Goal: Task Accomplishment & Management: Manage account settings

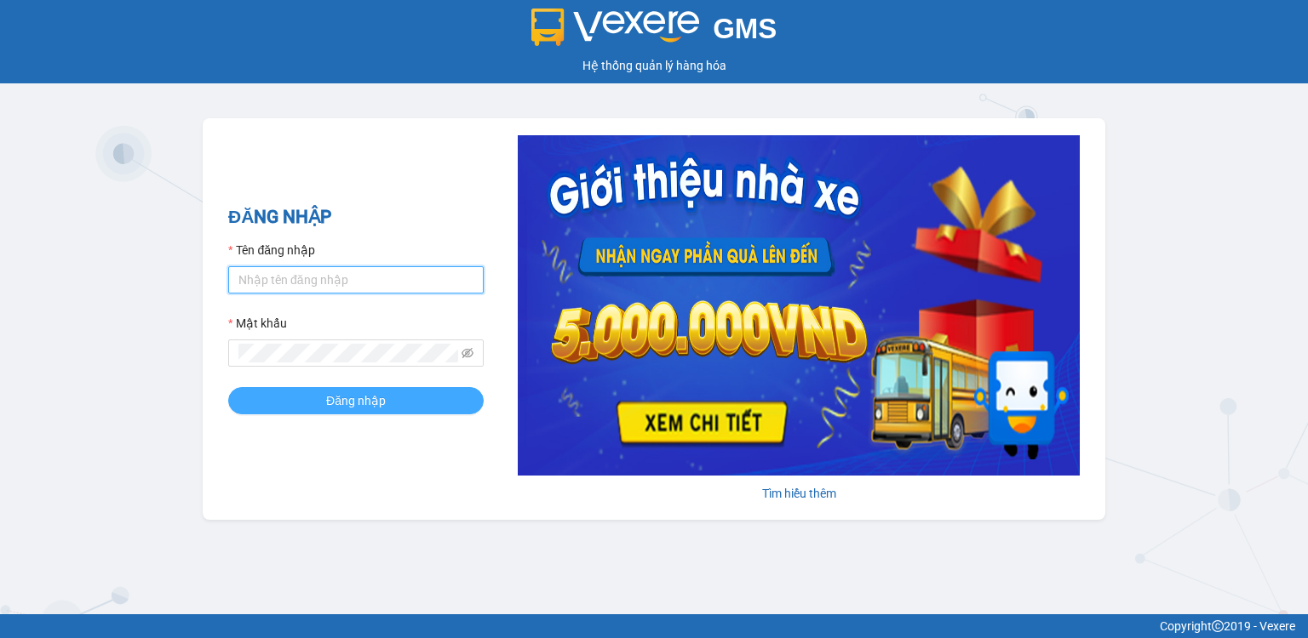
type input "hang.quehuong"
click at [378, 400] on span "Đăng nhập" at bounding box center [356, 401] width 60 height 19
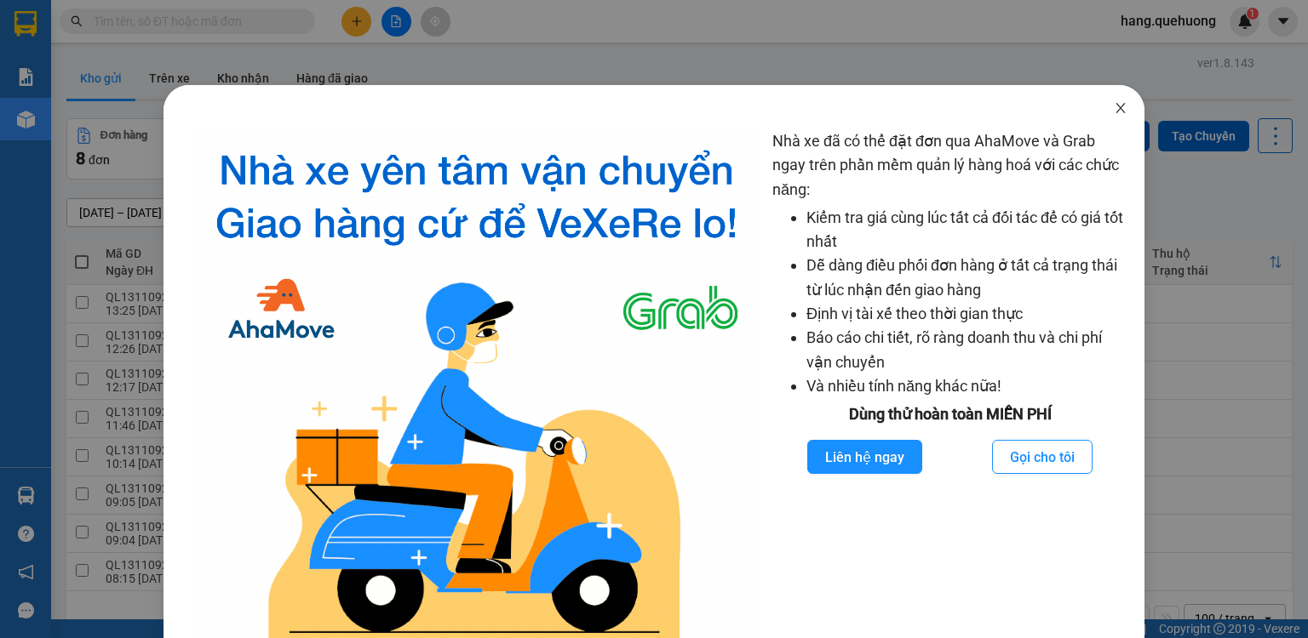
click at [1115, 108] on icon "close" at bounding box center [1119, 108] width 9 height 10
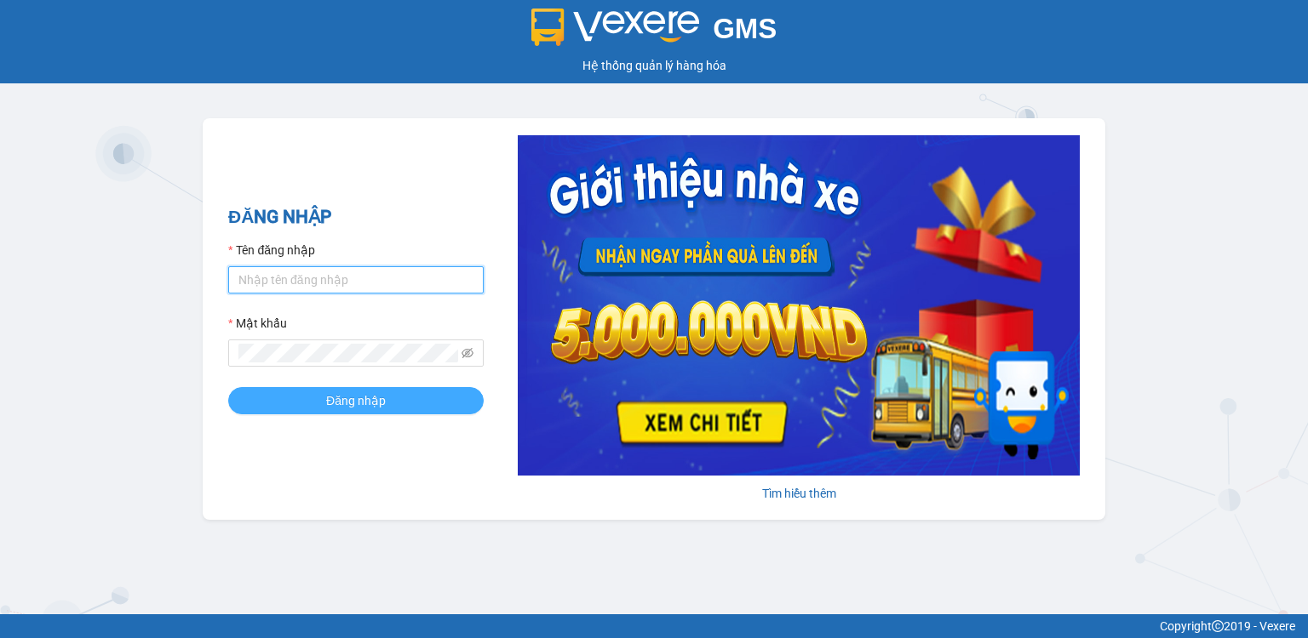
type input "hang.quehuong"
click at [373, 401] on span "Đăng nhập" at bounding box center [356, 401] width 60 height 19
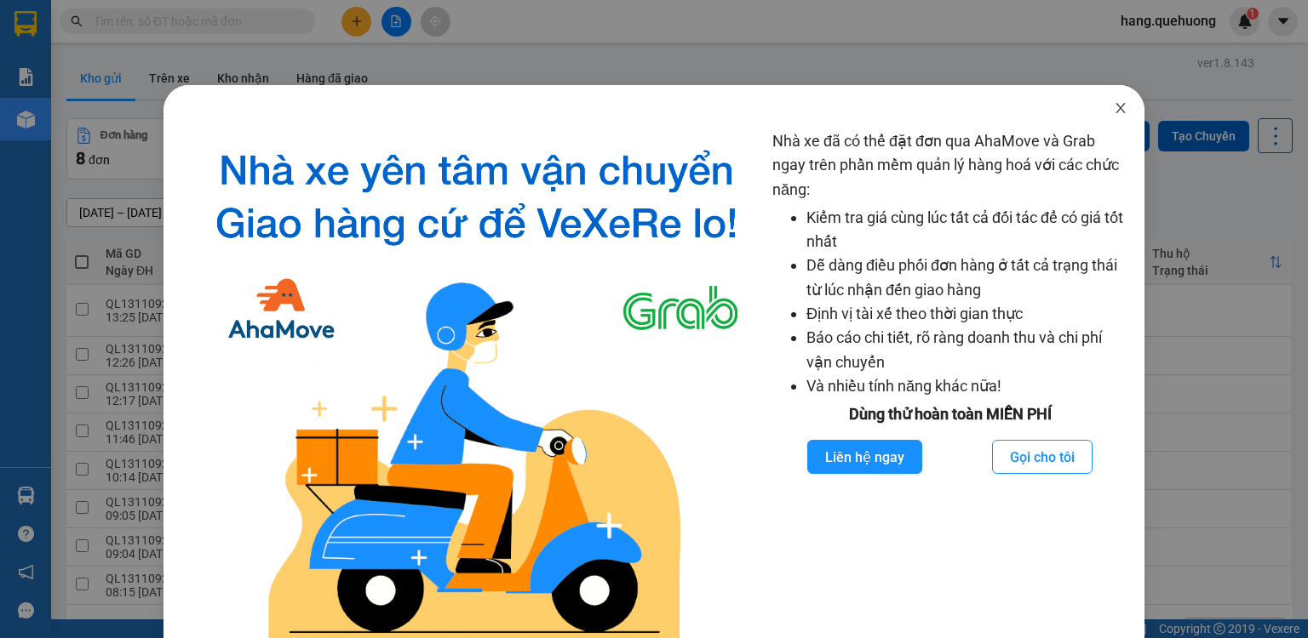
click at [1101, 100] on span "Close" at bounding box center [1120, 109] width 48 height 48
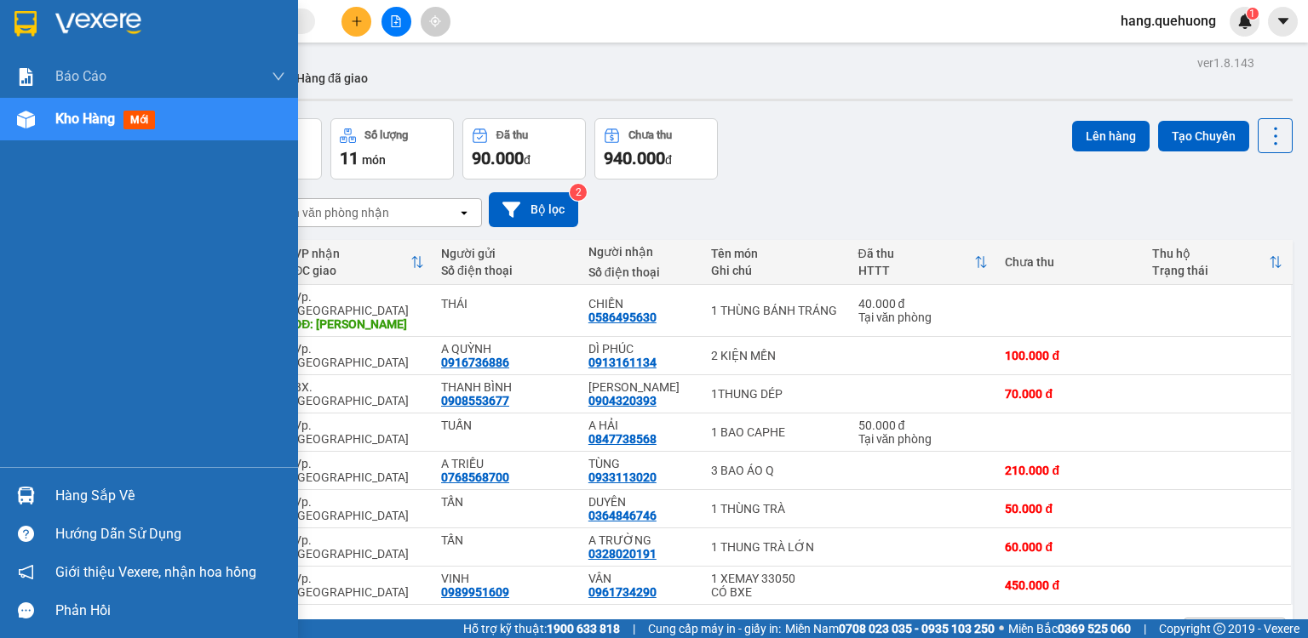
click at [94, 501] on div "Hàng sắp về" at bounding box center [170, 497] width 230 height 26
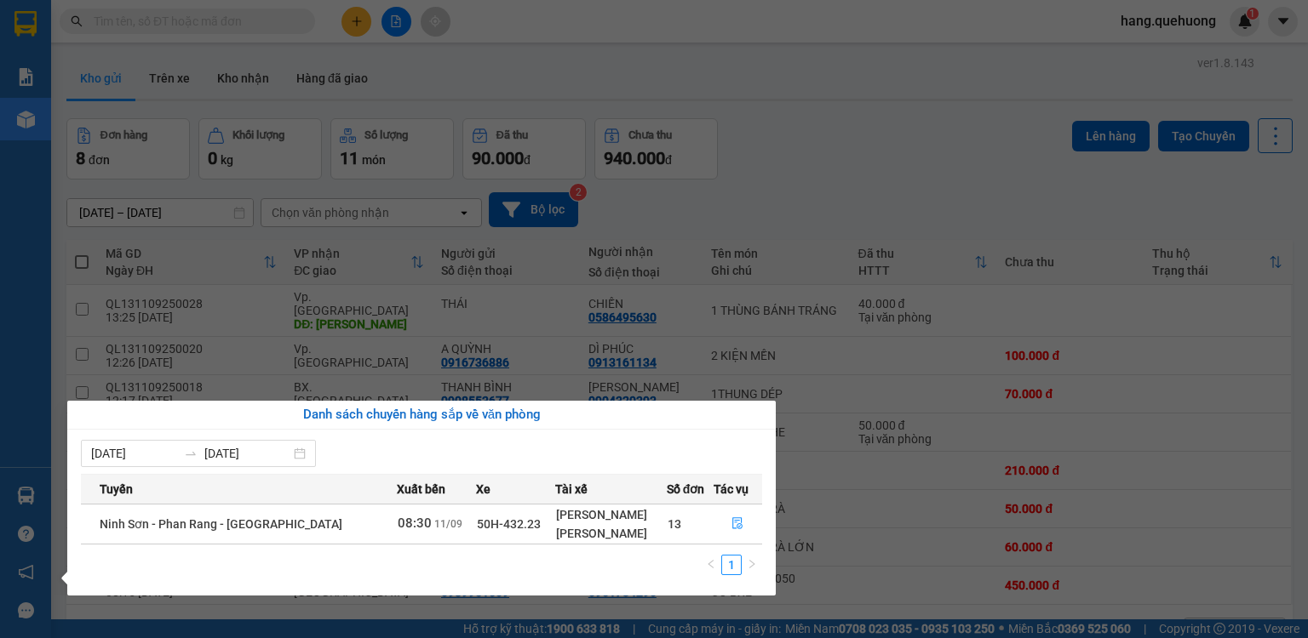
click at [1222, 592] on section "Kết quả tìm kiếm ( 0 ) Bộ lọc No Data hang.quehuong 1 Báo cáo 1. Doanh số tạo đ…" at bounding box center [654, 319] width 1308 height 638
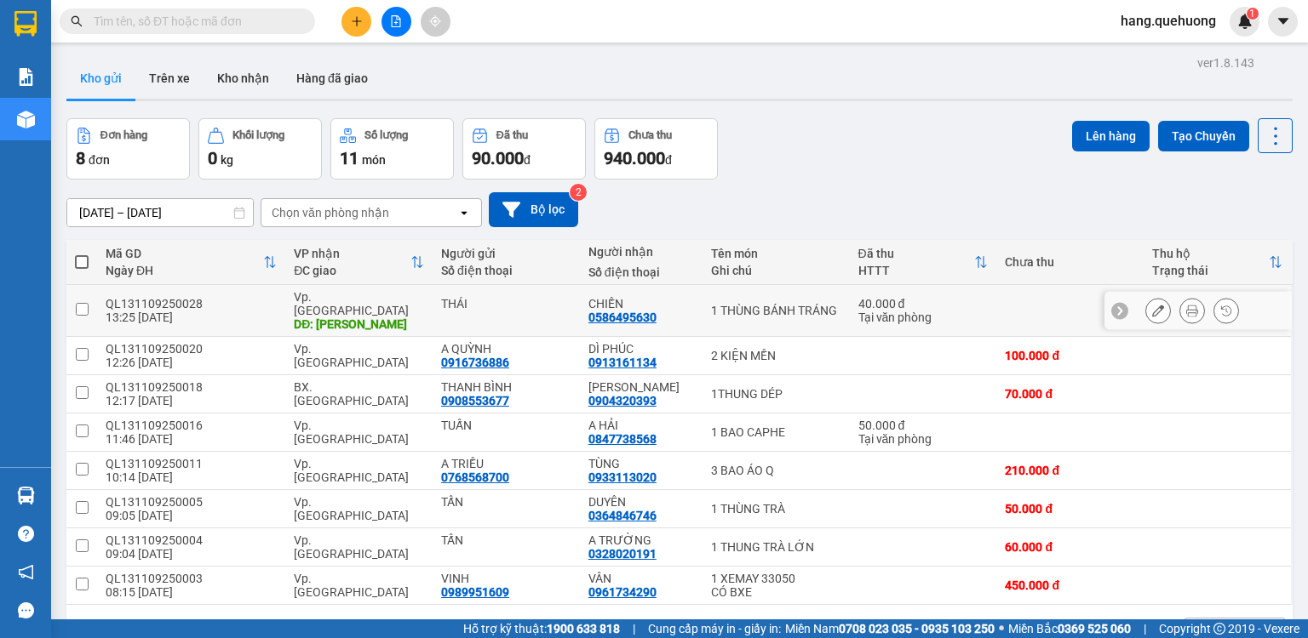
click at [84, 306] on input "checkbox" at bounding box center [82, 309] width 13 height 13
checkbox input "true"
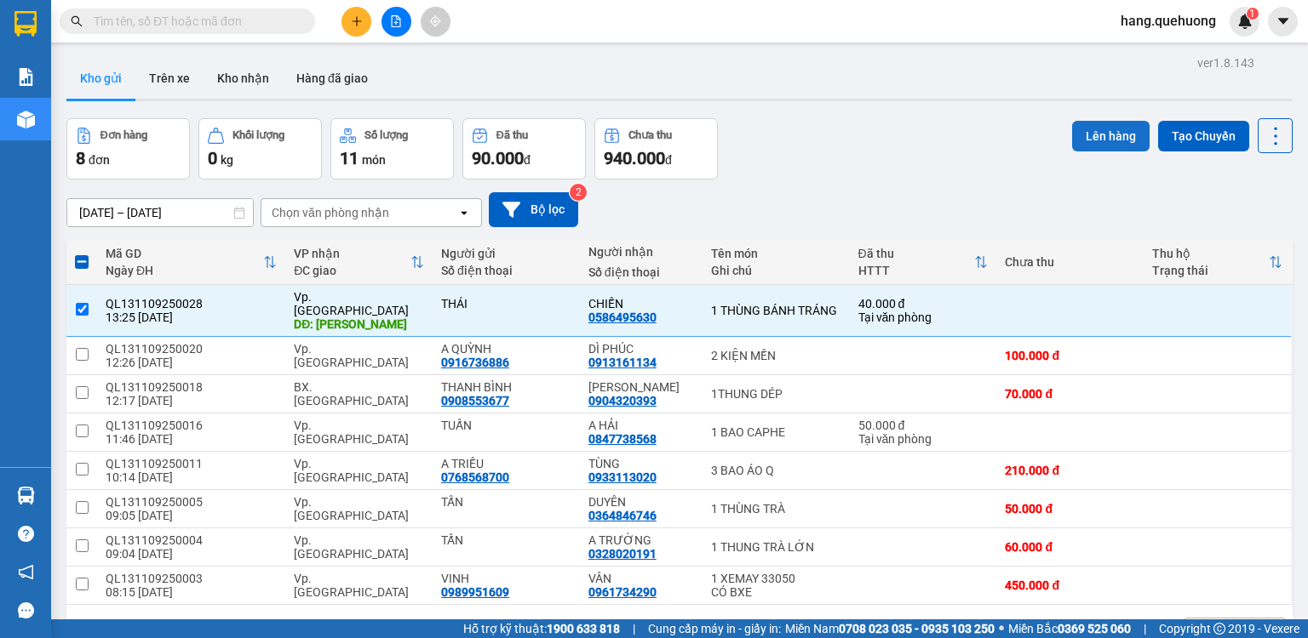
click at [1085, 136] on button "Lên hàng" at bounding box center [1110, 136] width 77 height 31
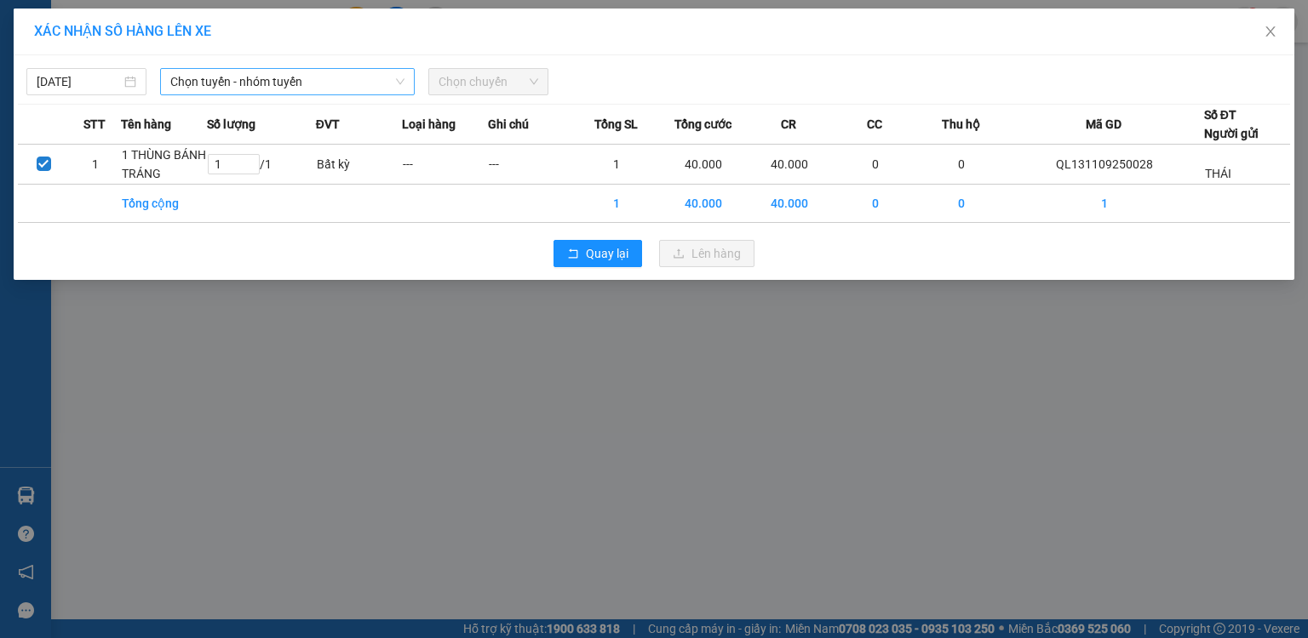
click at [252, 77] on span "Chọn tuyến - nhóm tuyến" at bounding box center [287, 82] width 234 height 26
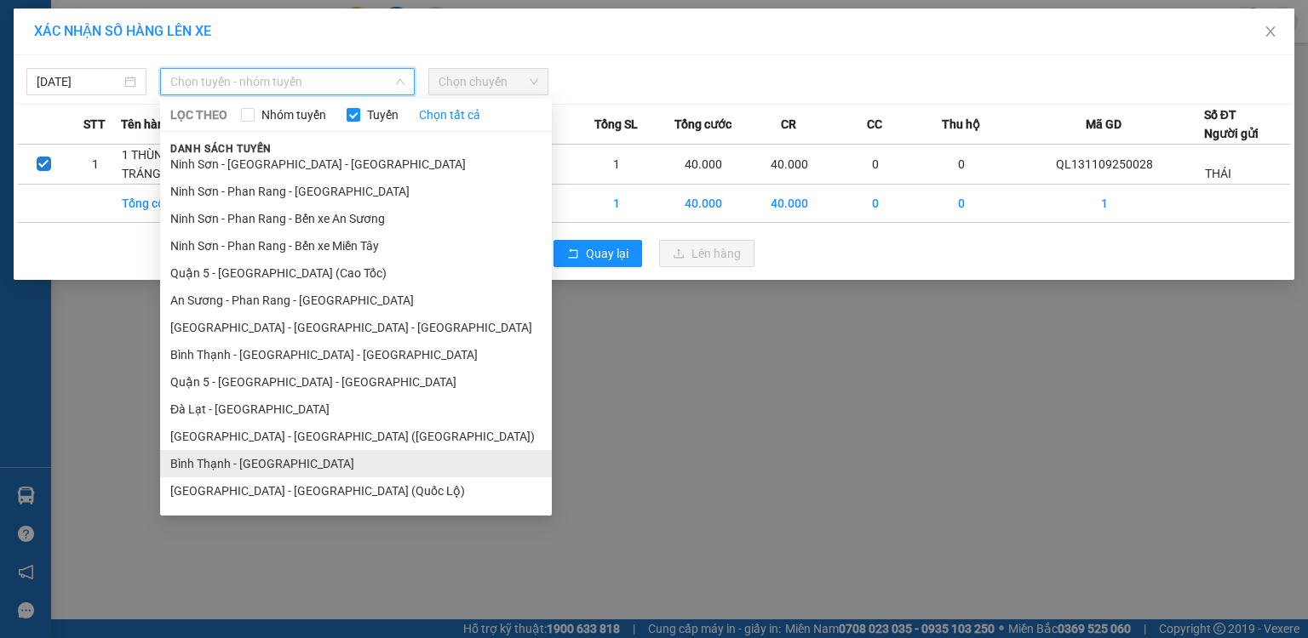
scroll to position [303, 0]
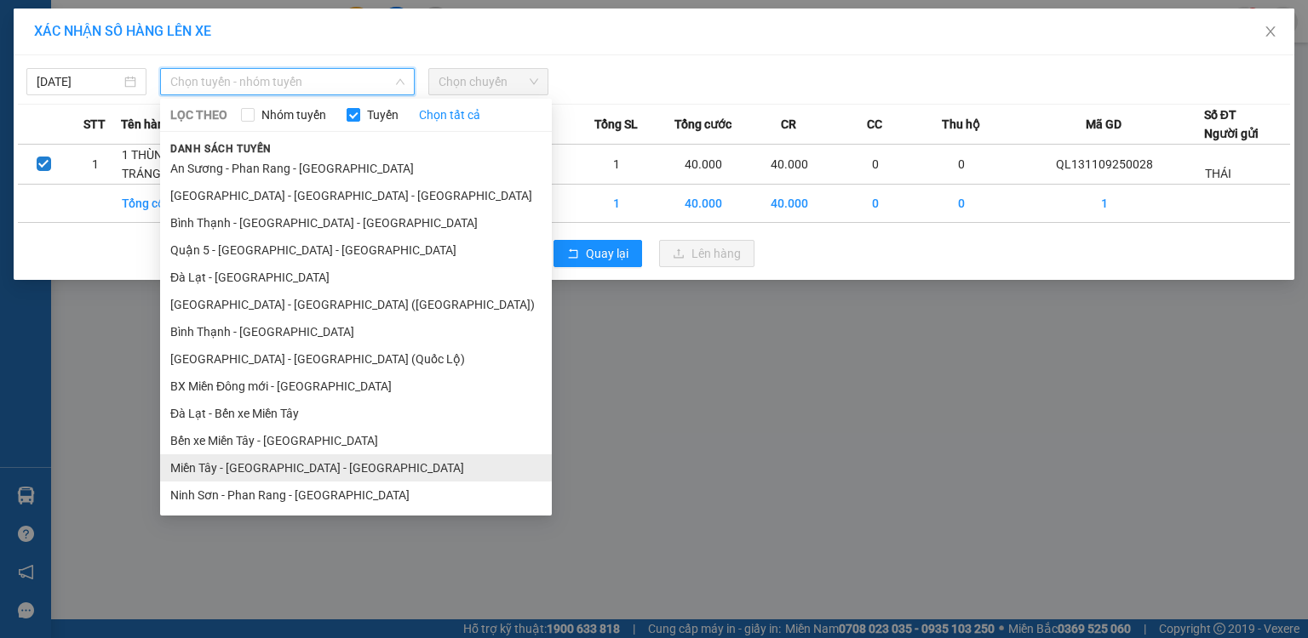
click at [242, 473] on li "Miền Tây - [GEOGRAPHIC_DATA] - [GEOGRAPHIC_DATA]" at bounding box center [356, 468] width 392 height 27
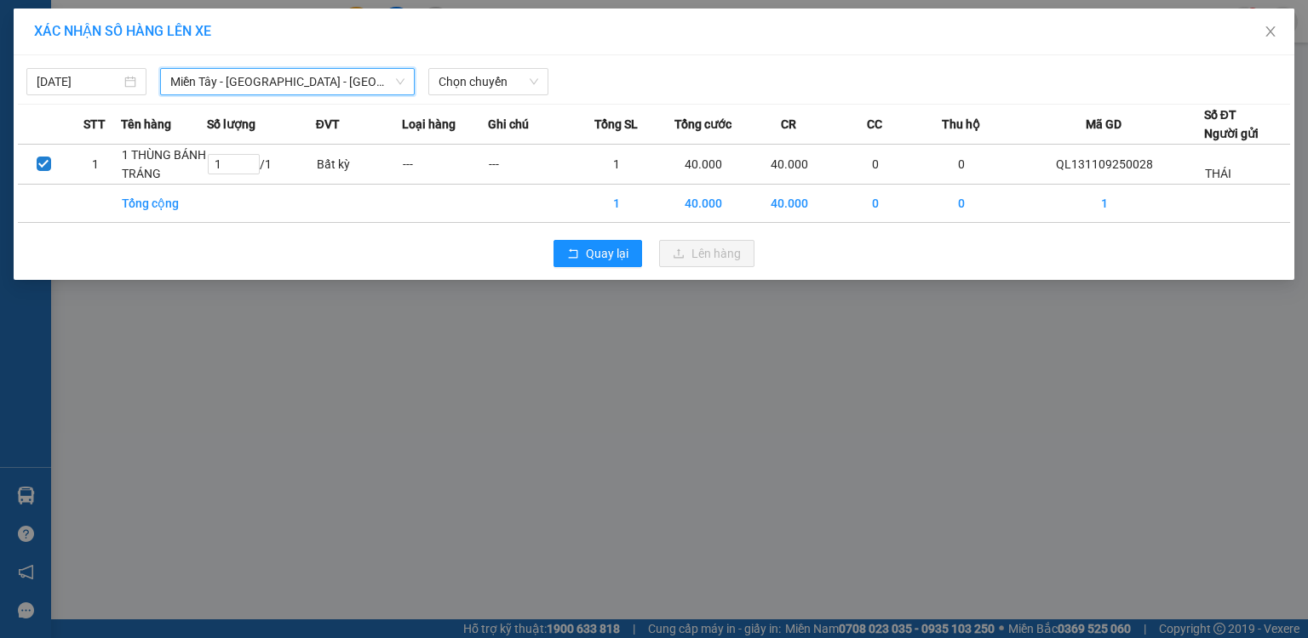
click at [514, 61] on div "[DATE] [GEOGRAPHIC_DATA] - [GEOGRAPHIC_DATA] - [GEOGRAPHIC_DATA] [GEOGRAPHIC_DA…" at bounding box center [654, 78] width 1272 height 36
click at [513, 69] on span "Chọn chuyến" at bounding box center [488, 82] width 100 height 26
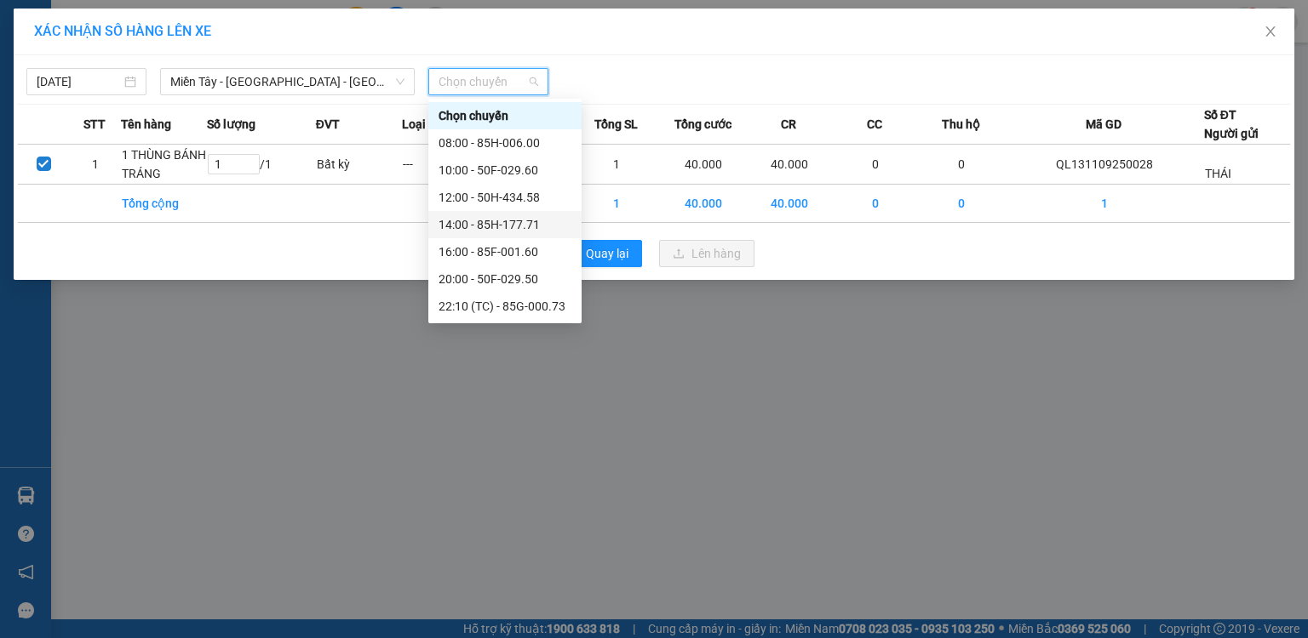
click at [526, 231] on div "14:00 - 85H-177.71" at bounding box center [504, 224] width 133 height 19
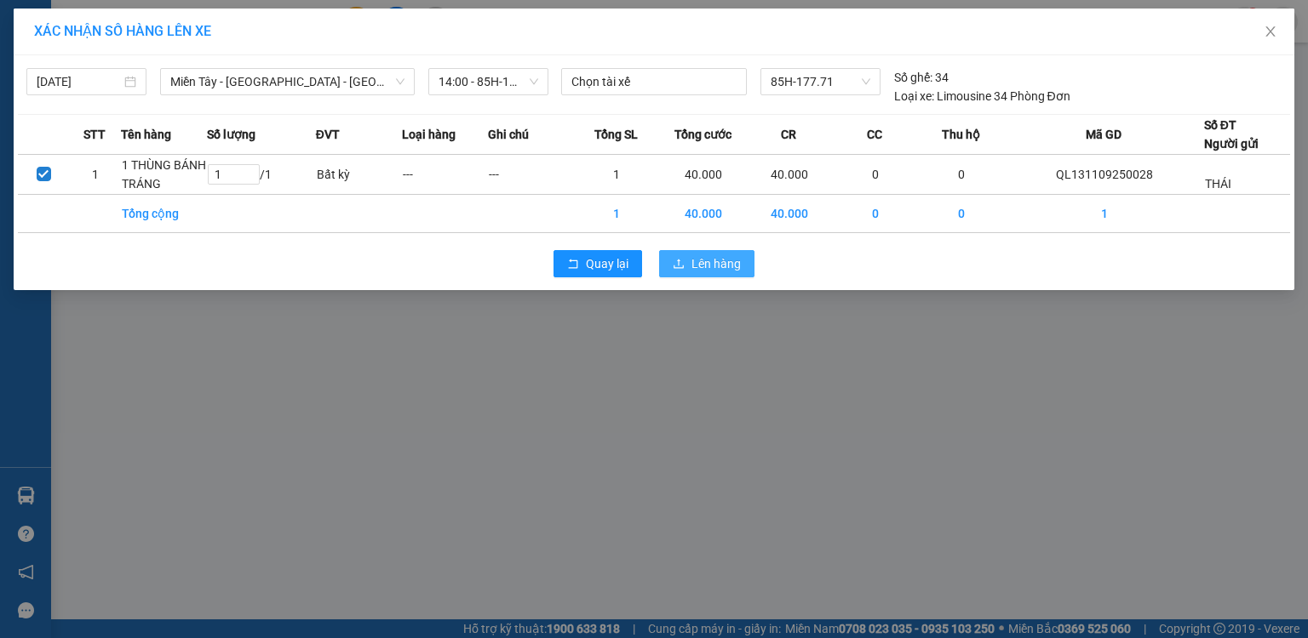
click at [713, 269] on span "Lên hàng" at bounding box center [715, 264] width 49 height 19
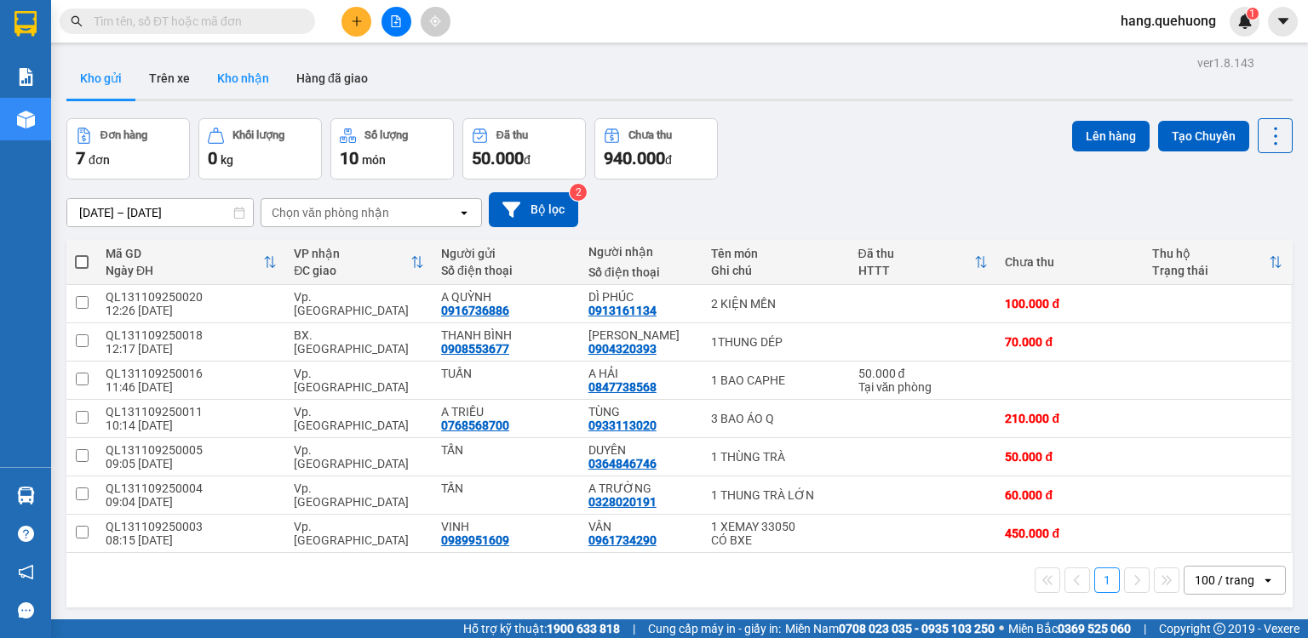
click at [249, 73] on button "Kho nhận" at bounding box center [242, 78] width 79 height 41
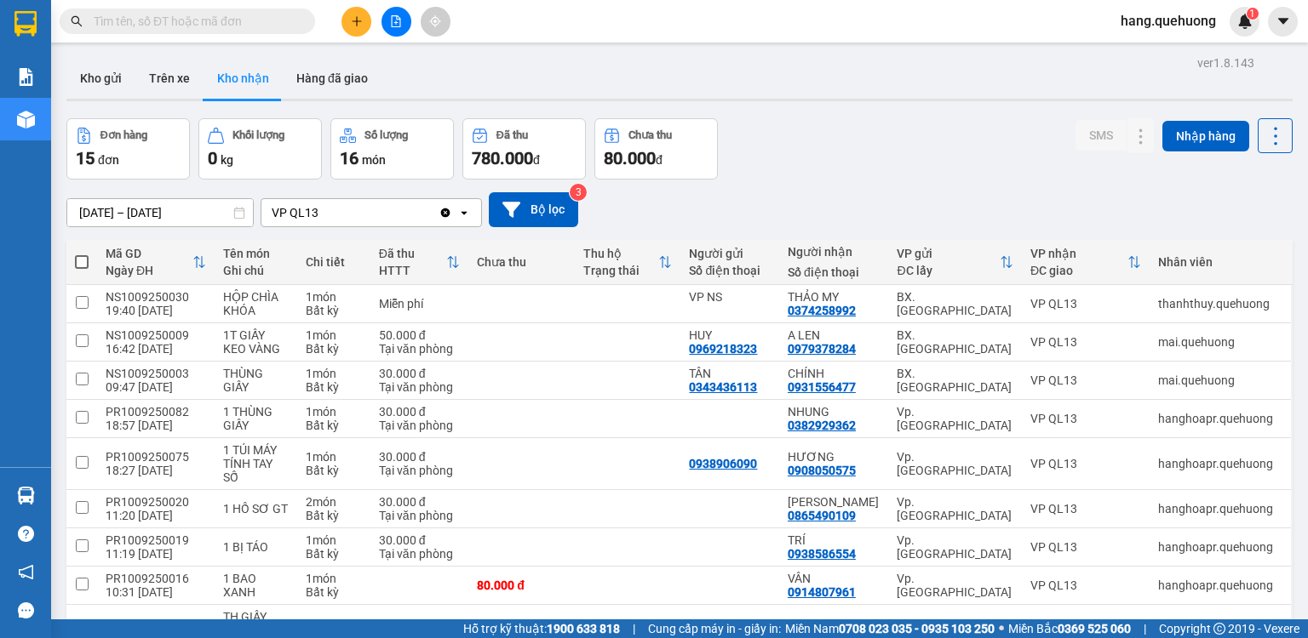
click at [391, 17] on icon "file-add" at bounding box center [396, 21] width 12 height 12
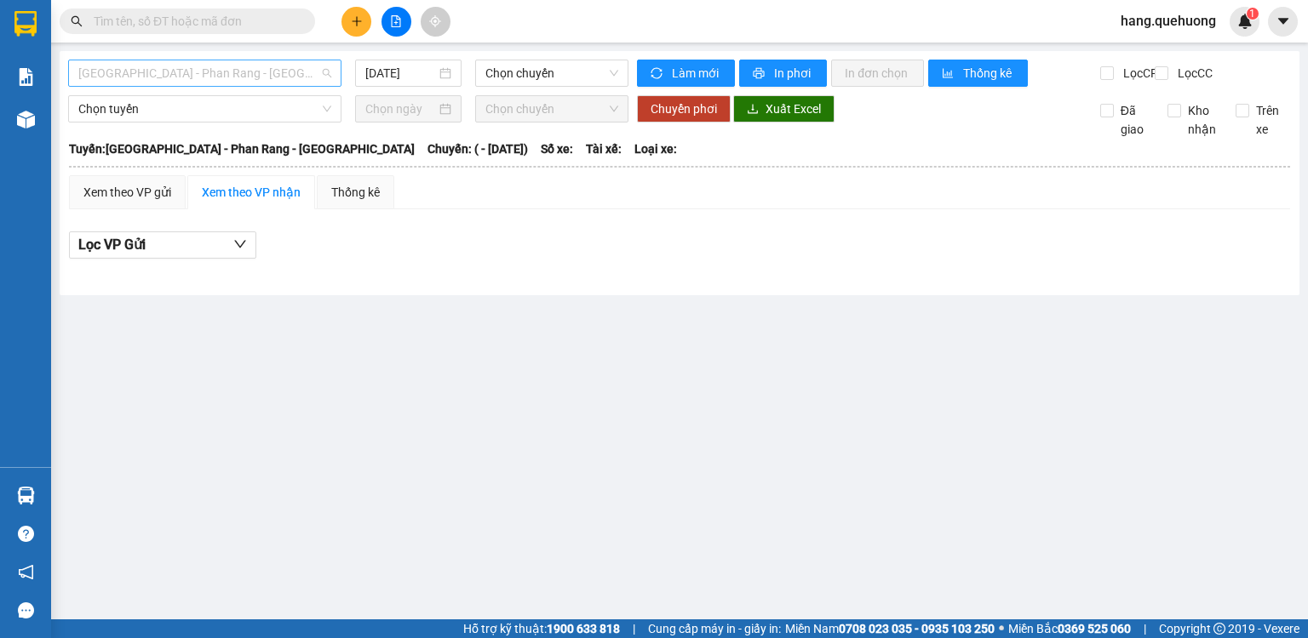
click at [166, 72] on span "[GEOGRAPHIC_DATA] - Phan Rang - [GEOGRAPHIC_DATA]" at bounding box center [204, 73] width 253 height 26
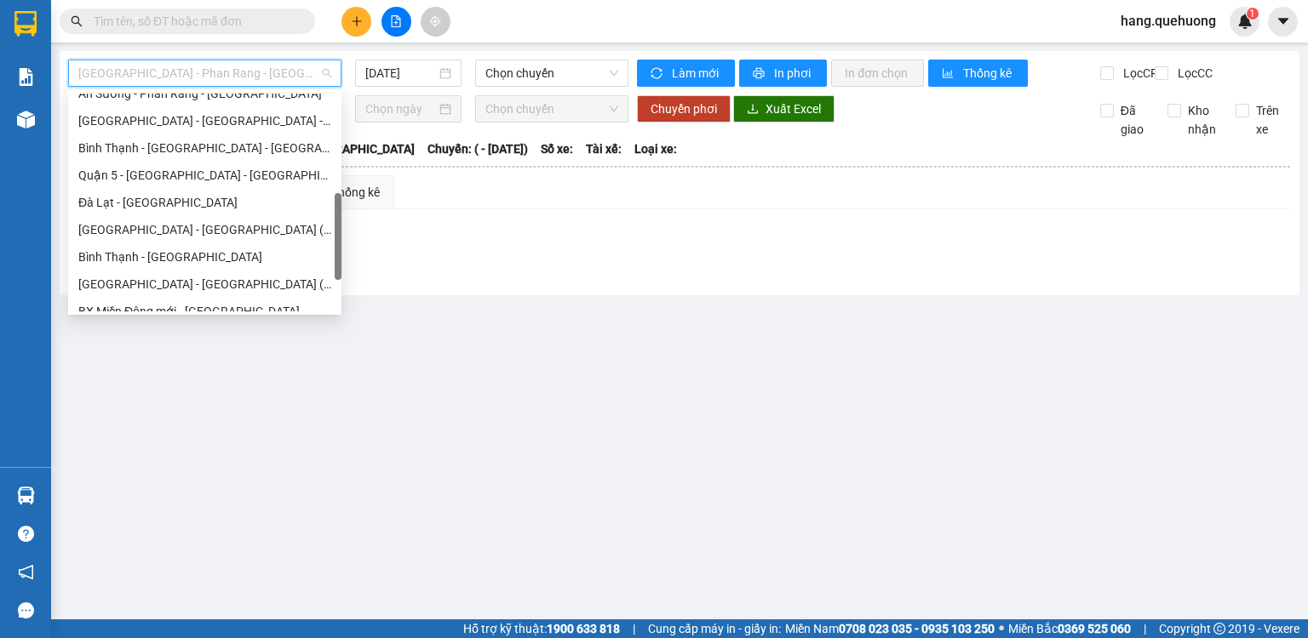
scroll to position [463, 0]
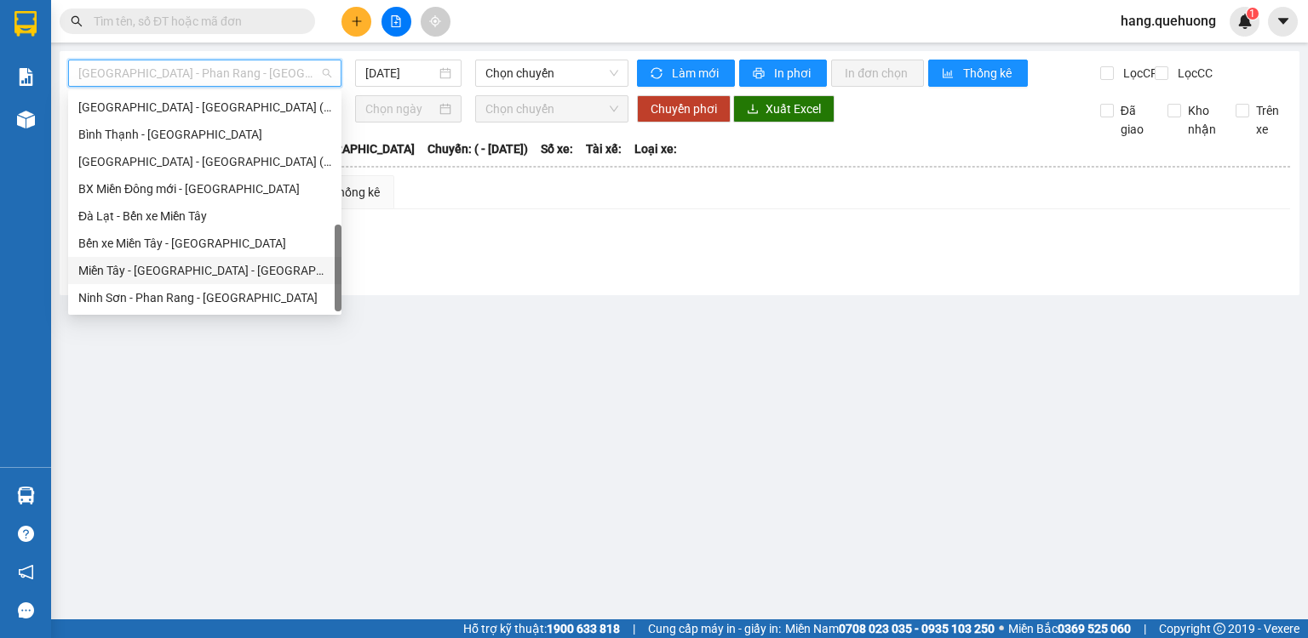
click at [180, 272] on div "Miền Tây - [GEOGRAPHIC_DATA] - [GEOGRAPHIC_DATA]" at bounding box center [204, 270] width 253 height 19
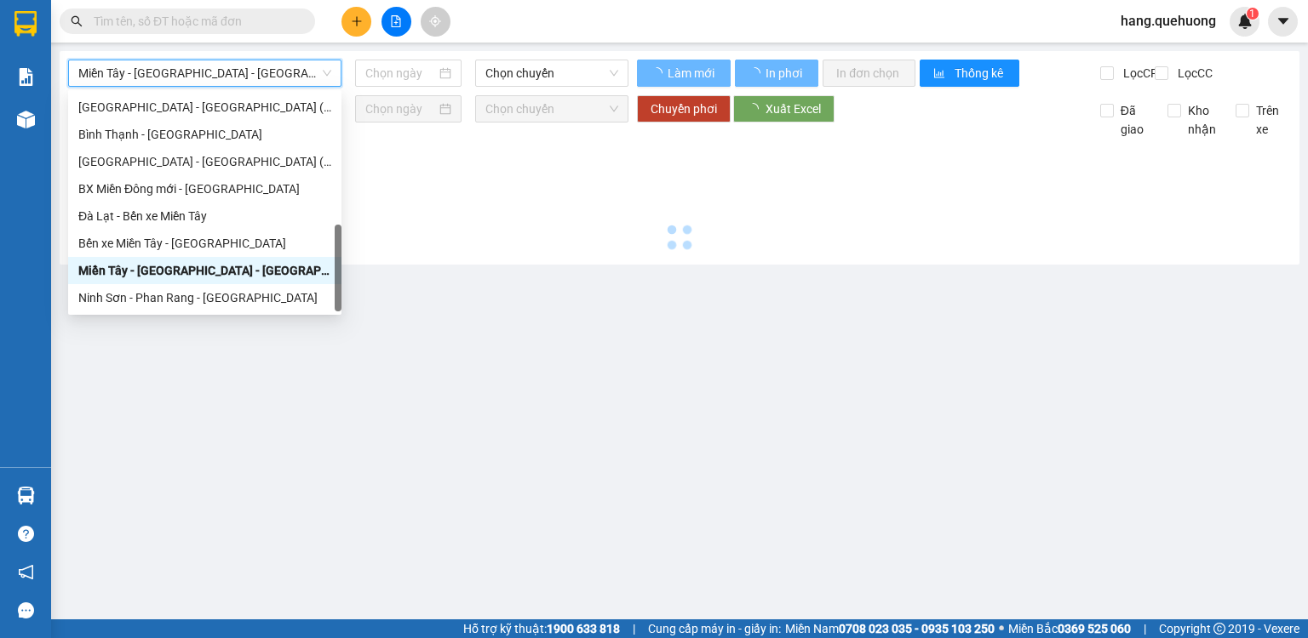
type input "[DATE]"
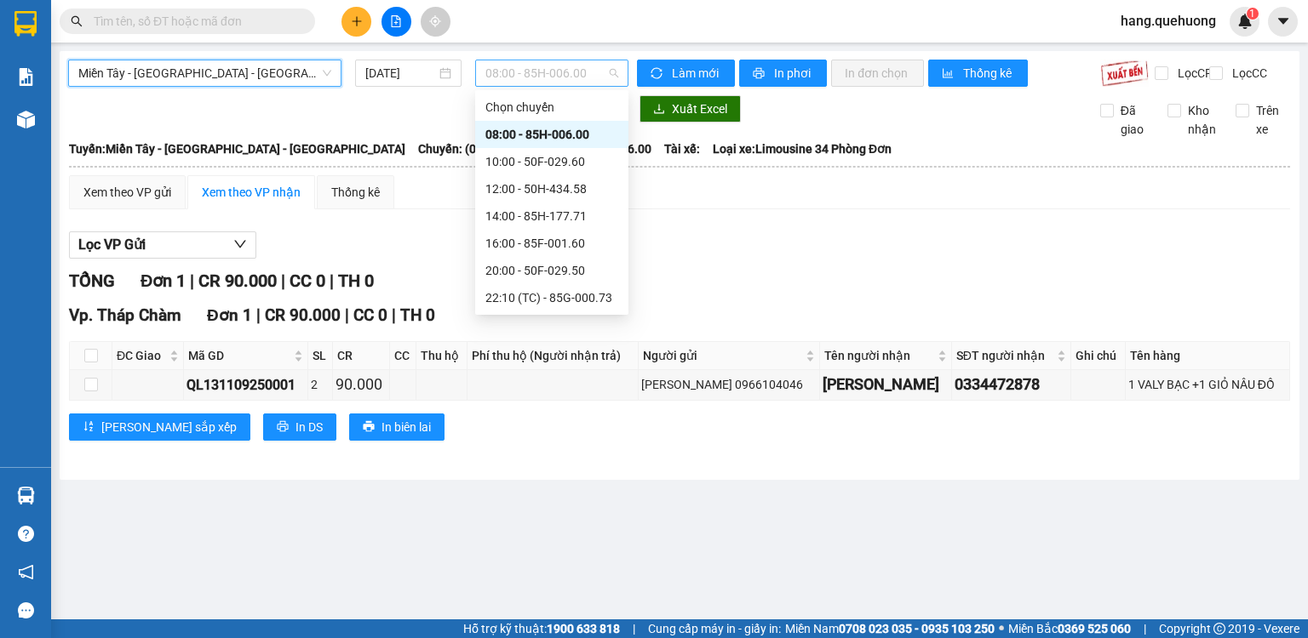
click at [604, 67] on span "08:00 - 85H-006.00" at bounding box center [552, 73] width 134 height 26
click at [572, 215] on div "14:00 - 85H-177.71" at bounding box center [551, 216] width 133 height 19
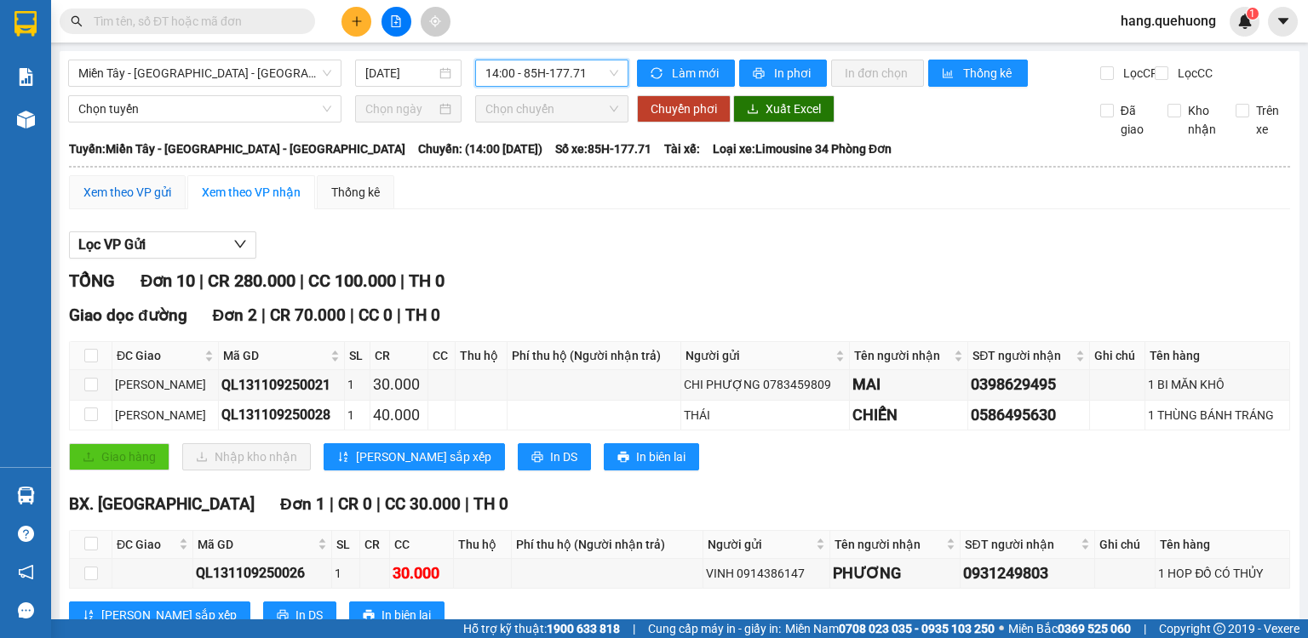
click at [167, 202] on div "Xem theo VP gửi" at bounding box center [127, 192] width 88 height 19
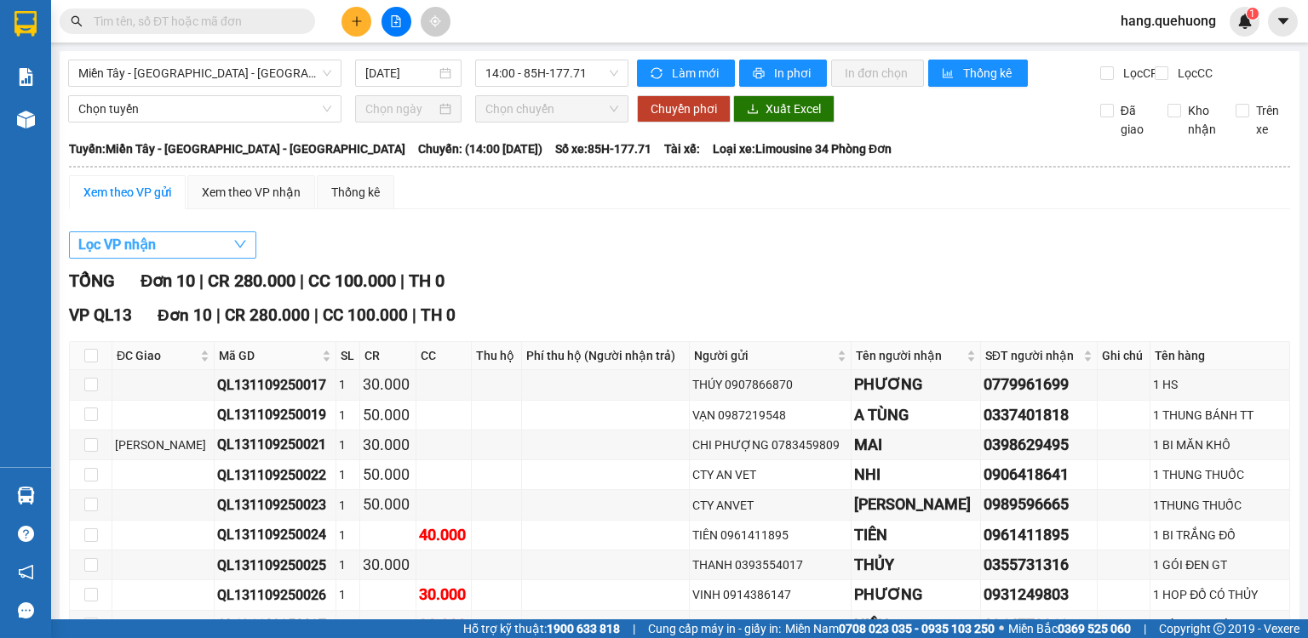
click at [167, 252] on button "Lọc VP nhận" at bounding box center [162, 245] width 187 height 27
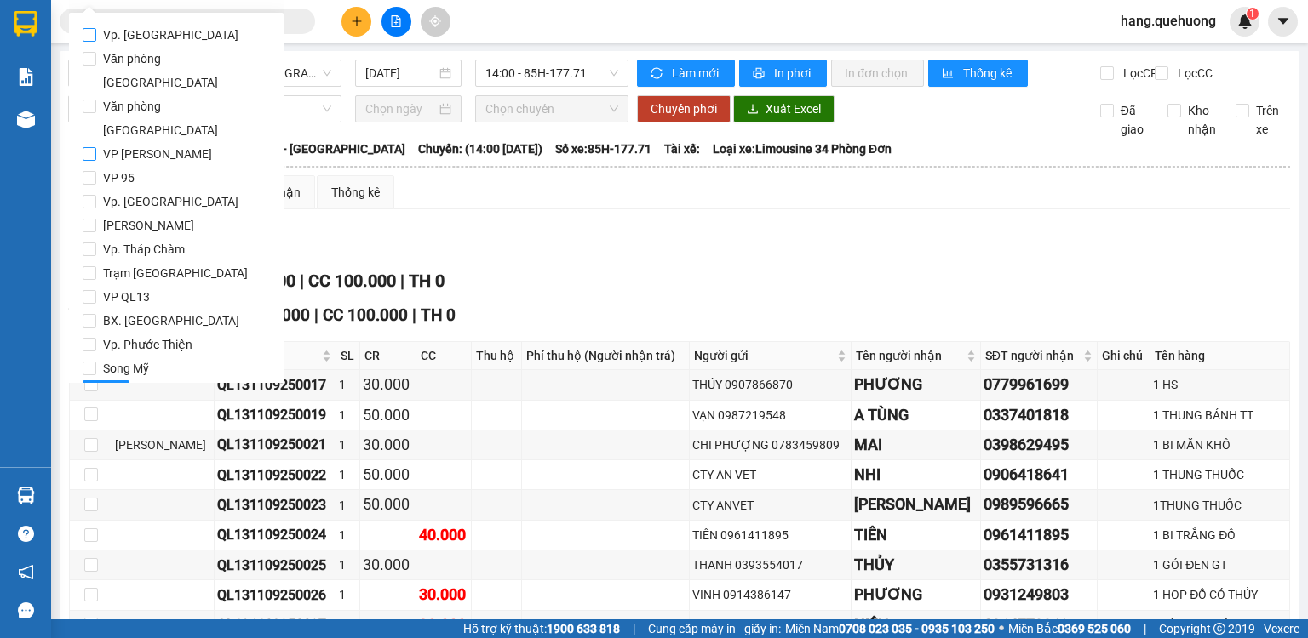
click at [92, 36] on input "Vp. [GEOGRAPHIC_DATA]" at bounding box center [90, 35] width 14 height 14
checkbox input "true"
click at [102, 385] on span "Lọc" at bounding box center [106, 394] width 20 height 19
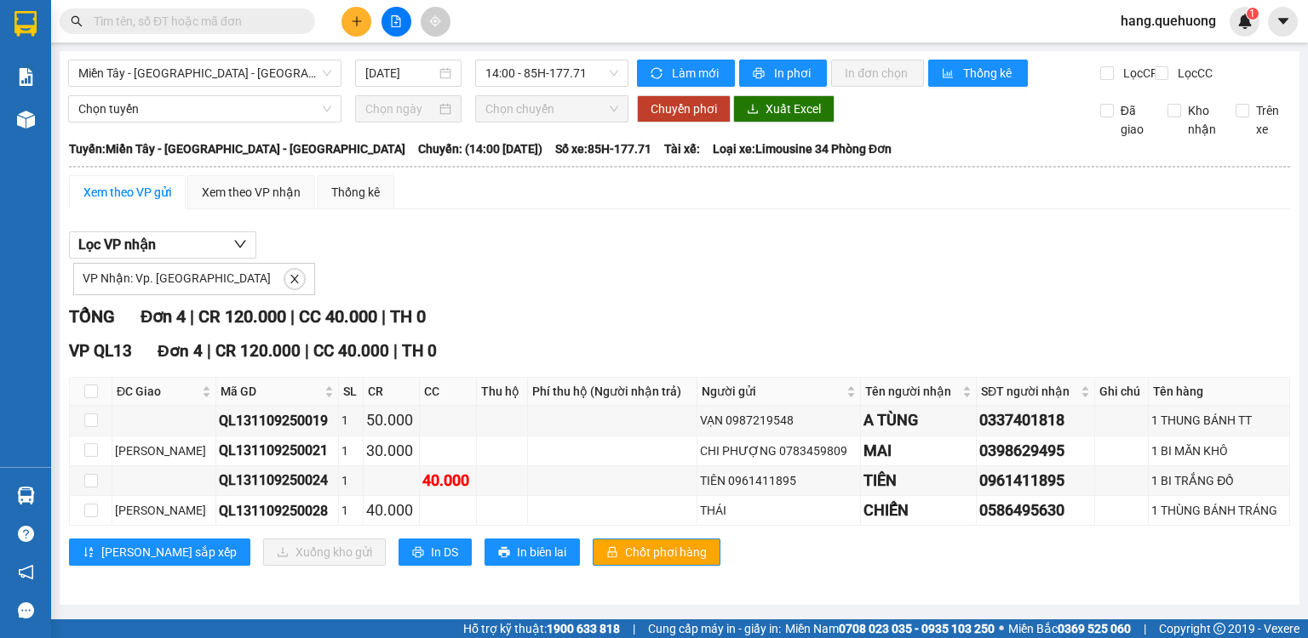
click at [358, 30] on button at bounding box center [356, 22] width 30 height 30
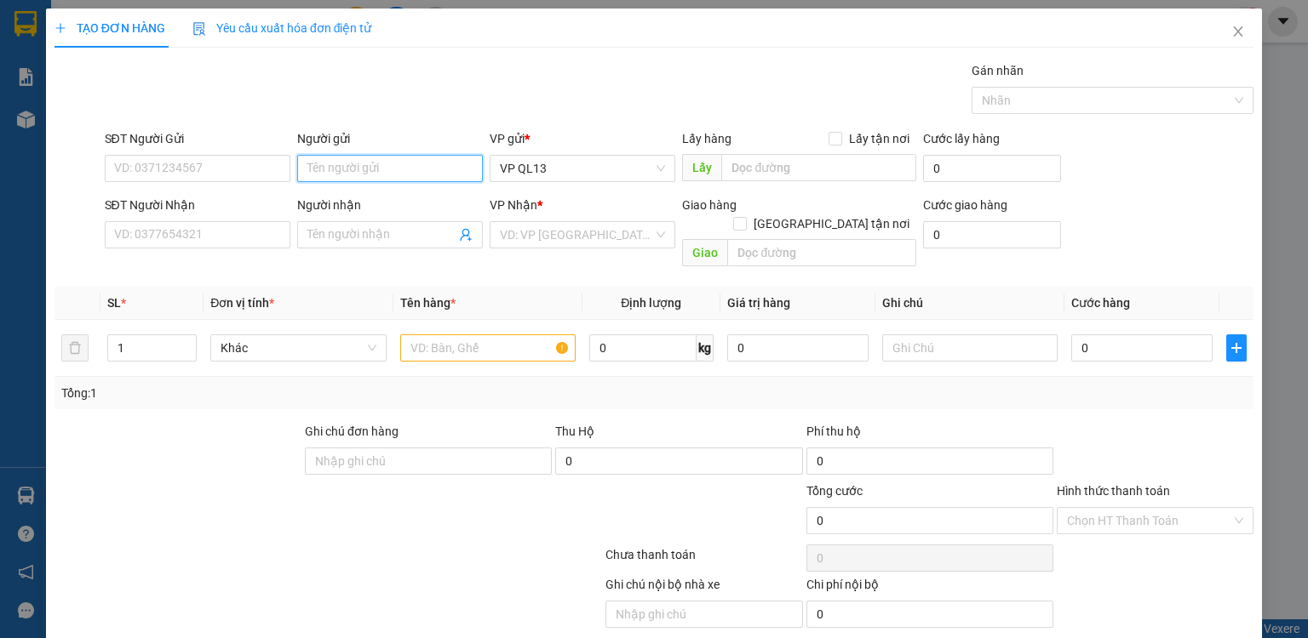
click at [369, 169] on input "Người gửi" at bounding box center [390, 168] width 186 height 27
type input "TRỰC"
click at [227, 155] on input "SĐT Người Gửi" at bounding box center [198, 168] width 186 height 27
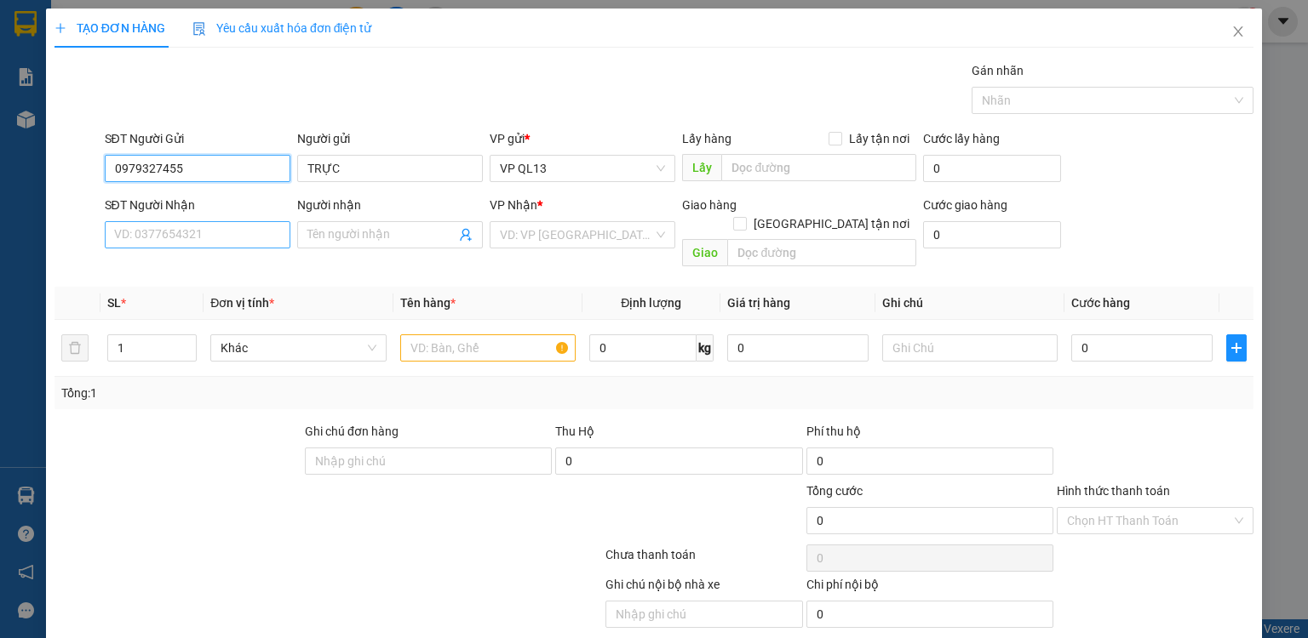
type input "0979327455"
click at [139, 241] on input "SĐT Người Nhận" at bounding box center [198, 234] width 186 height 27
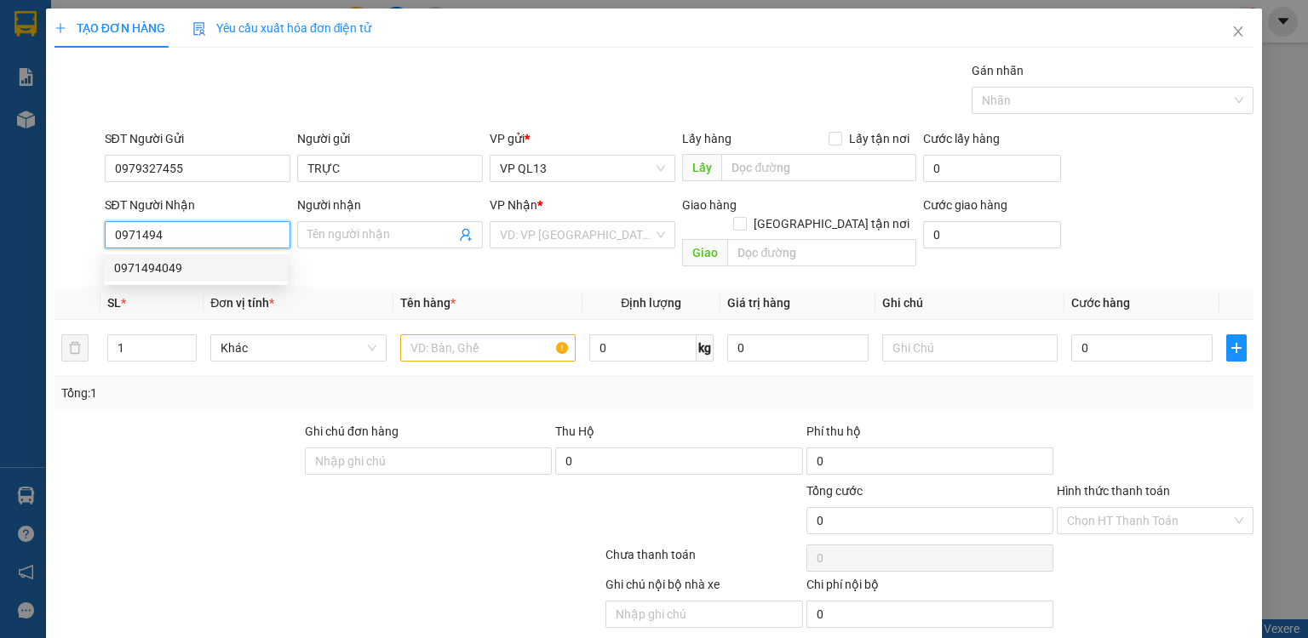
click at [160, 279] on div "0971494049" at bounding box center [196, 268] width 184 height 27
type input "0971494049"
type input "200.000"
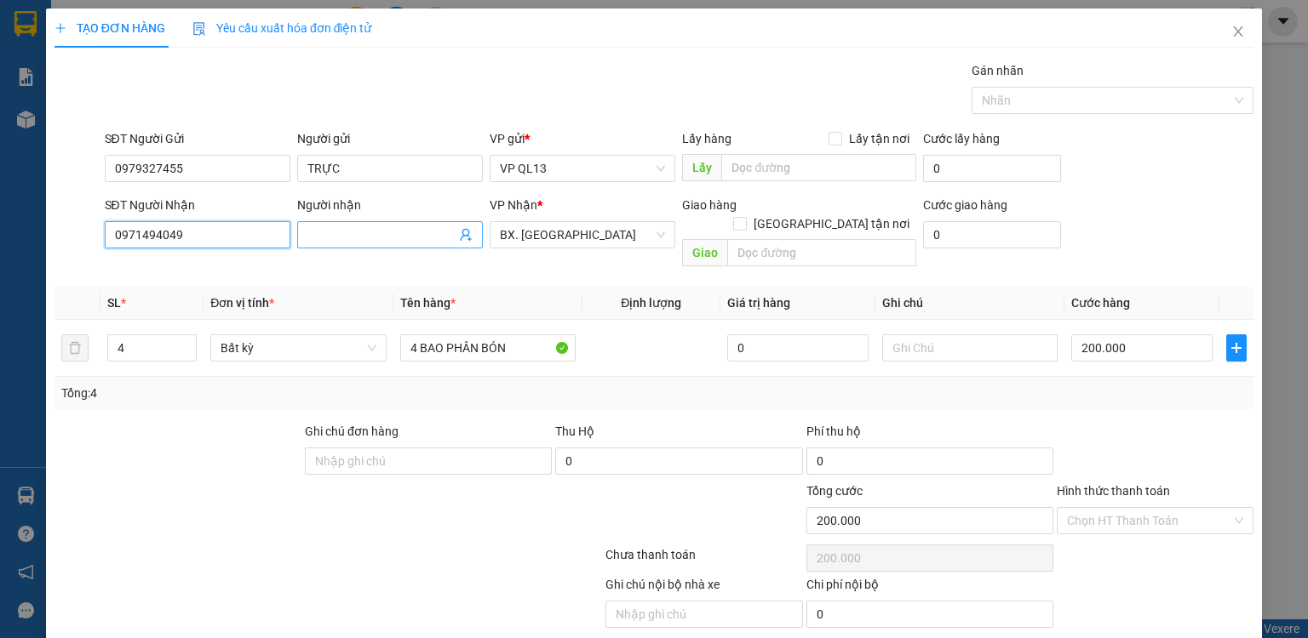
type input "0971494049"
click at [352, 232] on input "Người nhận" at bounding box center [381, 235] width 148 height 19
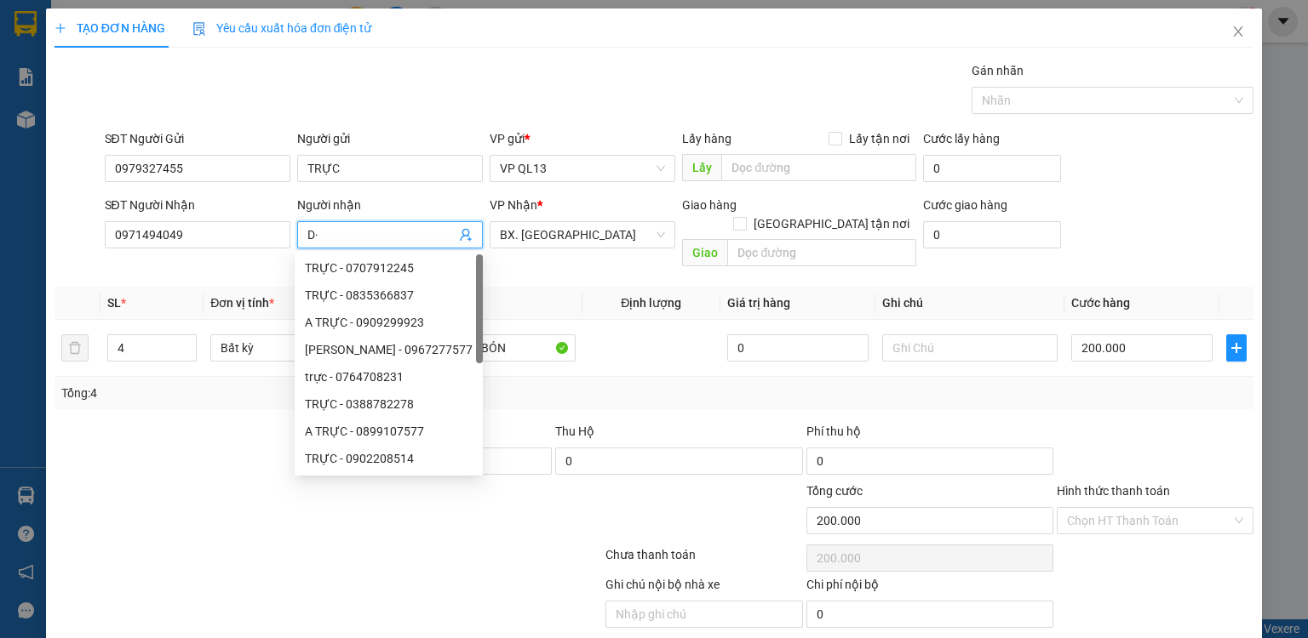
type input "D"
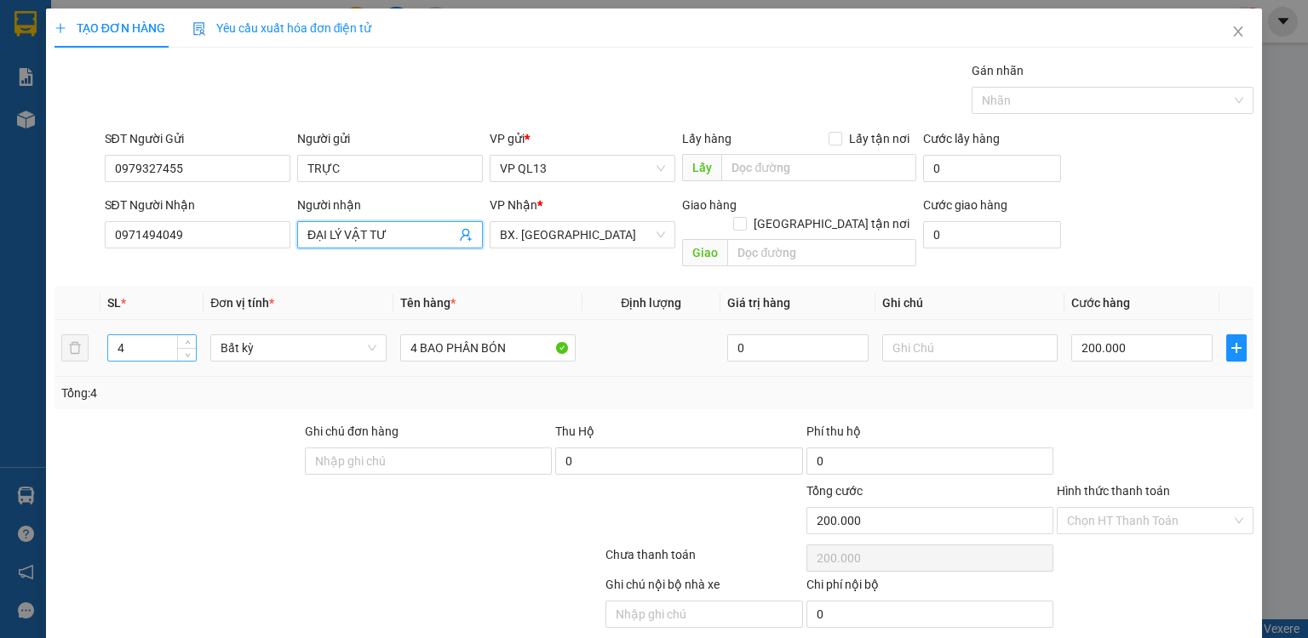
type input "ĐẠI LÝ VẬT TƯ"
click at [145, 335] on input "4" at bounding box center [152, 348] width 88 height 26
type input "4"
type input "1"
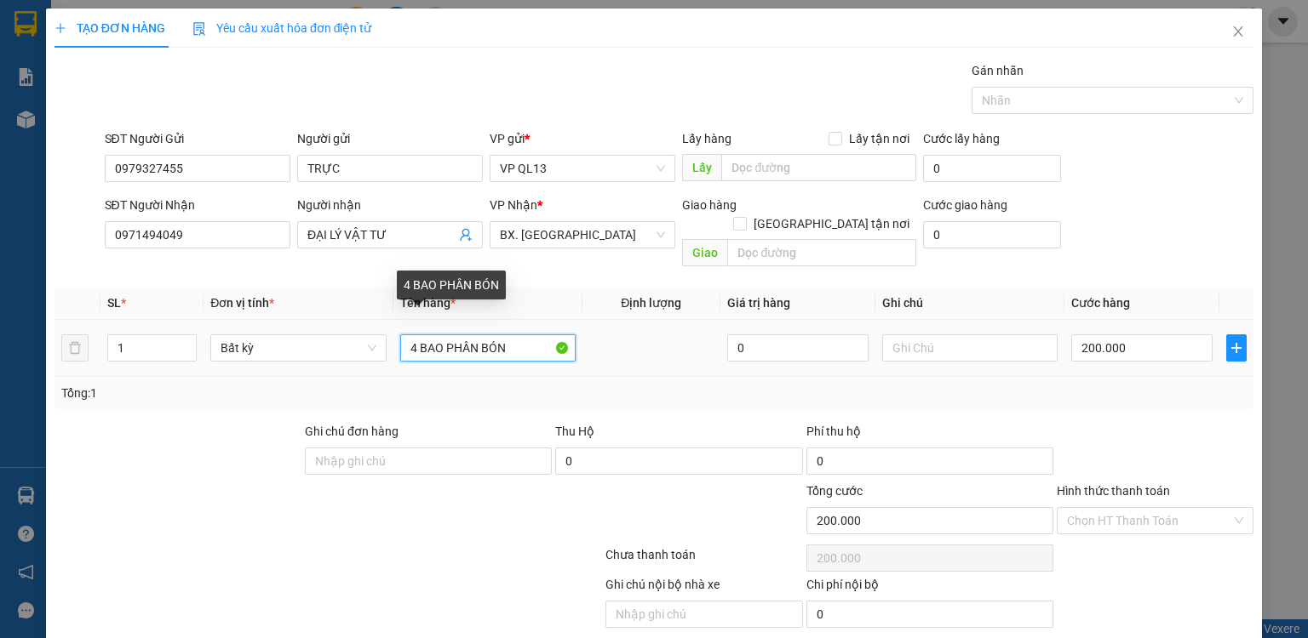
click at [524, 335] on input "4 BAO PHÂN BÓN" at bounding box center [487, 348] width 175 height 27
type input "0"
type input "4 BAO PHÂN BÓ"
type input "0"
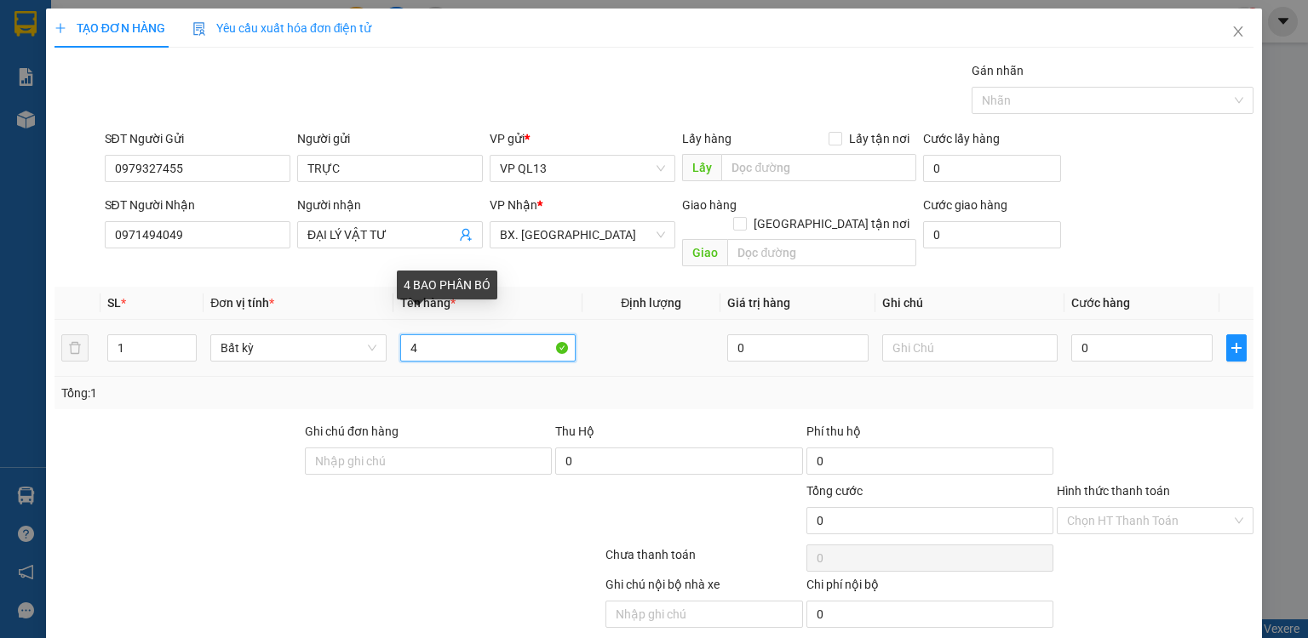
type input "4"
type input "1 BAO PHÂN BÓN"
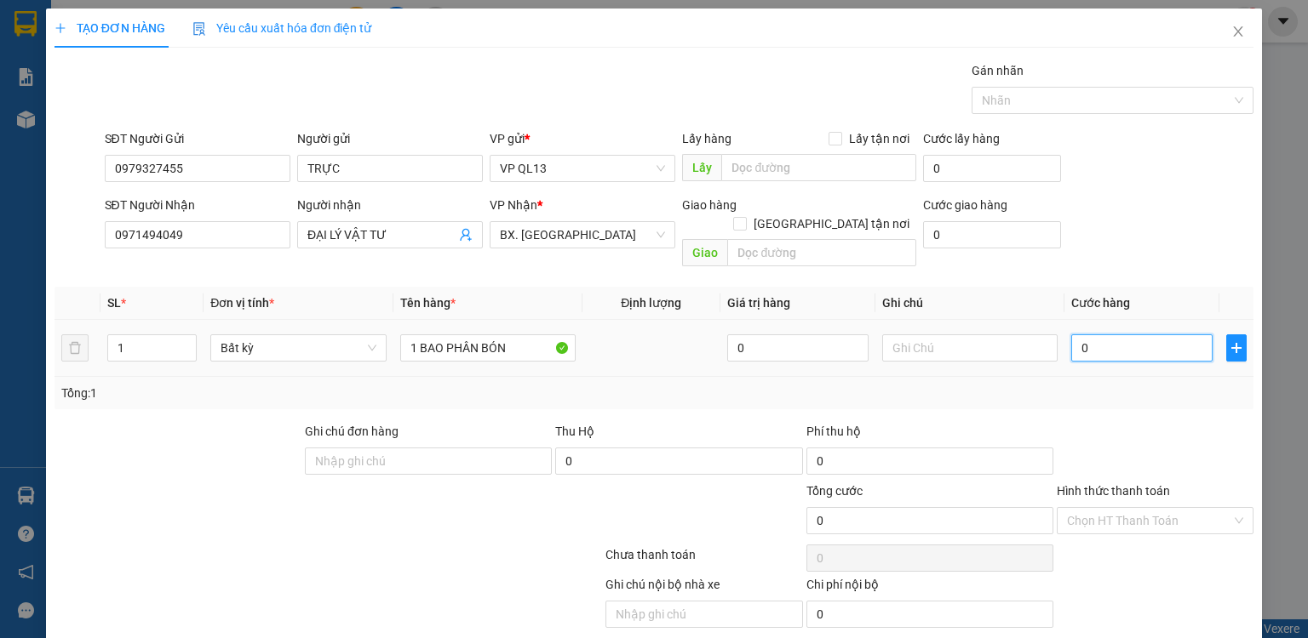
click at [1084, 335] on input "0" at bounding box center [1141, 348] width 141 height 27
type input "5"
type input "50"
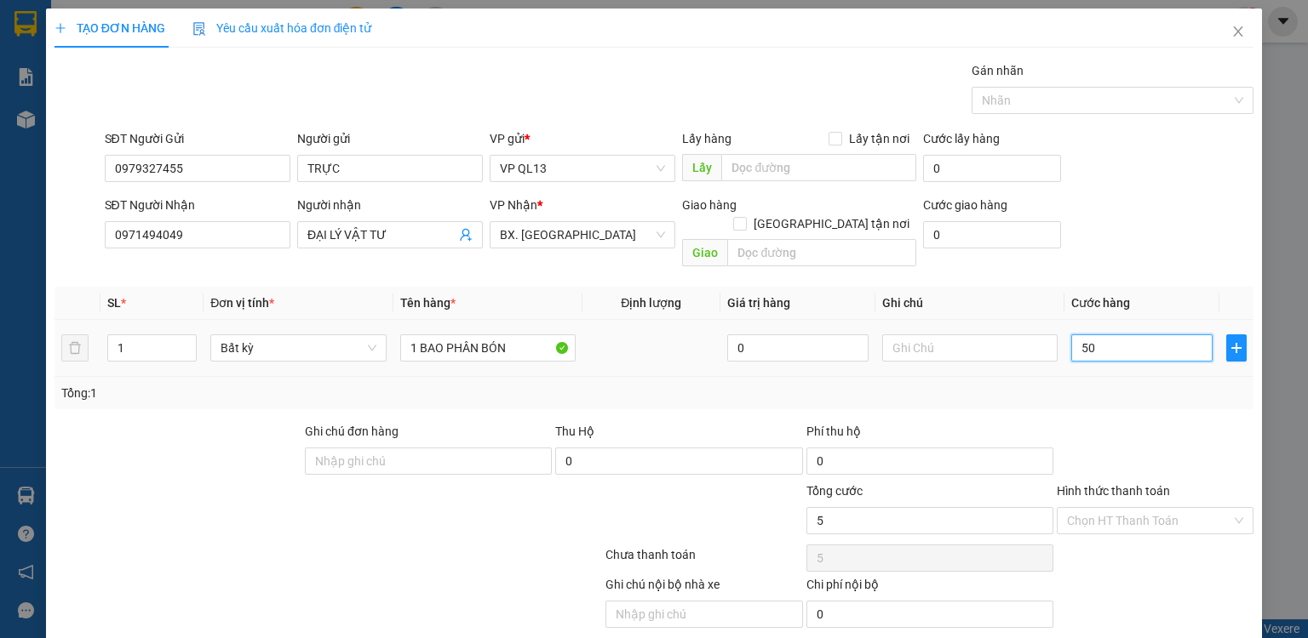
type input "50"
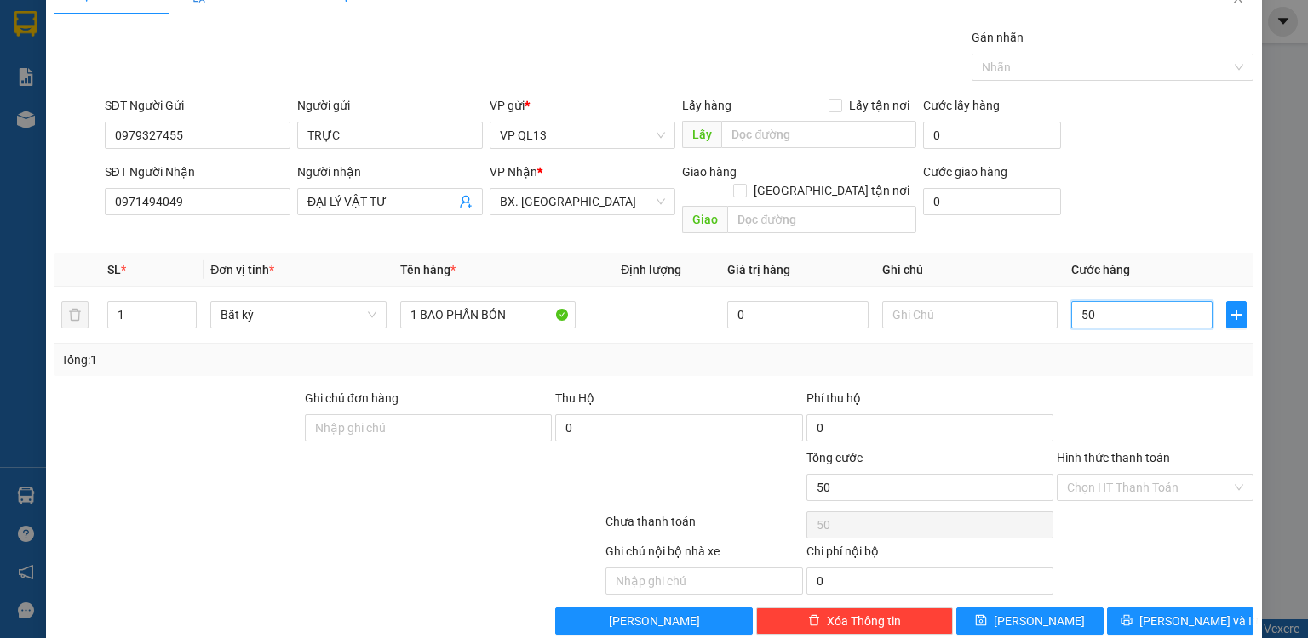
scroll to position [43, 0]
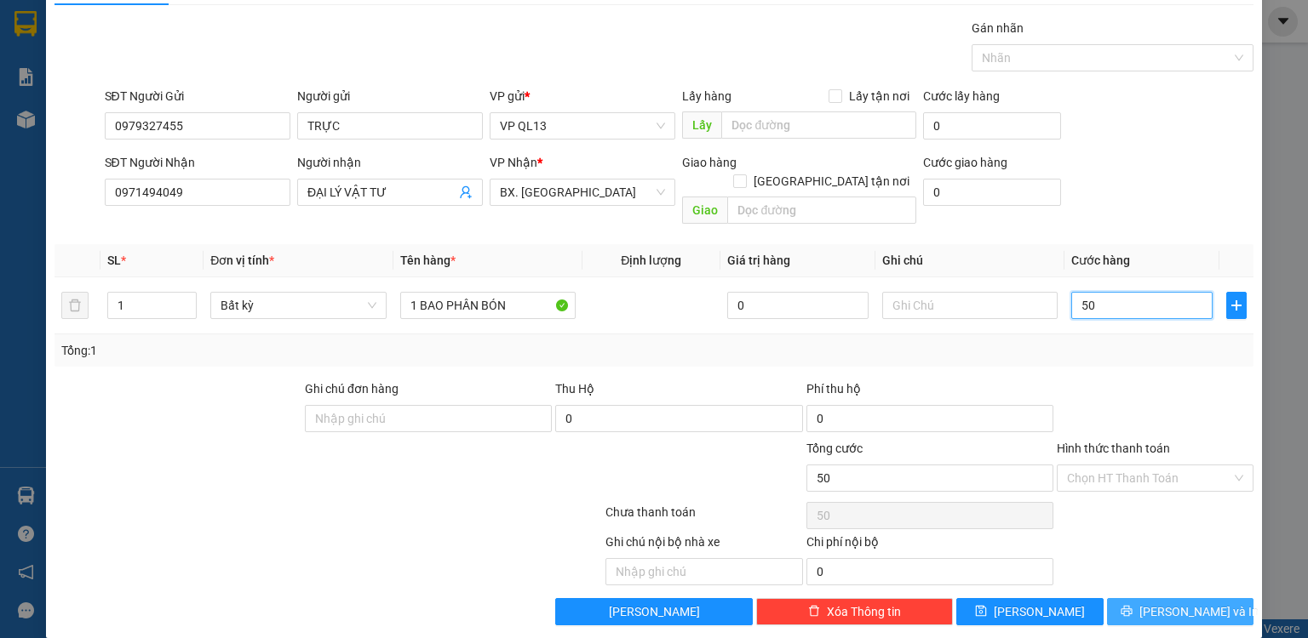
type input "50"
type input "50.000"
drag, startPoint x: 1133, startPoint y: 596, endPoint x: 797, endPoint y: 363, distance: 409.2
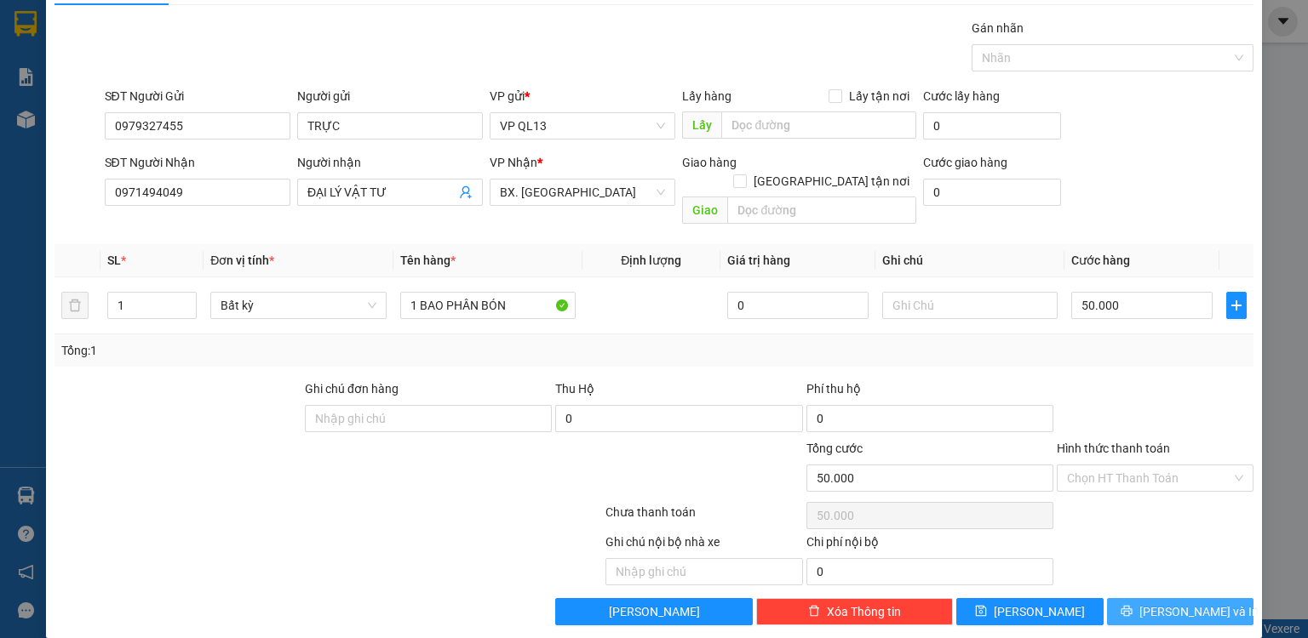
click at [1133, 598] on button "[PERSON_NAME] và In" at bounding box center [1180, 611] width 147 height 27
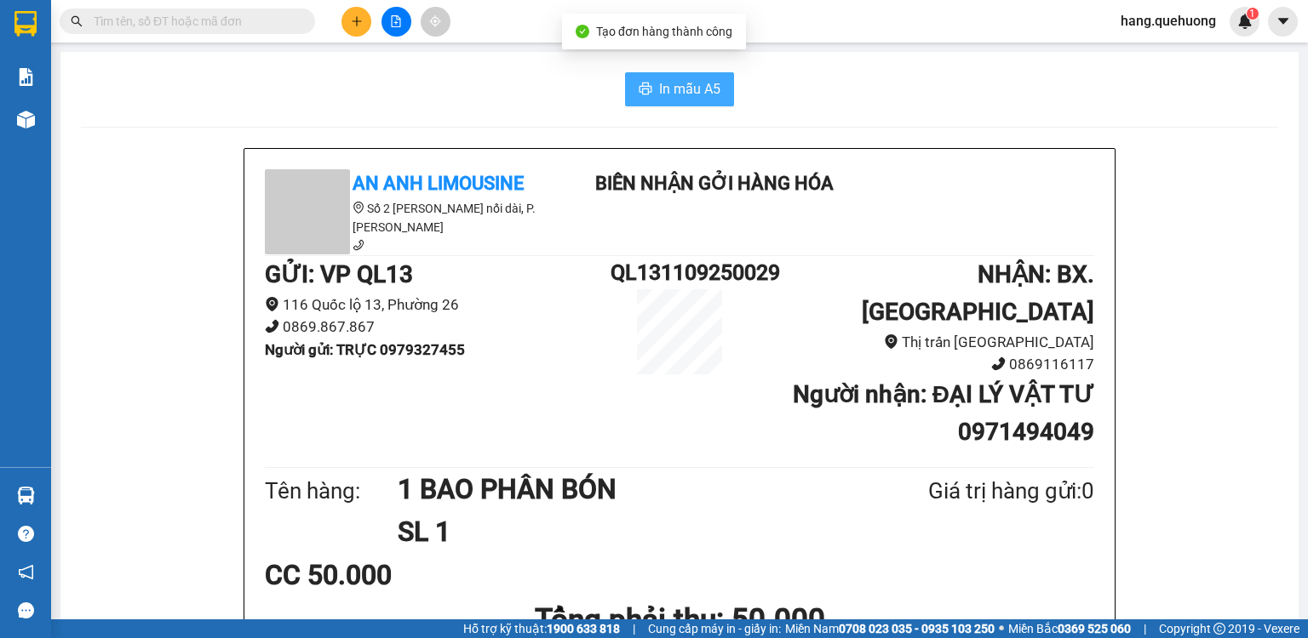
click at [693, 88] on span "In mẫu A5" at bounding box center [689, 88] width 61 height 21
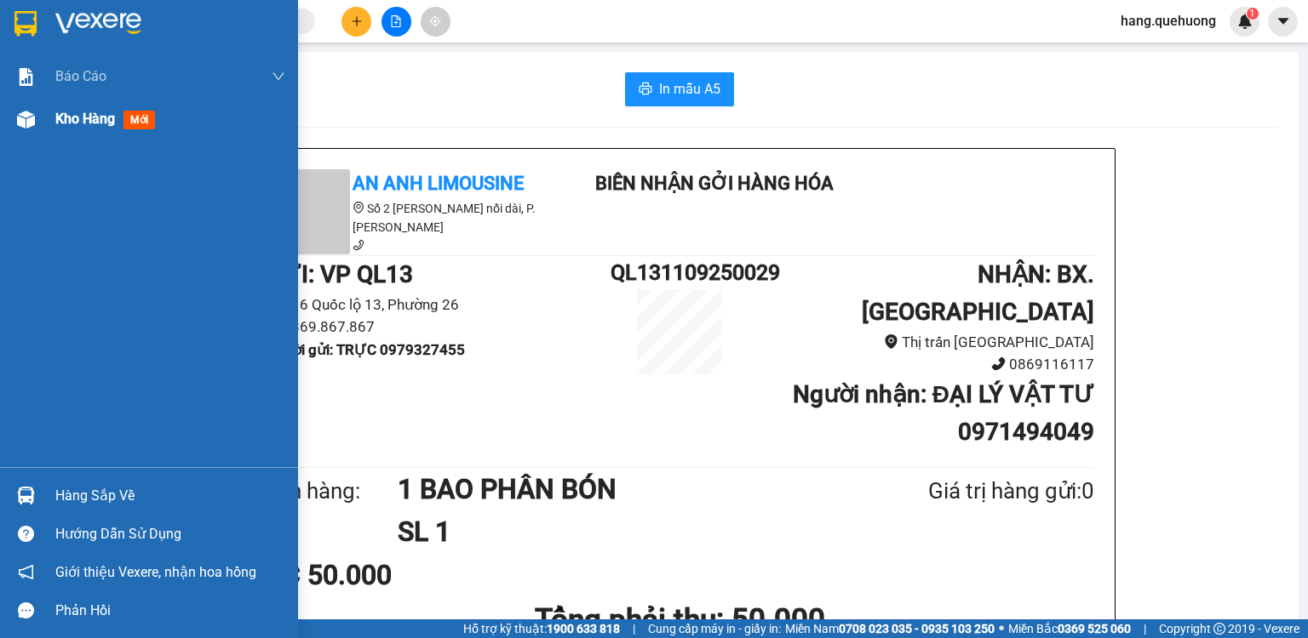
click at [106, 115] on span "Kho hàng" at bounding box center [85, 119] width 60 height 16
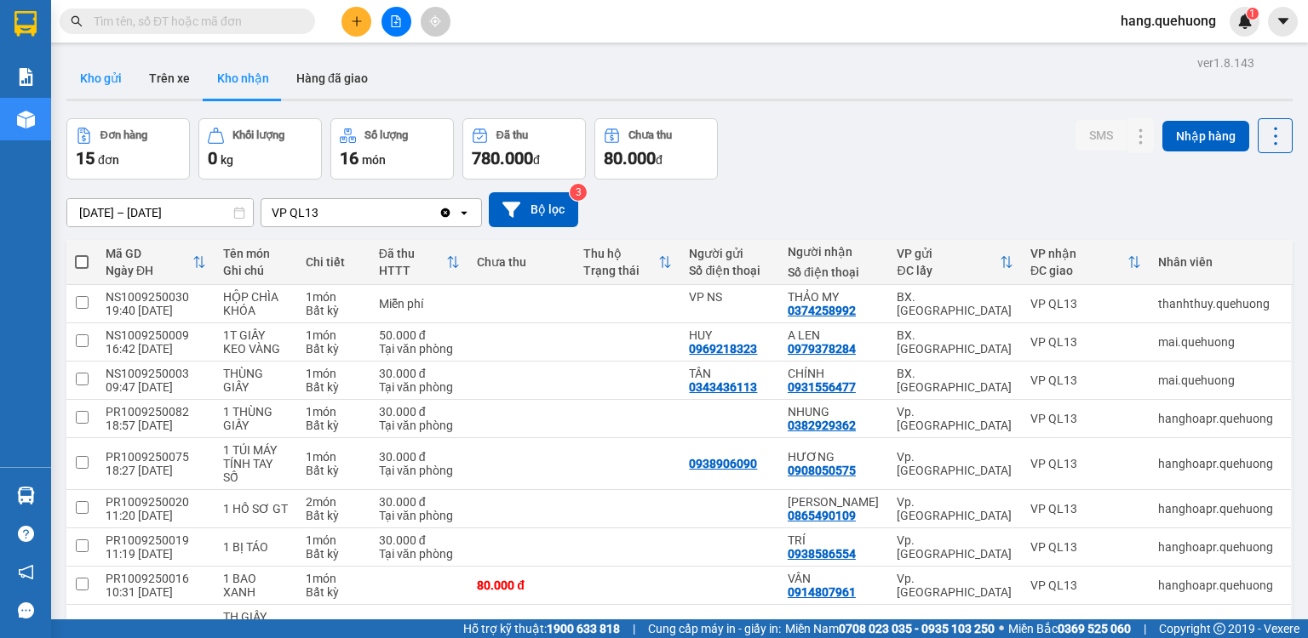
click at [108, 72] on button "Kho gửi" at bounding box center [100, 78] width 69 height 41
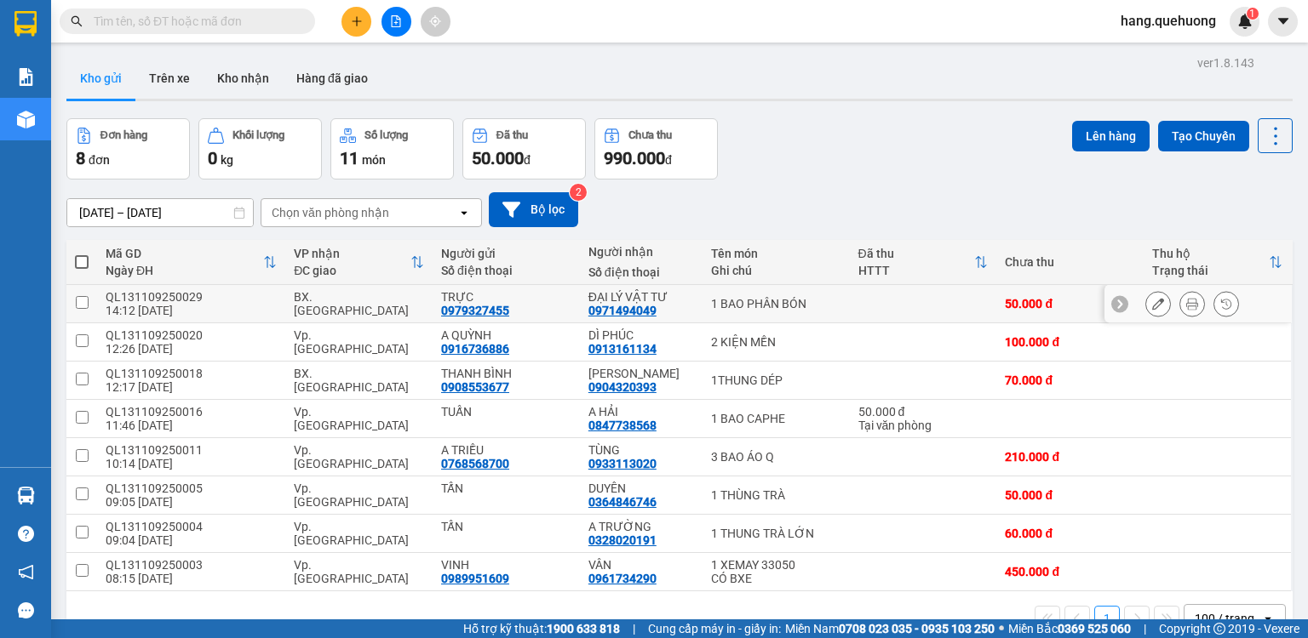
click at [1152, 306] on icon at bounding box center [1158, 304] width 12 height 12
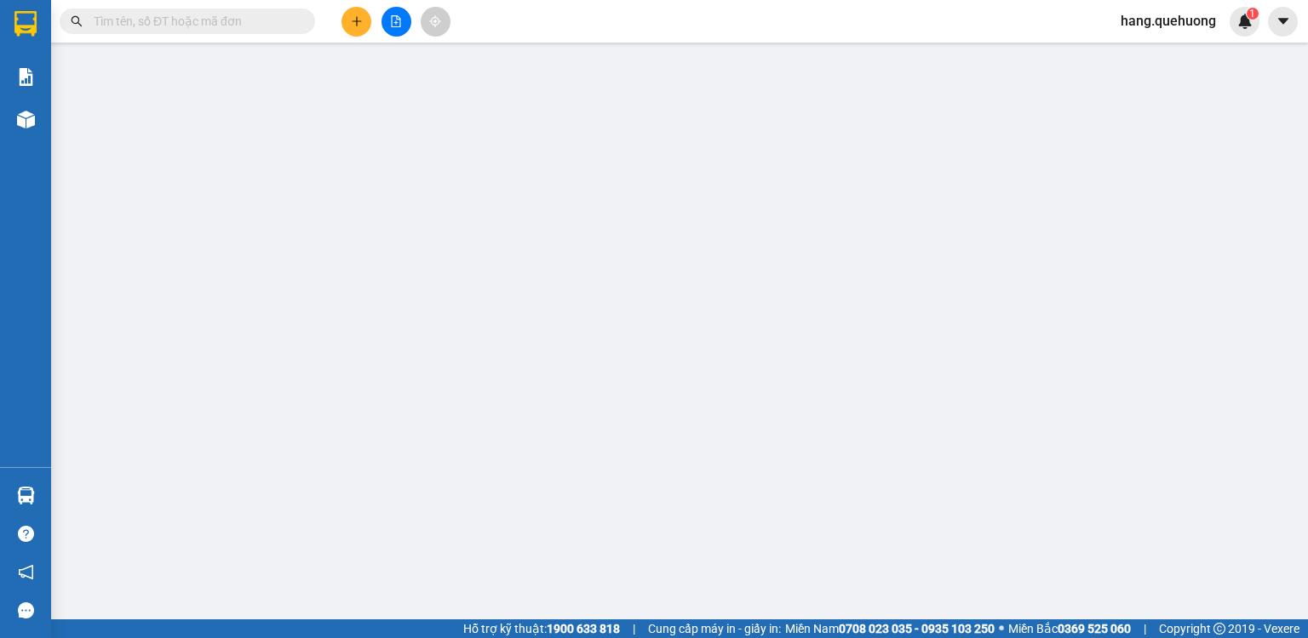
type input "0979327455"
type input "TRỰC"
type input "0971494049"
type input "ĐẠI LÝ VẬT TƯ"
type input "50.000"
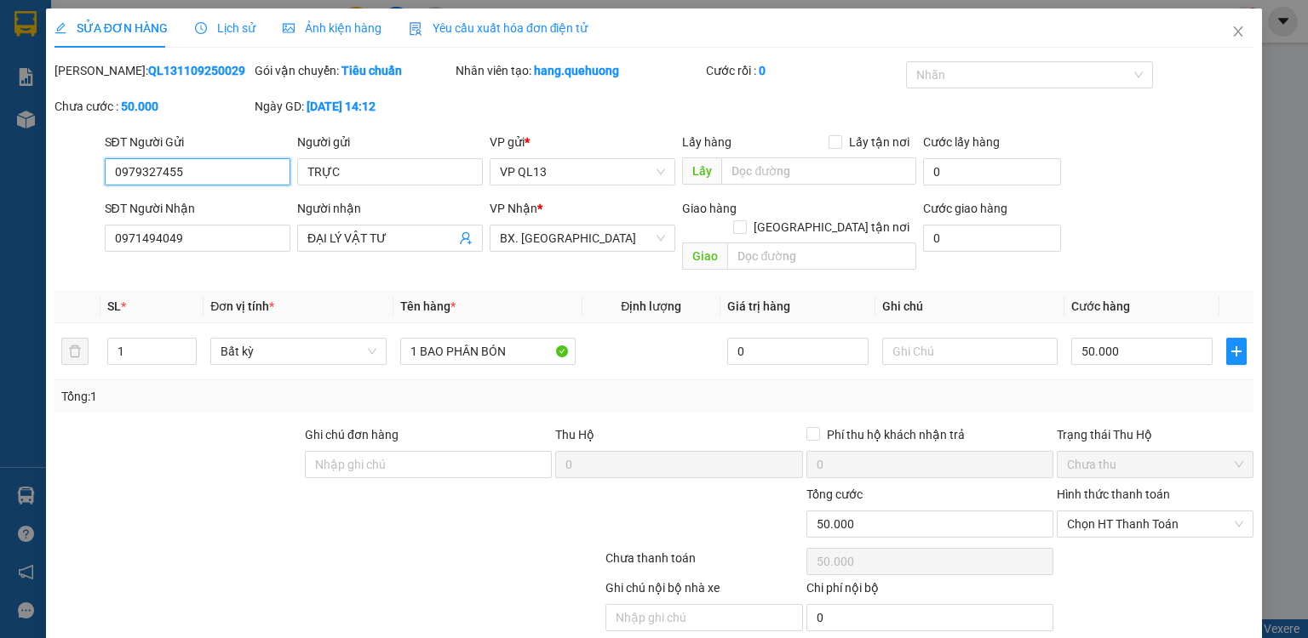
click at [1103, 512] on span "Chọn HT Thanh Toán" at bounding box center [1155, 525] width 176 height 26
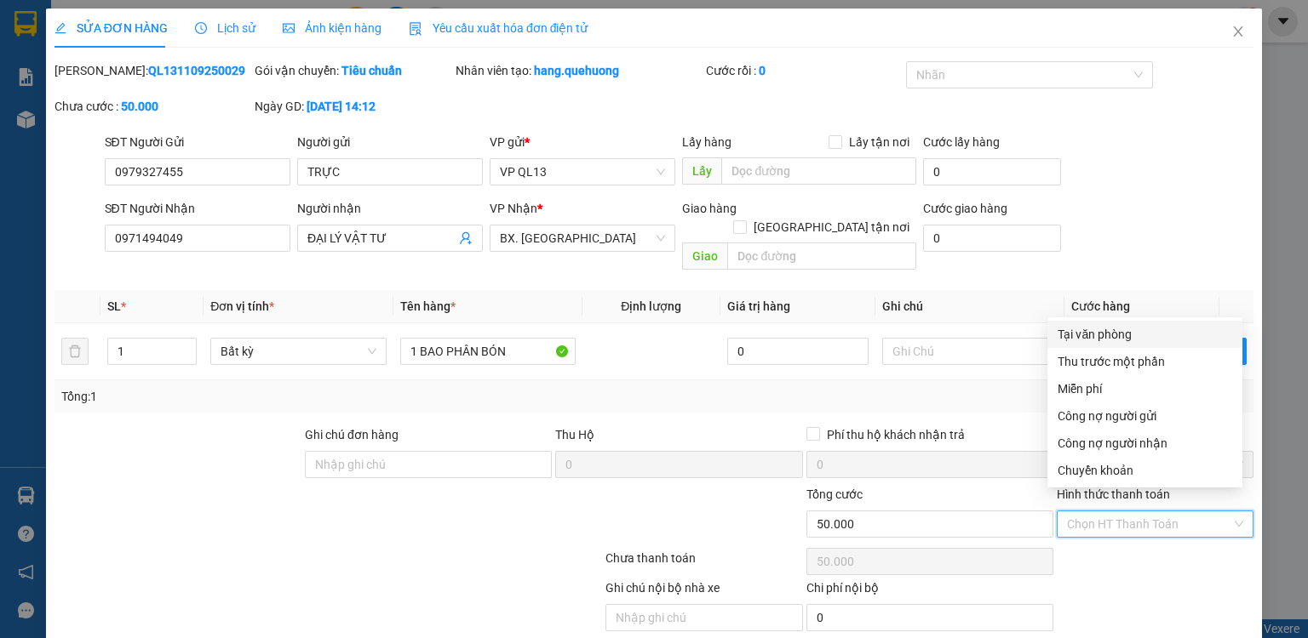
click at [1087, 334] on div "Tại văn phòng" at bounding box center [1144, 334] width 175 height 19
type input "0"
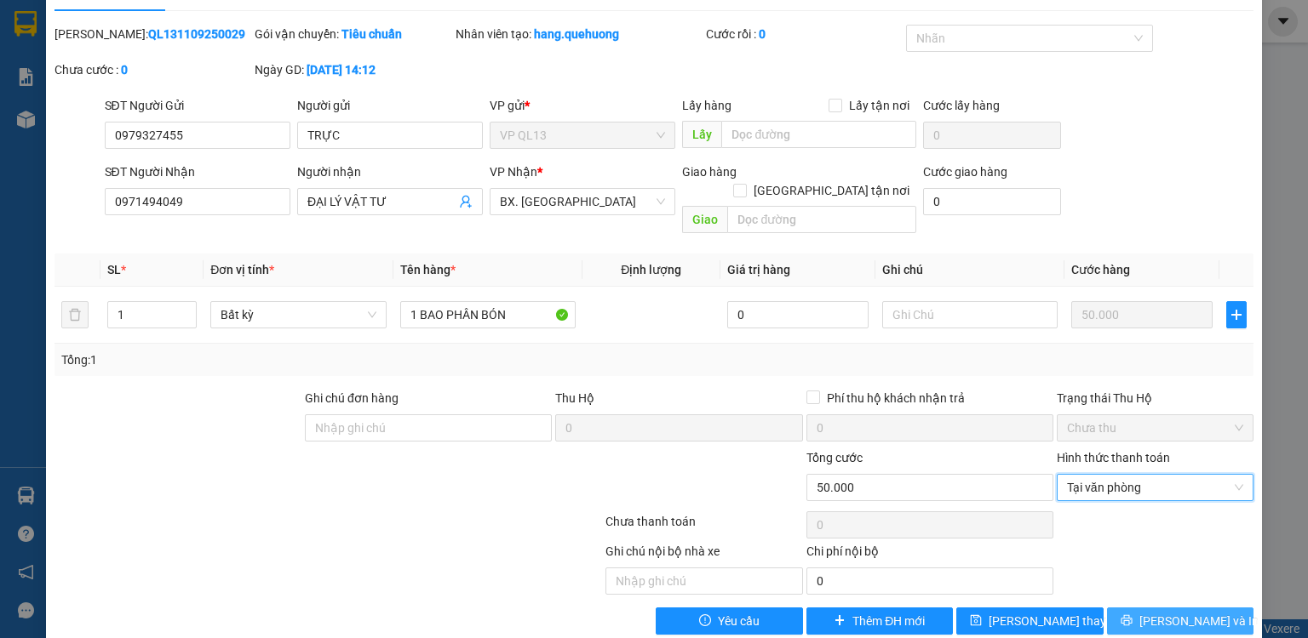
scroll to position [47, 0]
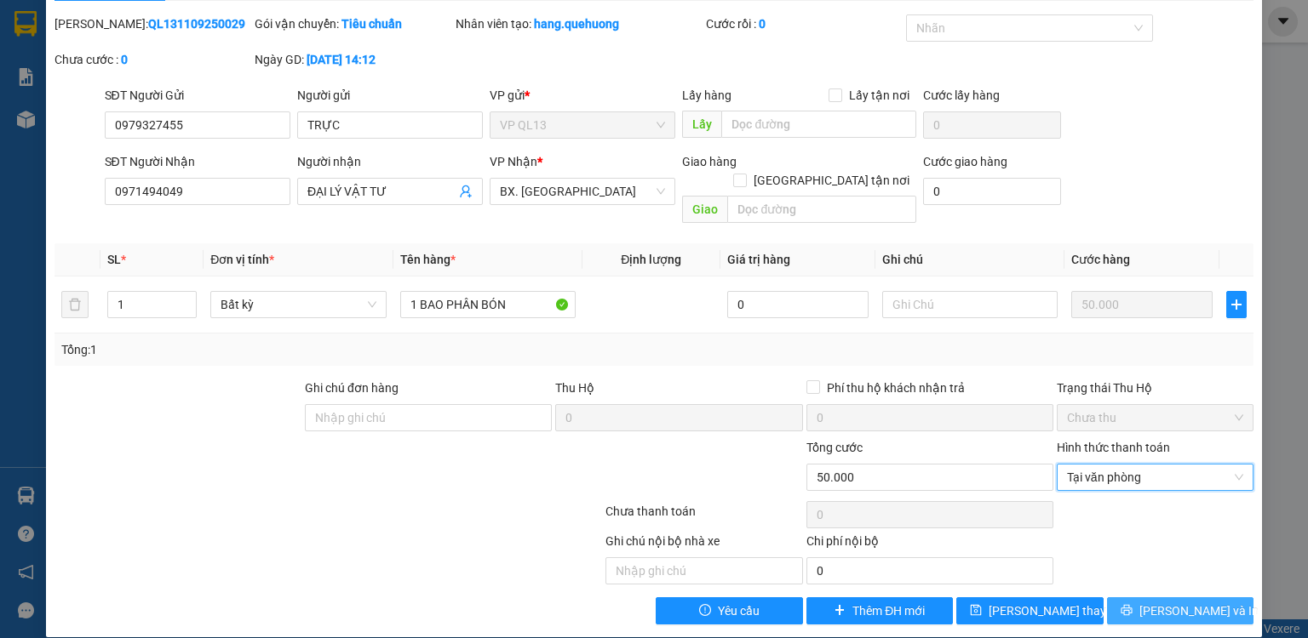
click at [1110, 598] on button "[PERSON_NAME] và In" at bounding box center [1180, 611] width 147 height 27
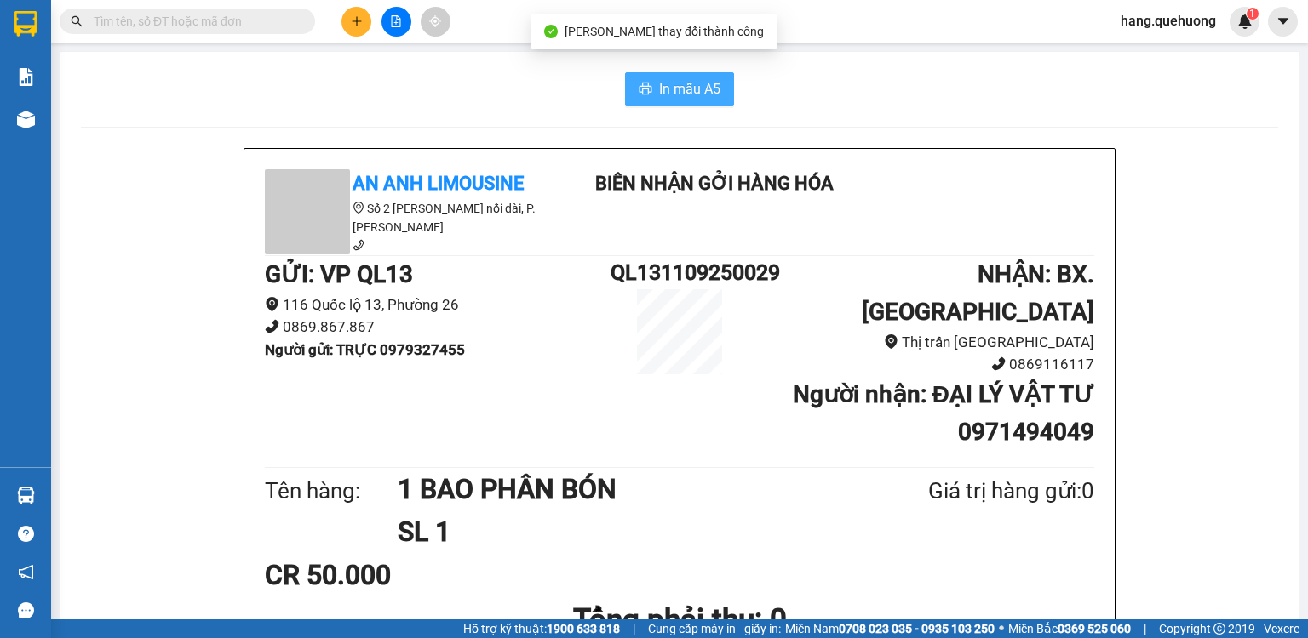
click at [677, 87] on span "In mẫu A5" at bounding box center [689, 88] width 61 height 21
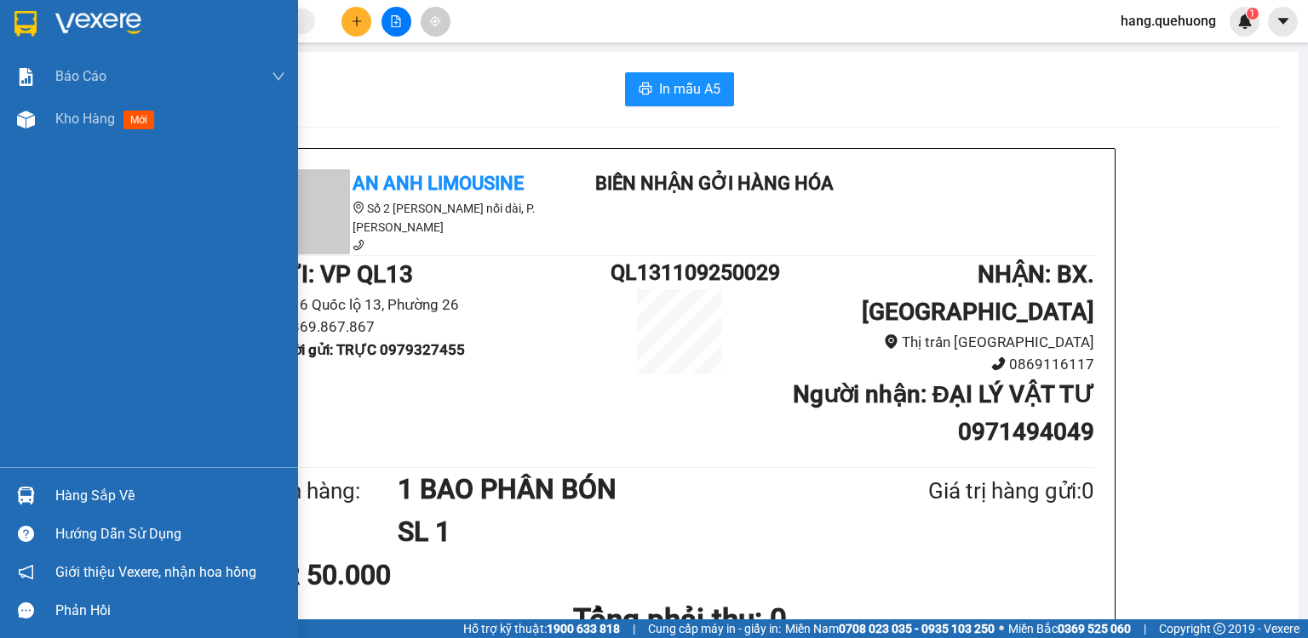
drag, startPoint x: 79, startPoint y: 499, endPoint x: 232, endPoint y: 542, distance: 158.4
click at [79, 499] on div "Hàng sắp về" at bounding box center [170, 497] width 230 height 26
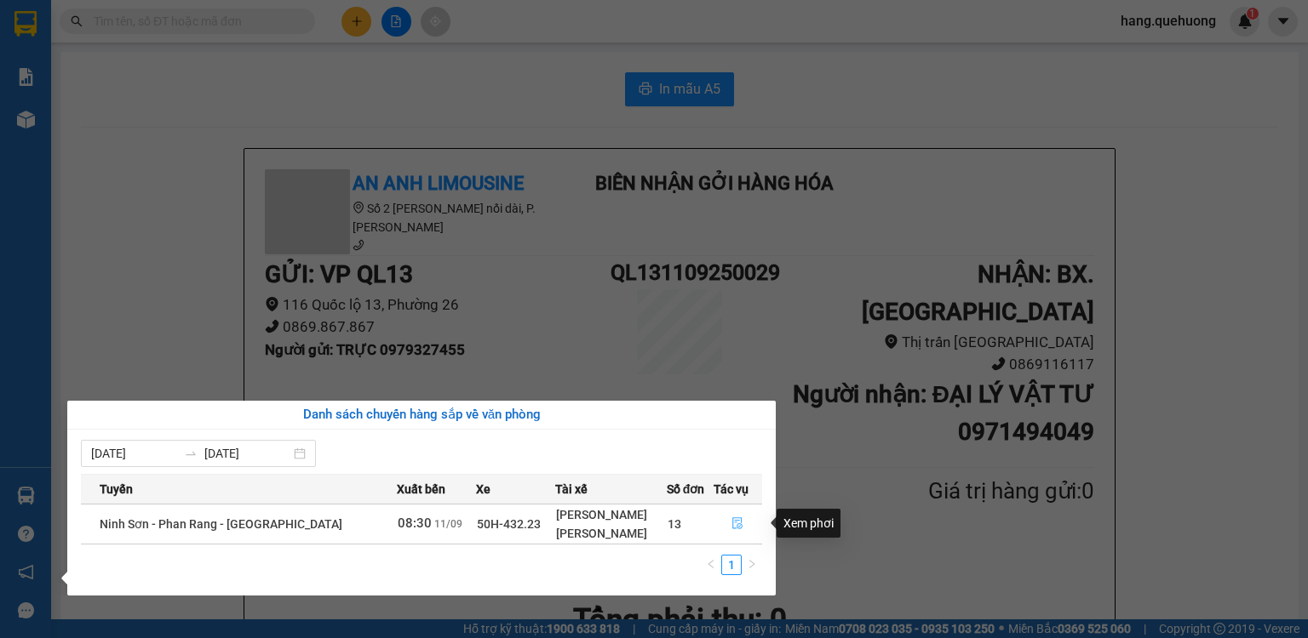
click at [733, 524] on icon "file-done" at bounding box center [737, 524] width 12 height 12
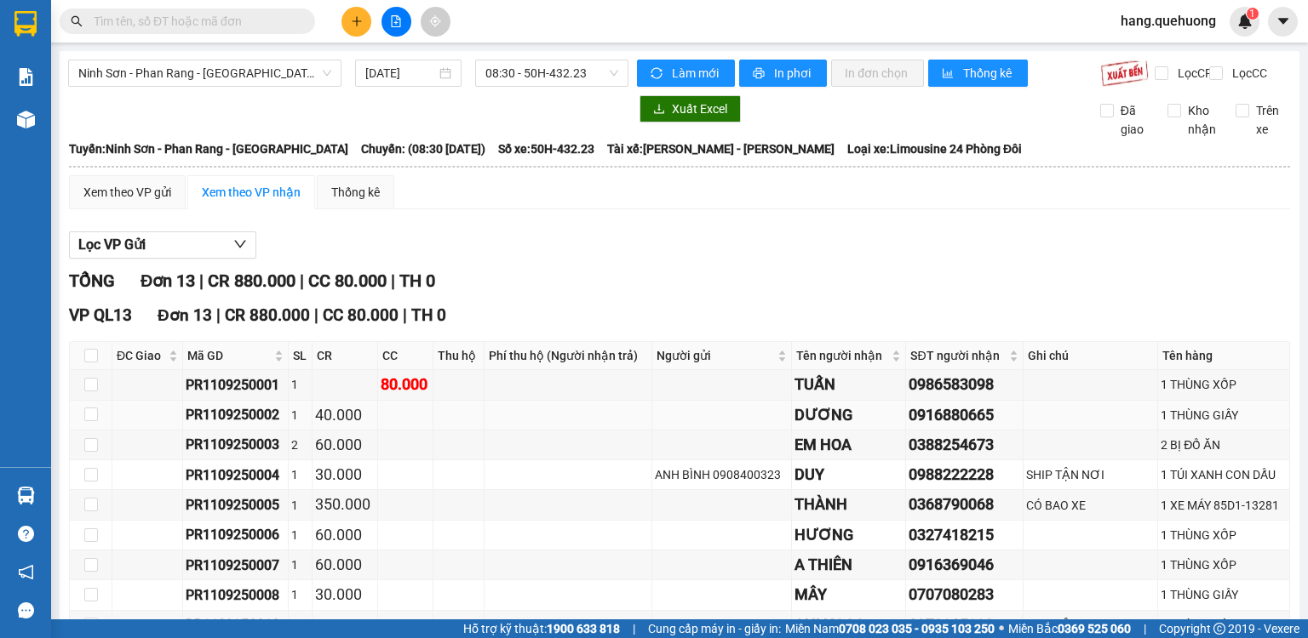
scroll to position [240, 0]
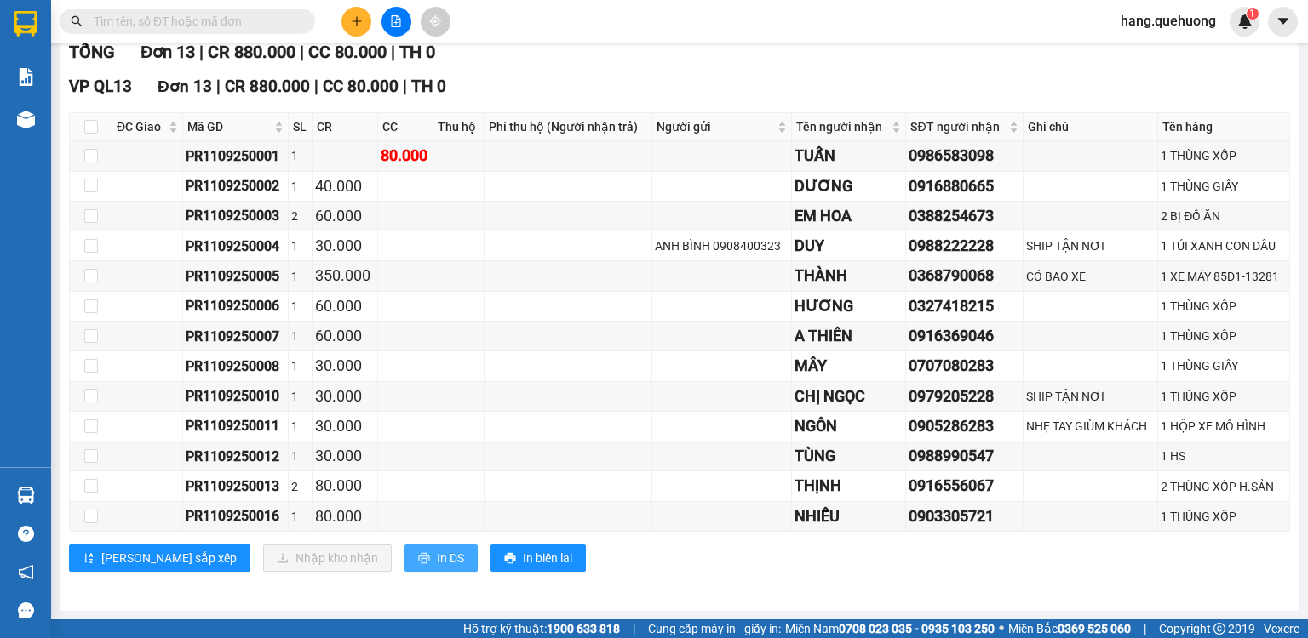
click at [437, 562] on span "In DS" at bounding box center [450, 558] width 27 height 19
click at [418, 562] on icon "printer" at bounding box center [424, 558] width 12 height 12
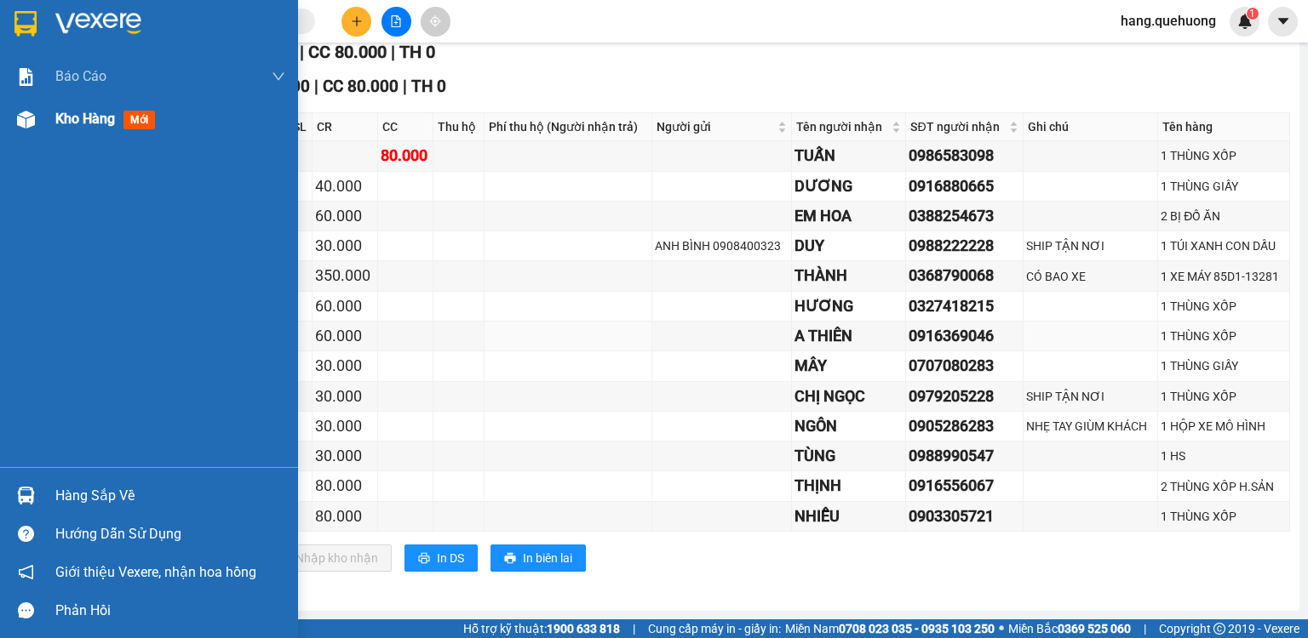
click at [101, 123] on span "Kho hàng" at bounding box center [85, 119] width 60 height 16
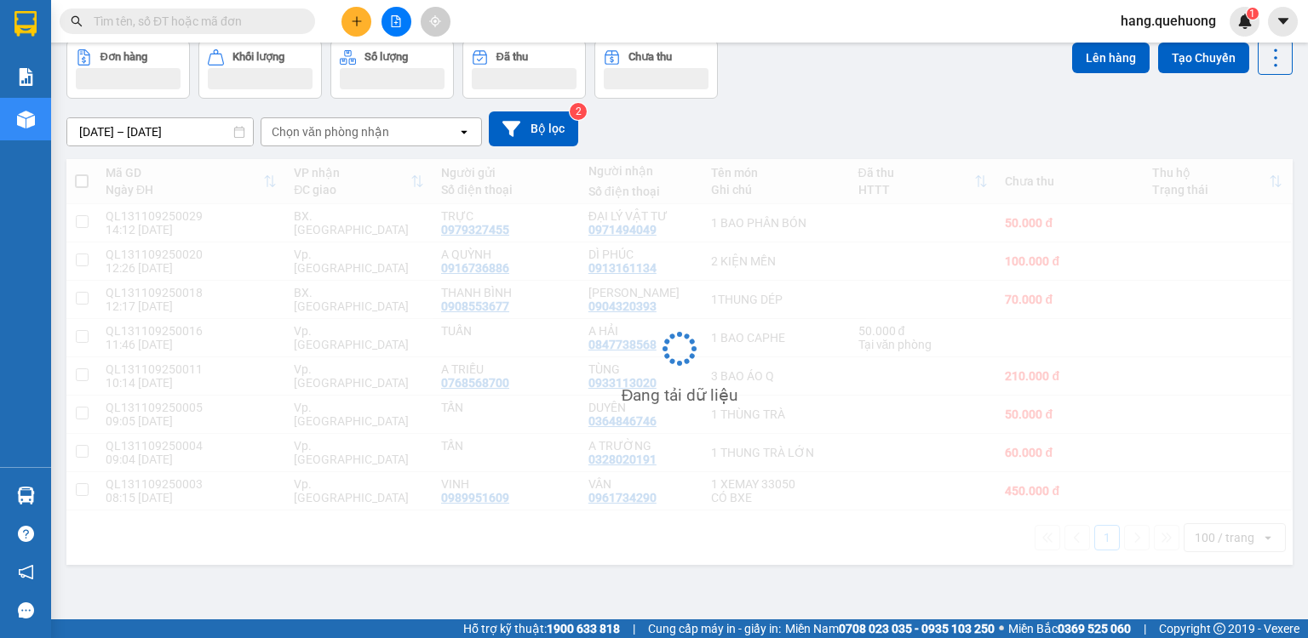
scroll to position [78, 0]
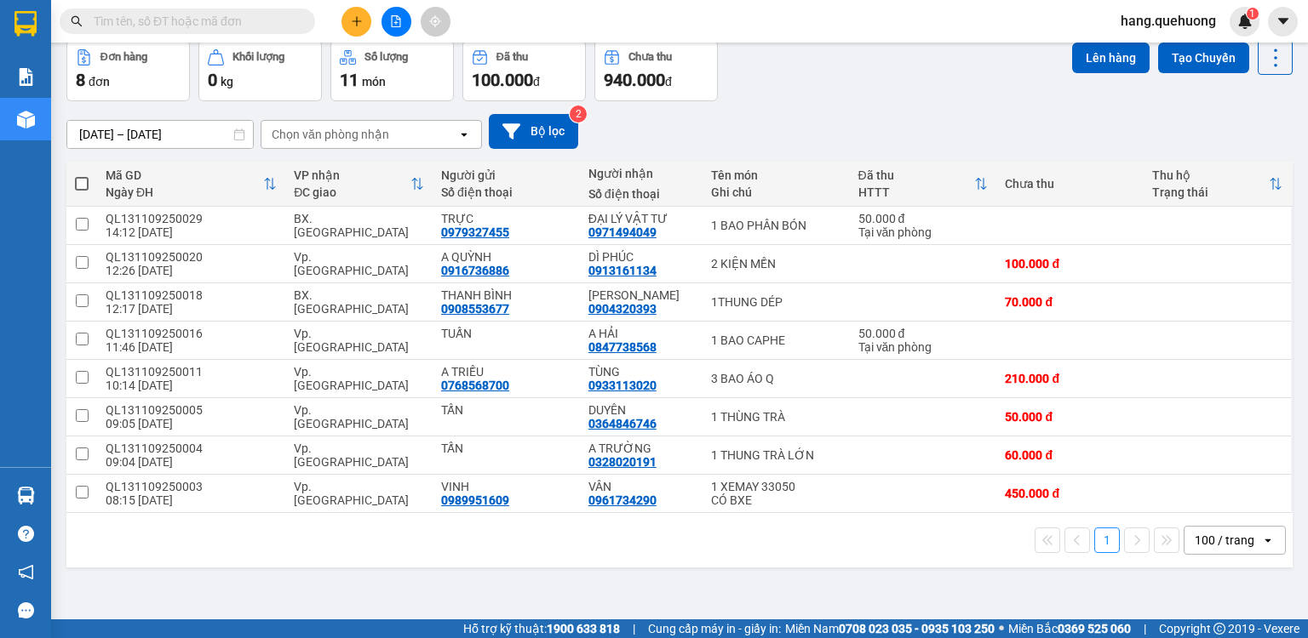
click at [351, 18] on icon "plus" at bounding box center [357, 21] width 12 height 12
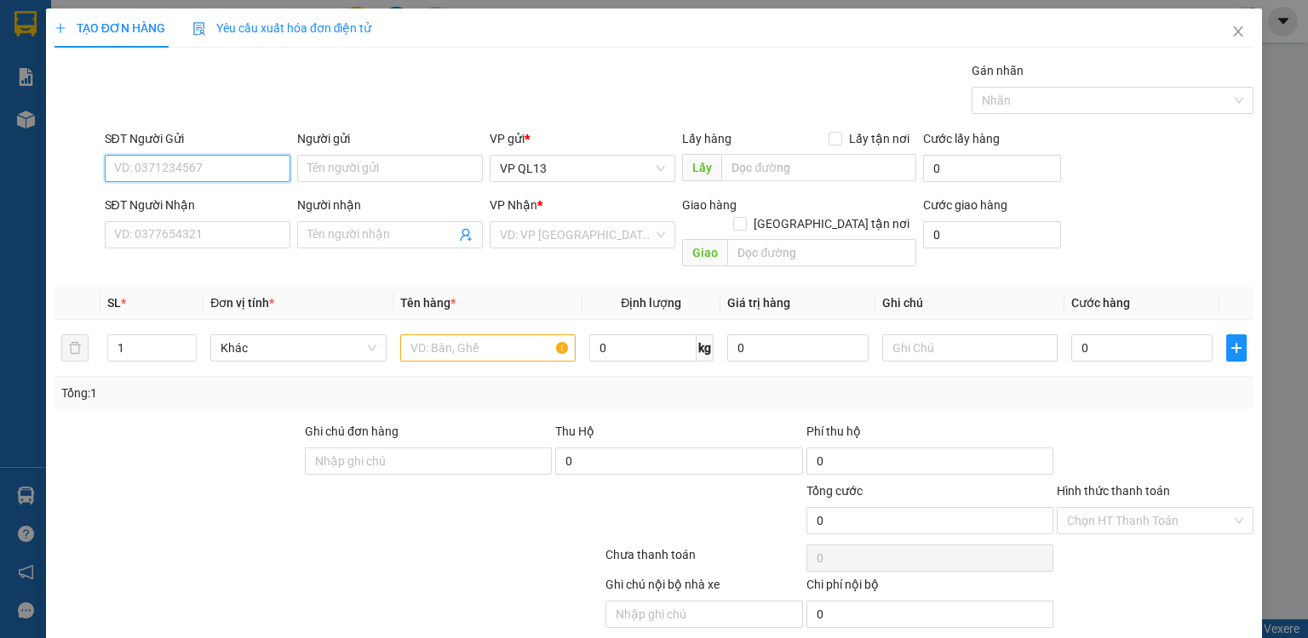
click at [129, 177] on input "SĐT Người Gửi" at bounding box center [198, 168] width 186 height 27
type input "0"
click at [150, 200] on div "0987907017 - KHUYẾN" at bounding box center [195, 201] width 163 height 19
type input "0987907017"
type input "KHUYẾN"
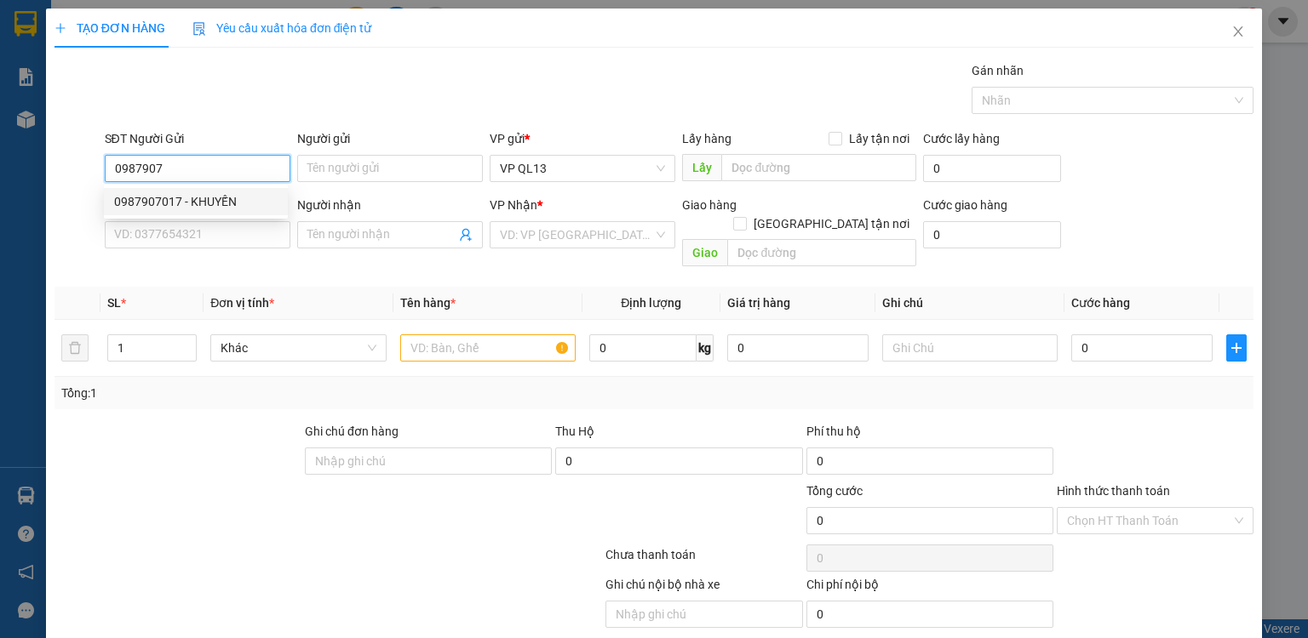
type input "0975143079"
type input "VŨ"
type input "200.000"
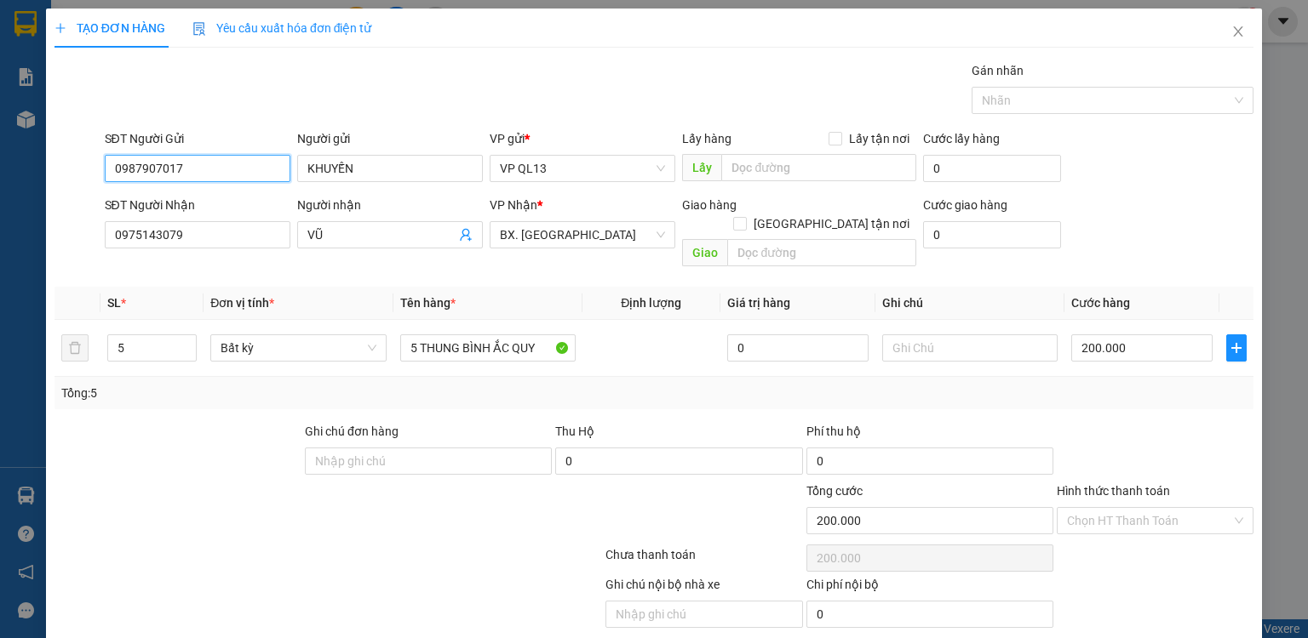
scroll to position [43, 0]
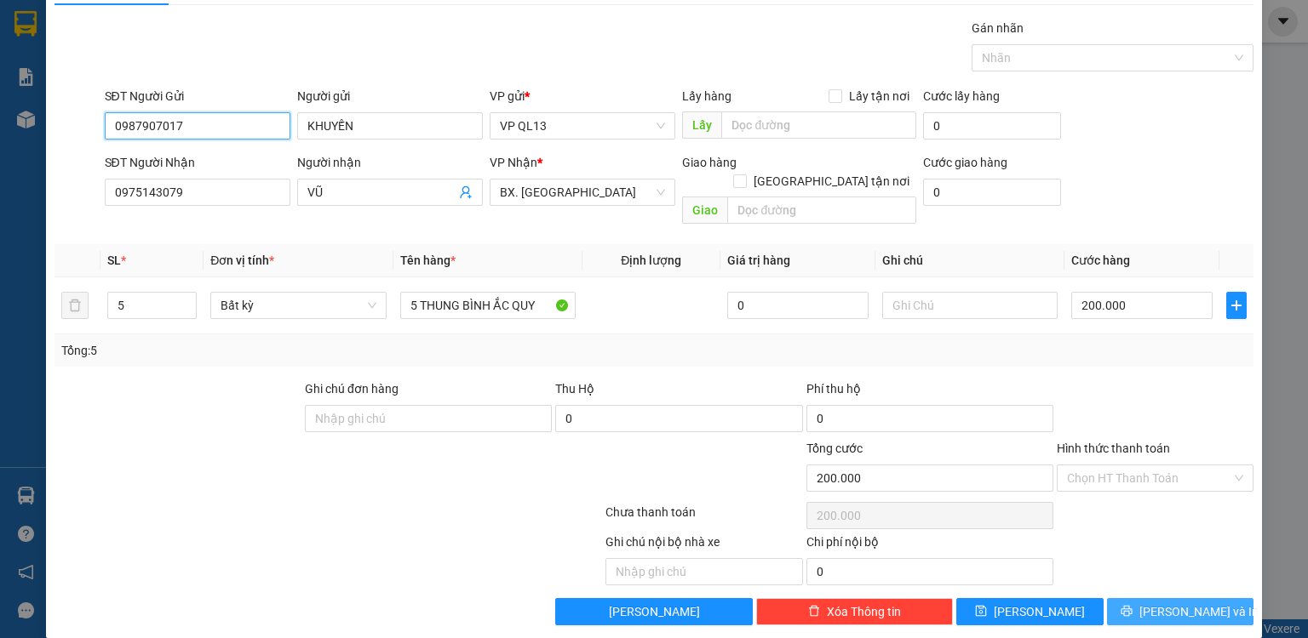
type input "0987907017"
click at [1151, 600] on button "[PERSON_NAME] và In" at bounding box center [1180, 611] width 147 height 27
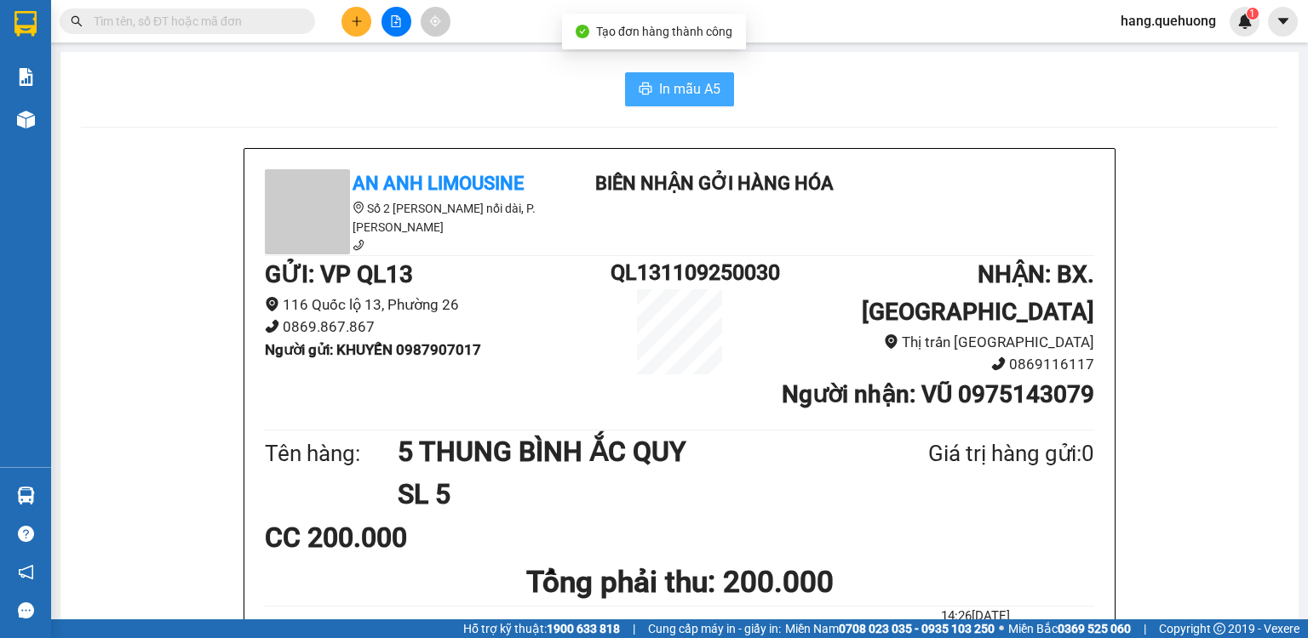
click at [669, 89] on span "In mẫu A5" at bounding box center [689, 88] width 61 height 21
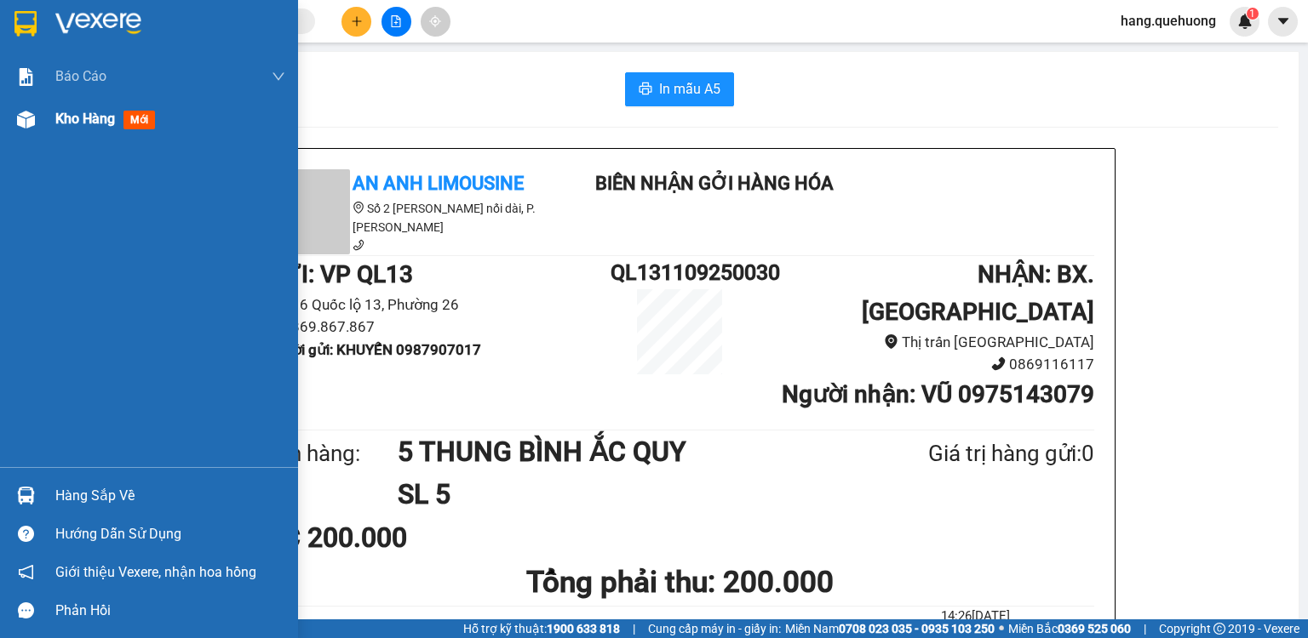
click at [99, 124] on span "Kho hàng" at bounding box center [85, 119] width 60 height 16
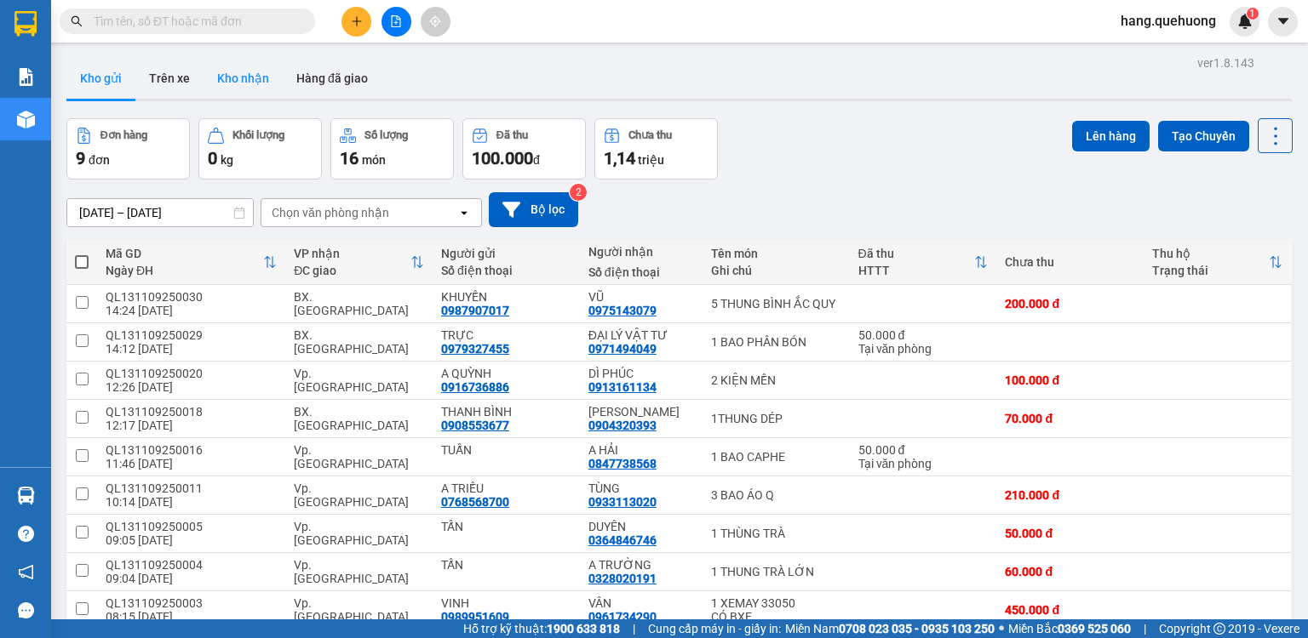
click at [227, 64] on button "Kho nhận" at bounding box center [242, 78] width 79 height 41
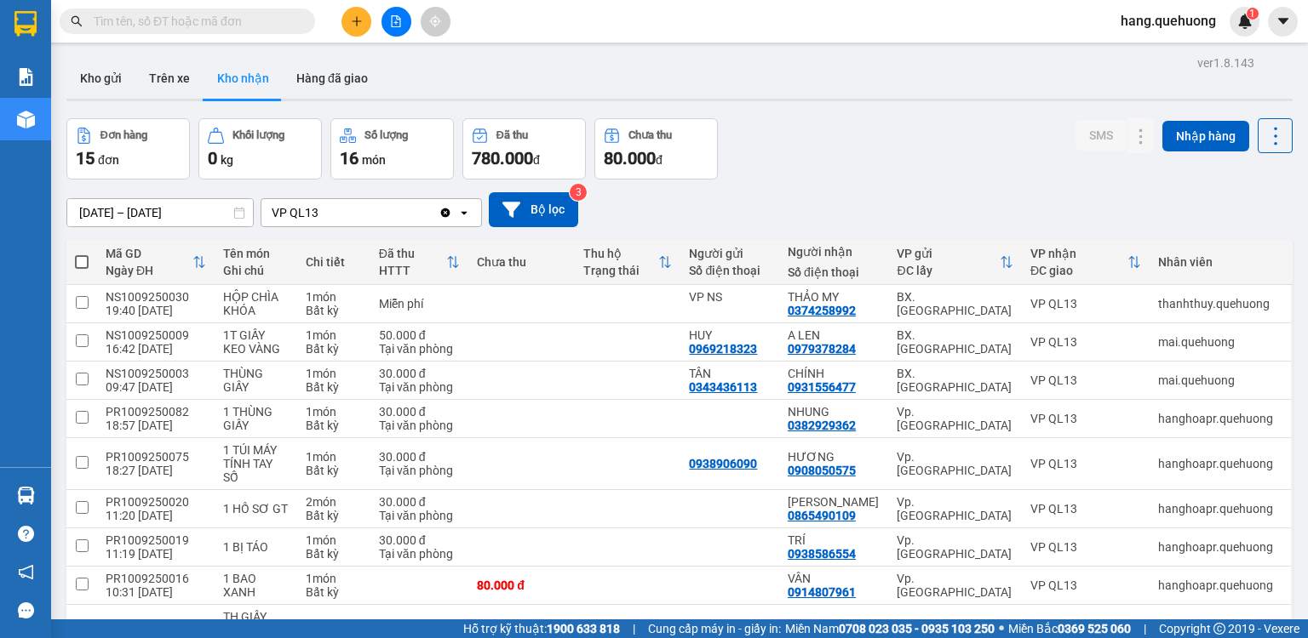
click at [356, 24] on icon "plus" at bounding box center [356, 20] width 1 height 9
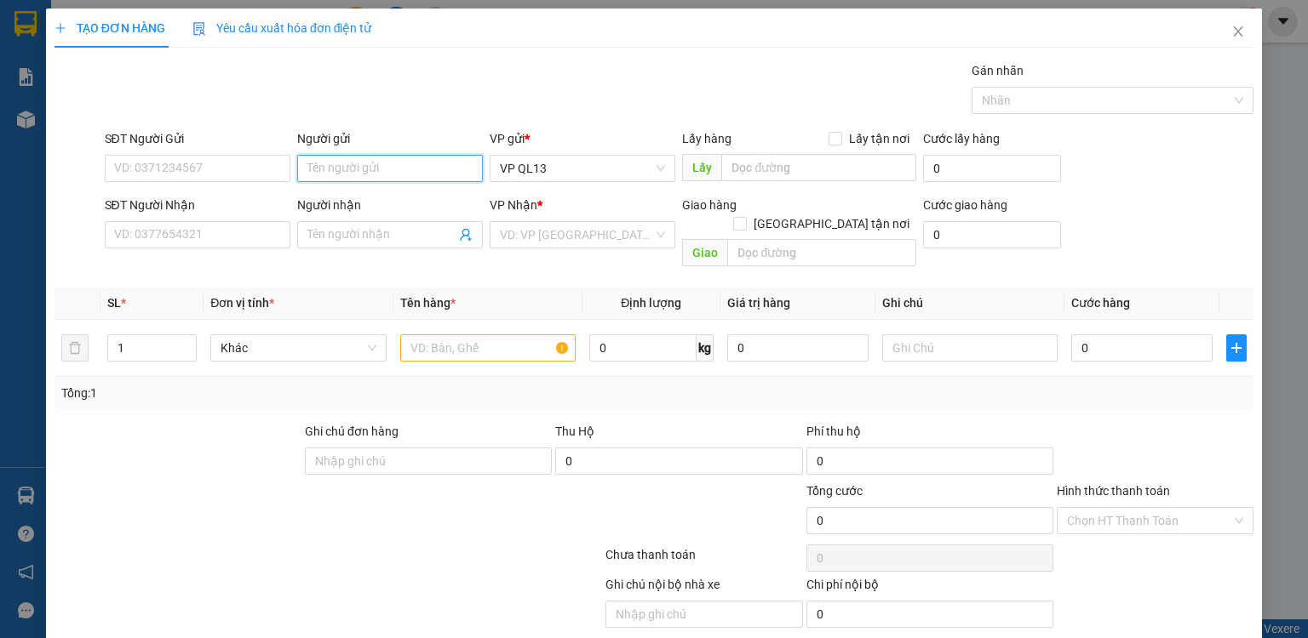
click at [334, 171] on input "Người gửi" at bounding box center [390, 168] width 186 height 27
click at [224, 173] on input "SĐT Người Gửi" at bounding box center [198, 168] width 186 height 27
click at [384, 169] on input "Người gửi" at bounding box center [390, 168] width 186 height 27
type input "TUẤN"
click at [207, 163] on input "SĐT Người Gửi" at bounding box center [198, 168] width 186 height 27
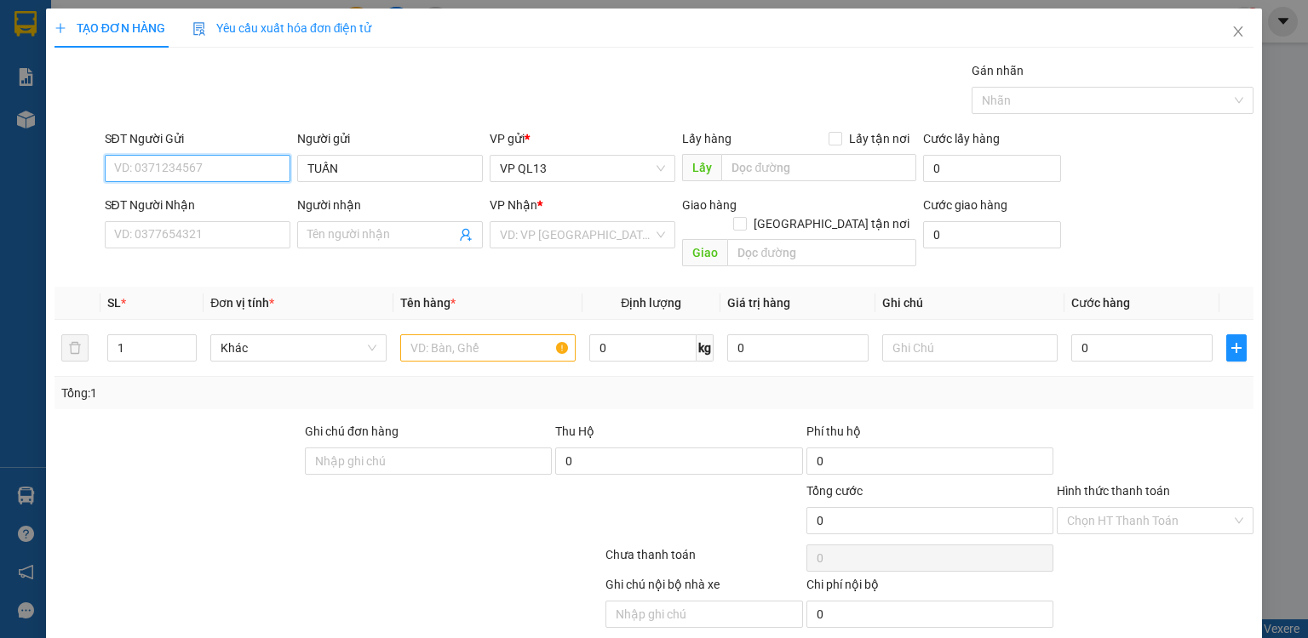
click at [194, 177] on input "SĐT Người Gửi" at bounding box center [198, 168] width 186 height 27
type input "0358606061"
click at [161, 235] on input "SĐT Người Nhận" at bounding box center [198, 234] width 186 height 27
click at [350, 177] on input "TUẤN" at bounding box center [390, 168] width 186 height 27
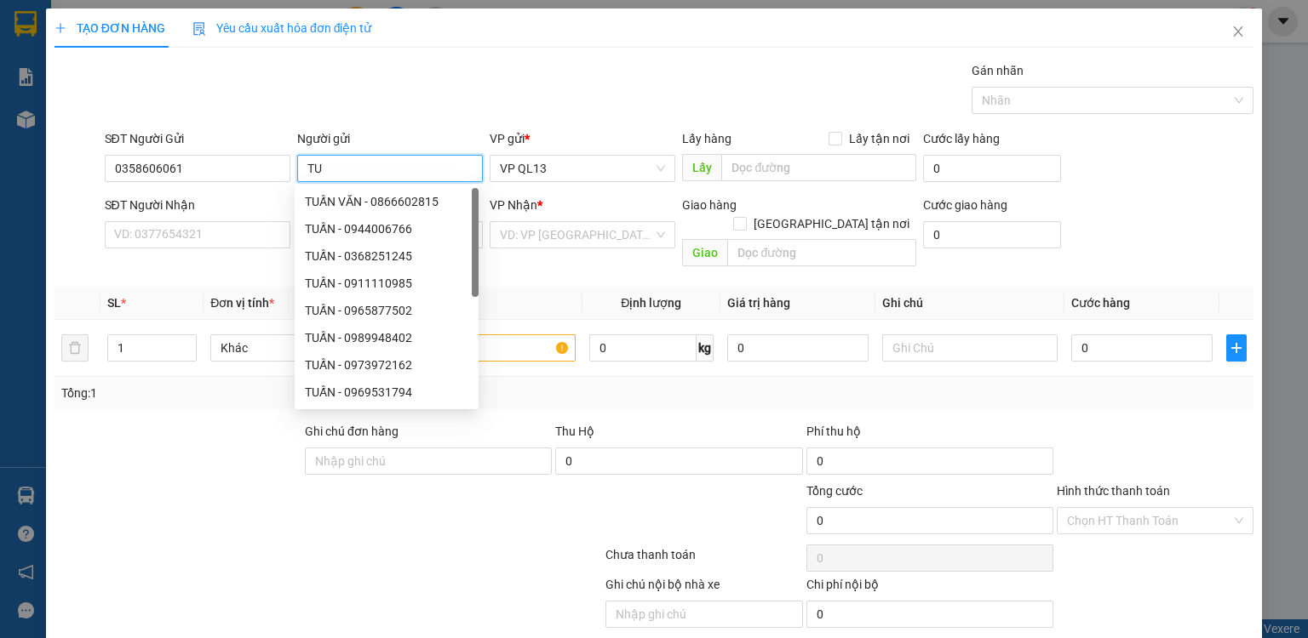
type input "T"
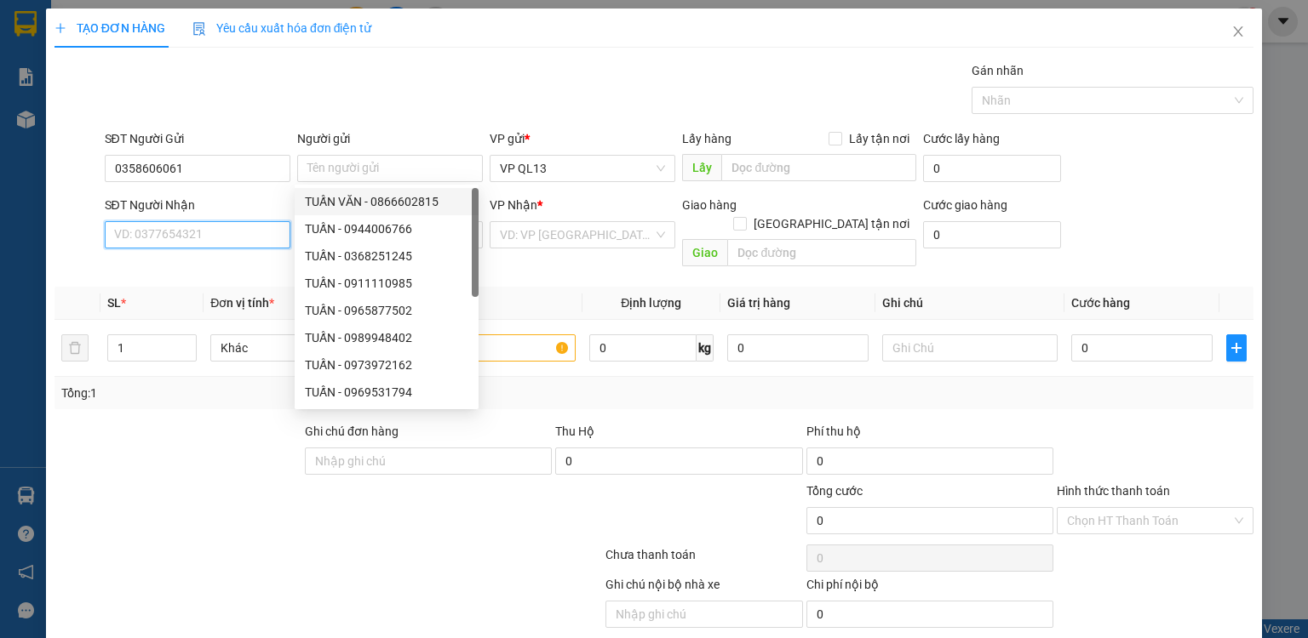
click at [151, 243] on input "SĐT Người Nhận" at bounding box center [198, 234] width 186 height 27
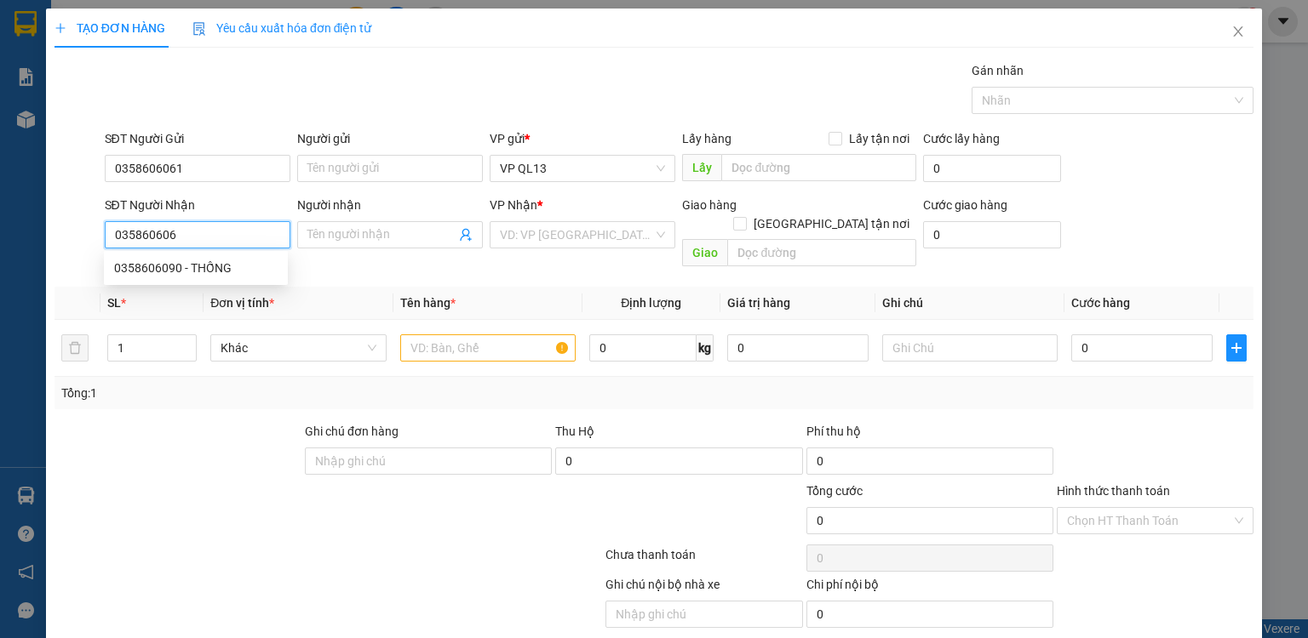
type input "0358606061"
click at [214, 266] on div "0358606061 - TUẤN" at bounding box center [195, 268] width 163 height 19
type input "TUẤN"
type input "30.000"
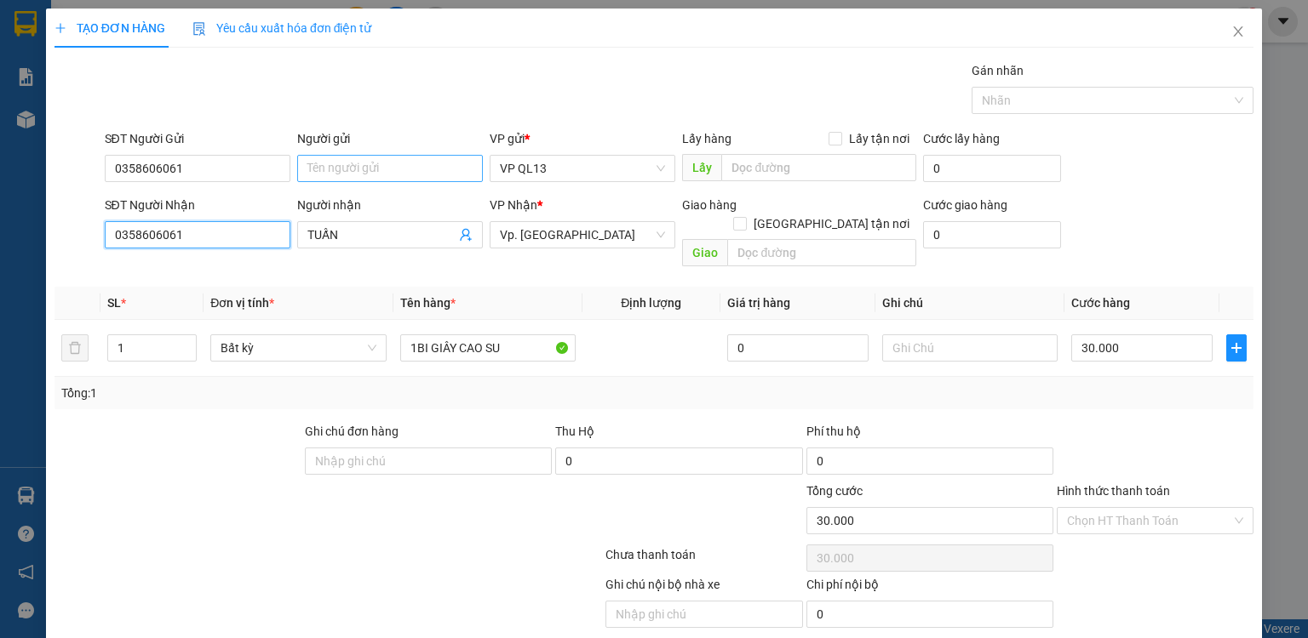
type input "0358606061"
click at [360, 166] on input "Người gửi" at bounding box center [390, 168] width 186 height 27
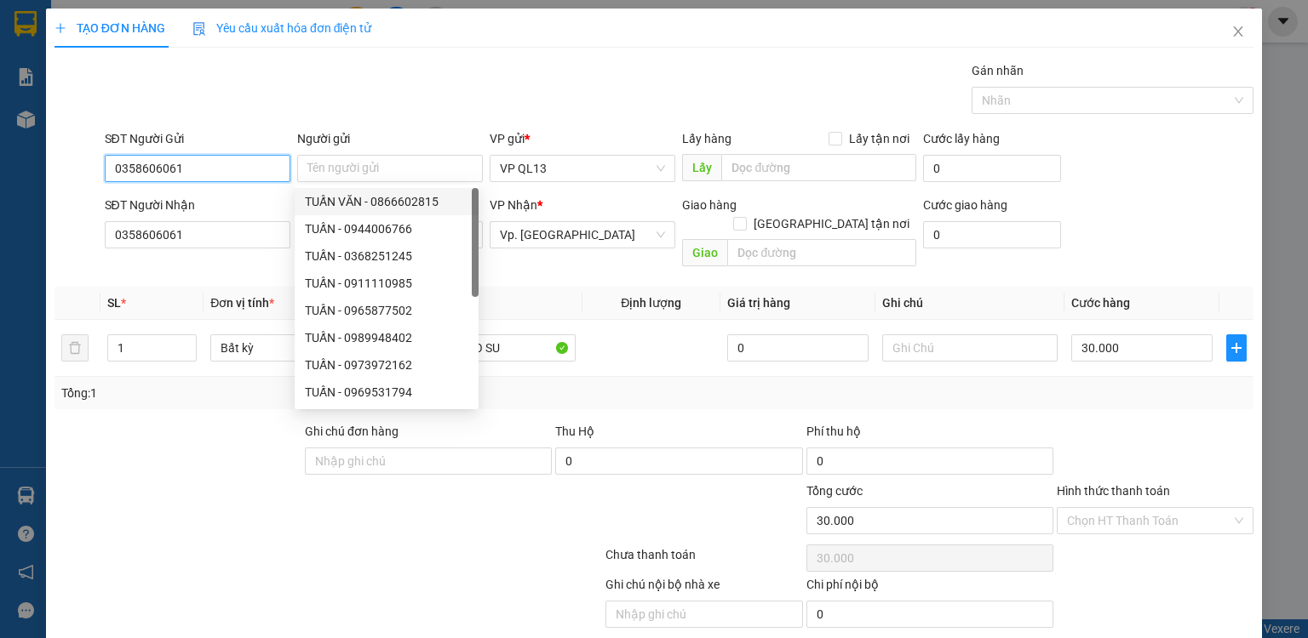
click at [209, 176] on input "0358606061" at bounding box center [198, 168] width 186 height 27
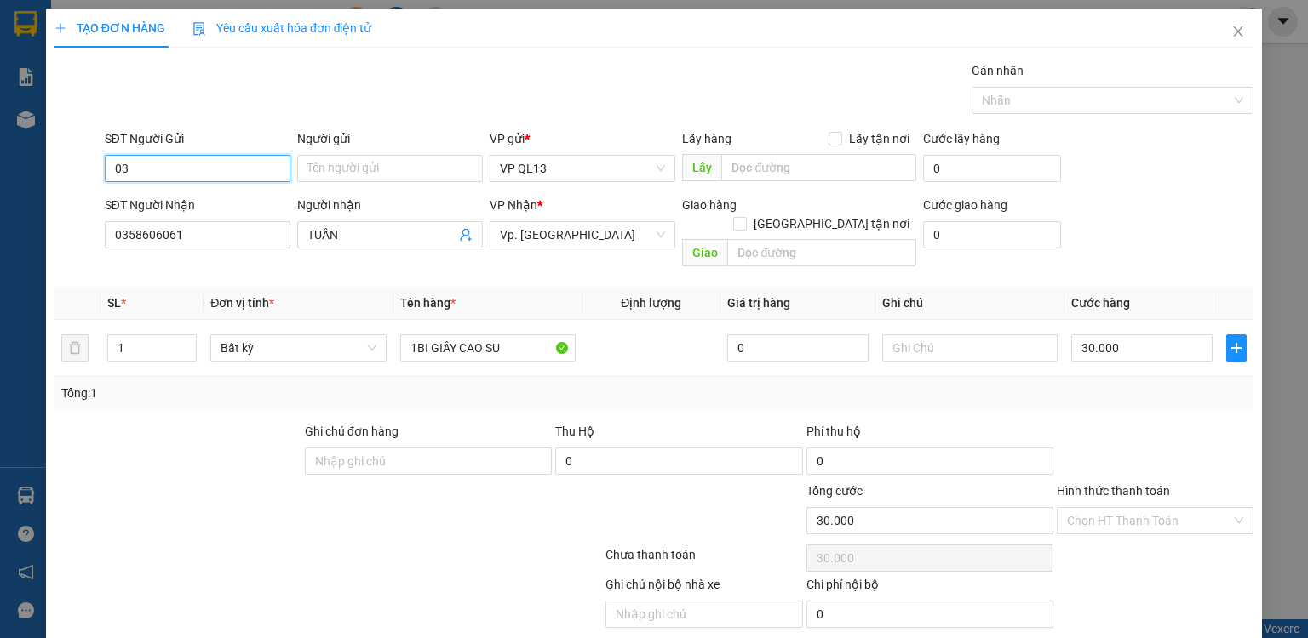
type input "0"
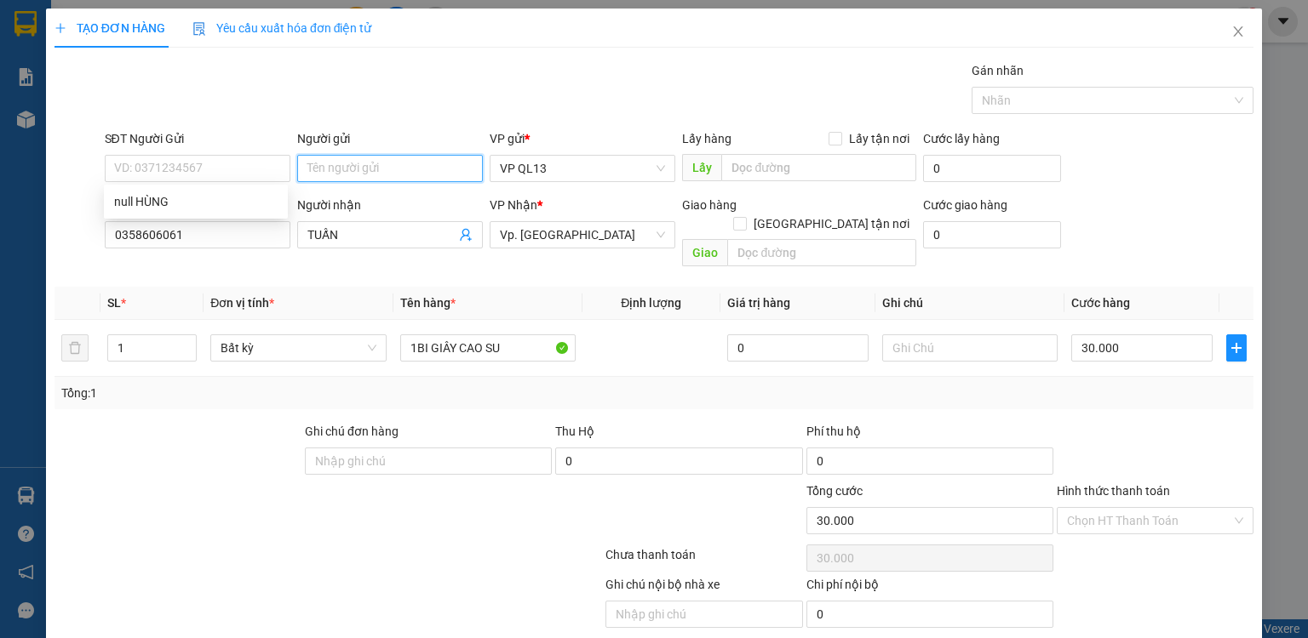
click at [368, 167] on input "Người gửi" at bounding box center [390, 168] width 186 height 27
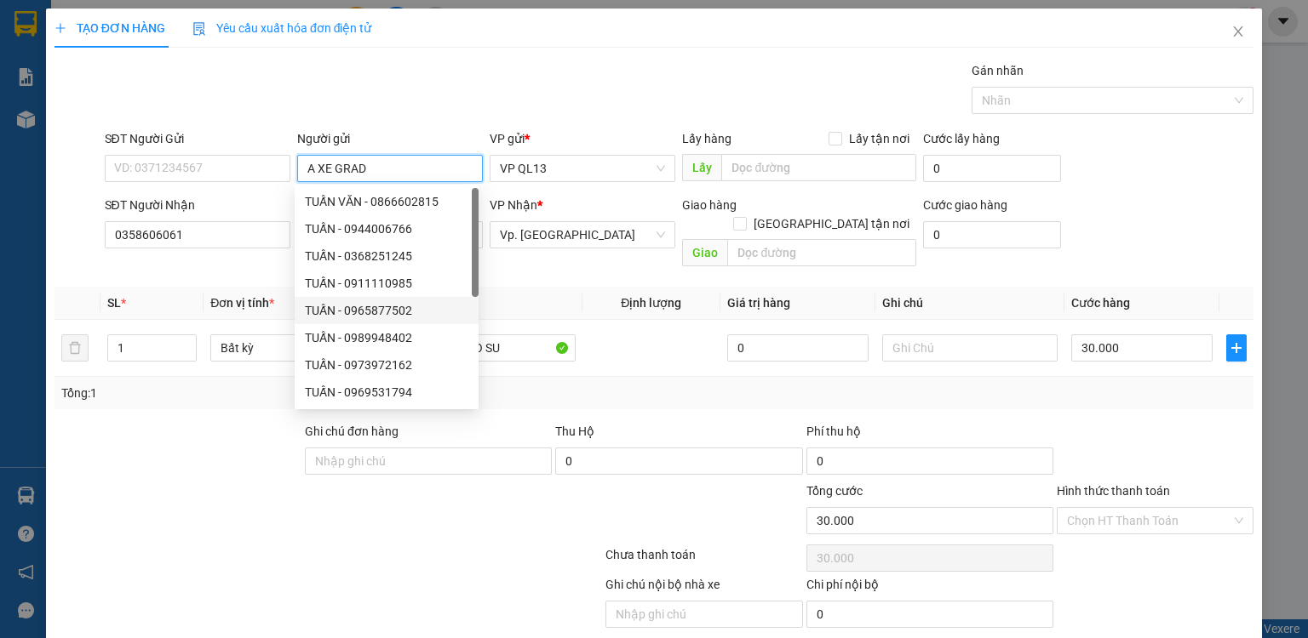
type input "A XE GRAD"
click at [200, 428] on div at bounding box center [178, 452] width 250 height 60
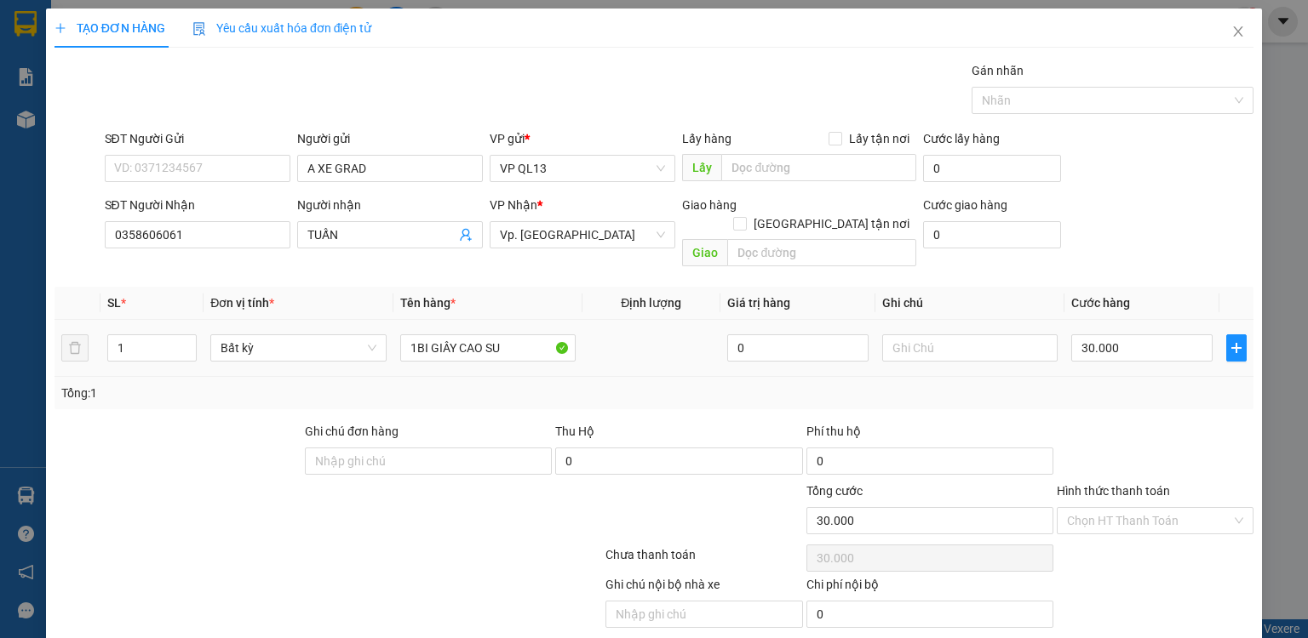
click at [518, 342] on div "1BI GIÂY CAO SU" at bounding box center [487, 348] width 175 height 34
click at [518, 335] on input "1BI GIÂY CAO SU" at bounding box center [487, 348] width 175 height 27
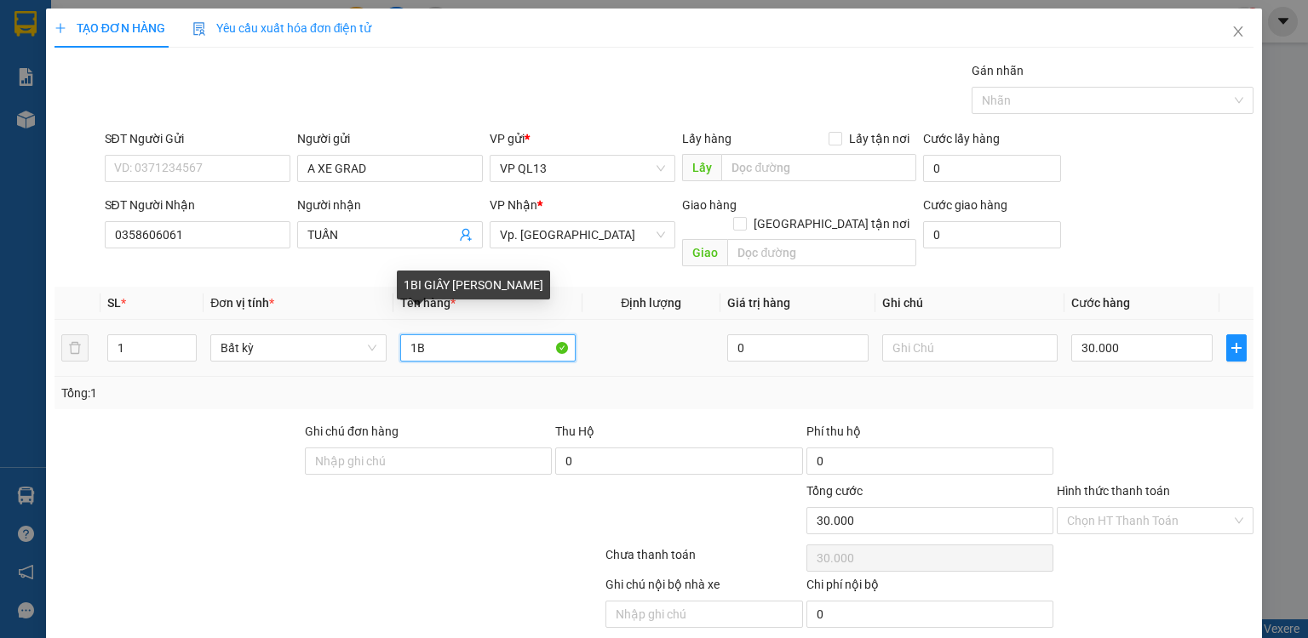
type input "1"
type input "1 KIỆN ĐỒ XE"
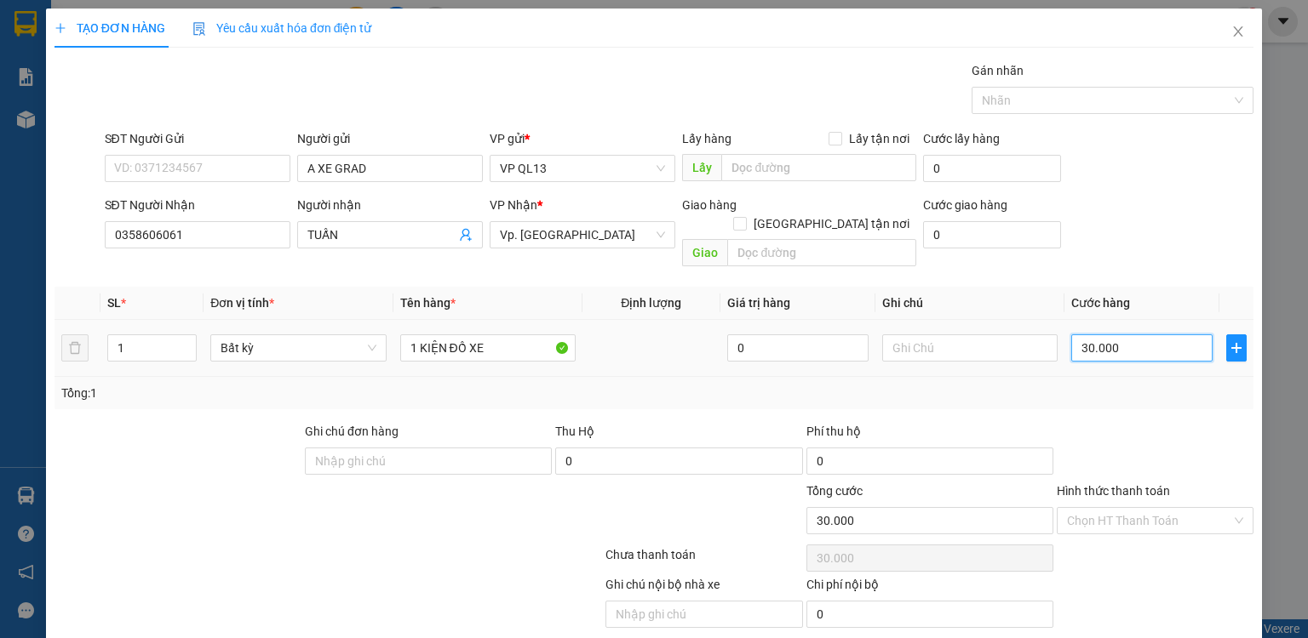
click at [1127, 335] on input "30.000" at bounding box center [1141, 348] width 141 height 27
type input "0"
type input "5"
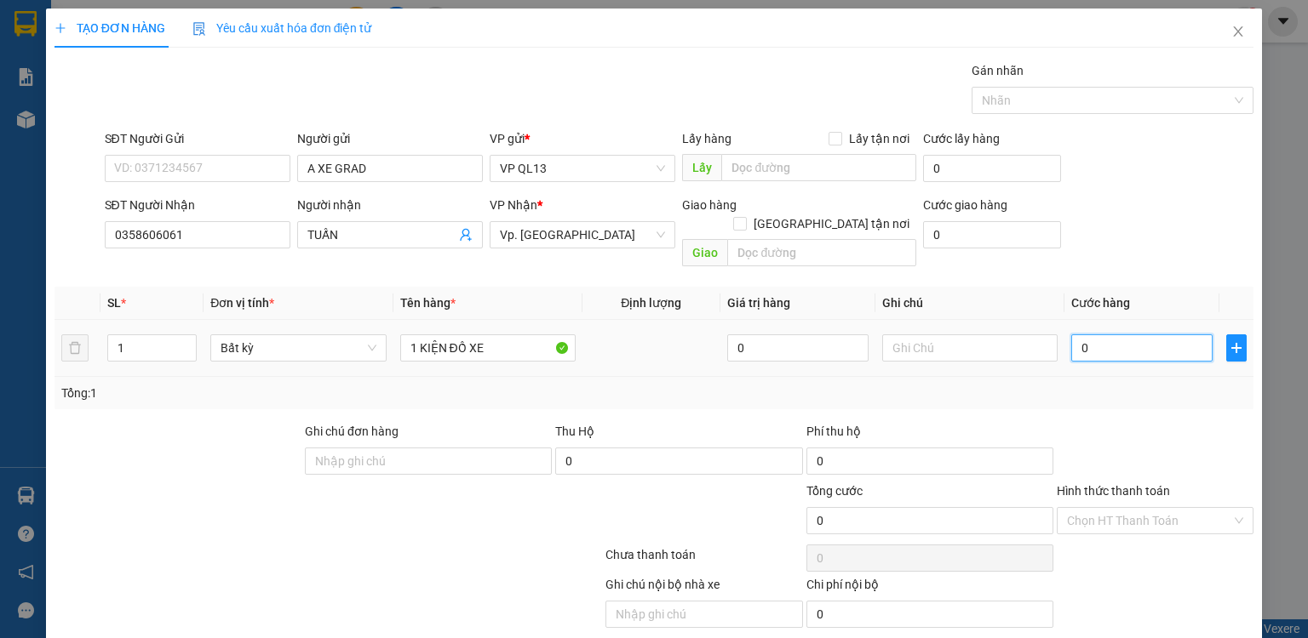
type input "5"
type input "050"
type input "50"
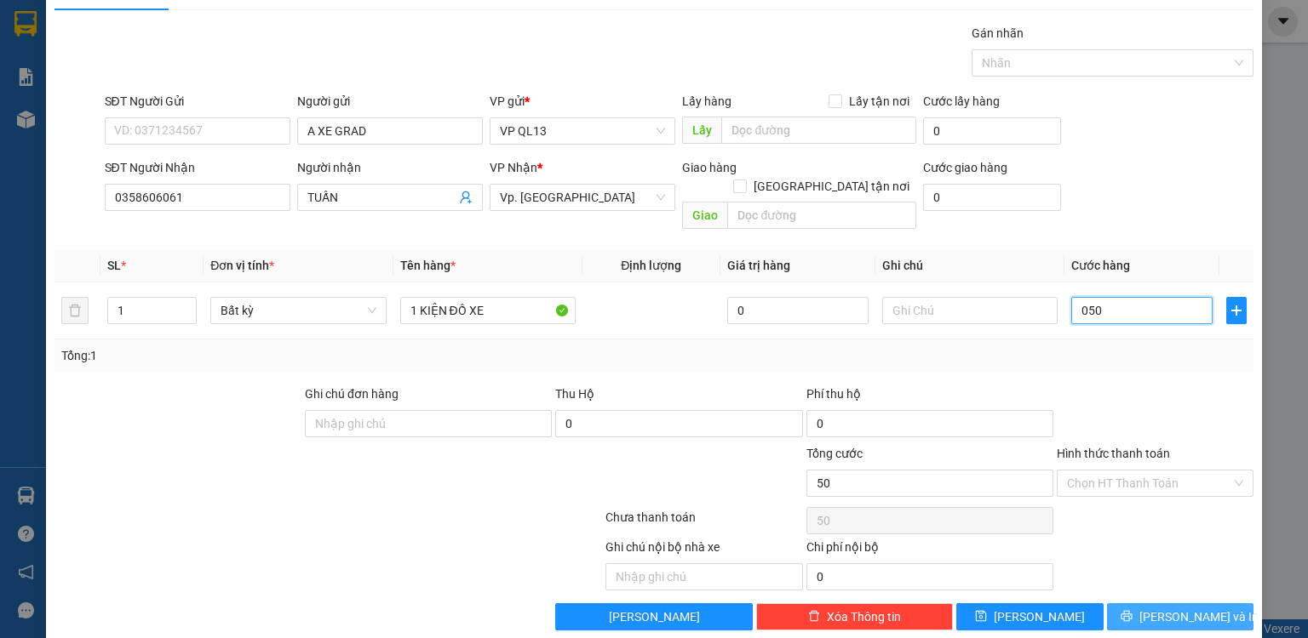
scroll to position [43, 0]
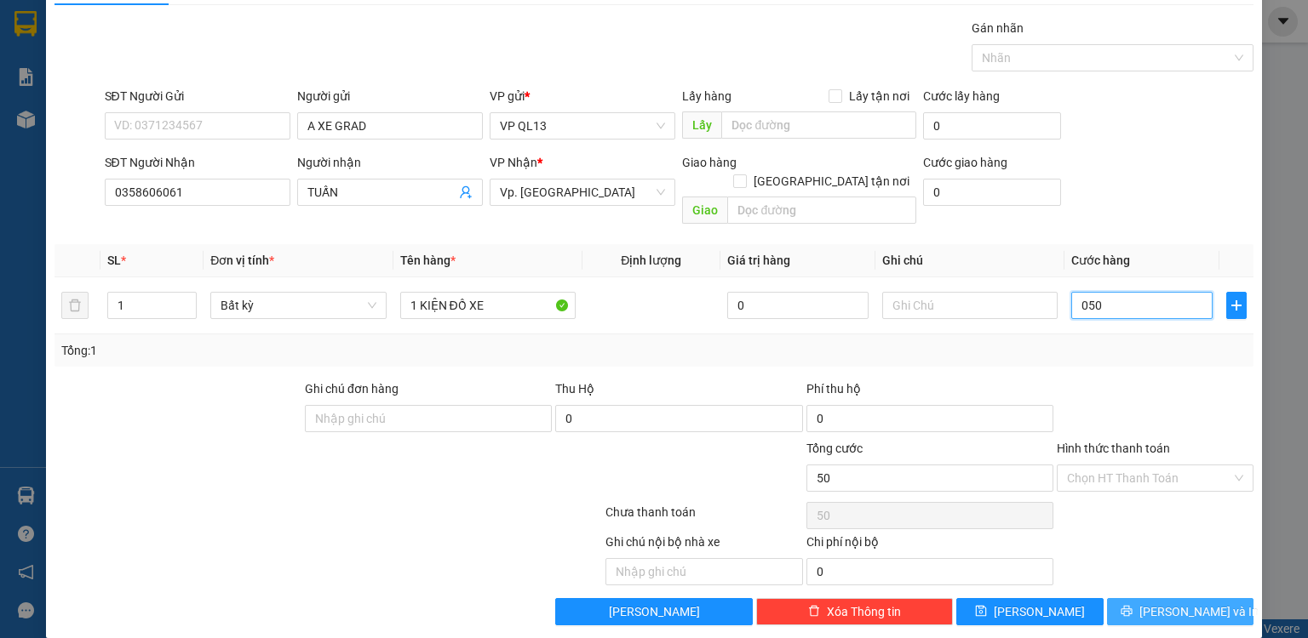
type input "050"
type input "50.000"
click at [1131, 606] on icon "printer" at bounding box center [1125, 611] width 11 height 11
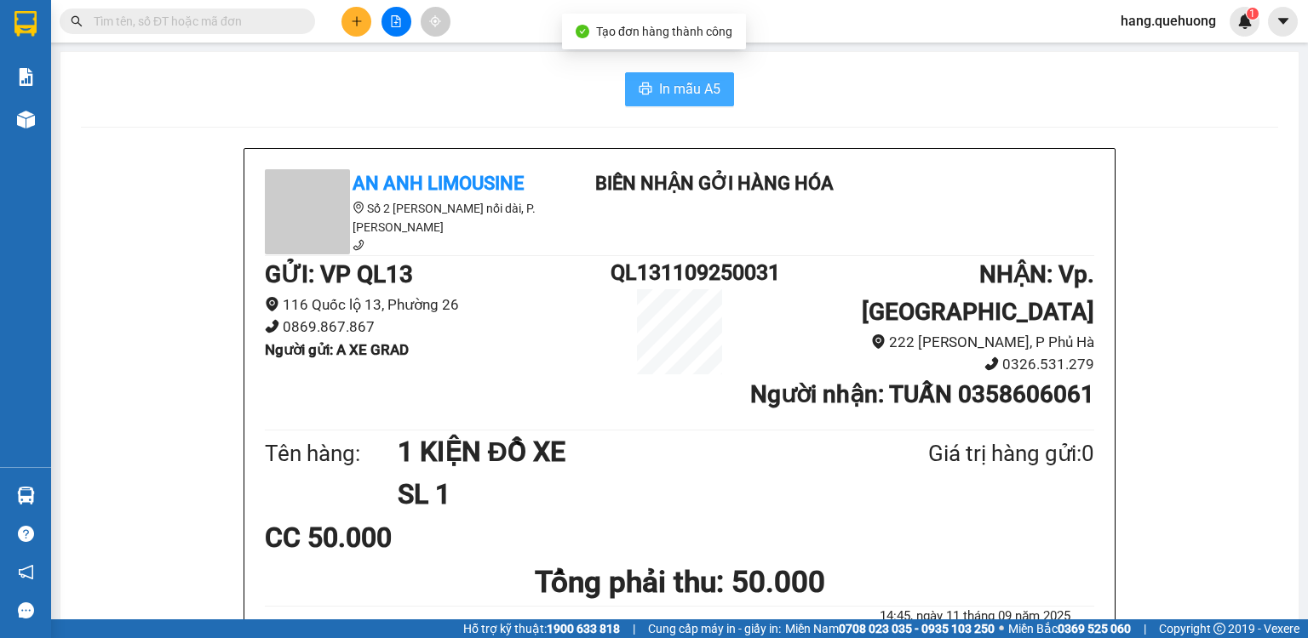
drag, startPoint x: 673, startPoint y: 79, endPoint x: 681, endPoint y: 150, distance: 71.1
click at [673, 81] on span "In mẫu A5" at bounding box center [689, 88] width 61 height 21
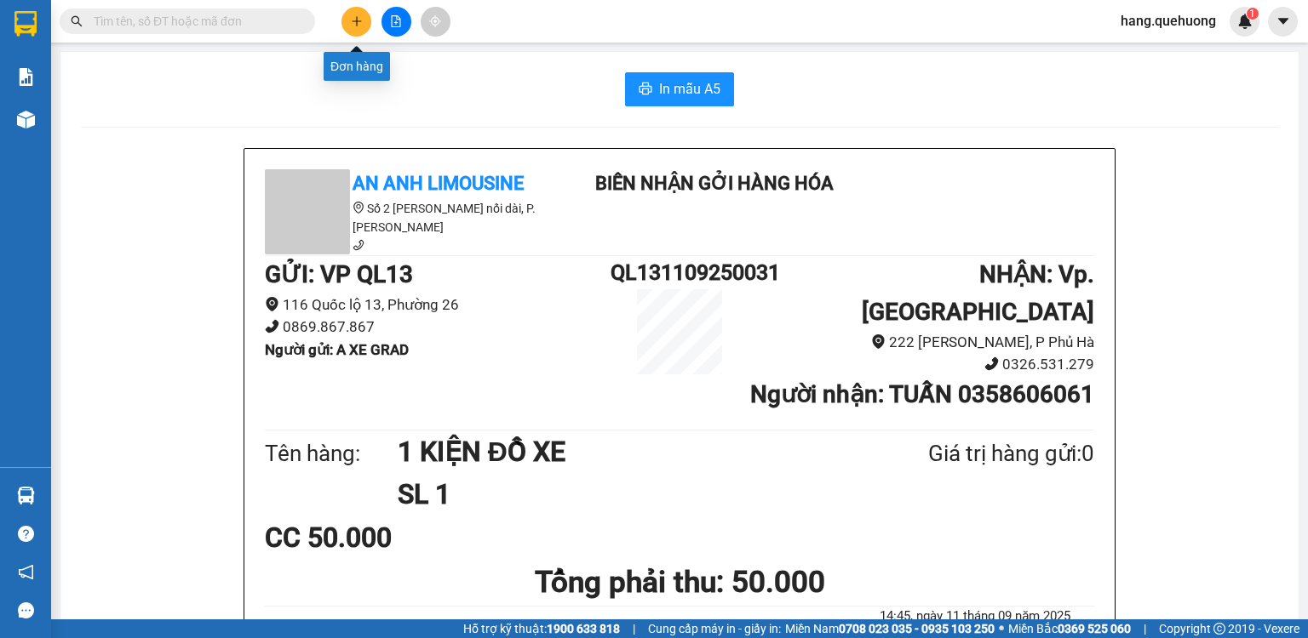
click at [352, 24] on icon "plus" at bounding box center [357, 21] width 12 height 12
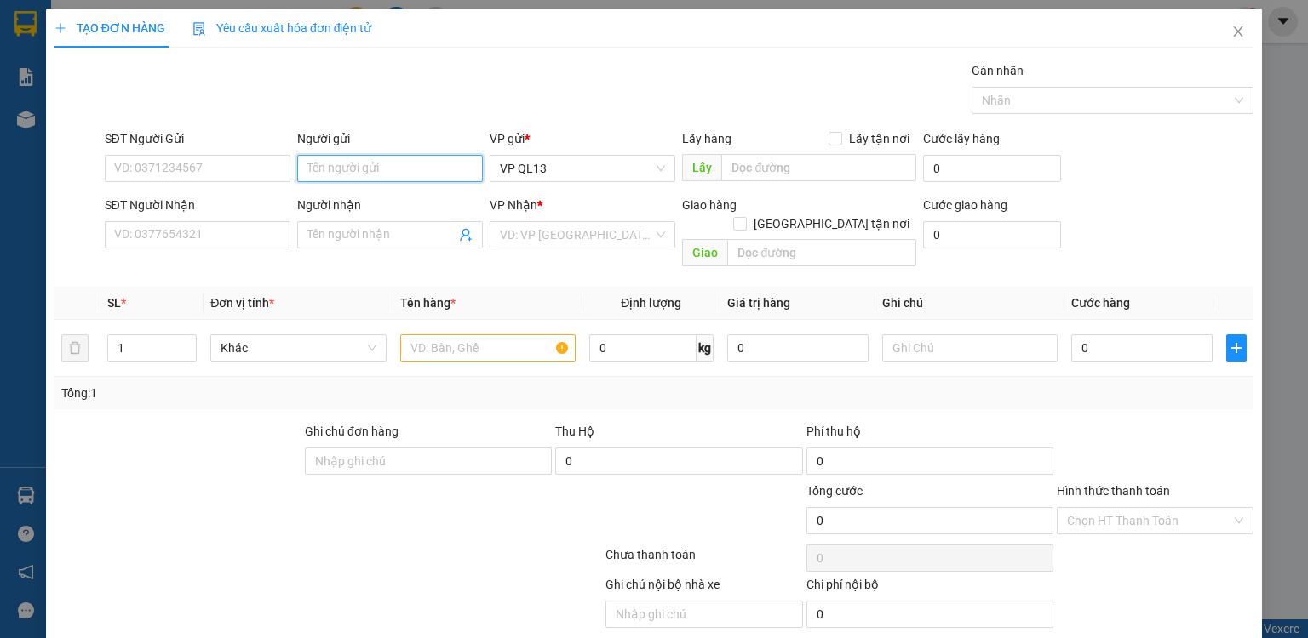
click at [363, 163] on input "Người gửi" at bounding box center [390, 168] width 186 height 27
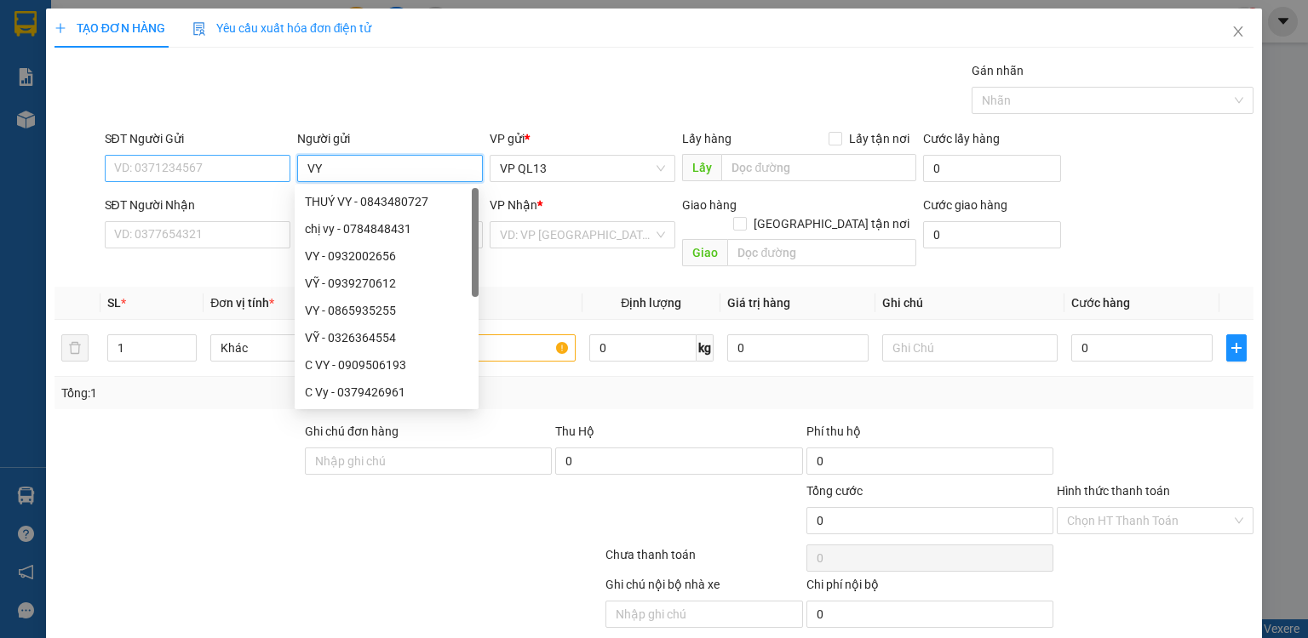
type input "VY"
click at [243, 170] on input "SĐT Người Gửi" at bounding box center [198, 168] width 186 height 27
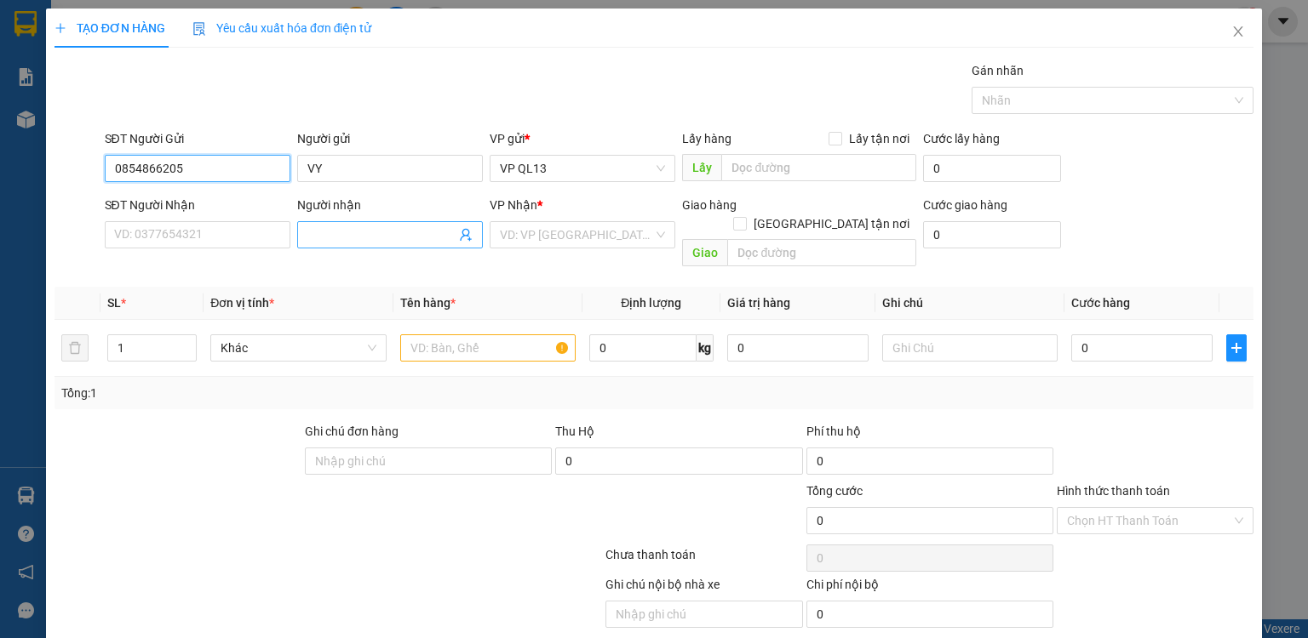
type input "0854866205"
click at [336, 232] on input "Người nhận" at bounding box center [381, 235] width 148 height 19
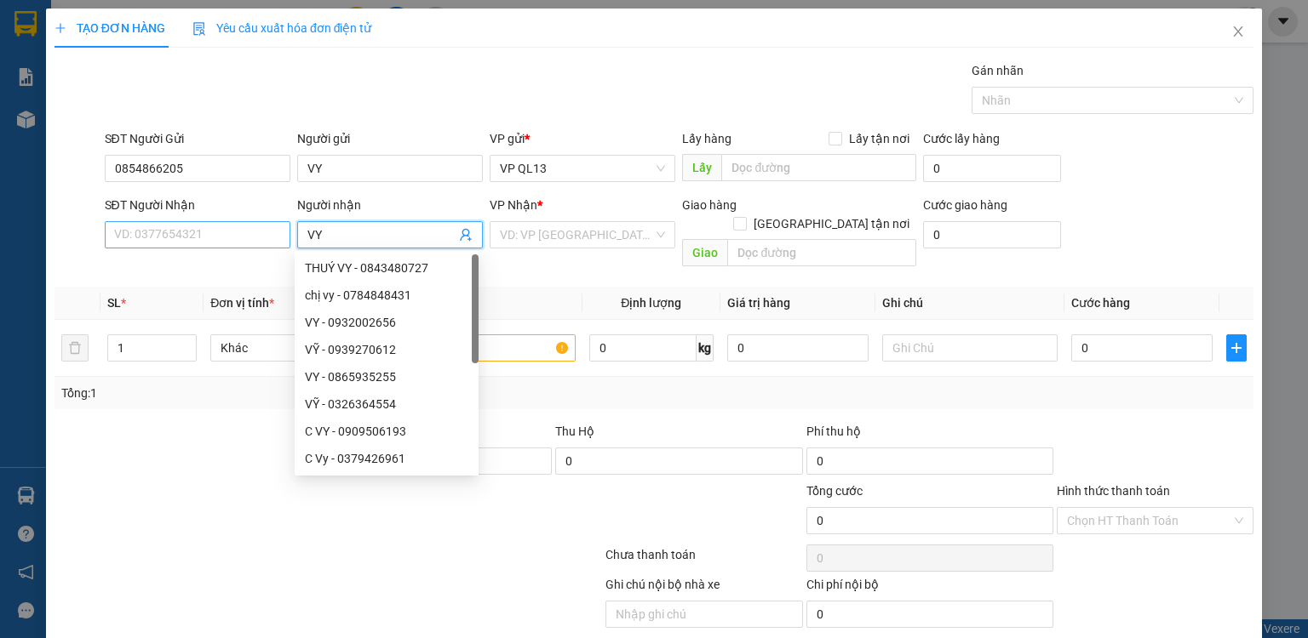
type input "VY"
click at [180, 241] on input "SĐT Người Nhận" at bounding box center [198, 234] width 186 height 27
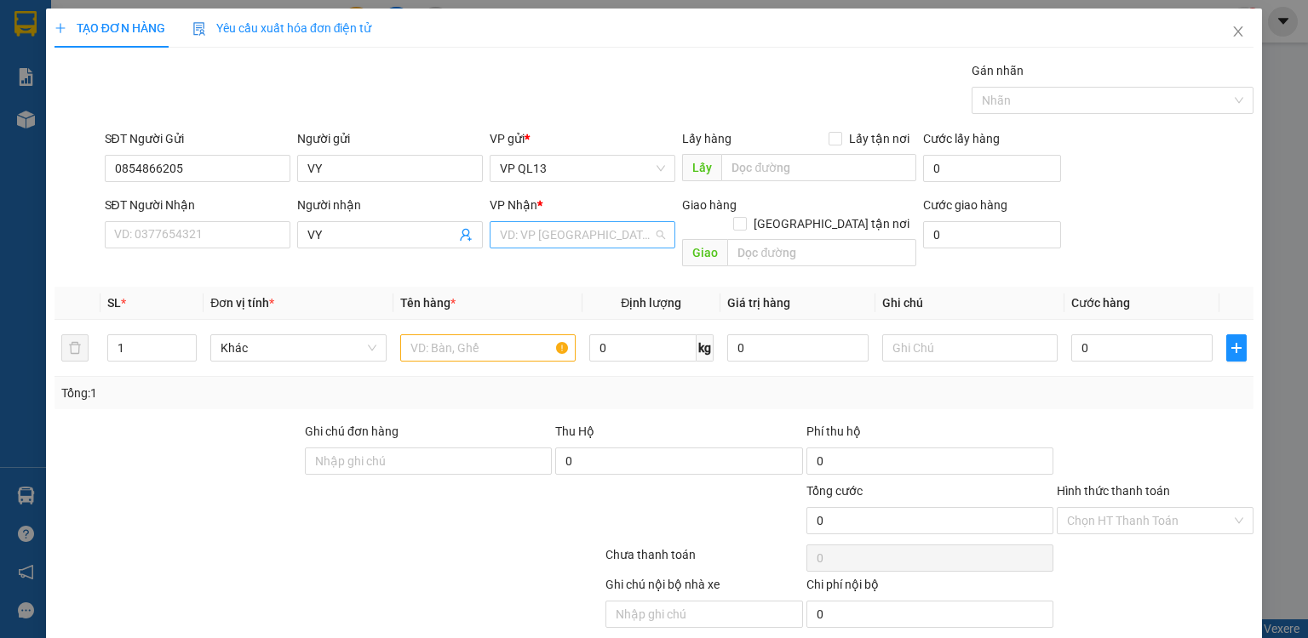
click at [501, 233] on input "search" at bounding box center [576, 235] width 153 height 26
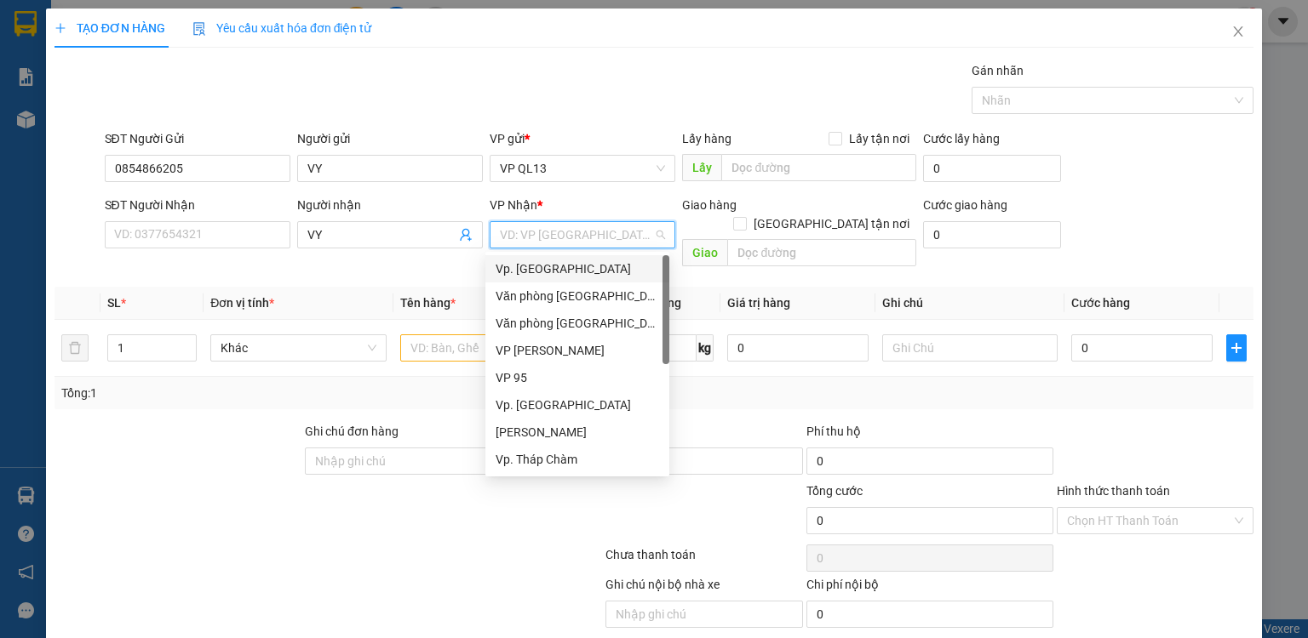
click at [539, 235] on input "search" at bounding box center [576, 235] width 153 height 26
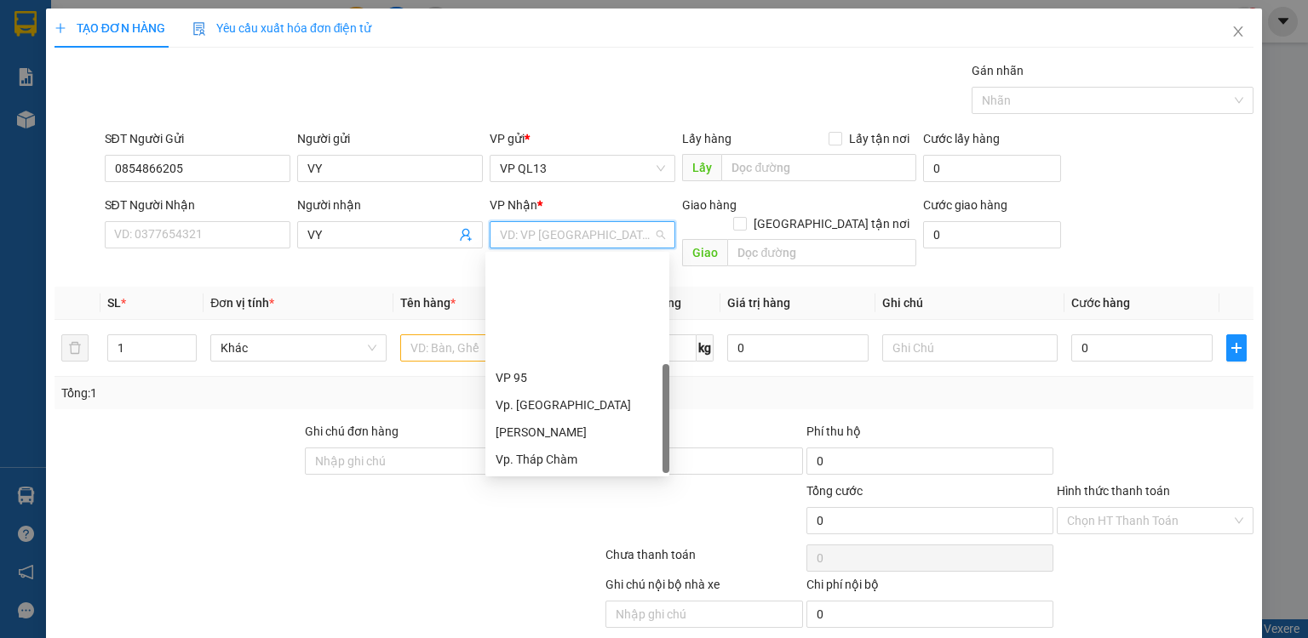
click at [540, 532] on div "BX. [GEOGRAPHIC_DATA]" at bounding box center [576, 541] width 163 height 19
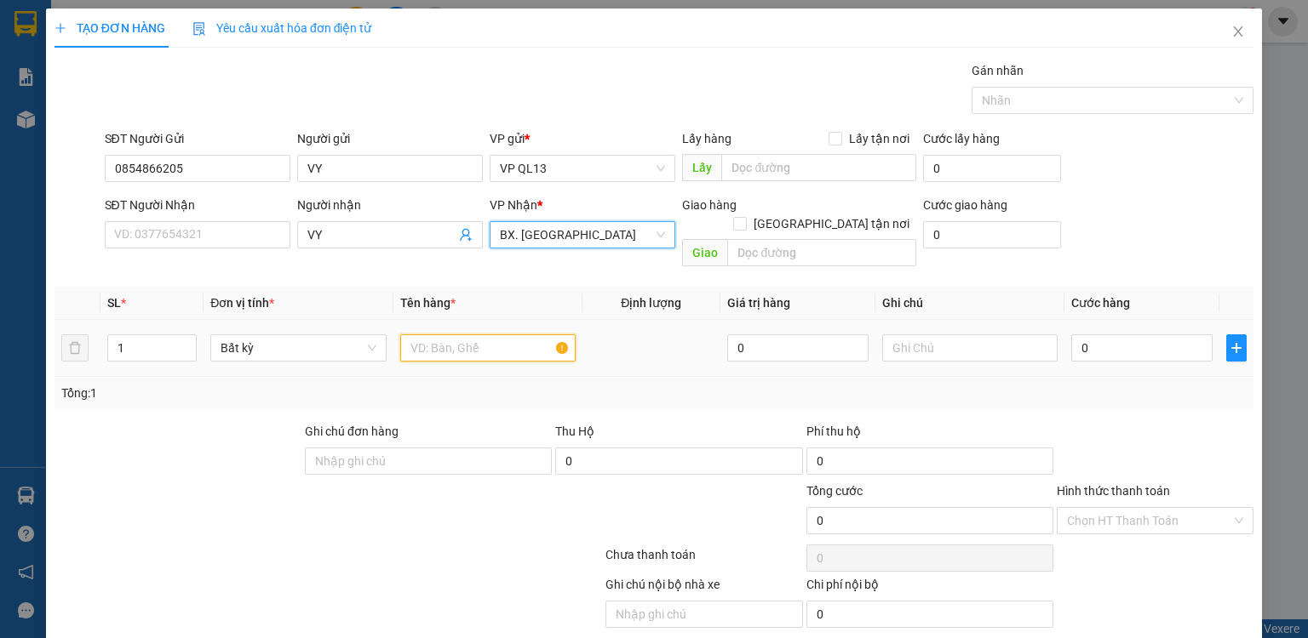
click at [435, 335] on input "text" at bounding box center [487, 348] width 175 height 27
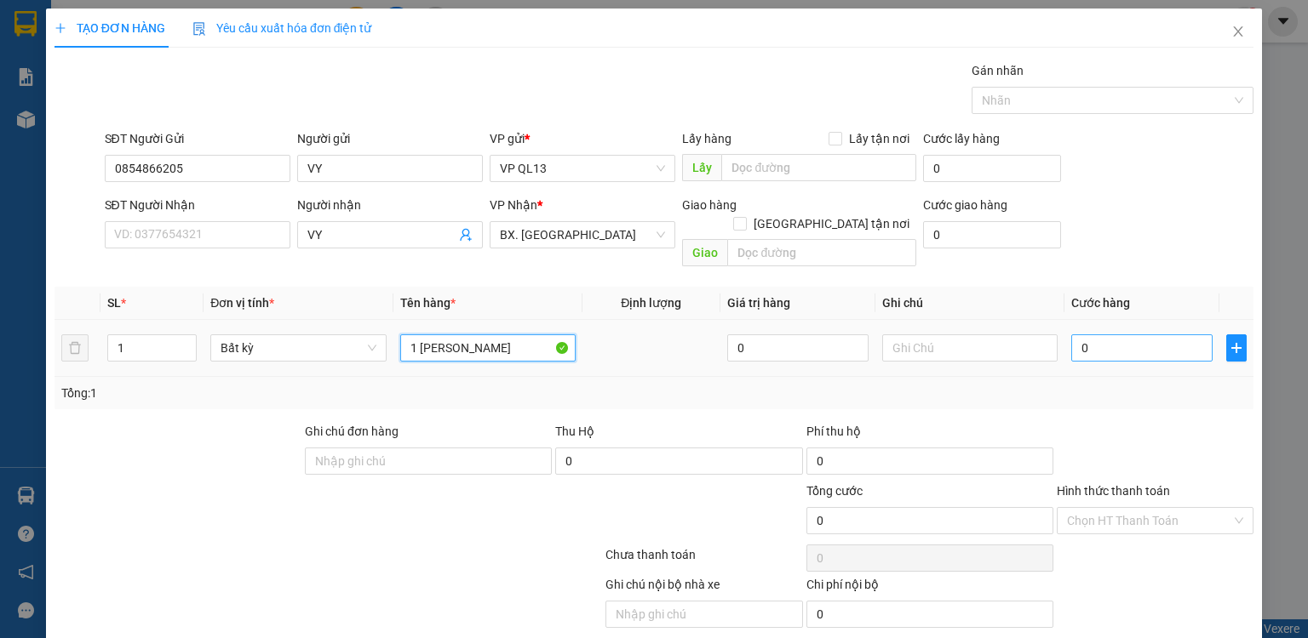
type input "1 VALY HỒNG"
click at [1142, 335] on input "0" at bounding box center [1141, 348] width 141 height 27
type input "6"
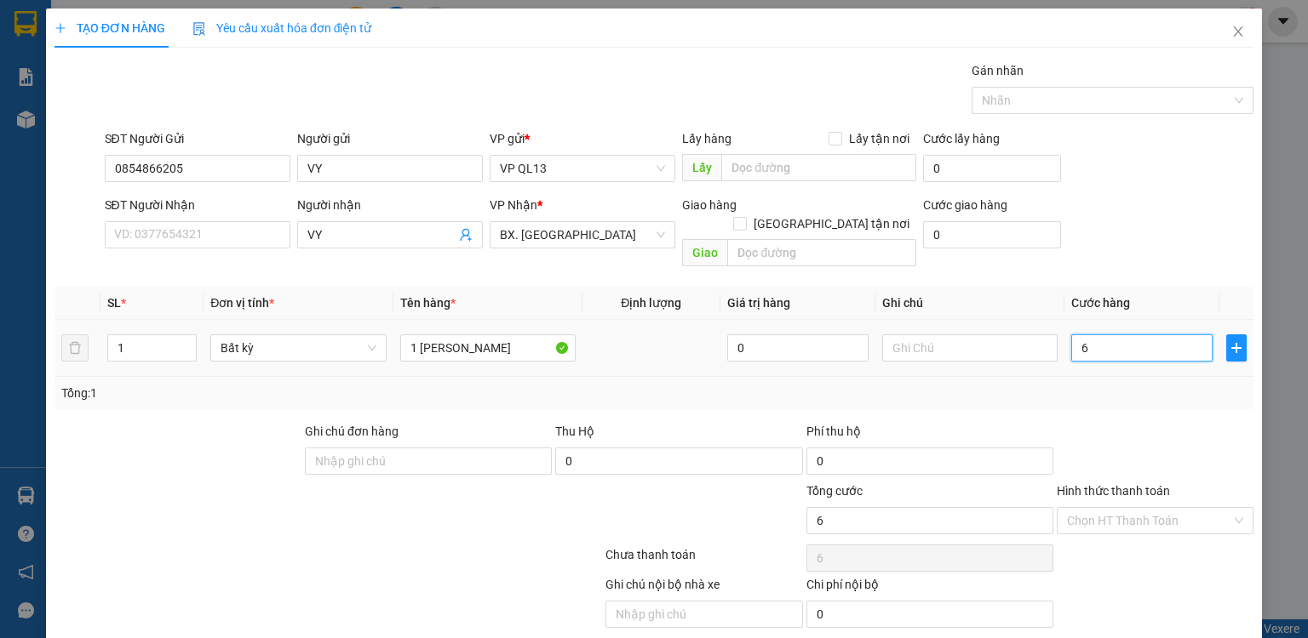
type input "60"
click at [1130, 508] on input "Hình thức thanh toán" at bounding box center [1149, 521] width 164 height 26
type input "60.000"
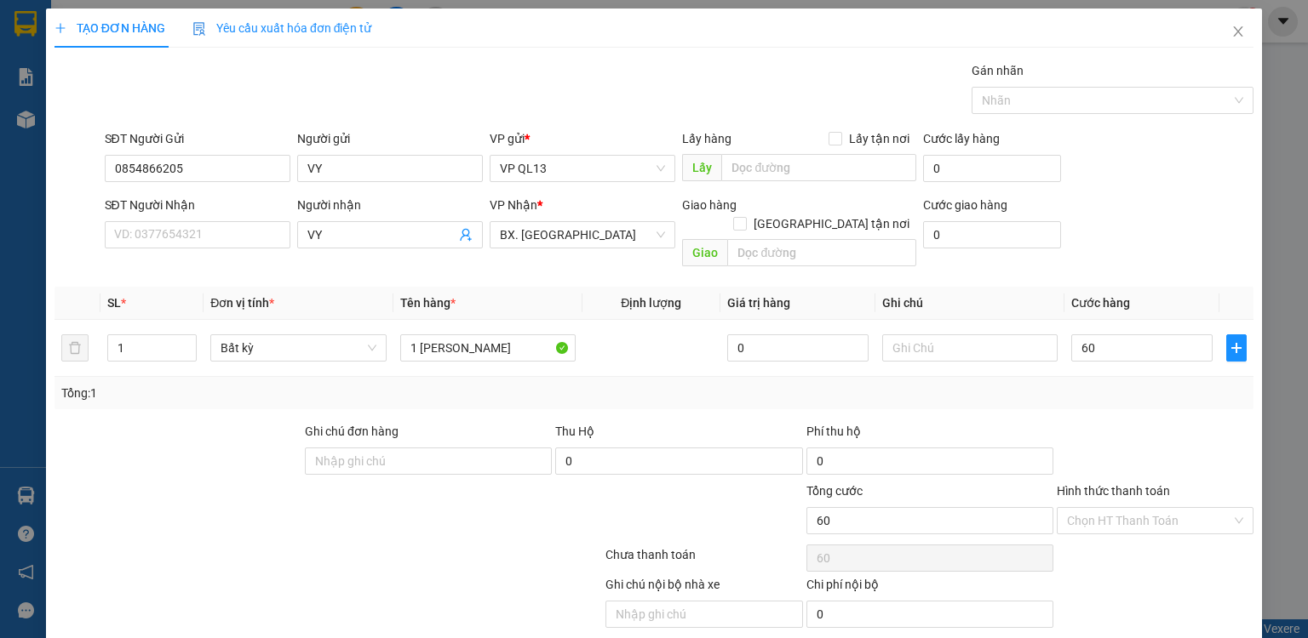
type input "60.000"
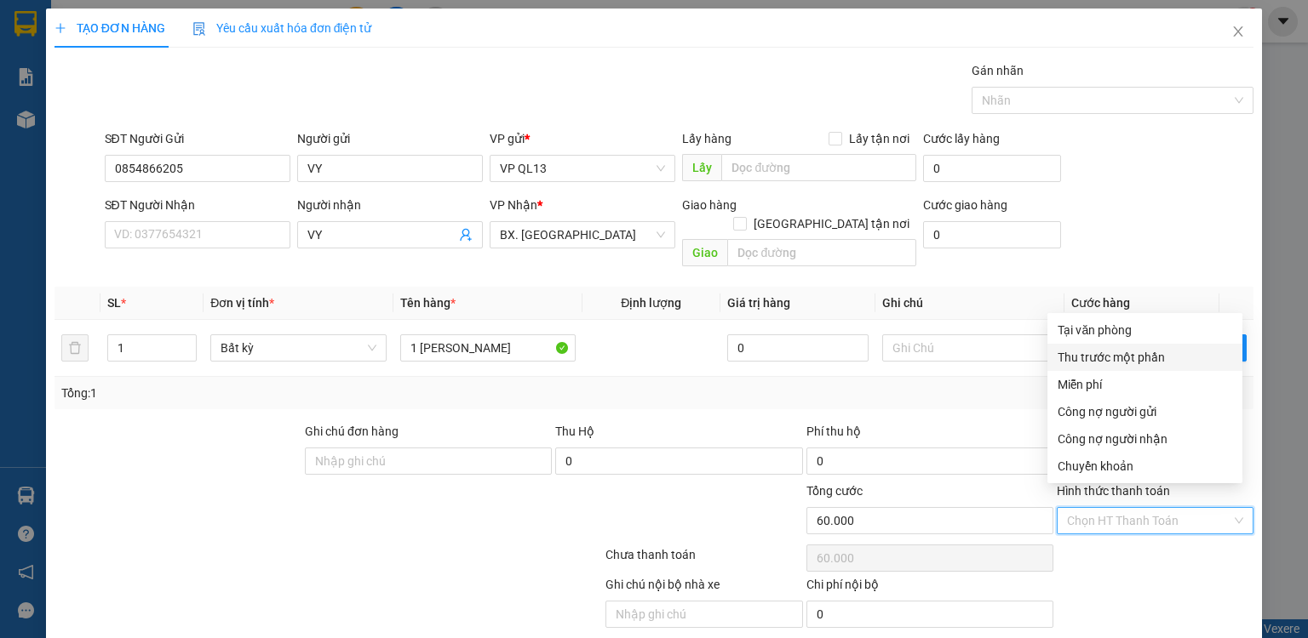
click at [1084, 333] on div "Tại văn phòng" at bounding box center [1144, 330] width 175 height 19
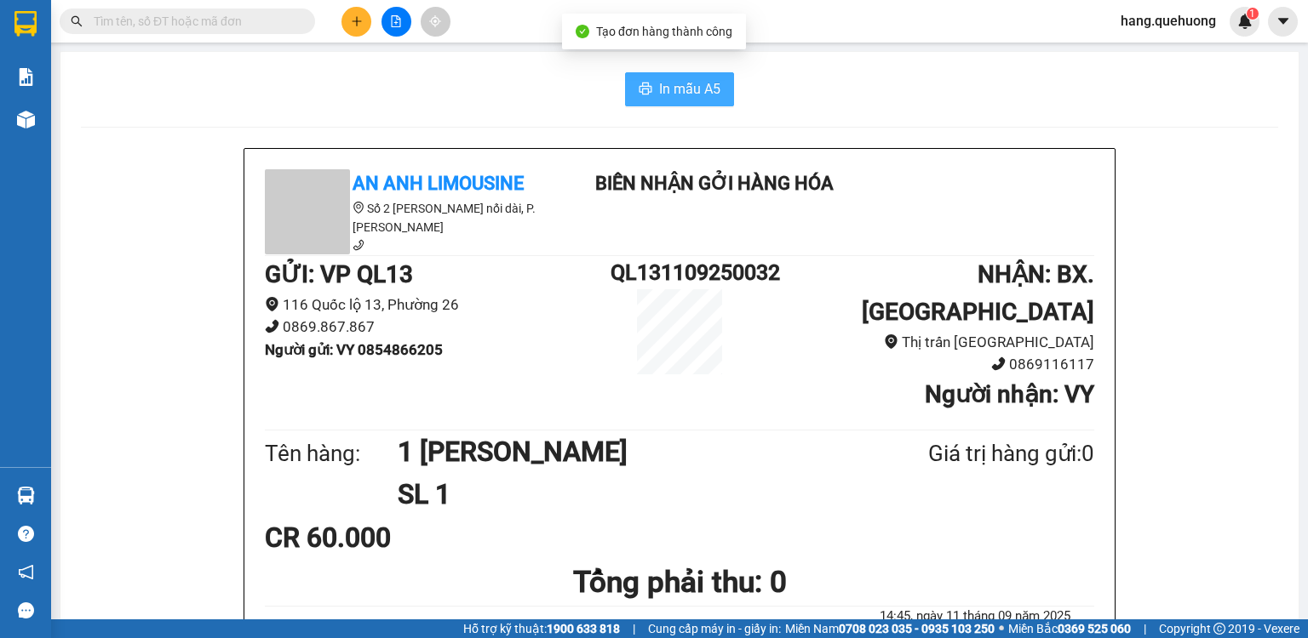
click at [708, 81] on span "In mẫu A5" at bounding box center [689, 88] width 61 height 21
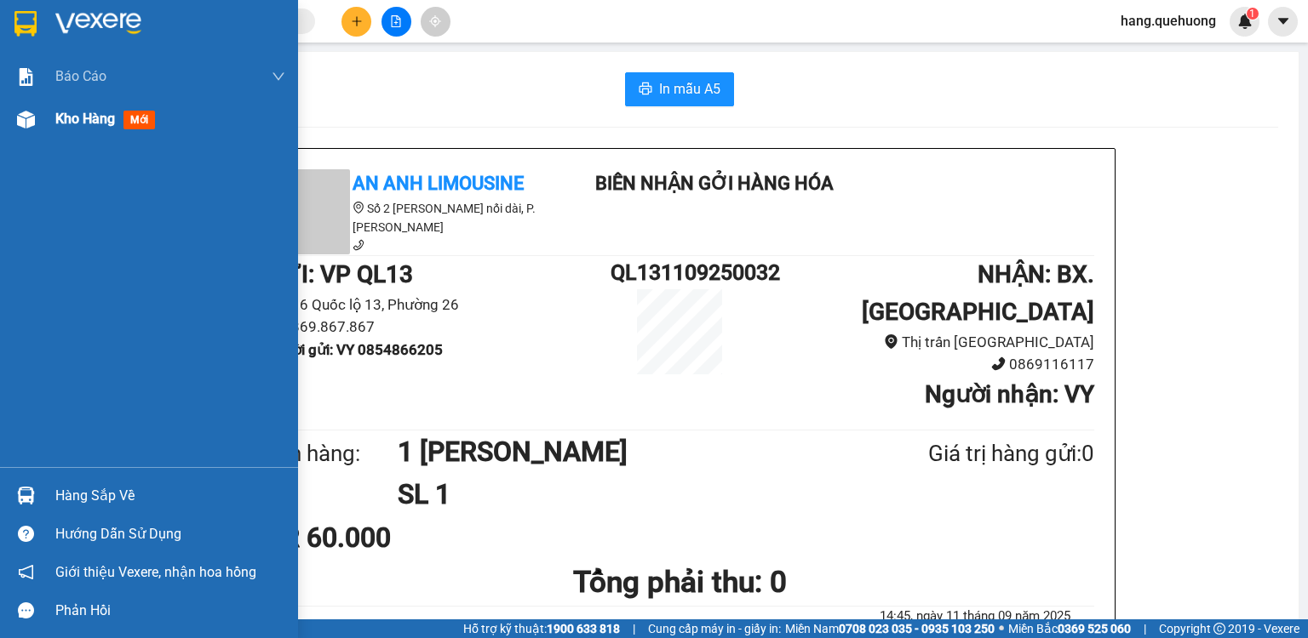
click at [90, 119] on span "Kho hàng" at bounding box center [85, 119] width 60 height 16
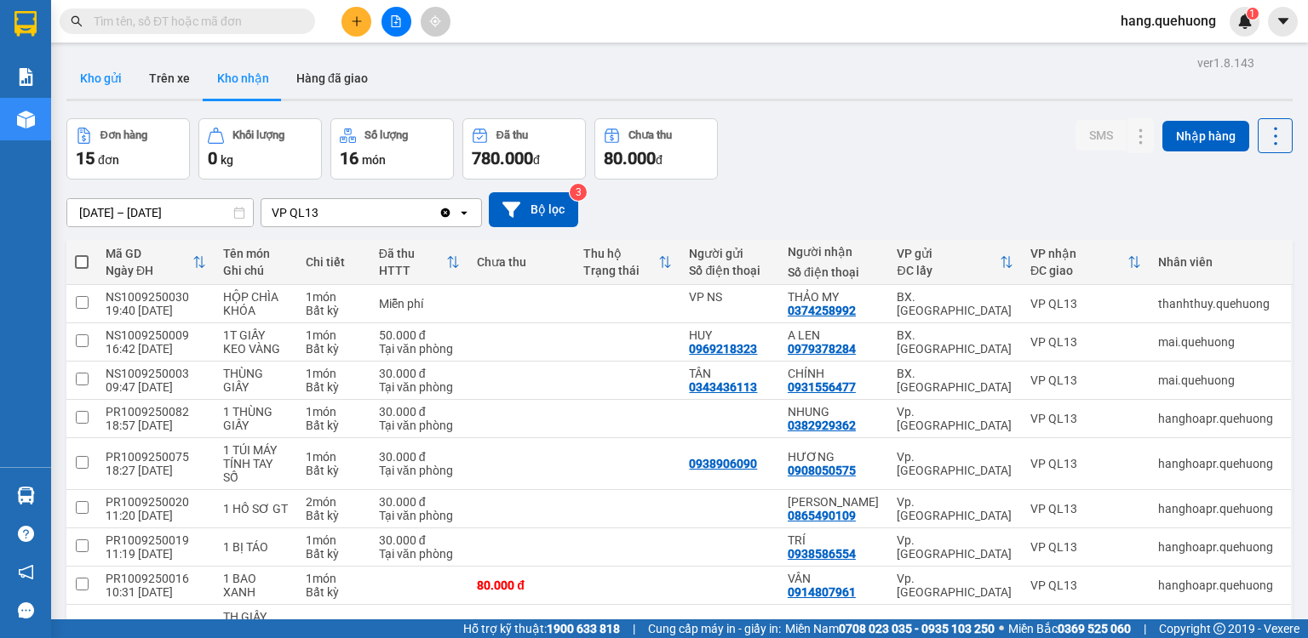
click at [116, 83] on button "Kho gửi" at bounding box center [100, 78] width 69 height 41
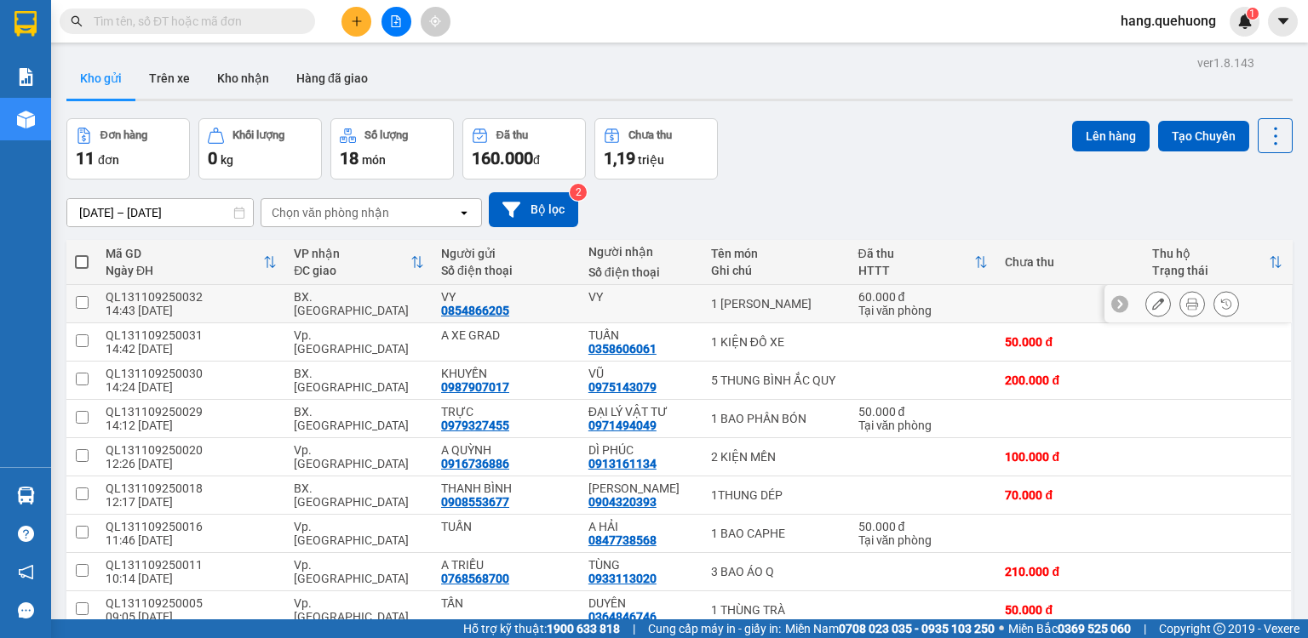
click at [1152, 300] on icon at bounding box center [1158, 304] width 12 height 12
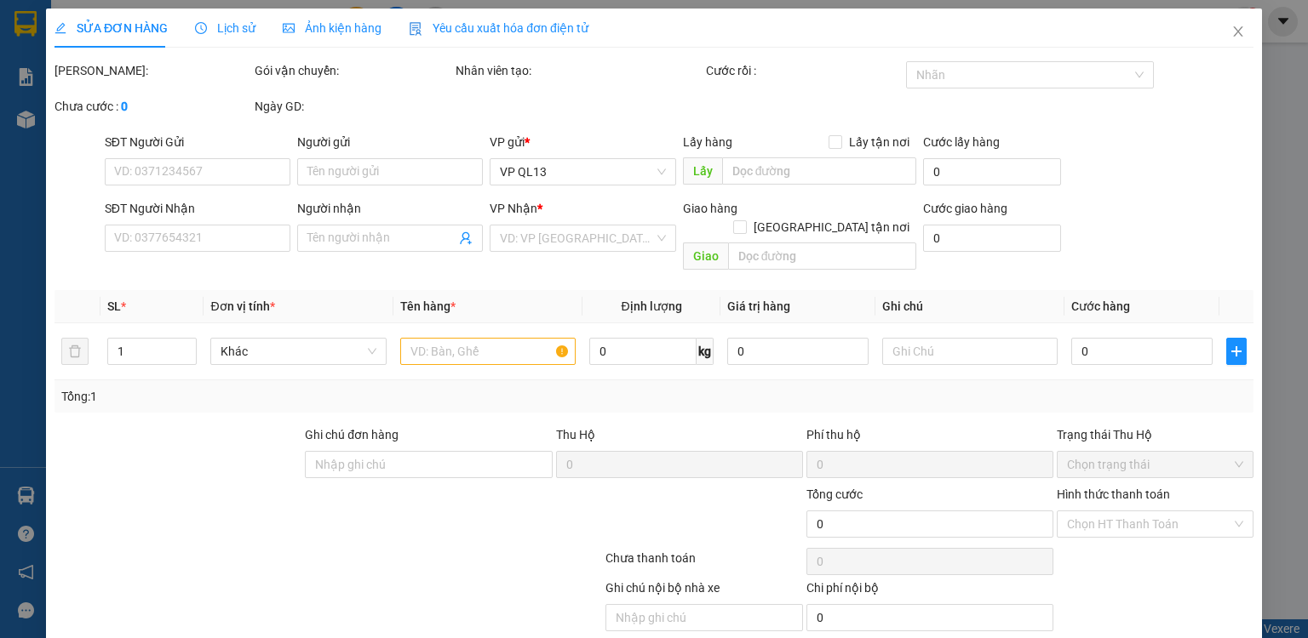
type input "0854866205"
type input "VY"
type input "60.000"
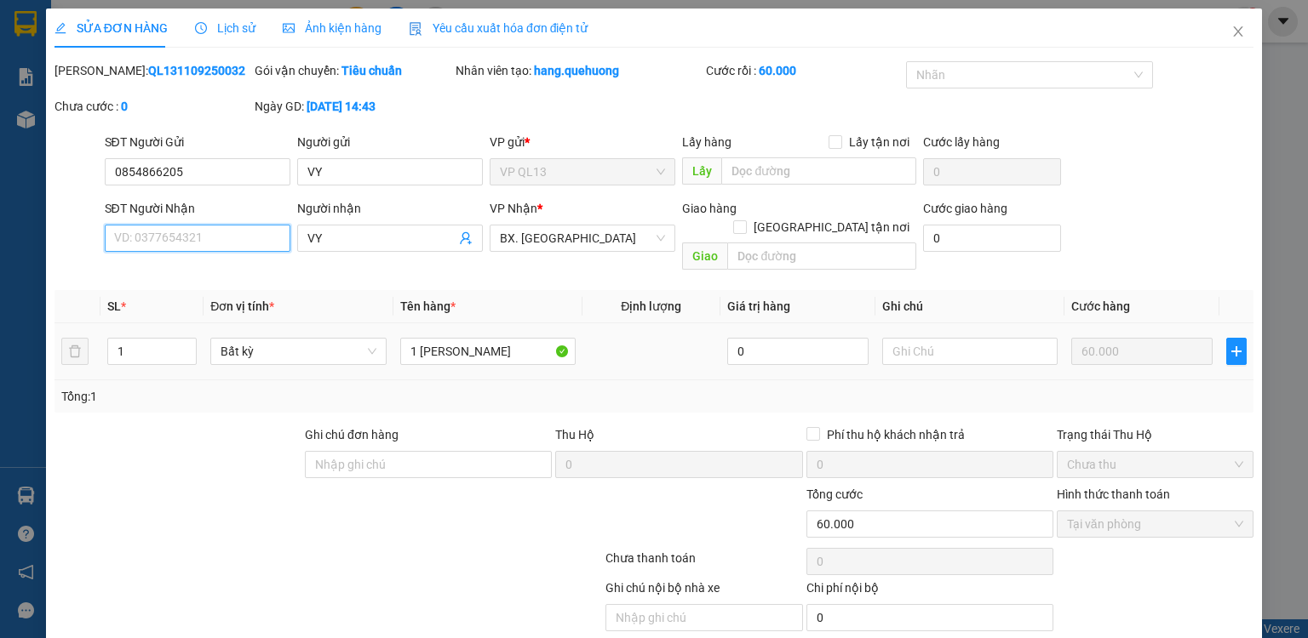
click at [175, 244] on input "SĐT Người Nhận" at bounding box center [198, 238] width 186 height 27
type input "0854866205"
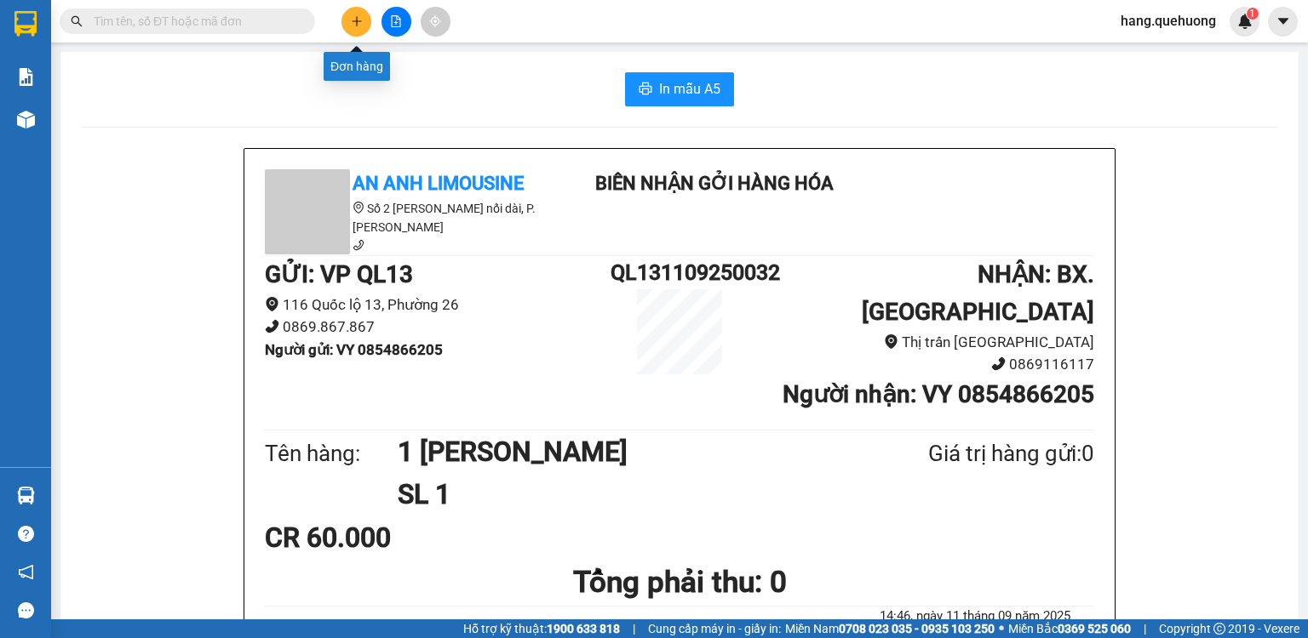
click at [356, 30] on button at bounding box center [356, 22] width 30 height 30
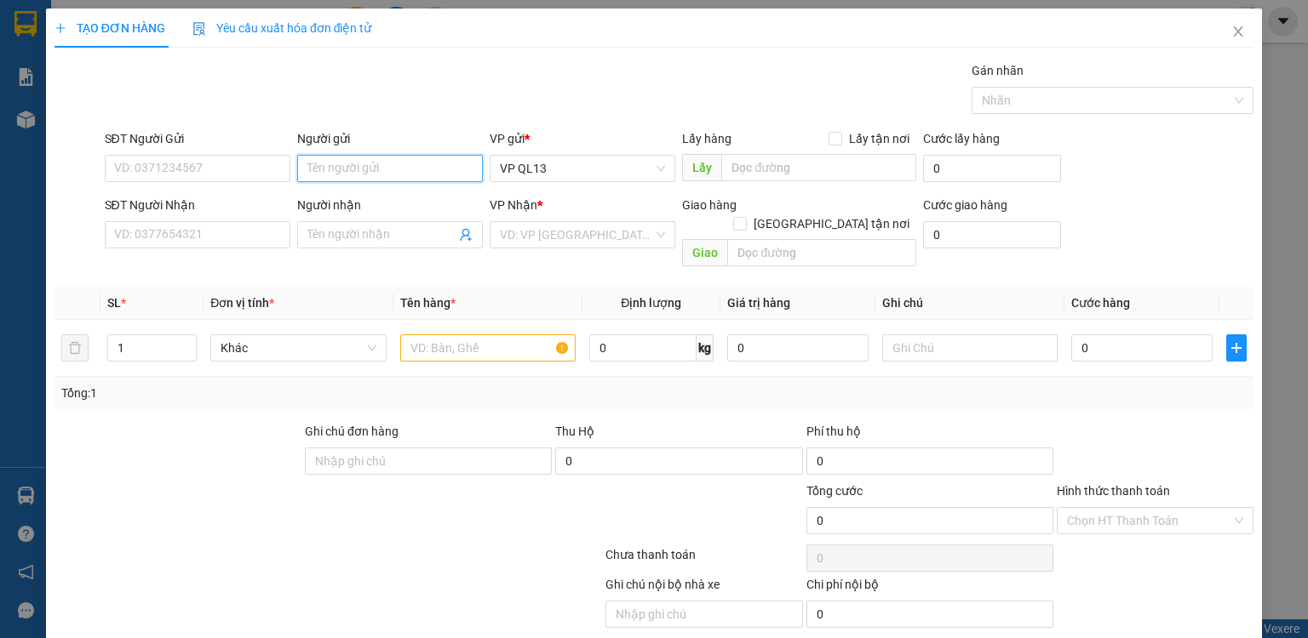
click at [344, 163] on input "Người gửi" at bounding box center [390, 168] width 186 height 27
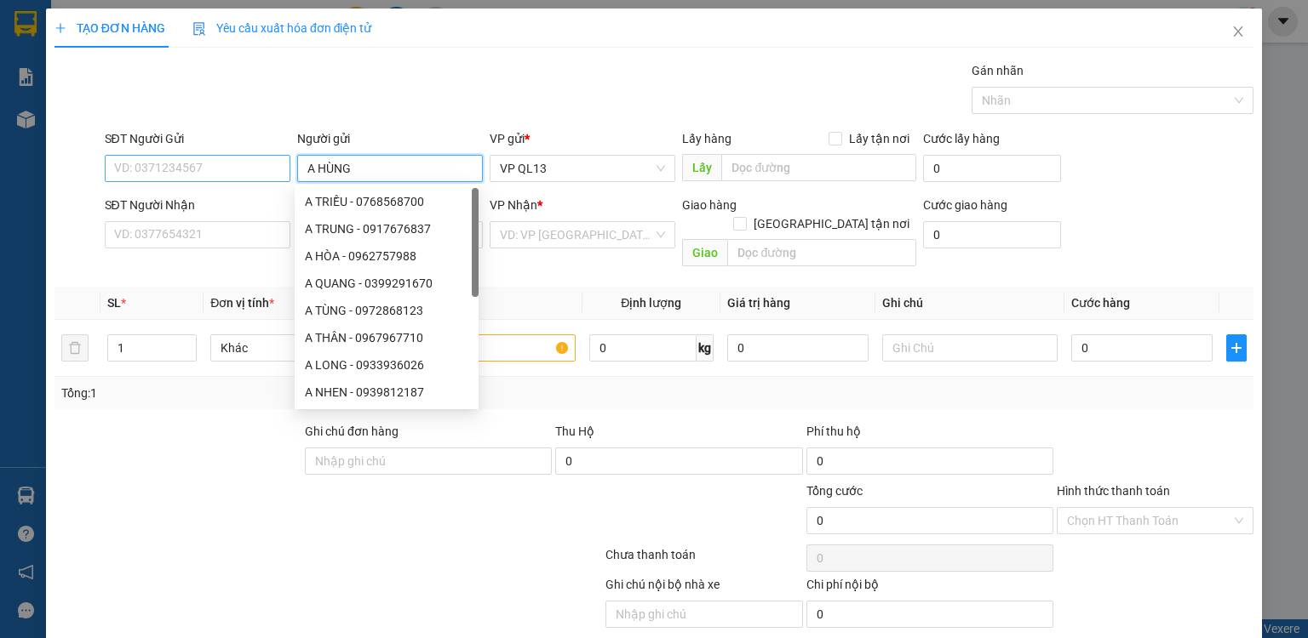
type input "A HÙNG"
drag, startPoint x: 150, startPoint y: 167, endPoint x: 272, endPoint y: 166, distance: 121.7
click at [168, 167] on input "SĐT Người Gửi" at bounding box center [198, 168] width 186 height 27
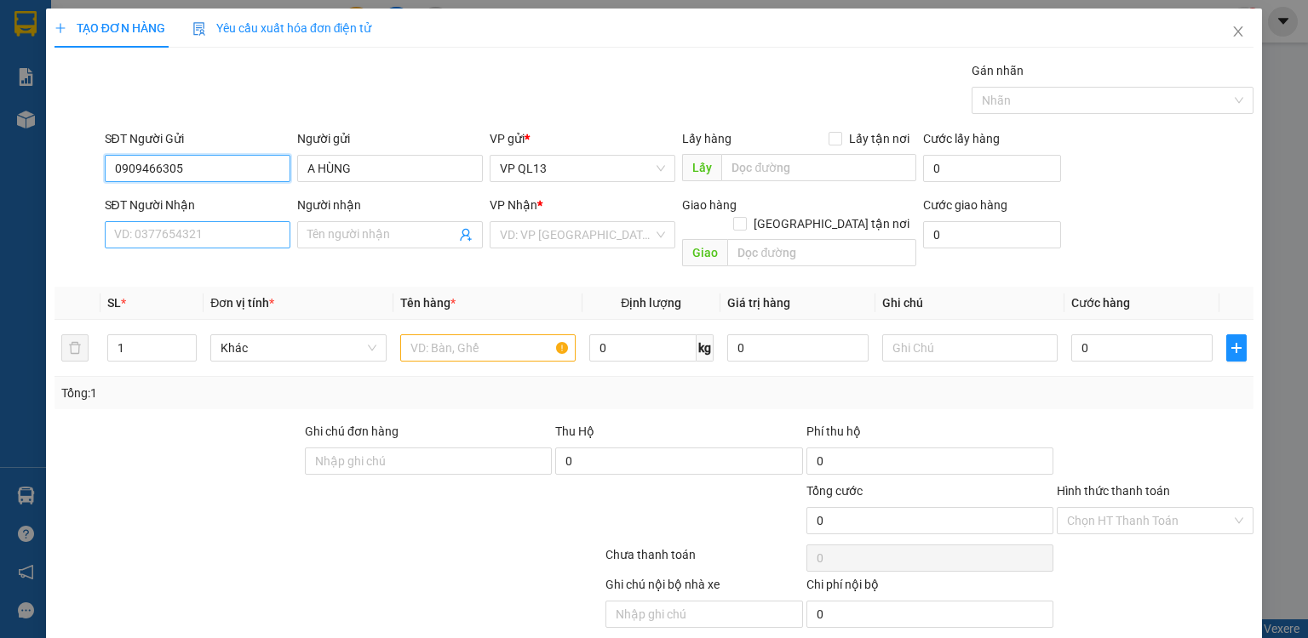
type input "0909466305"
click at [167, 233] on input "SĐT Người Nhận" at bounding box center [198, 234] width 186 height 27
type input "0904911647"
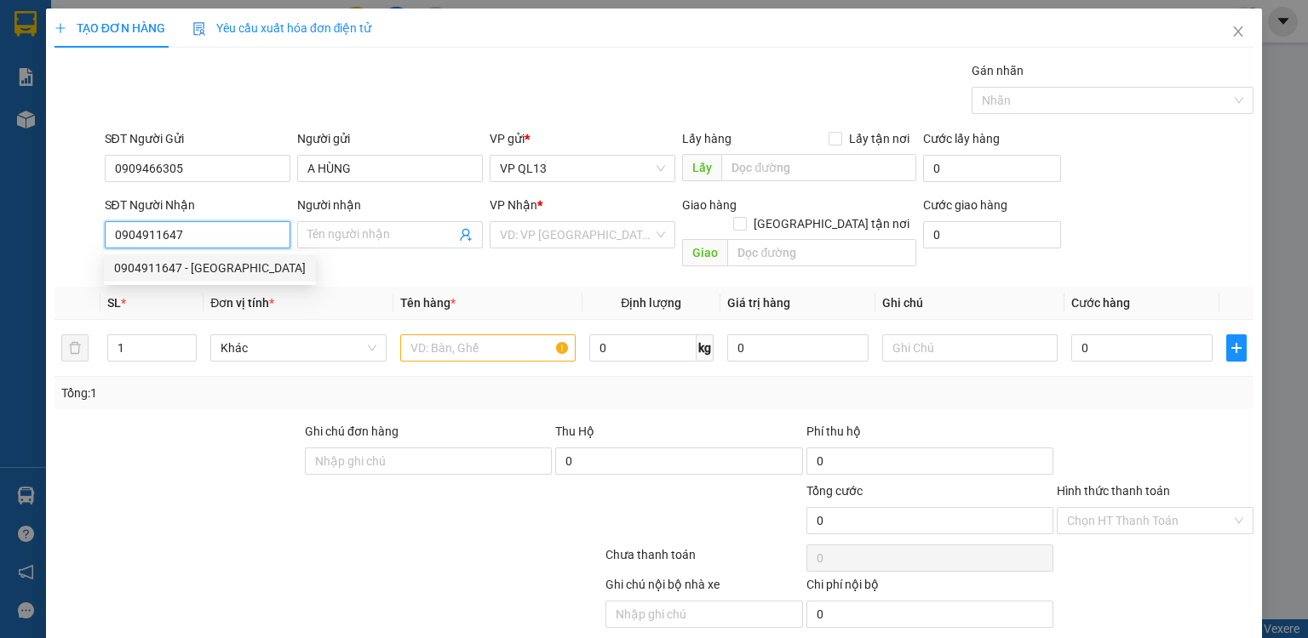
click at [180, 265] on div "0904911647 - HÀ THANH" at bounding box center [210, 268] width 192 height 19
type input "HÀ THANH"
type input "40.000"
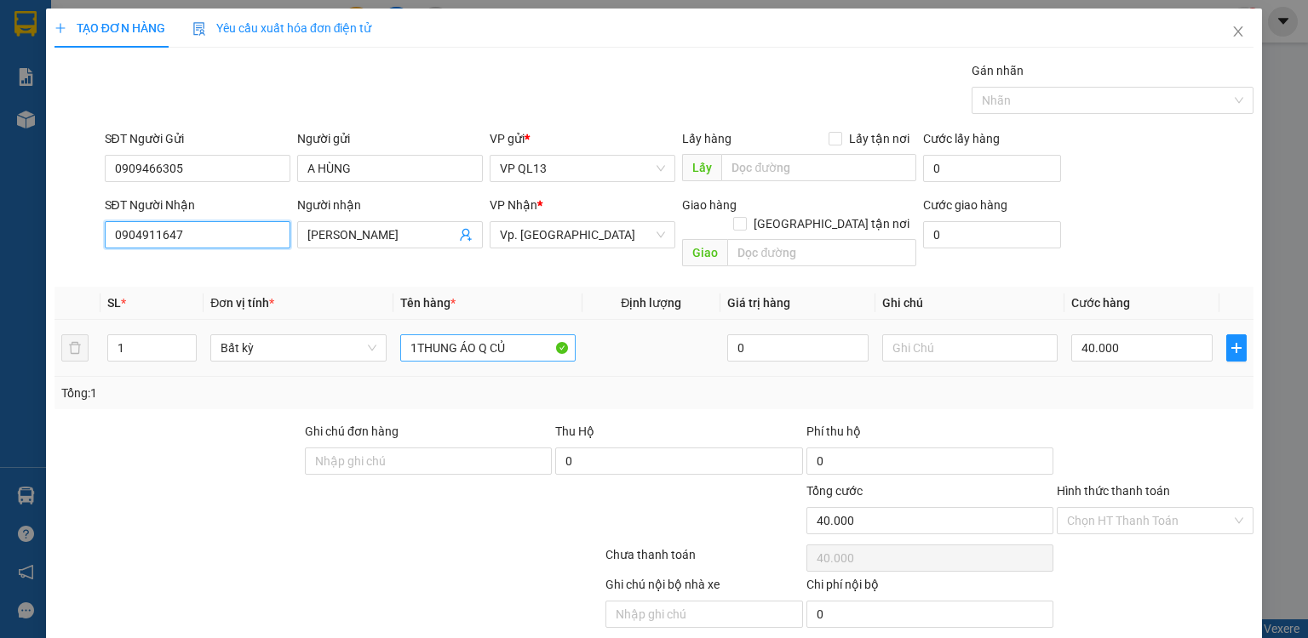
type input "0904911647"
click at [513, 335] on input "1THUNG ÁO Q CỦ" at bounding box center [487, 348] width 175 height 27
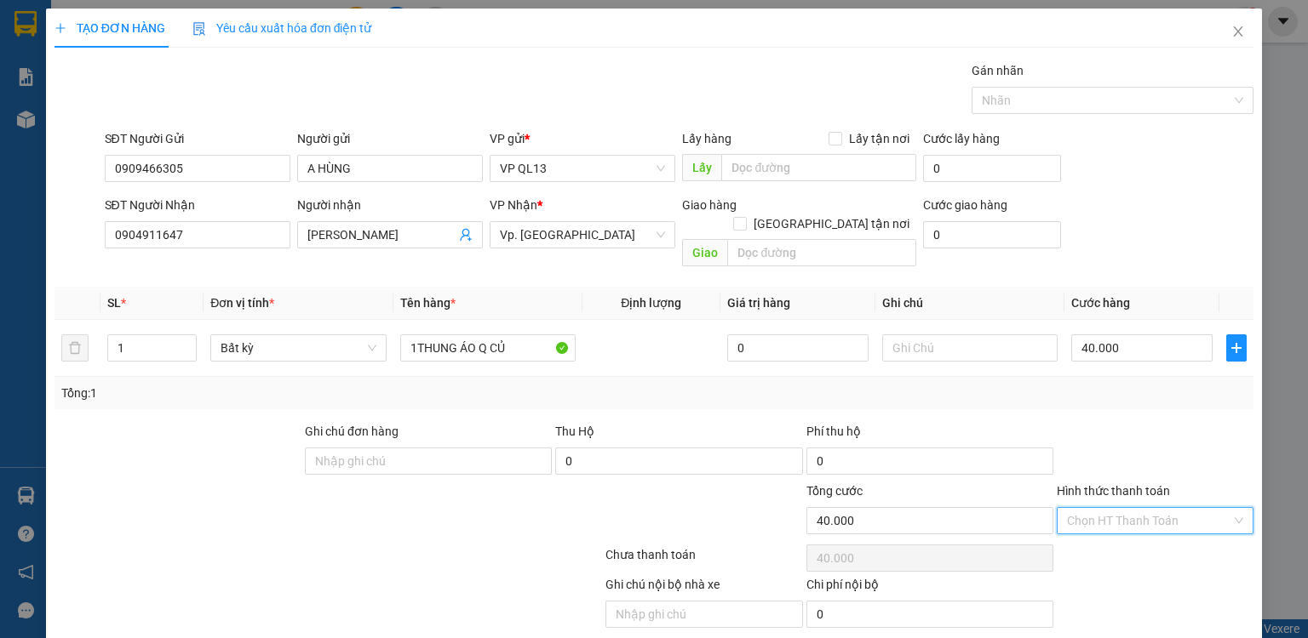
click at [1098, 508] on input "Hình thức thanh toán" at bounding box center [1149, 521] width 164 height 26
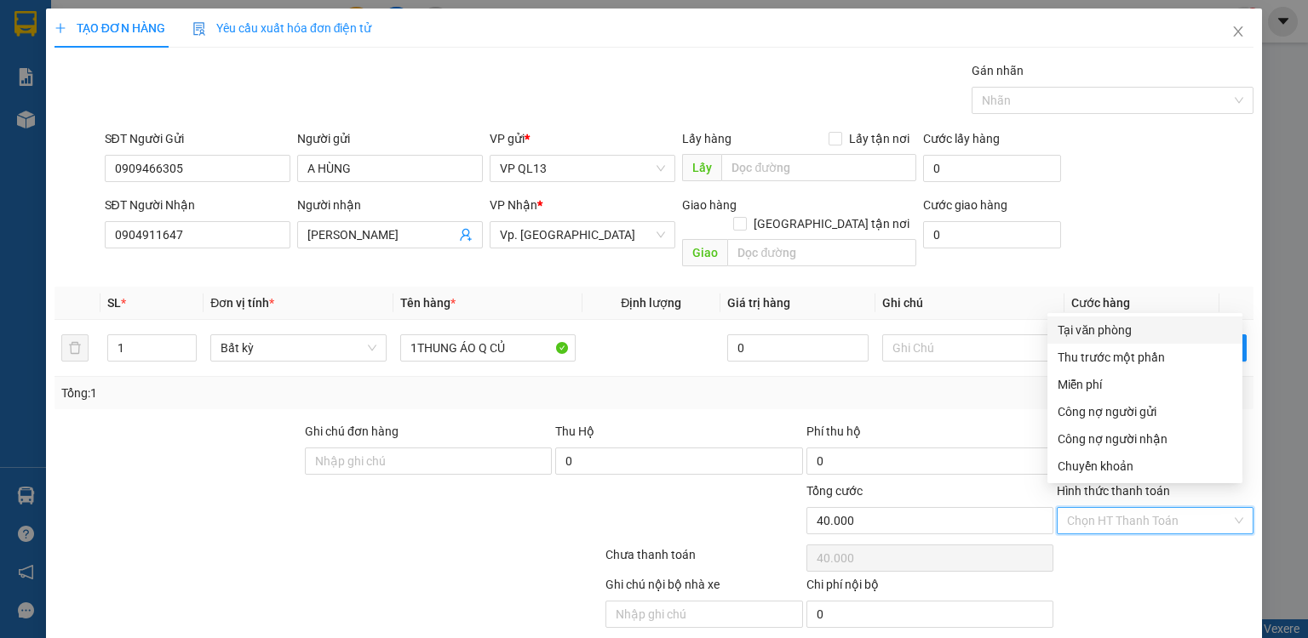
click at [1096, 321] on div "Tại văn phòng" at bounding box center [1144, 330] width 175 height 19
type input "0"
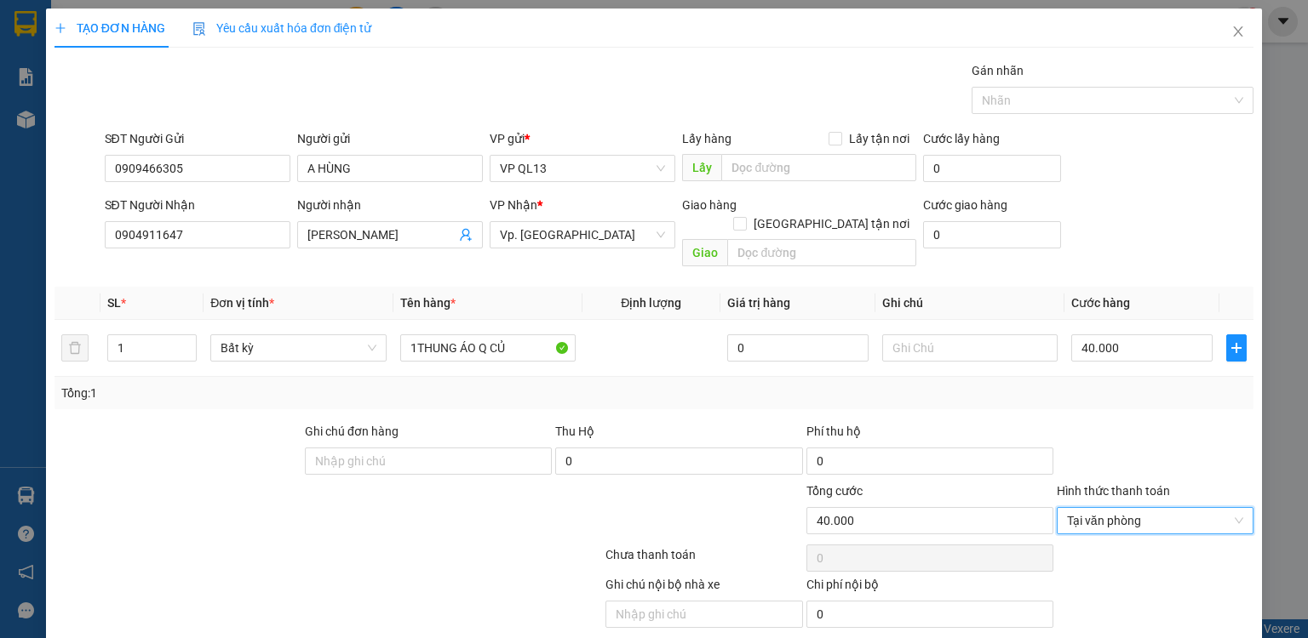
click at [1123, 575] on div "Transit Pickup Surcharge Ids Transit Deliver Surcharge Ids Transit Deliver Surc…" at bounding box center [653, 364] width 1199 height 607
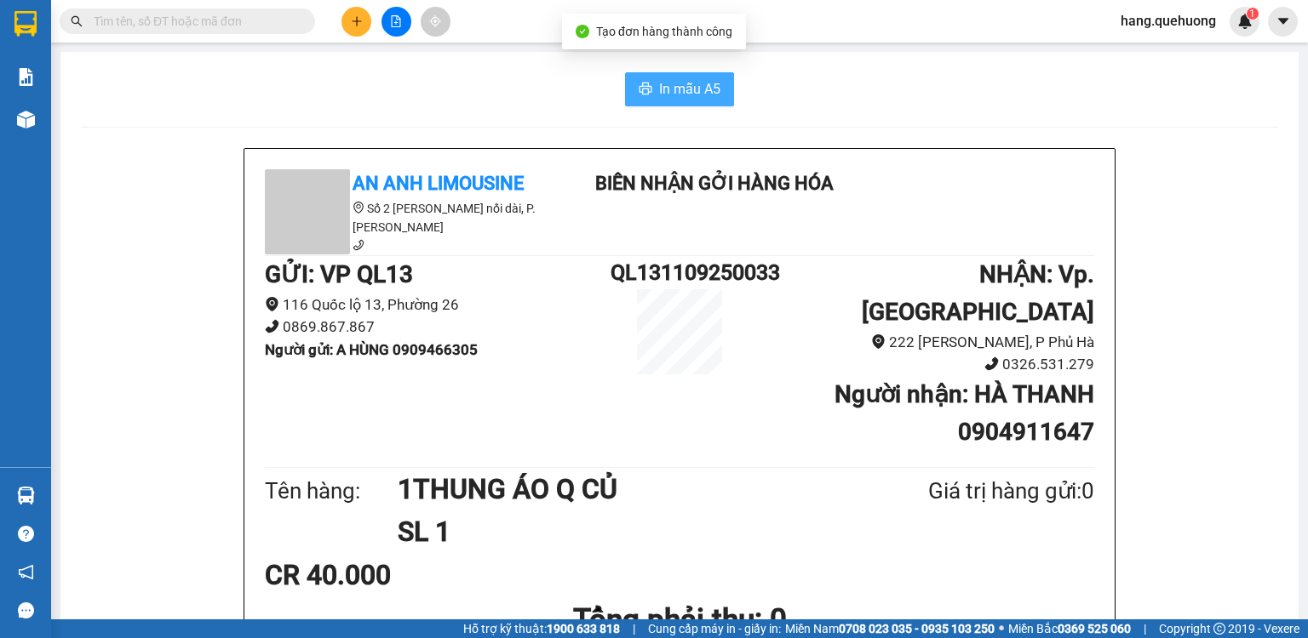
click at [673, 97] on span "In mẫu A5" at bounding box center [689, 88] width 61 height 21
click at [363, 23] on button at bounding box center [356, 22] width 30 height 30
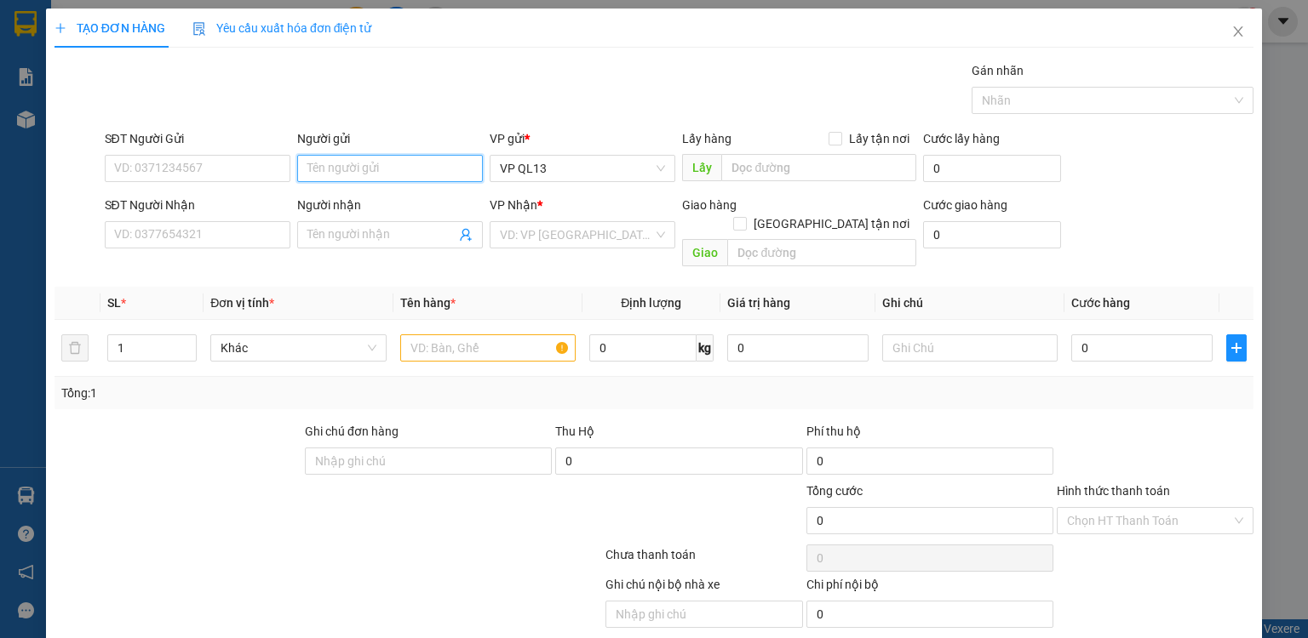
click at [355, 175] on input "Người gửi" at bounding box center [390, 168] width 186 height 27
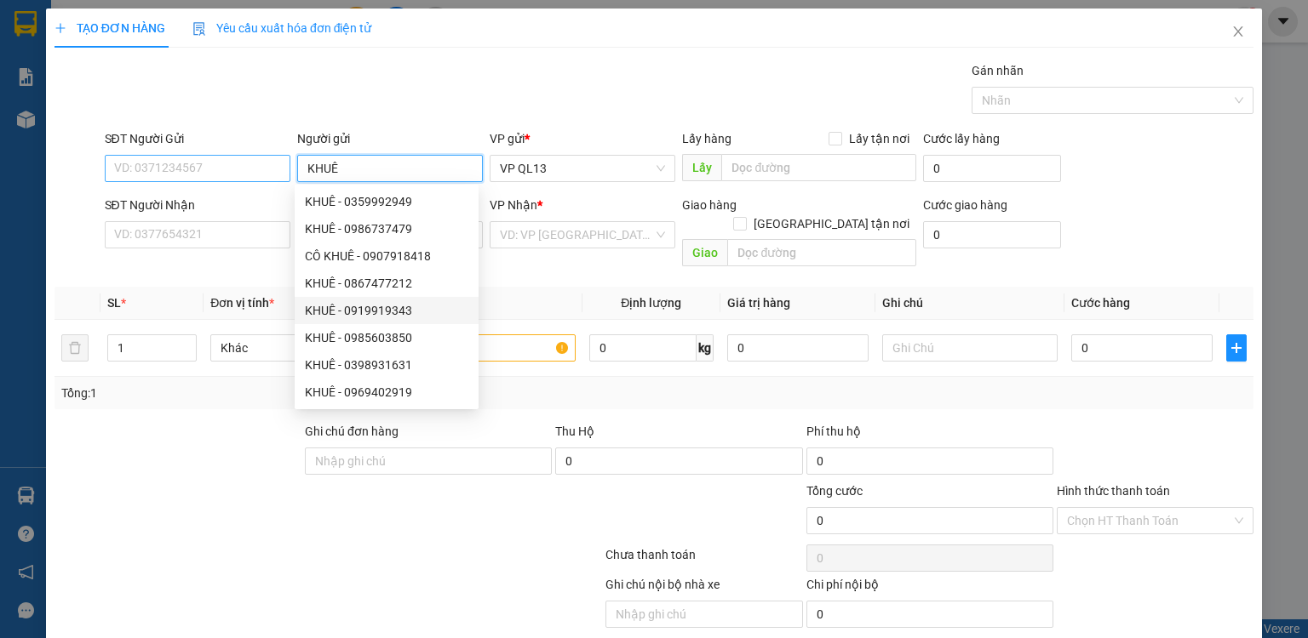
type input "KHUÊ"
drag, startPoint x: 140, startPoint y: 170, endPoint x: 1307, endPoint y: 348, distance: 1179.7
click at [143, 170] on input "SĐT Người Gửi" at bounding box center [198, 168] width 186 height 27
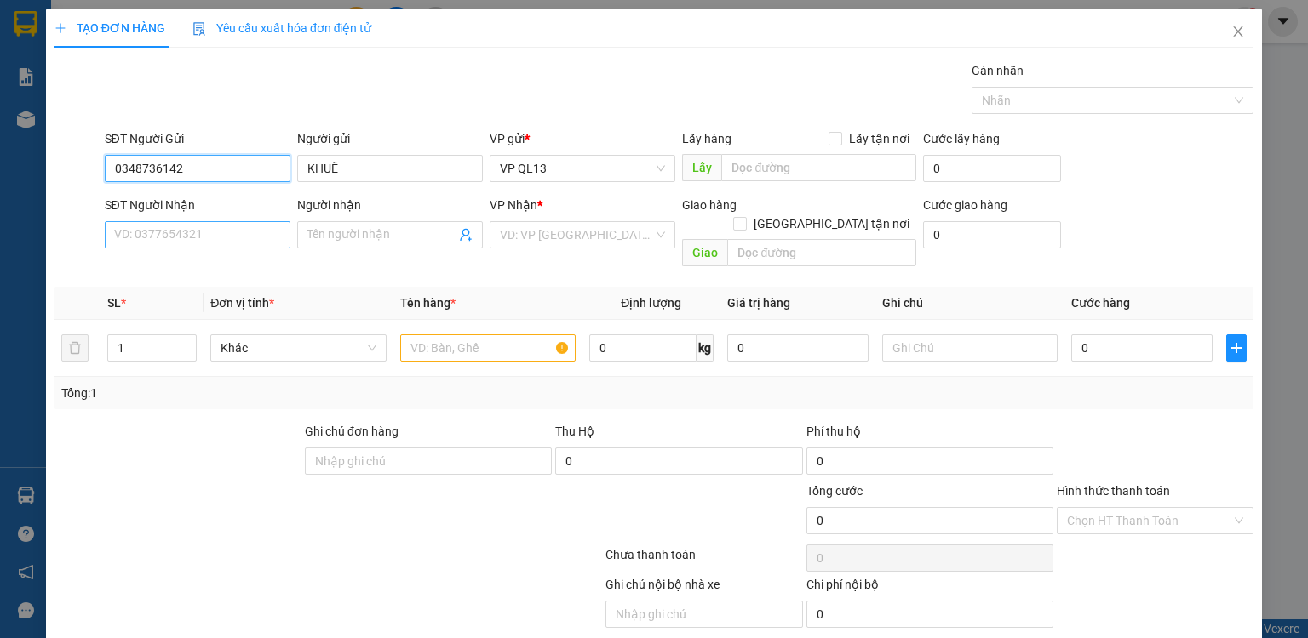
type input "0348736142"
click at [177, 240] on input "SĐT Người Nhận" at bounding box center [198, 234] width 186 height 27
type input "0335532925"
click at [352, 227] on input "Người nhận" at bounding box center [381, 235] width 148 height 19
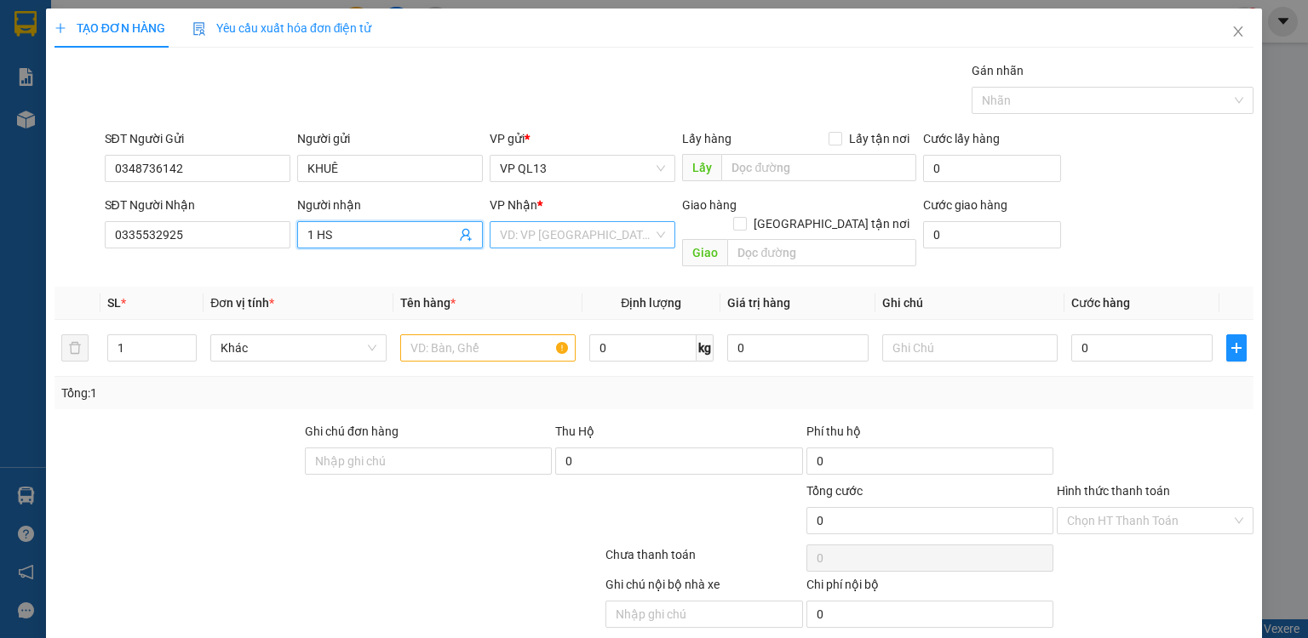
click at [573, 232] on input "search" at bounding box center [576, 235] width 153 height 26
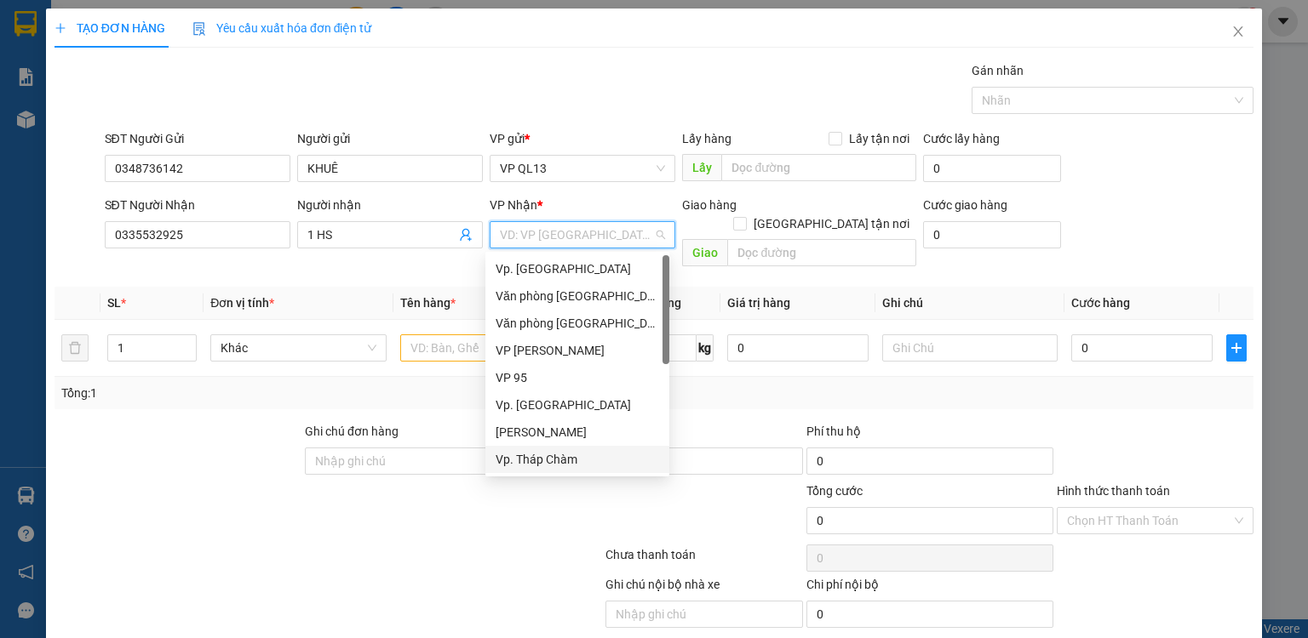
click at [535, 462] on div "Vp. Tháp Chàm" at bounding box center [576, 459] width 163 height 19
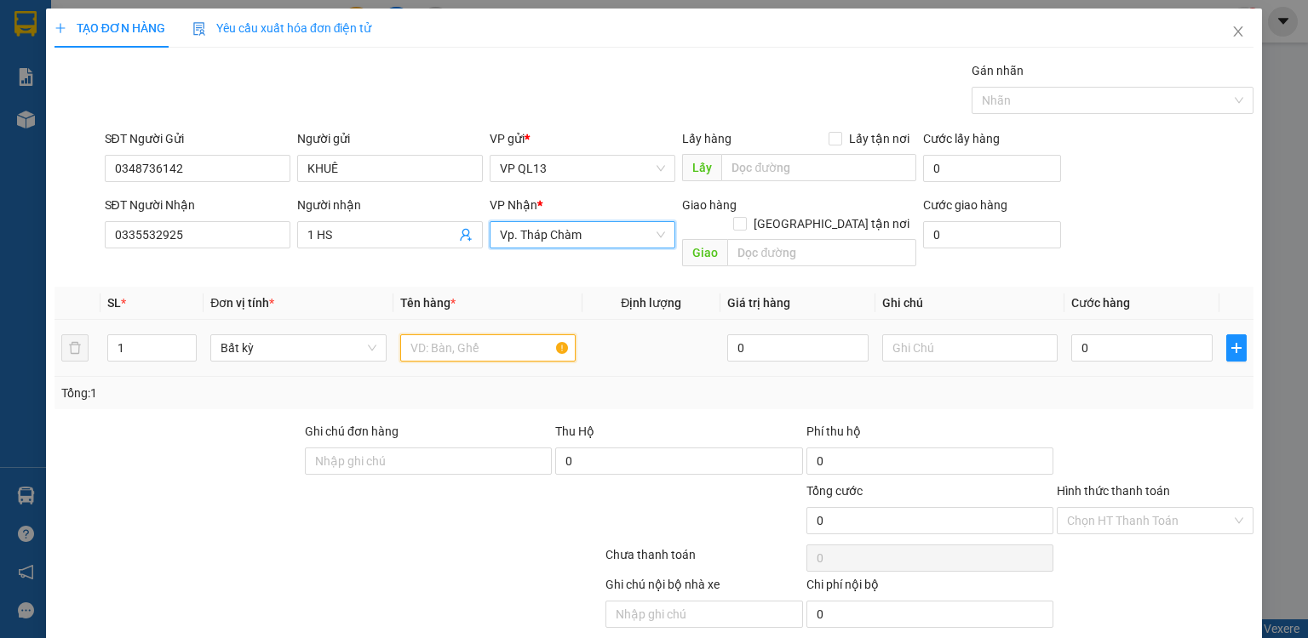
click at [439, 335] on input "text" at bounding box center [487, 348] width 175 height 27
click at [349, 229] on input "1 HS" at bounding box center [381, 235] width 148 height 19
type input "1"
type input "VY"
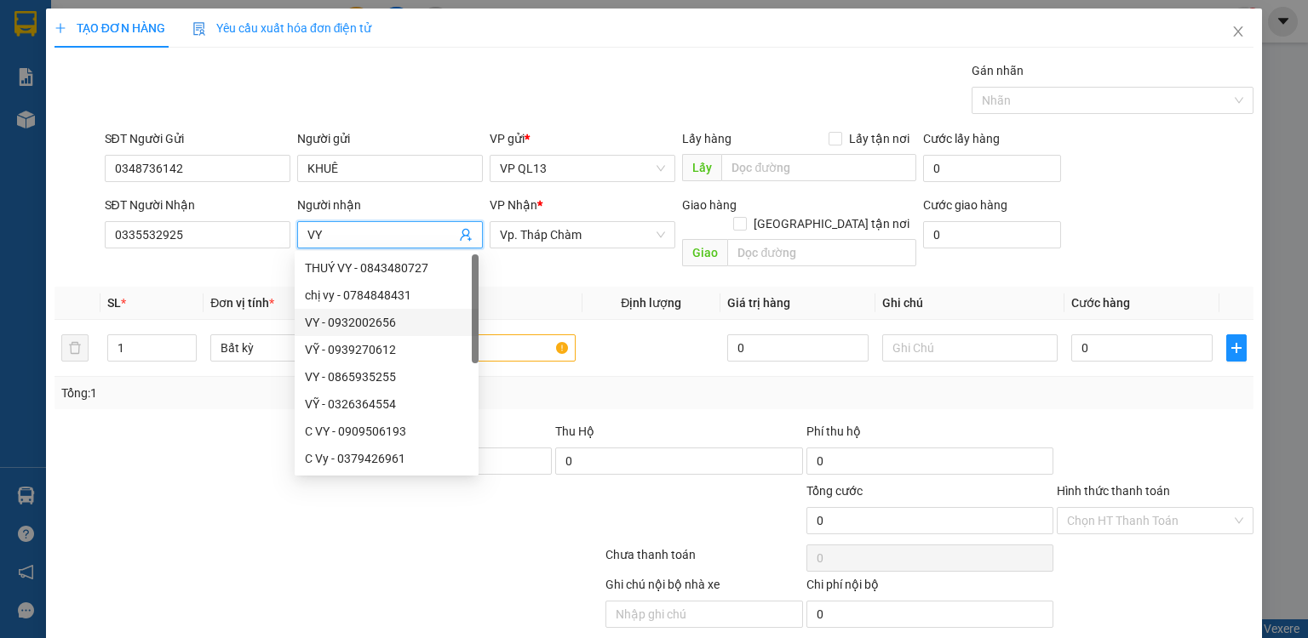
click at [418, 323] on div "VY - 0932002656" at bounding box center [386, 322] width 163 height 19
type input "0932002656"
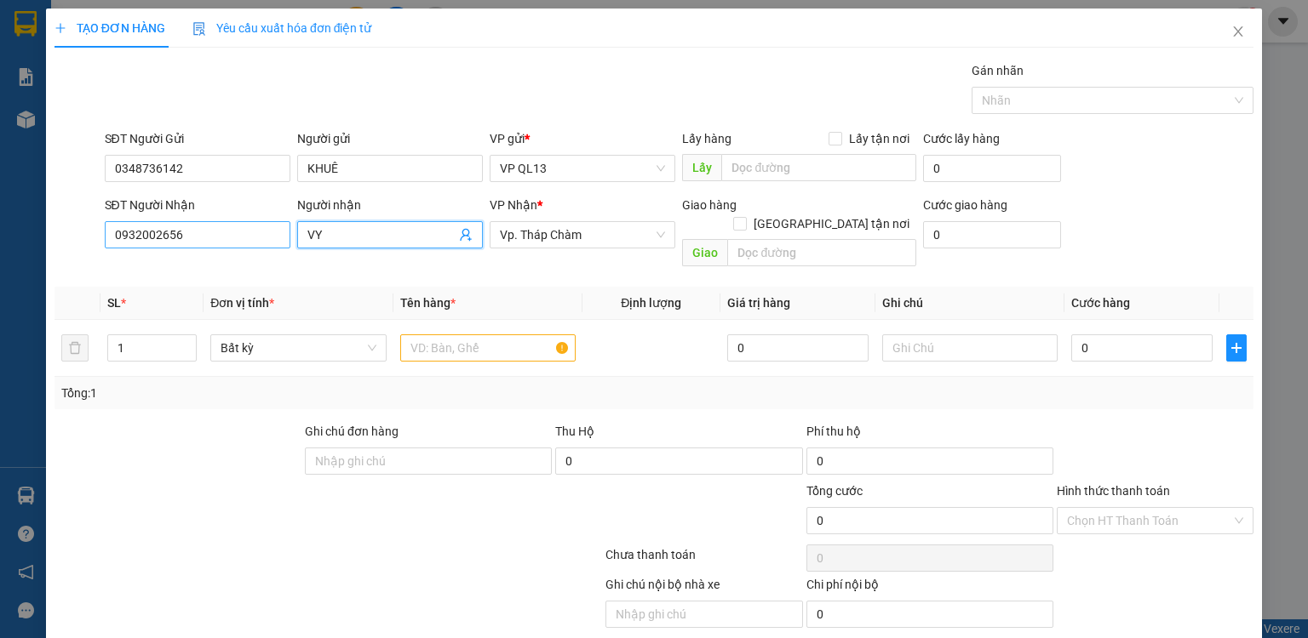
type input "VY"
click at [214, 245] on input "0932002656" at bounding box center [198, 234] width 186 height 27
type input "0"
type input "0335532925"
click at [487, 335] on input "text" at bounding box center [487, 348] width 175 height 27
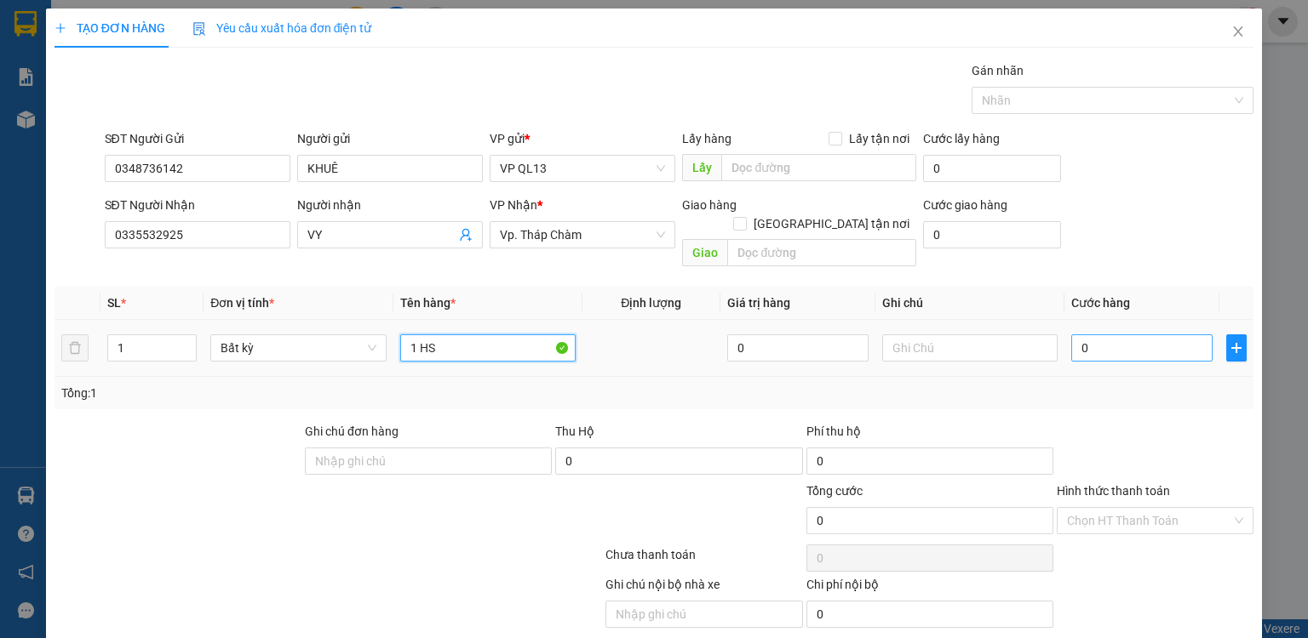
type input "1 HS"
click at [1121, 335] on input "0" at bounding box center [1141, 348] width 141 height 27
type input "2"
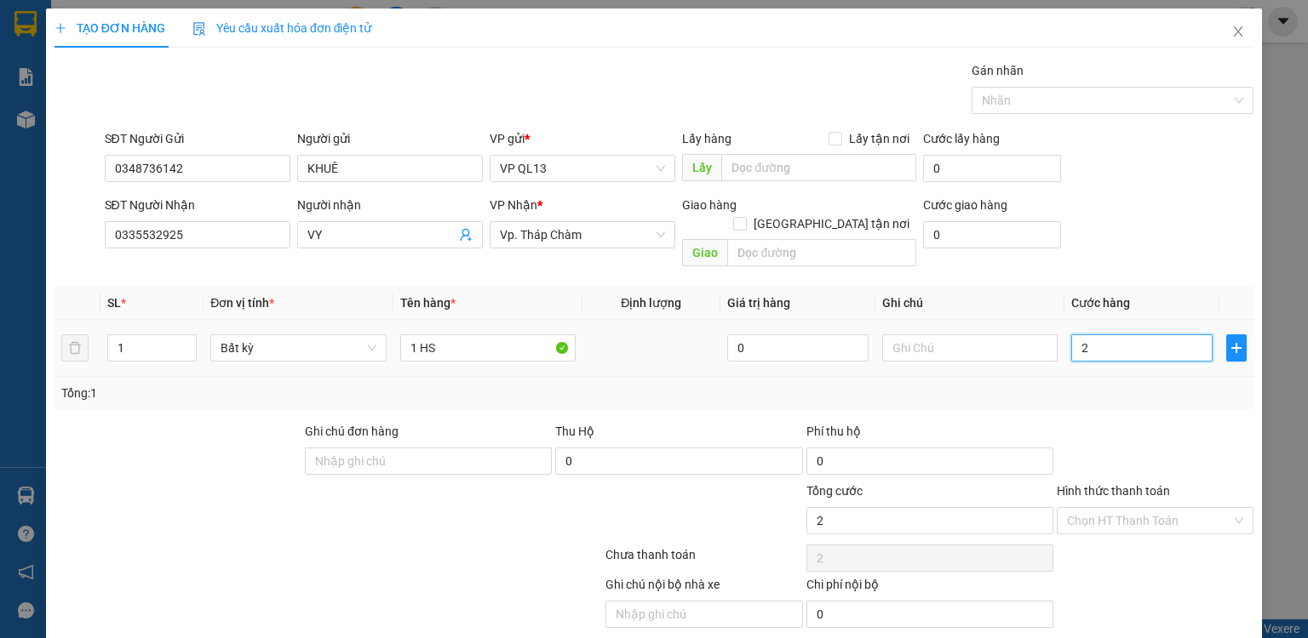
type input "20"
click at [1119, 508] on input "Hình thức thanh toán" at bounding box center [1149, 521] width 164 height 26
type input "20.000"
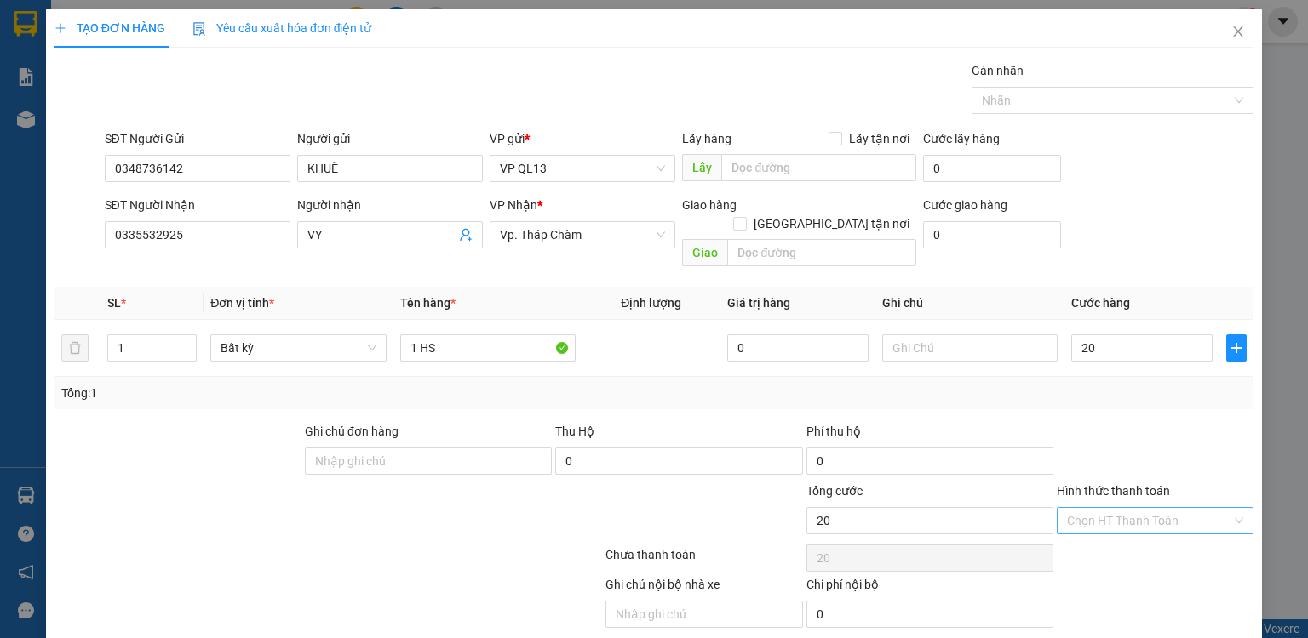
type input "20.000"
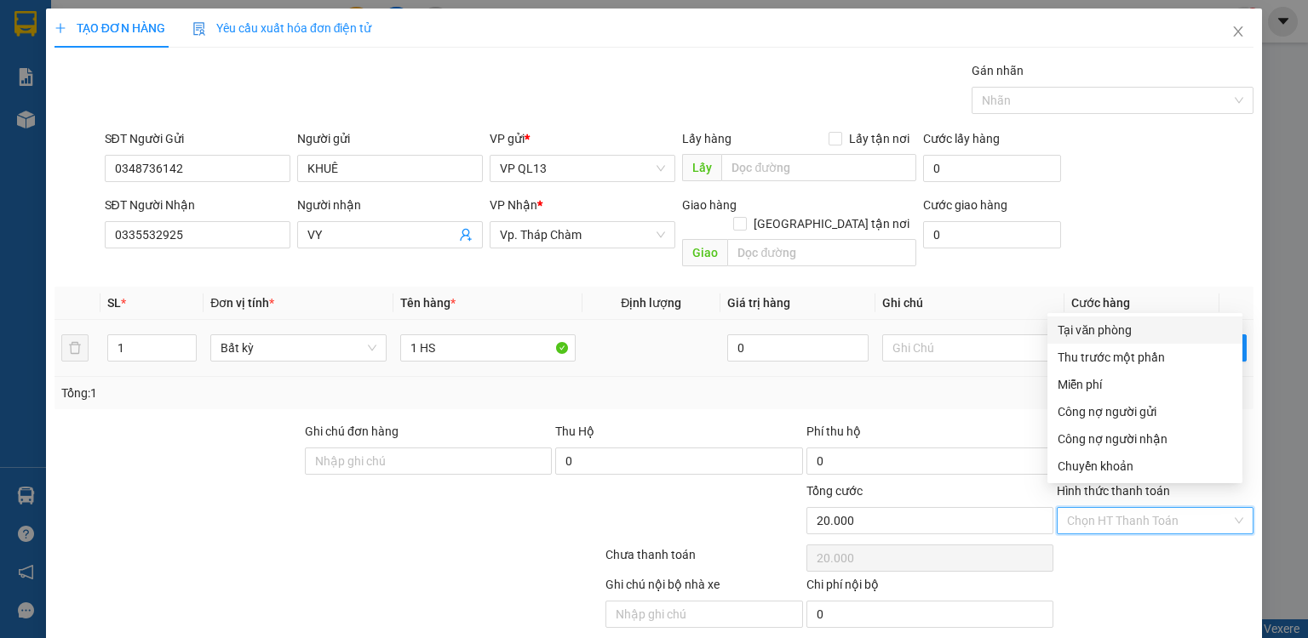
click at [1076, 326] on div "Tại văn phòng" at bounding box center [1144, 330] width 175 height 19
type input "0"
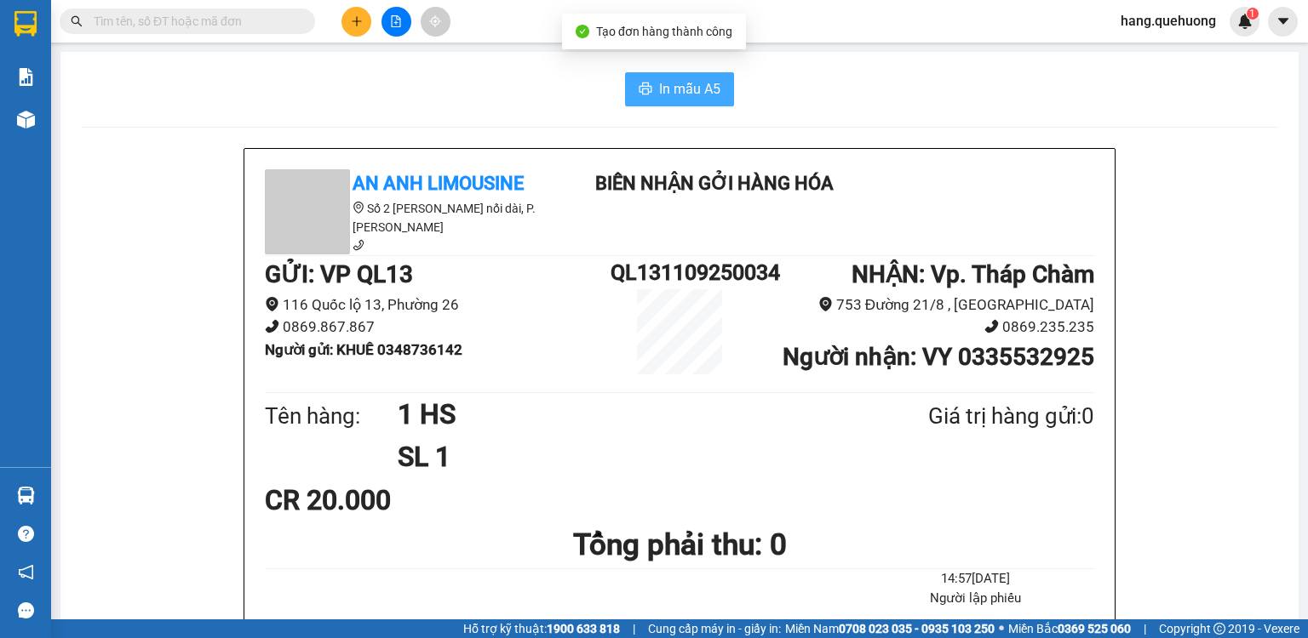
drag, startPoint x: 701, startPoint y: 92, endPoint x: 734, endPoint y: 146, distance: 63.8
click at [701, 92] on span "In mẫu A5" at bounding box center [689, 88] width 61 height 21
click at [367, 23] on button at bounding box center [356, 22] width 30 height 30
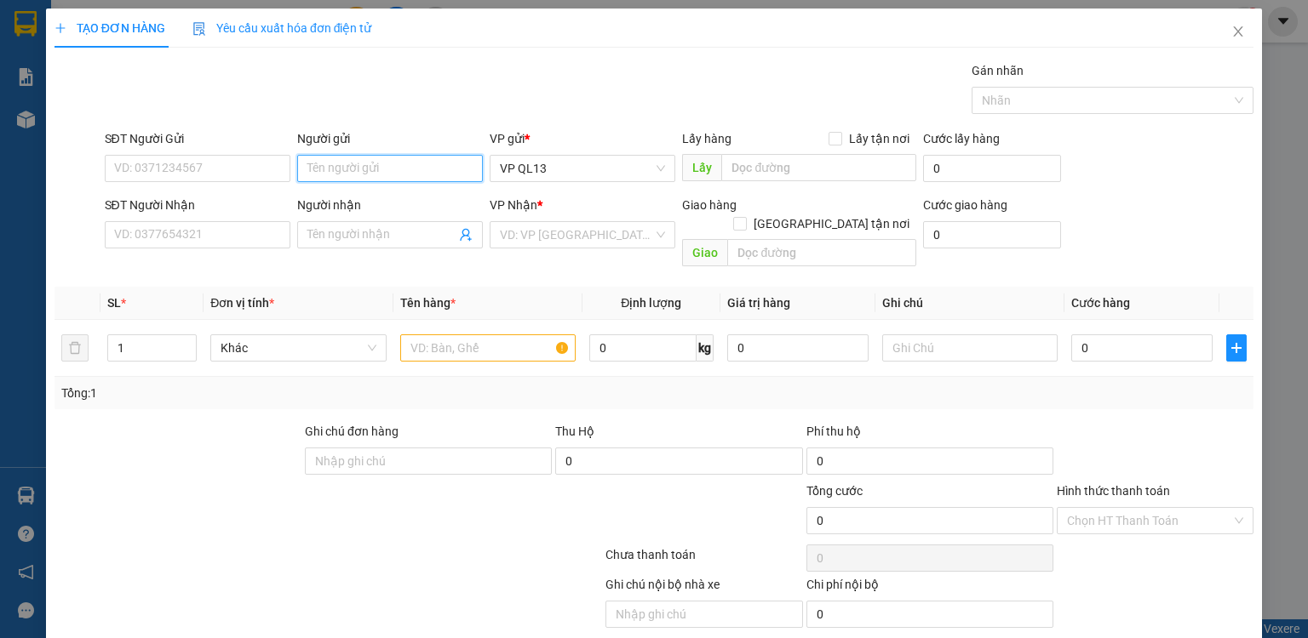
click at [358, 174] on input "Người gửi" at bounding box center [390, 168] width 186 height 27
type input "CITI"
click at [132, 243] on input "SĐT Người Nhận" at bounding box center [198, 234] width 186 height 27
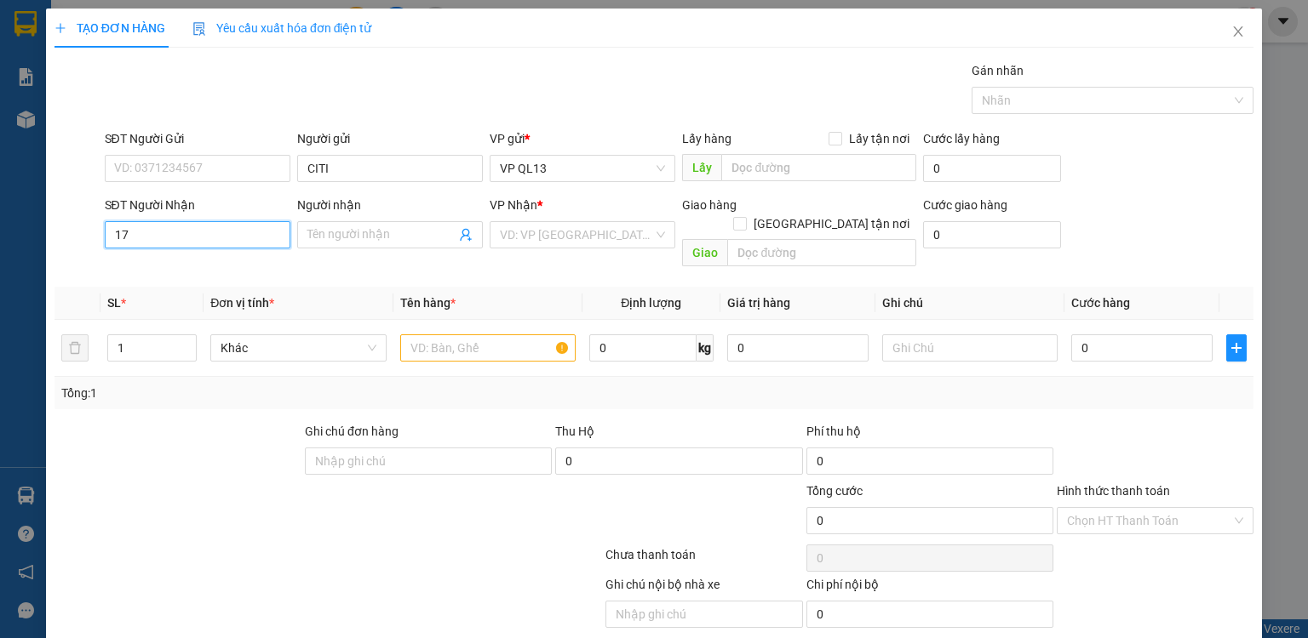
type input "1"
click at [202, 267] on div "0966611117 - A NGỌC" at bounding box center [195, 268] width 163 height 19
type input "0966611117"
type input "A NGỌC"
type input "40.000"
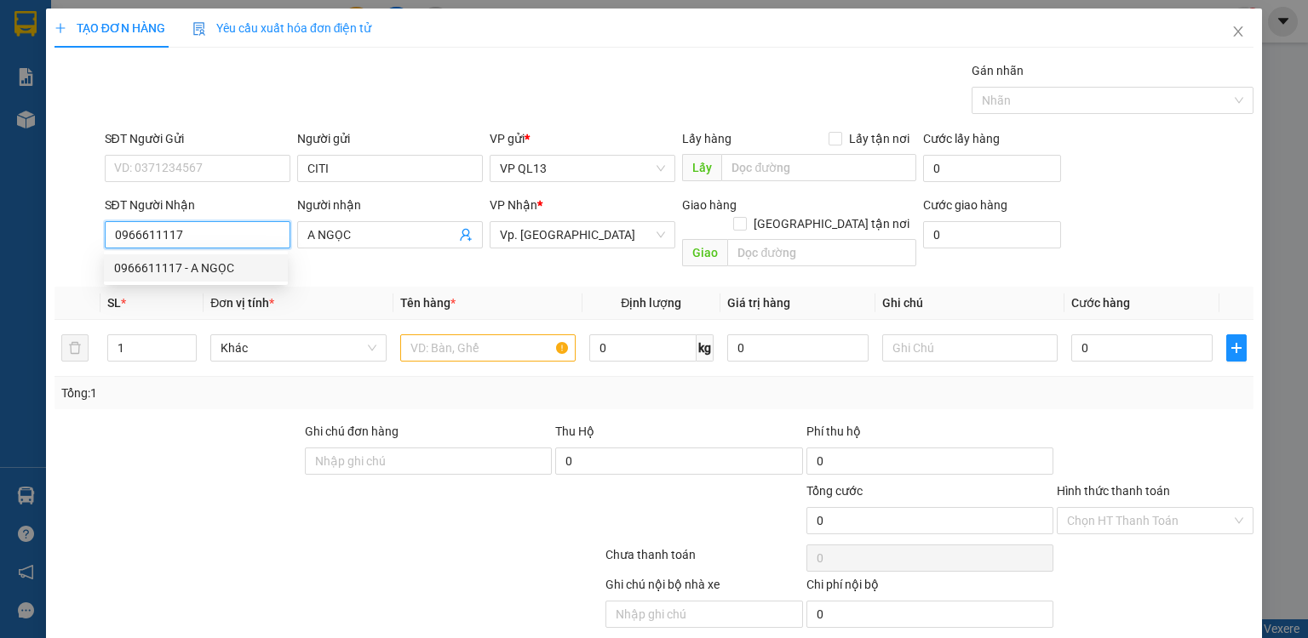
type input "40.000"
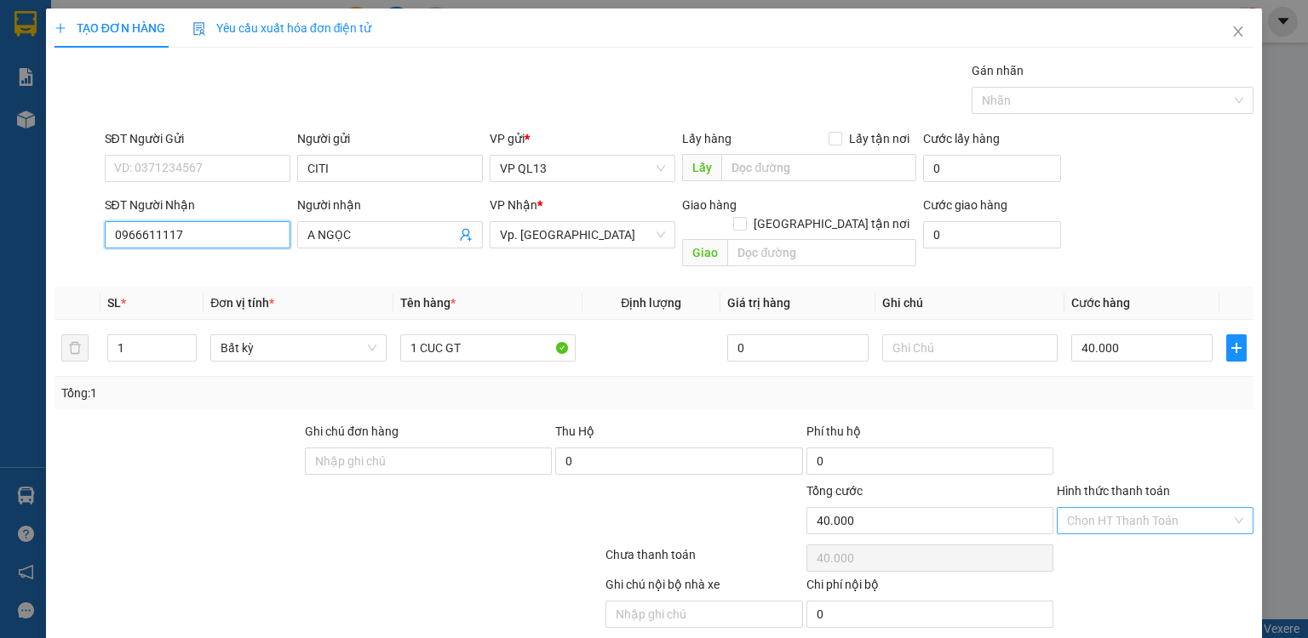
type input "0966611117"
click at [1090, 508] on input "Hình thức thanh toán" at bounding box center [1149, 521] width 164 height 26
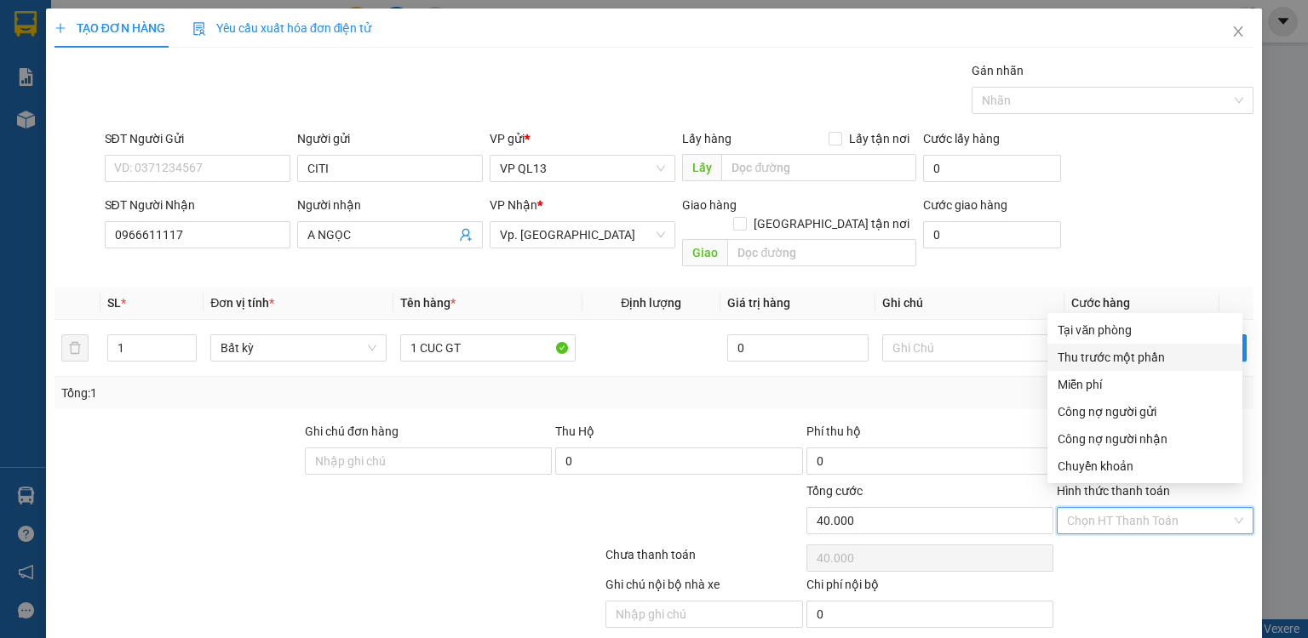
click at [1076, 335] on div "Tại văn phòng" at bounding box center [1144, 330] width 175 height 19
type input "0"
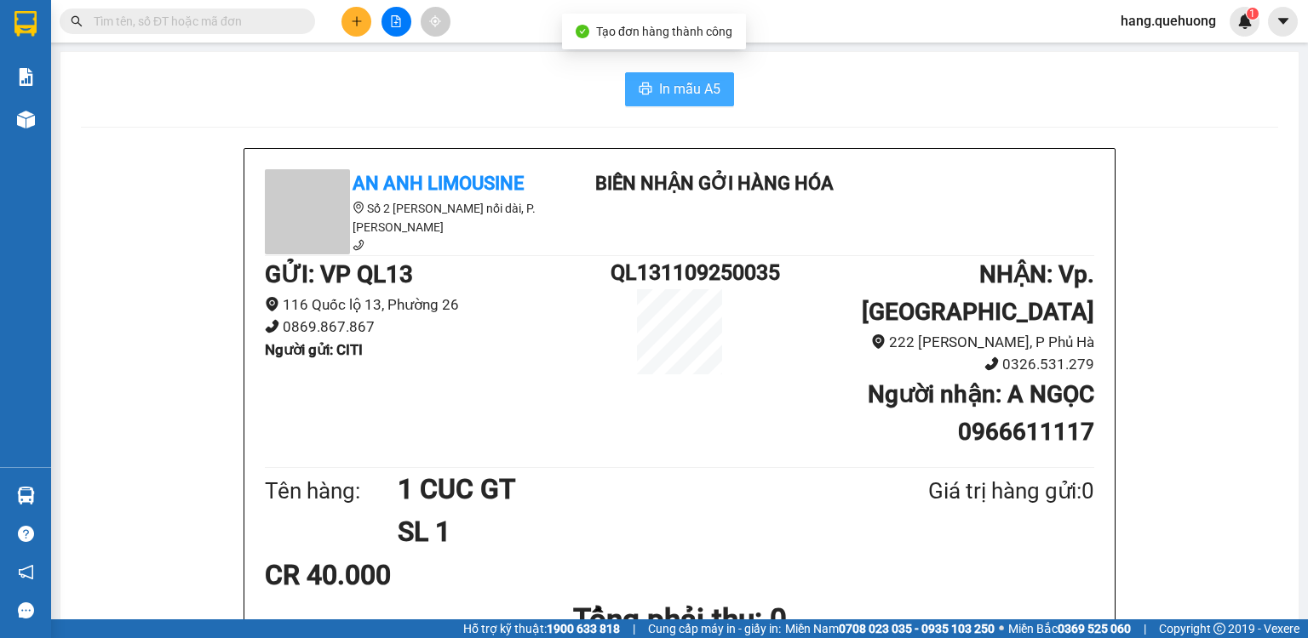
click at [667, 93] on span "In mẫu A5" at bounding box center [689, 88] width 61 height 21
click at [362, 27] on button at bounding box center [356, 22] width 30 height 30
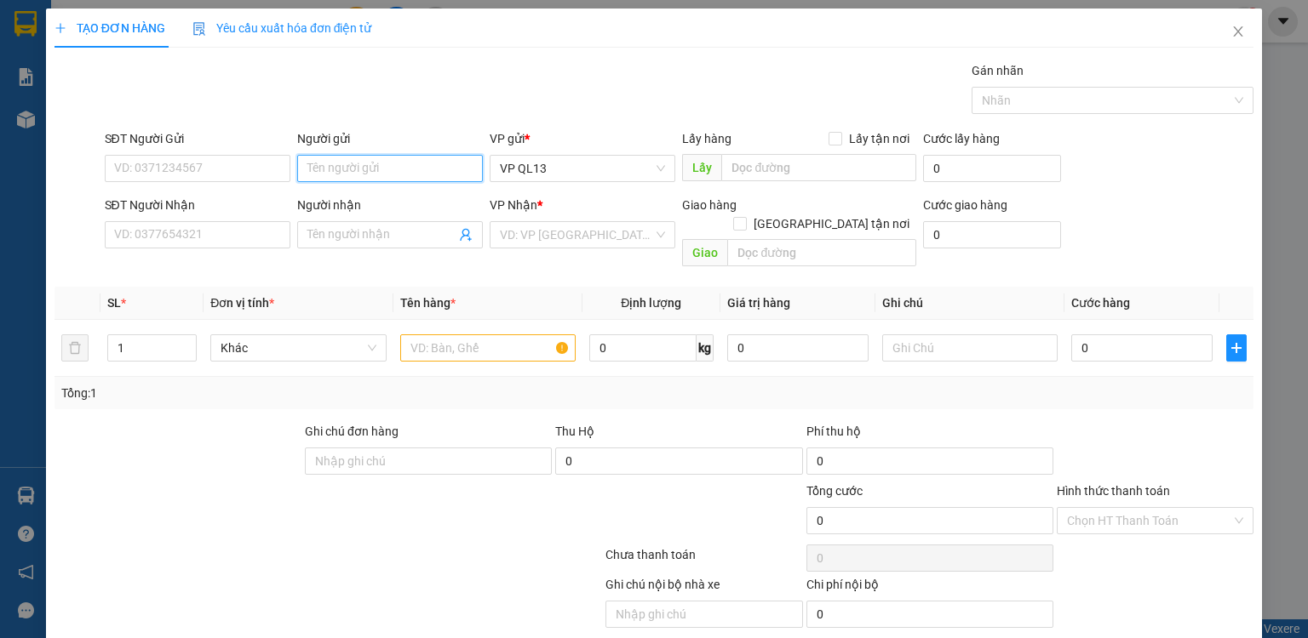
click at [382, 161] on input "Người gửi" at bounding box center [390, 168] width 186 height 27
type input "DŨNG"
drag, startPoint x: 232, startPoint y: 168, endPoint x: 459, endPoint y: 174, distance: 227.4
click at [310, 170] on div "SĐT Người Gửi VD: 0371234567 Người gửi DŨNG DŨNG VP gửi * VP QL13 Lấy hàng Lấy …" at bounding box center [679, 159] width 1156 height 60
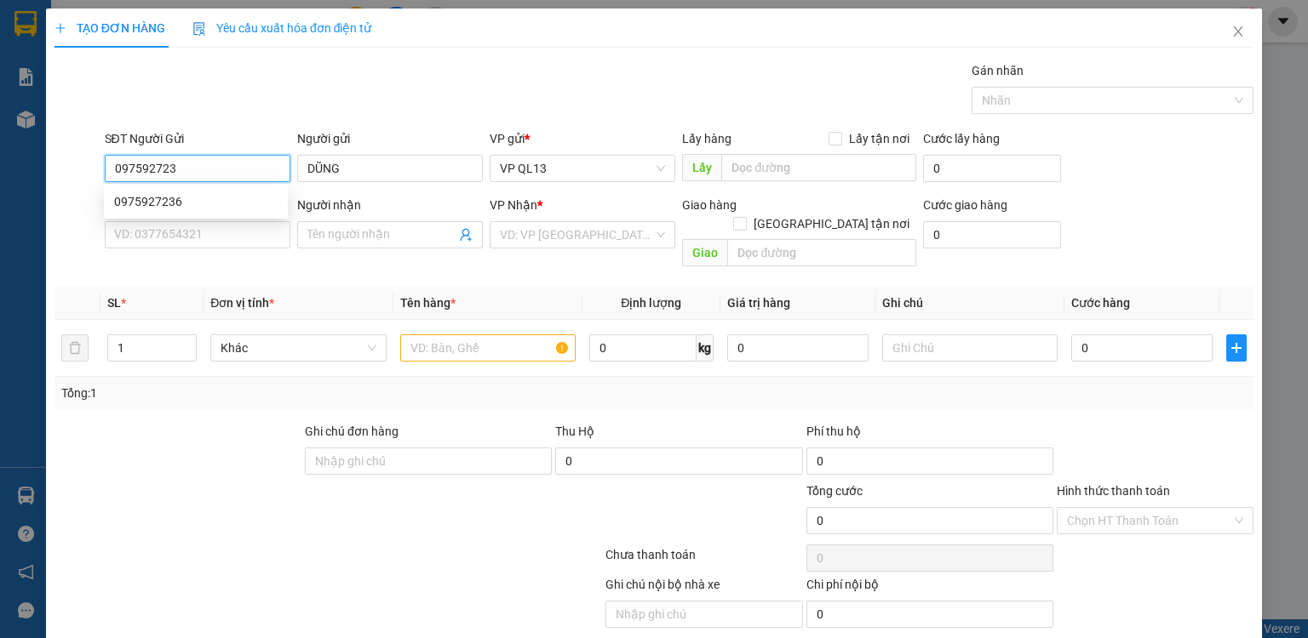
type input "0975927236"
click at [249, 208] on div "0975927236" at bounding box center [195, 201] width 163 height 19
type input "0911688979"
type input "TÂM PHÚC LONG"
type input "150.000"
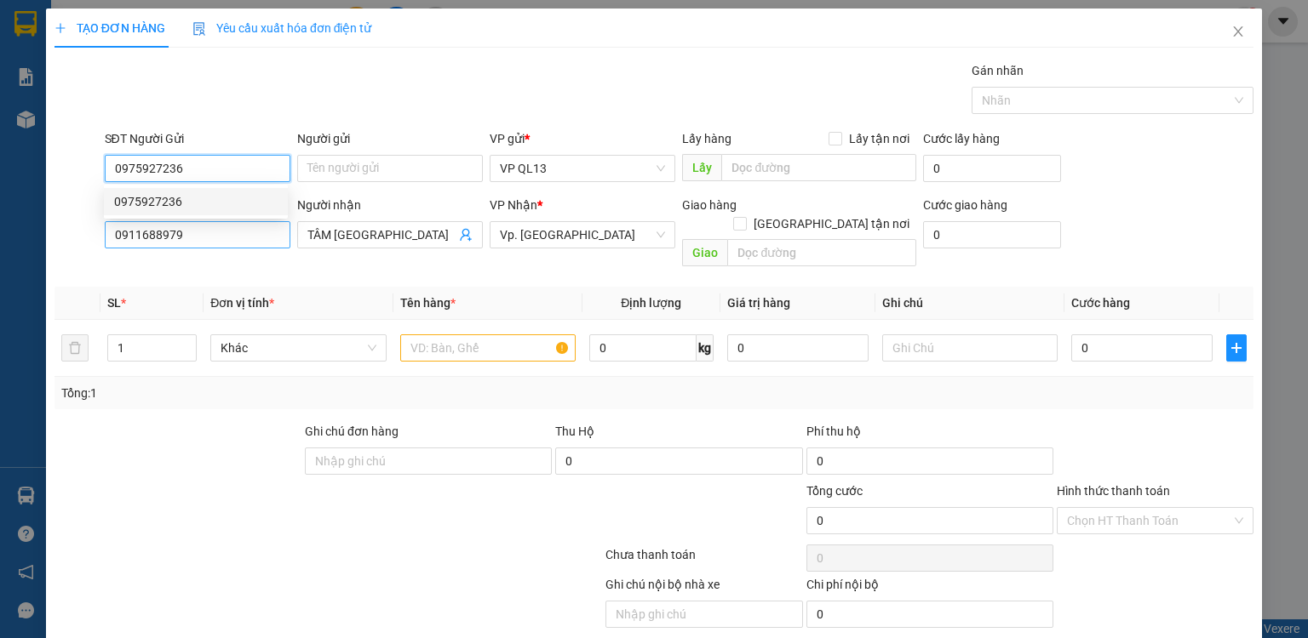
type input "150.000"
type input "0975927236"
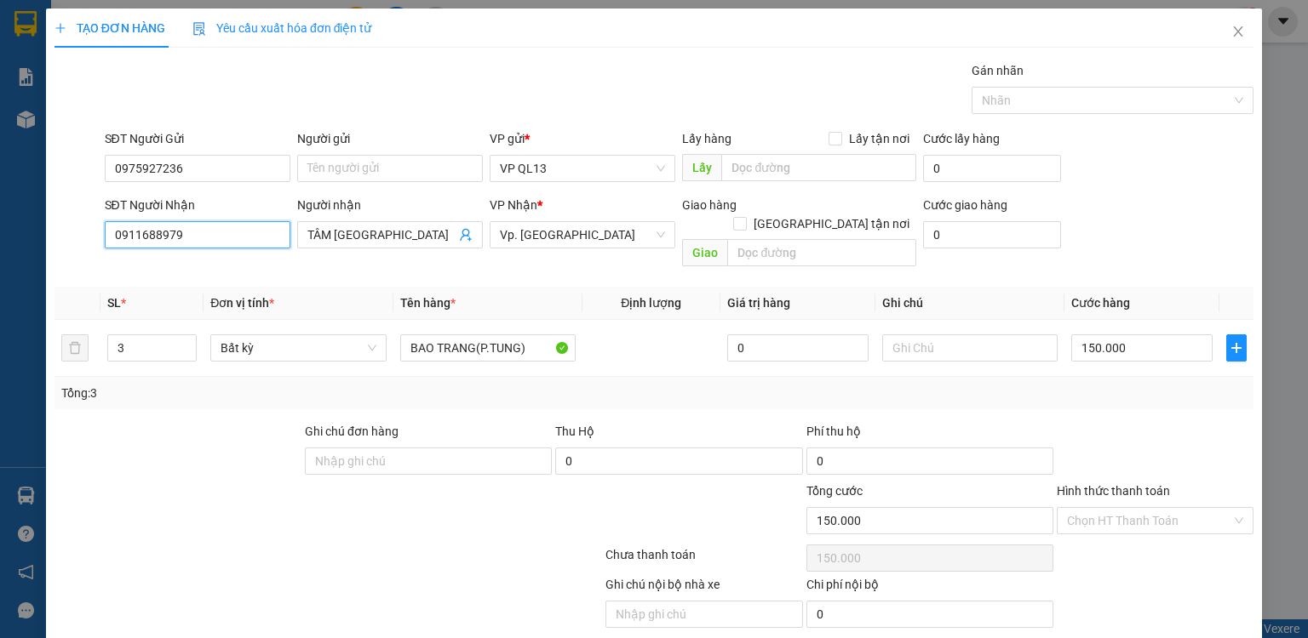
click at [257, 239] on input "0911688979" at bounding box center [198, 234] width 186 height 27
type input "0"
type input "0946480636"
click at [415, 242] on input "TÂM PHÚC LONG" at bounding box center [381, 235] width 148 height 19
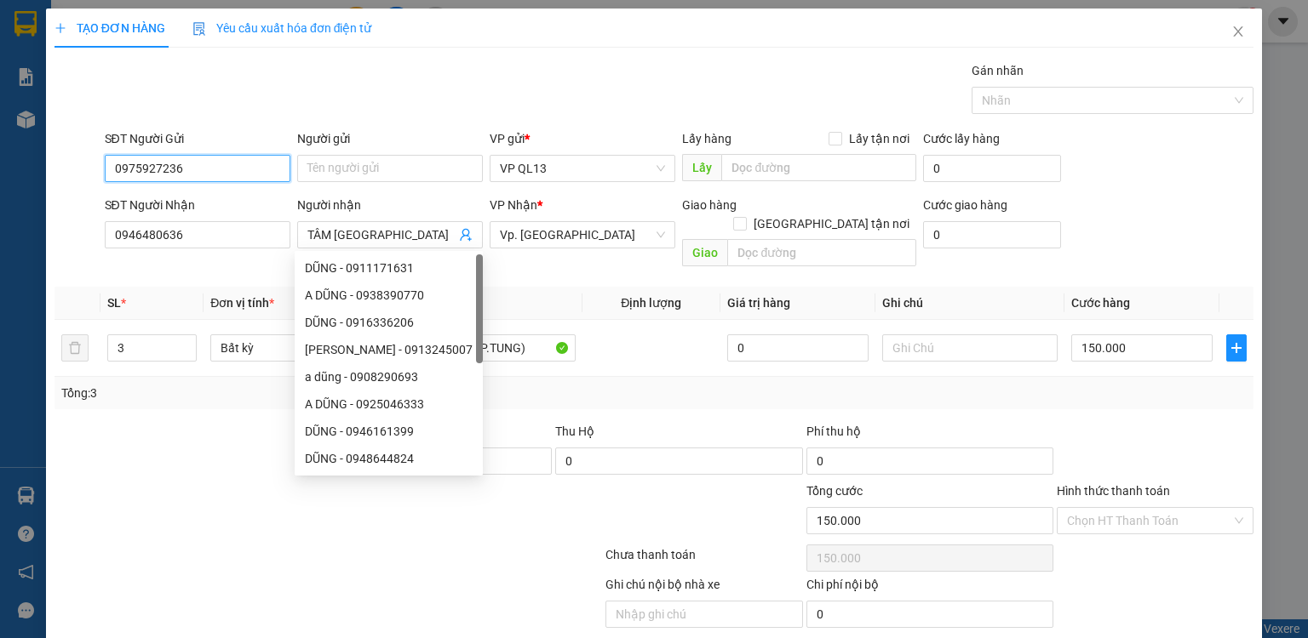
click at [223, 171] on input "0975927236" at bounding box center [198, 168] width 186 height 27
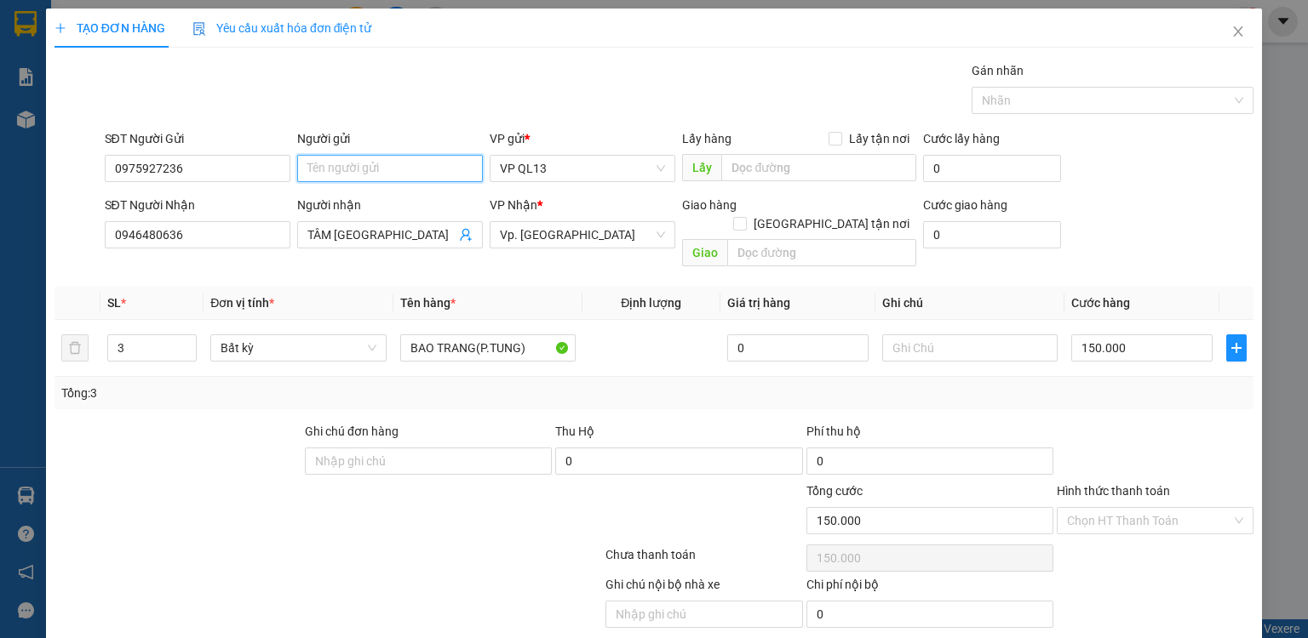
click at [350, 165] on input "Người gửi" at bounding box center [390, 168] width 186 height 27
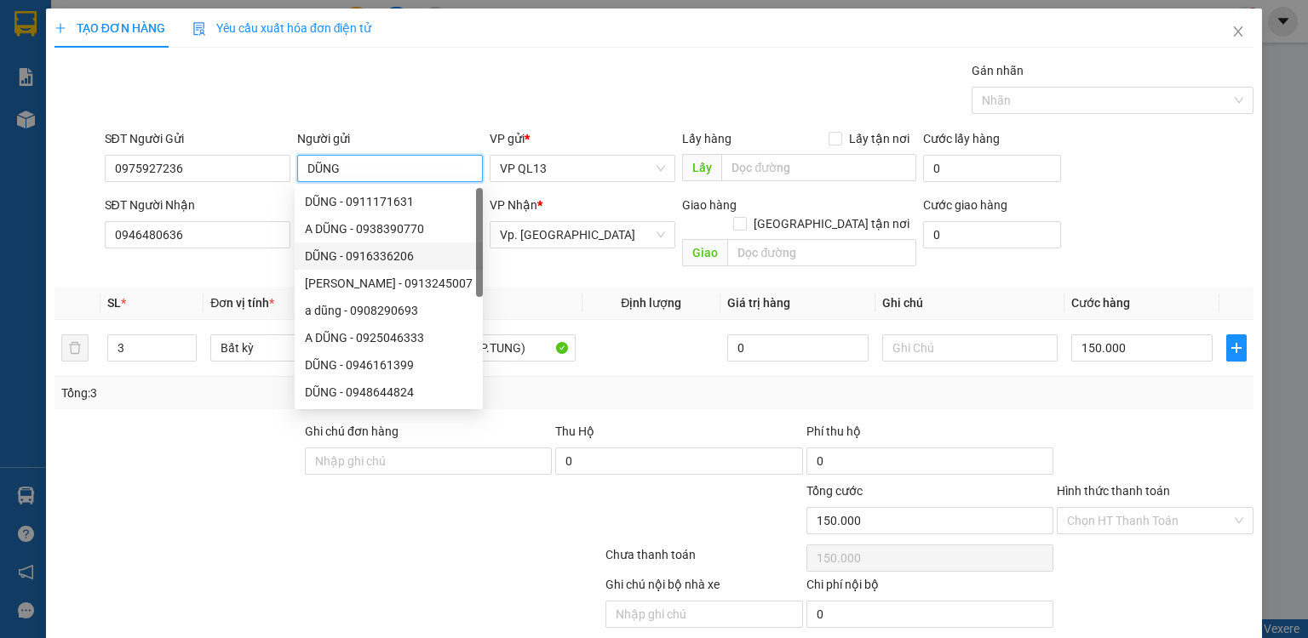
type input "DŨNG"
drag, startPoint x: 237, startPoint y: 476, endPoint x: 456, endPoint y: 357, distance: 249.9
click at [248, 482] on div at bounding box center [228, 512] width 351 height 60
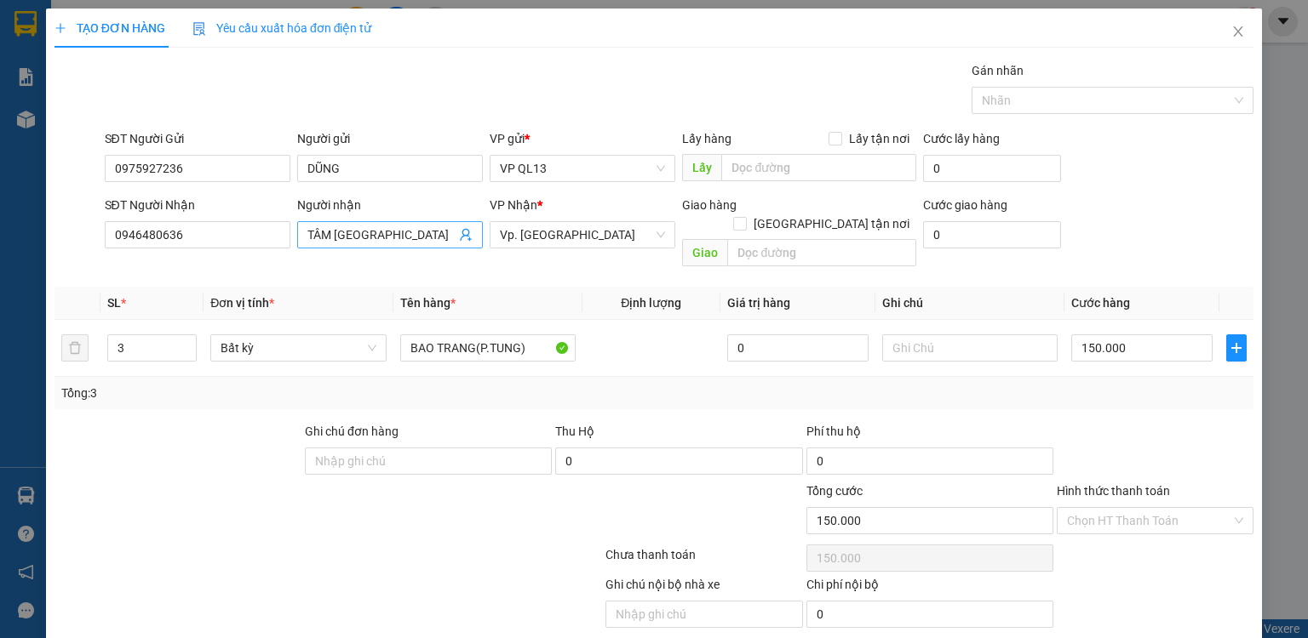
click at [417, 228] on input "TÂM PHÚC LONG" at bounding box center [381, 235] width 148 height 19
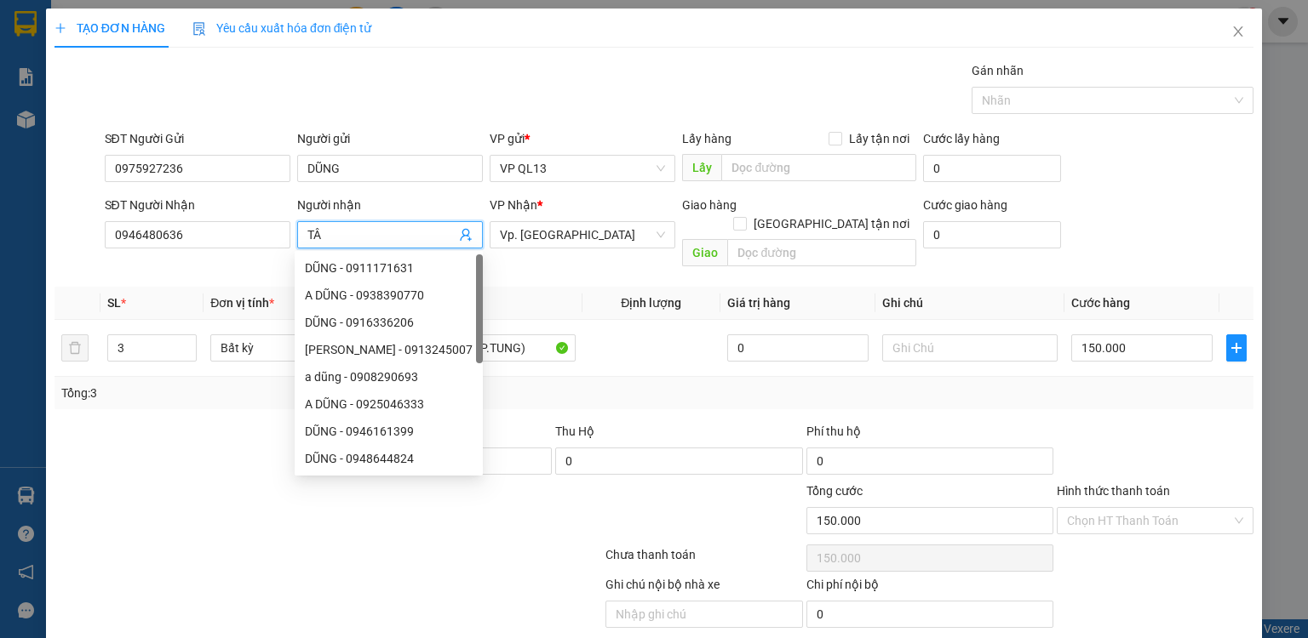
type input "T"
type input "K"
type input "SANG"
drag, startPoint x: 53, startPoint y: 466, endPoint x: 102, endPoint y: 462, distance: 49.5
click at [60, 482] on div at bounding box center [228, 512] width 351 height 60
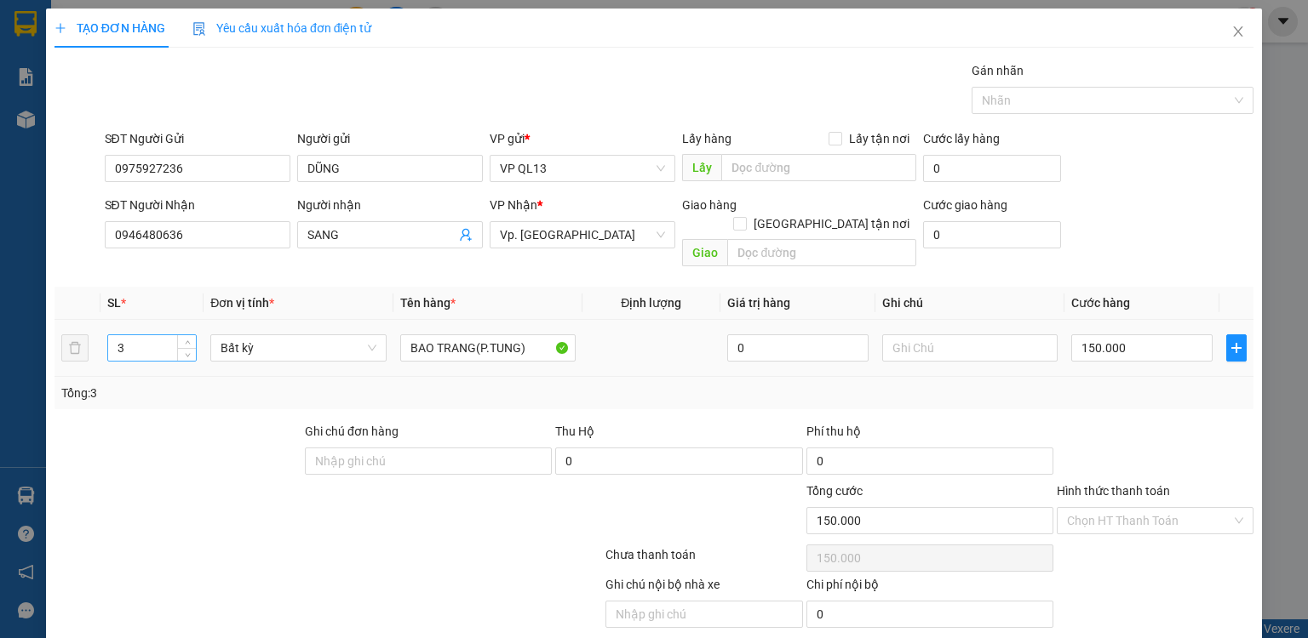
click at [152, 337] on input "3" at bounding box center [152, 348] width 88 height 26
type input "1"
click at [541, 335] on input "BAO TRANG(P.TUNG)" at bounding box center [487, 348] width 175 height 27
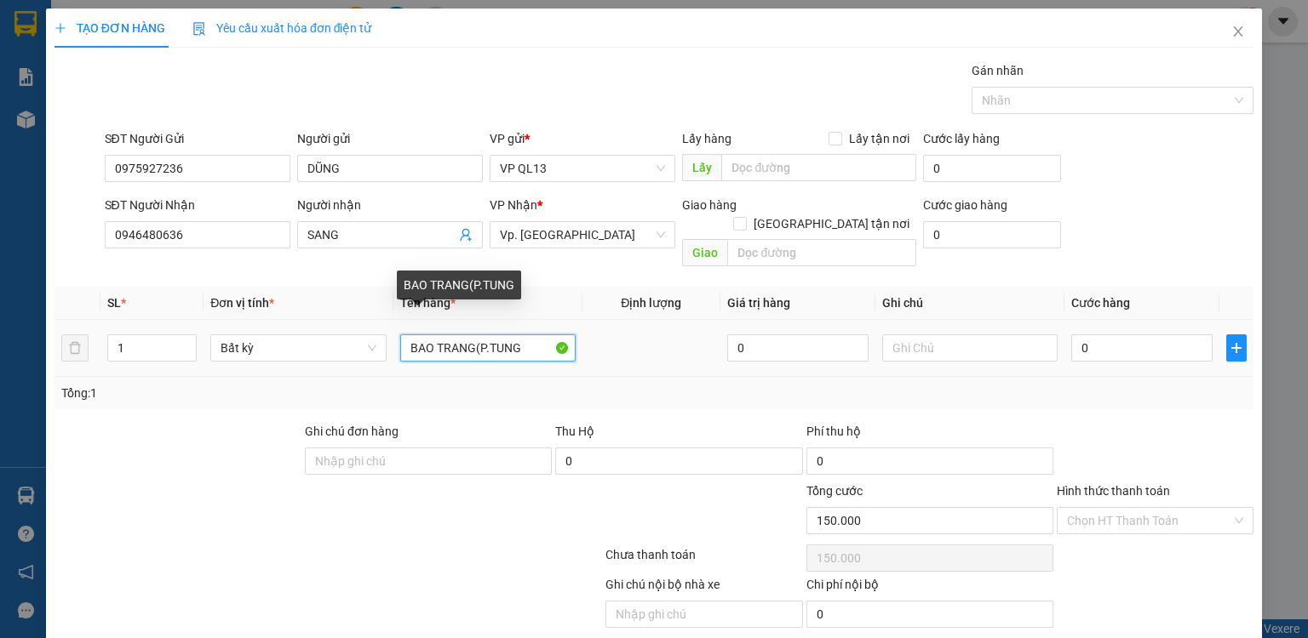
type input "0"
type input "BAO TRANG(P.TUNG"
type input "0"
type input "B"
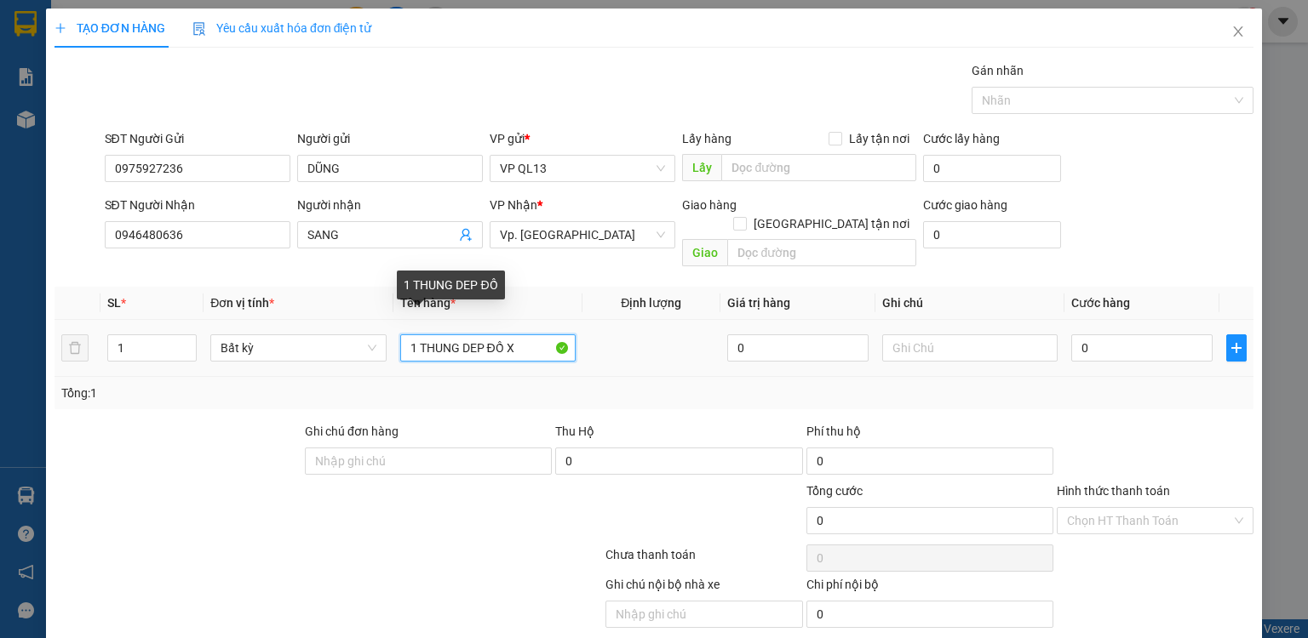
type input "1 THUNG DEP ĐỒ XE"
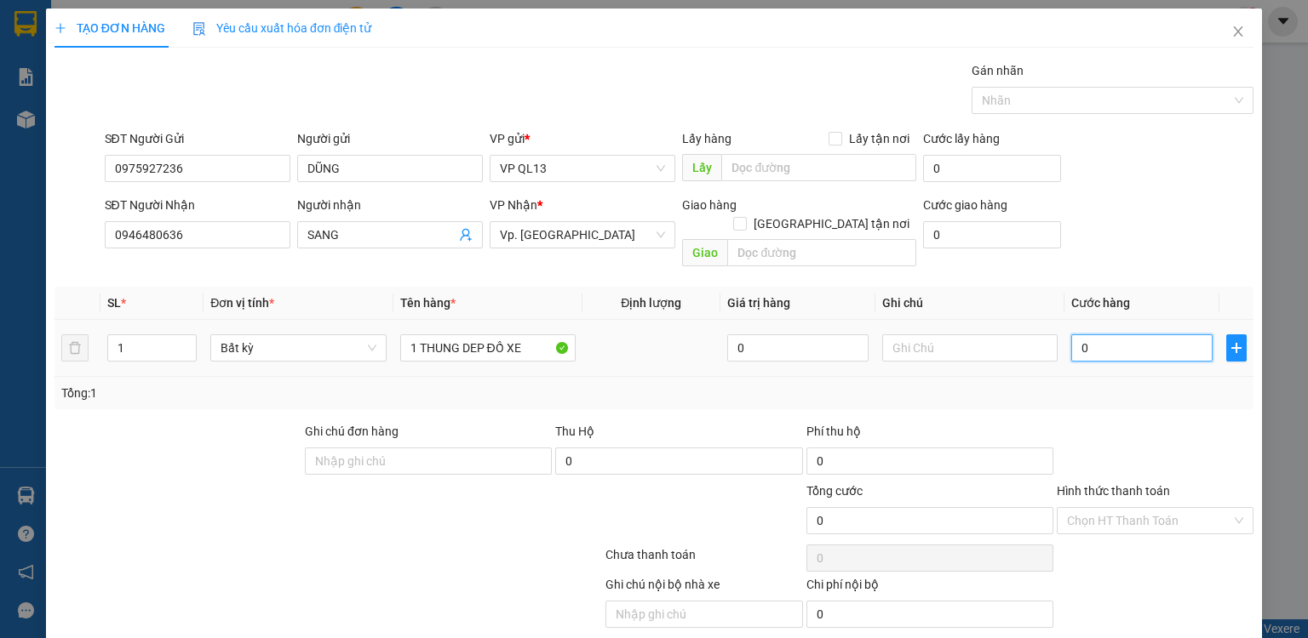
drag, startPoint x: 1115, startPoint y: 320, endPoint x: 1099, endPoint y: 320, distance: 16.2
click at [1116, 335] on input "0" at bounding box center [1141, 348] width 141 height 27
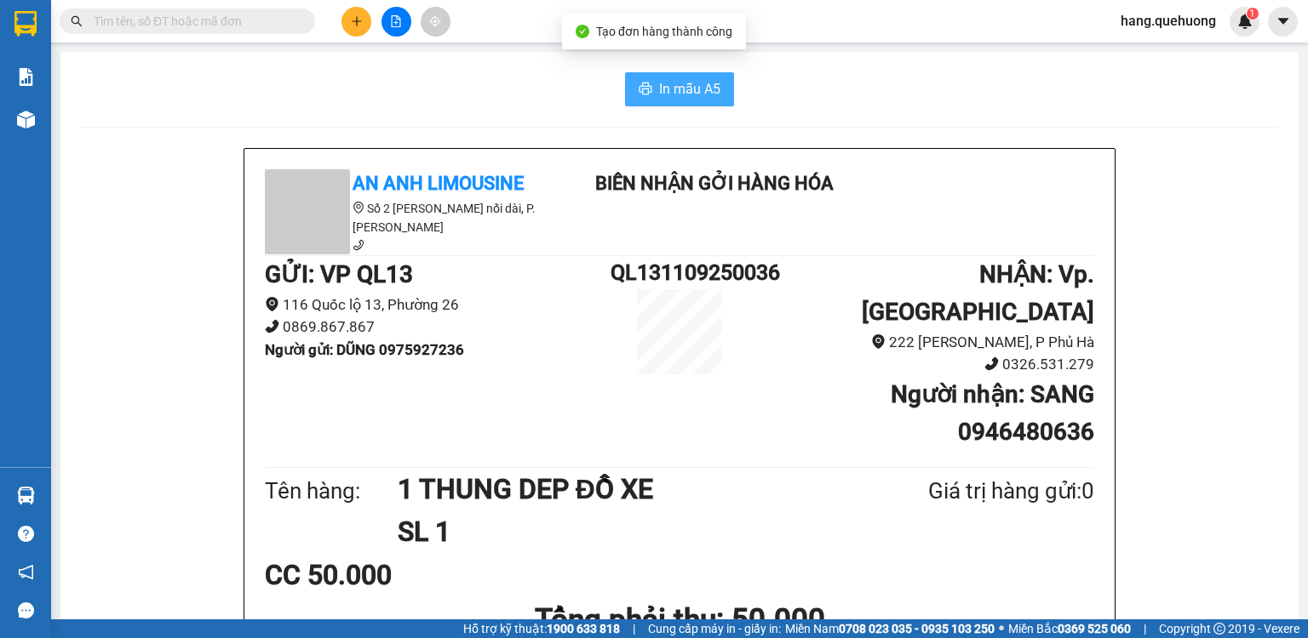
click at [671, 94] on span "In mẫu A5" at bounding box center [689, 88] width 61 height 21
click at [359, 20] on icon "plus" at bounding box center [357, 21] width 12 height 12
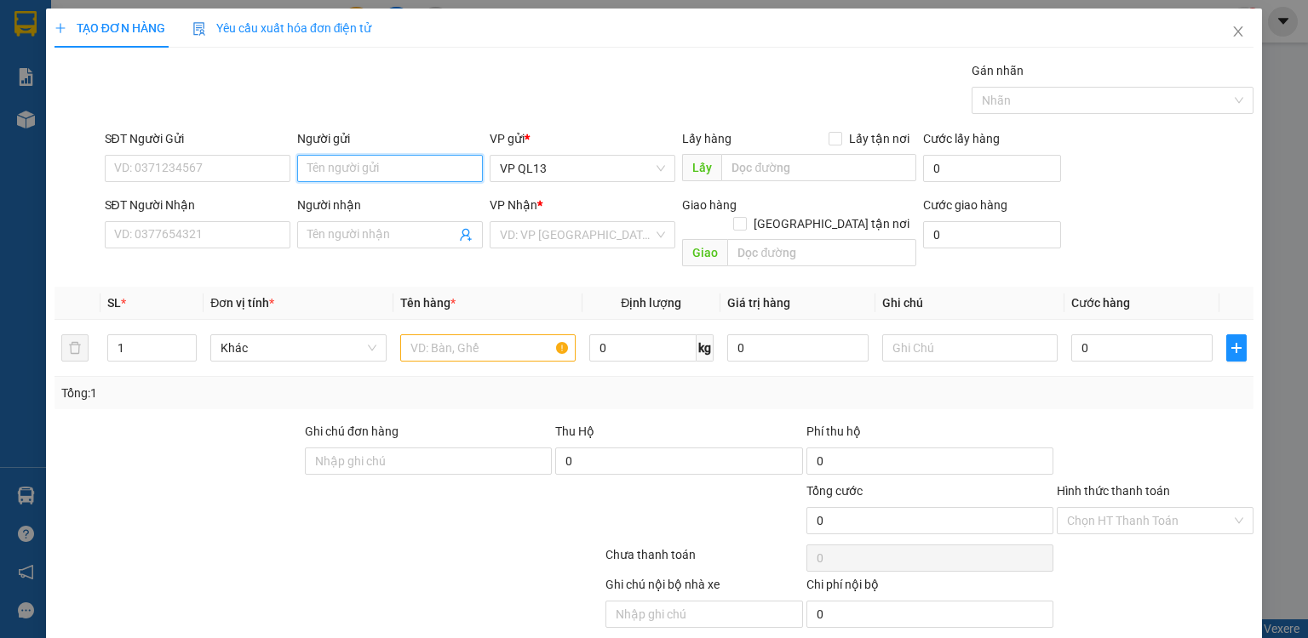
click at [344, 175] on input "Người gửi" at bounding box center [390, 168] width 186 height 27
type input "CHI DUYÊN"
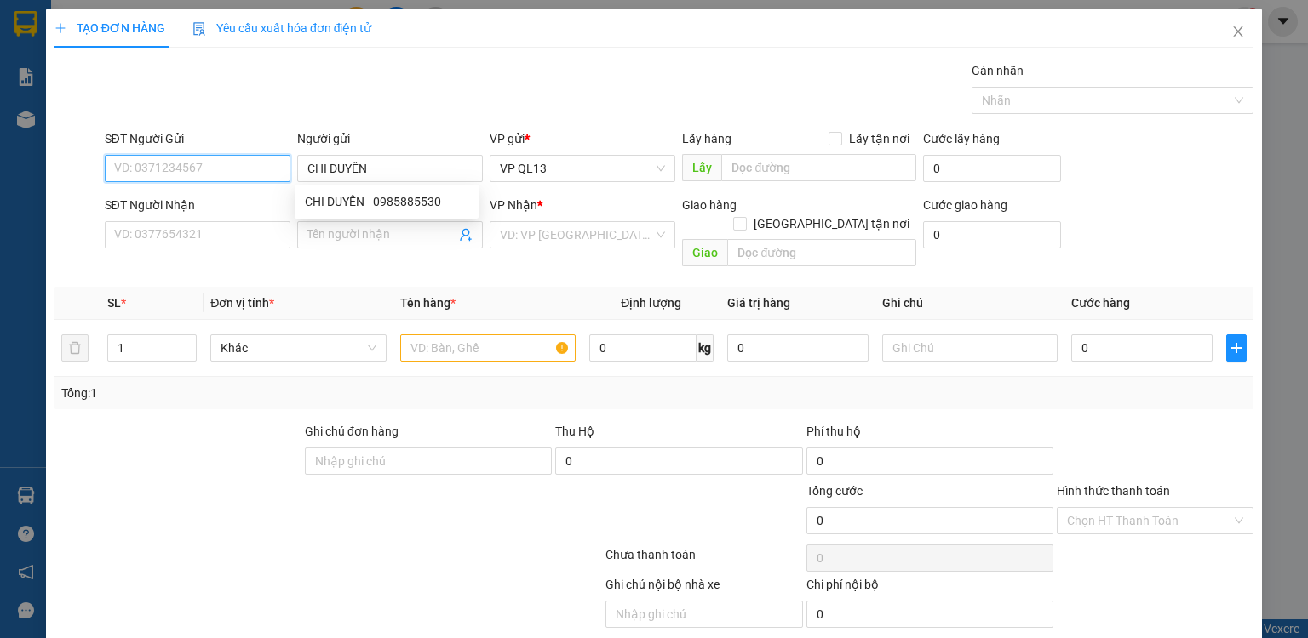
click at [169, 175] on input "SĐT Người Gửi" at bounding box center [198, 168] width 186 height 27
click at [210, 158] on input "SĐT Người Gửi" at bounding box center [198, 168] width 186 height 27
type input "0902383183"
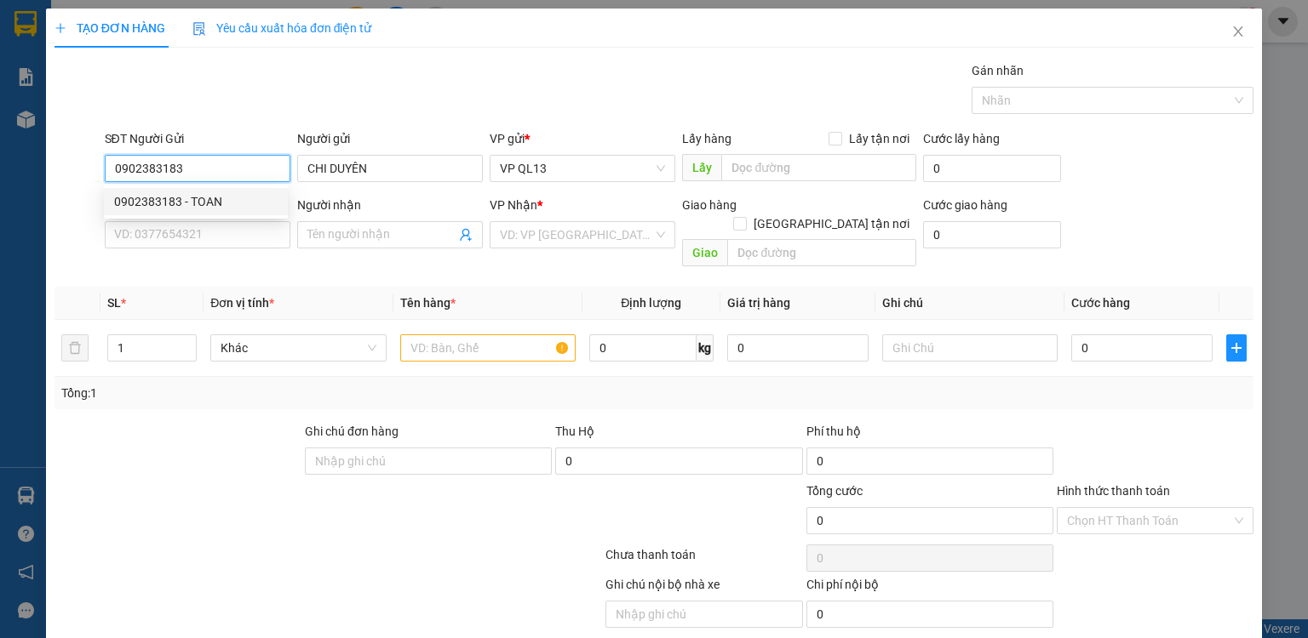
click at [151, 211] on div "0902383183 - TOAN" at bounding box center [196, 201] width 184 height 27
type input "TOAN"
type input "0986045540"
type input "THẦY [PERSON_NAME]"
type input "200.000"
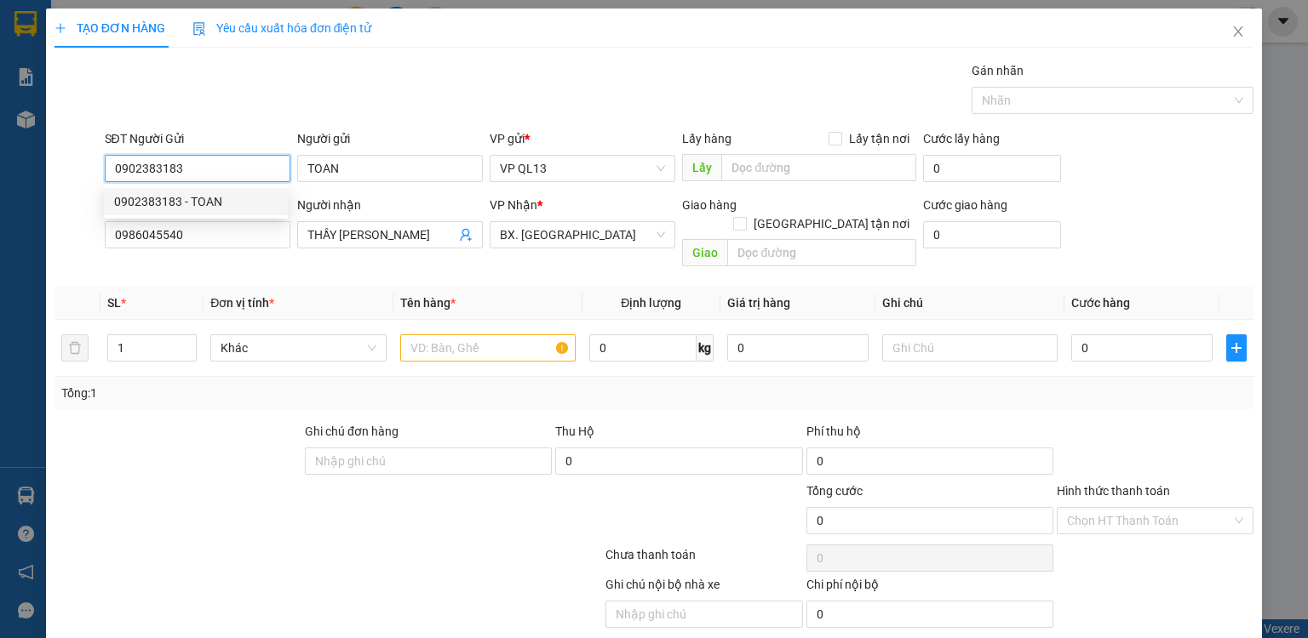
type input "200.000"
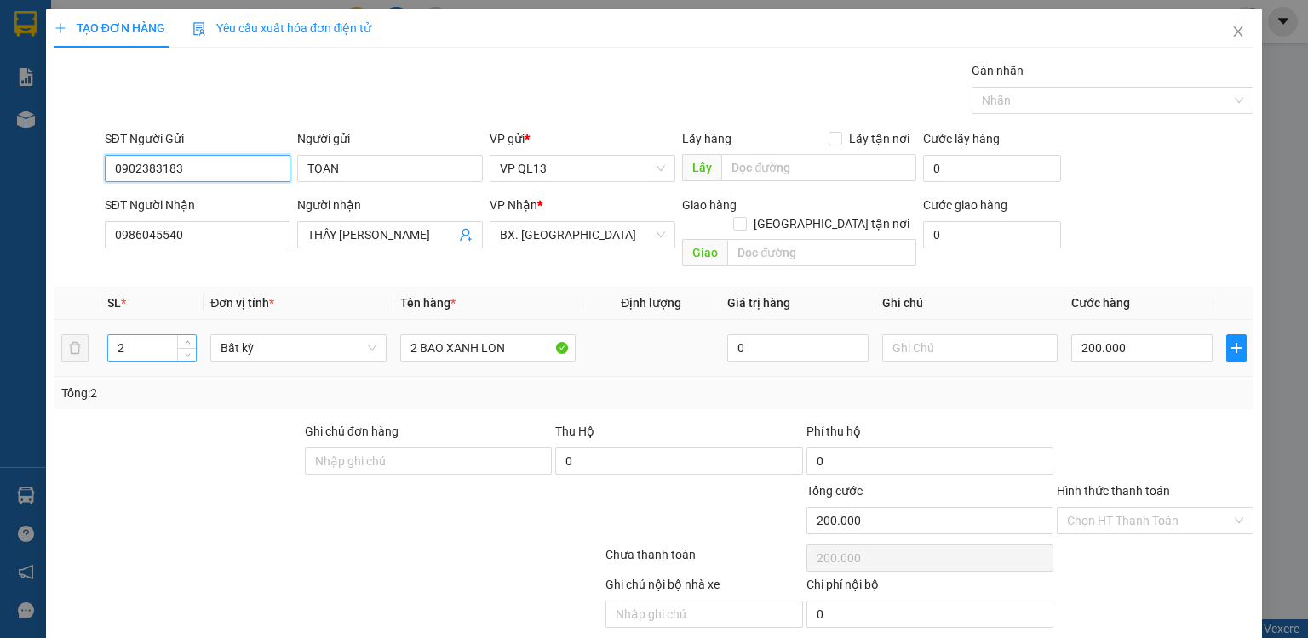
type input "0902383183"
click at [126, 337] on input "2" at bounding box center [152, 348] width 88 height 26
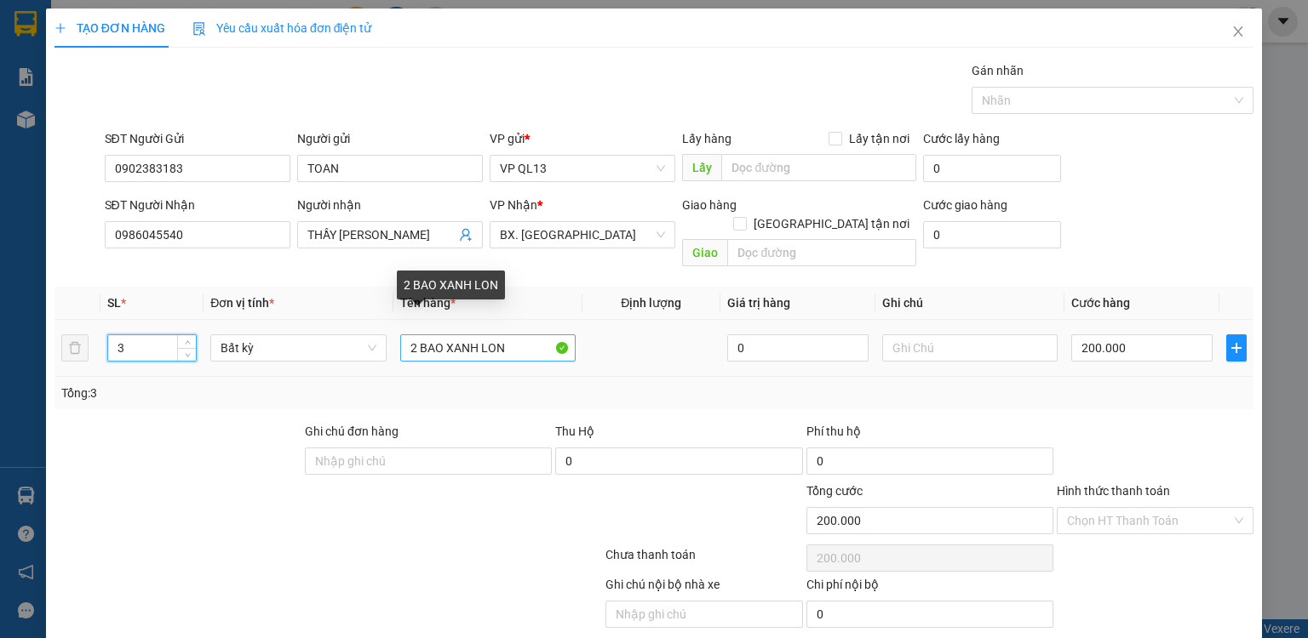
type input "3"
click at [415, 335] on input "2 BAO XANH LON" at bounding box center [487, 348] width 175 height 27
type input "0"
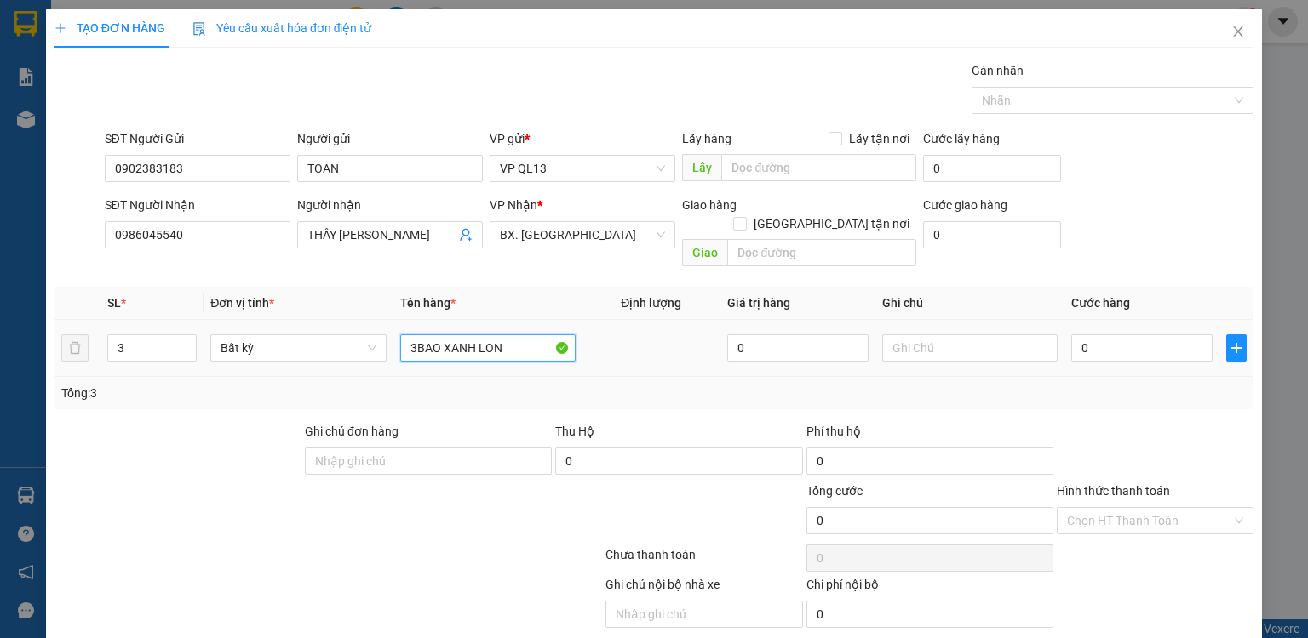
click at [538, 335] on input "3BAO XANH LON" at bounding box center [487, 348] width 175 height 27
type input "3BAO ĐỒ TỪ THIỆN"
click at [1096, 335] on input "0" at bounding box center [1141, 348] width 141 height 27
type input "3"
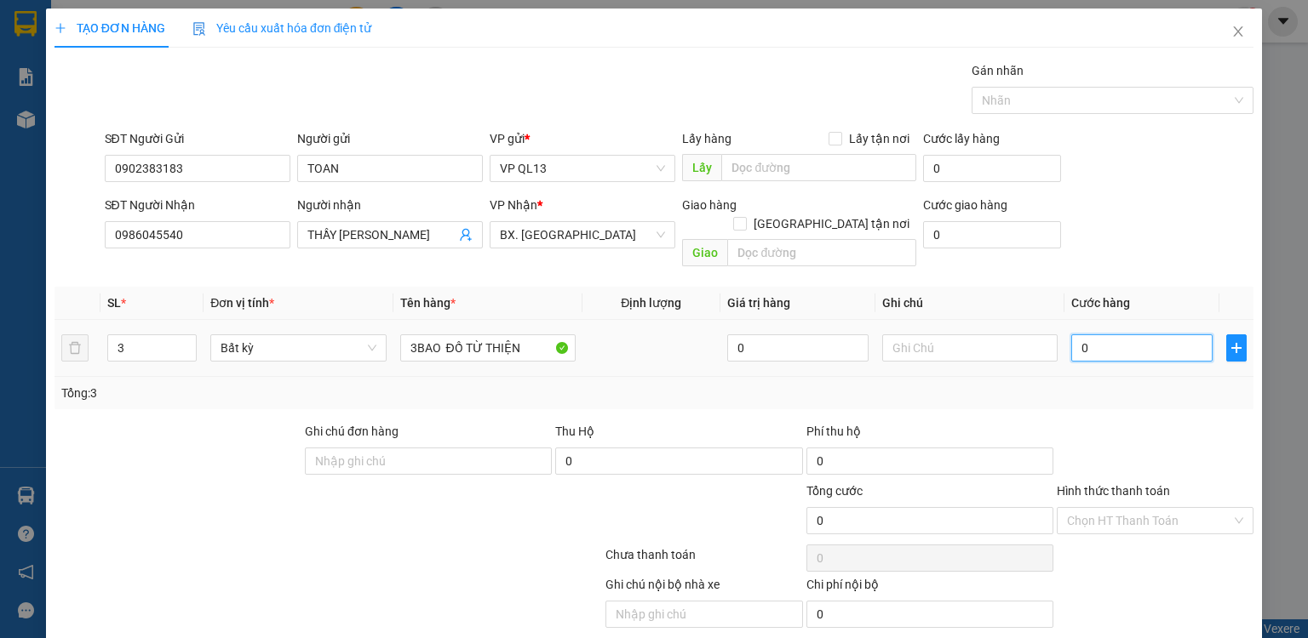
type input "3"
type input "30"
type input "300"
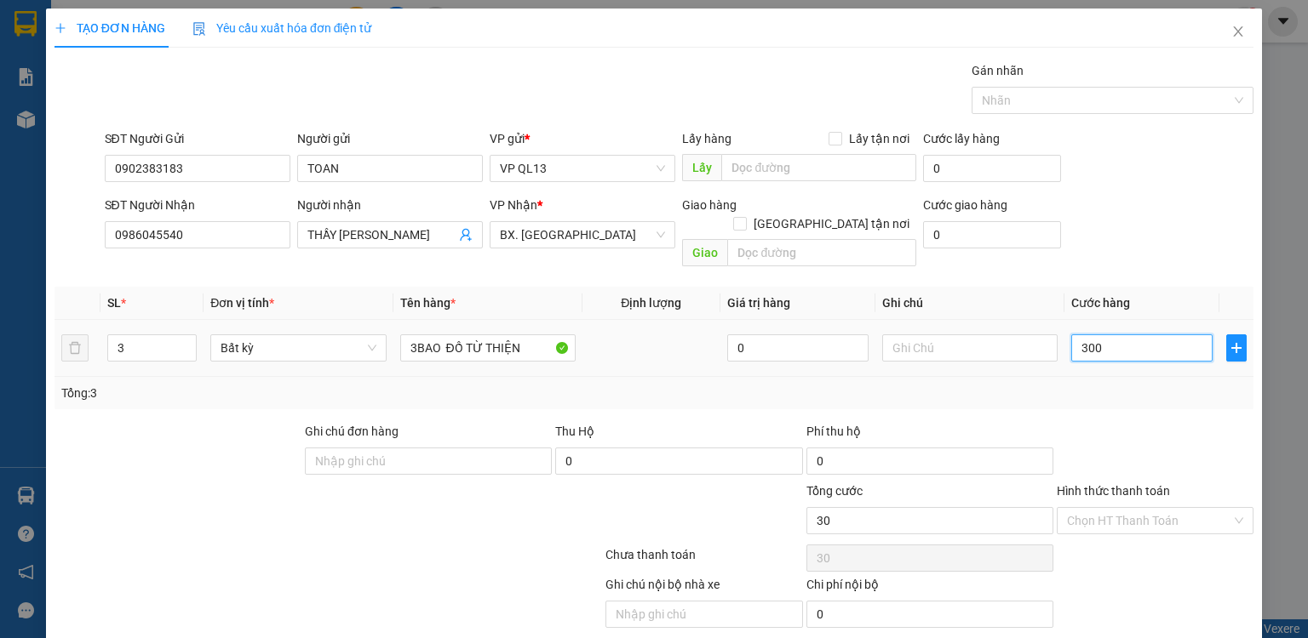
type input "300"
type input "300.000"
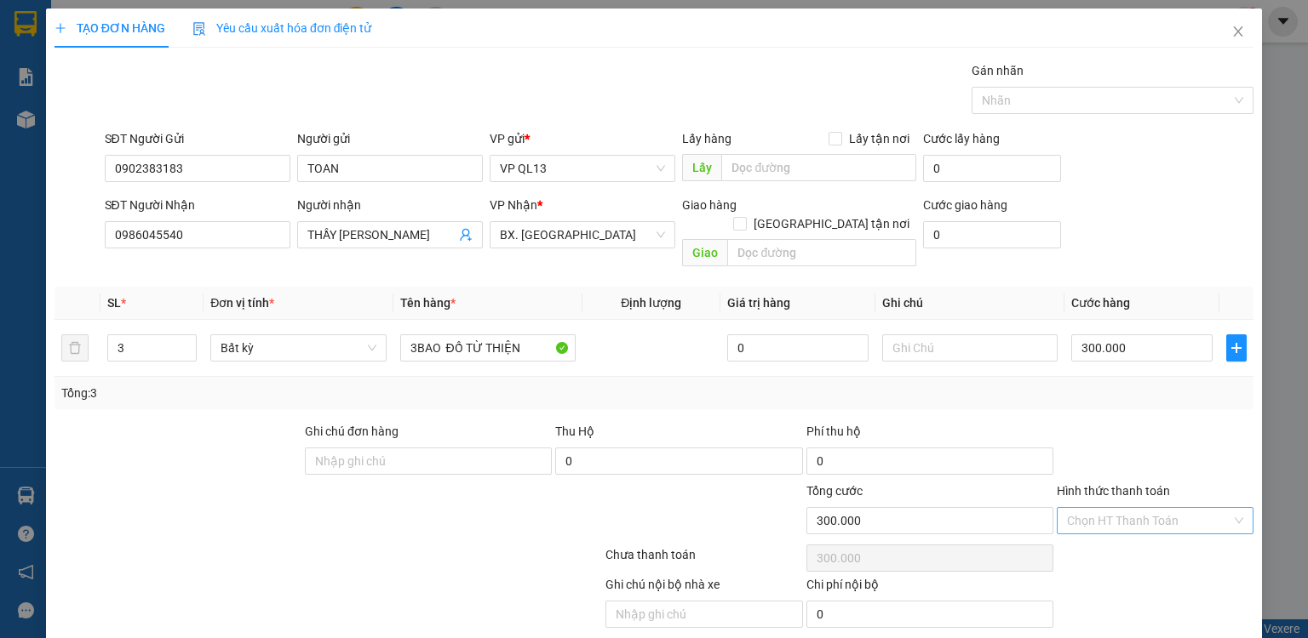
click at [1086, 508] on input "Hình thức thanh toán" at bounding box center [1149, 521] width 164 height 26
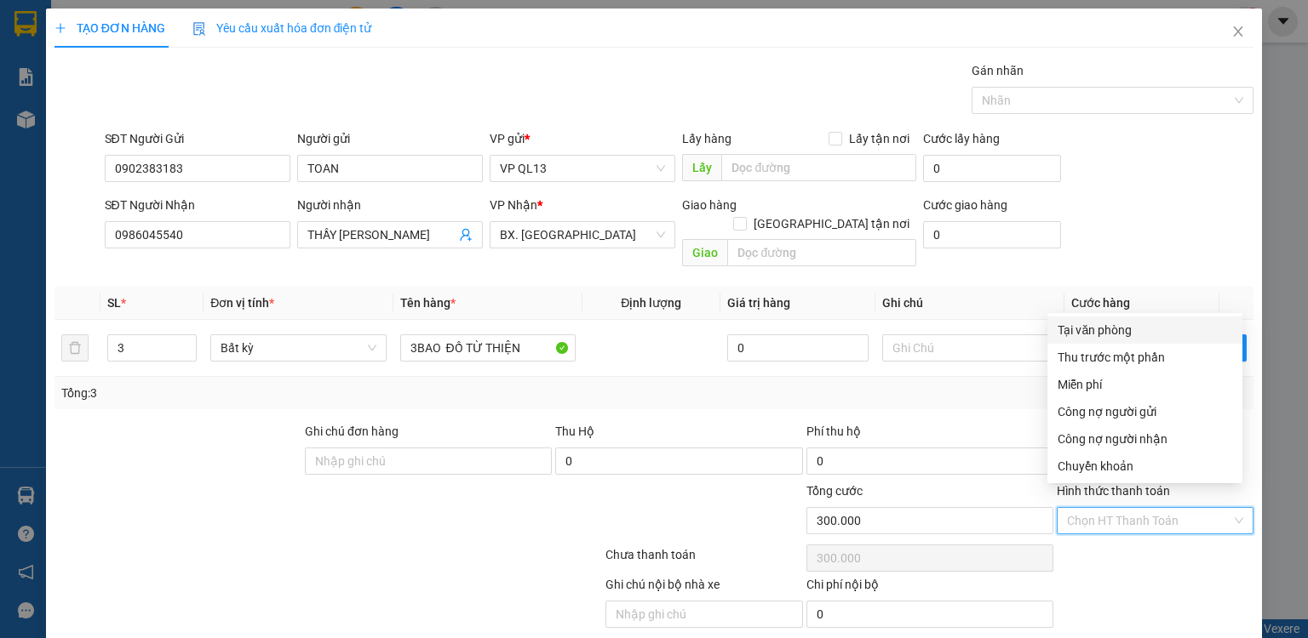
click at [1079, 330] on div "Tại văn phòng" at bounding box center [1144, 330] width 175 height 19
type input "0"
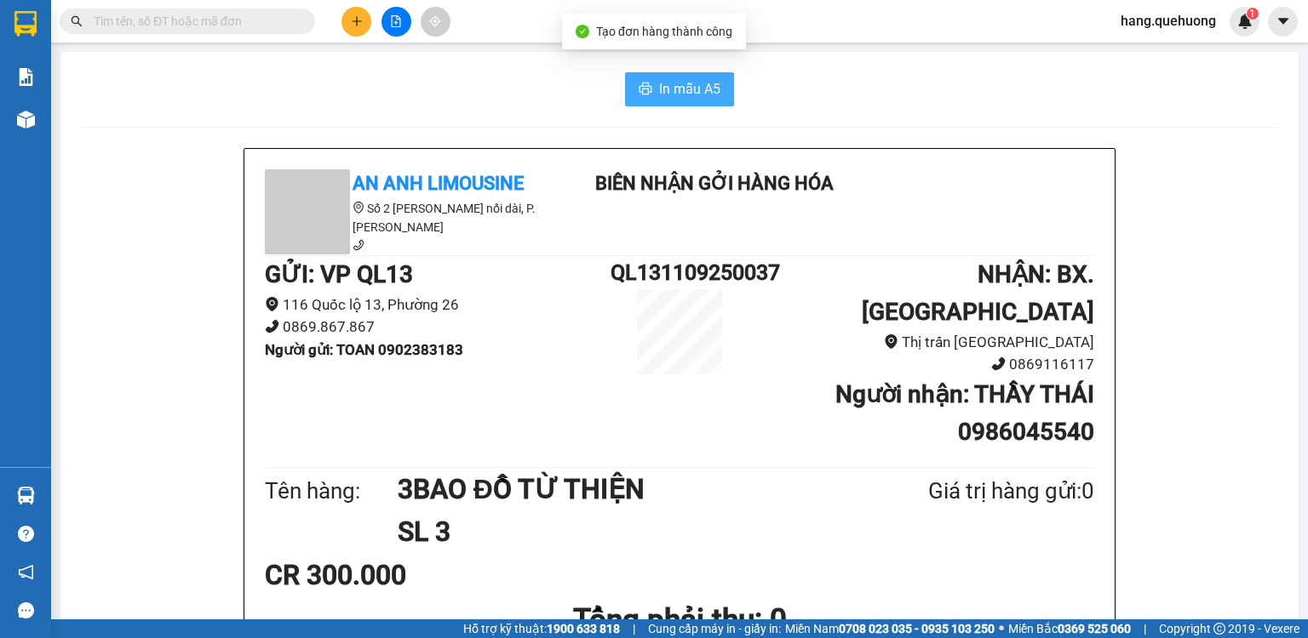
click at [666, 95] on span "In mẫu A5" at bounding box center [689, 88] width 61 height 21
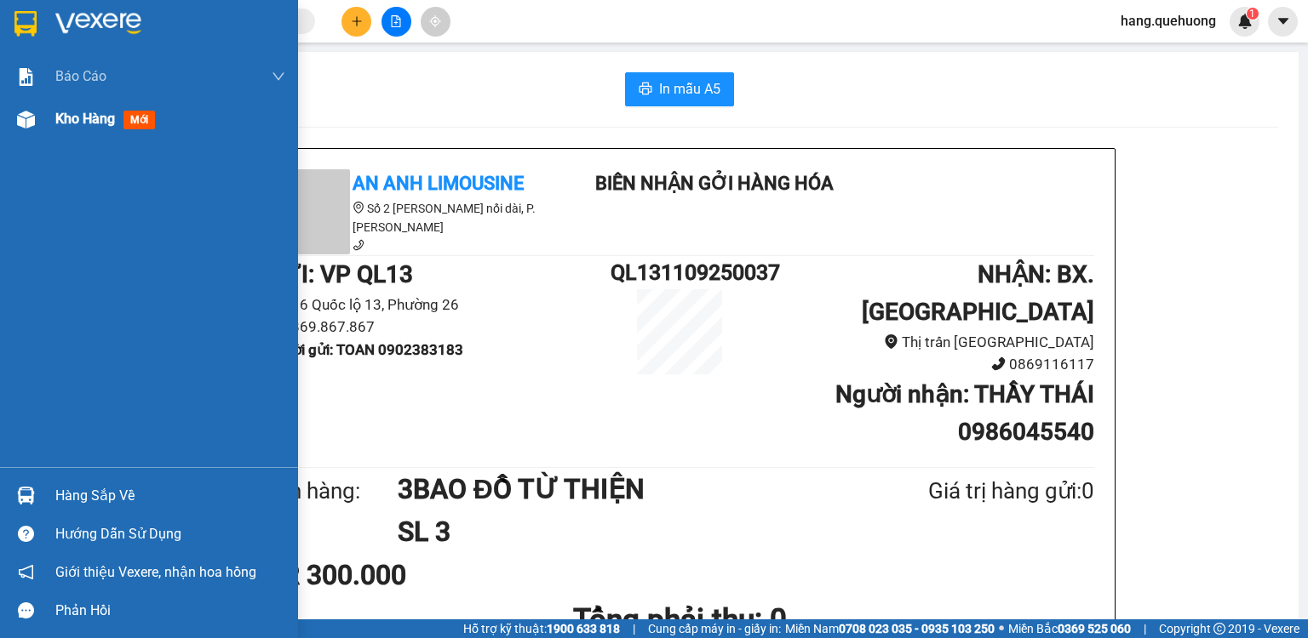
click at [94, 122] on span "Kho hàng" at bounding box center [85, 119] width 60 height 16
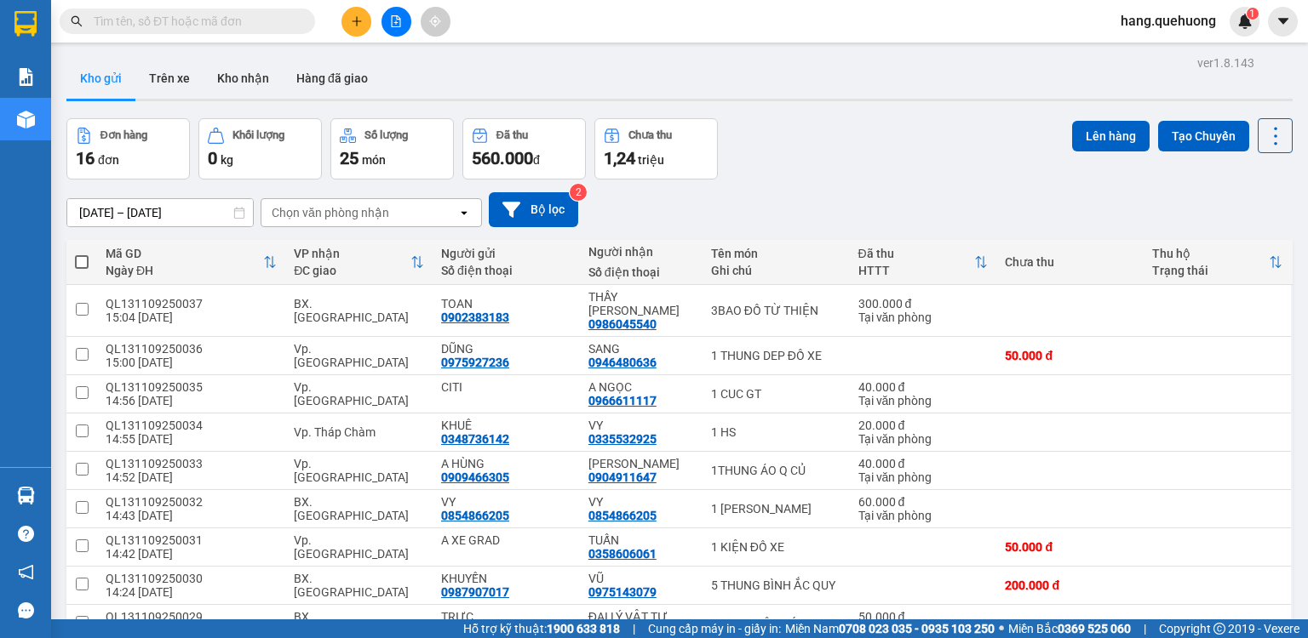
click at [386, 22] on button at bounding box center [396, 22] width 30 height 30
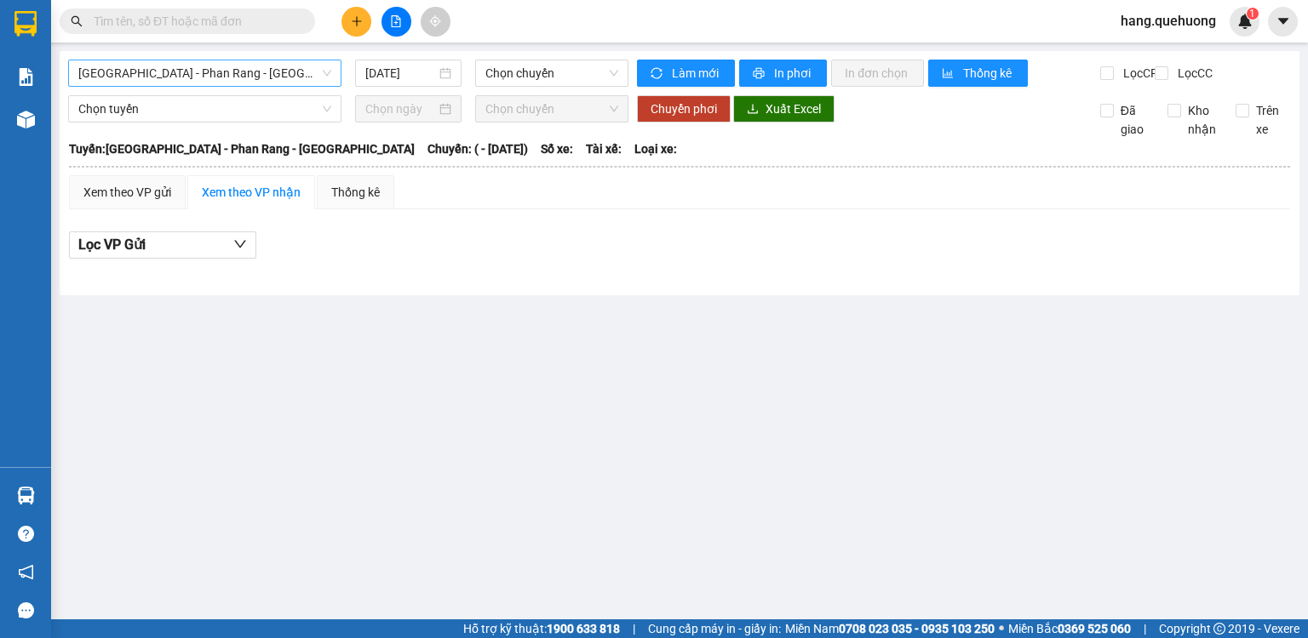
click at [192, 68] on span "[GEOGRAPHIC_DATA] - Phan Rang - [GEOGRAPHIC_DATA]" at bounding box center [204, 73] width 253 height 26
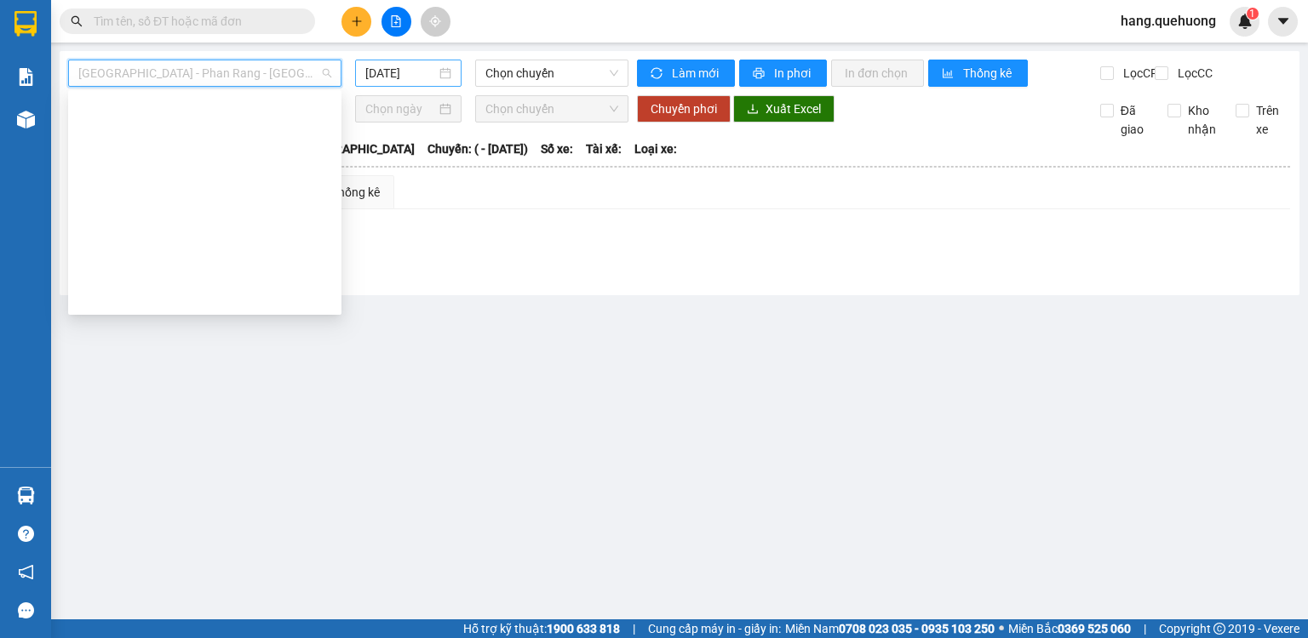
click at [414, 76] on input "[DATE]" at bounding box center [400, 73] width 70 height 19
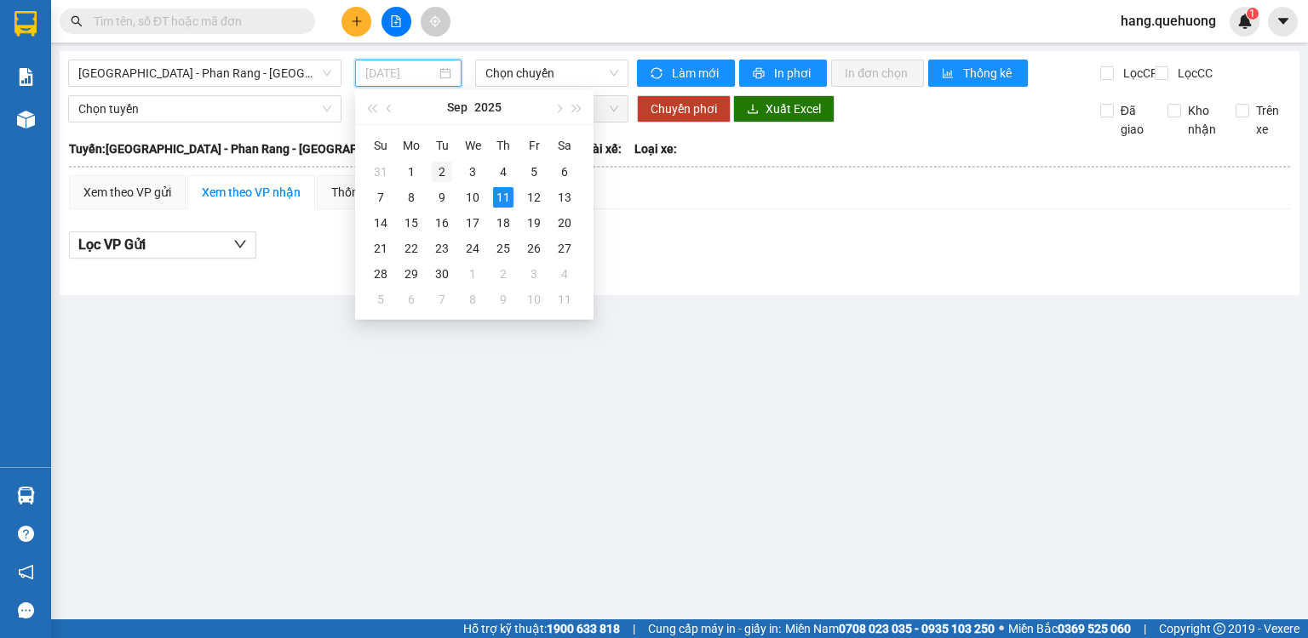
click at [436, 177] on div "2" at bounding box center [442, 172] width 20 height 20
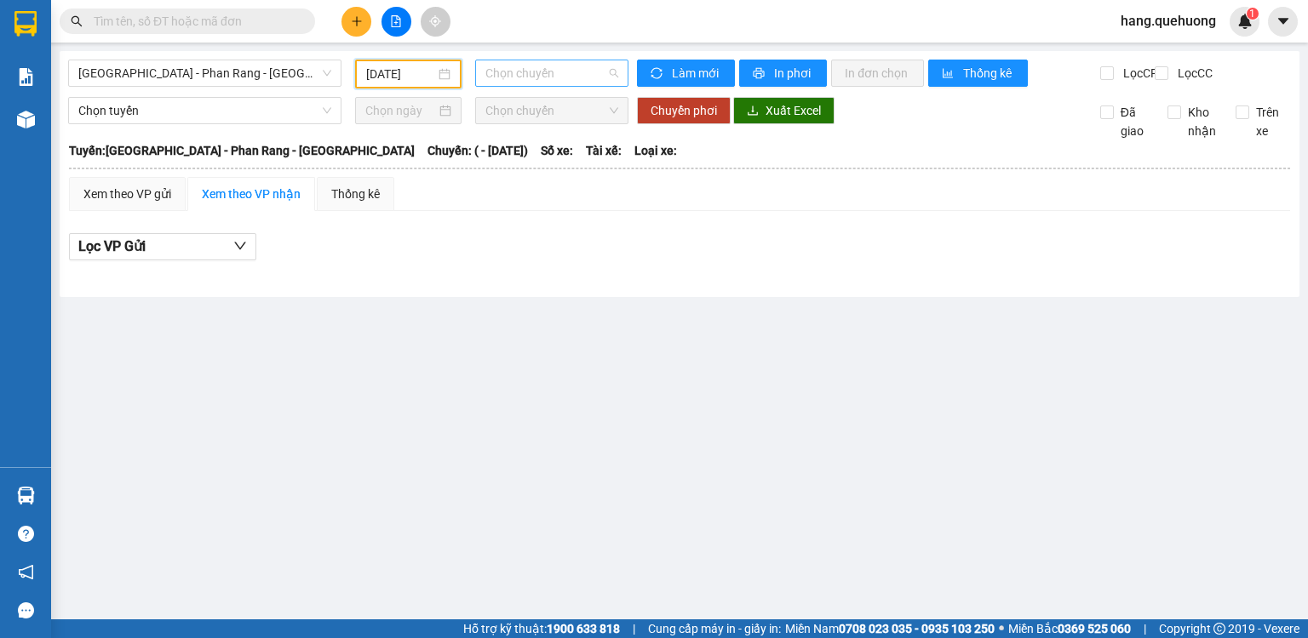
click at [572, 68] on span "Chọn chuyến" at bounding box center [552, 73] width 134 height 26
click at [400, 79] on input "02/09/2025" at bounding box center [400, 74] width 68 height 19
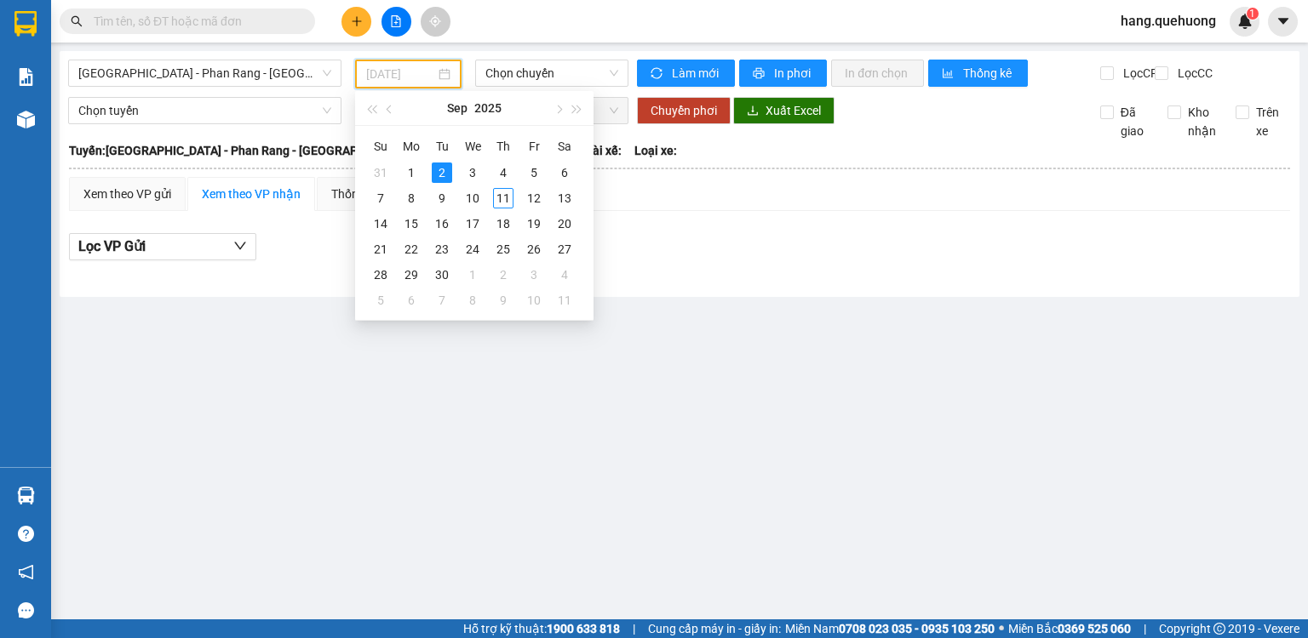
type input "02/09/2025"
click at [661, 452] on main "Sài Gòn - Phan Rang - Ninh Sơn 02/09/2025 Chọn chuyến Làm mới In phơi In đơn ch…" at bounding box center [654, 310] width 1308 height 620
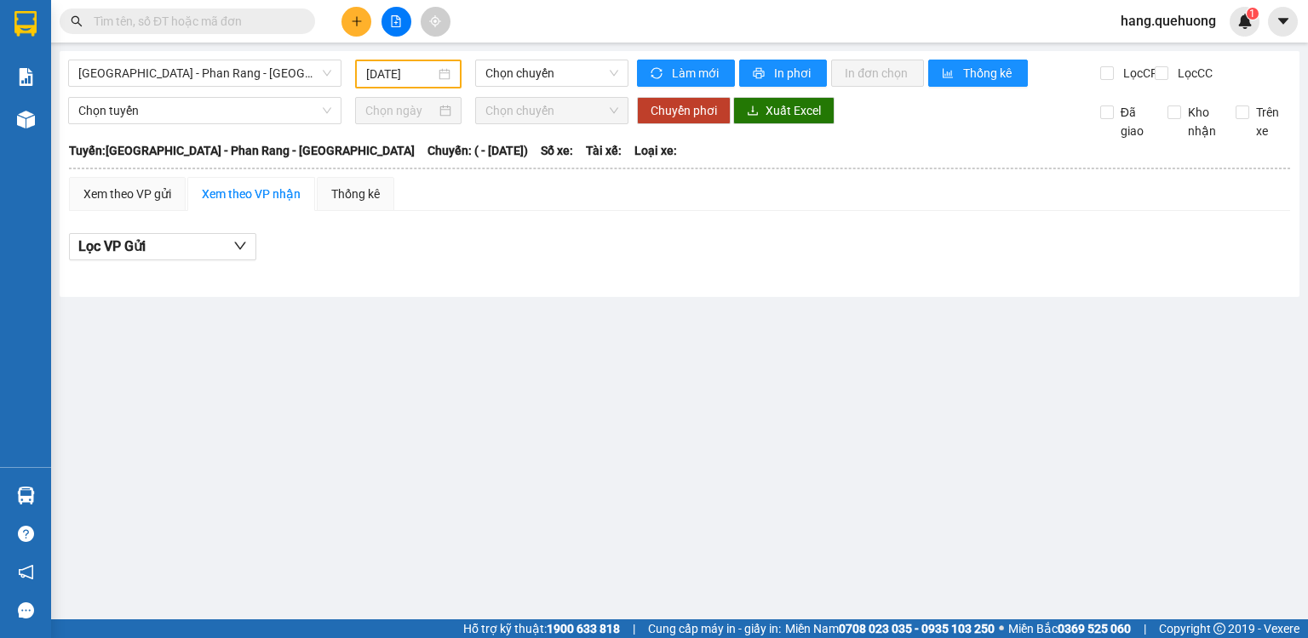
click at [418, 72] on input "02/09/2025" at bounding box center [400, 74] width 68 height 19
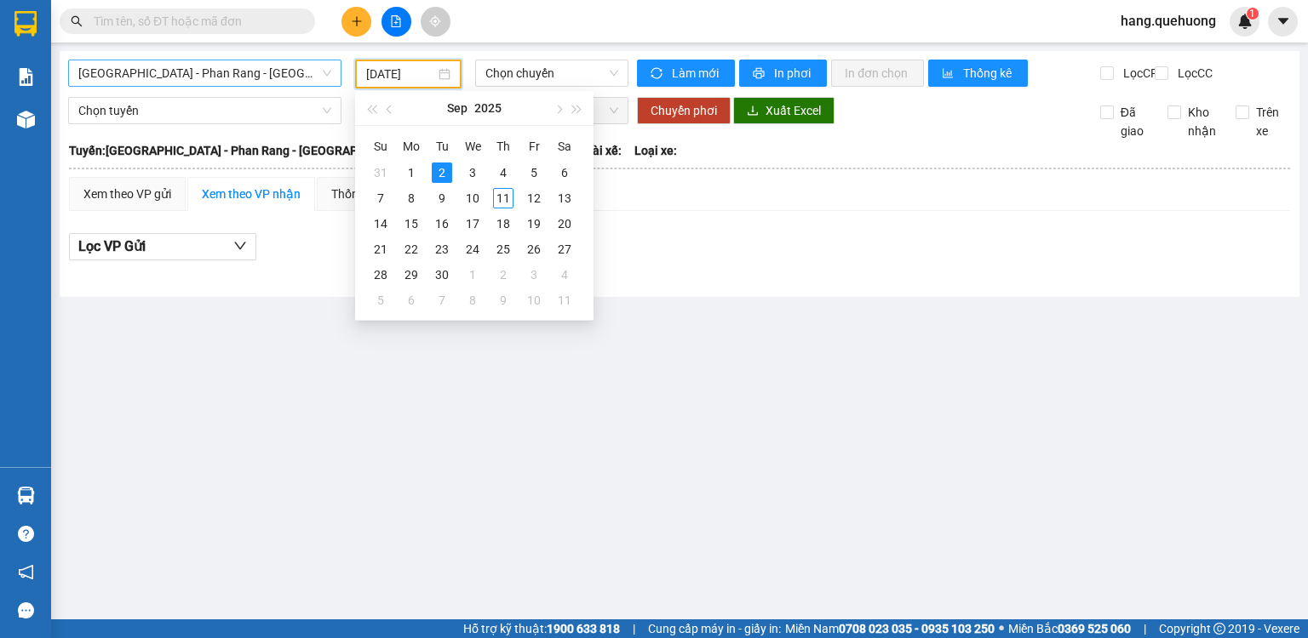
click at [184, 67] on span "[GEOGRAPHIC_DATA] - Phan Rang - [GEOGRAPHIC_DATA]" at bounding box center [204, 73] width 253 height 26
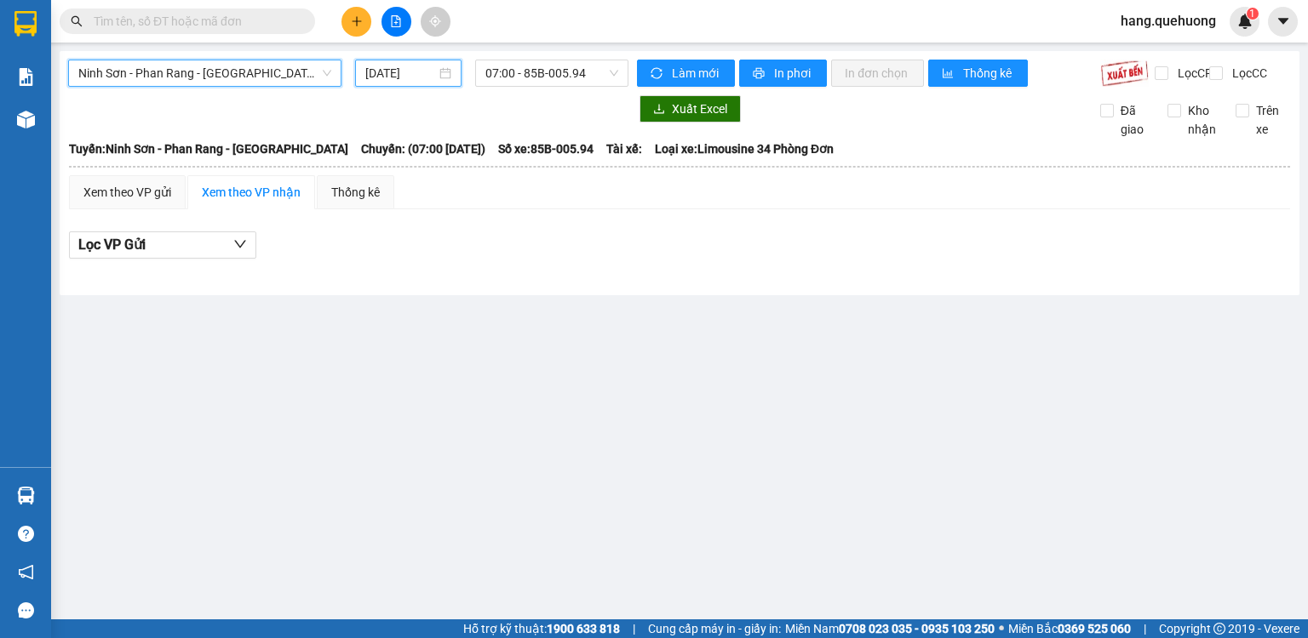
click at [388, 68] on input "[DATE]" at bounding box center [400, 73] width 70 height 19
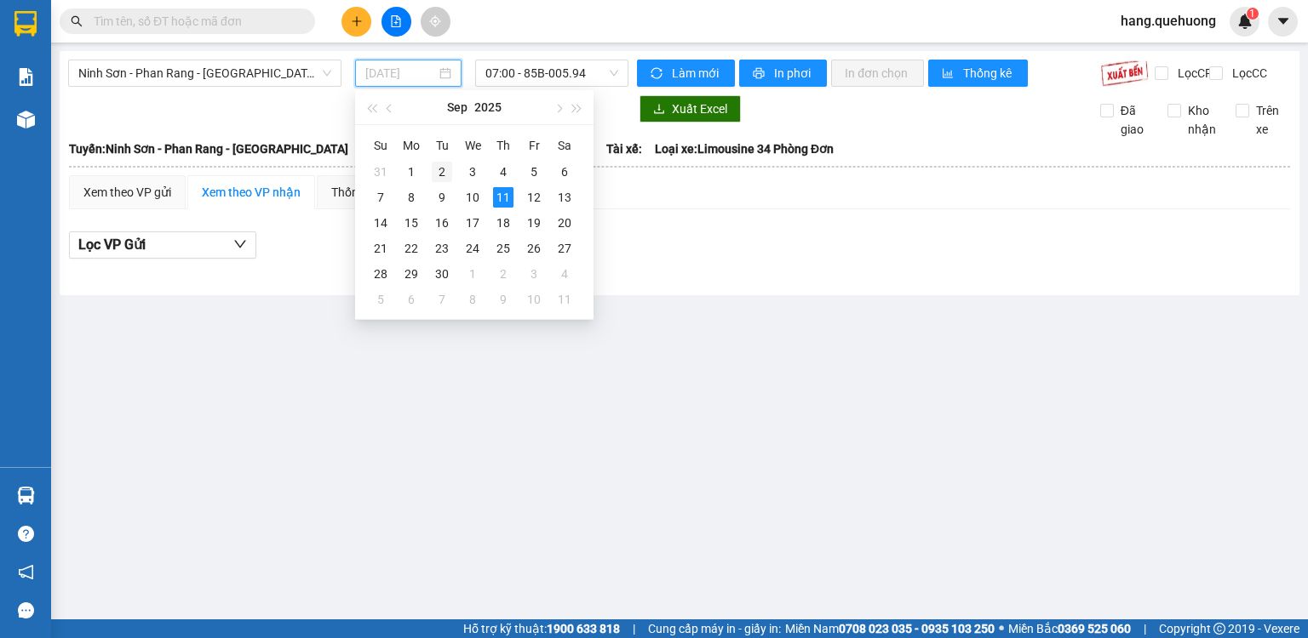
click at [444, 169] on div "2" at bounding box center [442, 172] width 20 height 20
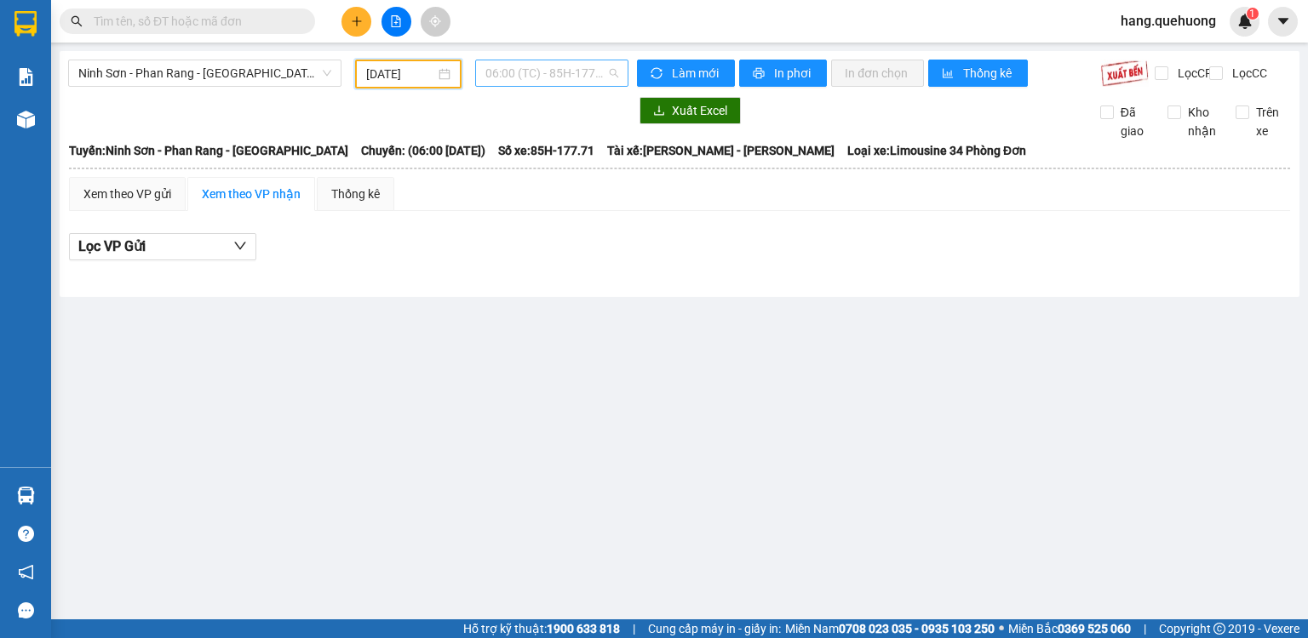
click at [589, 79] on span "06:00 (TC) - 85H-177.71" at bounding box center [552, 73] width 134 height 26
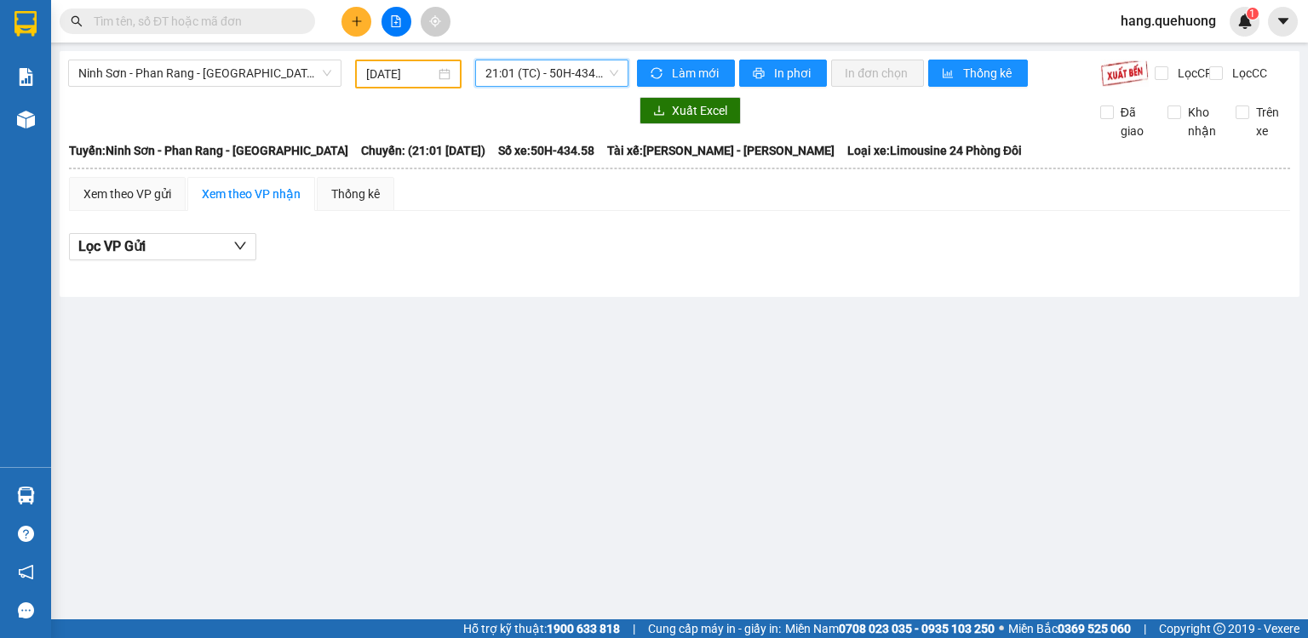
click at [584, 82] on span "21:01 (TC) - 50H-434.58" at bounding box center [552, 73] width 134 height 26
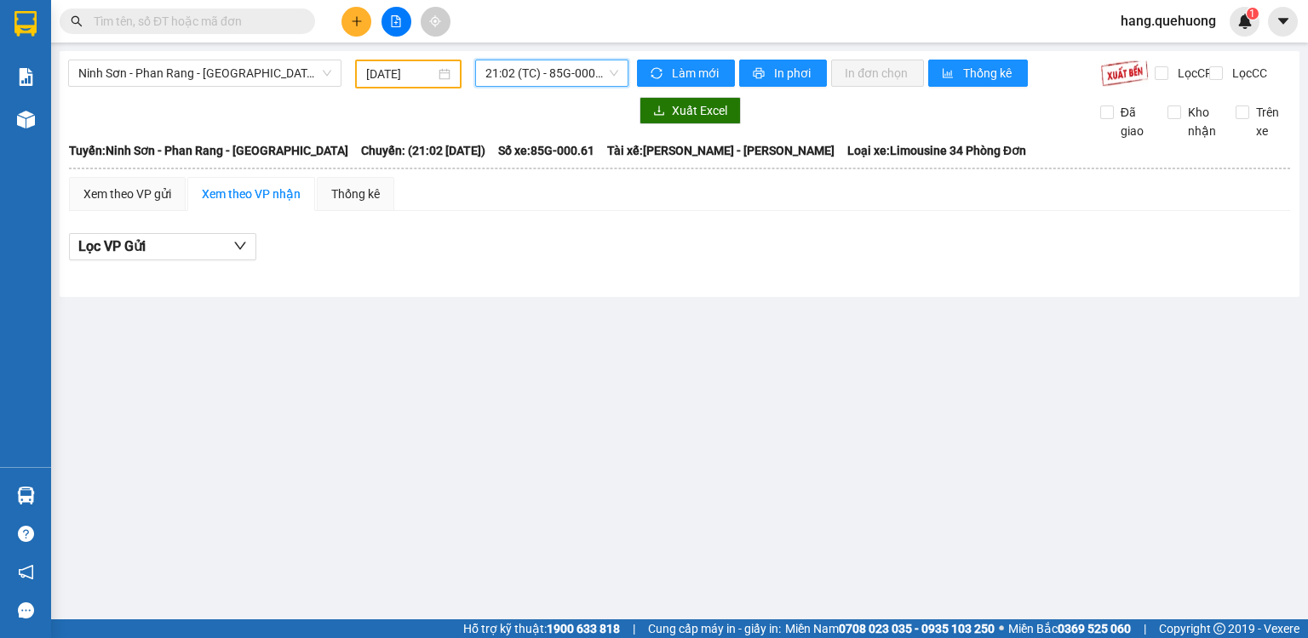
click at [577, 82] on span "21:02 (TC) - 85G-000.61" at bounding box center [552, 73] width 134 height 26
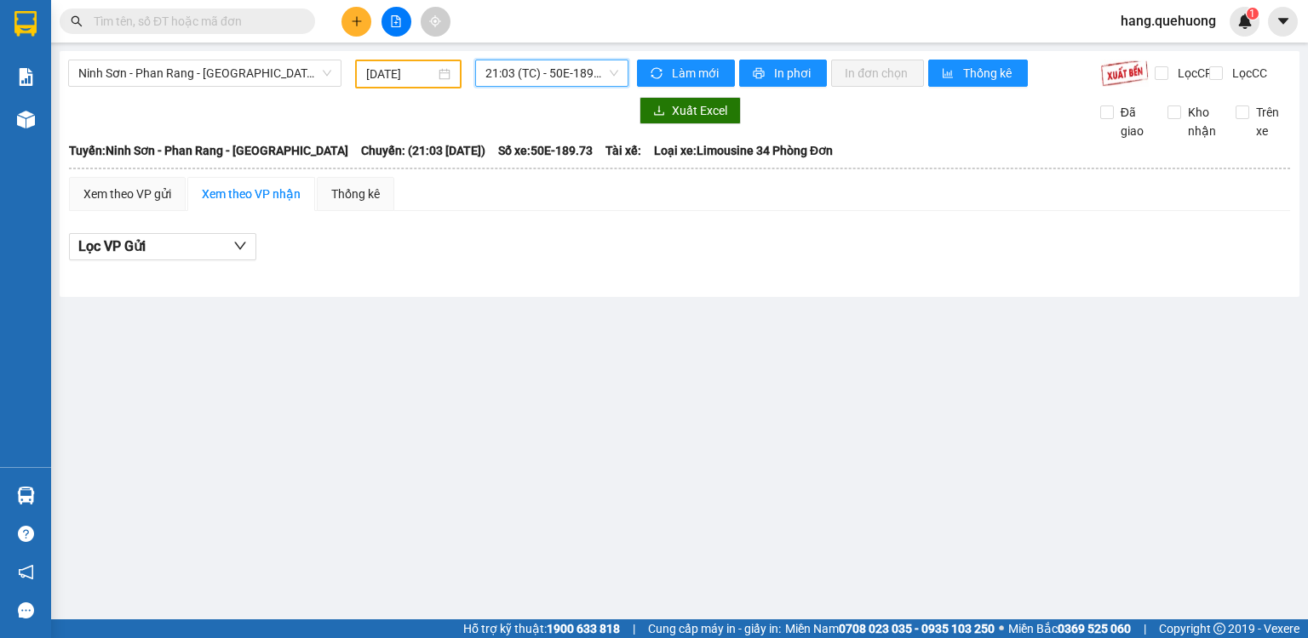
click at [236, 22] on input "text" at bounding box center [194, 21] width 201 height 19
click at [221, 77] on span "Ninh Sơn - Phan Rang - [GEOGRAPHIC_DATA]" at bounding box center [204, 73] width 253 height 26
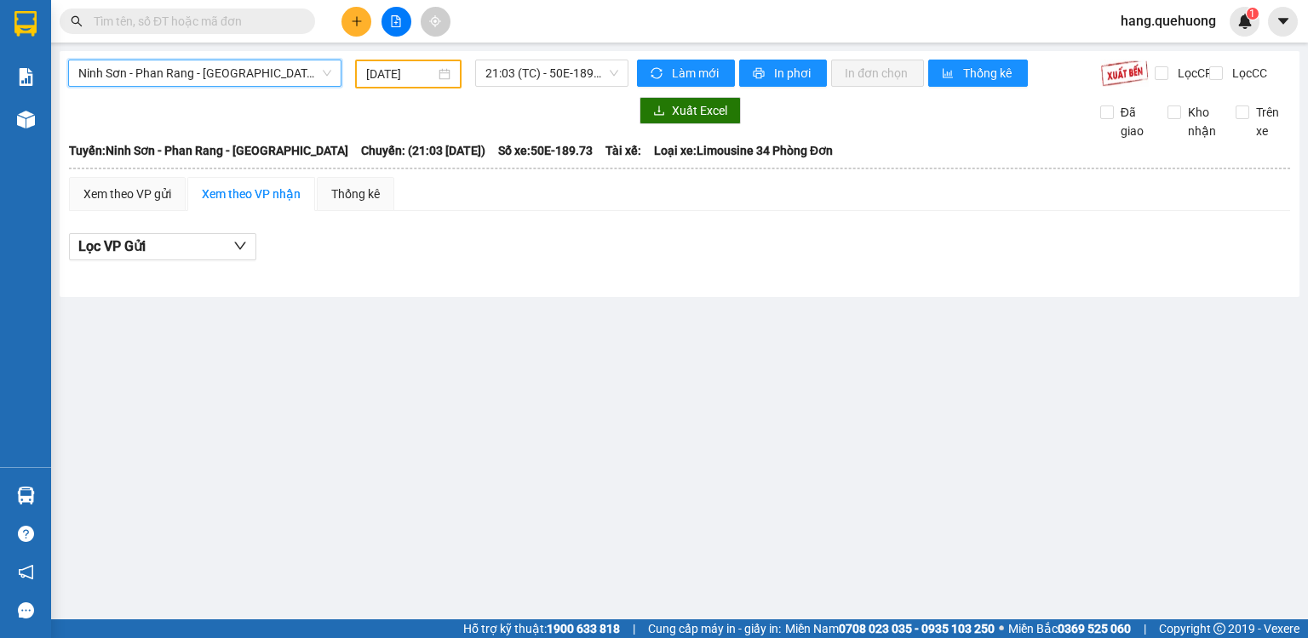
click at [381, 82] on input "02/09/2025" at bounding box center [400, 74] width 68 height 19
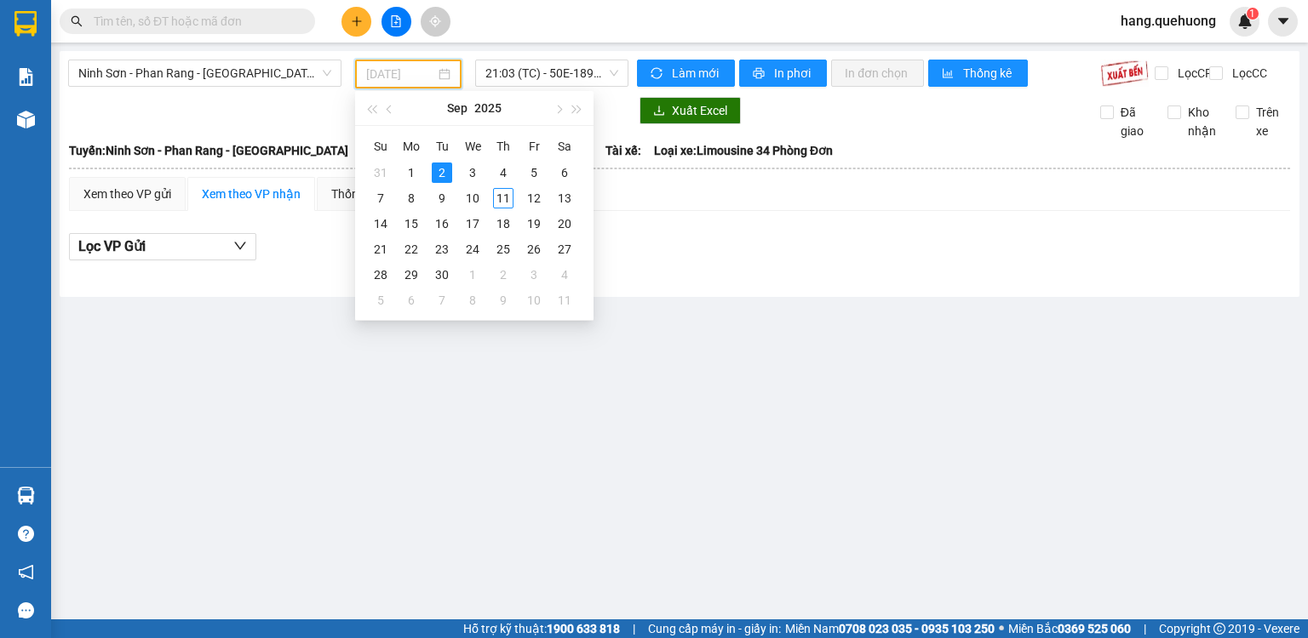
type input "02/09/2025"
click at [436, 172] on div "2" at bounding box center [442, 173] width 20 height 20
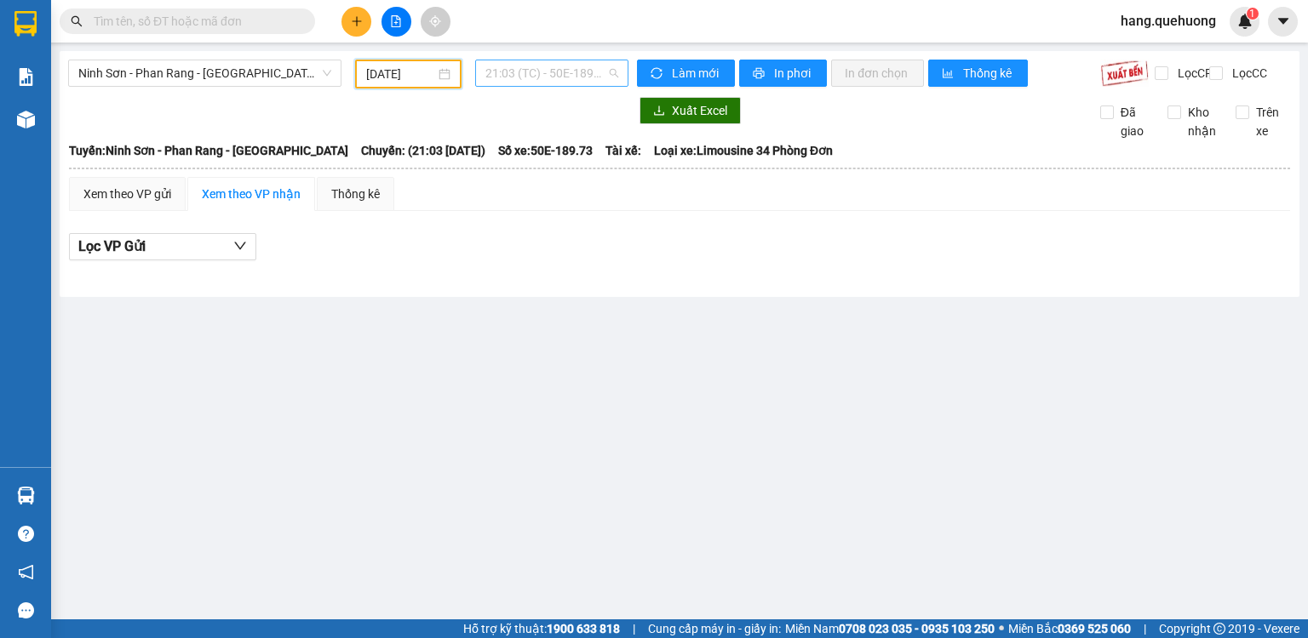
click at [558, 77] on span "21:03 (TC) - 50E-189.73" at bounding box center [552, 73] width 134 height 26
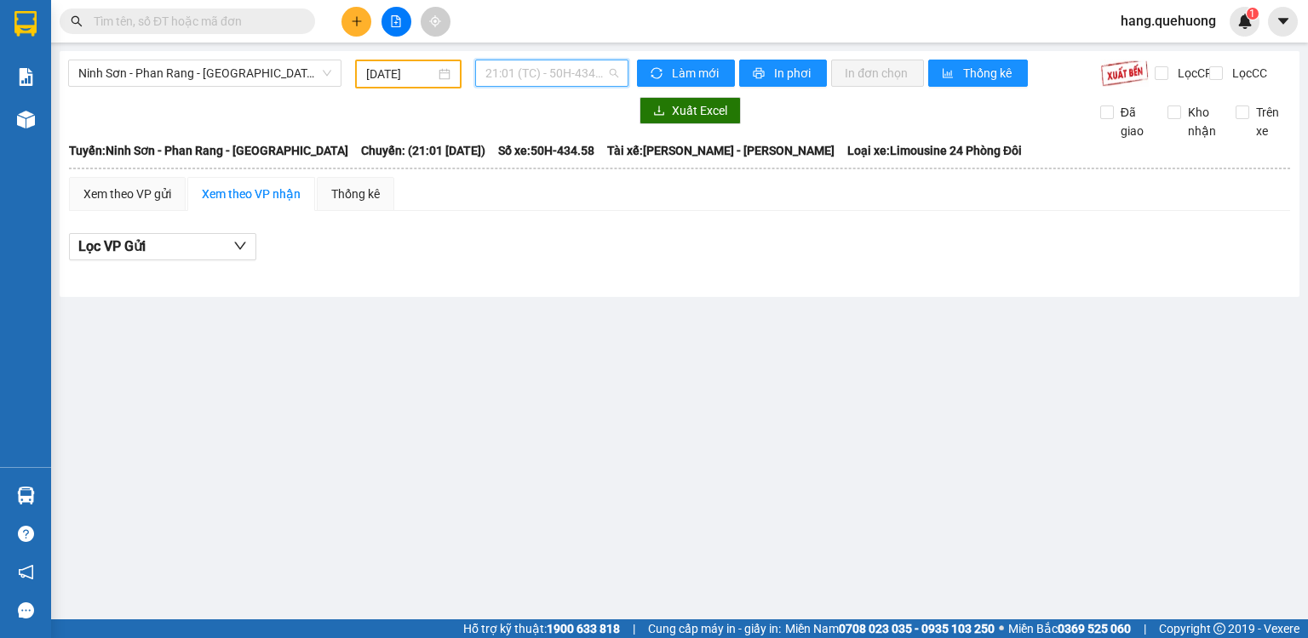
click at [598, 66] on span "21:01 (TC) - 50H-434.58" at bounding box center [552, 73] width 134 height 26
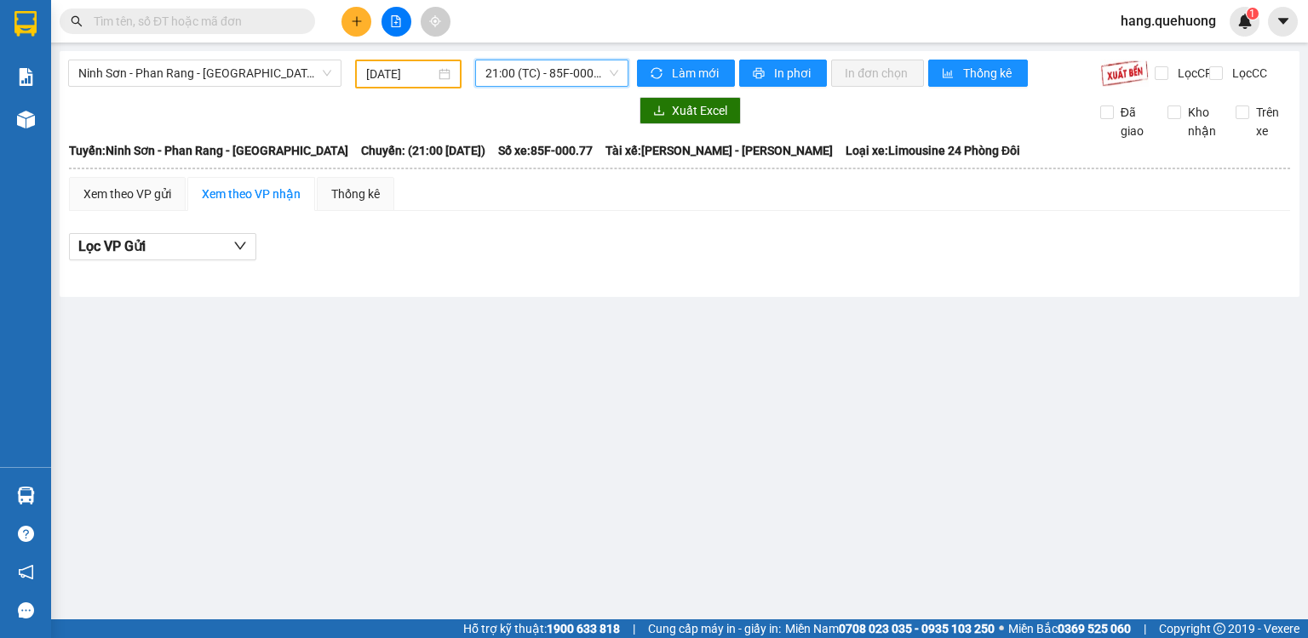
click at [563, 82] on span "21:00 (TC) - 85F-000.77" at bounding box center [552, 73] width 134 height 26
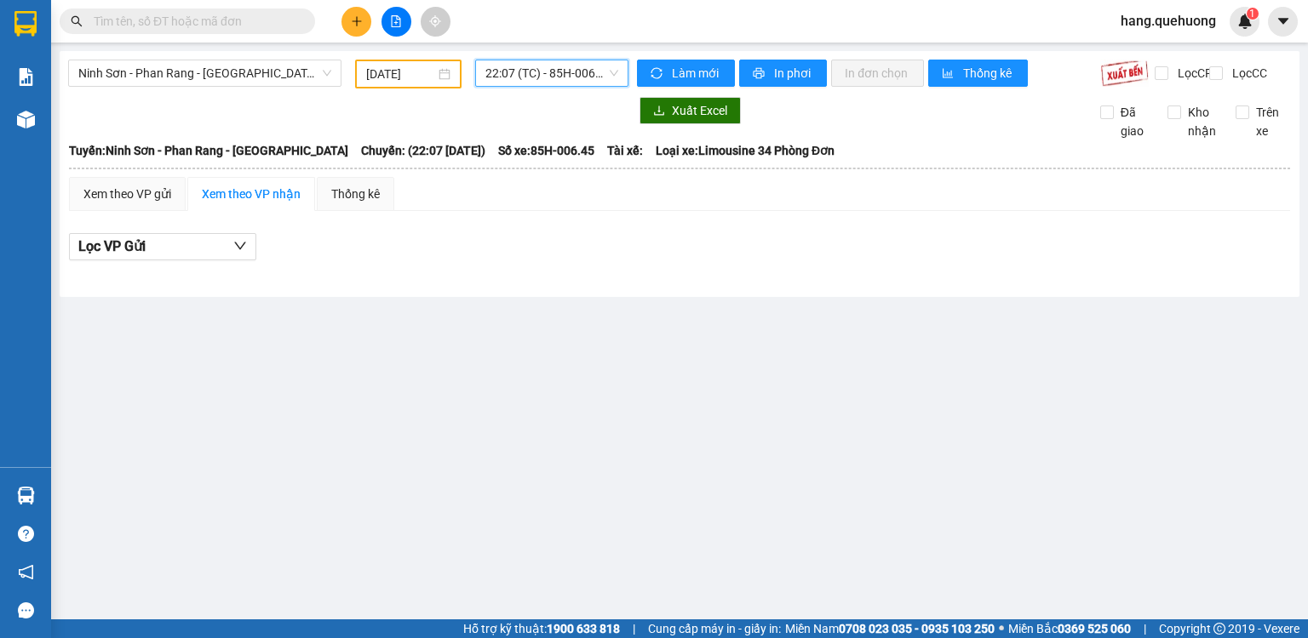
click at [590, 73] on span "22:07 (TC) - 85H-006.45" at bounding box center [552, 73] width 134 height 26
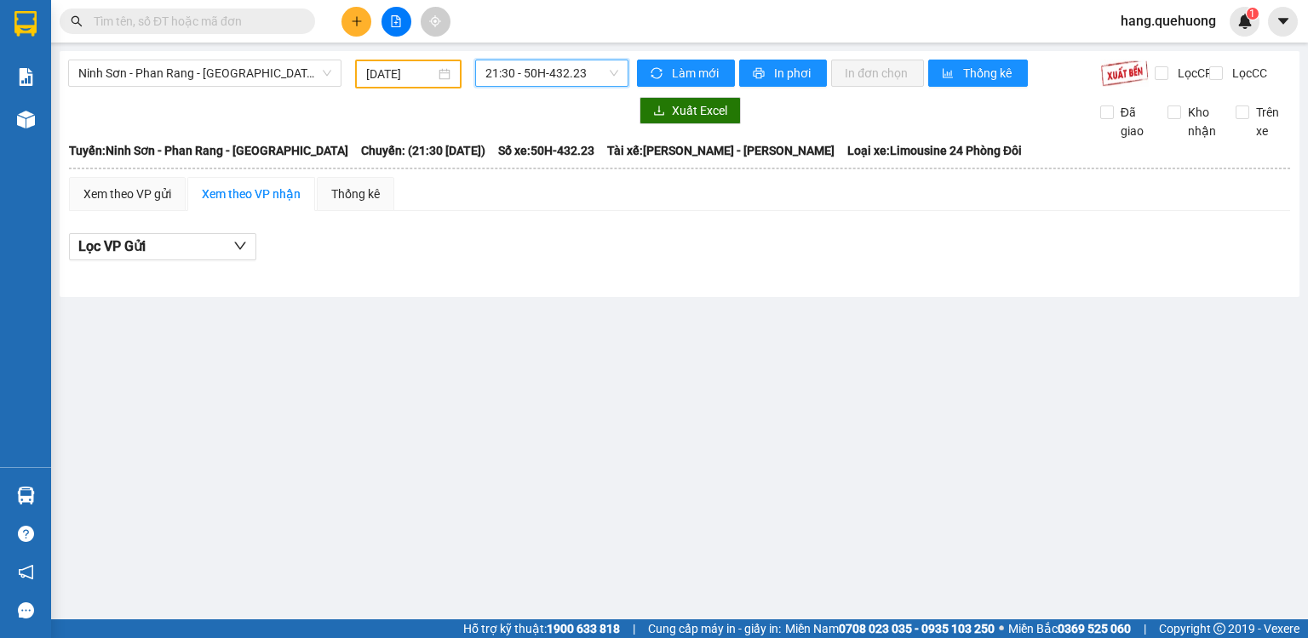
click at [575, 74] on span "21:30 - 50H-432.23" at bounding box center [552, 73] width 134 height 26
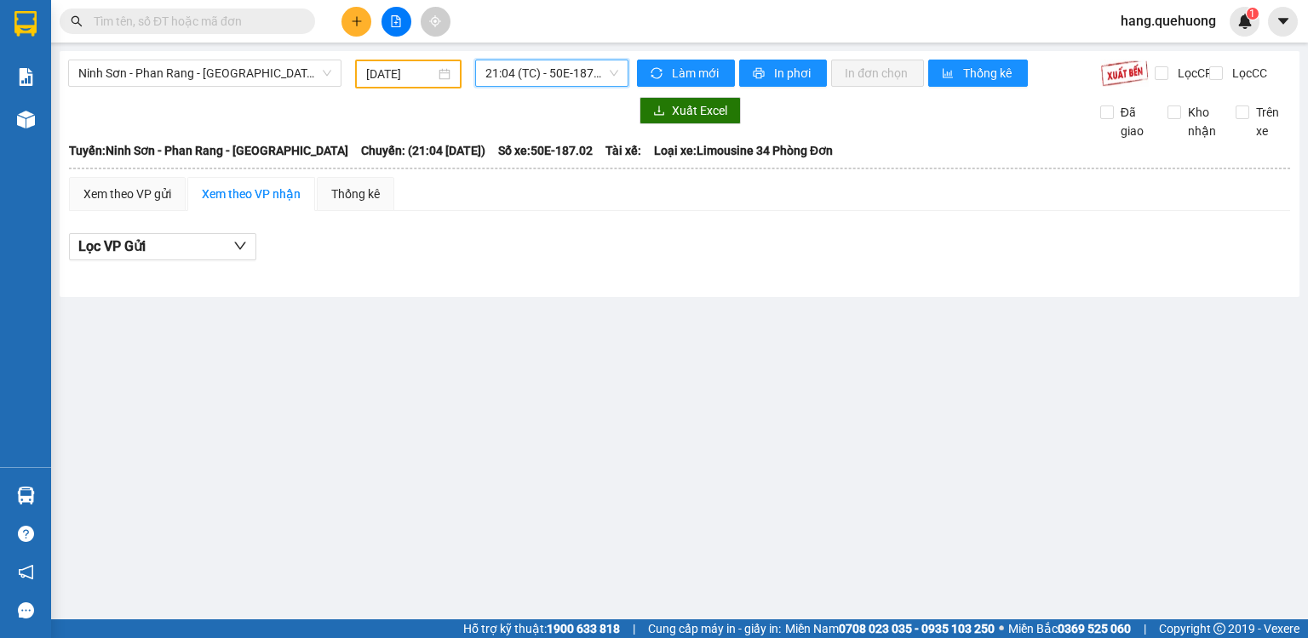
click at [584, 60] on div "21:04 (TC) - 50E-187.02" at bounding box center [552, 73] width 154 height 27
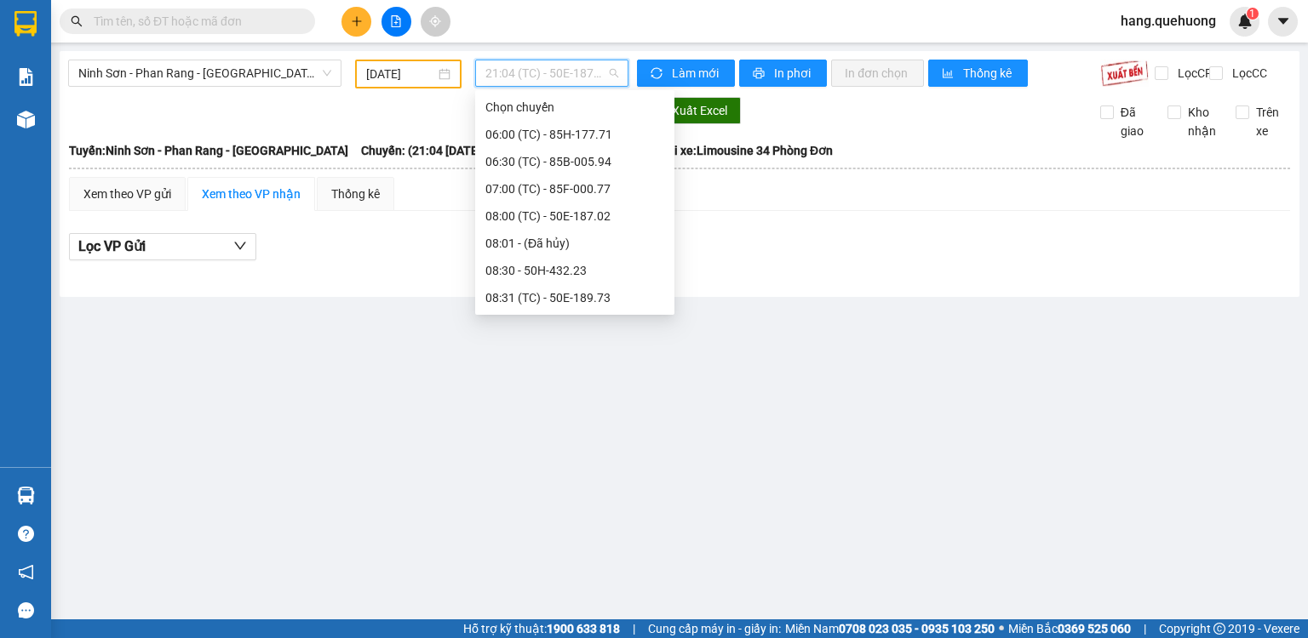
click at [576, 615] on div "20:01 - 50F-029.60" at bounding box center [574, 624] width 179 height 19
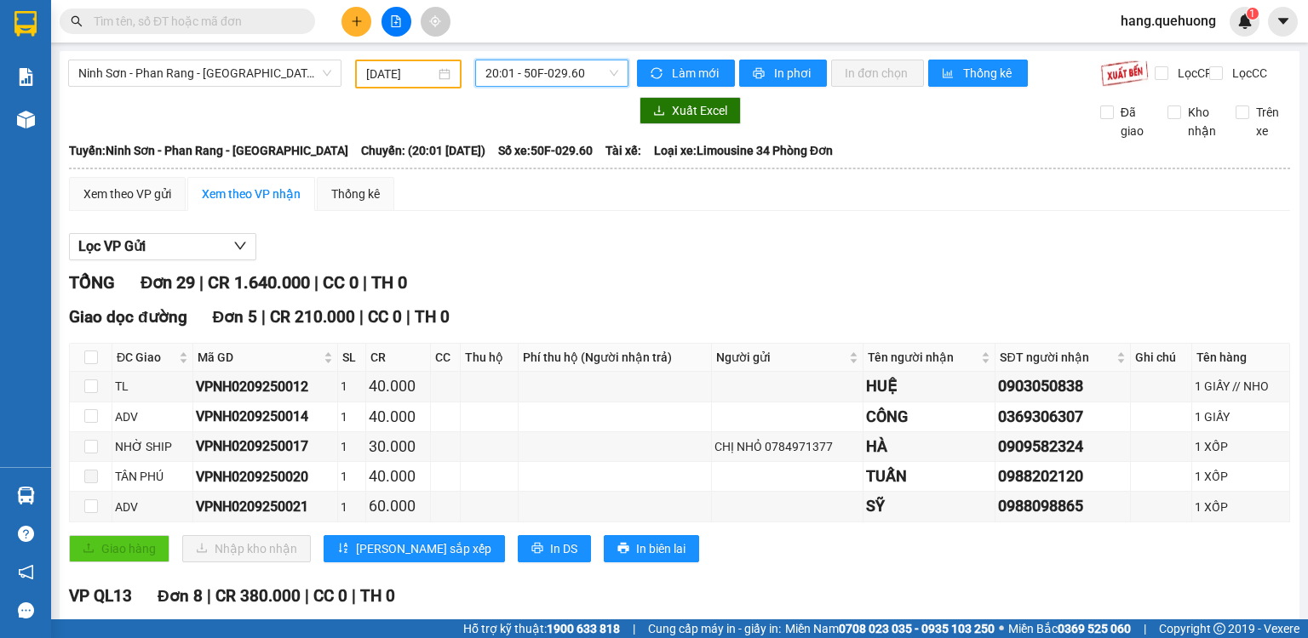
click at [592, 78] on span "20:01 - 50F-029.60" at bounding box center [552, 73] width 134 height 26
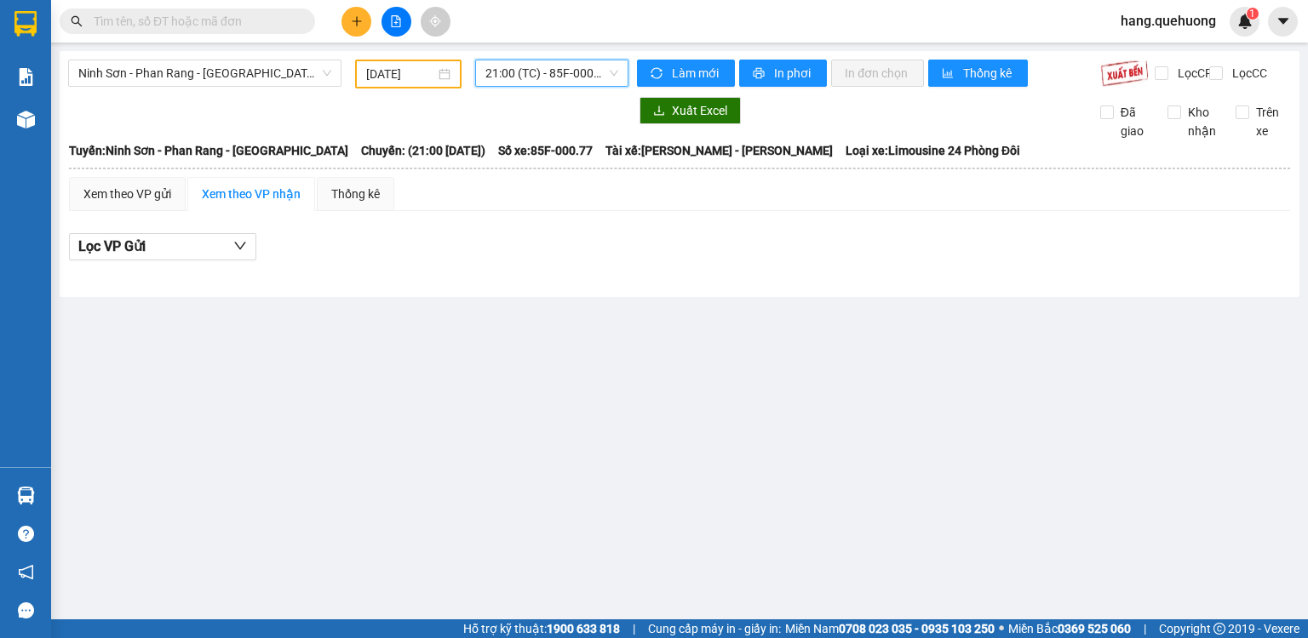
click at [586, 82] on span "21:00 (TC) - 85F-000.77" at bounding box center [552, 73] width 134 height 26
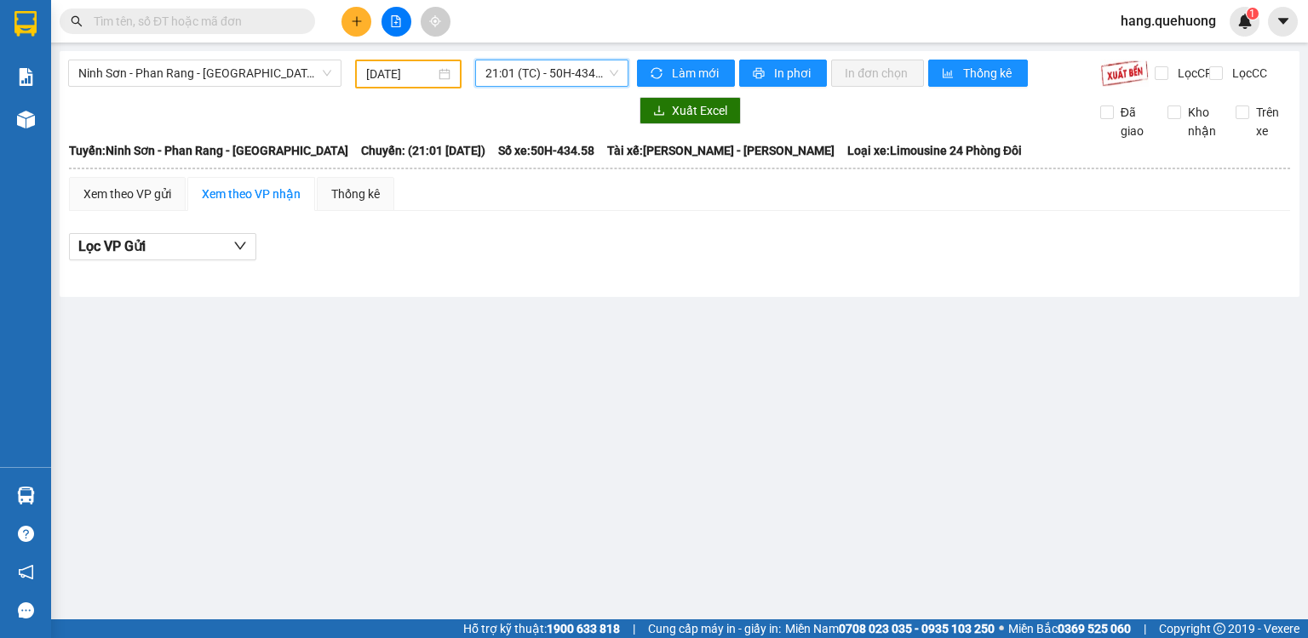
click at [592, 69] on span "21:01 (TC) - 50H-434.58" at bounding box center [552, 73] width 134 height 26
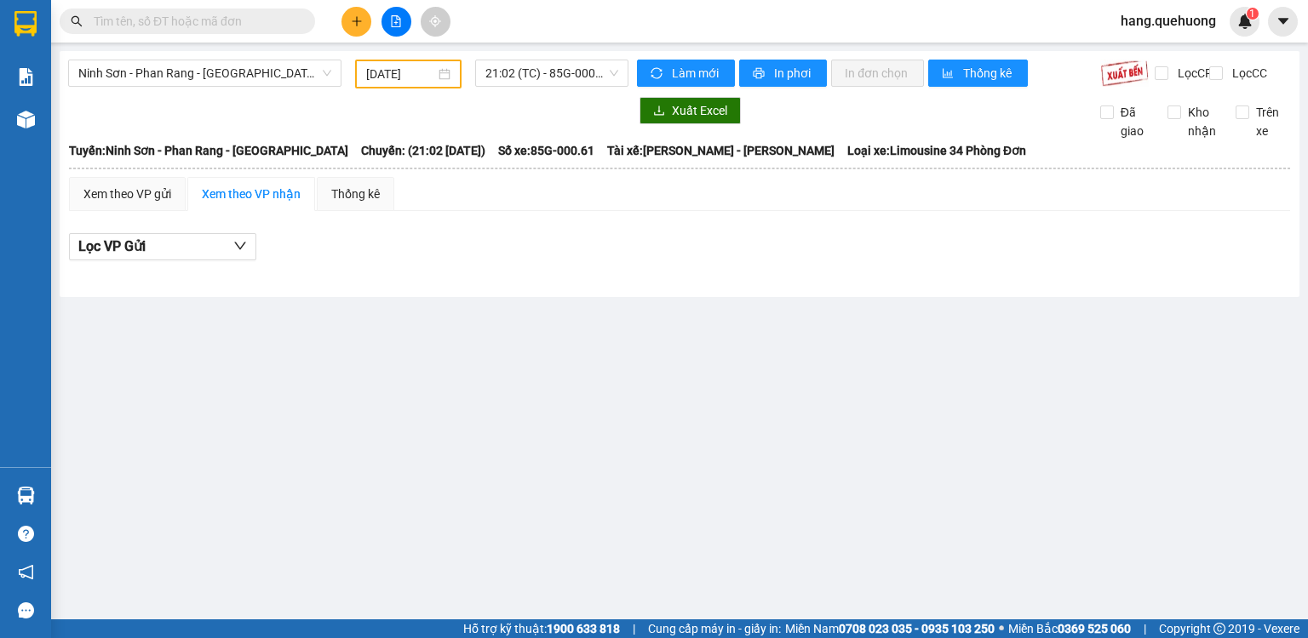
click at [393, 24] on icon "file-add" at bounding box center [396, 21] width 12 height 12
click at [396, 17] on icon "file-add" at bounding box center [396, 21] width 9 height 12
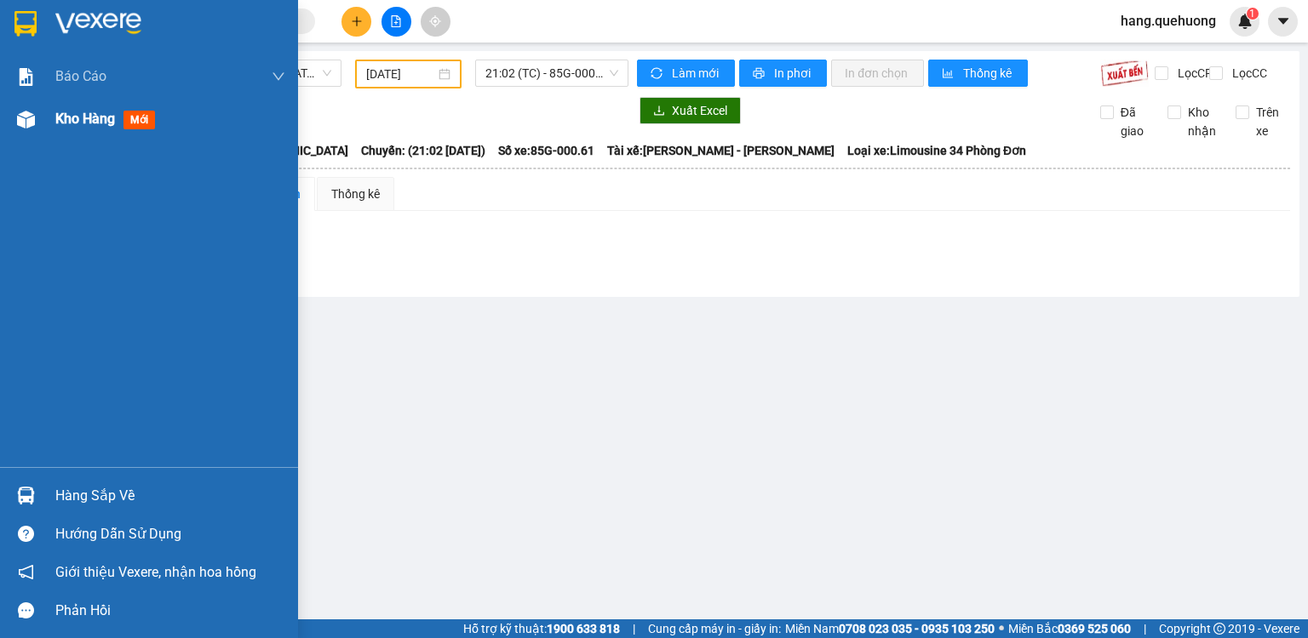
click at [102, 118] on span "Kho hàng" at bounding box center [85, 119] width 60 height 16
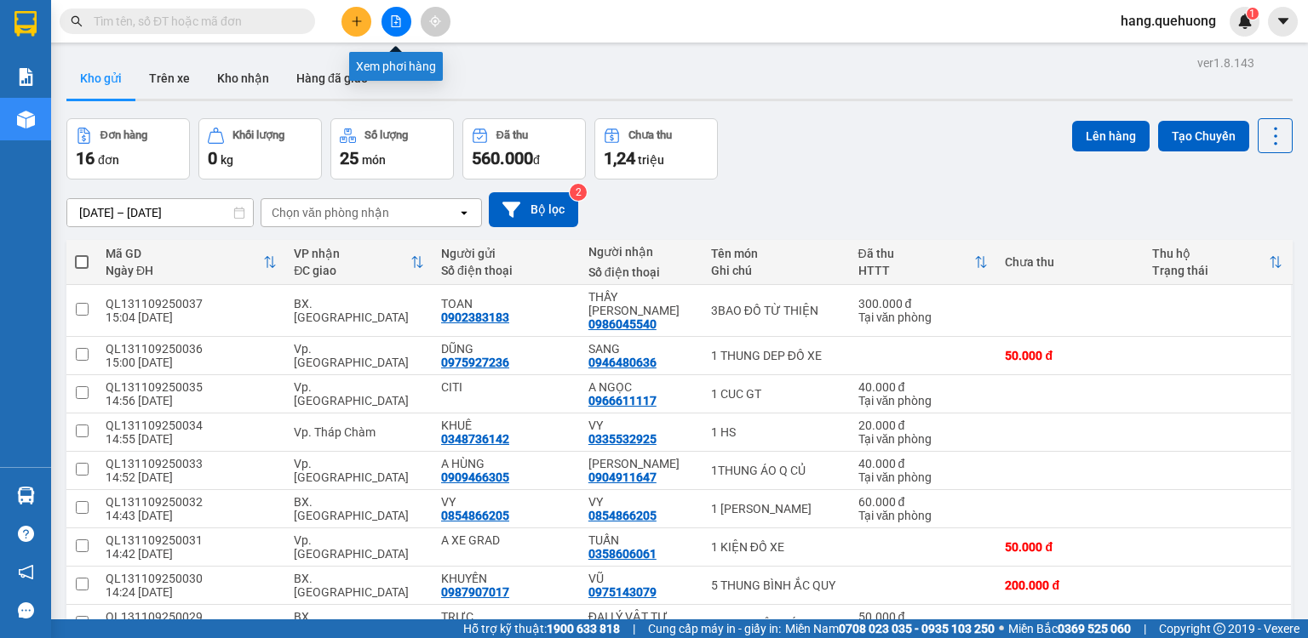
click at [406, 20] on button at bounding box center [396, 22] width 30 height 30
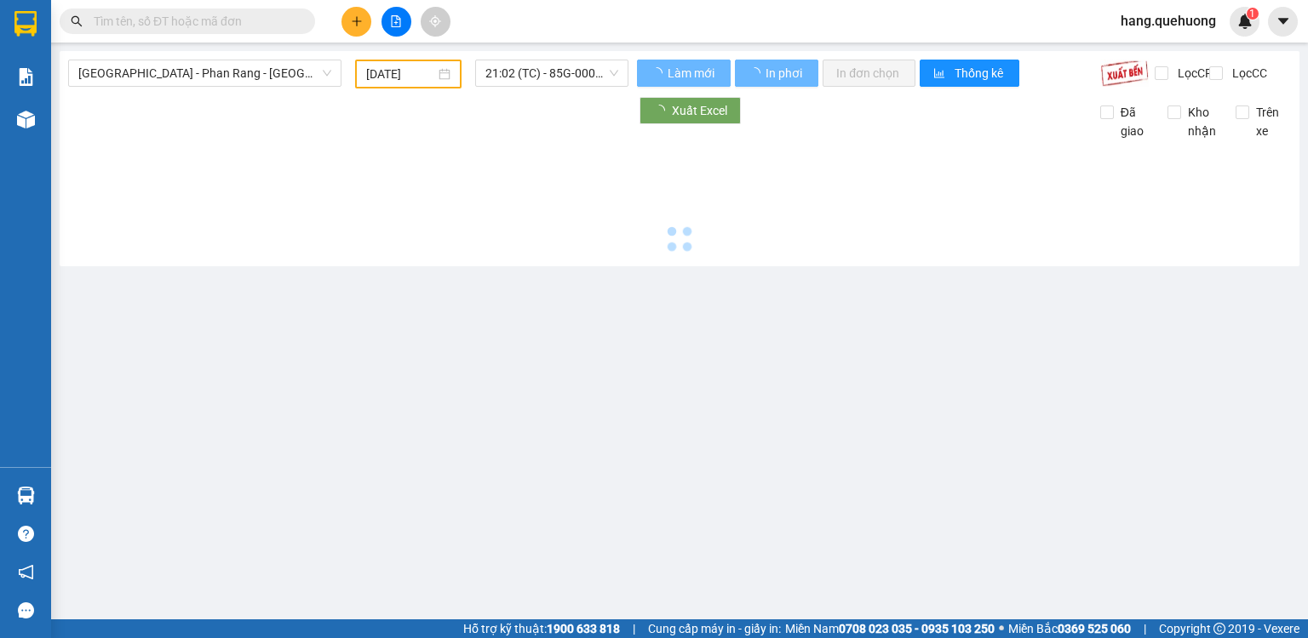
type input "[DATE]"
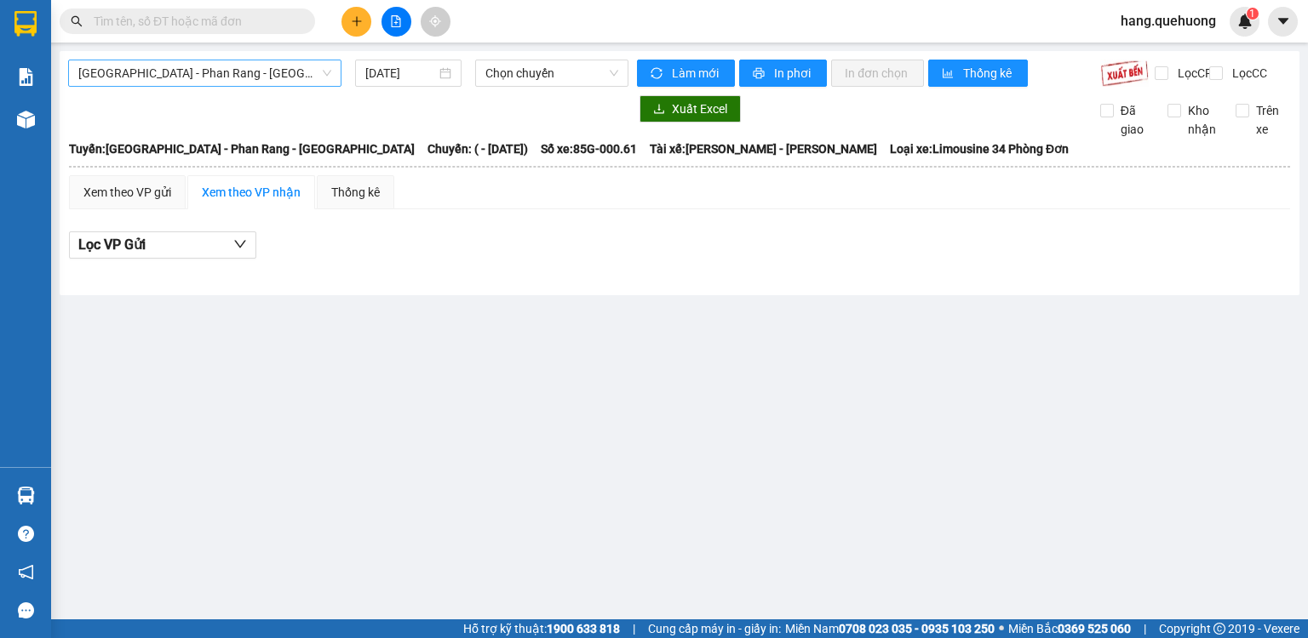
click at [168, 61] on span "[GEOGRAPHIC_DATA] - Phan Rang - [GEOGRAPHIC_DATA]" at bounding box center [204, 73] width 253 height 26
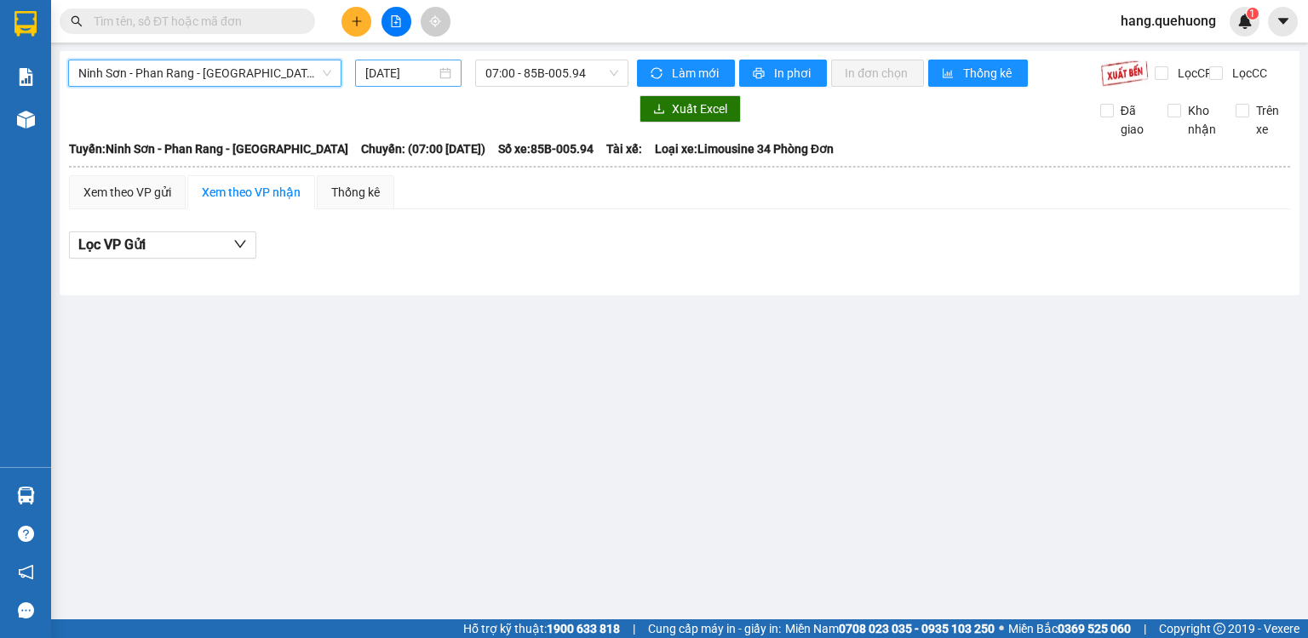
click at [395, 68] on input "[DATE]" at bounding box center [400, 73] width 70 height 19
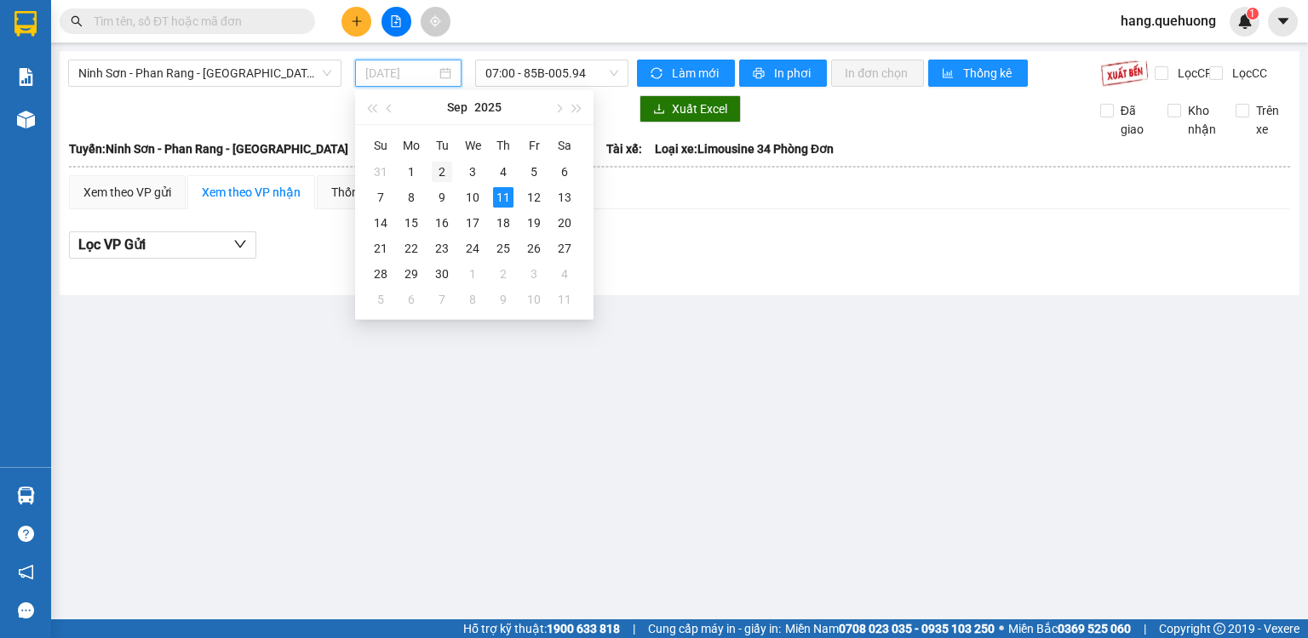
click at [444, 170] on div "2" at bounding box center [442, 172] width 20 height 20
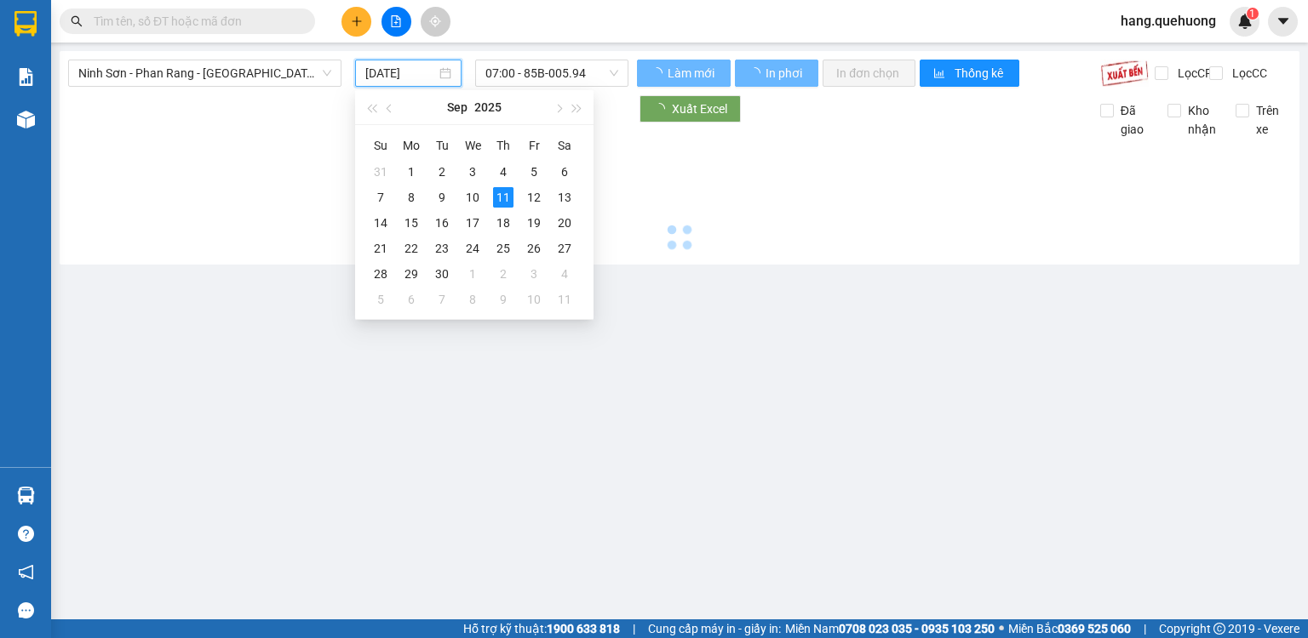
type input "02/09/2025"
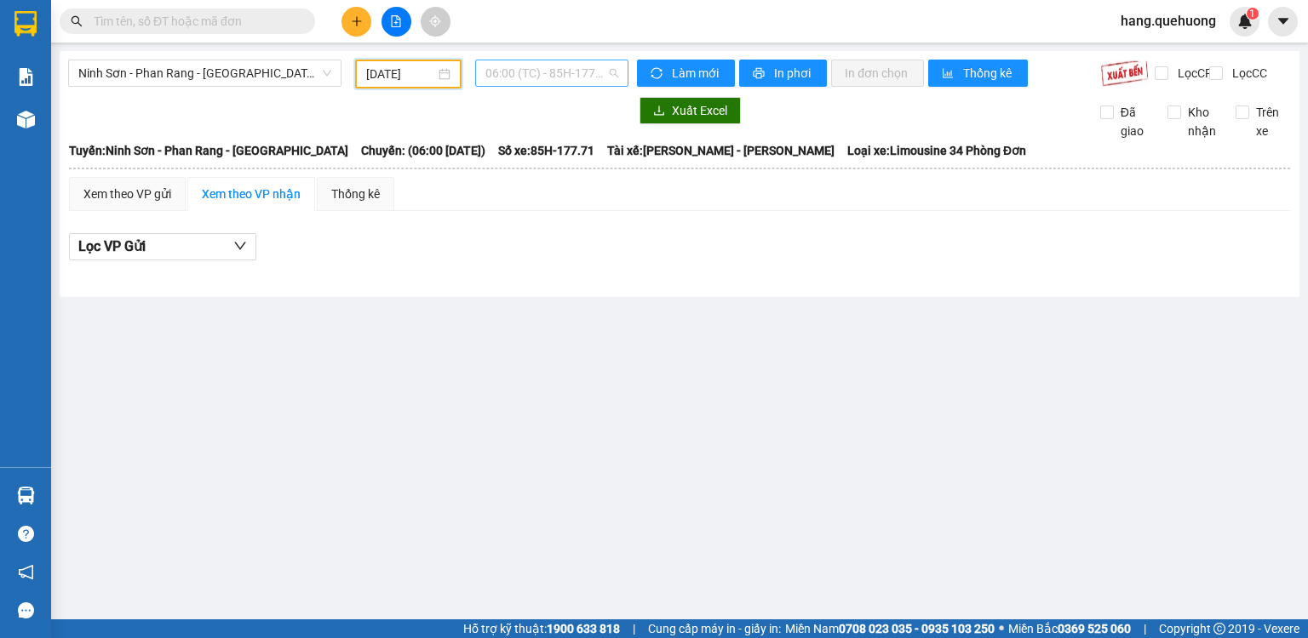
click at [579, 85] on span "06:00 (TC) - 85H-177.71" at bounding box center [552, 73] width 134 height 26
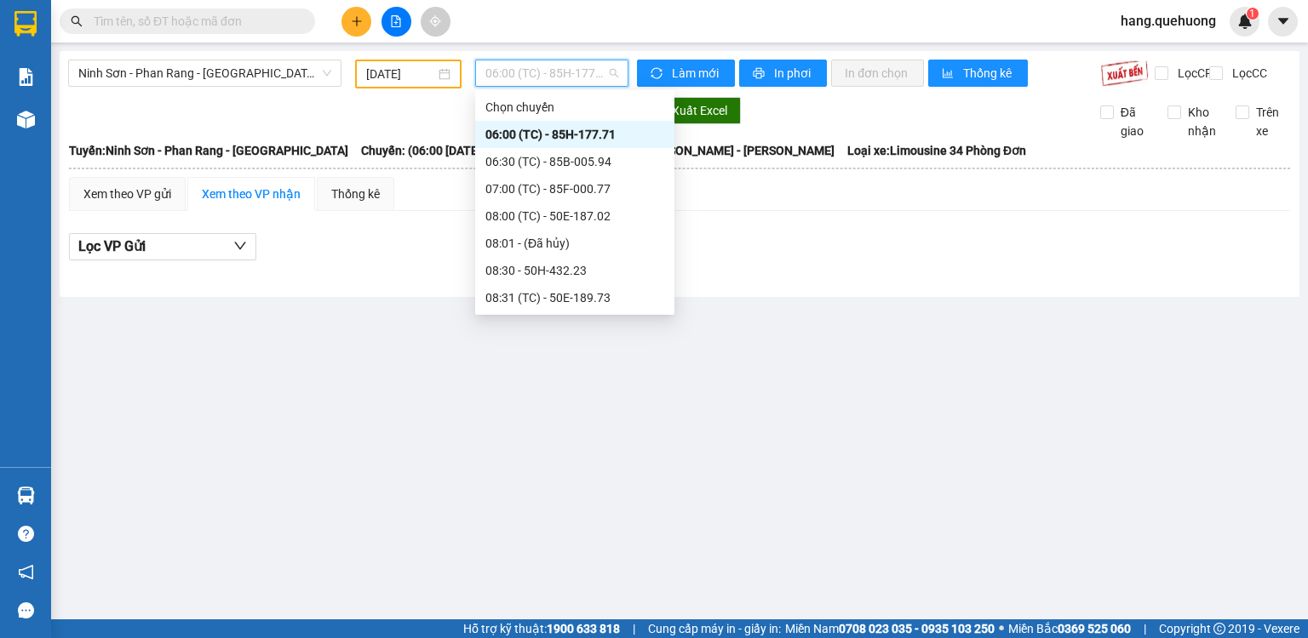
click at [551, 588] on div "20:00 - 85B-005.94" at bounding box center [574, 597] width 179 height 19
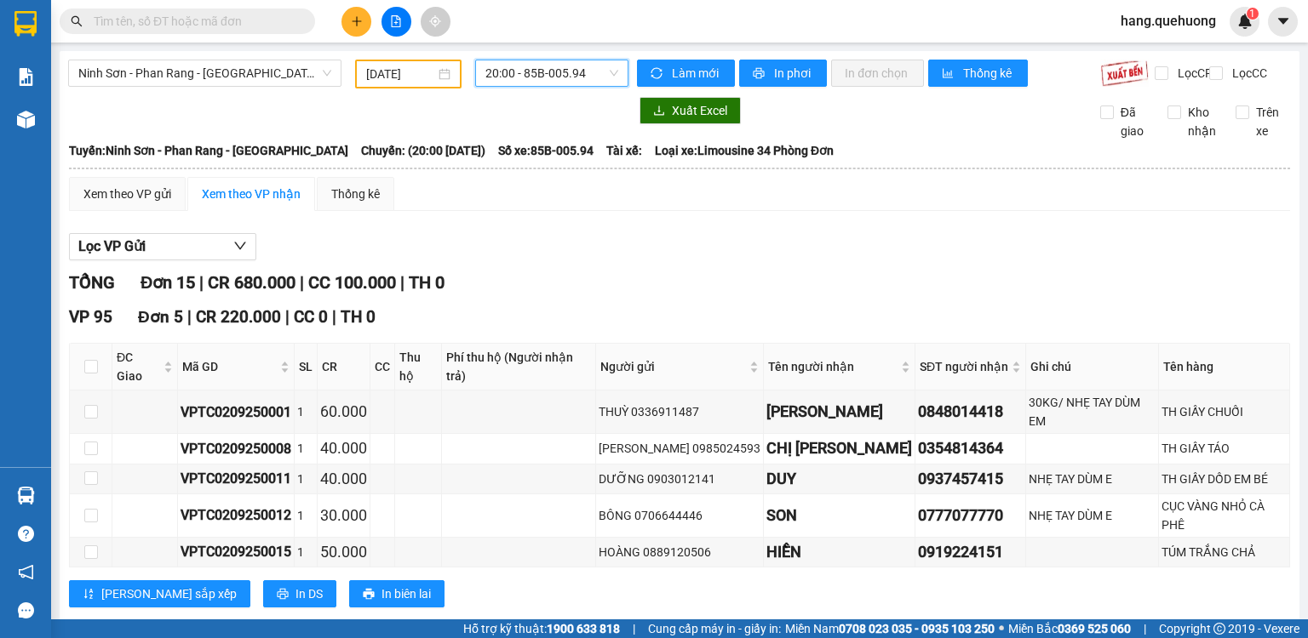
click at [581, 68] on span "20:00 - 85B-005.94" at bounding box center [552, 73] width 134 height 26
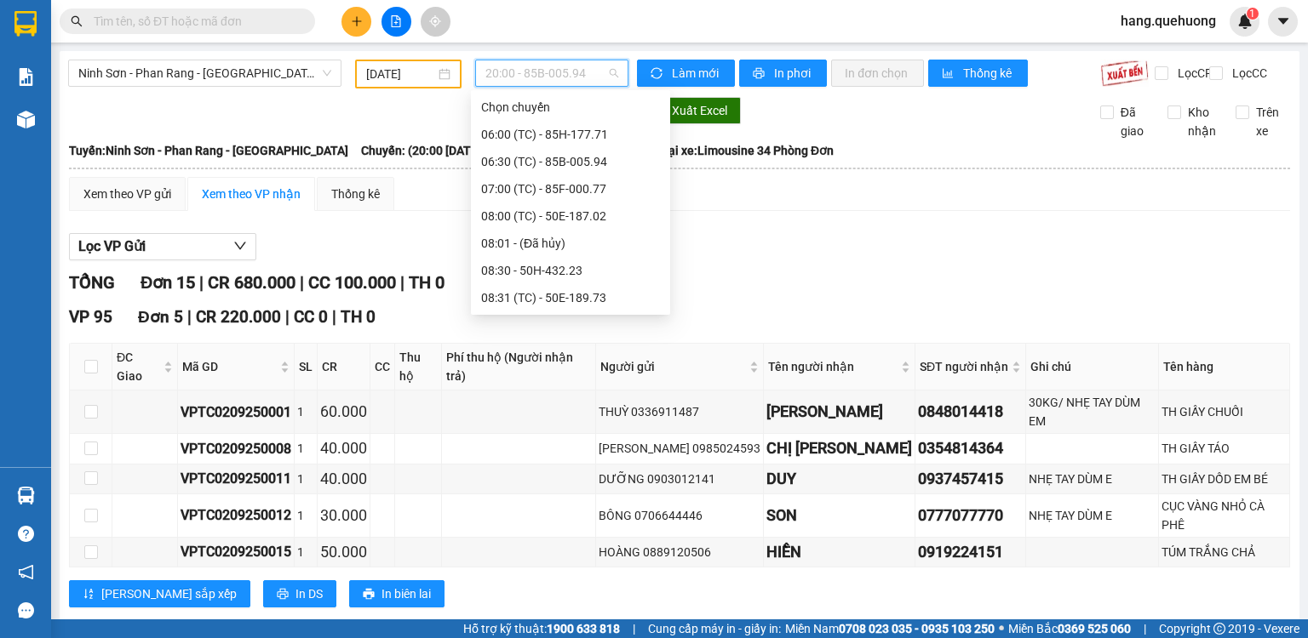
click at [559, 615] on div "20:01 - 50F-029.60" at bounding box center [570, 624] width 179 height 19
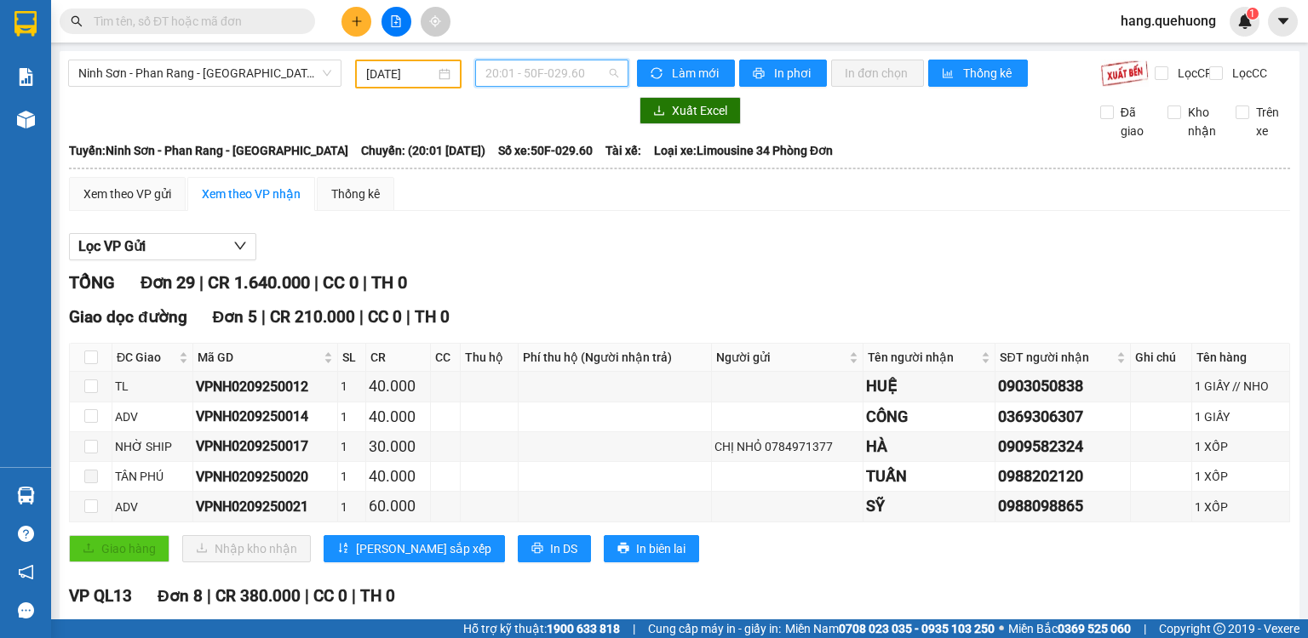
click at [574, 82] on span "20:01 - 50F-029.60" at bounding box center [552, 73] width 134 height 26
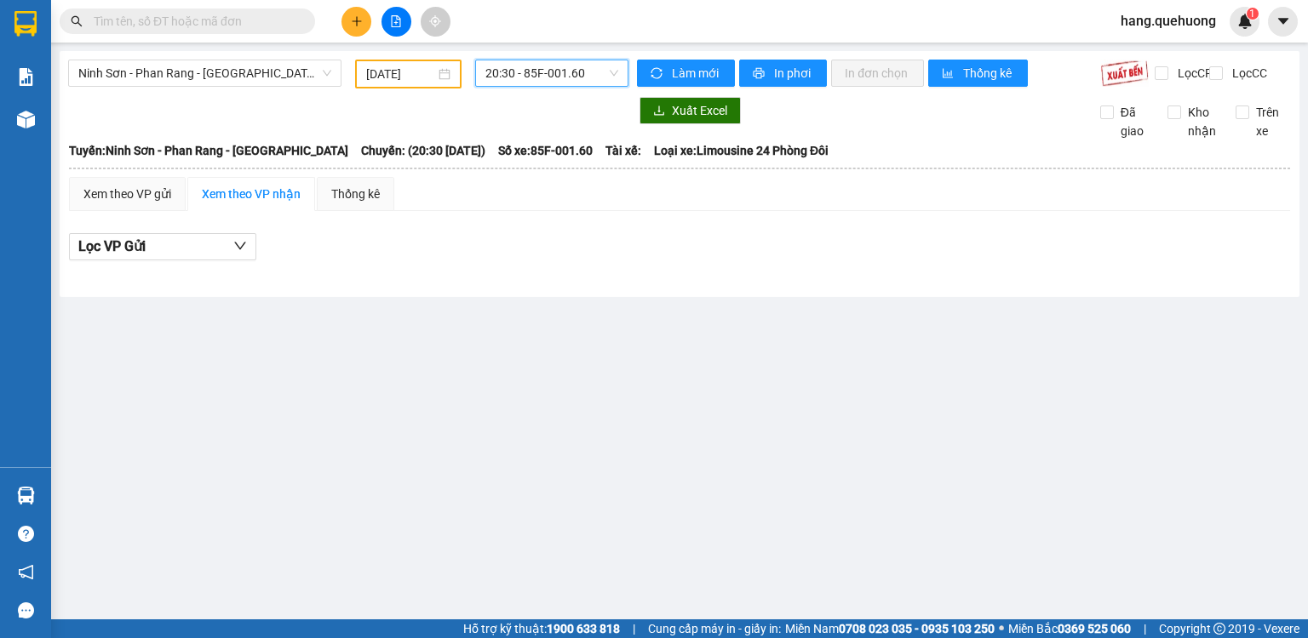
click at [581, 84] on span "20:30 - 85F-001.60" at bounding box center [552, 73] width 134 height 26
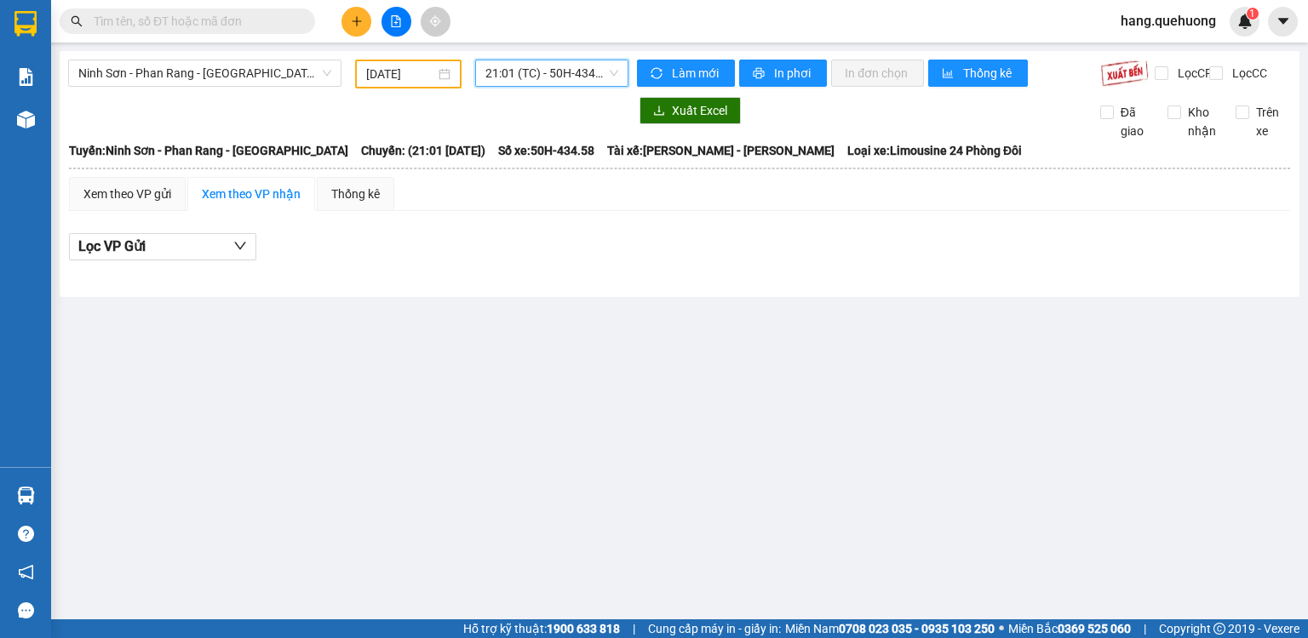
click at [587, 76] on span "21:01 (TC) - 50H-434.58" at bounding box center [552, 73] width 134 height 26
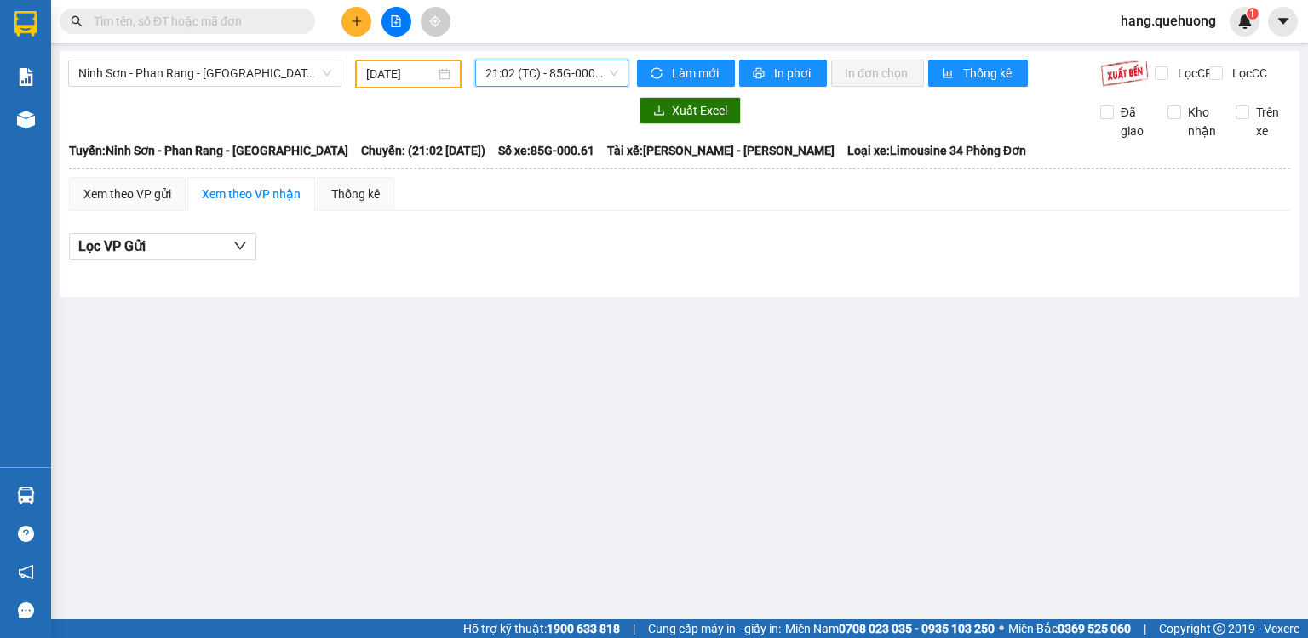
click at [584, 81] on span "21:02 (TC) - 85G-000.61" at bounding box center [552, 73] width 134 height 26
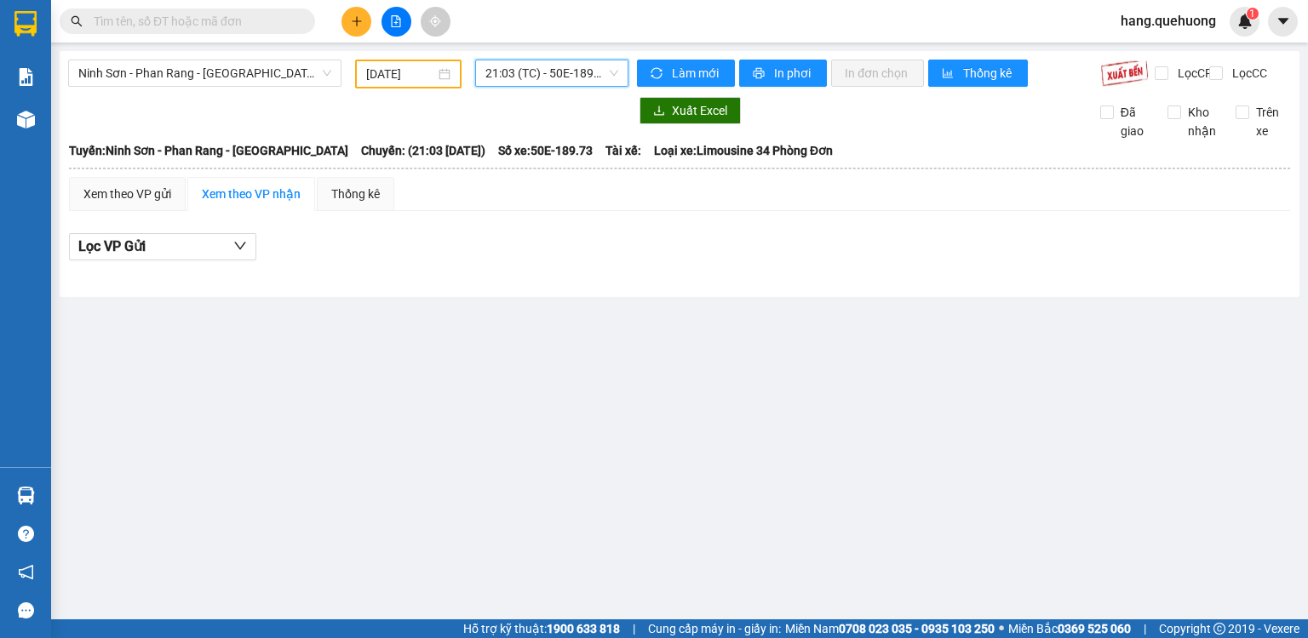
click at [584, 85] on div "Ninh Sơn - Phan Rang - Miền Tây 02/09/2025 21:03 21:03 (TC) - 50E-189.73" at bounding box center [348, 74] width 560 height 29
click at [584, 81] on span "21:03 (TC) - 50E-189.73" at bounding box center [552, 73] width 134 height 26
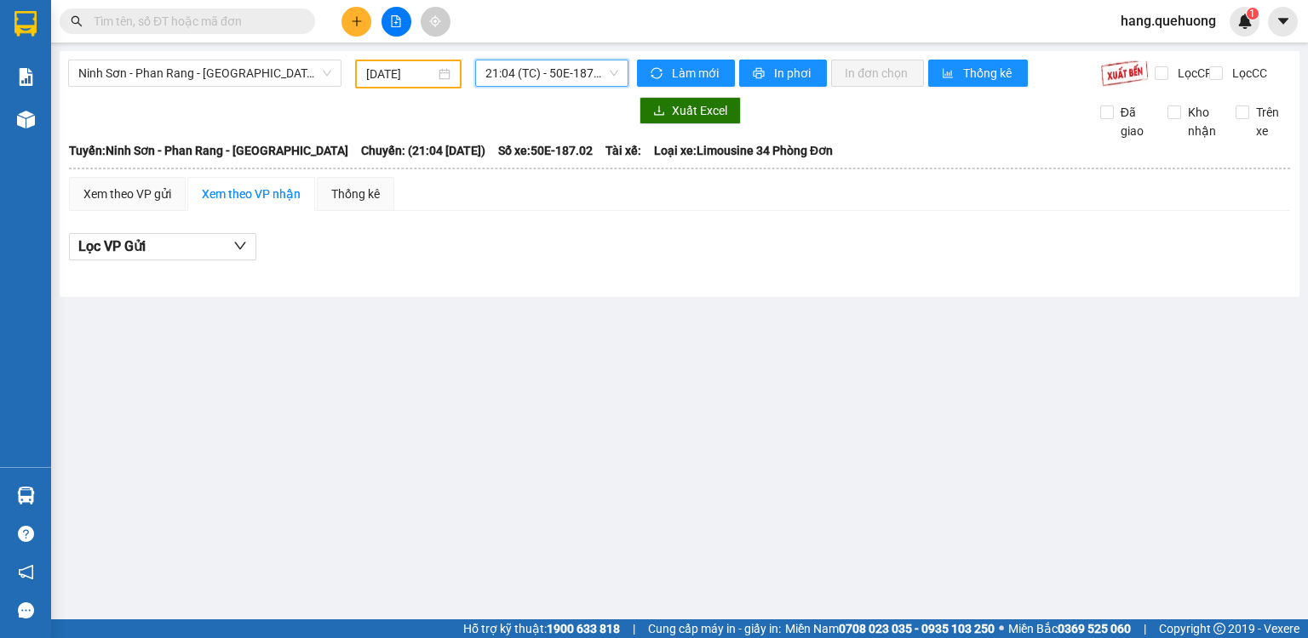
click at [536, 77] on span "21:04 (TC) - 50E-187.02" at bounding box center [552, 73] width 134 height 26
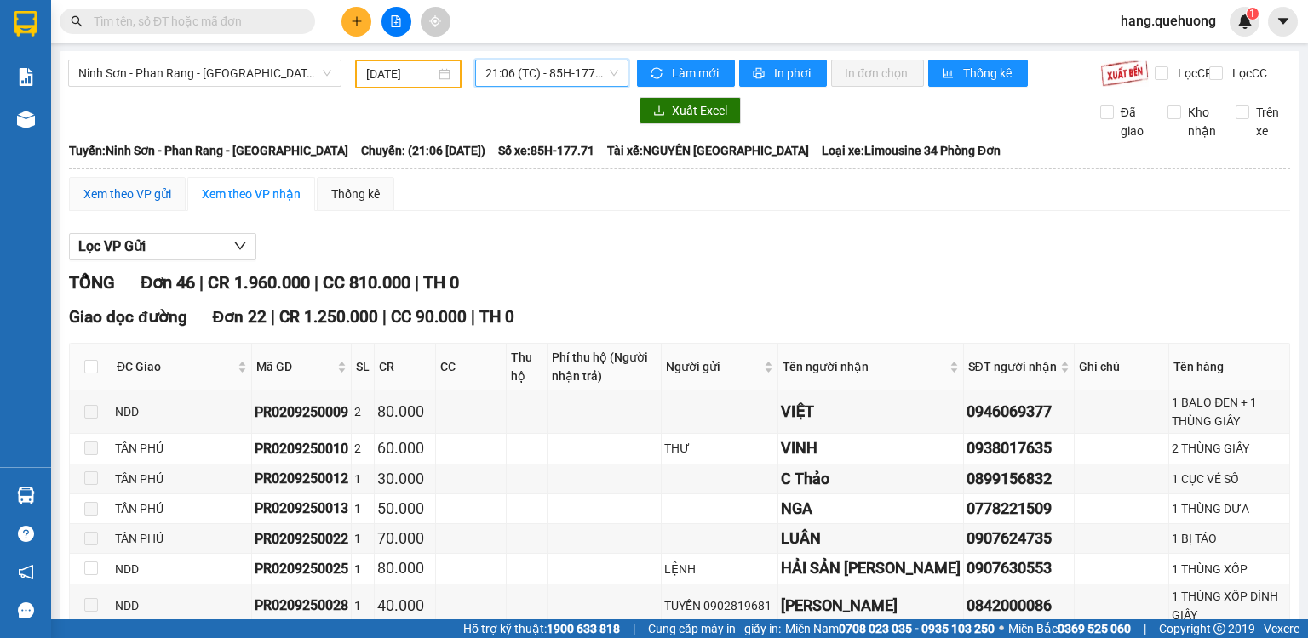
click at [146, 203] on div "Xem theo VP gửi" at bounding box center [127, 194] width 88 height 19
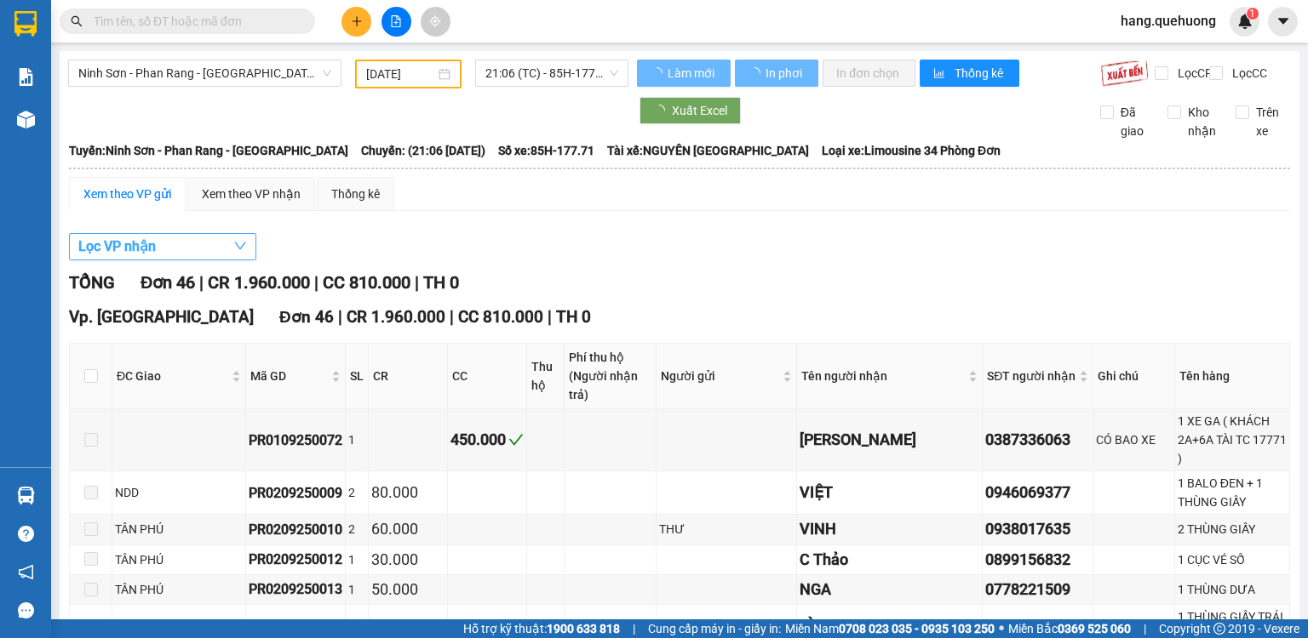
click at [135, 257] on span "Lọc VP nhận" at bounding box center [116, 246] width 77 height 21
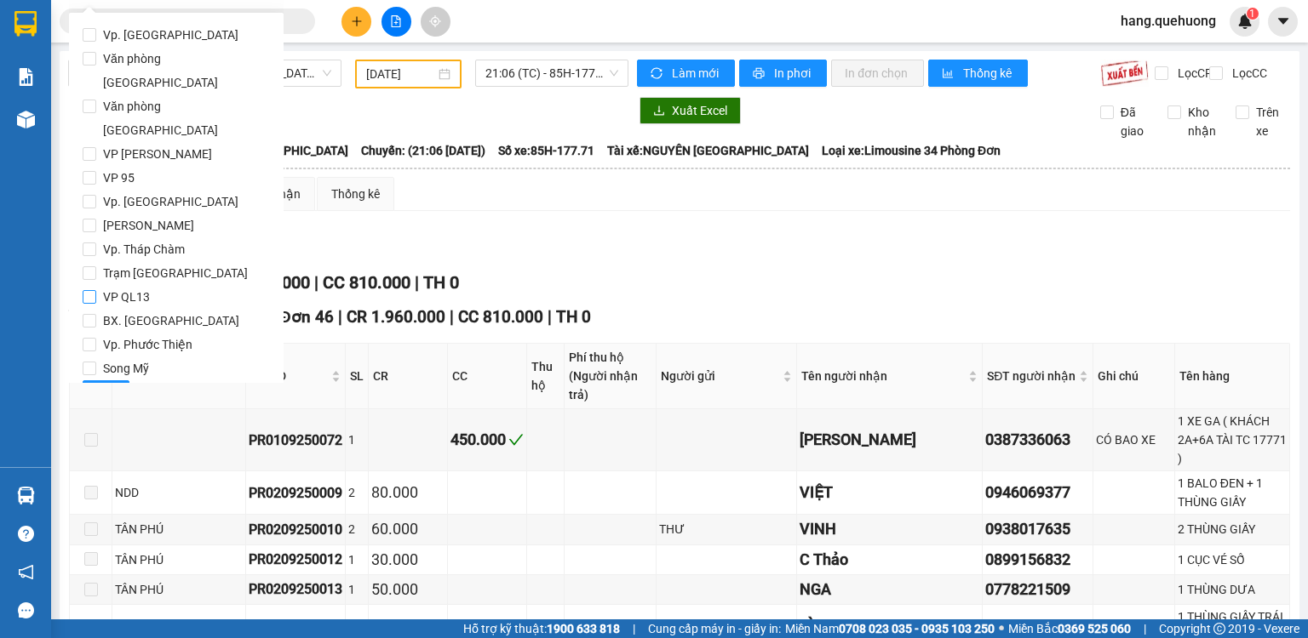
click at [94, 290] on input "VP QL13" at bounding box center [90, 297] width 14 height 14
drag, startPoint x: 108, startPoint y: 347, endPoint x: 504, endPoint y: 426, distance: 403.7
click at [109, 385] on span "Lọc" at bounding box center [106, 394] width 20 height 19
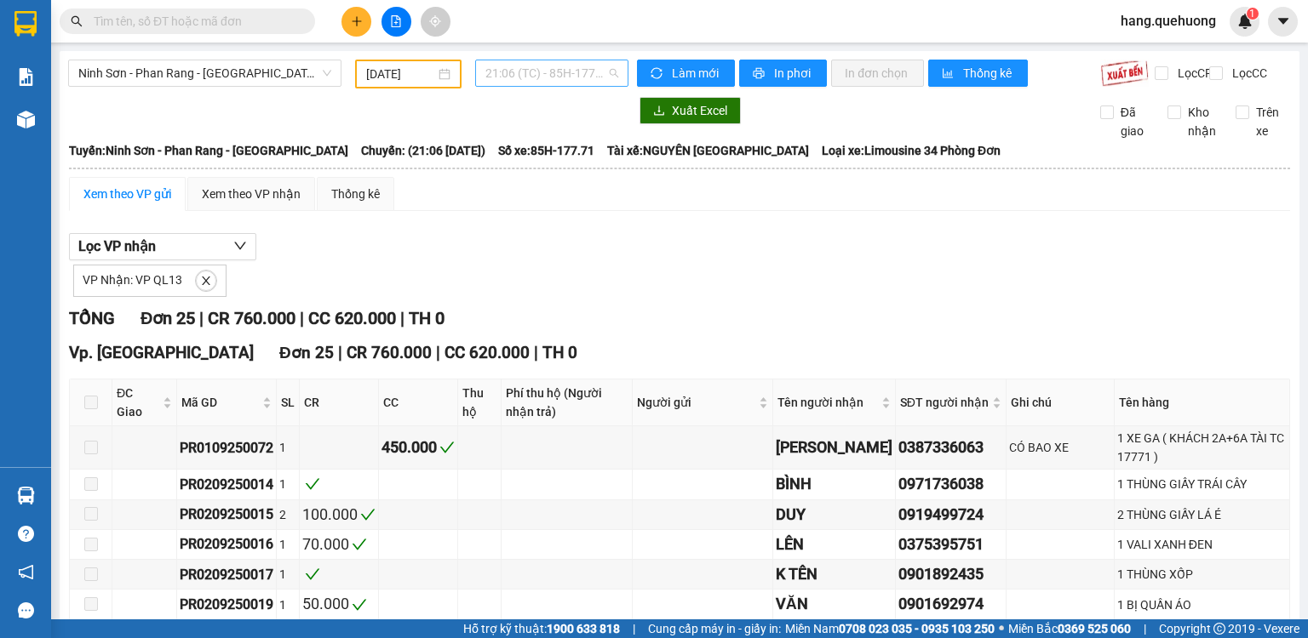
click at [569, 81] on span "21:06 (TC) - 85H-177.71" at bounding box center [552, 73] width 134 height 26
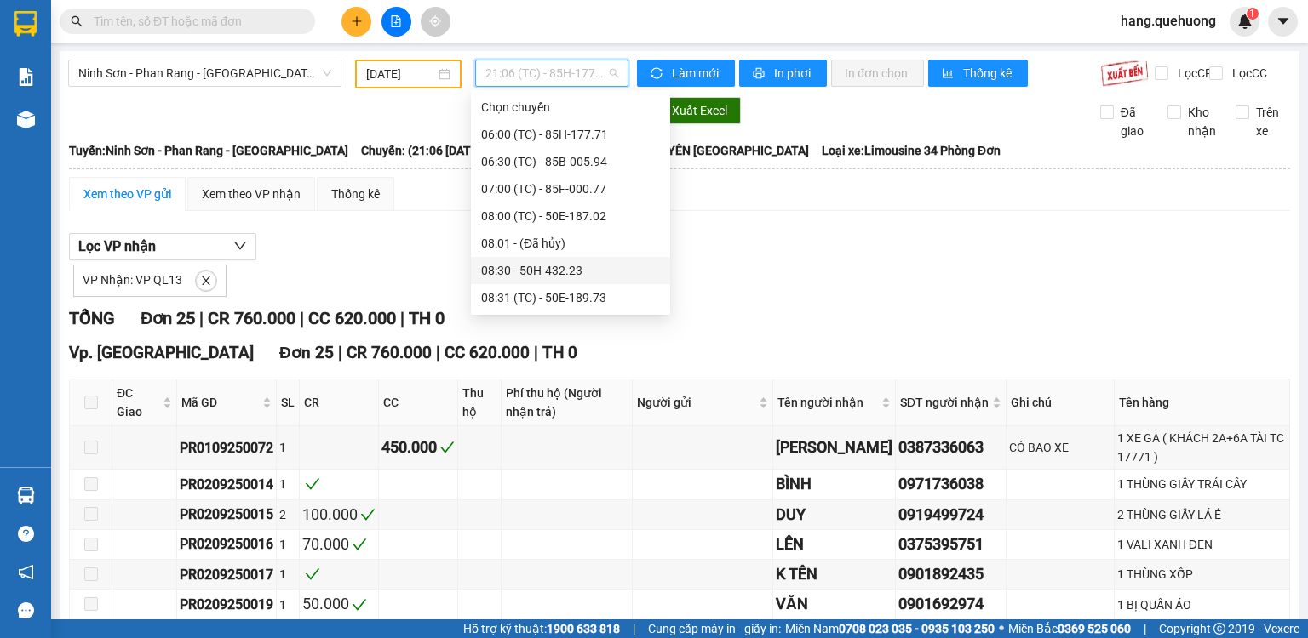
click at [562, 268] on div "08:30 - 50H-432.23" at bounding box center [570, 270] width 179 height 19
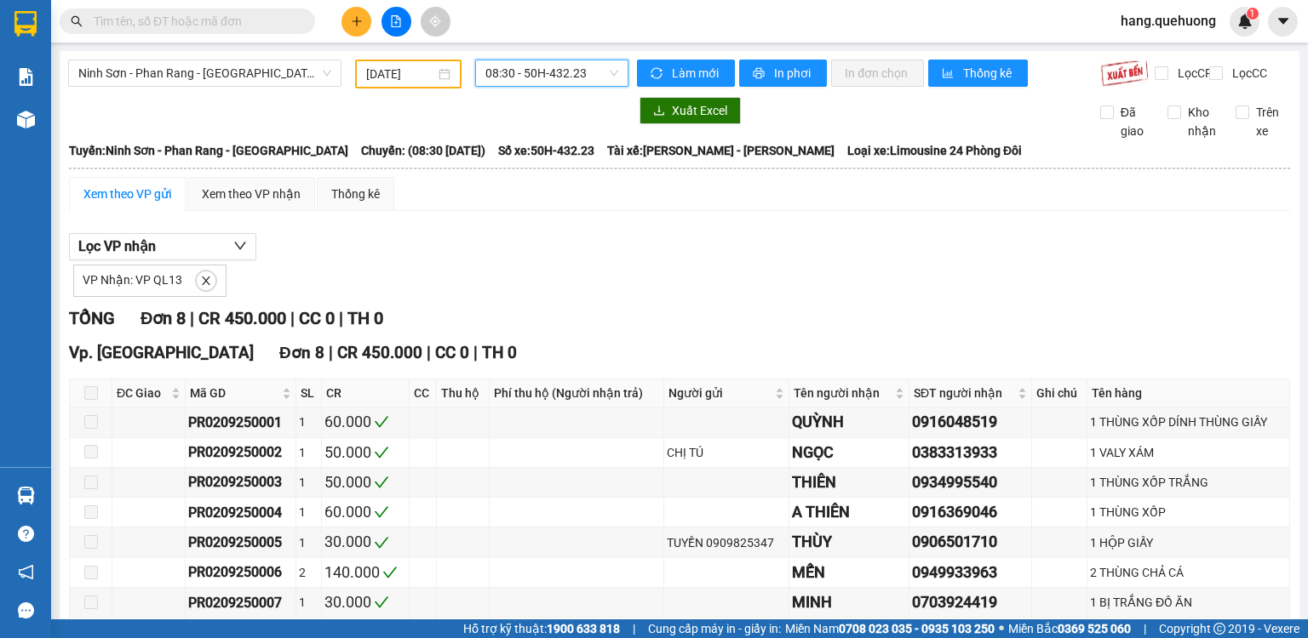
click at [583, 83] on span "08:30 - 50H-432.23" at bounding box center [552, 73] width 134 height 26
click at [184, 61] on span "Ninh Sơn - Phan Rang - [GEOGRAPHIC_DATA]" at bounding box center [204, 73] width 253 height 26
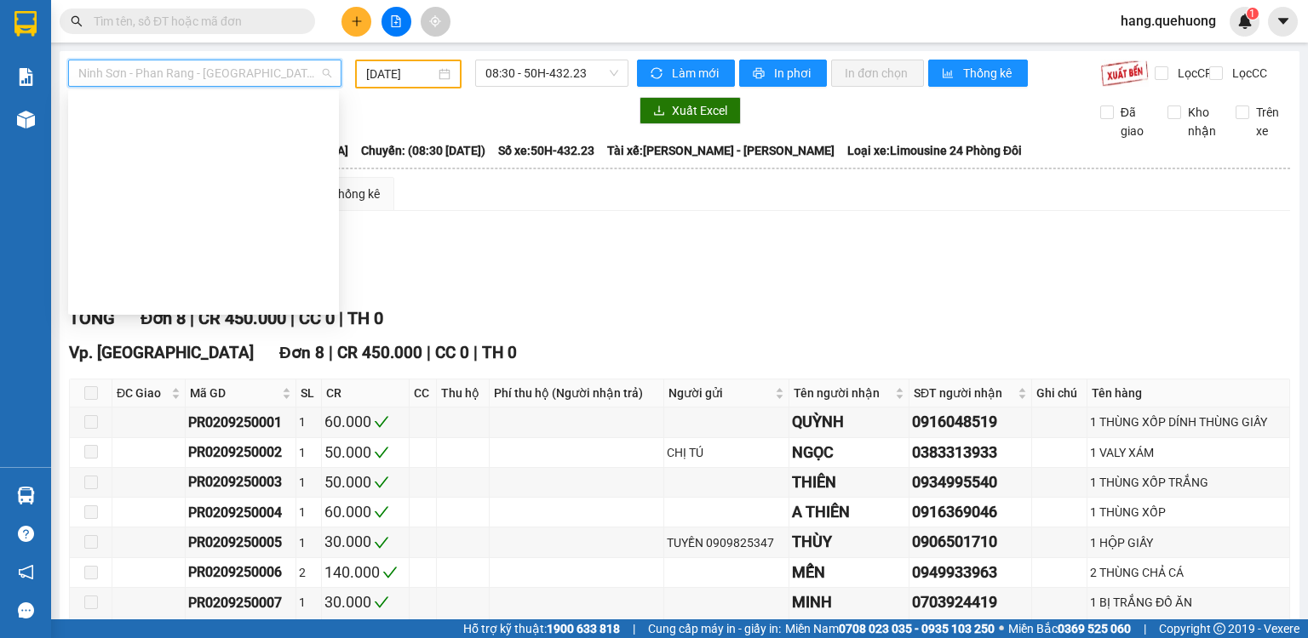
click at [541, 276] on div "VP Nhận: VP QL13" at bounding box center [679, 278] width 1221 height 37
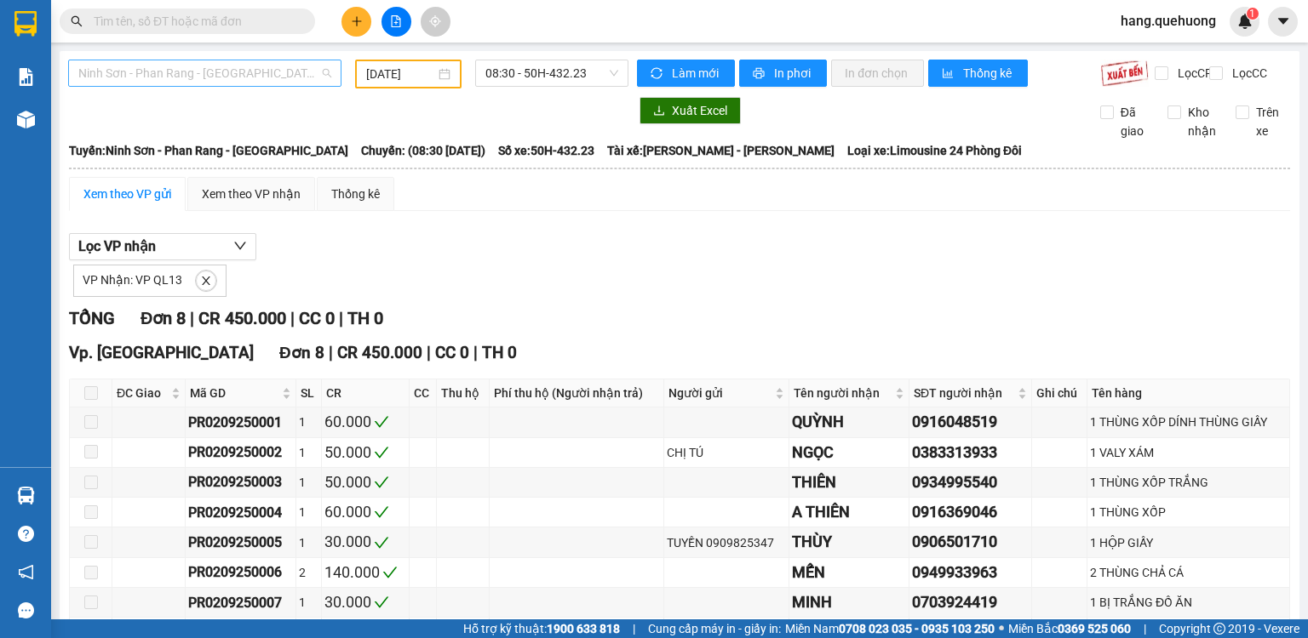
click at [146, 78] on span "Ninh Sơn - Phan Rang - [GEOGRAPHIC_DATA]" at bounding box center [204, 73] width 253 height 26
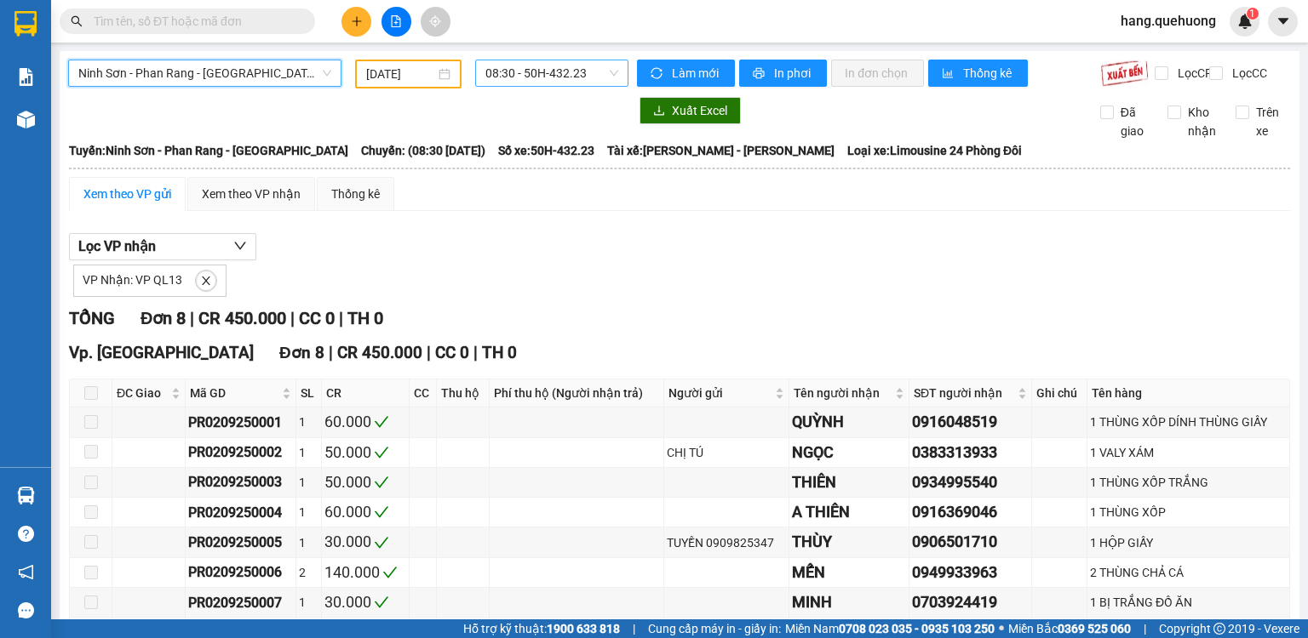
click at [555, 60] on span "08:30 - 50H-432.23" at bounding box center [552, 73] width 134 height 26
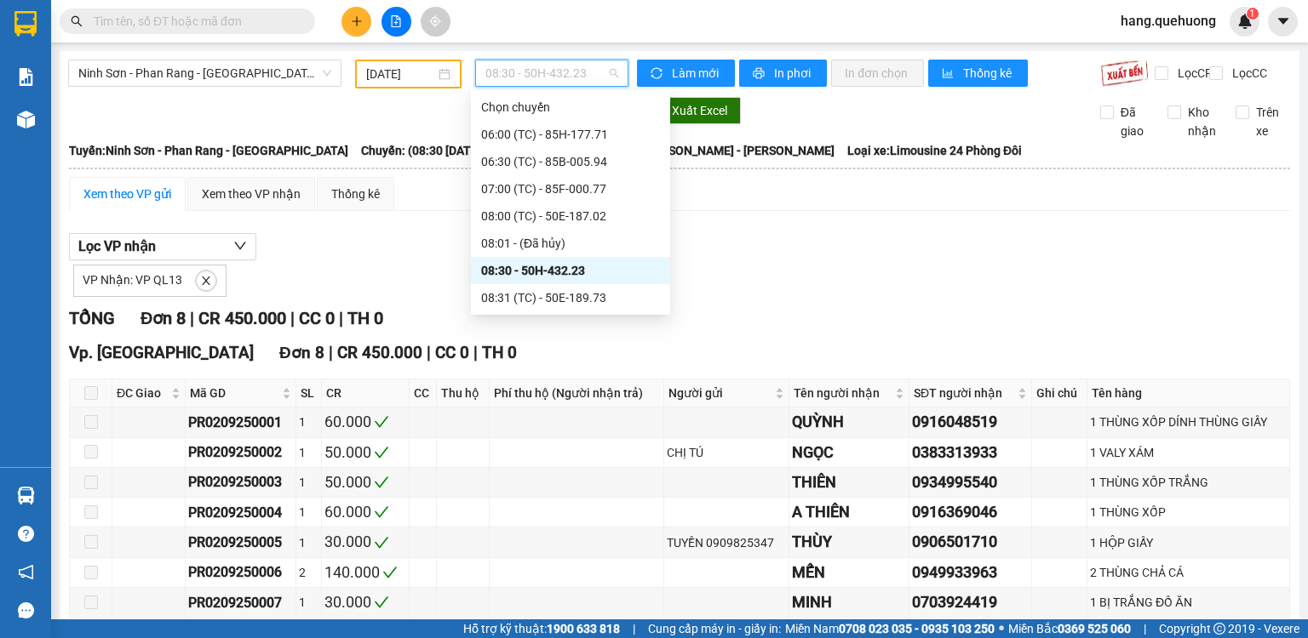
click at [175, 27] on input "text" at bounding box center [194, 21] width 201 height 19
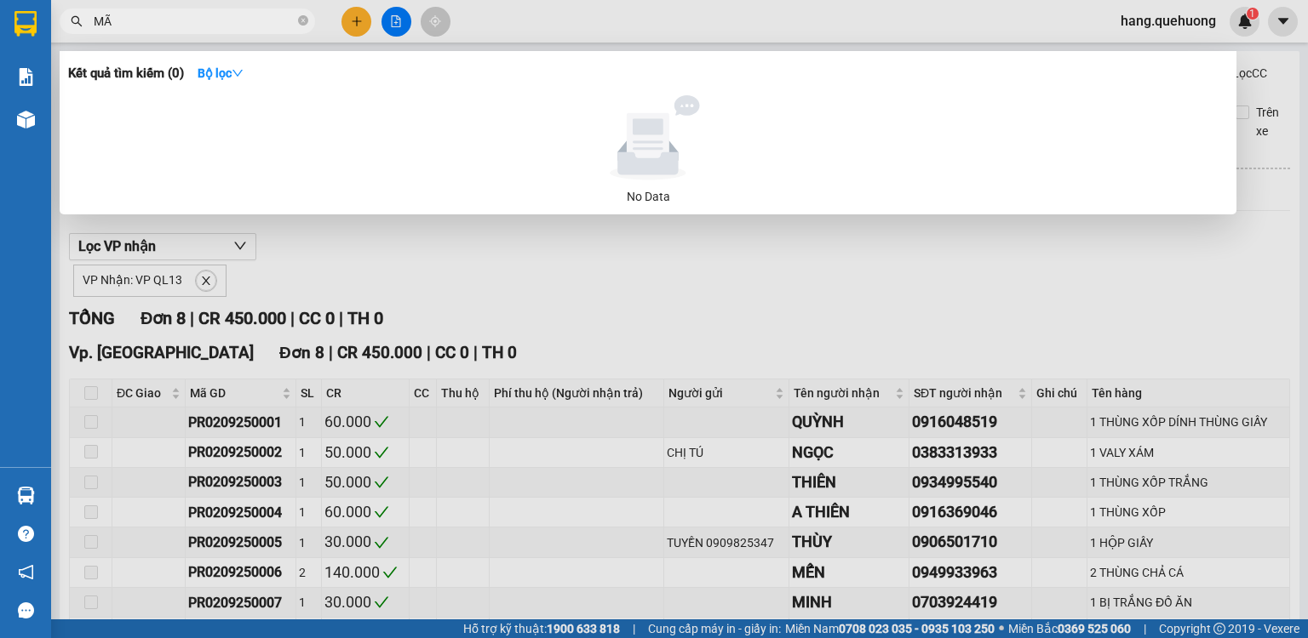
type input "M"
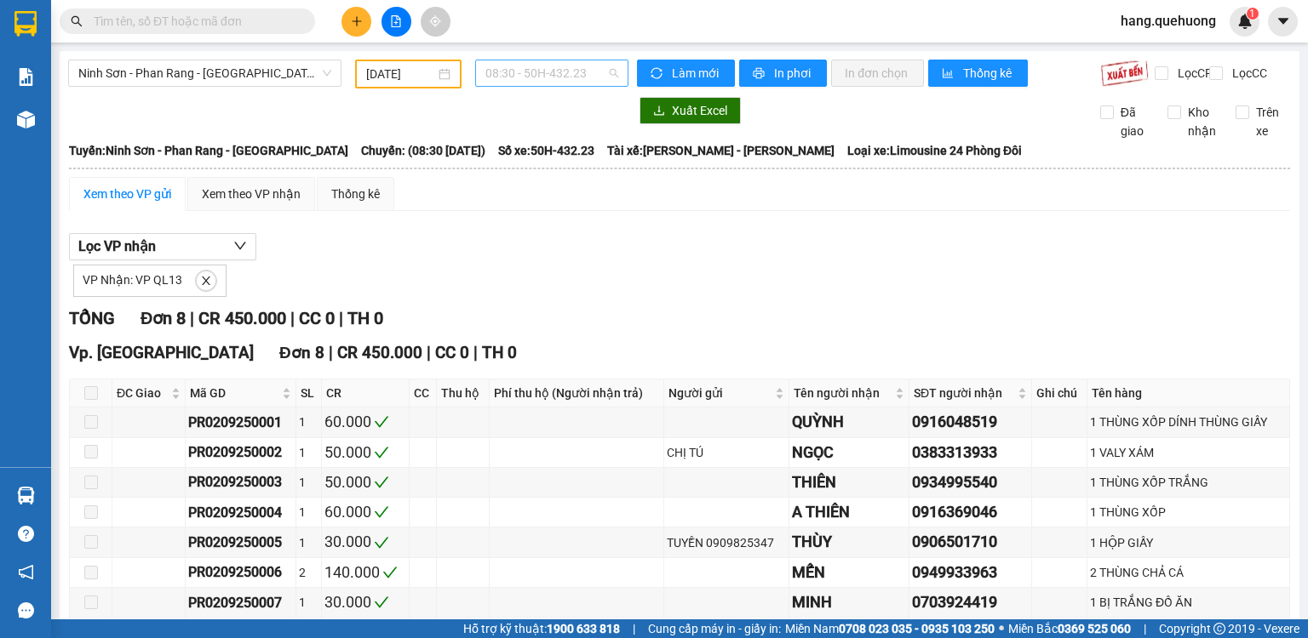
click at [582, 68] on span "08:30 - 50H-432.23" at bounding box center [552, 73] width 134 height 26
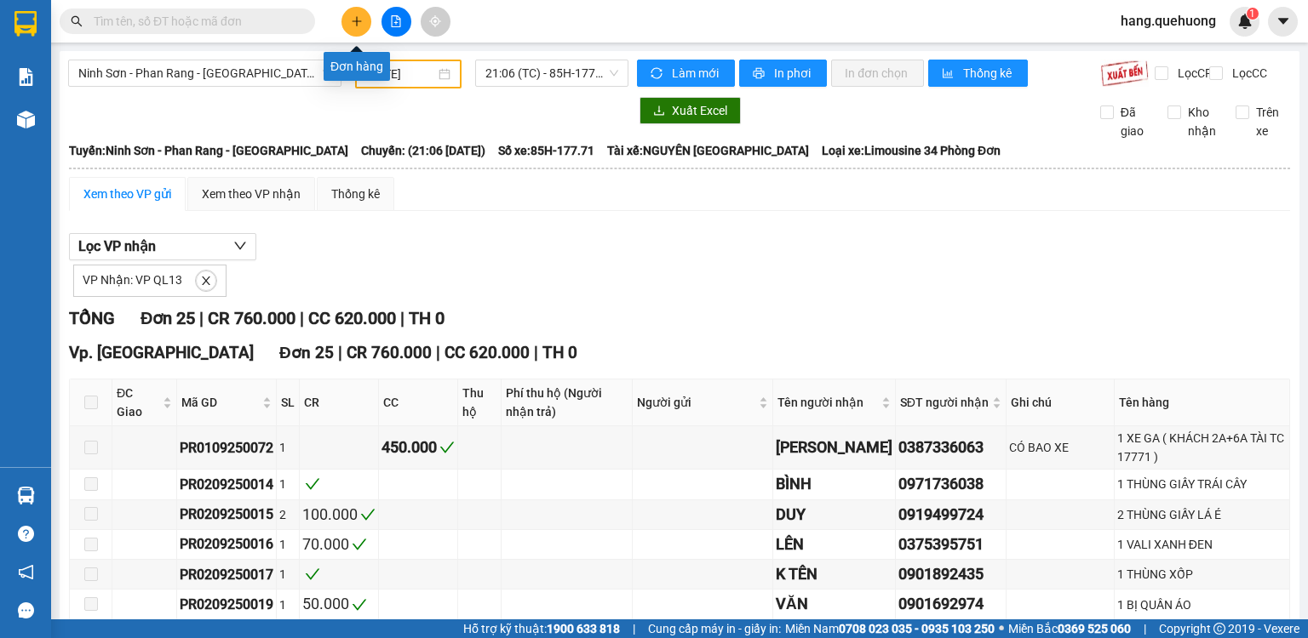
click at [360, 10] on button at bounding box center [356, 22] width 30 height 30
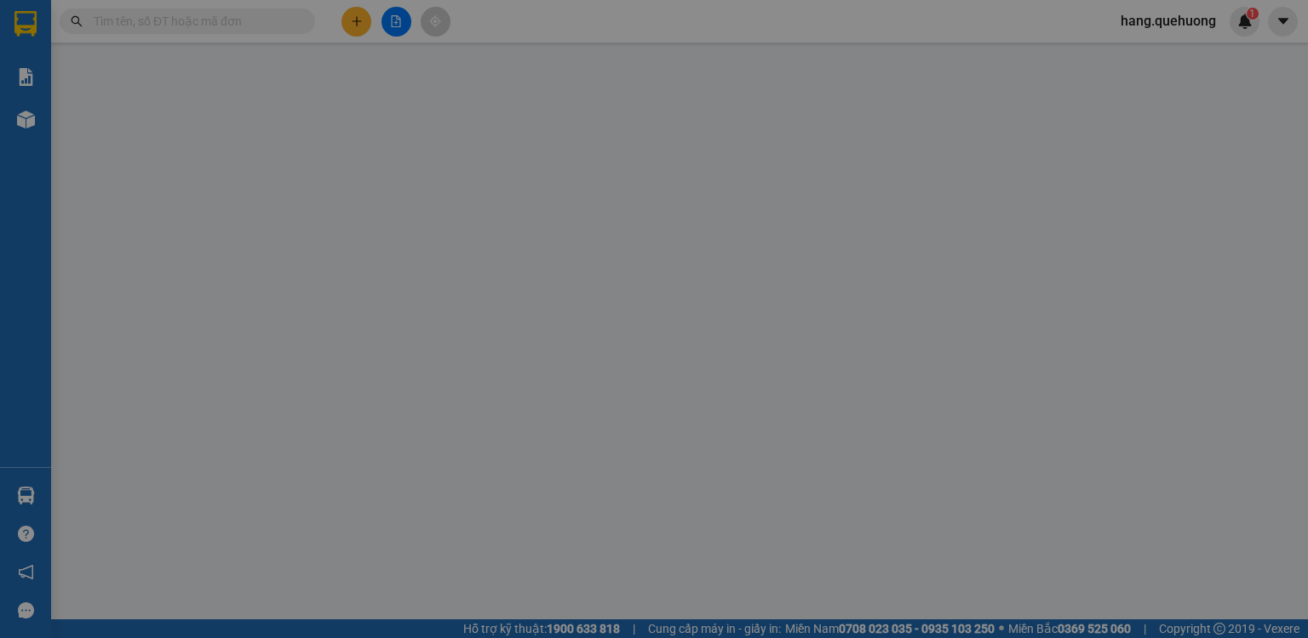
click at [357, 27] on span "Yêu cầu xuất hóa đơn điện tử" at bounding box center [282, 28] width 180 height 14
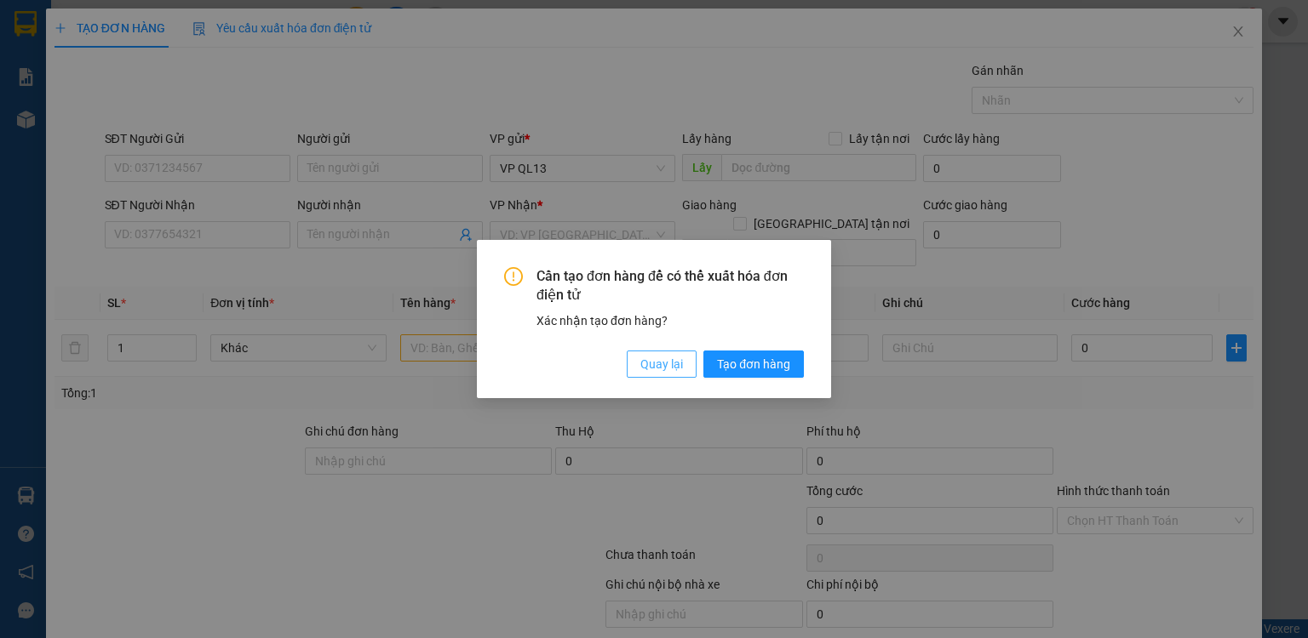
click at [661, 369] on span "Quay lại" at bounding box center [661, 364] width 43 height 19
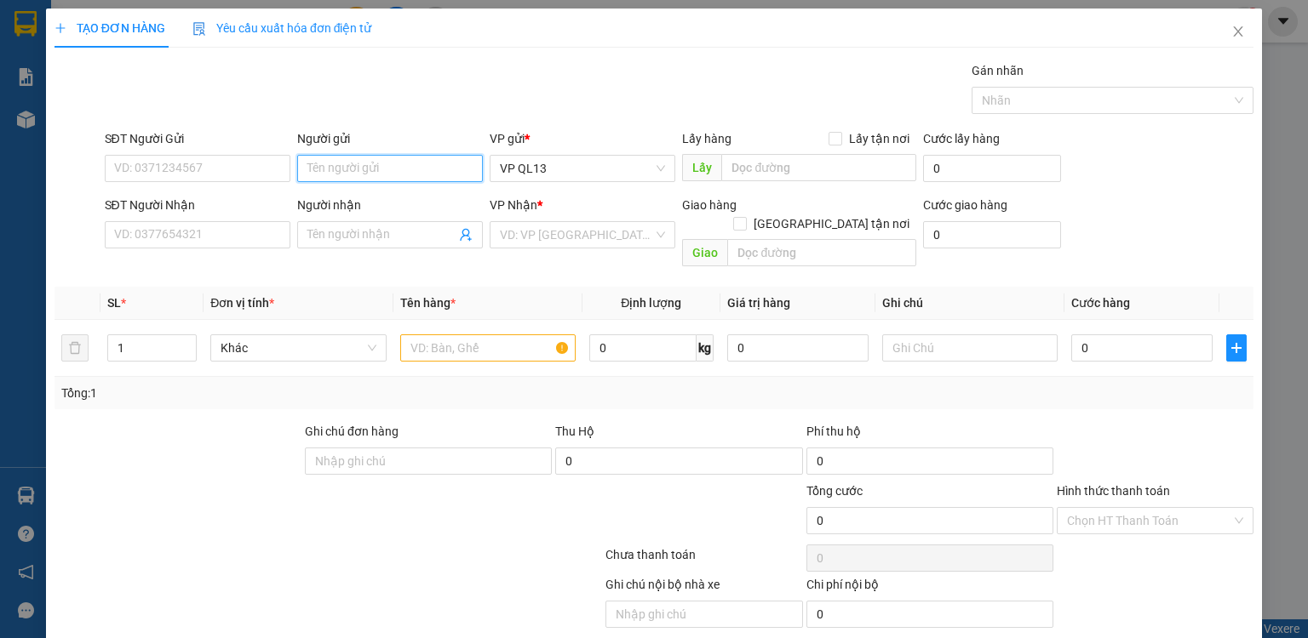
click at [335, 174] on input "Người gửi" at bounding box center [390, 168] width 186 height 27
type input "TASETCO"
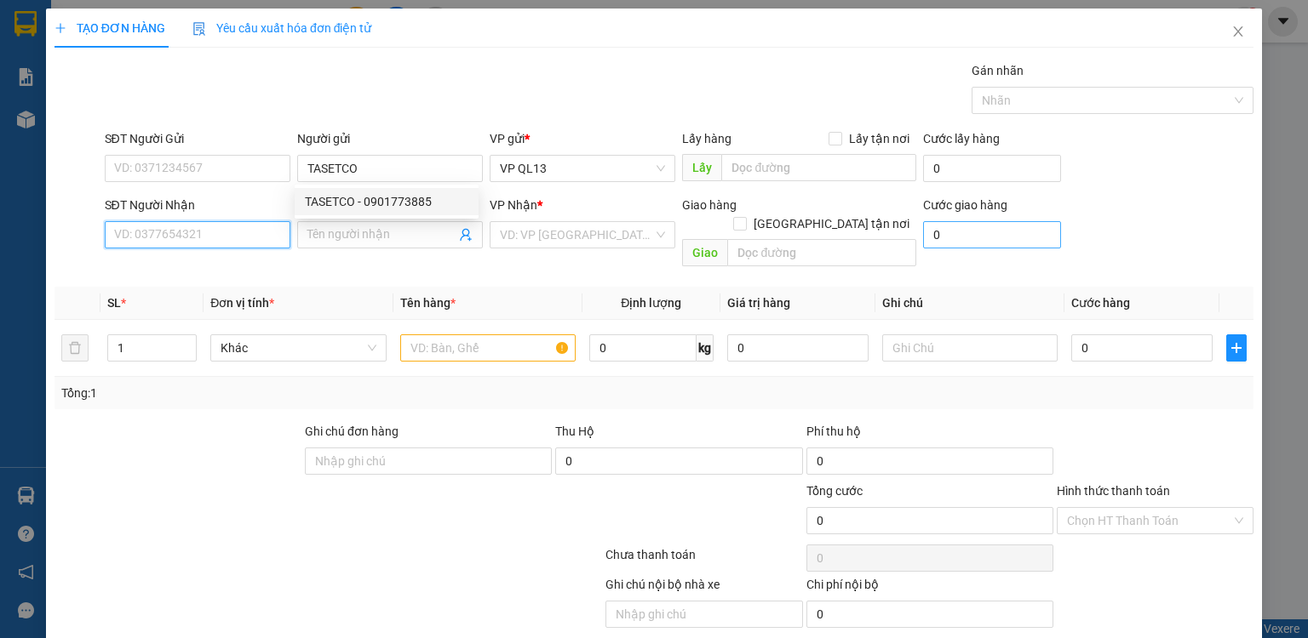
drag, startPoint x: 219, startPoint y: 233, endPoint x: 988, endPoint y: 234, distance: 769.5
click at [223, 234] on input "SĐT Người Nhận" at bounding box center [198, 234] width 186 height 27
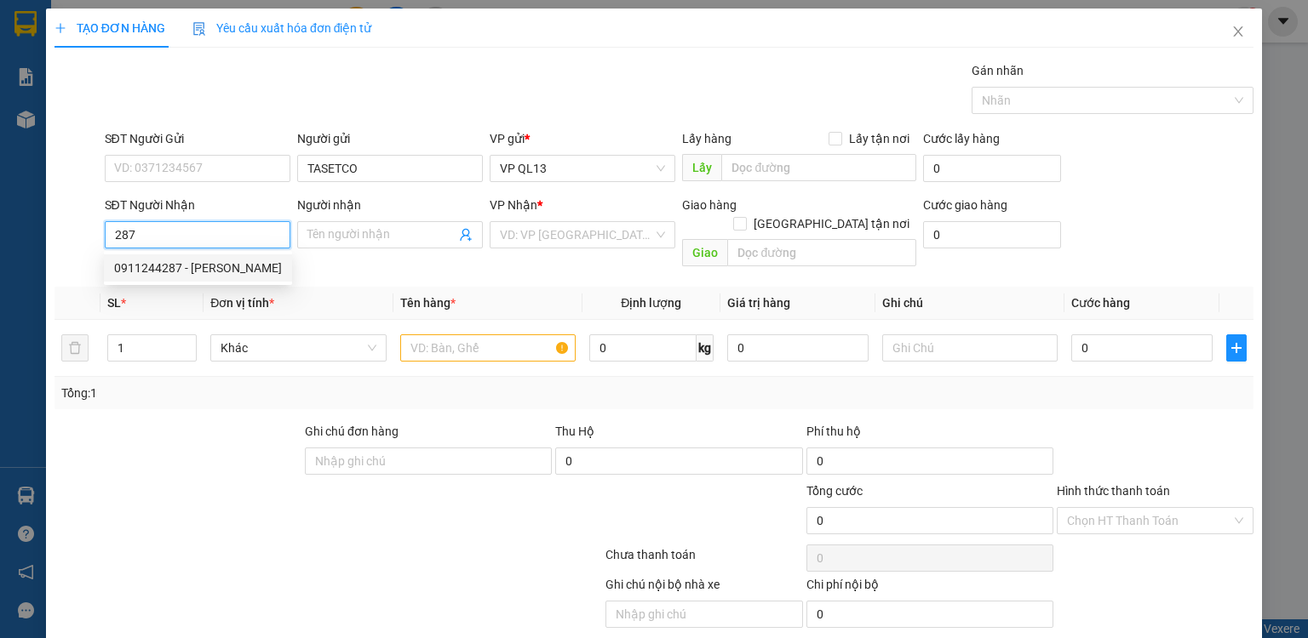
click at [238, 265] on div "0911244287 - ANH CƯỜNG" at bounding box center [198, 268] width 168 height 19
type input "0911244287"
type input "ANH CƯỜNG"
type input "50.000"
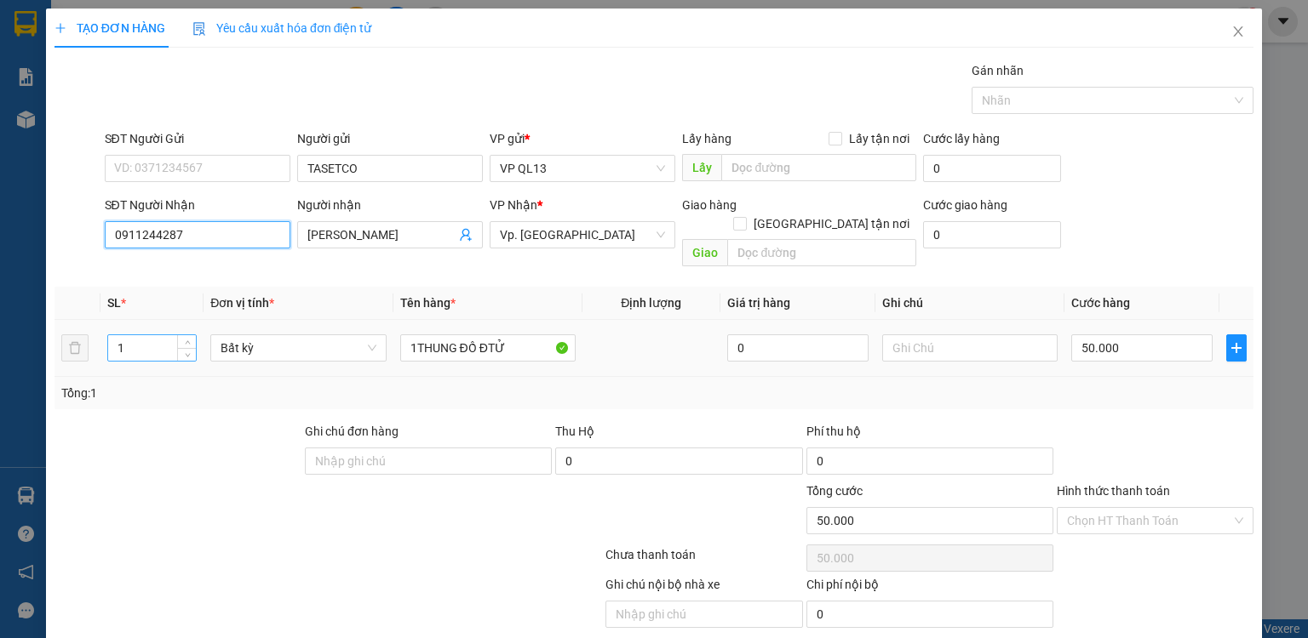
type input "0911244287"
click at [150, 335] on input "1" at bounding box center [152, 348] width 88 height 26
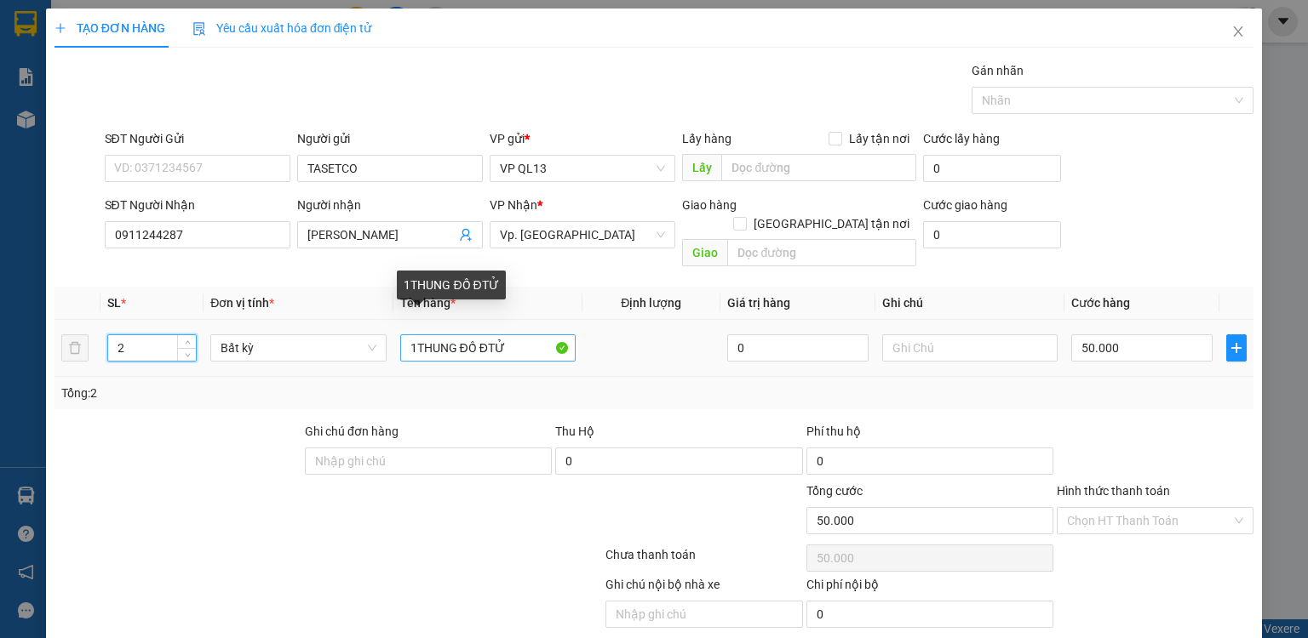
type input "2"
click at [510, 335] on input "1THUNG ĐỒ ĐTỬ" at bounding box center [487, 348] width 175 height 27
type input "0"
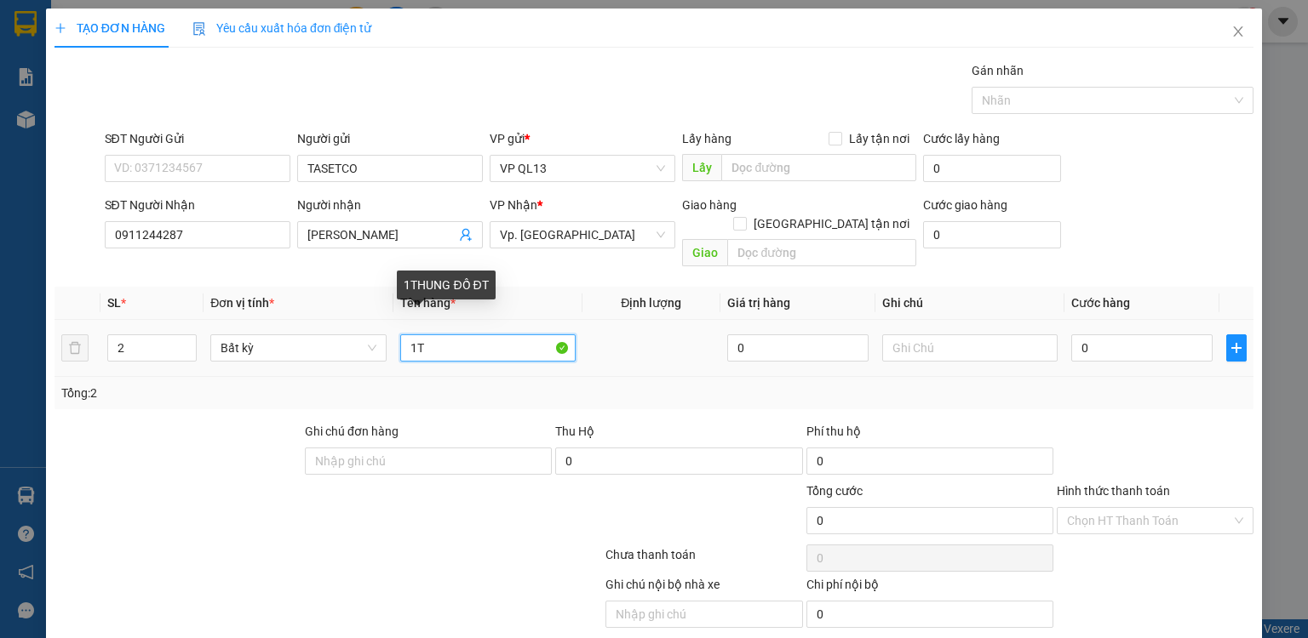
type input "1"
type input "1THUNG LỚN +1THUNG TRẮNG ĐỒ ĐTỬ"
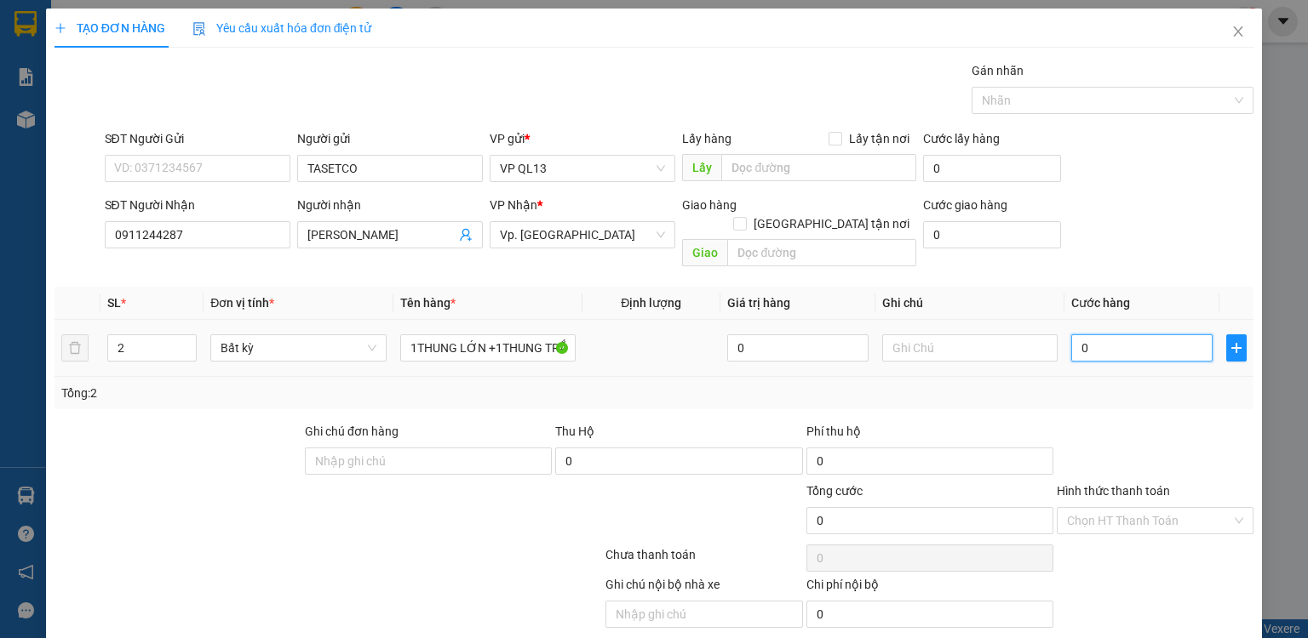
click at [1130, 335] on input "0" at bounding box center [1141, 348] width 141 height 27
type input "1"
click at [1108, 508] on input "Hình thức thanh toán" at bounding box center [1149, 521] width 164 height 26
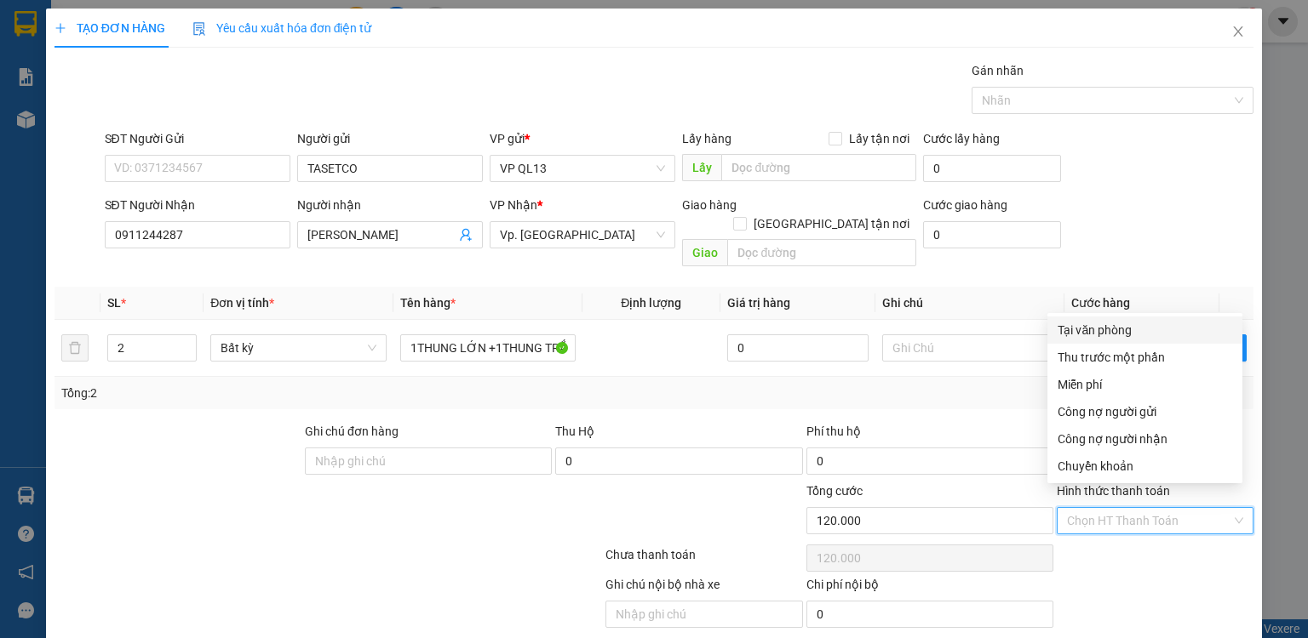
click at [1079, 330] on div "Tại văn phòng" at bounding box center [1144, 330] width 175 height 19
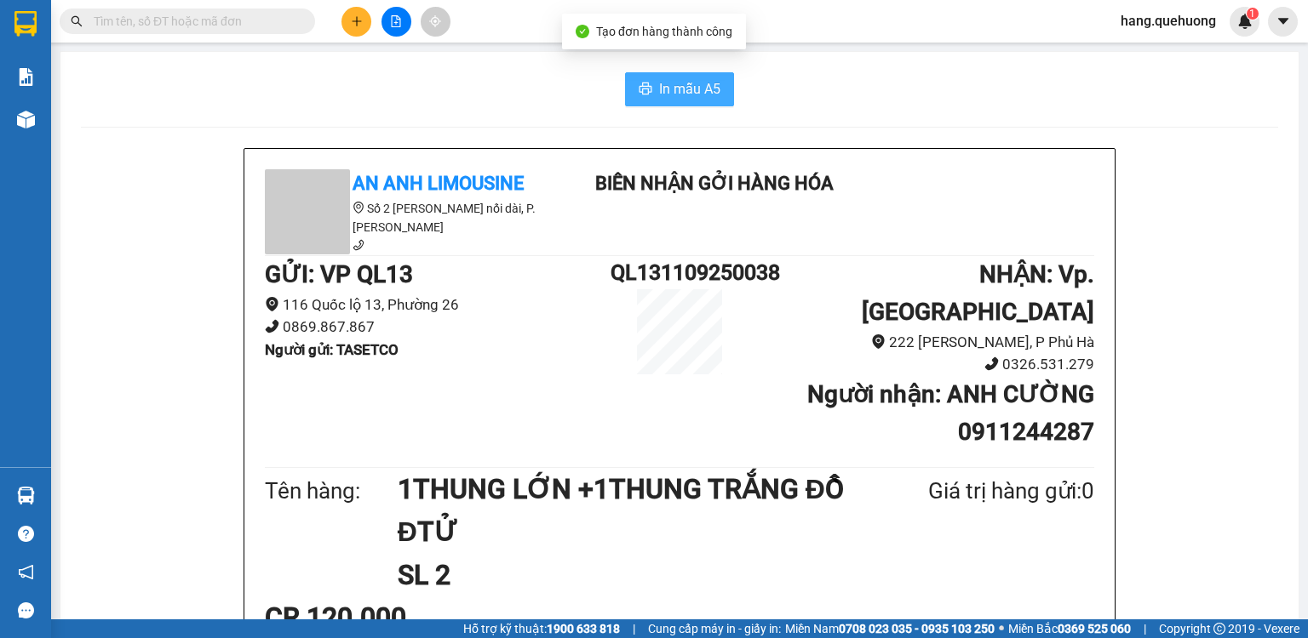
click at [679, 88] on span "In mẫu A5" at bounding box center [689, 88] width 61 height 21
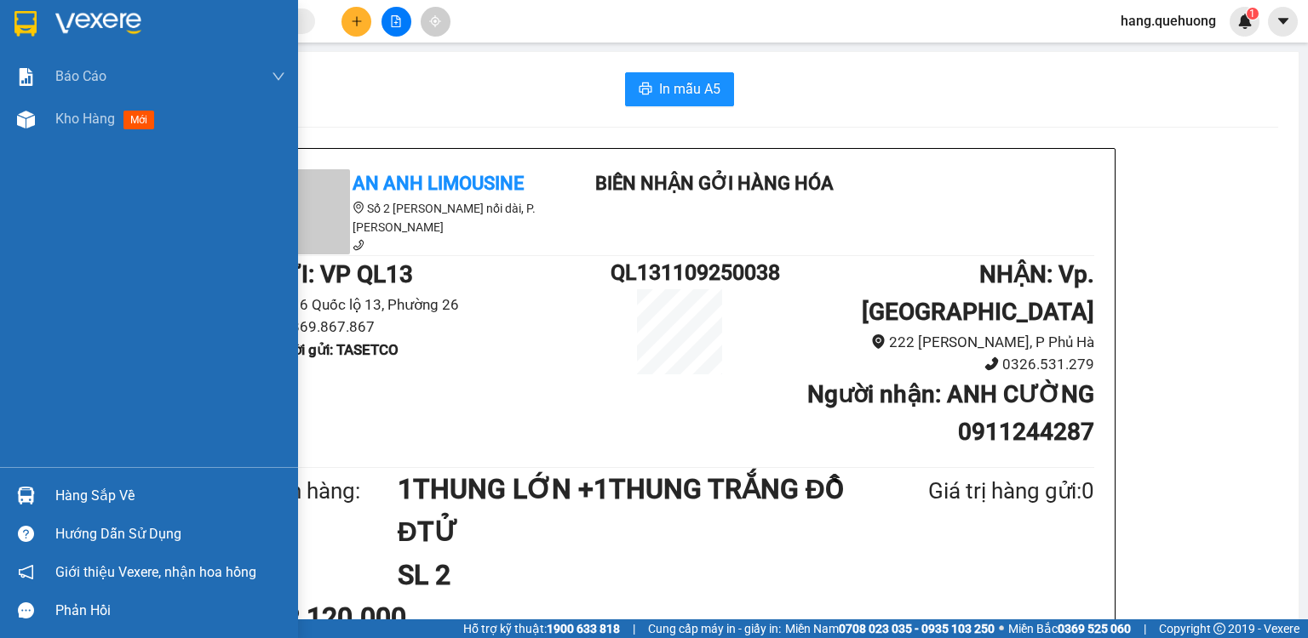
drag, startPoint x: 98, startPoint y: 120, endPoint x: 1307, endPoint y: 236, distance: 1214.3
click at [98, 120] on span "Kho hàng" at bounding box center [85, 119] width 60 height 16
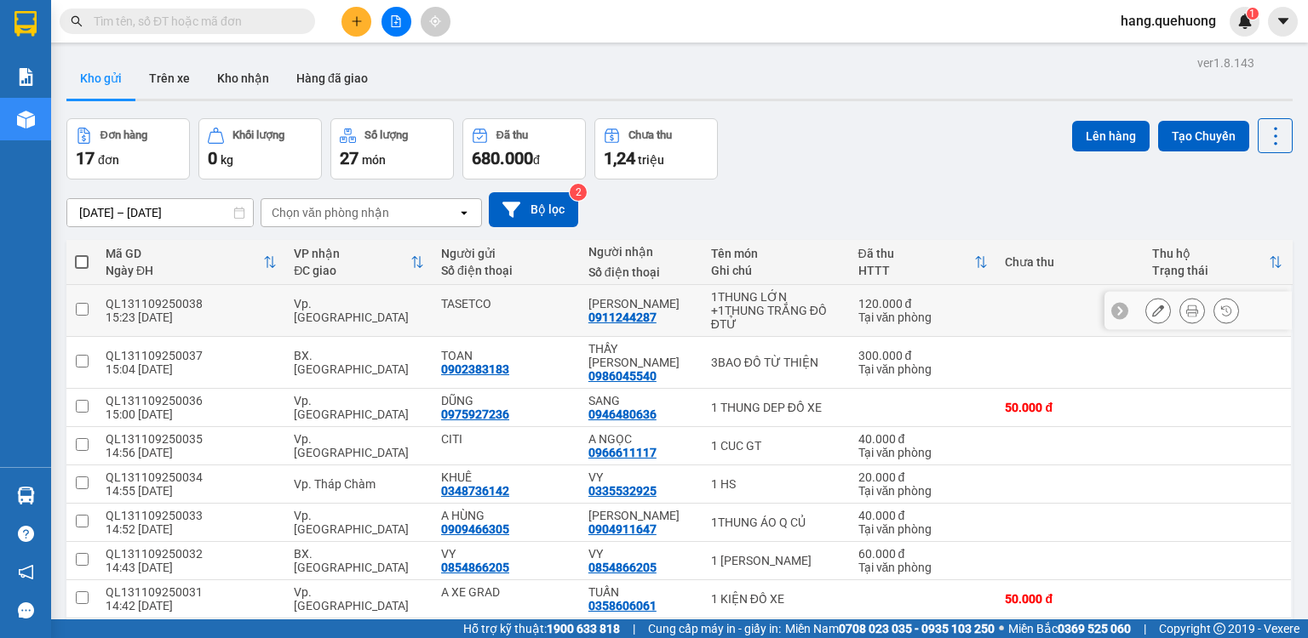
click at [72, 306] on td at bounding box center [81, 311] width 31 height 52
checkbox input "true"
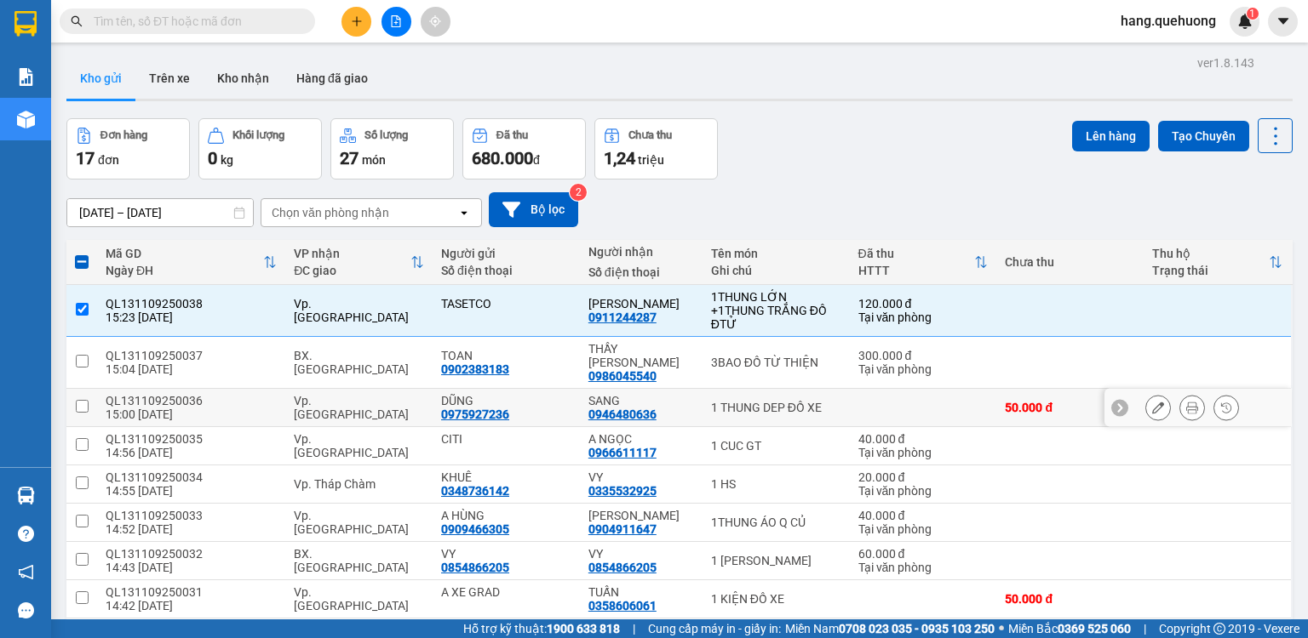
click at [81, 400] on input "checkbox" at bounding box center [82, 406] width 13 height 13
checkbox input "true"
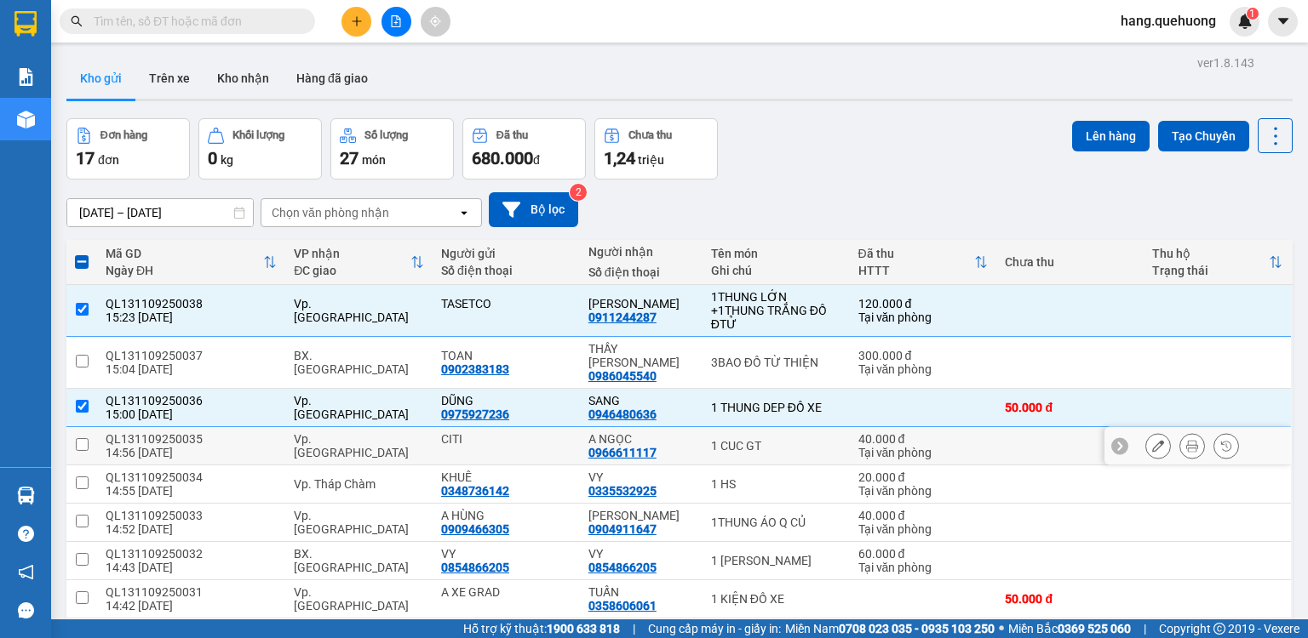
click at [82, 438] on input "checkbox" at bounding box center [82, 444] width 13 height 13
checkbox input "true"
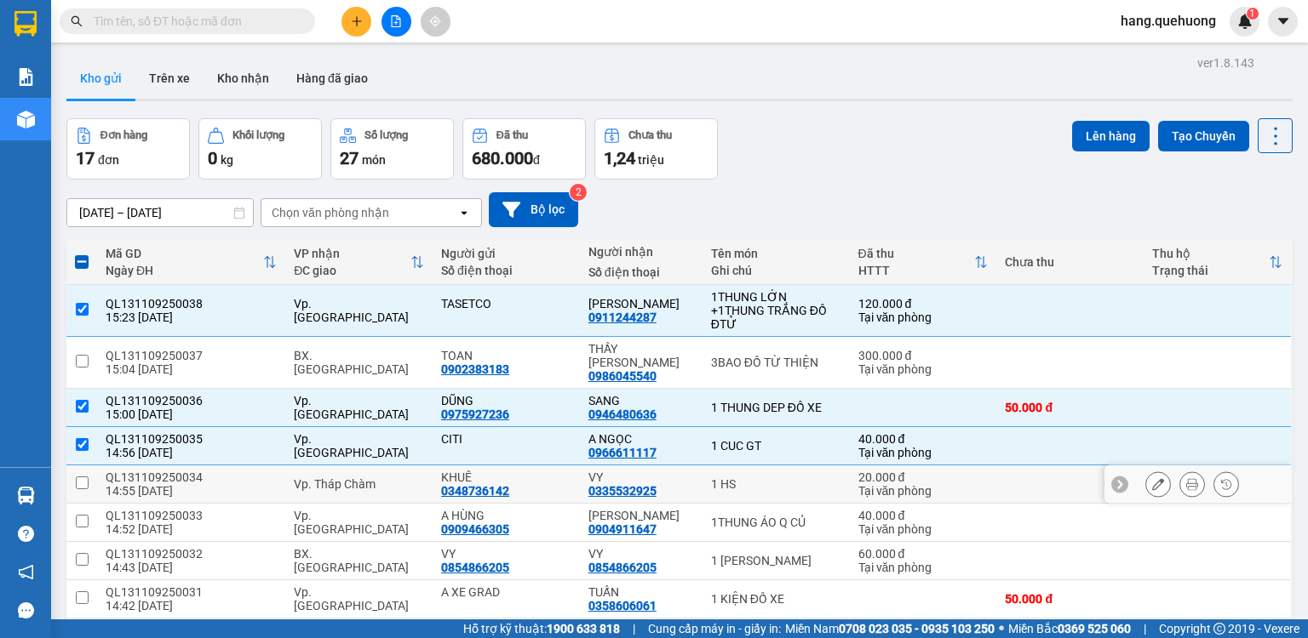
click at [77, 477] on input "checkbox" at bounding box center [82, 483] width 13 height 13
checkbox input "true"
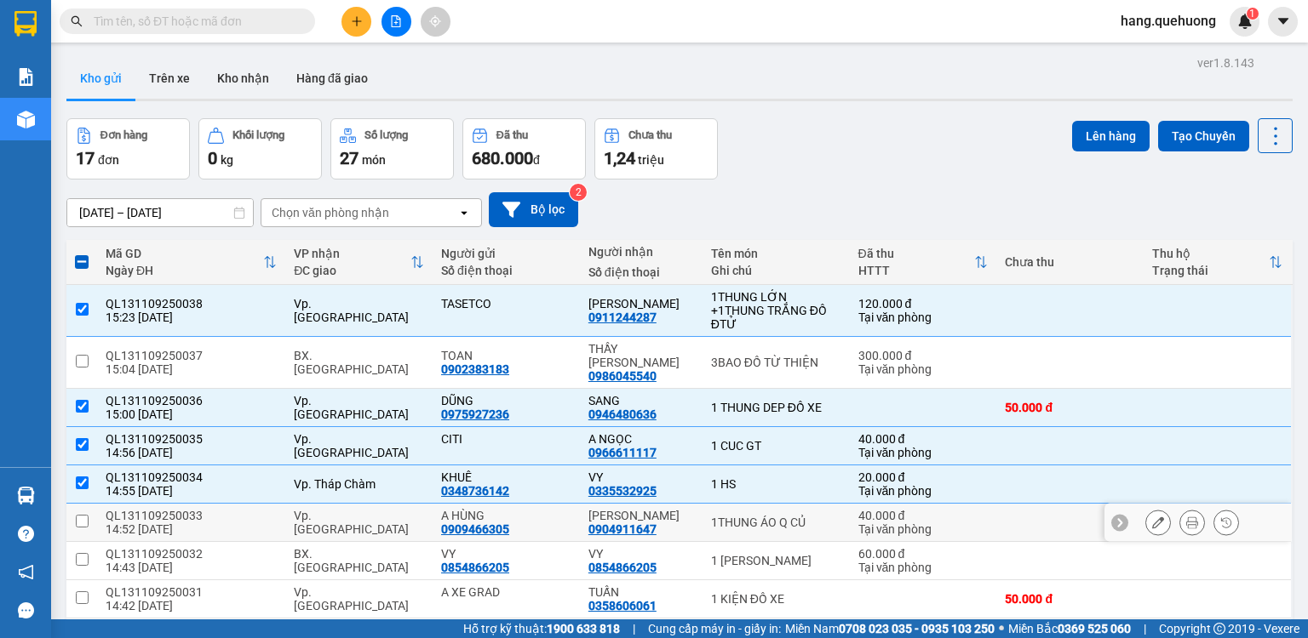
click at [85, 515] on input "checkbox" at bounding box center [82, 521] width 13 height 13
checkbox input "true"
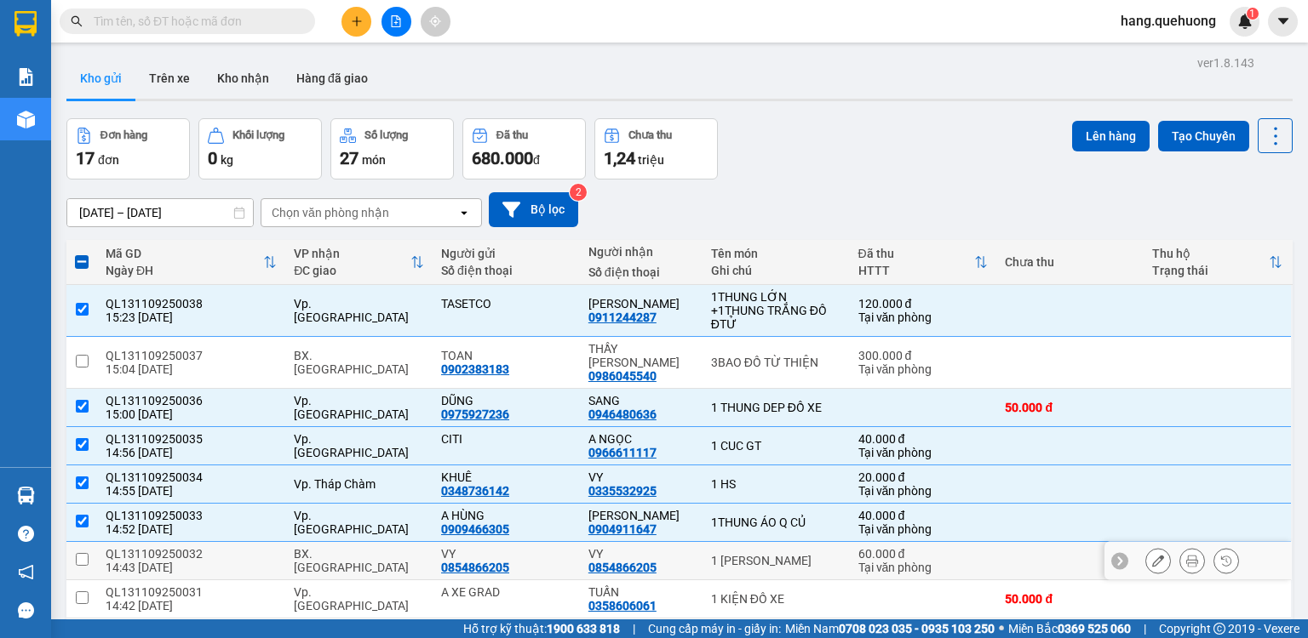
click at [85, 553] on input "checkbox" at bounding box center [82, 559] width 13 height 13
checkbox input "true"
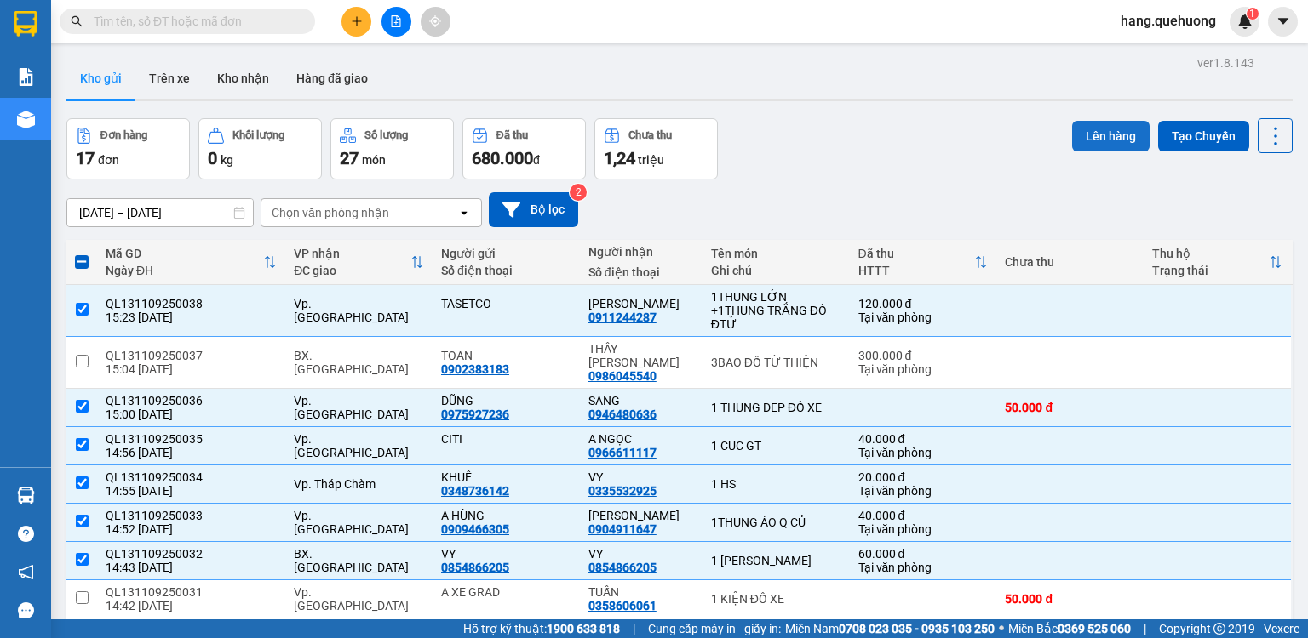
click at [1086, 136] on button "Lên hàng" at bounding box center [1110, 136] width 77 height 31
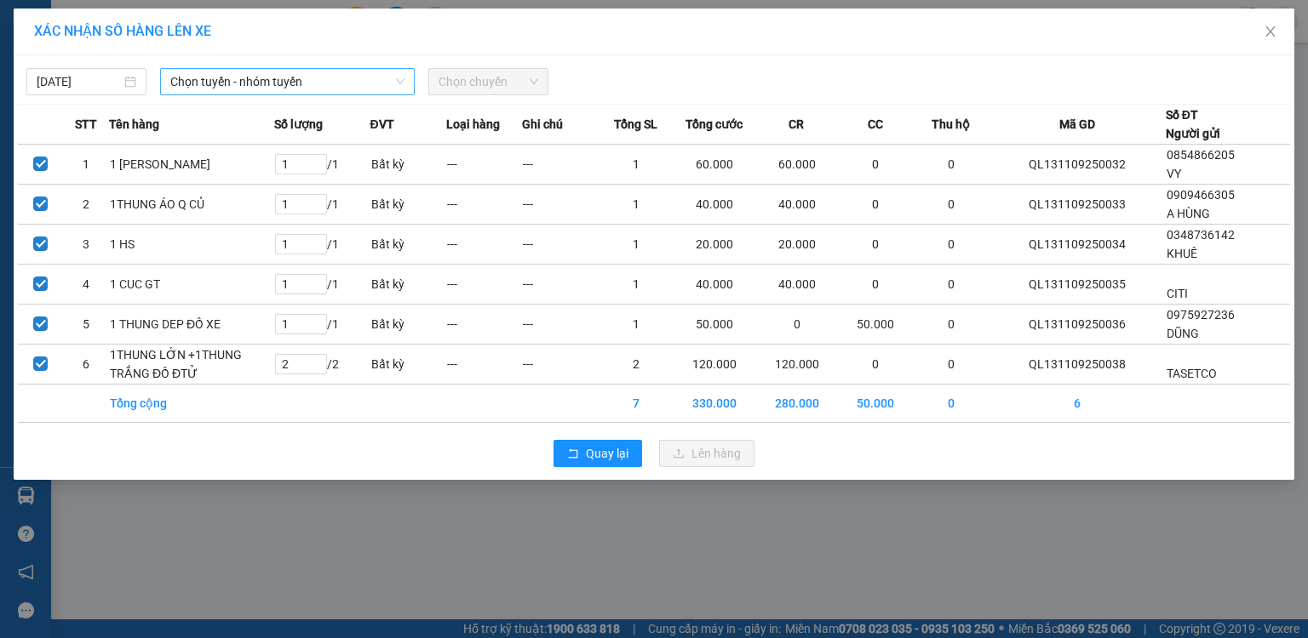
click at [276, 82] on span "Chọn tuyến - nhóm tuyến" at bounding box center [287, 82] width 234 height 26
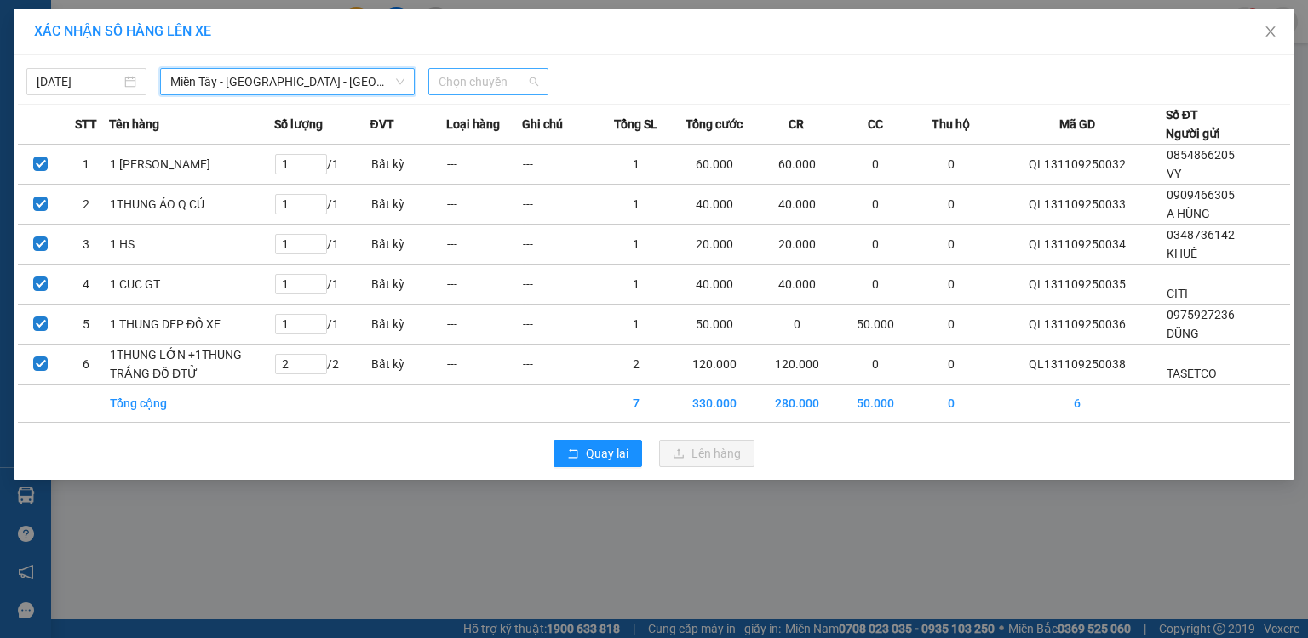
click at [516, 69] on span "Chọn chuyến" at bounding box center [488, 82] width 100 height 26
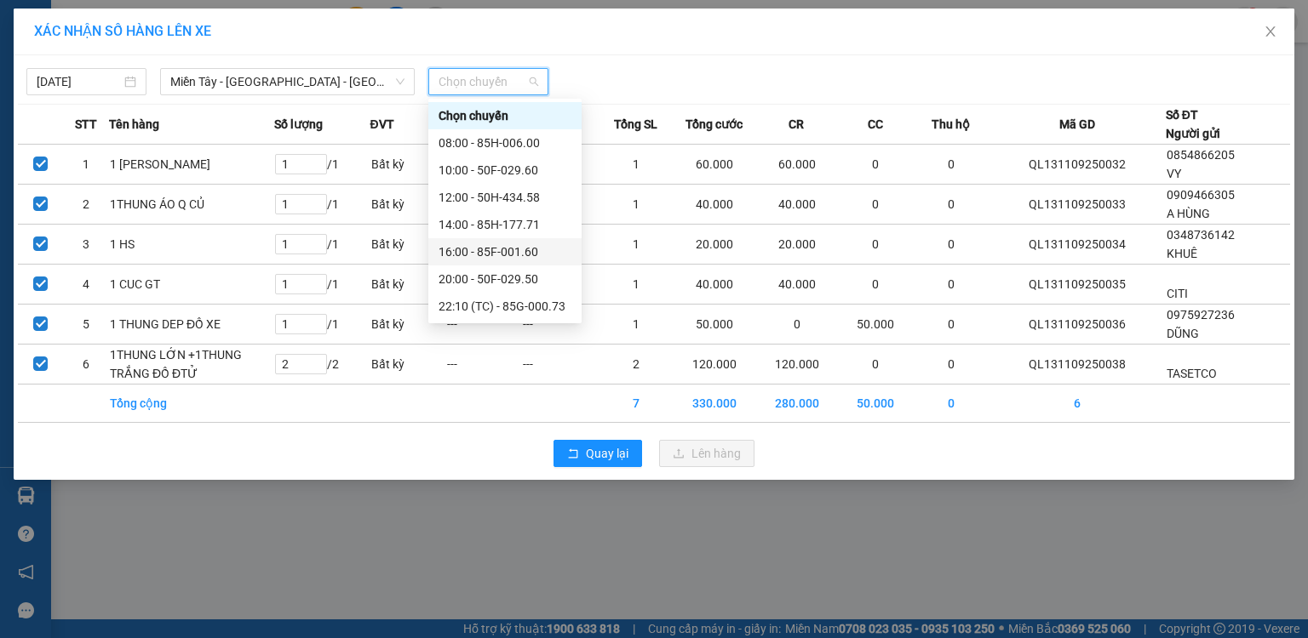
click at [514, 254] on div "16:00 - 85F-001.60" at bounding box center [504, 252] width 133 height 19
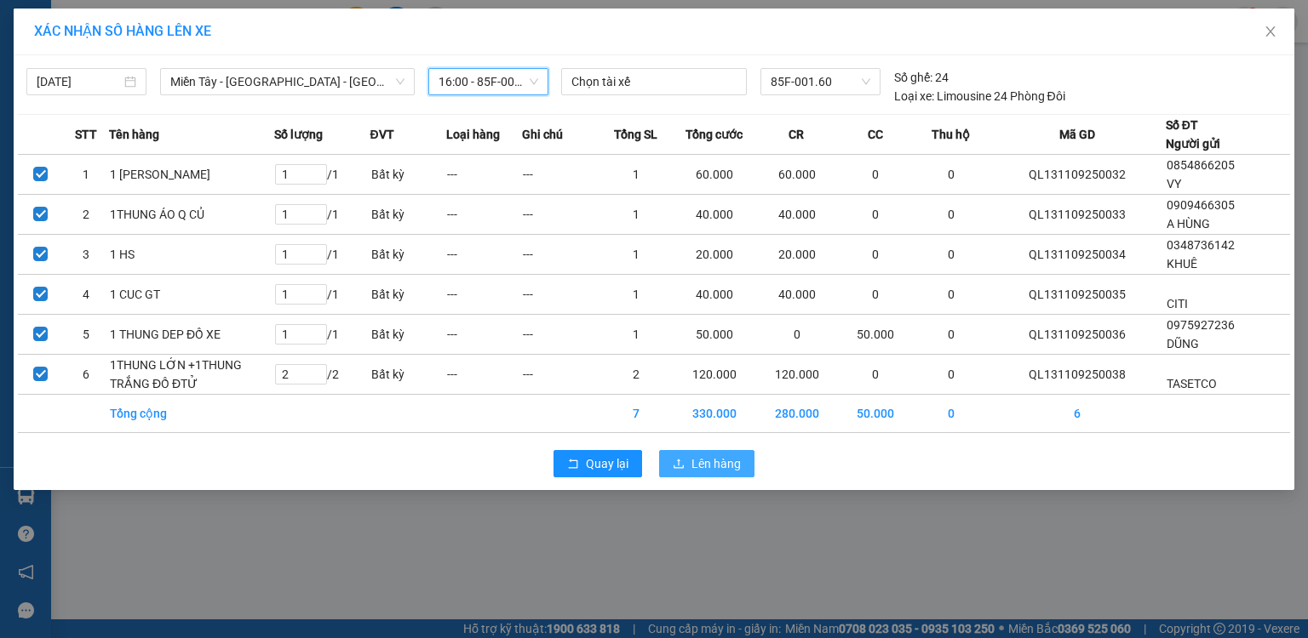
click at [708, 478] on button "Lên hàng" at bounding box center [706, 463] width 95 height 27
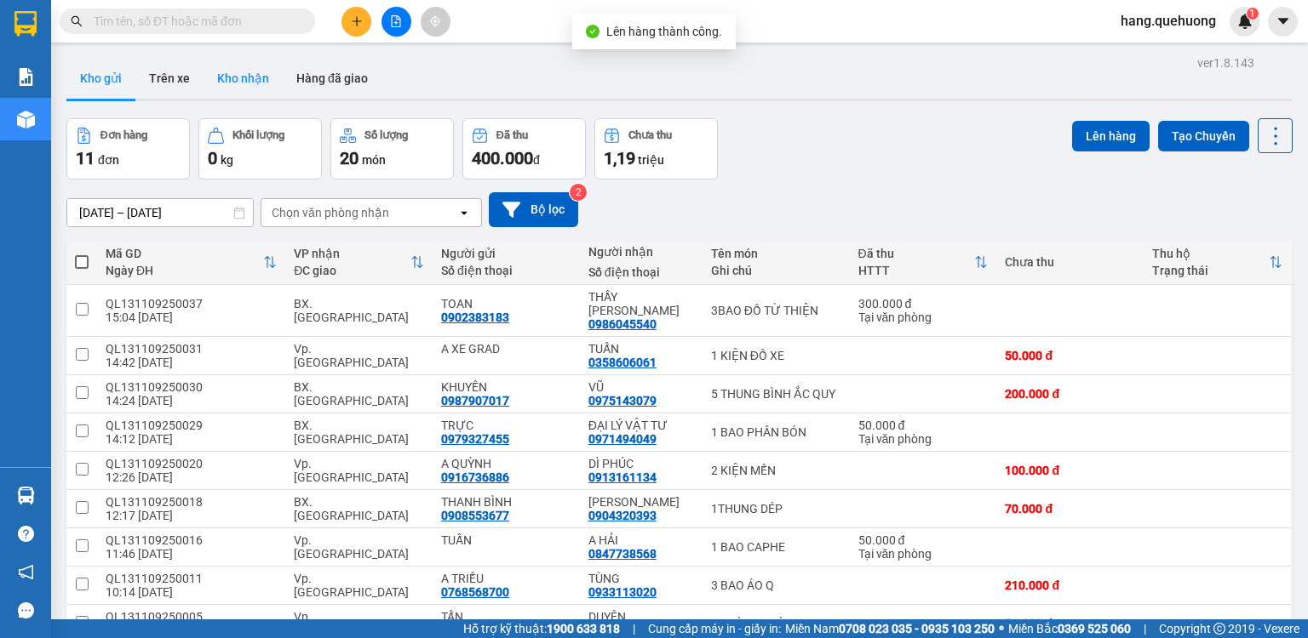
click at [245, 92] on button "Kho nhận" at bounding box center [242, 78] width 79 height 41
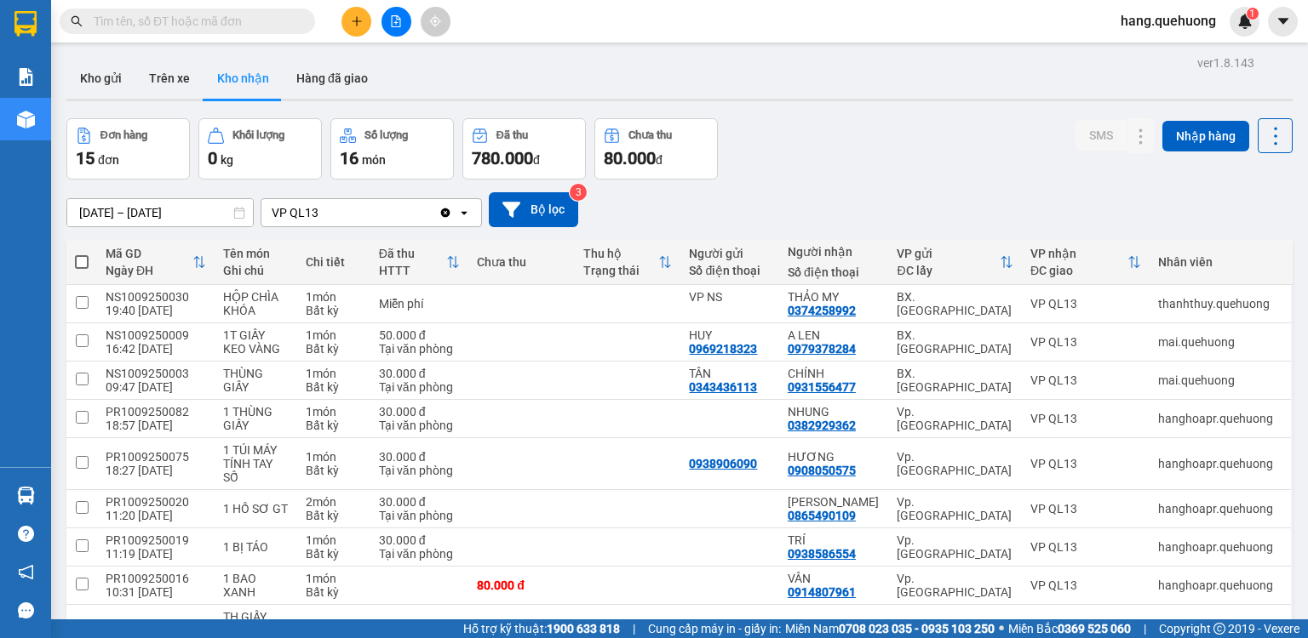
click at [359, 31] on button at bounding box center [356, 22] width 30 height 30
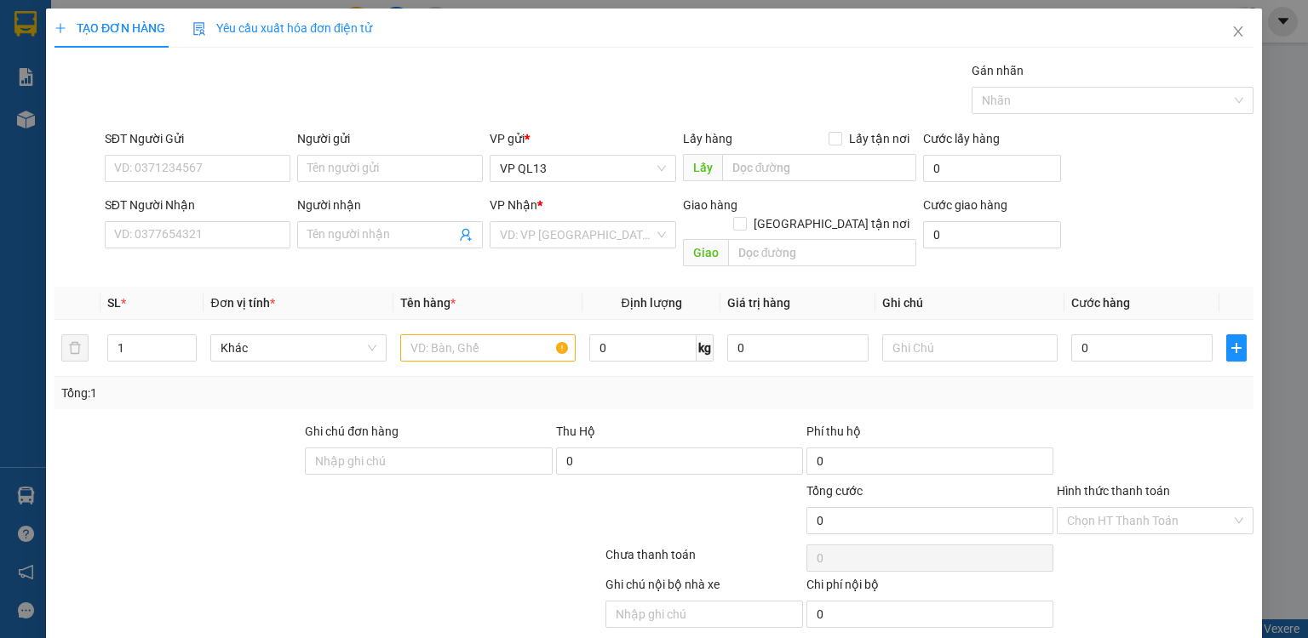
click at [358, 31] on span "Yêu cầu xuất hóa đơn điện tử" at bounding box center [282, 28] width 180 height 14
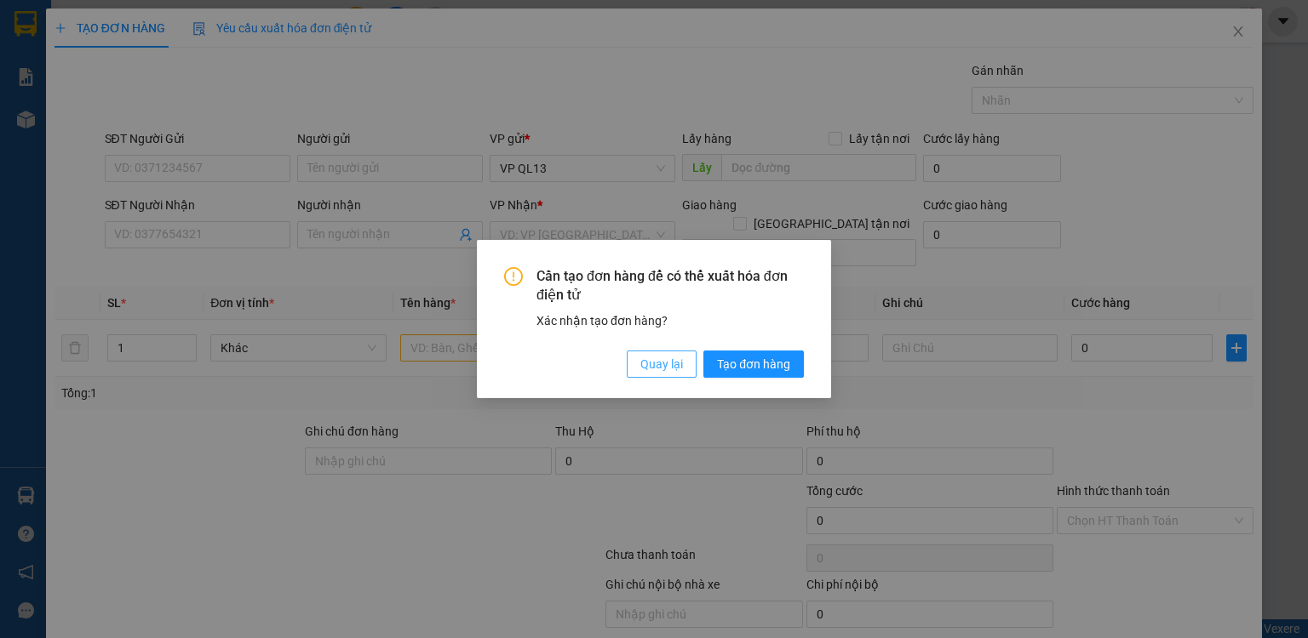
click at [667, 373] on span "Quay lại" at bounding box center [661, 364] width 43 height 19
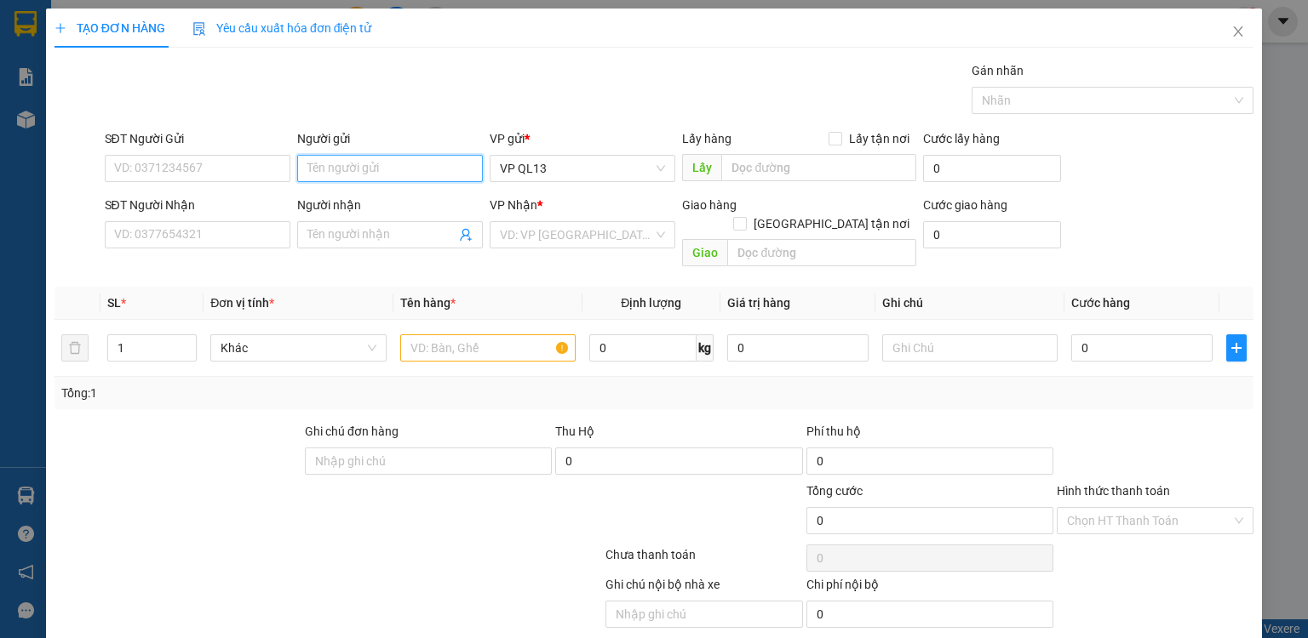
click at [352, 164] on input "Người gửi" at bounding box center [390, 168] width 186 height 27
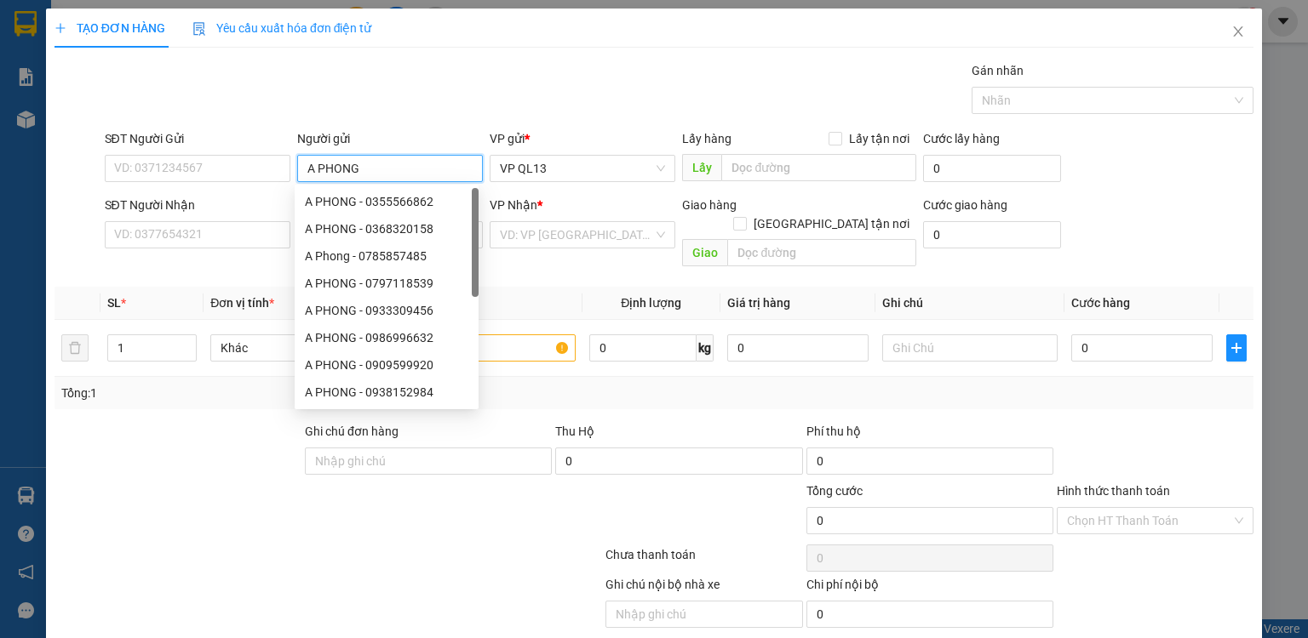
type input "A PHONG"
click at [153, 248] on div "SĐT Người Nhận VD: 0377654321" at bounding box center [198, 226] width 186 height 60
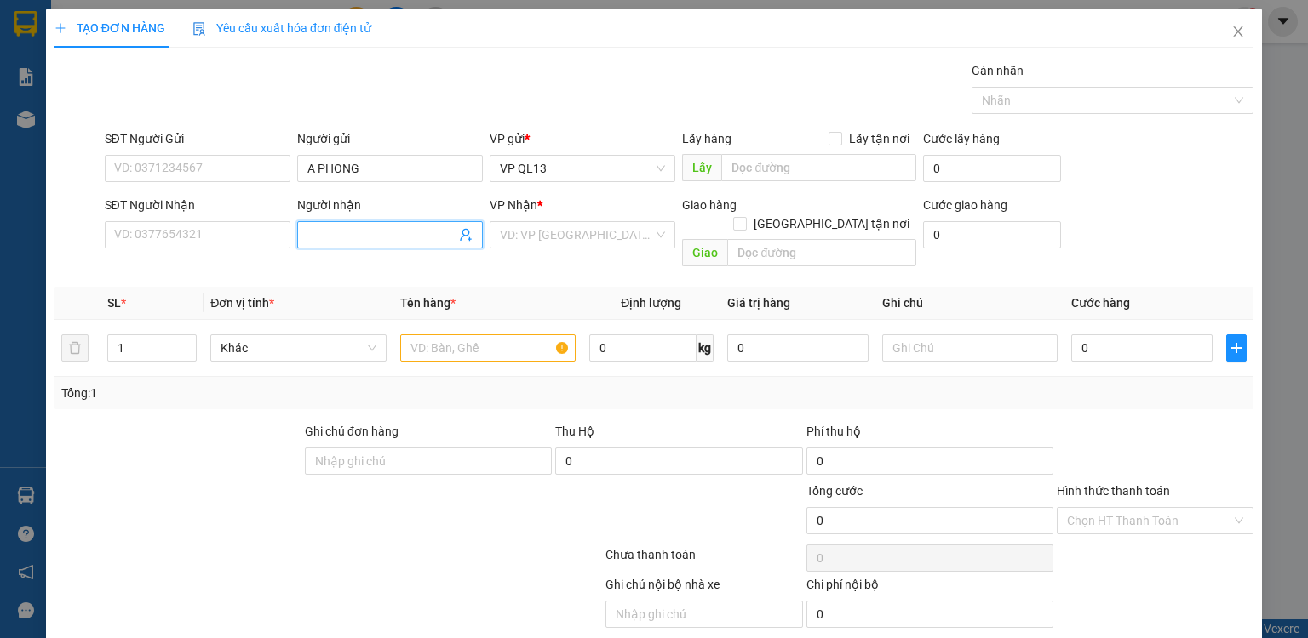
click at [304, 244] on span at bounding box center [390, 234] width 186 height 27
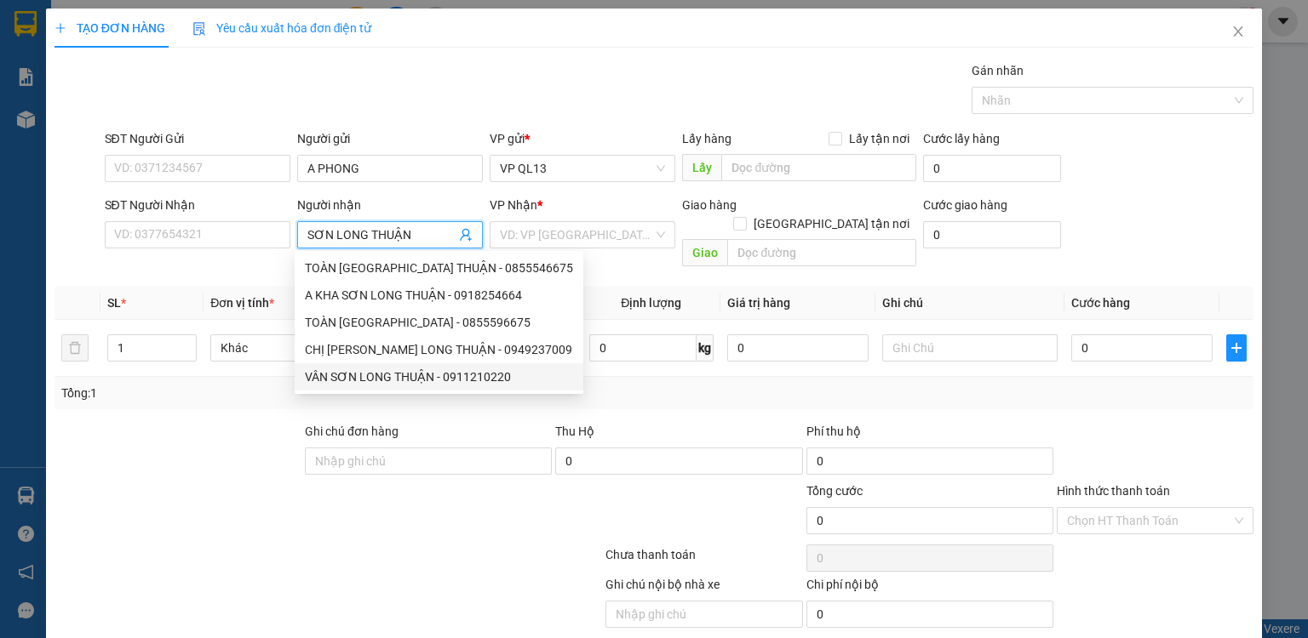
type input "SƠN LONG THUẬN"
click at [480, 507] on div at bounding box center [504, 512] width 200 height 60
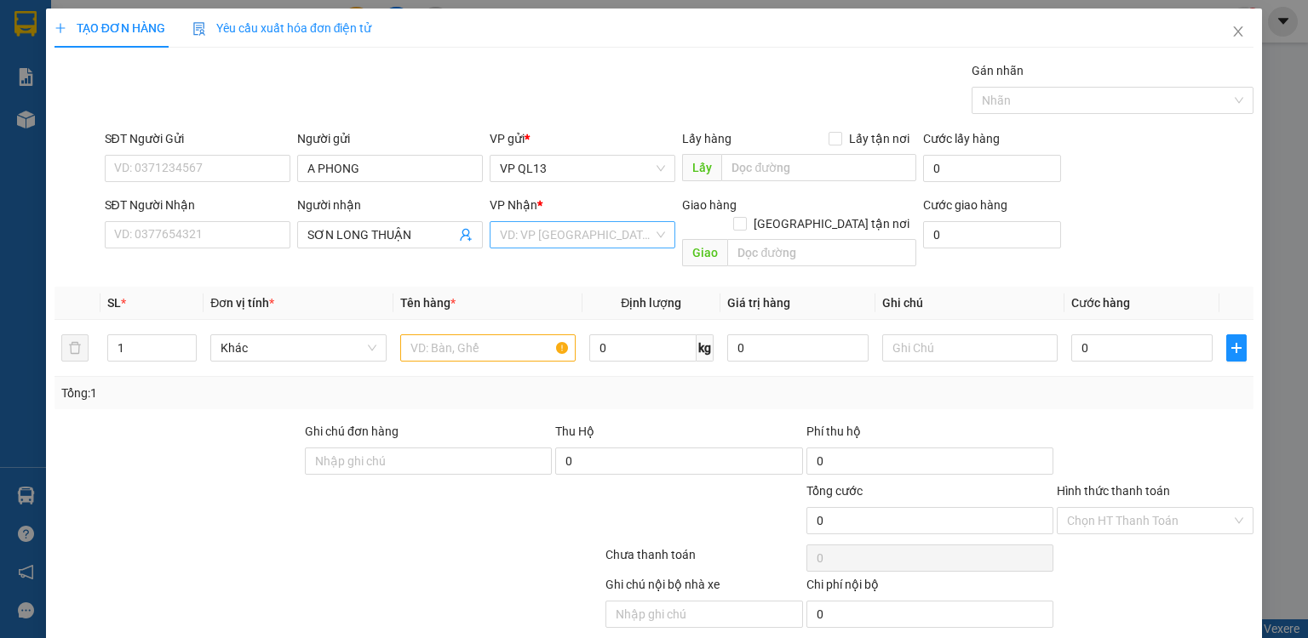
click at [556, 234] on input "search" at bounding box center [576, 235] width 153 height 26
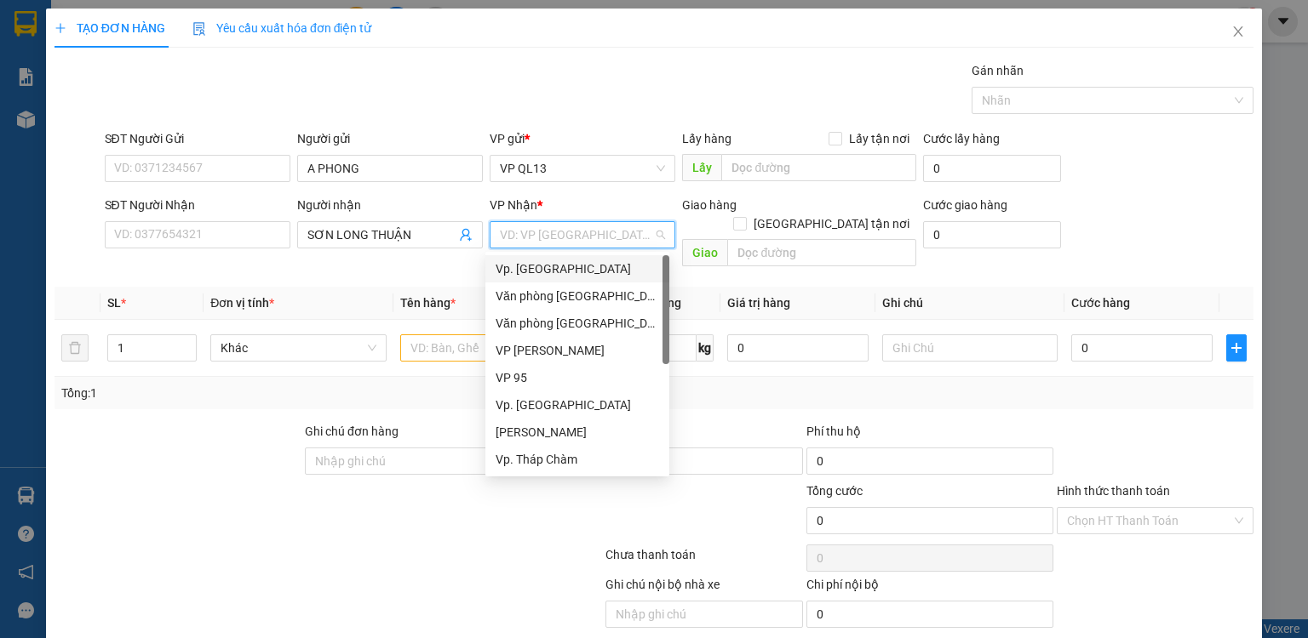
click at [533, 272] on div "Vp. [GEOGRAPHIC_DATA]" at bounding box center [576, 269] width 163 height 19
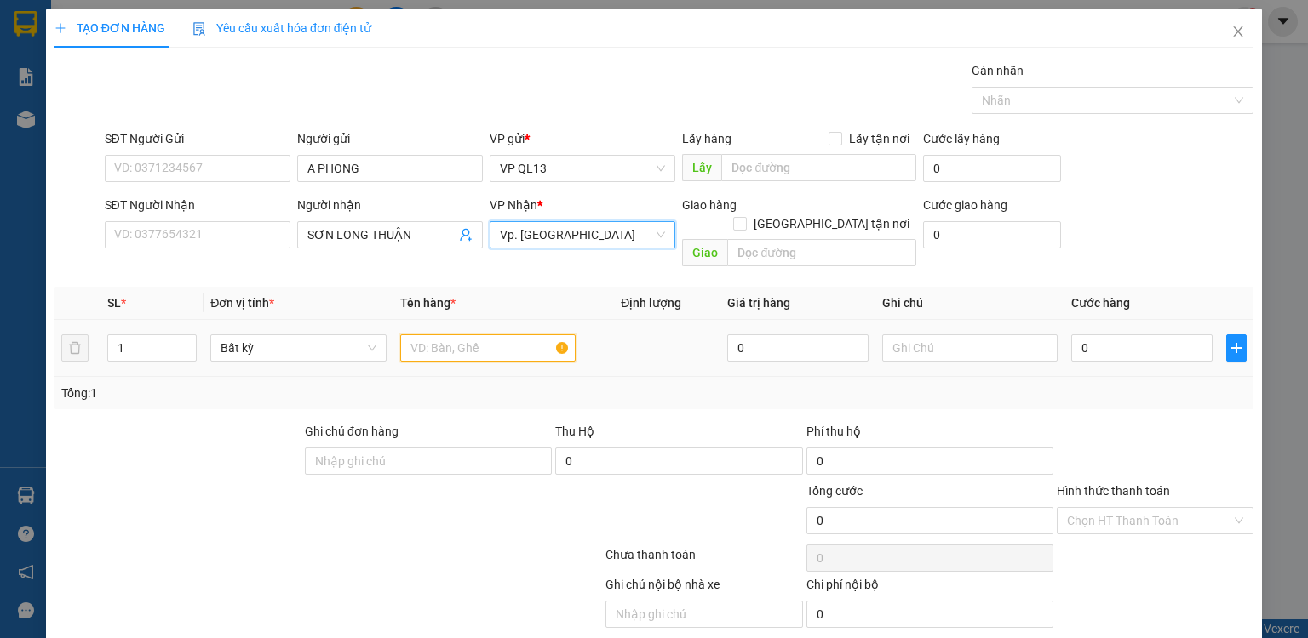
click at [454, 335] on input "text" at bounding box center [487, 348] width 175 height 27
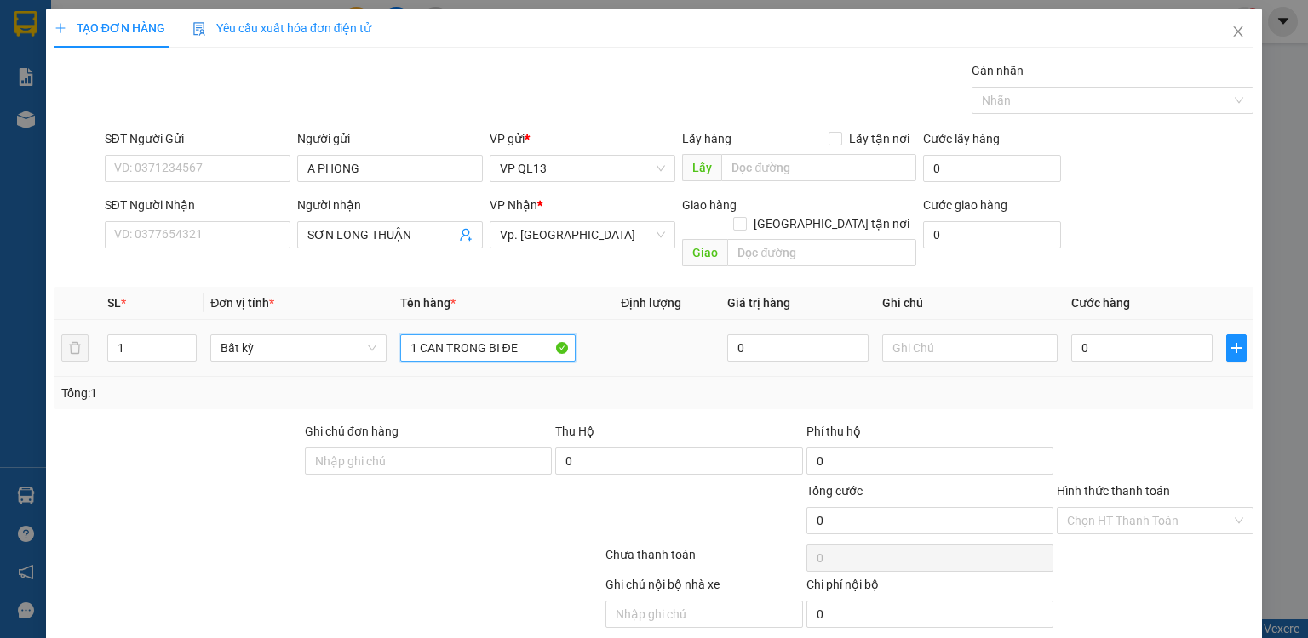
type input "1 CAN TRONG BI ĐEN"
click at [1116, 336] on input "0" at bounding box center [1141, 348] width 141 height 27
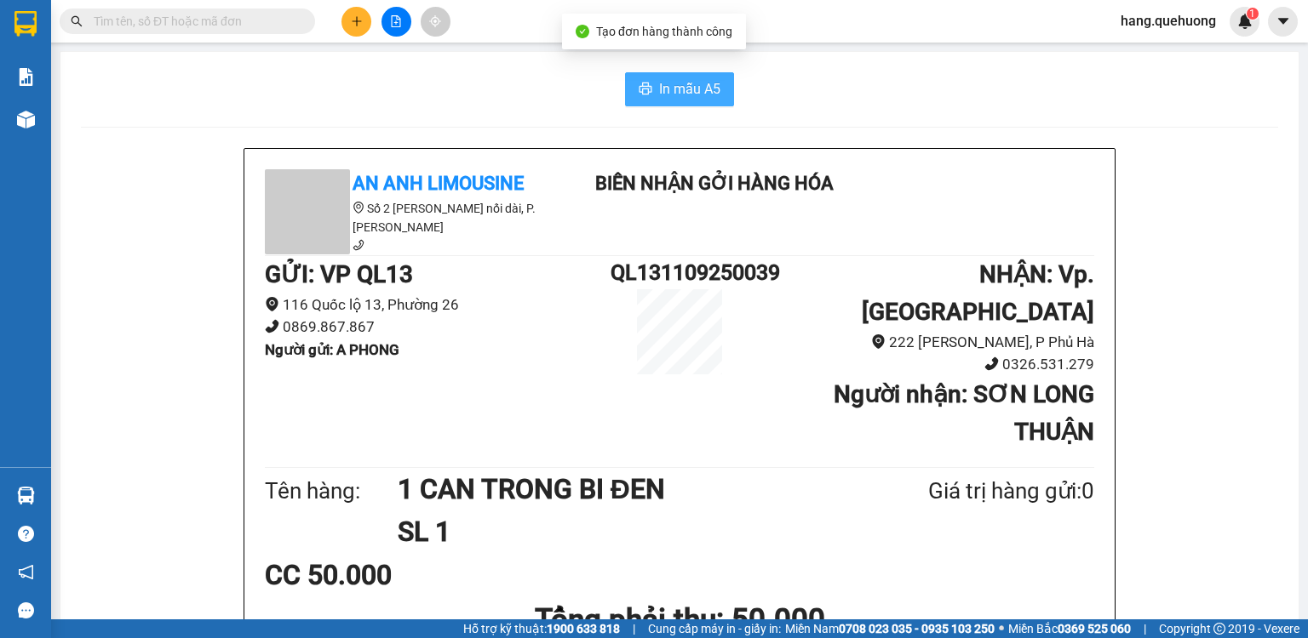
click at [699, 87] on span "In mẫu A5" at bounding box center [689, 88] width 61 height 21
click at [357, 19] on icon "plus" at bounding box center [356, 20] width 1 height 9
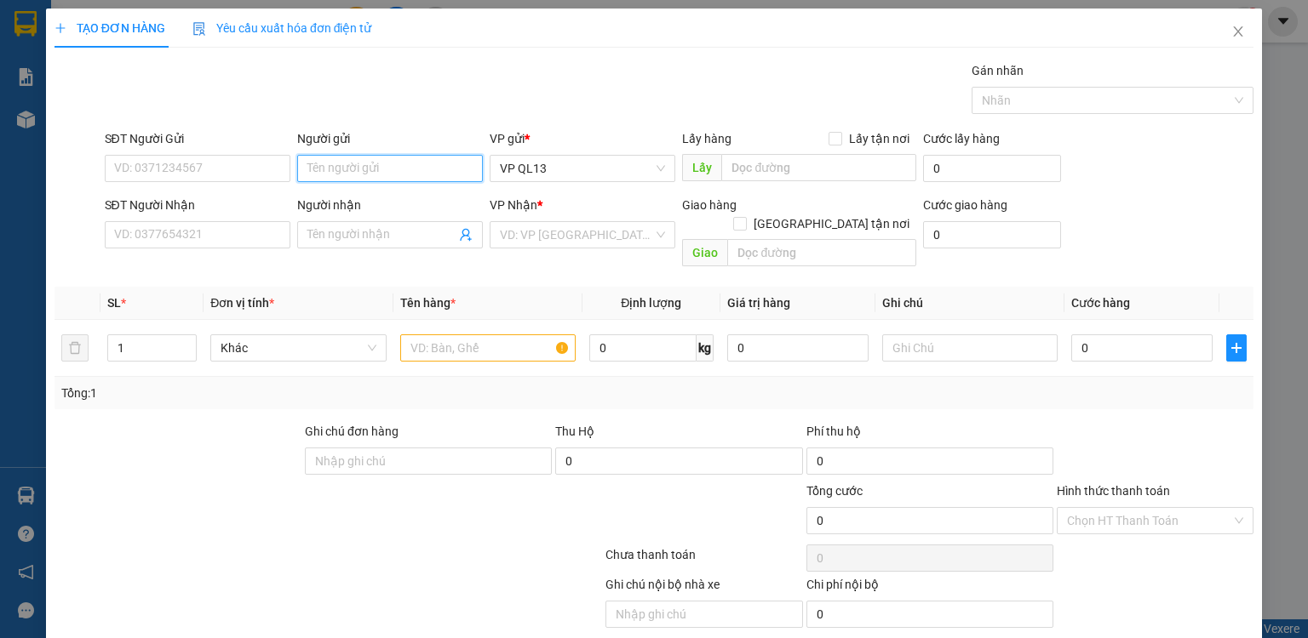
click at [368, 177] on input "Người gửi" at bounding box center [390, 168] width 186 height 27
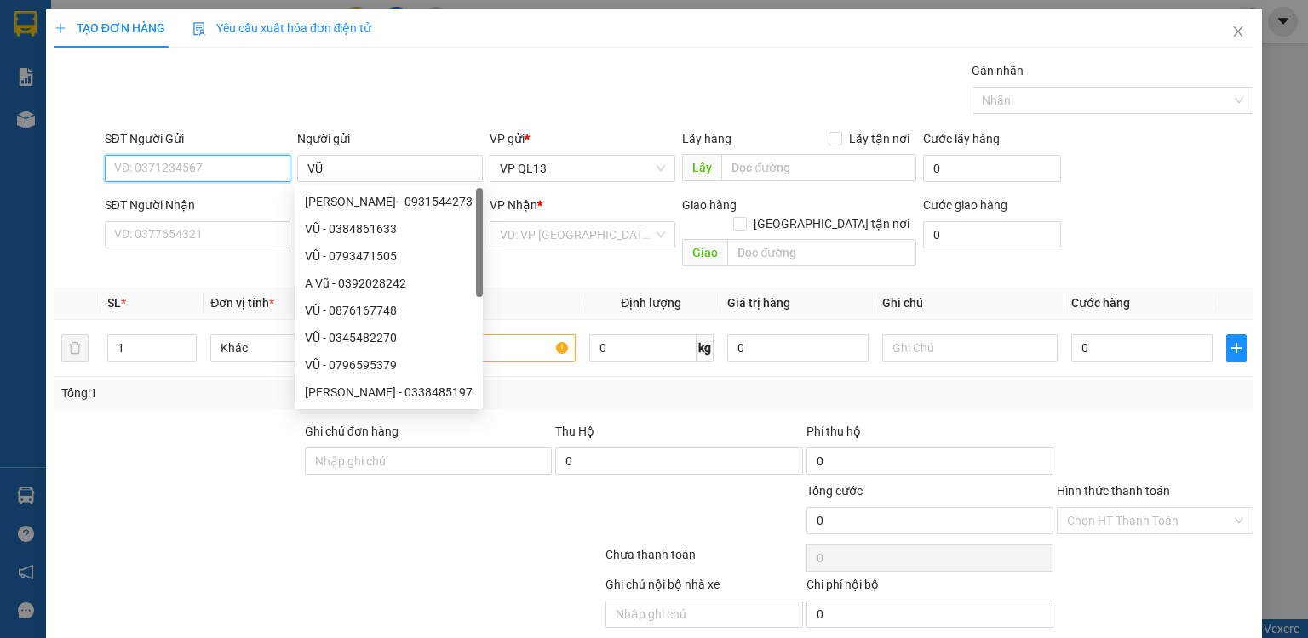
click at [205, 161] on input "SĐT Người Gửi" at bounding box center [198, 168] width 186 height 27
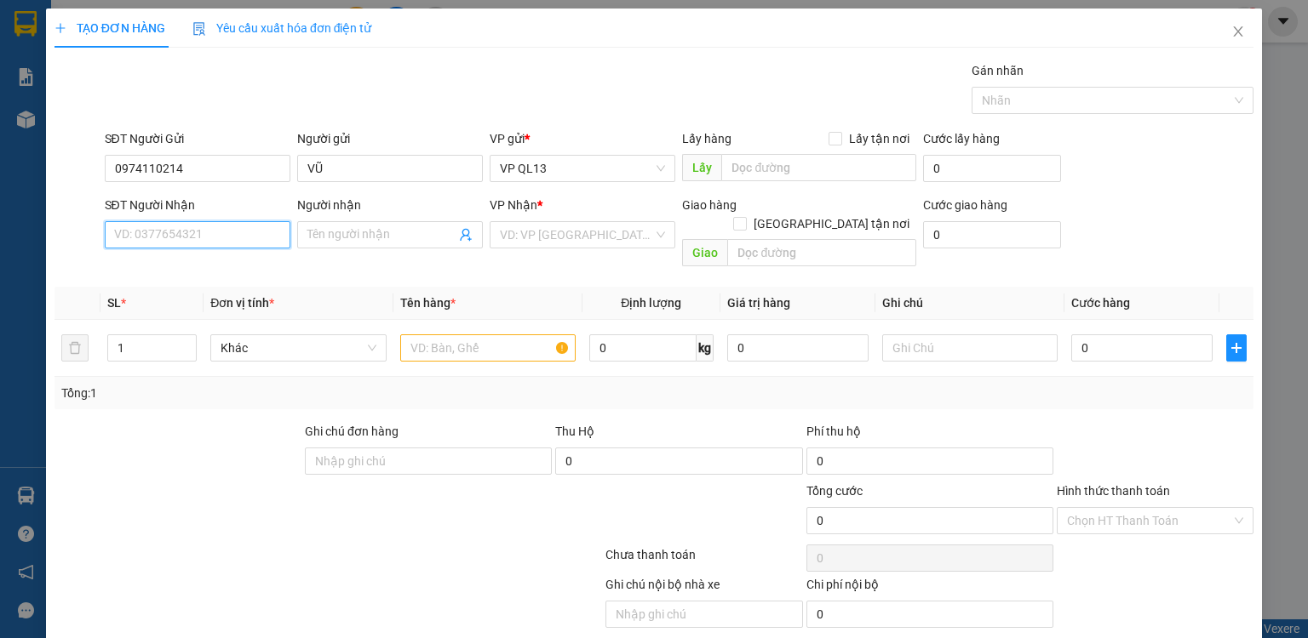
click at [145, 241] on input "SĐT Người Nhận" at bounding box center [198, 234] width 186 height 27
click at [175, 270] on div "0983936267 - A THIỆN" at bounding box center [195, 268] width 163 height 19
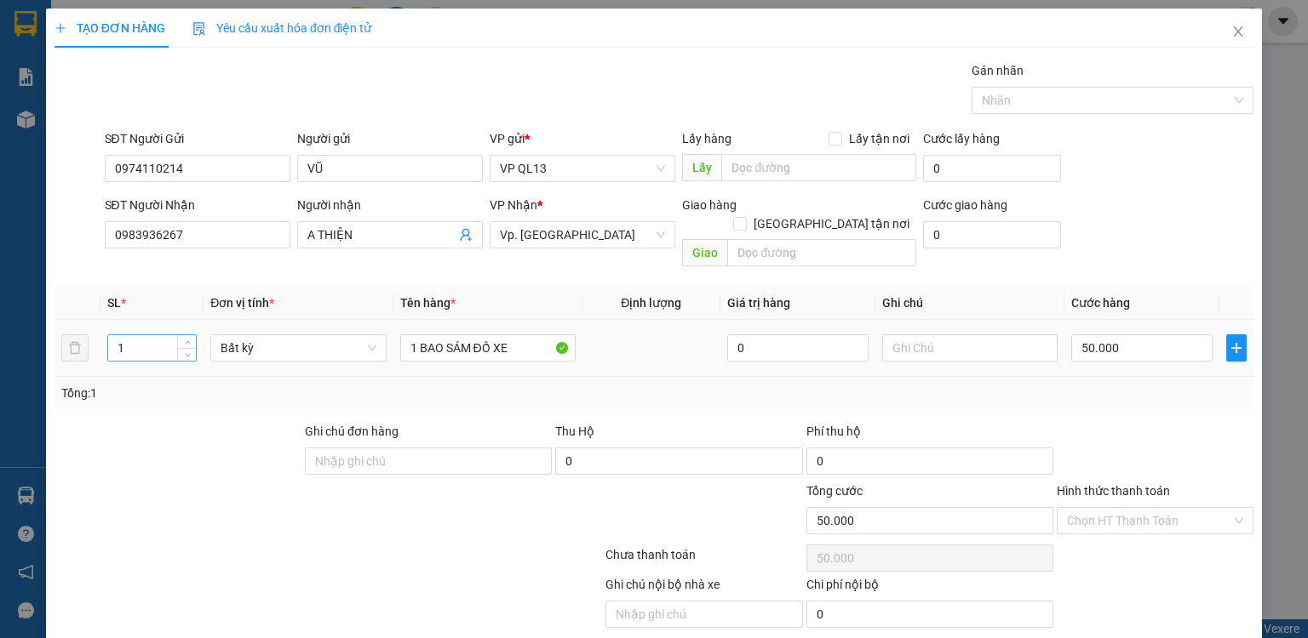
click at [157, 335] on input "1" at bounding box center [152, 348] width 88 height 26
click at [524, 335] on input "1 BAO SÁM ĐỒ XE" at bounding box center [487, 348] width 175 height 27
click at [1093, 335] on input "0" at bounding box center [1141, 348] width 141 height 27
drag, startPoint x: 1130, startPoint y: 591, endPoint x: 991, endPoint y: 532, distance: 150.7
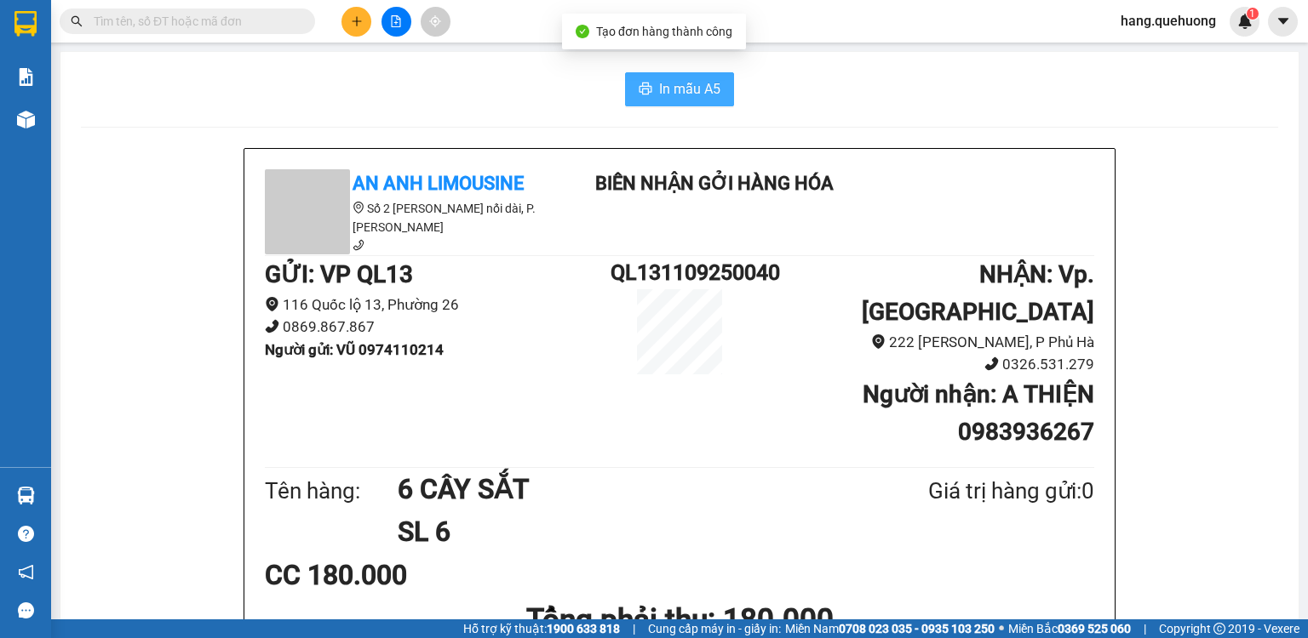
click at [665, 90] on span "In mẫu A5" at bounding box center [689, 88] width 61 height 21
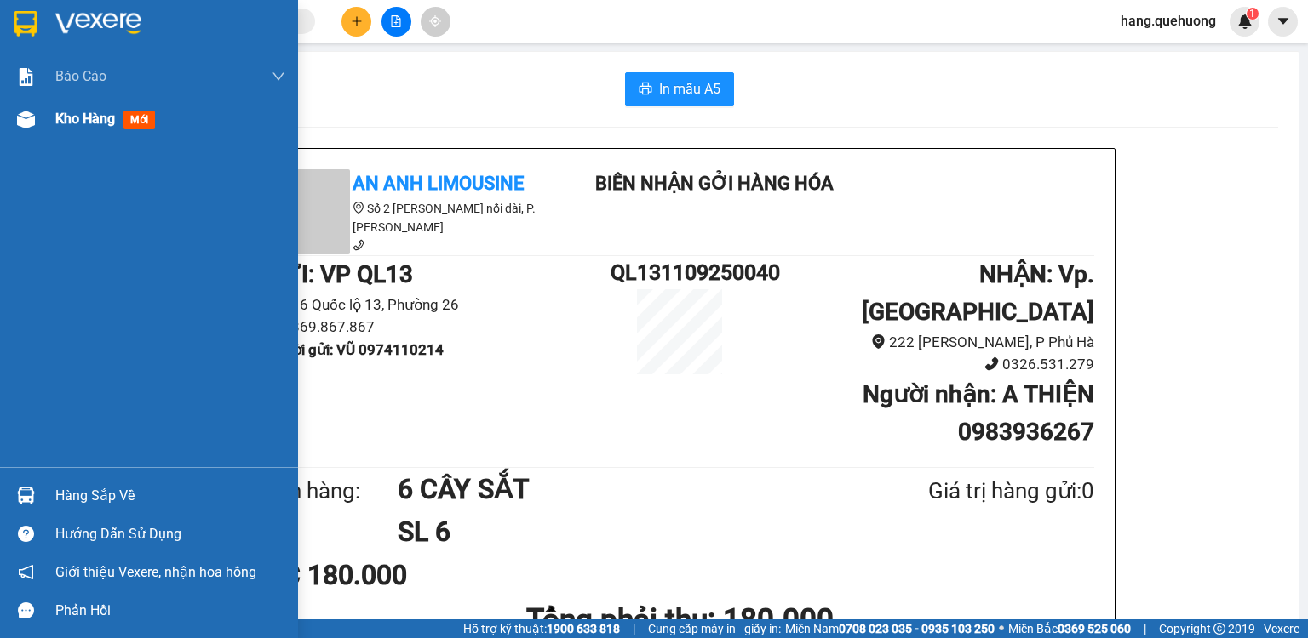
click at [75, 124] on span "Kho hàng" at bounding box center [85, 119] width 60 height 16
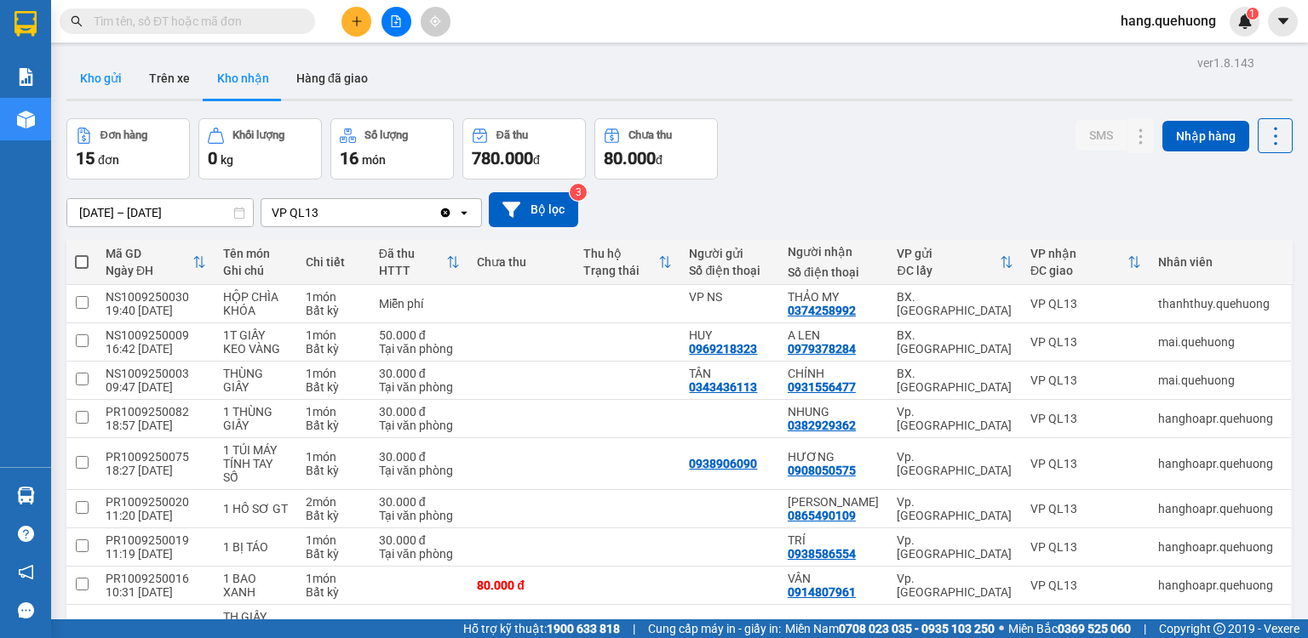
click at [117, 89] on button "Kho gửi" at bounding box center [100, 78] width 69 height 41
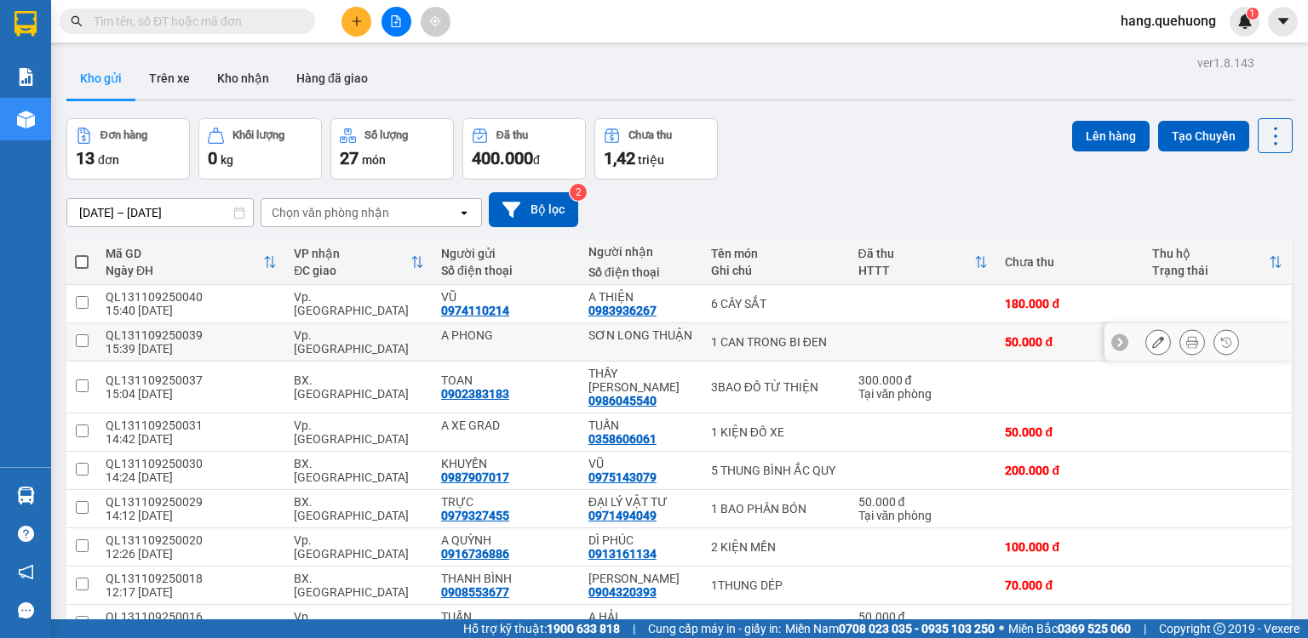
click at [79, 340] on input "checkbox" at bounding box center [82, 341] width 13 height 13
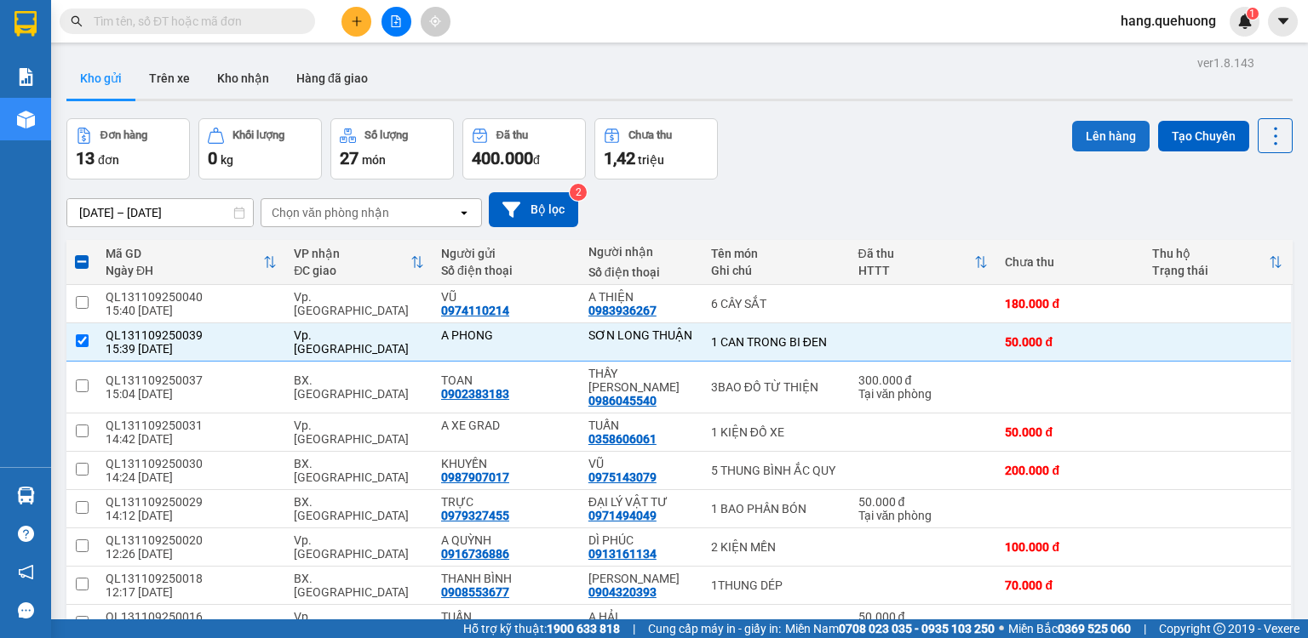
click at [1083, 136] on button "Lên hàng" at bounding box center [1110, 136] width 77 height 31
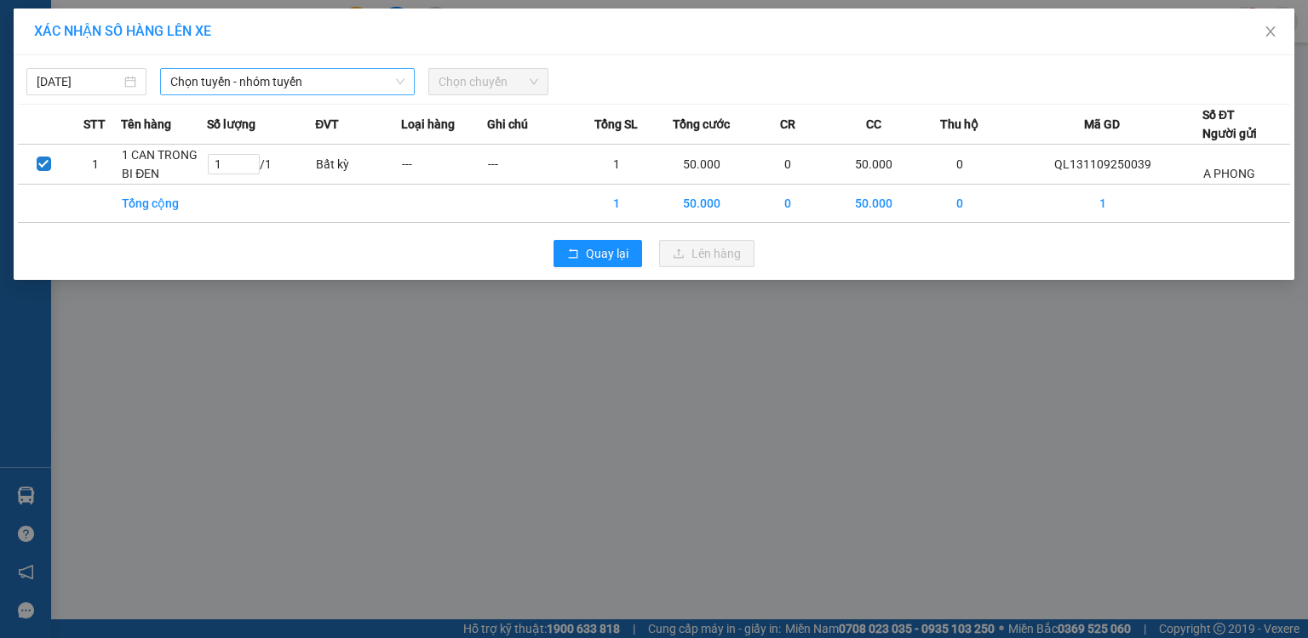
click at [286, 83] on span "Chọn tuyến - nhóm tuyến" at bounding box center [287, 82] width 234 height 26
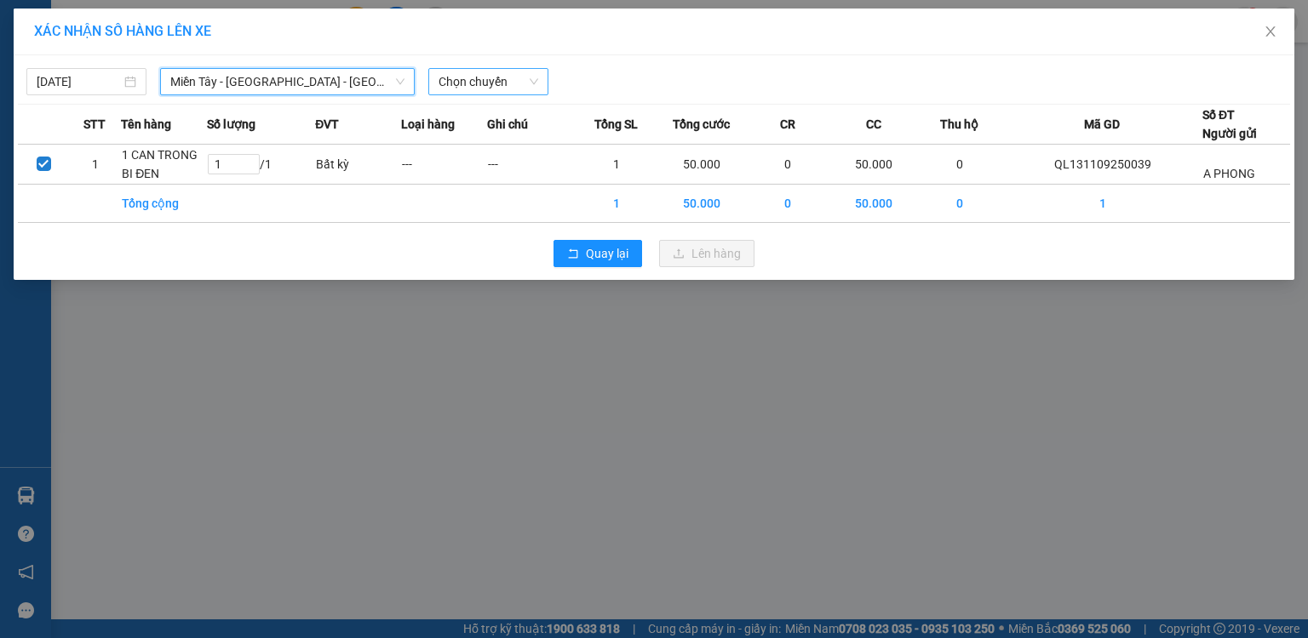
click at [499, 86] on span "Chọn chuyến" at bounding box center [488, 82] width 100 height 26
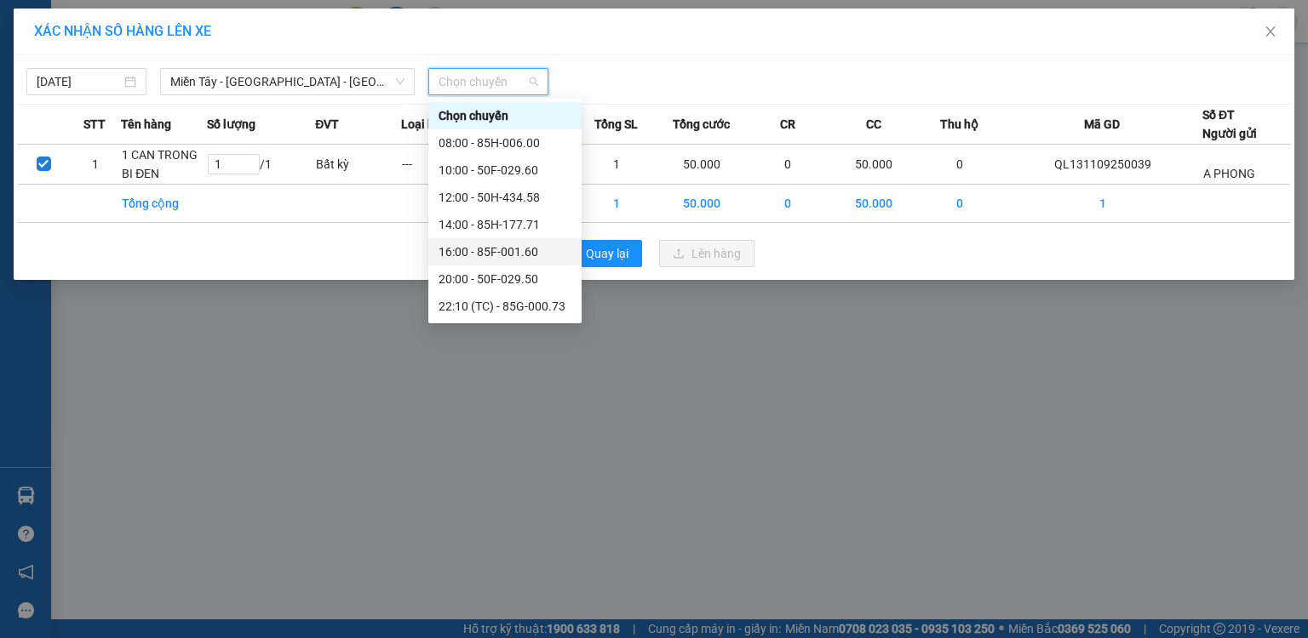
click at [531, 255] on div "16:00 - 85F-001.60" at bounding box center [504, 252] width 133 height 19
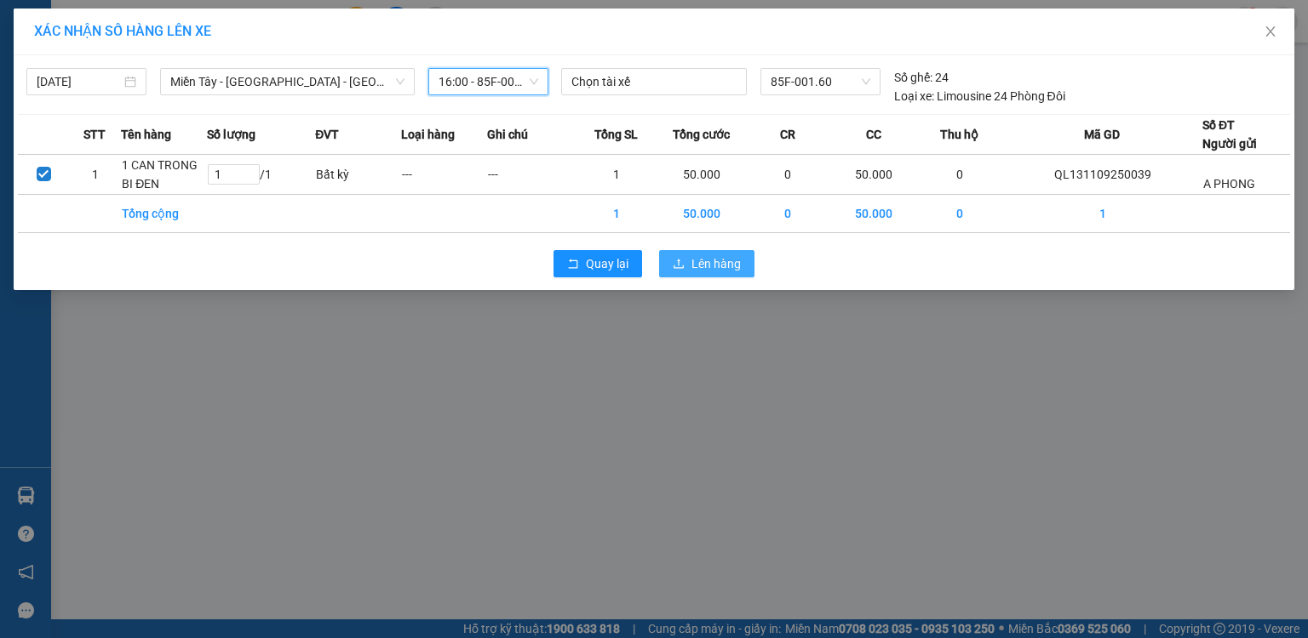
drag, startPoint x: 741, startPoint y: 255, endPoint x: 724, endPoint y: 278, distance: 27.9
click at [740, 256] on button "Lên hàng" at bounding box center [706, 263] width 95 height 27
click at [705, 269] on span "Lên hàng" at bounding box center [715, 264] width 49 height 19
click at [699, 256] on span "Lên hàng" at bounding box center [715, 264] width 49 height 19
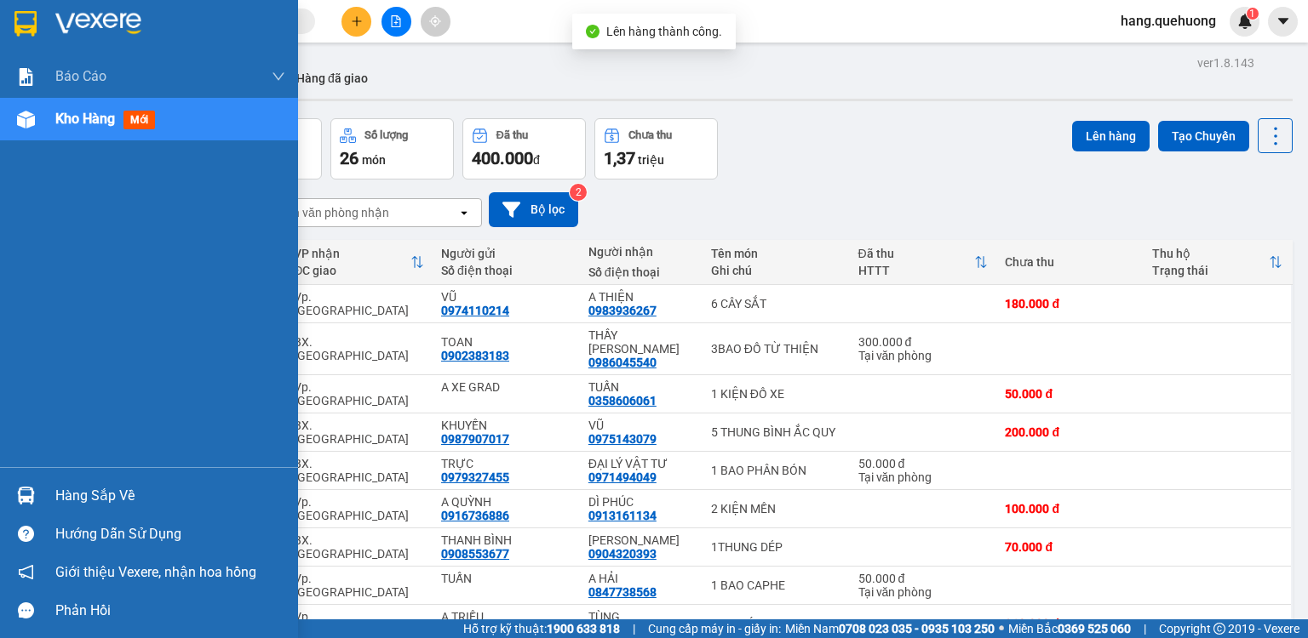
drag, startPoint x: 77, startPoint y: 501, endPoint x: 128, endPoint y: 509, distance: 51.6
click at [77, 501] on div "Hàng sắp về" at bounding box center [170, 497] width 230 height 26
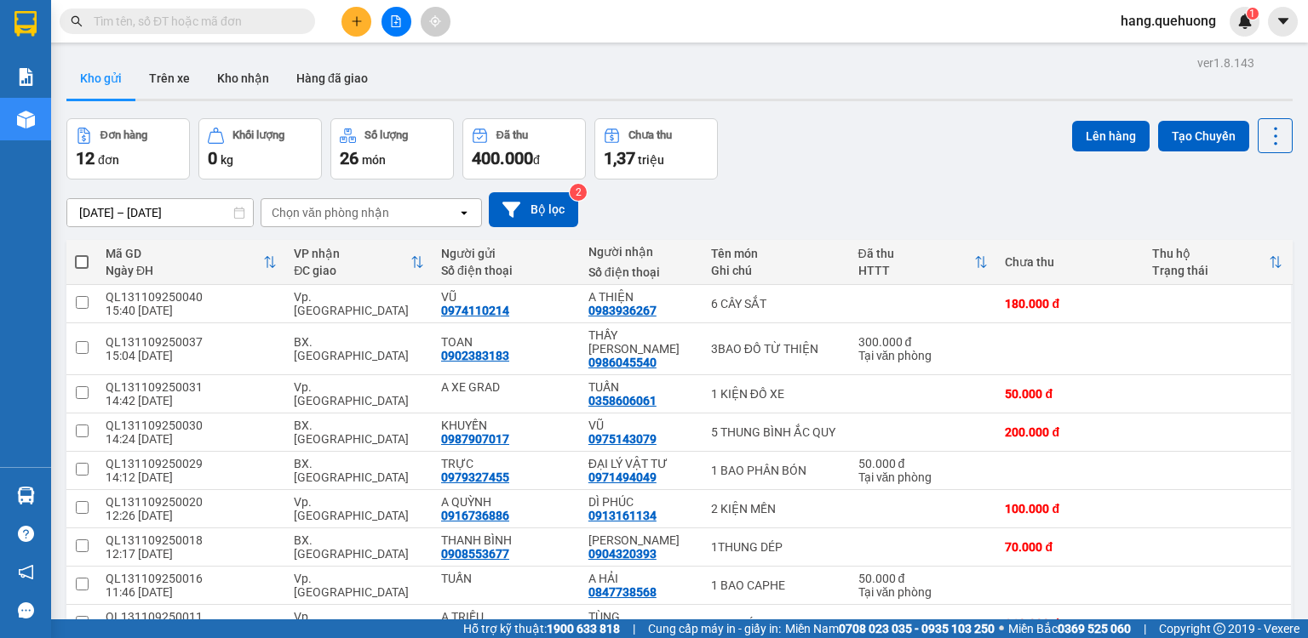
click at [793, 106] on section "Kết quả tìm kiếm ( 0 ) Bộ lọc No Data hang.quehuong 1 Báo cáo 1. Doanh số tạo đ…" at bounding box center [654, 319] width 1308 height 638
click at [241, 88] on button "Kho nhận" at bounding box center [242, 78] width 79 height 41
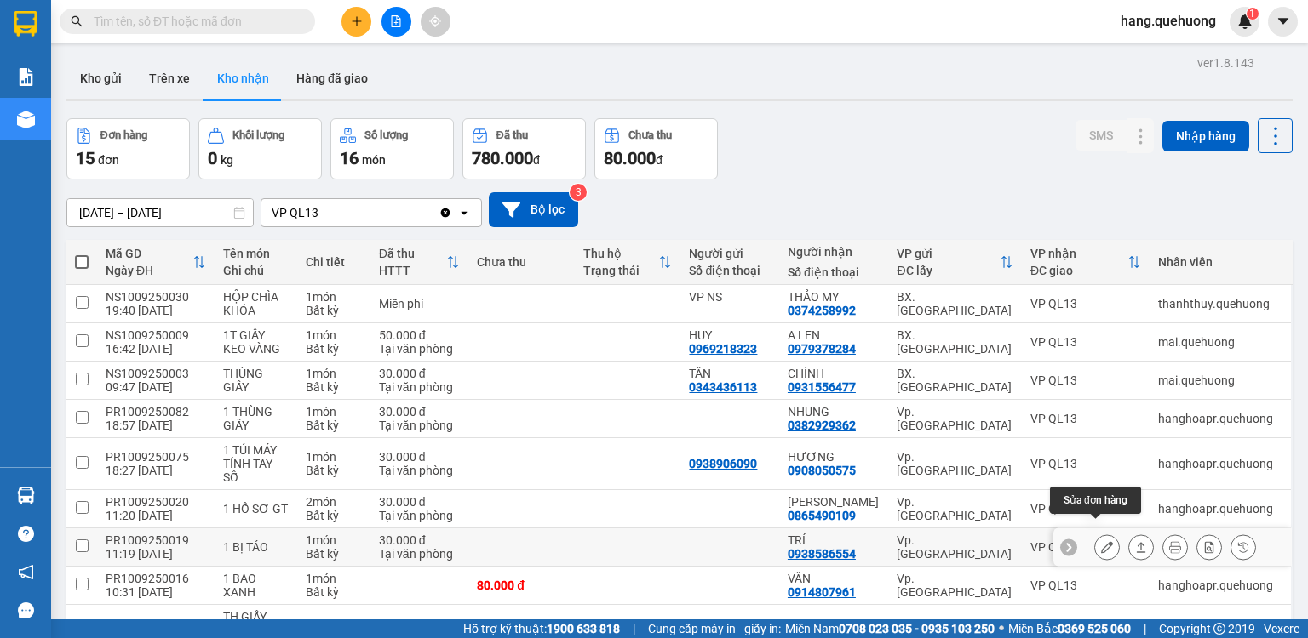
click at [1101, 541] on icon at bounding box center [1107, 547] width 12 height 12
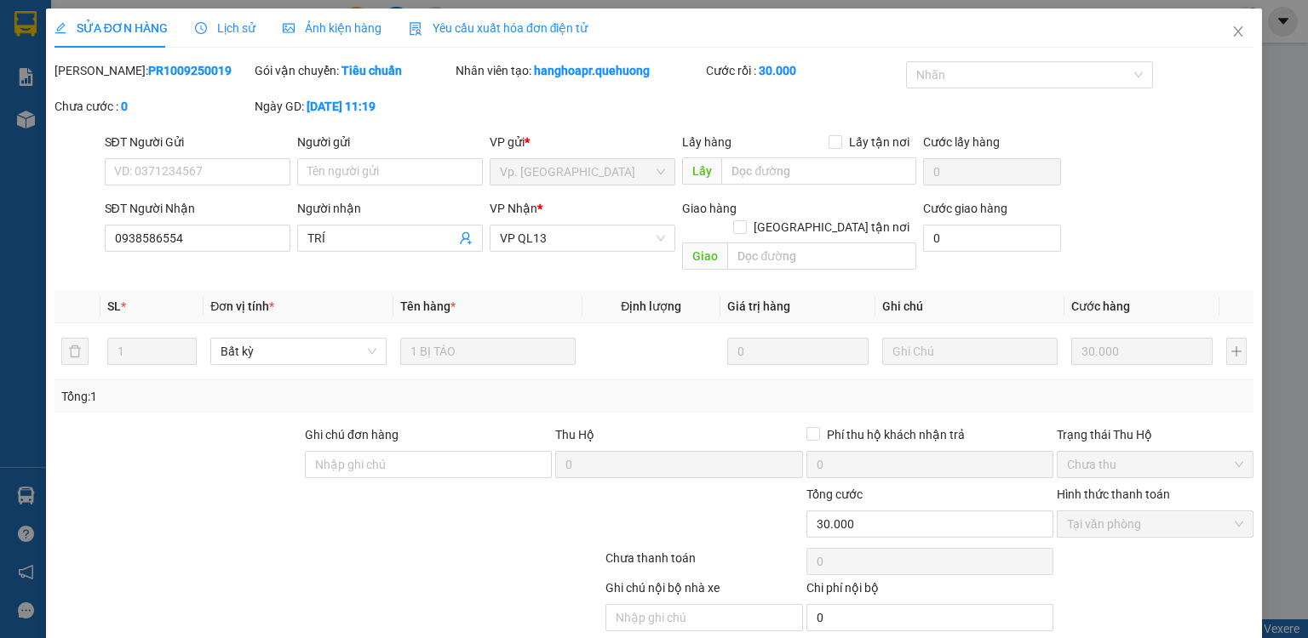
click at [0, 267] on div "SỬA ĐƠN HÀNG Lịch sử Ảnh kiện hàng Yêu cầu xuất hóa đơn điện tử Total Paid Fee …" at bounding box center [654, 319] width 1308 height 638
drag, startPoint x: 1230, startPoint y: 31, endPoint x: 0, endPoint y: 306, distance: 1260.6
click at [1231, 31] on icon "close" at bounding box center [1238, 32] width 14 height 14
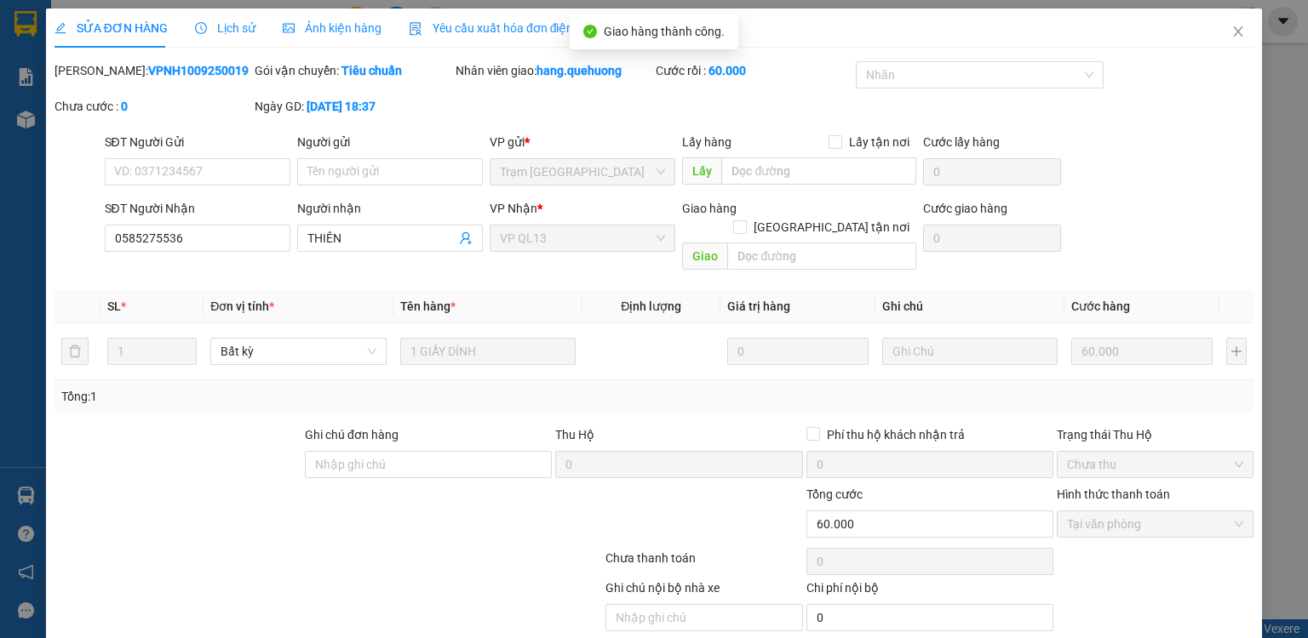
click at [19, 126] on div "SỬA ĐƠN HÀNG Lịch sử Ảnh kiện hàng Yêu cầu xuất hóa đơn điện tử Total Paid Fee …" at bounding box center [654, 319] width 1308 height 638
click at [17, 125] on div "SỬA ĐƠN HÀNG Lịch sử Ảnh kiện hàng Yêu cầu xuất hóa đơn điện tử Total Paid Fee …" at bounding box center [654, 319] width 1308 height 638
click at [1225, 25] on span "Close" at bounding box center [1238, 33] width 48 height 48
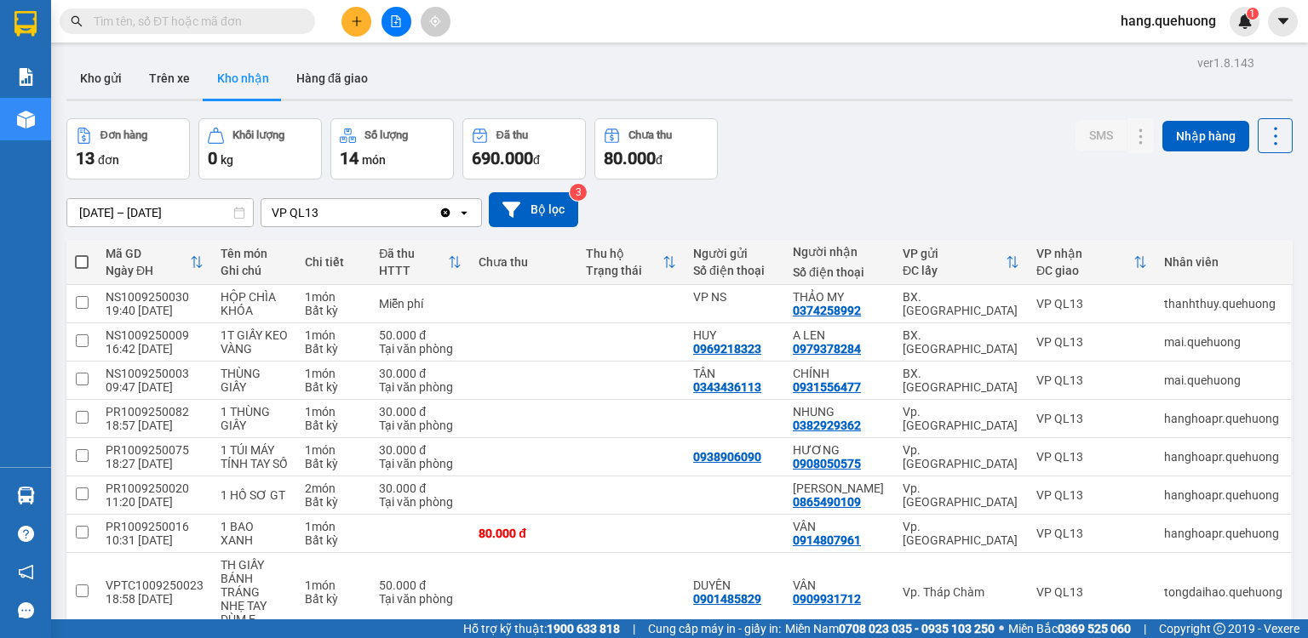
scroll to position [272, 0]
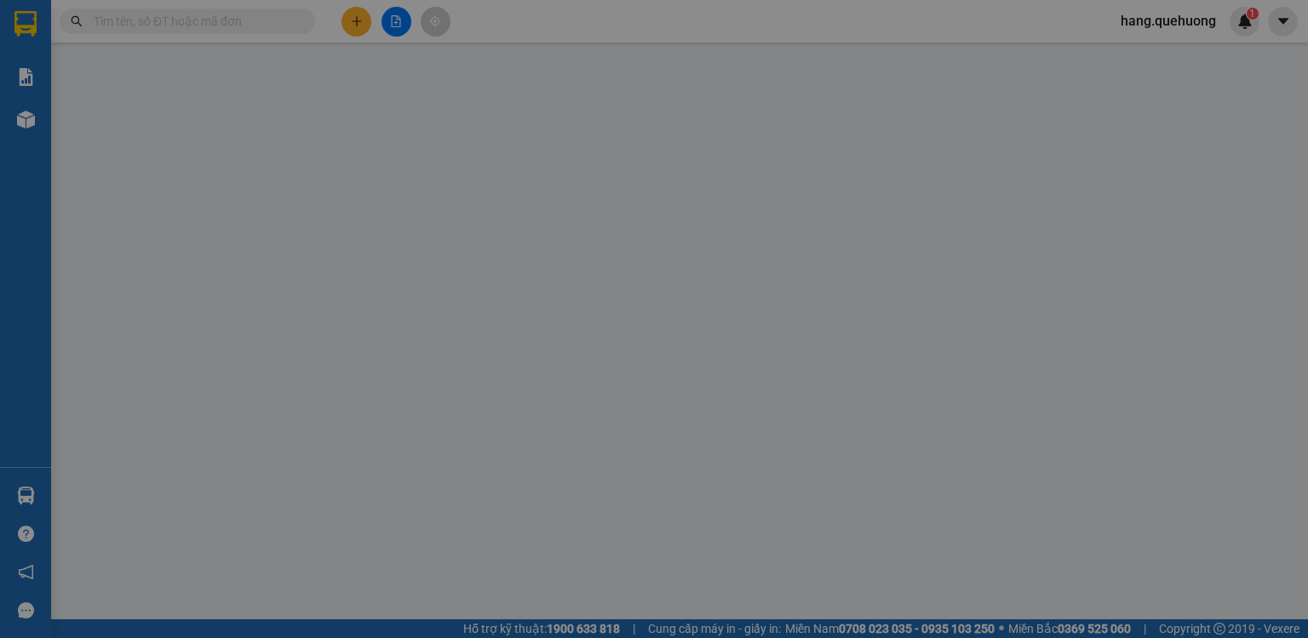
type input "0968391842"
type input "MẸ"
type input "0989448144"
type input "HẢI"
type input "50.000"
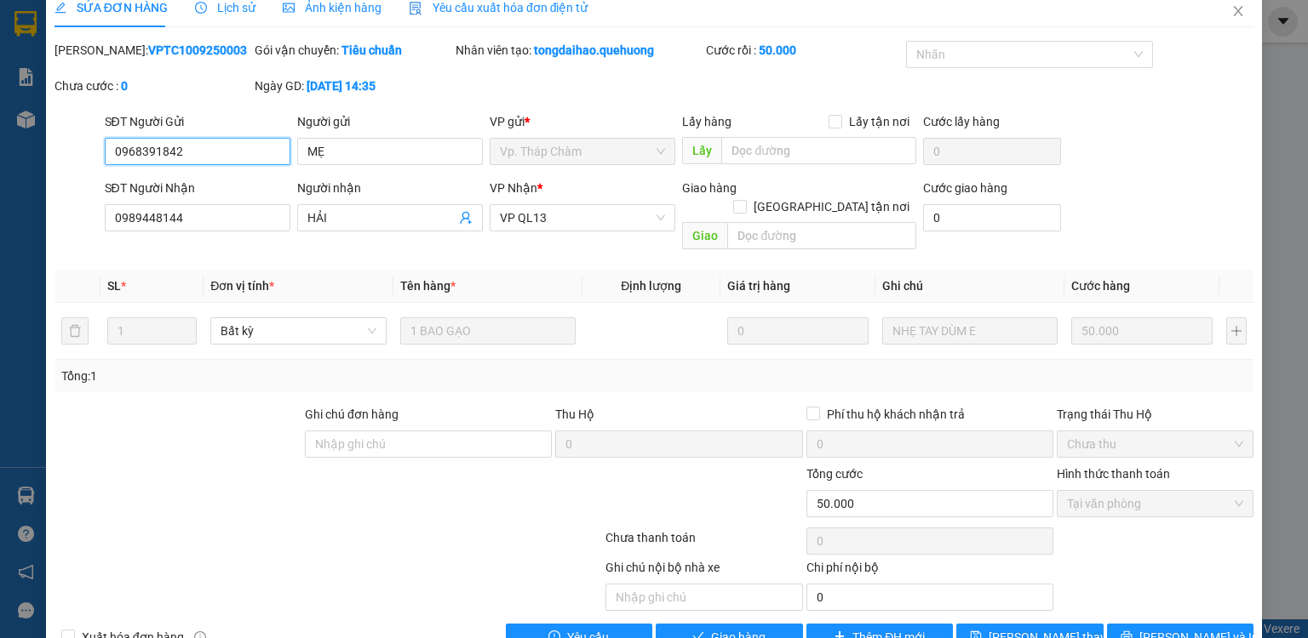
scroll to position [47, 0]
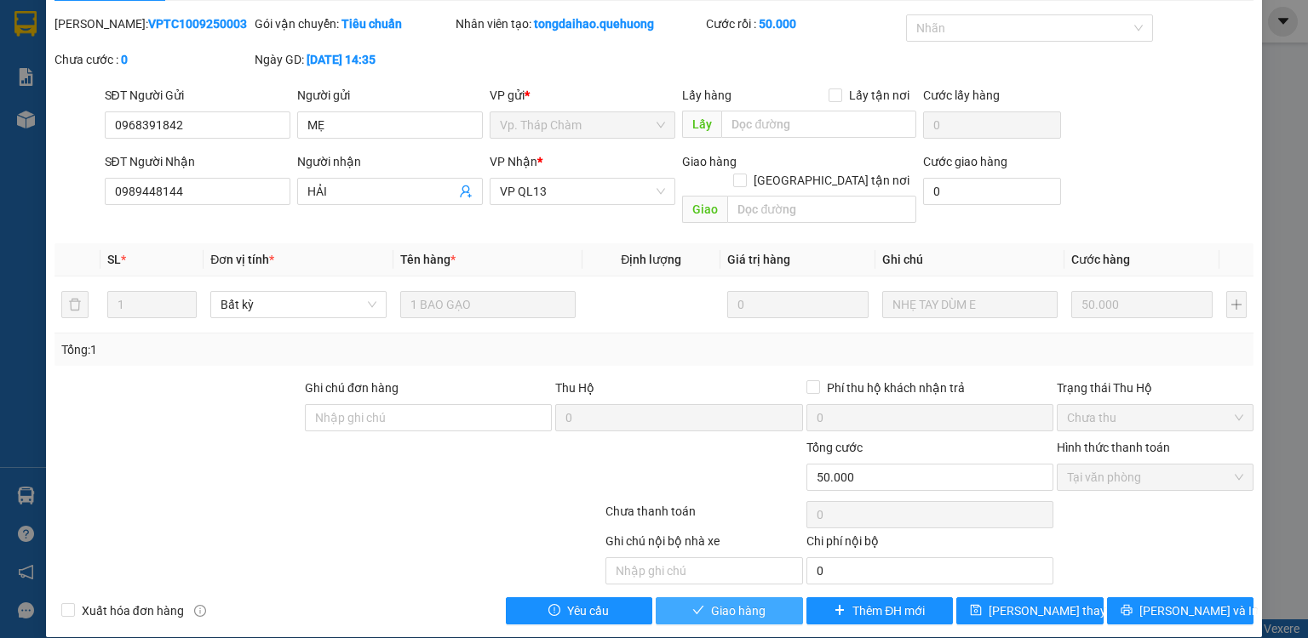
click at [721, 602] on span "Giao hàng" at bounding box center [738, 611] width 54 height 19
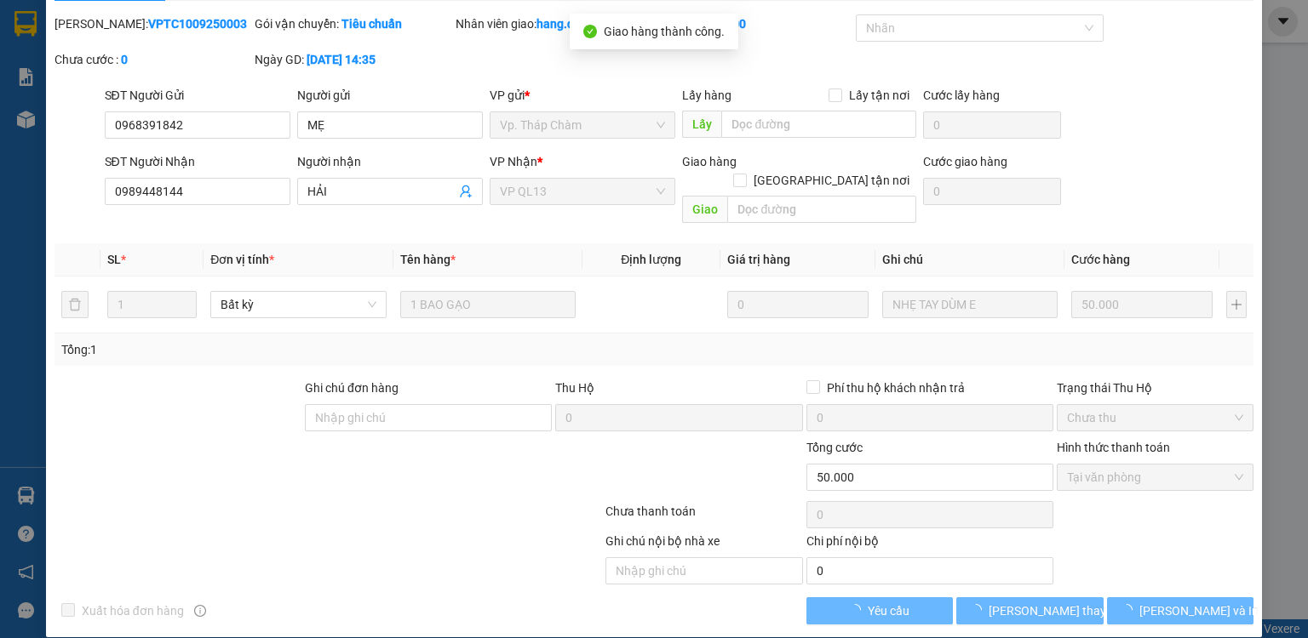
scroll to position [0, 0]
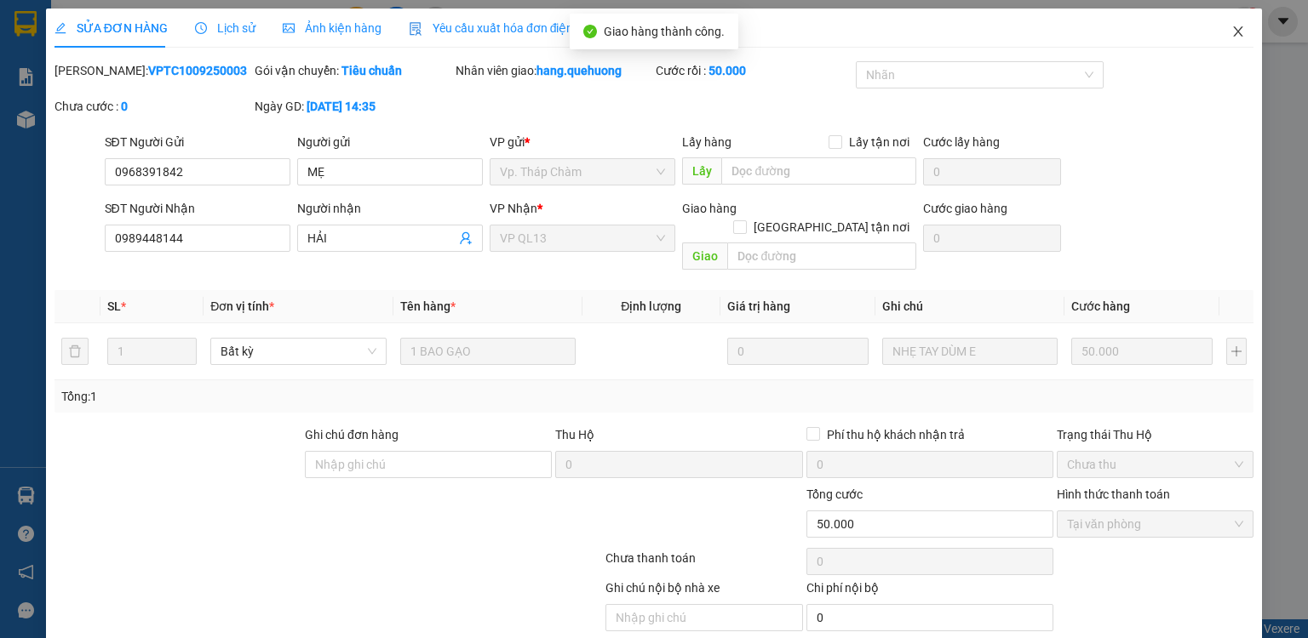
click at [1231, 29] on icon "close" at bounding box center [1238, 32] width 14 height 14
click at [1225, 29] on span "hang.quehuong" at bounding box center [1168, 20] width 123 height 21
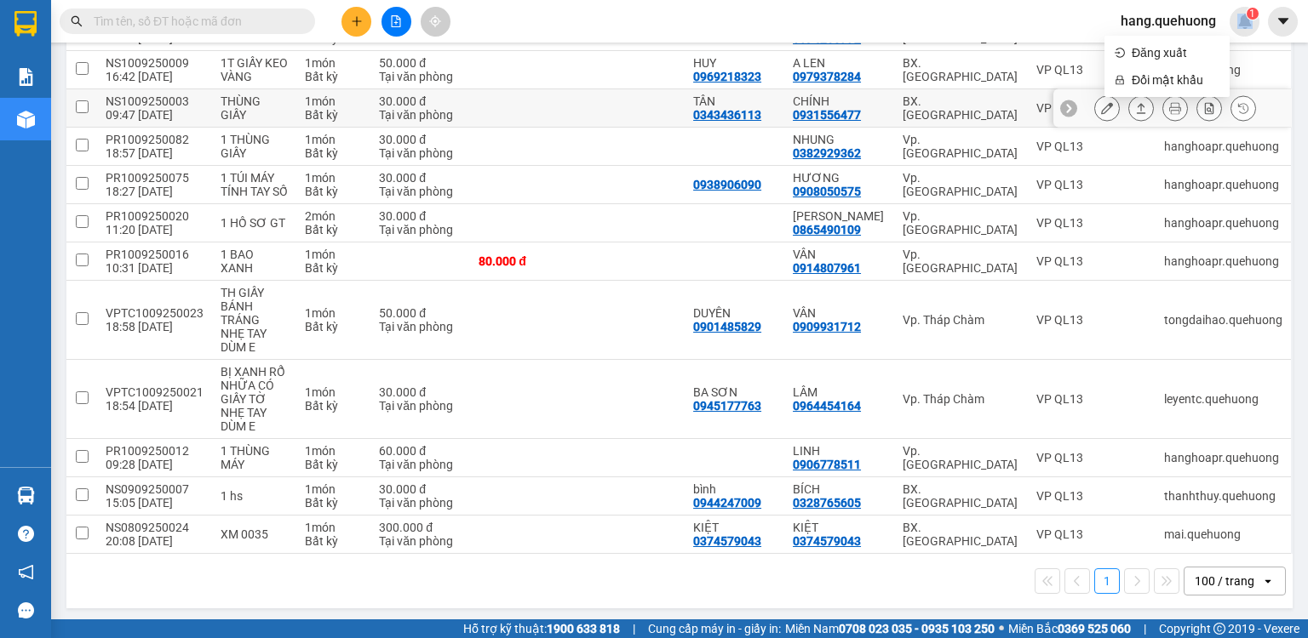
scroll to position [273, 0]
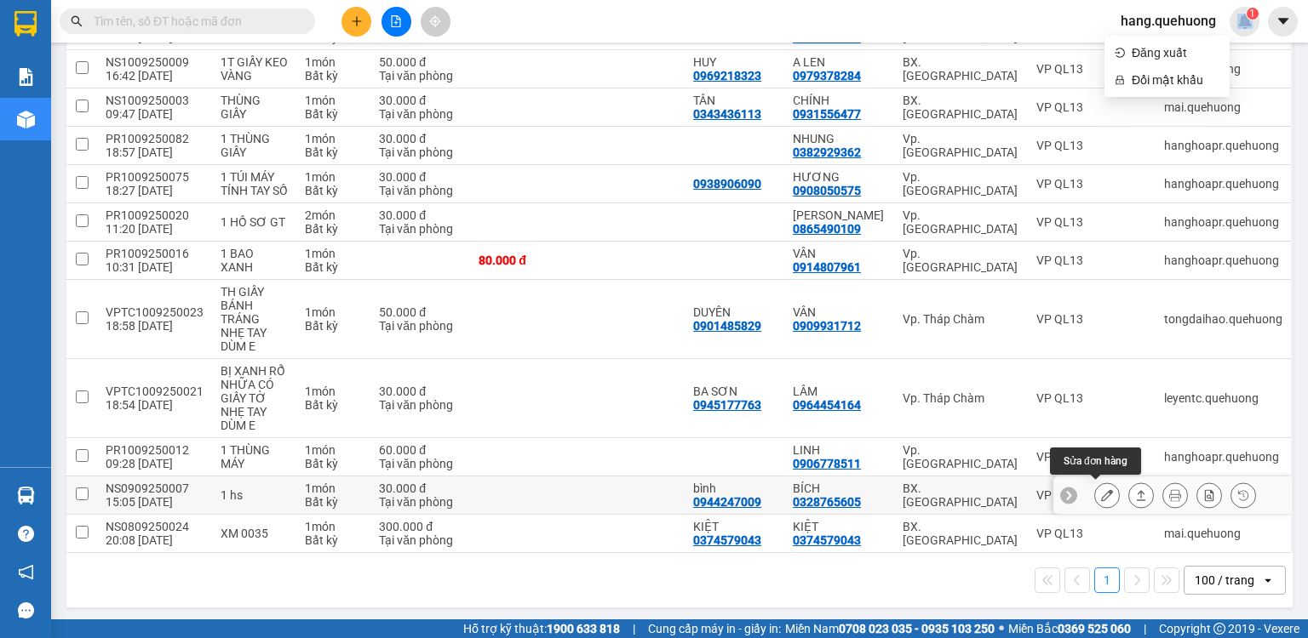
click at [1095, 492] on button at bounding box center [1107, 496] width 24 height 30
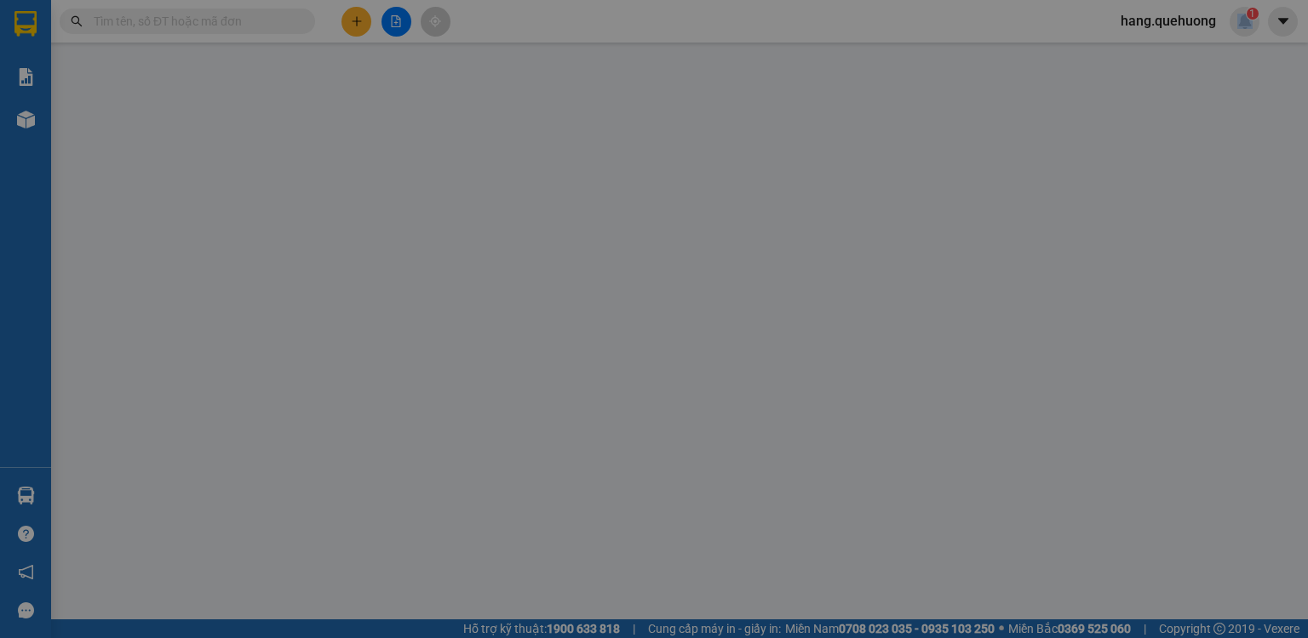
type input "0944247009"
type input "bình"
type input "0328765605"
type input "BÍCH"
type input "30.000"
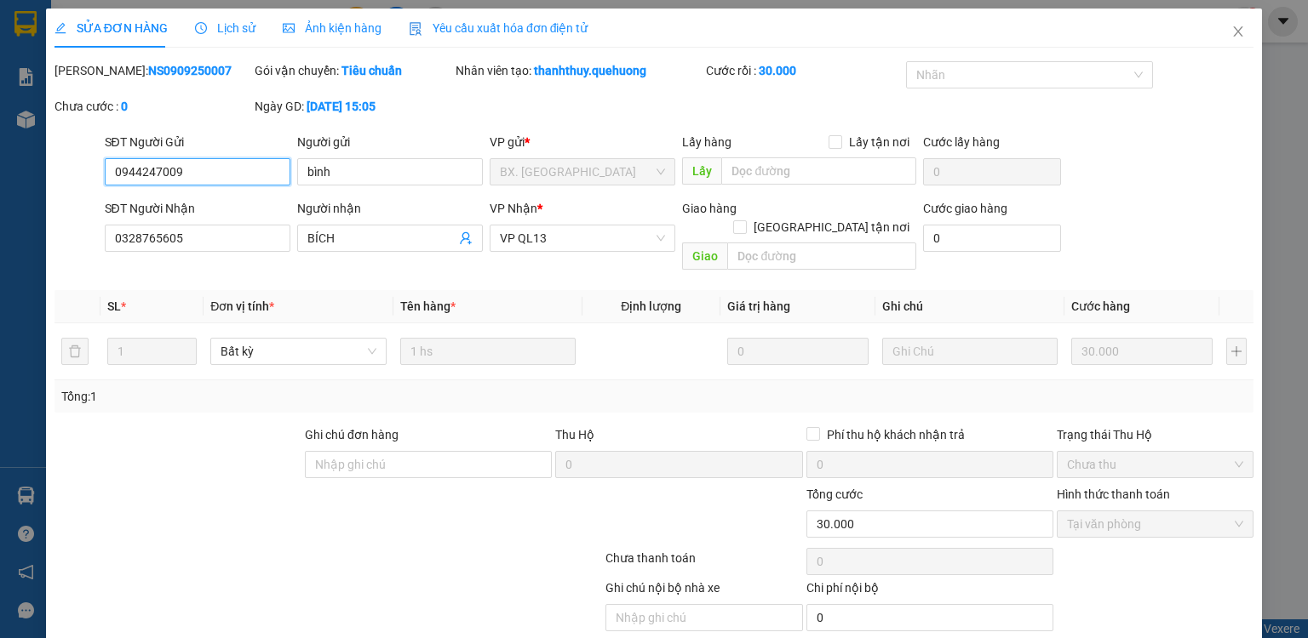
scroll to position [47, 0]
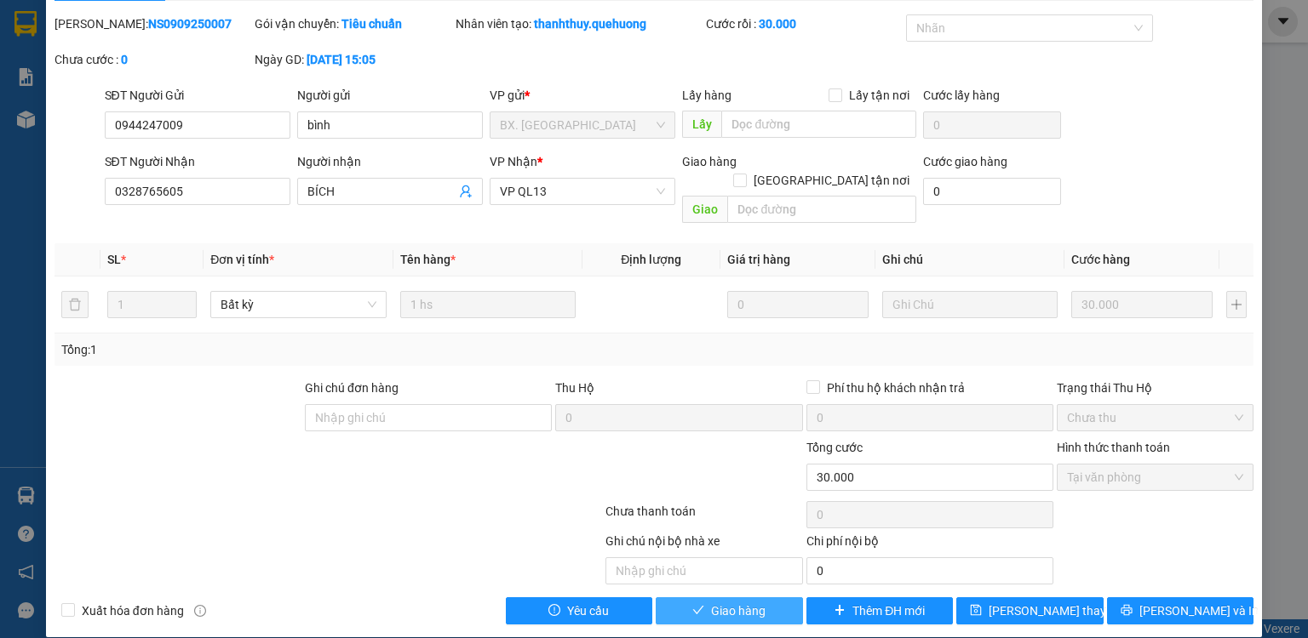
click at [701, 598] on button "Giao hàng" at bounding box center [728, 611] width 147 height 27
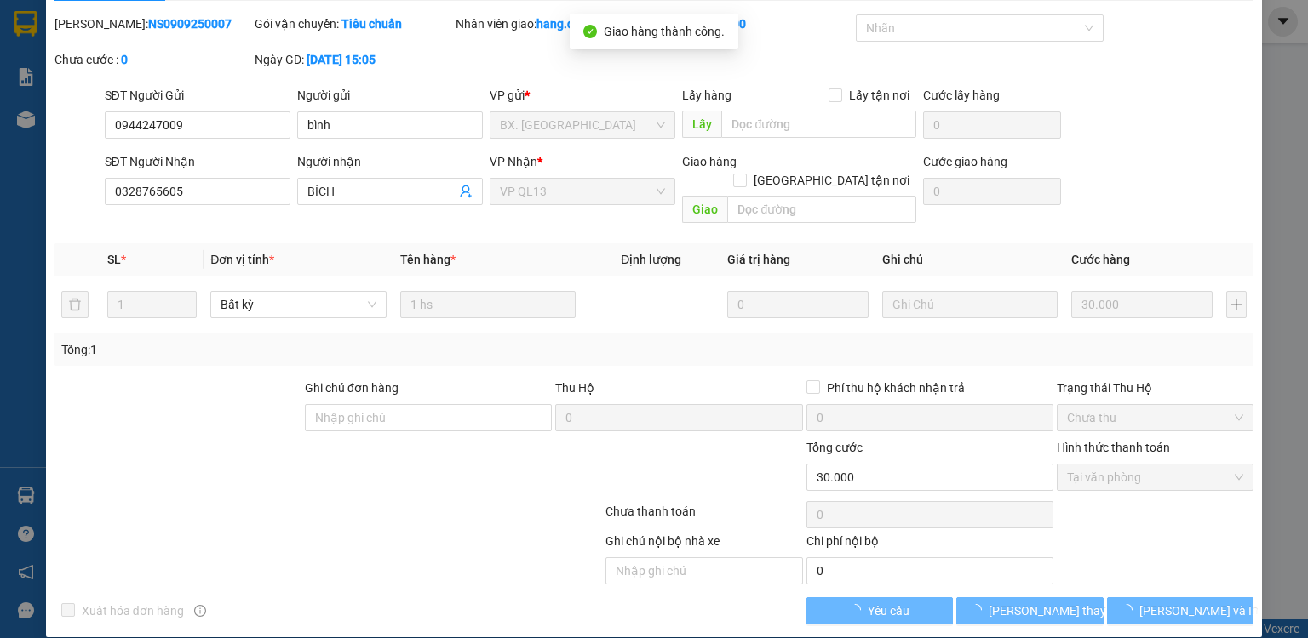
scroll to position [0, 0]
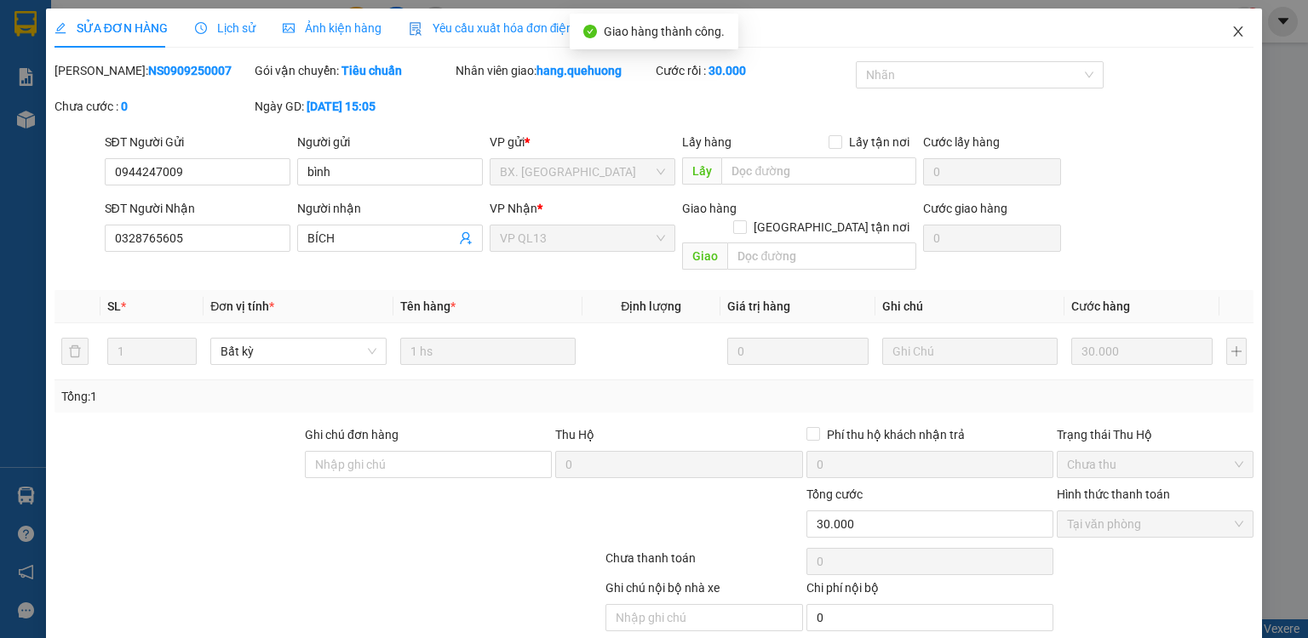
click at [1231, 35] on icon "close" at bounding box center [1238, 32] width 14 height 14
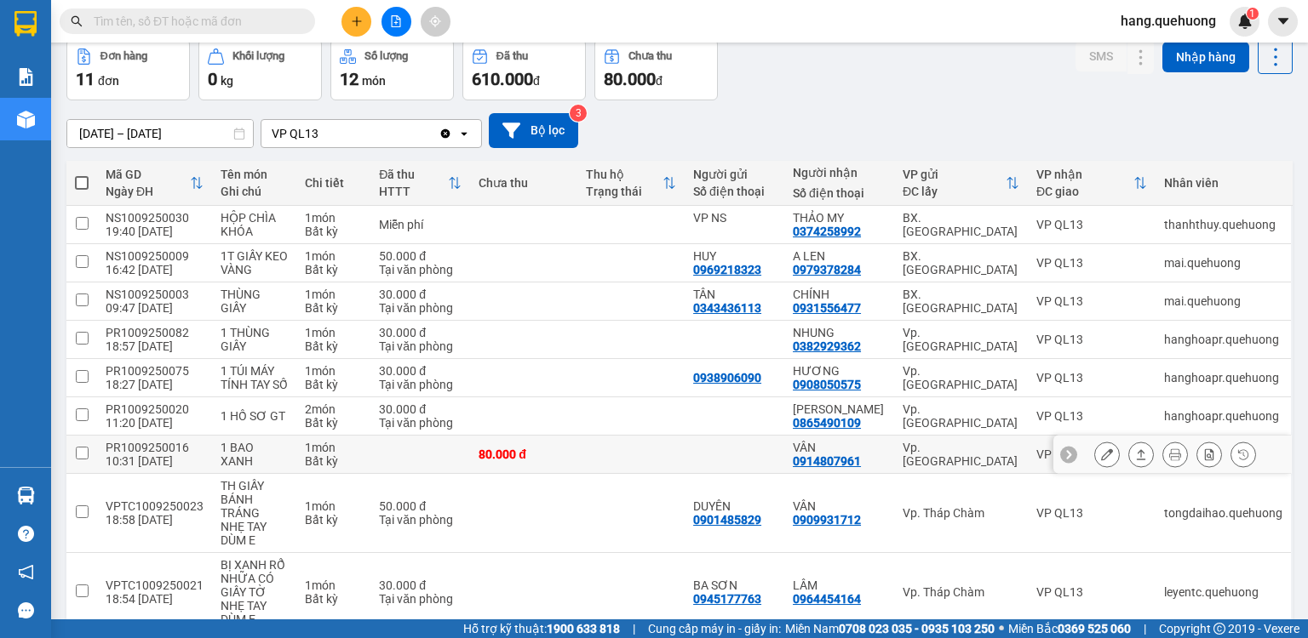
scroll to position [204, 0]
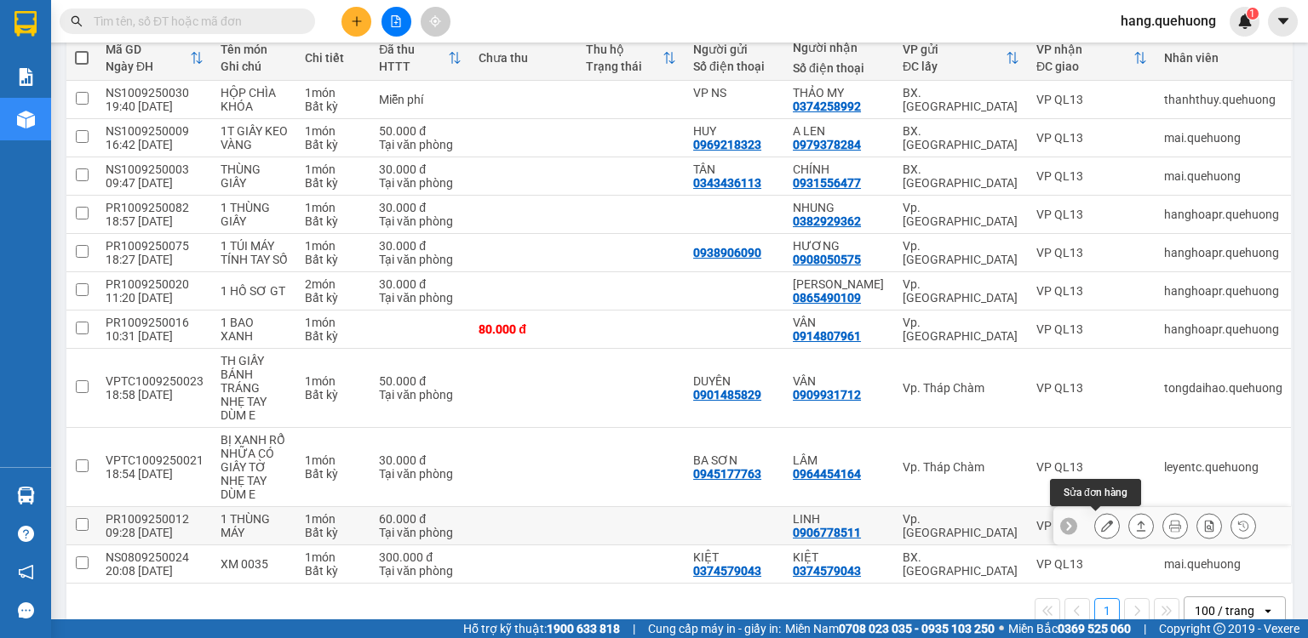
click at [1095, 526] on button at bounding box center [1107, 527] width 24 height 30
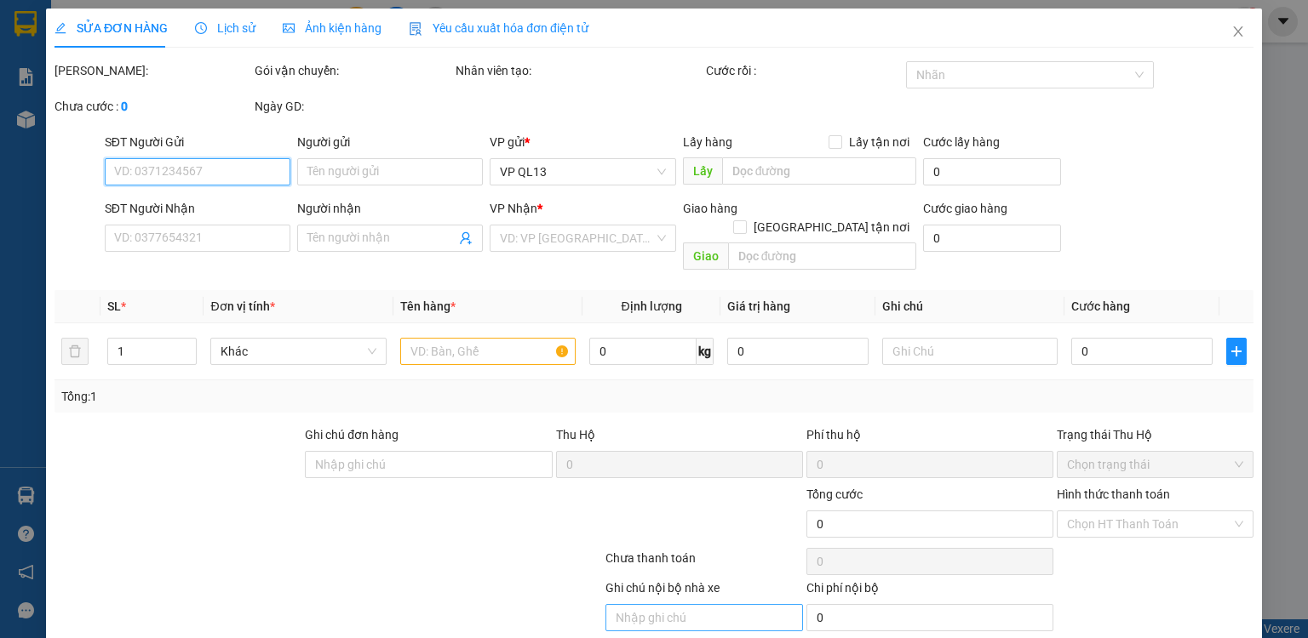
type input "0906778511"
type input "LINH"
type input "60.000"
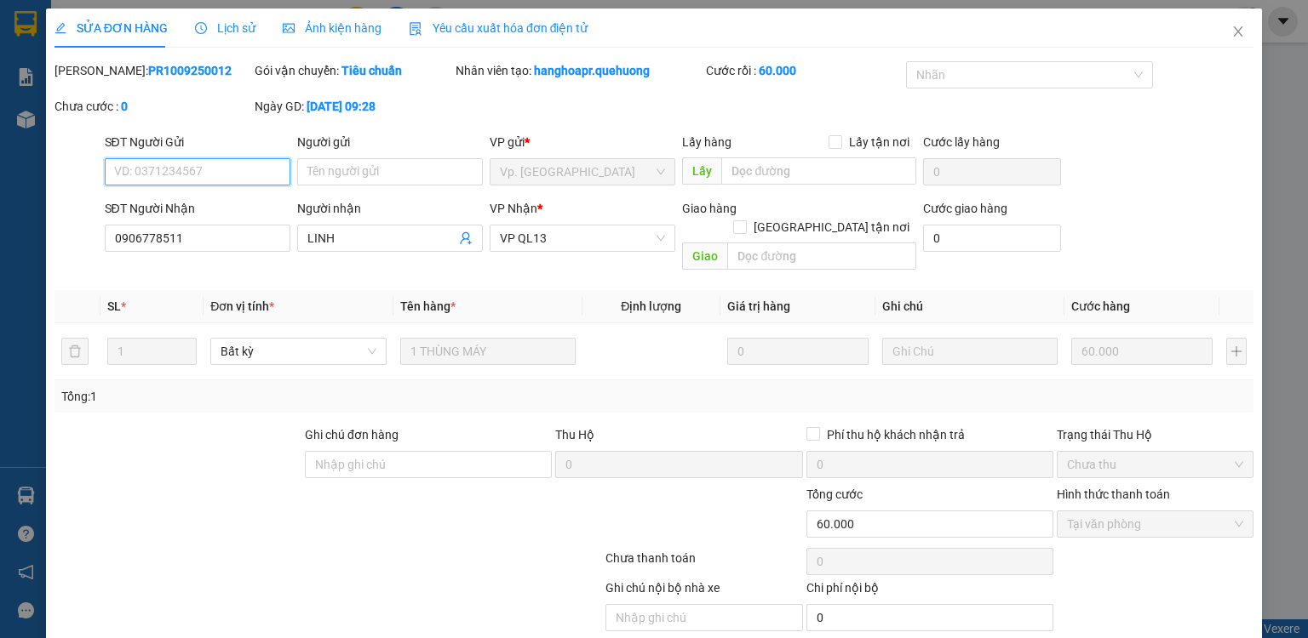
scroll to position [47, 0]
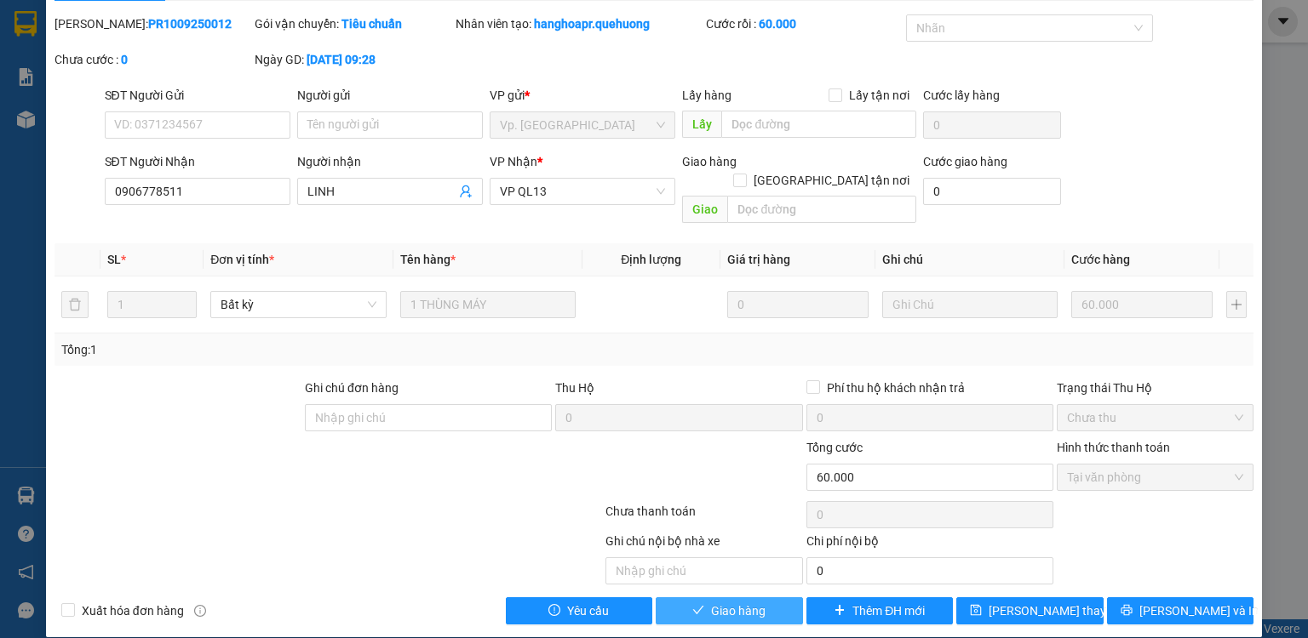
click at [711, 602] on span "Giao hàng" at bounding box center [738, 611] width 54 height 19
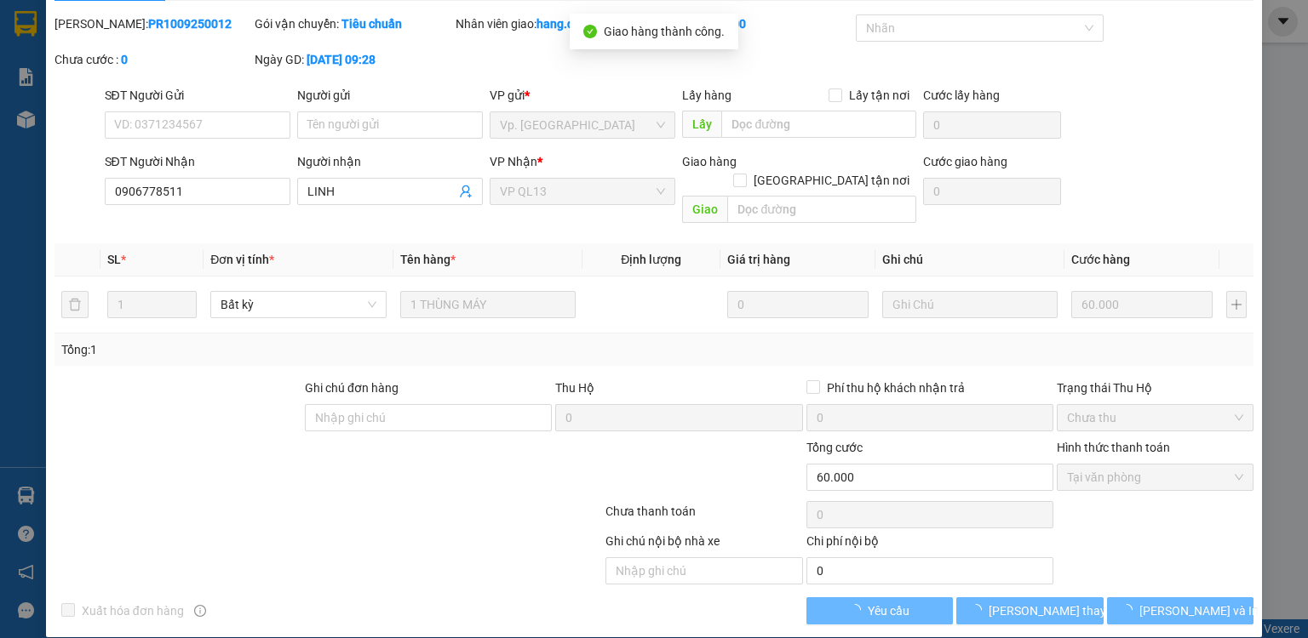
scroll to position [0, 0]
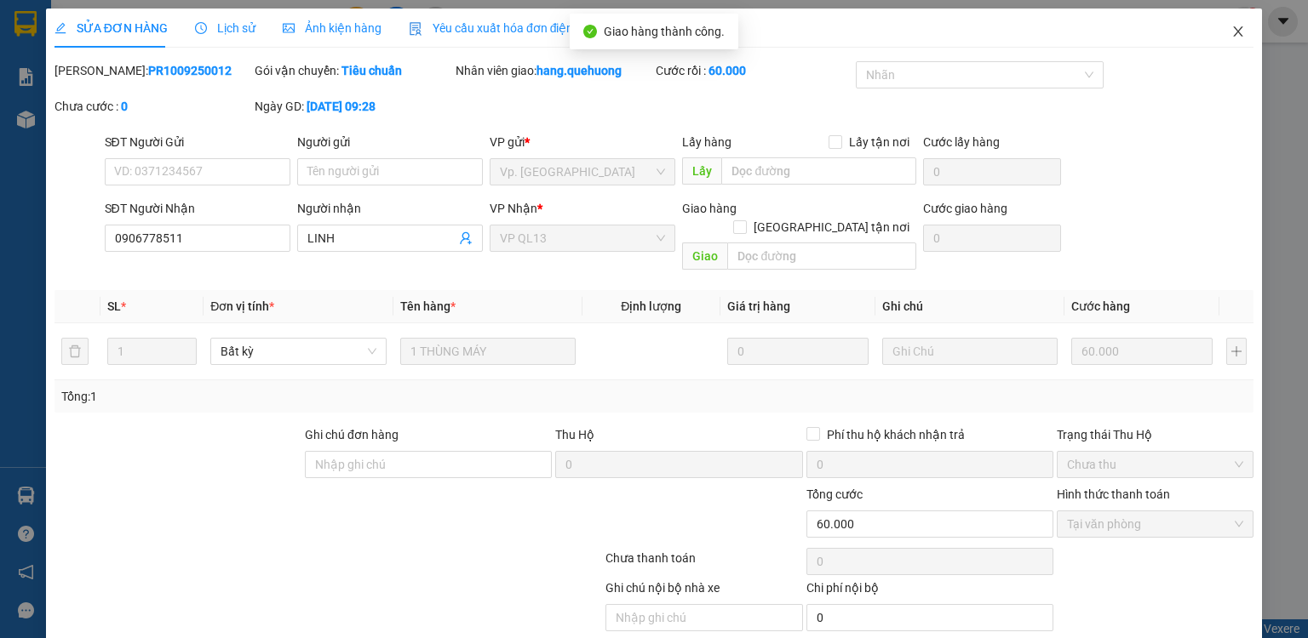
drag, startPoint x: 1222, startPoint y: 31, endPoint x: 1302, endPoint y: 328, distance: 307.5
click at [1231, 31] on icon "close" at bounding box center [1238, 32] width 14 height 14
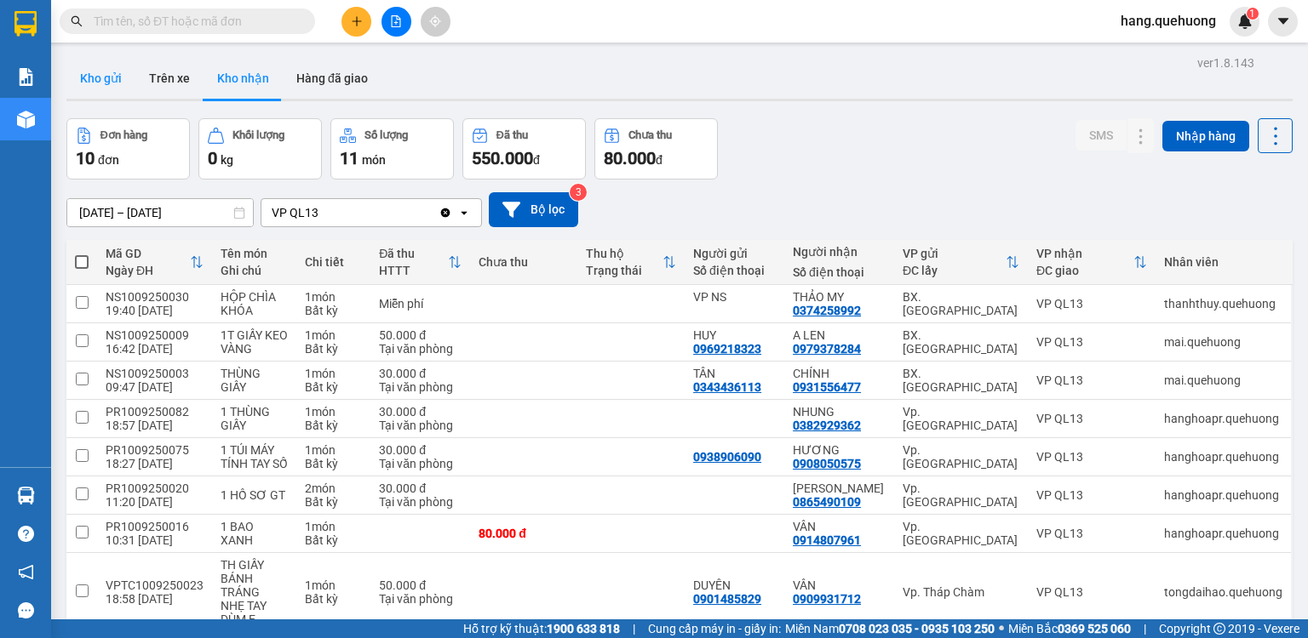
click at [83, 75] on button "Kho gửi" at bounding box center [100, 78] width 69 height 41
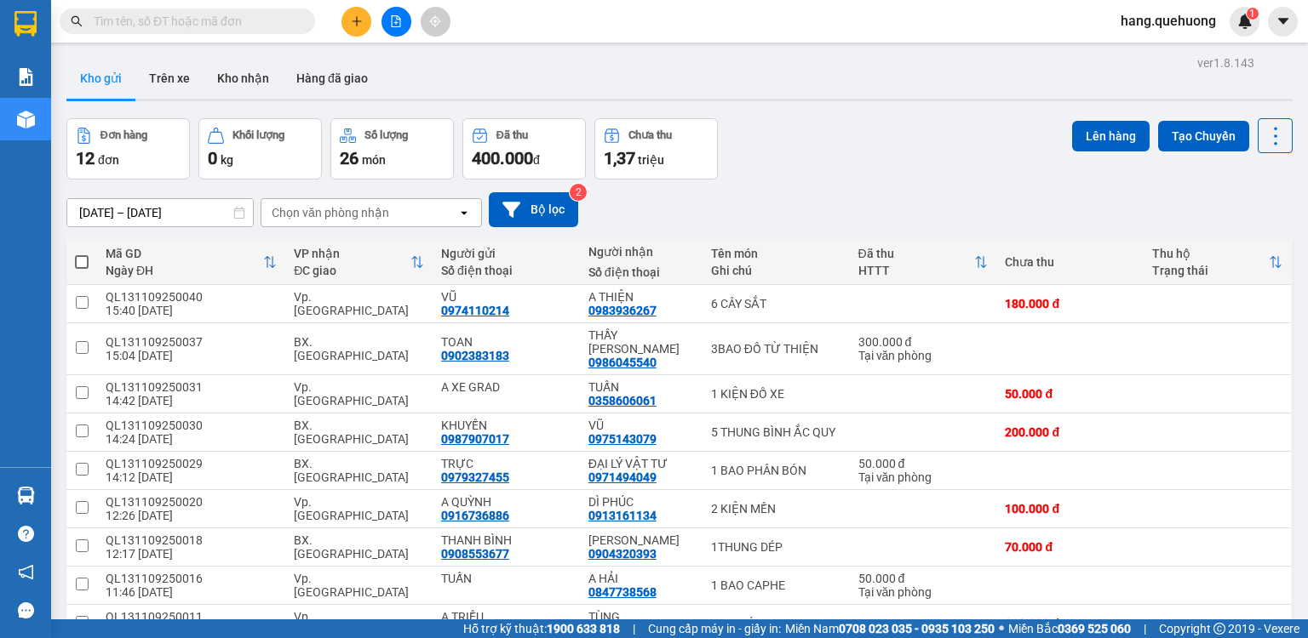
click at [390, 23] on icon "file-add" at bounding box center [396, 21] width 12 height 12
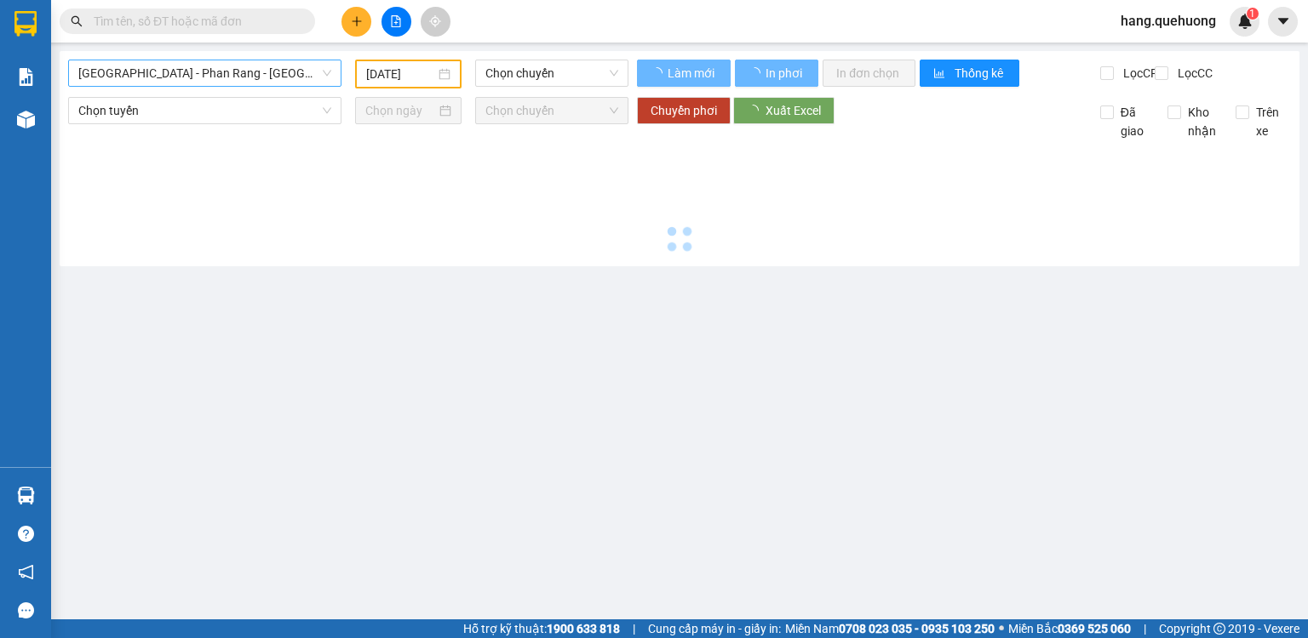
type input "[DATE]"
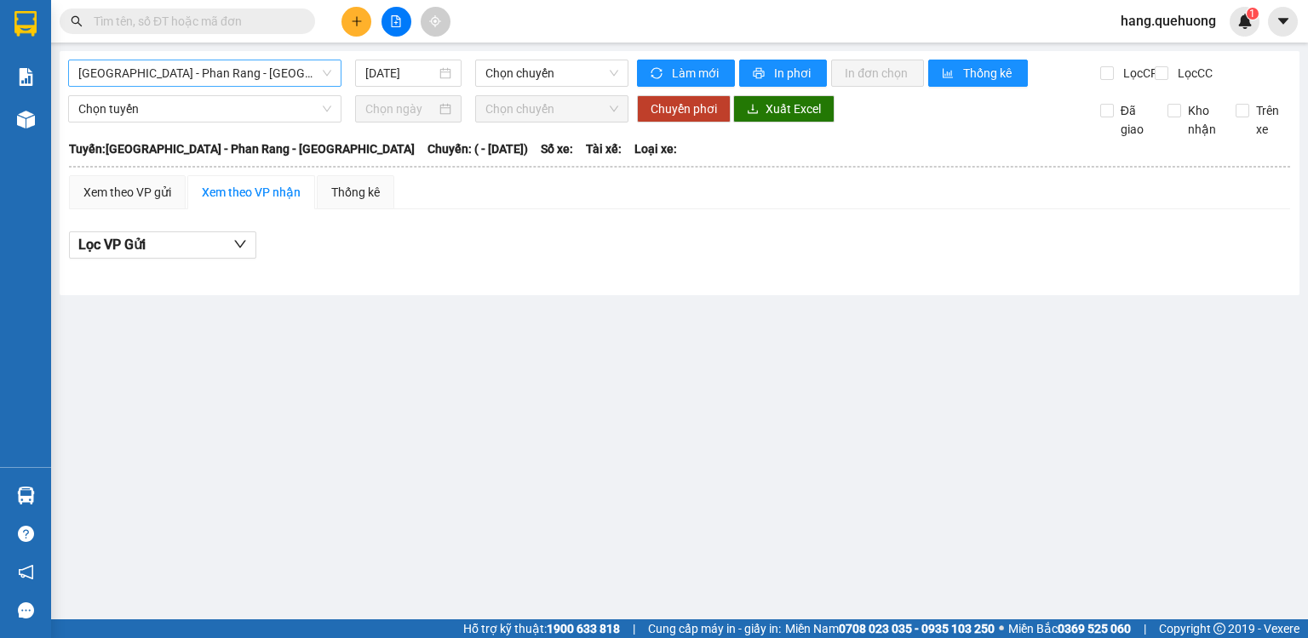
click at [193, 78] on span "[GEOGRAPHIC_DATA] - Phan Rang - [GEOGRAPHIC_DATA]" at bounding box center [204, 73] width 253 height 26
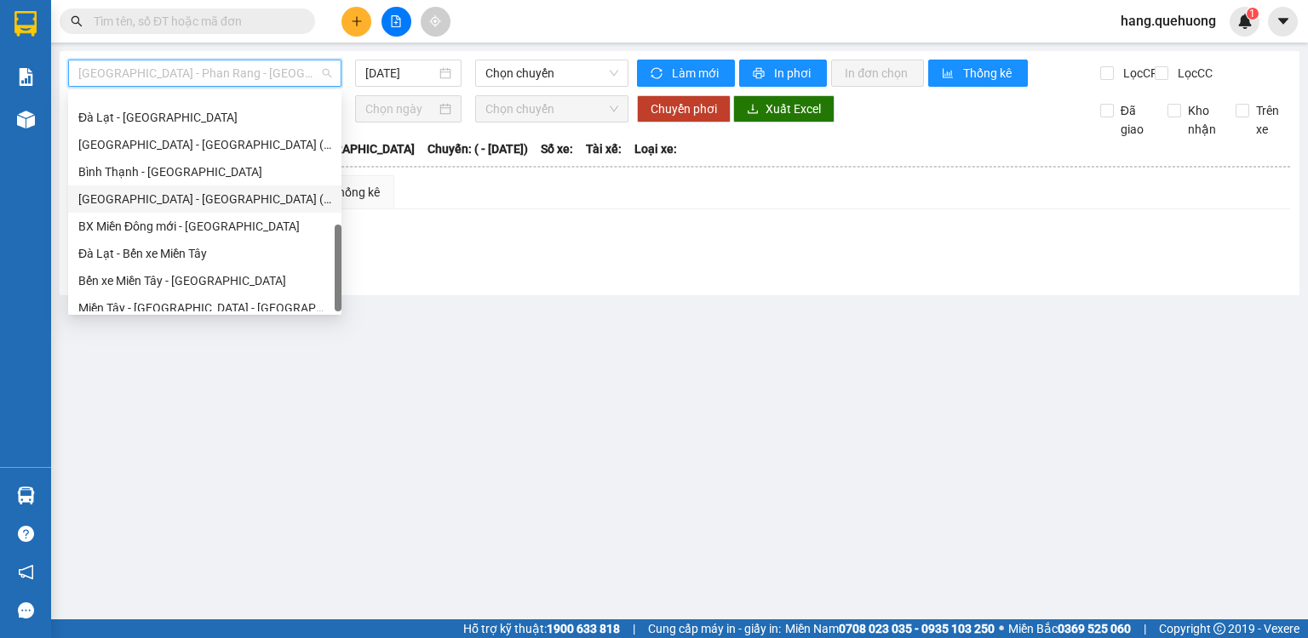
scroll to position [463, 0]
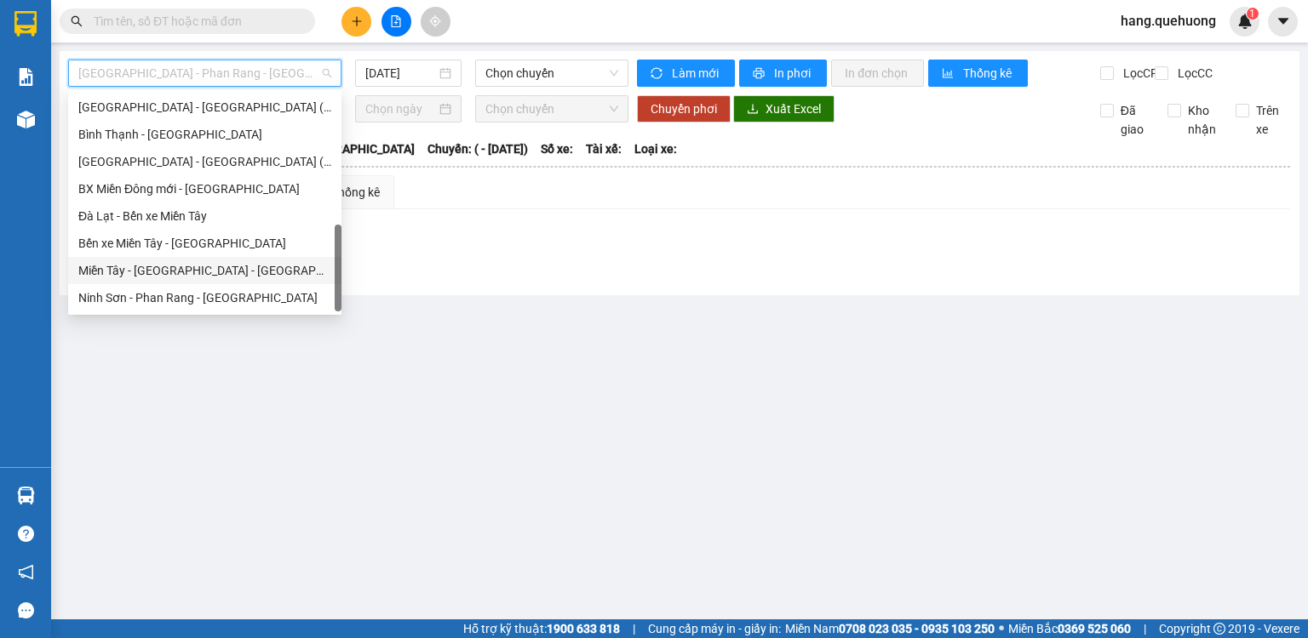
drag, startPoint x: 160, startPoint y: 272, endPoint x: 175, endPoint y: 267, distance: 15.3
click at [175, 267] on div "Miền Tây - [GEOGRAPHIC_DATA] - [GEOGRAPHIC_DATA]" at bounding box center [204, 270] width 253 height 19
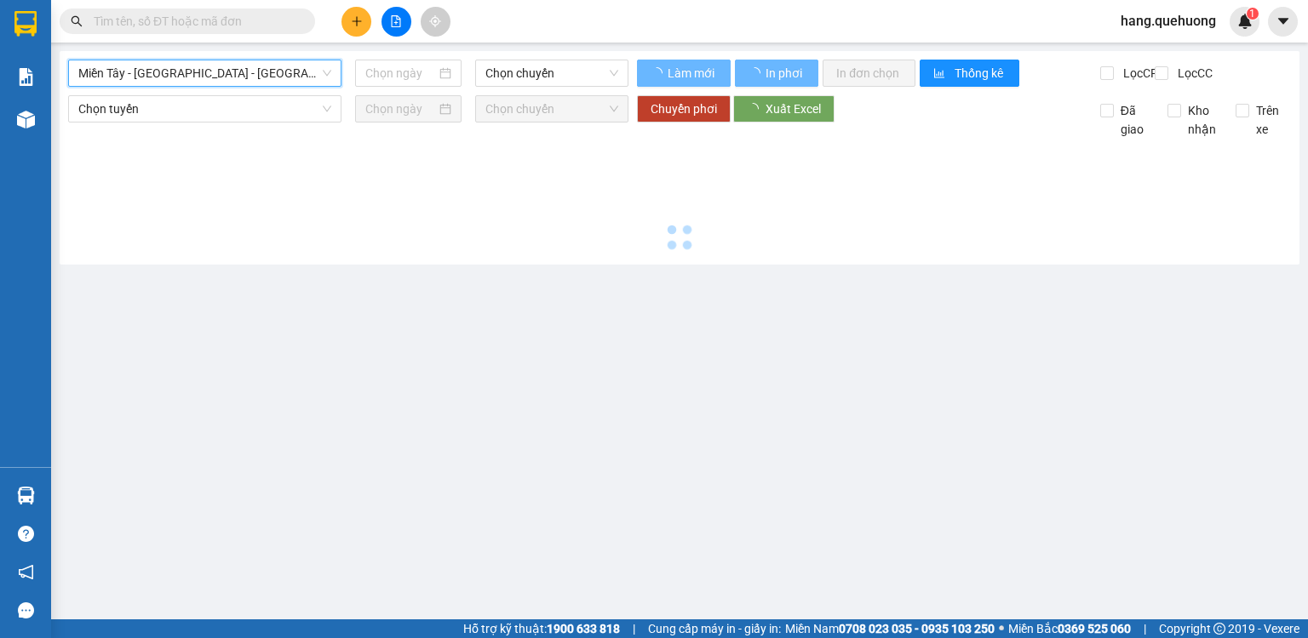
type input "[DATE]"
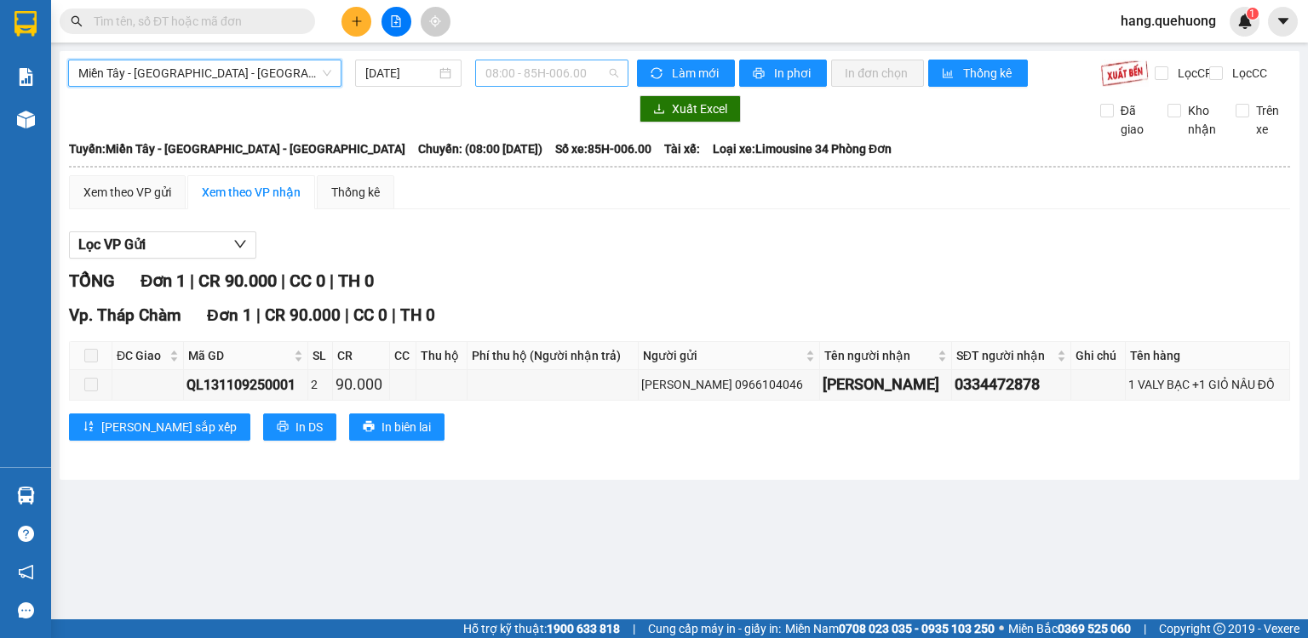
click at [571, 82] on span "08:00 - 85H-006.00" at bounding box center [552, 73] width 134 height 26
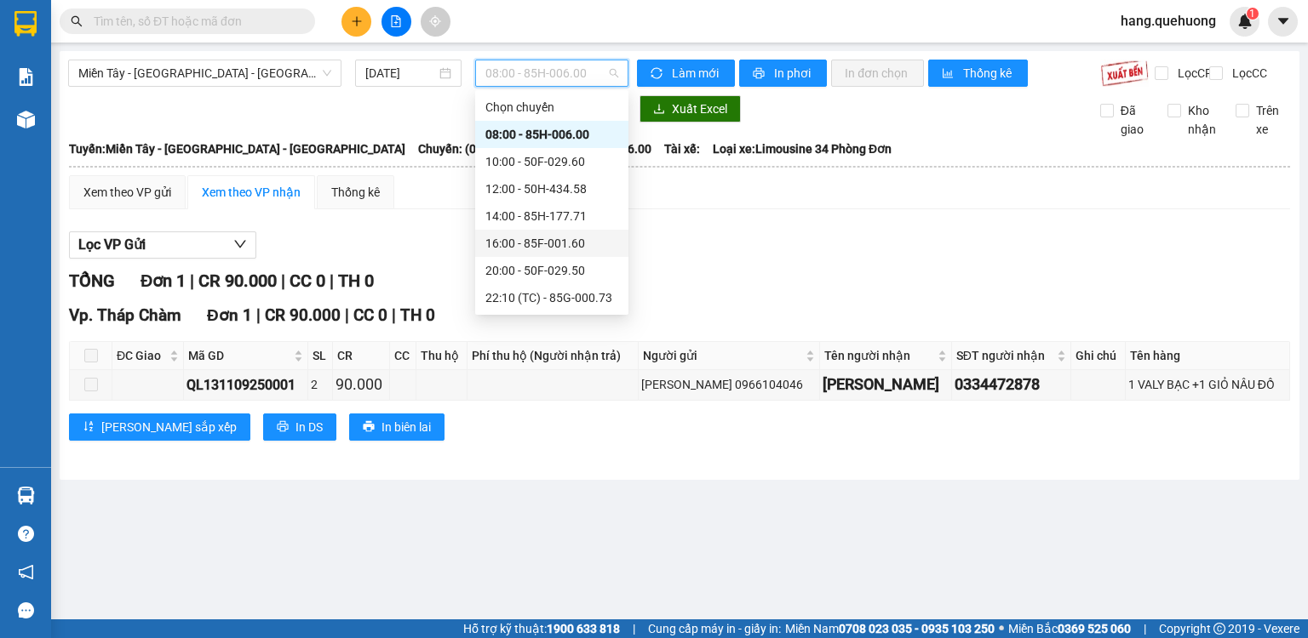
click at [558, 245] on div "16:00 - 85F-001.60" at bounding box center [551, 243] width 133 height 19
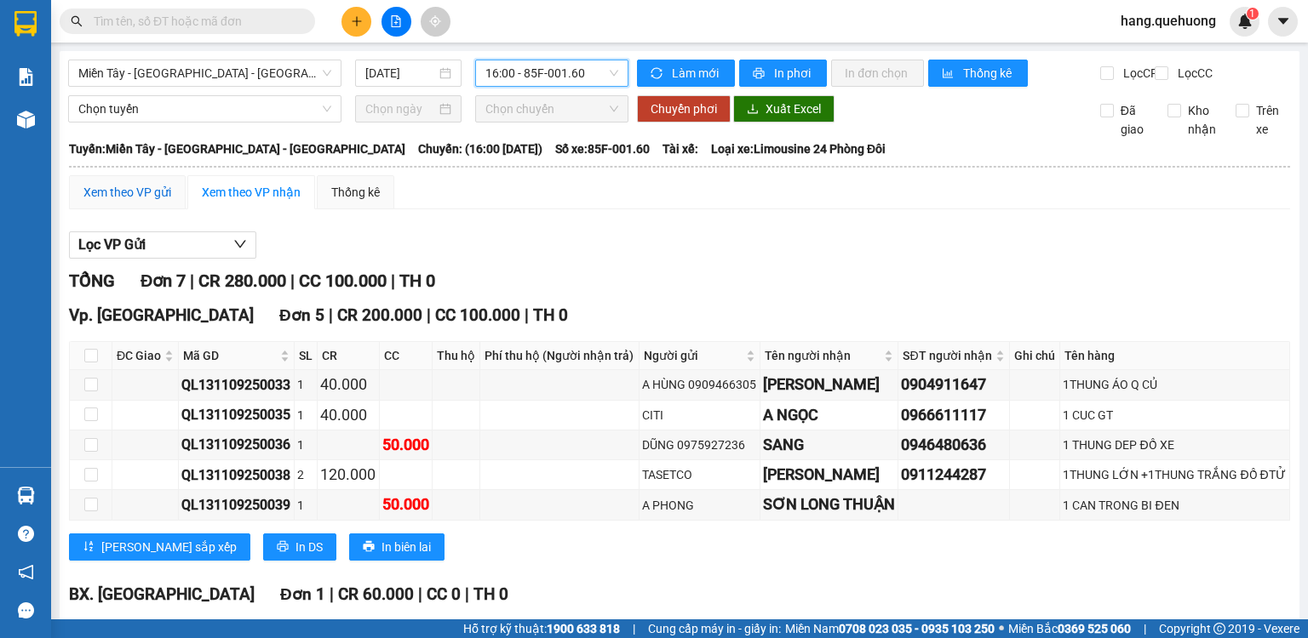
click at [146, 202] on div "Xem theo VP gửi" at bounding box center [127, 192] width 88 height 19
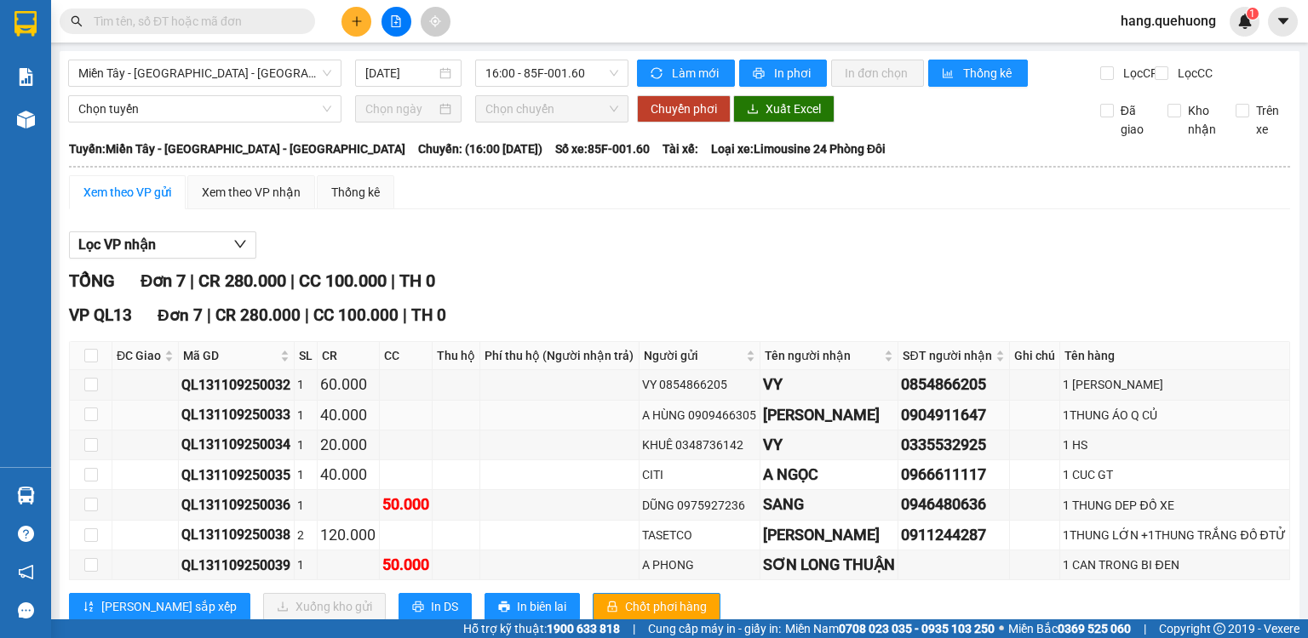
scroll to position [93, 0]
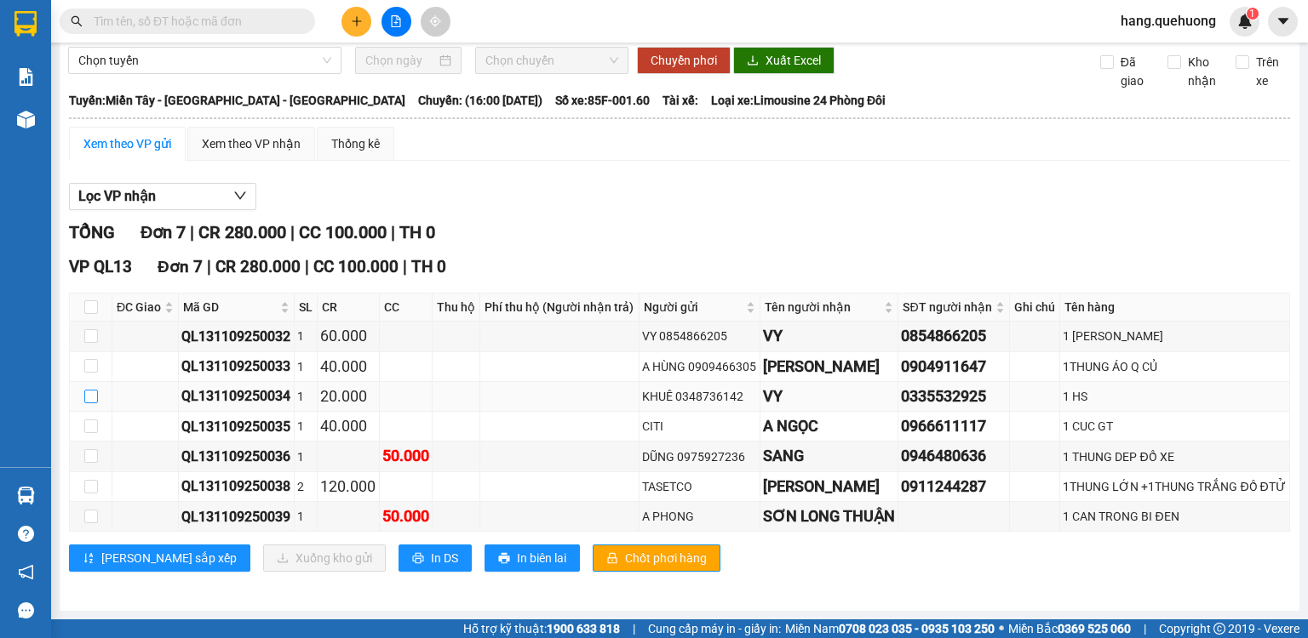
click at [85, 390] on input "checkbox" at bounding box center [91, 397] width 14 height 14
checkbox input "true"
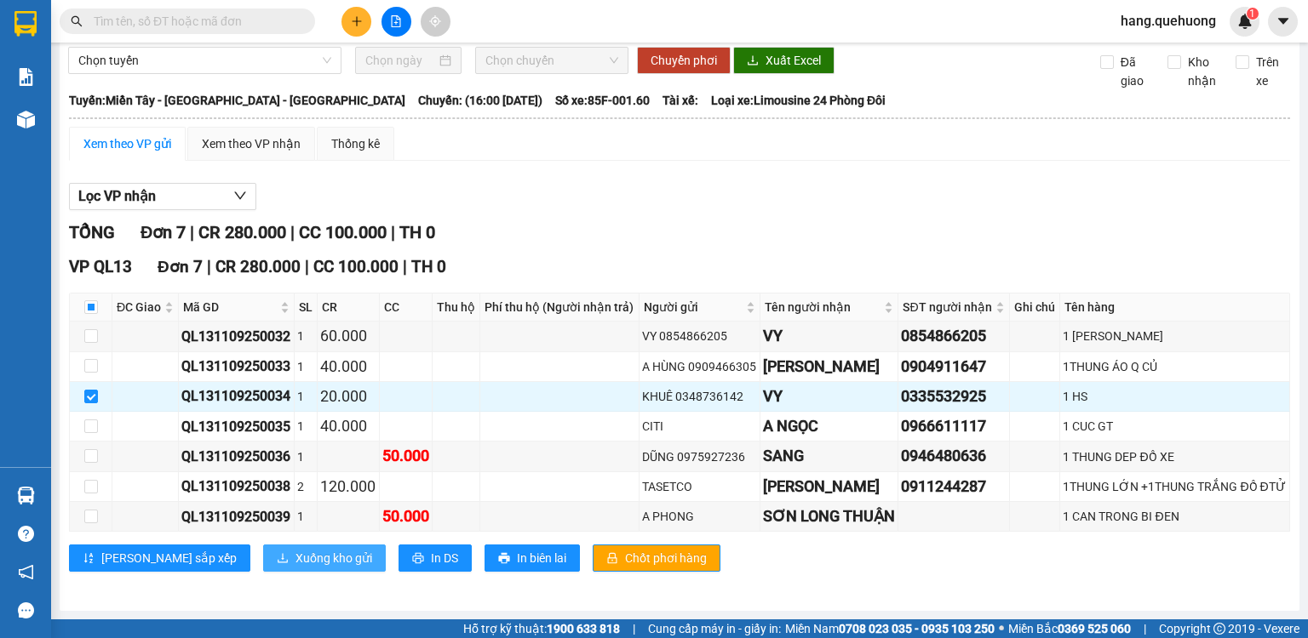
click at [295, 562] on span "Xuống kho gửi" at bounding box center [333, 558] width 77 height 19
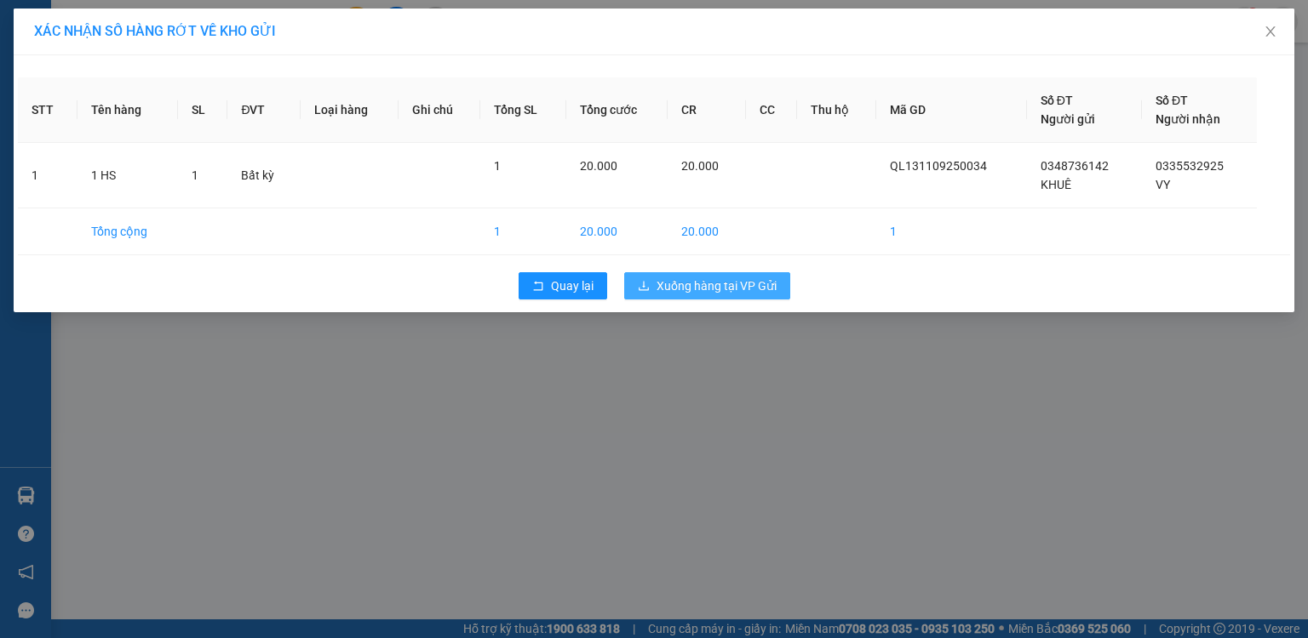
click at [764, 291] on span "Xuống hàng tại VP Gửi" at bounding box center [716, 286] width 120 height 19
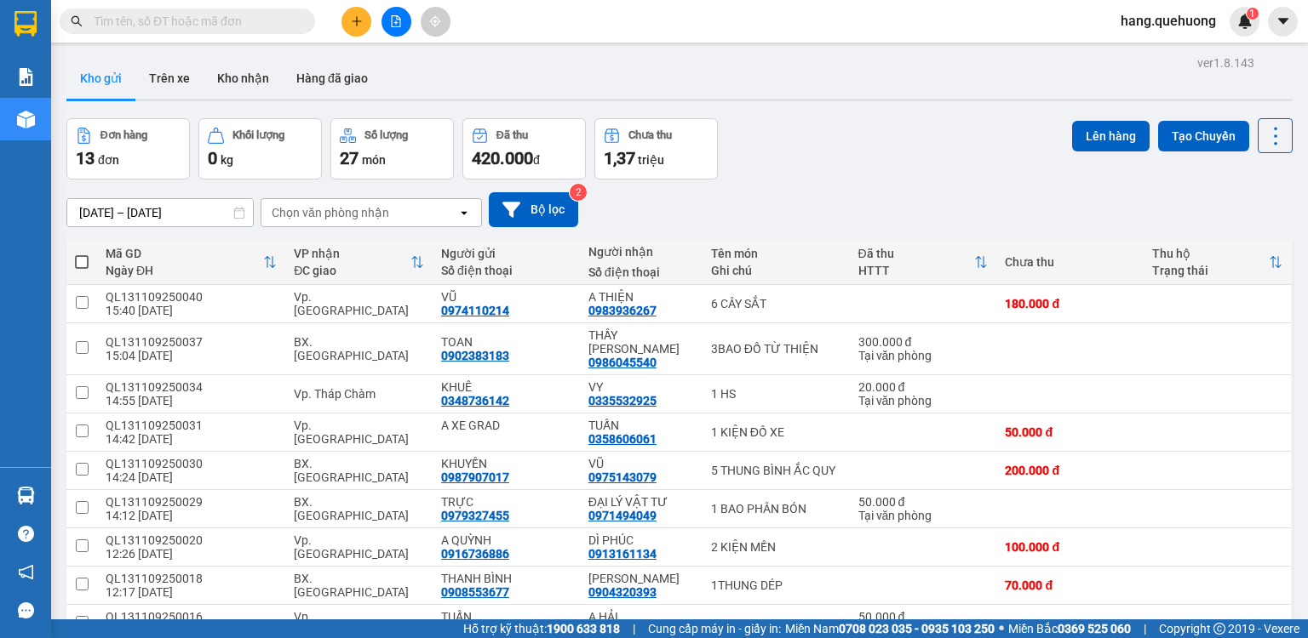
click at [358, 14] on button at bounding box center [356, 22] width 30 height 30
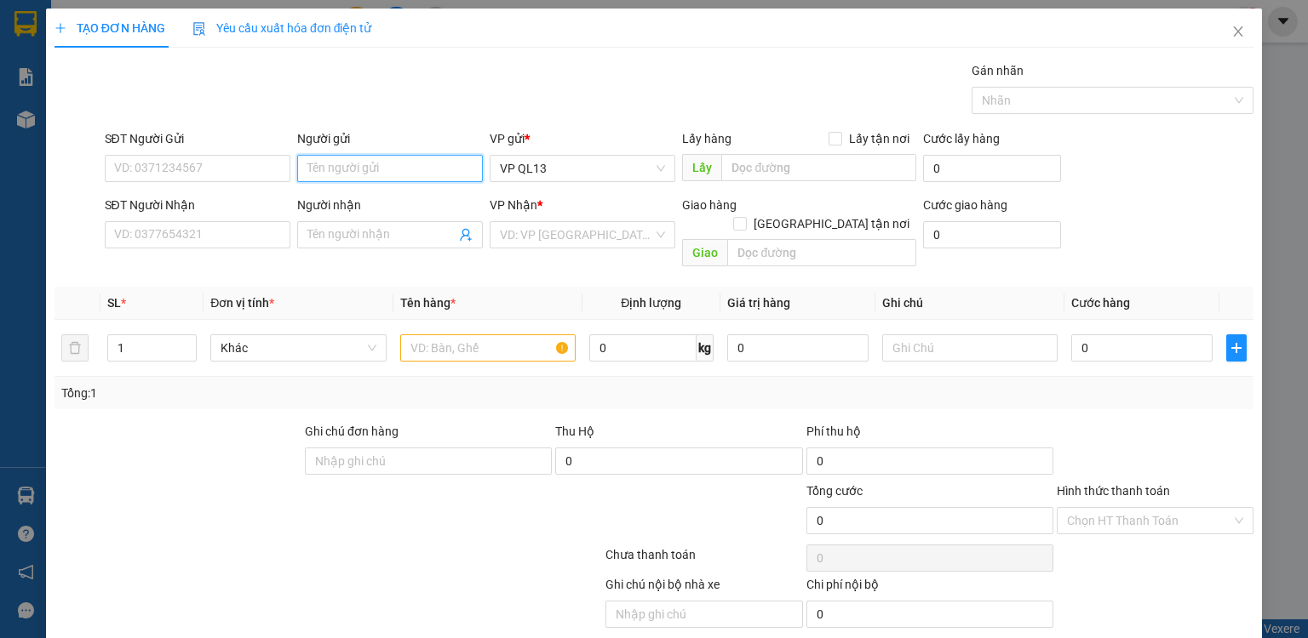
click at [368, 170] on input "Người gửi" at bounding box center [390, 168] width 186 height 27
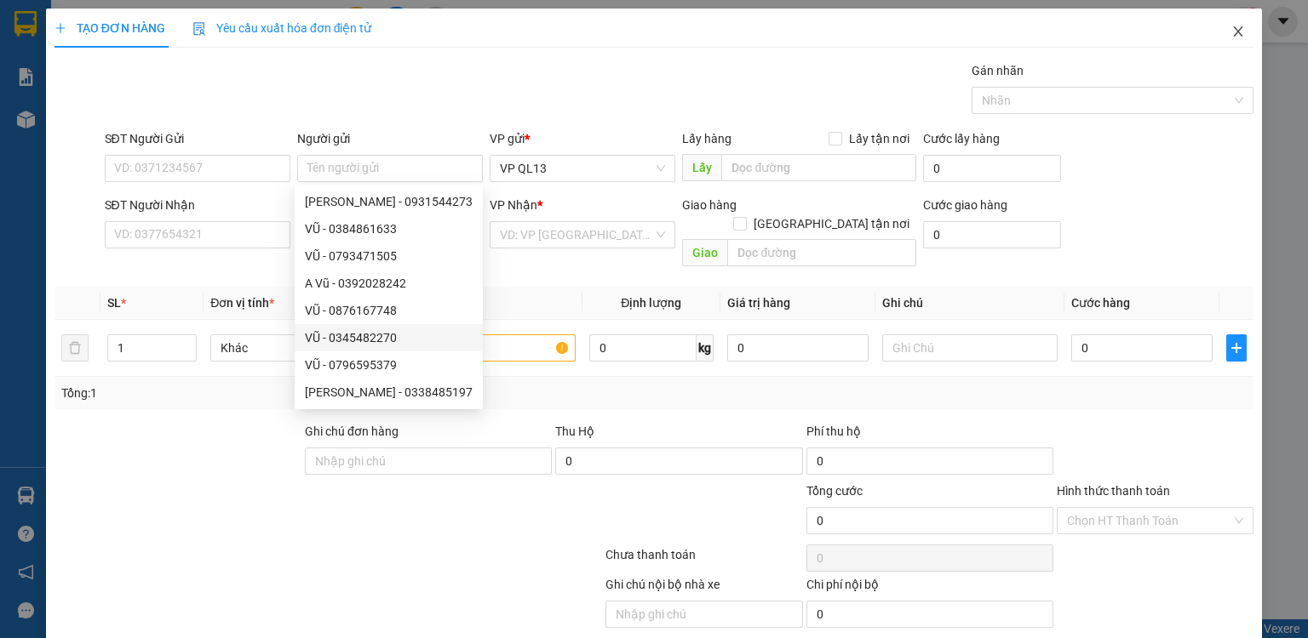
click at [1231, 38] on icon "close" at bounding box center [1238, 32] width 14 height 14
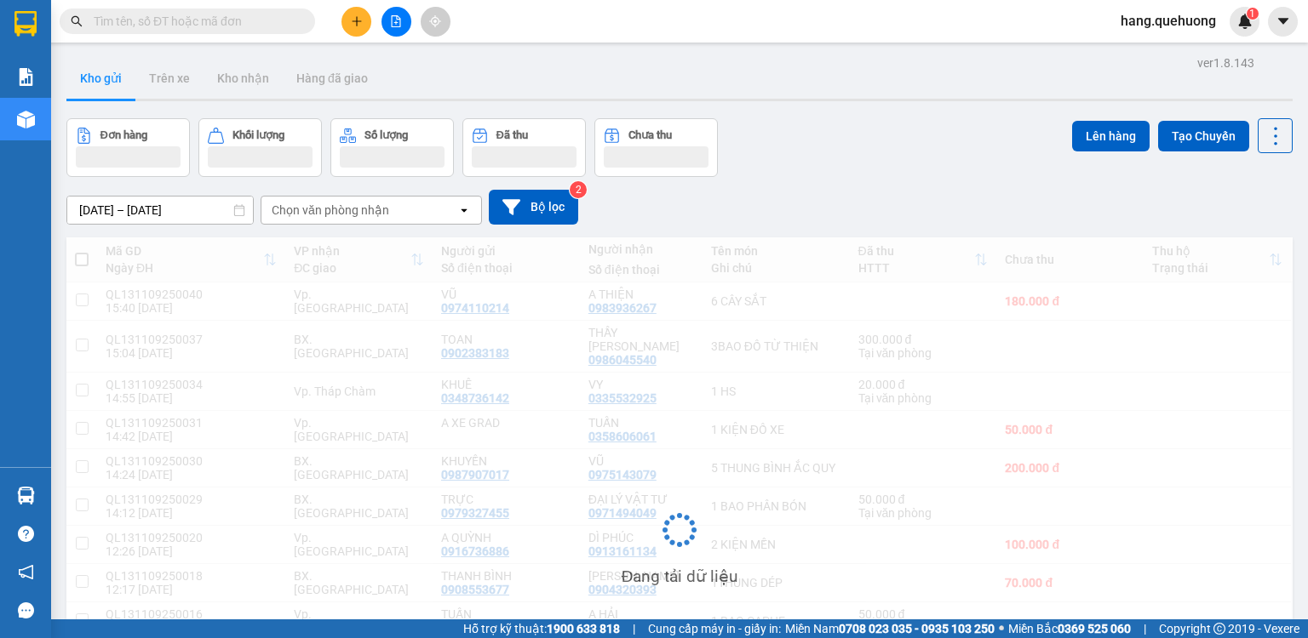
click at [1222, 37] on div "Kết quả tìm kiếm ( 0 ) Bộ lọc No Data hang.quehuong 1" at bounding box center [654, 21] width 1308 height 43
click at [200, 27] on input "text" at bounding box center [194, 21] width 201 height 19
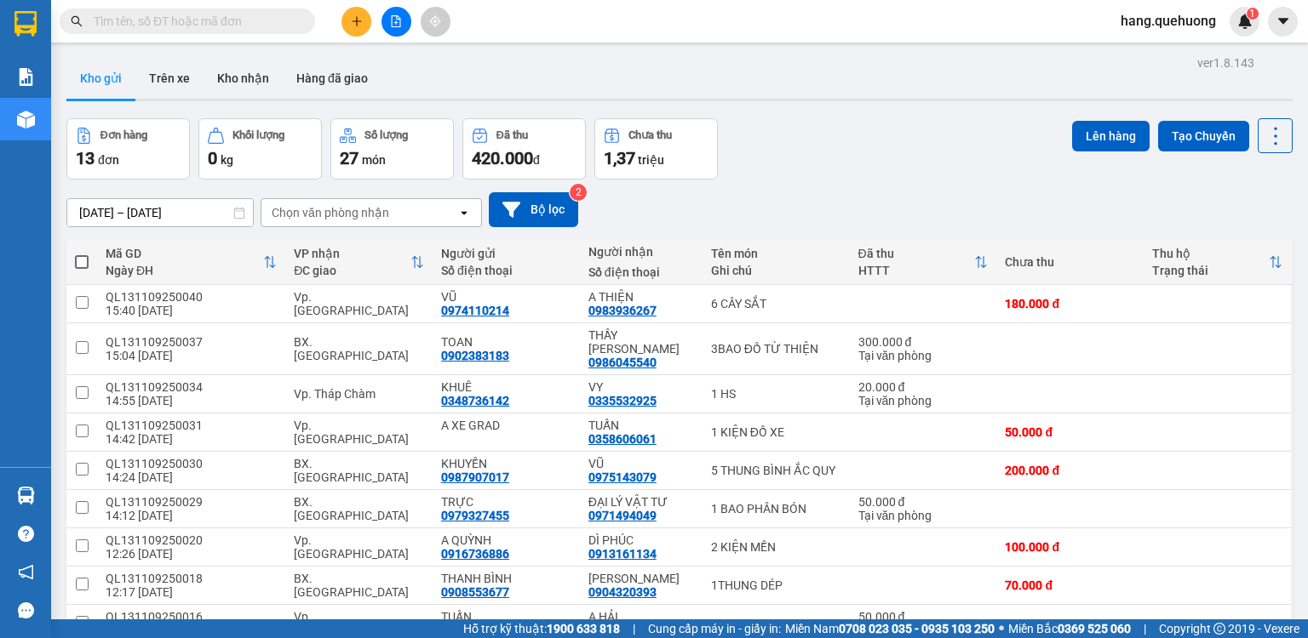
click at [200, 27] on input "text" at bounding box center [194, 21] width 201 height 19
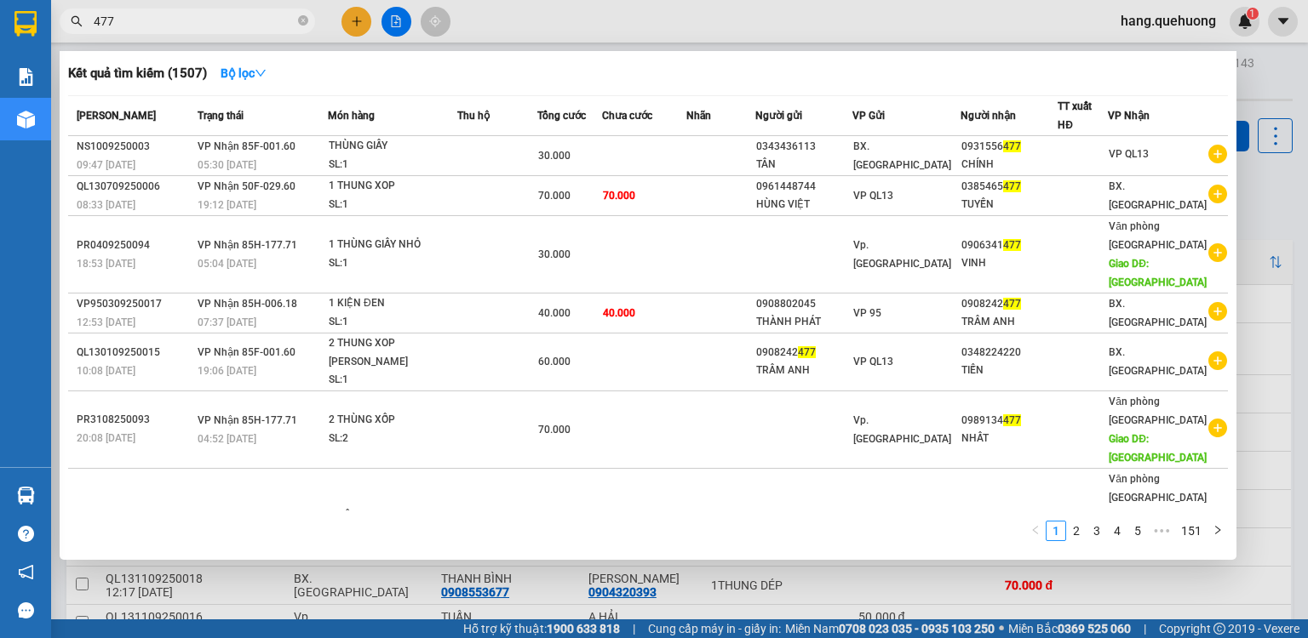
type input "477"
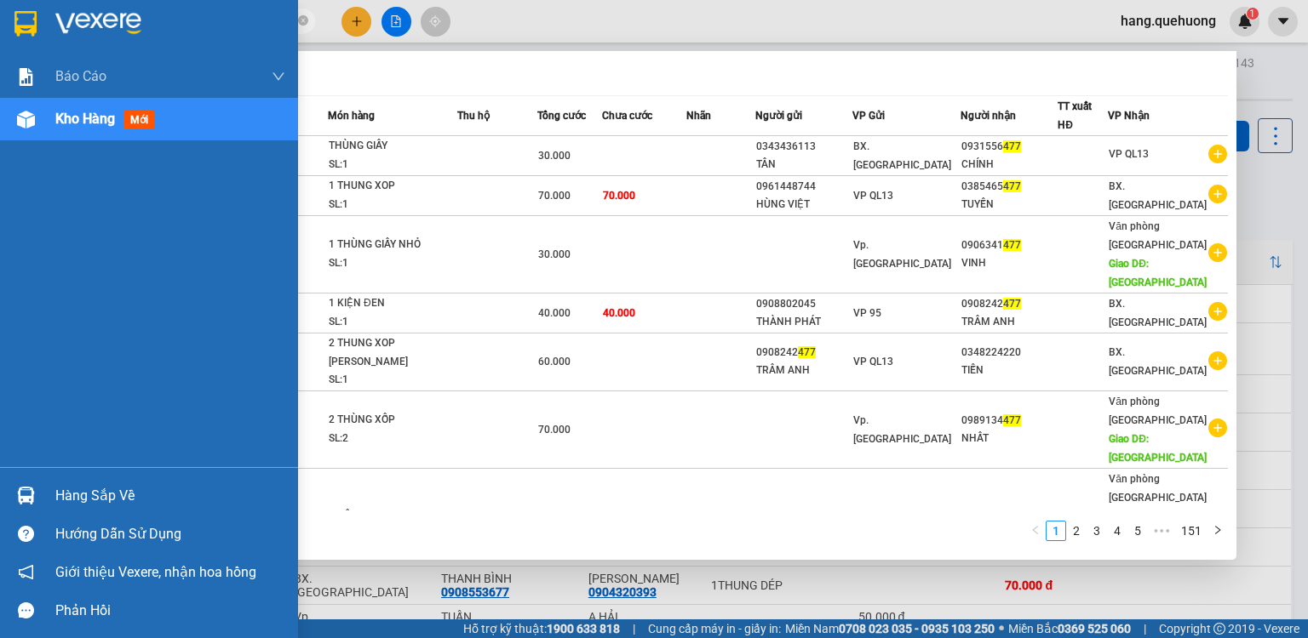
click at [129, 504] on div "Hàng sắp về" at bounding box center [170, 497] width 230 height 26
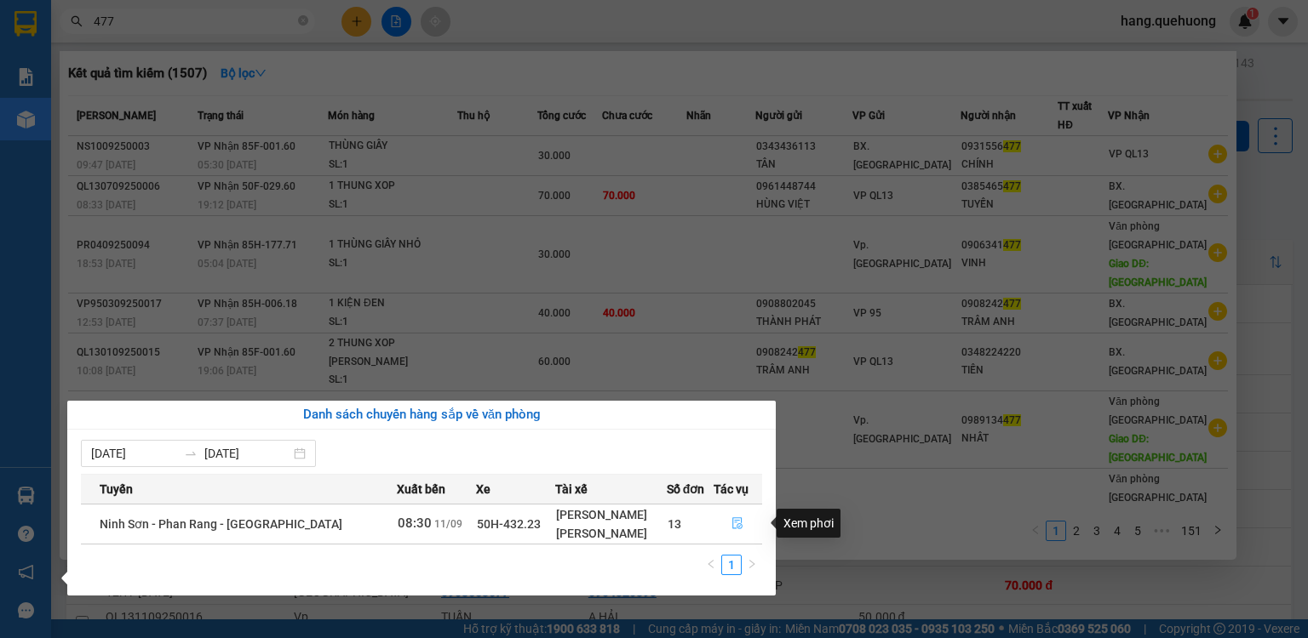
click at [738, 524] on icon "file-done" at bounding box center [738, 524] width 10 height 12
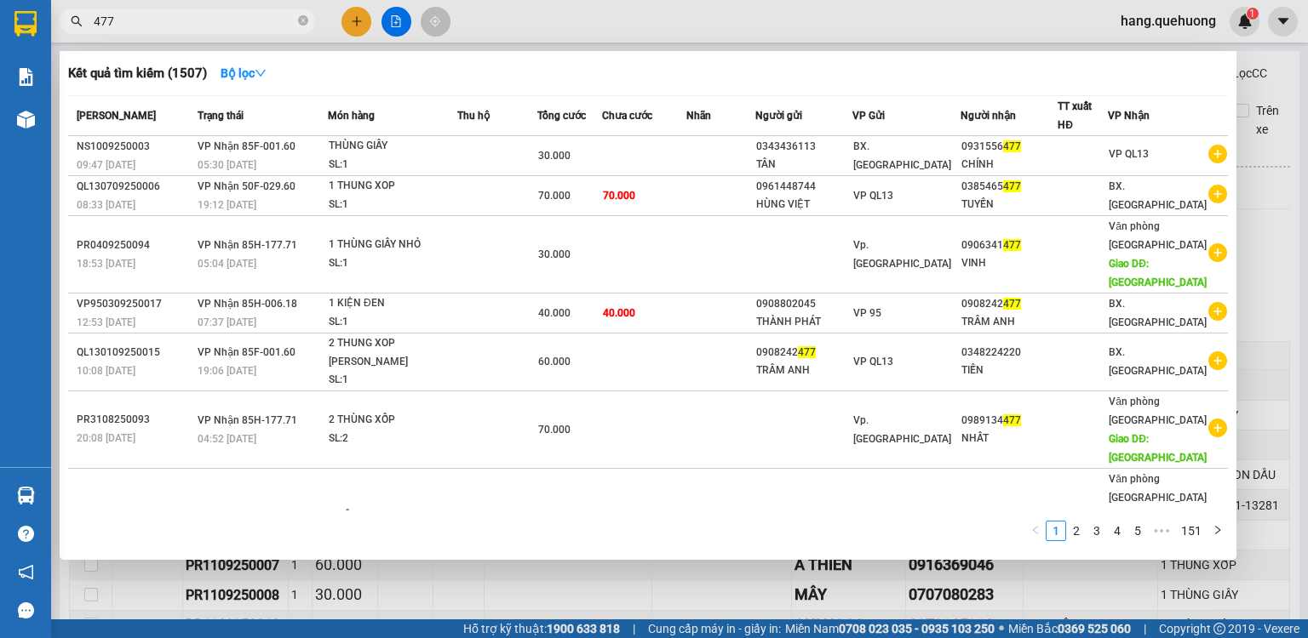
click at [1294, 566] on div at bounding box center [654, 319] width 1308 height 638
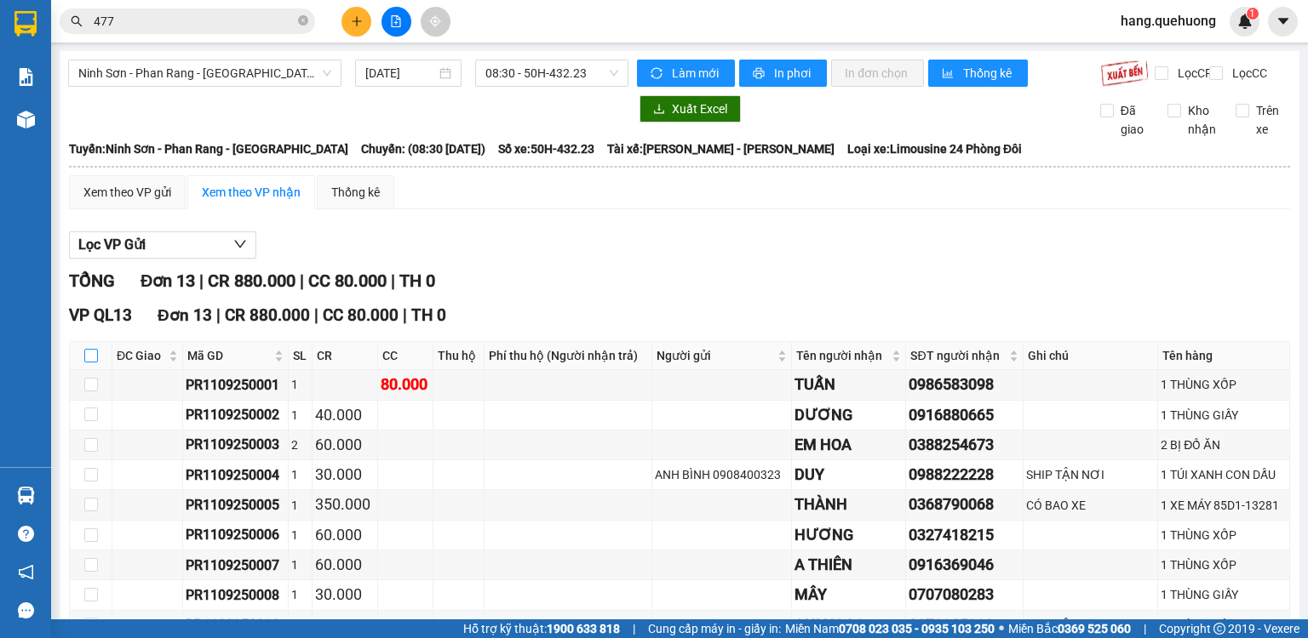
click at [93, 363] on input "checkbox" at bounding box center [91, 356] width 14 height 14
checkbox input "true"
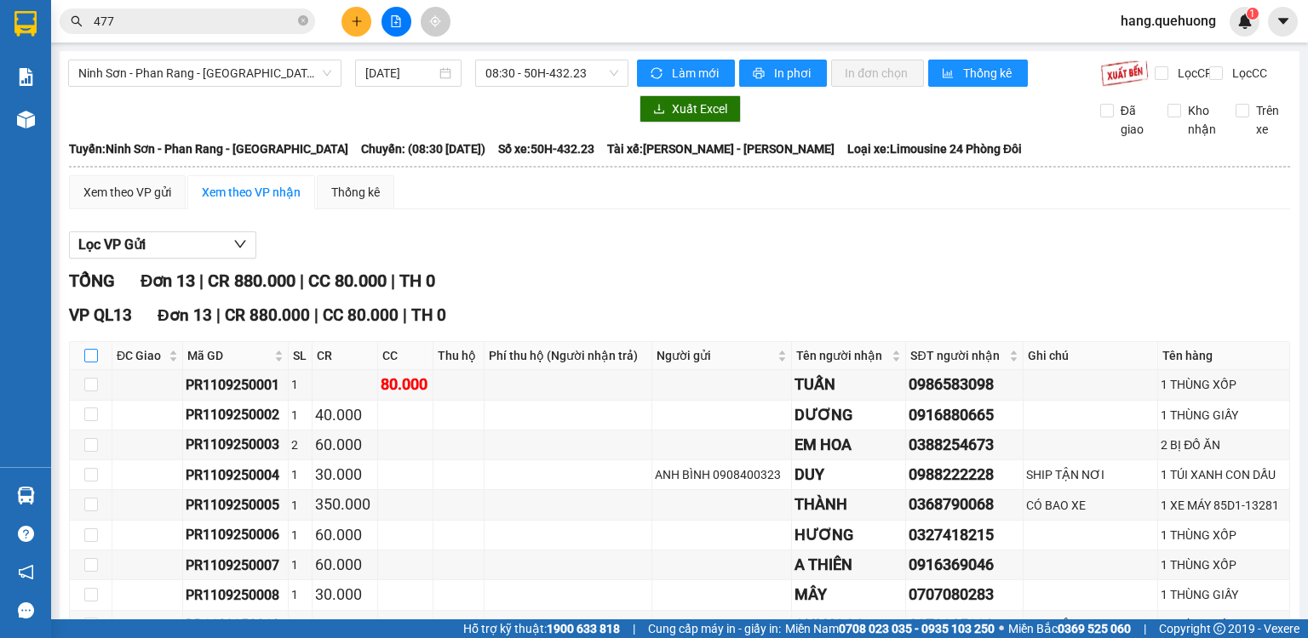
checkbox input "true"
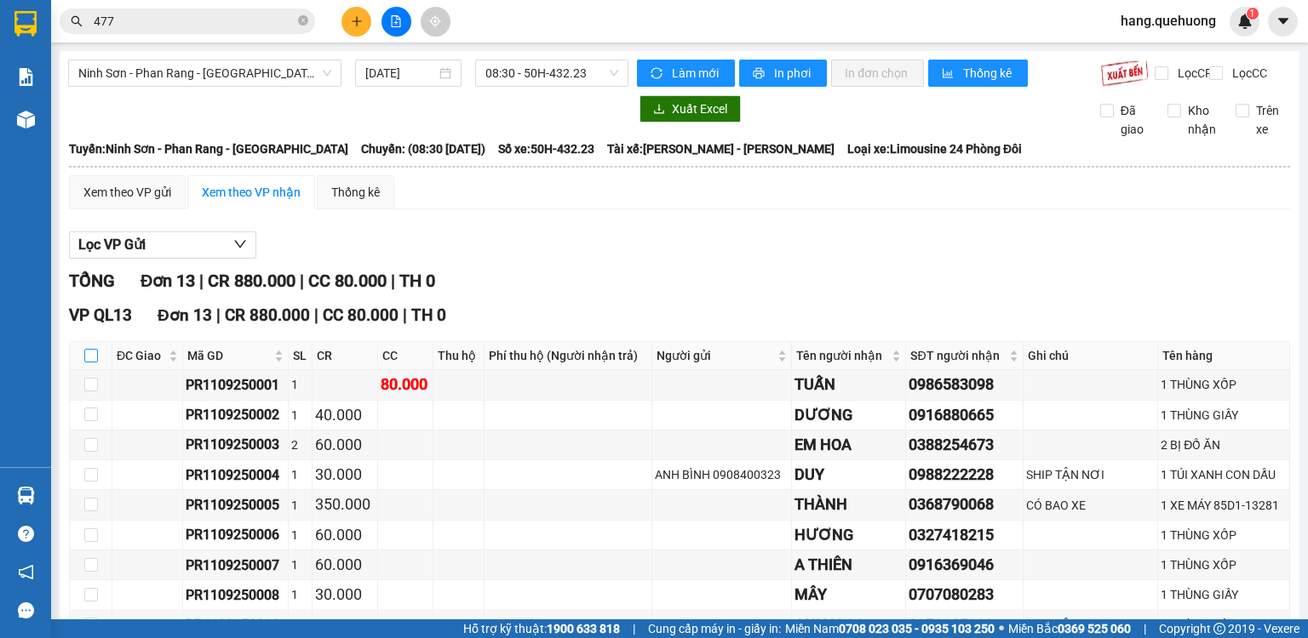
checkbox input "true"
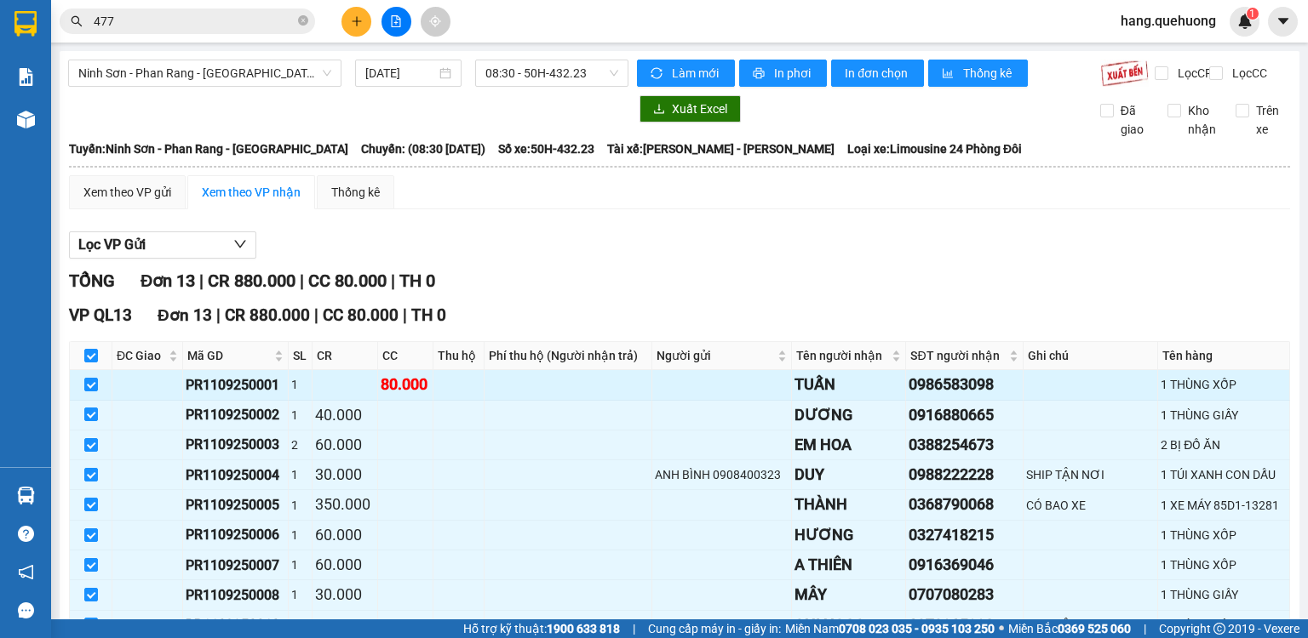
scroll to position [204, 0]
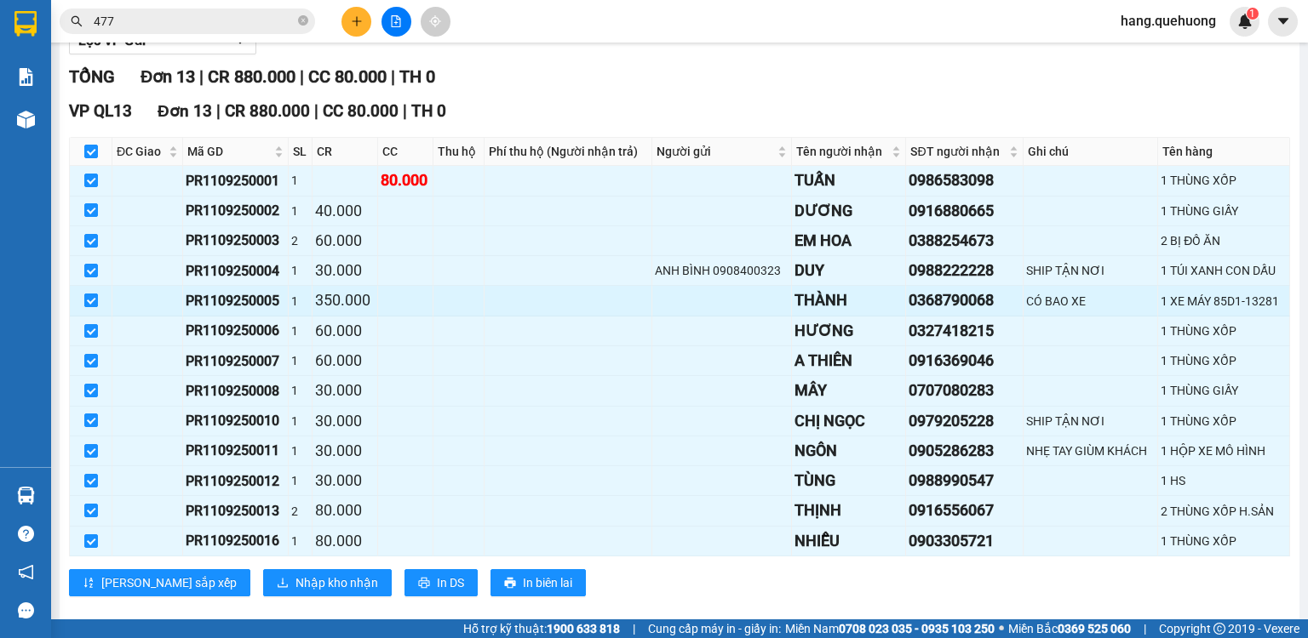
click at [93, 307] on input "checkbox" at bounding box center [91, 301] width 14 height 14
checkbox input "false"
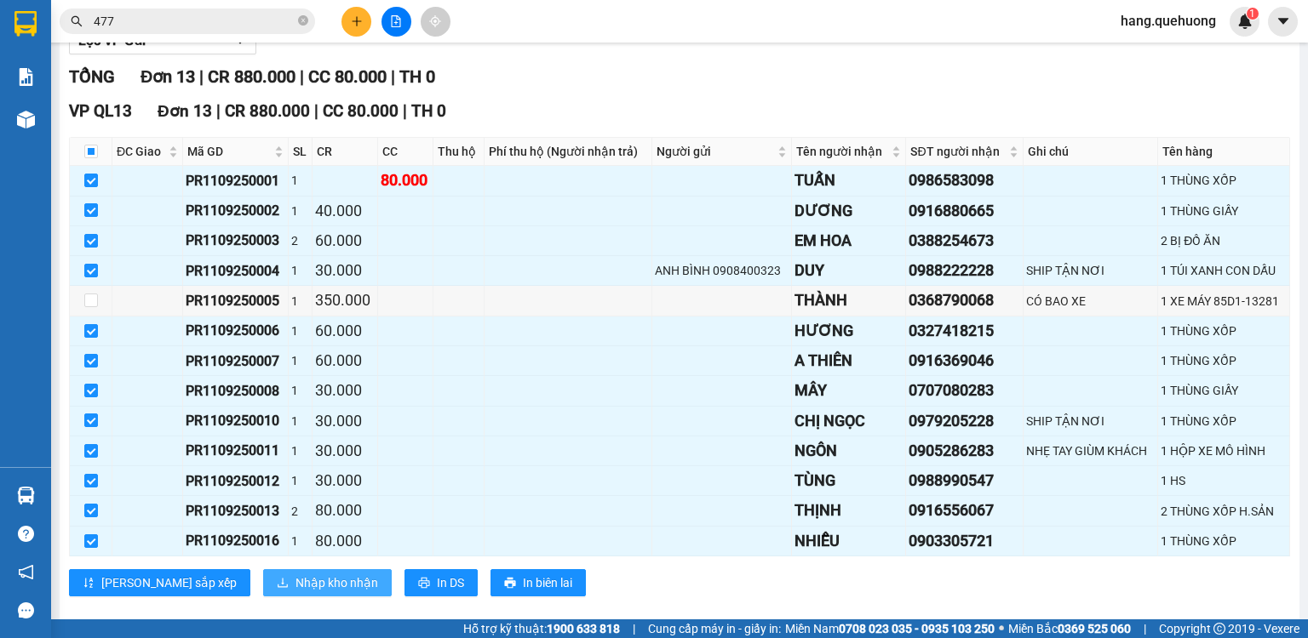
click at [295, 590] on span "Nhập kho nhận" at bounding box center [336, 583] width 83 height 19
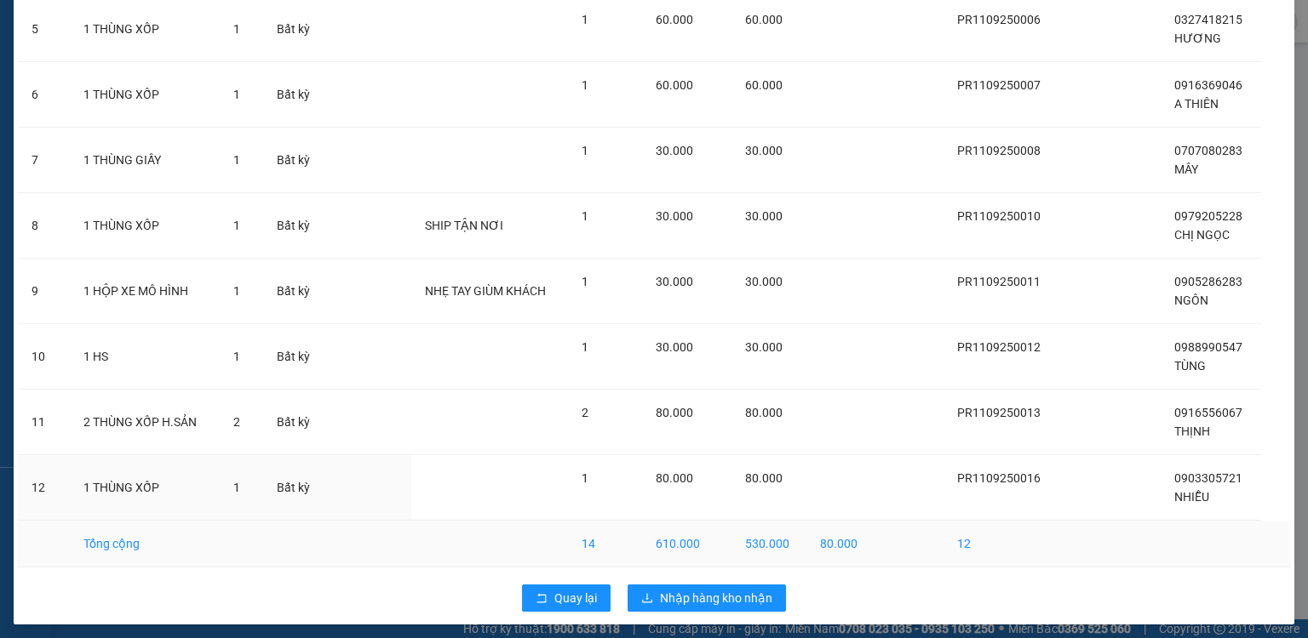
scroll to position [413, 0]
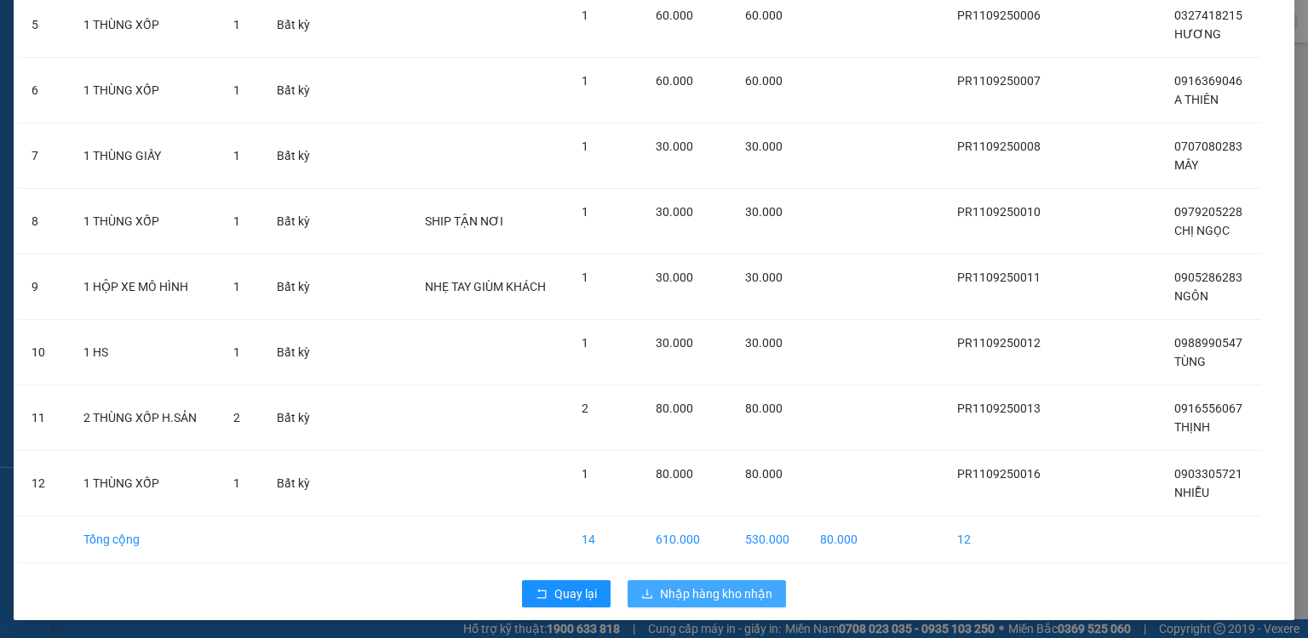
click at [680, 589] on span "Nhập hàng kho nhận" at bounding box center [716, 594] width 112 height 19
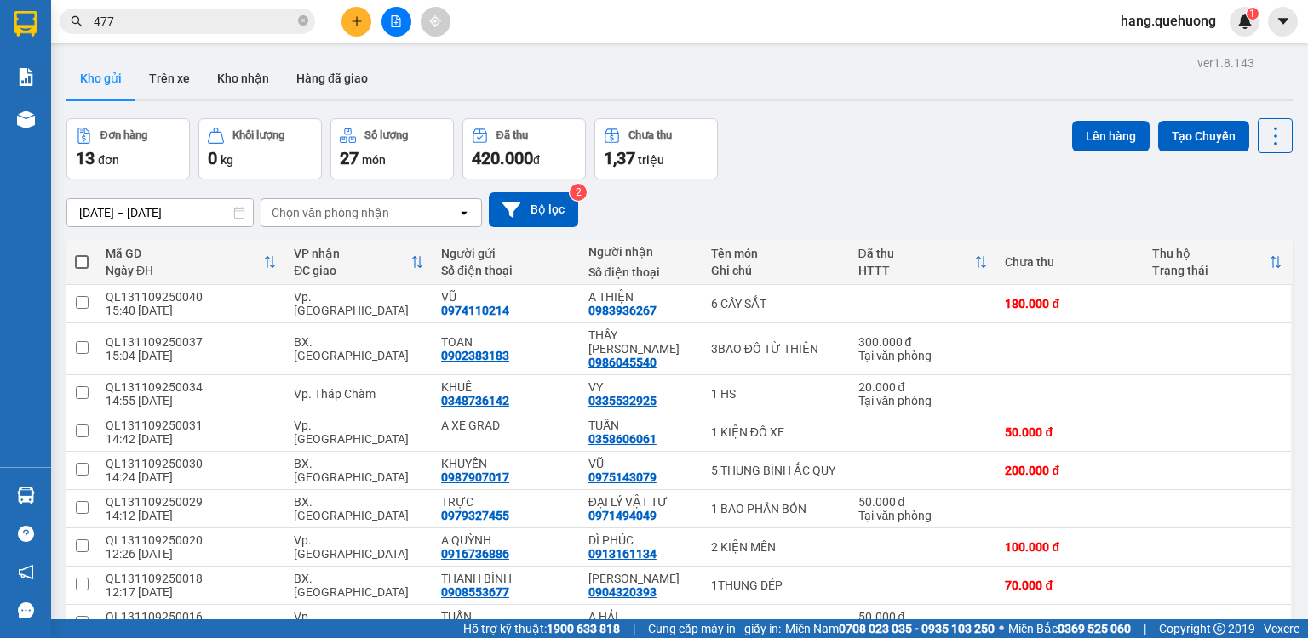
scroll to position [68, 0]
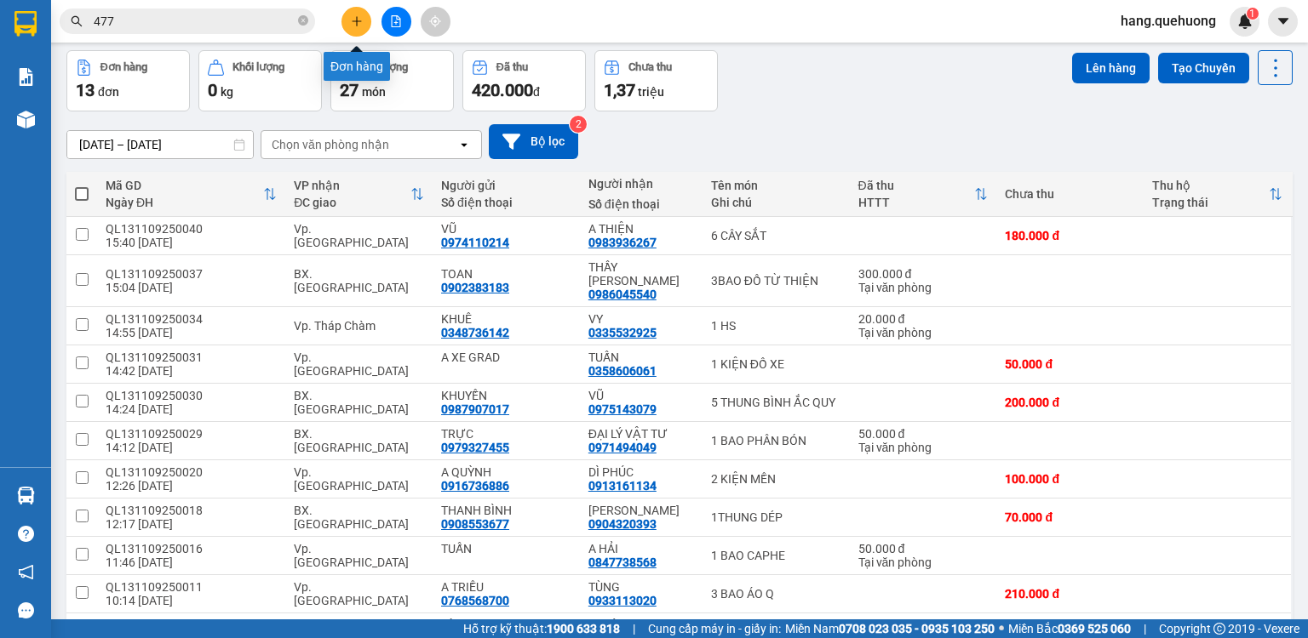
click at [354, 29] on button at bounding box center [356, 22] width 30 height 30
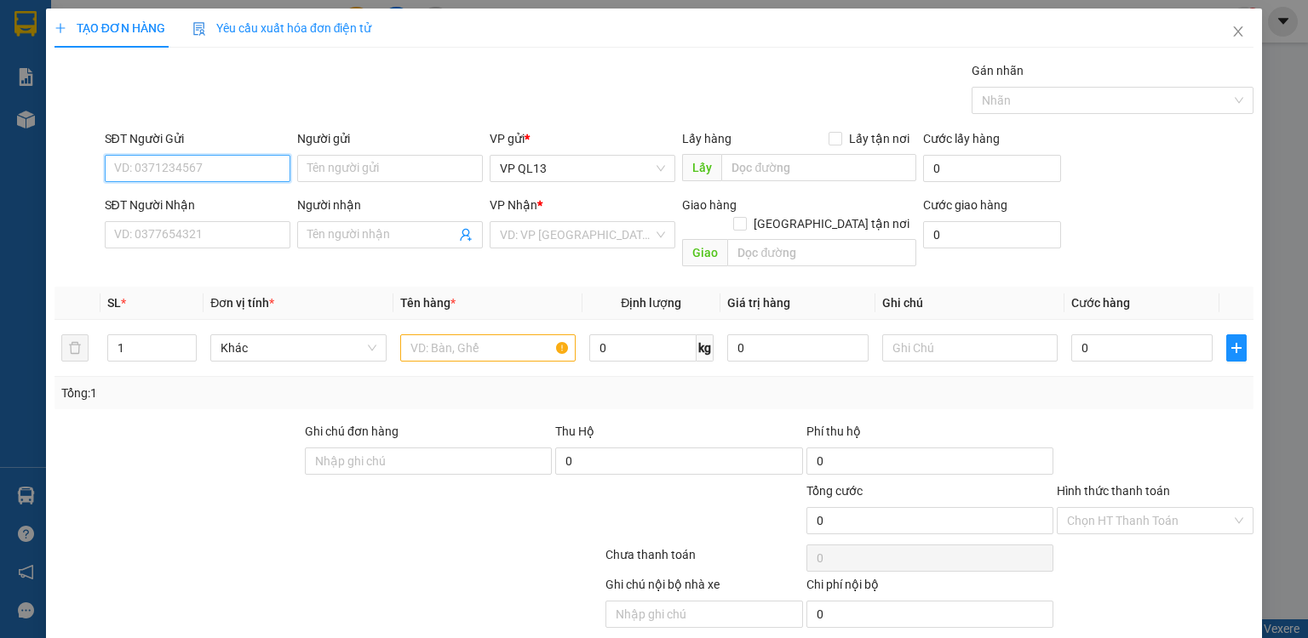
click at [207, 170] on input "SĐT Người Gửi" at bounding box center [198, 168] width 186 height 27
click at [182, 206] on div "0866783787 - PHƯƠNG" at bounding box center [195, 201] width 163 height 19
type input "0866783787"
type input "PHƯƠNG"
type input "0916860703"
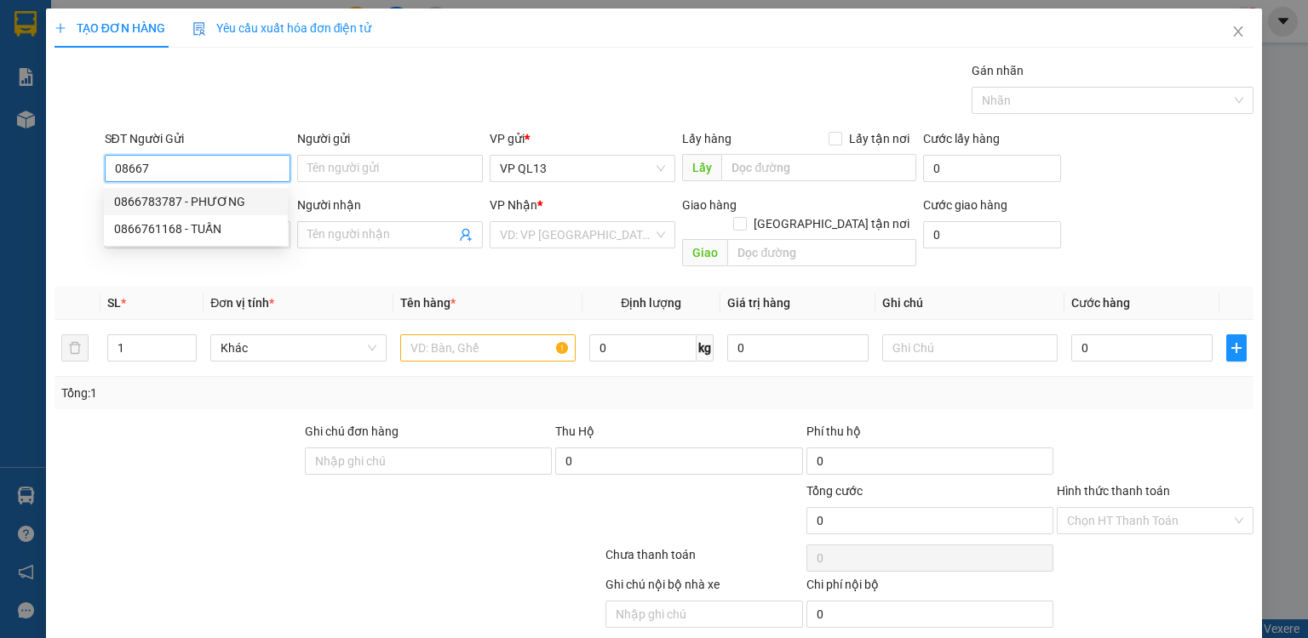
type input "THẾ TIẾN"
type input "40.000"
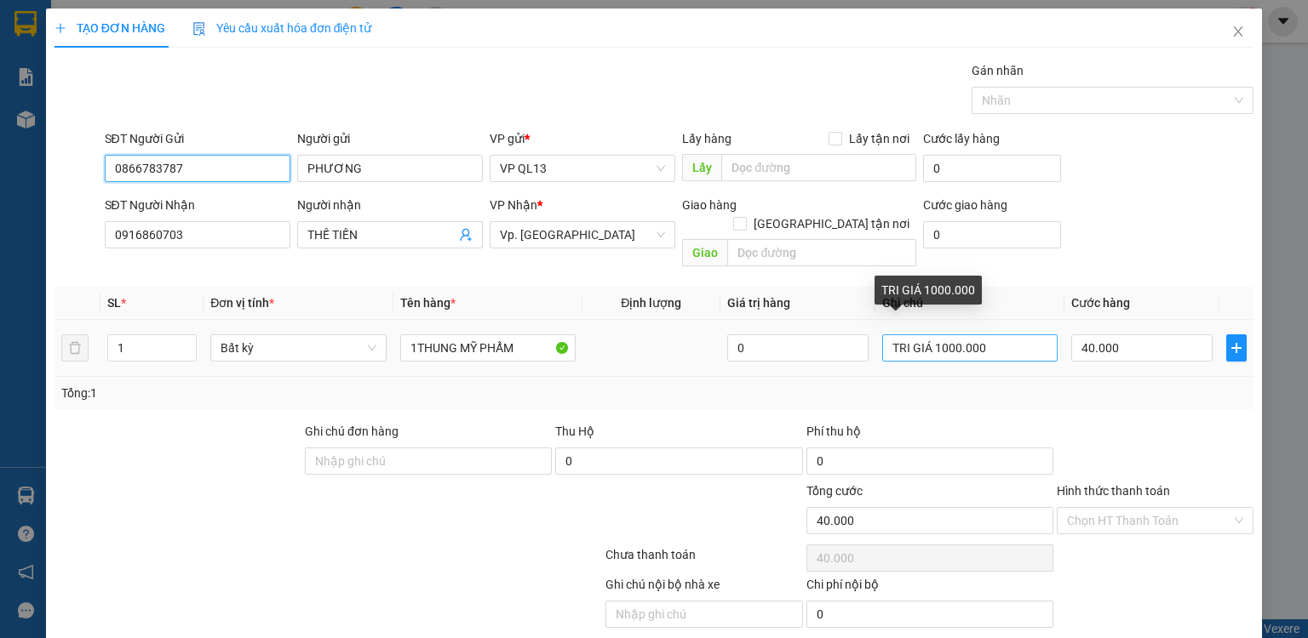
type input "0866783787"
click at [1004, 335] on input "TRI GIÁ 1000.000" at bounding box center [969, 348] width 175 height 27
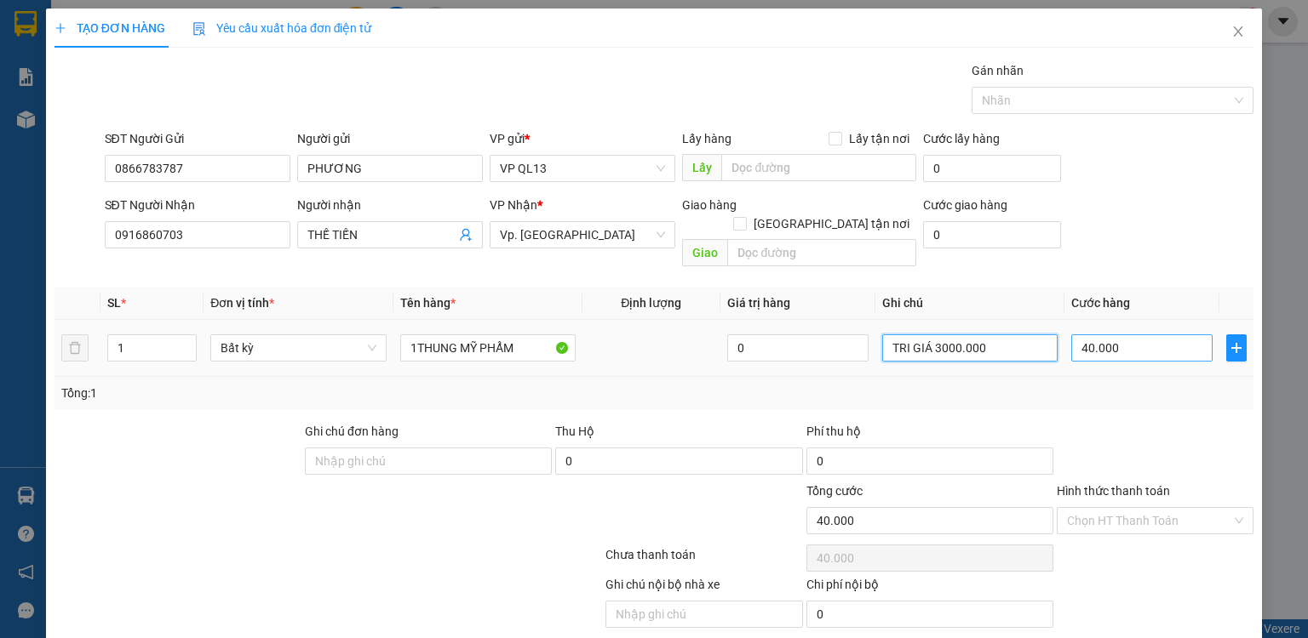
type input "TRI GIÁ 3000.000"
click at [1125, 335] on input "40.000" at bounding box center [1141, 348] width 141 height 27
type input "0"
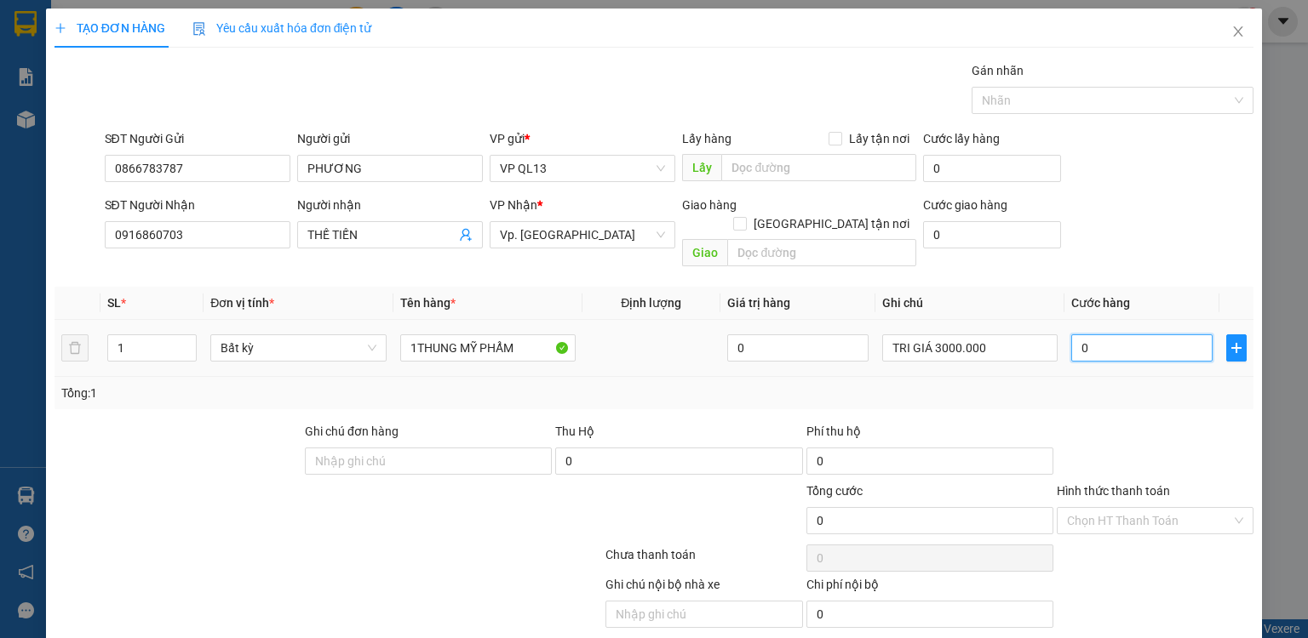
type input "06"
type input "6"
type input "060"
type input "60"
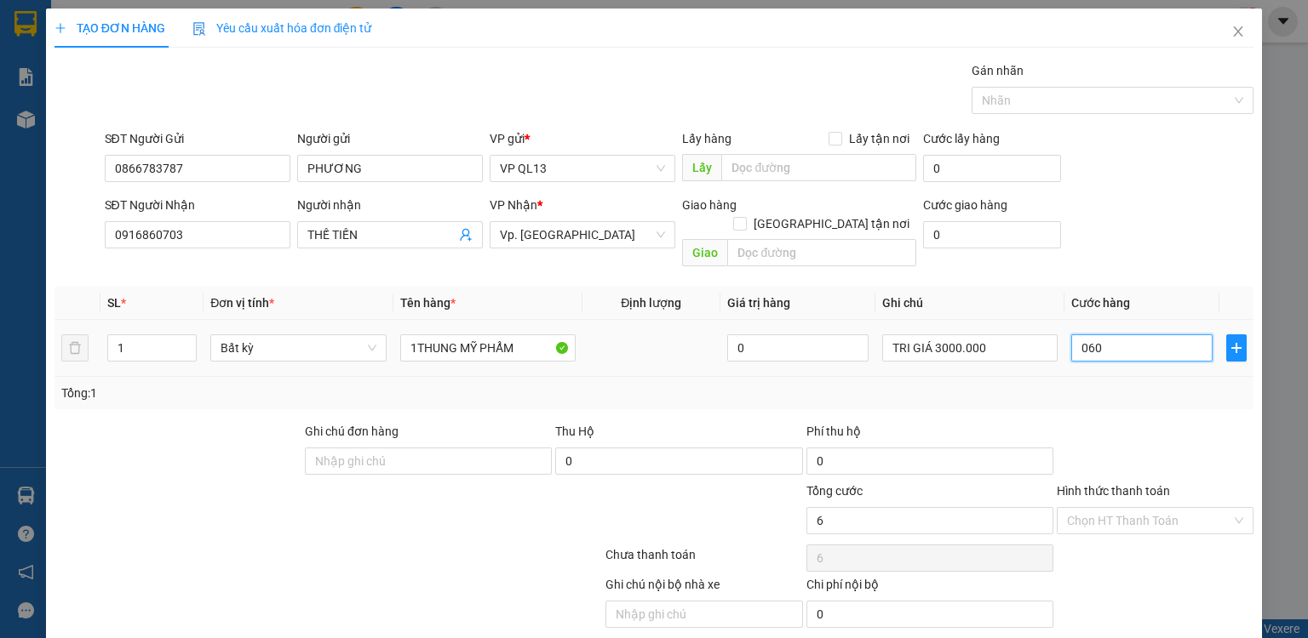
type input "60"
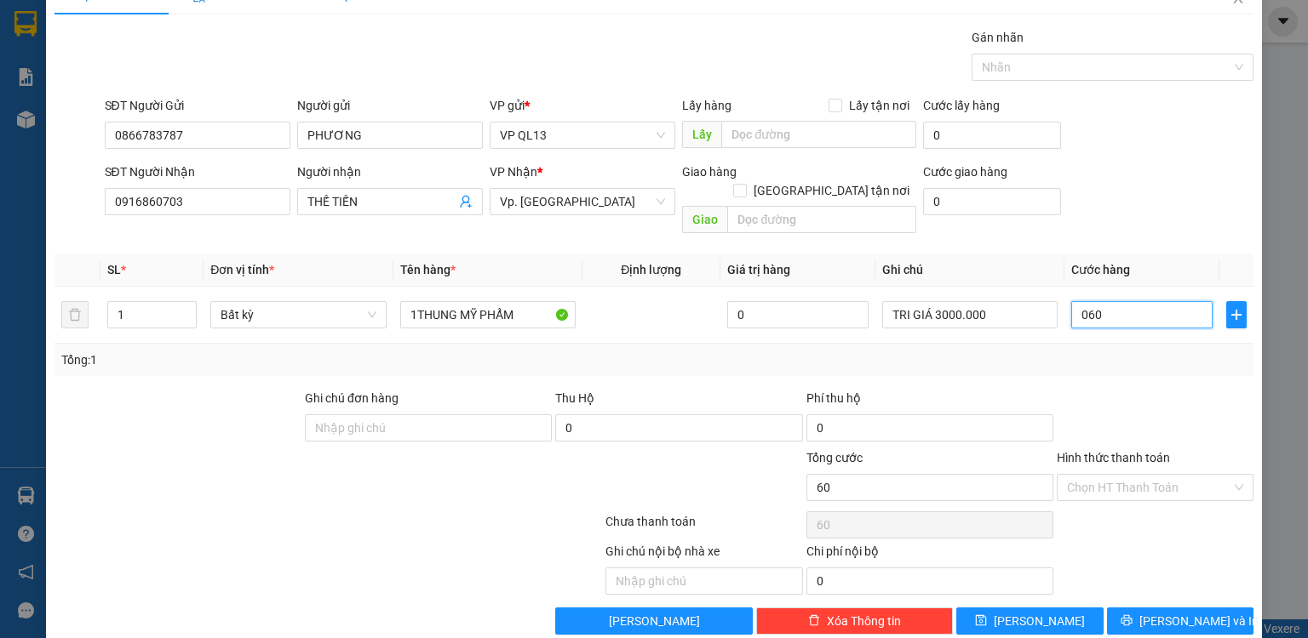
scroll to position [43, 0]
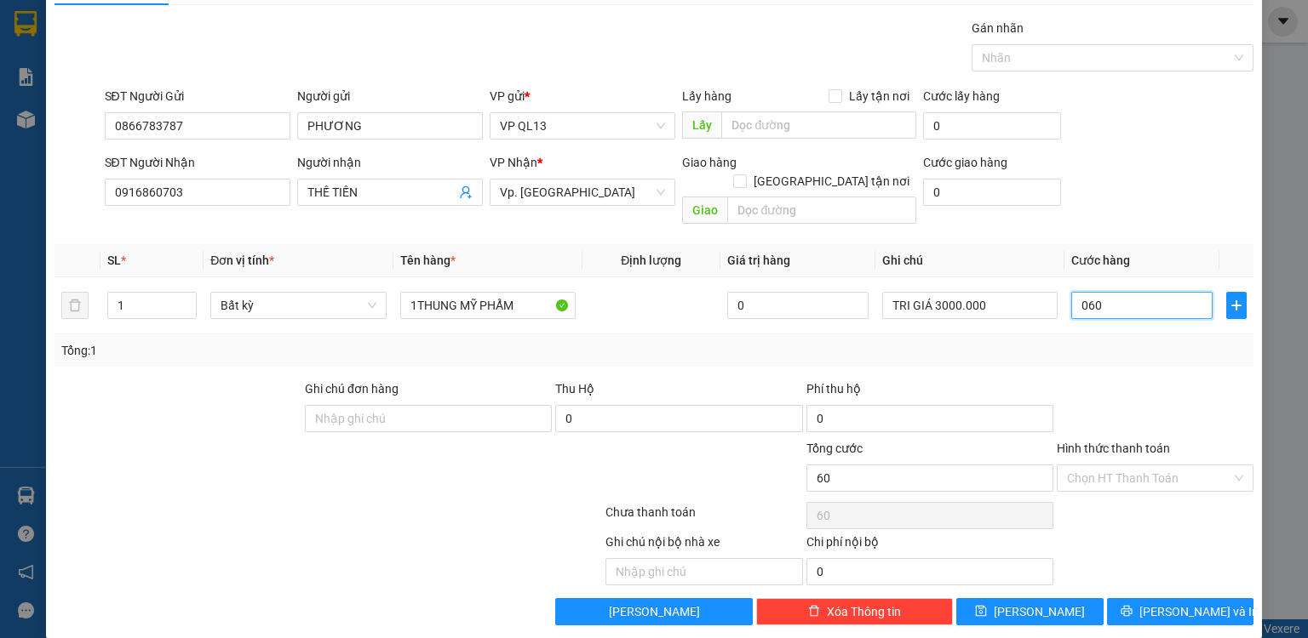
type input "060"
click at [1117, 598] on button "[PERSON_NAME] và In" at bounding box center [1180, 611] width 147 height 27
type input "60.000"
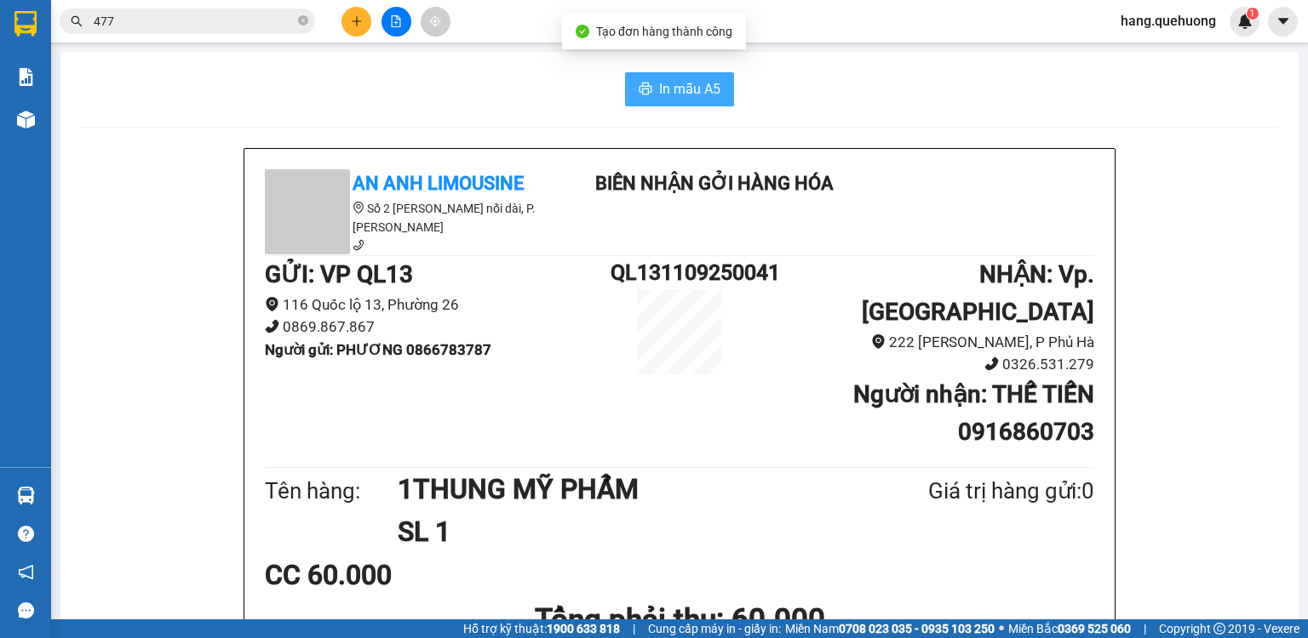
click at [667, 86] on span "In mẫu A5" at bounding box center [689, 88] width 61 height 21
click at [160, 17] on input "477" at bounding box center [194, 21] width 201 height 19
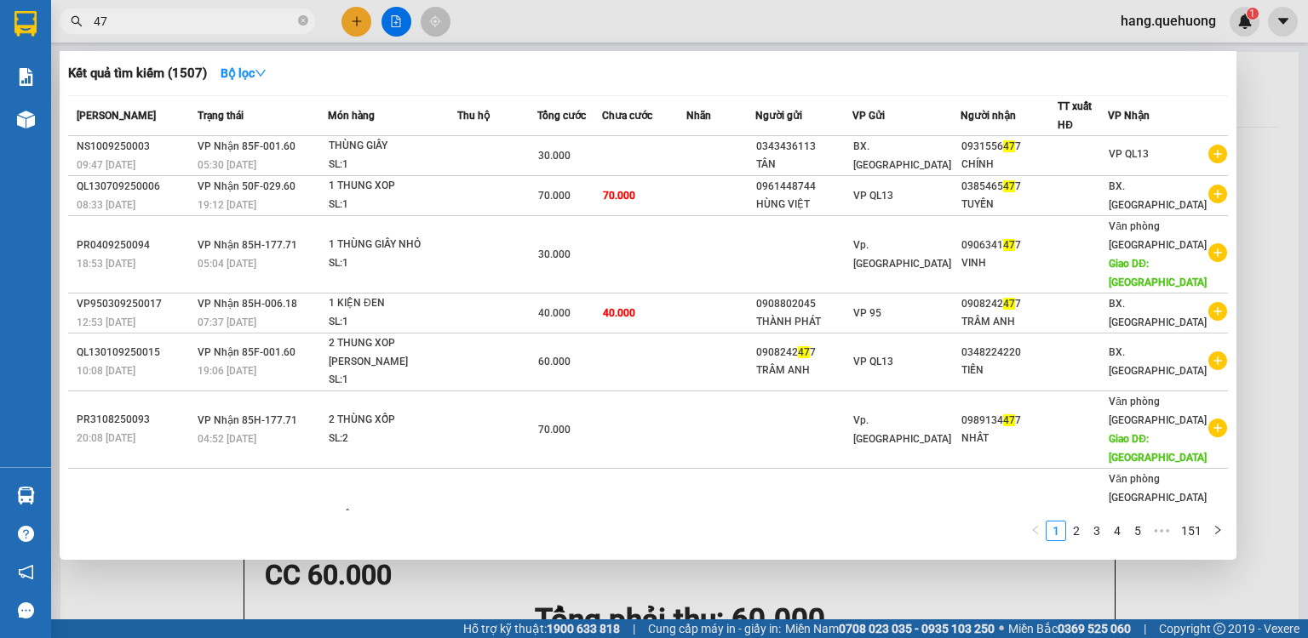
type input "4"
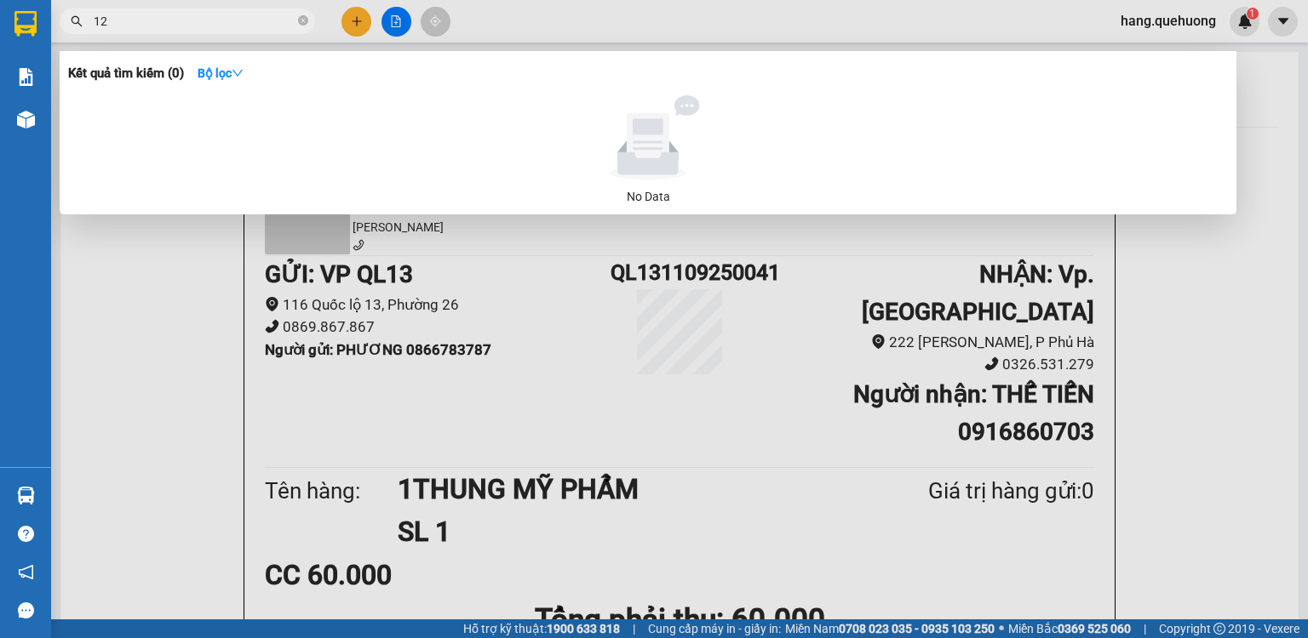
type input "1"
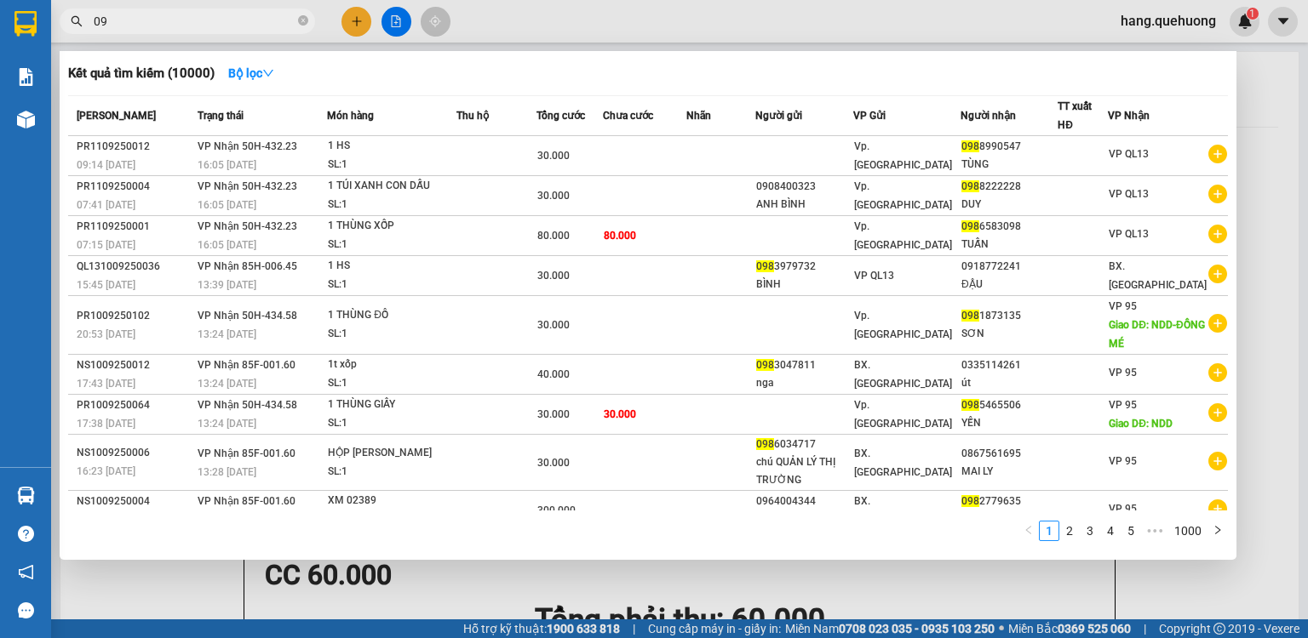
type input "0"
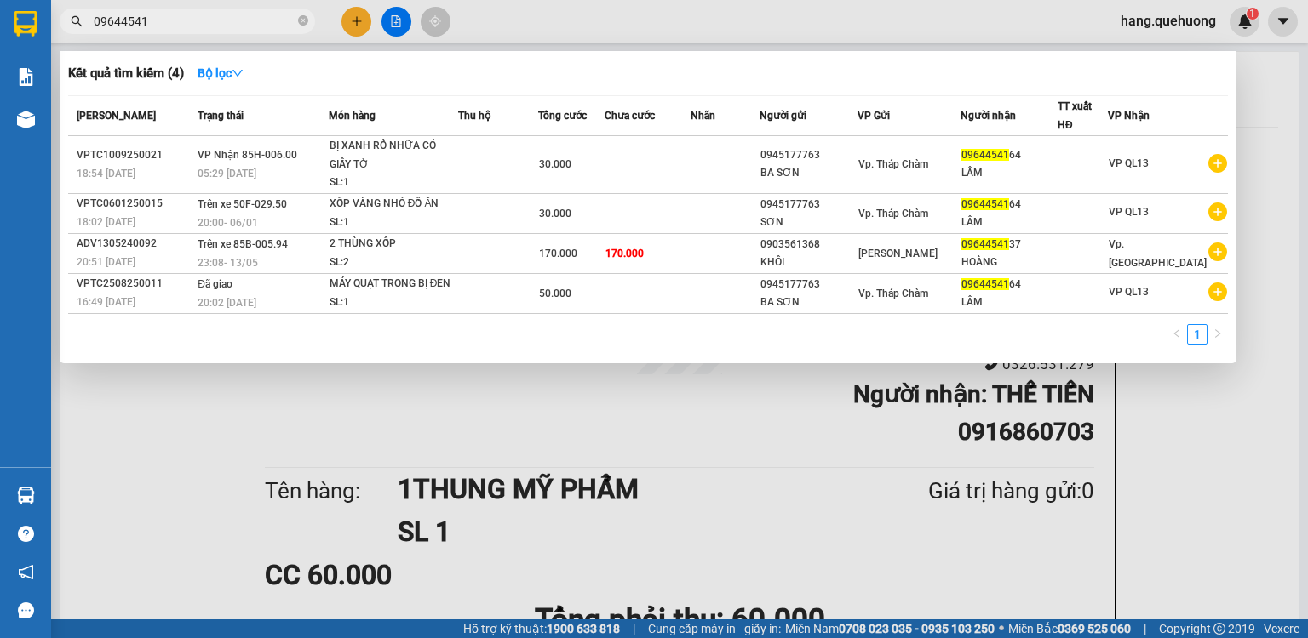
type input "09644541"
click at [363, 24] on div at bounding box center [654, 319] width 1308 height 638
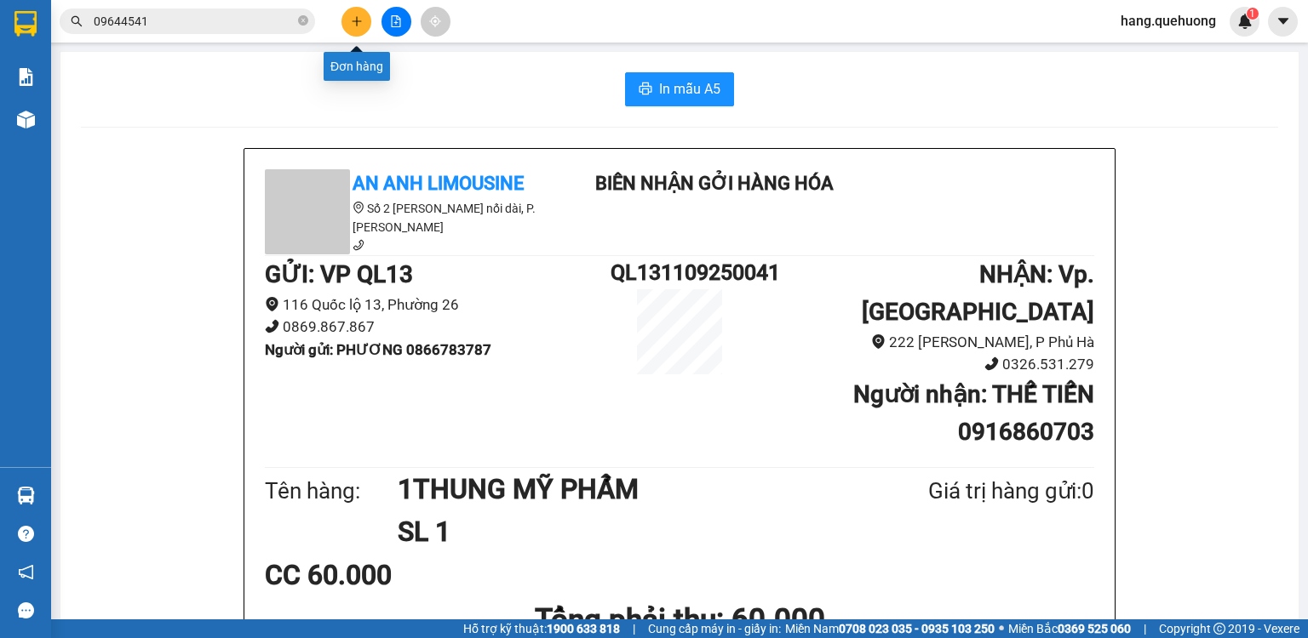
click at [349, 14] on button at bounding box center [356, 22] width 30 height 30
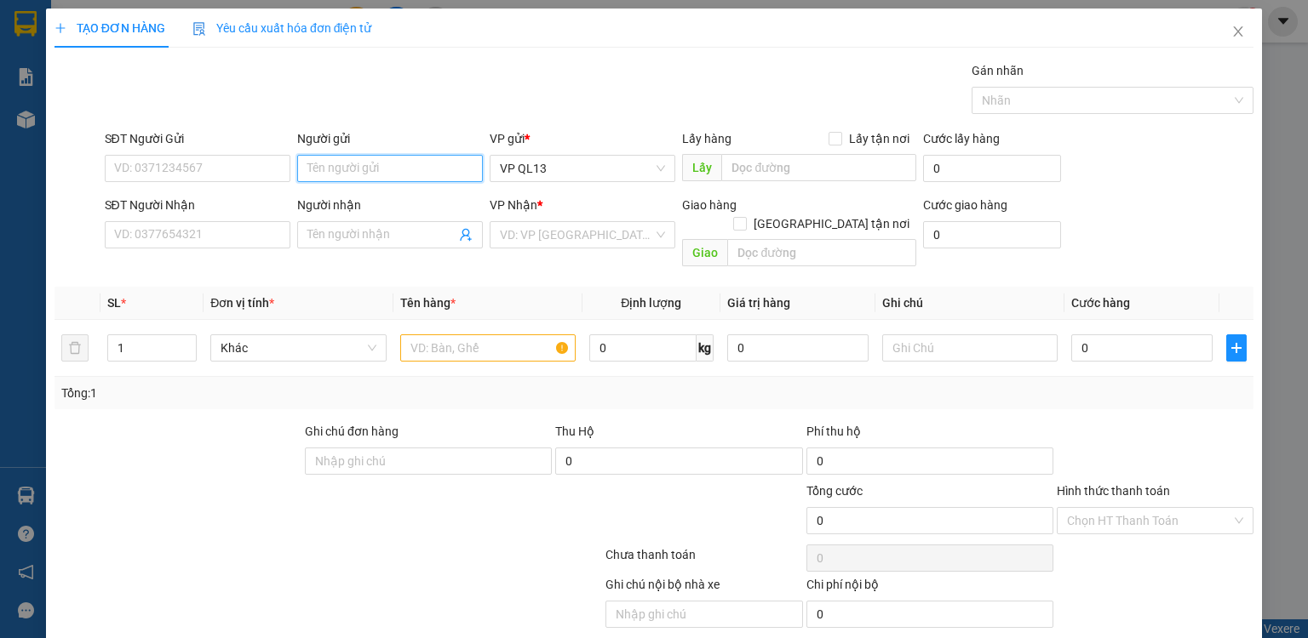
click at [401, 165] on input "Người gửi" at bounding box center [390, 168] width 186 height 27
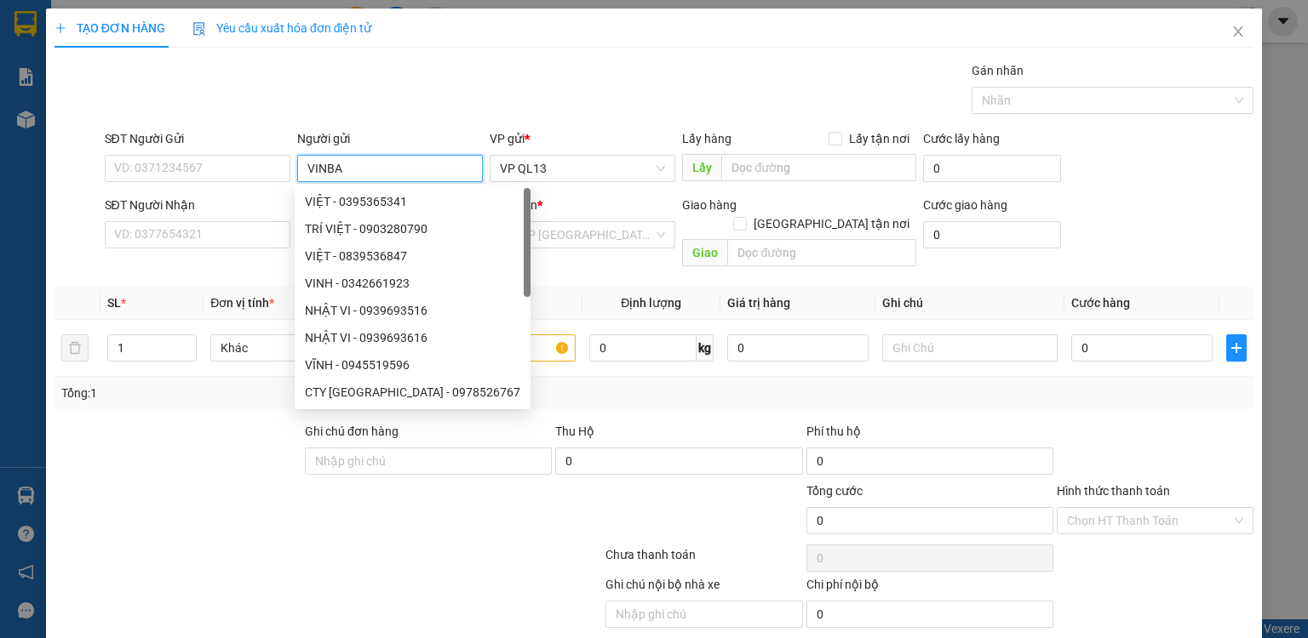
type input "VINBAR"
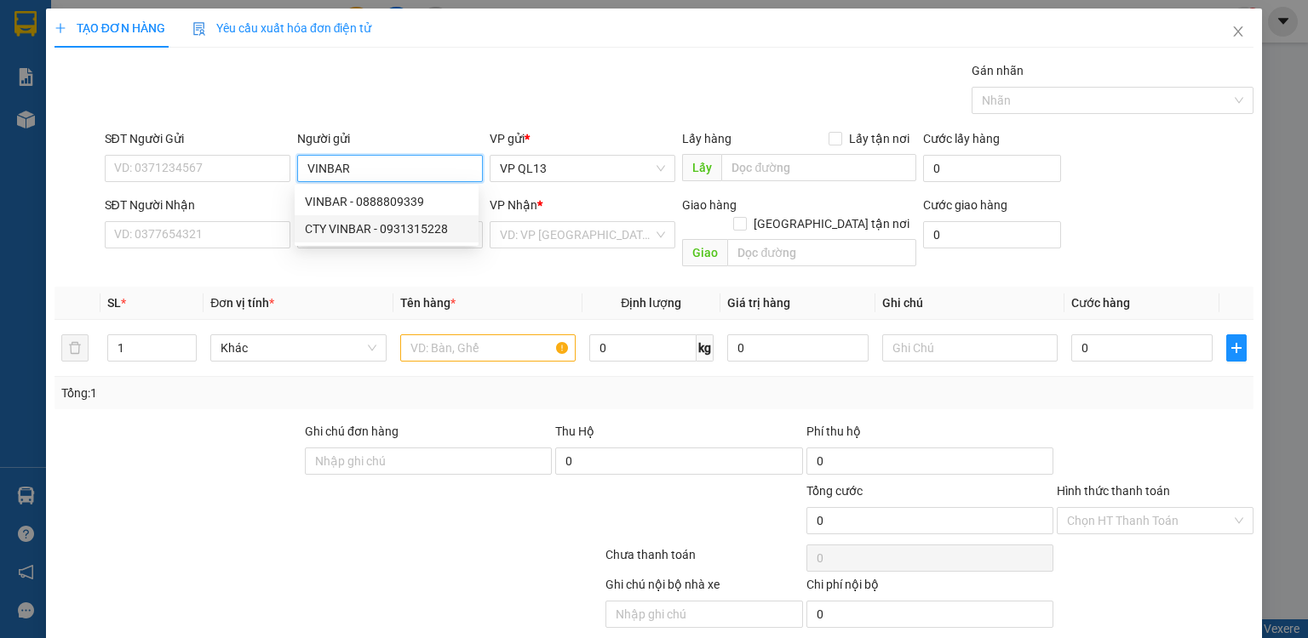
click at [354, 225] on div "CTY VINBAR - 0931315228" at bounding box center [386, 229] width 163 height 19
type input "0931315228"
type input "CTY VINBAR"
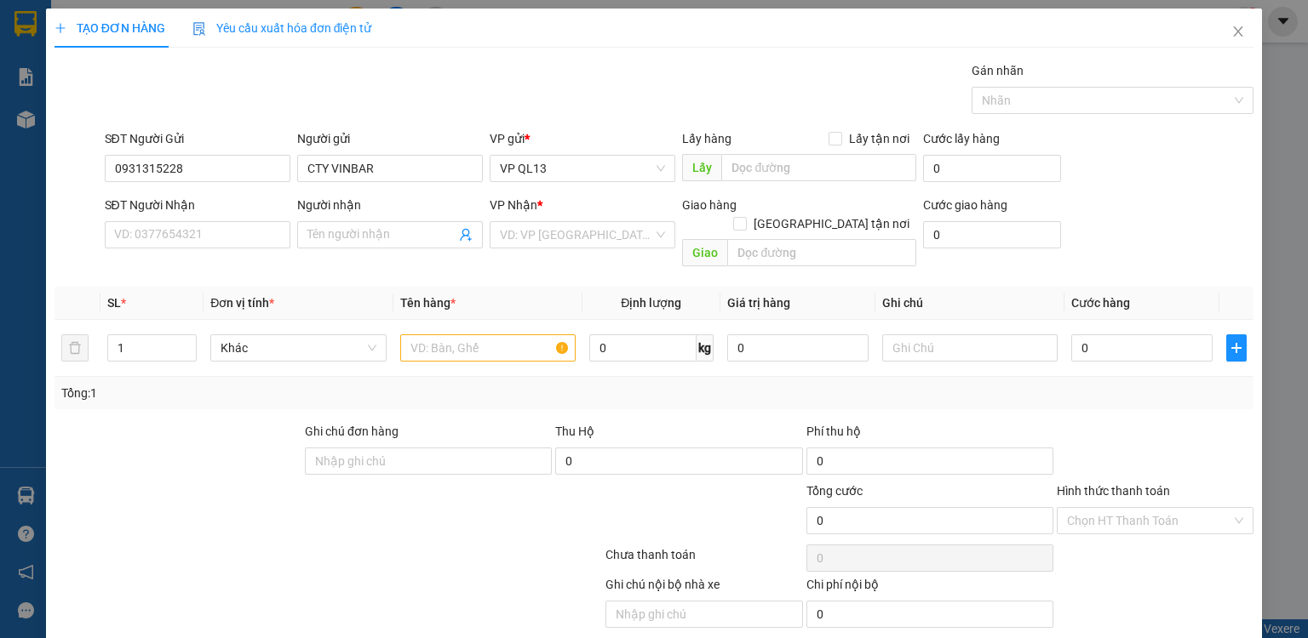
click at [184, 249] on div "SĐT Người Nhận VD: 0377654321" at bounding box center [198, 226] width 186 height 60
click at [232, 238] on input "SĐT Người Nhận" at bounding box center [198, 234] width 186 height 27
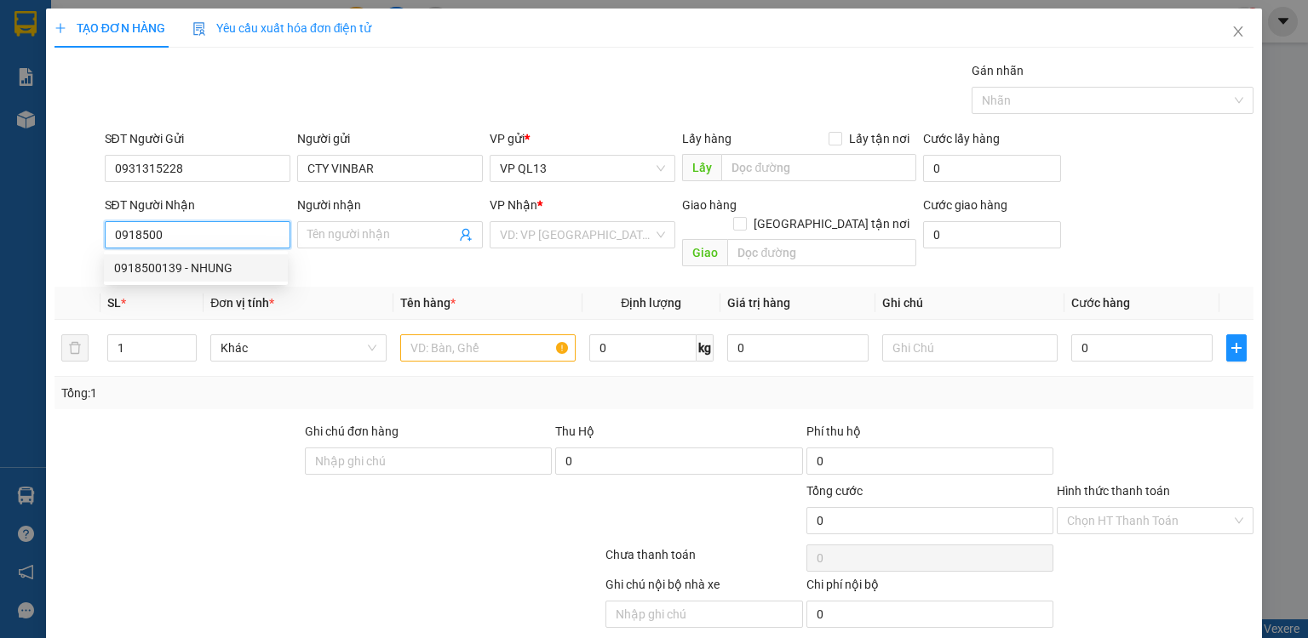
click at [144, 270] on div "0918500139 - NHUNG" at bounding box center [195, 268] width 163 height 19
type input "0918500139"
type input "NHUNG"
type input "80.000"
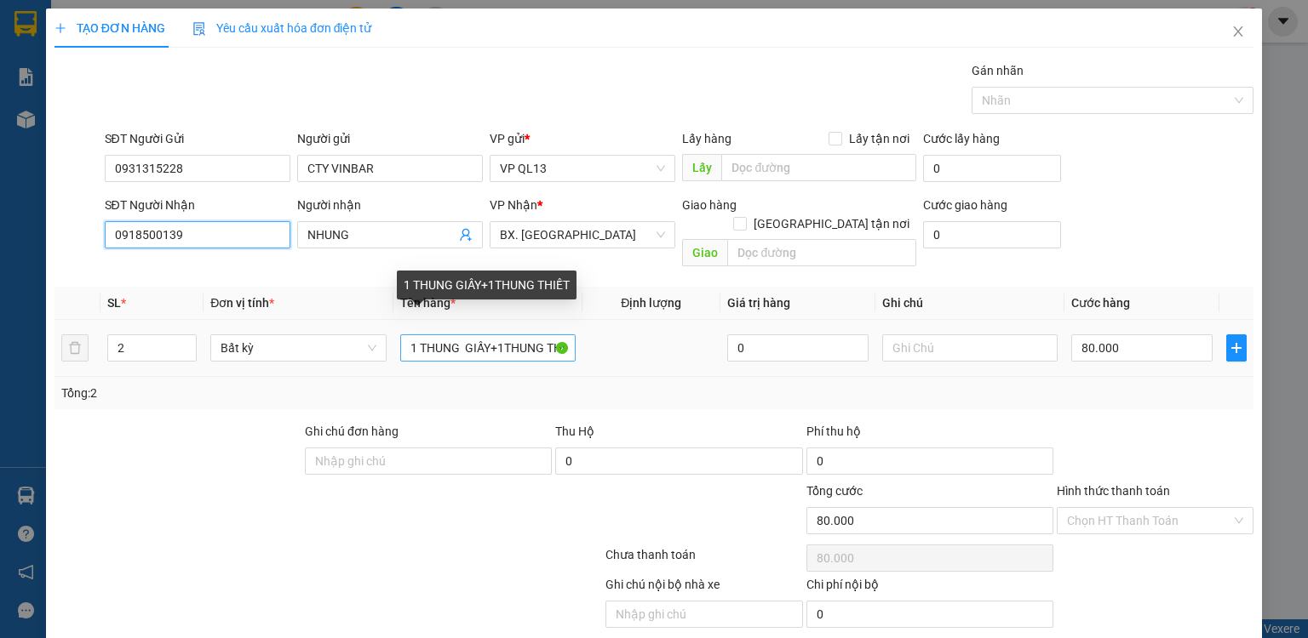
type input "0918500139"
click at [558, 335] on input "1 THUNG GIẤY+1THUNG THIẾT" at bounding box center [487, 348] width 175 height 27
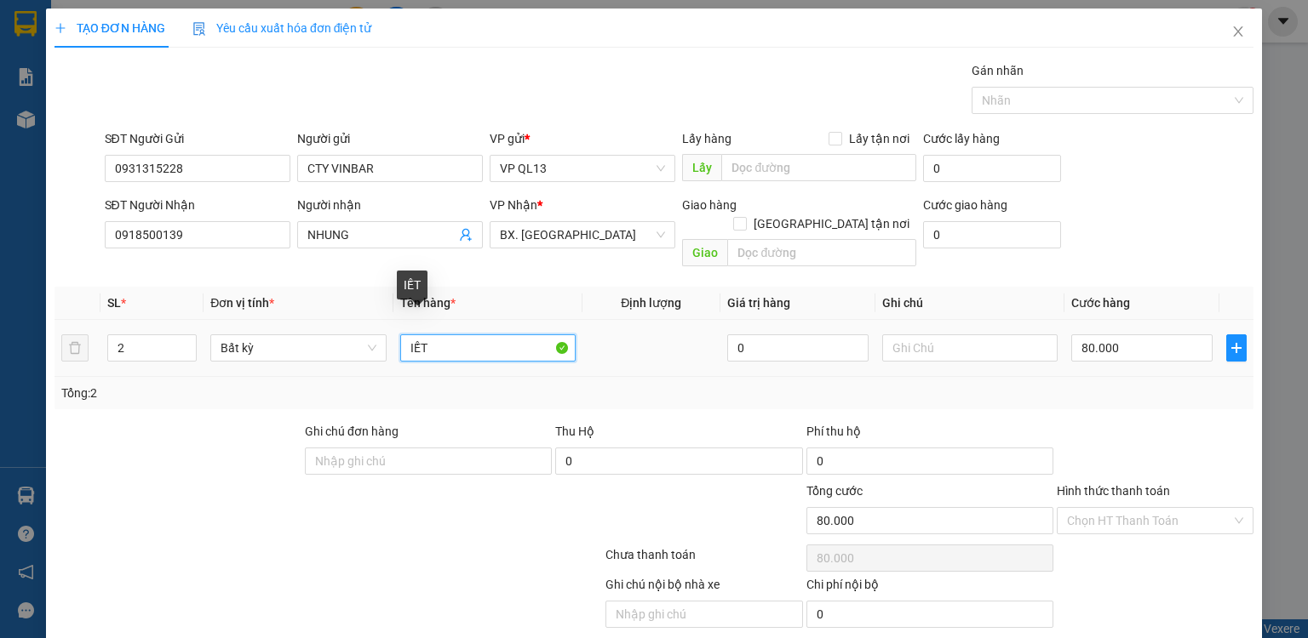
click at [558, 335] on input "IẾT" at bounding box center [487, 348] width 175 height 27
type input "I"
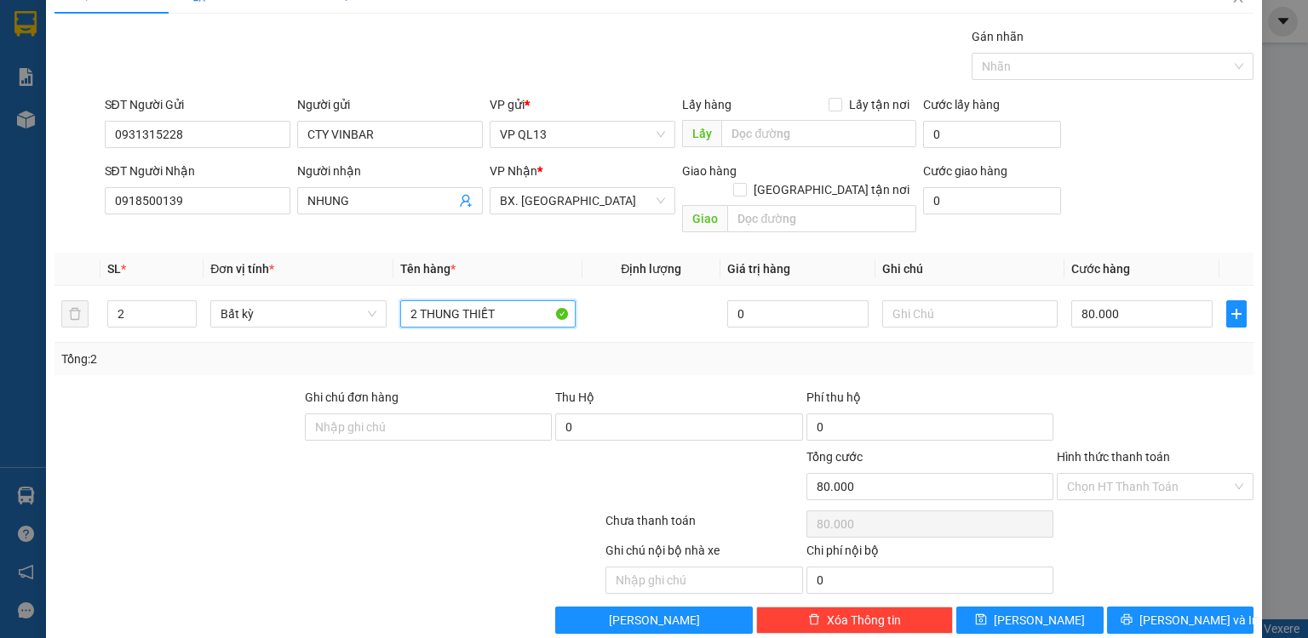
scroll to position [43, 0]
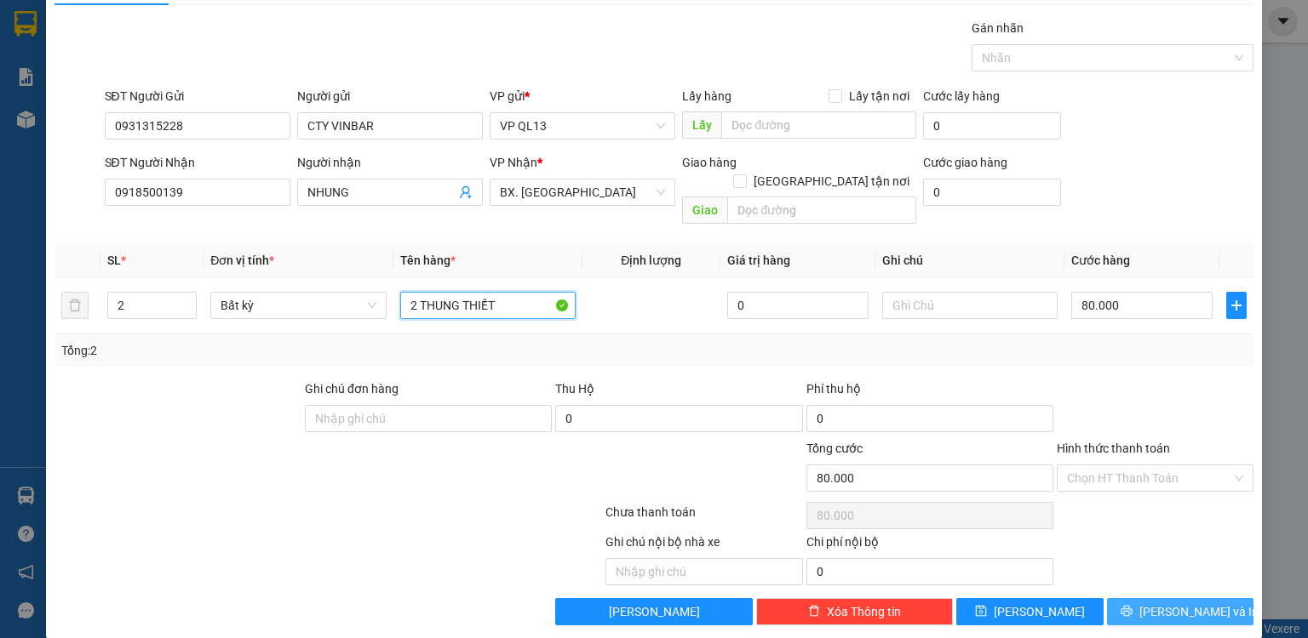
type input "2 THUNG THIẾT"
drag, startPoint x: 1135, startPoint y: 591, endPoint x: 957, endPoint y: 499, distance: 200.3
click at [1134, 598] on button "[PERSON_NAME] và In" at bounding box center [1180, 611] width 147 height 27
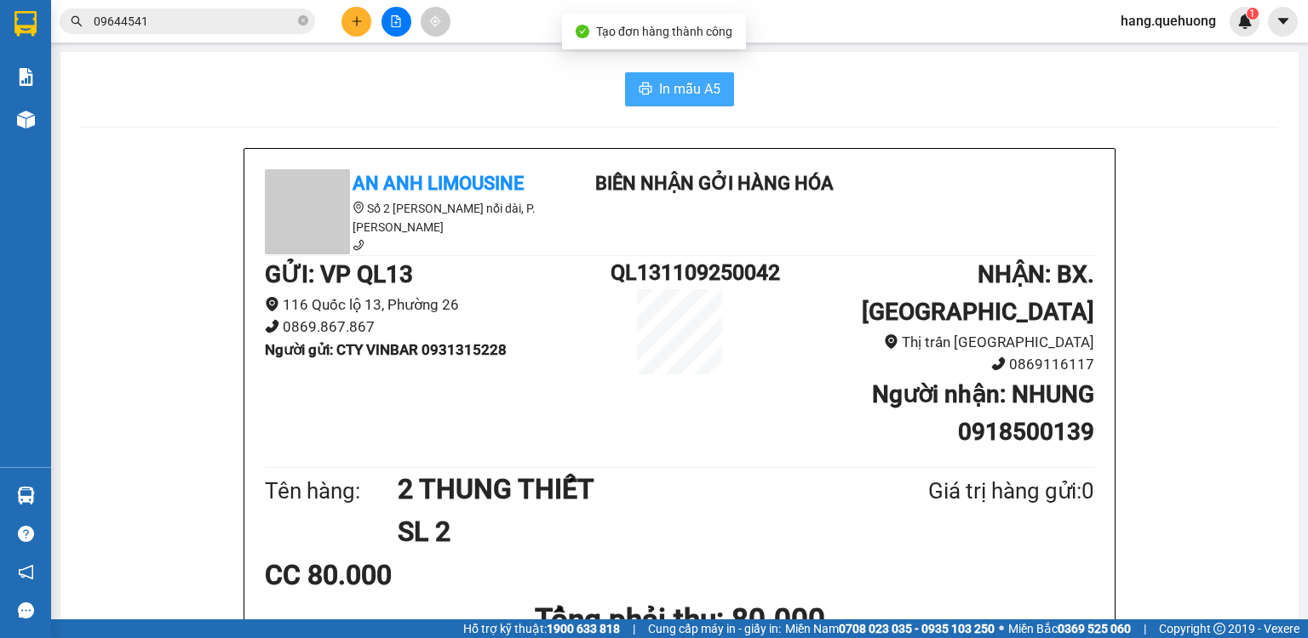
click at [681, 84] on span "In mẫu A5" at bounding box center [689, 88] width 61 height 21
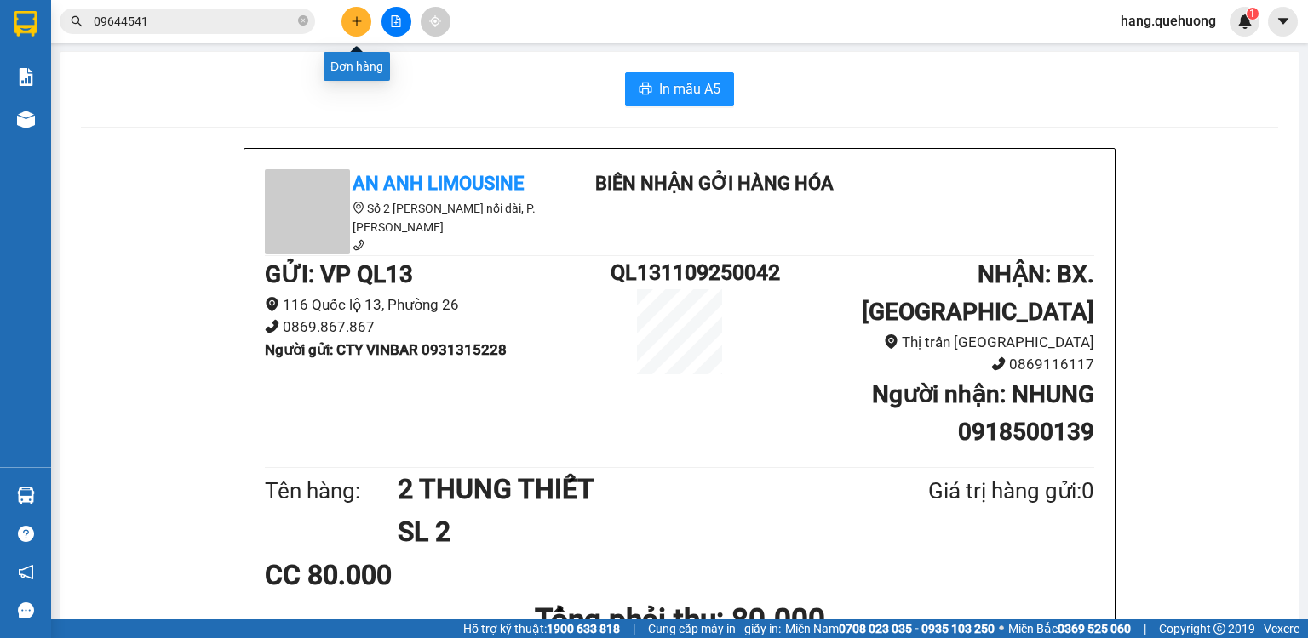
click at [363, 32] on button at bounding box center [356, 22] width 30 height 30
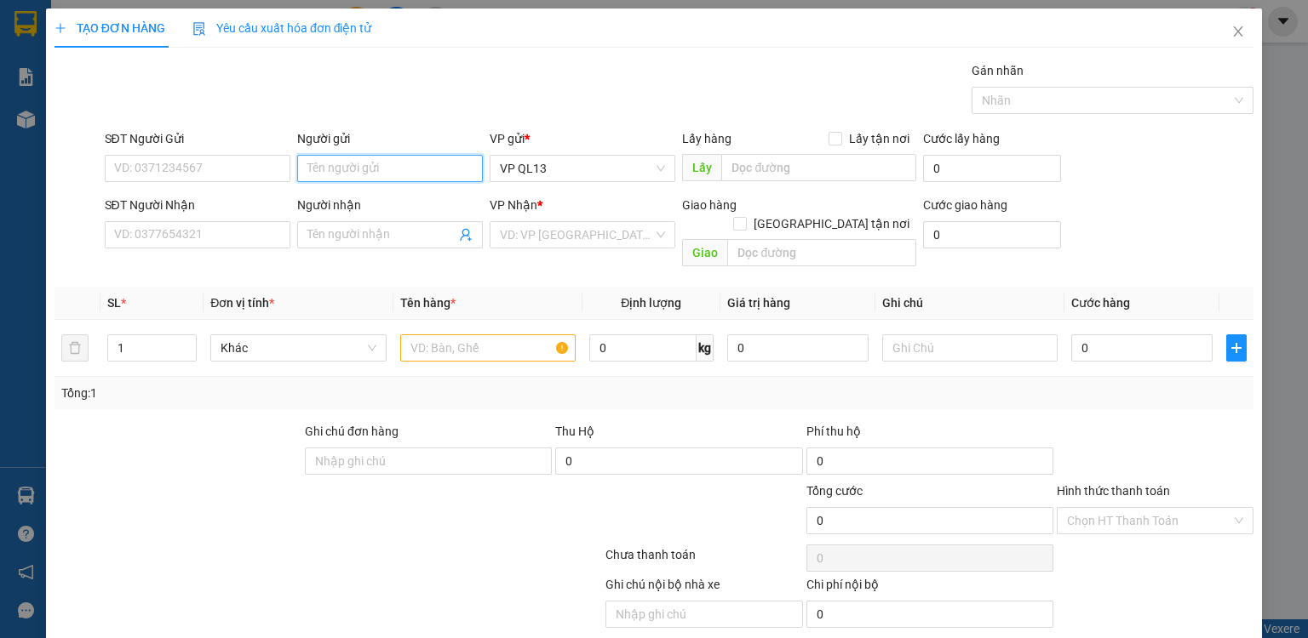
click at [354, 180] on input "Người gửi" at bounding box center [390, 168] width 186 height 27
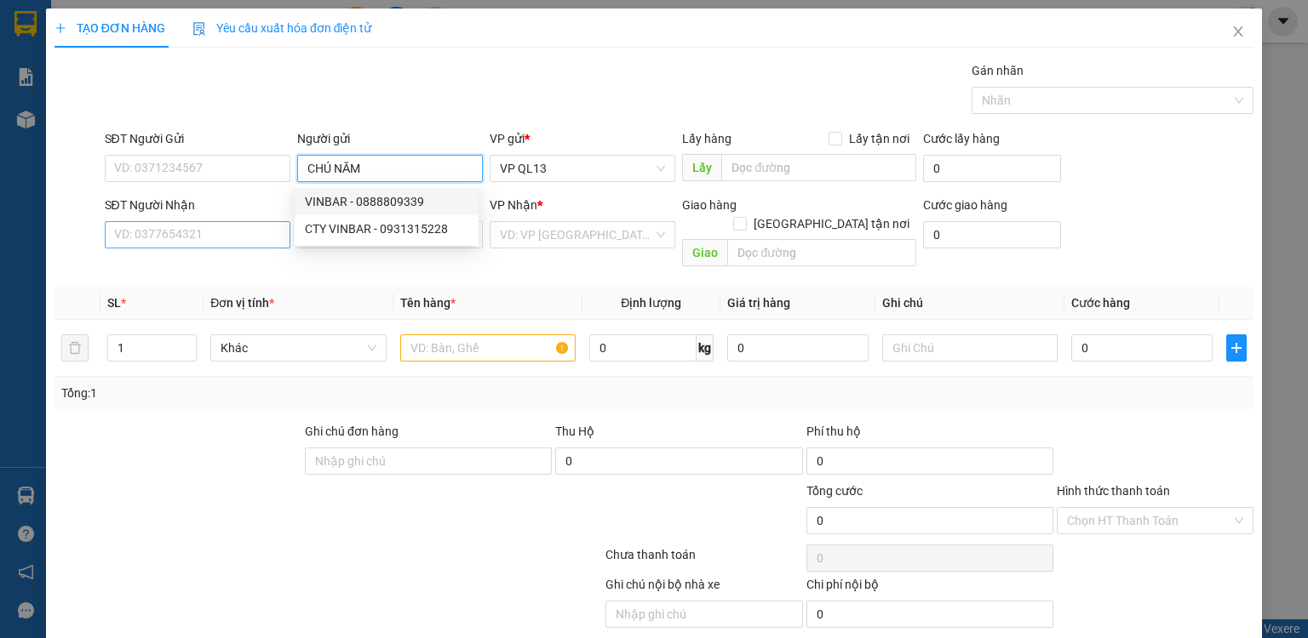
type input "CHÚ NĂM"
click at [152, 224] on input "SĐT Người Nhận" at bounding box center [198, 234] width 186 height 27
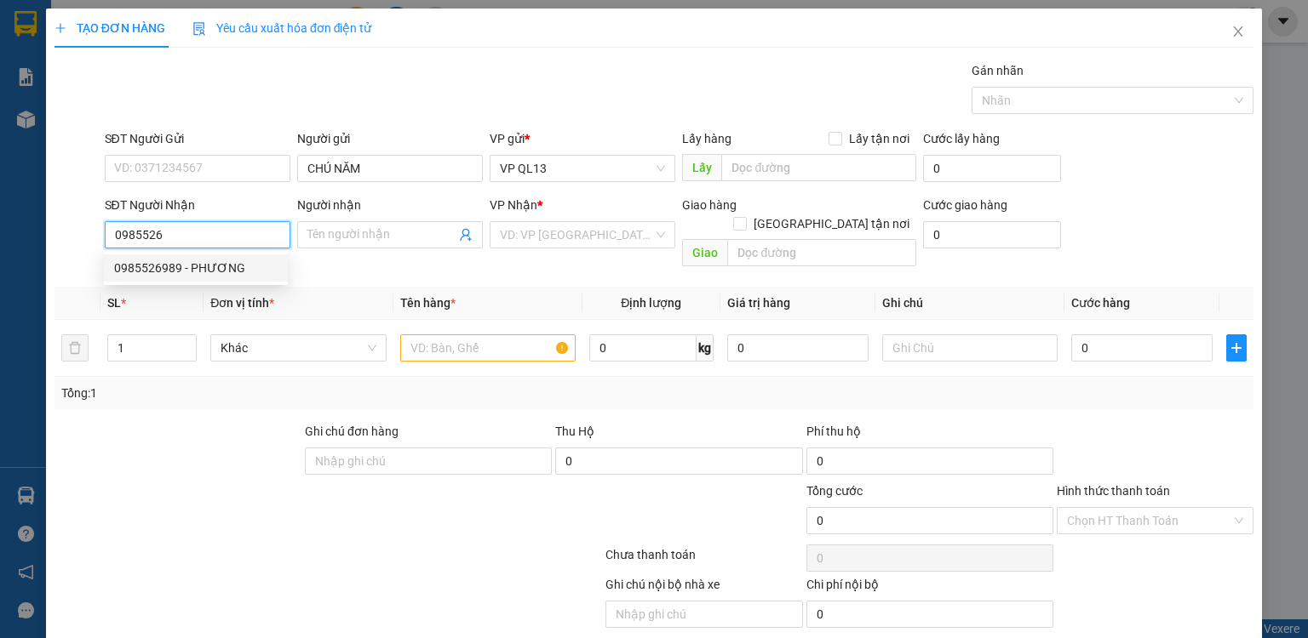
click at [174, 280] on div "0985526989 - PHƯƠNG" at bounding box center [196, 268] width 184 height 27
type input "0985526989"
type input "PHƯƠNG"
type input "150.000"
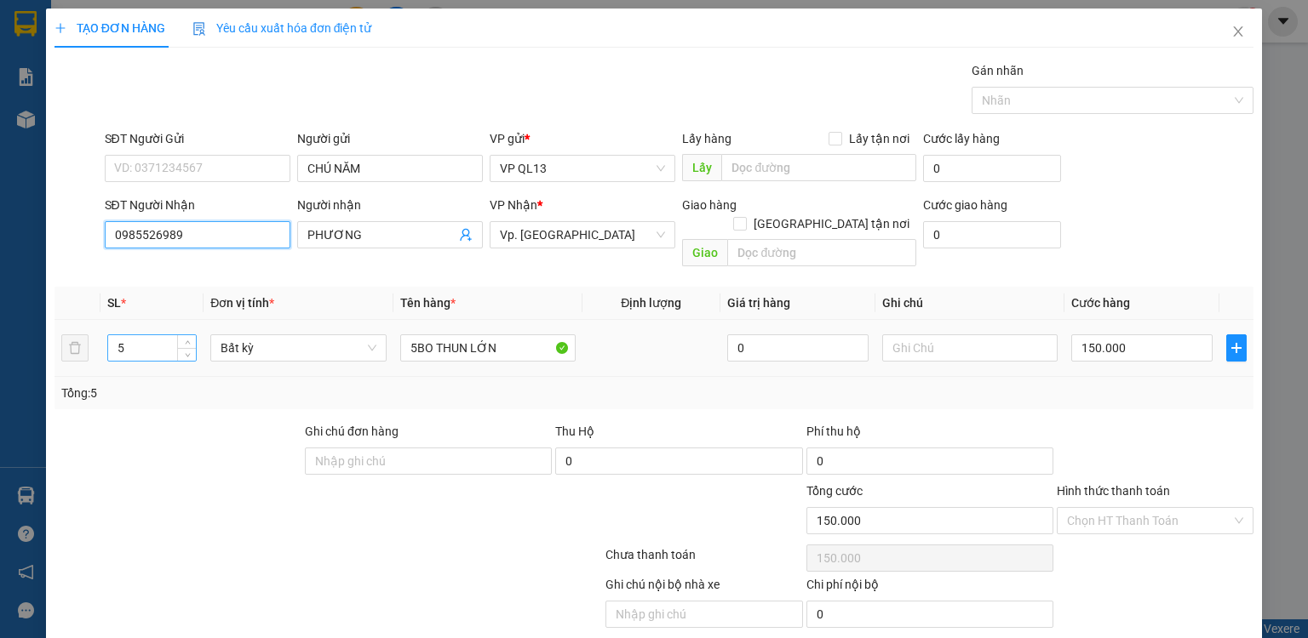
type input "0985526989"
click at [136, 337] on input "5" at bounding box center [152, 348] width 88 height 26
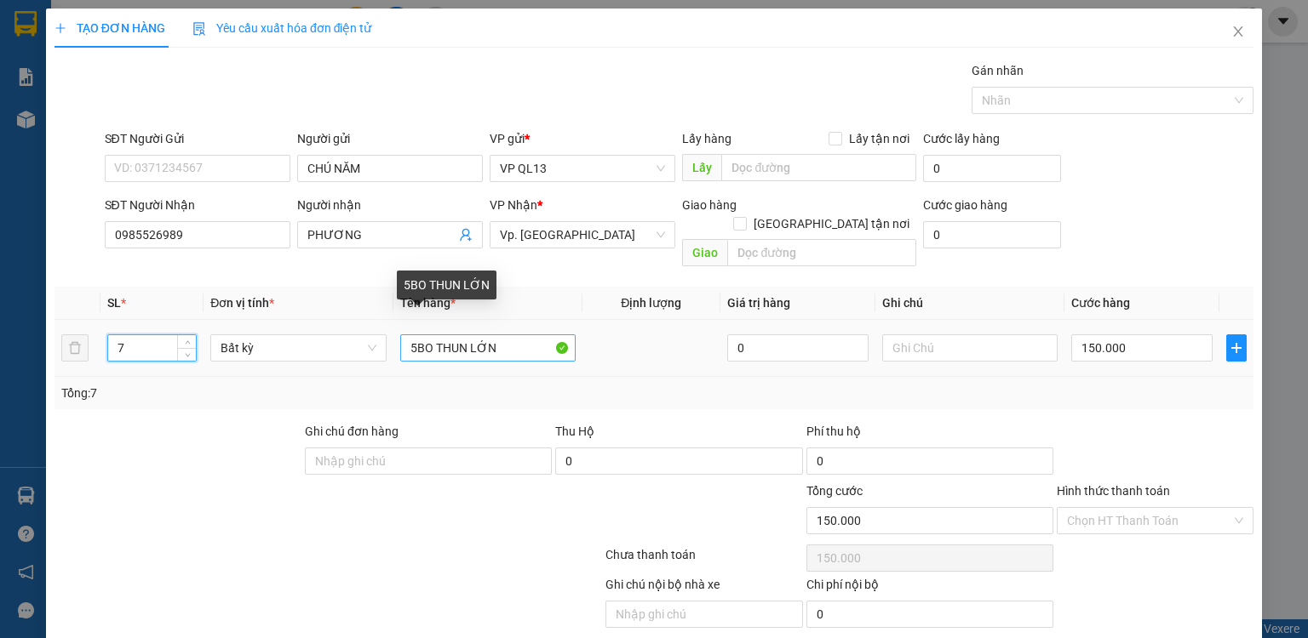
type input "7"
click at [413, 336] on input "5BO THUN LỚN" at bounding box center [487, 348] width 175 height 27
type input "0"
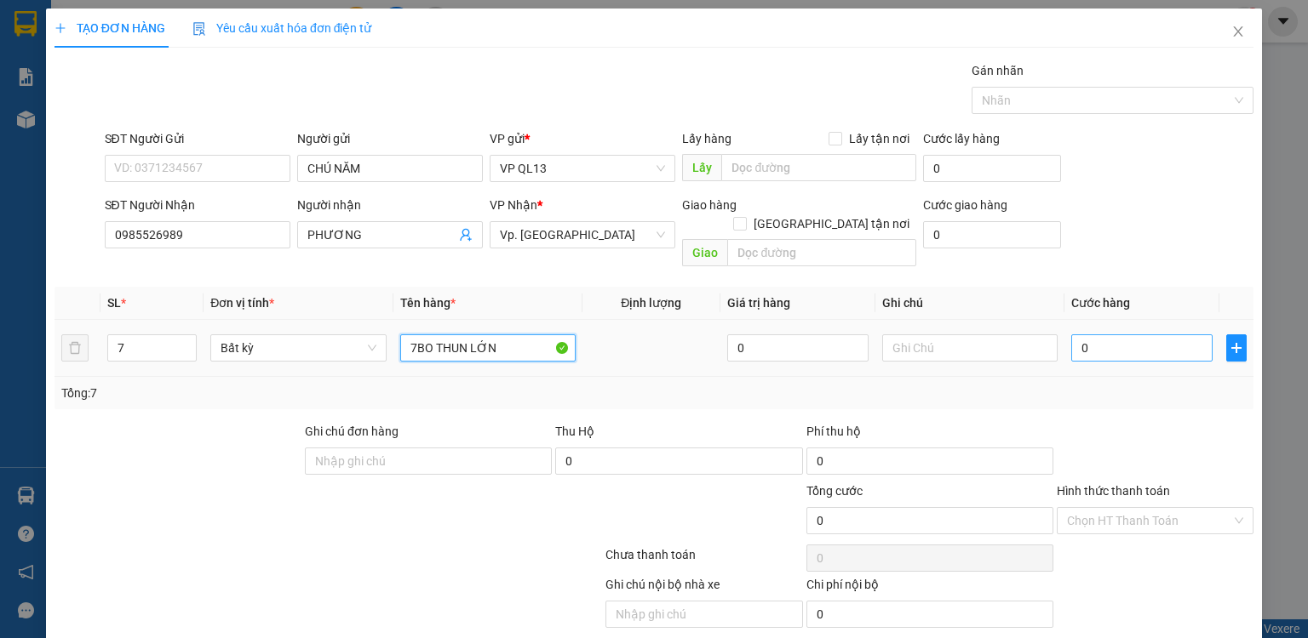
type input "7BO THUN LỚN"
click at [1108, 335] on input "0" at bounding box center [1141, 348] width 141 height 27
type input "2"
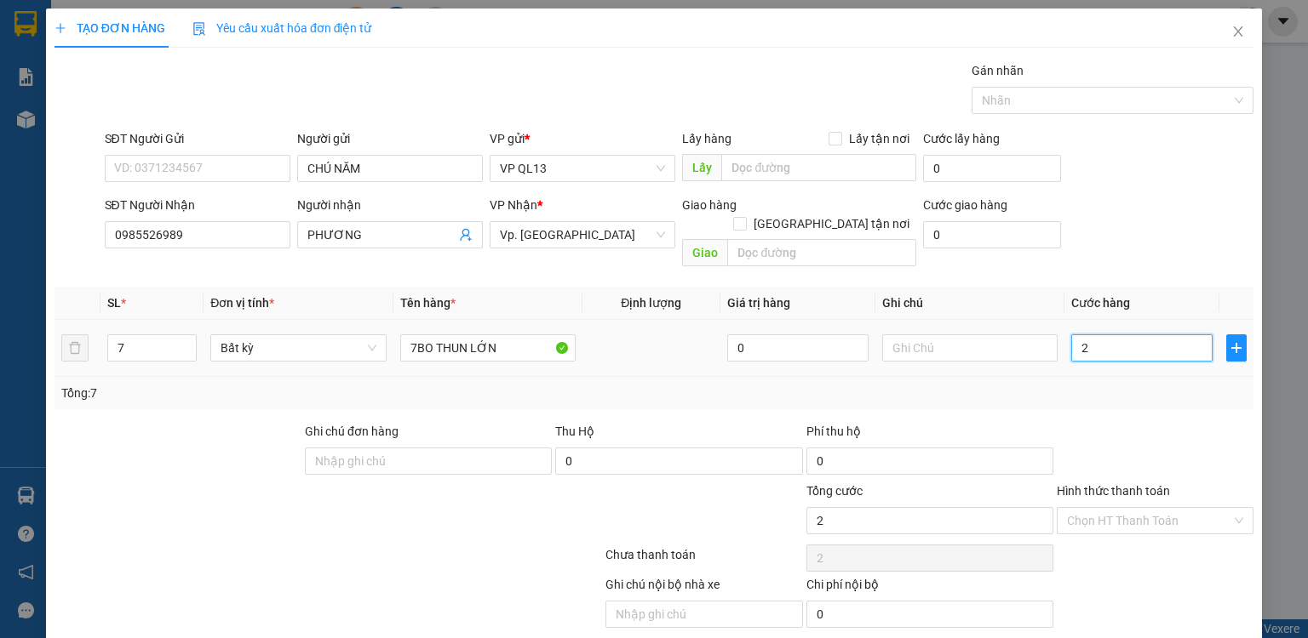
type input "28"
type input "280"
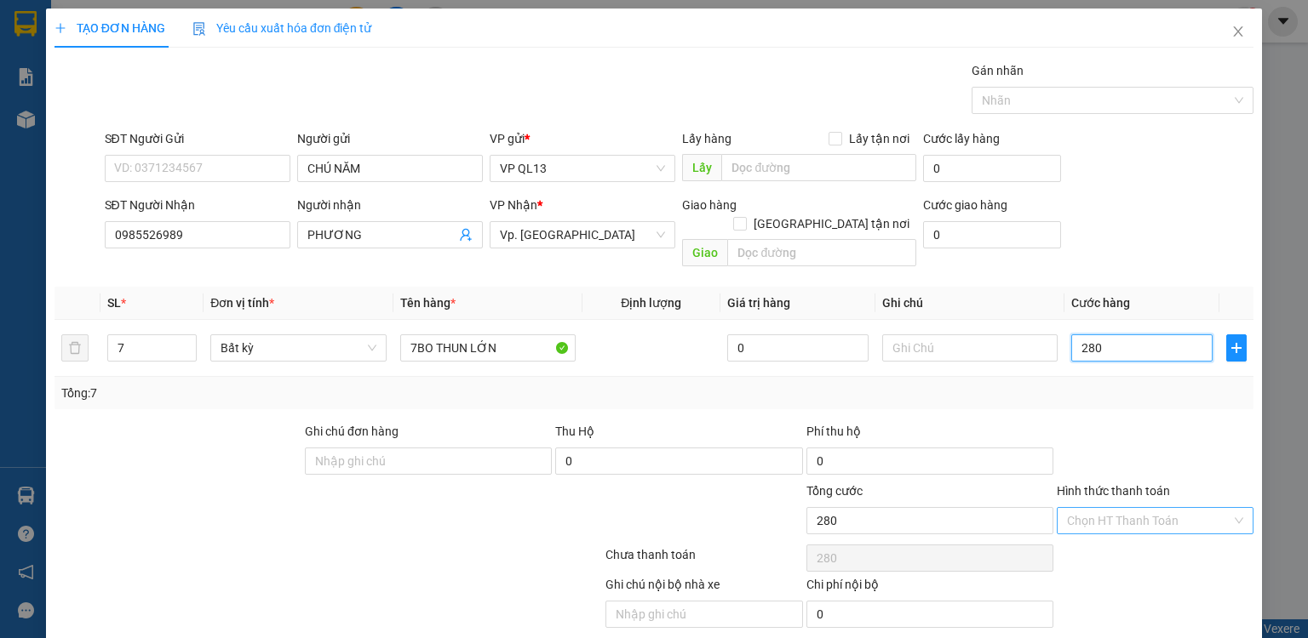
type input "280"
click at [1117, 508] on input "Hình thức thanh toán" at bounding box center [1149, 521] width 164 height 26
type input "280.000"
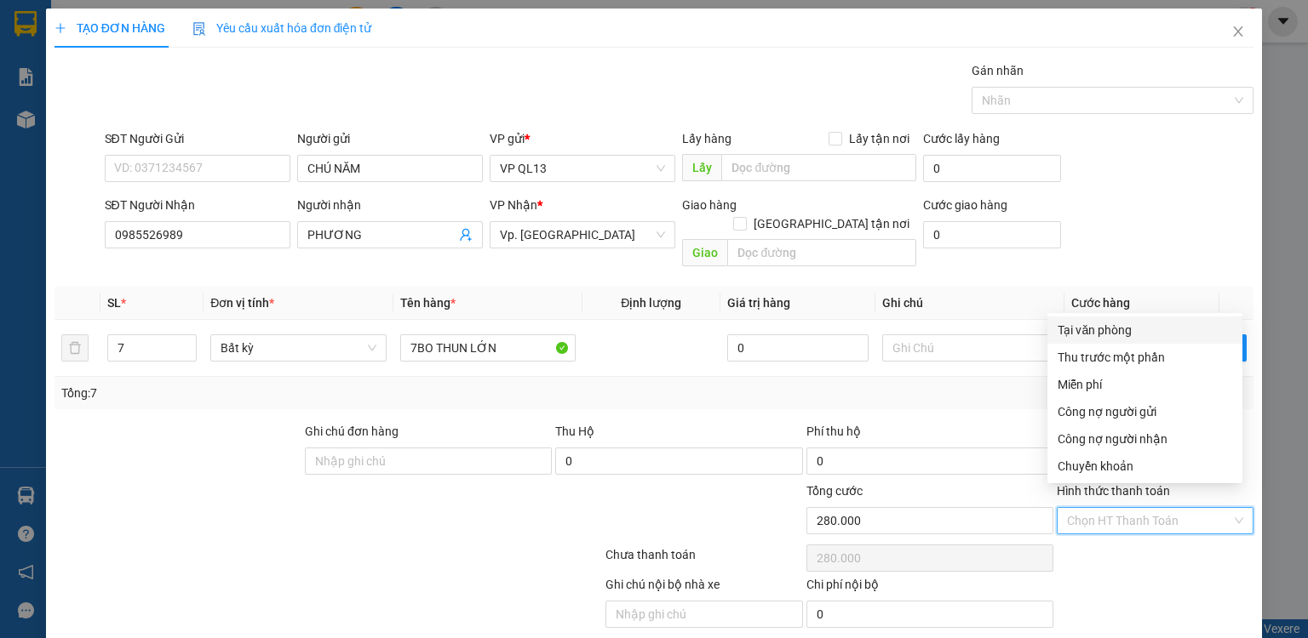
click at [1073, 323] on div "Tại văn phòng" at bounding box center [1144, 330] width 175 height 19
type input "0"
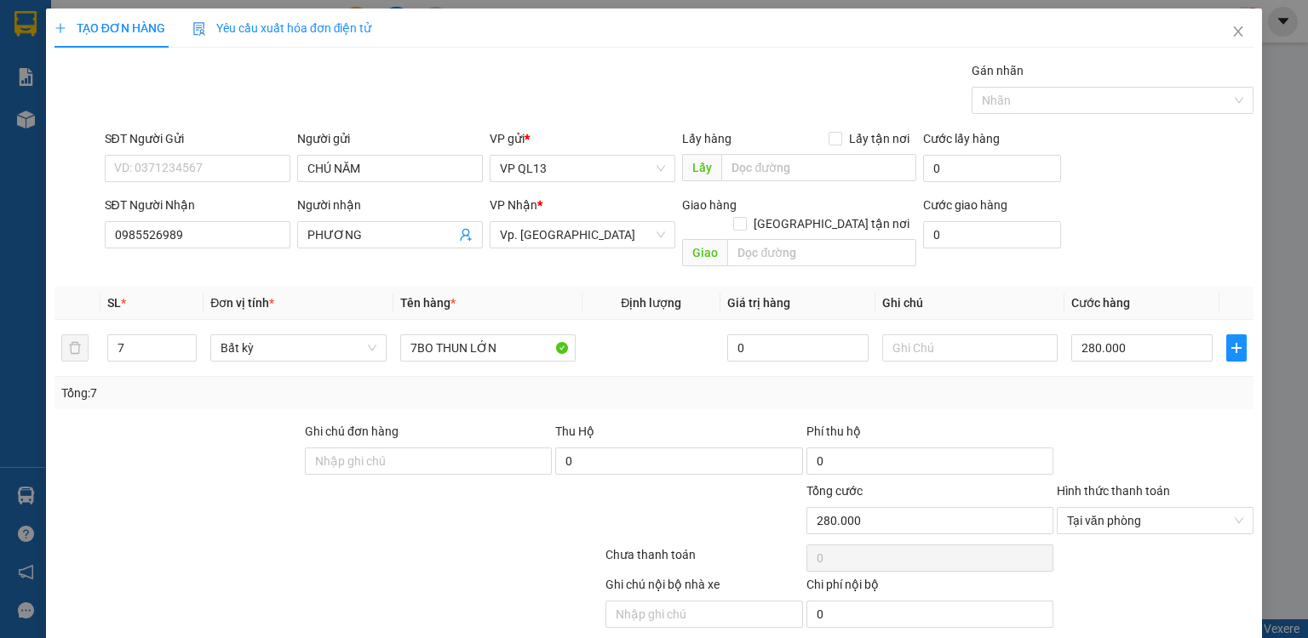
drag, startPoint x: 1136, startPoint y: 628, endPoint x: 1138, endPoint y: 617, distance: 11.4
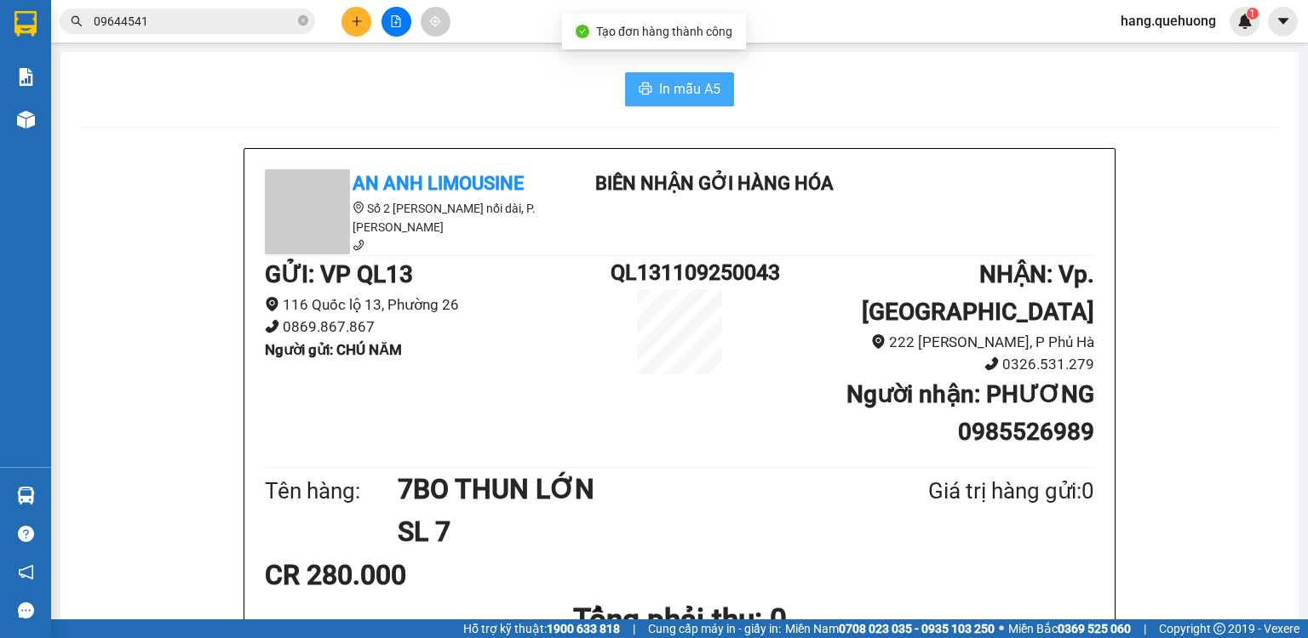
click at [693, 92] on span "In mẫu A5" at bounding box center [689, 88] width 61 height 21
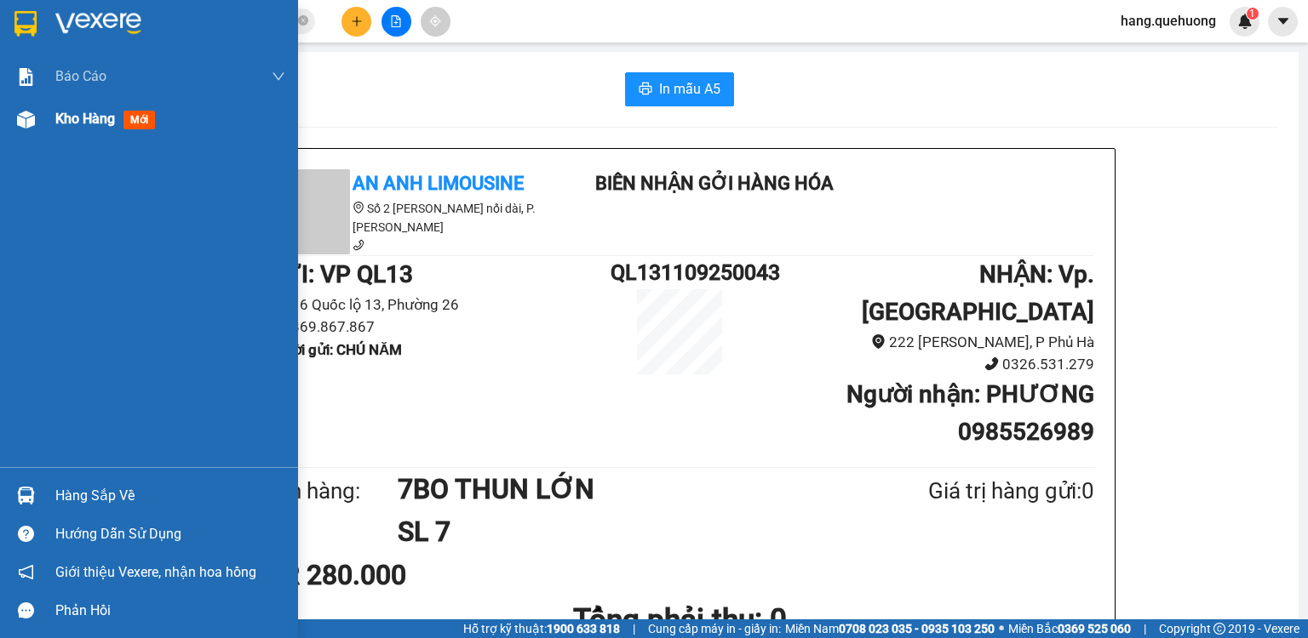
click at [75, 129] on div "Kho hàng mới" at bounding box center [170, 119] width 230 height 43
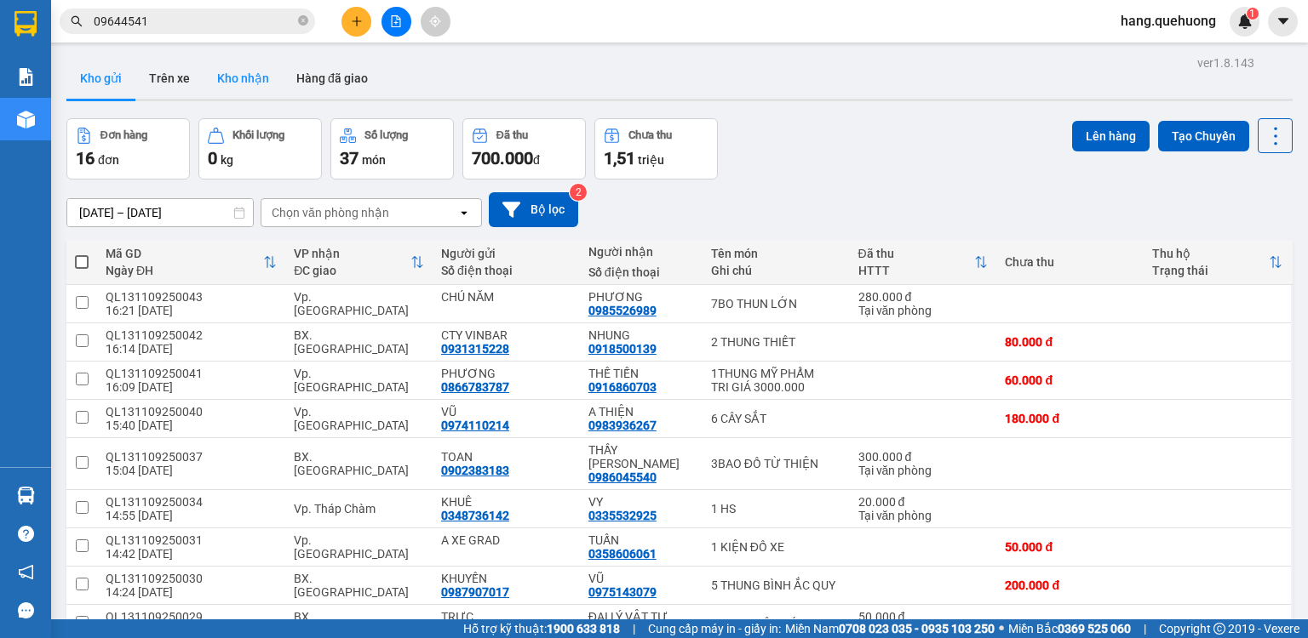
click at [251, 84] on button "Kho nhận" at bounding box center [242, 78] width 79 height 41
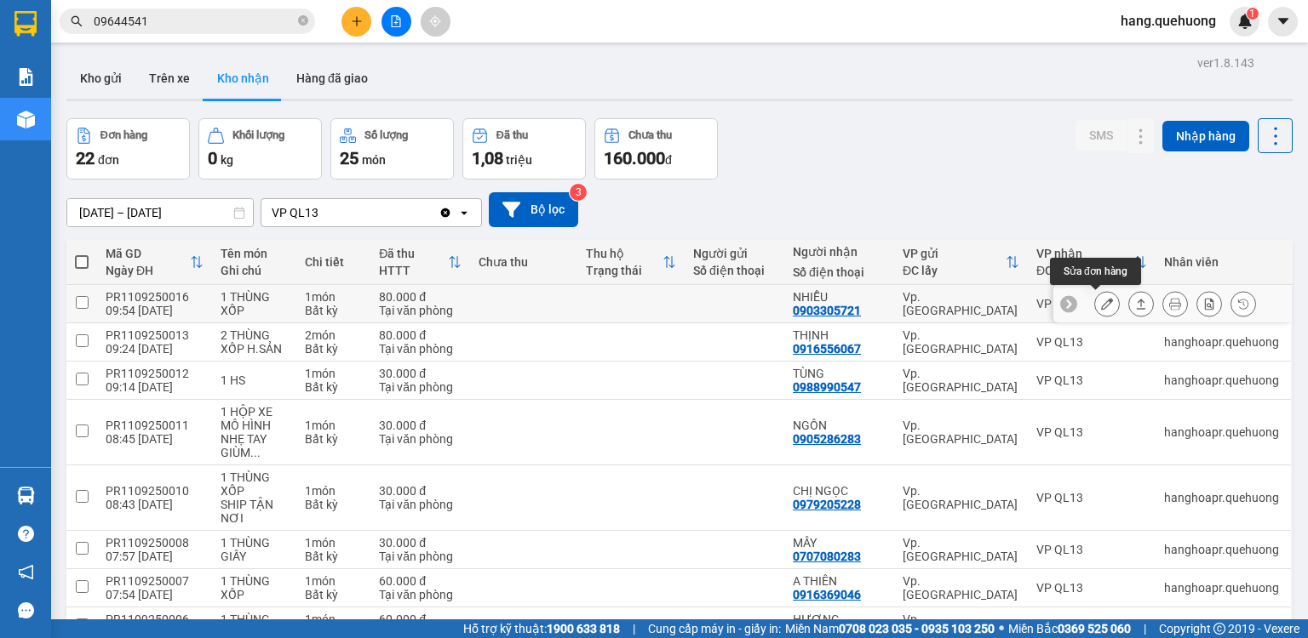
click at [1101, 307] on icon at bounding box center [1107, 304] width 12 height 12
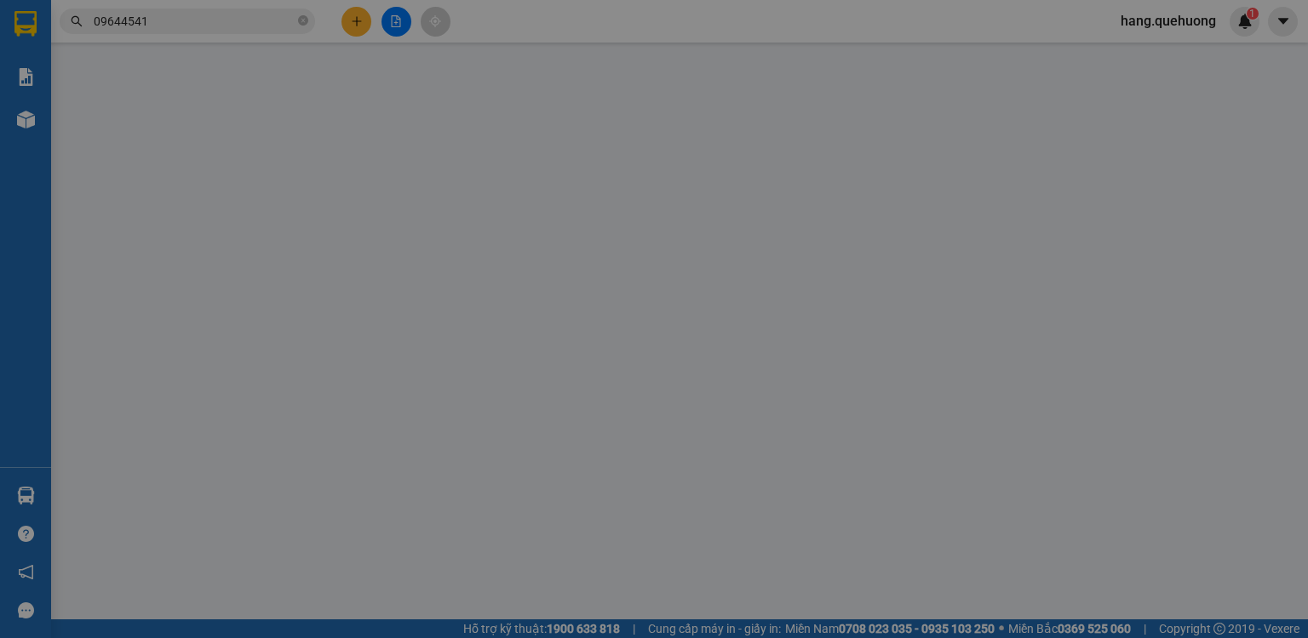
type input "0903305721"
type input "NHIỄU"
type input "80.000"
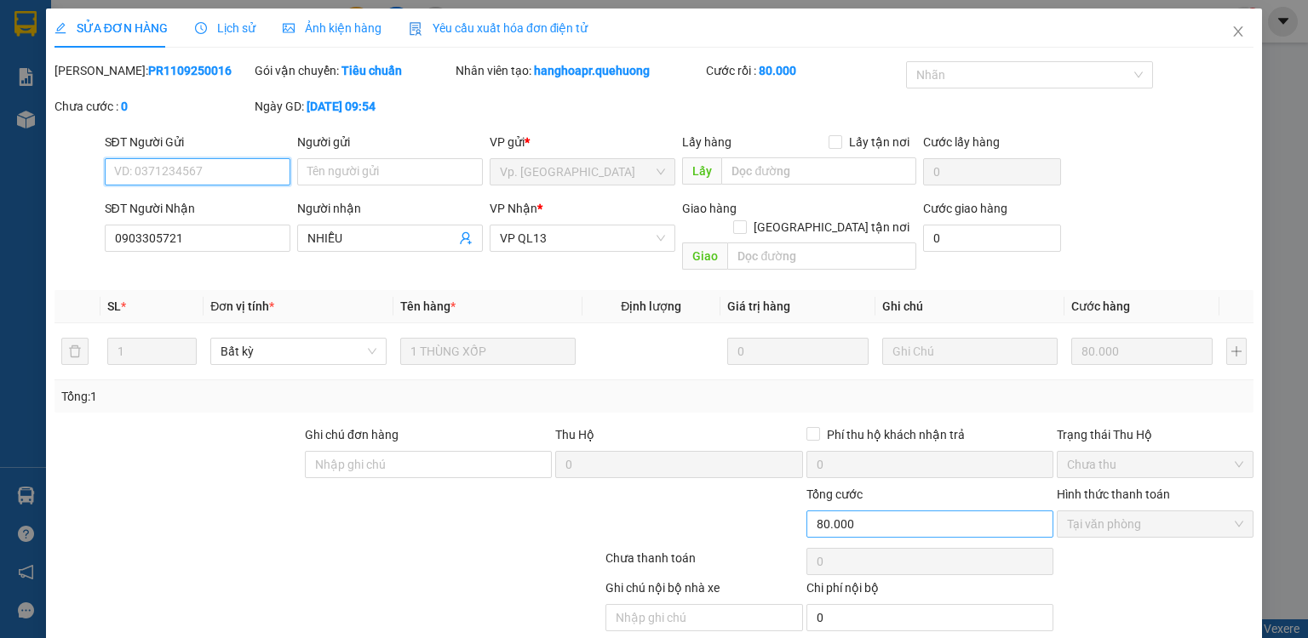
scroll to position [47, 0]
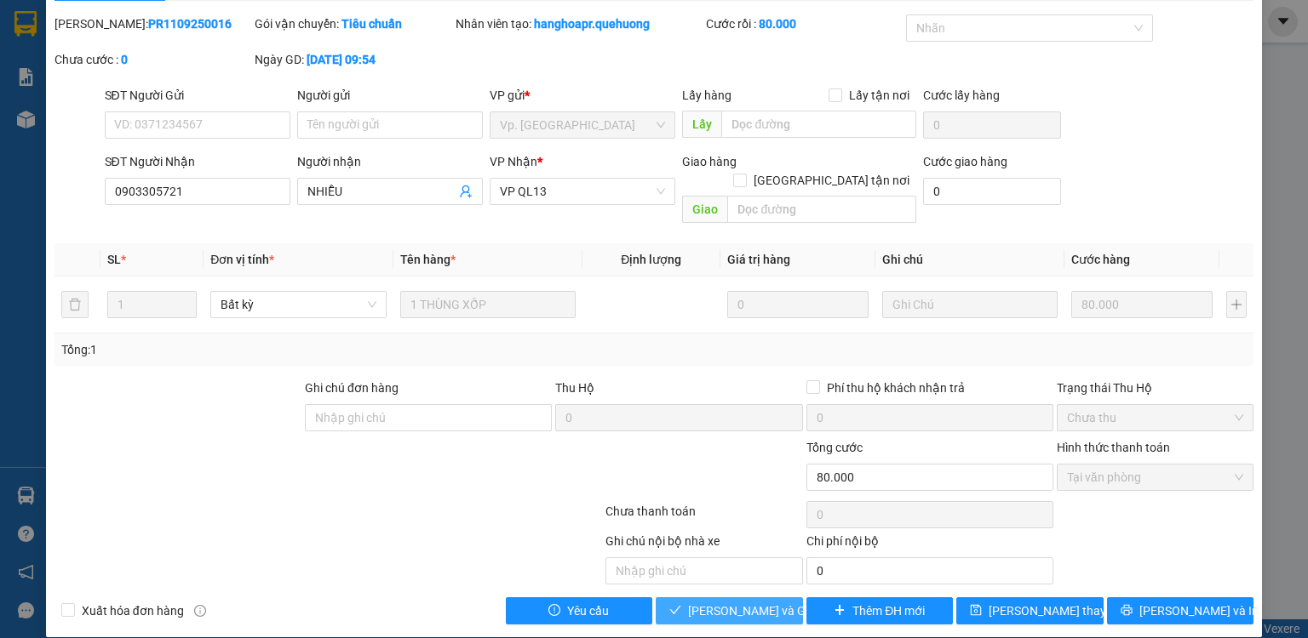
drag, startPoint x: 764, startPoint y: 596, endPoint x: 1307, endPoint y: 337, distance: 600.8
click at [764, 602] on span "Lưu và Giao hàng" at bounding box center [769, 611] width 163 height 19
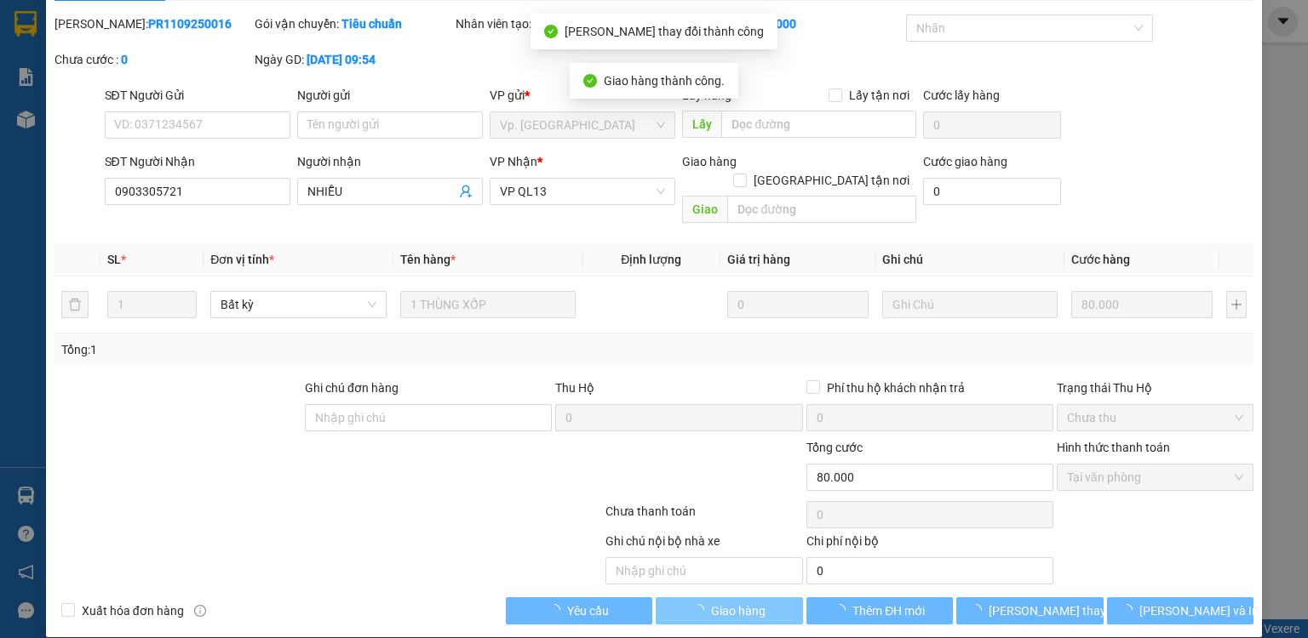
scroll to position [0, 0]
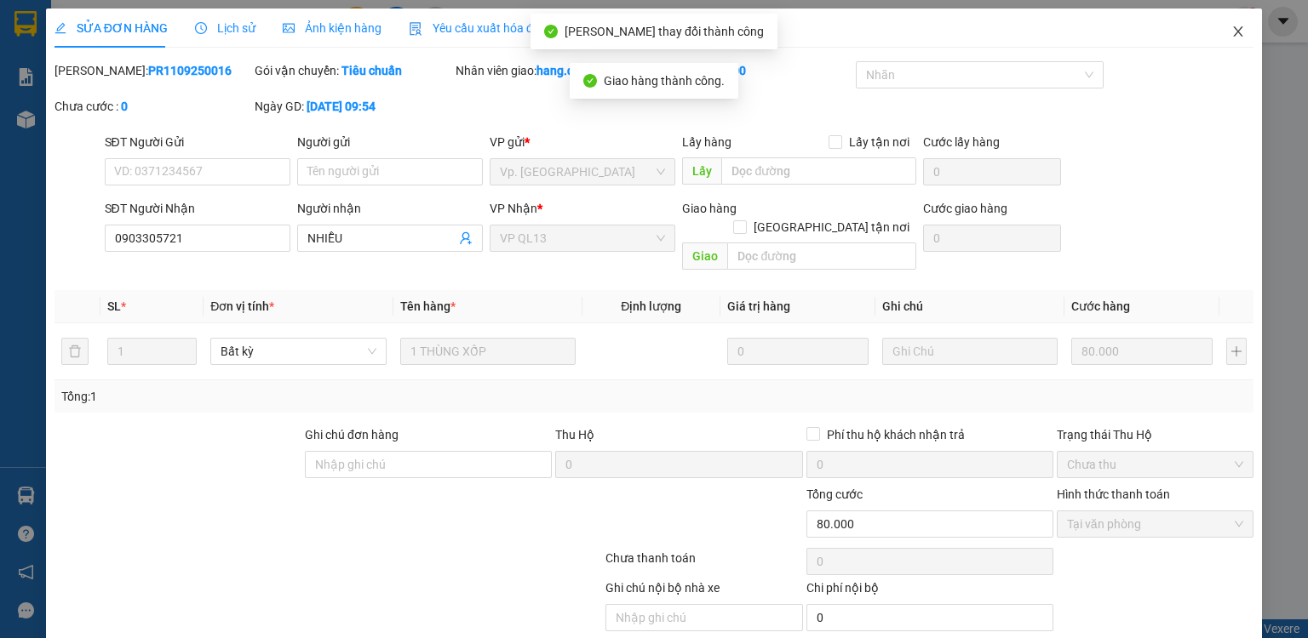
click at [1231, 29] on icon "close" at bounding box center [1238, 32] width 14 height 14
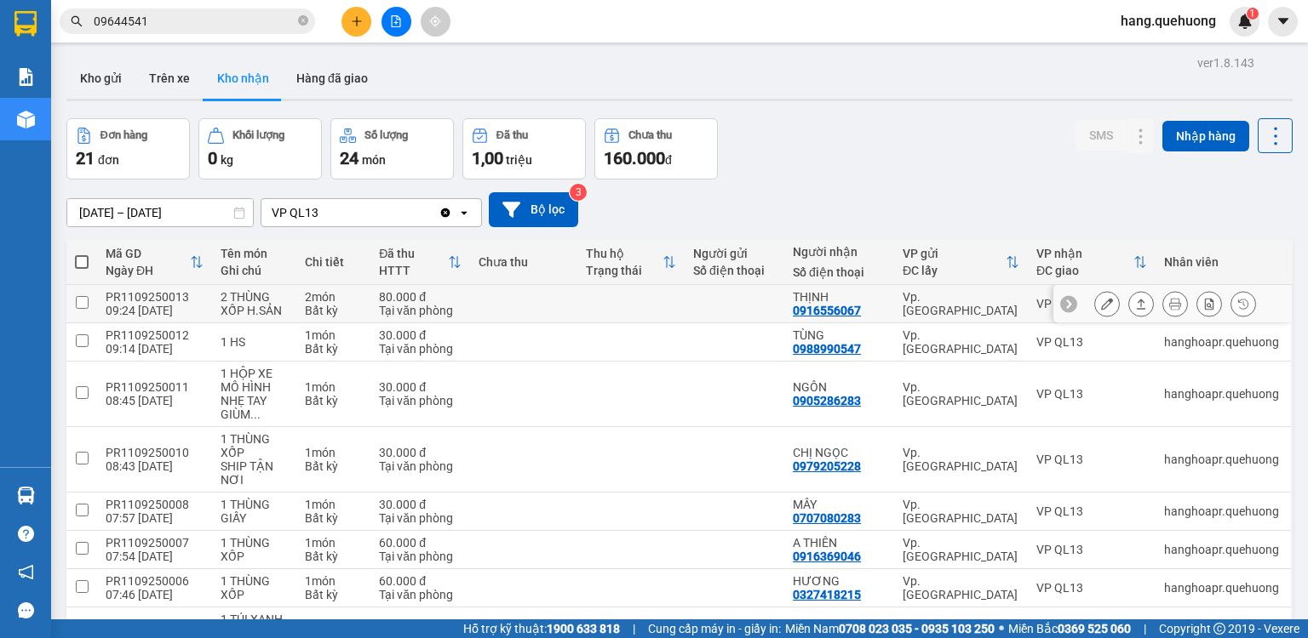
click at [1101, 303] on icon at bounding box center [1107, 304] width 12 height 12
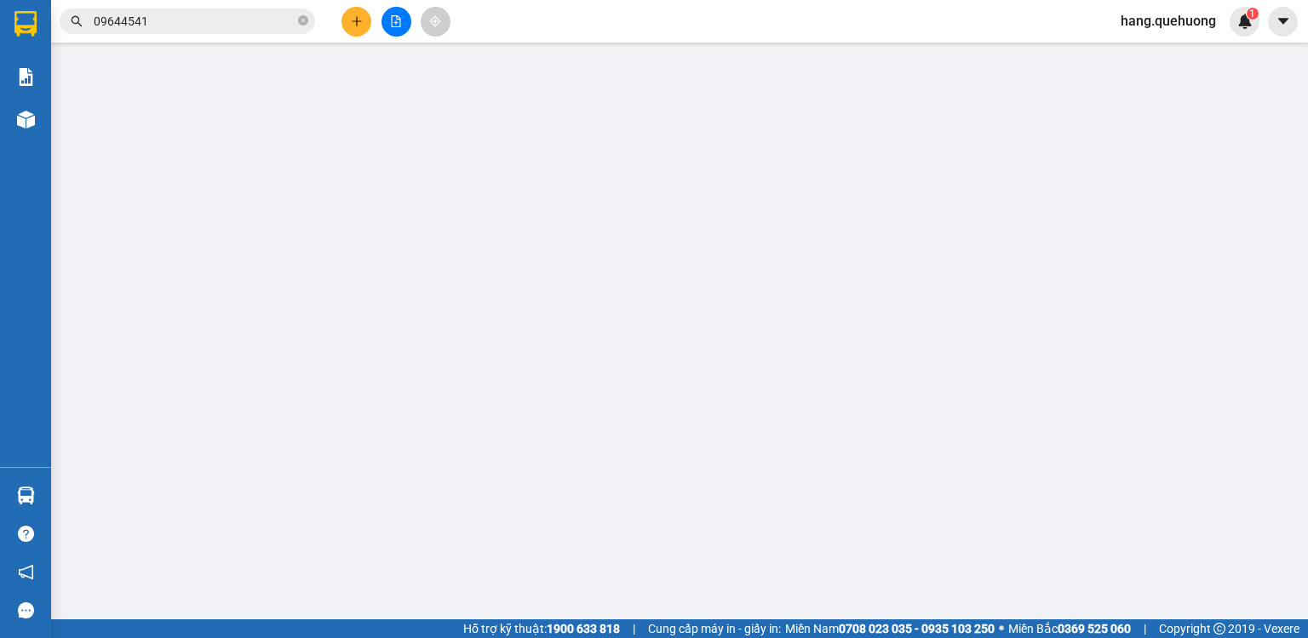
type input "0916556067"
type input "THỊNH"
type input "80.000"
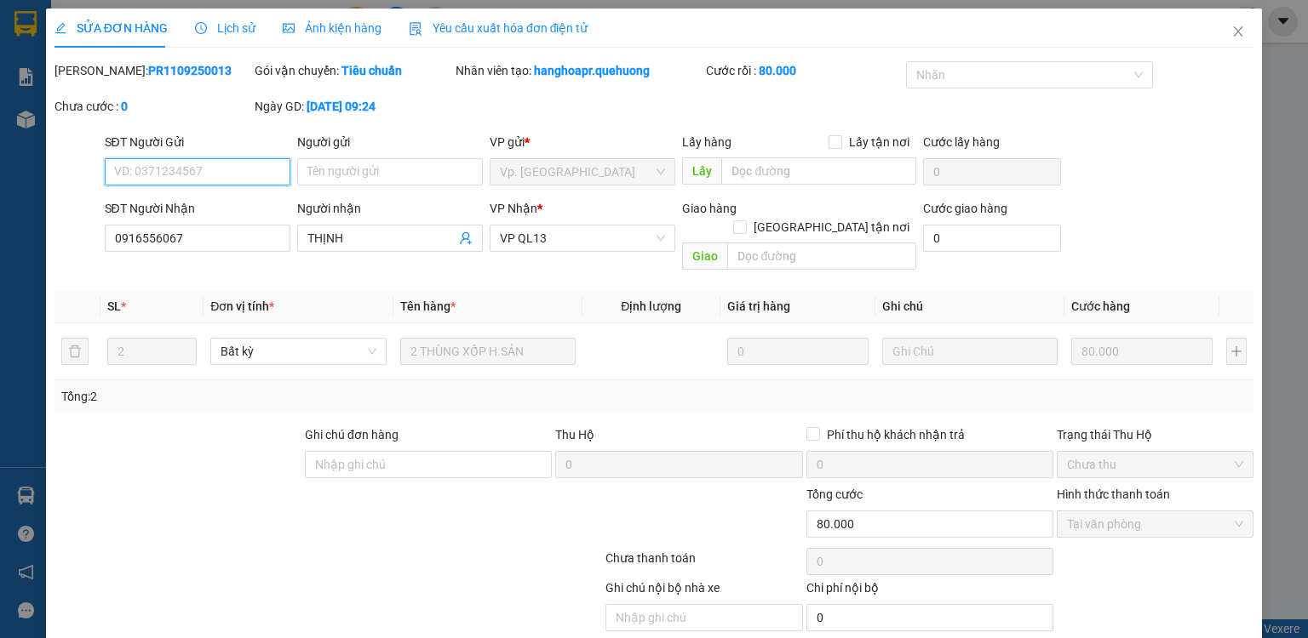
scroll to position [47, 0]
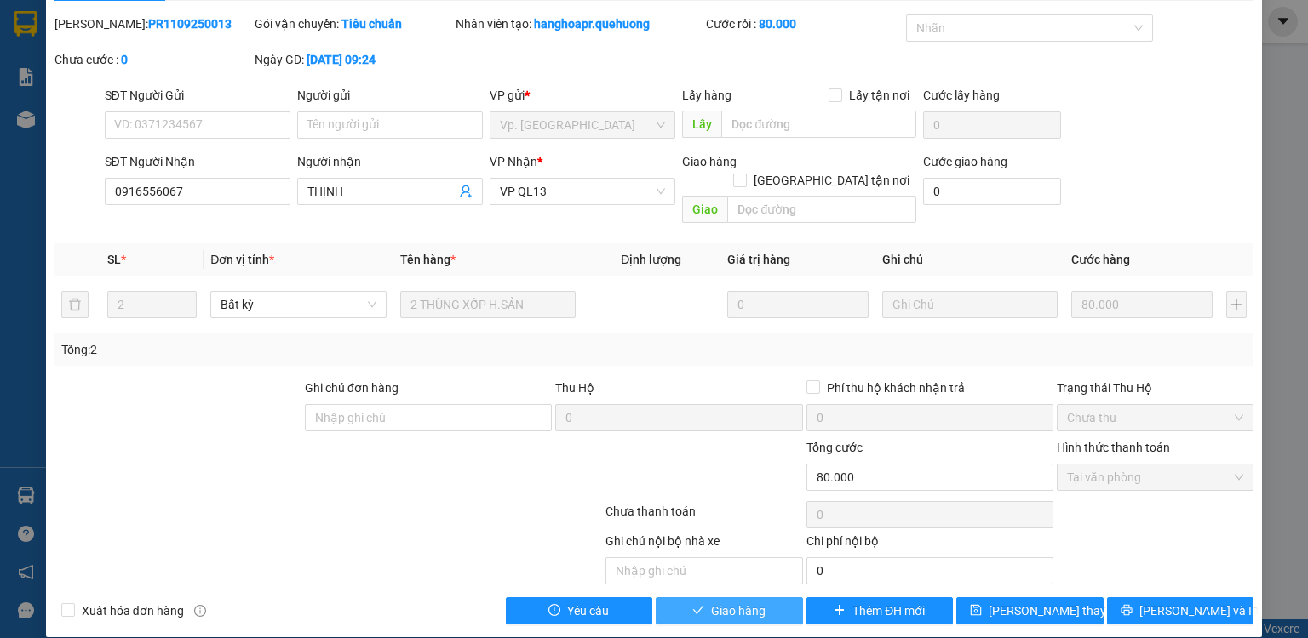
click at [743, 602] on span "Giao hàng" at bounding box center [738, 611] width 54 height 19
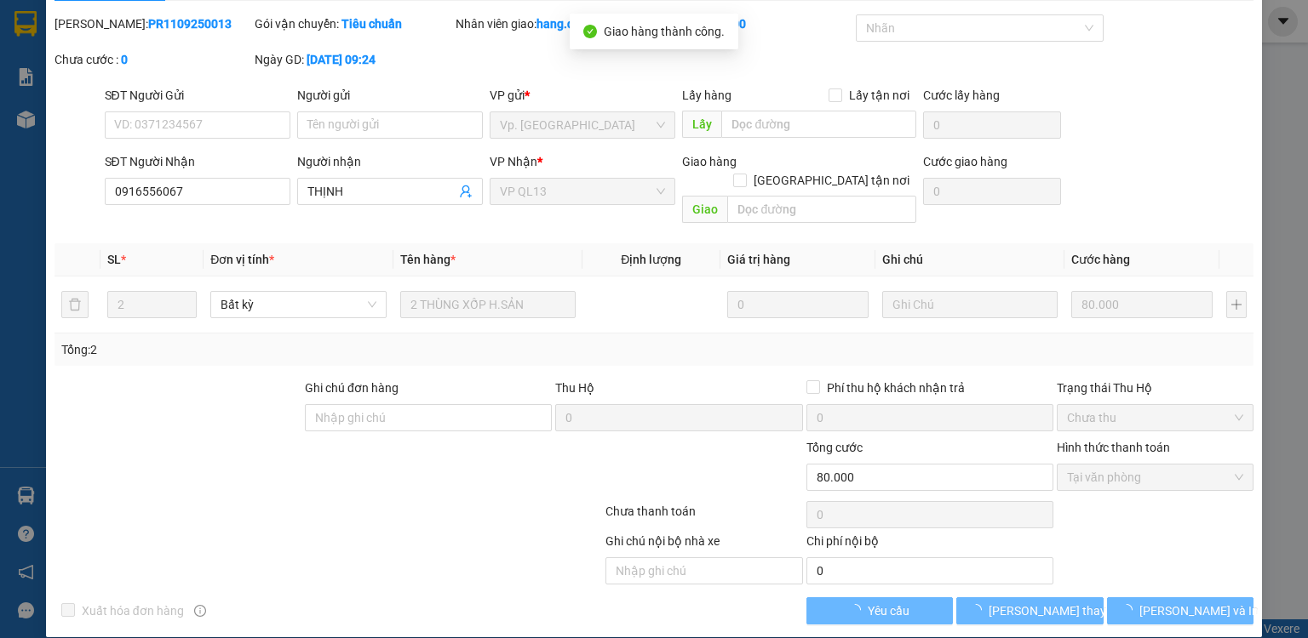
scroll to position [0, 0]
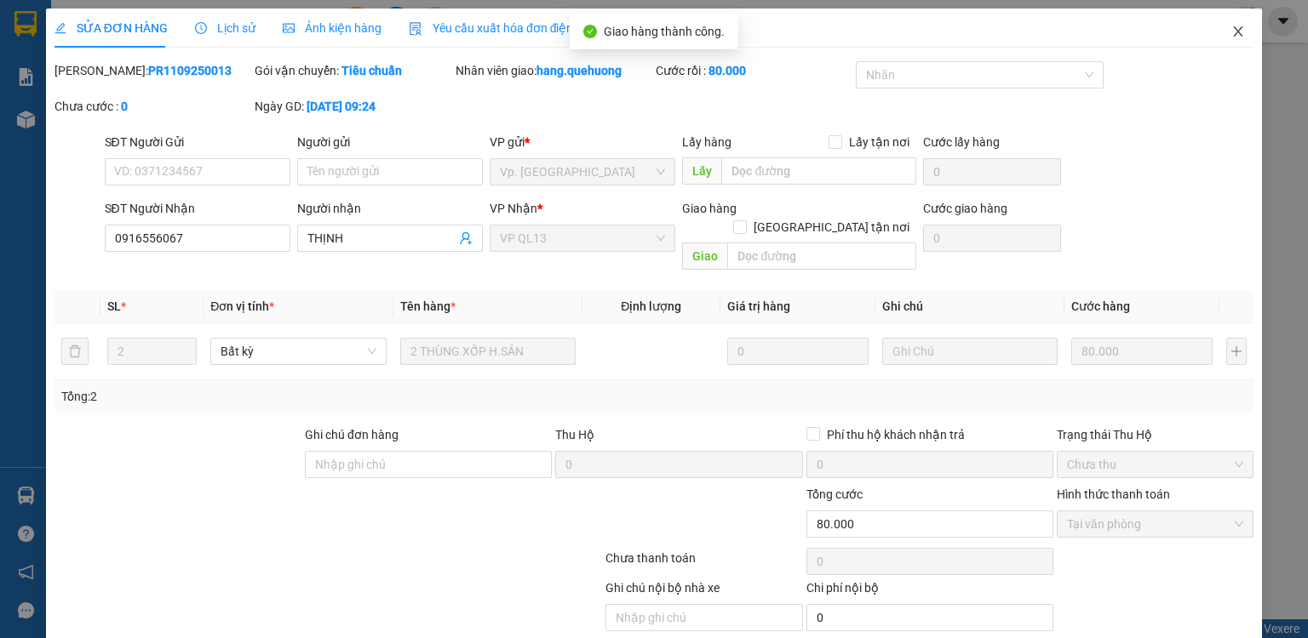
click at [1231, 28] on icon "close" at bounding box center [1238, 32] width 14 height 14
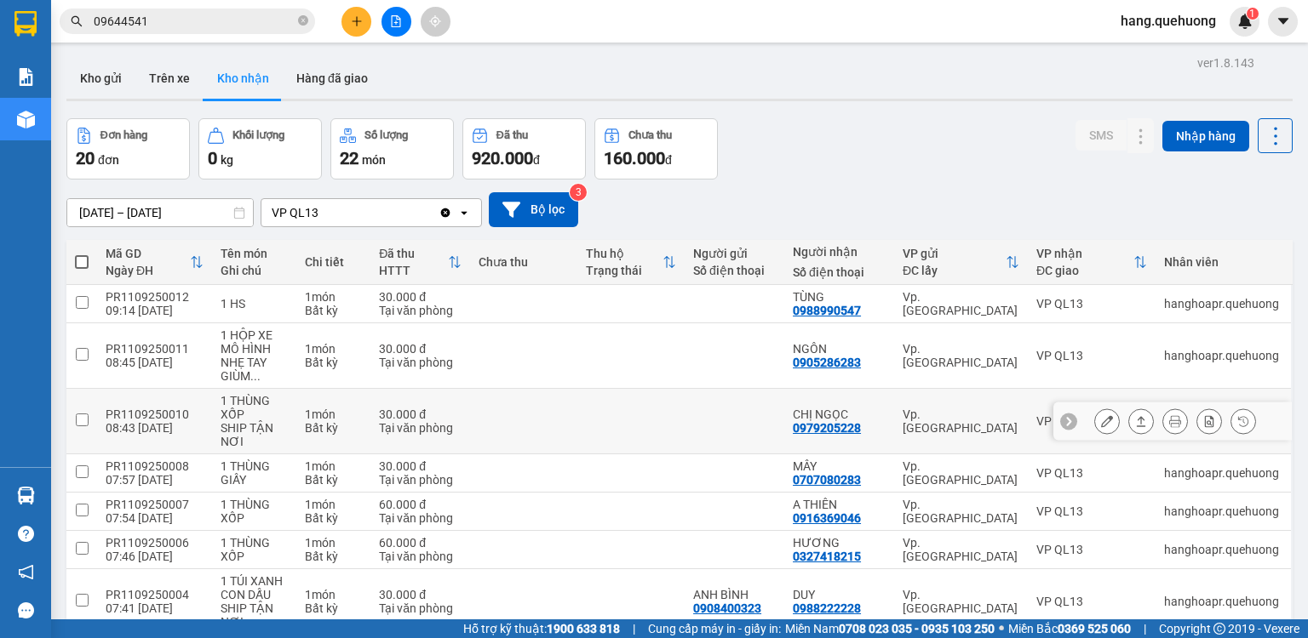
click at [1101, 422] on icon at bounding box center [1107, 421] width 12 height 12
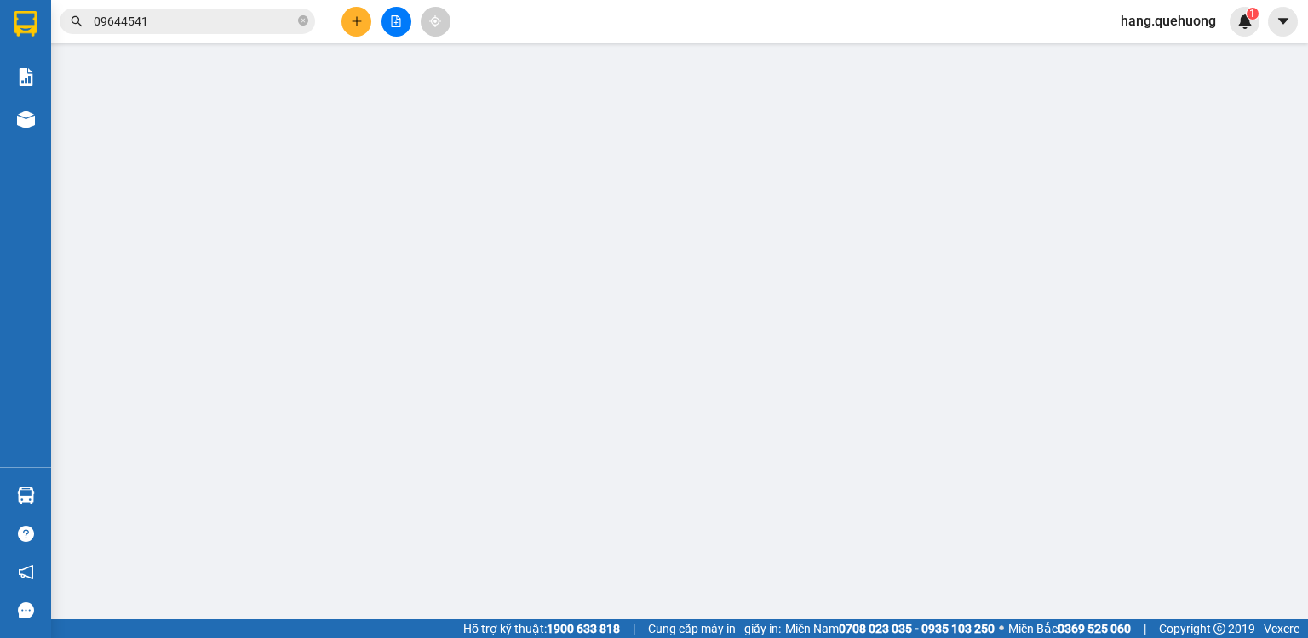
type input "0979205228"
type input "CHỊ NGỌC"
type input "30.000"
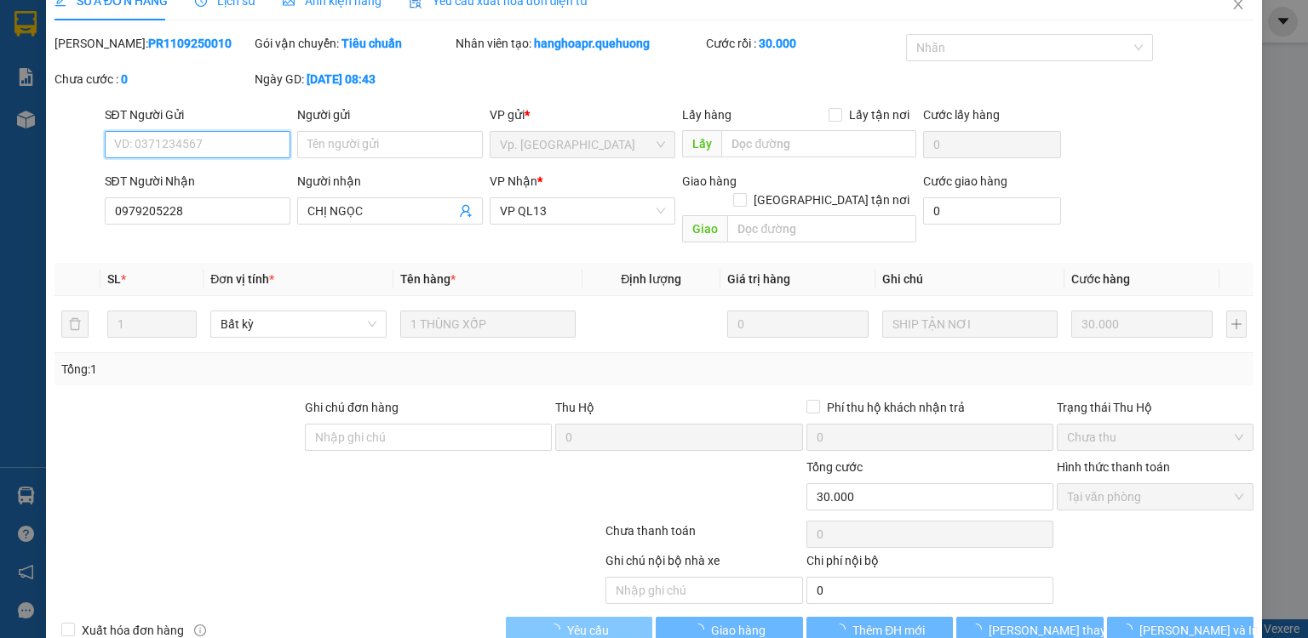
scroll to position [47, 0]
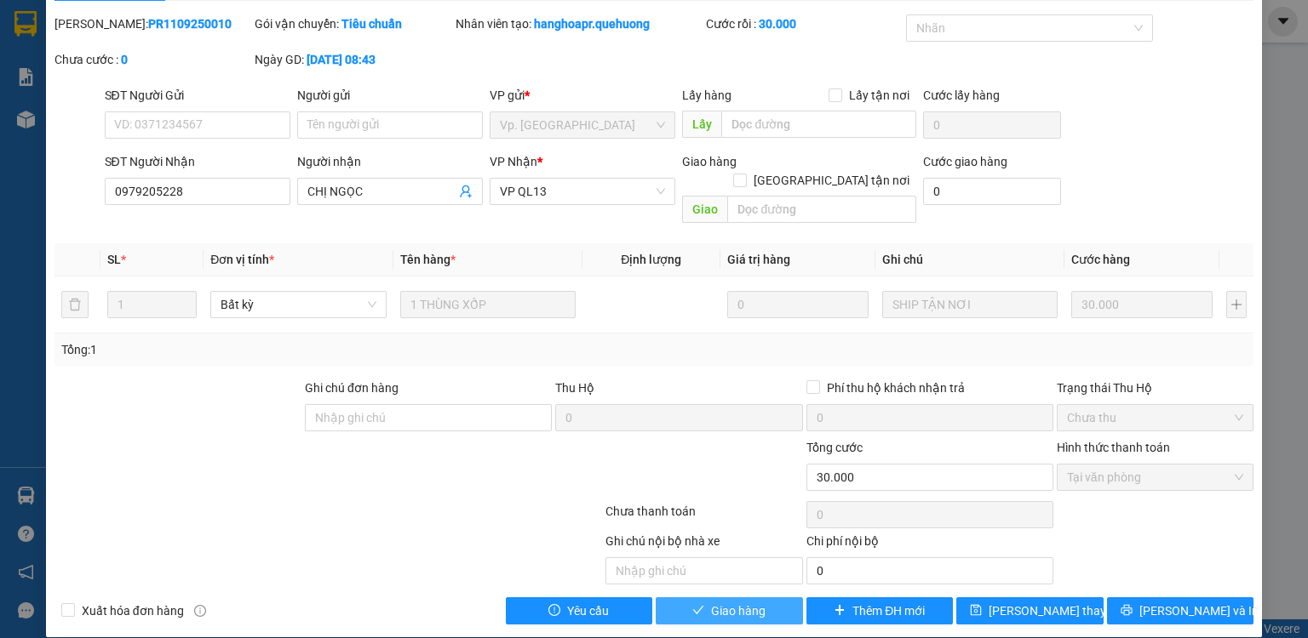
click at [692, 604] on icon "check" at bounding box center [698, 610] width 12 height 12
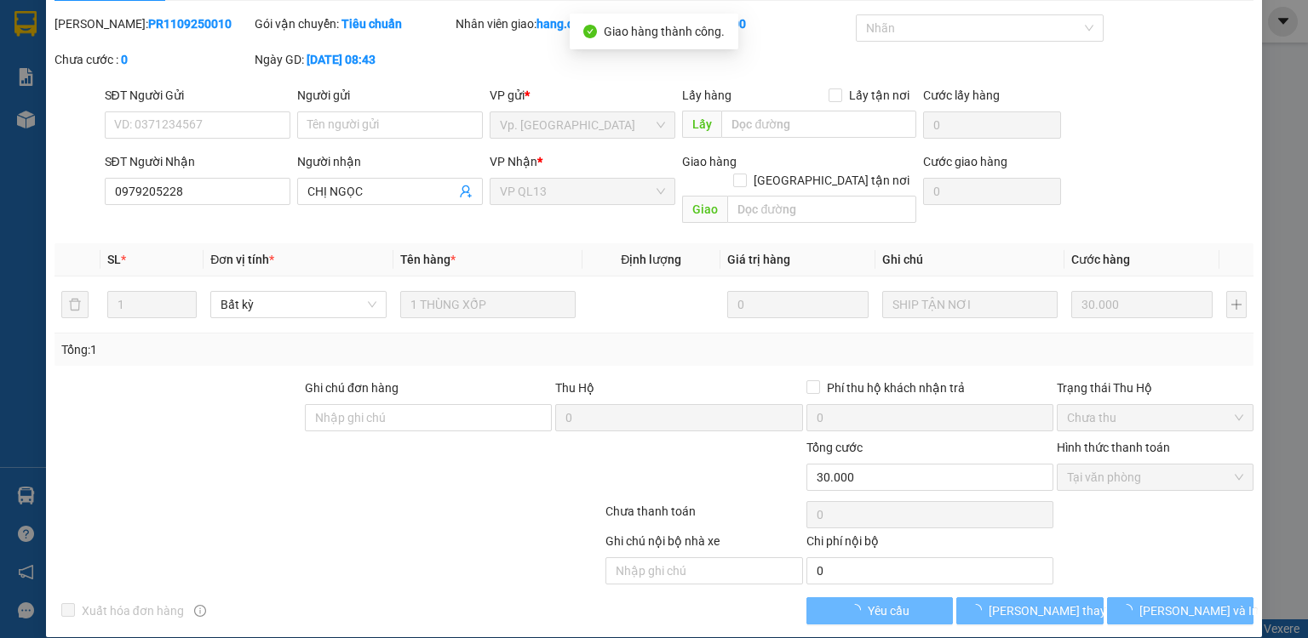
scroll to position [0, 0]
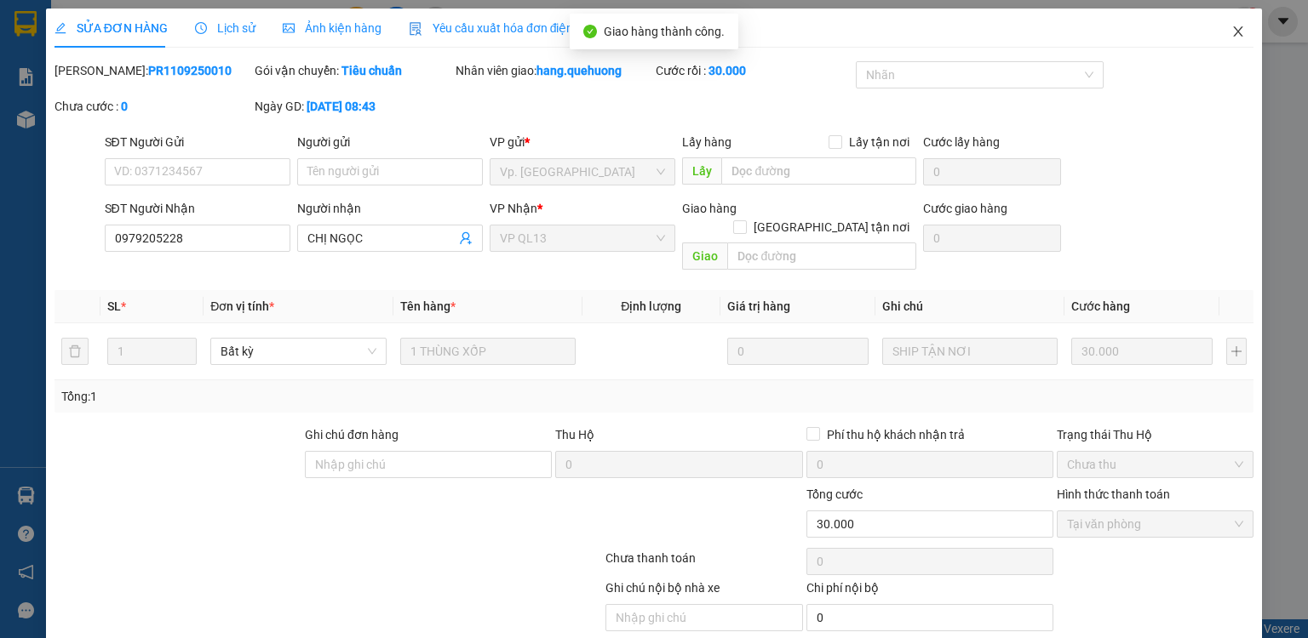
click at [1233, 30] on icon "close" at bounding box center [1237, 31] width 9 height 10
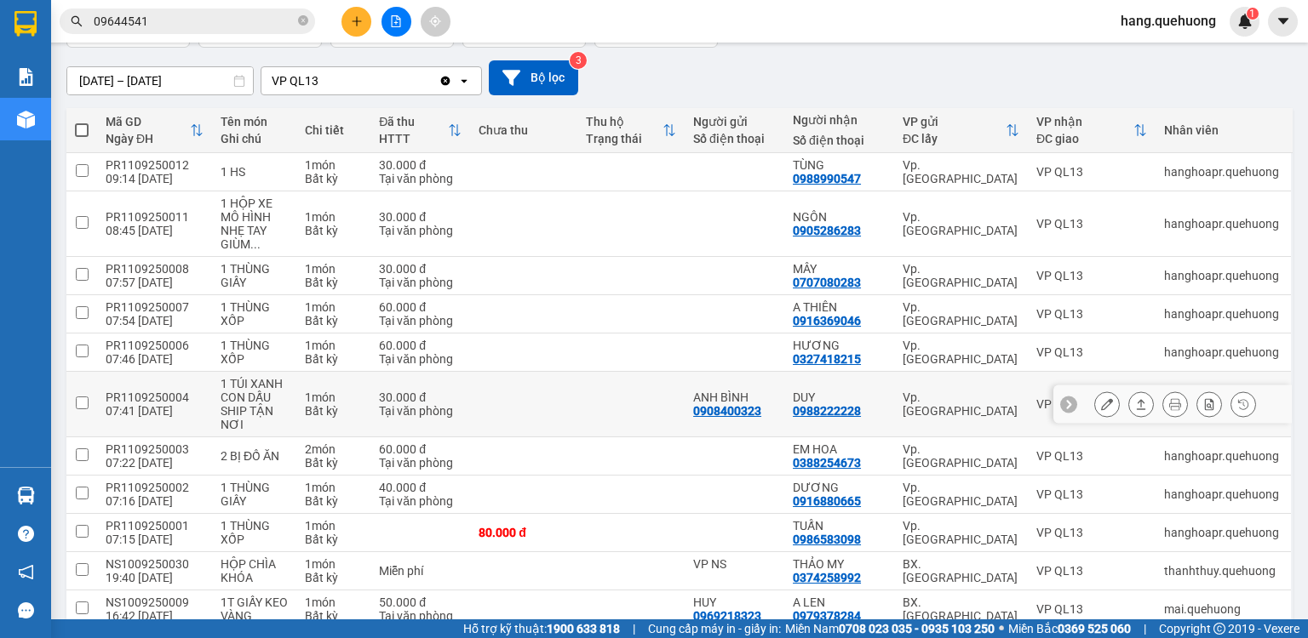
scroll to position [136, 0]
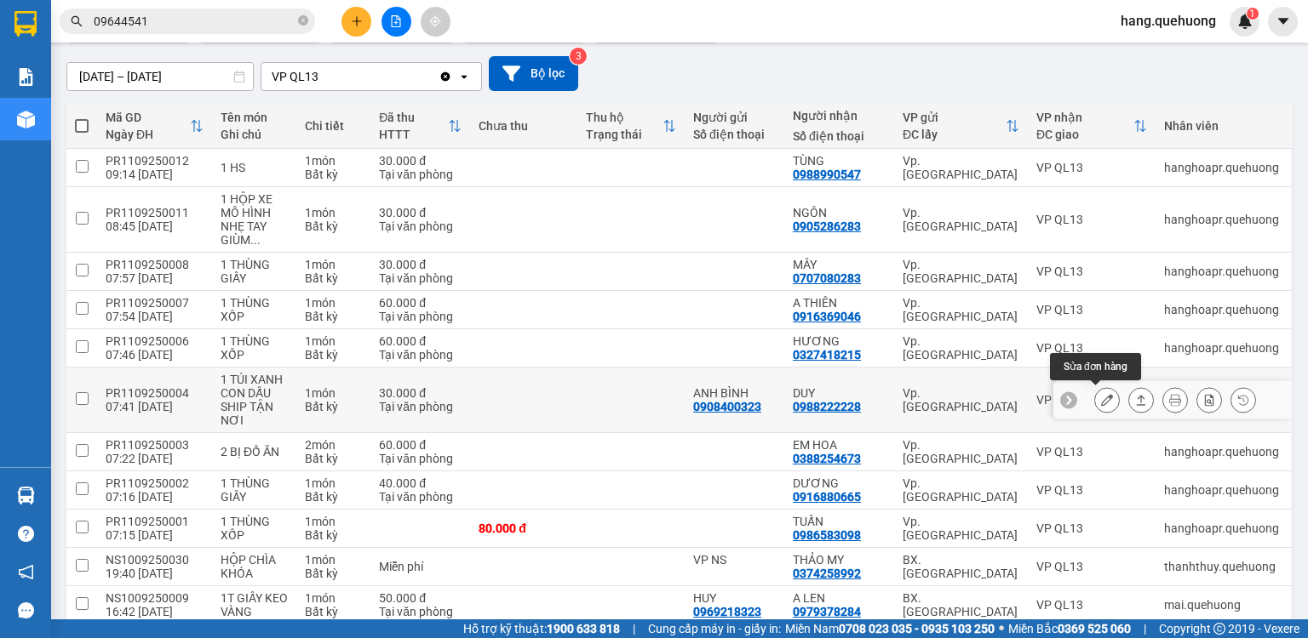
click at [1101, 397] on icon at bounding box center [1107, 400] width 12 height 12
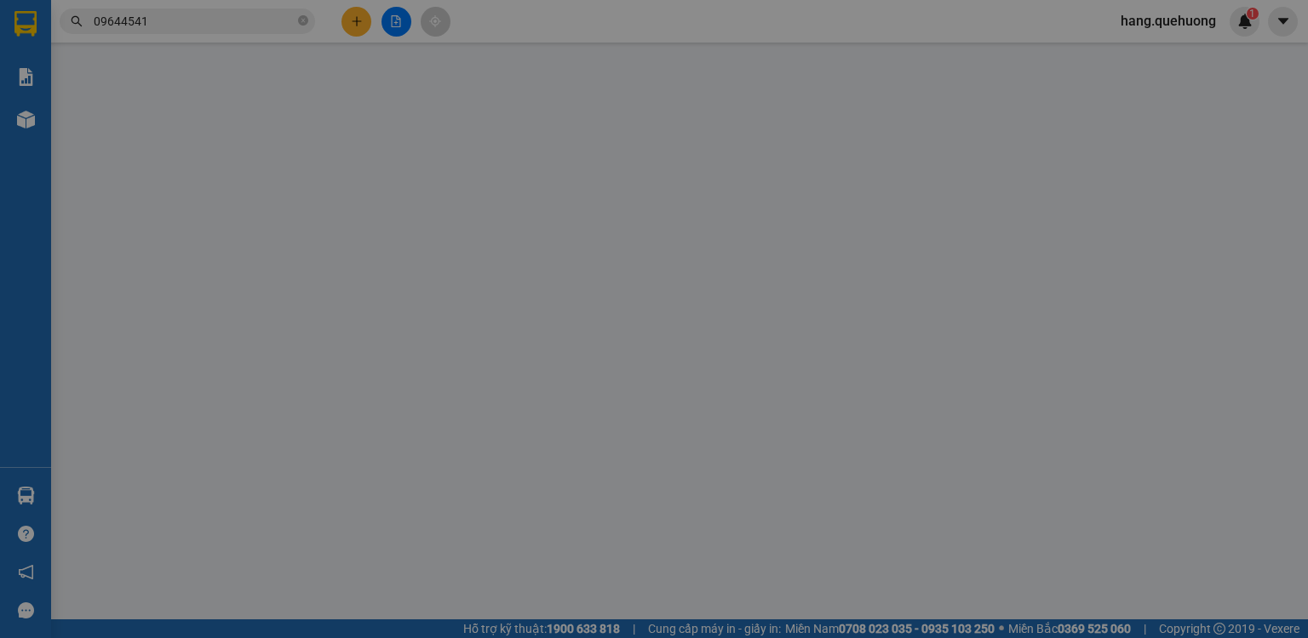
type input "0908400323"
type input "ANH BÌNH"
type input "0988222228"
type input "DUY"
type input "30.000"
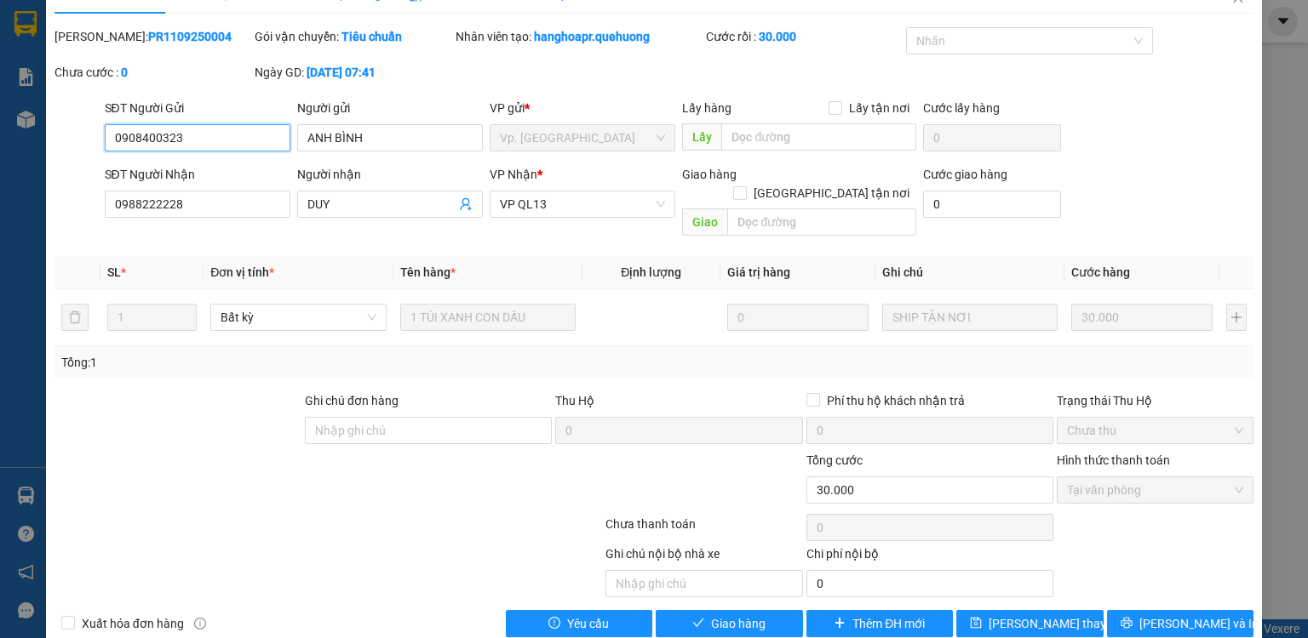
scroll to position [47, 0]
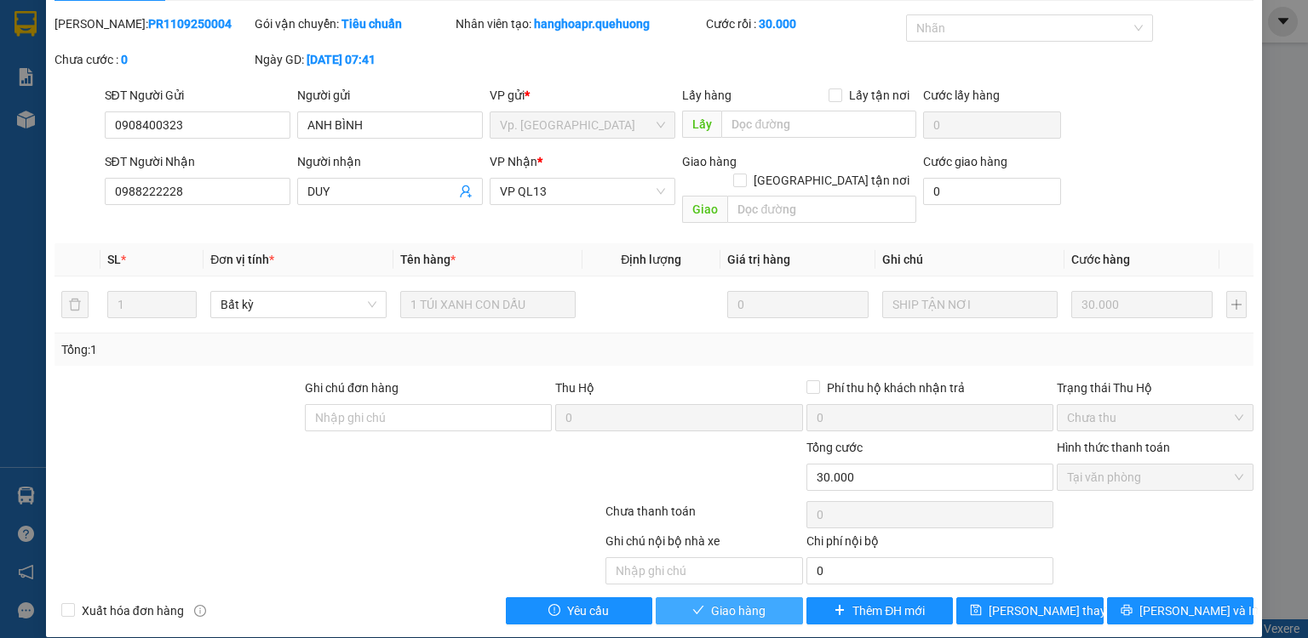
click at [743, 602] on span "Giao hàng" at bounding box center [738, 611] width 54 height 19
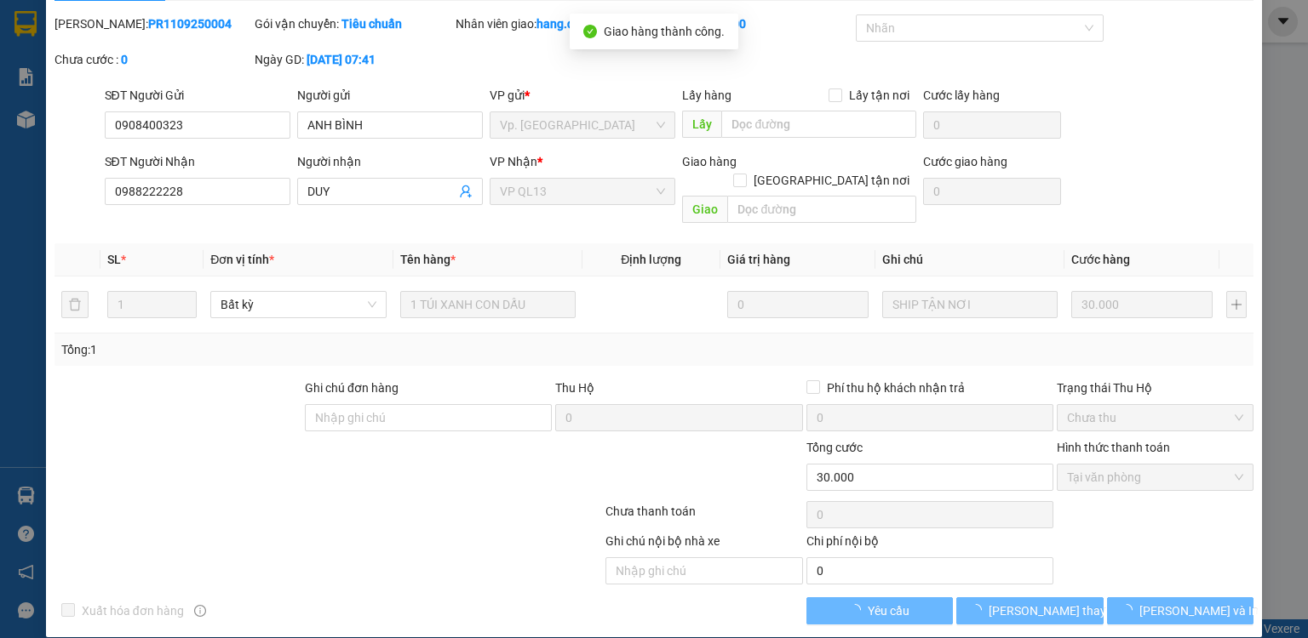
scroll to position [0, 0]
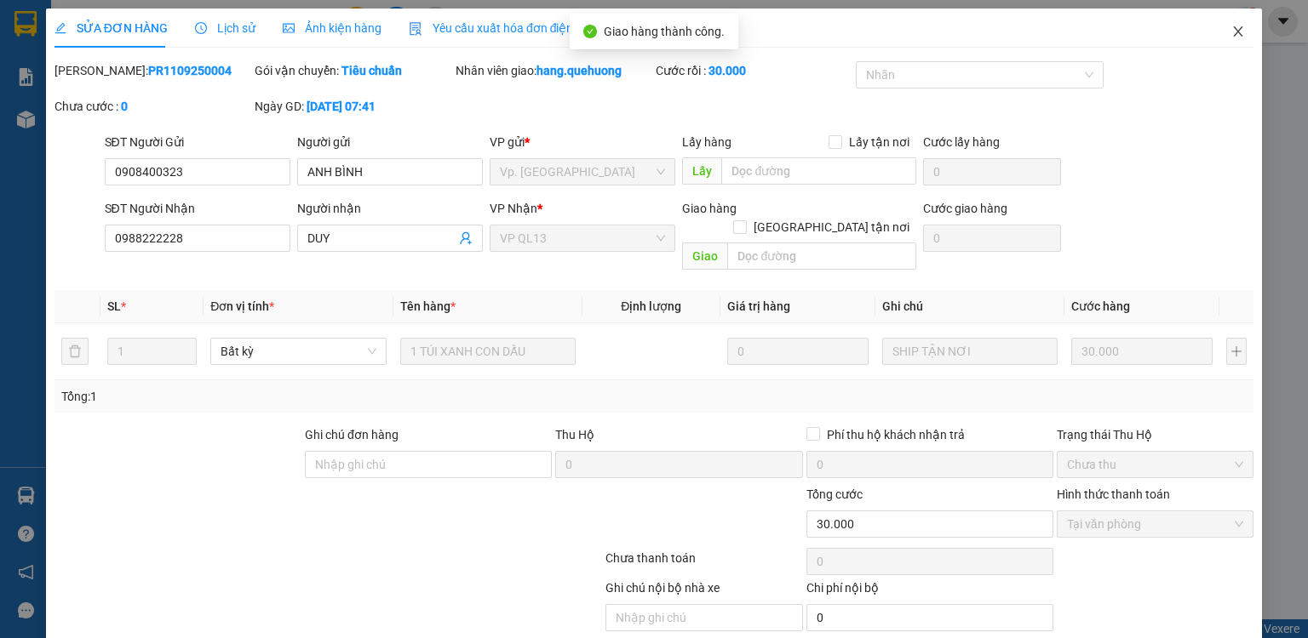
click at [1231, 27] on icon "close" at bounding box center [1238, 32] width 14 height 14
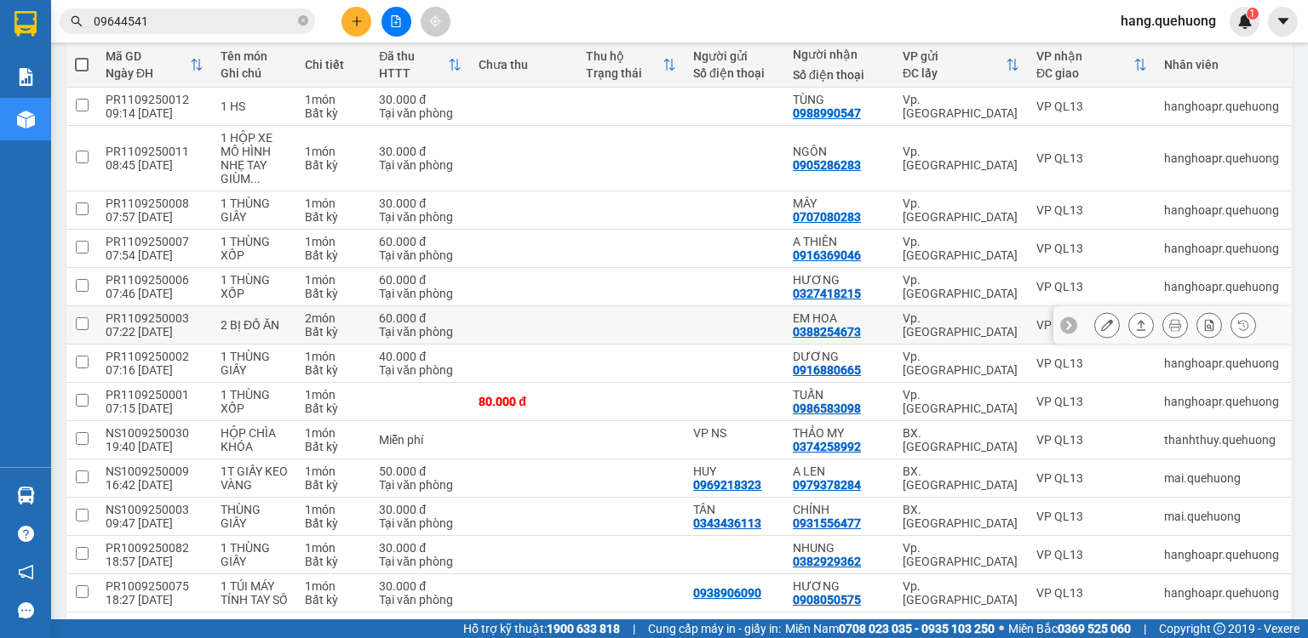
scroll to position [204, 0]
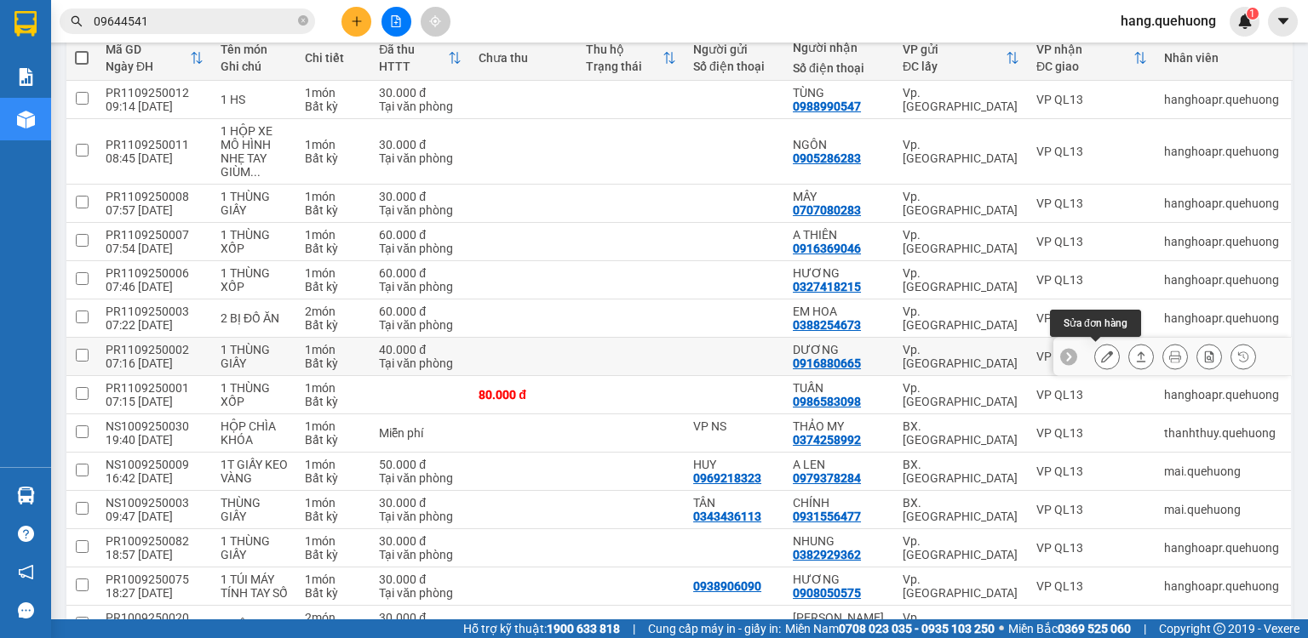
click at [1095, 358] on button at bounding box center [1107, 357] width 24 height 30
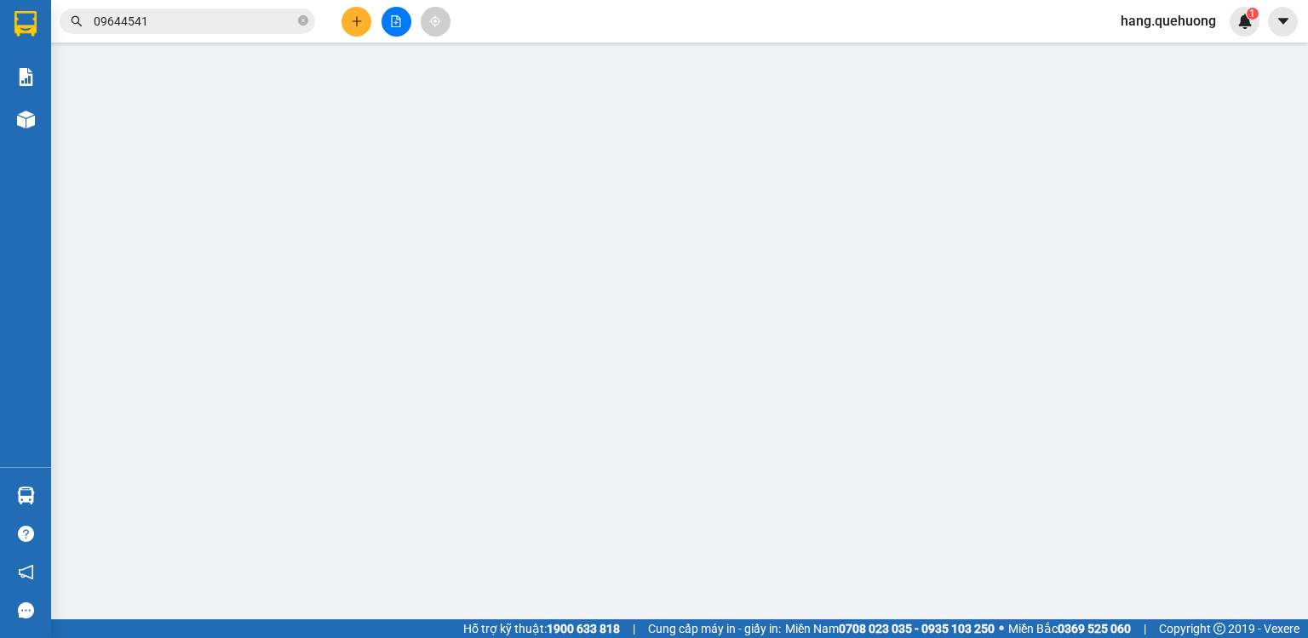
type input "0916880665"
type input "DƯƠNG"
type input "40.000"
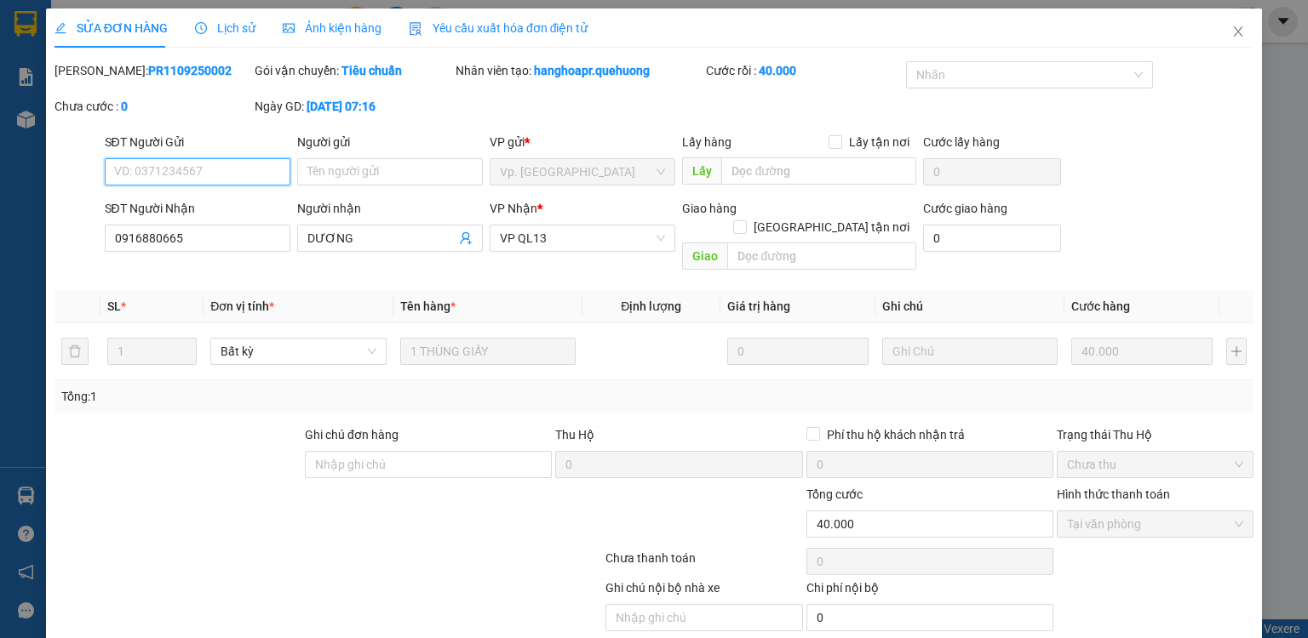
scroll to position [47, 0]
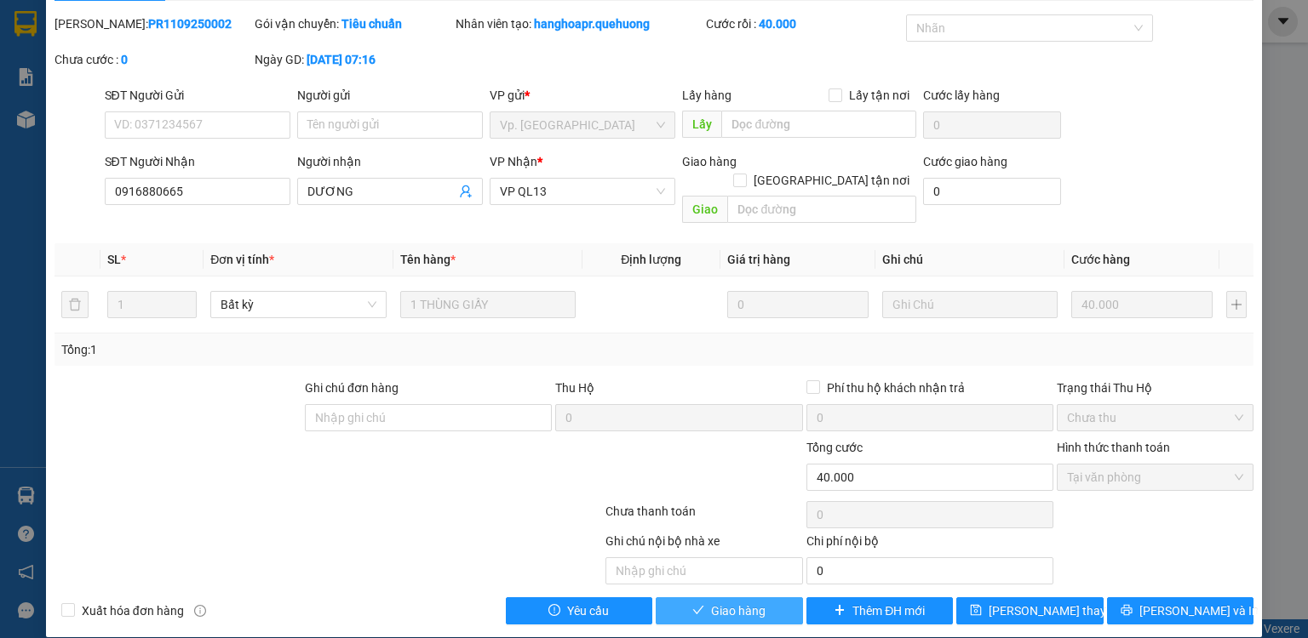
click at [680, 598] on button "Giao hàng" at bounding box center [728, 611] width 147 height 27
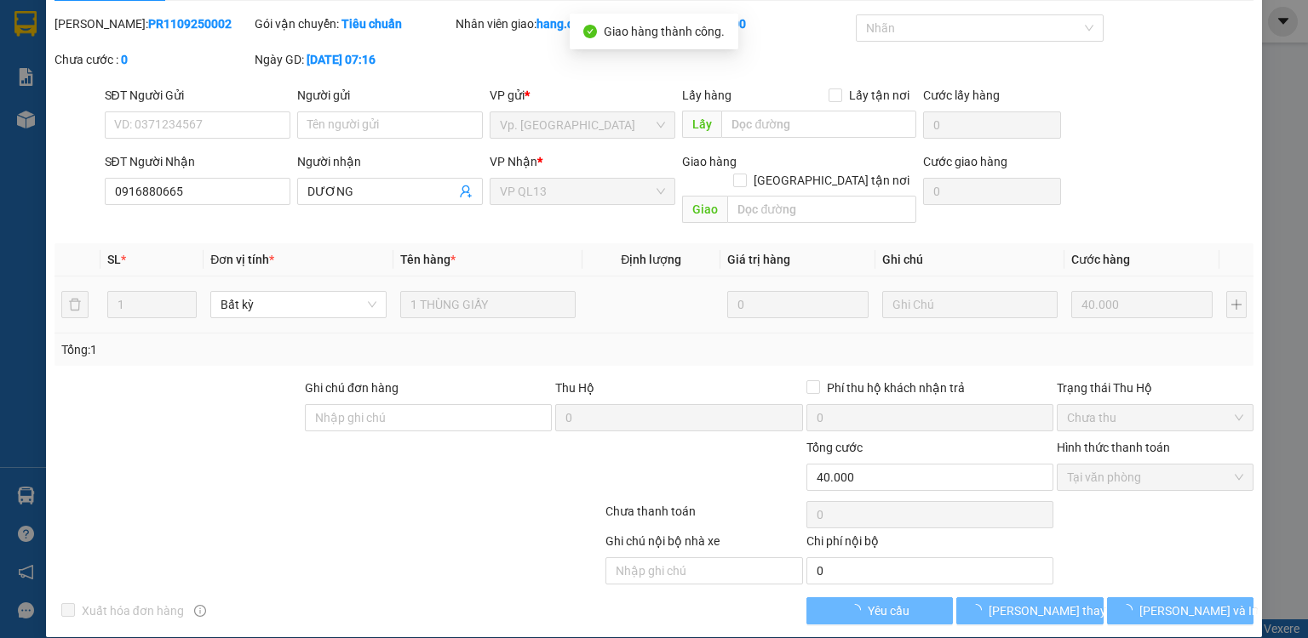
scroll to position [0, 0]
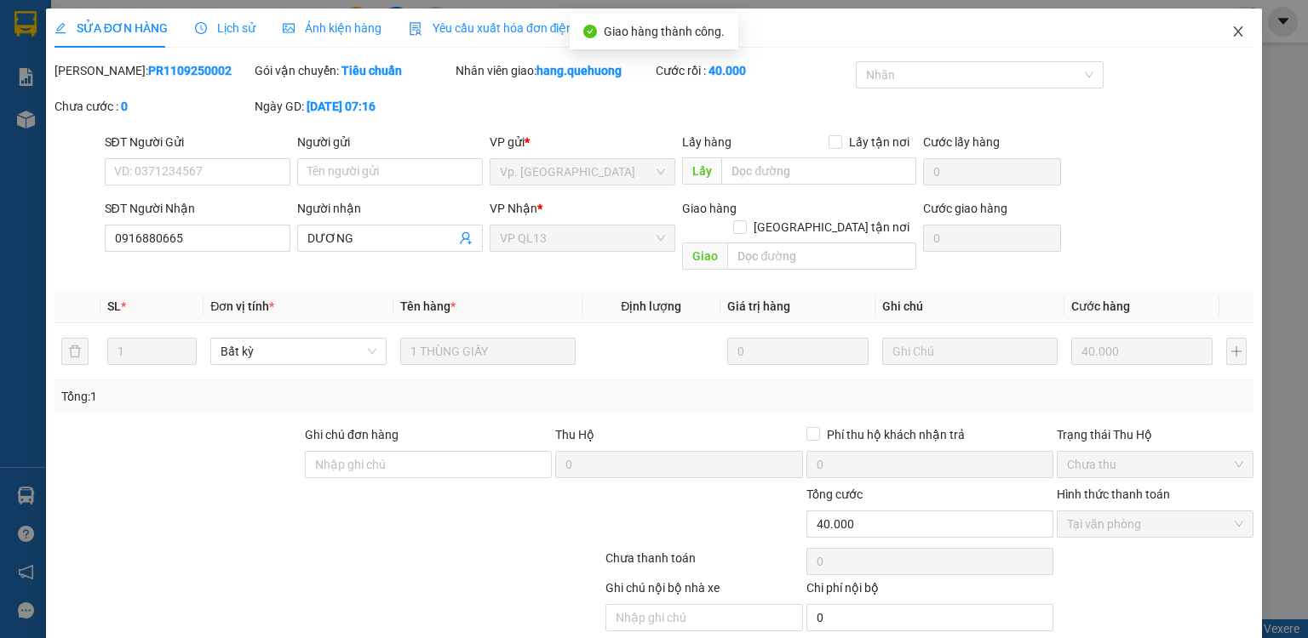
click at [1231, 37] on icon "close" at bounding box center [1238, 32] width 14 height 14
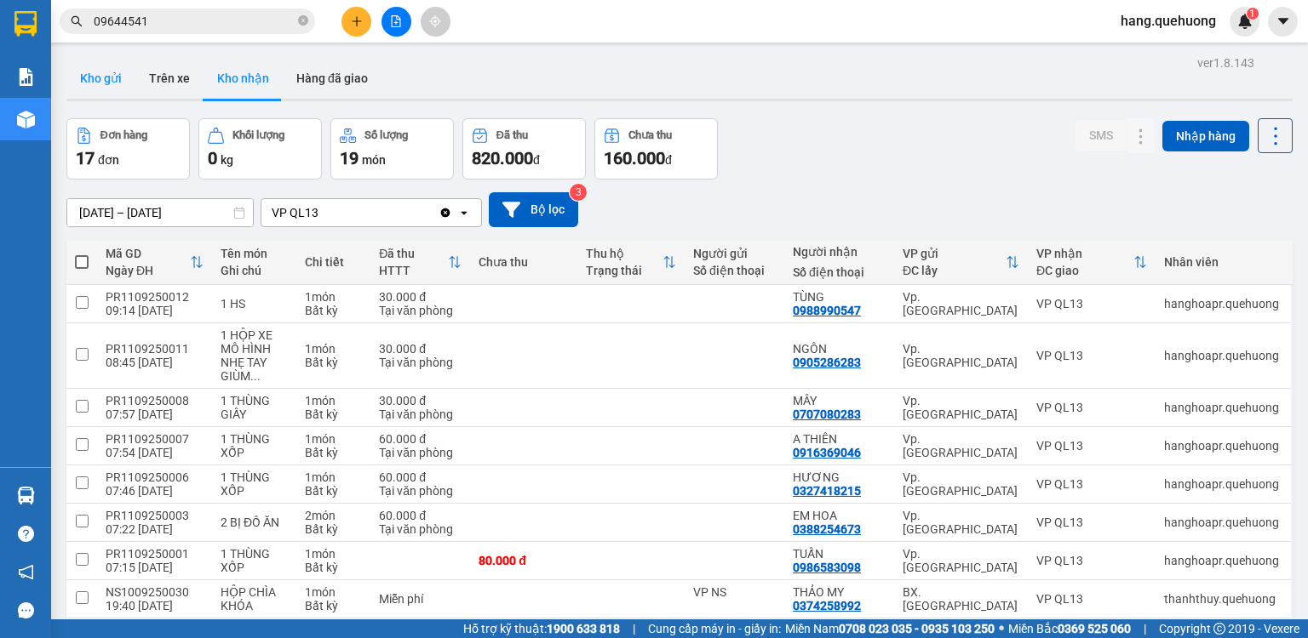
click at [94, 78] on button "Kho gửi" at bounding box center [100, 78] width 69 height 41
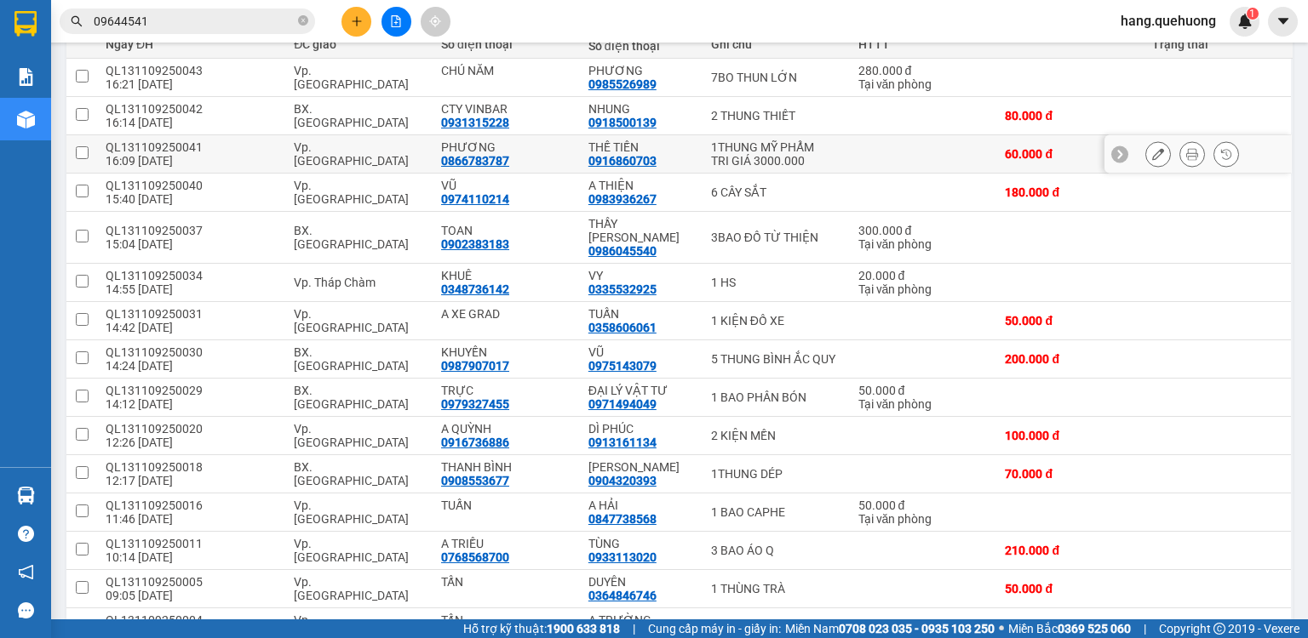
scroll to position [136, 0]
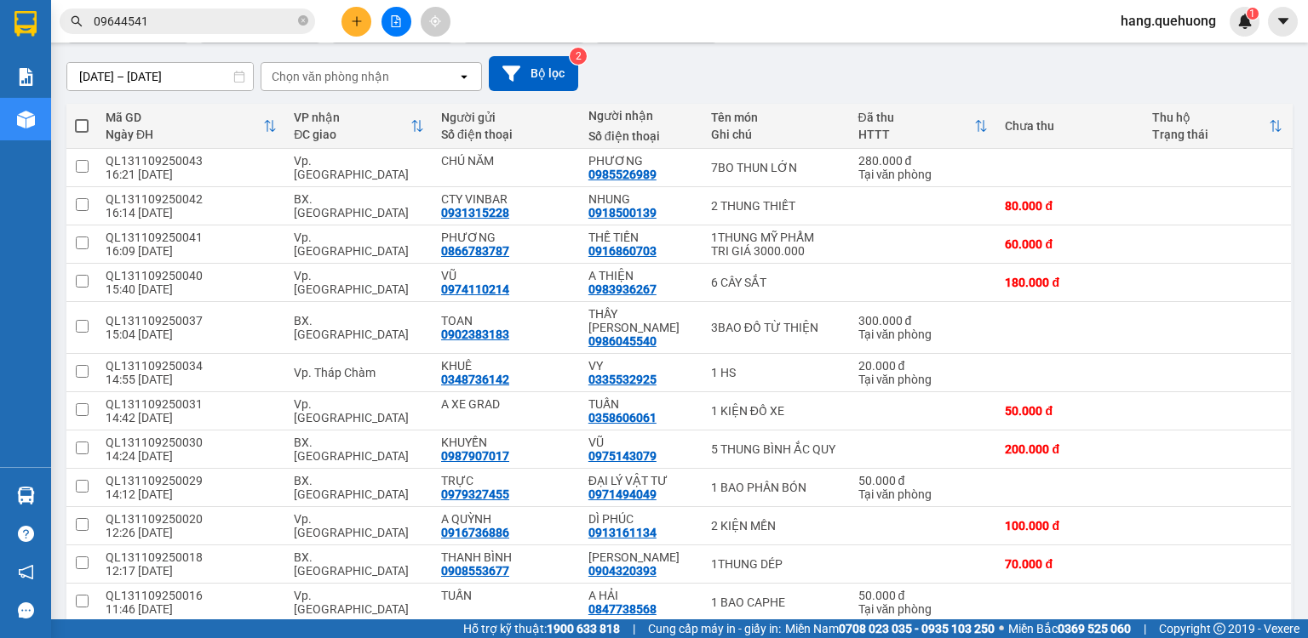
click at [160, 25] on input "09644541" at bounding box center [194, 21] width 201 height 19
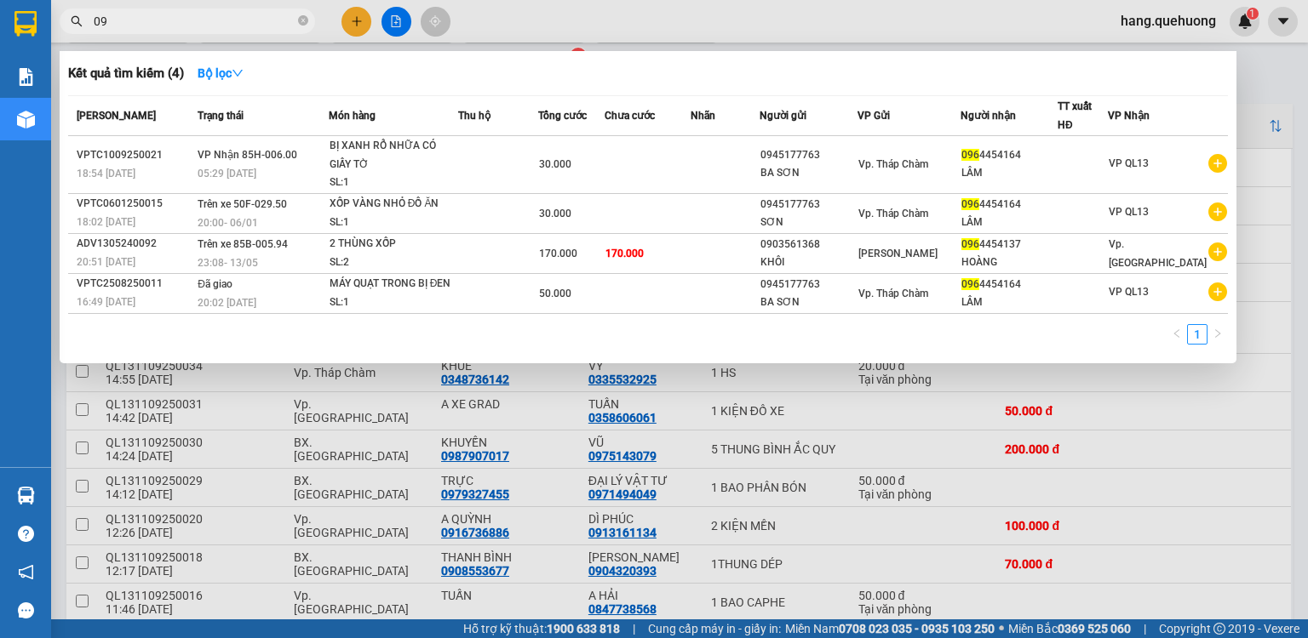
type input "0"
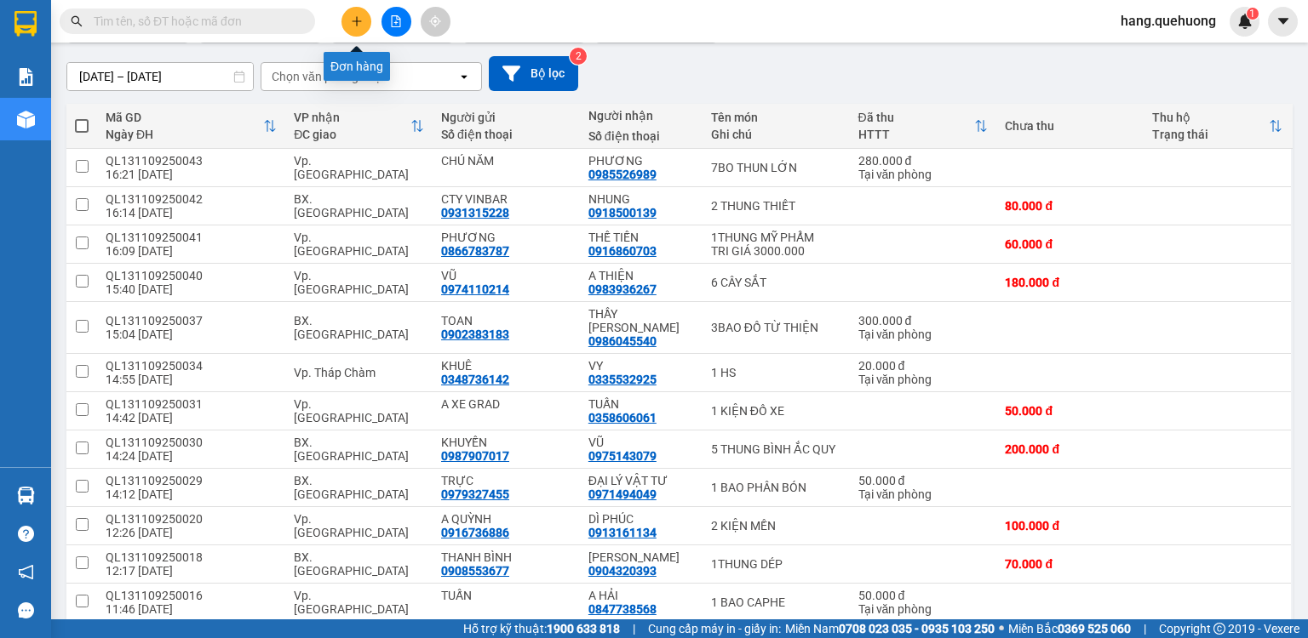
click at [365, 20] on button at bounding box center [356, 22] width 30 height 30
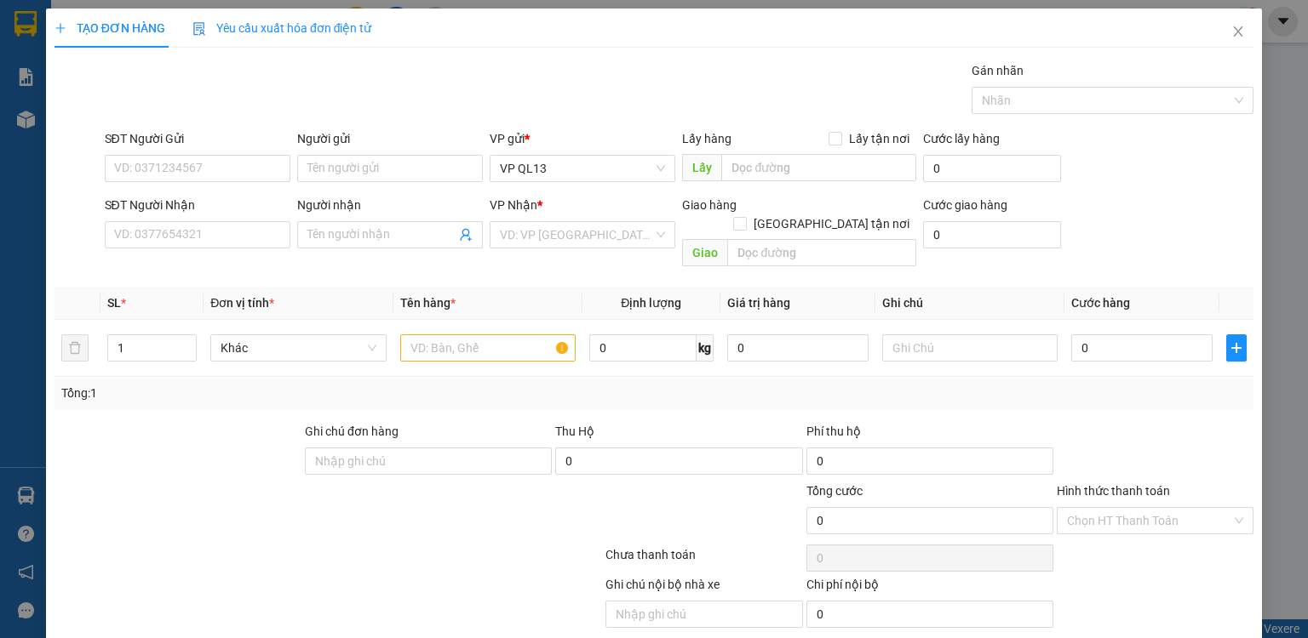
click at [361, 151] on div "Người gửi" at bounding box center [390, 142] width 186 height 26
click at [360, 156] on input "Người gửi" at bounding box center [390, 168] width 186 height 27
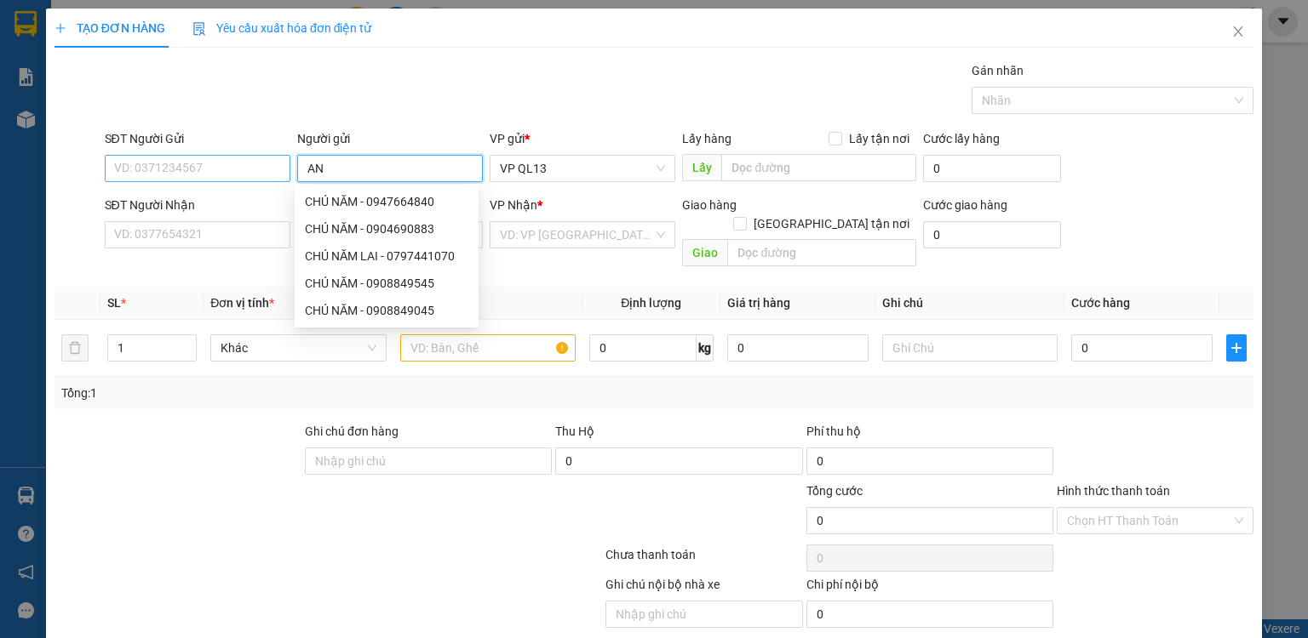
type input "AN"
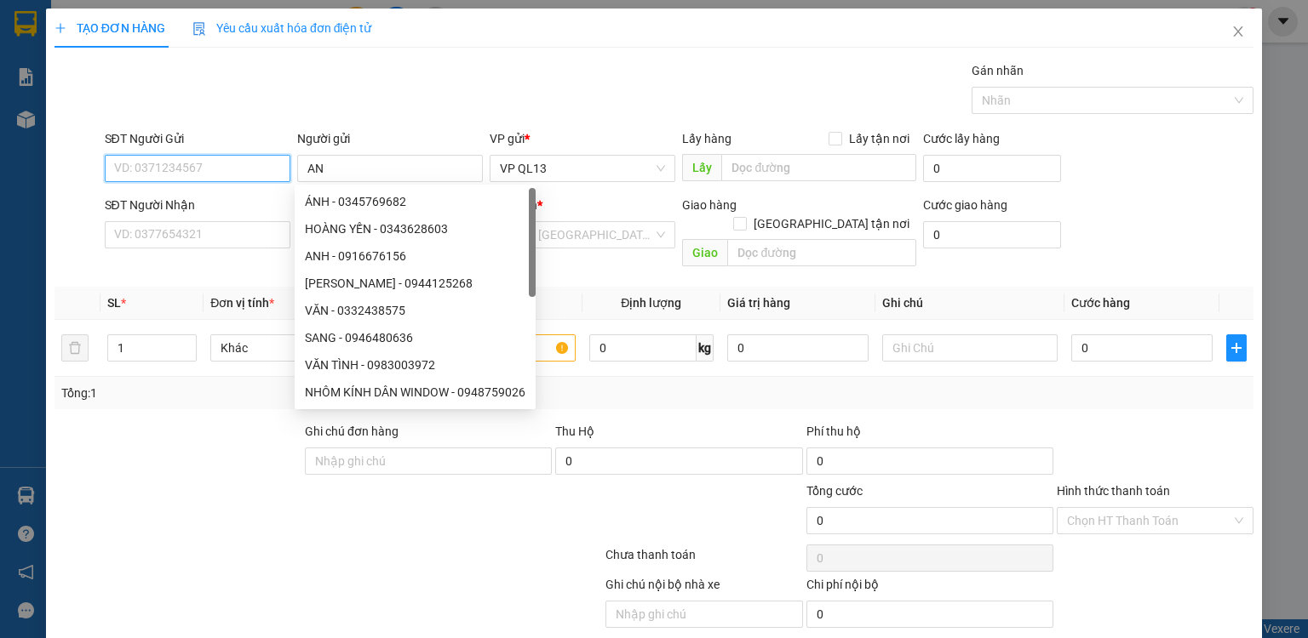
click at [241, 162] on input "SĐT Người Gửi" at bounding box center [198, 168] width 186 height 27
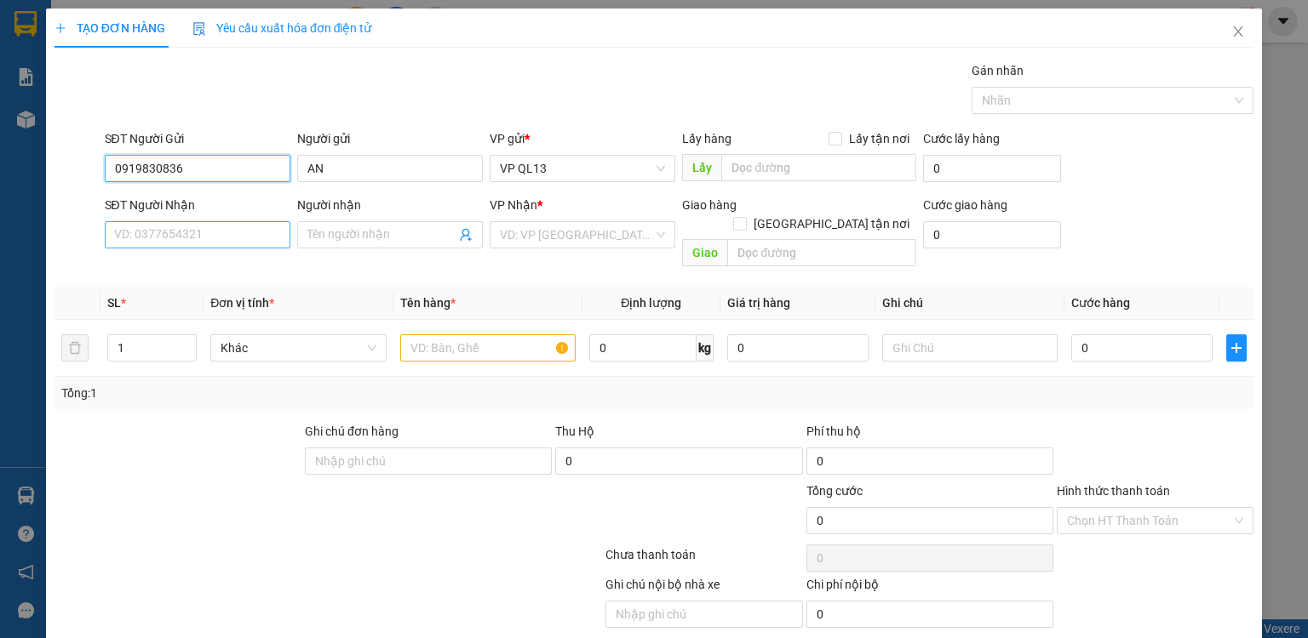
type input "0919830836"
click at [184, 236] on input "SĐT Người Nhận" at bounding box center [198, 234] width 186 height 27
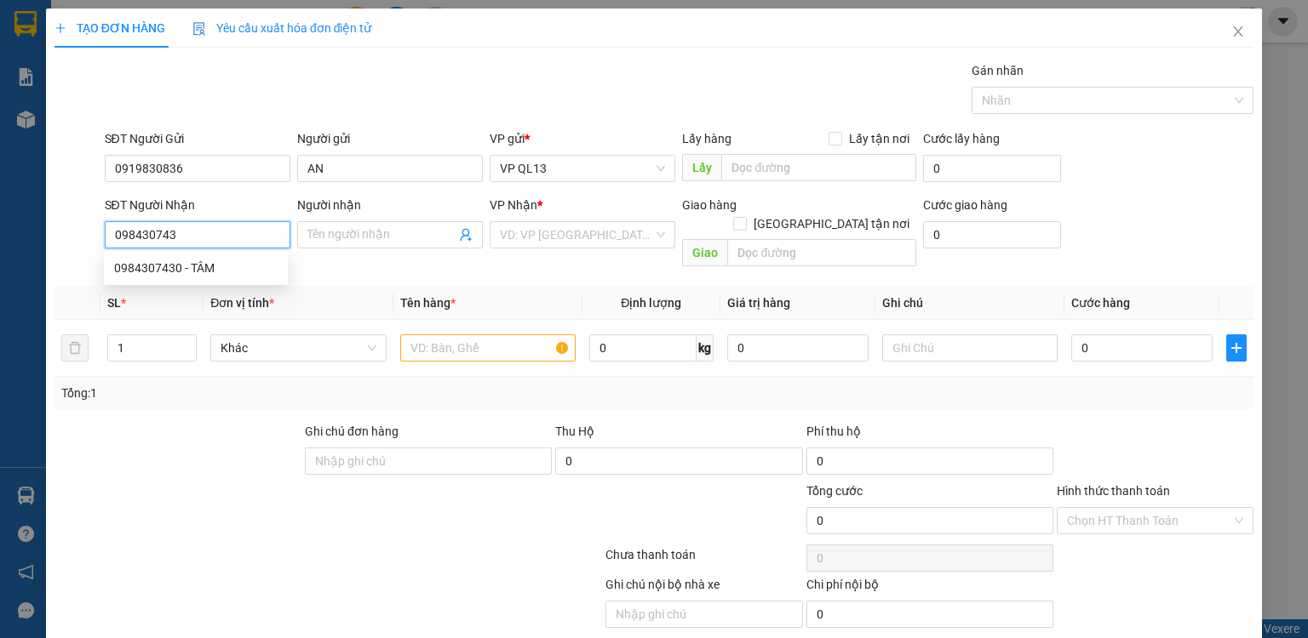
type input "0984307430"
click at [172, 269] on div "0984307430 - TÂM" at bounding box center [195, 268] width 163 height 19
type input "TÂM"
type input "200.000"
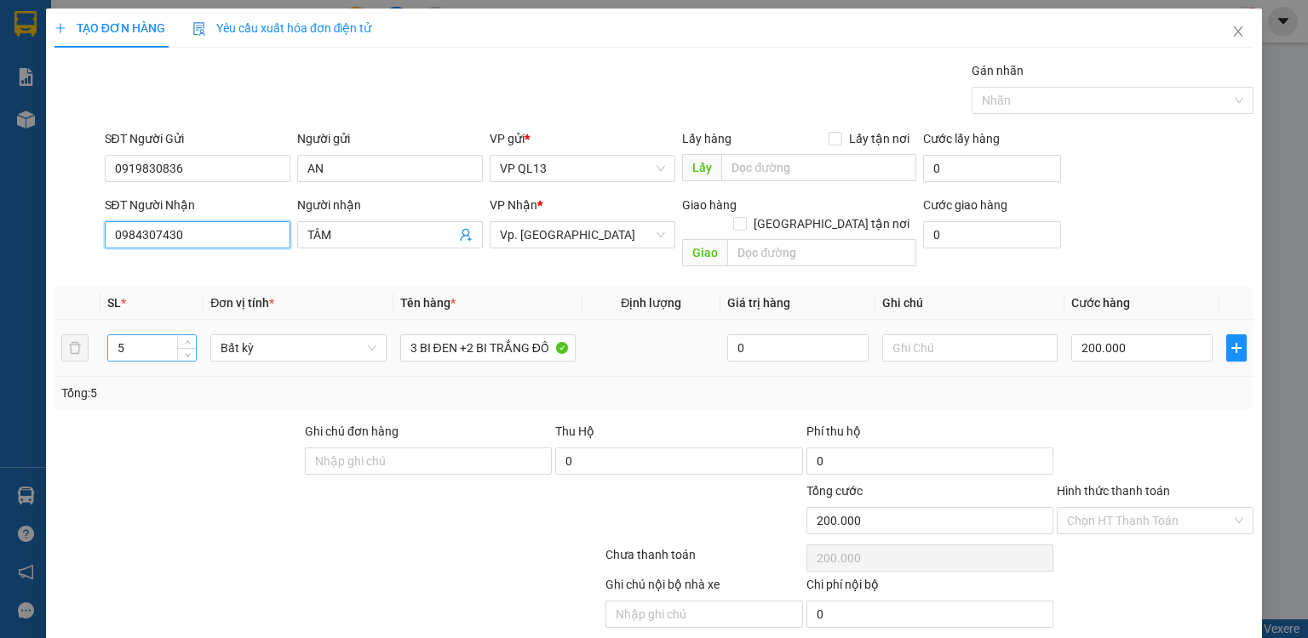
type input "0984307430"
click at [140, 335] on input "5" at bounding box center [152, 348] width 88 height 26
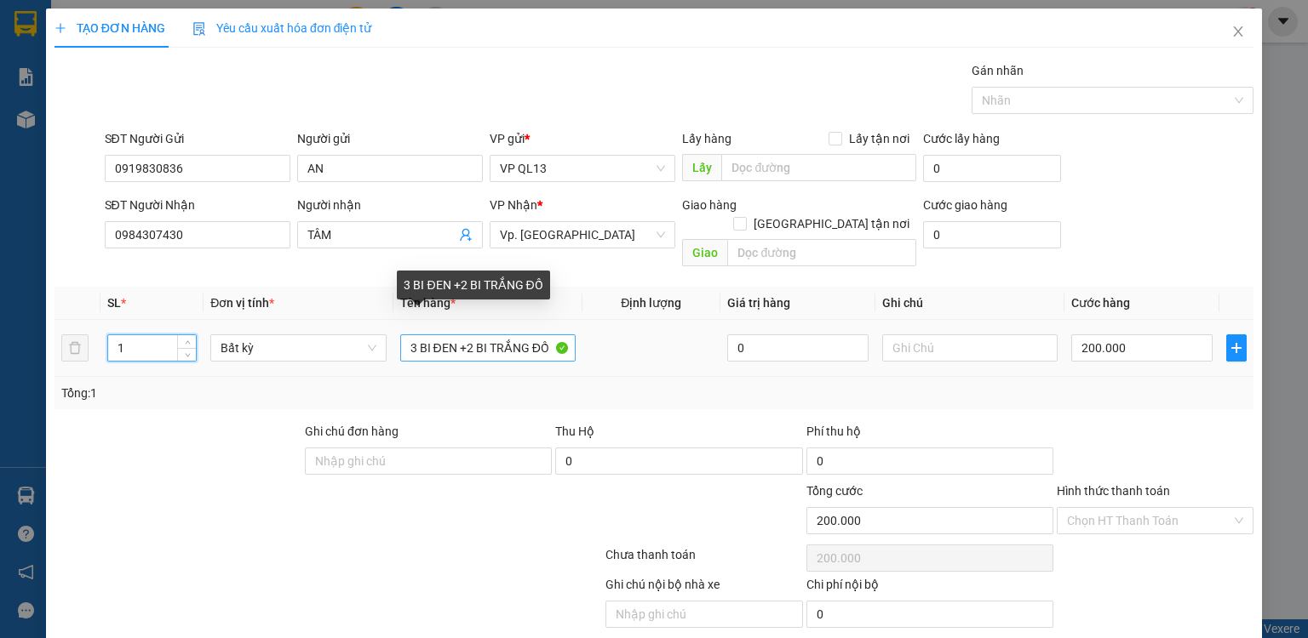
type input "1"
click at [552, 336] on input "3 BI ĐEN +2 BI TRẮNG ĐỒ" at bounding box center [487, 348] width 175 height 27
type input "0"
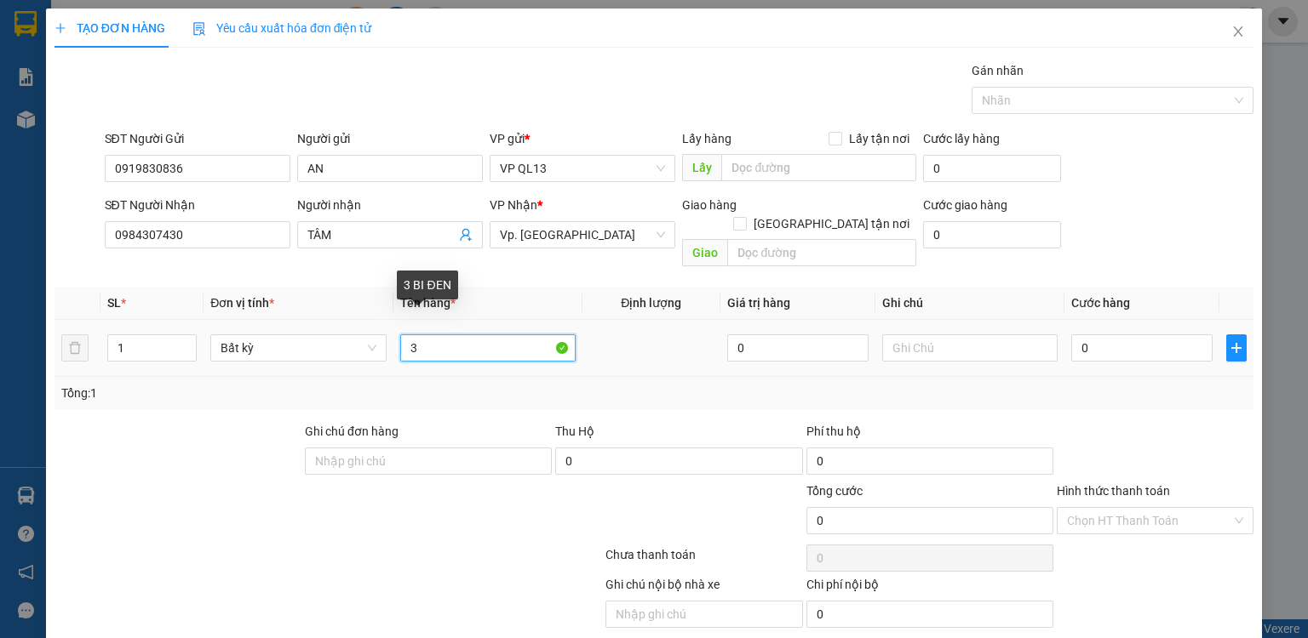
type input "3"
type input "1 XE MAY 83492"
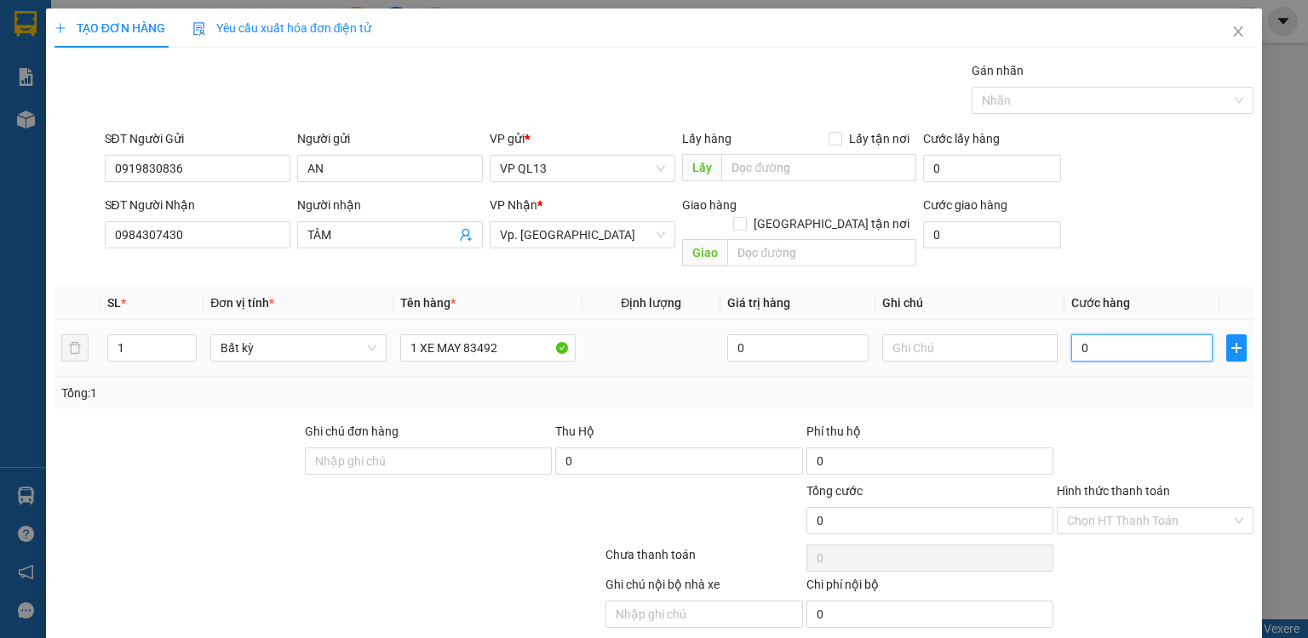
click at [1116, 335] on input "0" at bounding box center [1141, 348] width 141 height 27
type input "4"
type input "40"
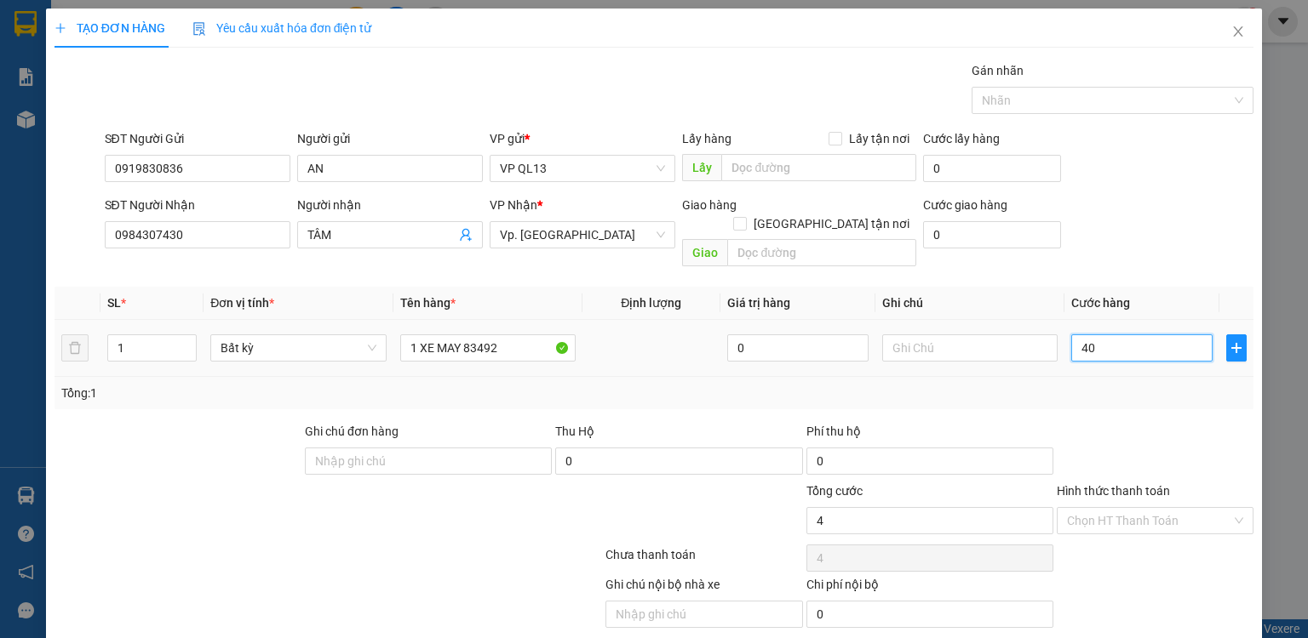
type input "40"
type input "400"
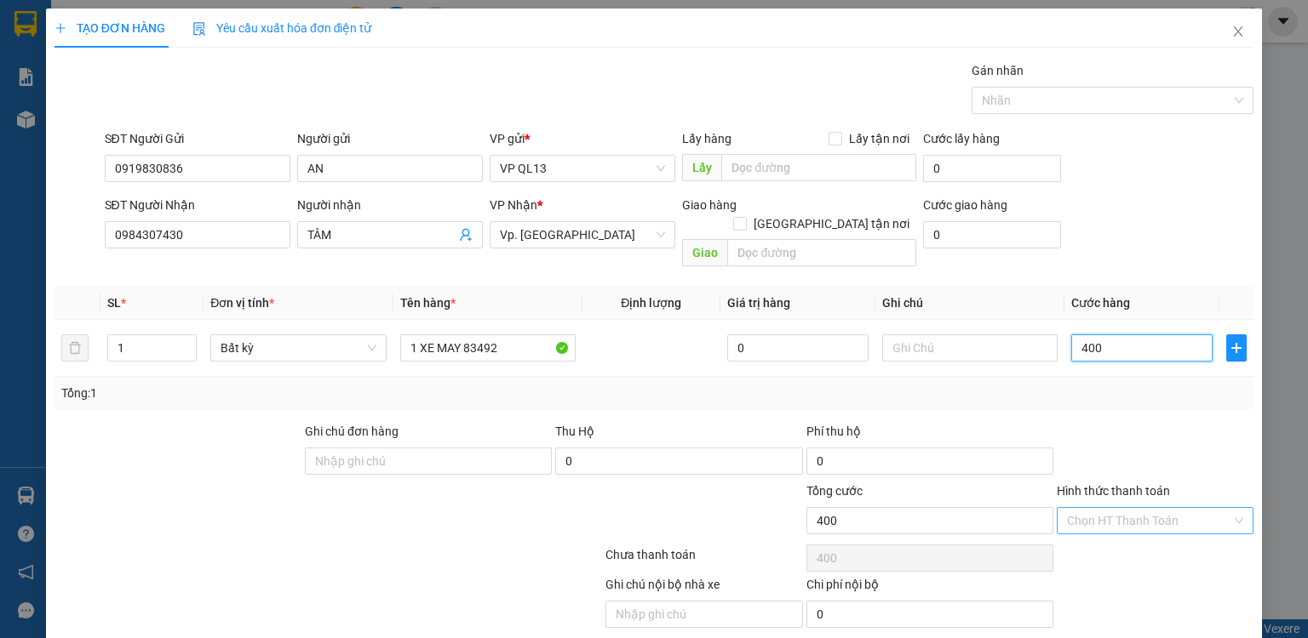
type input "400"
click at [1087, 508] on input "Hình thức thanh toán" at bounding box center [1149, 521] width 164 height 26
type input "400.000"
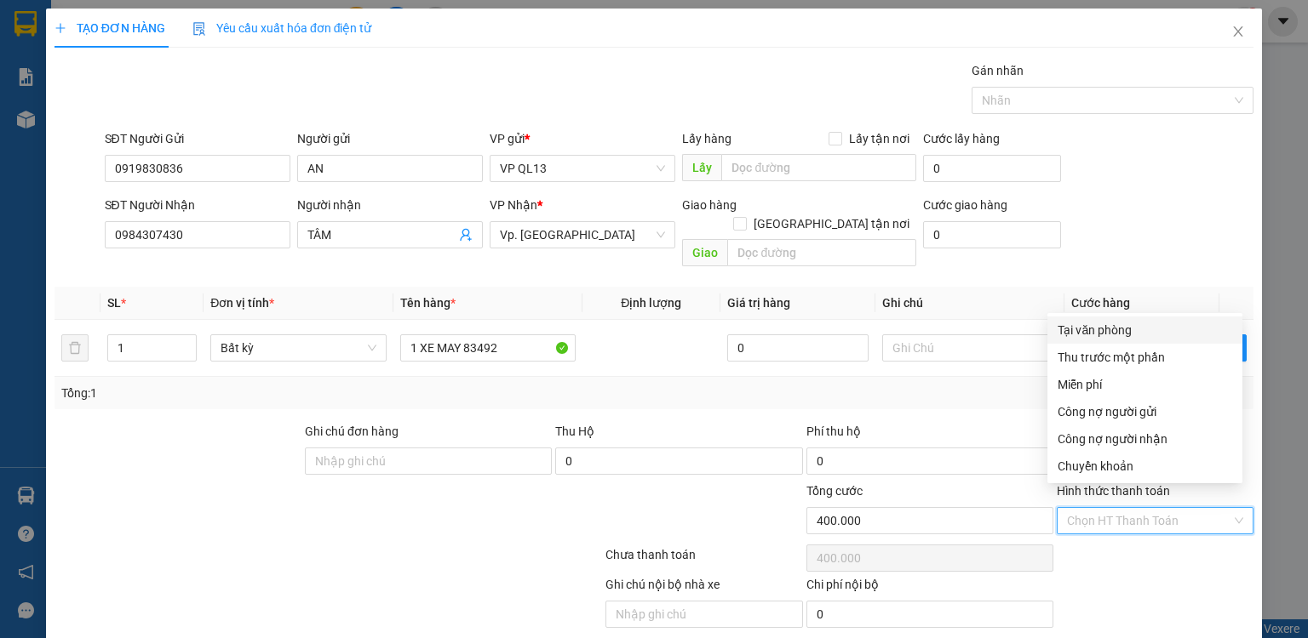
click at [1085, 321] on div "Tại văn phòng" at bounding box center [1144, 330] width 175 height 19
type input "0"
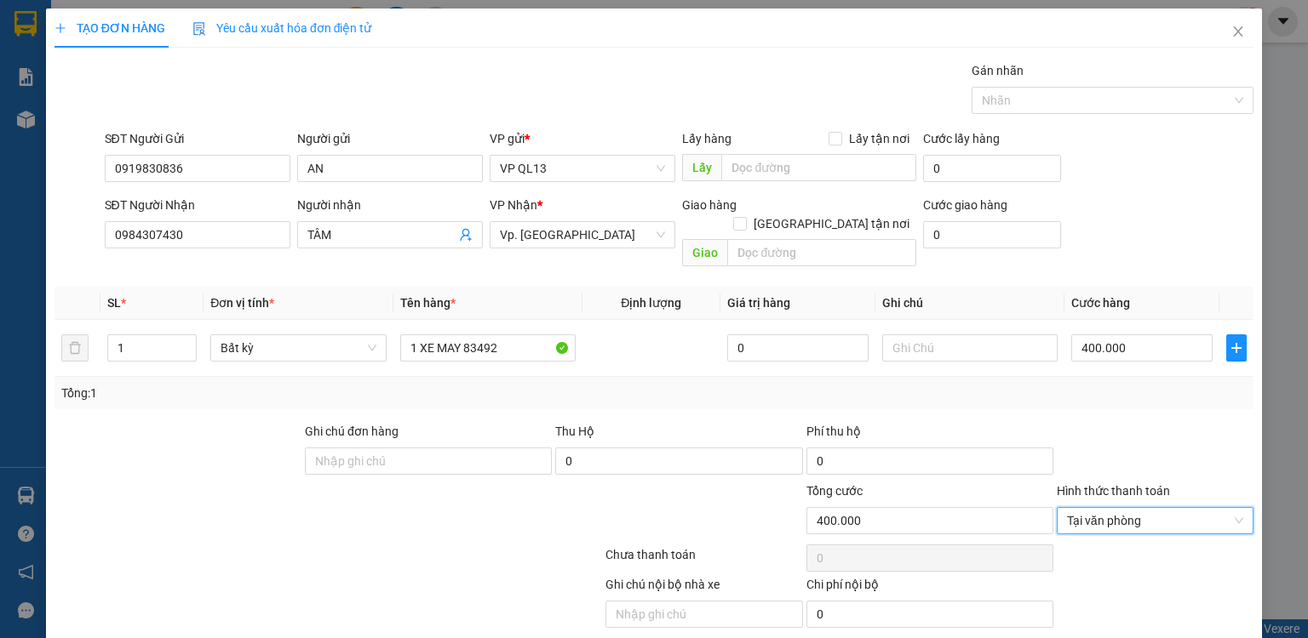
scroll to position [43, 0]
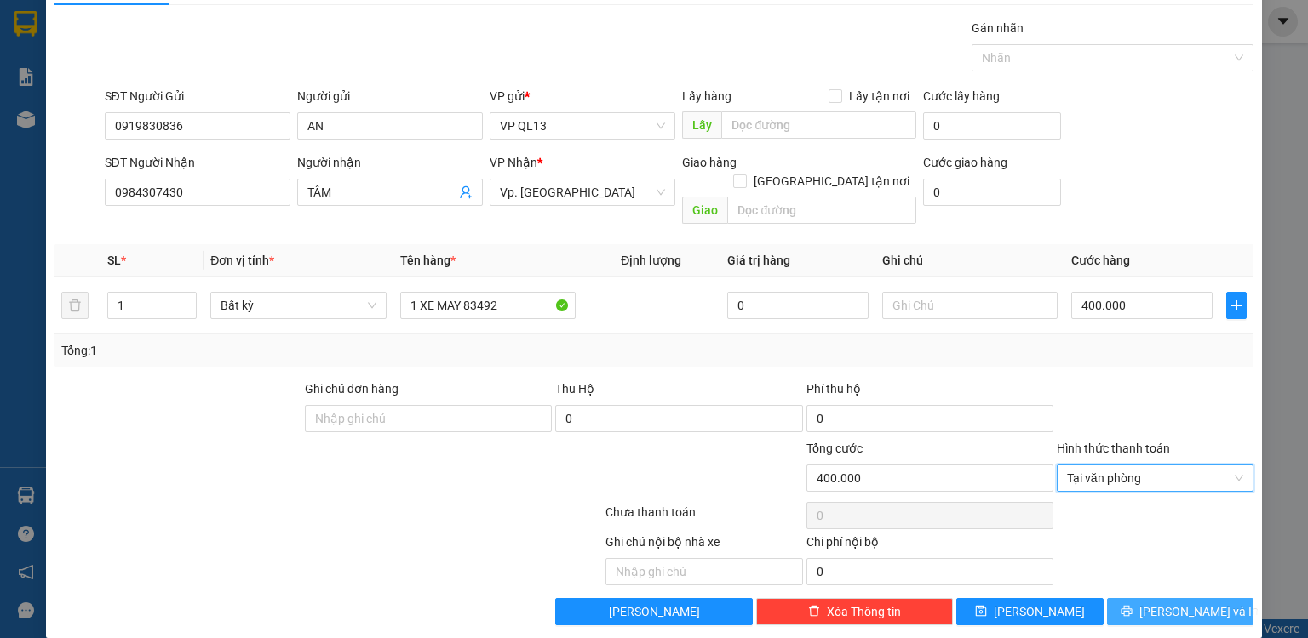
click at [1130, 598] on button "[PERSON_NAME] và In" at bounding box center [1180, 611] width 147 height 27
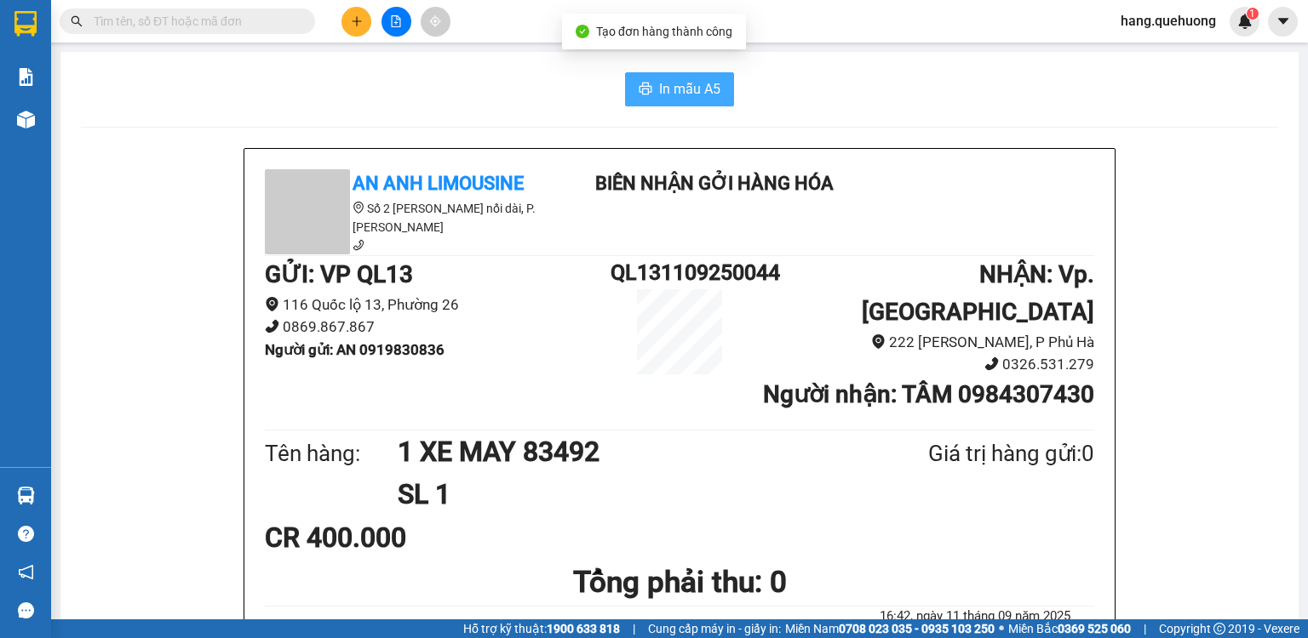
drag, startPoint x: 673, startPoint y: 96, endPoint x: 678, endPoint y: 177, distance: 81.0
click at [674, 96] on span "In mẫu A5" at bounding box center [689, 88] width 61 height 21
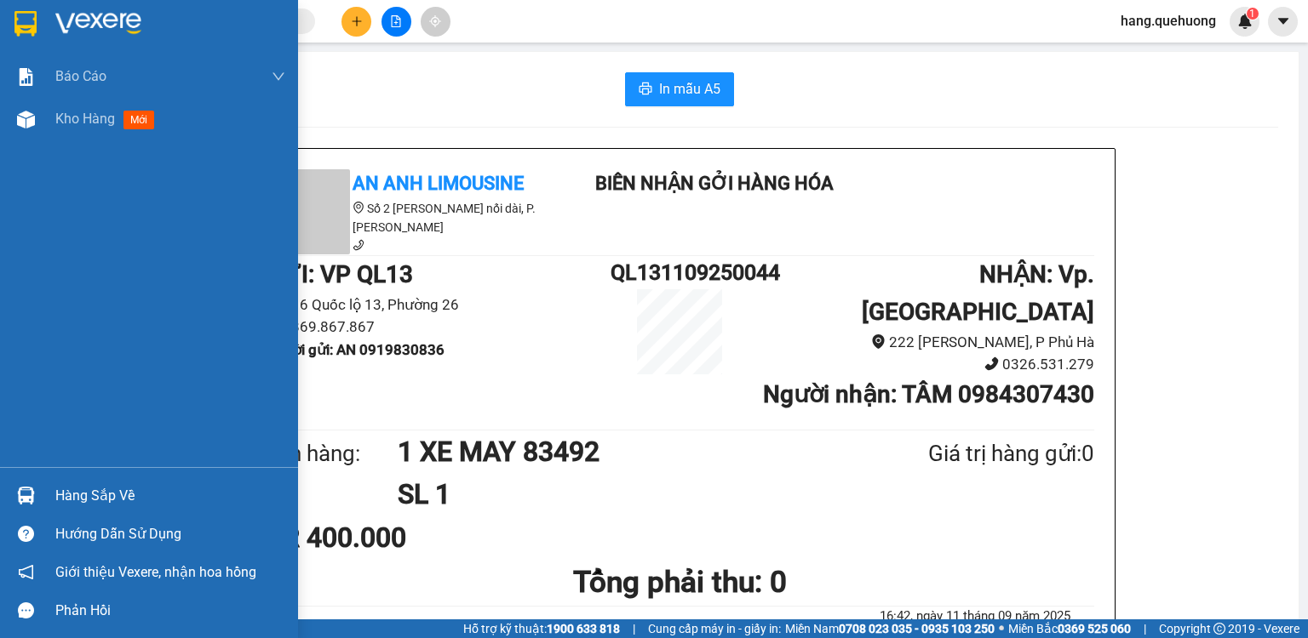
click at [91, 501] on div "Hàng sắp về" at bounding box center [170, 497] width 230 height 26
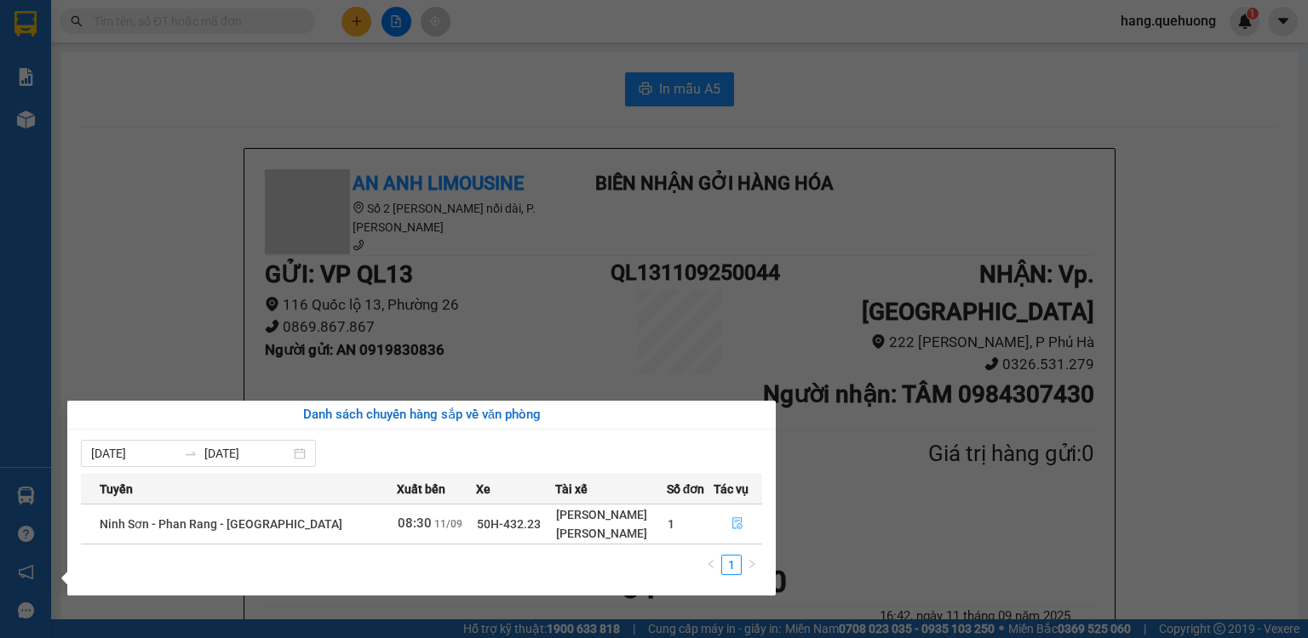
click at [736, 519] on icon "file-done" at bounding box center [737, 524] width 12 height 12
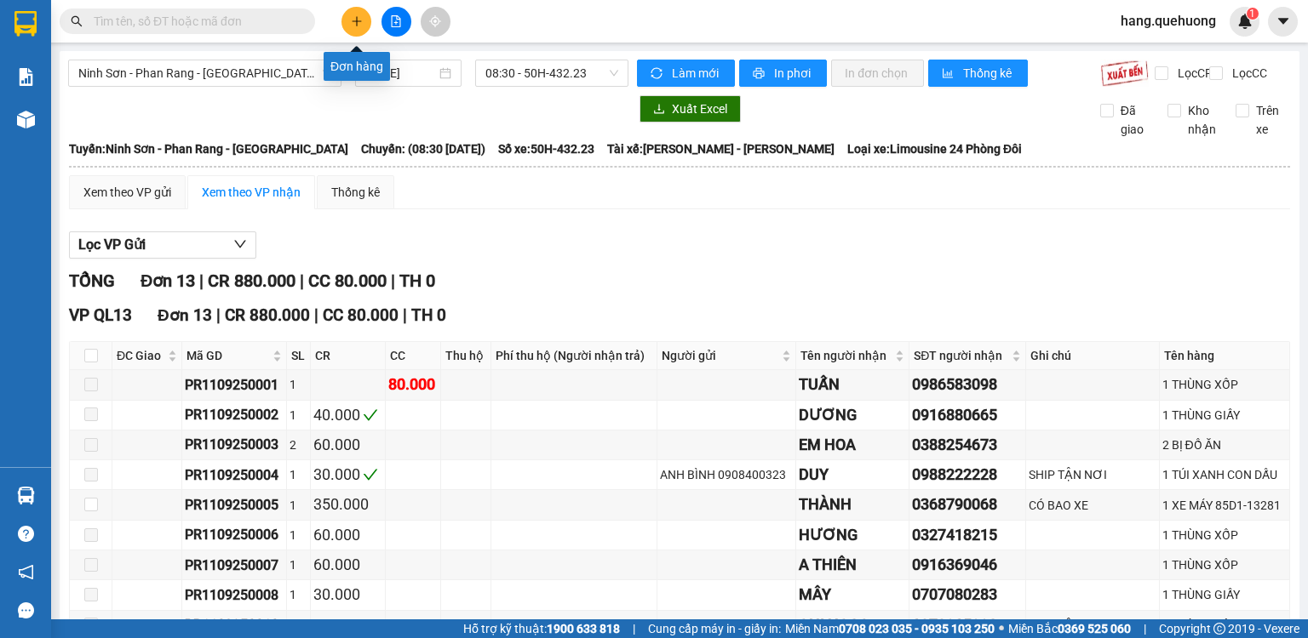
click at [354, 26] on icon "plus" at bounding box center [357, 21] width 12 height 12
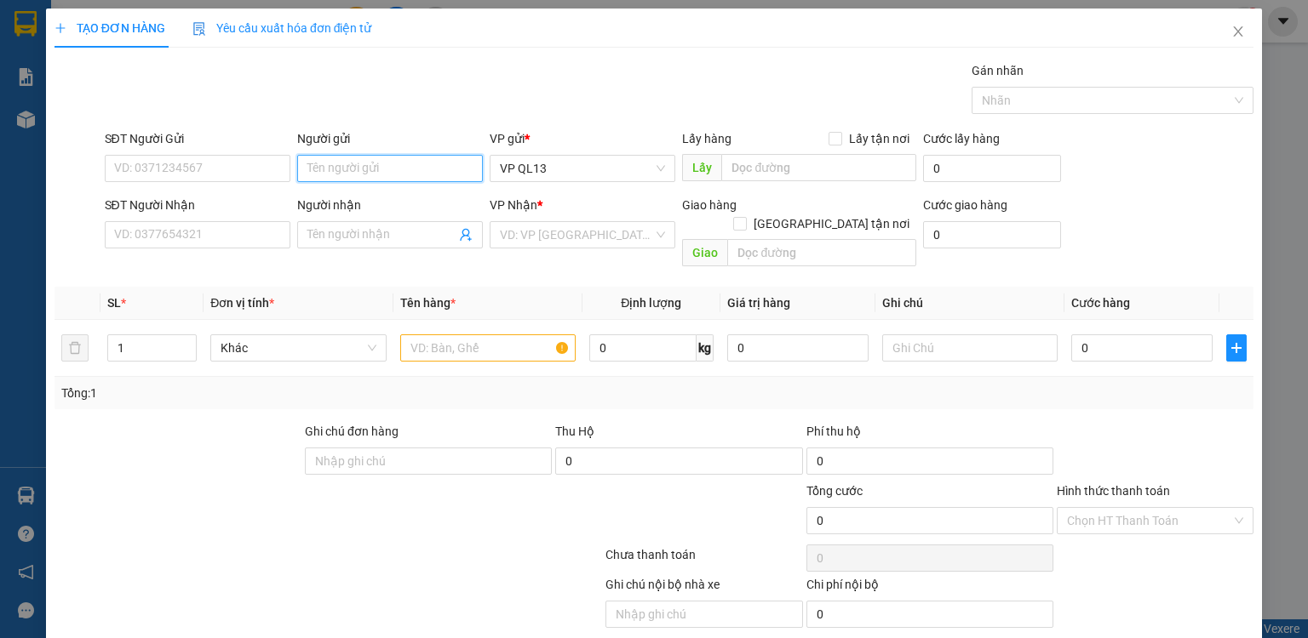
click at [335, 163] on input "Người gửi" at bounding box center [390, 168] width 186 height 27
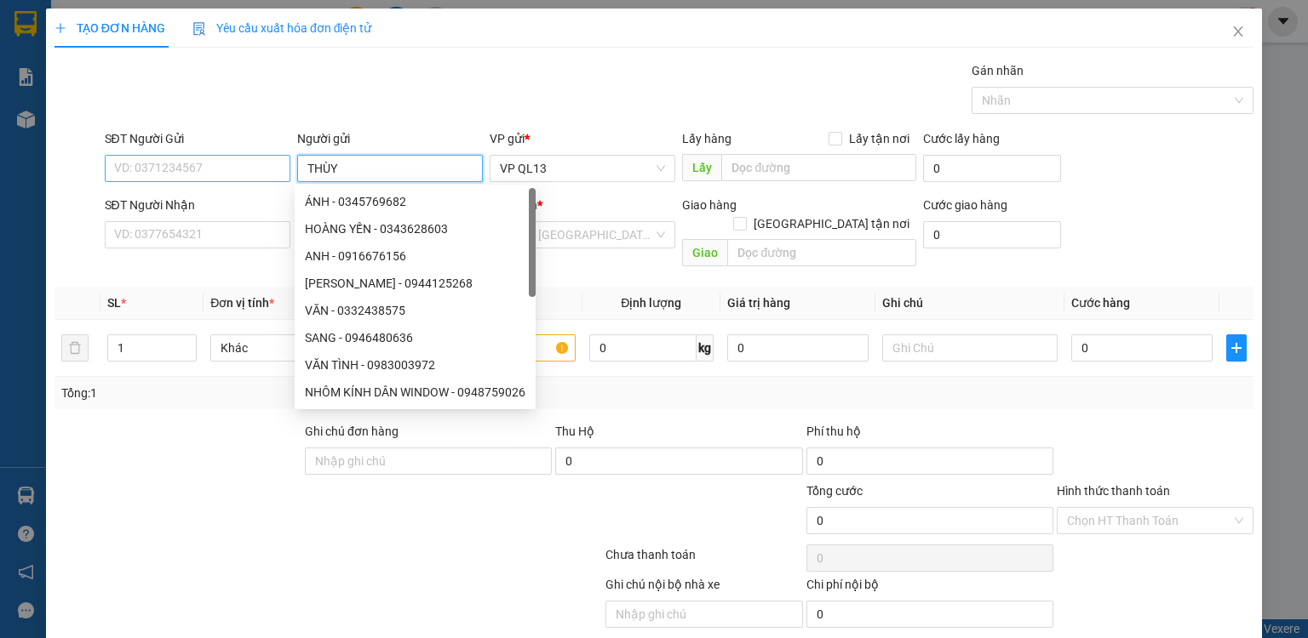
type input "THÙY"
drag, startPoint x: 209, startPoint y: 162, endPoint x: 1135, endPoint y: 305, distance: 937.2
click at [309, 171] on div "SĐT Người Gửi VD: 0371234567 Người gửi THÙY VP gửi * VP QL13 Lấy hàng Lấy tận n…" at bounding box center [679, 159] width 1156 height 60
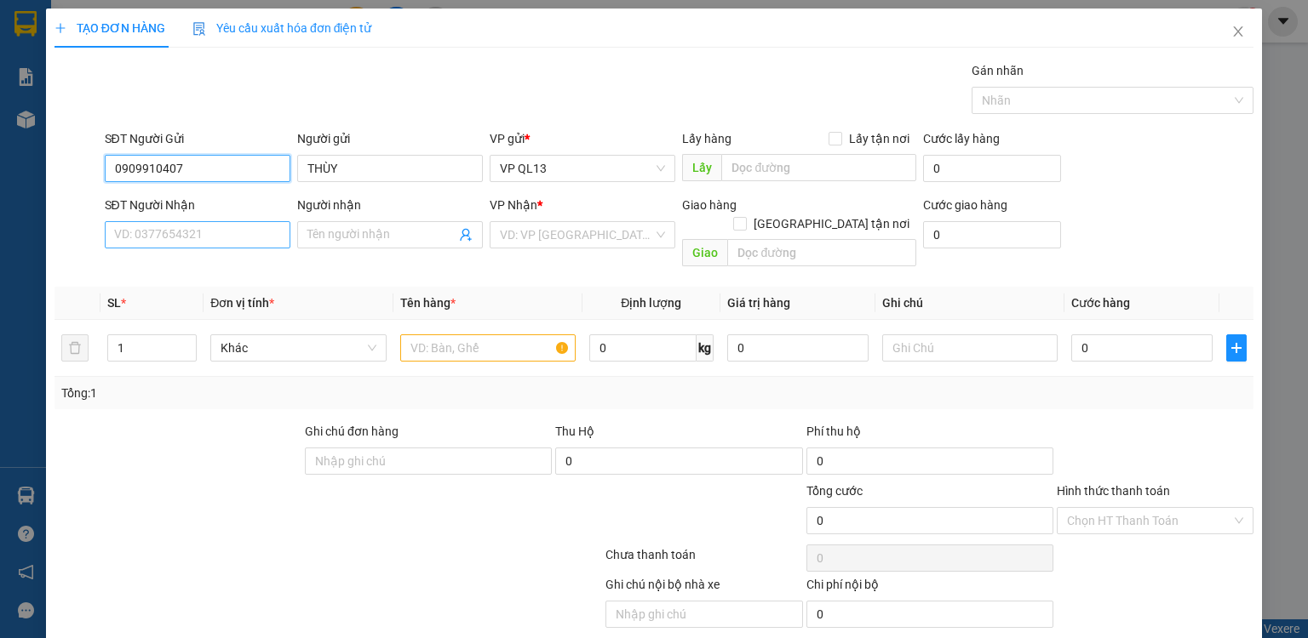
type input "0909910407"
drag, startPoint x: 143, startPoint y: 239, endPoint x: 455, endPoint y: 275, distance: 314.5
click at [145, 239] on input "SĐT Người Nhận" at bounding box center [198, 234] width 186 height 27
type input "0947912612"
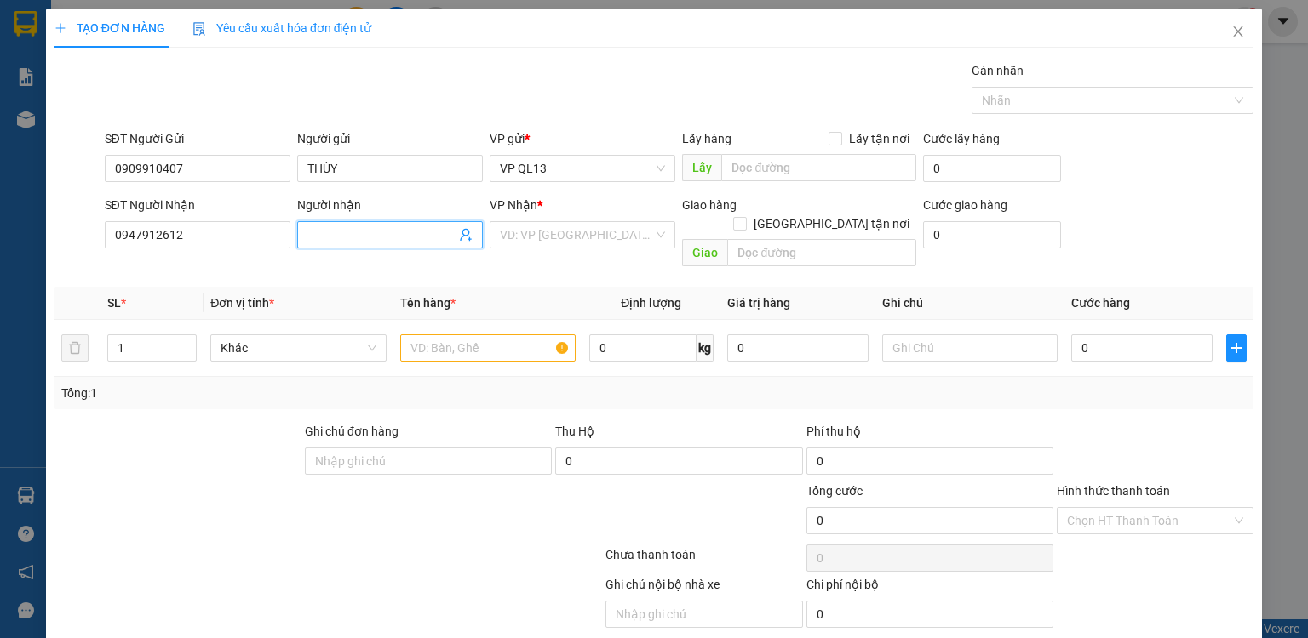
click at [404, 226] on input "Người nhận" at bounding box center [381, 235] width 148 height 19
type input "SANON"
click at [500, 241] on input "search" at bounding box center [576, 235] width 153 height 26
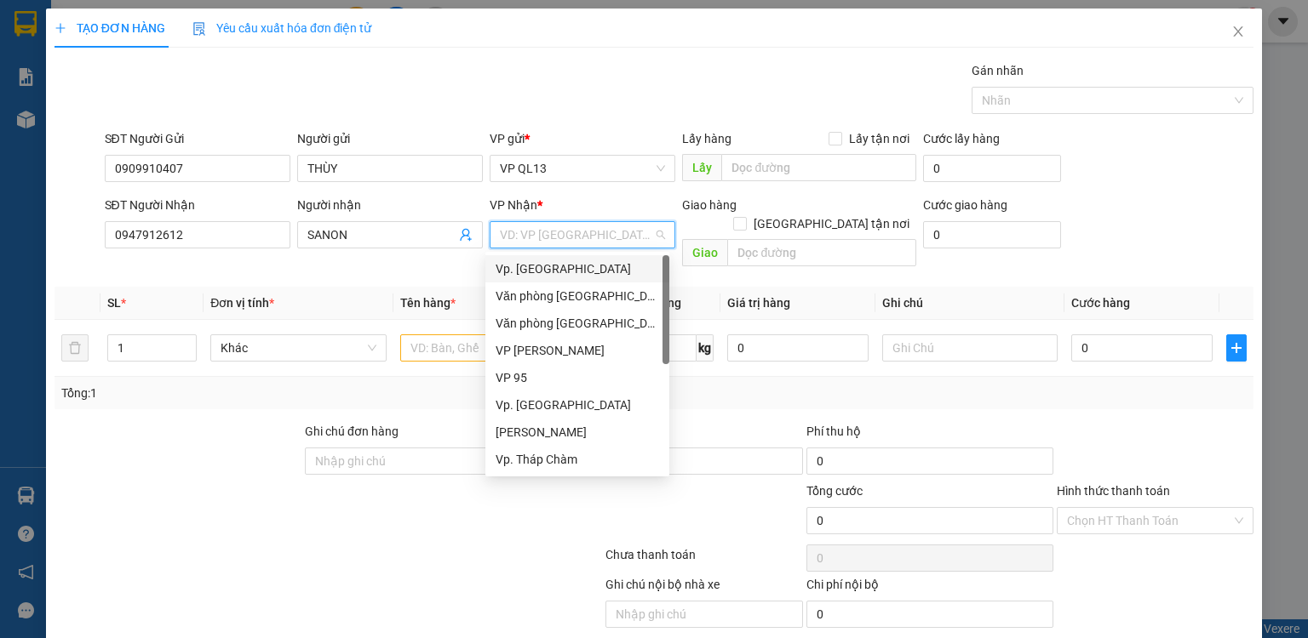
click at [555, 275] on div "Vp. [GEOGRAPHIC_DATA]" at bounding box center [576, 269] width 163 height 19
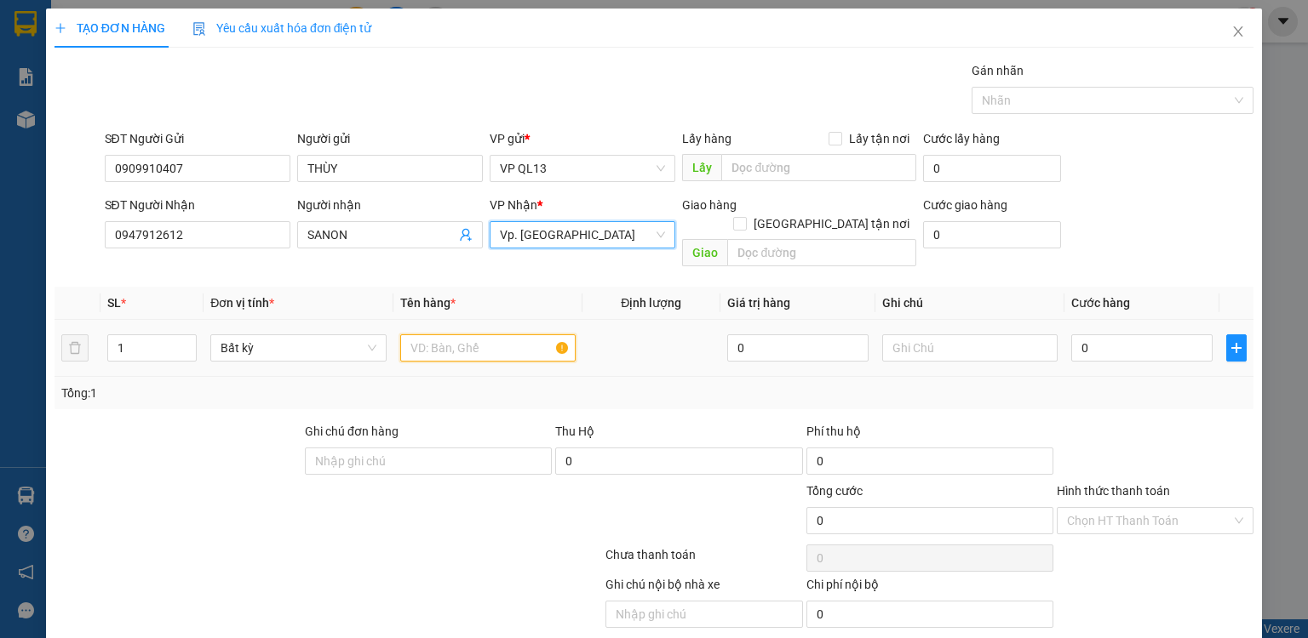
click at [426, 335] on input "text" at bounding box center [487, 348] width 175 height 27
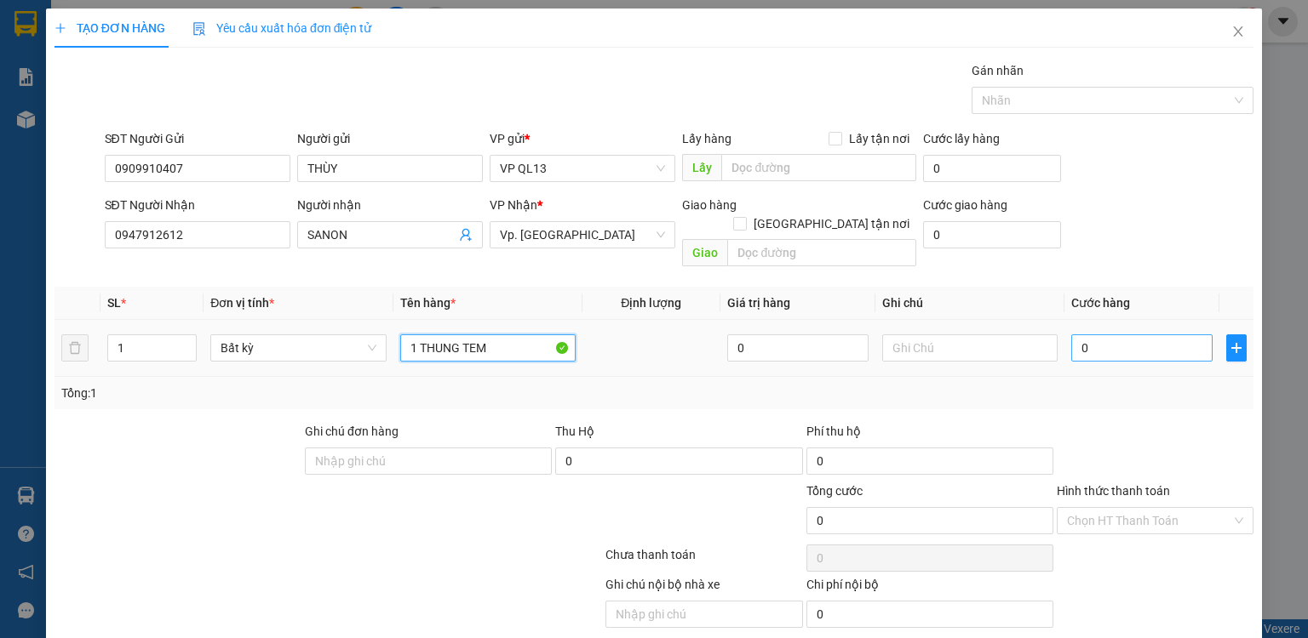
type input "1 THUNG TEM"
click at [1108, 337] on input "0" at bounding box center [1141, 348] width 141 height 27
type input "5"
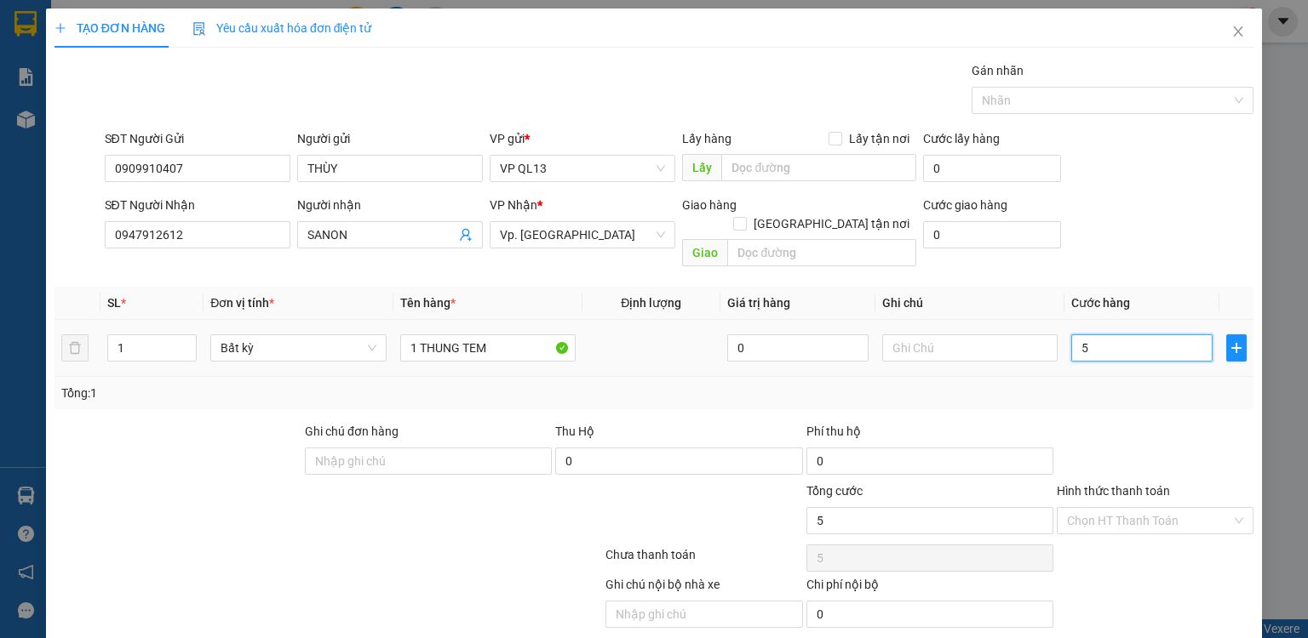
type input "50"
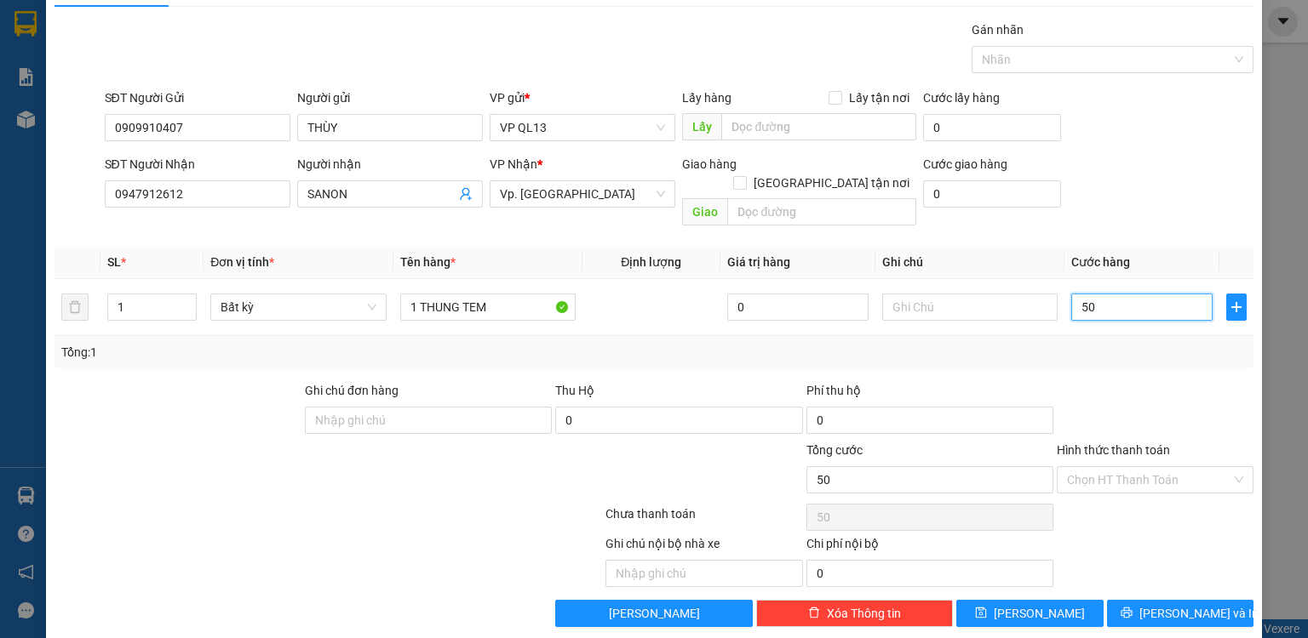
scroll to position [43, 0]
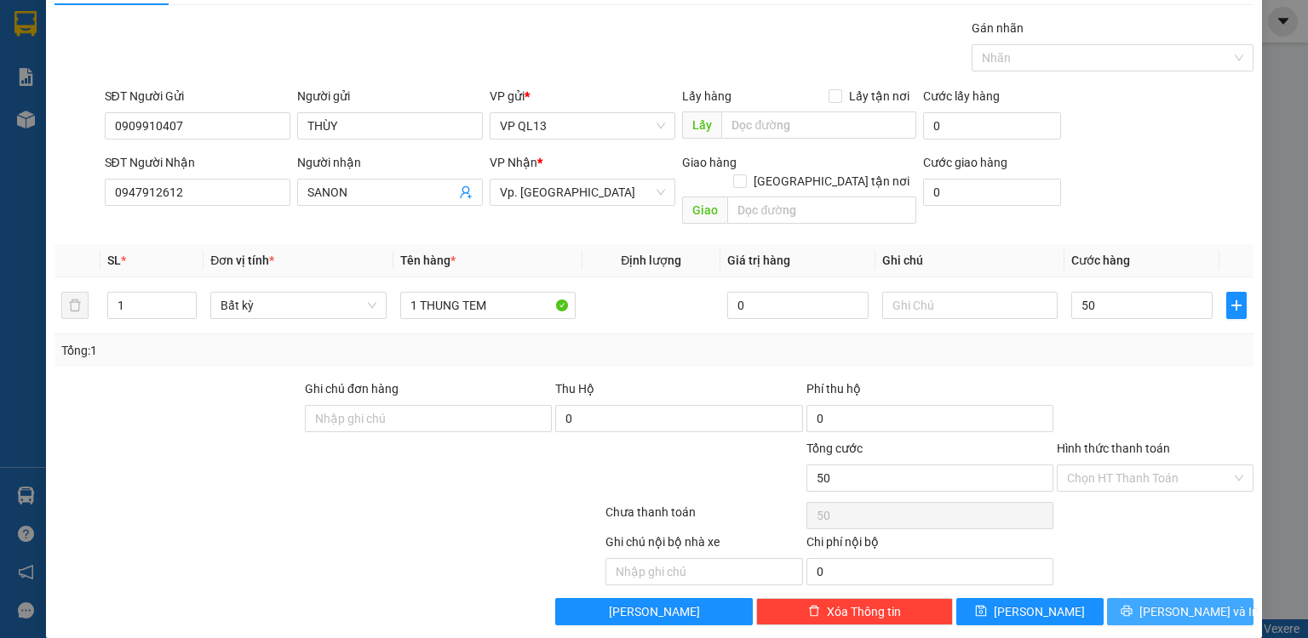
type input "50.000"
click at [1134, 598] on button "[PERSON_NAME] và In" at bounding box center [1180, 611] width 147 height 27
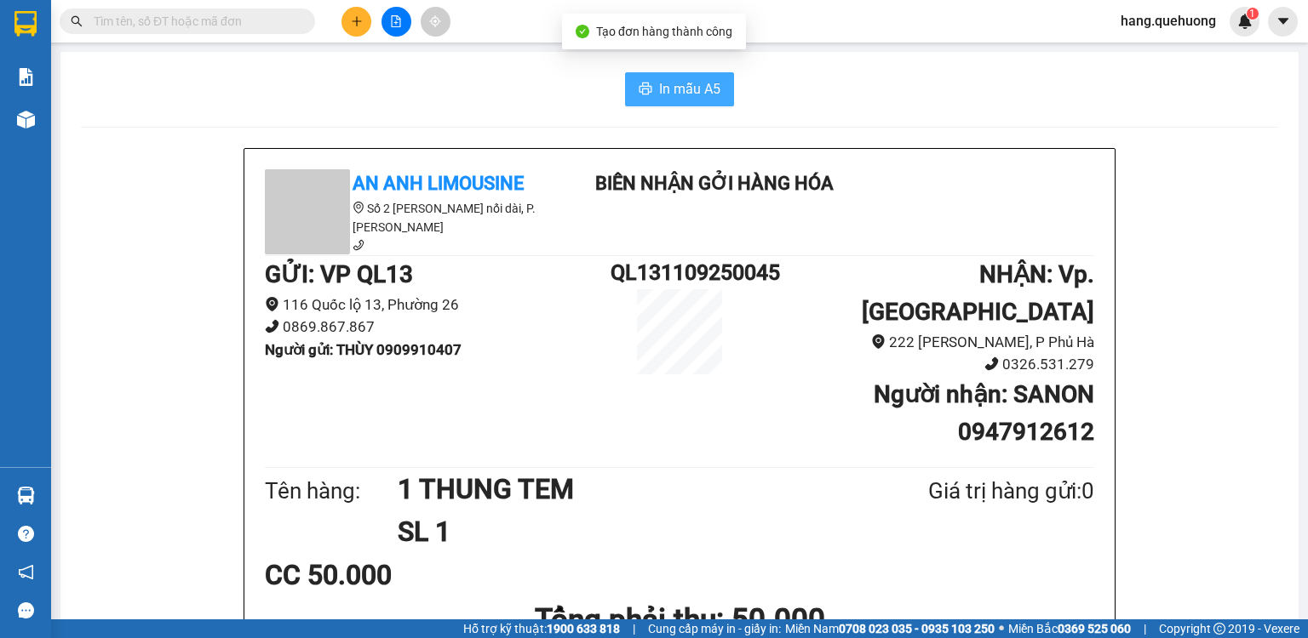
click at [666, 92] on span "In mẫu A5" at bounding box center [689, 88] width 61 height 21
click at [351, 16] on icon "plus" at bounding box center [357, 21] width 12 height 12
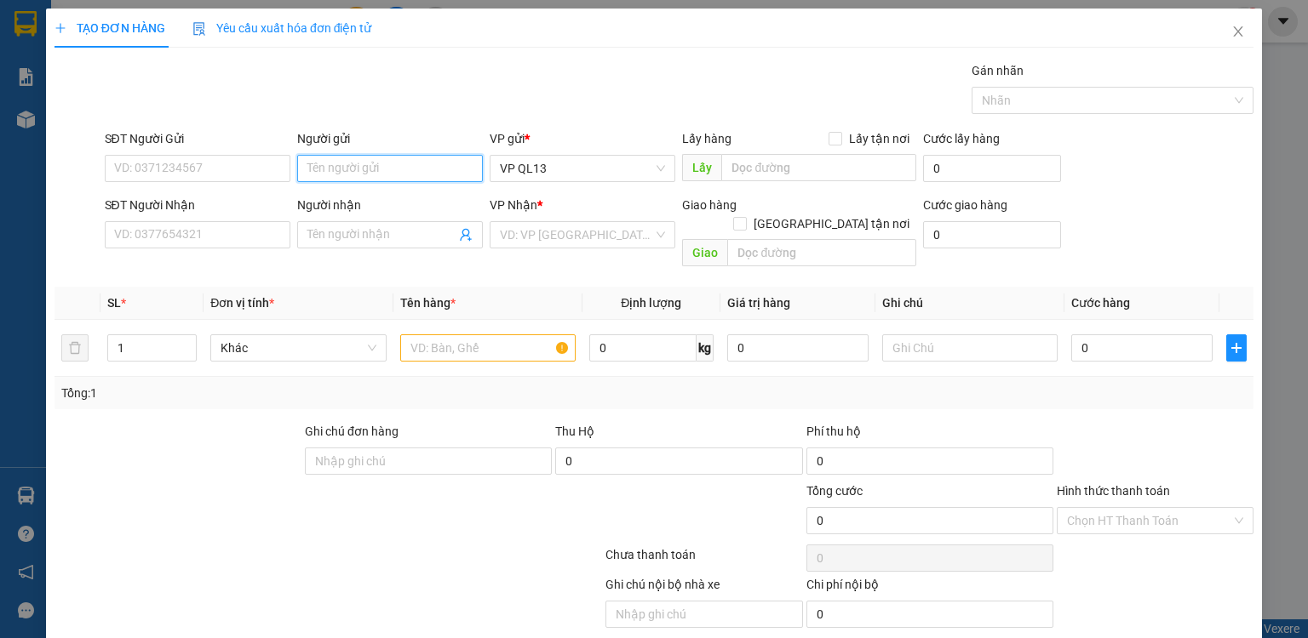
click at [368, 180] on input "Người gửi" at bounding box center [390, 168] width 186 height 27
type input "CTY CÂY Ô LIÊU"
click at [155, 226] on input "SĐT Người Nhận" at bounding box center [198, 234] width 186 height 27
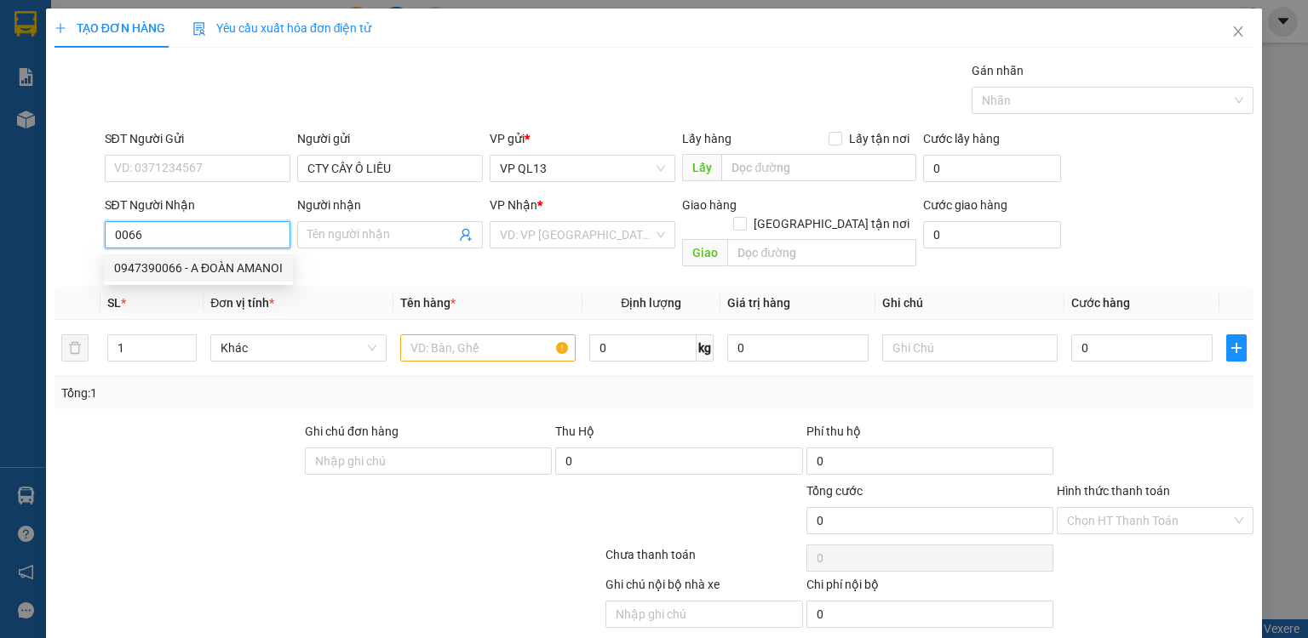
click at [186, 272] on div "0947390066 - A ĐOÀN AMANOI" at bounding box center [198, 268] width 169 height 19
type input "0947390066"
type input "A ĐOÀN AMANOI"
type input "140.000"
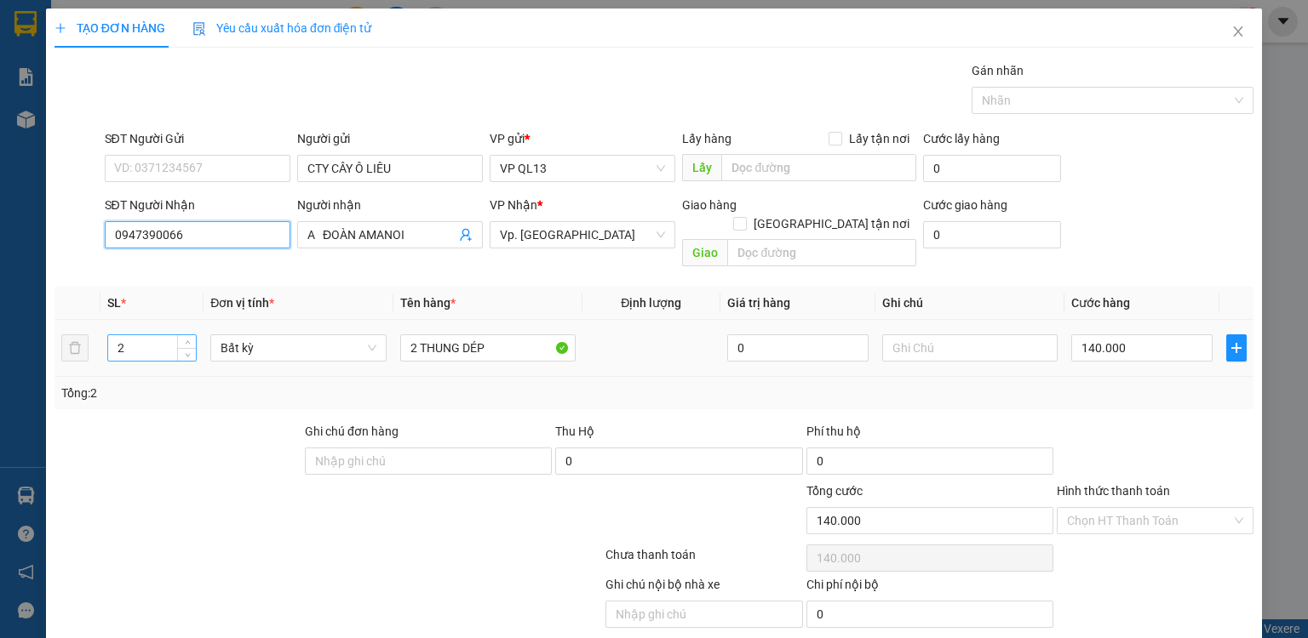
type input "0947390066"
click at [154, 335] on input "2" at bounding box center [152, 348] width 88 height 26
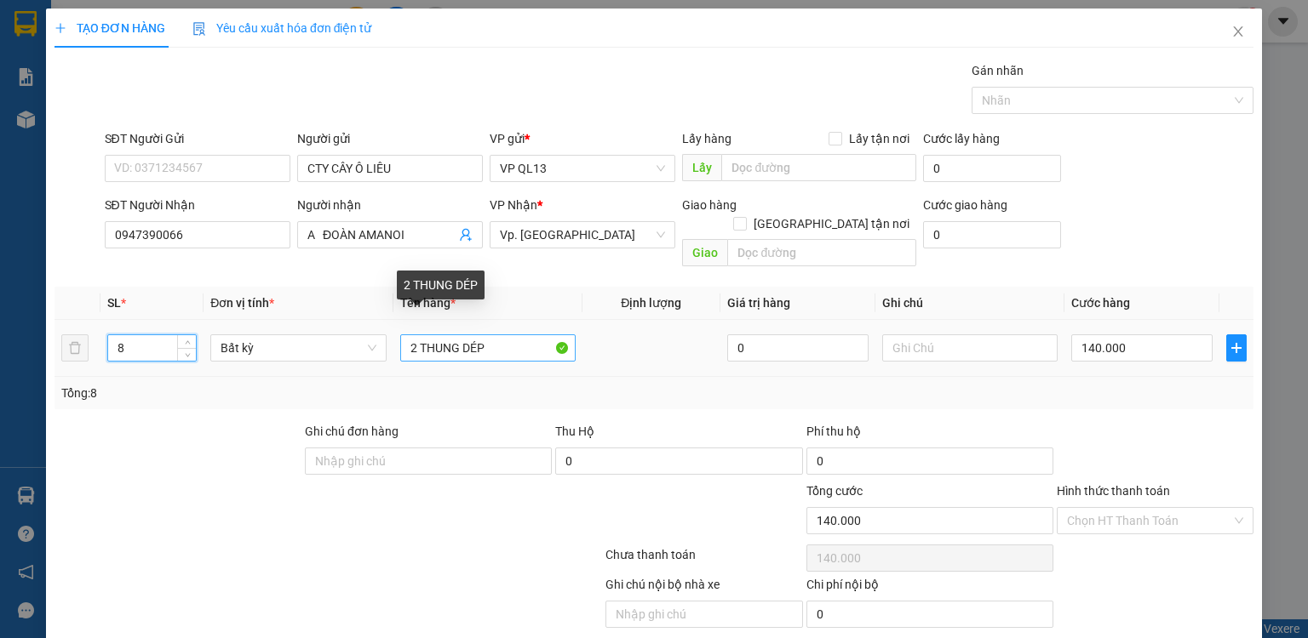
type input "8"
click at [503, 335] on input "2 THUNG DÉP" at bounding box center [487, 348] width 175 height 27
type input "0"
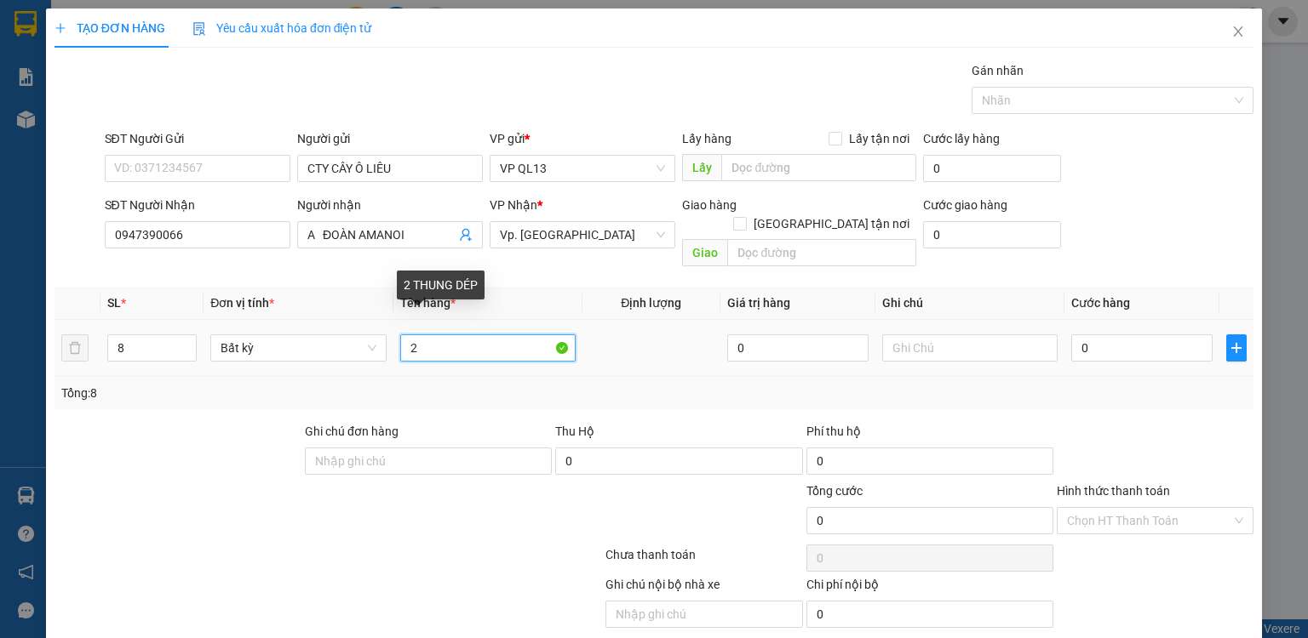
type input "2"
type input "8 THUNG ĐỒ"
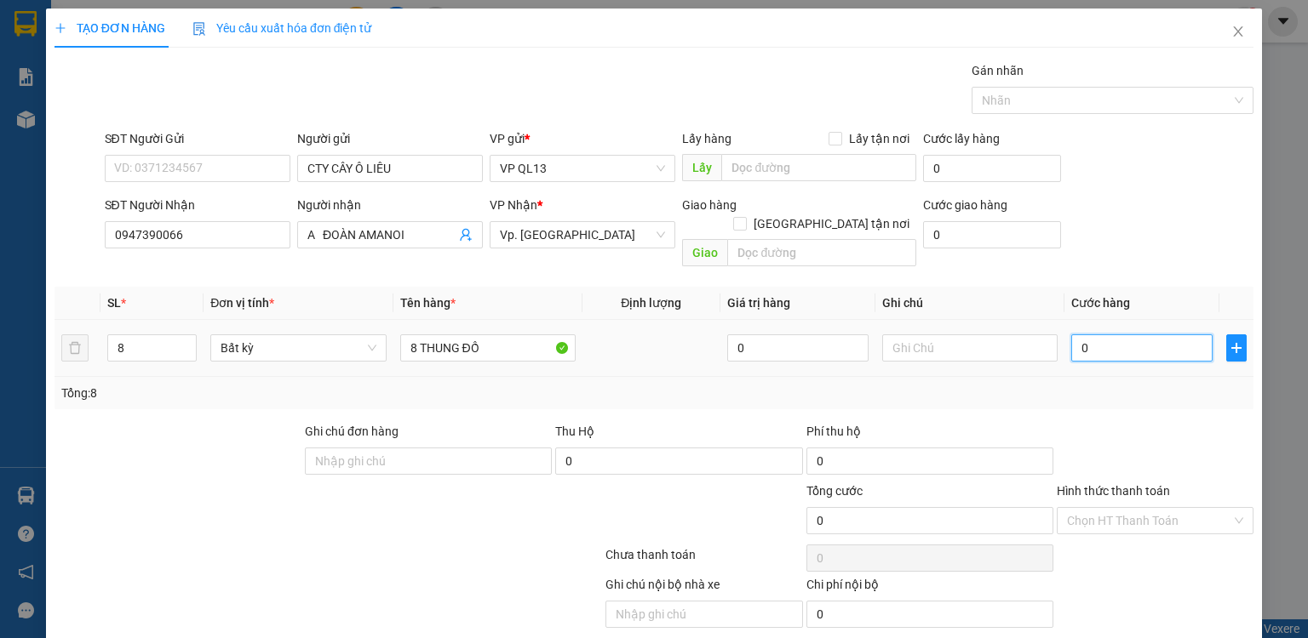
click at [1120, 335] on input "0" at bounding box center [1141, 348] width 141 height 27
type input "4"
type input "40"
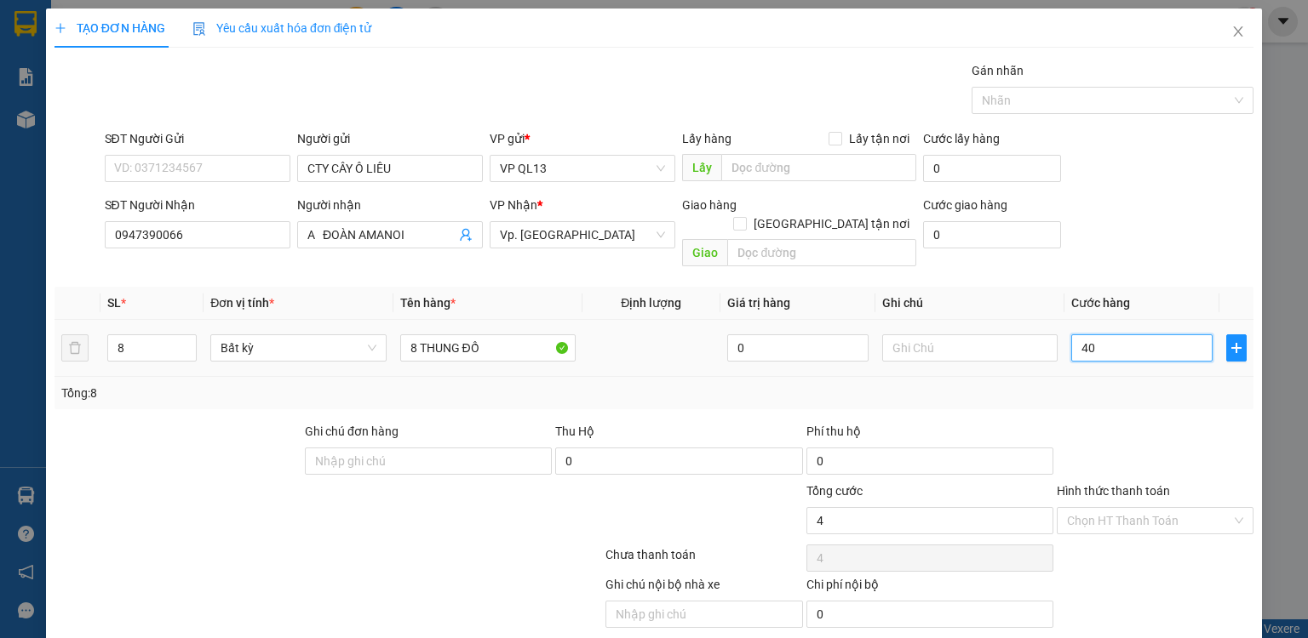
type input "40"
type input "400"
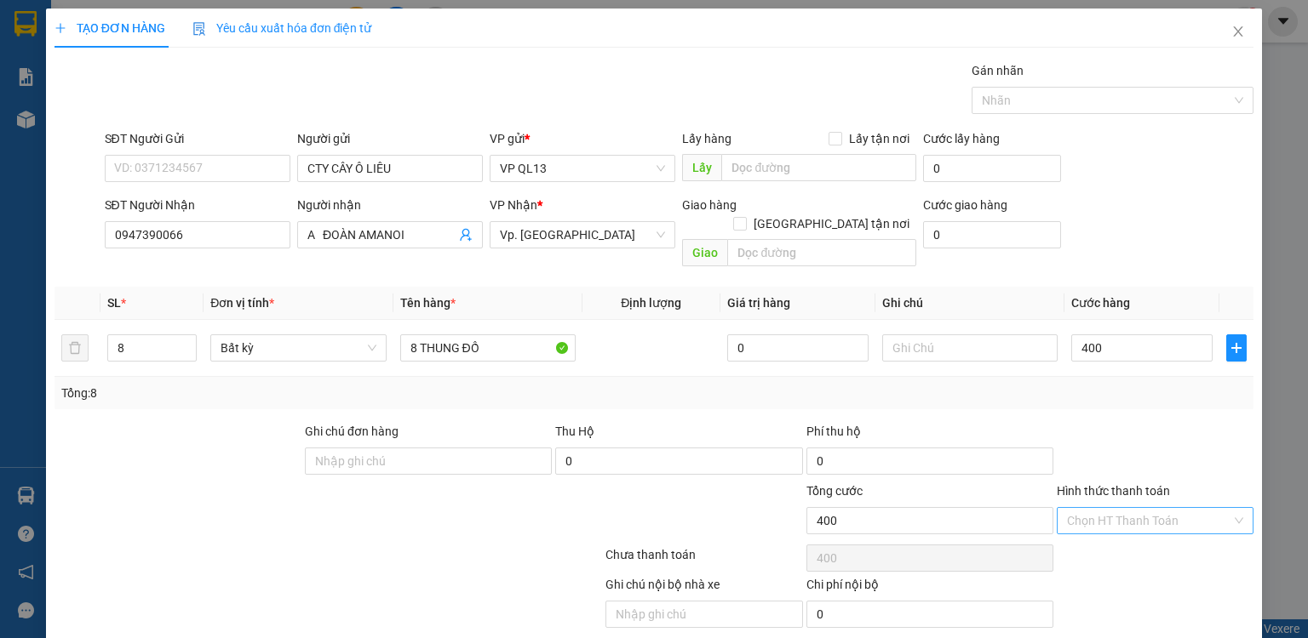
type input "400.000"
click at [1079, 508] on input "Hình thức thanh toán" at bounding box center [1149, 521] width 164 height 26
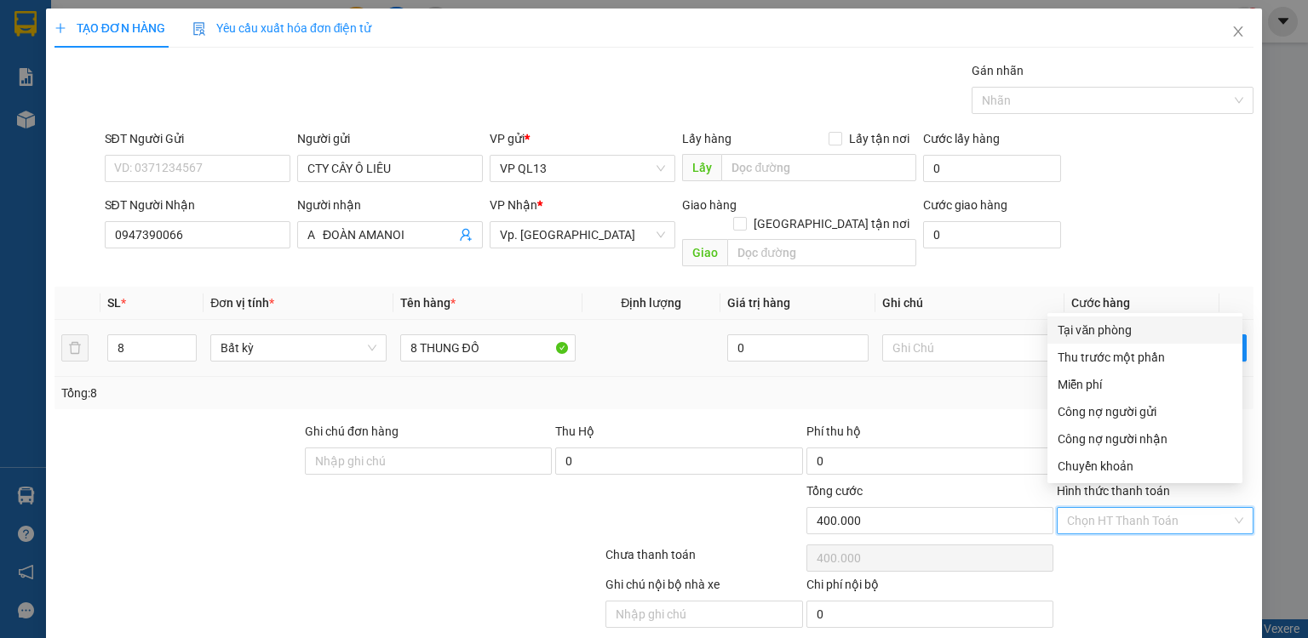
click at [1079, 339] on div "Tại văn phòng" at bounding box center [1144, 330] width 175 height 19
type input "0"
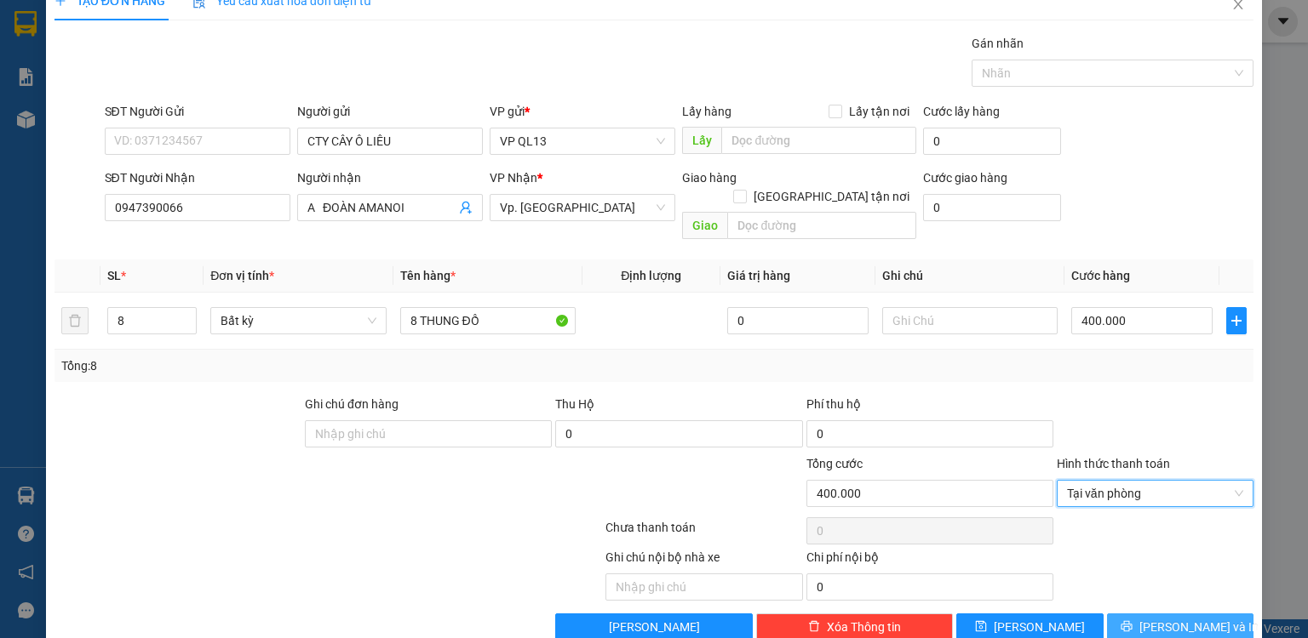
scroll to position [43, 0]
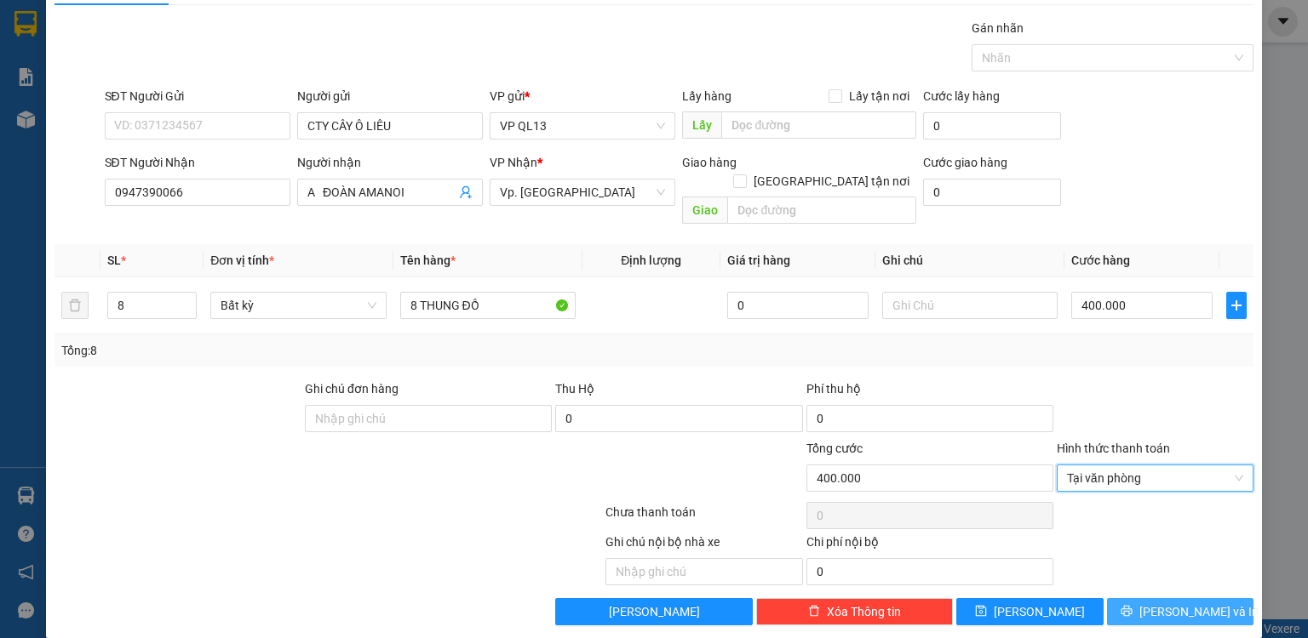
click at [1134, 598] on button "[PERSON_NAME] và In" at bounding box center [1180, 611] width 147 height 27
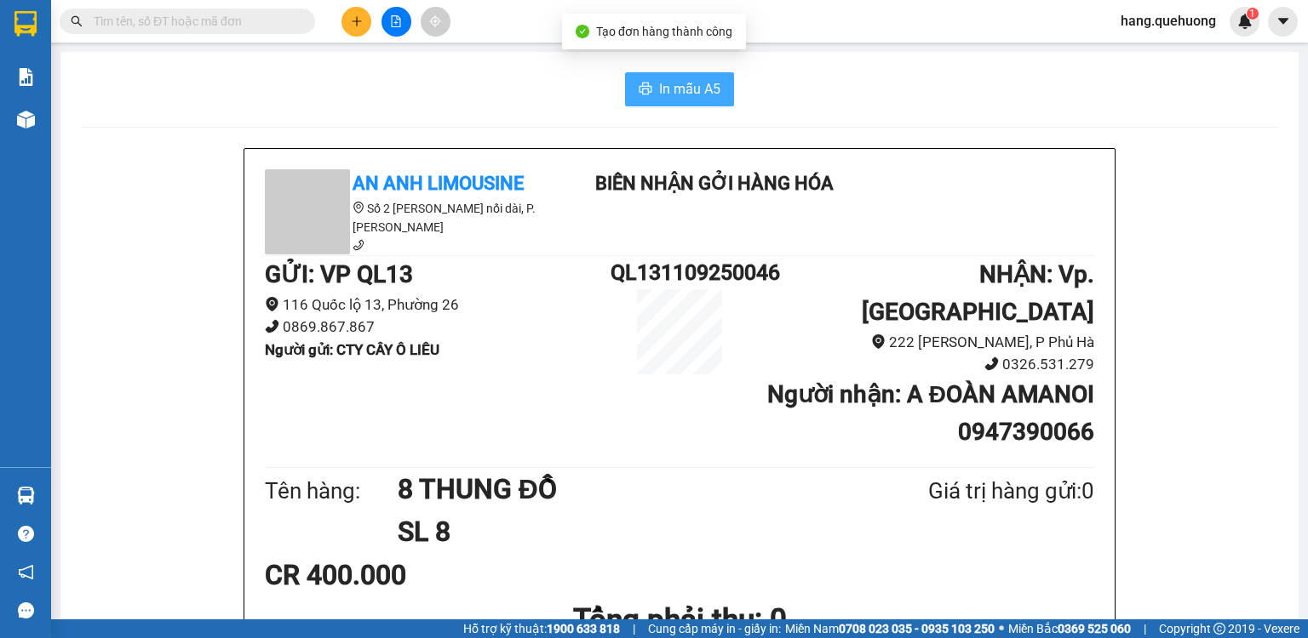
click at [701, 92] on span "In mẫu A5" at bounding box center [689, 88] width 61 height 21
click at [358, 23] on icon "plus" at bounding box center [357, 21] width 12 height 12
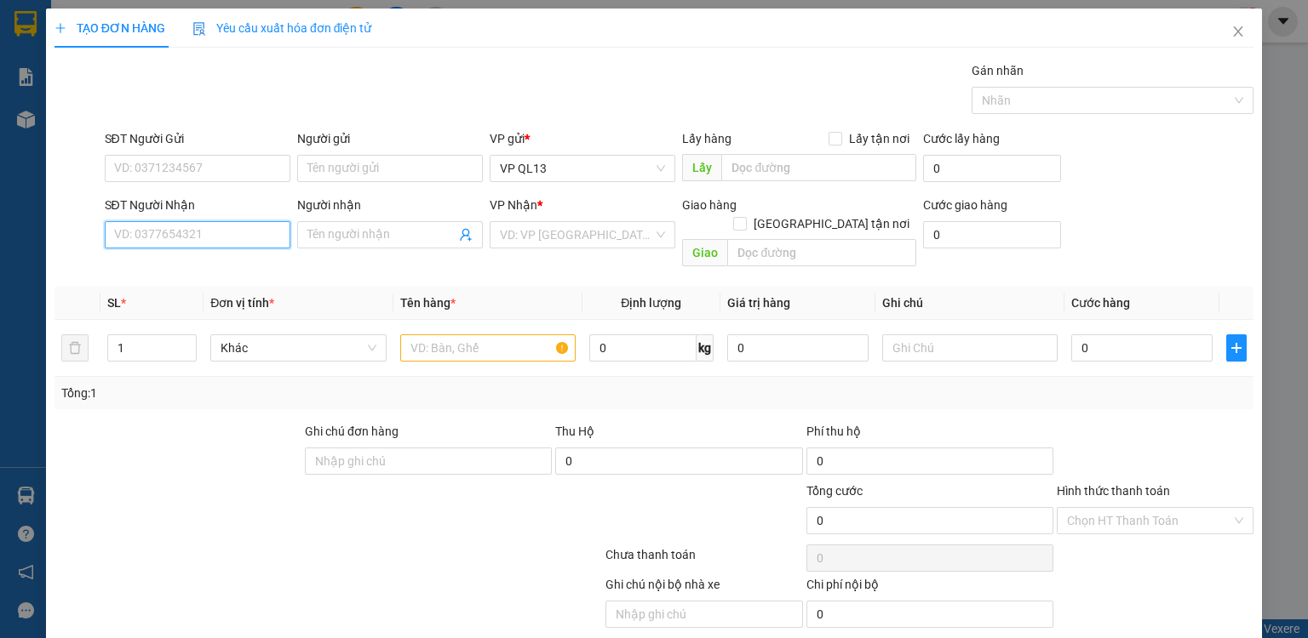
click at [226, 234] on input "SĐT Người Nhận" at bounding box center [198, 234] width 186 height 27
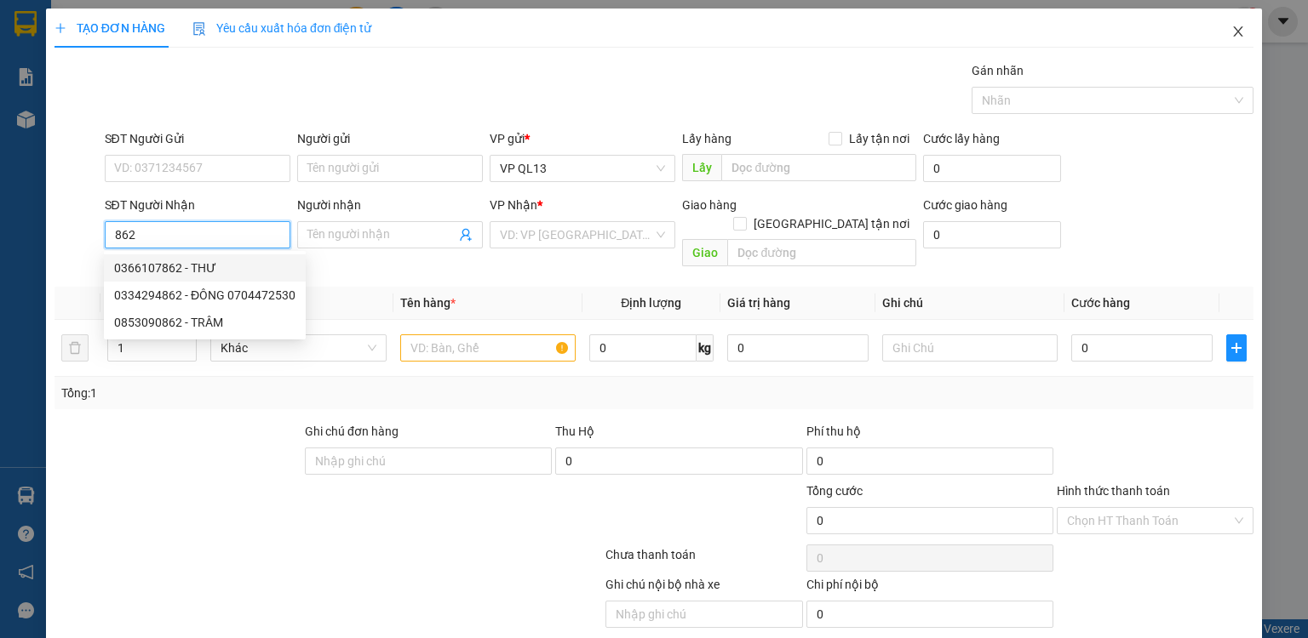
type input "862"
click at [1214, 37] on span "Close" at bounding box center [1238, 33] width 48 height 48
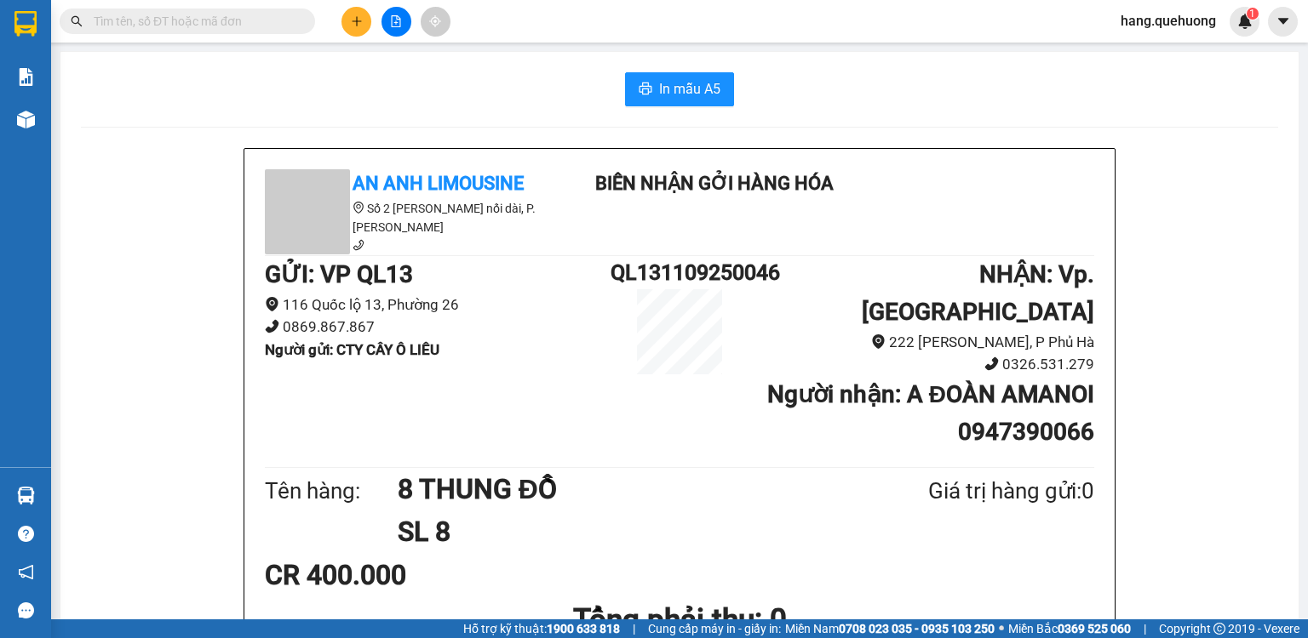
click at [158, 27] on input "text" at bounding box center [194, 21] width 201 height 19
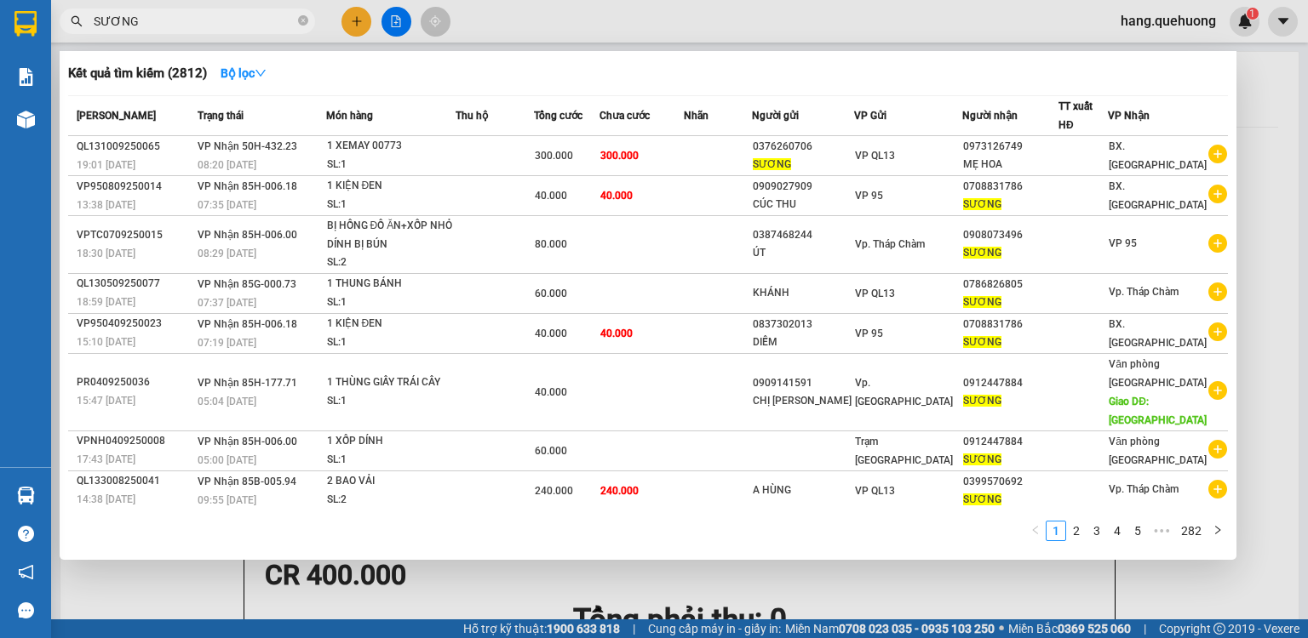
type input "SƯƠNG"
click at [360, 17] on div at bounding box center [654, 319] width 1308 height 638
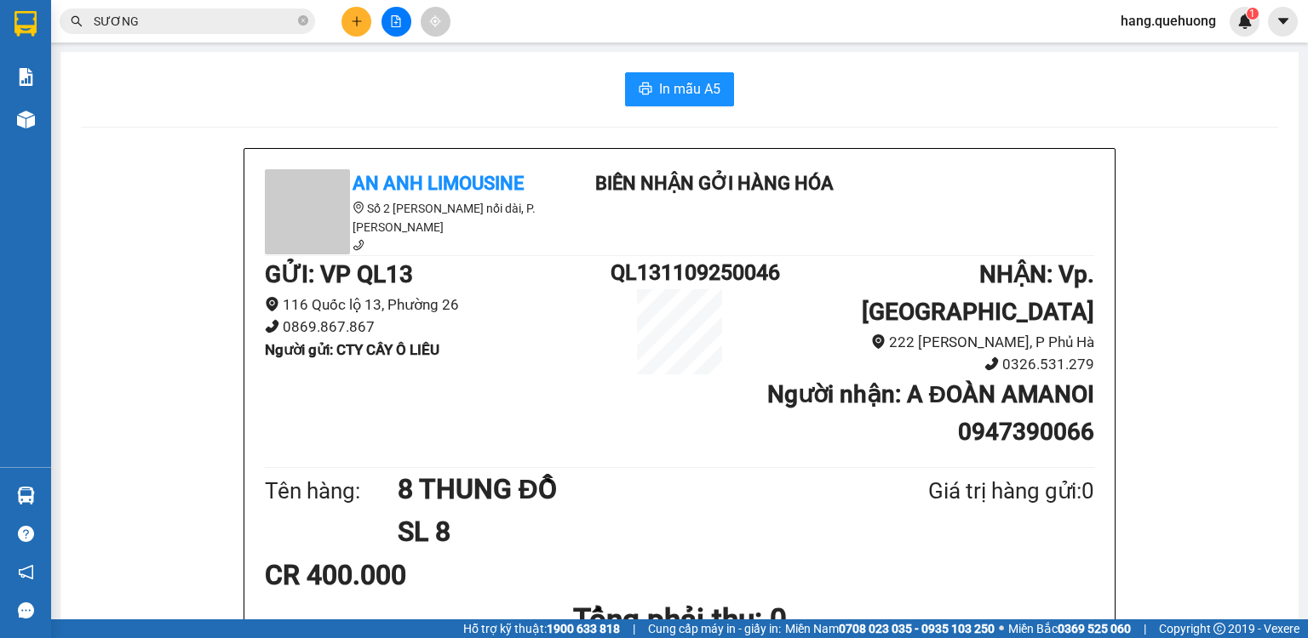
click at [357, 31] on button at bounding box center [356, 22] width 30 height 30
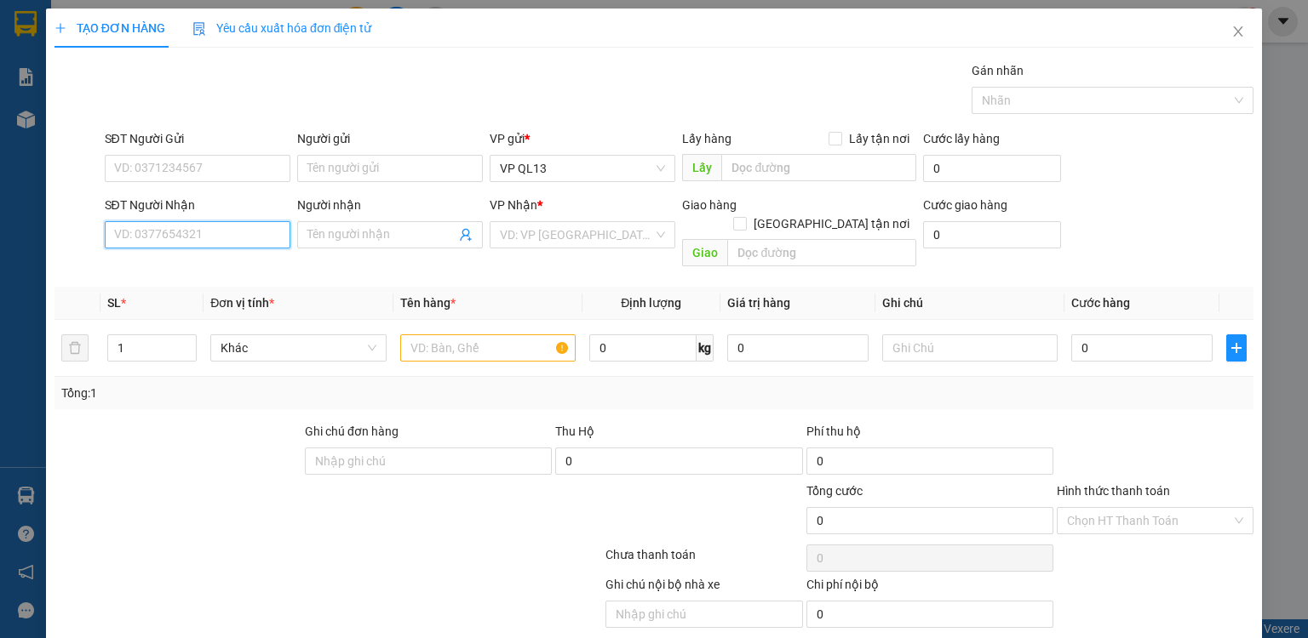
click at [169, 232] on input "SĐT Người Nhận" at bounding box center [198, 234] width 186 height 27
click at [202, 261] on div "0399570692 - SƯƠNG" at bounding box center [195, 268] width 163 height 19
type input "0399570692"
type input "SƯƠNG"
type input "200.000"
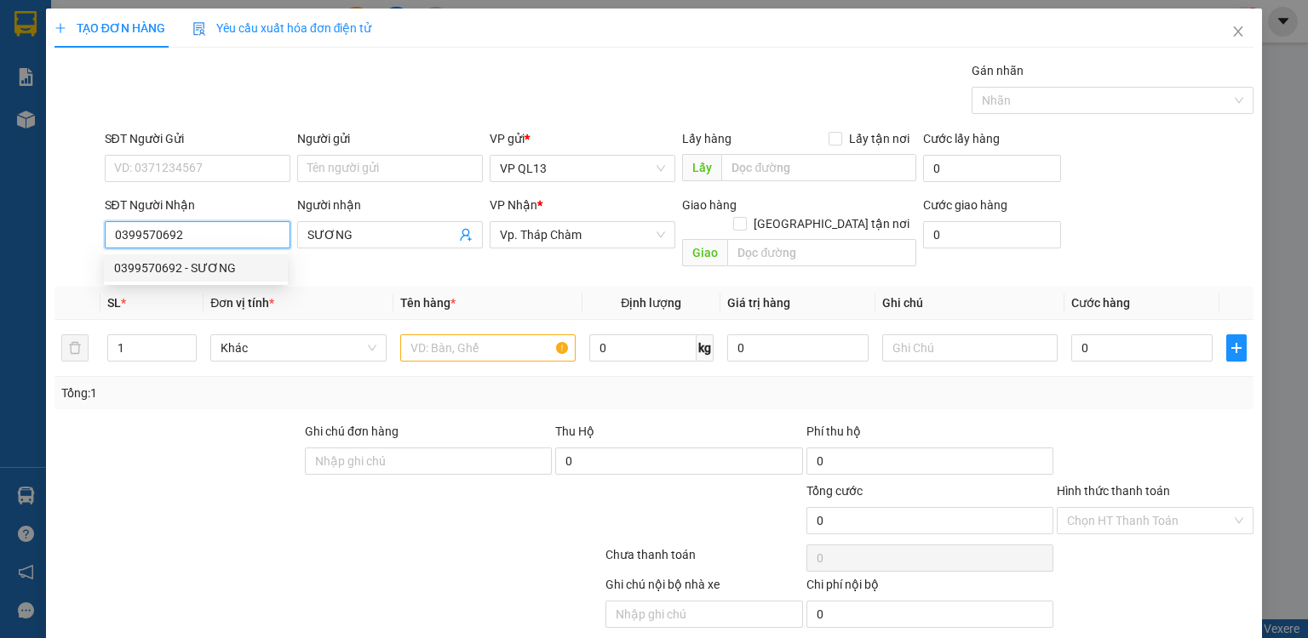
type input "200.000"
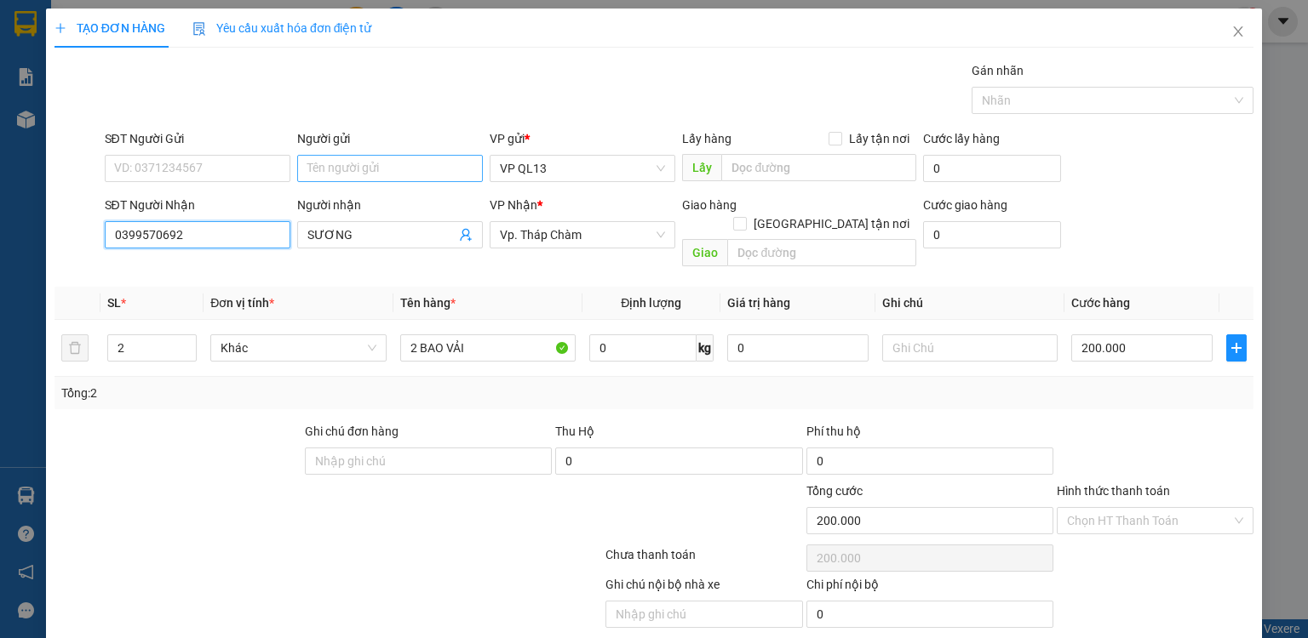
type input "0399570692"
click at [351, 173] on input "Người gửi" at bounding box center [390, 168] width 186 height 27
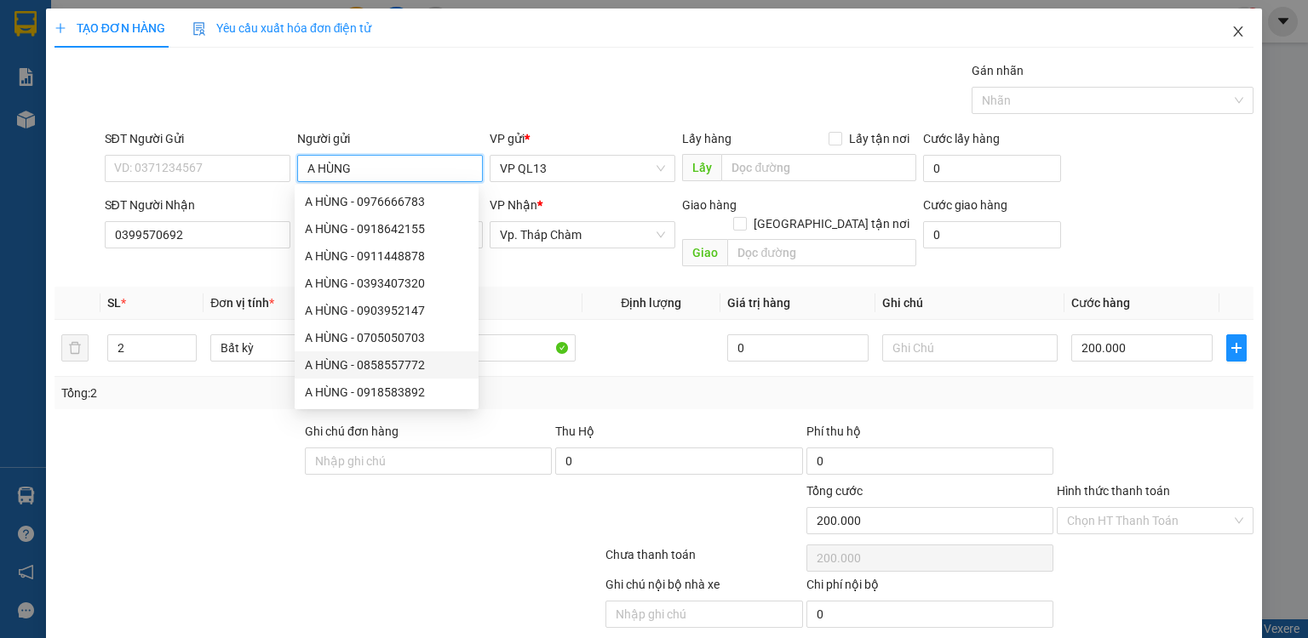
type input "A HÙNG"
click at [1233, 34] on icon "close" at bounding box center [1238, 32] width 14 height 14
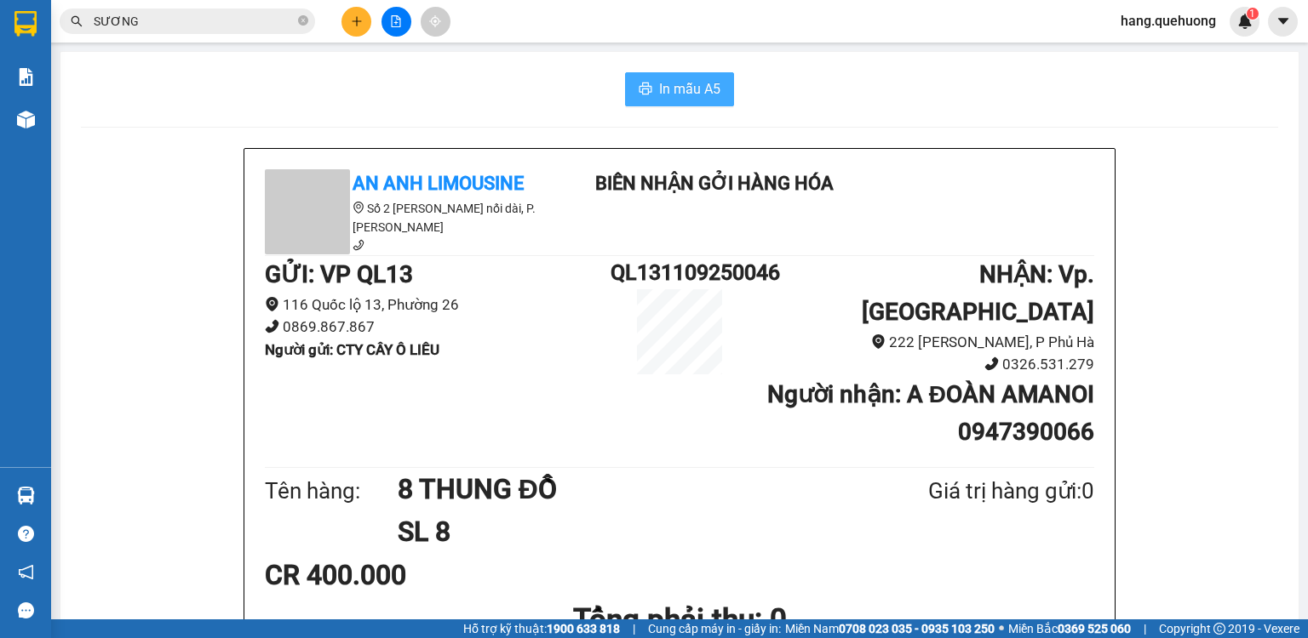
click at [659, 99] on span "In mẫu A5" at bounding box center [689, 88] width 61 height 21
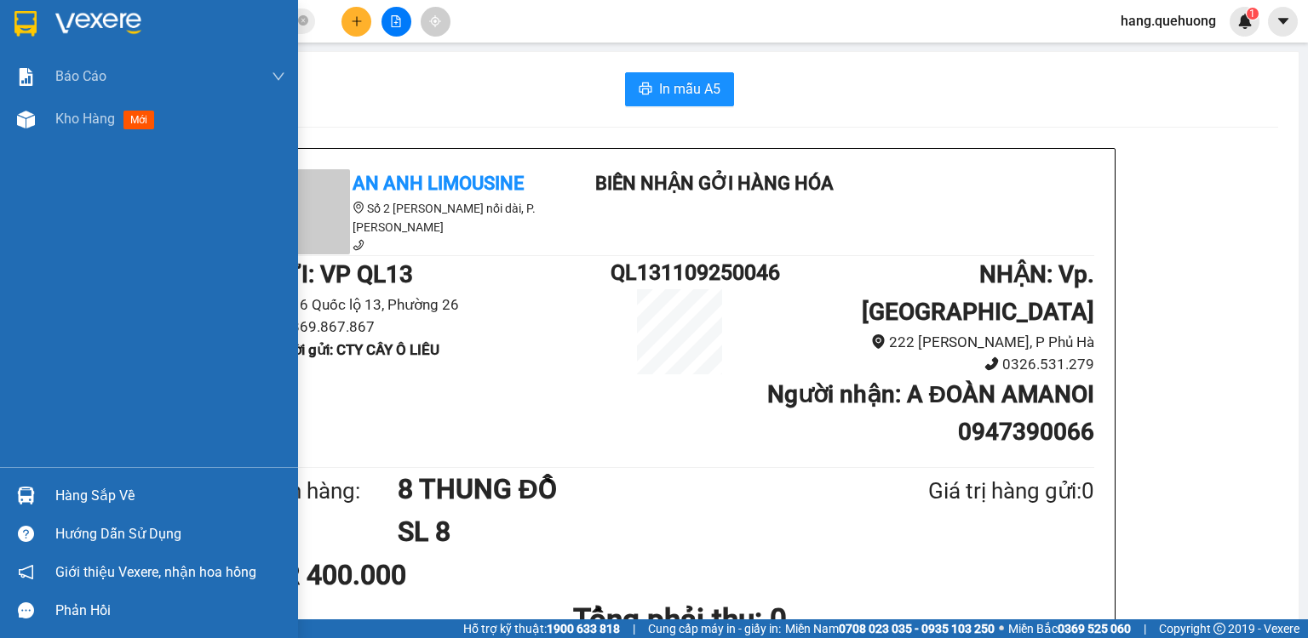
click at [101, 504] on div "Hàng sắp về" at bounding box center [170, 497] width 230 height 26
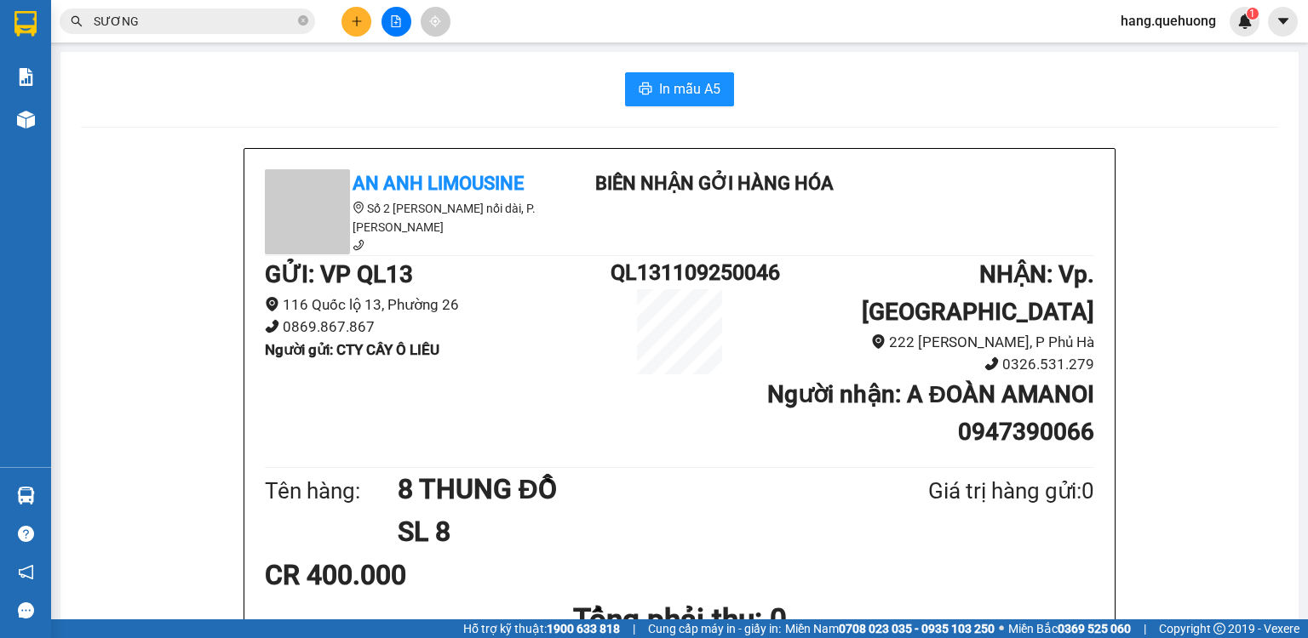
click at [885, 99] on section "Kết quả tìm kiếm ( 2812 ) Bộ lọc Mã ĐH Trạng thái Món hàng Thu hộ Tổng cước Chư…" at bounding box center [654, 319] width 1308 height 638
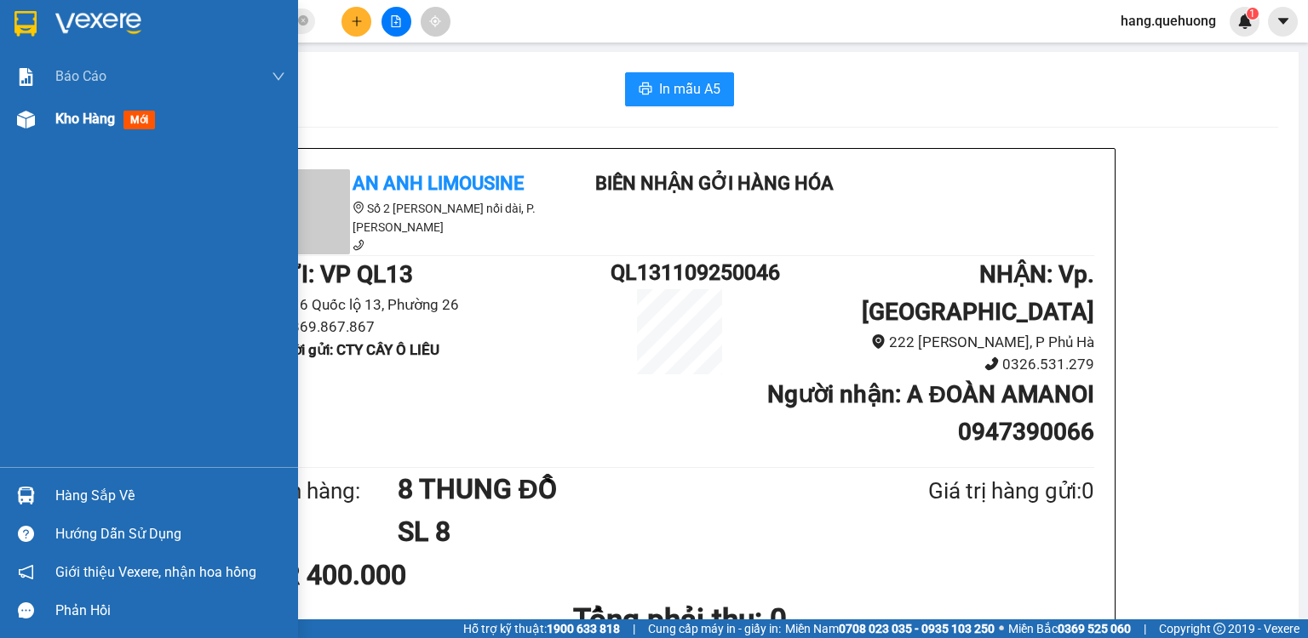
click at [100, 111] on span "Kho hàng" at bounding box center [85, 119] width 60 height 16
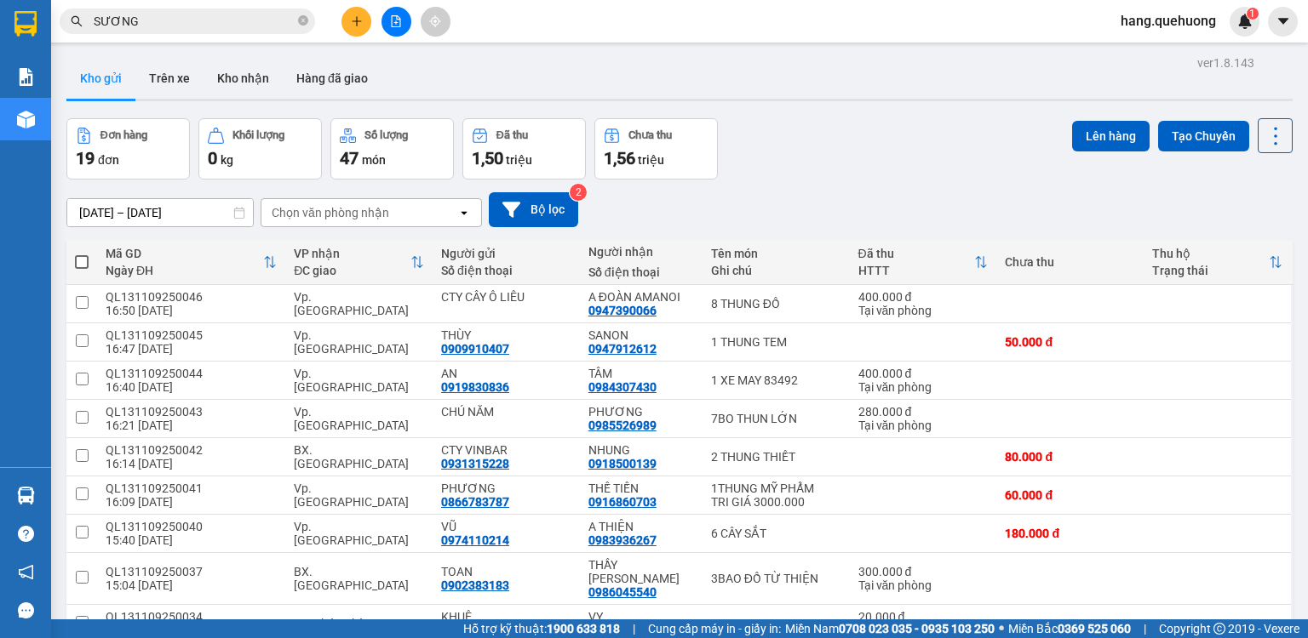
click at [351, 30] on button at bounding box center [356, 22] width 30 height 30
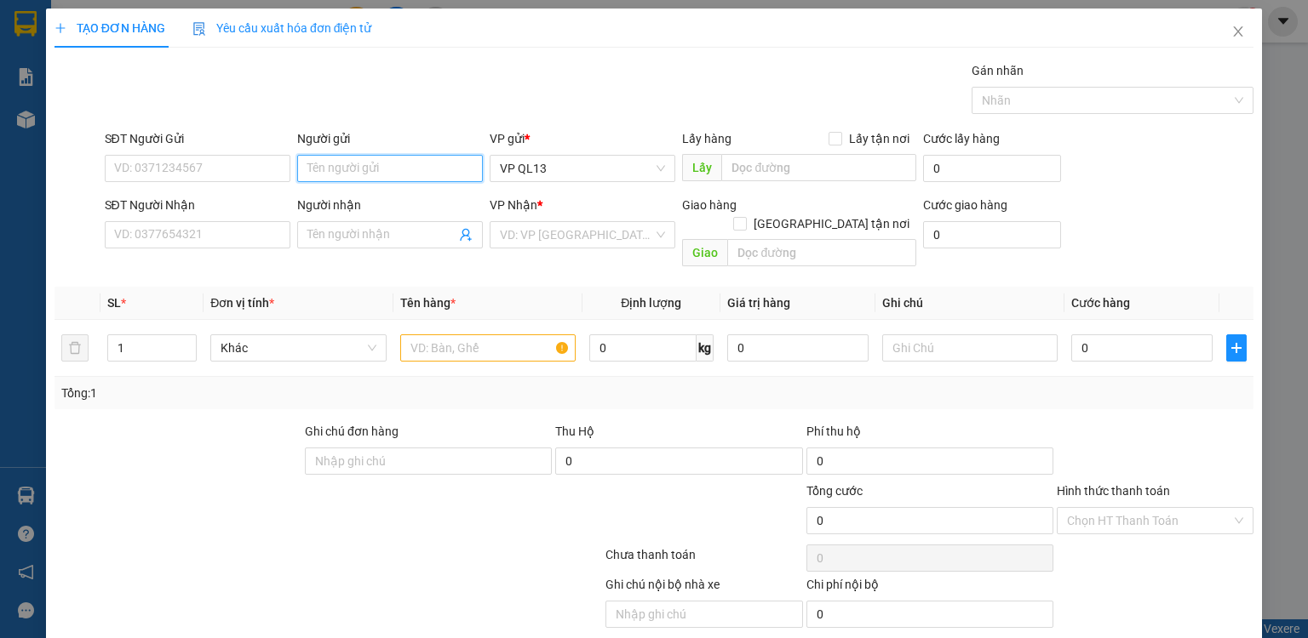
click at [335, 178] on input "Người gửi" at bounding box center [390, 168] width 186 height 27
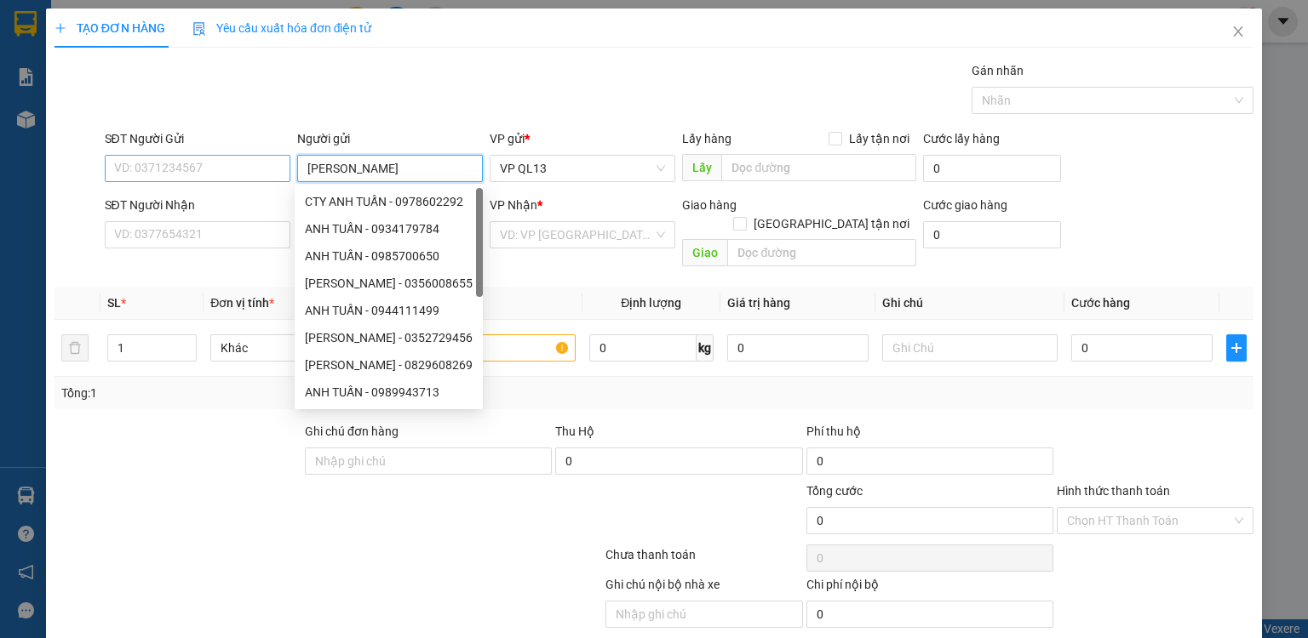
type input "[PERSON_NAME]"
click at [197, 171] on input "SĐT Người Gửi" at bounding box center [198, 168] width 186 height 27
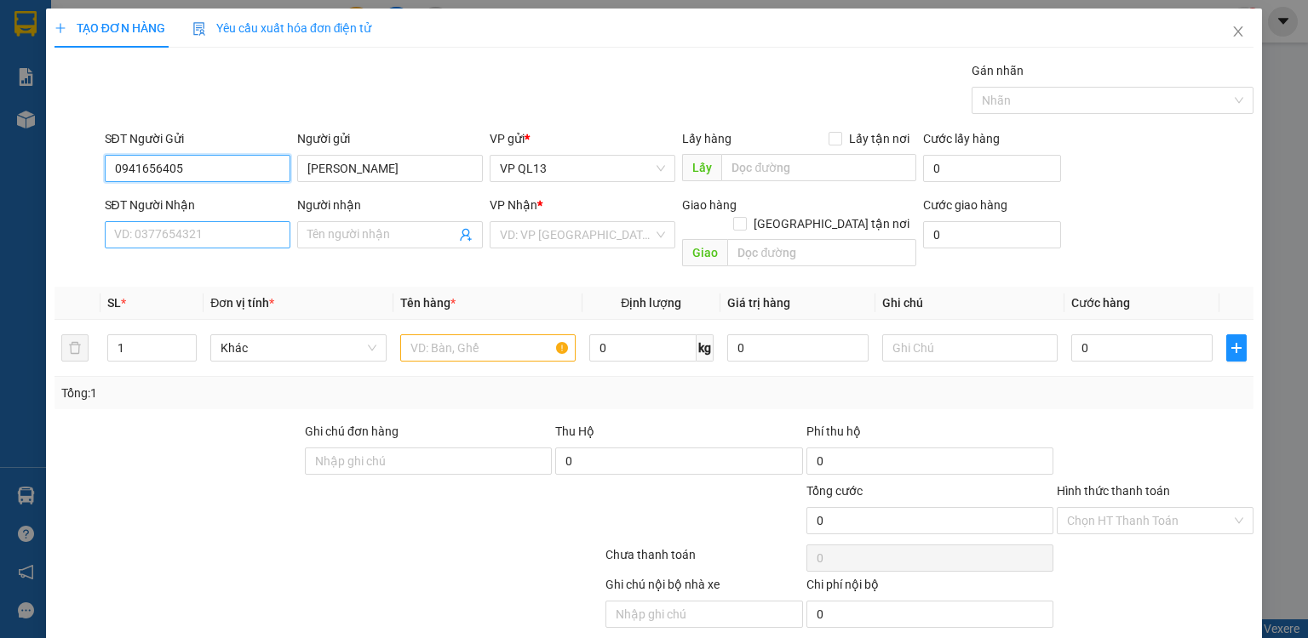
type input "0941656405"
click at [272, 238] on input "SĐT Người Nhận" at bounding box center [198, 234] width 186 height 27
click at [137, 238] on input "SĐT Người Nhận" at bounding box center [198, 234] width 186 height 27
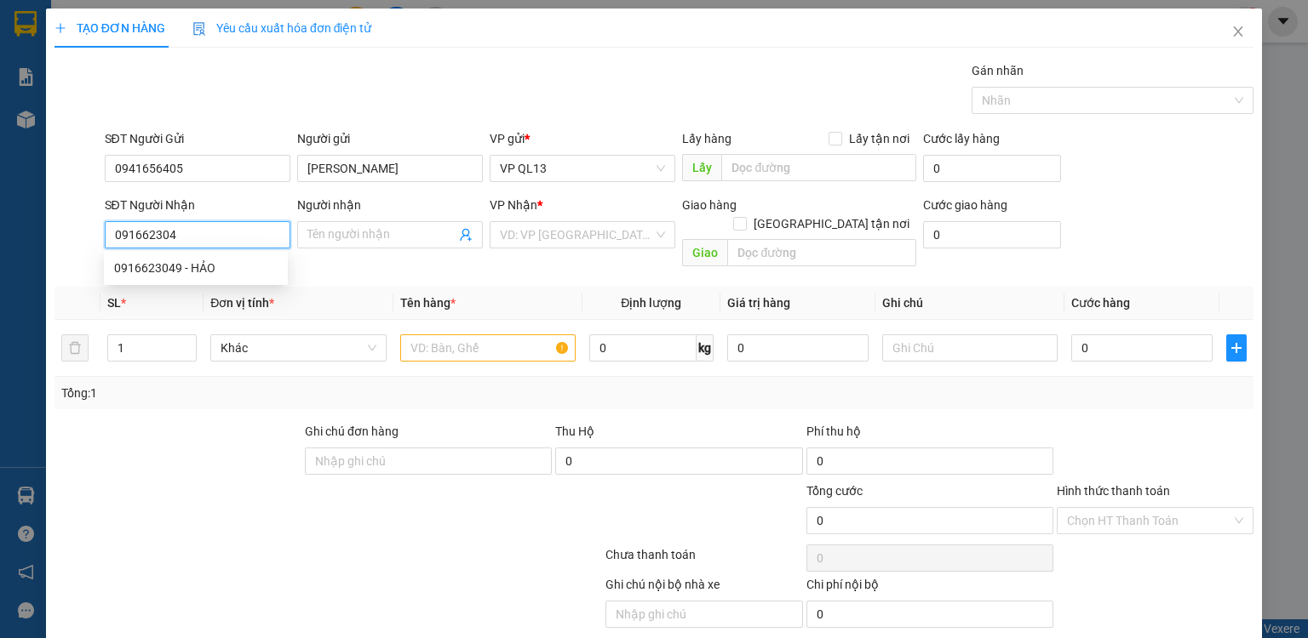
type input "0916623049"
click at [201, 272] on div "0916623049 - HẢO" at bounding box center [195, 268] width 163 height 19
type input "HẢO"
type input "40.000"
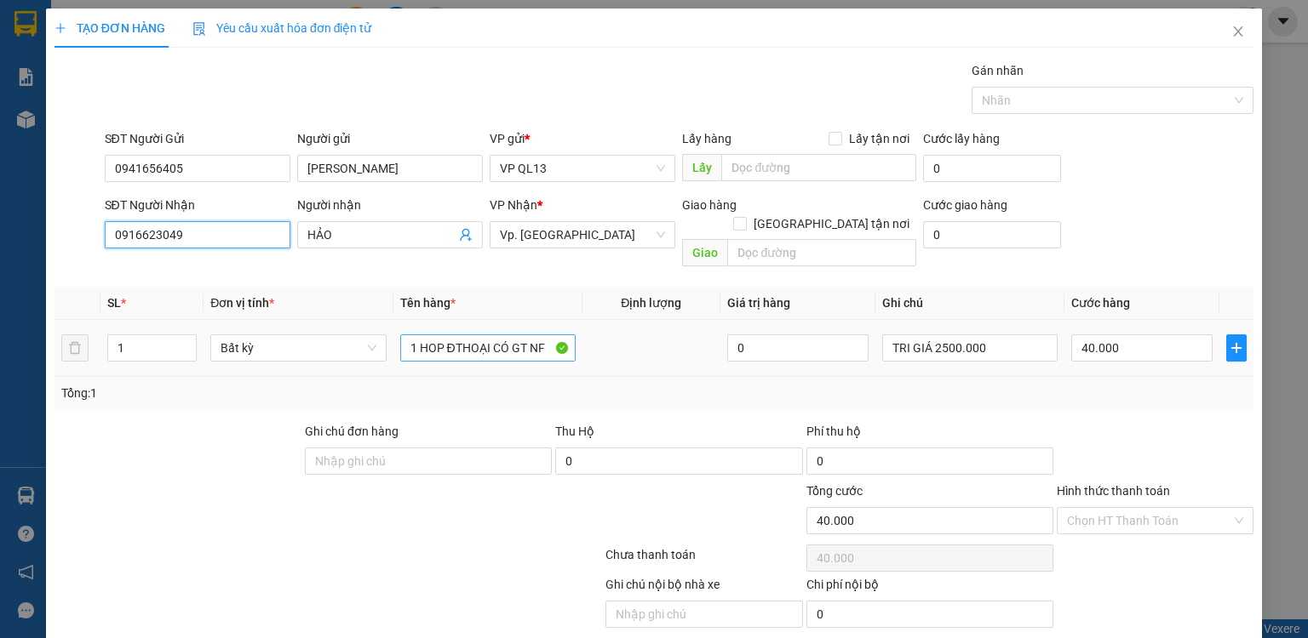
type input "0916623049"
click at [537, 335] on input "1 HOP ĐTHOẠI CÓ GT NF" at bounding box center [487, 348] width 175 height 27
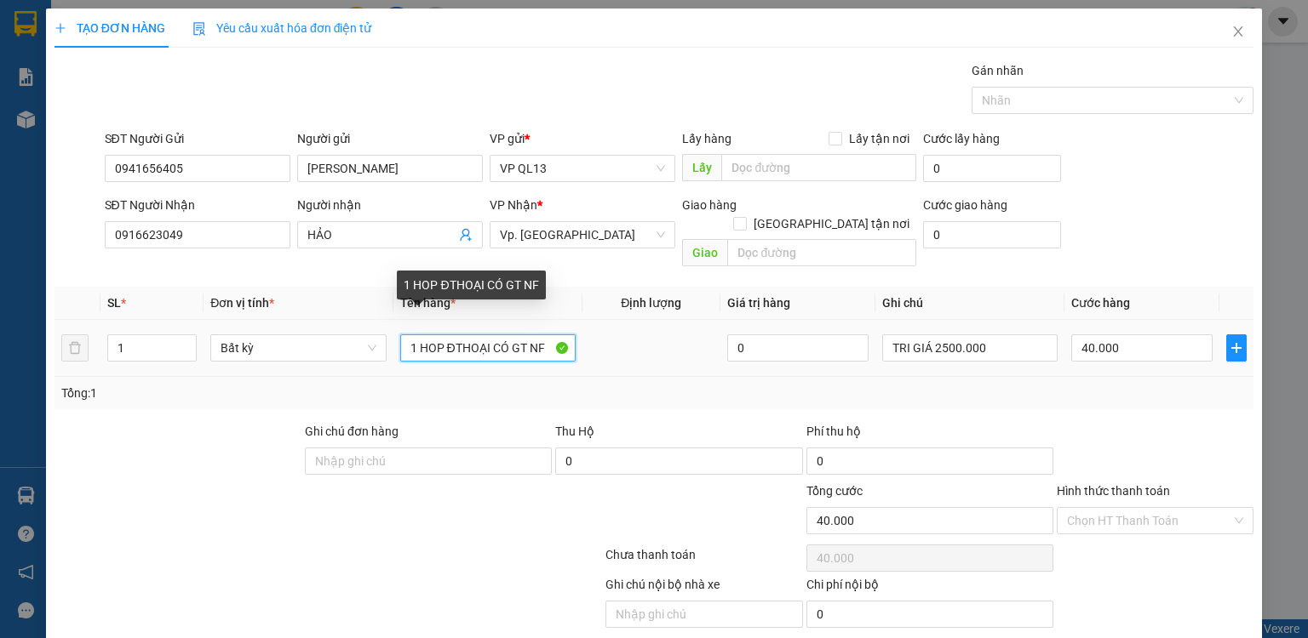
click at [547, 335] on input "1 HOP ĐTHOẠI CÓ GT NF" at bounding box center [487, 348] width 175 height 27
type input "1"
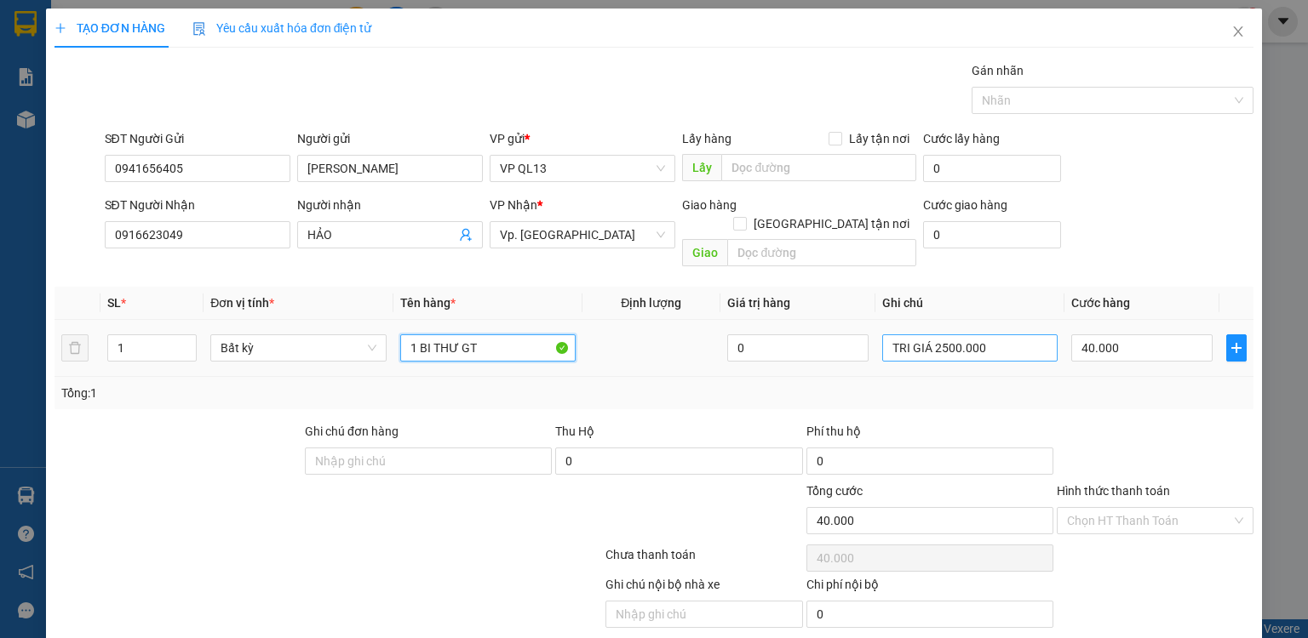
type input "1 BI THƯ GT"
click at [975, 337] on input "TRI GIÁ 2500.000" at bounding box center [969, 348] width 175 height 27
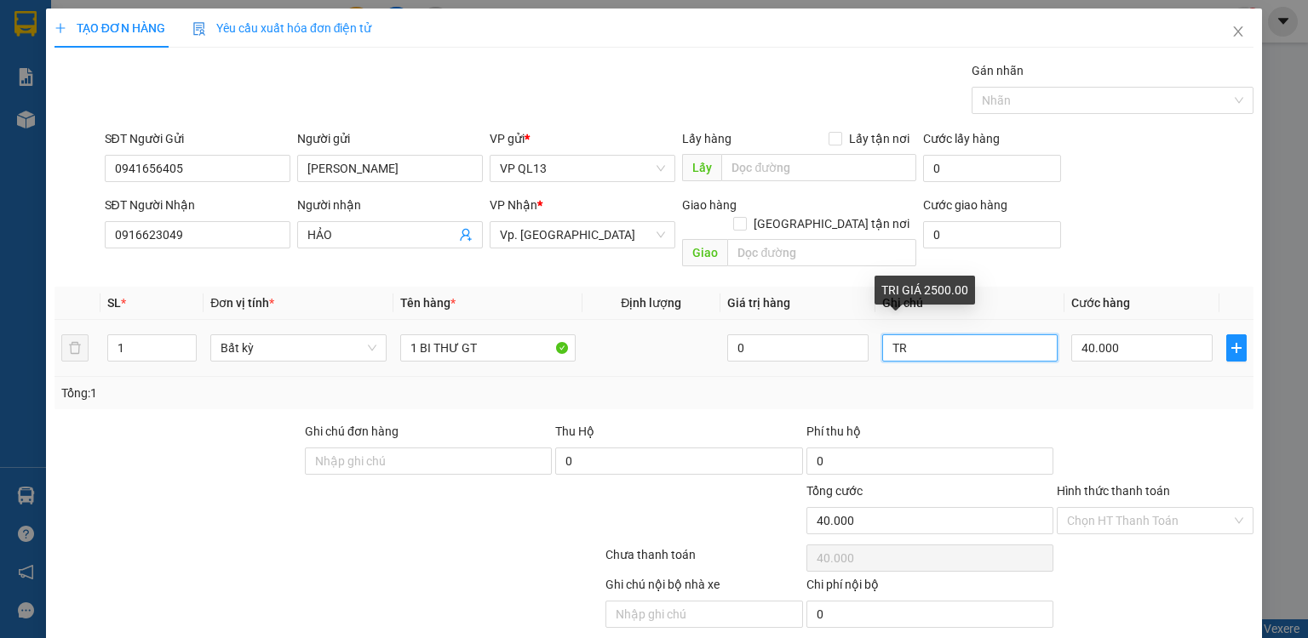
type input "T"
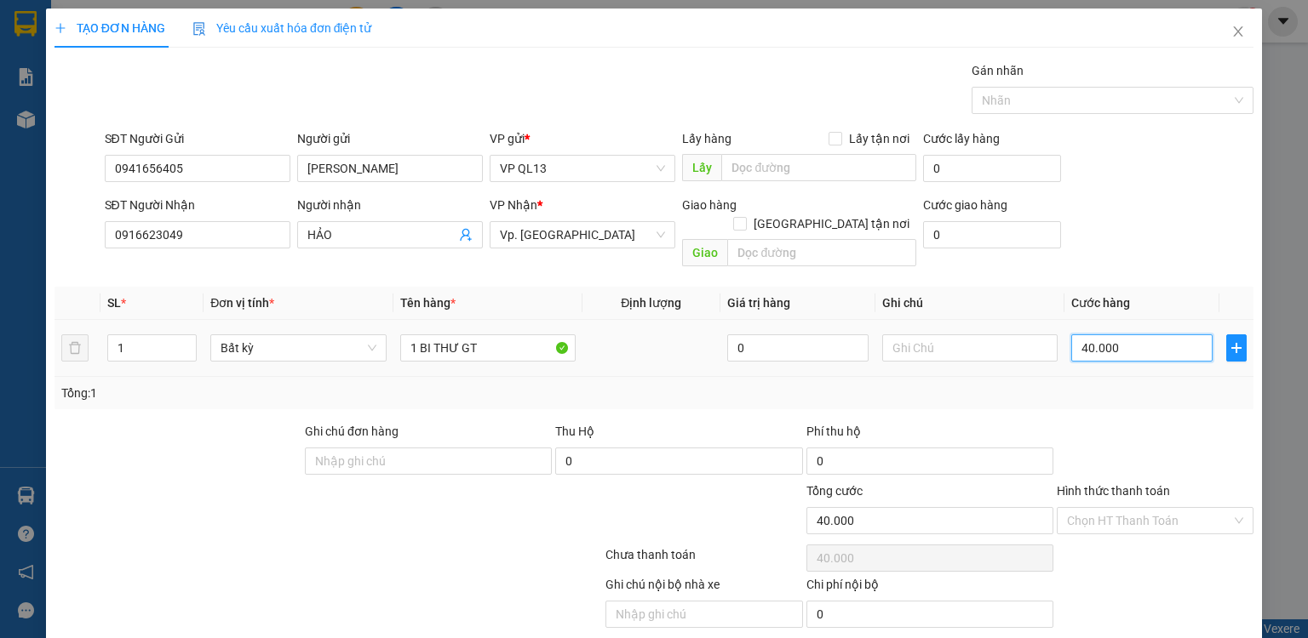
click at [1135, 336] on input "40.000" at bounding box center [1141, 348] width 141 height 27
type input "0"
type input "02"
type input "2"
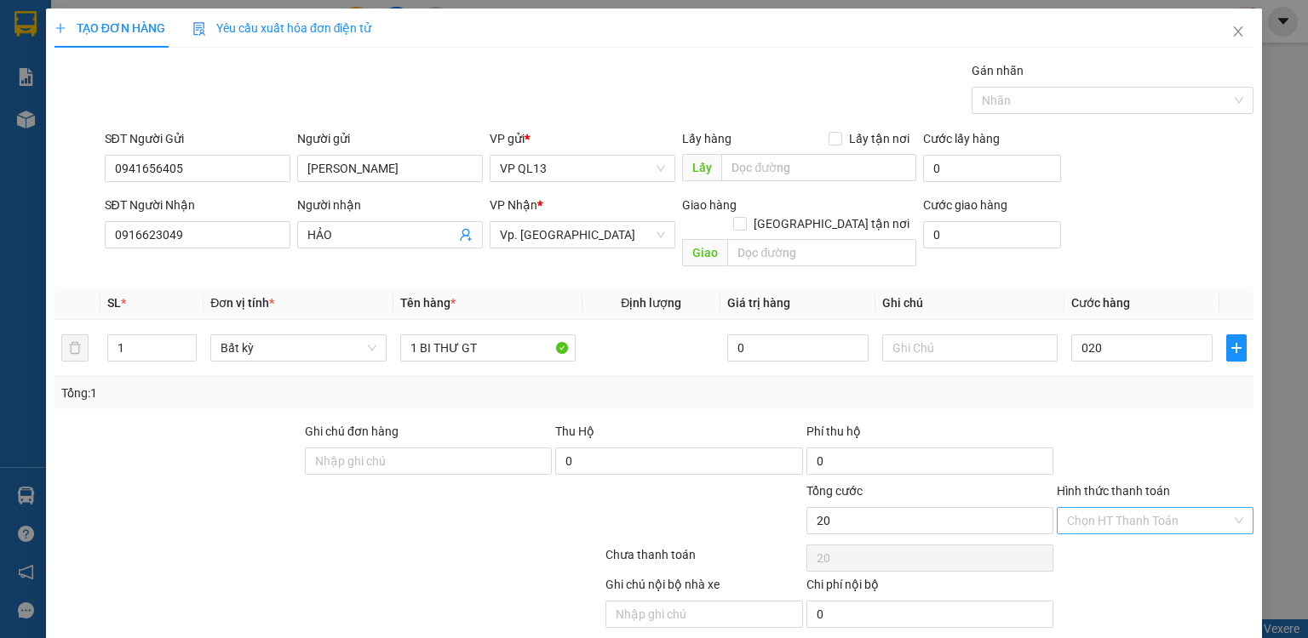
click at [1078, 508] on input "Hình thức thanh toán" at bounding box center [1149, 521] width 164 height 26
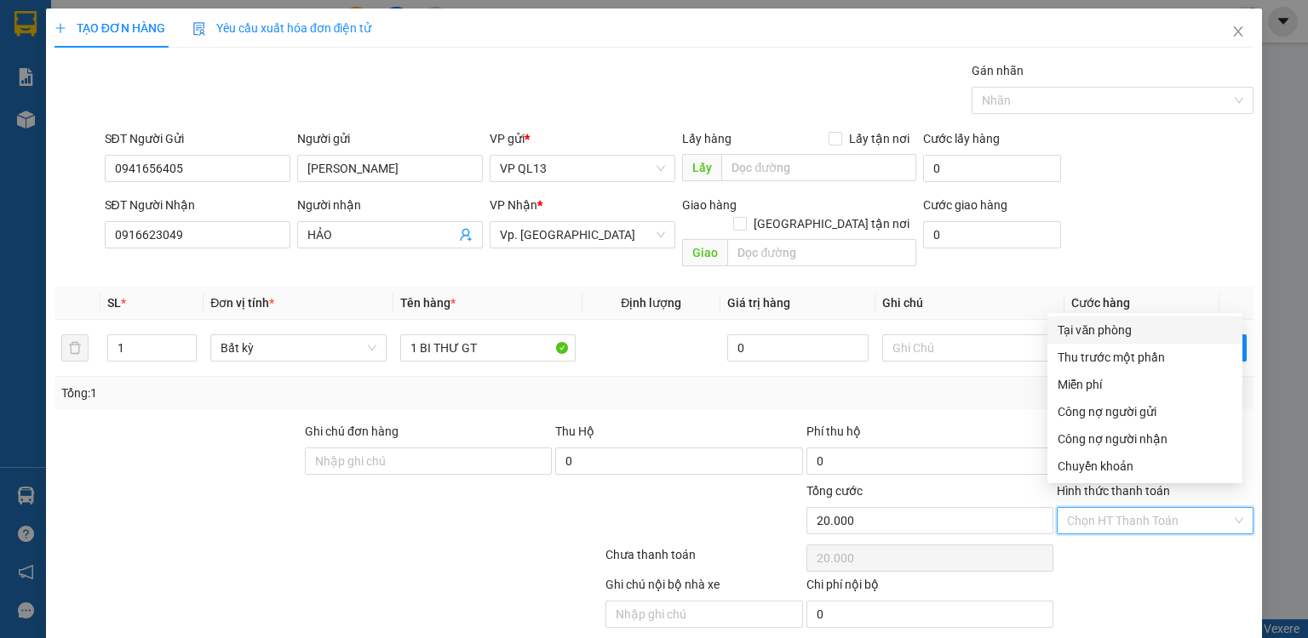
click at [1086, 337] on div "Tại văn phòng" at bounding box center [1144, 330] width 175 height 19
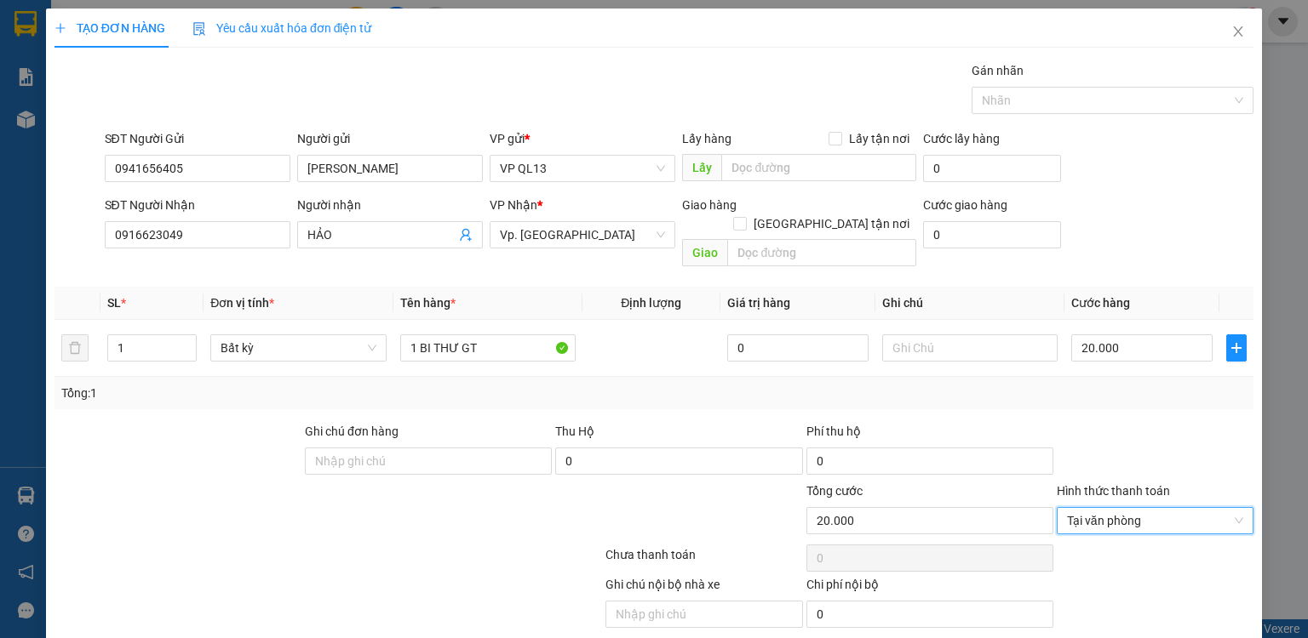
scroll to position [43, 0]
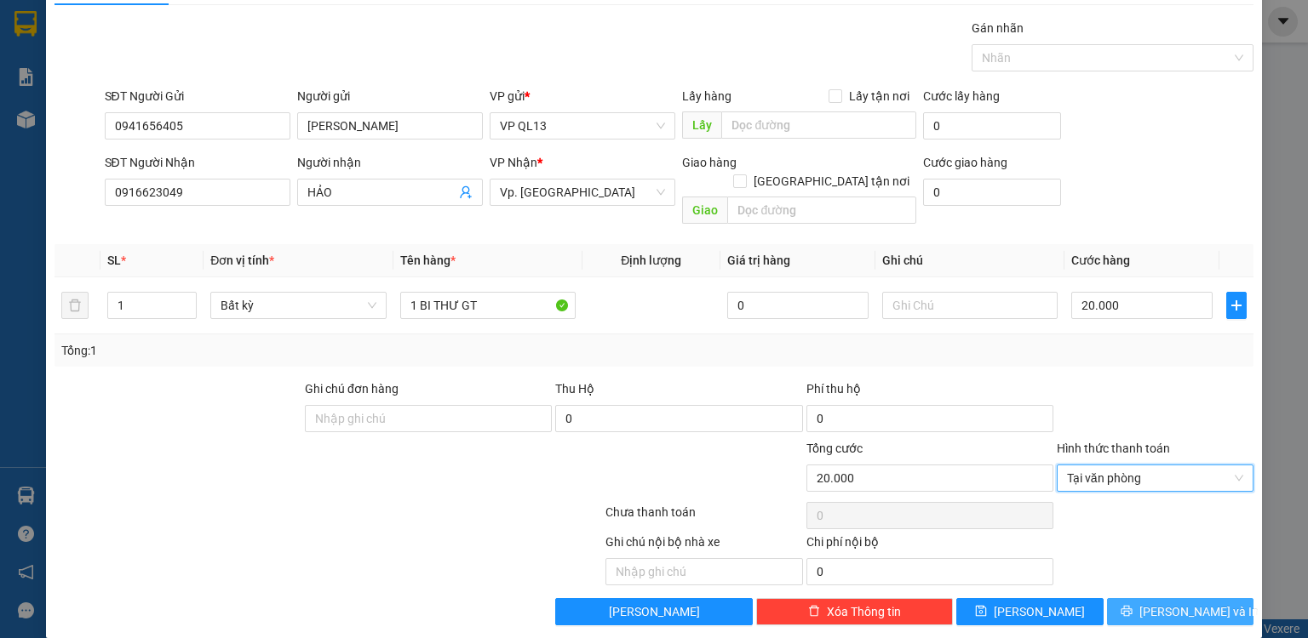
drag, startPoint x: 1130, startPoint y: 594, endPoint x: 990, endPoint y: 576, distance: 141.6
click at [1137, 598] on button "[PERSON_NAME] và In" at bounding box center [1180, 611] width 147 height 27
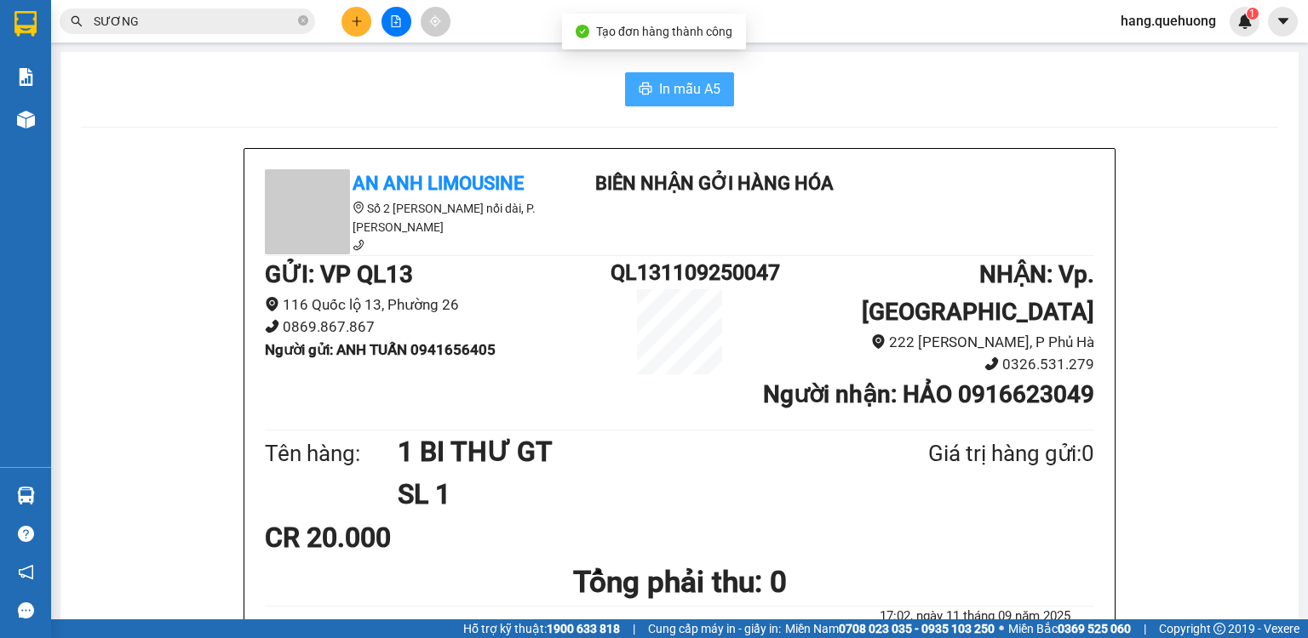
click at [662, 89] on span "In mẫu A5" at bounding box center [689, 88] width 61 height 21
click at [364, 14] on button at bounding box center [356, 22] width 30 height 30
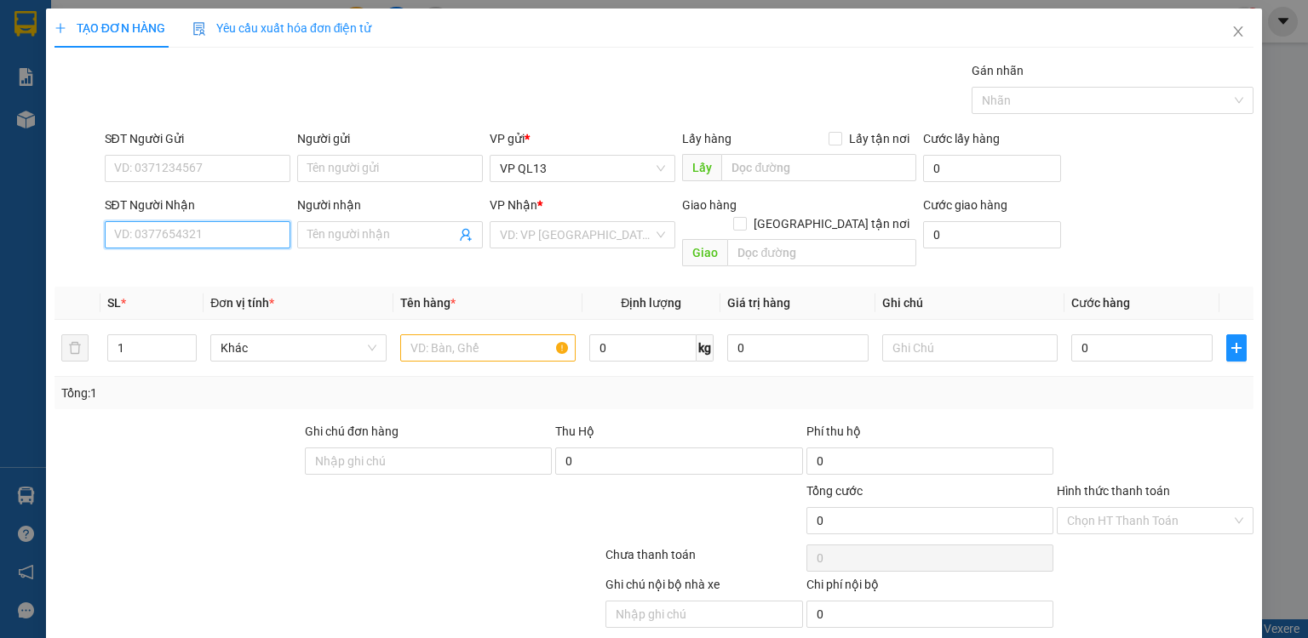
click at [167, 227] on input "SĐT Người Nhận" at bounding box center [198, 234] width 186 height 27
click at [200, 273] on div "0399570692 - SƯƠNG" at bounding box center [195, 268] width 163 height 19
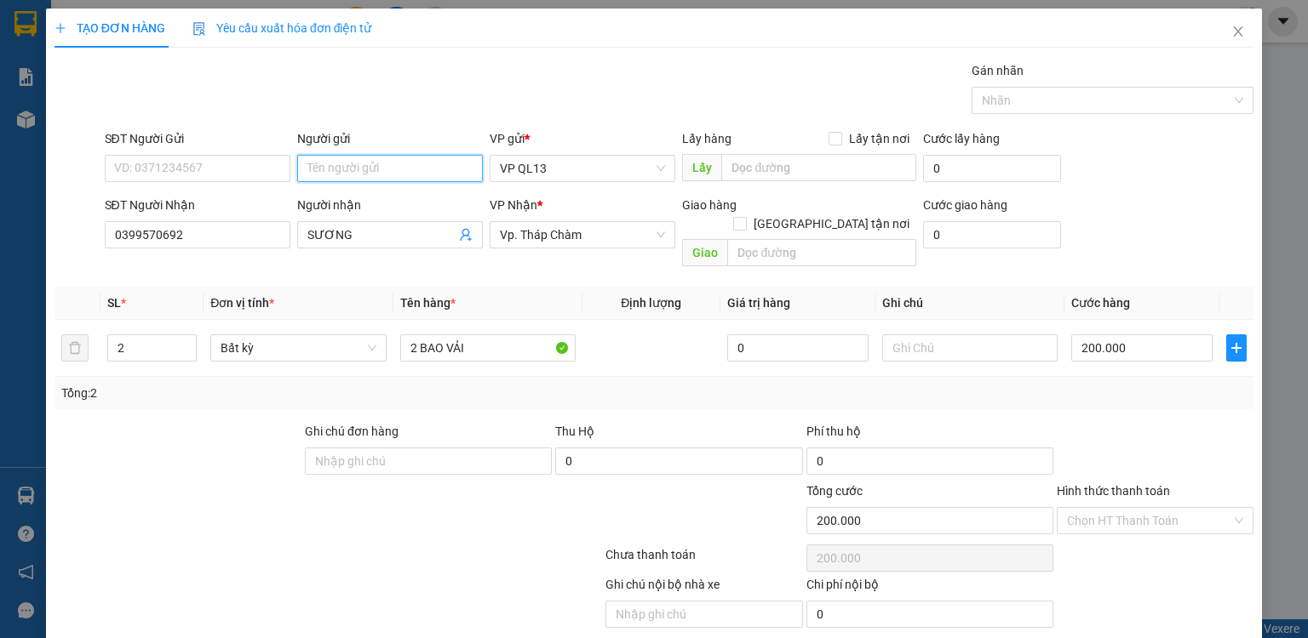
click at [373, 170] on input "Người gửi" at bounding box center [390, 168] width 186 height 27
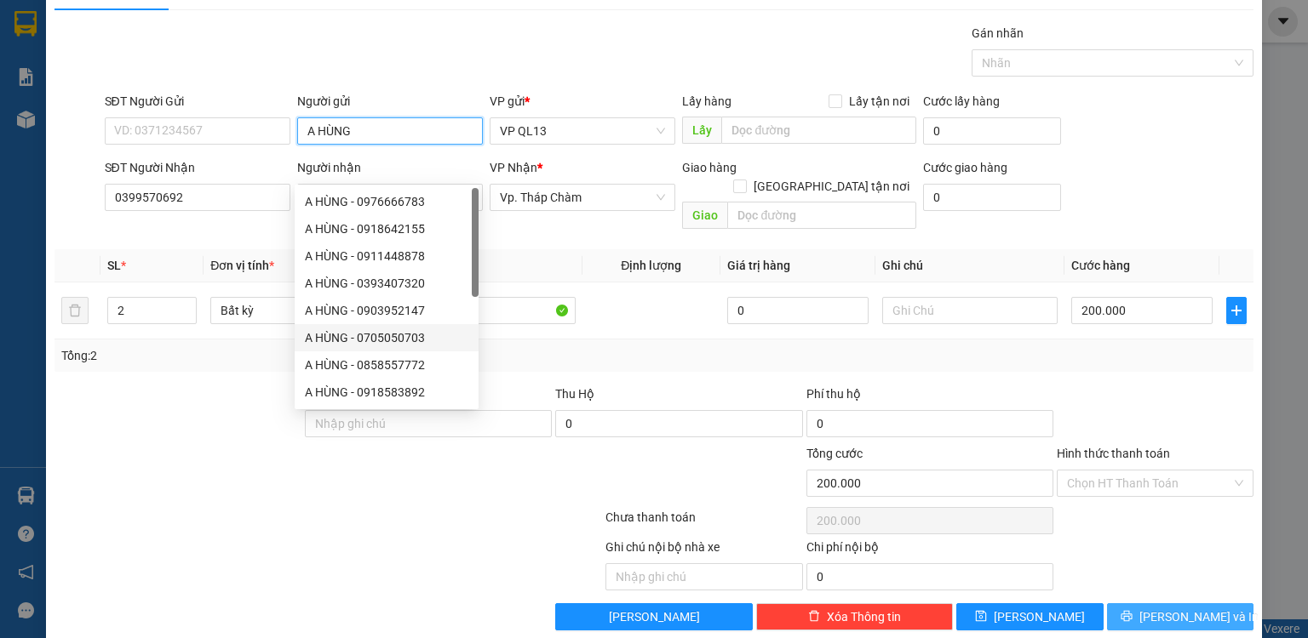
scroll to position [43, 0]
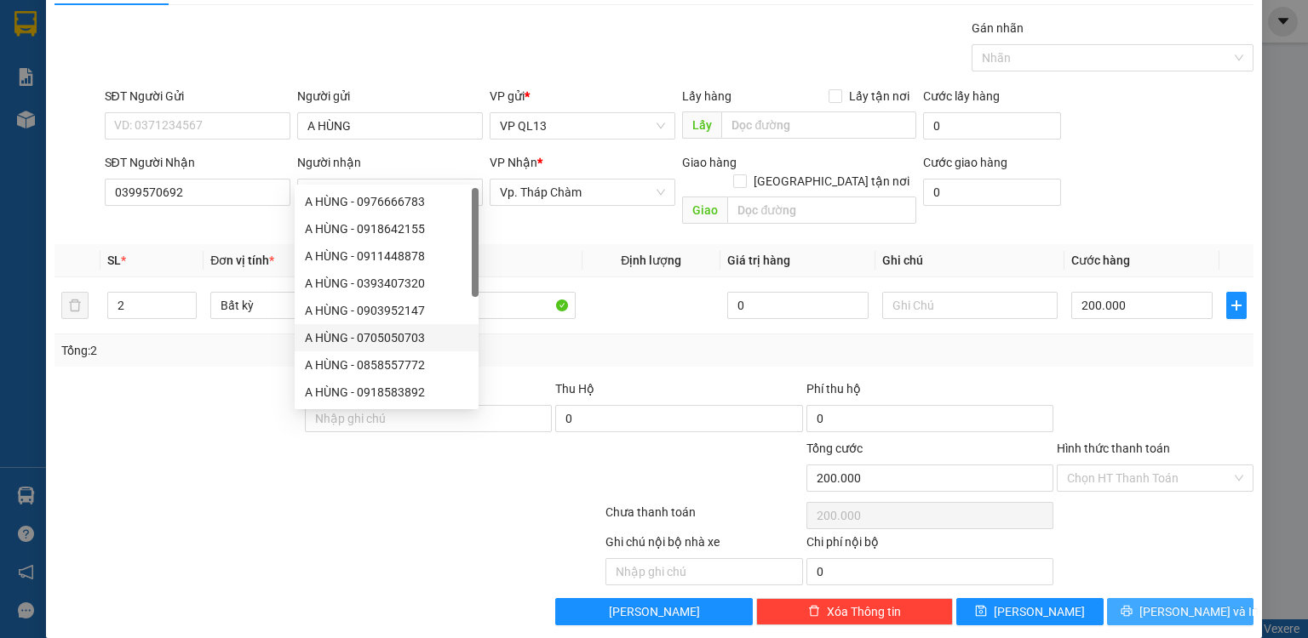
click at [1124, 598] on button "[PERSON_NAME] và In" at bounding box center [1180, 611] width 147 height 27
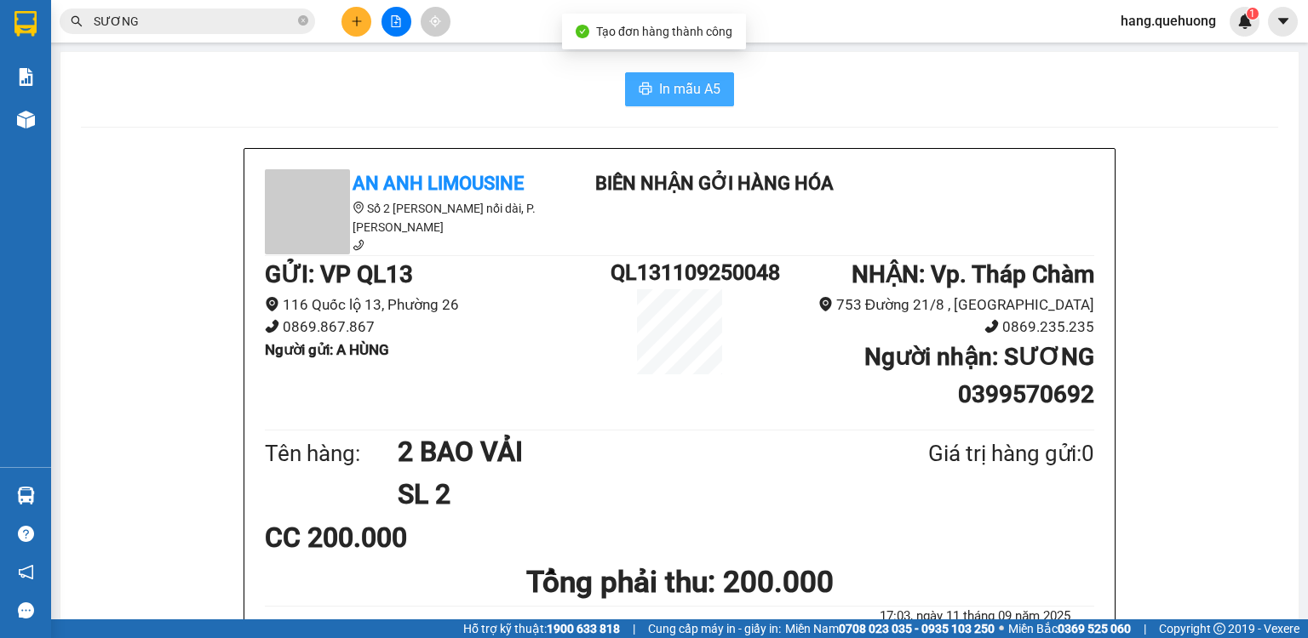
click at [663, 85] on span "In mẫu A5" at bounding box center [689, 88] width 61 height 21
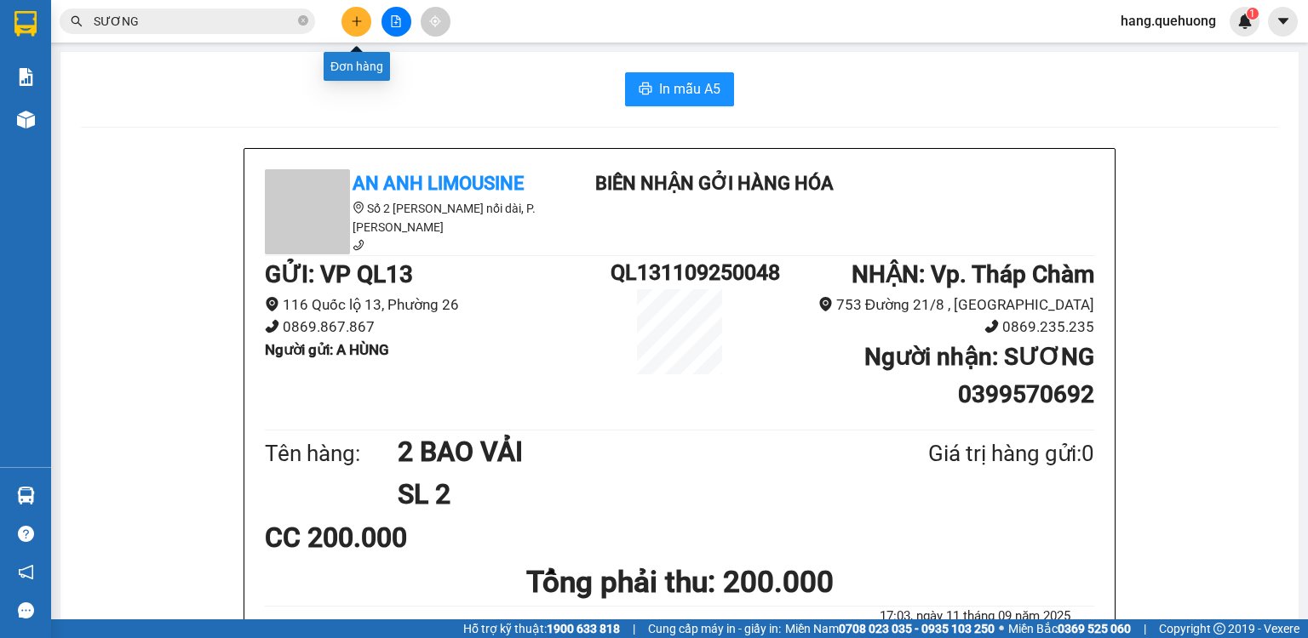
click at [358, 23] on icon "plus" at bounding box center [357, 21] width 12 height 12
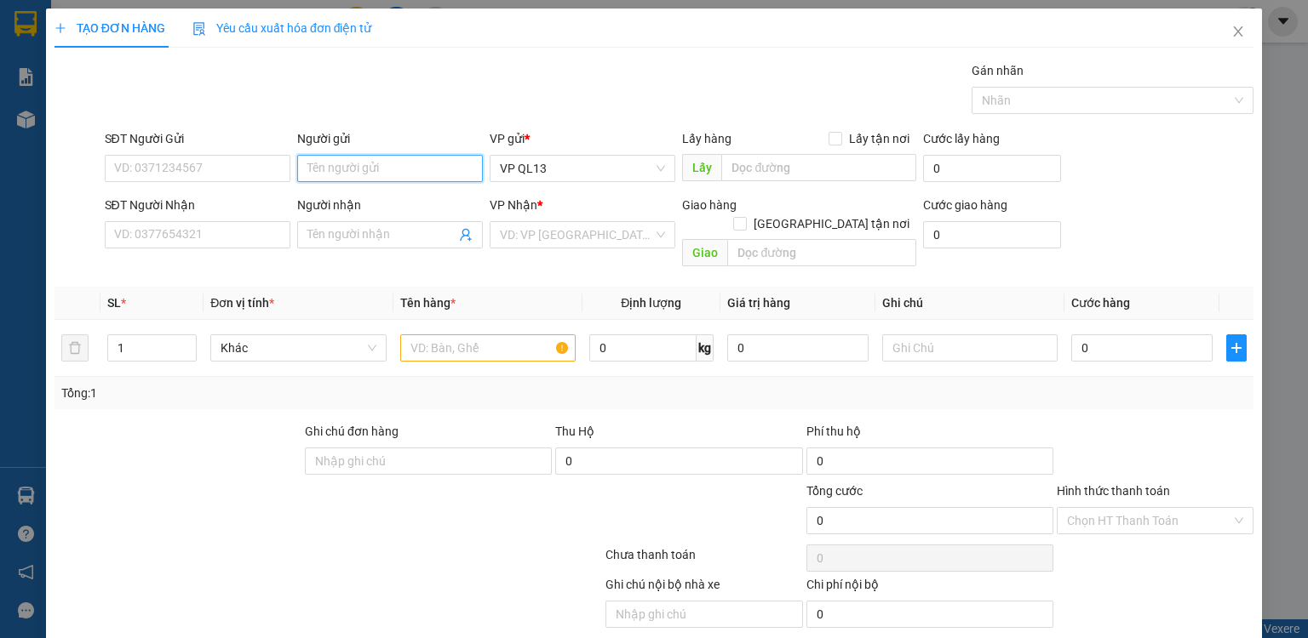
click at [386, 170] on input "Người gửi" at bounding box center [390, 168] width 186 height 27
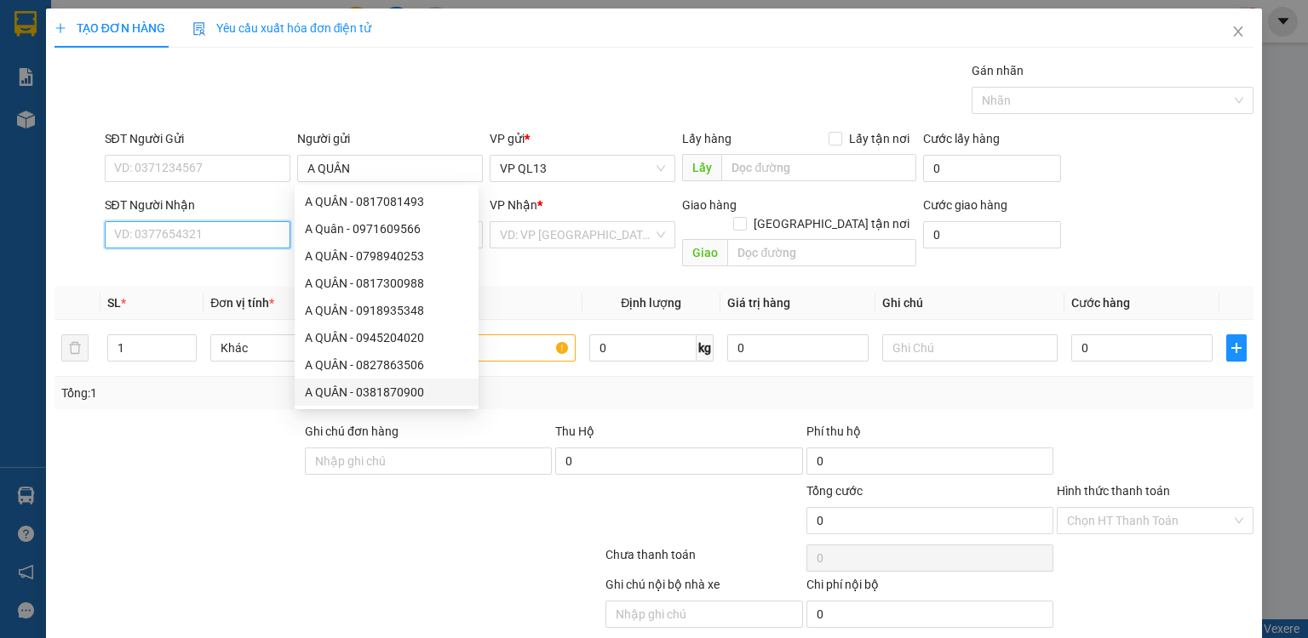
click at [155, 243] on input "SĐT Người Nhận" at bounding box center [198, 234] width 186 height 27
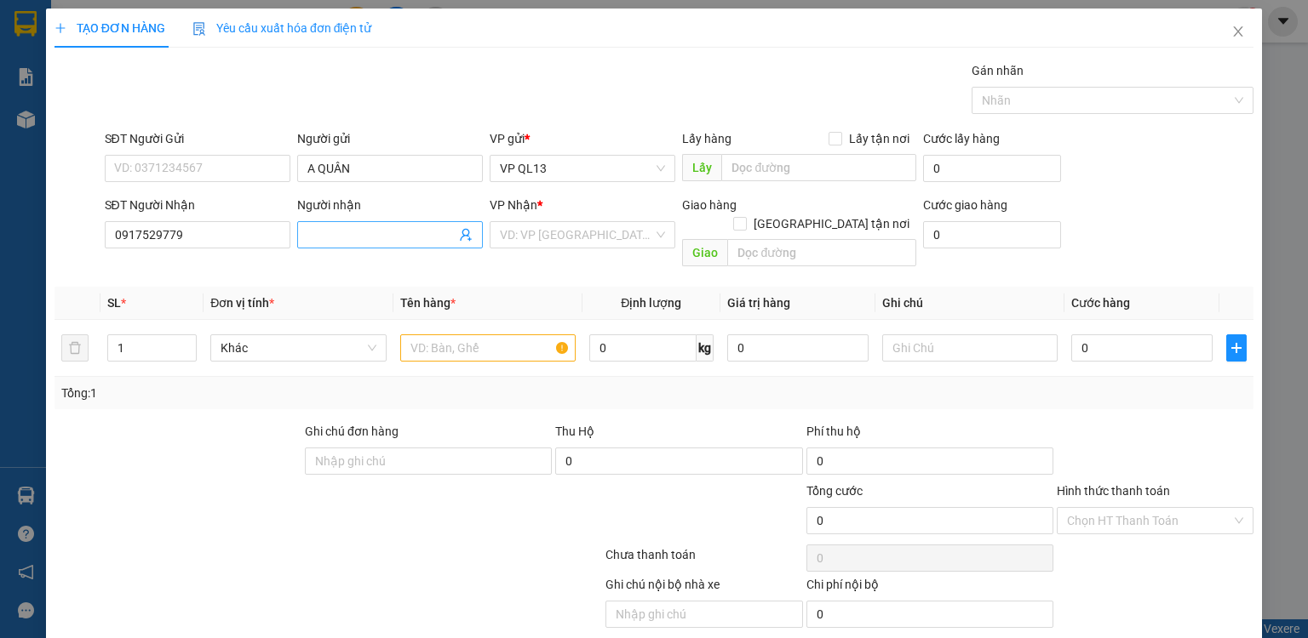
click at [369, 243] on span at bounding box center [390, 234] width 186 height 27
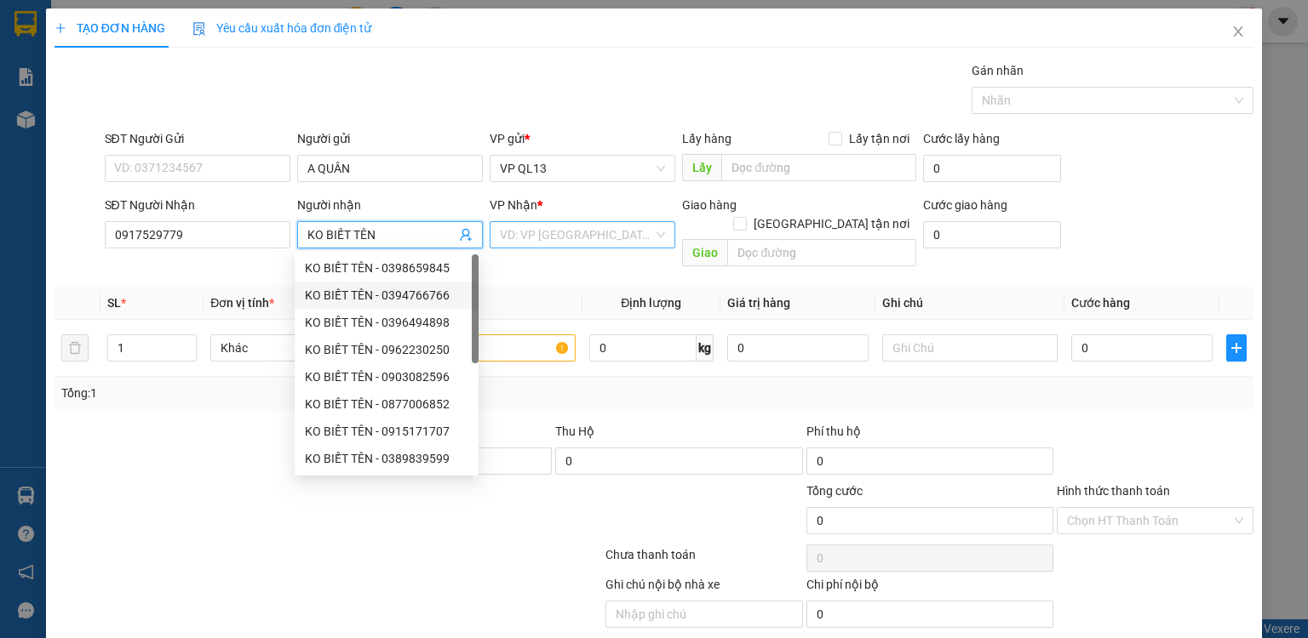
click at [562, 235] on input "search" at bounding box center [576, 235] width 153 height 26
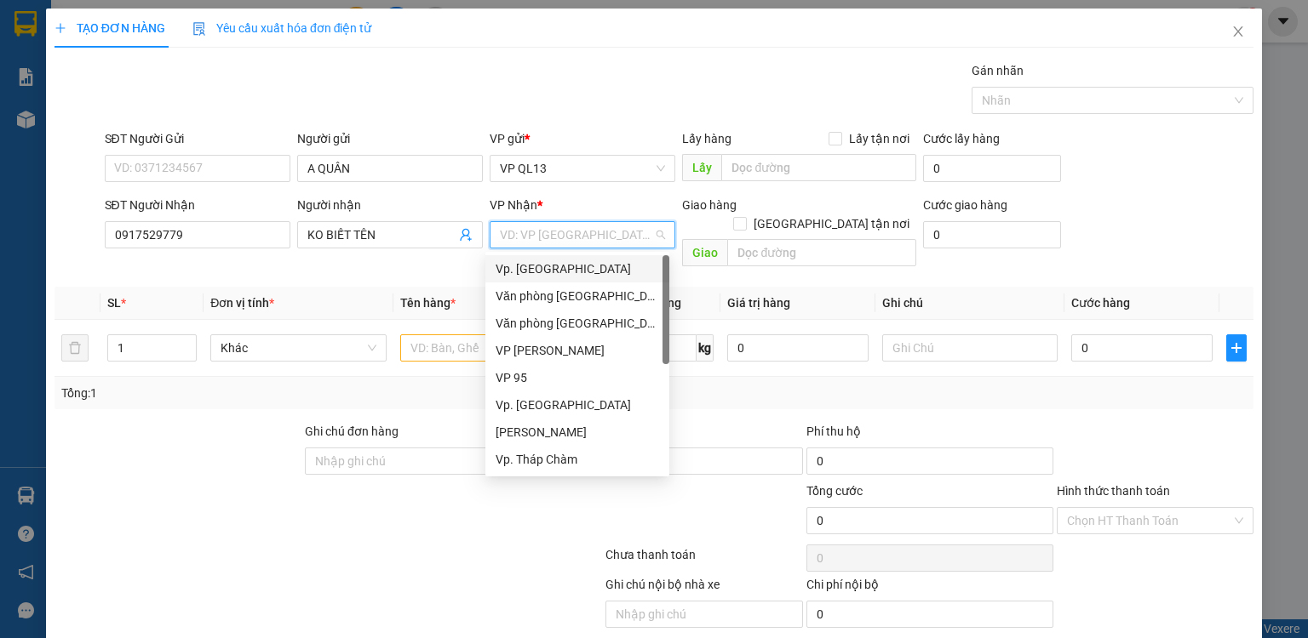
click at [558, 266] on div "Vp. [GEOGRAPHIC_DATA]" at bounding box center [576, 269] width 163 height 19
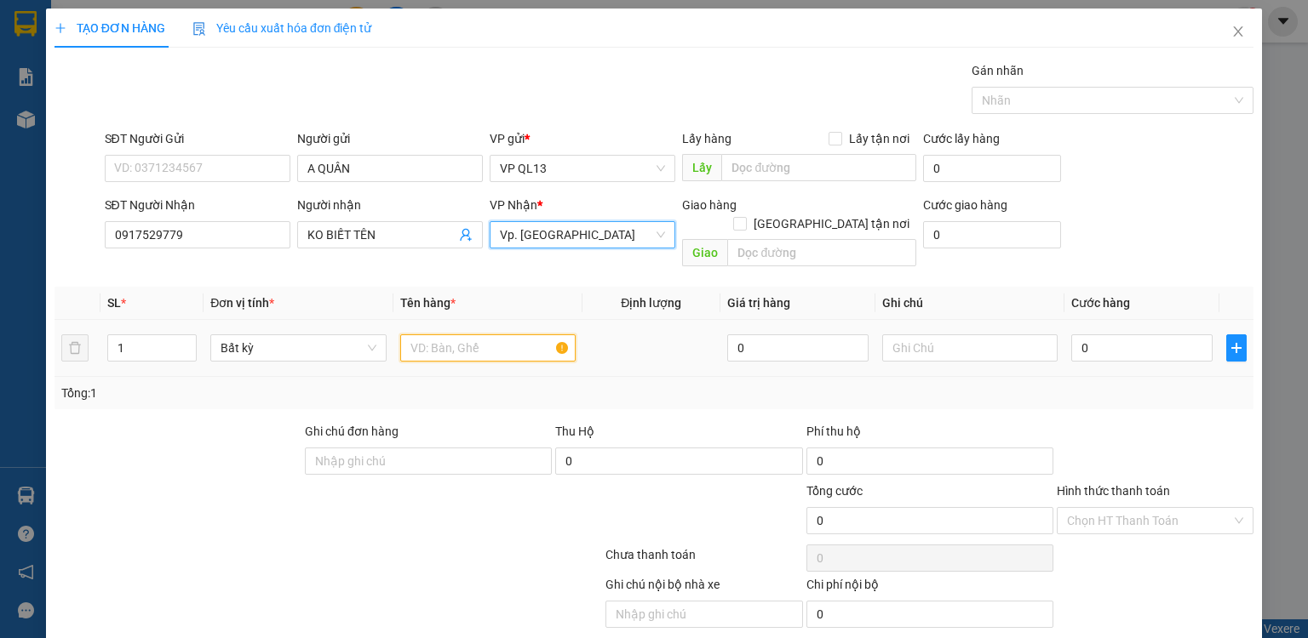
click at [455, 335] on input "text" at bounding box center [487, 348] width 175 height 27
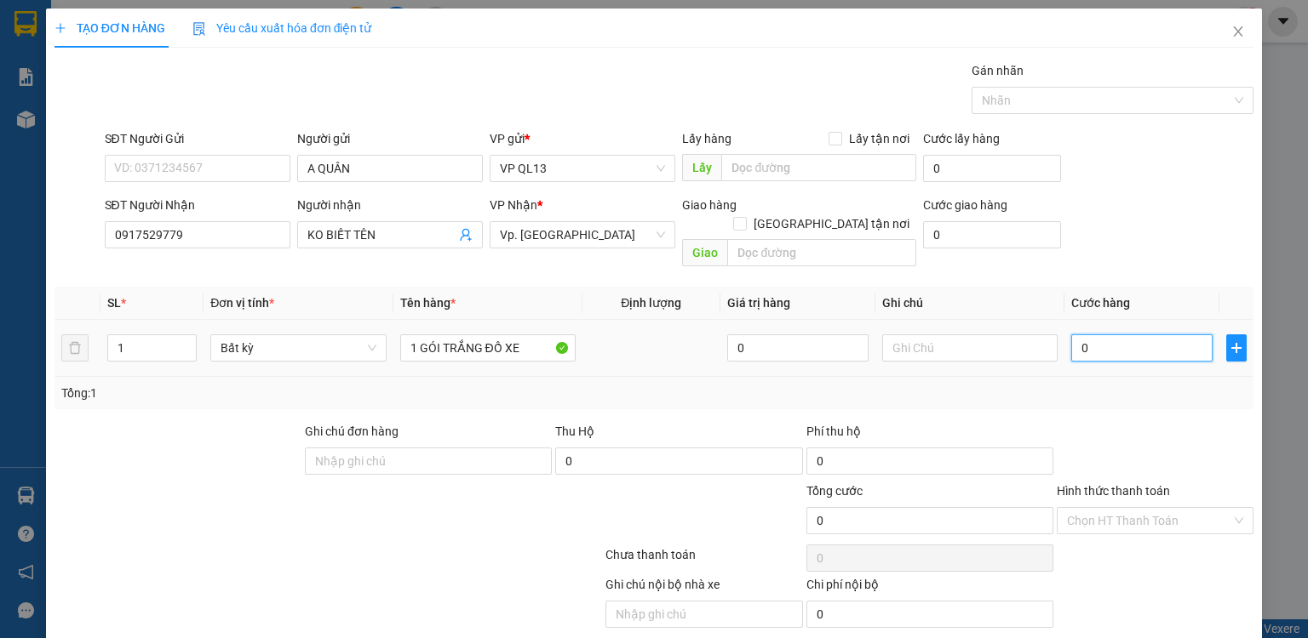
click at [1106, 335] on input "0" at bounding box center [1141, 348] width 141 height 27
click at [1140, 619] on div "Transit Pickup Surcharge Ids Transit Deliver Surcharge Ids Transit Deliver Surc…" at bounding box center [653, 364] width 1199 height 607
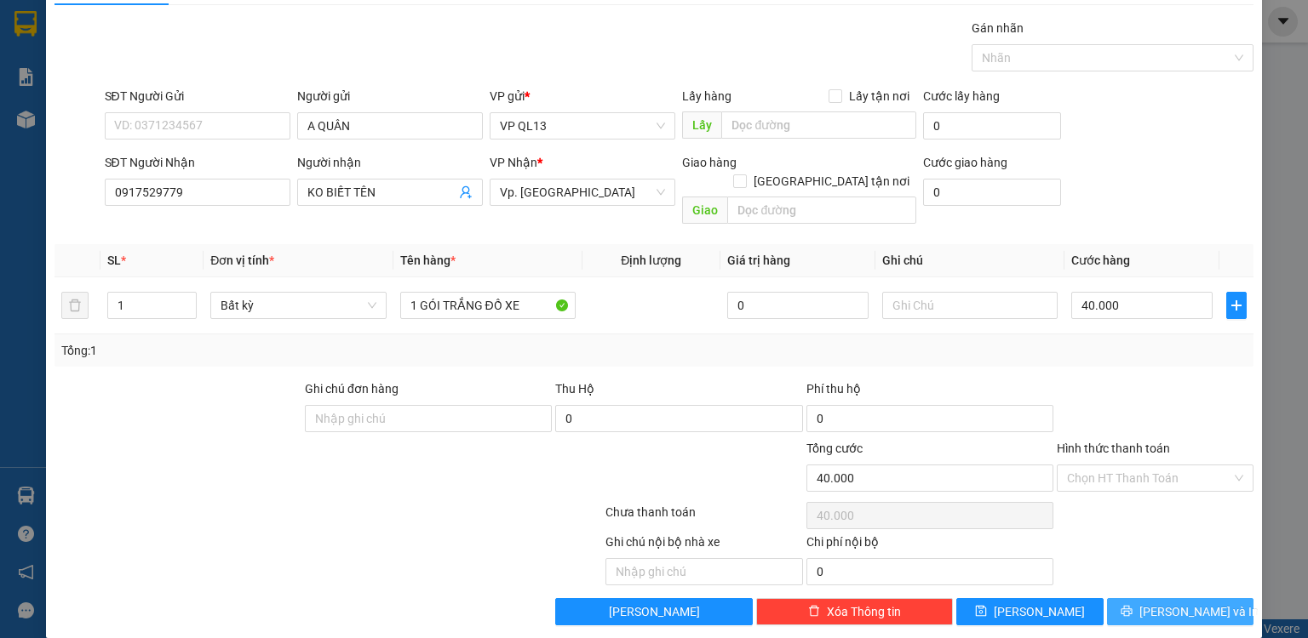
click at [1131, 606] on icon "printer" at bounding box center [1125, 611] width 11 height 11
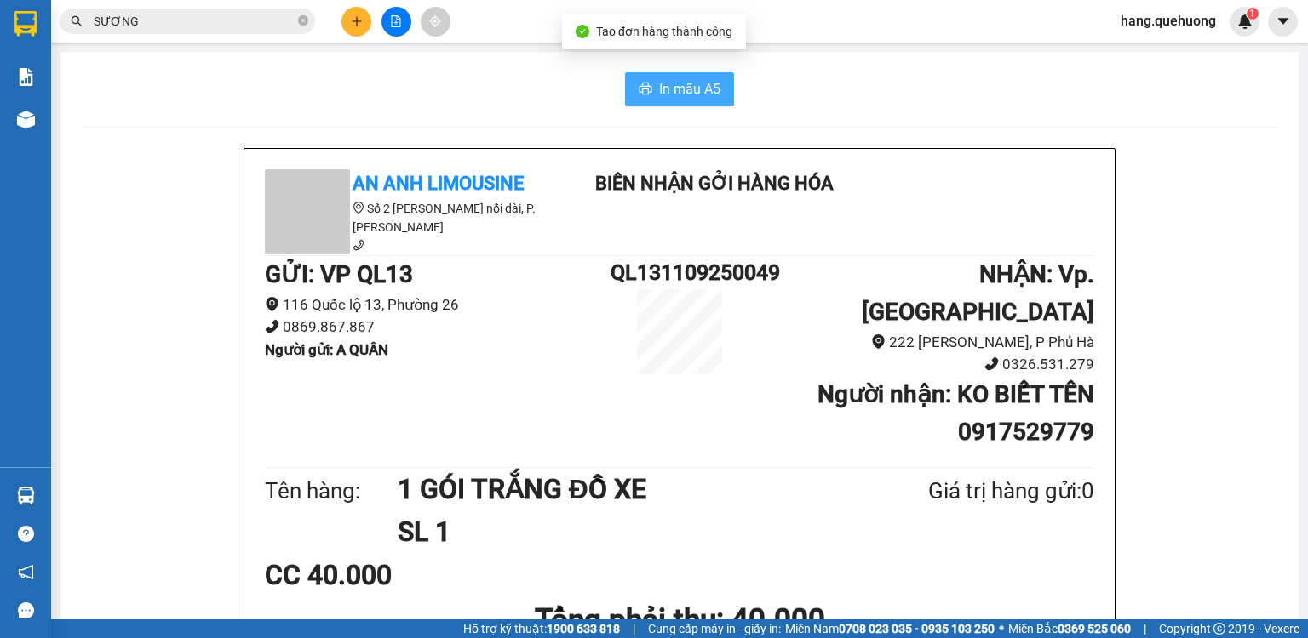
drag, startPoint x: 658, startPoint y: 94, endPoint x: 667, endPoint y: 123, distance: 31.2
click at [659, 92] on span "In mẫu A5" at bounding box center [689, 88] width 61 height 21
click at [361, 24] on icon "plus" at bounding box center [357, 21] width 12 height 12
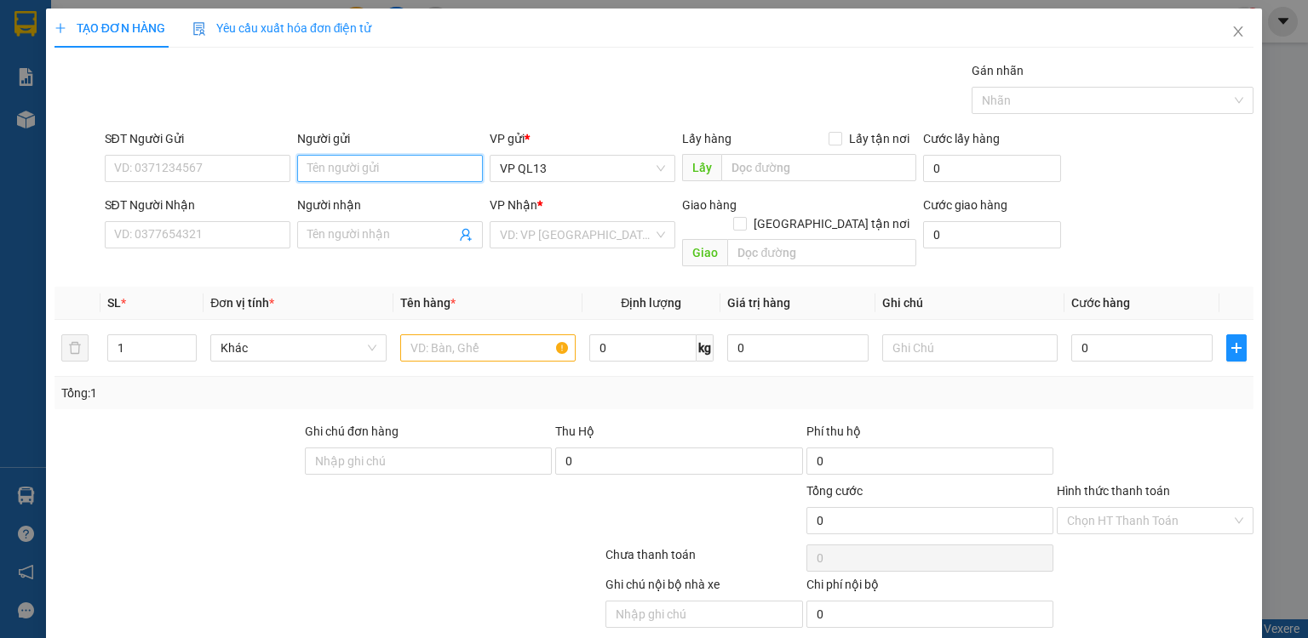
click at [358, 165] on input "Người gửi" at bounding box center [390, 168] width 186 height 27
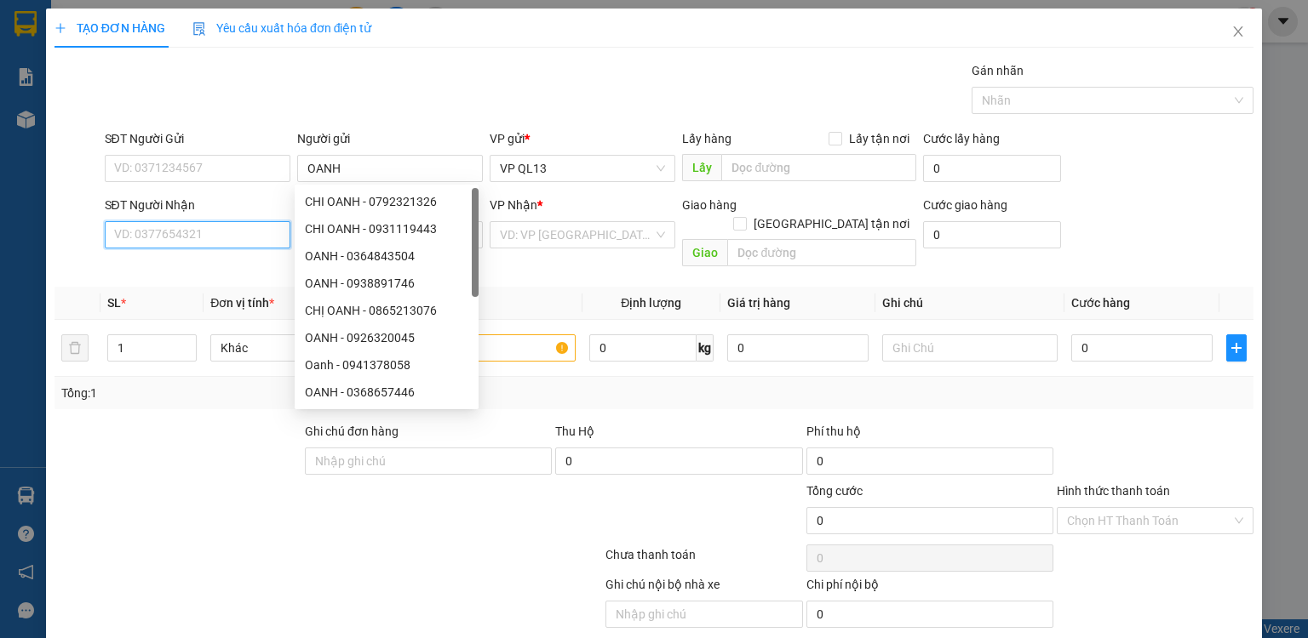
click at [140, 245] on input "SĐT Người Nhận" at bounding box center [198, 234] width 186 height 27
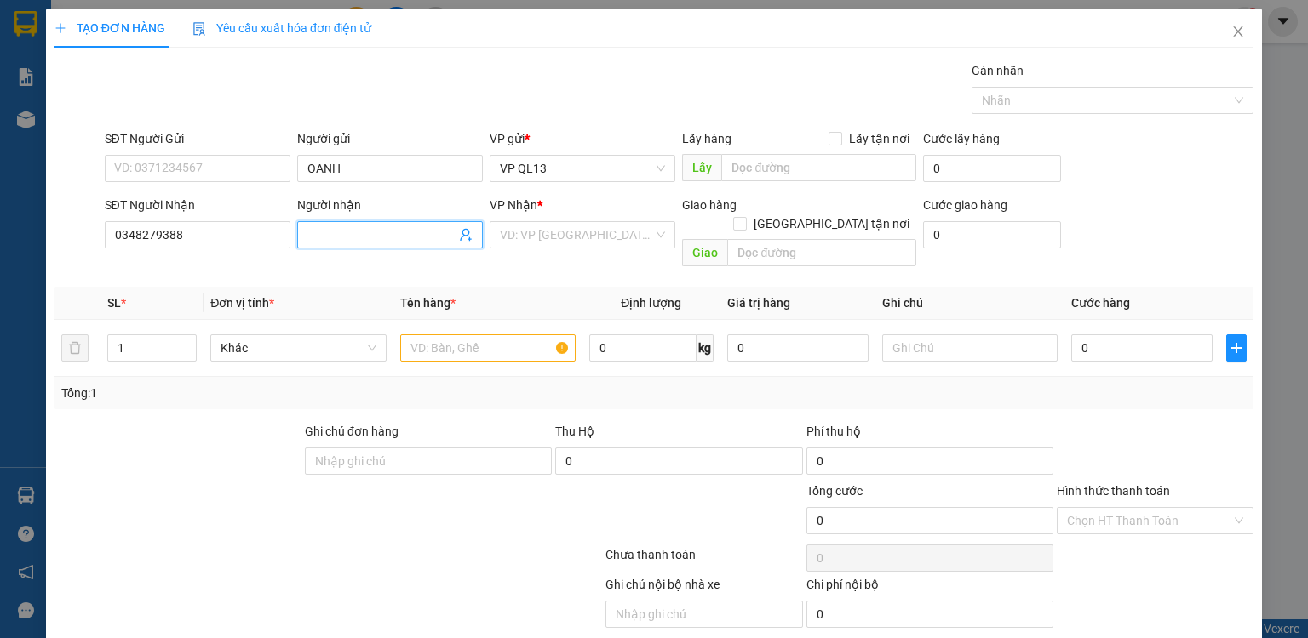
click at [370, 241] on input "Người nhận" at bounding box center [381, 235] width 148 height 19
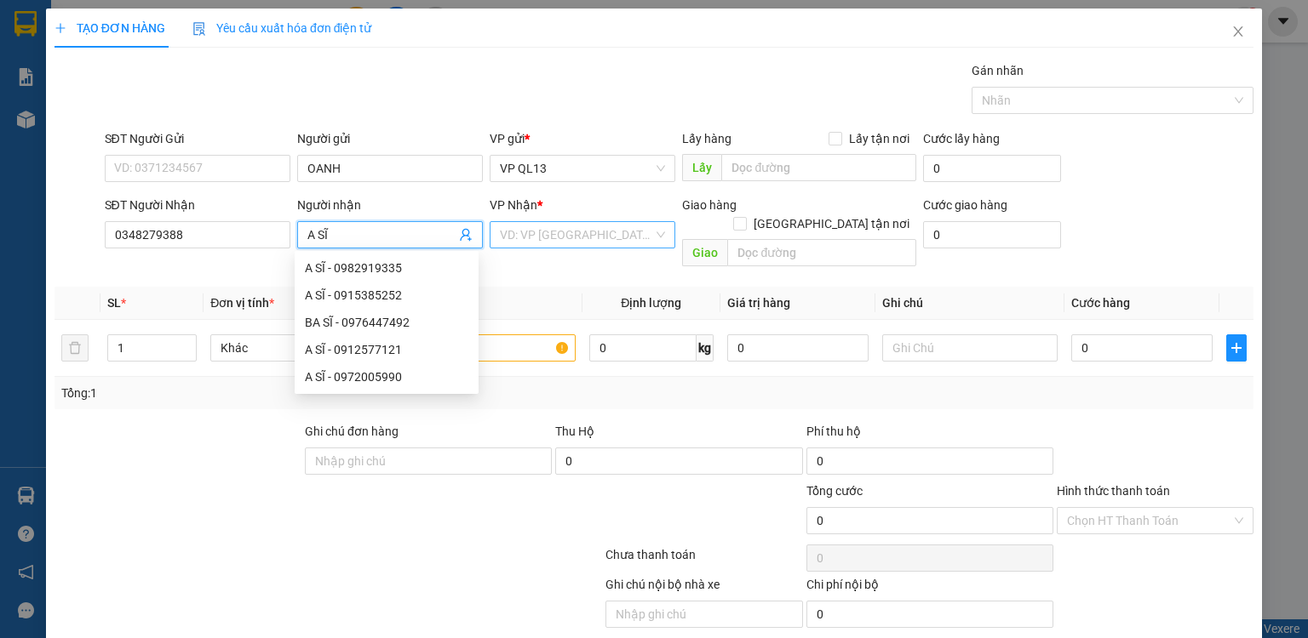
click at [569, 243] on input "search" at bounding box center [576, 235] width 153 height 26
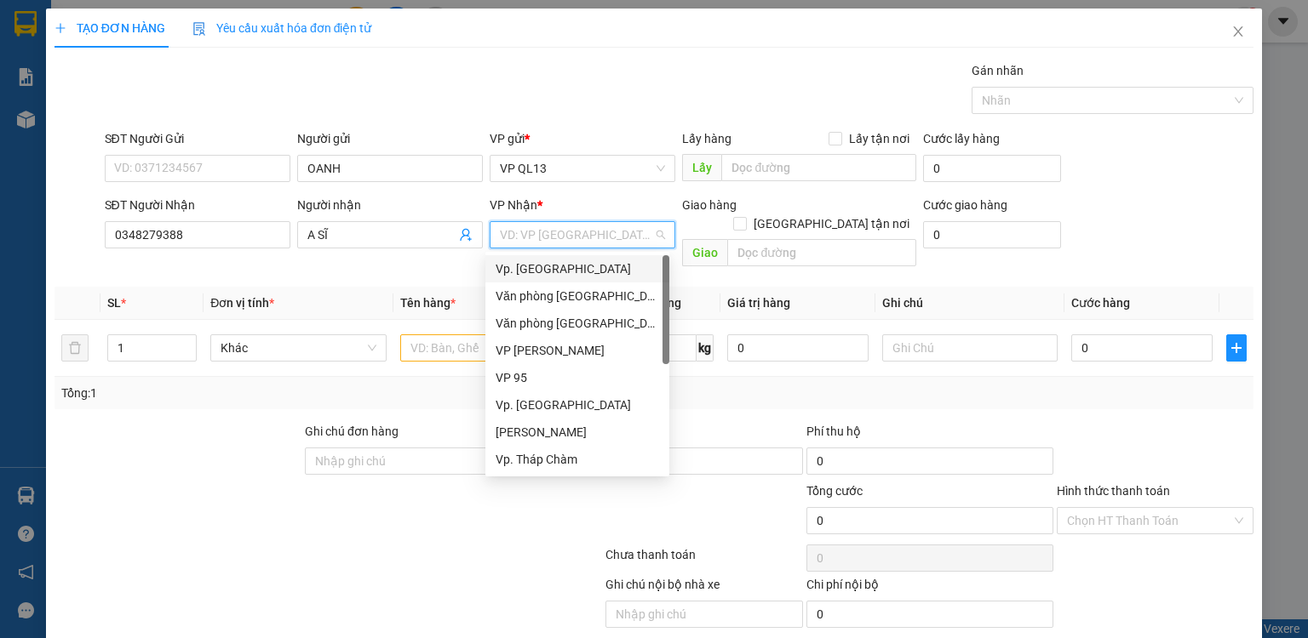
click at [544, 282] on div "Vp. [GEOGRAPHIC_DATA]" at bounding box center [577, 268] width 184 height 27
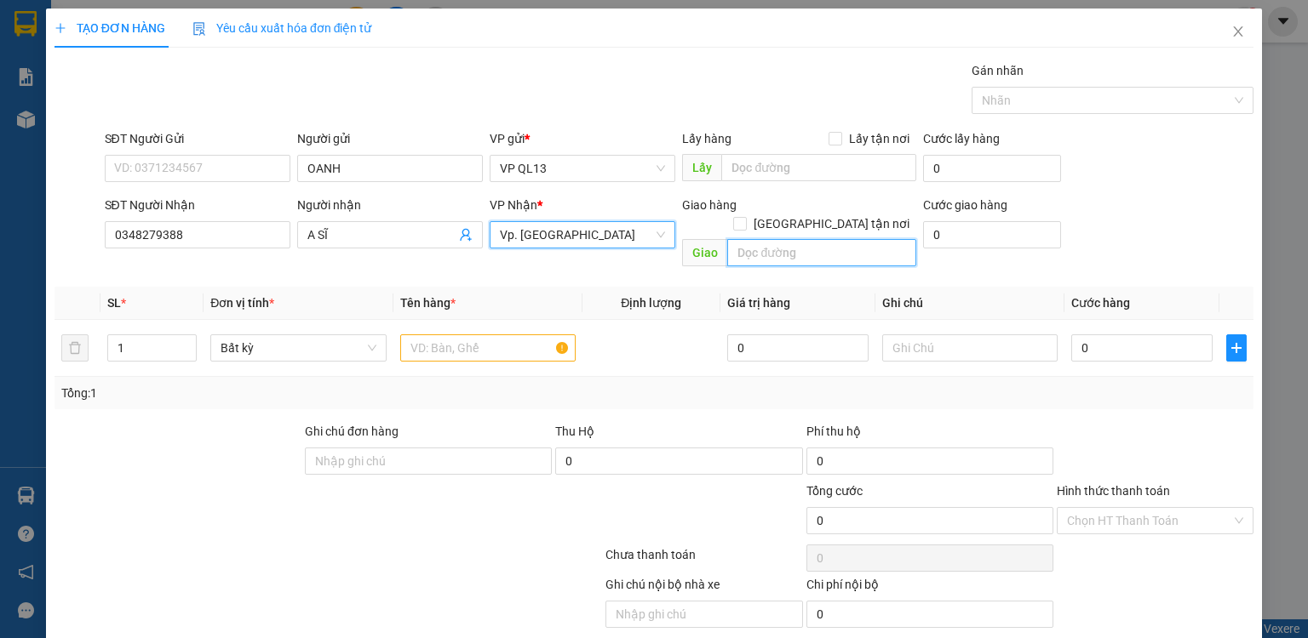
click at [800, 246] on input "text" at bounding box center [821, 252] width 189 height 27
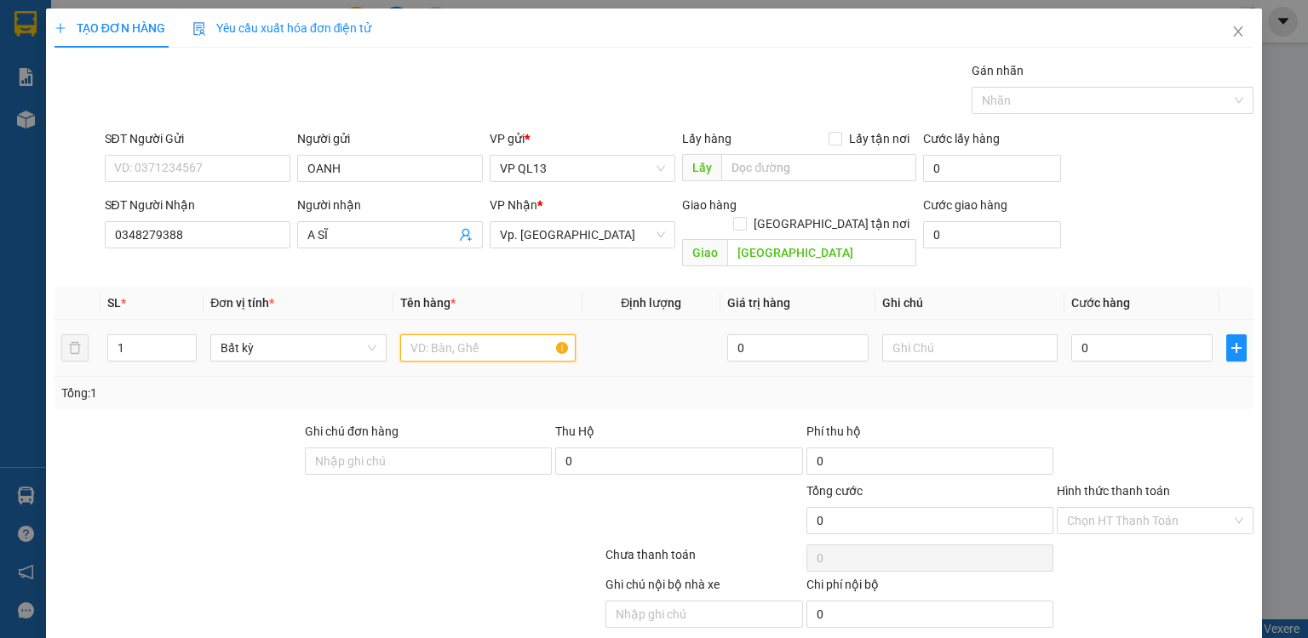
click at [420, 335] on input "text" at bounding box center [487, 348] width 175 height 27
click at [1125, 335] on input "0" at bounding box center [1141, 348] width 141 height 27
click at [1122, 508] on input "Hình thức thanh toán" at bounding box center [1149, 521] width 164 height 26
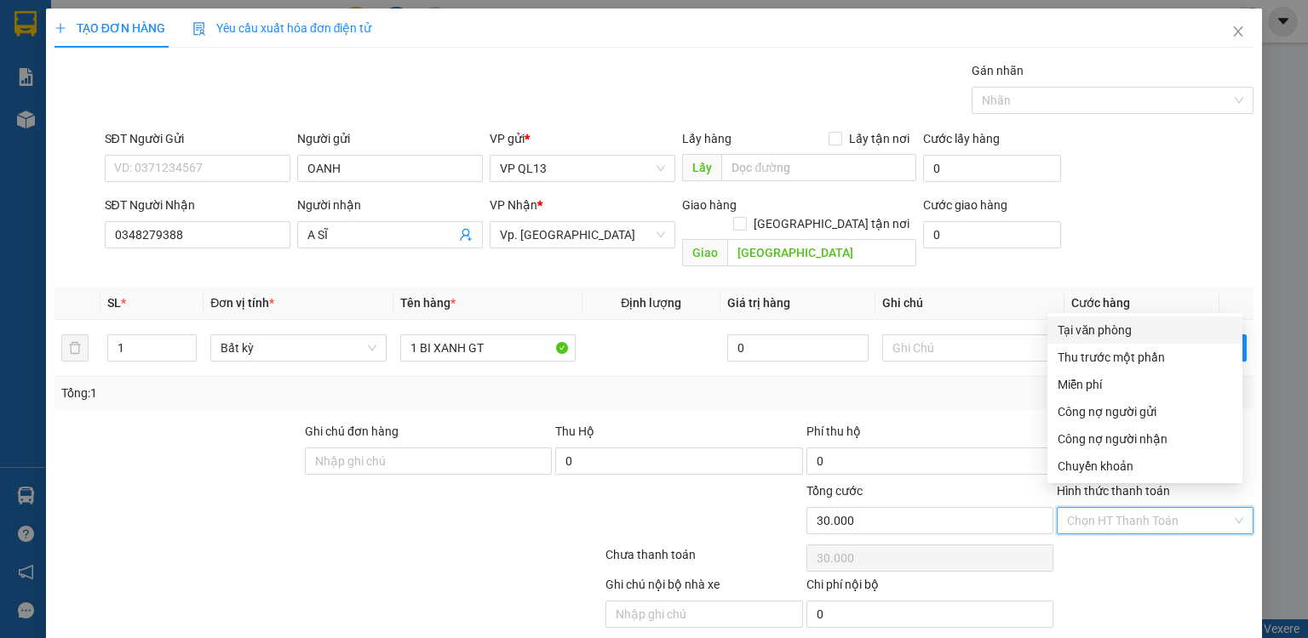
click at [1093, 330] on div "Tại văn phòng" at bounding box center [1144, 330] width 175 height 19
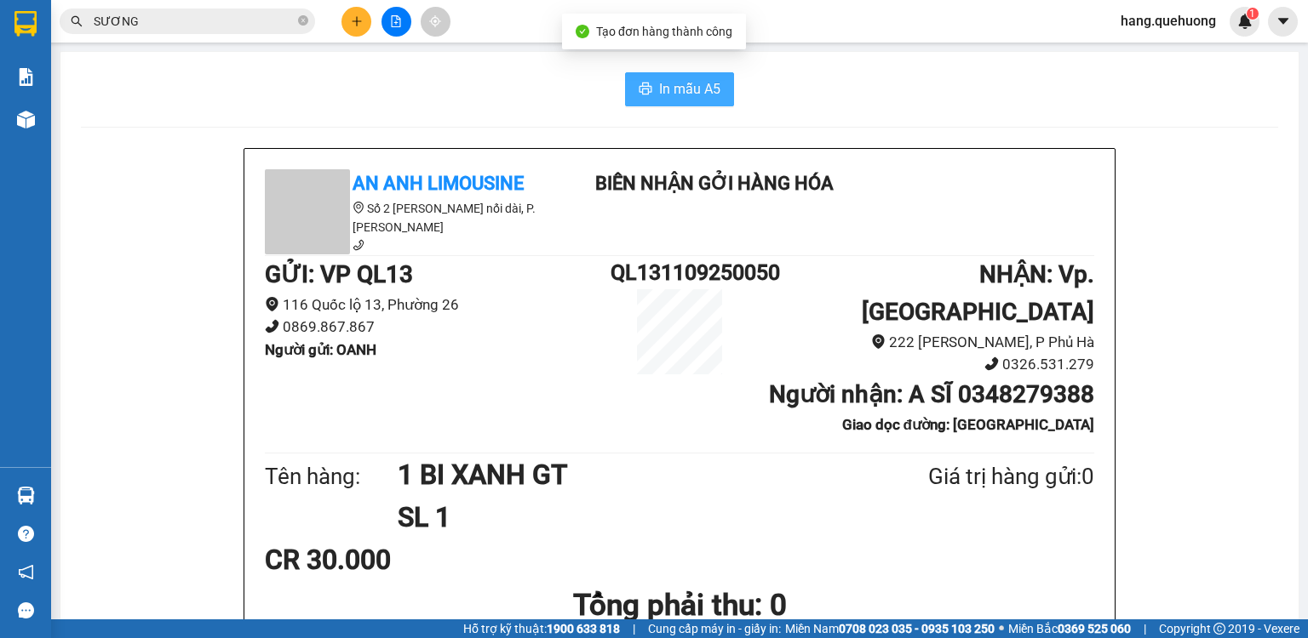
click at [676, 85] on span "In mẫu A5" at bounding box center [689, 88] width 61 height 21
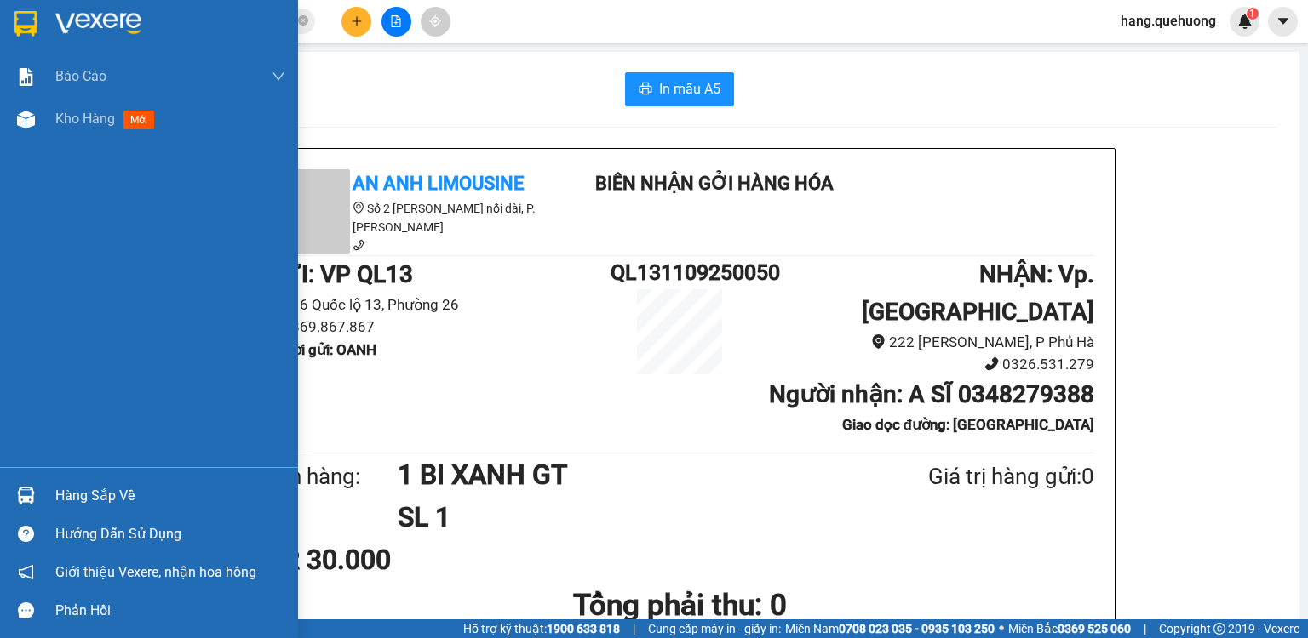
click at [122, 489] on div "Hàng sắp về" at bounding box center [170, 497] width 230 height 26
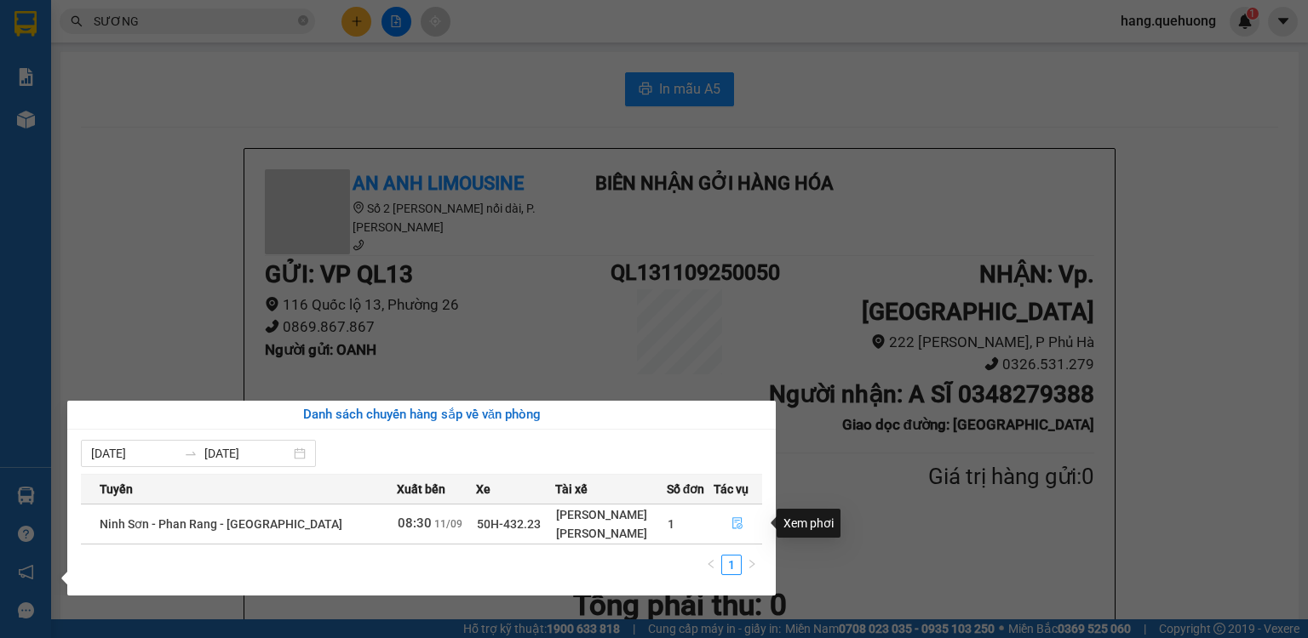
click at [734, 529] on icon "file-done" at bounding box center [738, 524] width 10 height 12
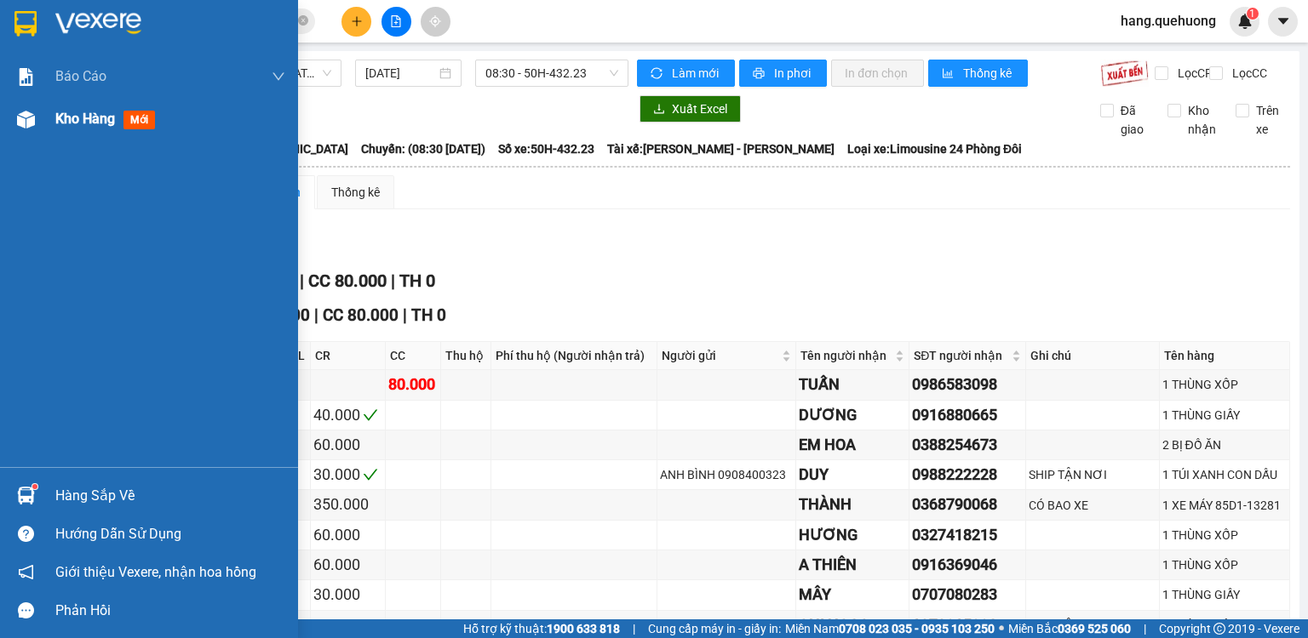
click at [94, 113] on span "Kho hàng" at bounding box center [85, 119] width 60 height 16
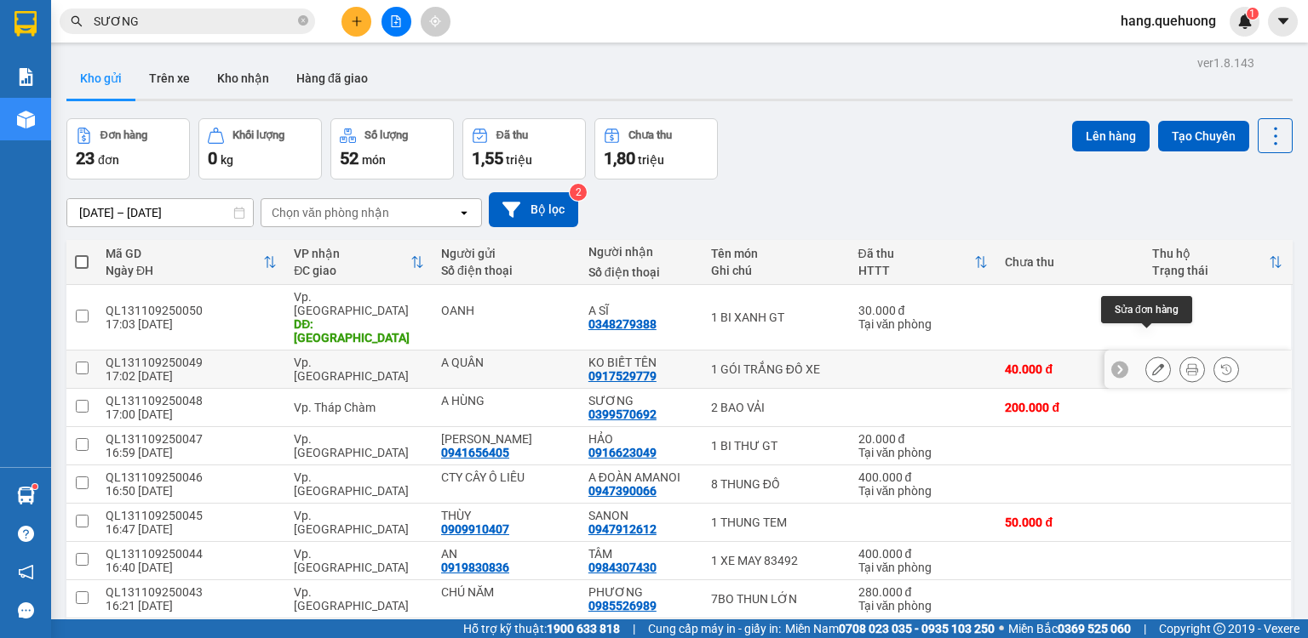
click at [1146, 355] on button at bounding box center [1158, 370] width 24 height 30
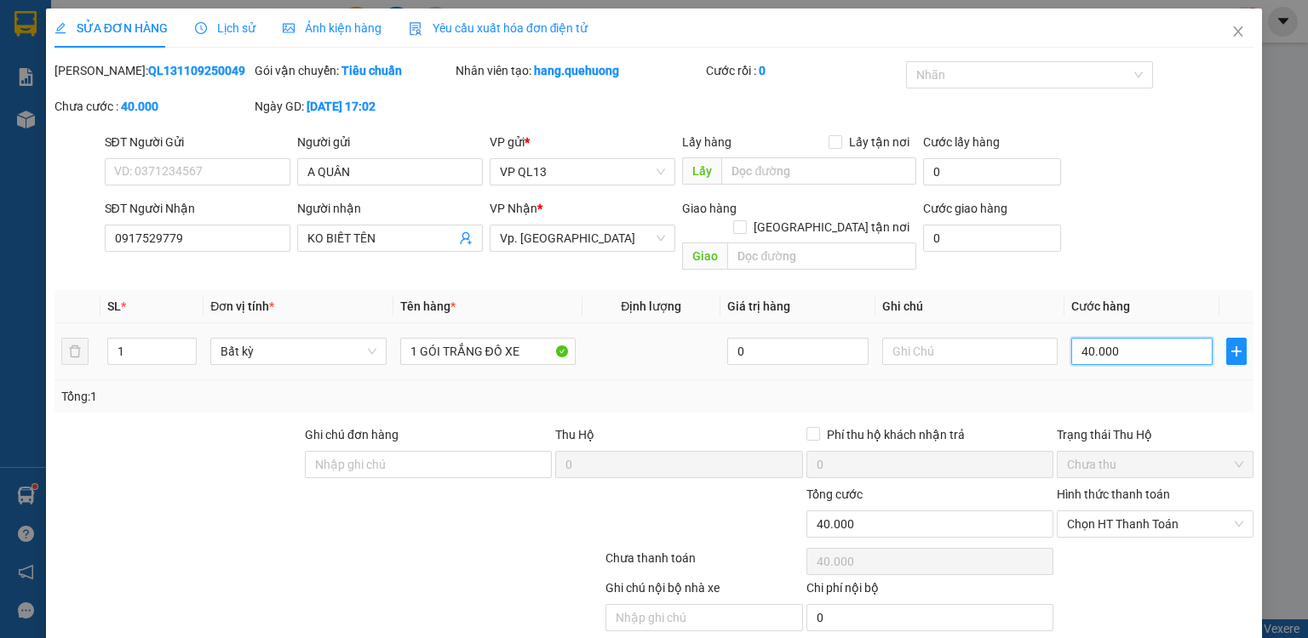
click at [1137, 338] on input "40.000" at bounding box center [1141, 351] width 141 height 27
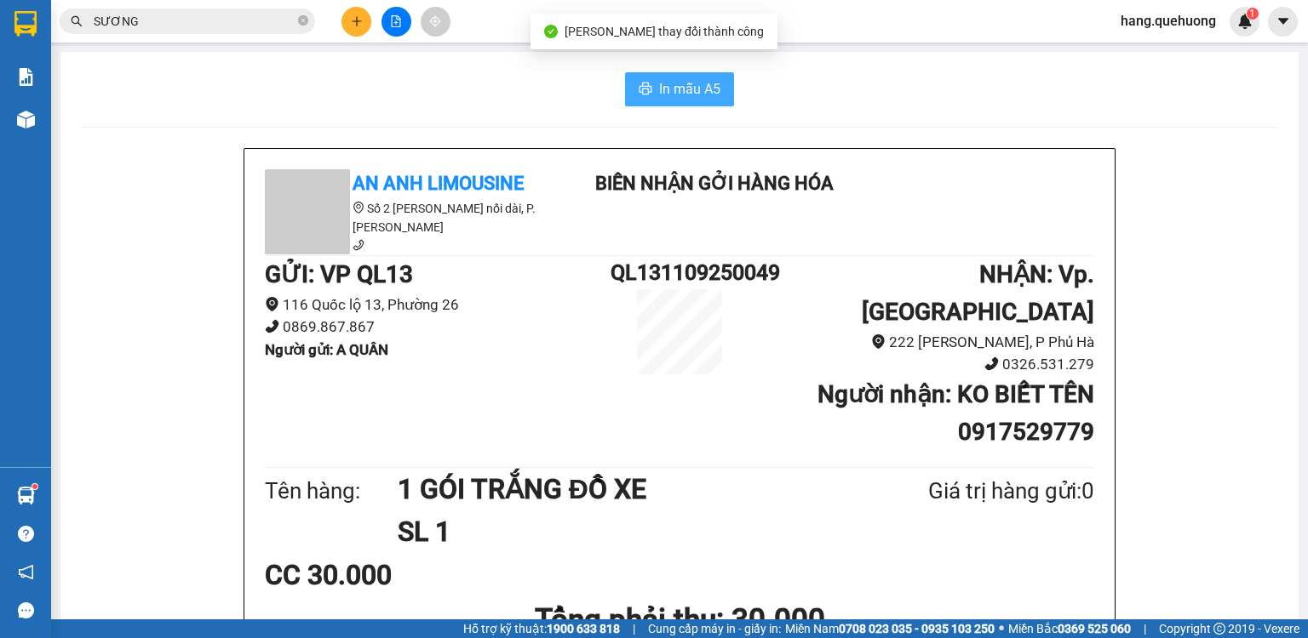
drag, startPoint x: 667, startPoint y: 93, endPoint x: 1173, endPoint y: 584, distance: 704.9
click at [673, 102] on button "In mẫu A5" at bounding box center [679, 89] width 109 height 34
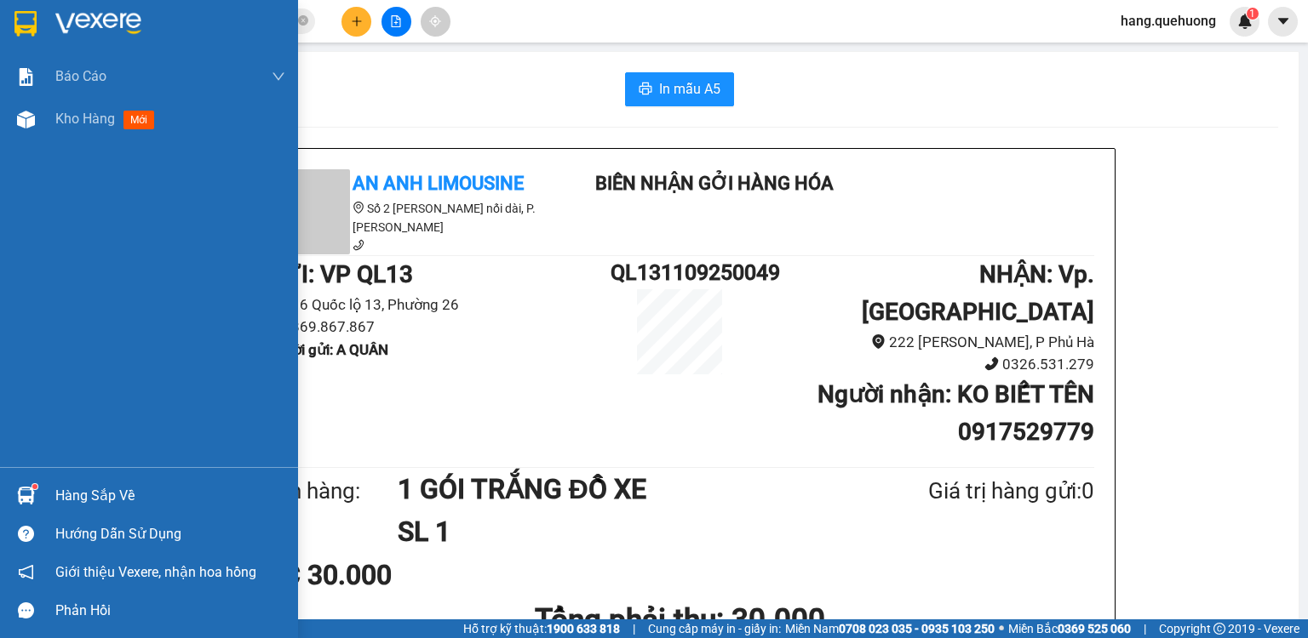
click at [98, 508] on div "Hàng sắp về" at bounding box center [149, 496] width 298 height 38
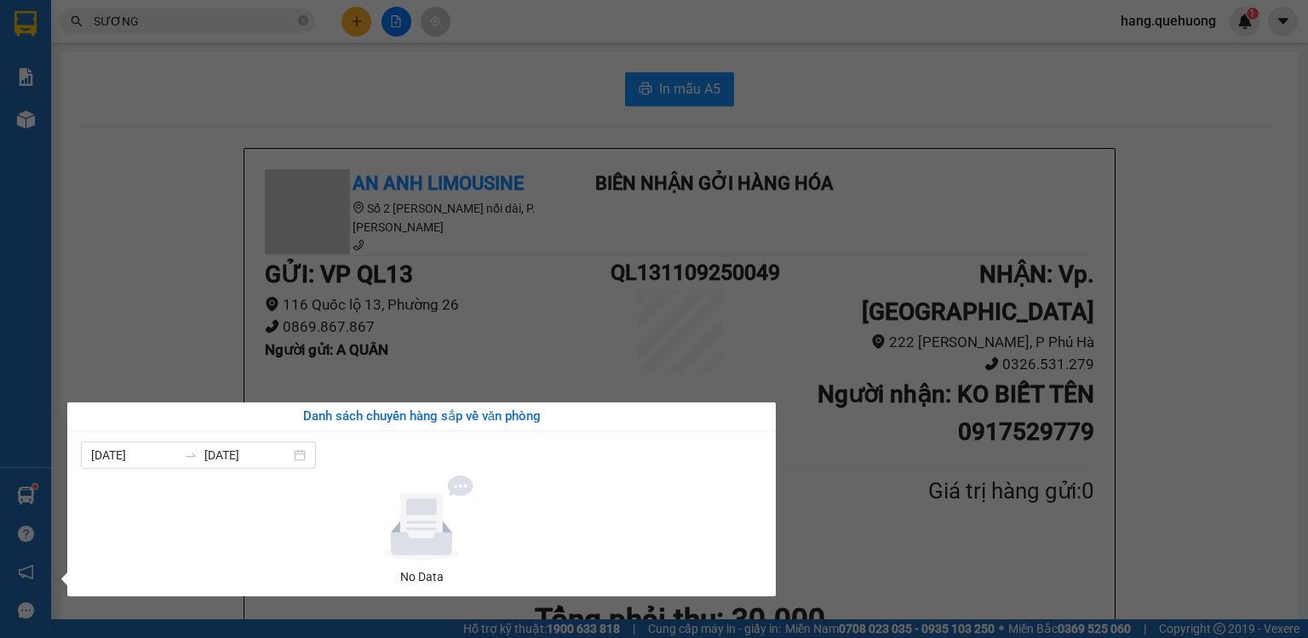
click at [911, 518] on section "Kết quả tìm kiếm ( 2812 ) Bộ lọc Mã ĐH Trạng thái Món hàng Thu hộ Tổng cước Chư…" at bounding box center [654, 319] width 1308 height 638
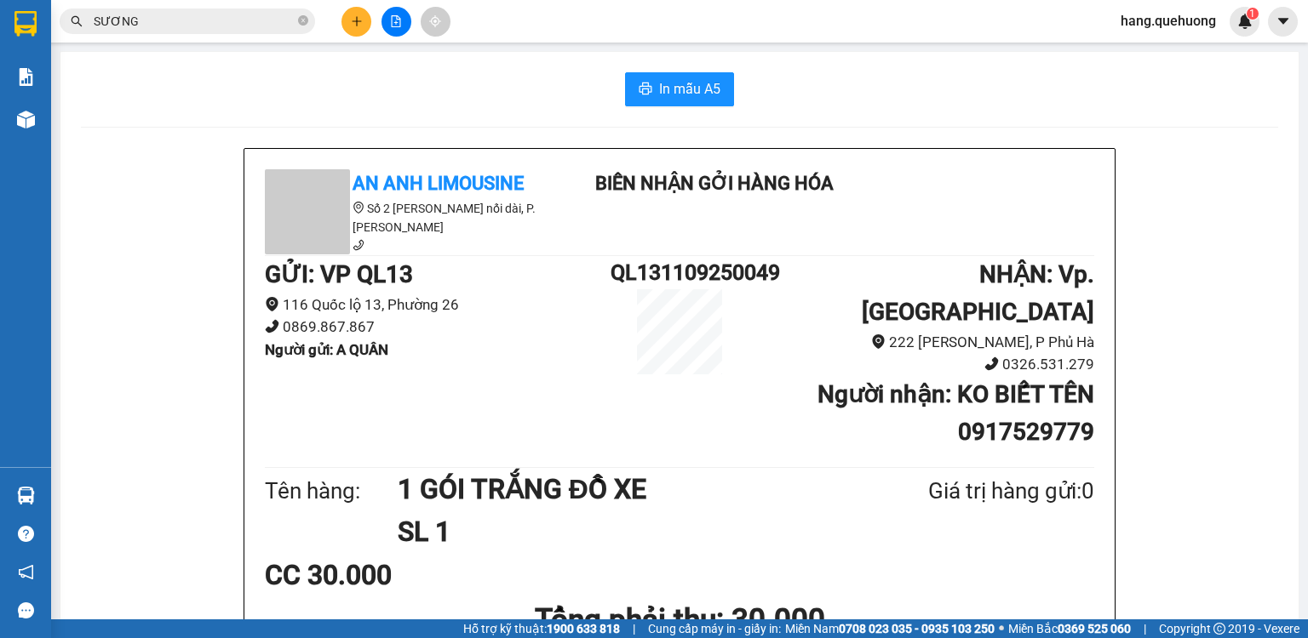
click at [358, 27] on button at bounding box center [356, 22] width 30 height 30
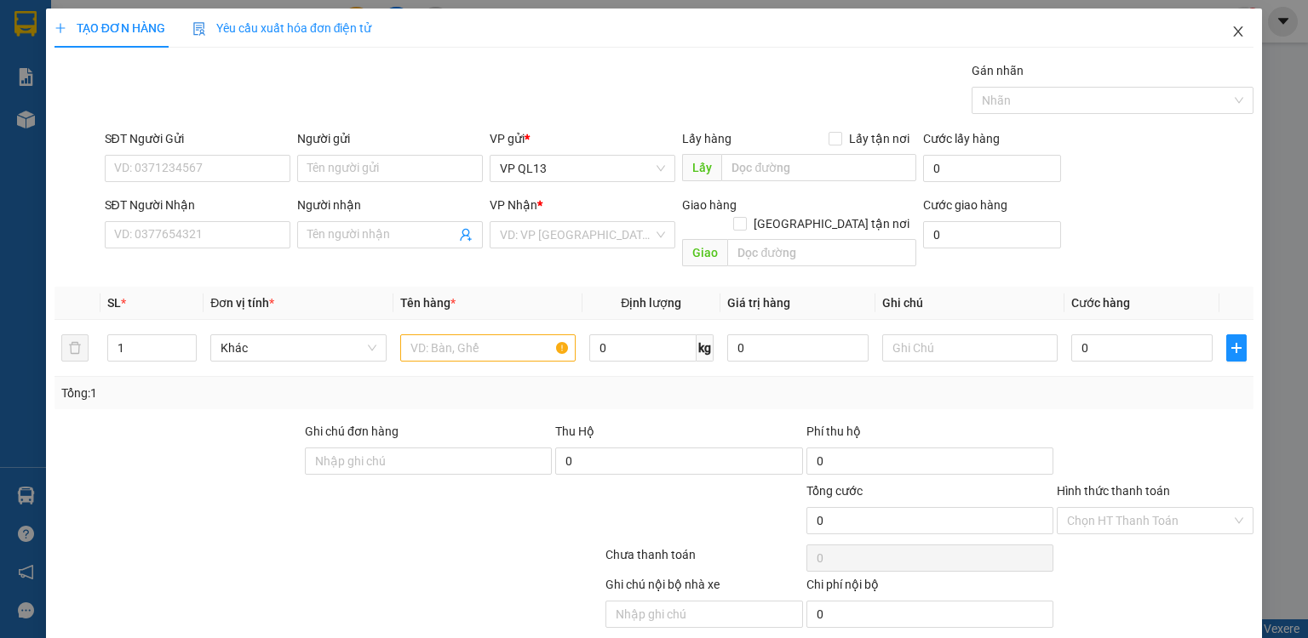
click at [1231, 30] on icon "close" at bounding box center [1238, 32] width 14 height 14
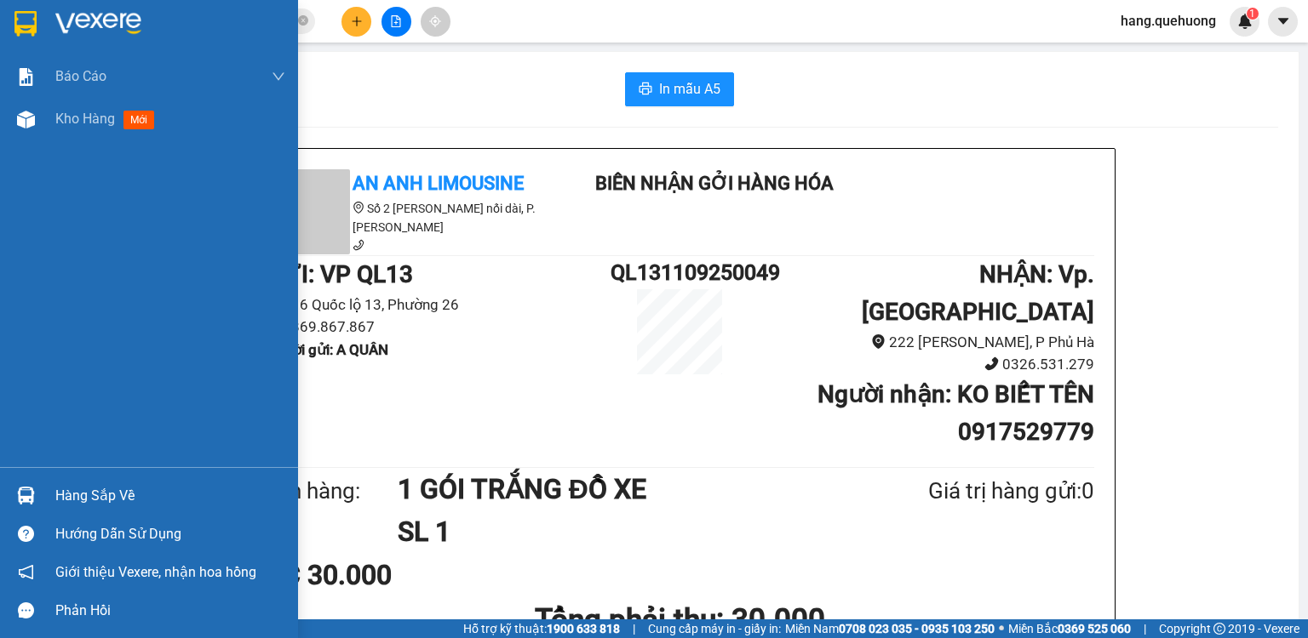
click at [98, 492] on div "Hàng sắp về" at bounding box center [170, 497] width 230 height 26
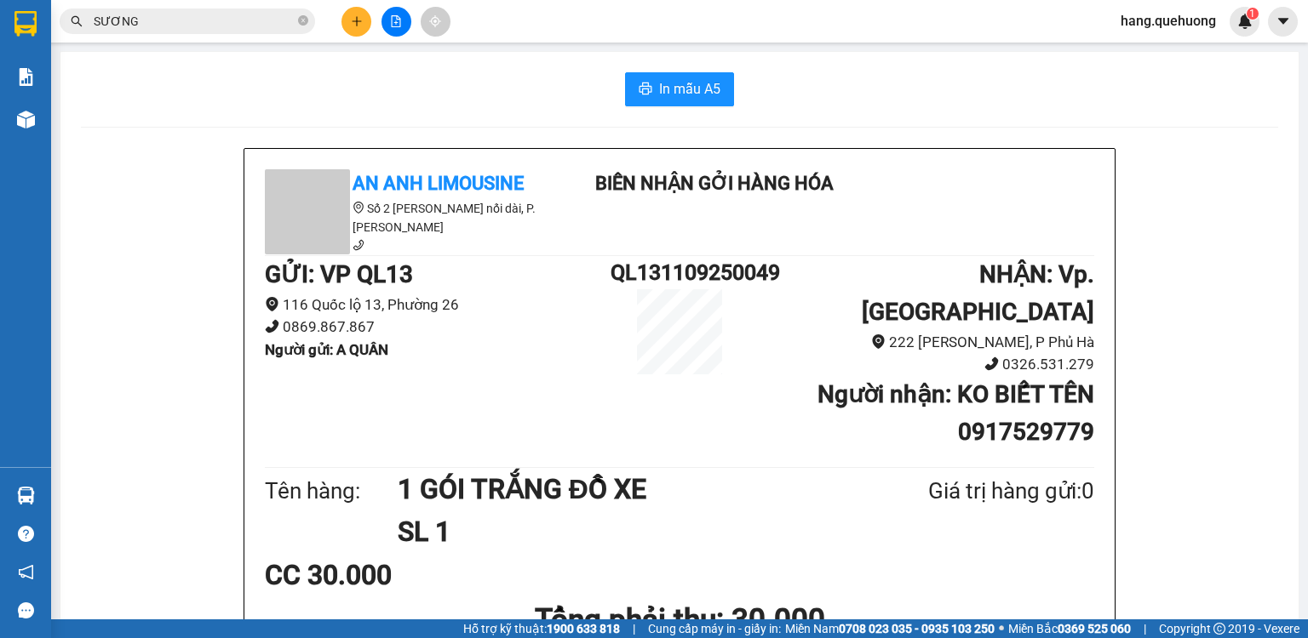
click at [881, 506] on section "Kết quả tìm kiếm ( 2812 ) Bộ lọc Mã ĐH Trạng thái Món hàng Thu hộ Tổng cước Chư…" at bounding box center [654, 319] width 1308 height 638
click at [366, 25] on button at bounding box center [356, 22] width 30 height 30
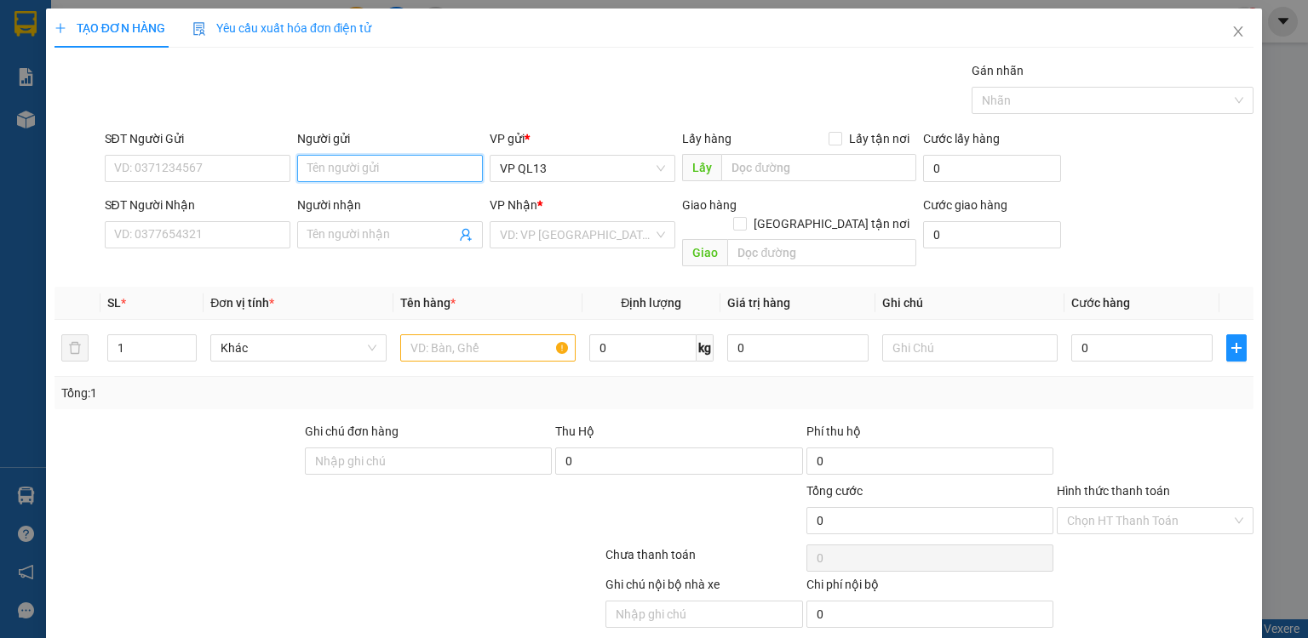
click at [323, 171] on input "Người gửi" at bounding box center [390, 168] width 186 height 27
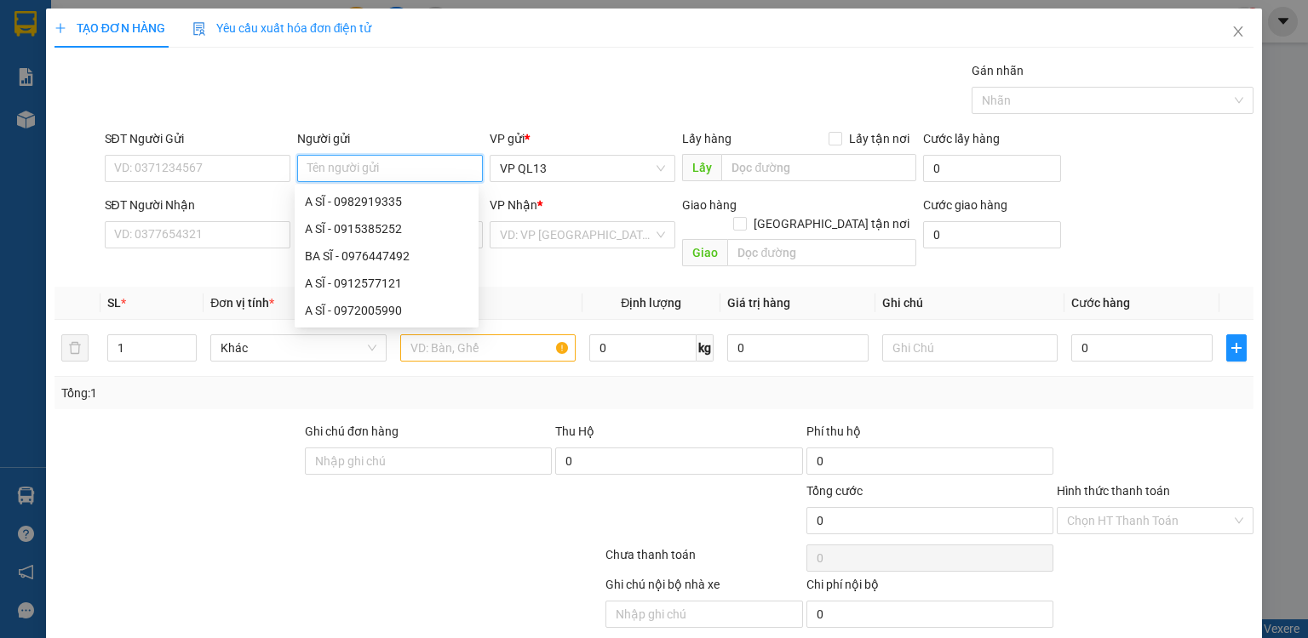
click at [323, 170] on input "Người gửi" at bounding box center [390, 168] width 186 height 27
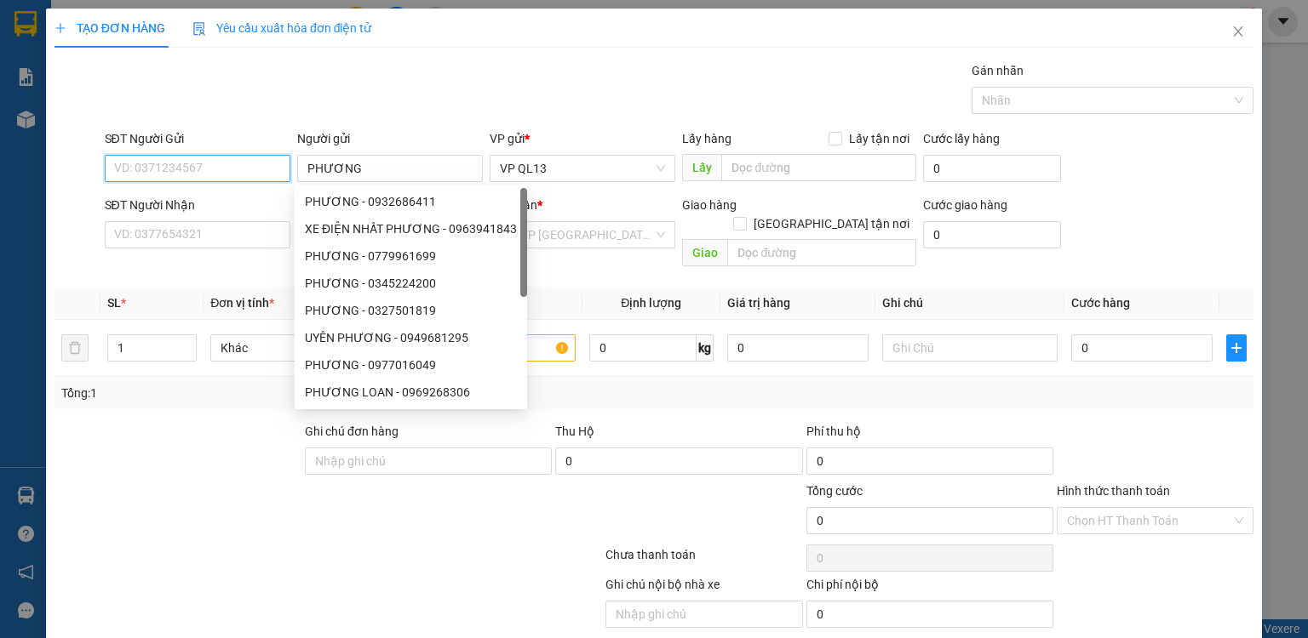
click at [200, 175] on input "SĐT Người Gửi" at bounding box center [198, 168] width 186 height 27
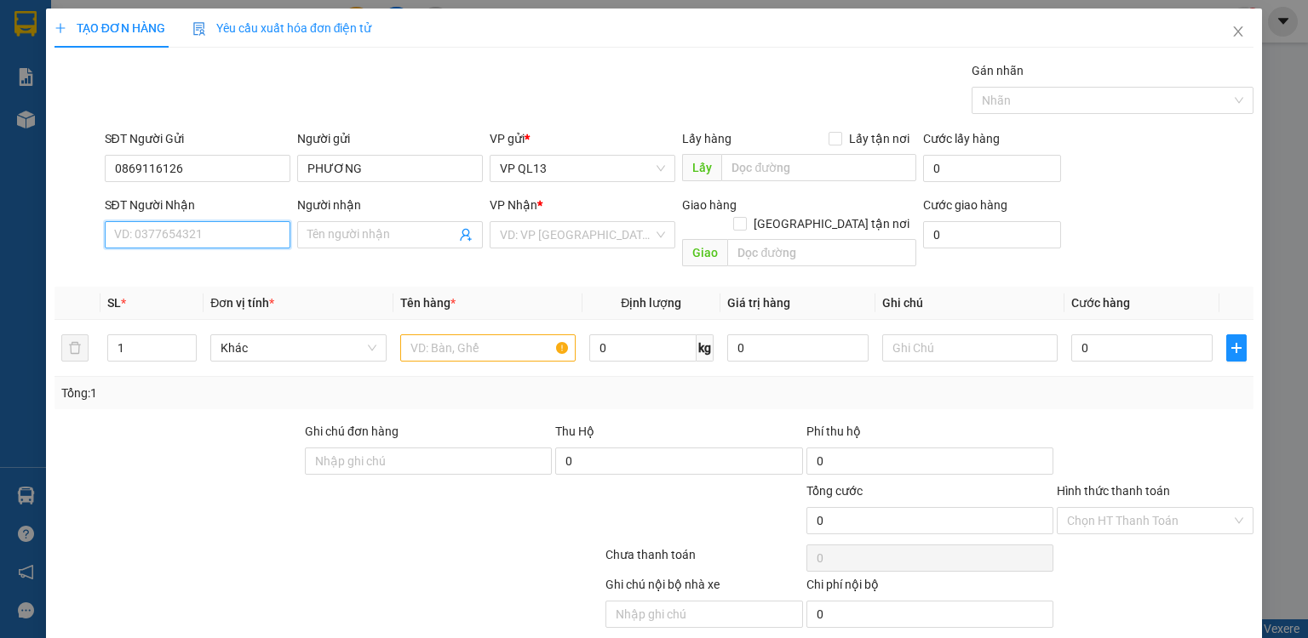
click at [187, 243] on input "SĐT Người Nhận" at bounding box center [198, 234] width 186 height 27
click at [406, 240] on input "Người nhận" at bounding box center [381, 235] width 148 height 19
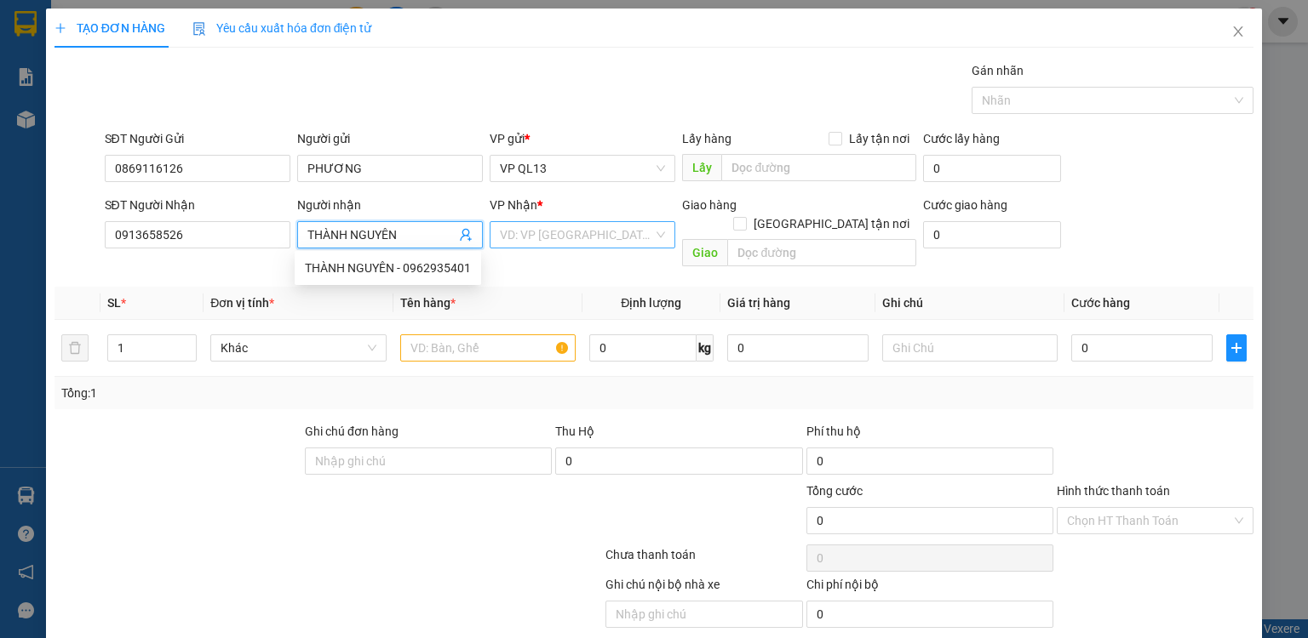
click at [563, 238] on input "search" at bounding box center [576, 235] width 153 height 26
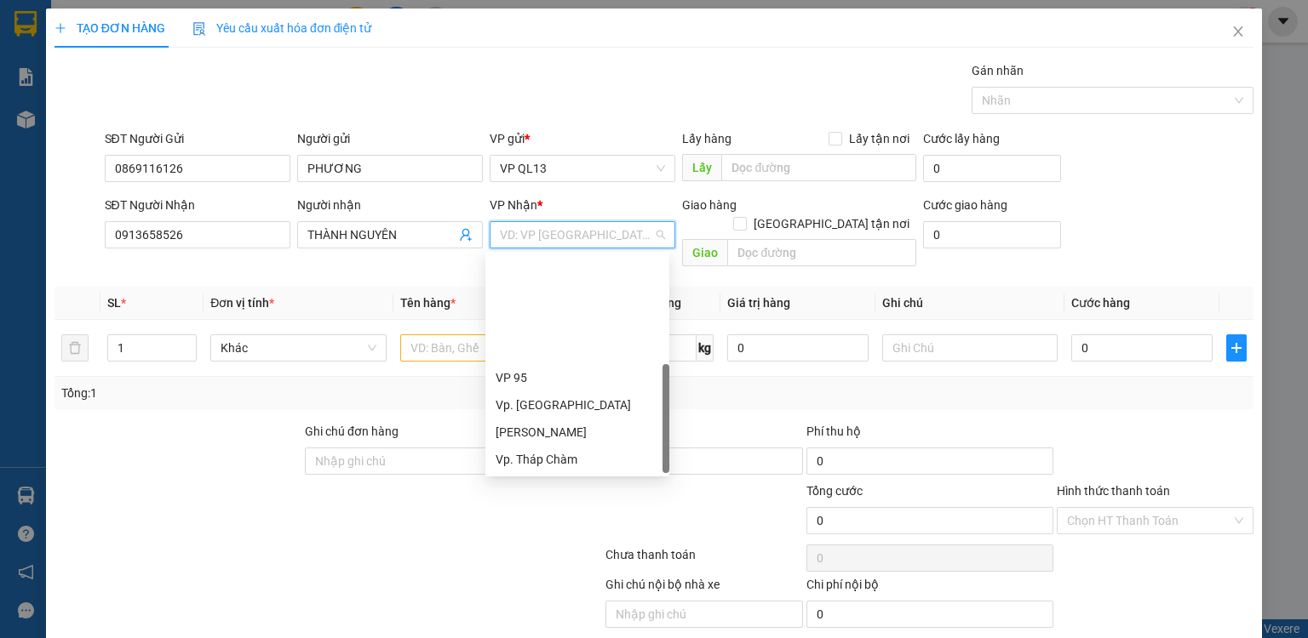
click at [552, 532] on div "BX. [GEOGRAPHIC_DATA]" at bounding box center [576, 541] width 163 height 19
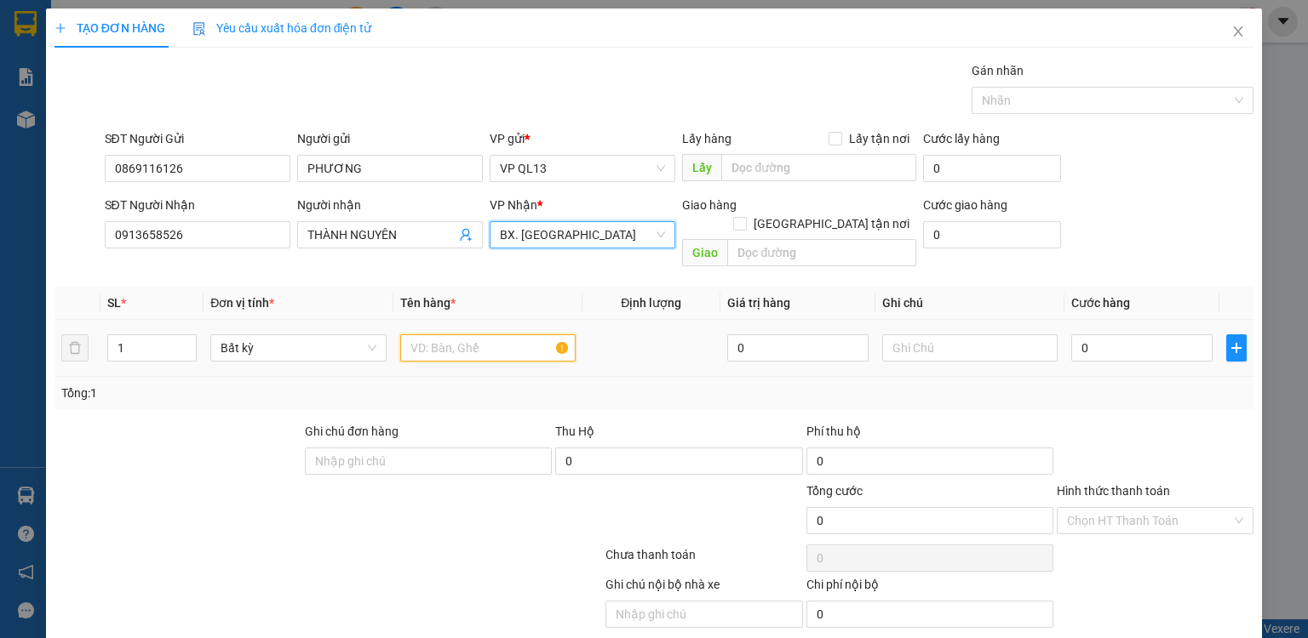
click at [427, 335] on input "text" at bounding box center [487, 348] width 175 height 27
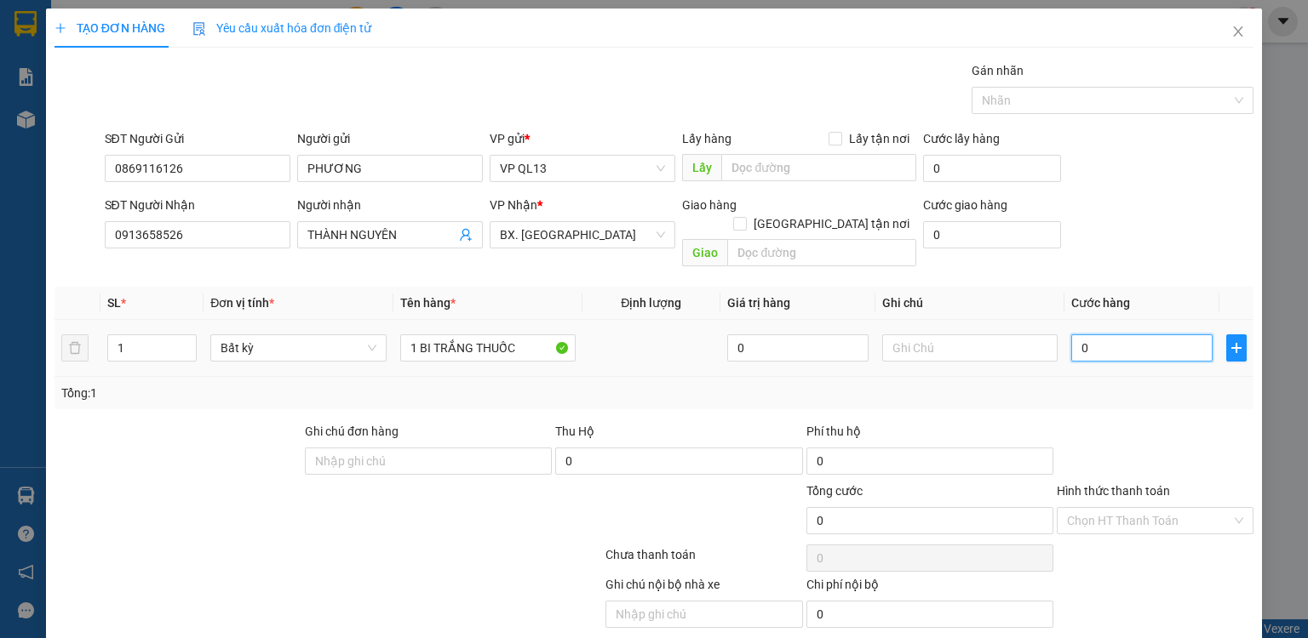
click at [1149, 340] on input "0" at bounding box center [1141, 348] width 141 height 27
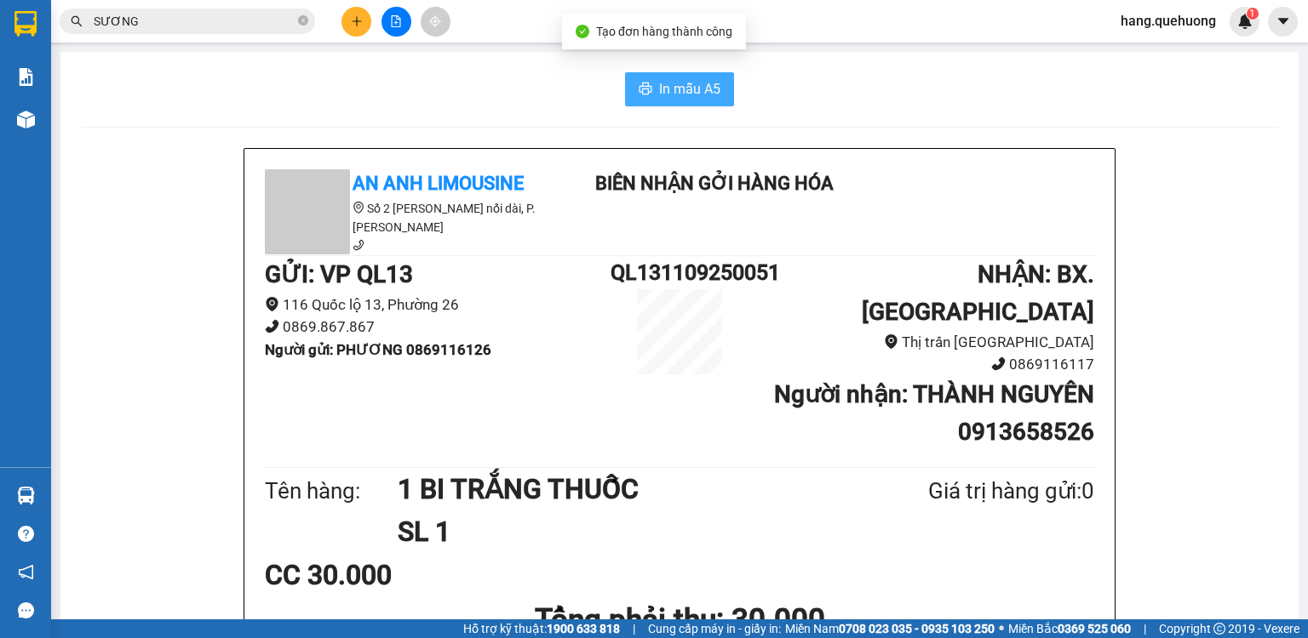
click at [675, 95] on span "In mẫu A5" at bounding box center [689, 88] width 61 height 21
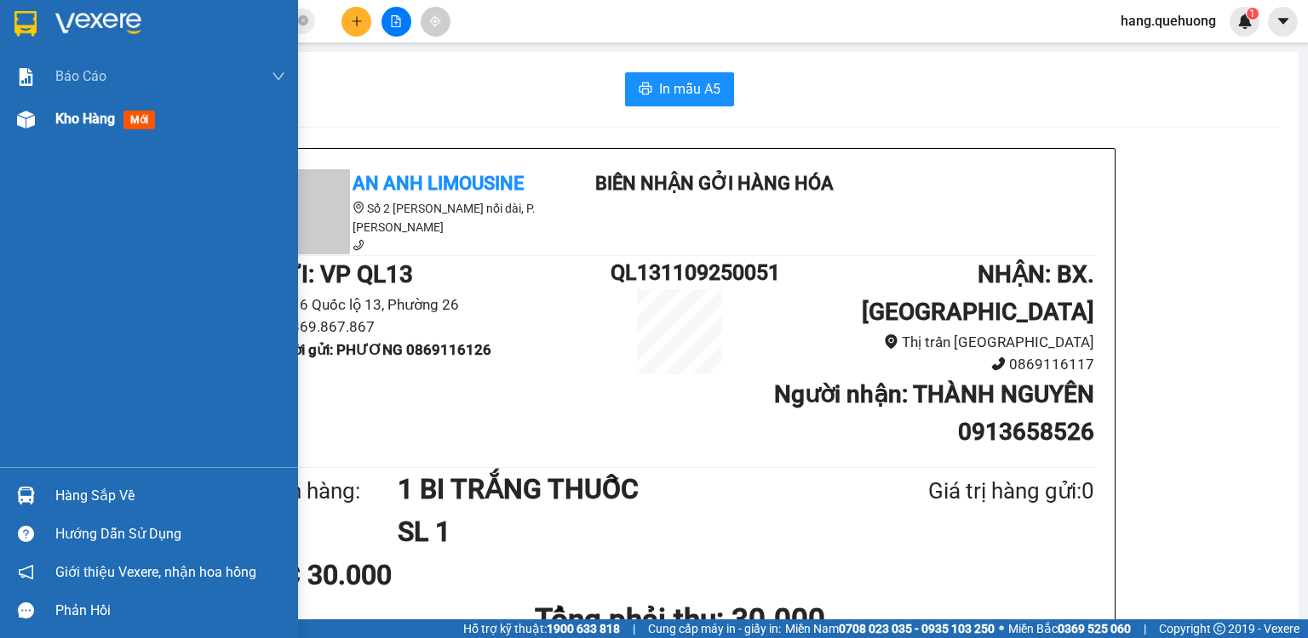
click at [80, 125] on span "Kho hàng" at bounding box center [85, 119] width 60 height 16
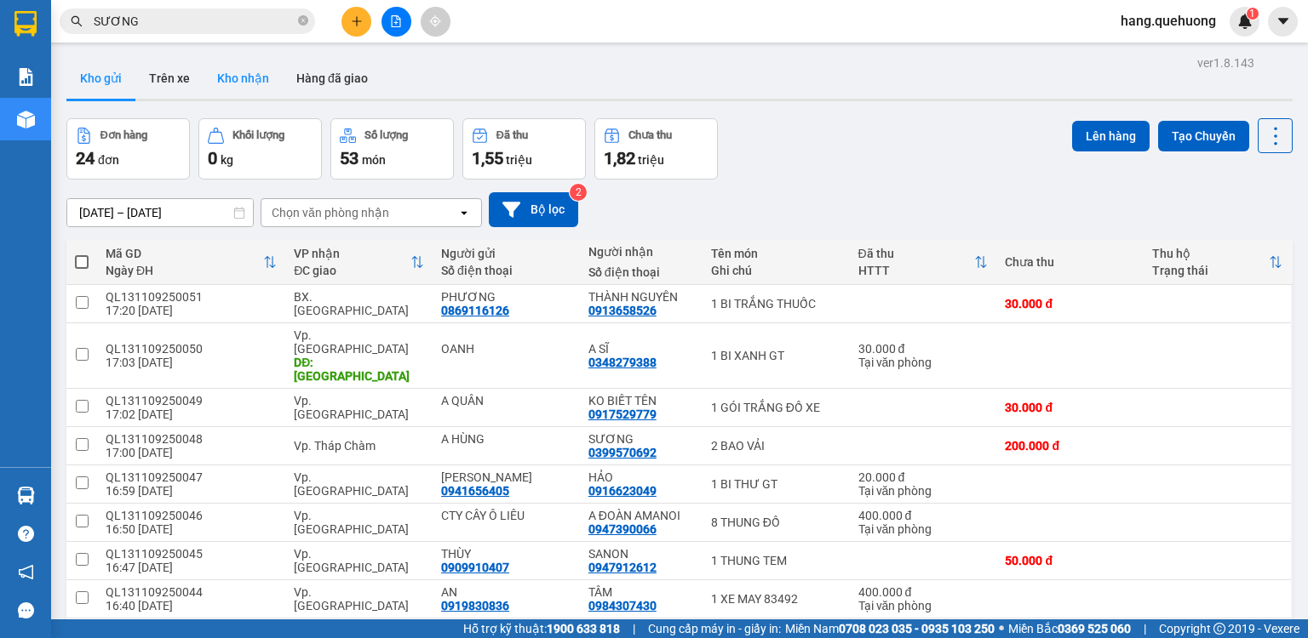
click at [245, 75] on button "Kho nhận" at bounding box center [242, 78] width 79 height 41
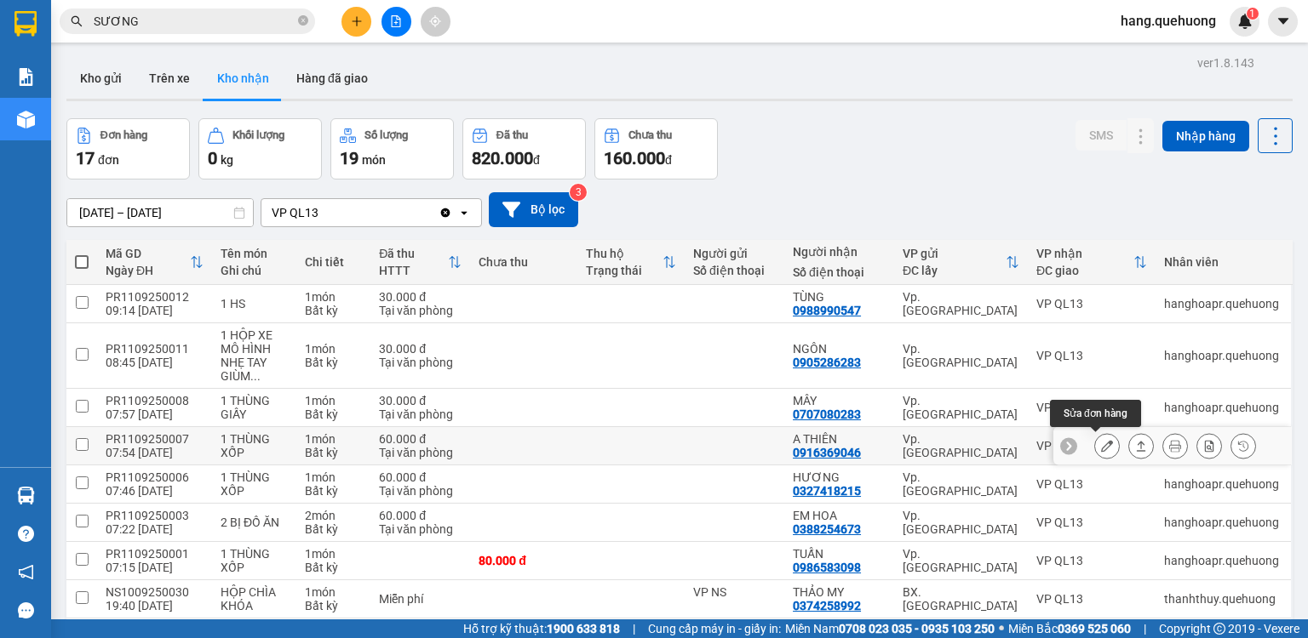
click at [1101, 442] on icon at bounding box center [1107, 446] width 12 height 12
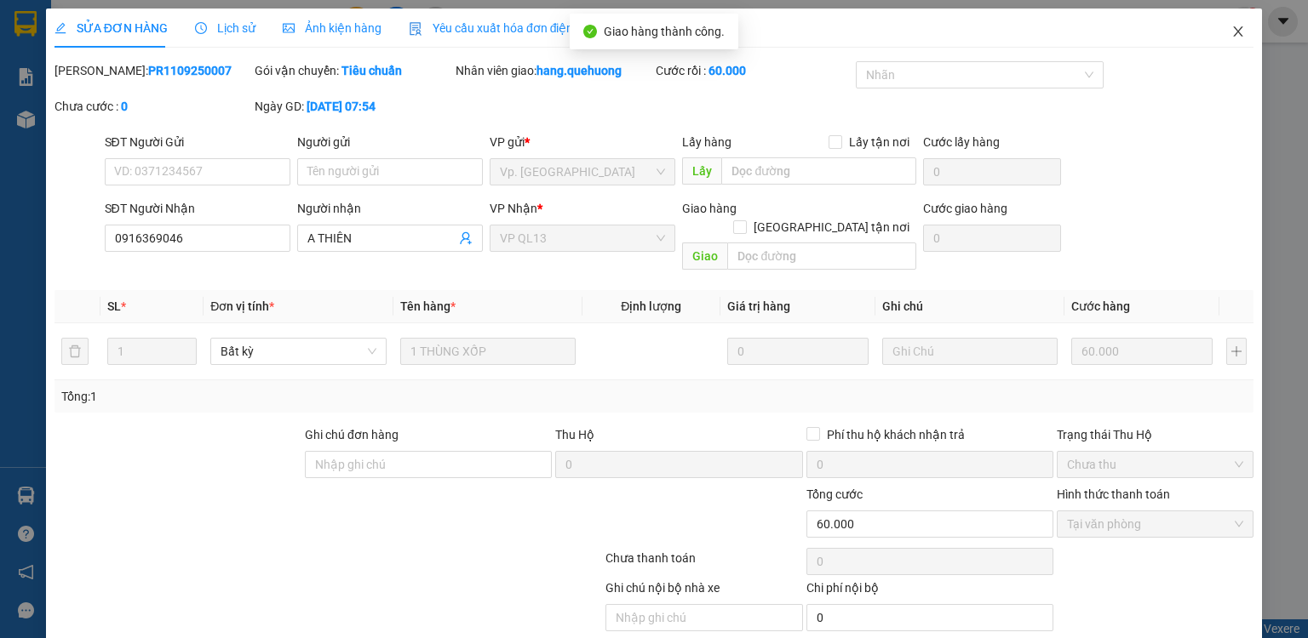
click at [1231, 32] on icon "close" at bounding box center [1238, 32] width 14 height 14
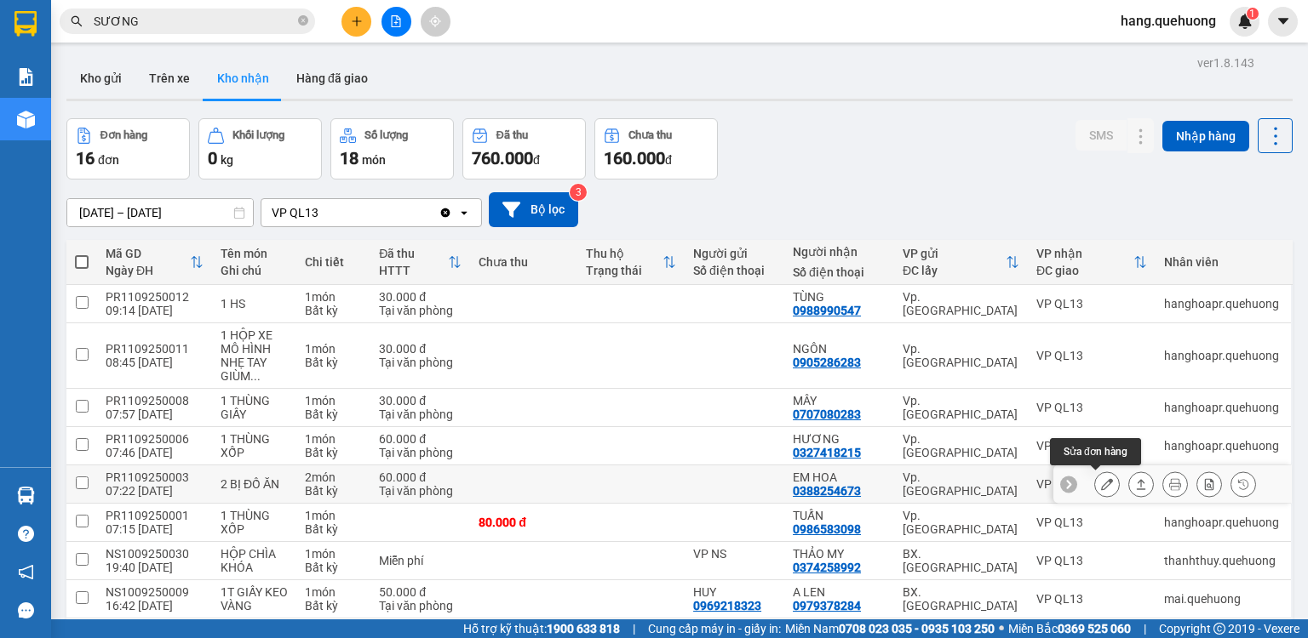
click at [1101, 481] on icon at bounding box center [1107, 484] width 12 height 12
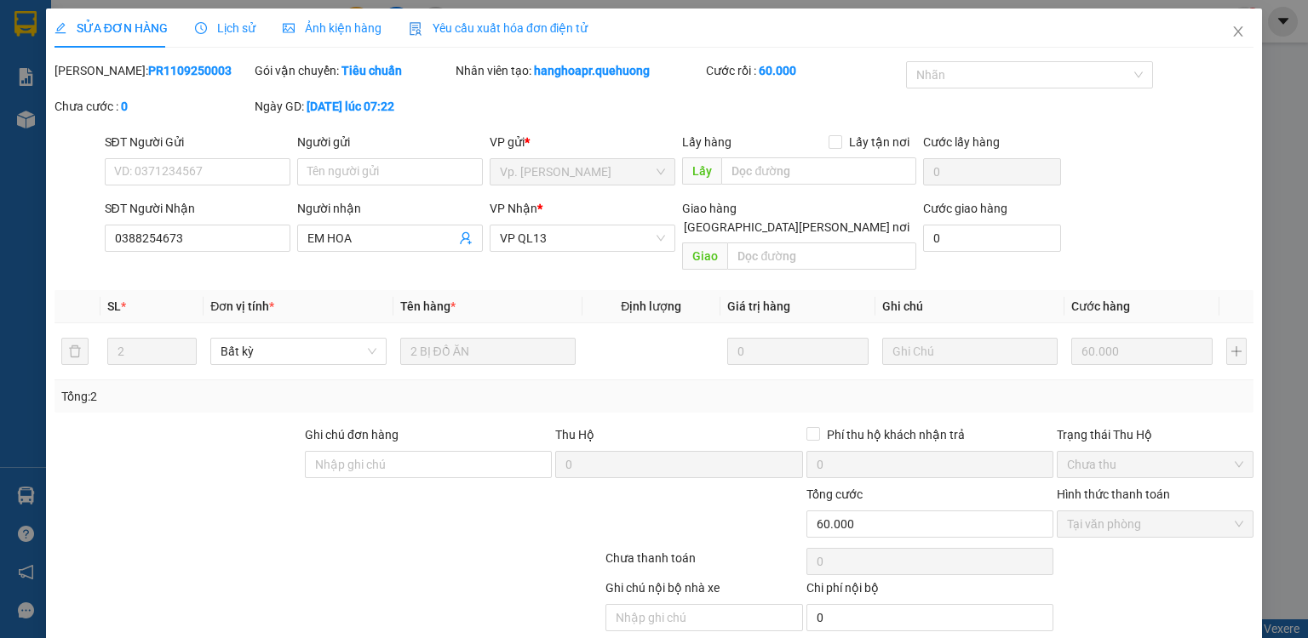
click at [1231, 37] on icon "close" at bounding box center [1238, 32] width 14 height 14
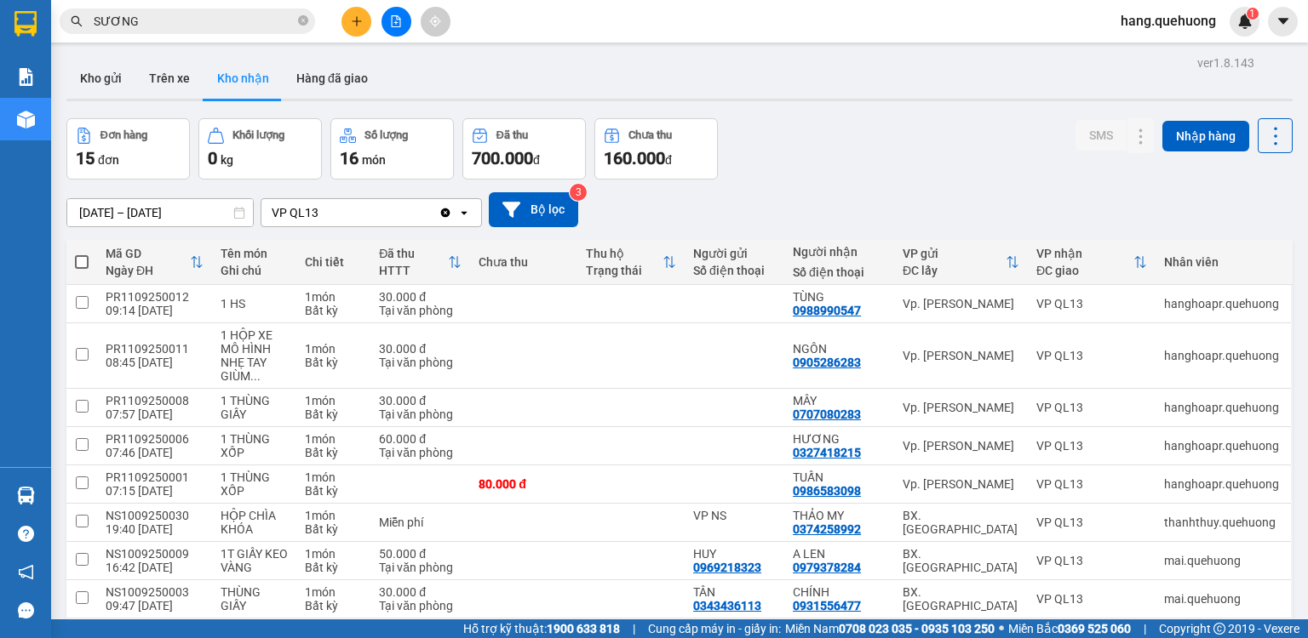
click at [245, 78] on button "Kho nhận" at bounding box center [242, 78] width 79 height 41
click at [97, 74] on button "Kho gửi" at bounding box center [100, 78] width 69 height 41
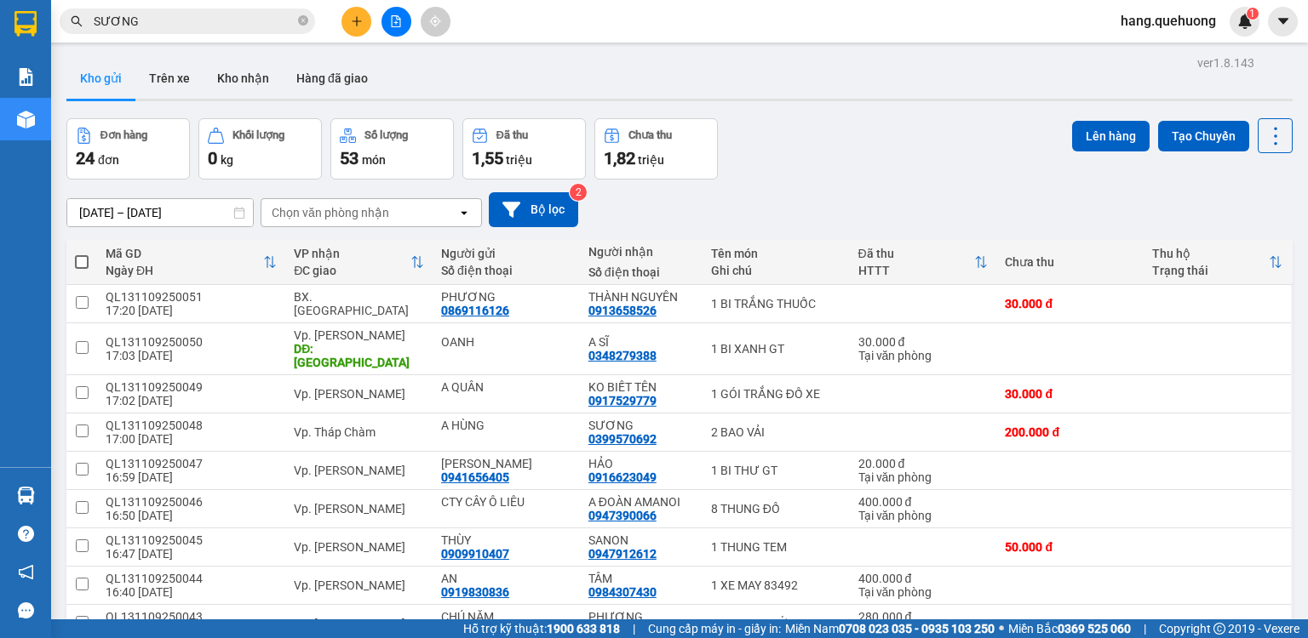
click at [174, 22] on input "SƯƠNG" at bounding box center [194, 21] width 201 height 19
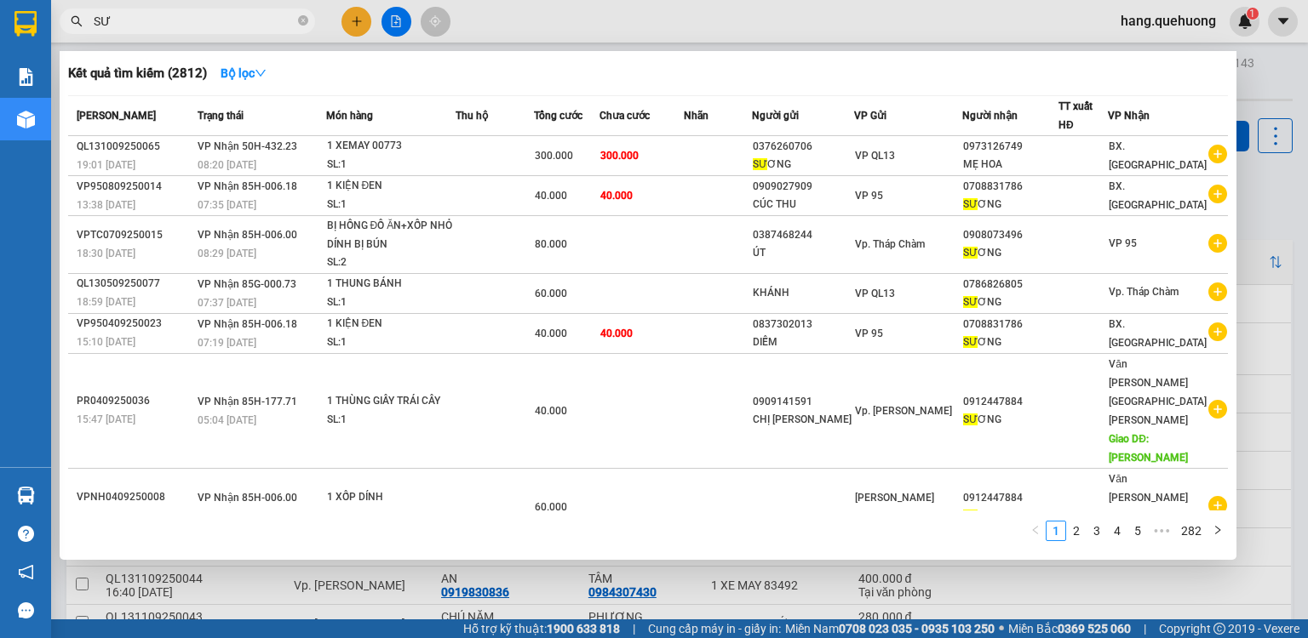
type input "S"
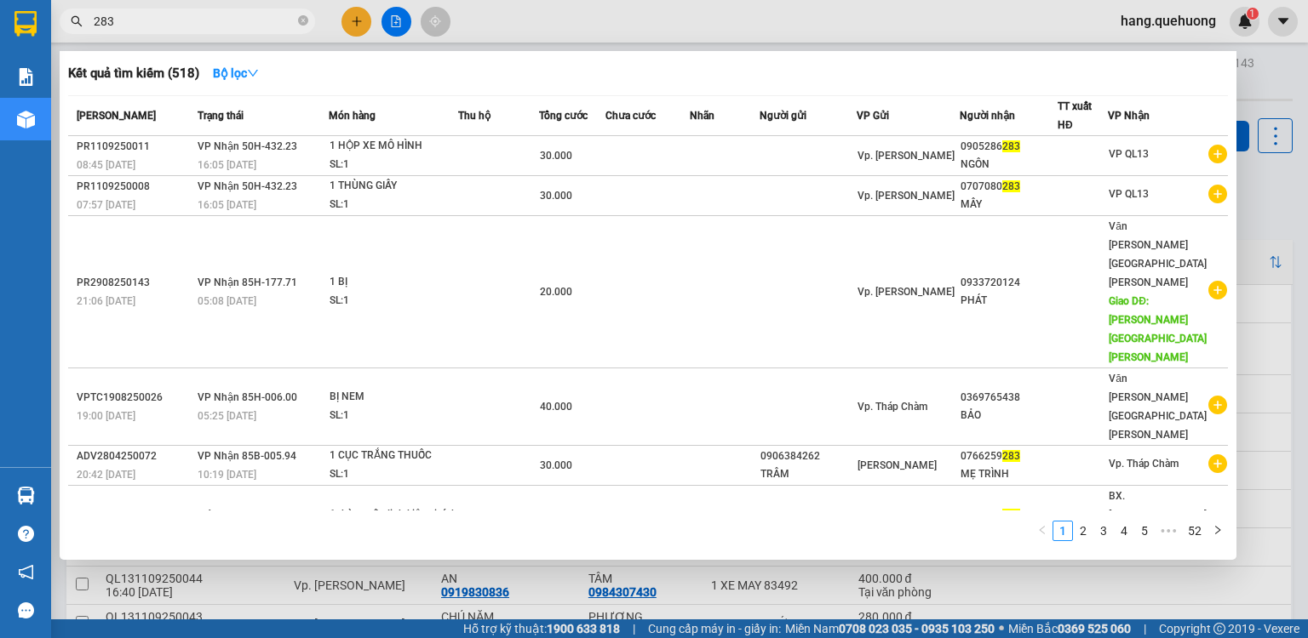
type input "283"
click at [358, 17] on div at bounding box center [654, 319] width 1308 height 638
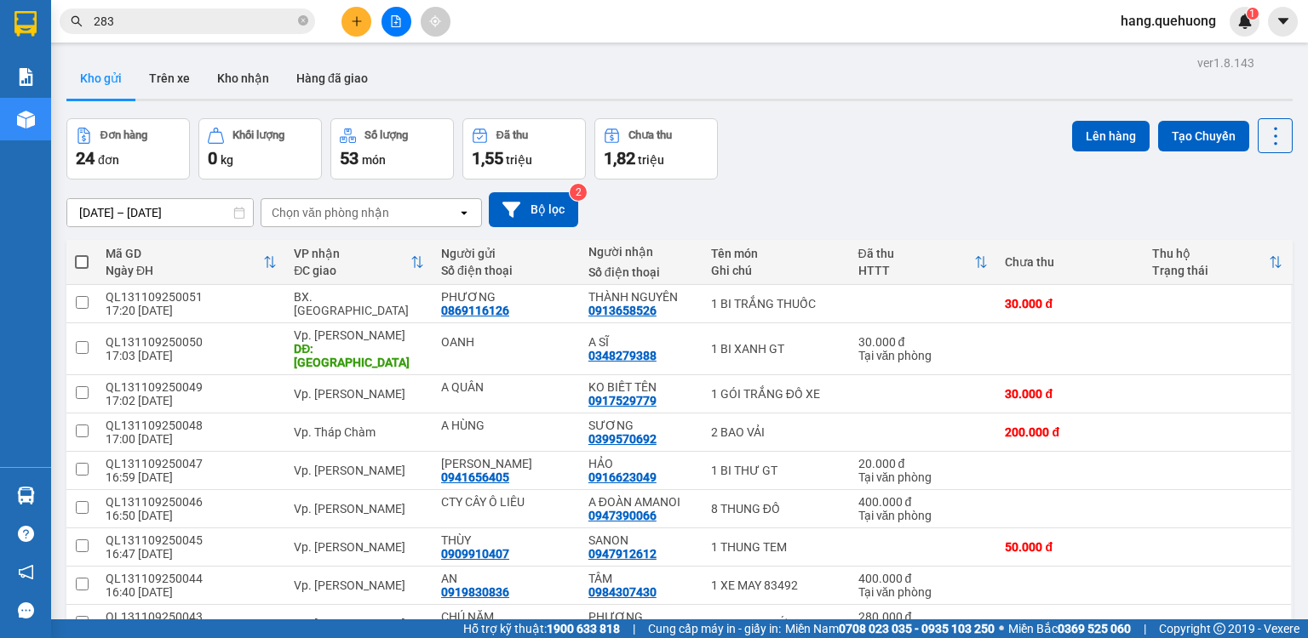
click at [356, 37] on div "Kết quả tìm kiếm ( 518 ) Bộ lọc Mã ĐH Trạng thái Món hàng Thu hộ Tổng cước Chưa…" at bounding box center [654, 21] width 1308 height 43
click at [362, 30] on button at bounding box center [356, 22] width 30 height 30
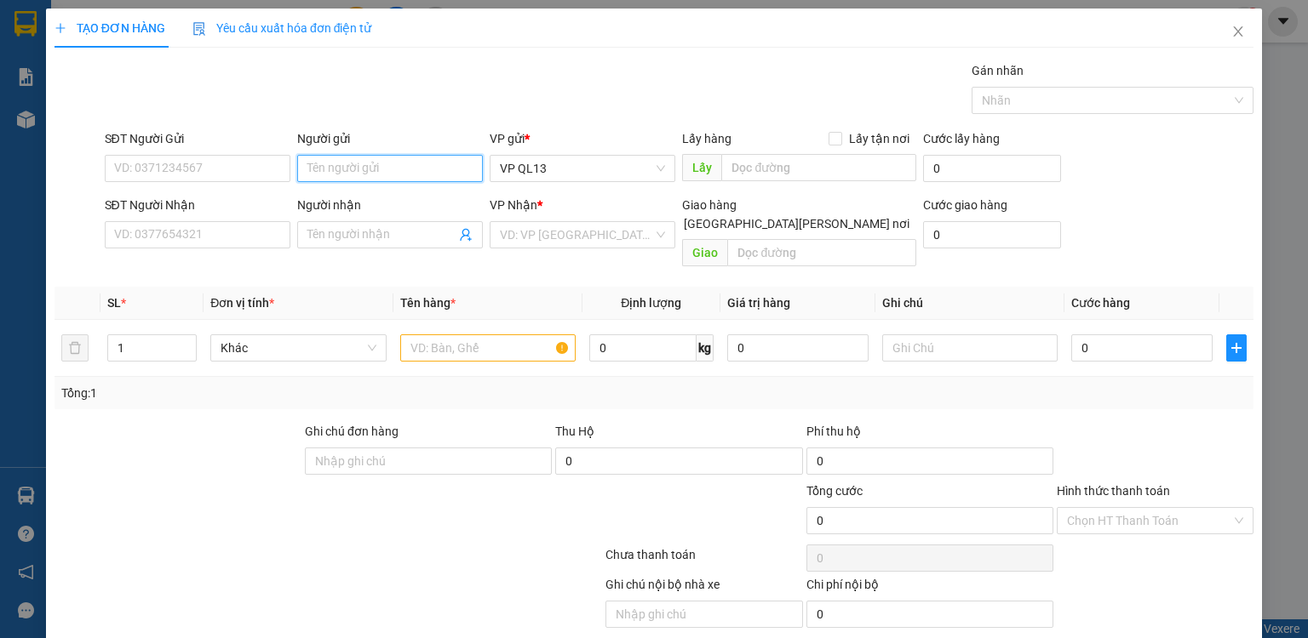
click at [342, 155] on input "Người gửi" at bounding box center [390, 168] width 186 height 27
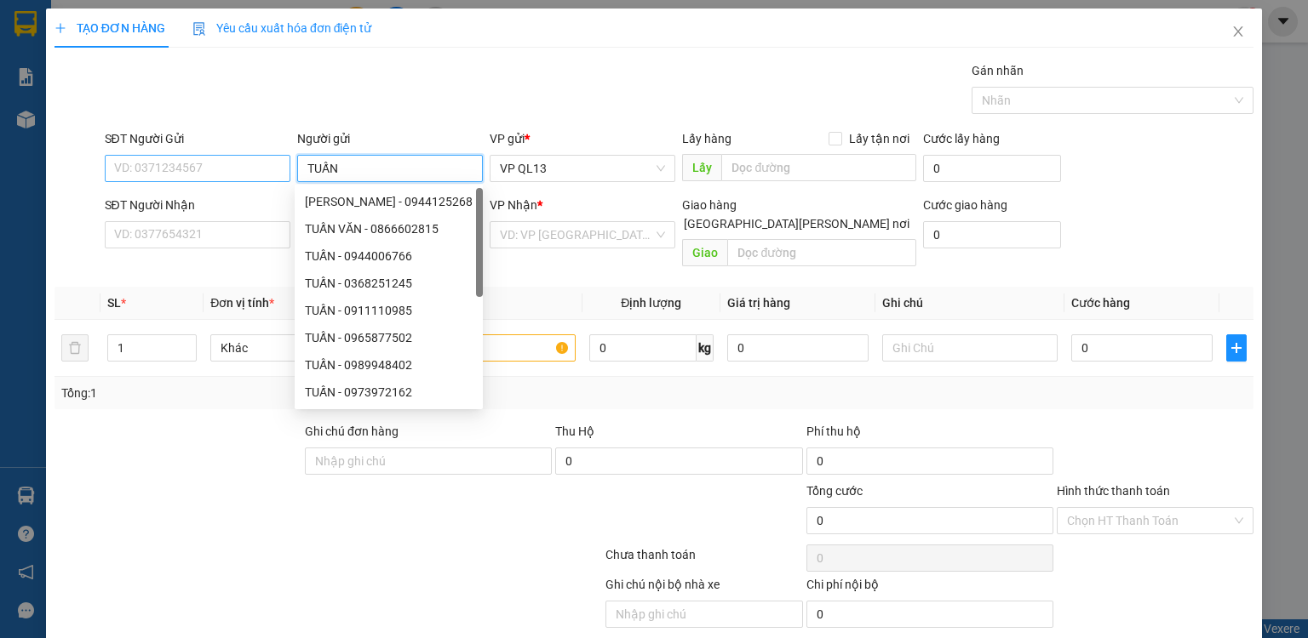
type input "TUẤN"
click at [144, 166] on input "SĐT Người Gửi" at bounding box center [198, 168] width 186 height 27
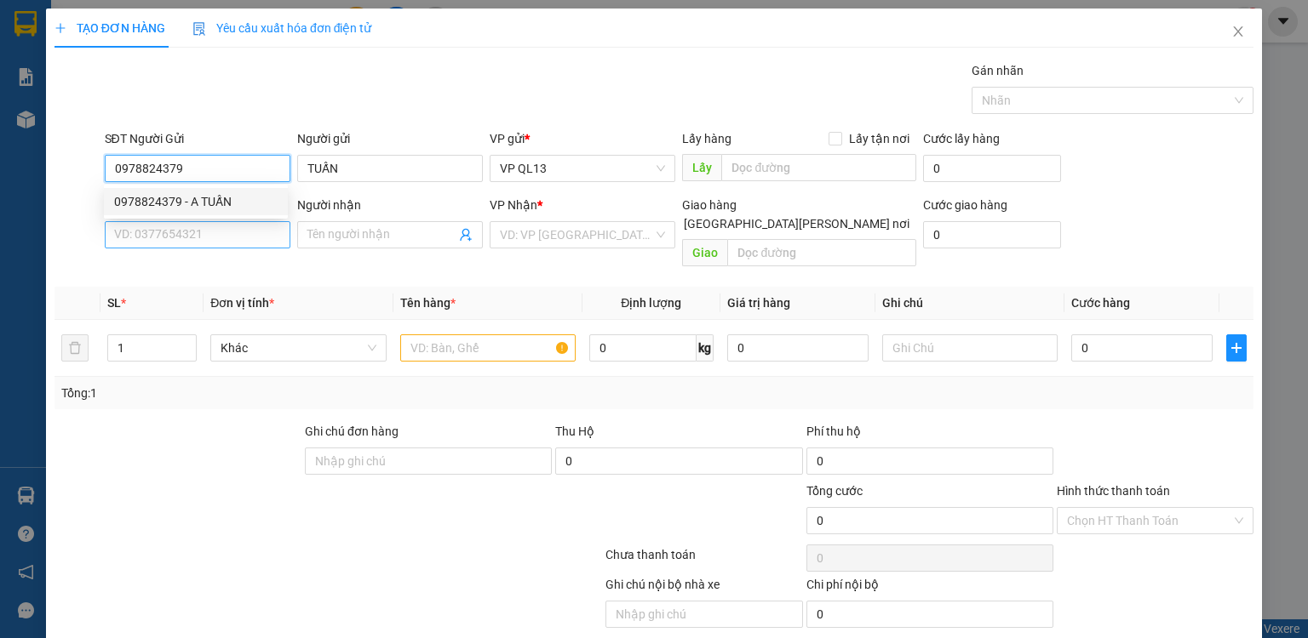
type input "0978824379"
click at [148, 245] on input "SĐT Người Nhận" at bounding box center [198, 234] width 186 height 27
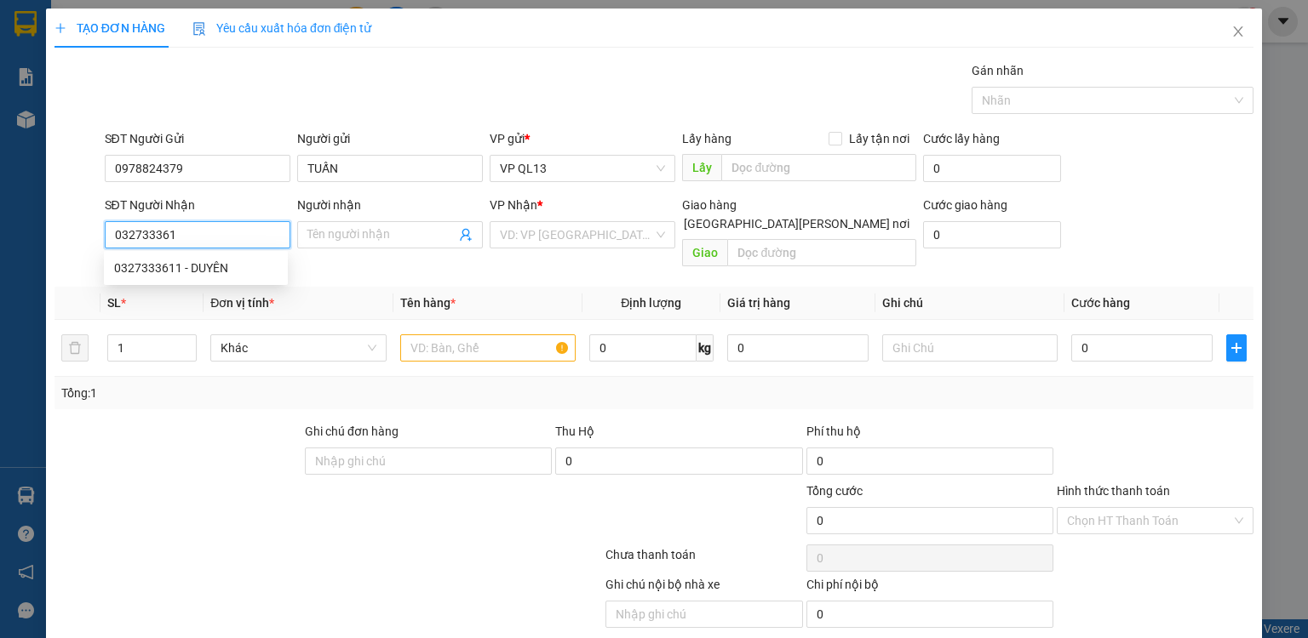
type input "0327333611"
click at [139, 267] on div "0327333611 - DUYÊN" at bounding box center [195, 268] width 163 height 19
type input "DUYÊN"
type input "80.000"
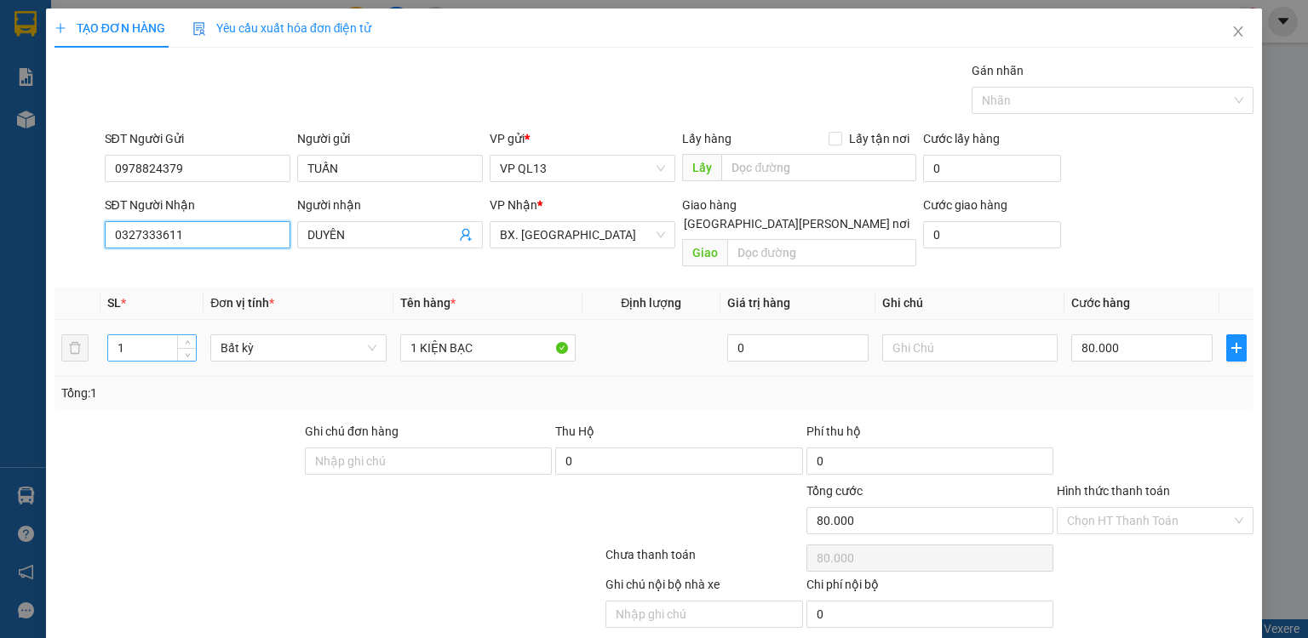
type input "0327333611"
click at [160, 335] on input "1" at bounding box center [152, 348] width 88 height 26
type input "2"
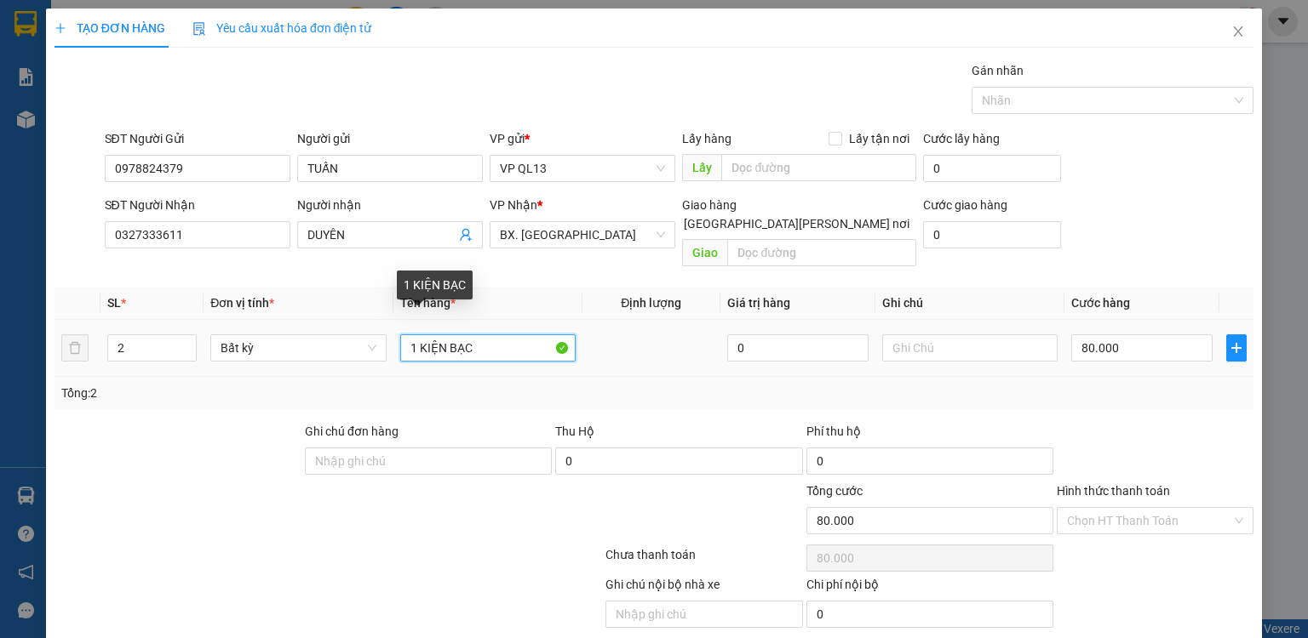
click at [503, 335] on input "1 KIỆN BẠC" at bounding box center [487, 348] width 175 height 27
type input "0"
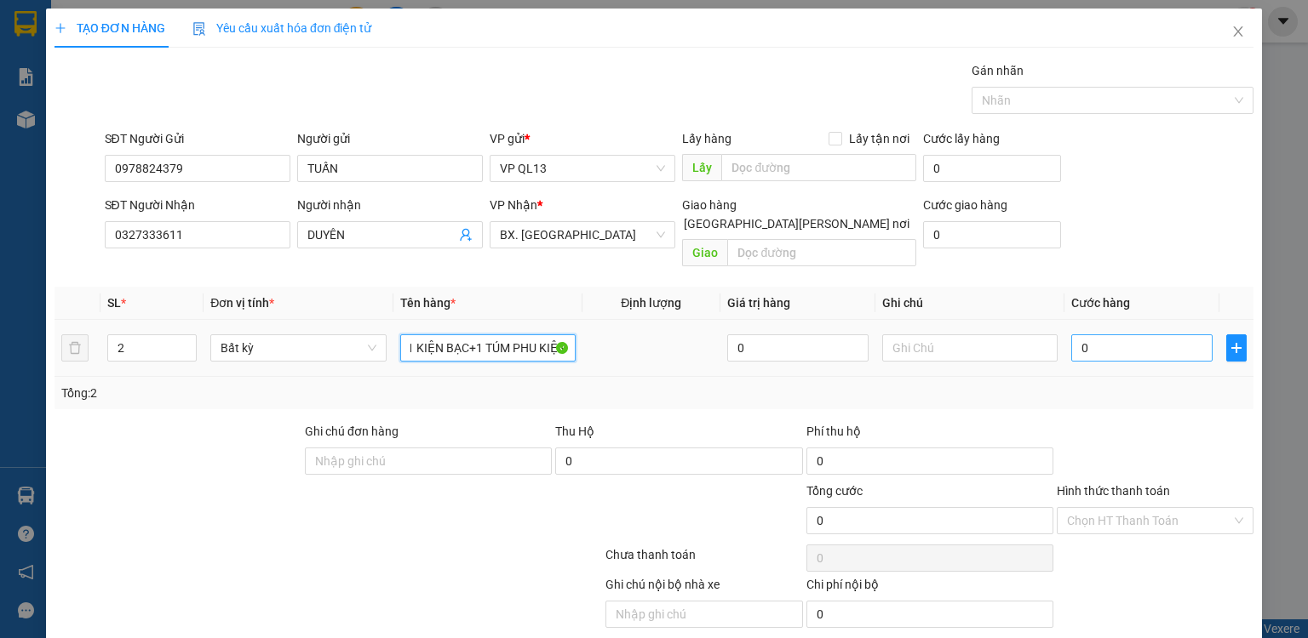
type input "1 KIỆN BẠC+1 TÚM PHU KIỆN"
click at [1100, 335] on input "0" at bounding box center [1141, 348] width 141 height 27
type input "1"
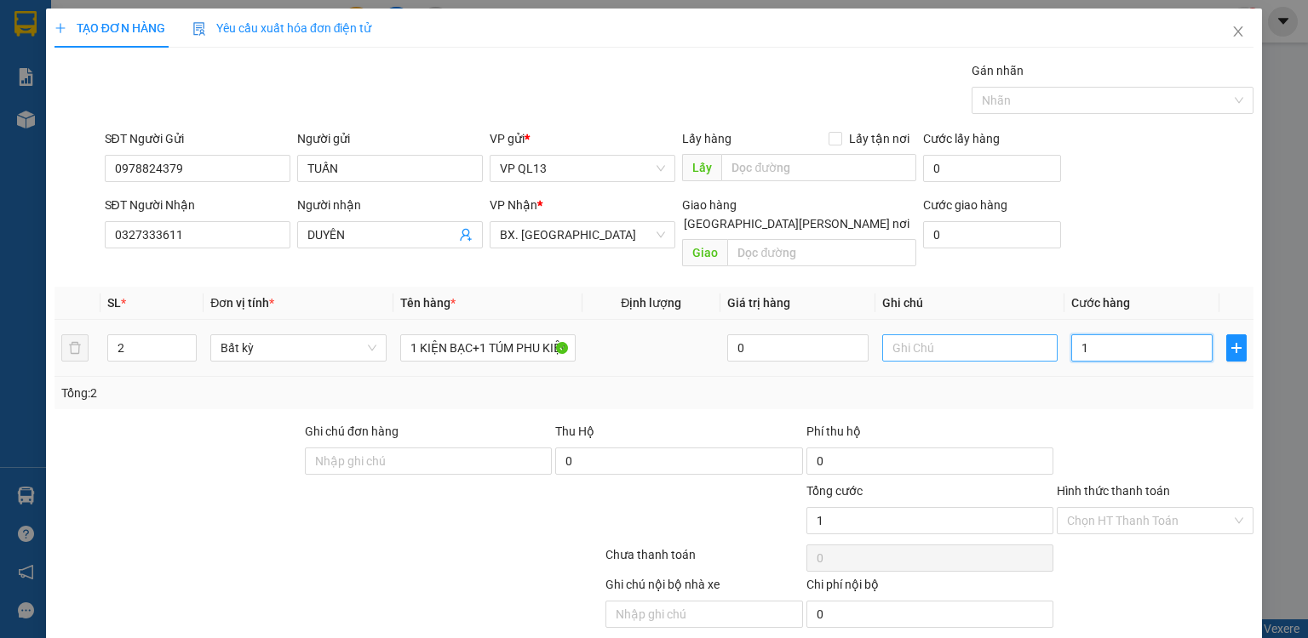
type input "1"
type input "10"
type input "100"
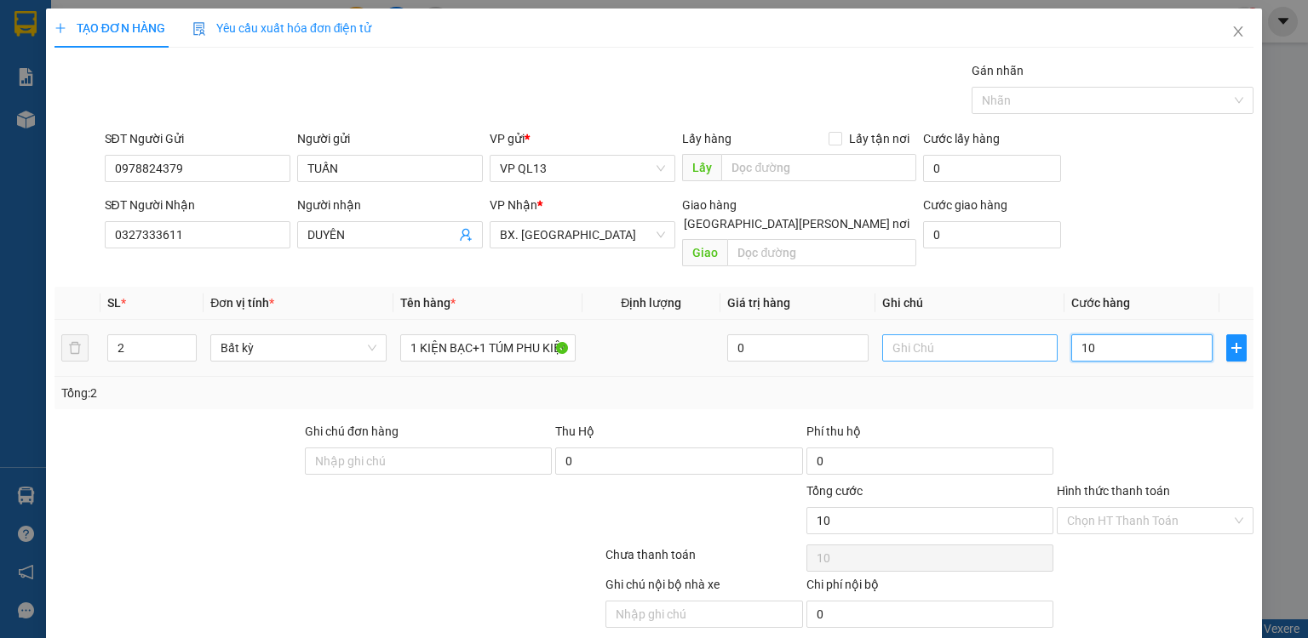
type input "100"
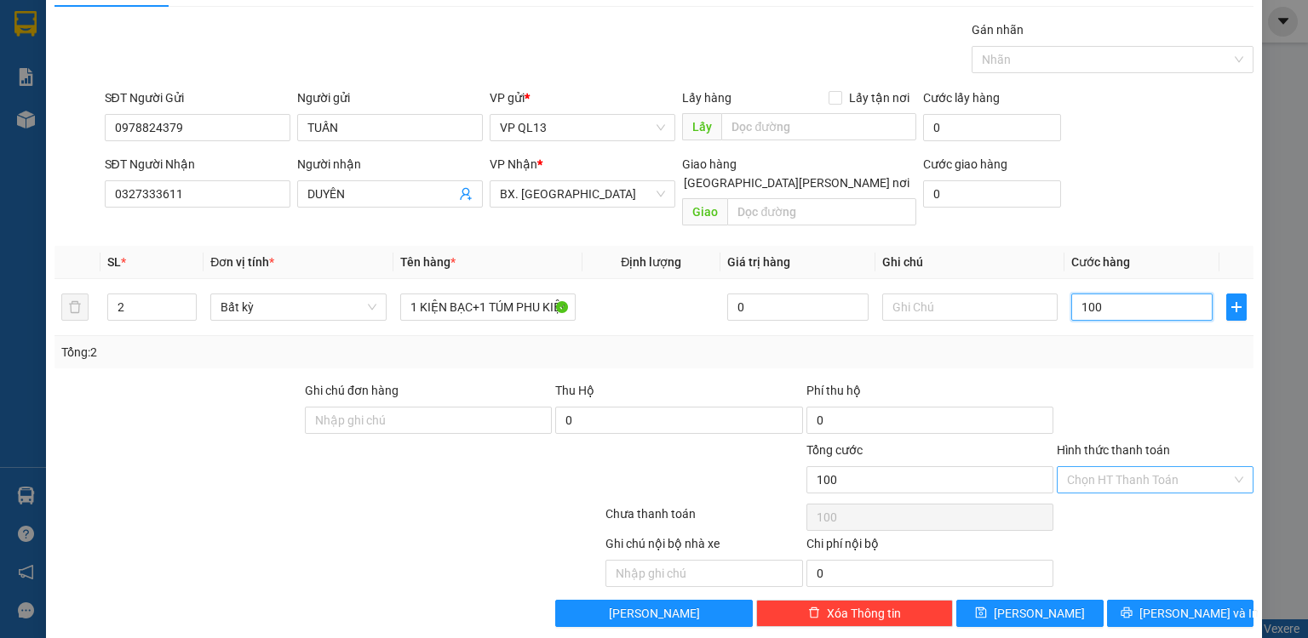
scroll to position [43, 0]
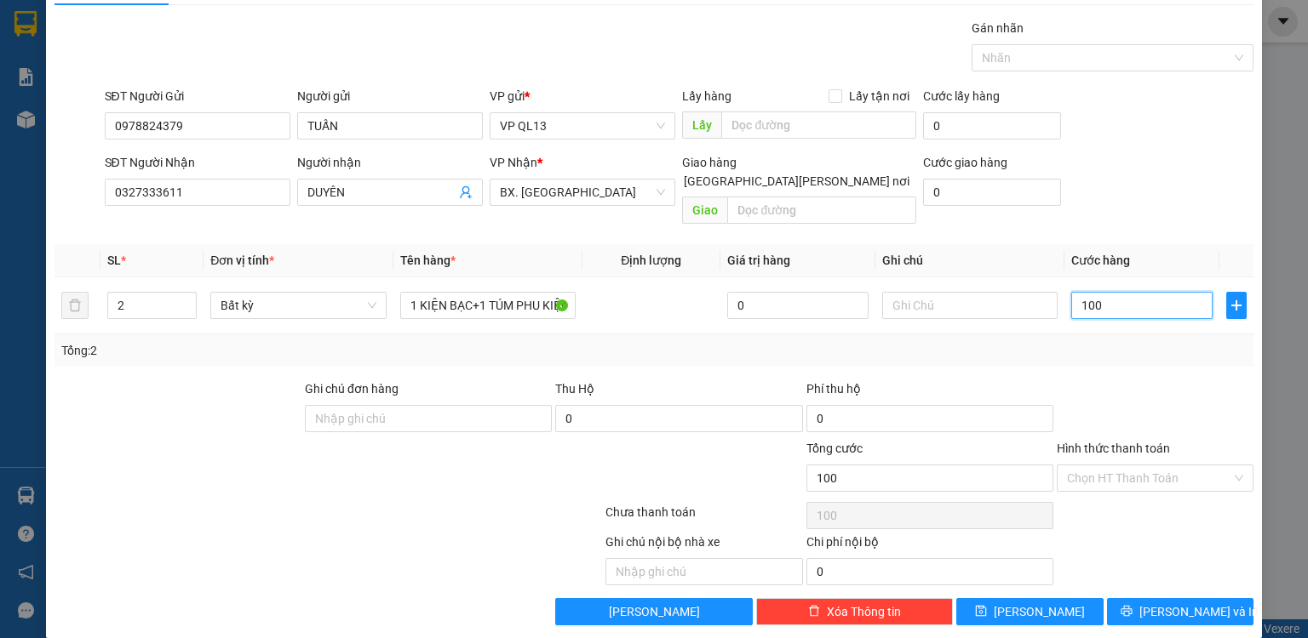
type input "100"
type input "100.000"
click at [1142, 598] on button "[PERSON_NAME] và In" at bounding box center [1180, 611] width 147 height 27
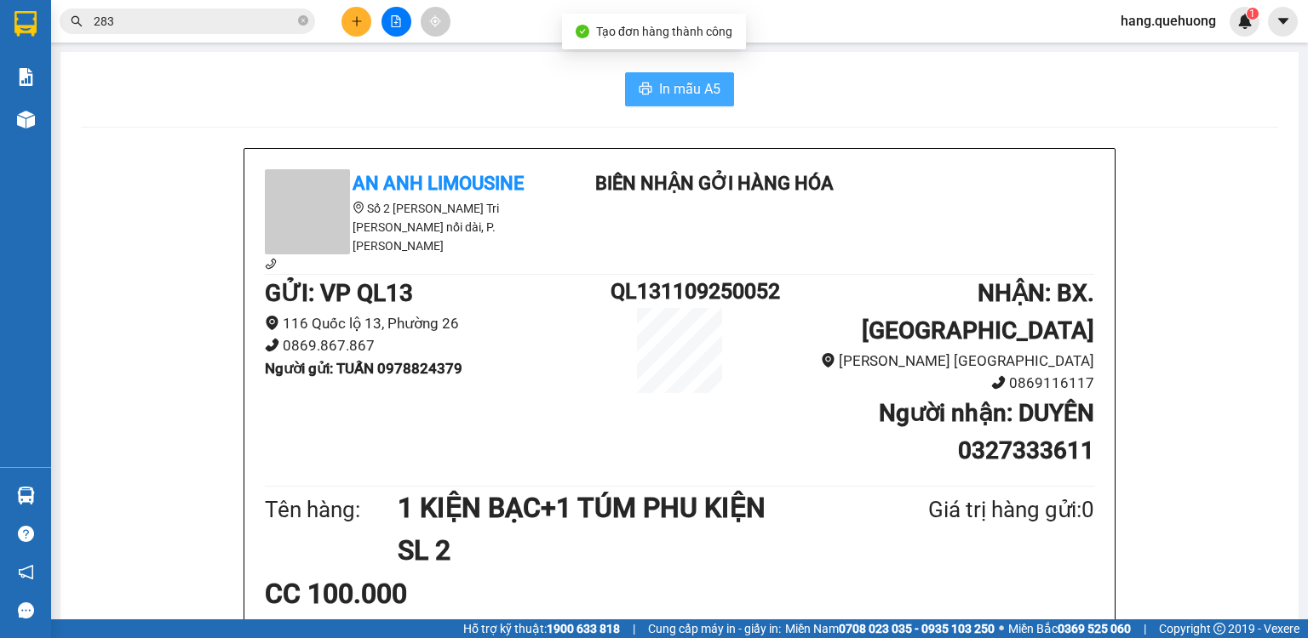
click at [673, 91] on span "In mẫu A5" at bounding box center [689, 88] width 61 height 21
click at [361, 19] on icon "plus" at bounding box center [357, 21] width 12 height 12
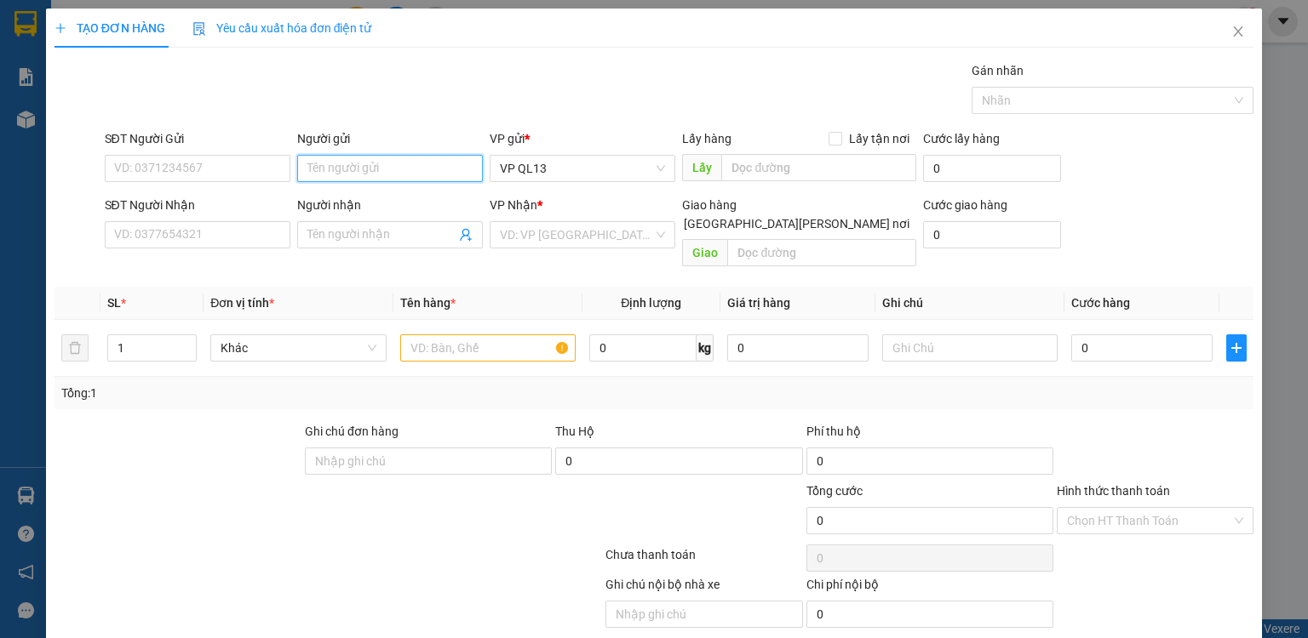
click at [353, 174] on input "Người gửi" at bounding box center [390, 168] width 186 height 27
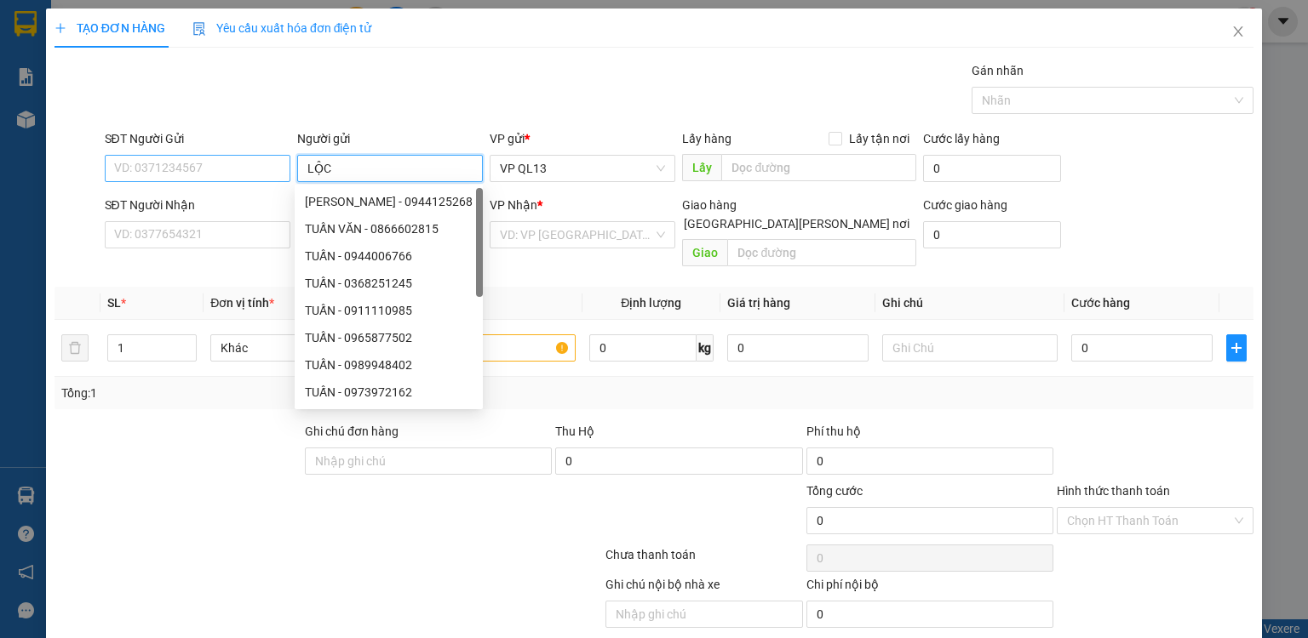
type input "LỘC"
click at [257, 162] on input "SĐT Người Gửi" at bounding box center [198, 168] width 186 height 27
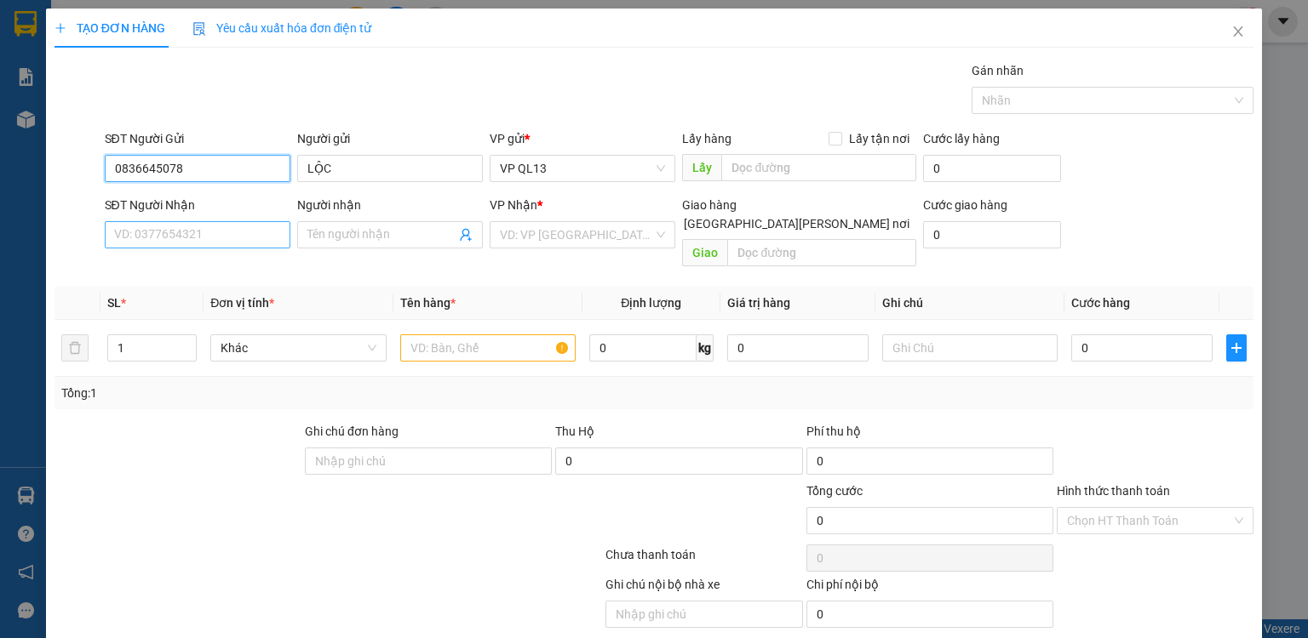
type input "0836645078"
click at [221, 235] on input "SĐT Người Nhận" at bounding box center [198, 234] width 186 height 27
type input "0911040511"
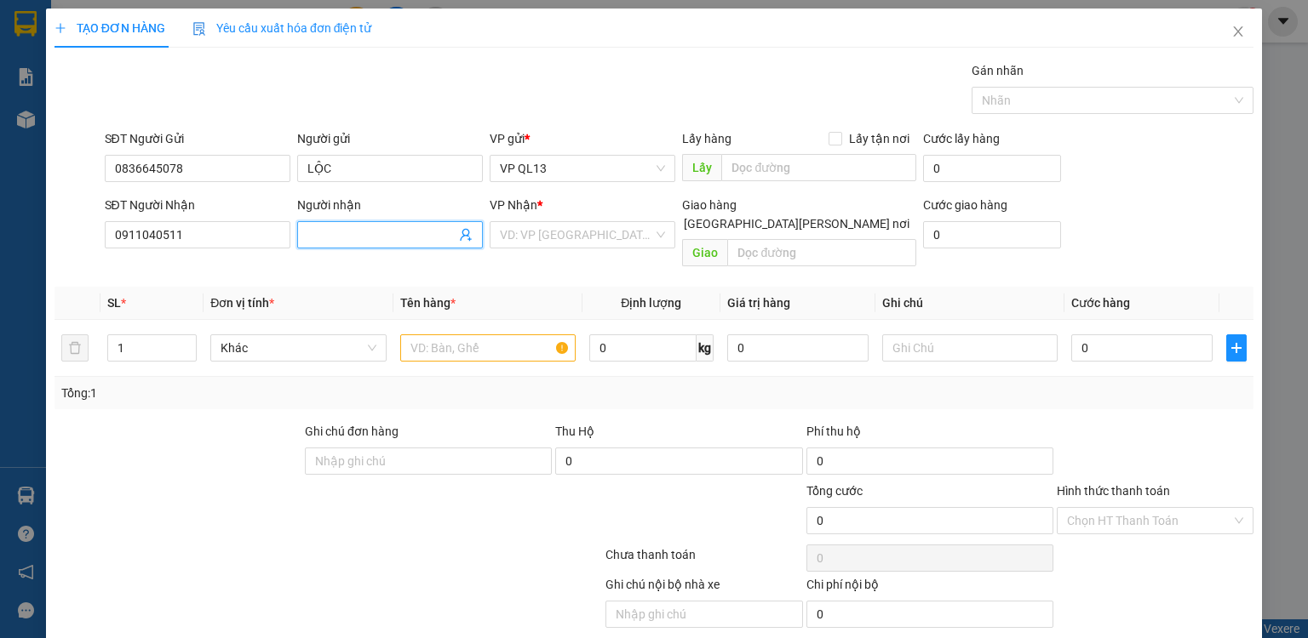
click at [368, 237] on input "Người nhận" at bounding box center [381, 235] width 148 height 19
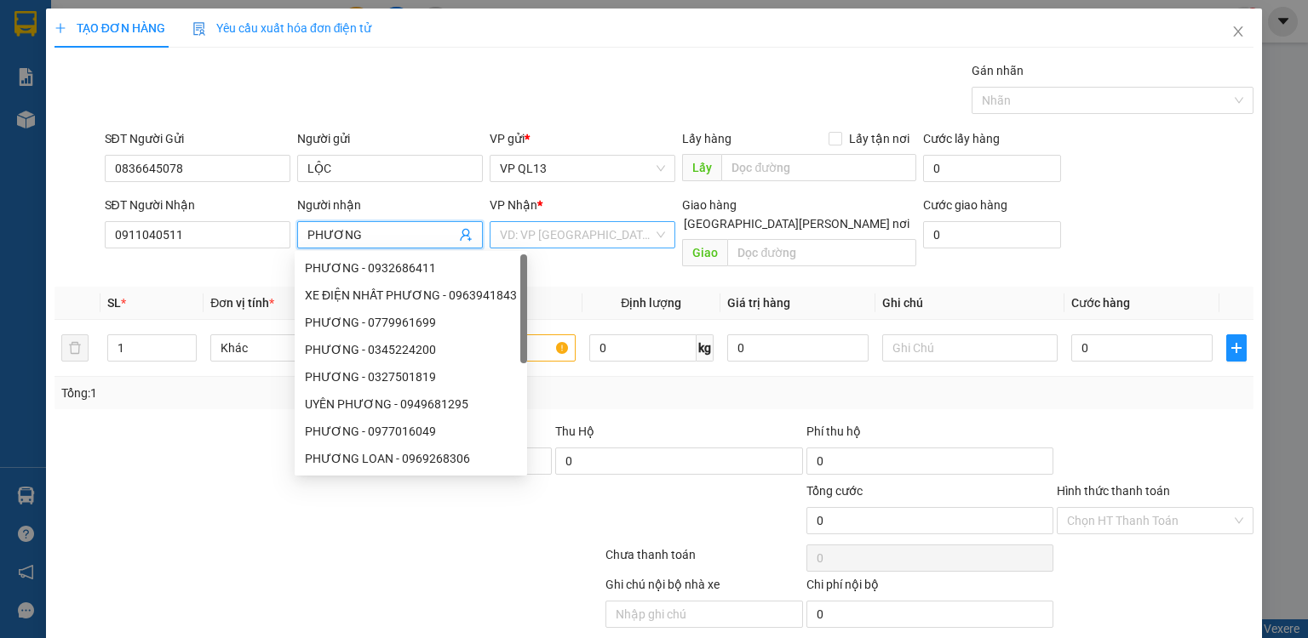
type input "PHƯƠNG"
click at [569, 235] on input "search" at bounding box center [576, 235] width 153 height 26
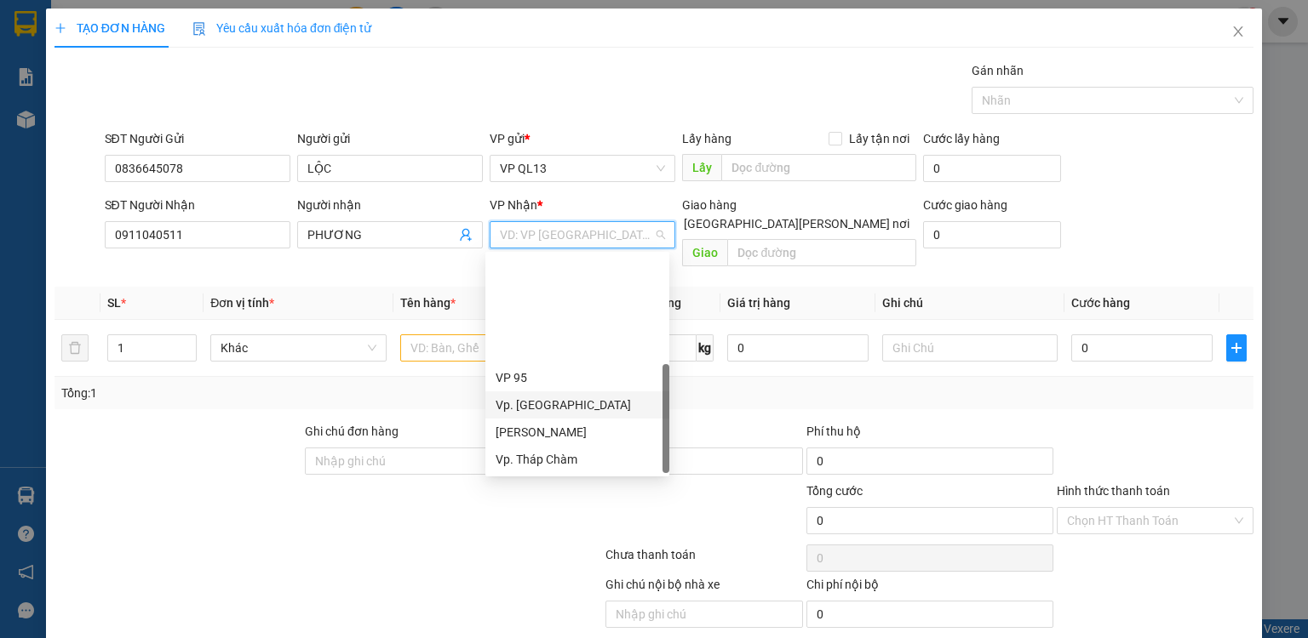
scroll to position [136, 0]
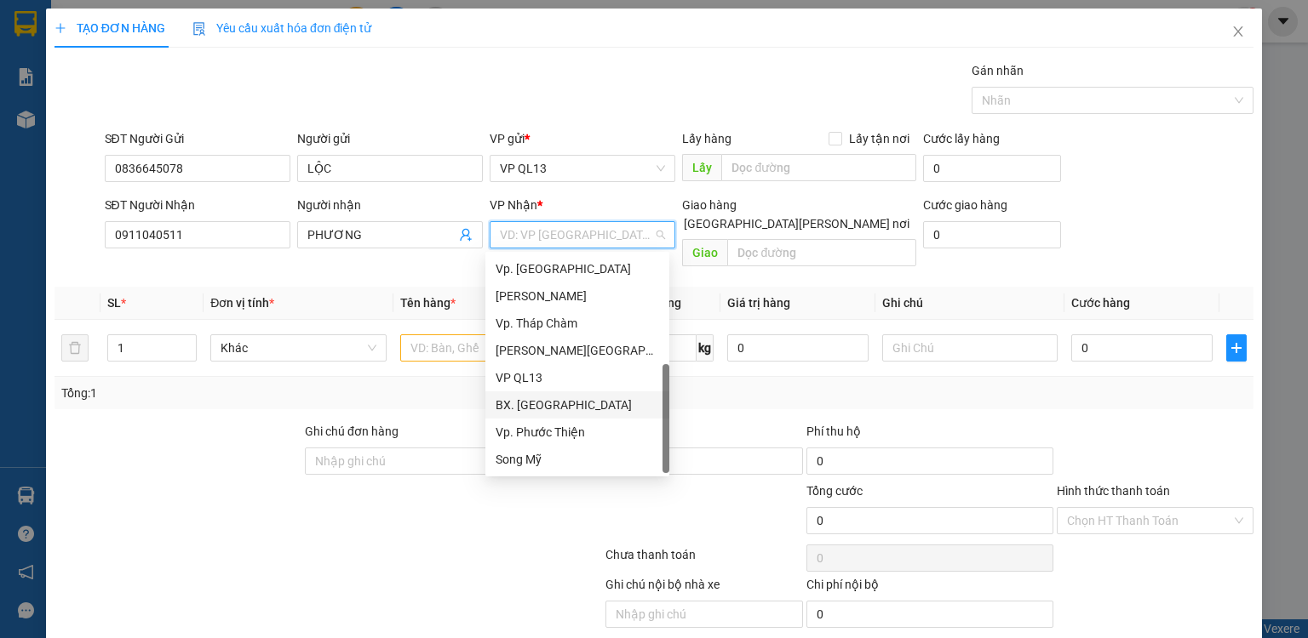
click at [552, 413] on div "BX. [GEOGRAPHIC_DATA]" at bounding box center [576, 405] width 163 height 19
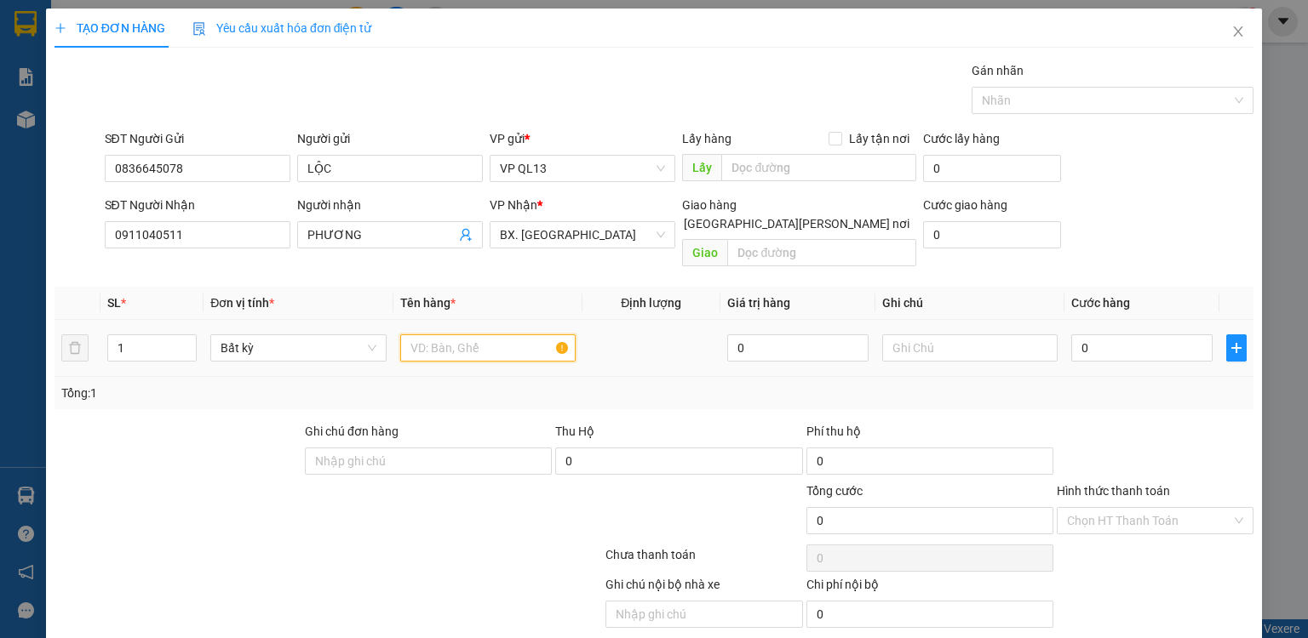
click at [449, 335] on input "text" at bounding box center [487, 348] width 175 height 27
type input "1 HS"
click at [1111, 335] on input "0" at bounding box center [1141, 348] width 141 height 27
type input "3"
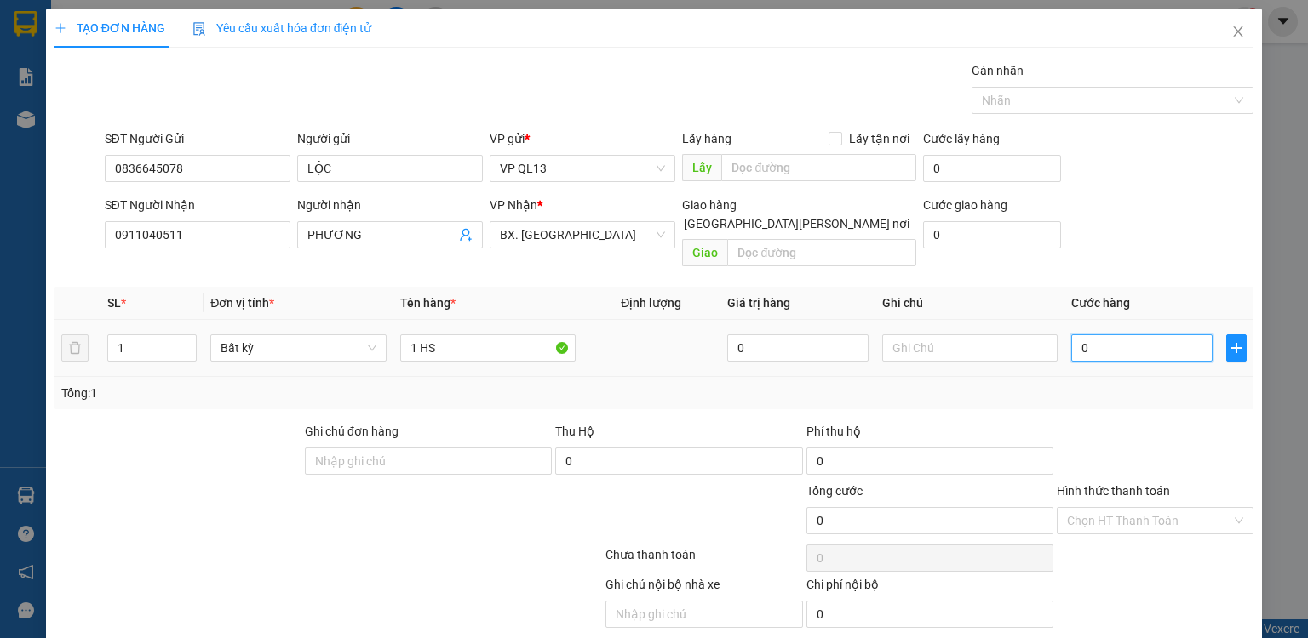
type input "3"
type input "30"
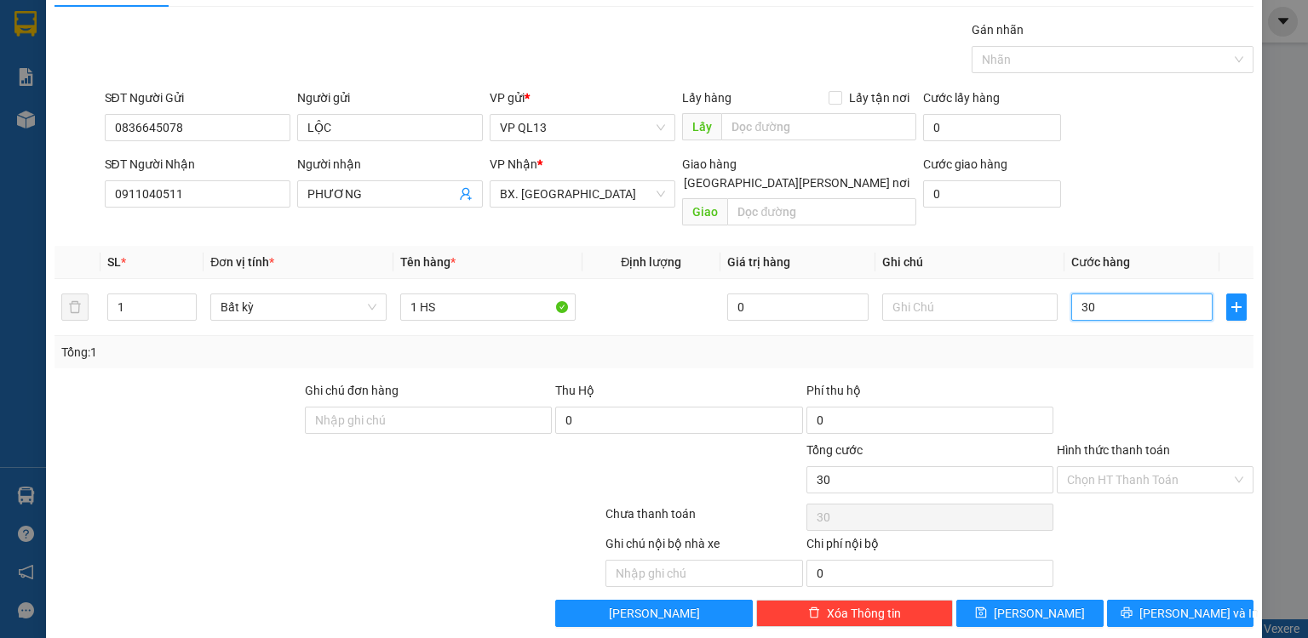
scroll to position [43, 0]
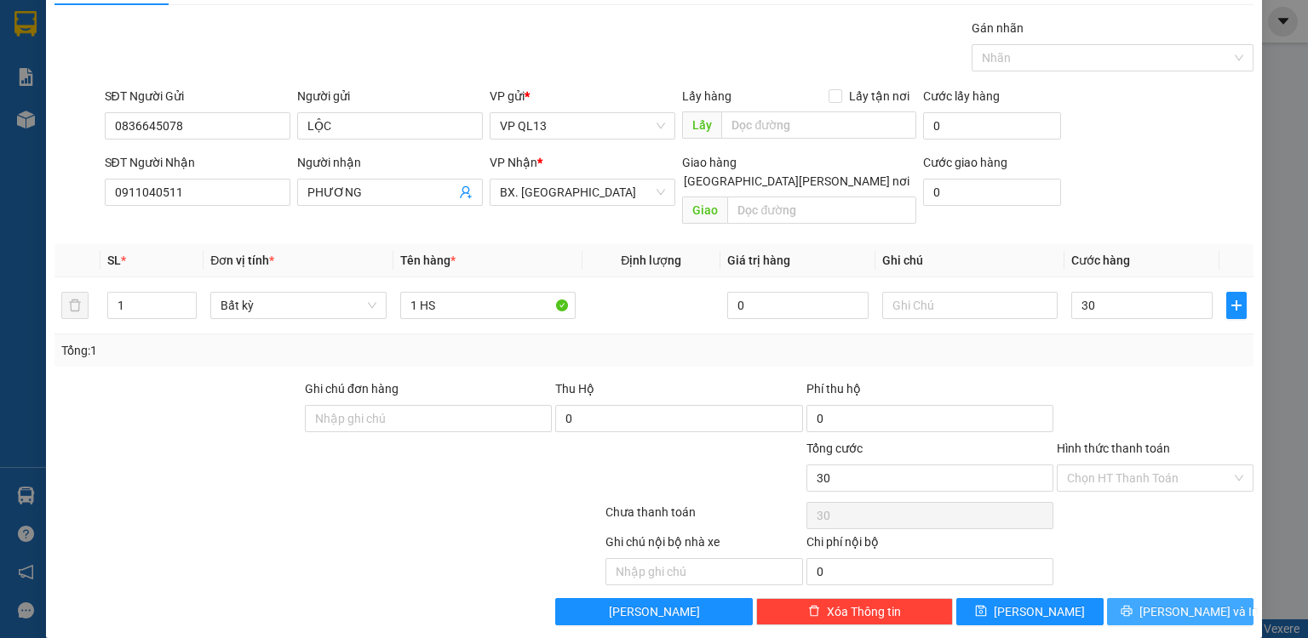
type input "30.000"
click at [1122, 598] on button "[PERSON_NAME] và In" at bounding box center [1180, 611] width 147 height 27
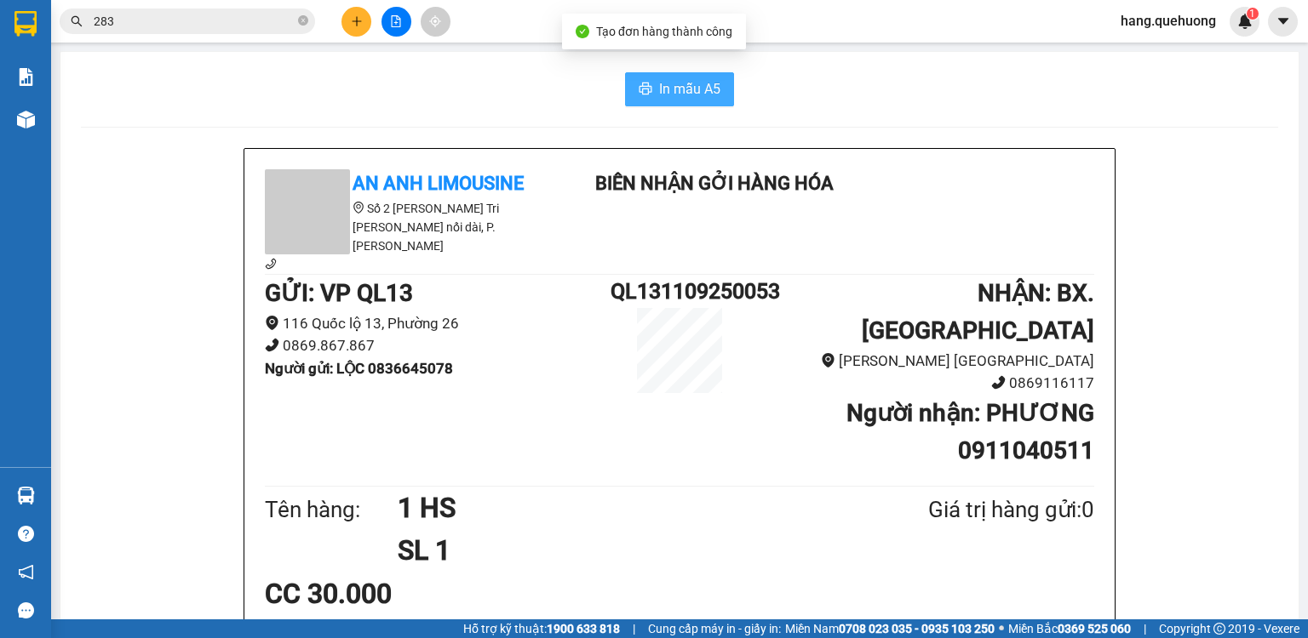
drag, startPoint x: 701, startPoint y: 85, endPoint x: 671, endPoint y: 170, distance: 90.2
click at [701, 88] on span "In mẫu A5" at bounding box center [689, 88] width 61 height 21
click at [341, 17] on div at bounding box center [396, 22] width 128 height 30
click at [351, 19] on icon "plus" at bounding box center [357, 21] width 12 height 12
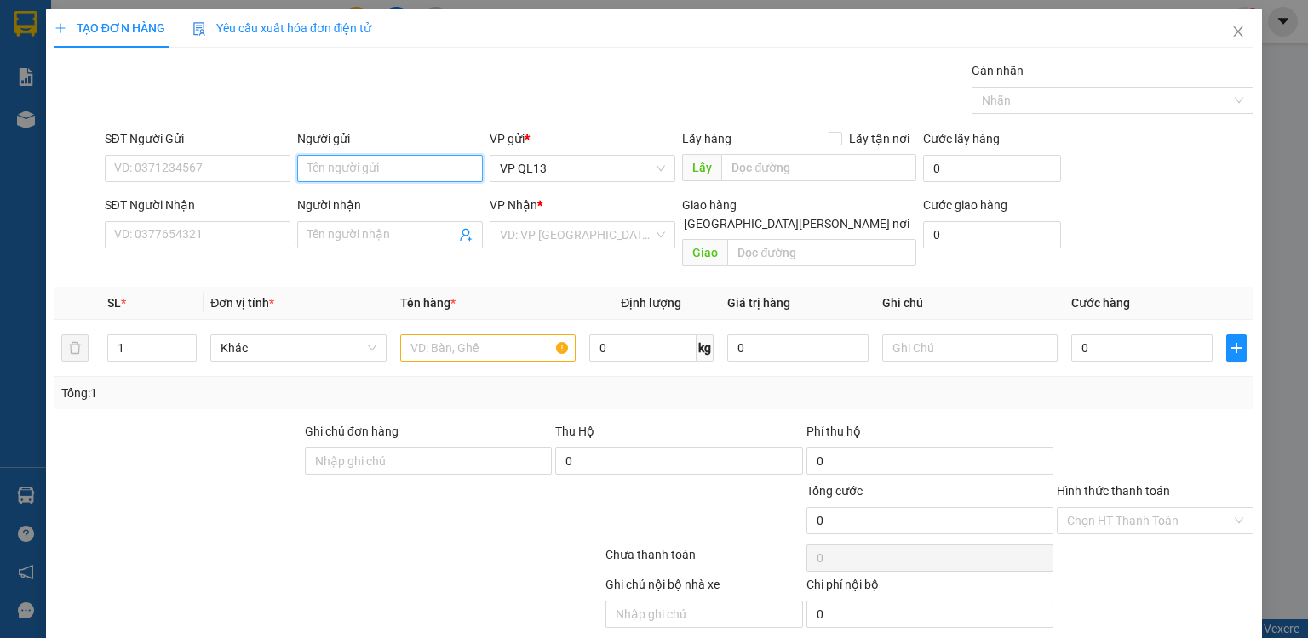
click at [368, 177] on input "Người gửi" at bounding box center [390, 168] width 186 height 27
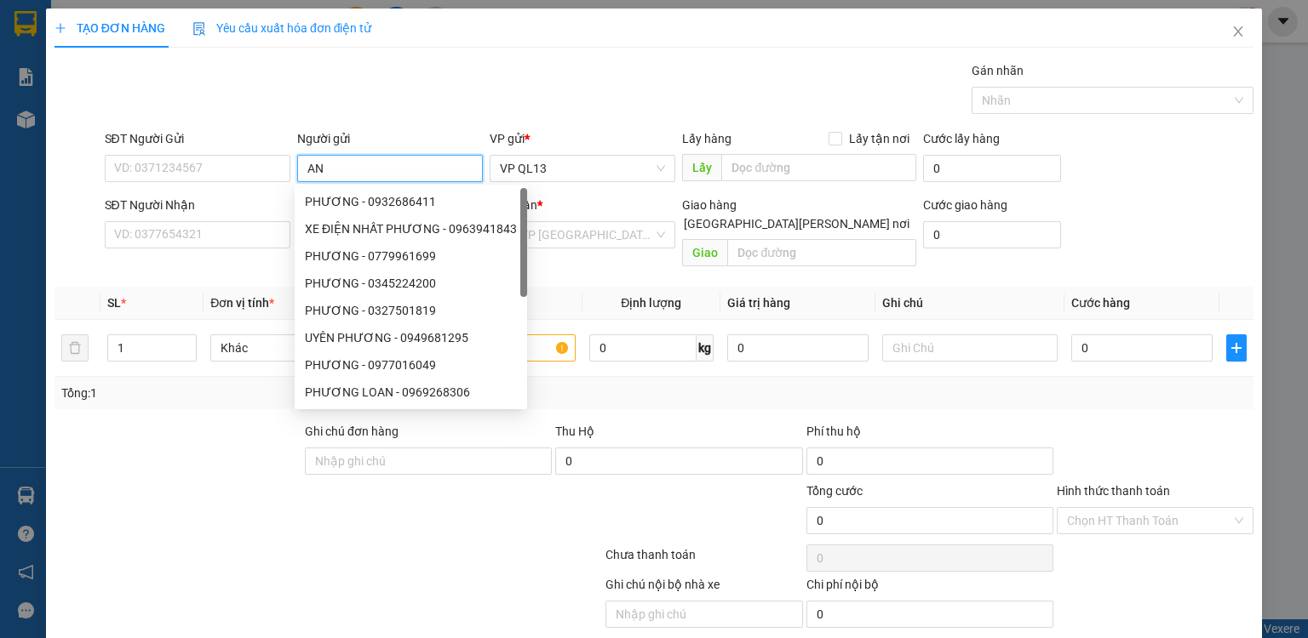
type input "A"
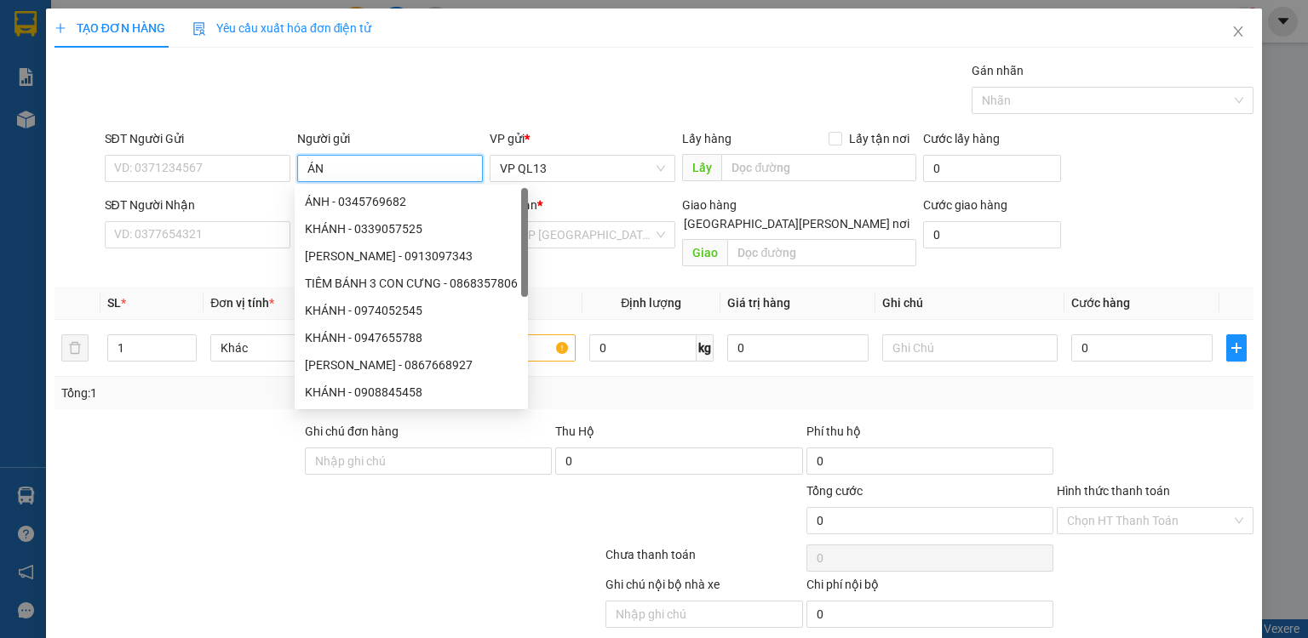
type input "Á"
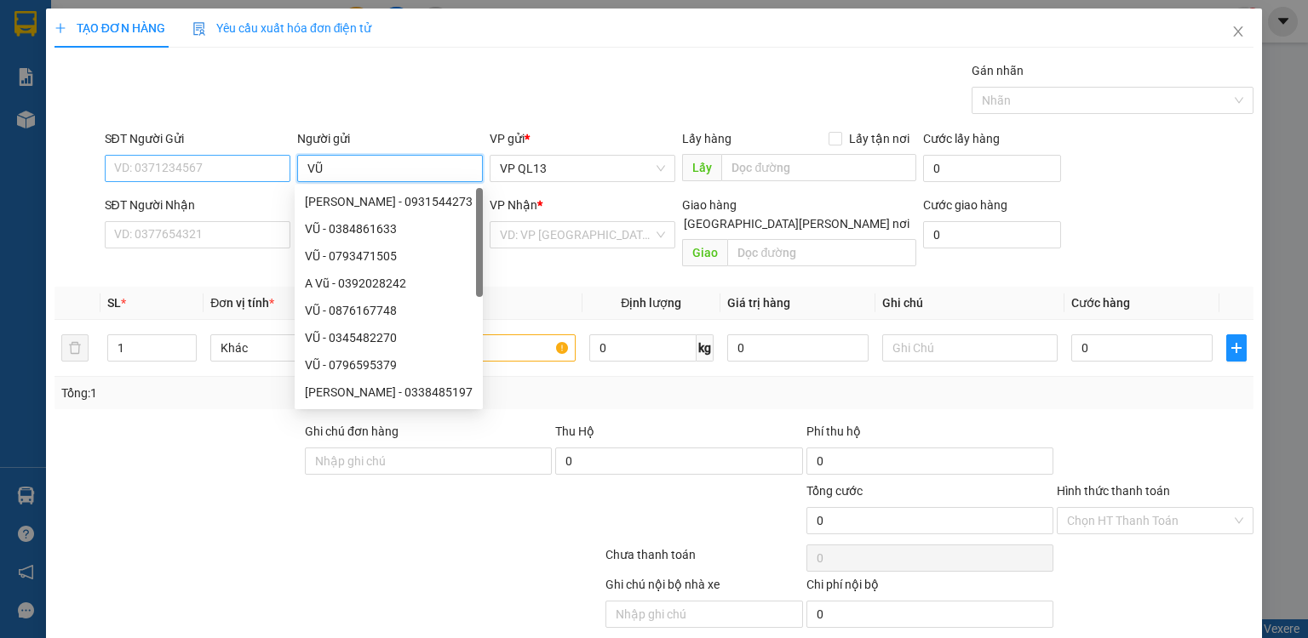
type input "VŨ"
drag, startPoint x: 180, startPoint y: 174, endPoint x: 228, endPoint y: 175, distance: 47.7
click at [195, 174] on input "SĐT Người Gửi" at bounding box center [198, 168] width 186 height 27
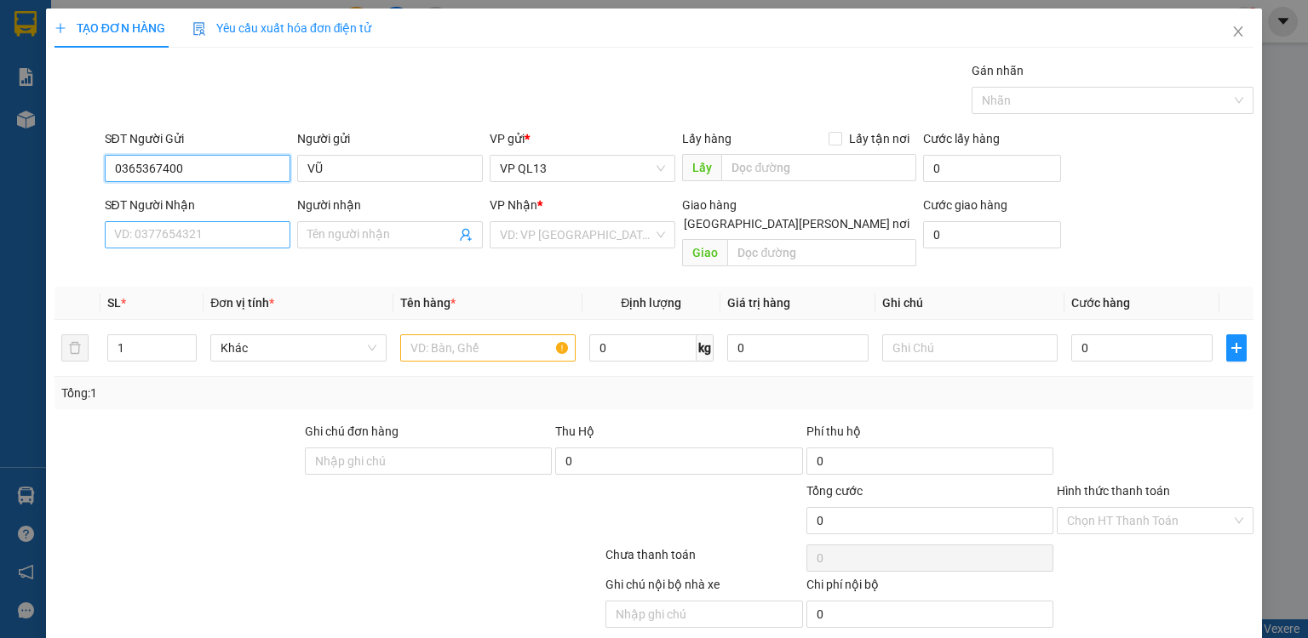
type input "0365367400"
click at [146, 229] on input "SĐT Người Nhận" at bounding box center [198, 234] width 186 height 27
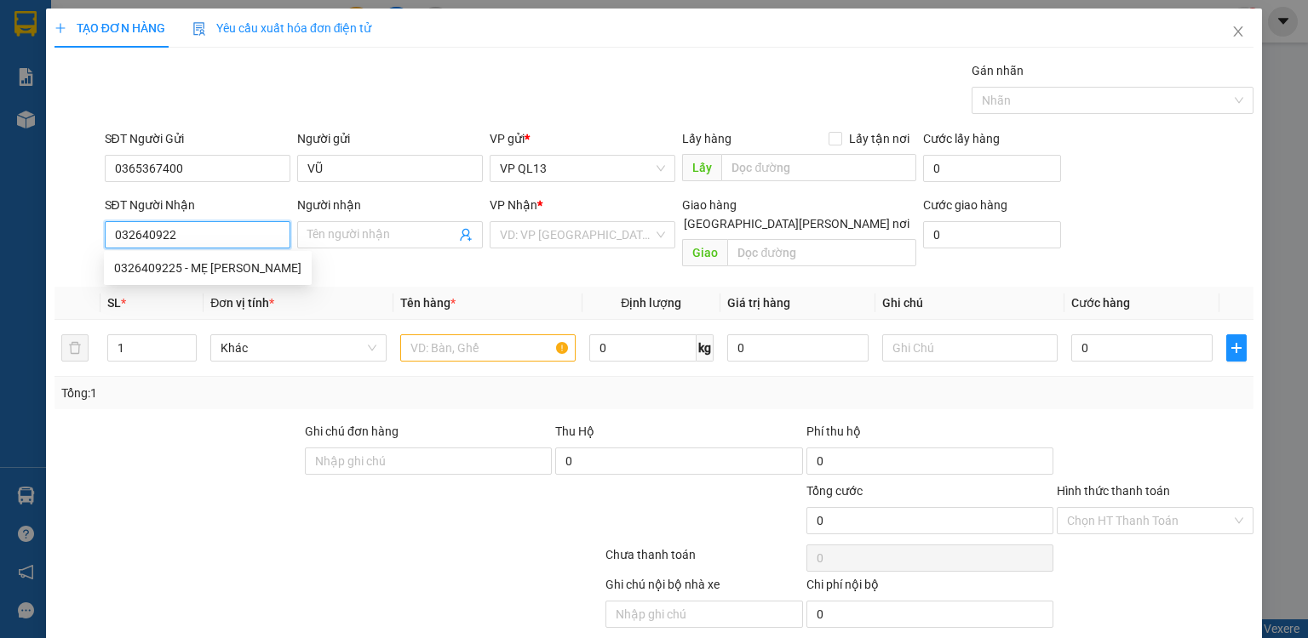
type input "0326409225"
click at [215, 266] on div "0326409225 - MẸ ÁNH" at bounding box center [207, 268] width 187 height 19
type input "MẸ ÁNH"
type input "300.000"
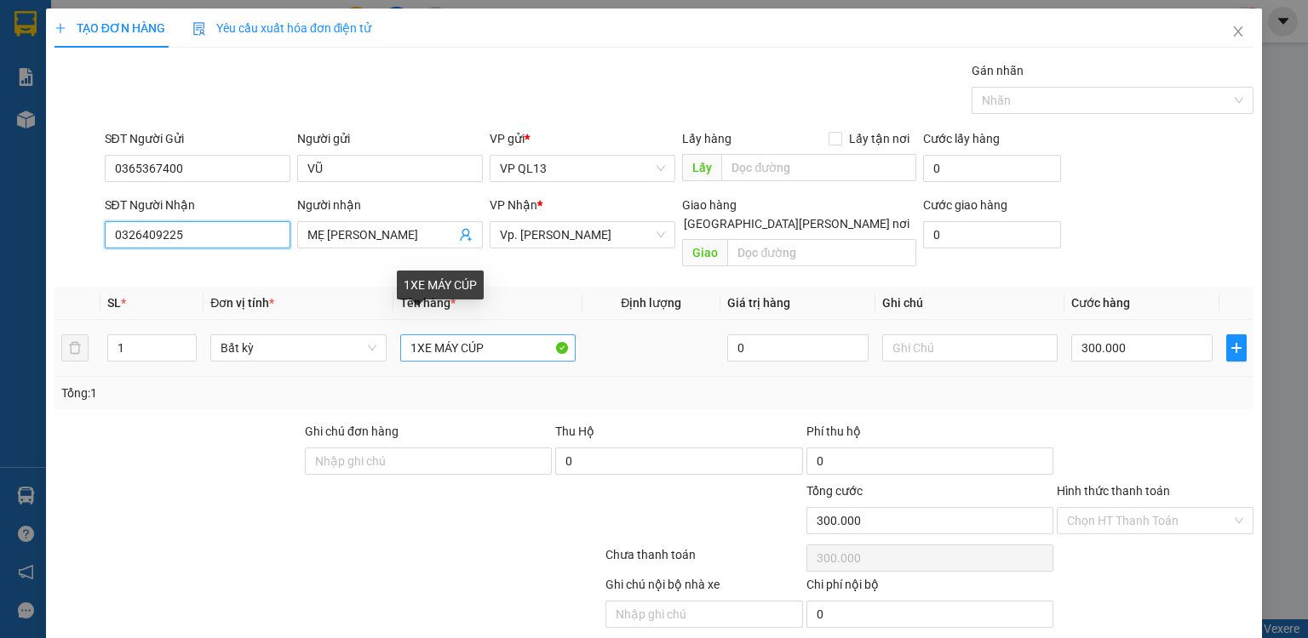
type input "0326409225"
click at [504, 335] on input "1XE MÁY CÚP" at bounding box center [487, 348] width 175 height 27
type input "1"
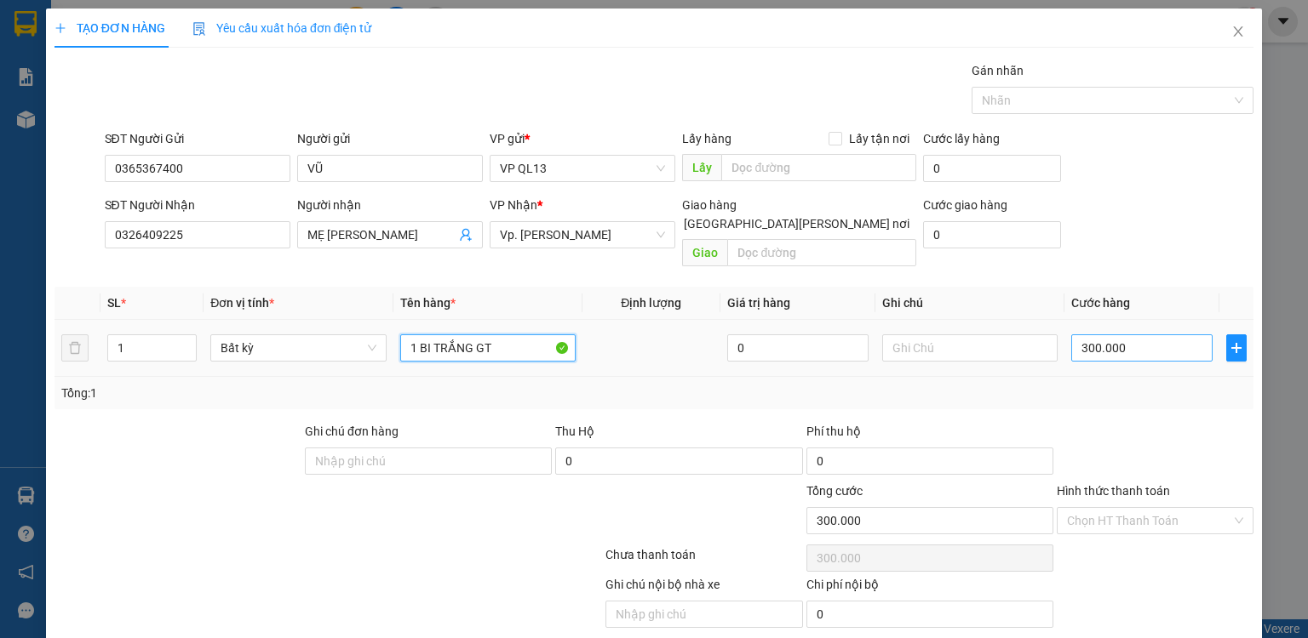
type input "1 BI TRẮNG GT"
click at [1161, 335] on input "300.000" at bounding box center [1141, 348] width 141 height 27
type input "0"
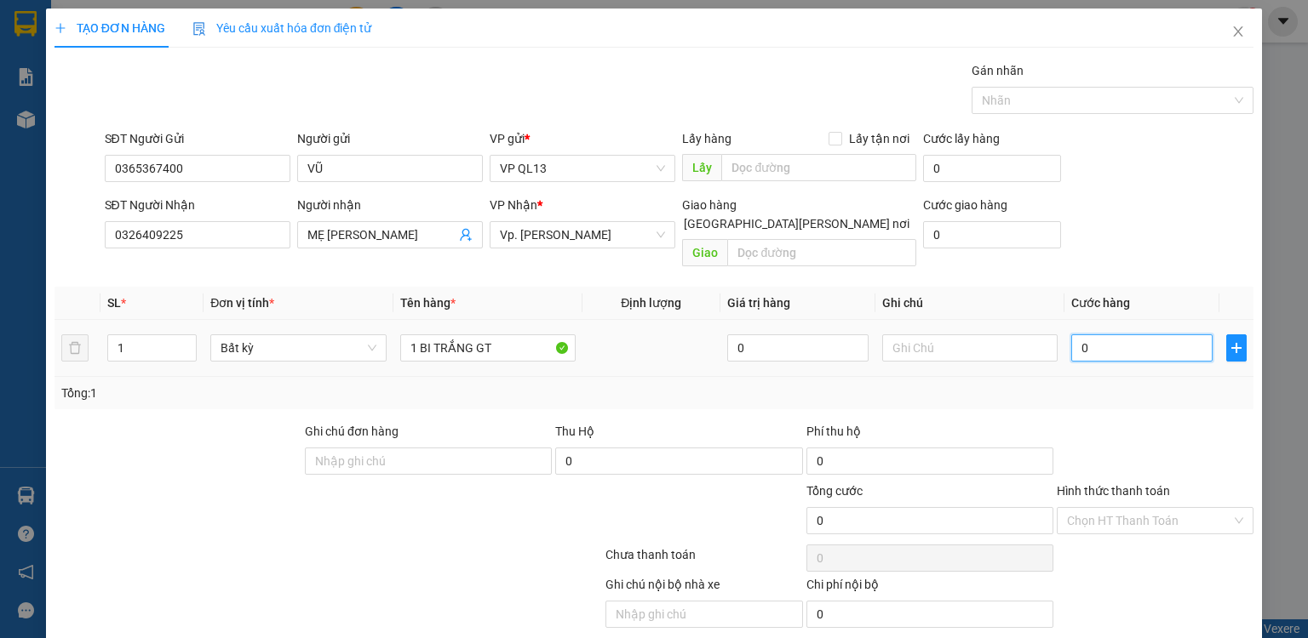
type input "2"
type input "02"
type input "20"
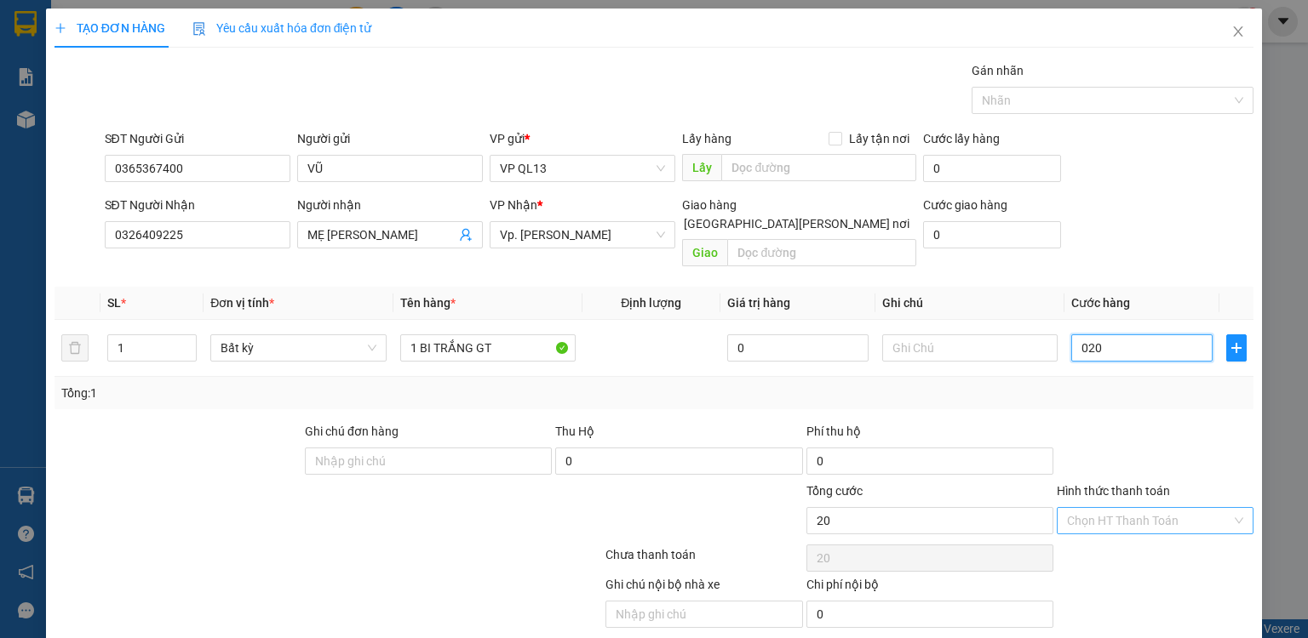
type input "020"
type input "20.000"
click at [1113, 508] on input "Hình thức thanh toán" at bounding box center [1149, 521] width 164 height 26
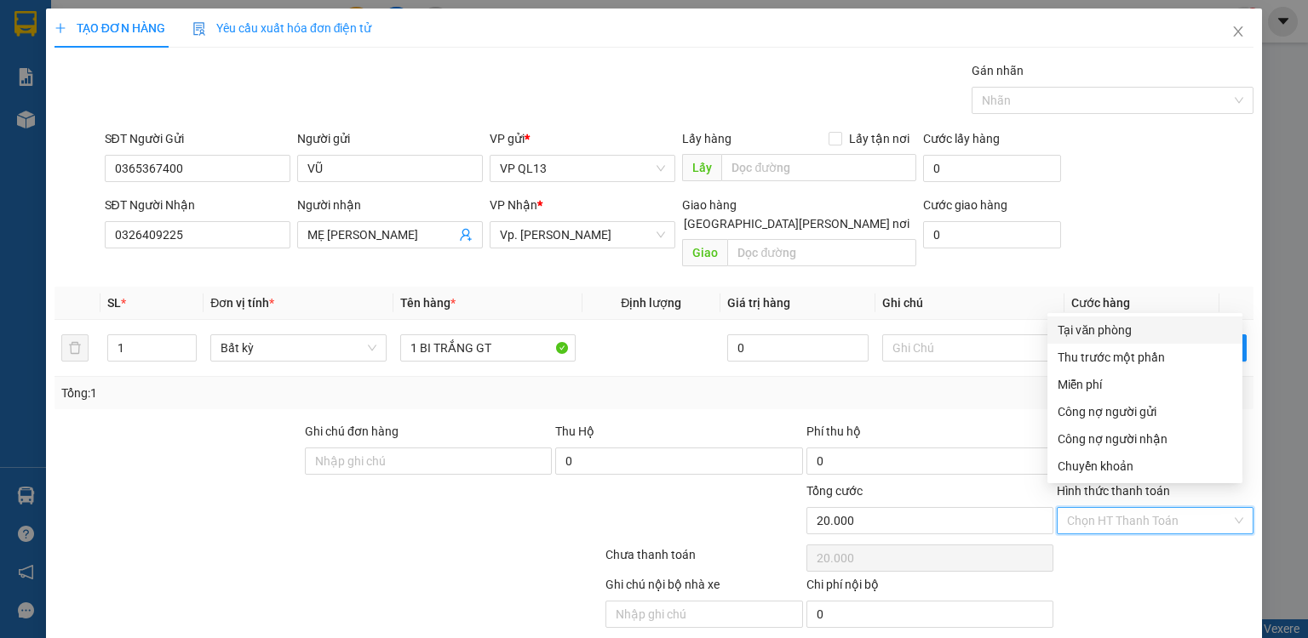
click at [1086, 334] on div "Tại văn phòng" at bounding box center [1144, 330] width 175 height 19
type input "0"
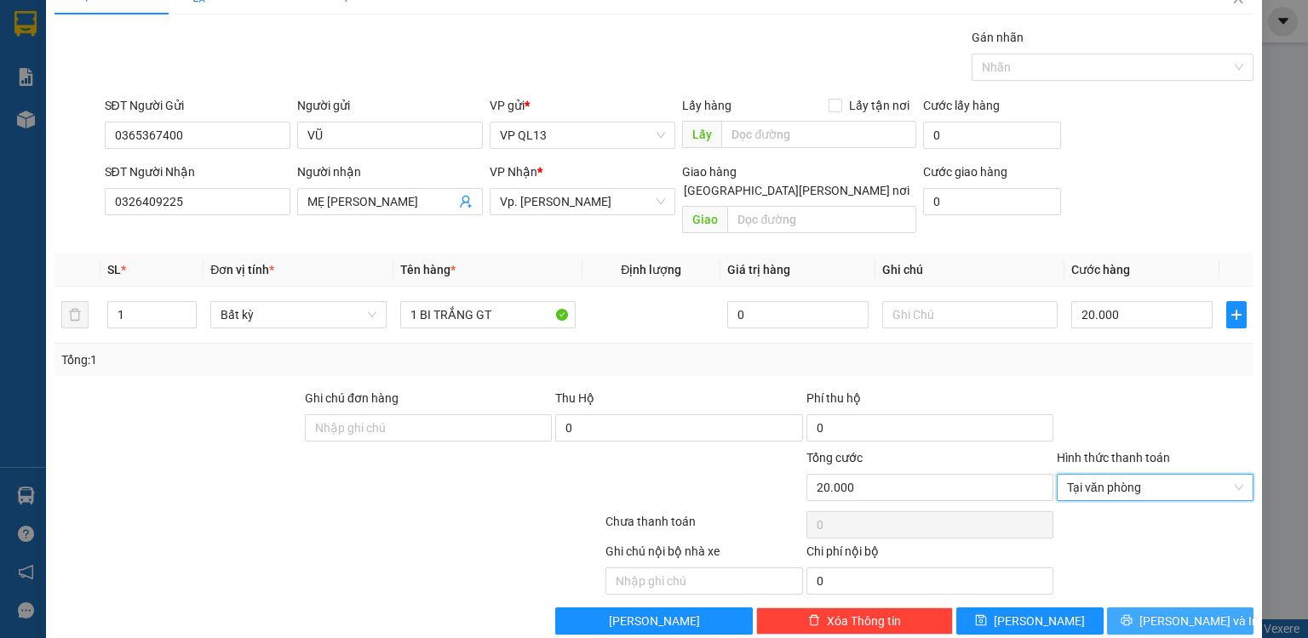
scroll to position [43, 0]
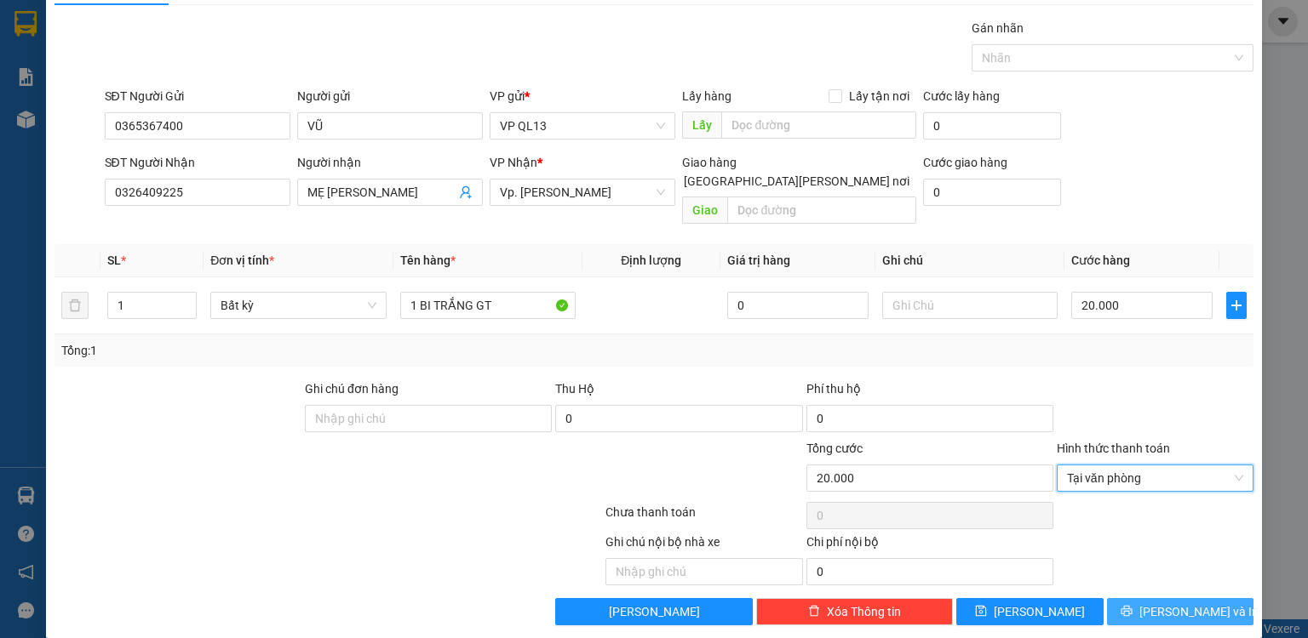
click at [1158, 603] on span "[PERSON_NAME] và In" at bounding box center [1198, 612] width 119 height 19
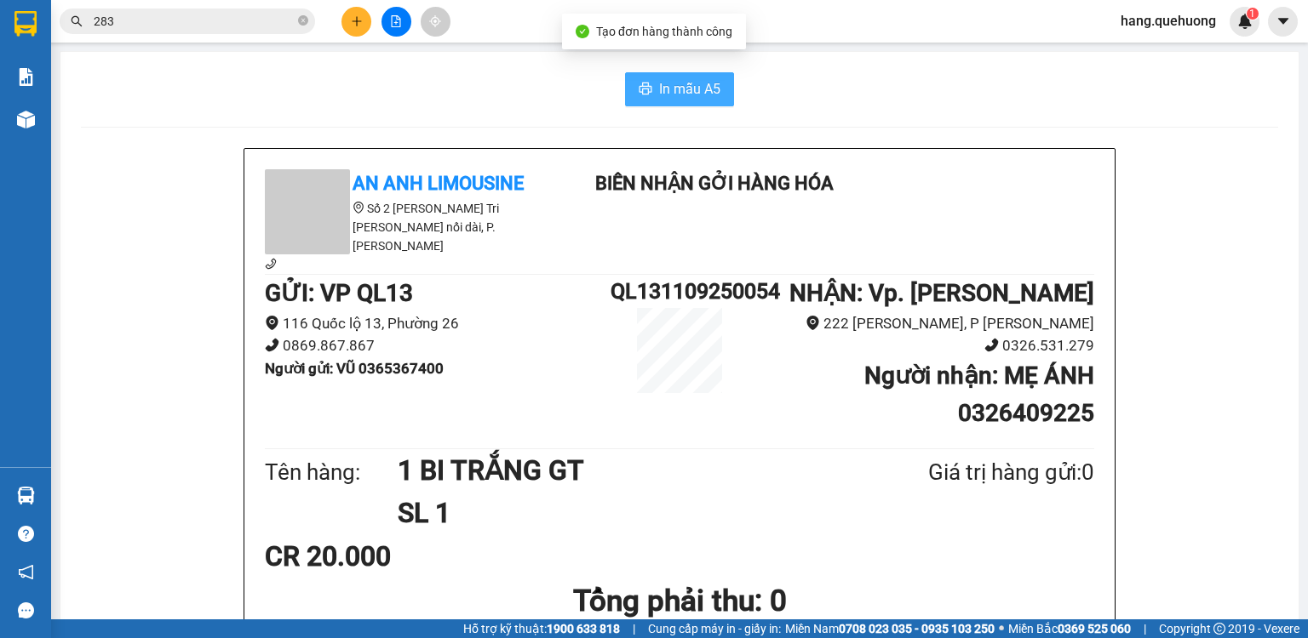
click at [684, 94] on span "In mẫu A5" at bounding box center [689, 88] width 61 height 21
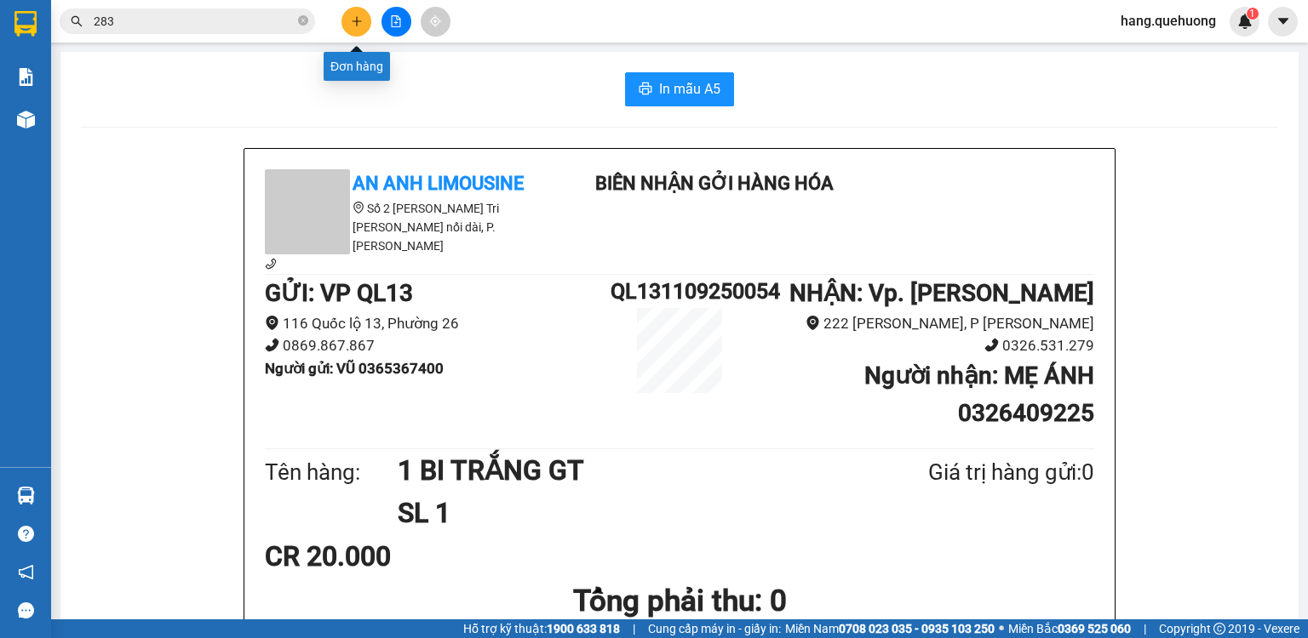
click at [358, 19] on icon "plus" at bounding box center [357, 21] width 12 height 12
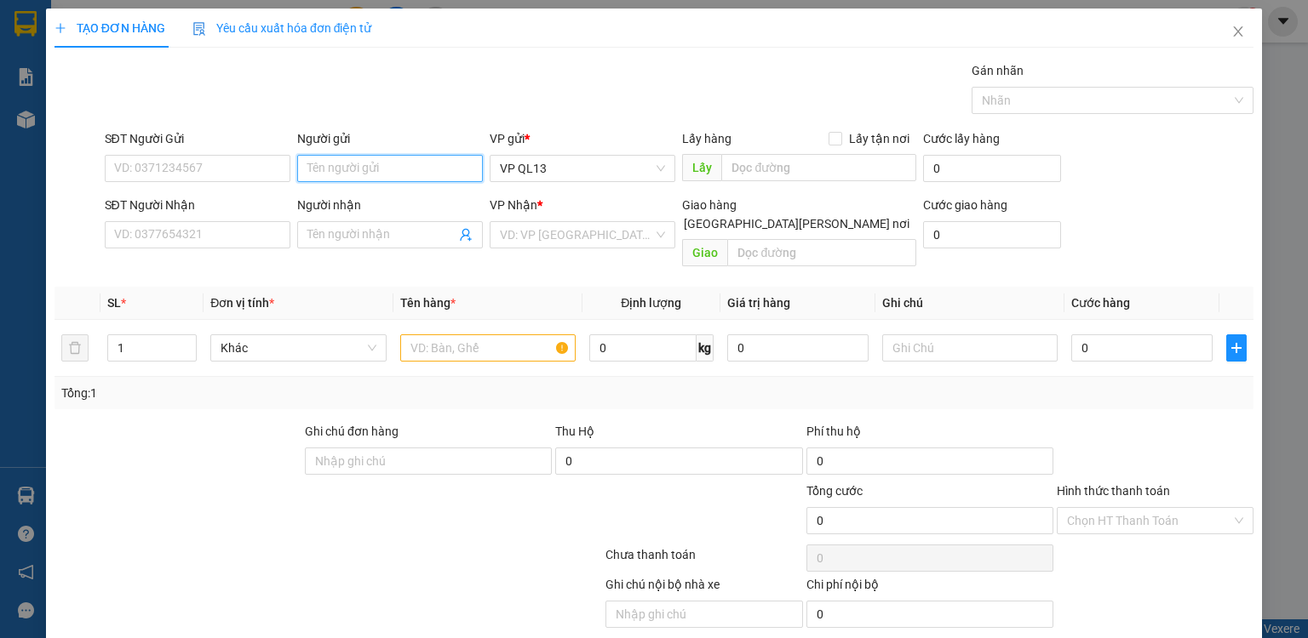
click at [439, 164] on input "Người gửi" at bounding box center [390, 168] width 186 height 27
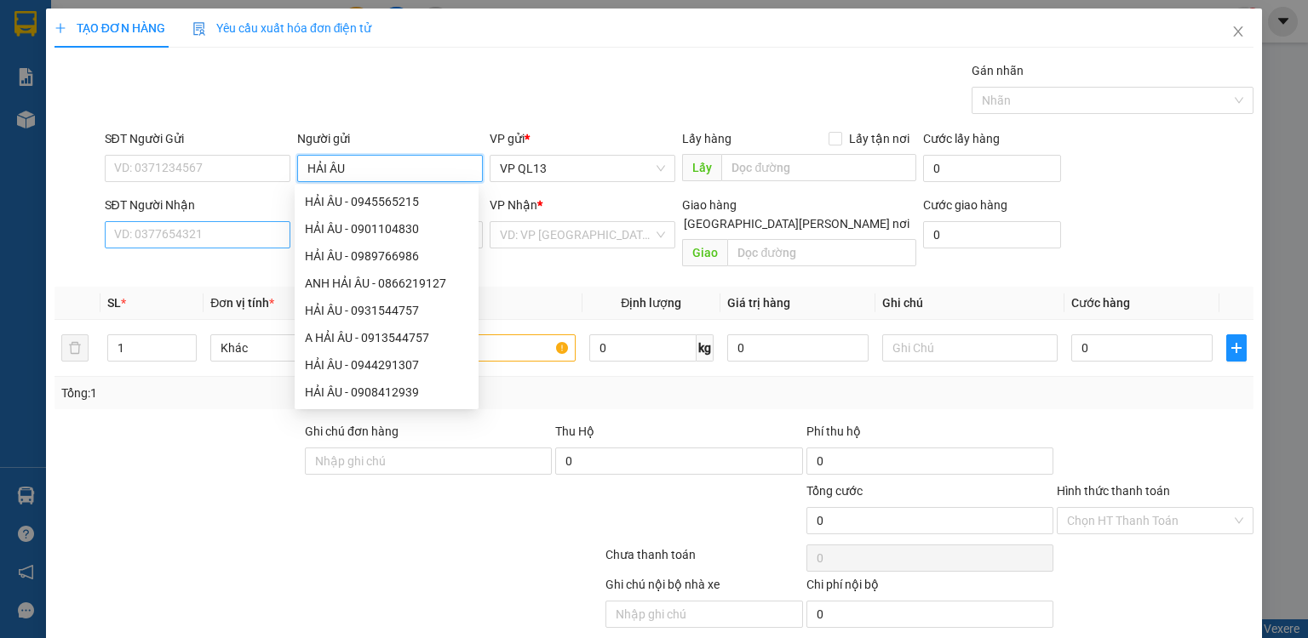
type input "HẢI ÂU"
click at [196, 232] on input "SĐT Người Nhận" at bounding box center [198, 234] width 186 height 27
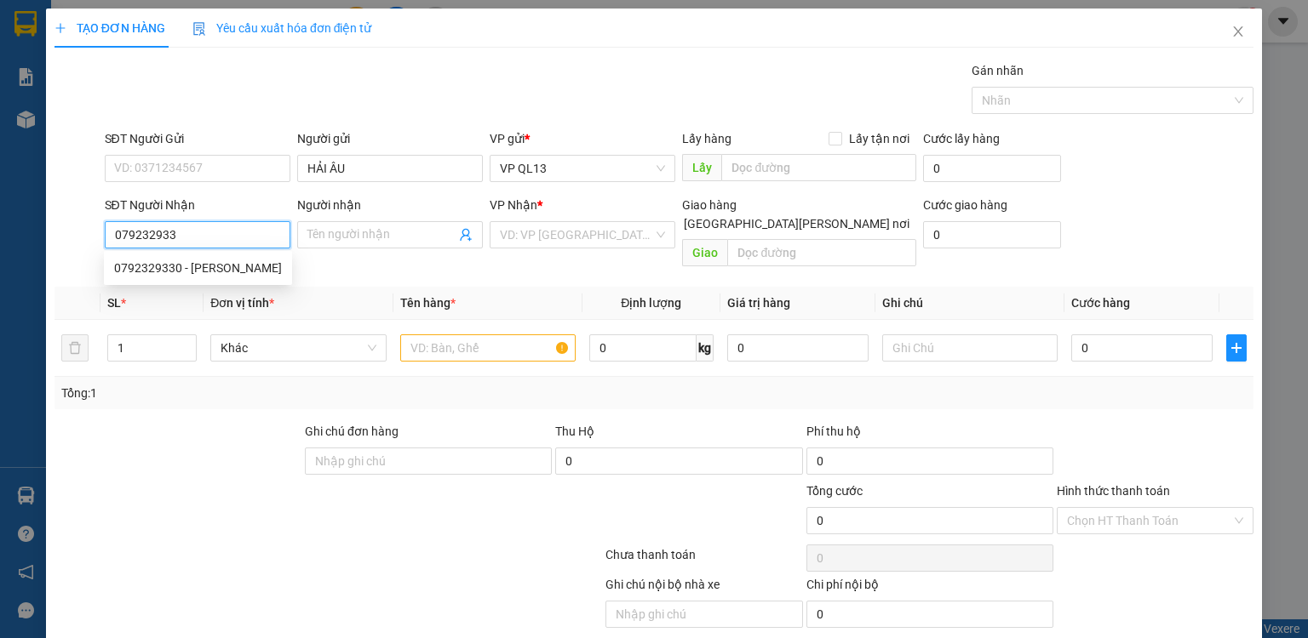
type input "0792329330"
click at [238, 267] on div "0792329330 - KIM HOA" at bounding box center [198, 268] width 168 height 19
type input "[PERSON_NAME]"
type input "30.000"
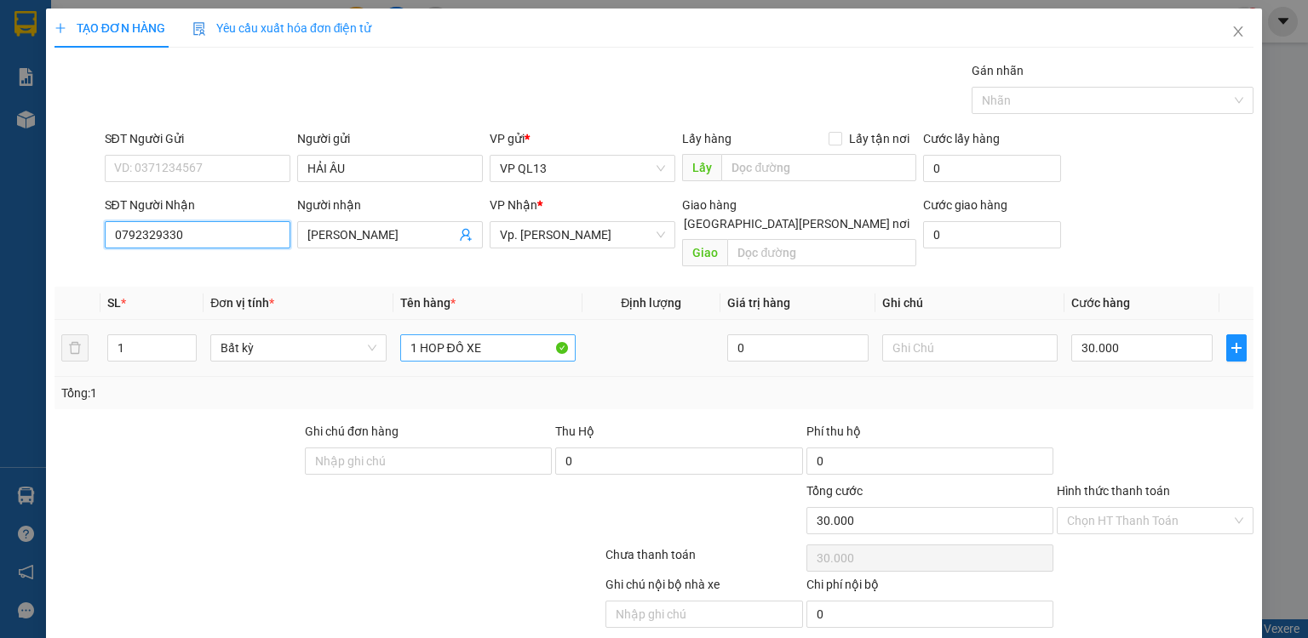
type input "0792329330"
click at [491, 335] on input "1 HOP ĐỒ XE" at bounding box center [487, 348] width 175 height 27
type input "1"
type input "1 KIỆN ĐỒ XE"
click at [1128, 335] on input "30.000" at bounding box center [1141, 348] width 141 height 27
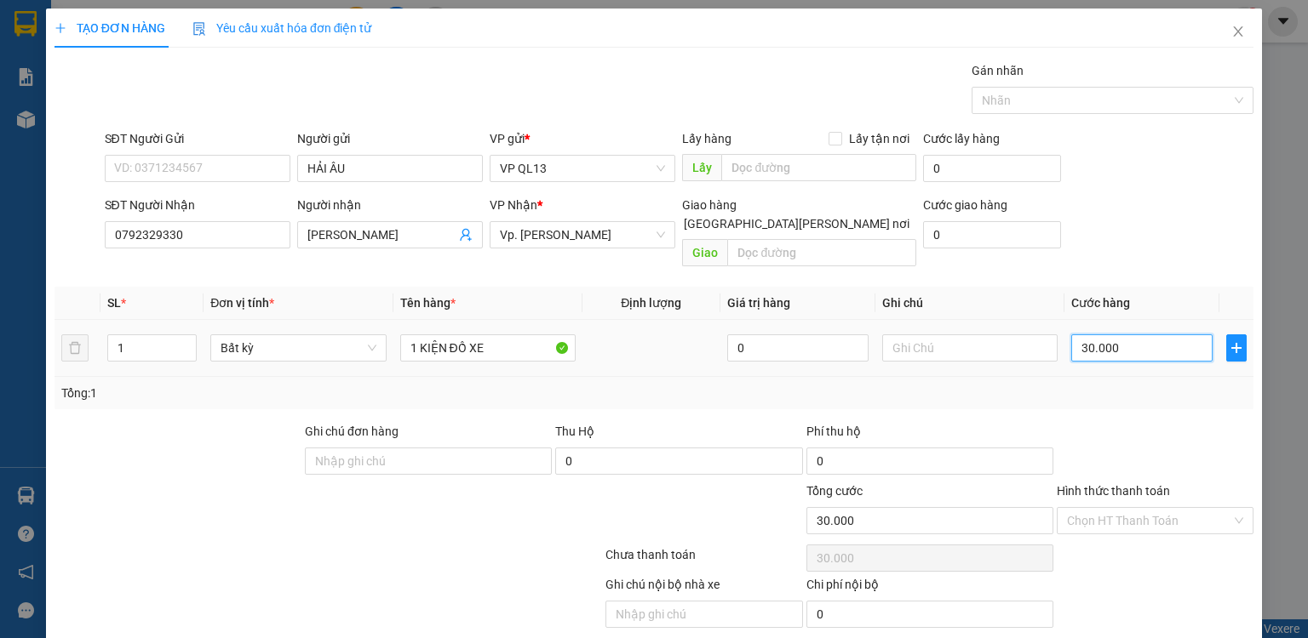
type input "0"
type input "05"
type input "5"
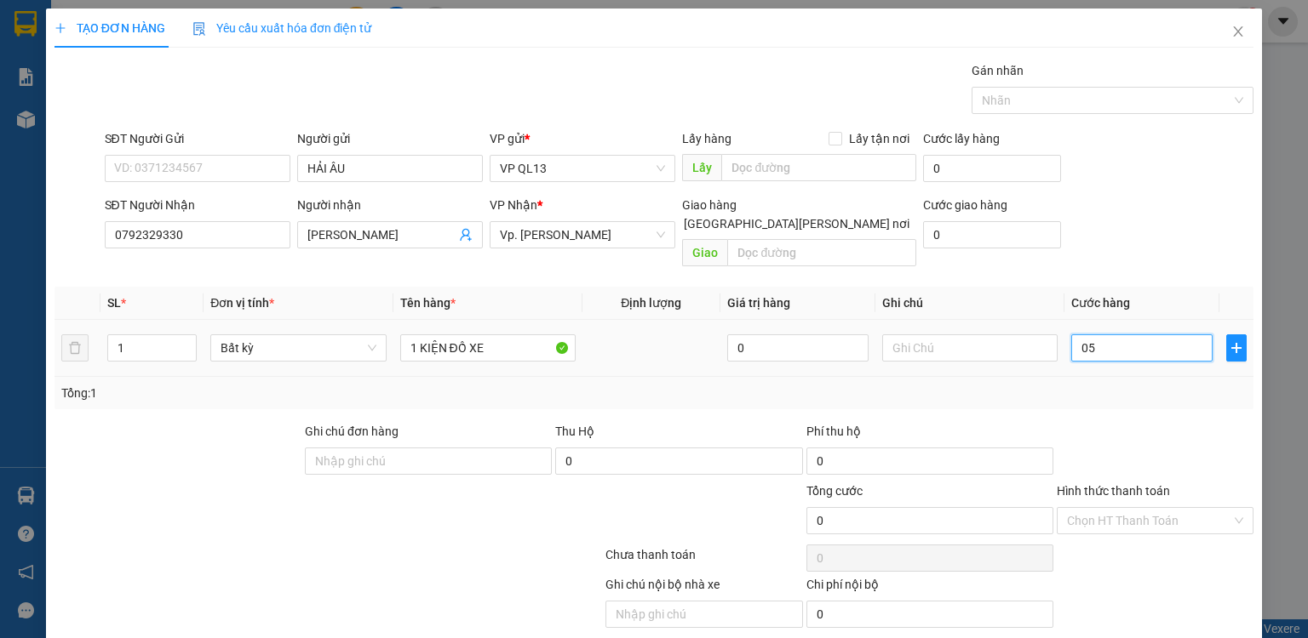
type input "5"
type input "50"
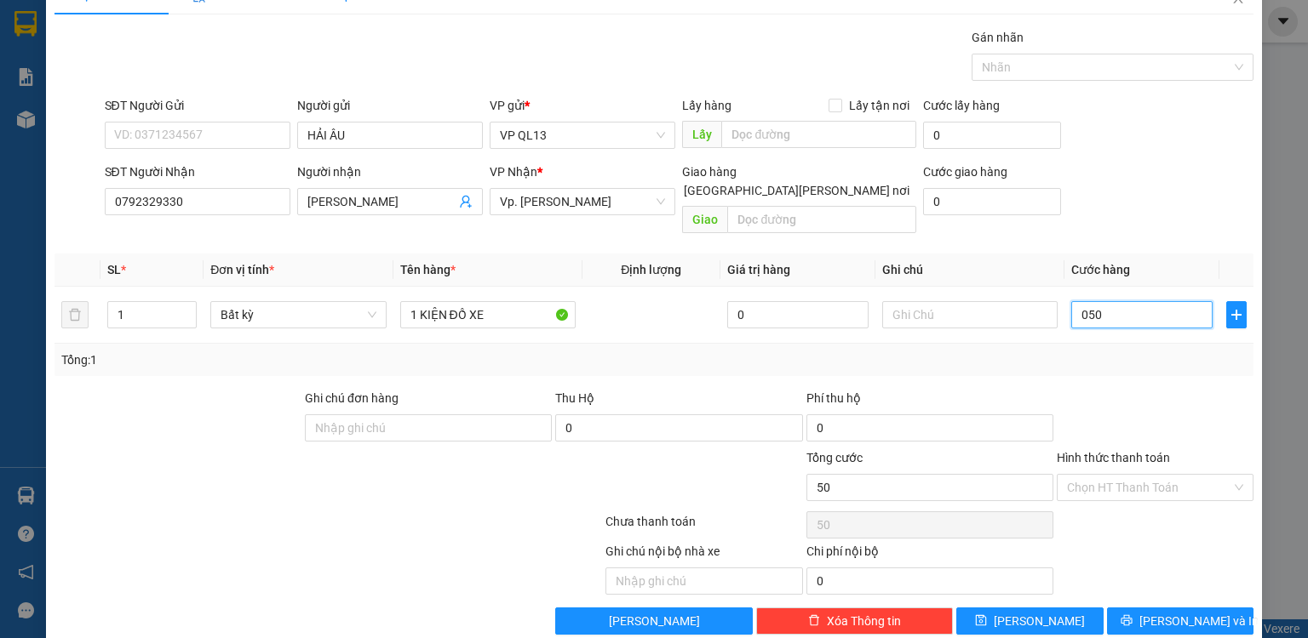
scroll to position [43, 0]
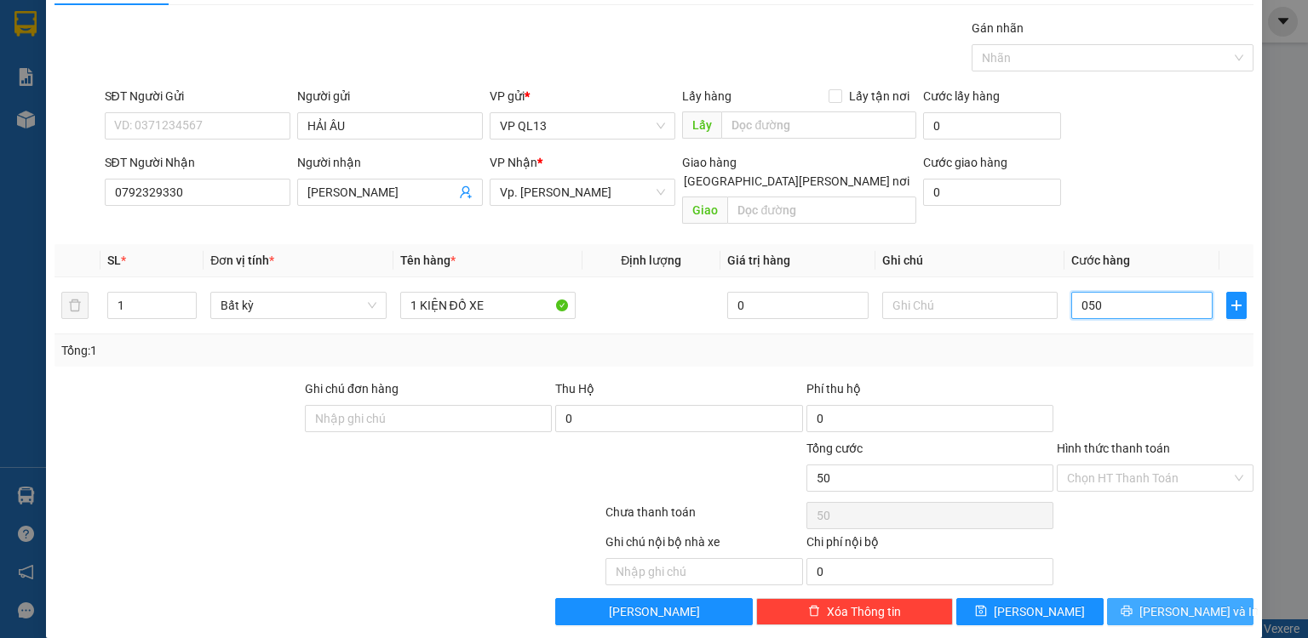
type input "050"
type input "50.000"
click at [1148, 598] on button "[PERSON_NAME] và In" at bounding box center [1180, 611] width 147 height 27
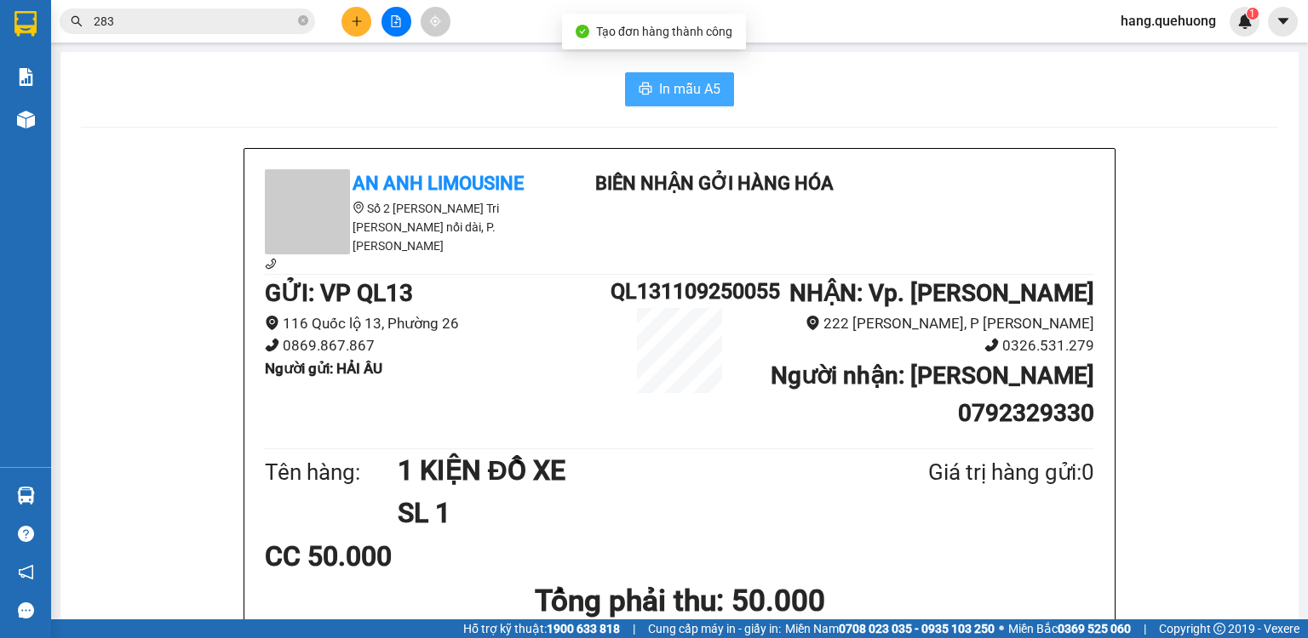
click at [661, 99] on span "In mẫu A5" at bounding box center [689, 88] width 61 height 21
click at [156, 26] on input "283" at bounding box center [194, 21] width 201 height 19
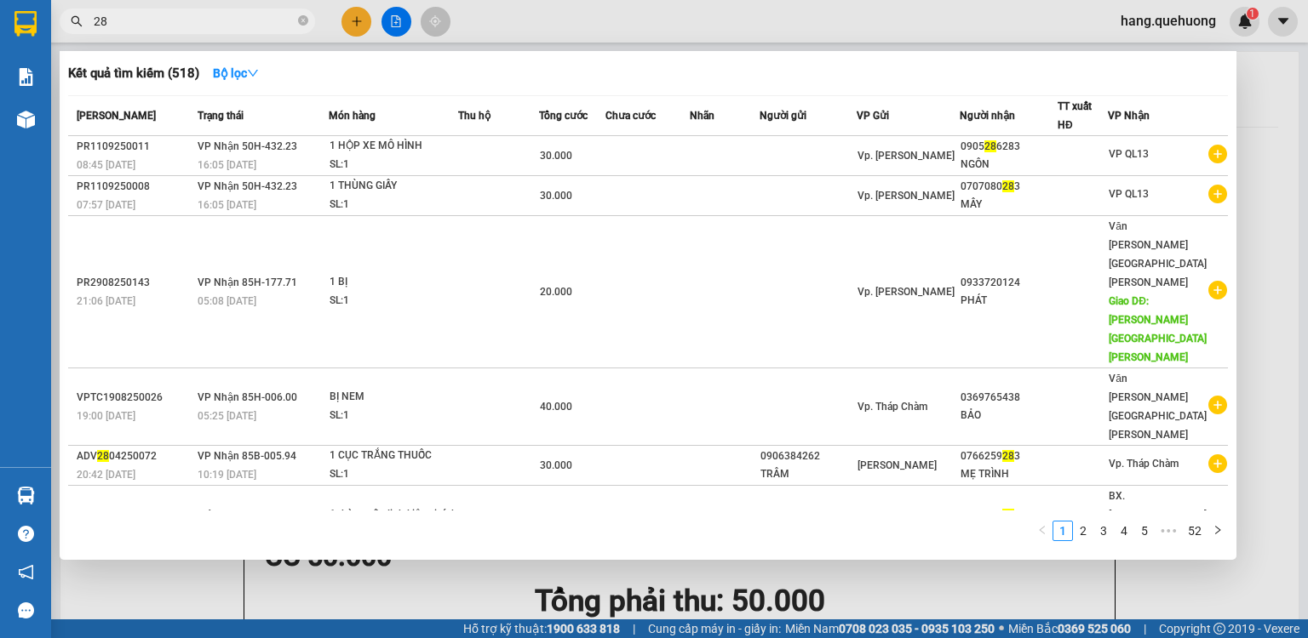
type input "2"
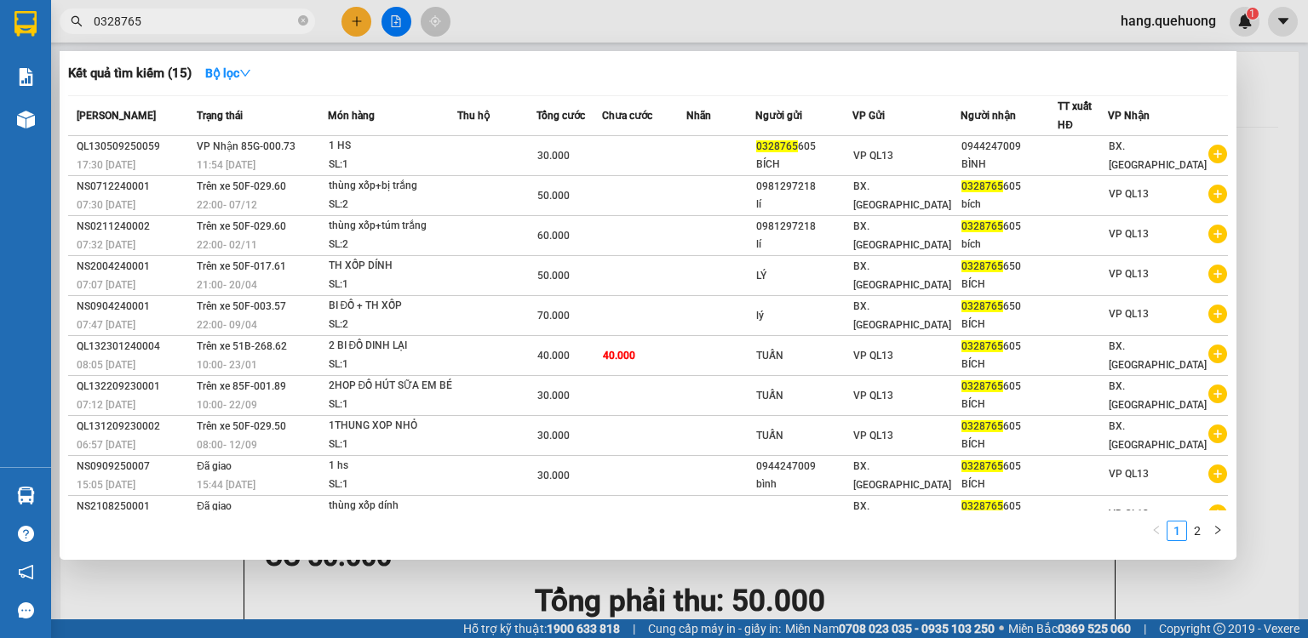
type input "0328765"
click at [374, 10] on div at bounding box center [654, 319] width 1308 height 638
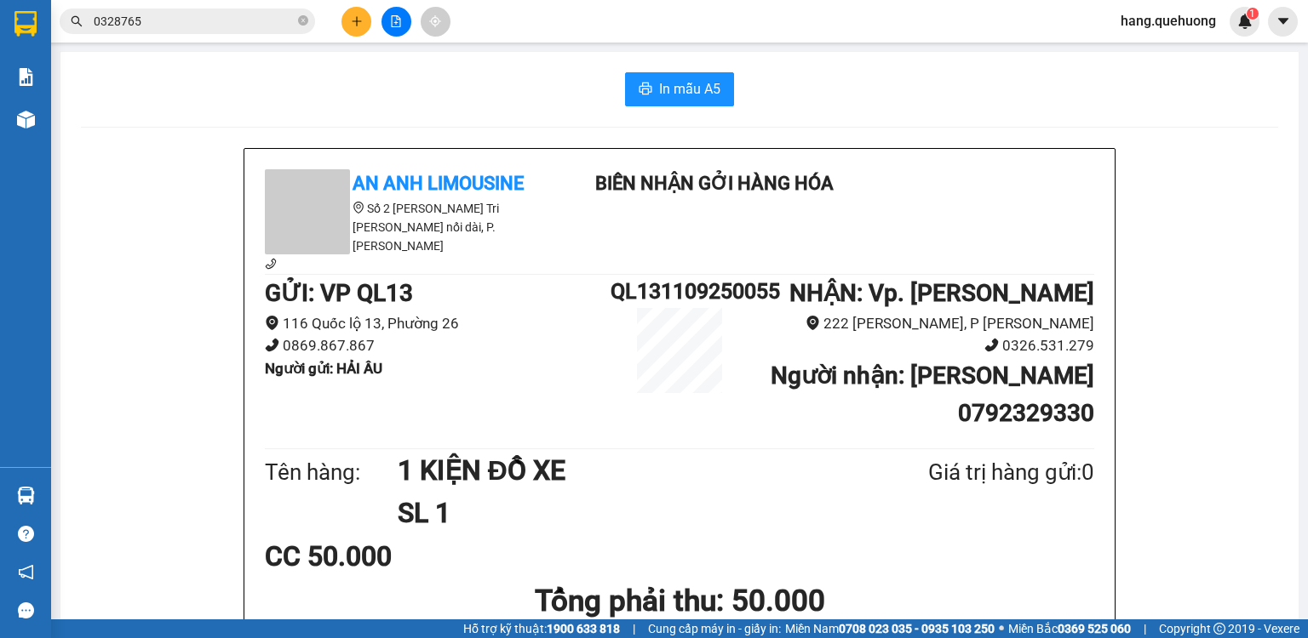
click at [372, 19] on div at bounding box center [396, 22] width 128 height 30
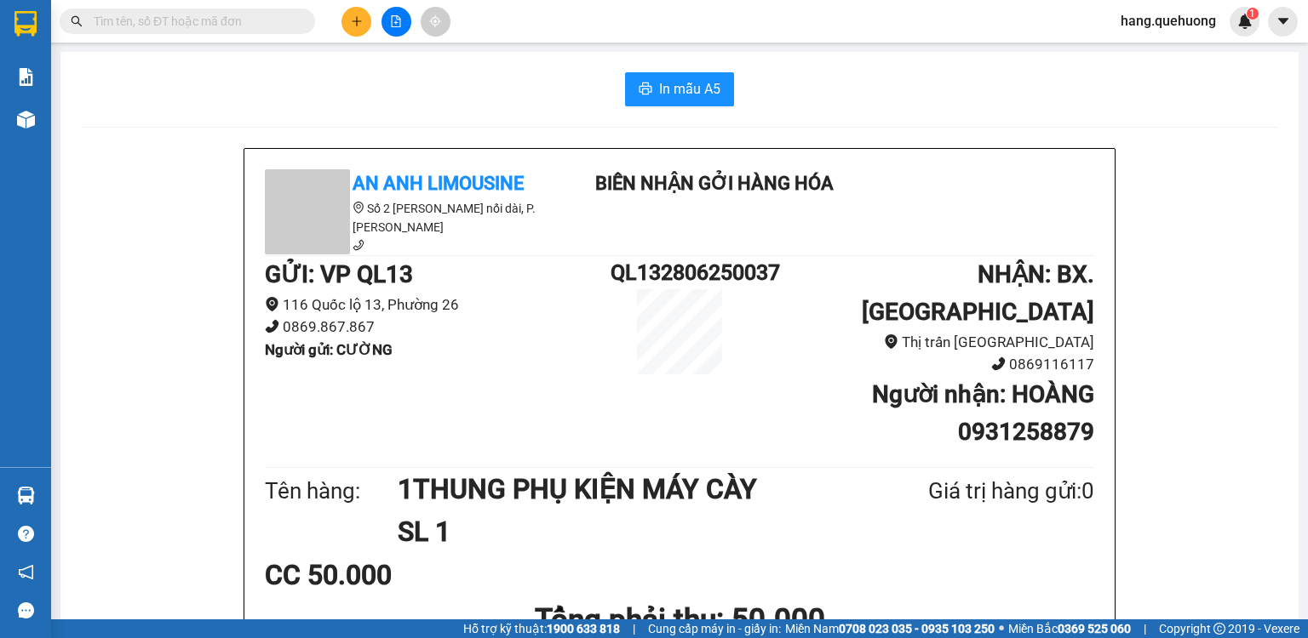
click at [364, 30] on button at bounding box center [356, 22] width 30 height 30
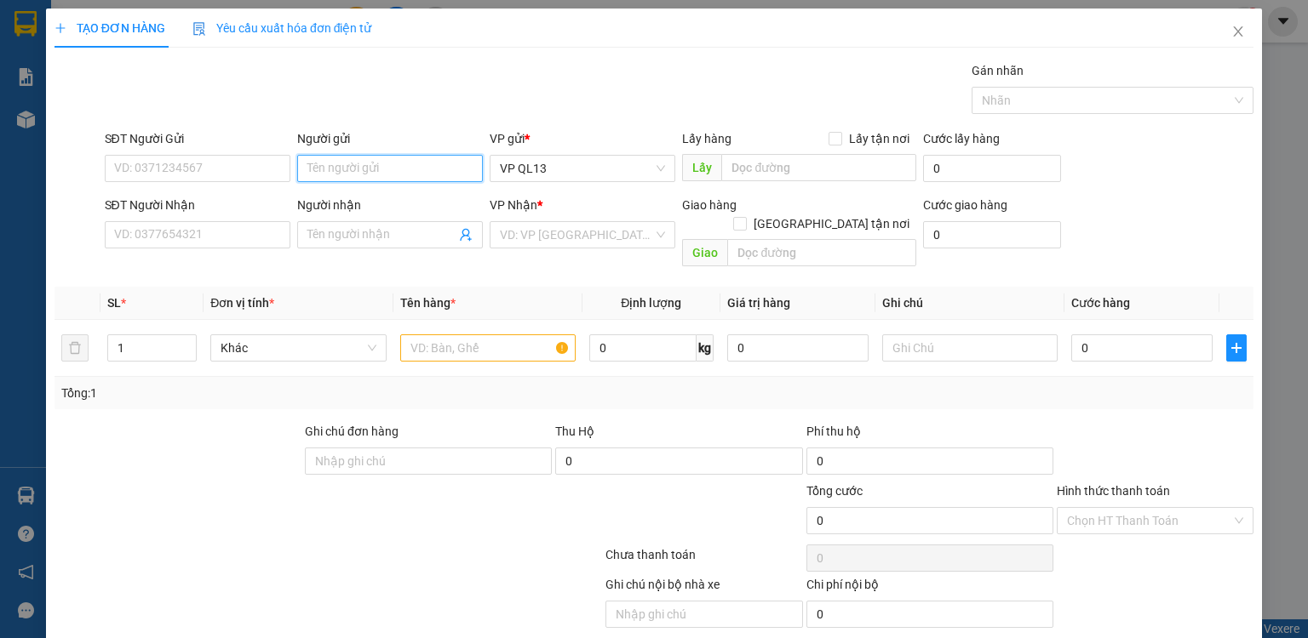
click at [381, 179] on input "Người gửi" at bounding box center [390, 168] width 186 height 27
type input "N"
type input "BẢO LONG"
click at [191, 226] on input "SĐT Người Nhận" at bounding box center [198, 234] width 186 height 27
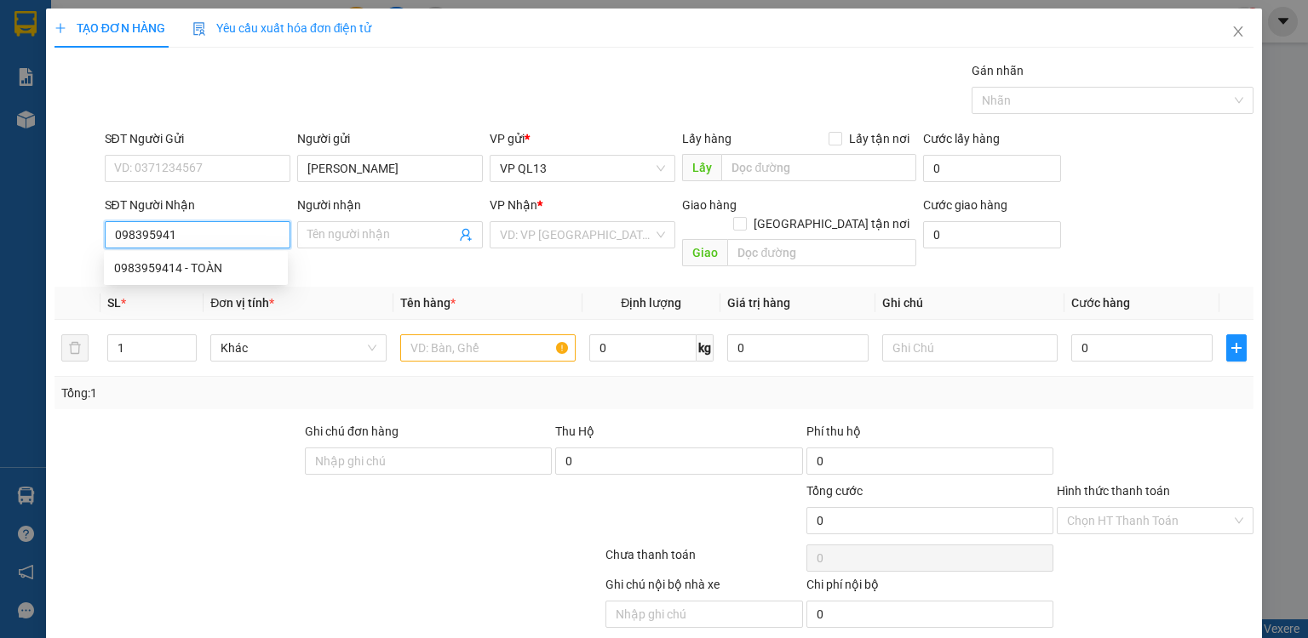
type input "0983959414"
drag, startPoint x: 156, startPoint y: 260, endPoint x: 352, endPoint y: 239, distance: 196.9
click at [157, 260] on div "0983959414 - TOÀN" at bounding box center [195, 268] width 163 height 19
type input "TOÀN"
type input "40.000"
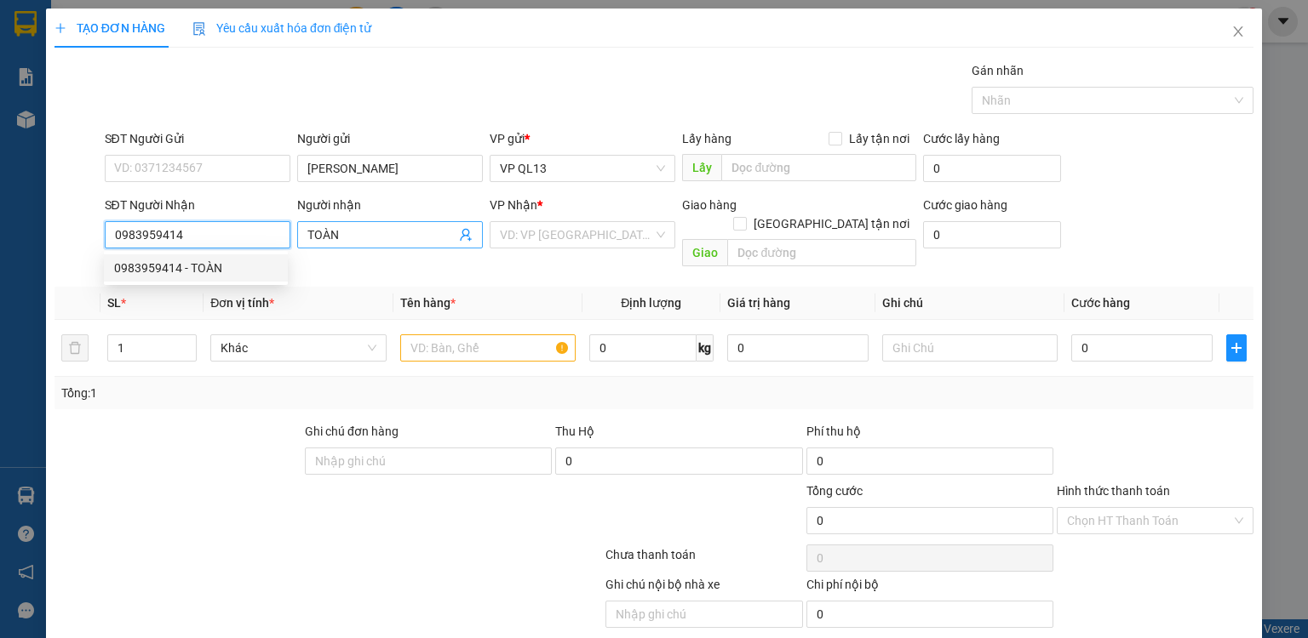
type input "40.000"
type input "0983959414"
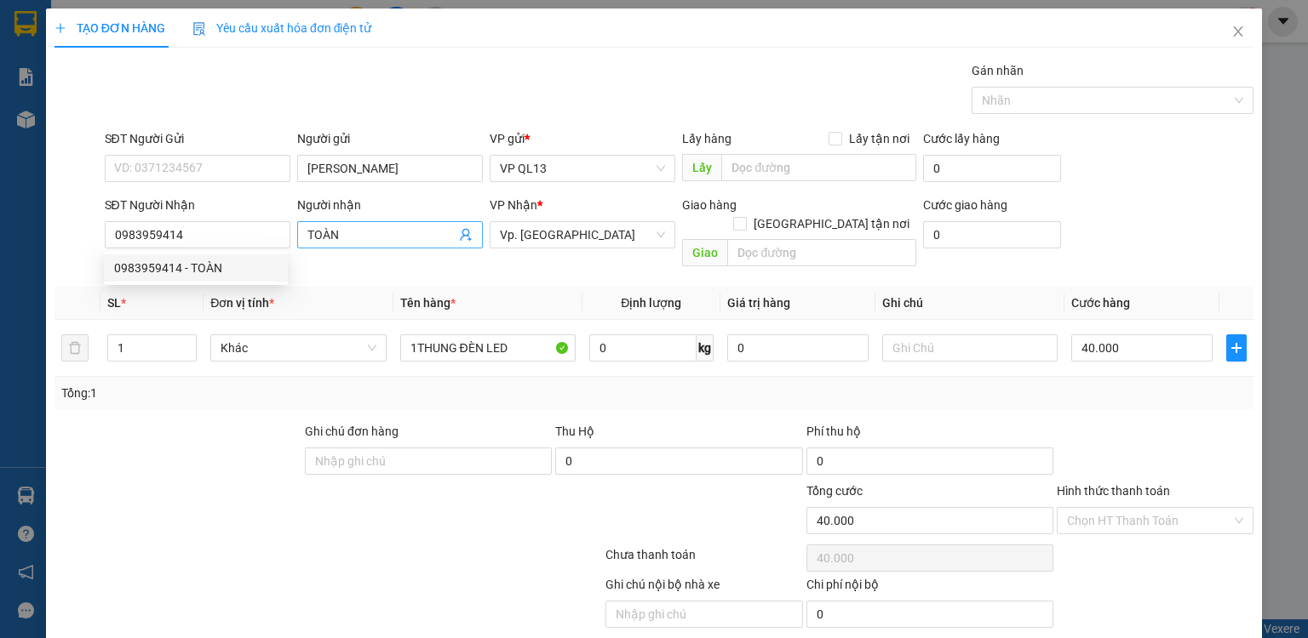
click at [369, 235] on input "TOÀN" at bounding box center [381, 235] width 148 height 19
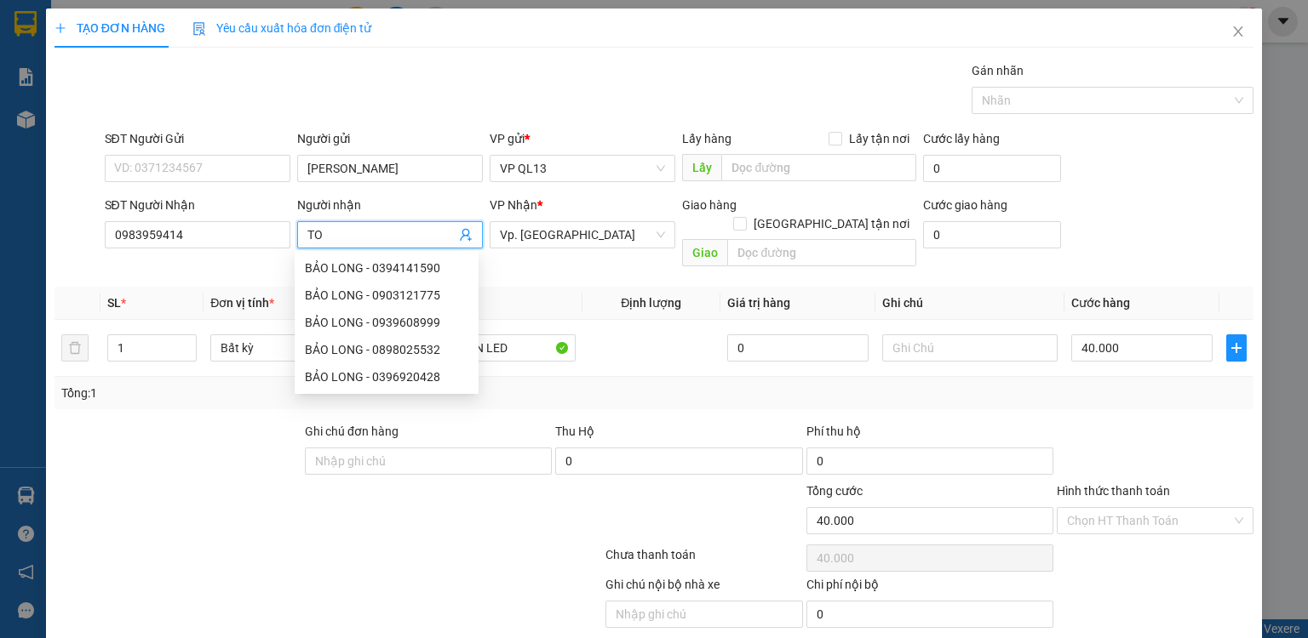
type input "T"
type input "A"
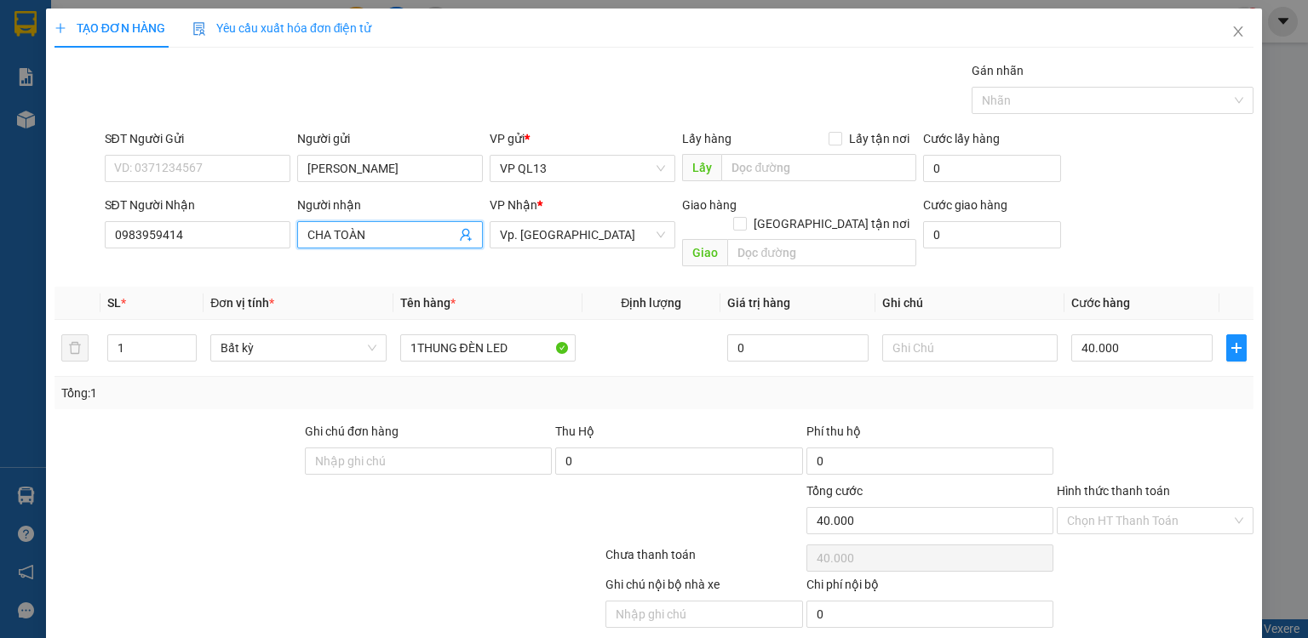
type input "CHA TOÀN"
drag, startPoint x: 398, startPoint y: 523, endPoint x: 611, endPoint y: 476, distance: 217.9
click at [403, 519] on div "Transit Pickup Surcharge Ids Transit Deliver Surcharge Ids Transit Deliver Surc…" at bounding box center [653, 364] width 1199 height 607
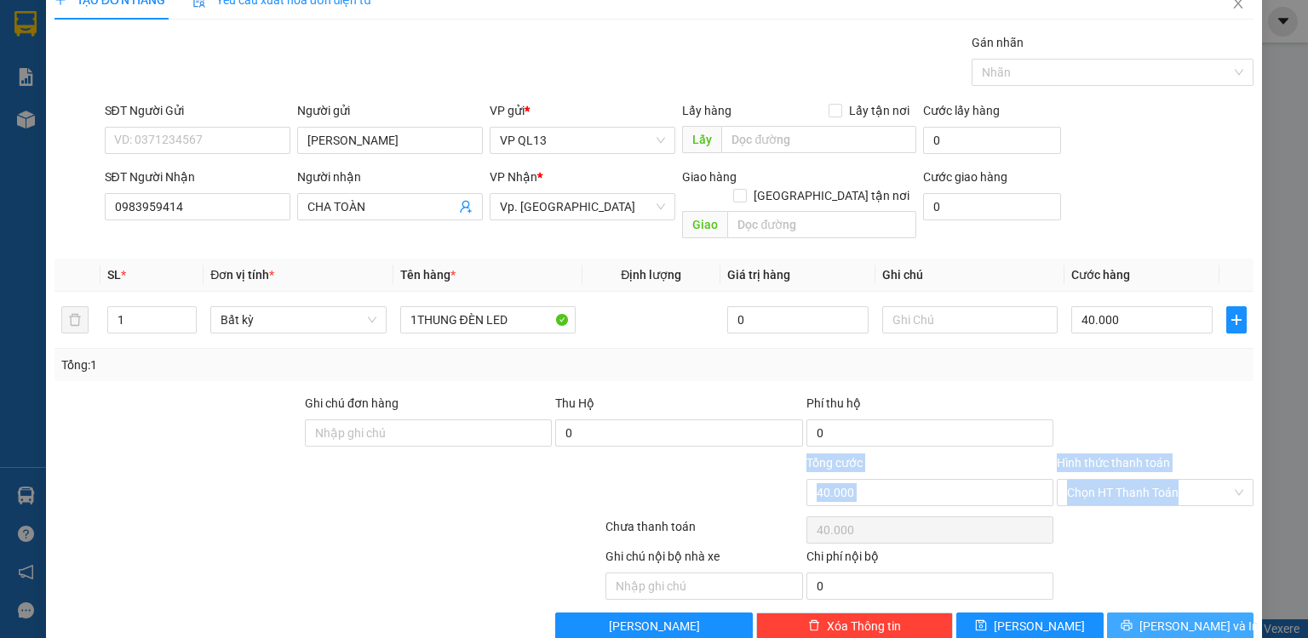
scroll to position [43, 0]
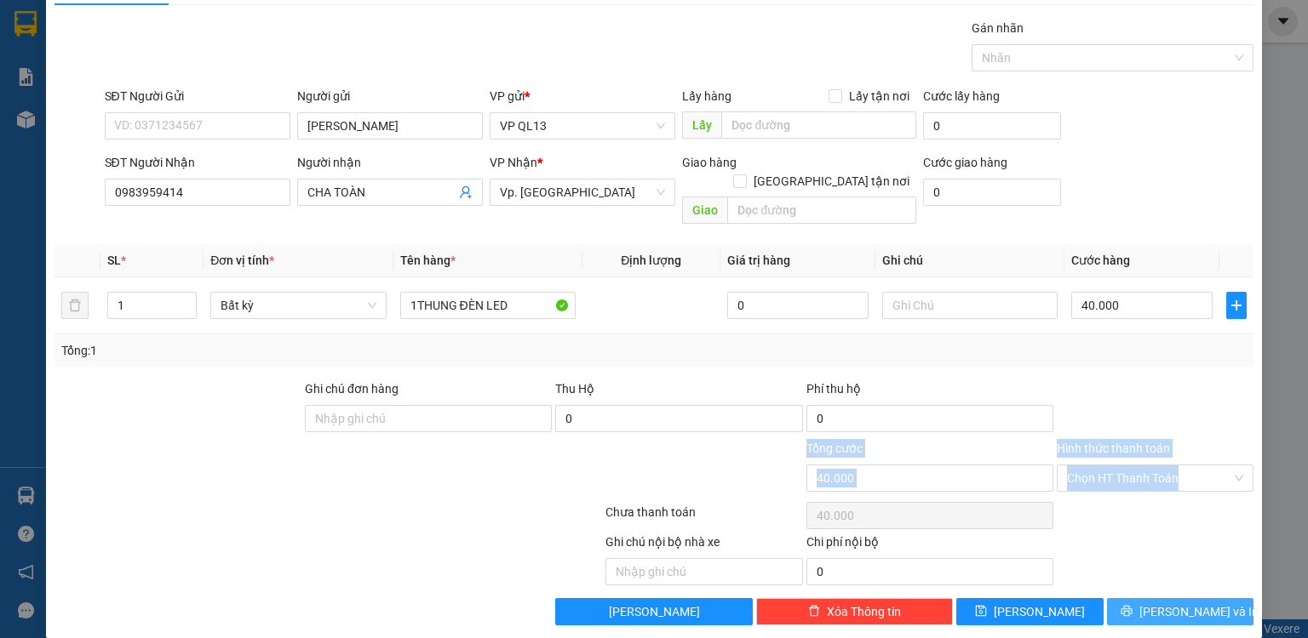
click at [1132, 598] on button "[PERSON_NAME] và In" at bounding box center [1180, 611] width 147 height 27
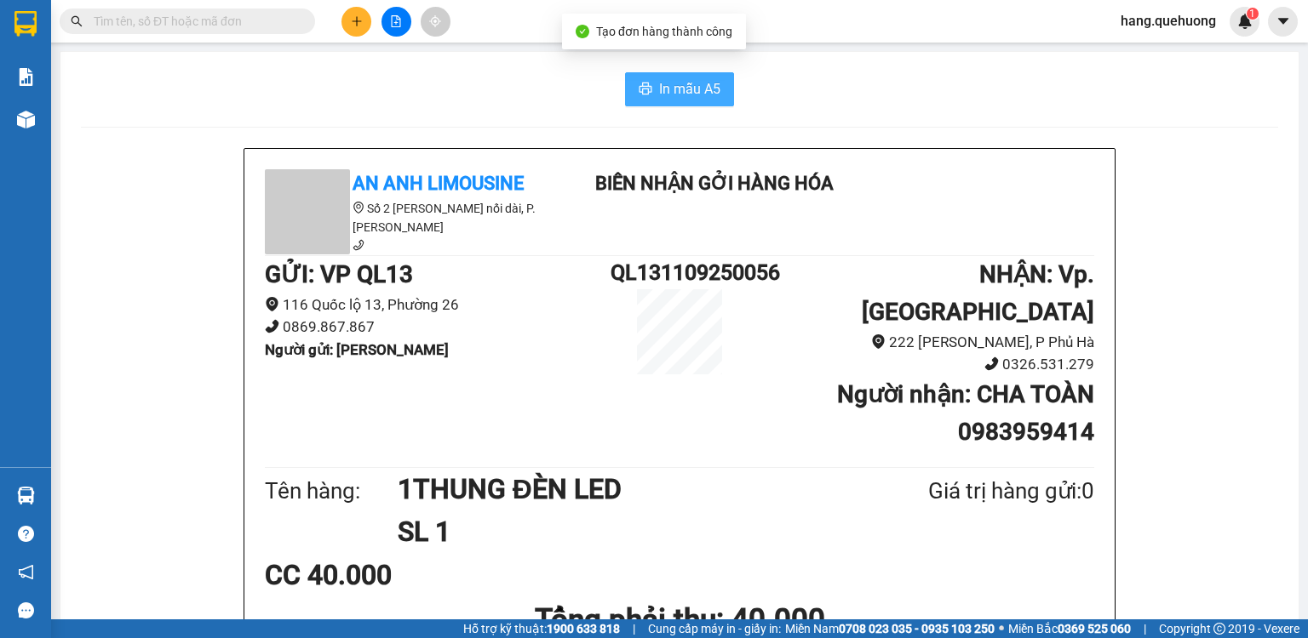
drag, startPoint x: 658, startPoint y: 85, endPoint x: 717, endPoint y: 187, distance: 117.8
click at [660, 85] on span "In mẫu A5" at bounding box center [689, 88] width 61 height 21
click at [222, 27] on input "text" at bounding box center [194, 21] width 201 height 19
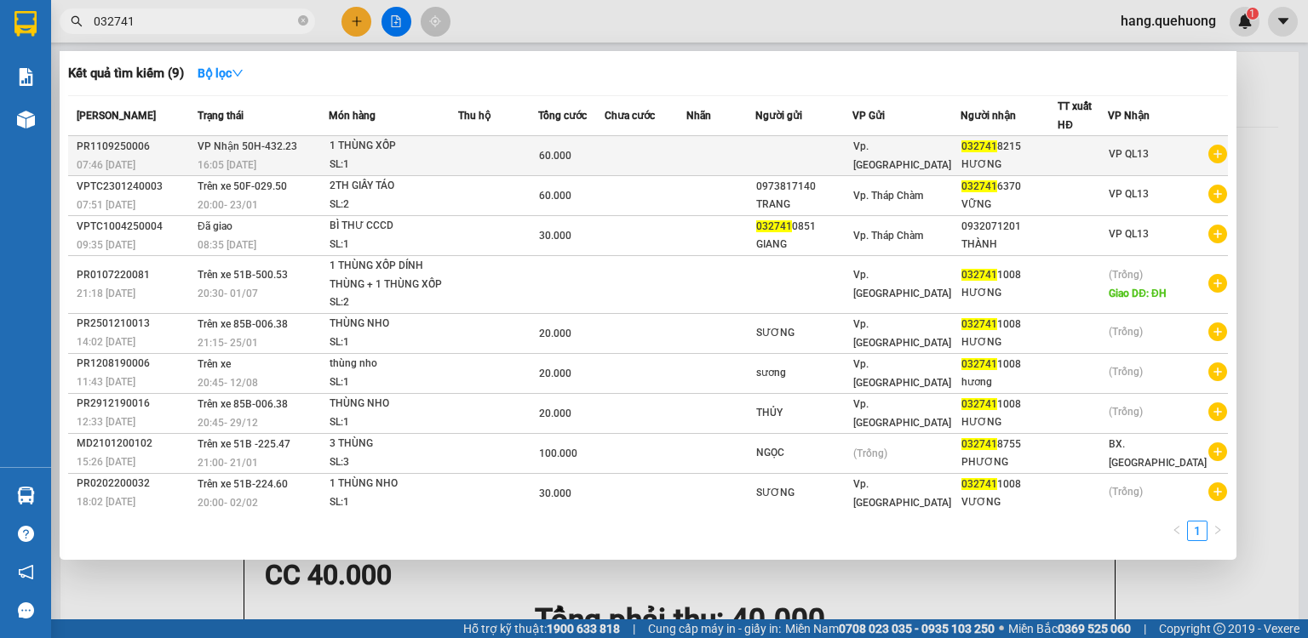
type input "032741"
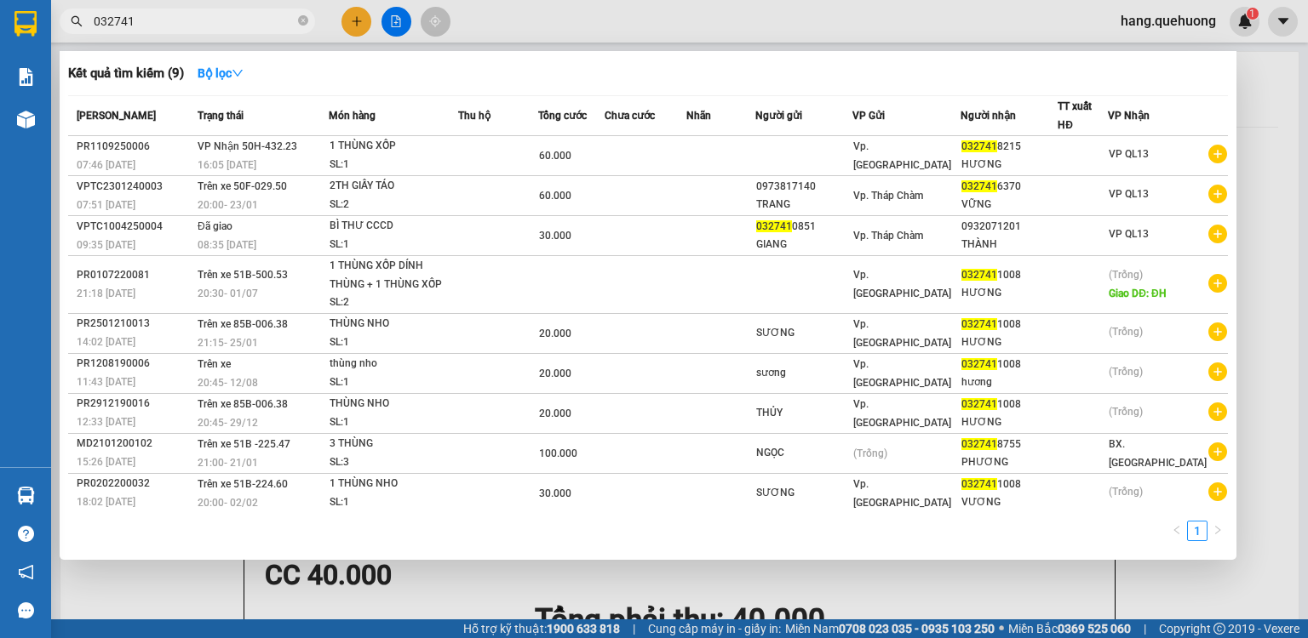
click at [187, 580] on div at bounding box center [654, 319] width 1308 height 638
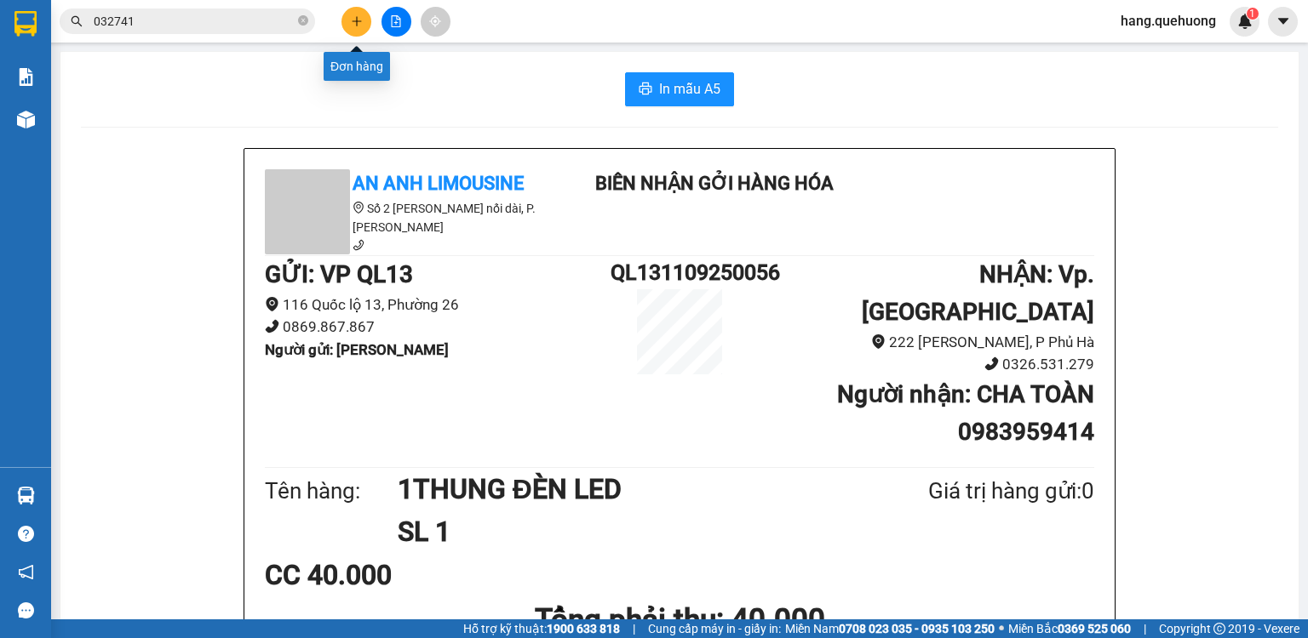
click at [353, 26] on icon "plus" at bounding box center [357, 21] width 12 height 12
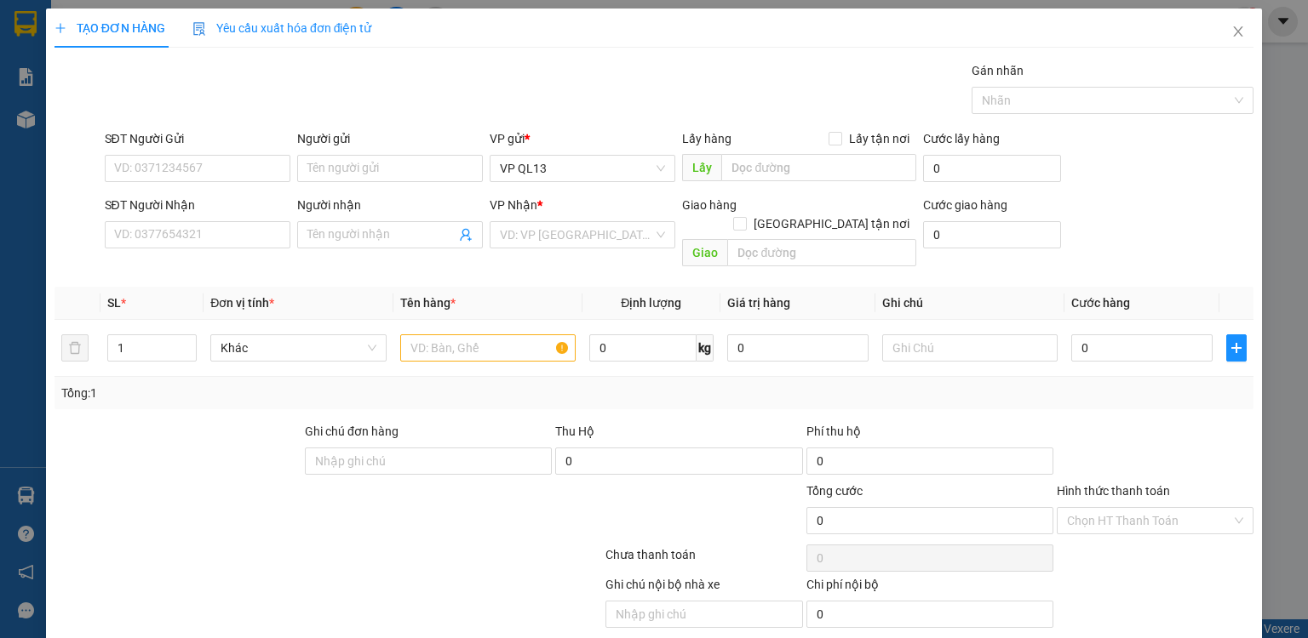
click at [351, 181] on div "Người gửi Tên người gửi" at bounding box center [390, 159] width 186 height 60
click at [351, 179] on input "Người gửi" at bounding box center [390, 168] width 186 height 27
type input "TRANG"
drag, startPoint x: 229, startPoint y: 155, endPoint x: 1108, endPoint y: 77, distance: 882.8
click at [274, 157] on input "SĐT Người Gửi" at bounding box center [198, 168] width 186 height 27
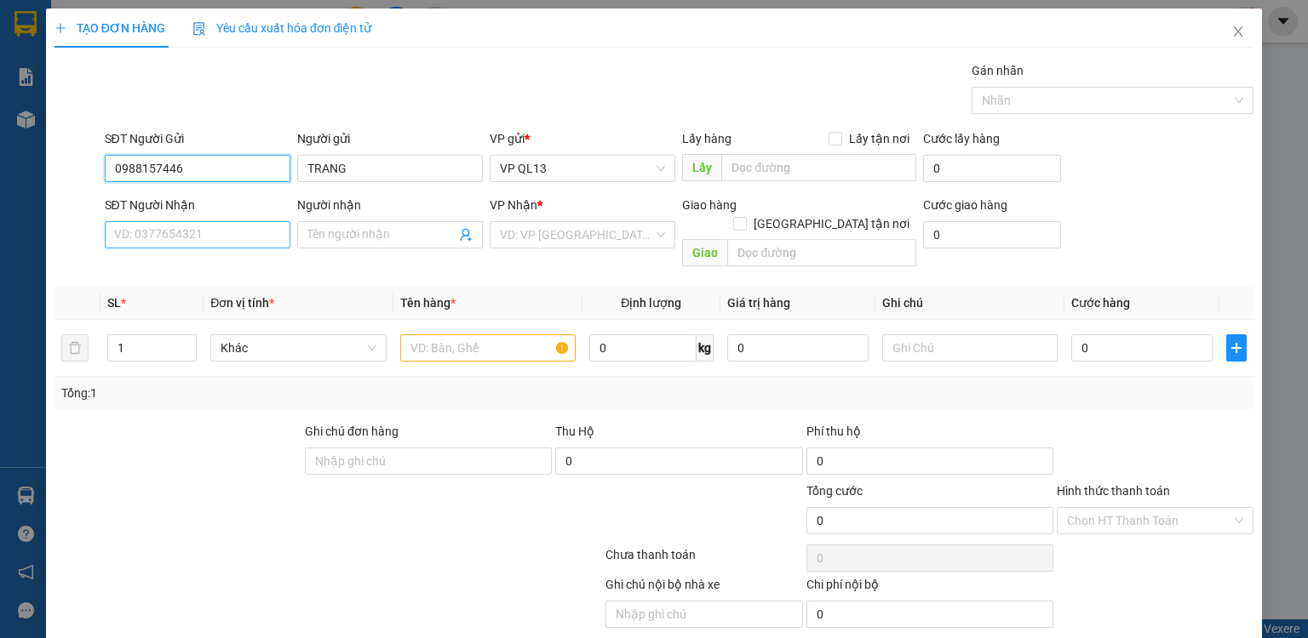
type input "0988157446"
click at [280, 229] on input "SĐT Người Nhận" at bounding box center [198, 234] width 186 height 27
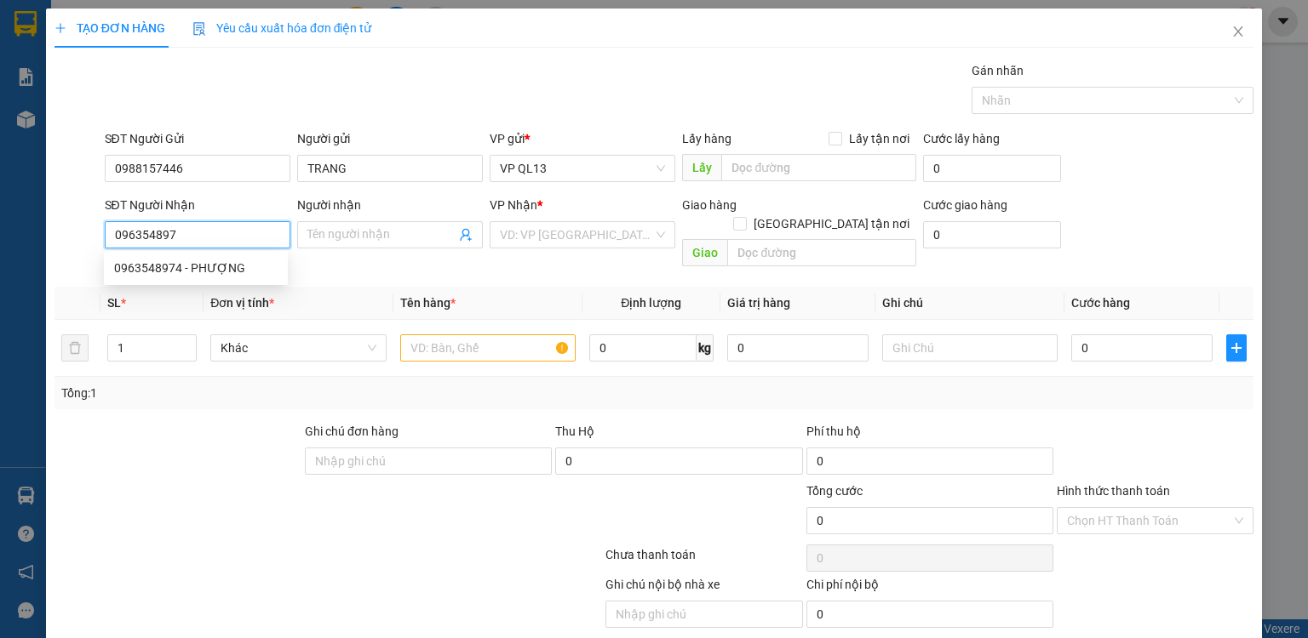
type input "0963548974"
click at [228, 278] on div "0963548974 - PHƯỢNG" at bounding box center [196, 268] width 184 height 27
type input "PHƯỢNG"
type input "30.000"
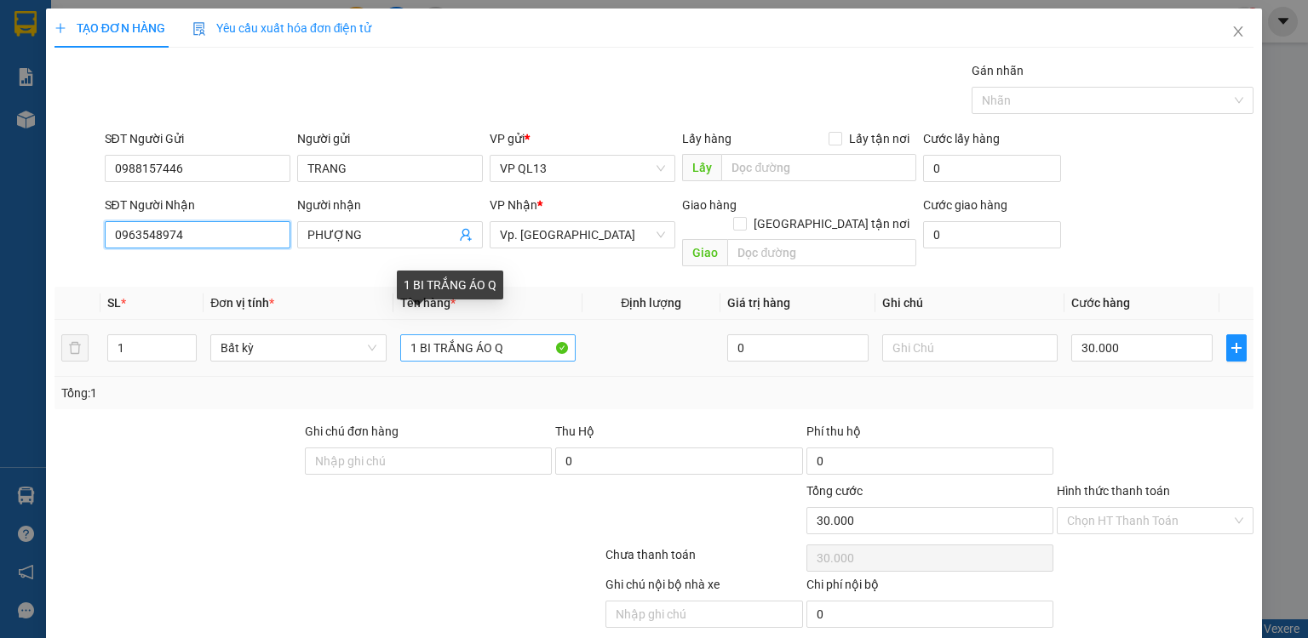
type input "0963548974"
click at [512, 335] on input "1 BI TRẮNG ÁO Q" at bounding box center [487, 348] width 175 height 27
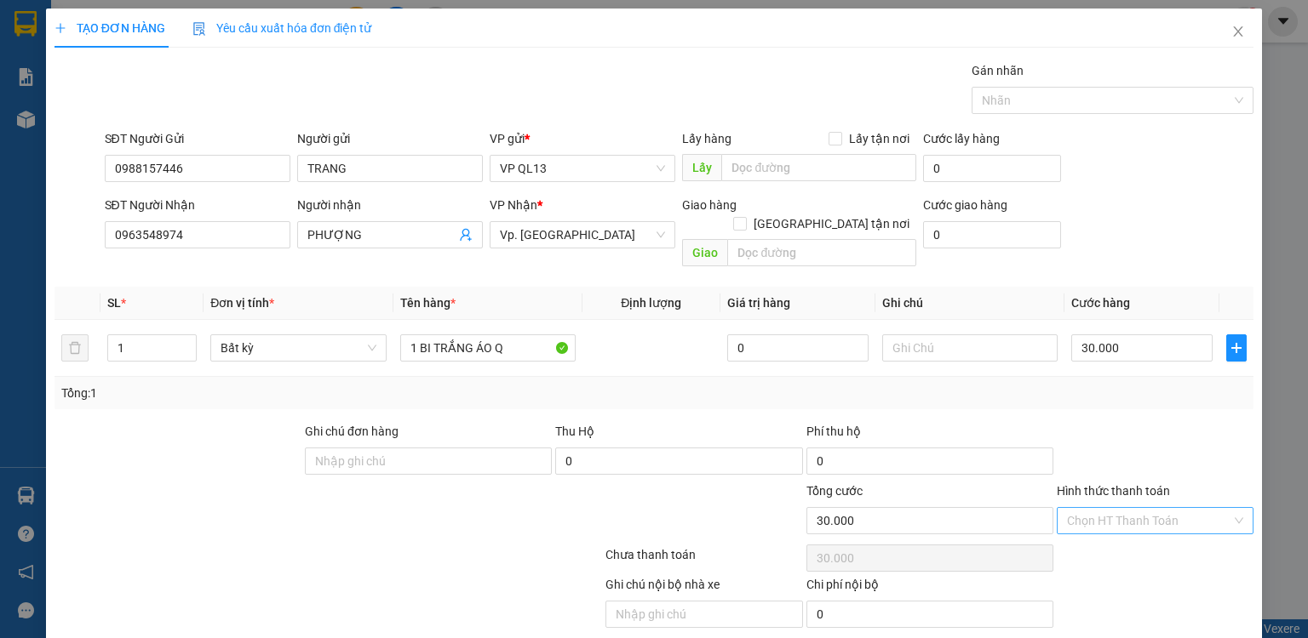
drag, startPoint x: 1108, startPoint y: 503, endPoint x: 1108, endPoint y: 490, distance: 12.8
click at [1108, 508] on input "Hình thức thanh toán" at bounding box center [1149, 521] width 164 height 26
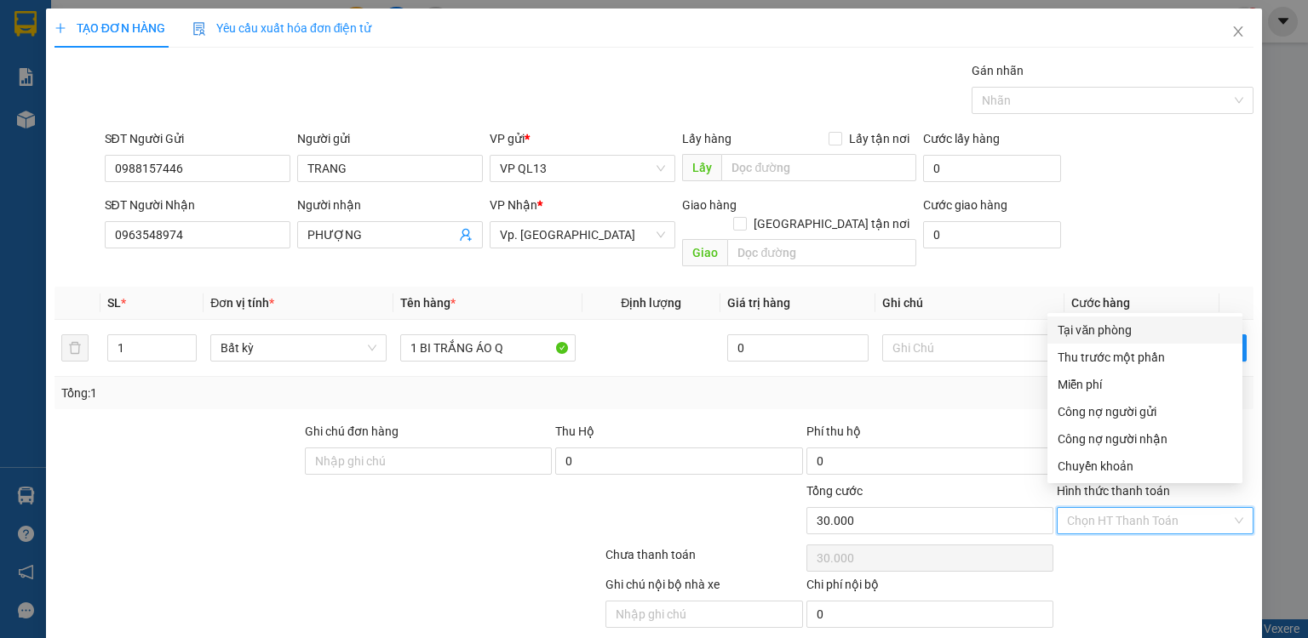
click at [1090, 329] on div "Tại văn phòng" at bounding box center [1144, 330] width 175 height 19
type input "0"
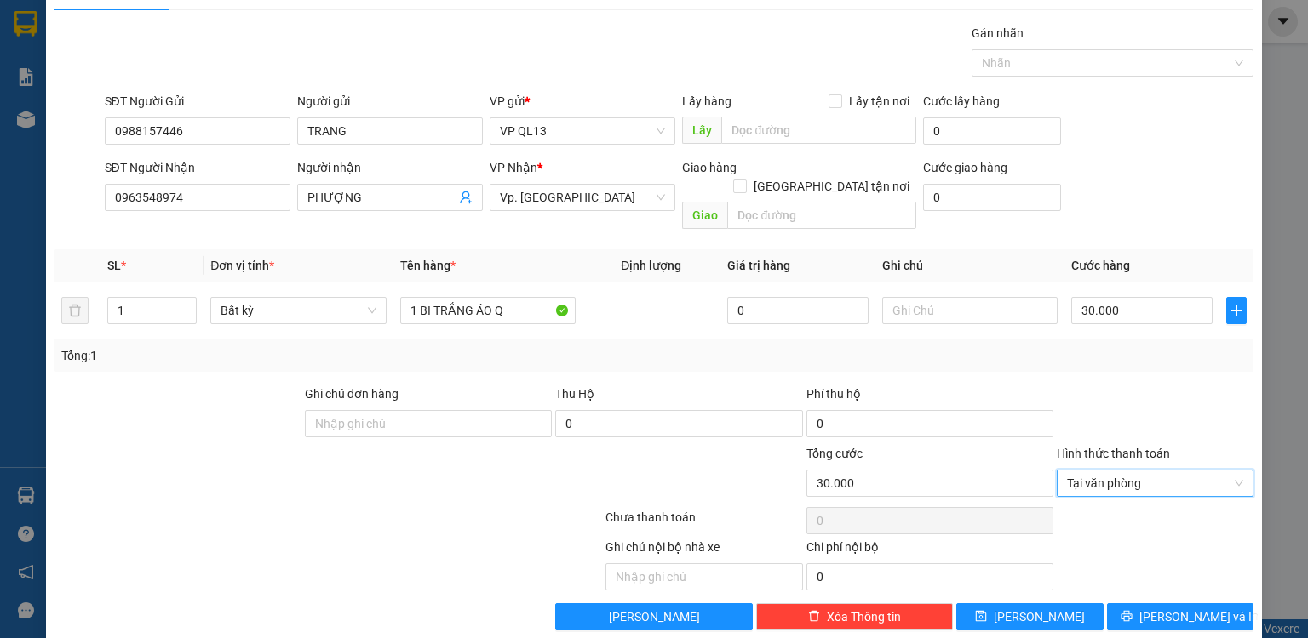
scroll to position [43, 0]
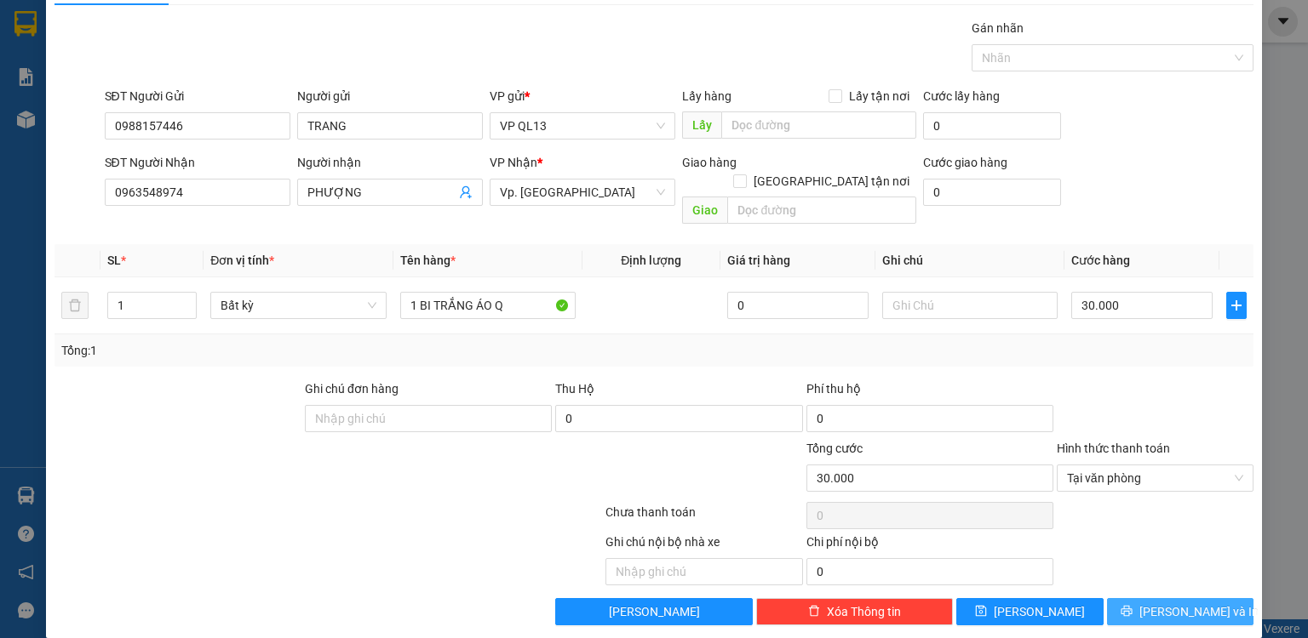
drag, startPoint x: 1141, startPoint y: 595, endPoint x: 967, endPoint y: 516, distance: 190.9
click at [1132, 605] on icon "printer" at bounding box center [1126, 611] width 12 height 12
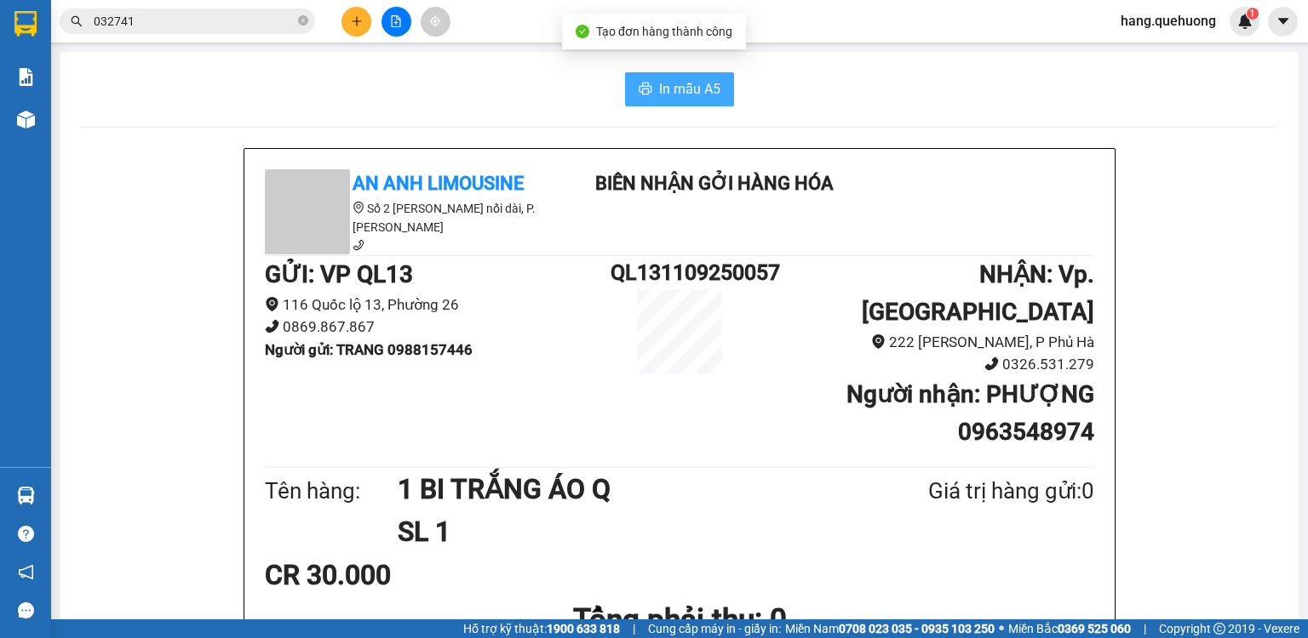
click at [671, 89] on span "In mẫu A5" at bounding box center [689, 88] width 61 height 21
click at [357, 20] on icon "plus" at bounding box center [357, 21] width 12 height 12
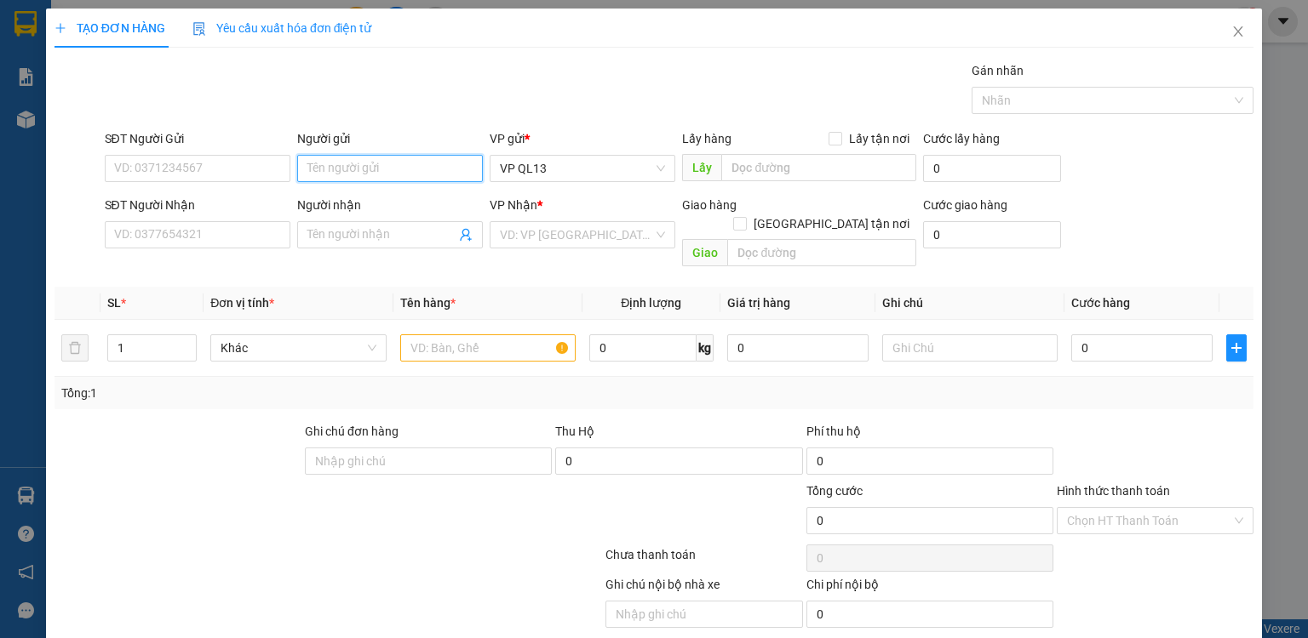
click at [369, 169] on input "Người gửi" at bounding box center [390, 168] width 186 height 27
type input "QUÂN SHB"
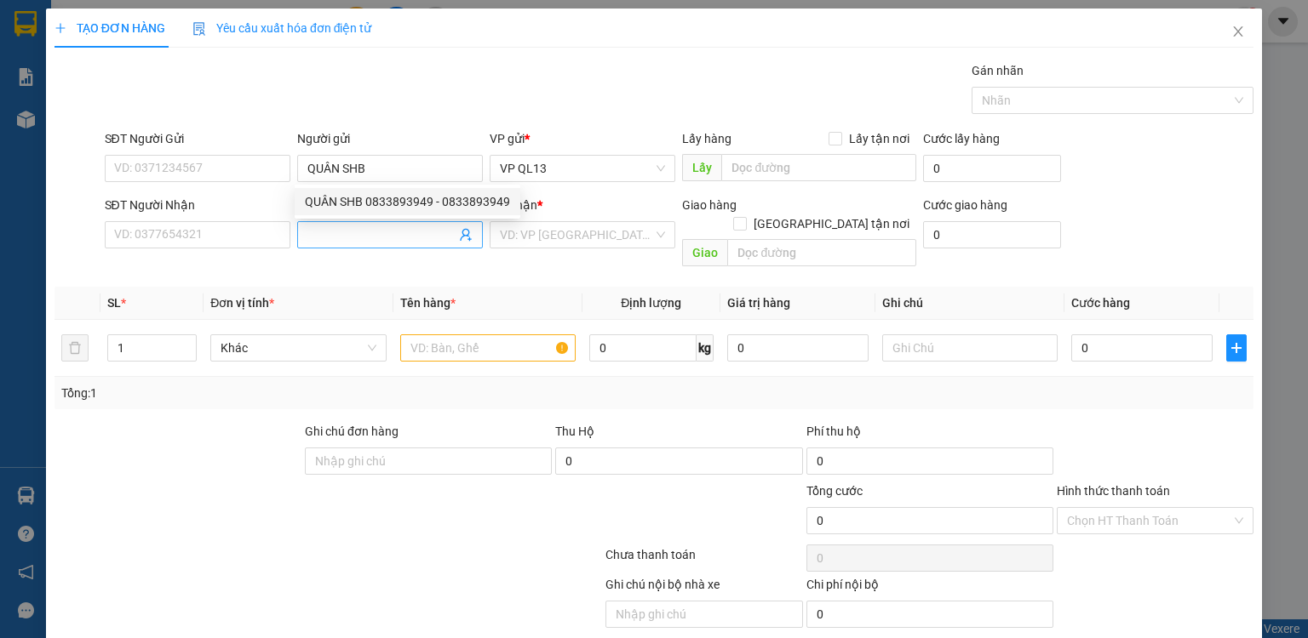
click at [334, 228] on input "Người nhận" at bounding box center [381, 235] width 148 height 19
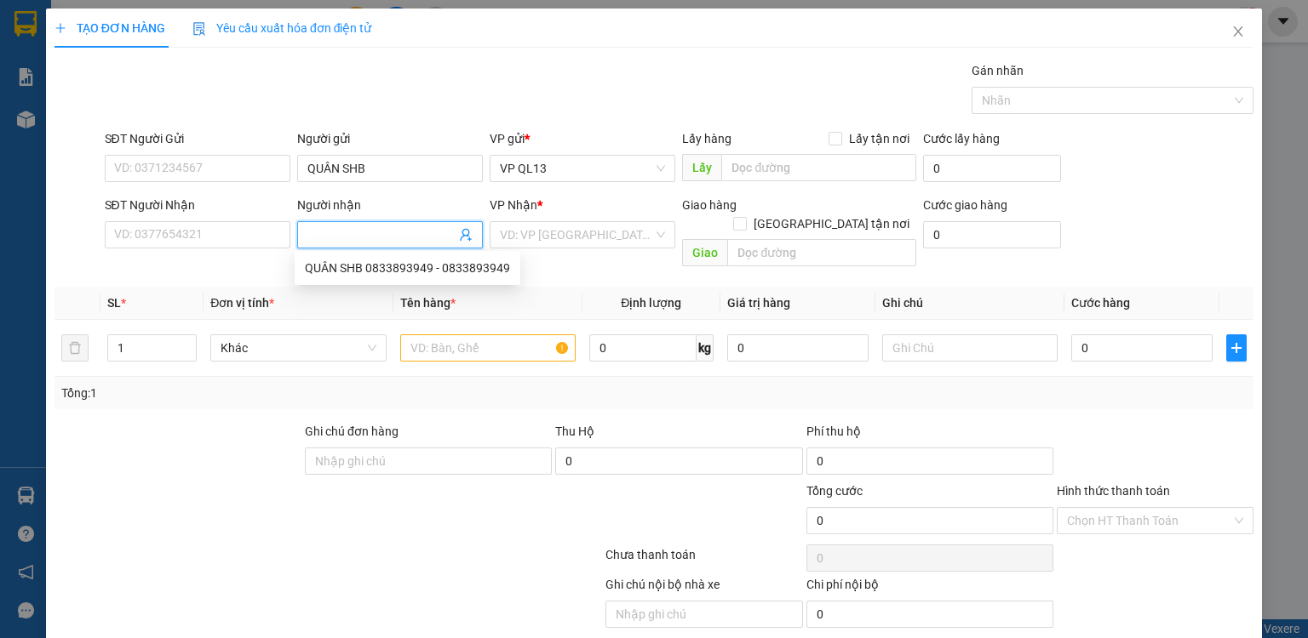
type input "M"
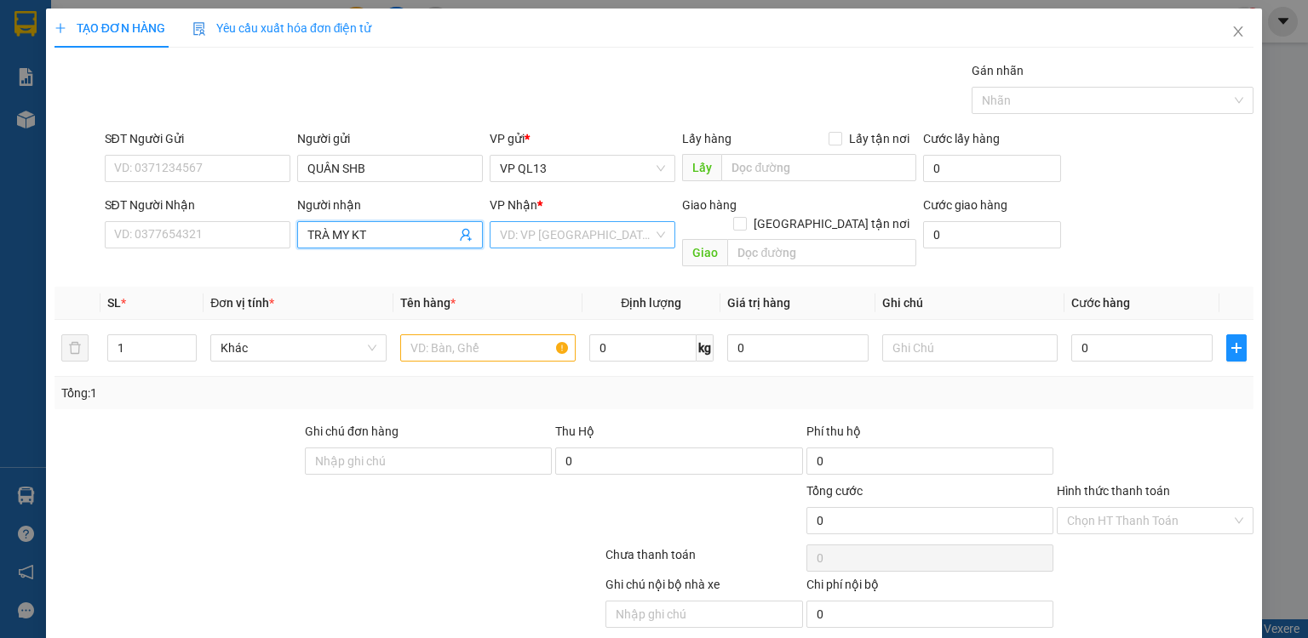
type input "TRÀ MY KT"
click at [579, 242] on input "search" at bounding box center [576, 235] width 153 height 26
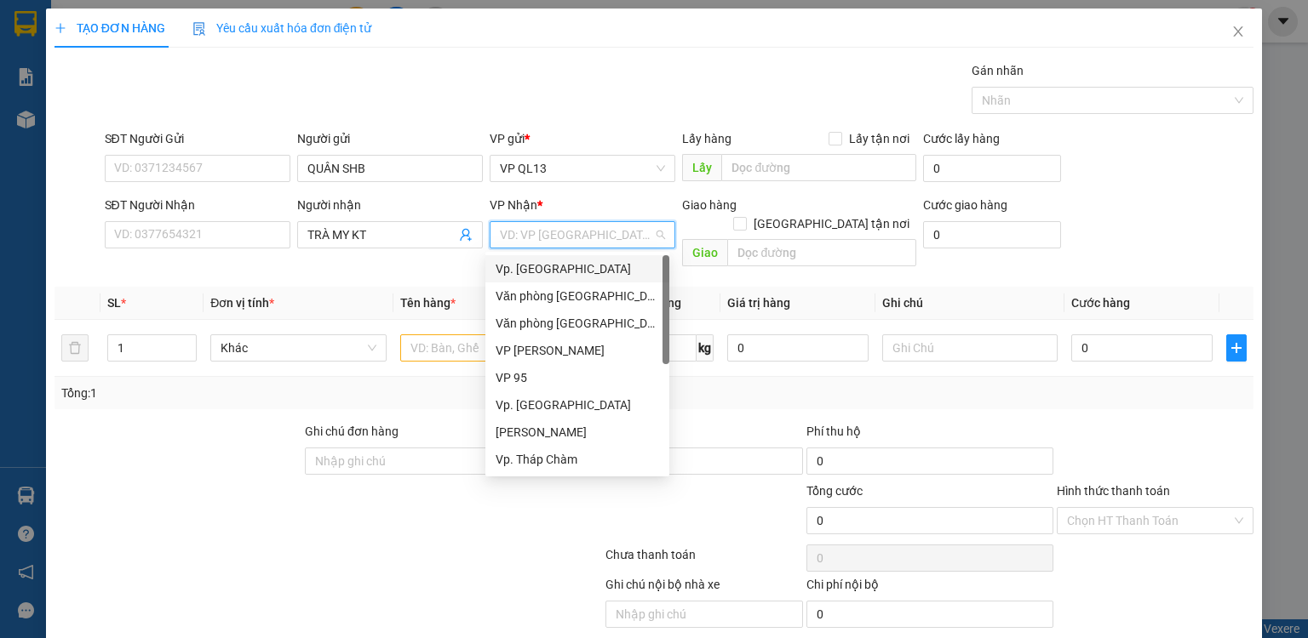
click at [571, 277] on div "Vp. [GEOGRAPHIC_DATA]" at bounding box center [576, 269] width 163 height 19
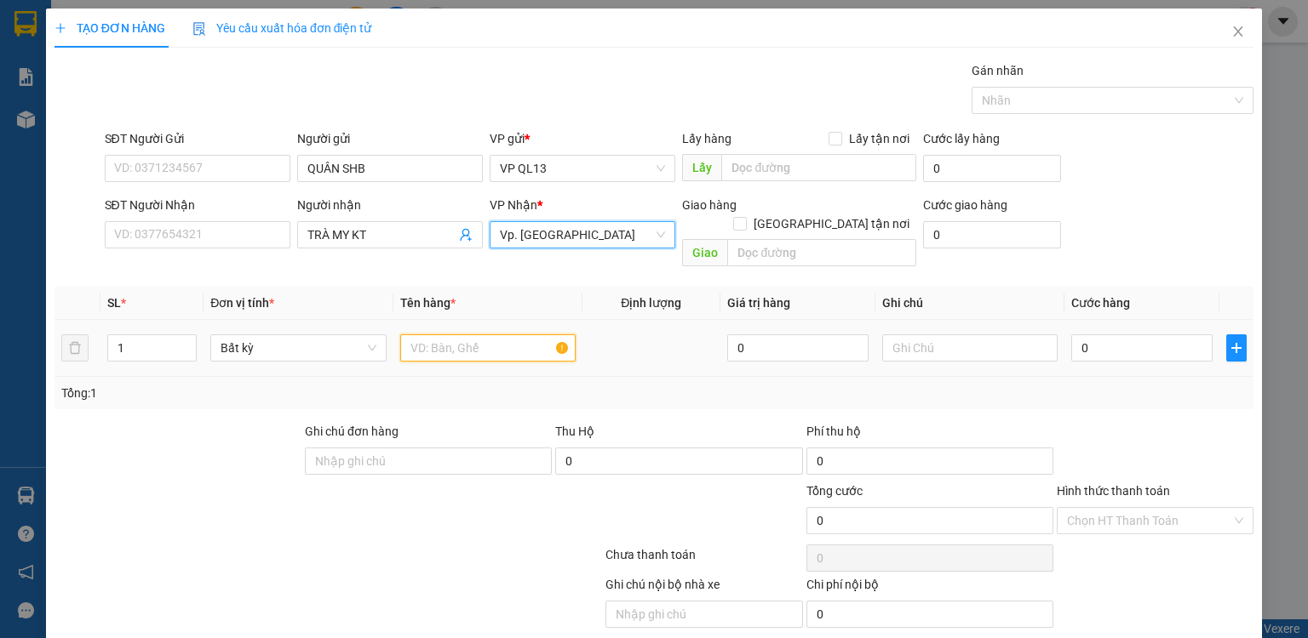
click at [449, 335] on input "text" at bounding box center [487, 348] width 175 height 27
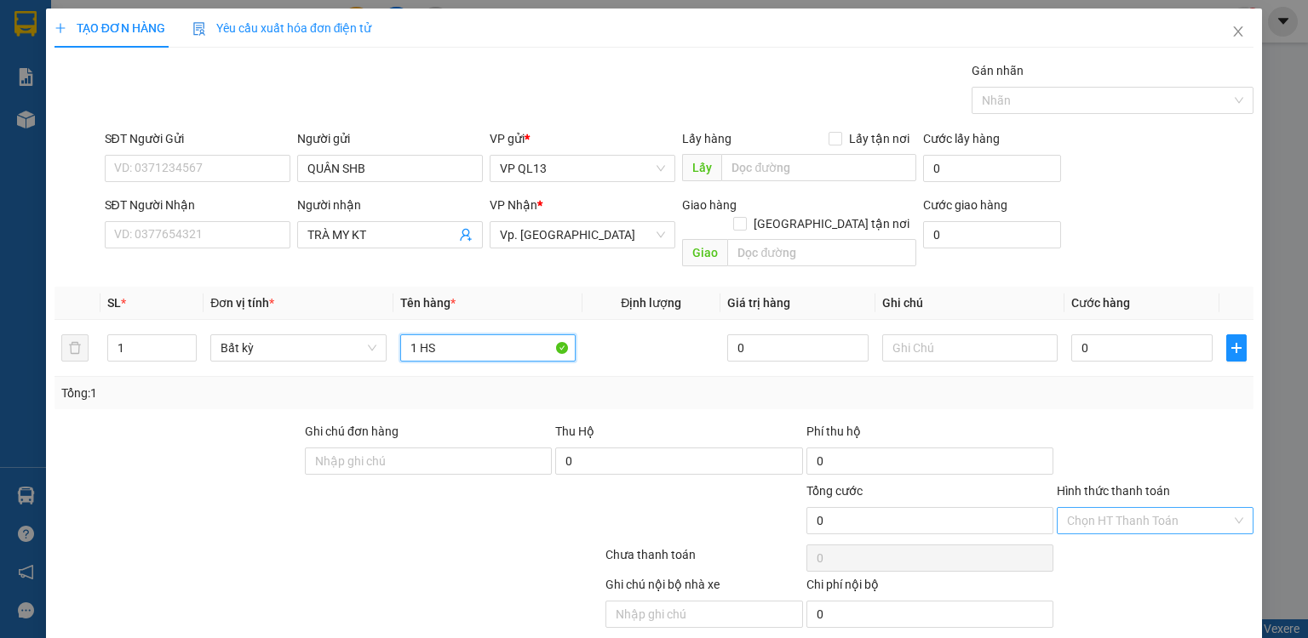
type input "1 HS"
click at [1095, 508] on input "Hình thức thanh toán" at bounding box center [1149, 521] width 164 height 26
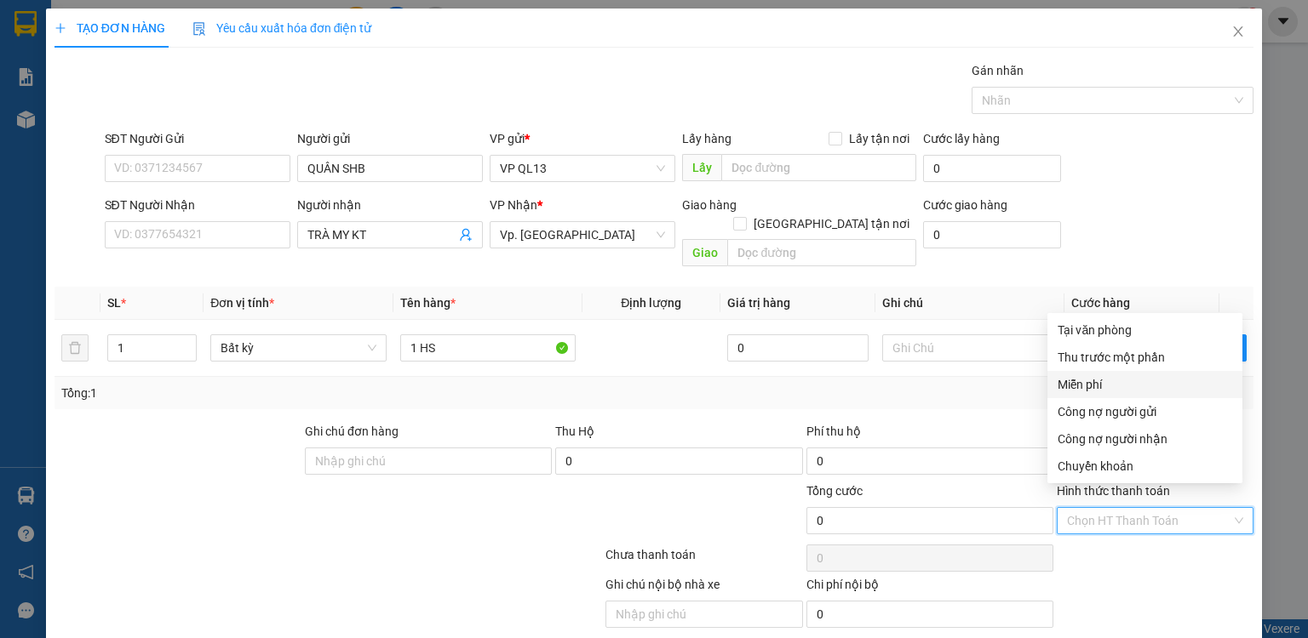
click at [1079, 389] on div "Miễn phí" at bounding box center [1144, 384] width 175 height 19
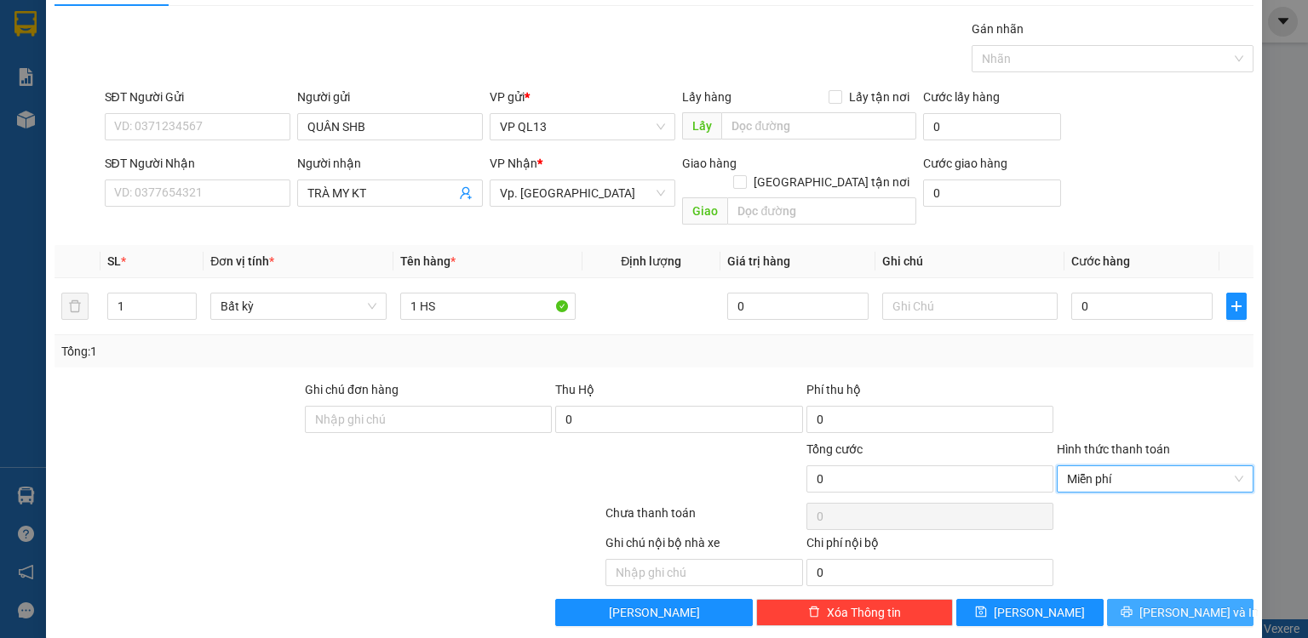
scroll to position [43, 0]
click at [1130, 598] on button "[PERSON_NAME] và In" at bounding box center [1180, 611] width 147 height 27
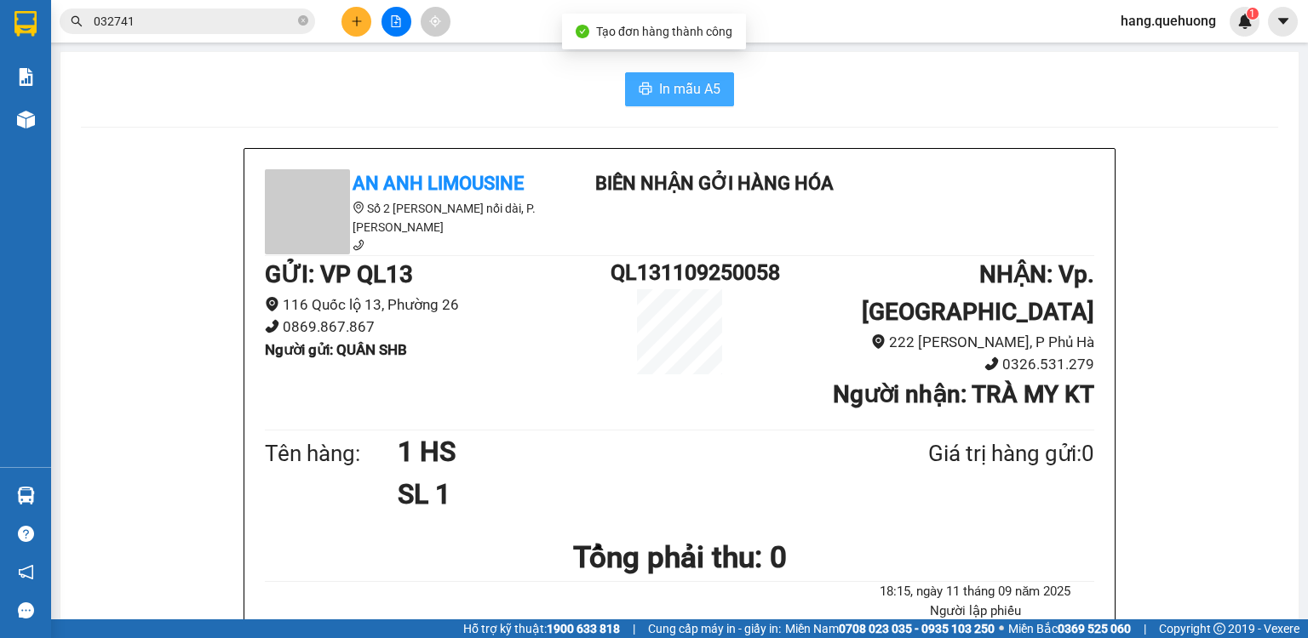
click at [688, 98] on span "In mẫu A5" at bounding box center [689, 88] width 61 height 21
click at [208, 26] on input "032741" at bounding box center [194, 21] width 201 height 19
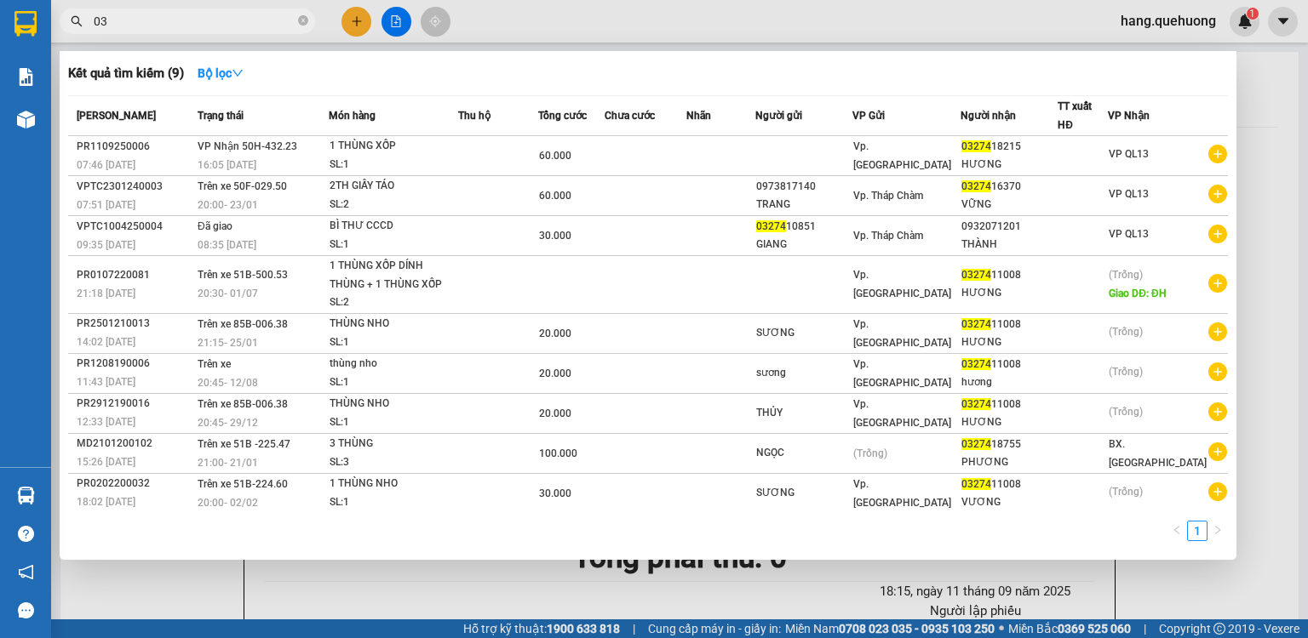
type input "0"
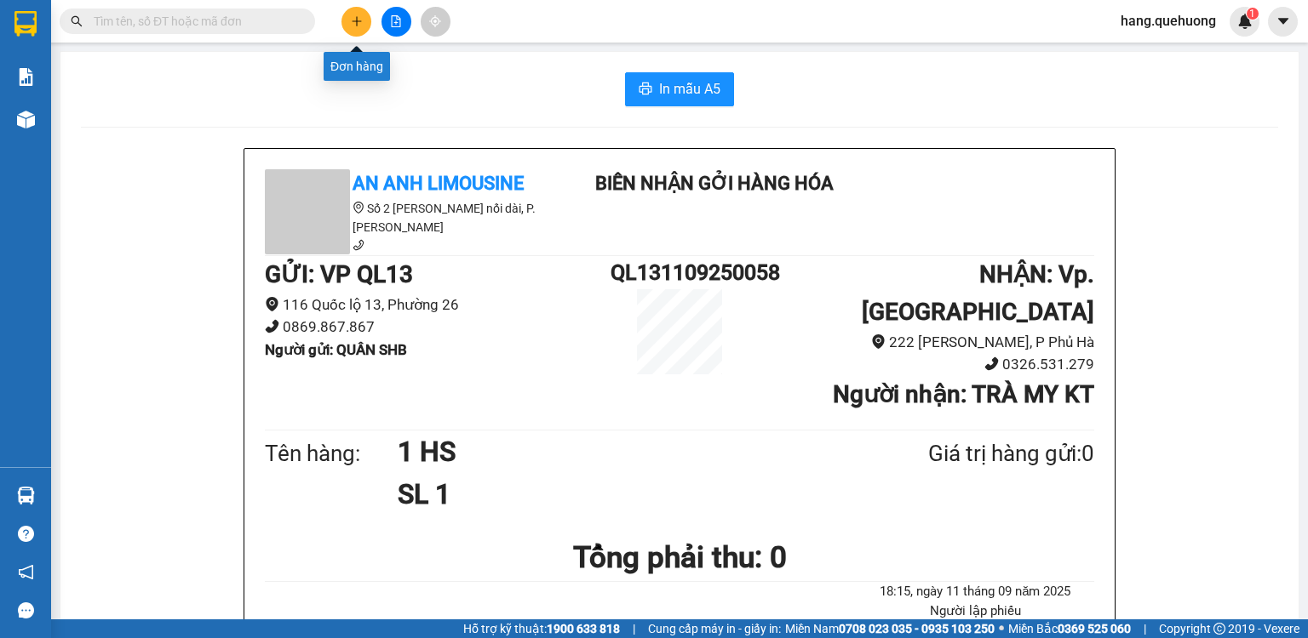
click at [361, 23] on icon "plus" at bounding box center [357, 21] width 12 height 12
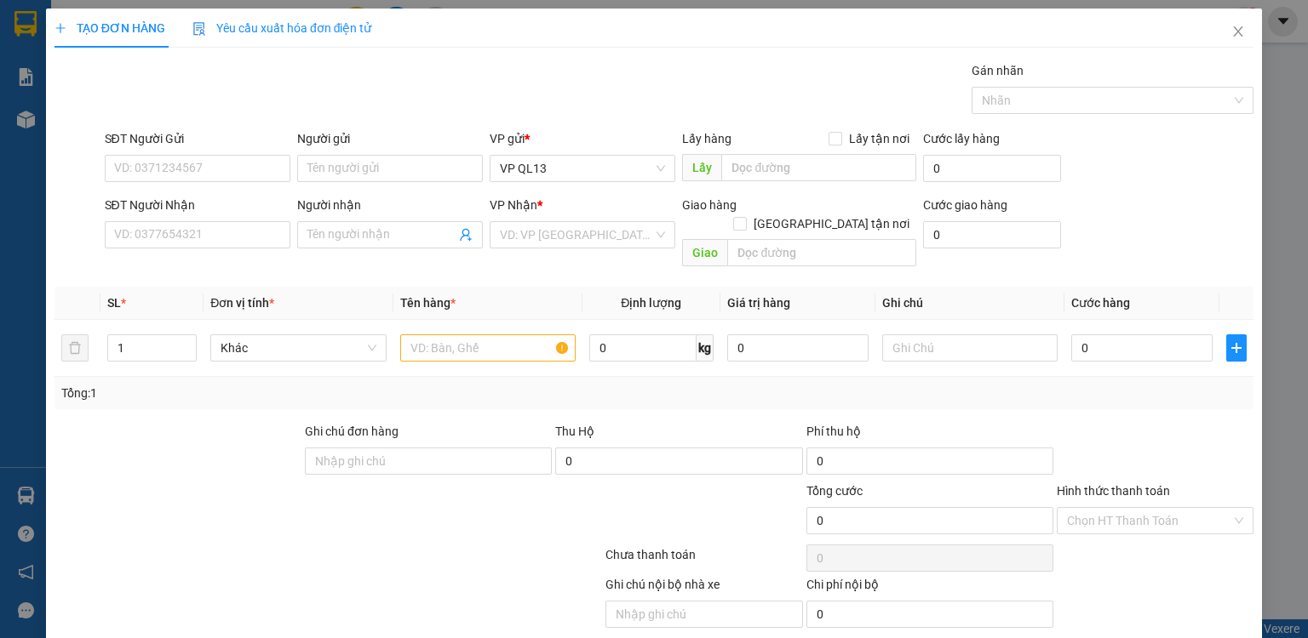
click at [130, 249] on div "SĐT Người Nhận VD: 0377654321" at bounding box center [198, 226] width 186 height 60
drag, startPoint x: 169, startPoint y: 234, endPoint x: 187, endPoint y: 238, distance: 19.0
click at [187, 238] on input "SĐT Người Nhận" at bounding box center [198, 234] width 186 height 27
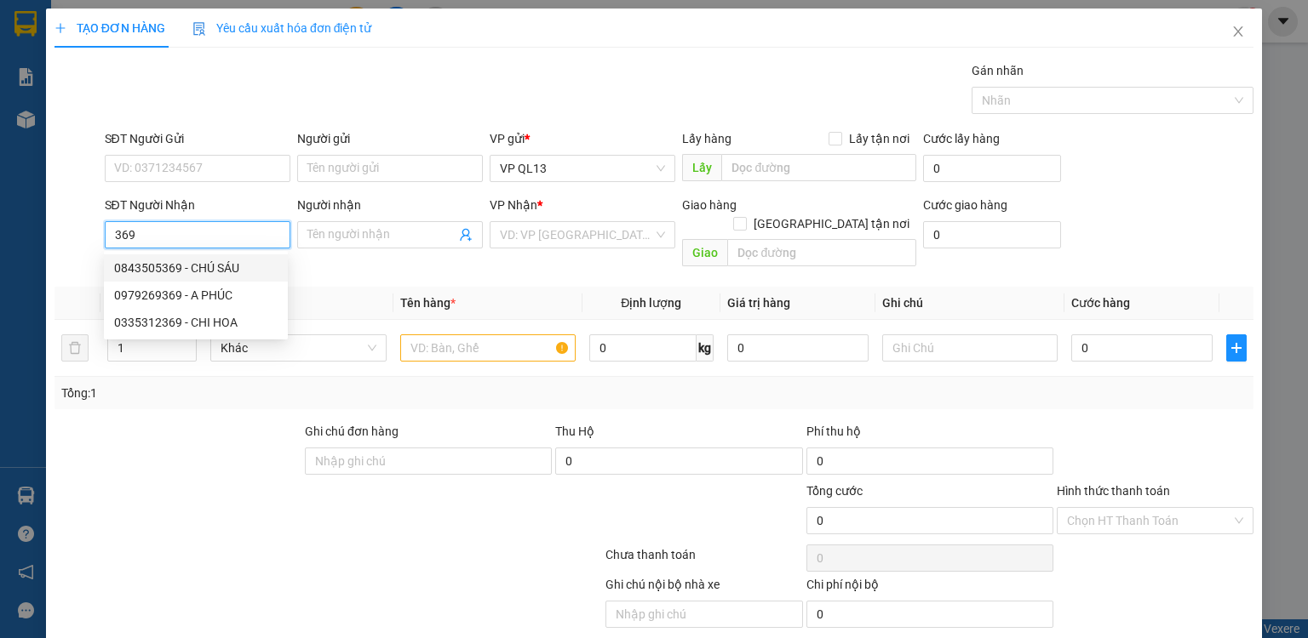
click at [220, 269] on div "0843505369 - CHÚ SÁU" at bounding box center [195, 268] width 163 height 19
type input "0843505369"
type input "CHÚ SÁU"
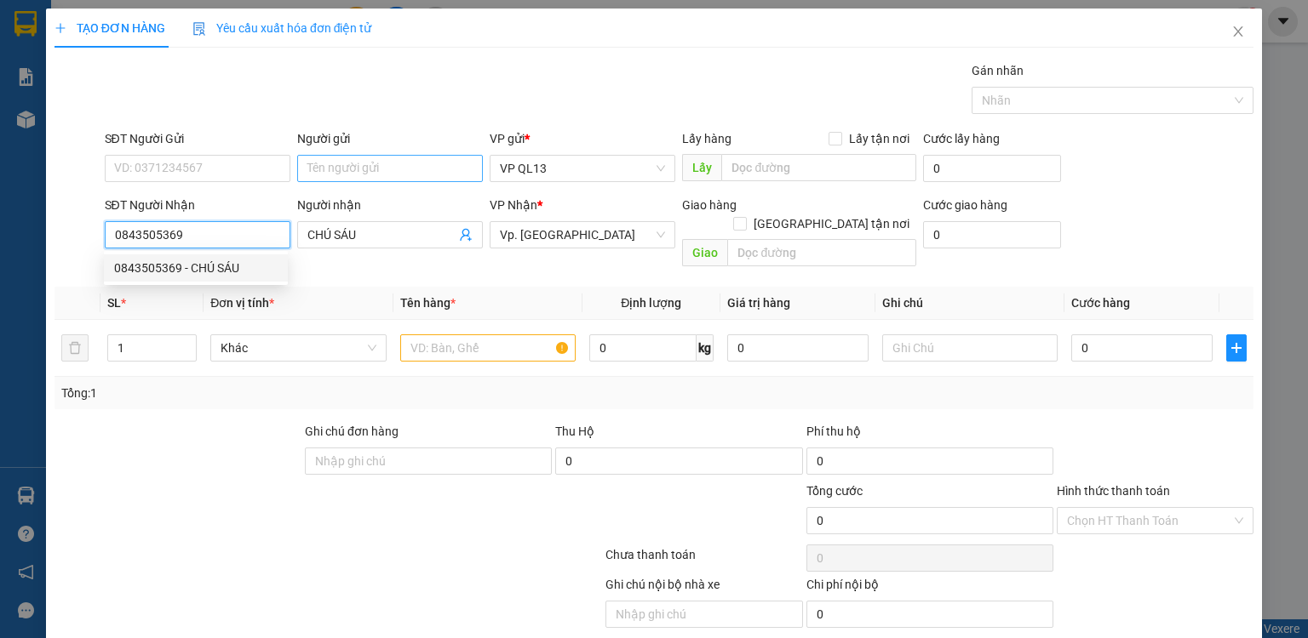
type input "30.000"
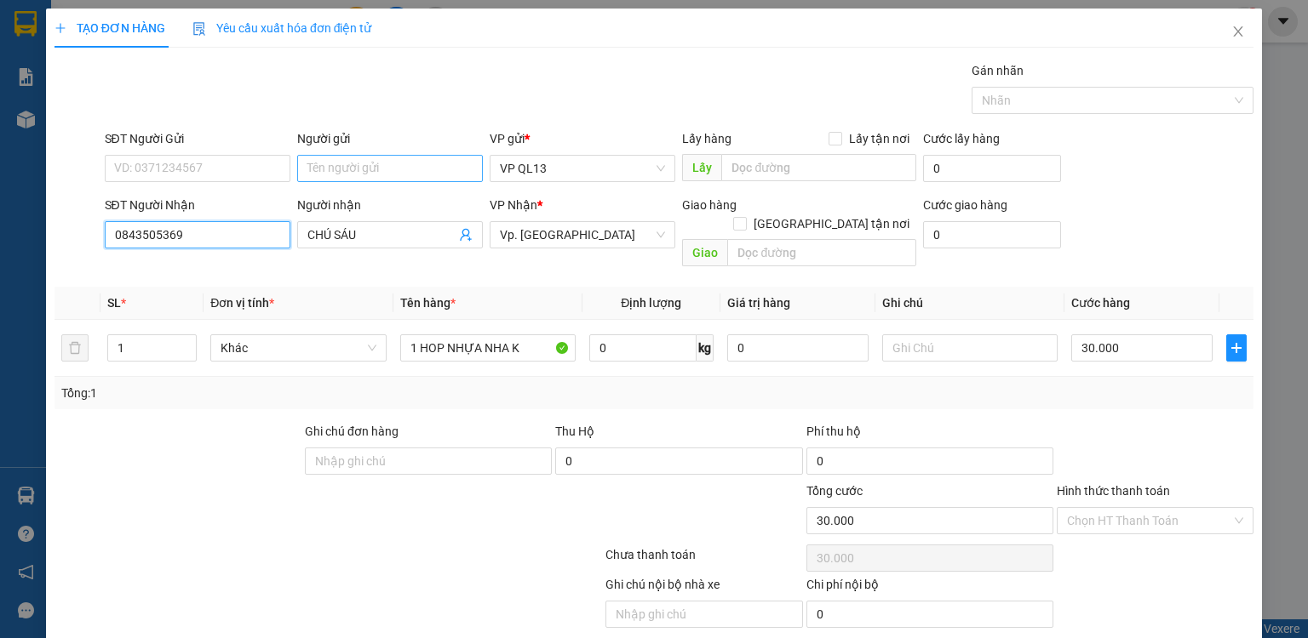
type input "0843505369"
click at [392, 163] on input "Người gửi" at bounding box center [390, 168] width 186 height 27
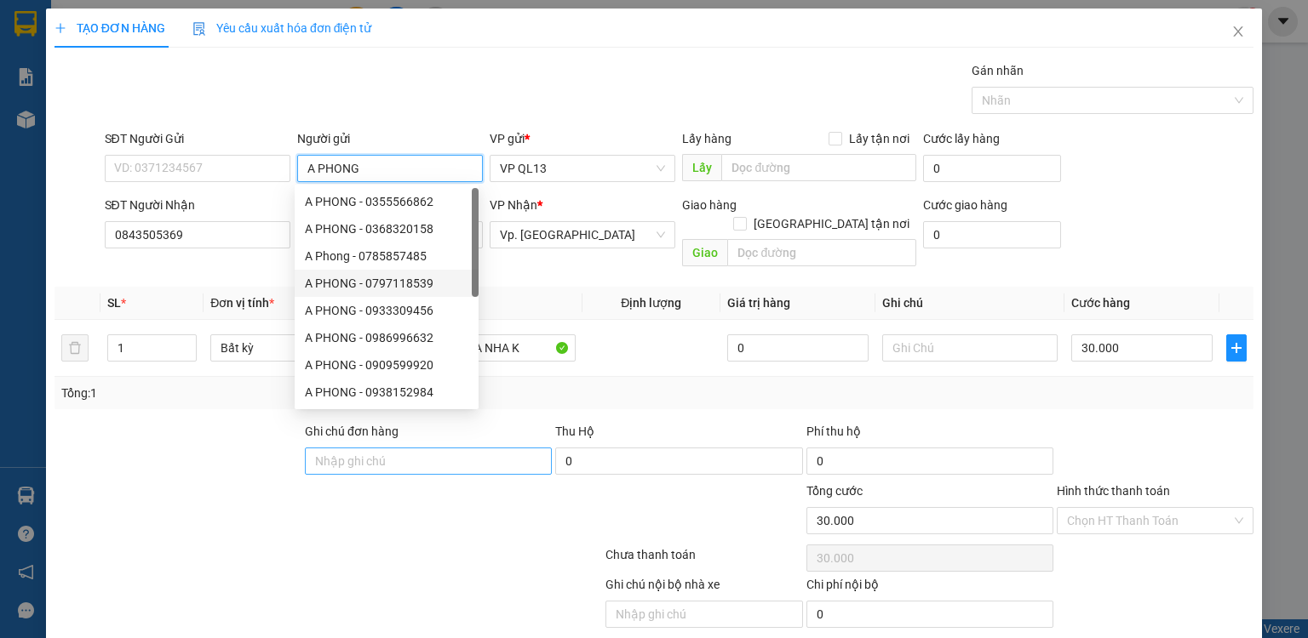
type input "A PHONG"
click at [315, 448] on input "Ghi chú đơn hàng" at bounding box center [428, 461] width 247 height 27
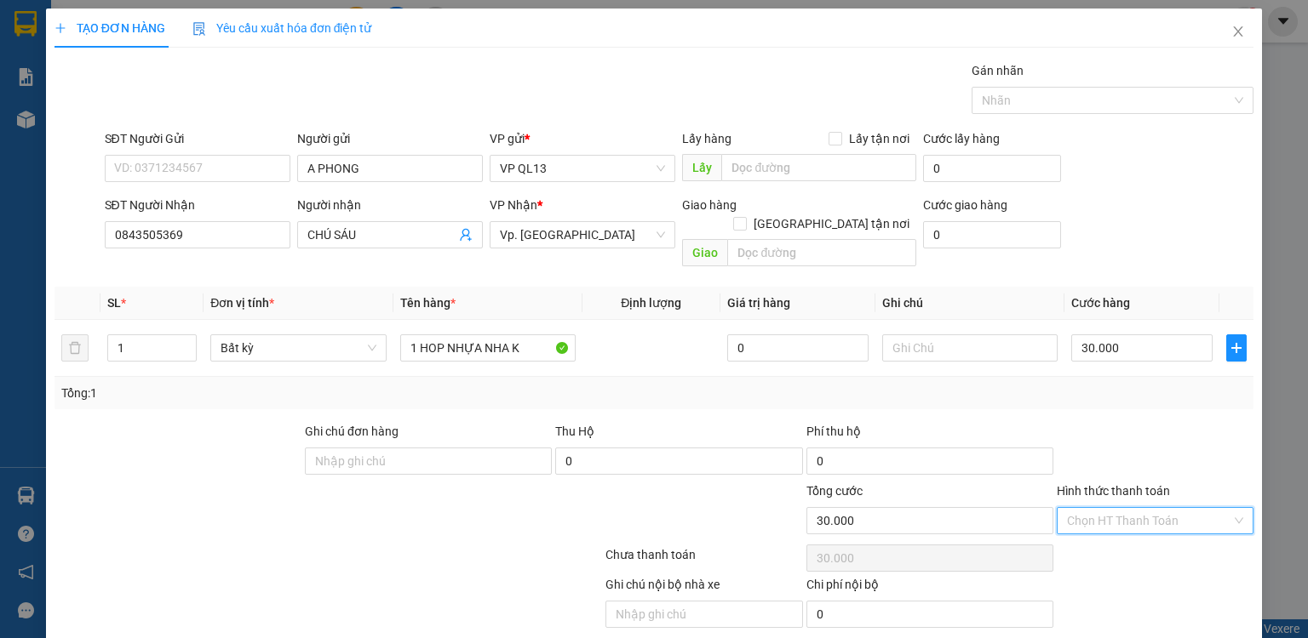
click at [1117, 508] on input "Hình thức thanh toán" at bounding box center [1149, 521] width 164 height 26
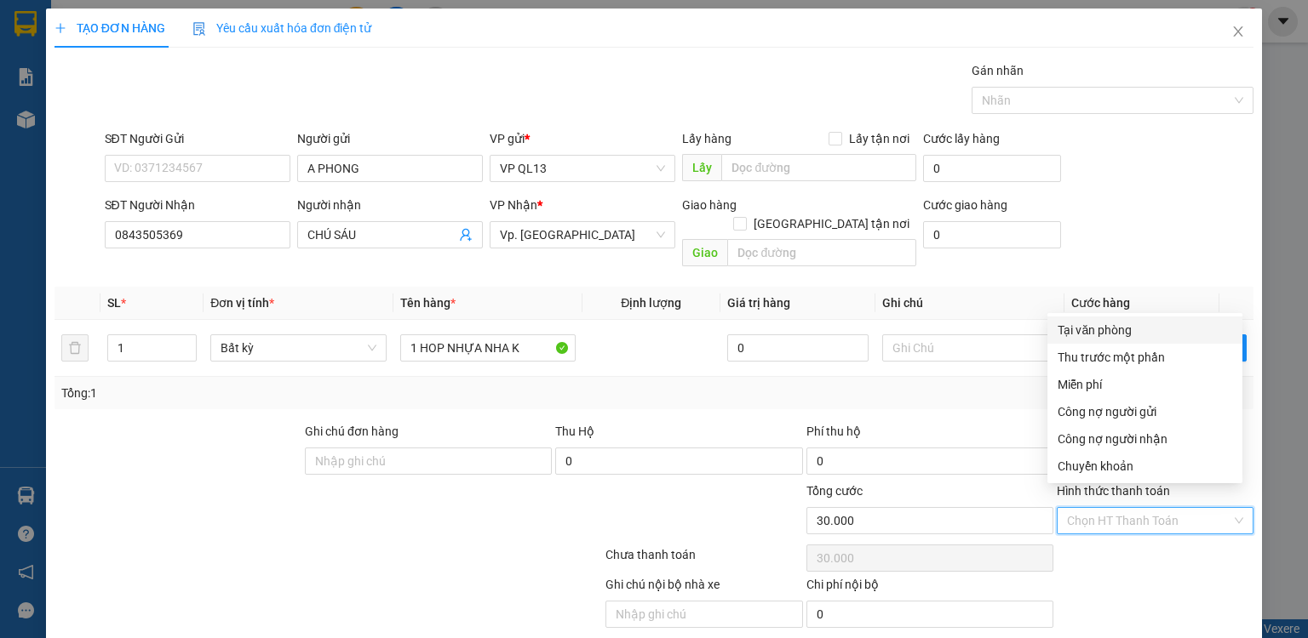
click at [1095, 332] on div "Tại văn phòng" at bounding box center [1144, 330] width 175 height 19
type input "0"
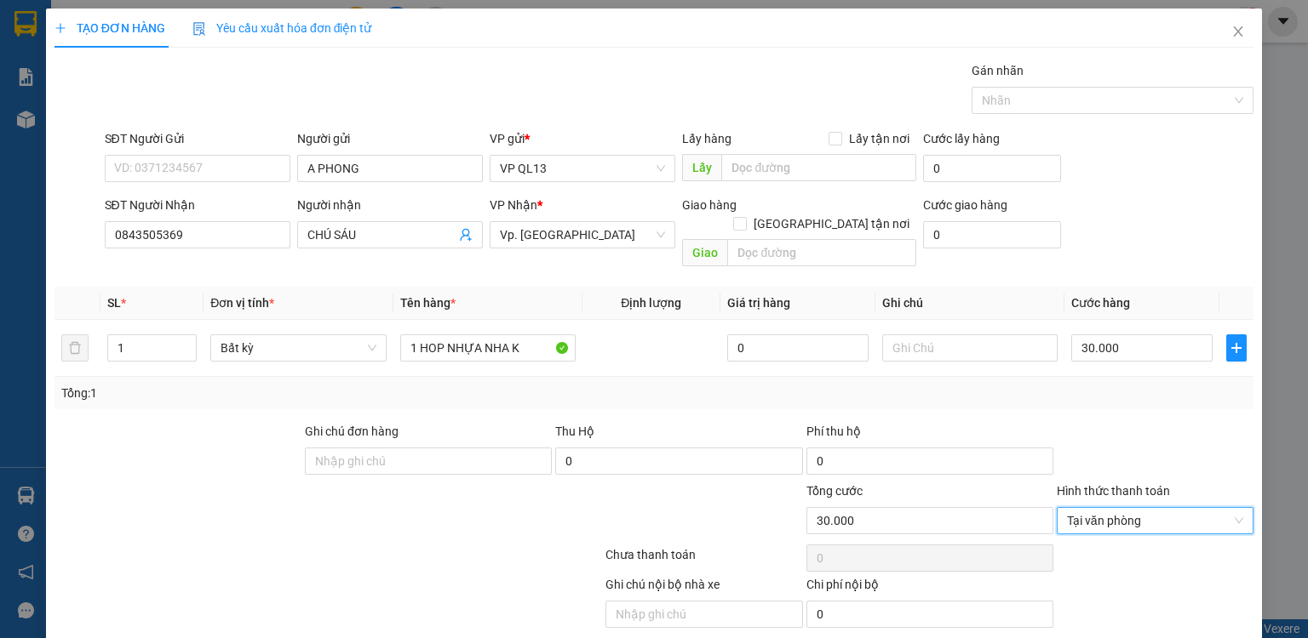
scroll to position [43, 0]
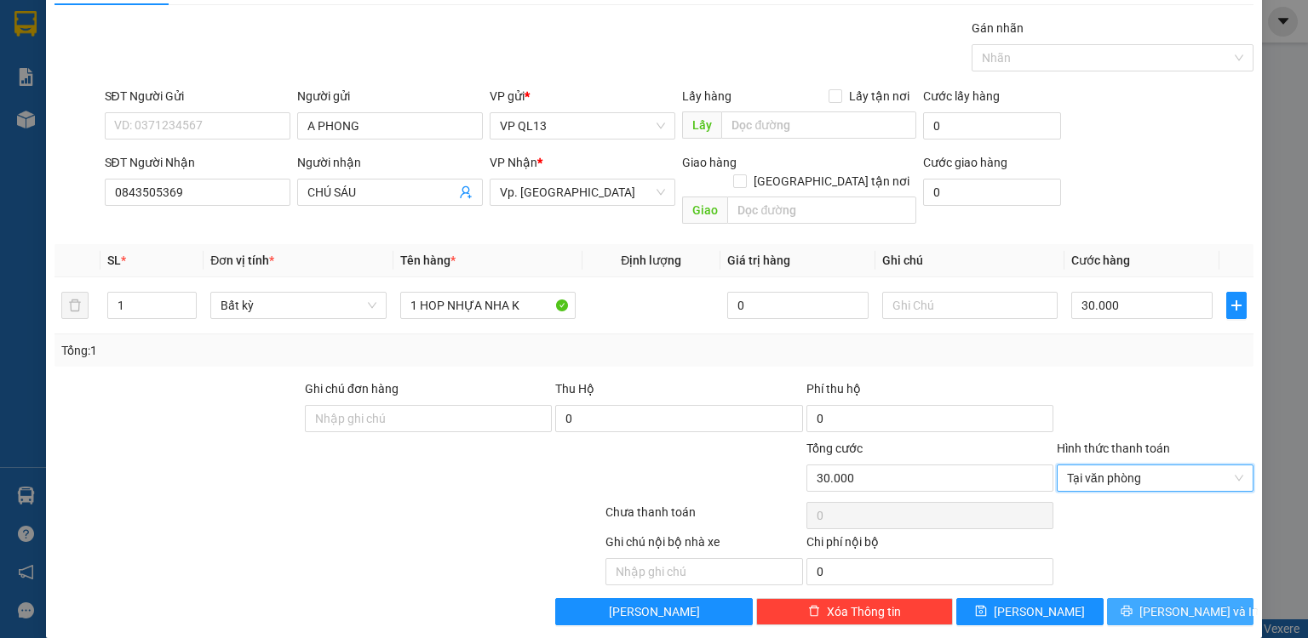
click at [1131, 606] on icon "printer" at bounding box center [1125, 611] width 11 height 11
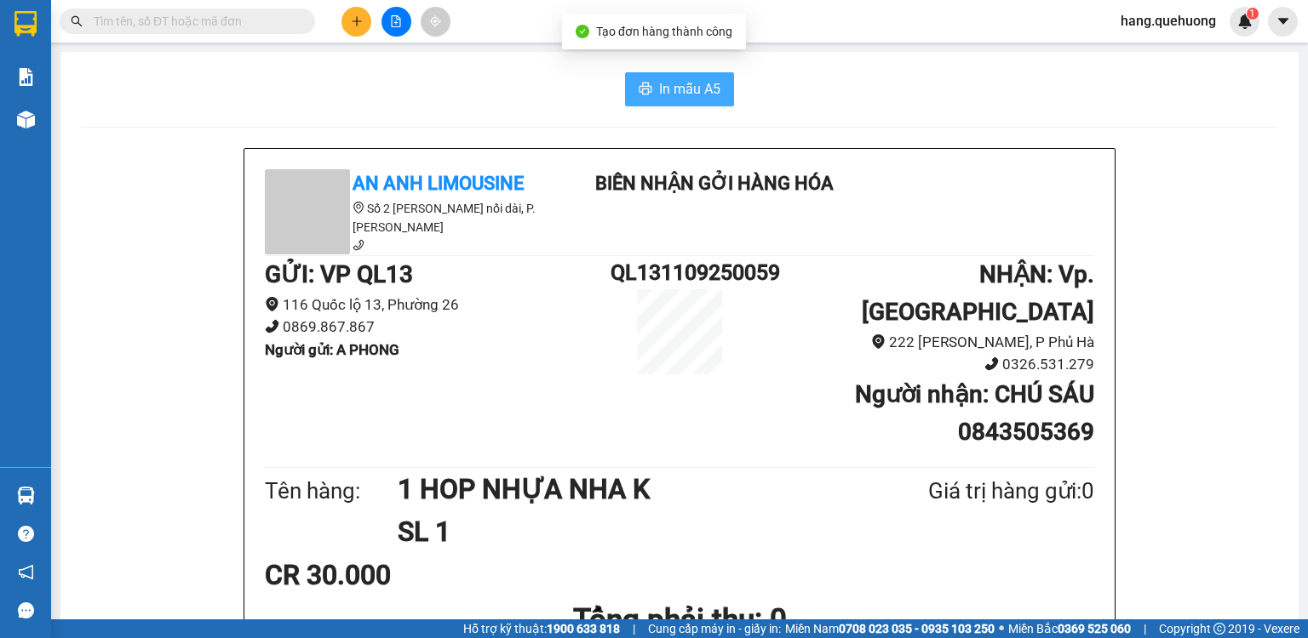
click at [682, 99] on span "In mẫu A5" at bounding box center [689, 88] width 61 height 21
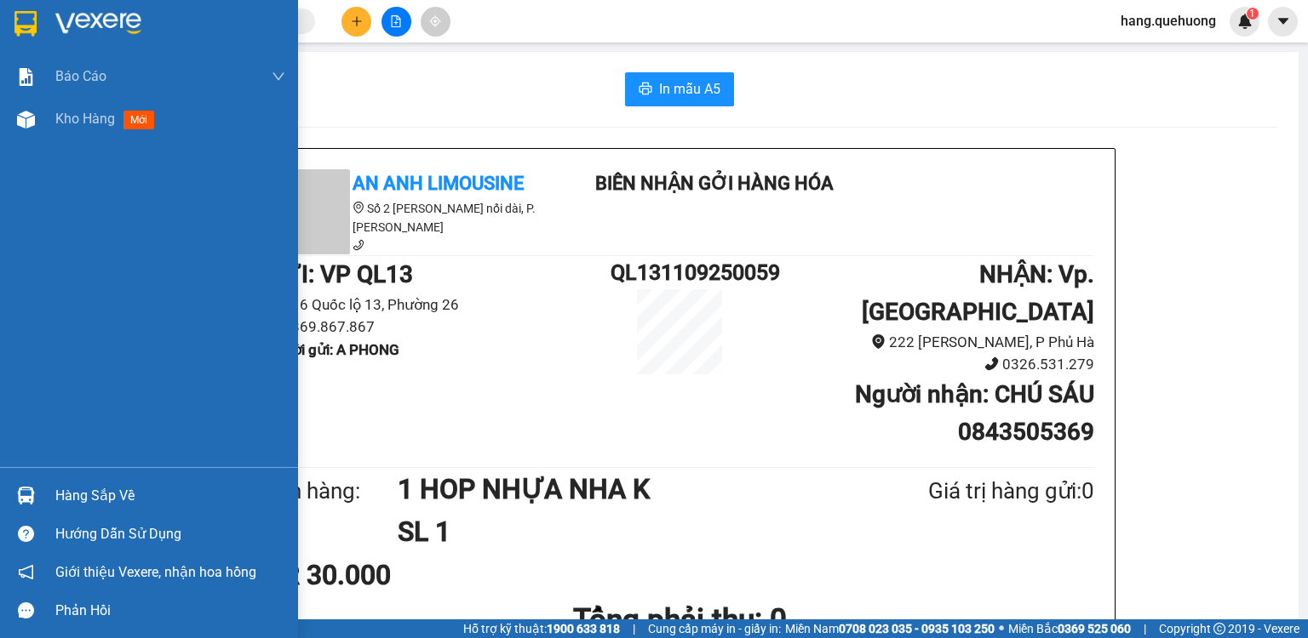
drag, startPoint x: 70, startPoint y: 123, endPoint x: 358, endPoint y: 191, distance: 295.7
click at [70, 122] on span "Kho hàng" at bounding box center [85, 119] width 60 height 16
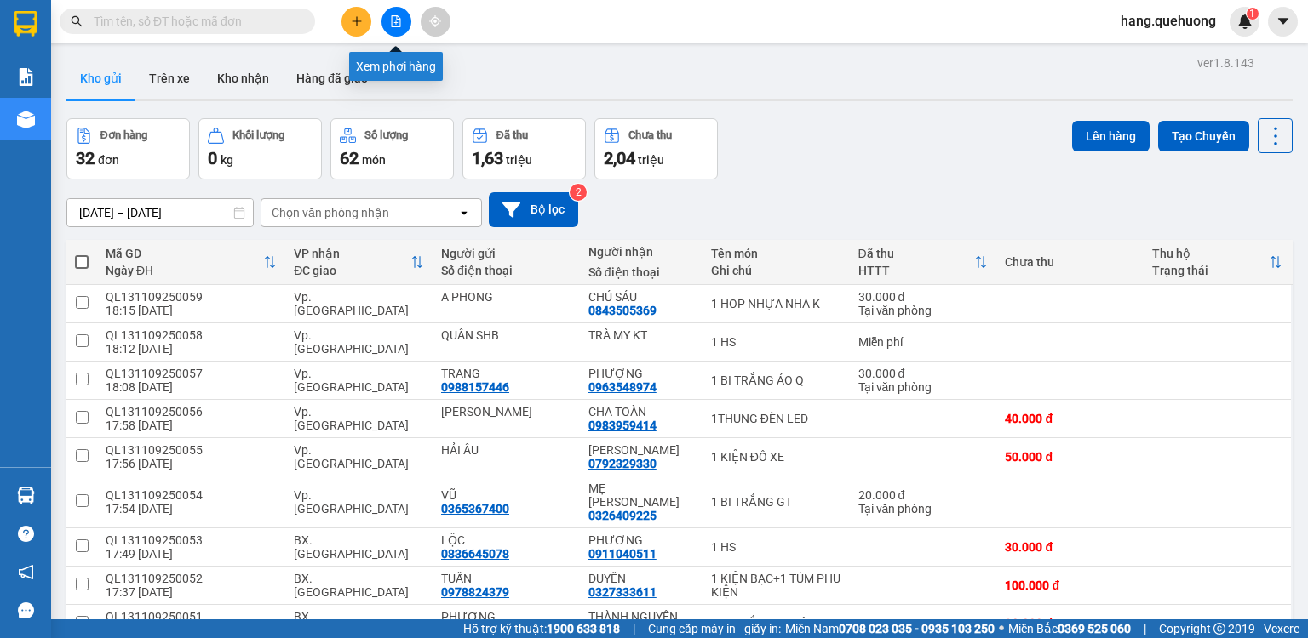
click at [408, 22] on button at bounding box center [396, 22] width 30 height 30
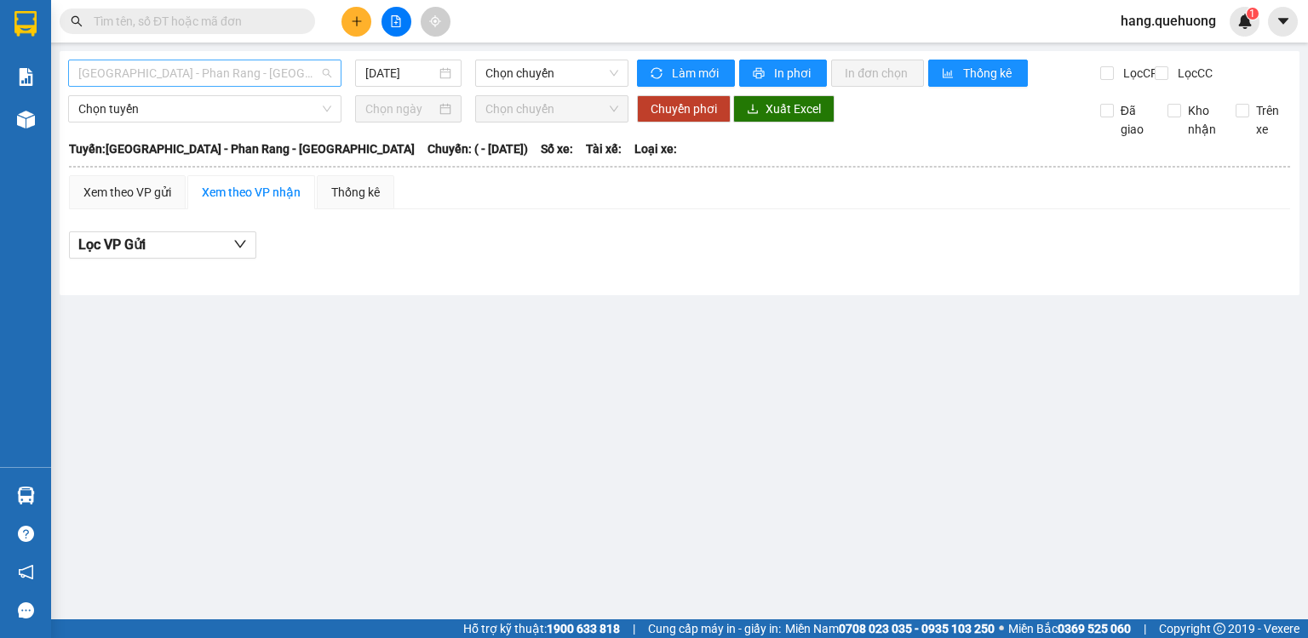
click at [197, 72] on span "[GEOGRAPHIC_DATA] - Phan Rang - [GEOGRAPHIC_DATA]" at bounding box center [204, 73] width 253 height 26
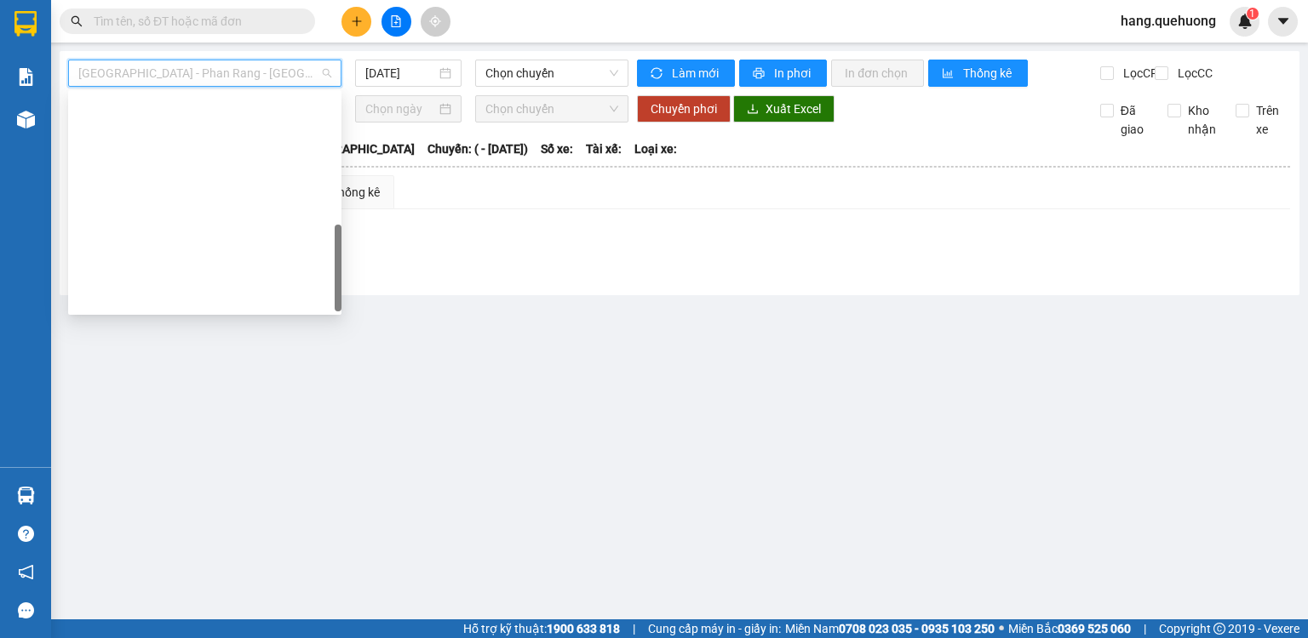
scroll to position [463, 0]
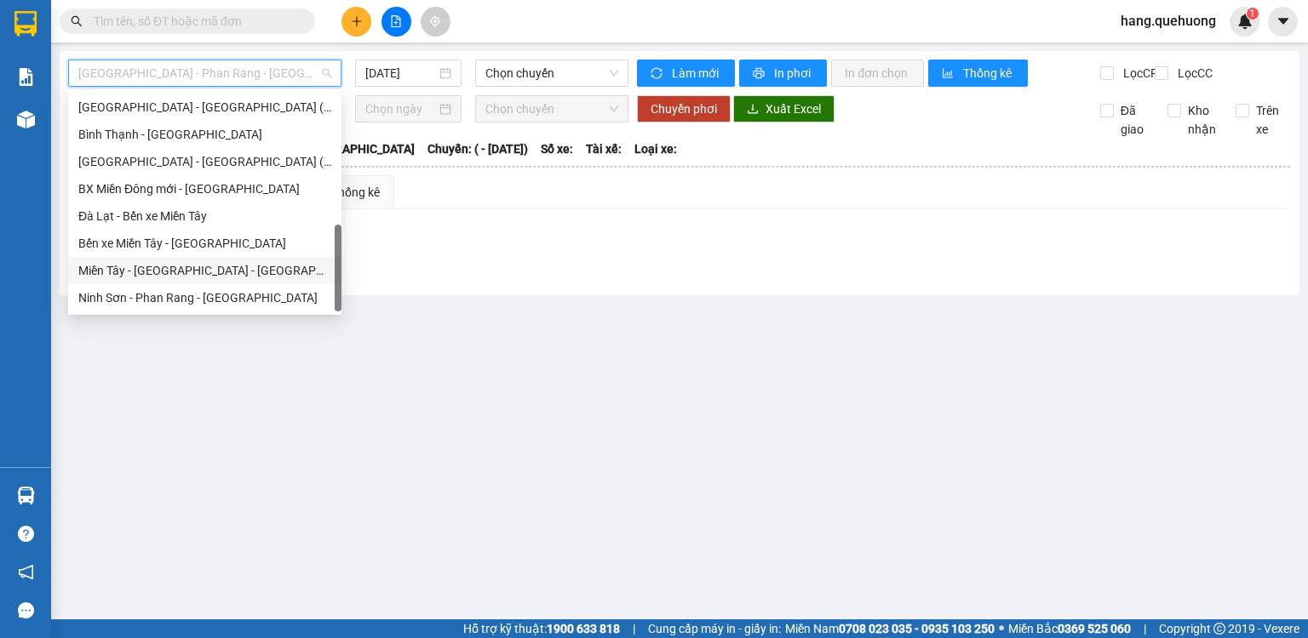
click at [162, 273] on div "Miền Tây - [GEOGRAPHIC_DATA] - [GEOGRAPHIC_DATA]" at bounding box center [204, 270] width 253 height 19
type input "[DATE]"
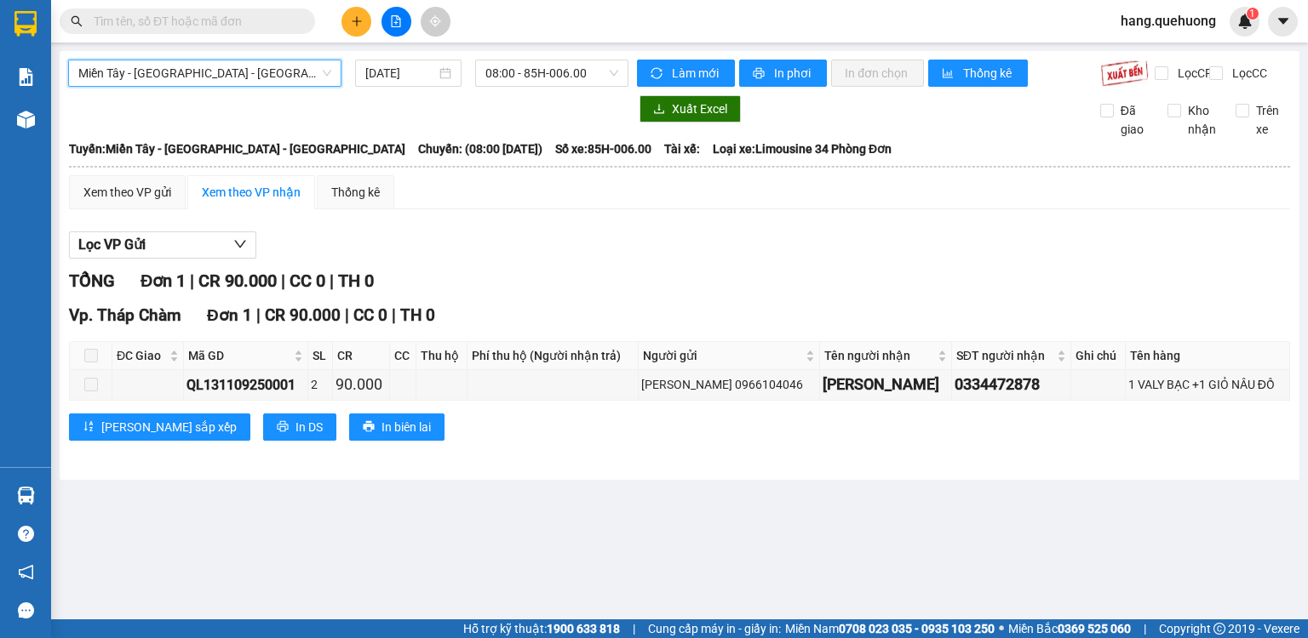
click at [211, 65] on span "Miền Tây - [GEOGRAPHIC_DATA] - [GEOGRAPHIC_DATA]" at bounding box center [204, 73] width 253 height 26
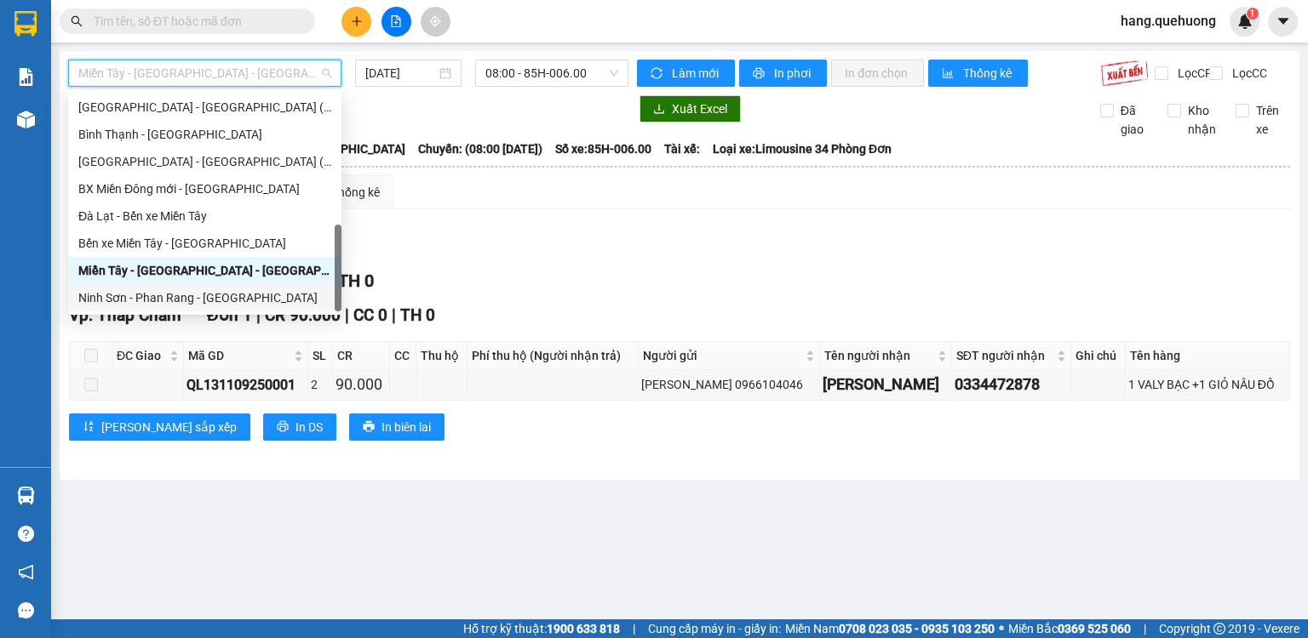
click at [148, 295] on div "Ninh Sơn - Phan Rang - [GEOGRAPHIC_DATA]" at bounding box center [204, 298] width 253 height 19
type input "[DATE]"
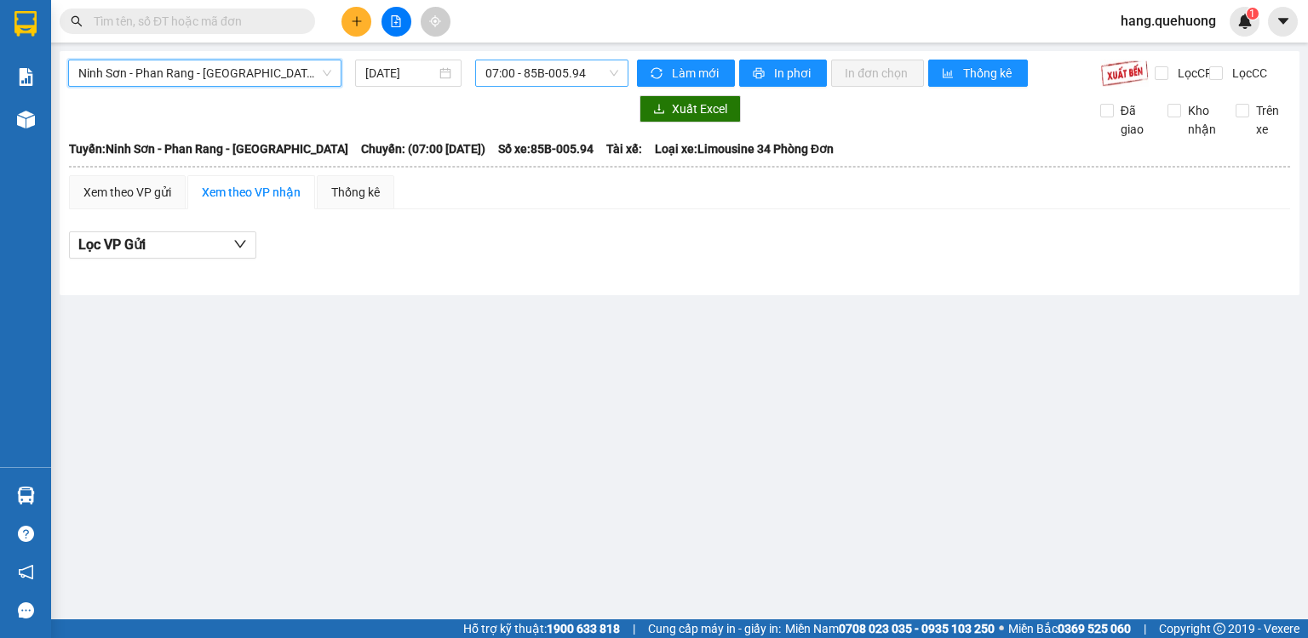
click at [578, 71] on span "07:00 - 85B-005.94" at bounding box center [552, 73] width 134 height 26
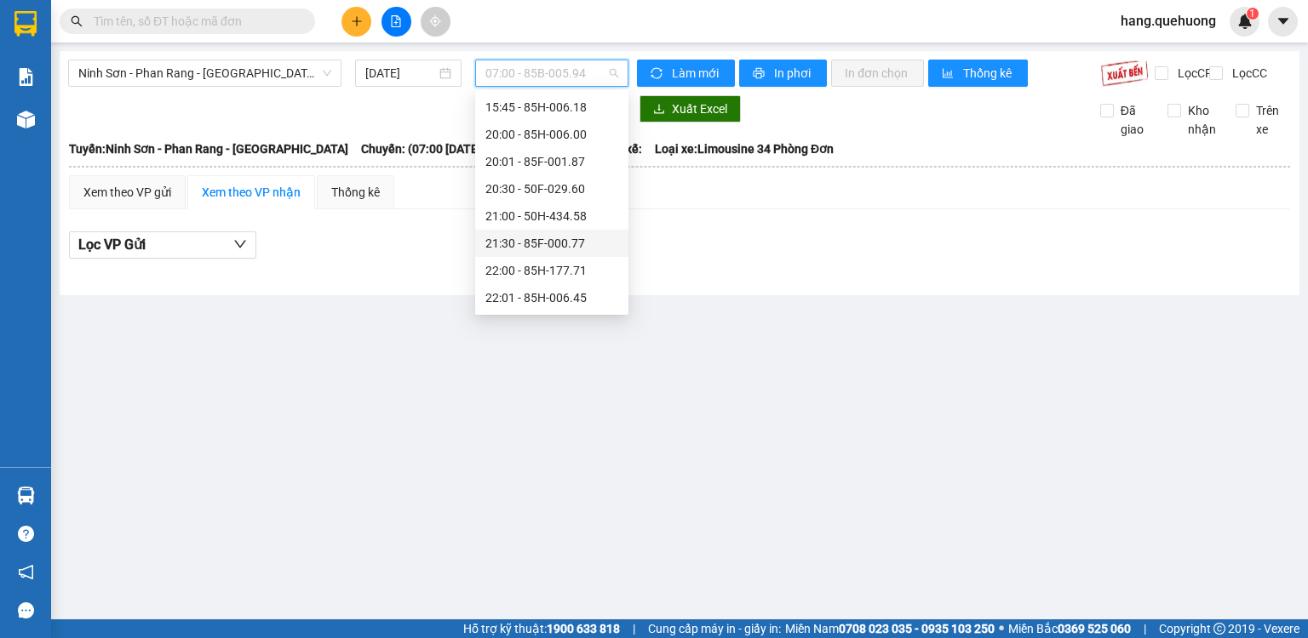
scroll to position [163, 0]
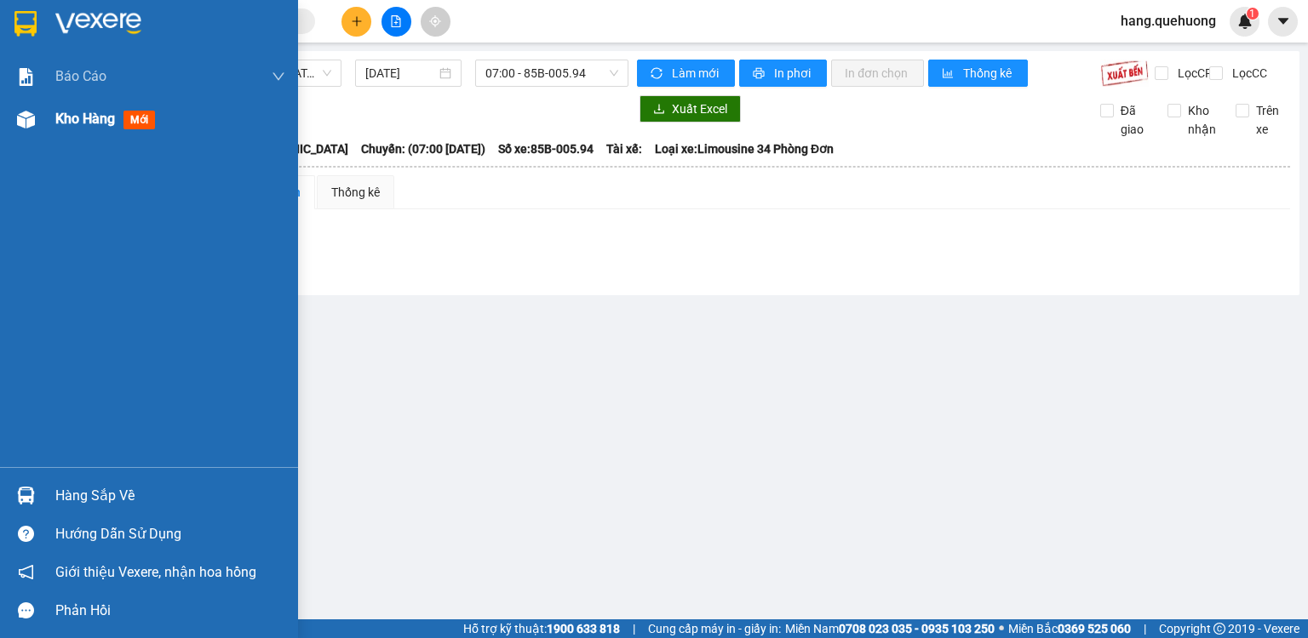
click at [98, 123] on span "Kho hàng" at bounding box center [85, 119] width 60 height 16
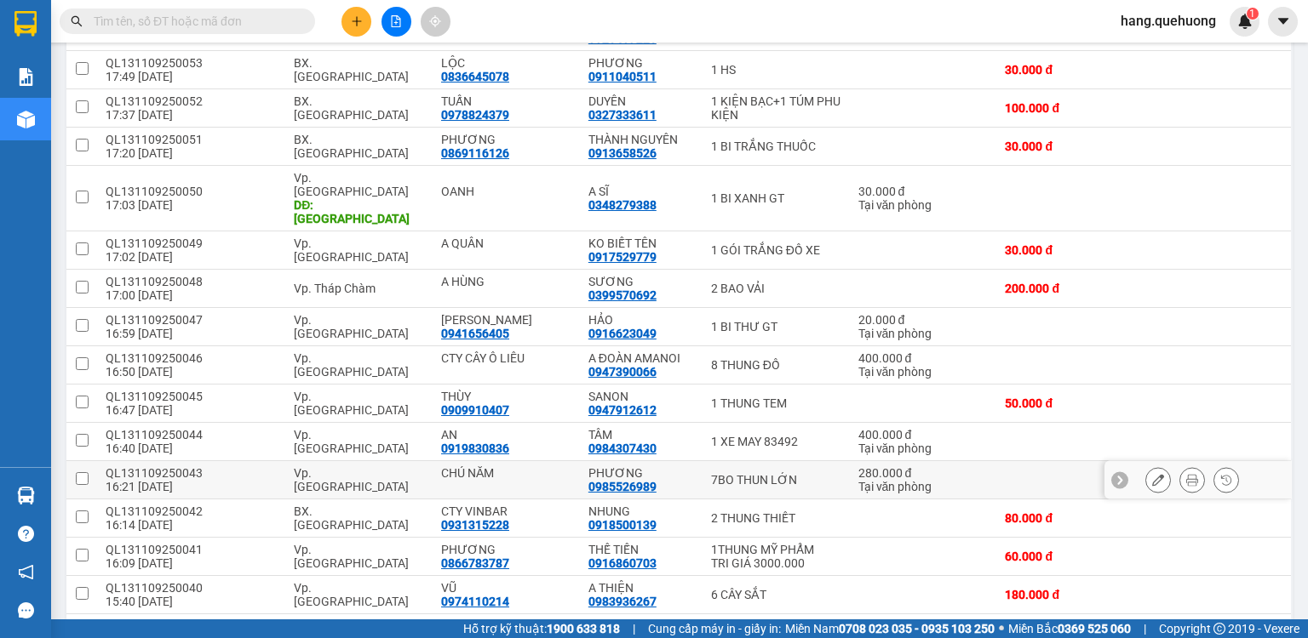
scroll to position [341, 0]
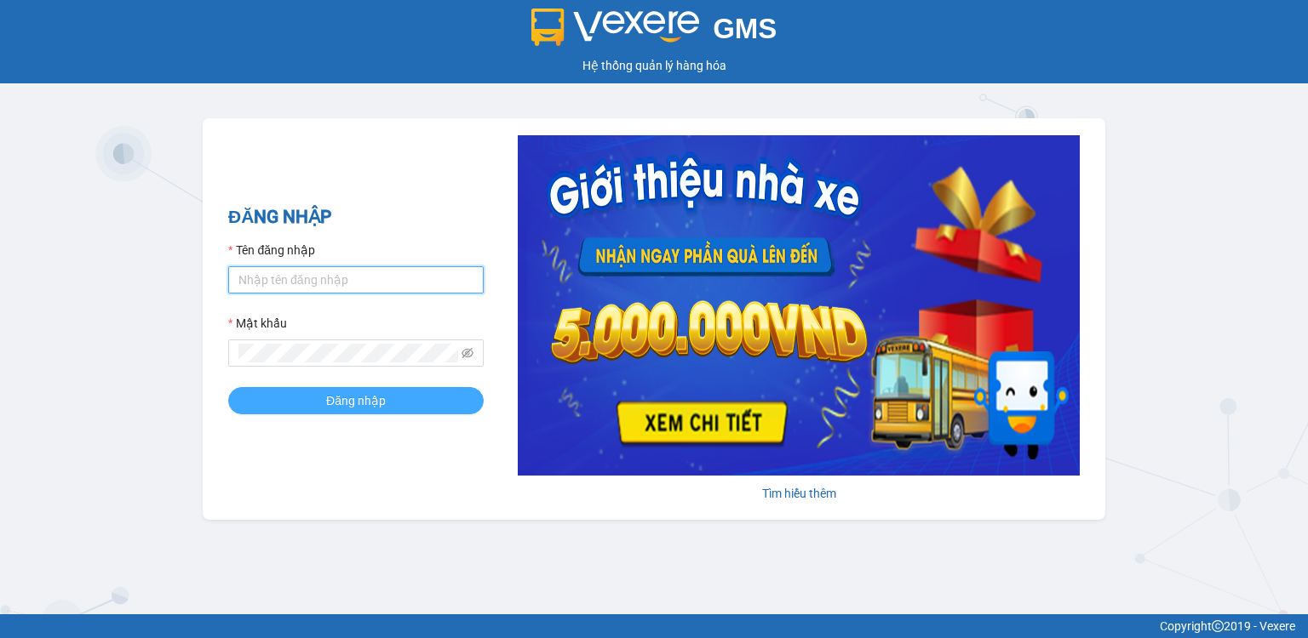
type input "hang.quehuong"
click at [313, 395] on button "Đăng nhập" at bounding box center [355, 400] width 255 height 27
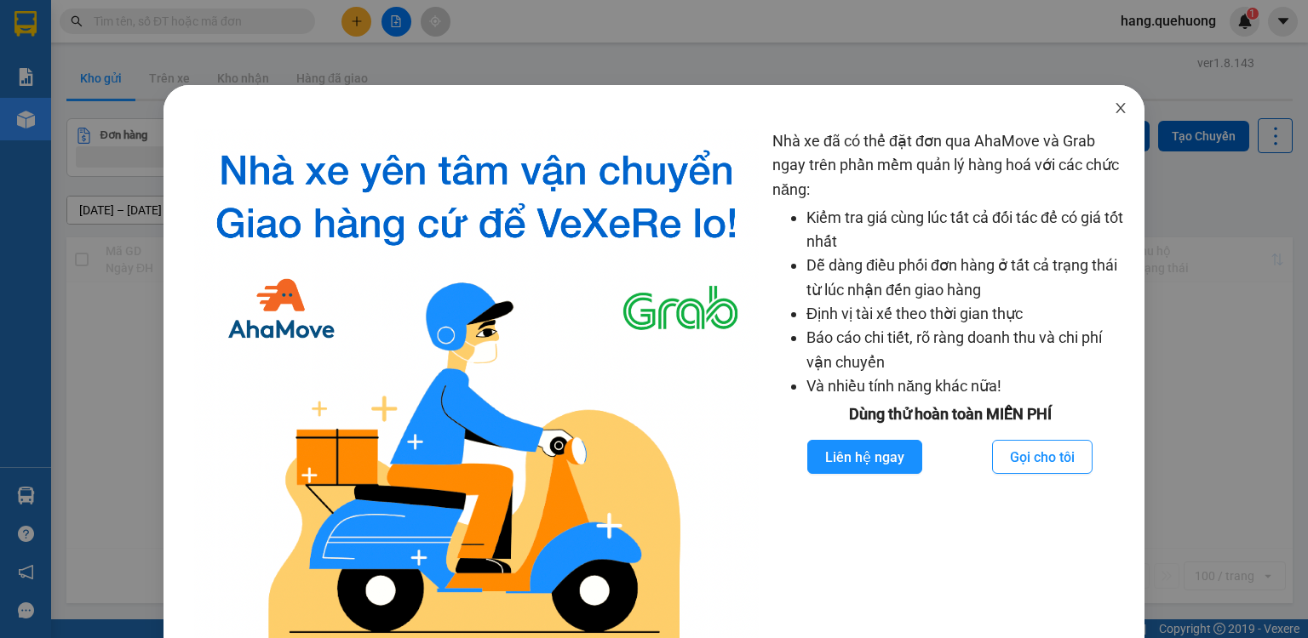
click at [1113, 112] on icon "close" at bounding box center [1120, 108] width 14 height 14
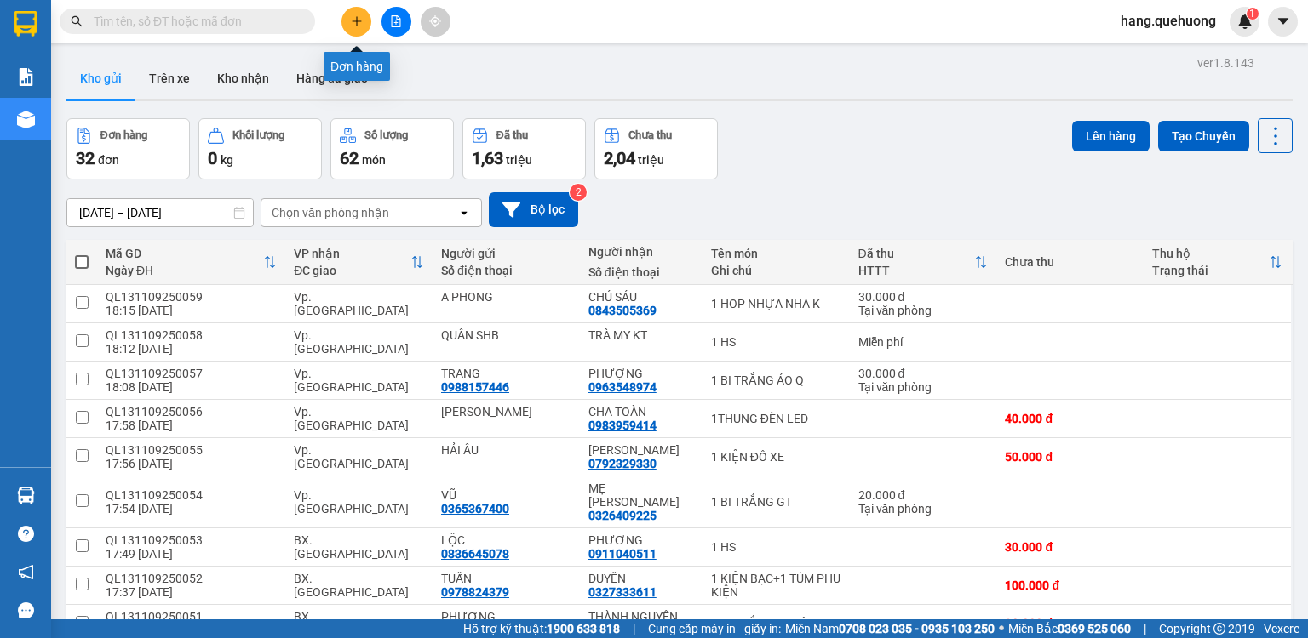
click at [346, 24] on button at bounding box center [356, 22] width 30 height 30
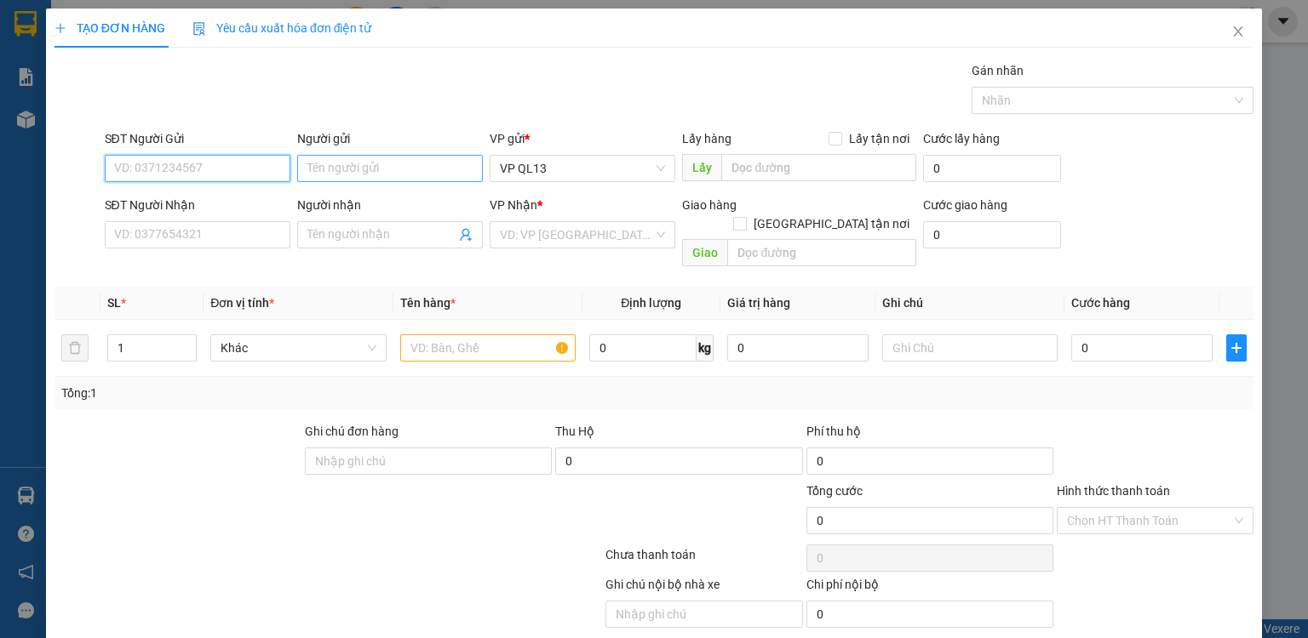
drag, startPoint x: 236, startPoint y: 169, endPoint x: 309, endPoint y: 165, distance: 73.3
click at [286, 169] on input "SĐT Người Gửi" at bounding box center [198, 168] width 186 height 27
click at [153, 205] on div "0943051051 - HIÊU" at bounding box center [195, 201] width 163 height 19
type input "0943051051"
type input "HIÊU"
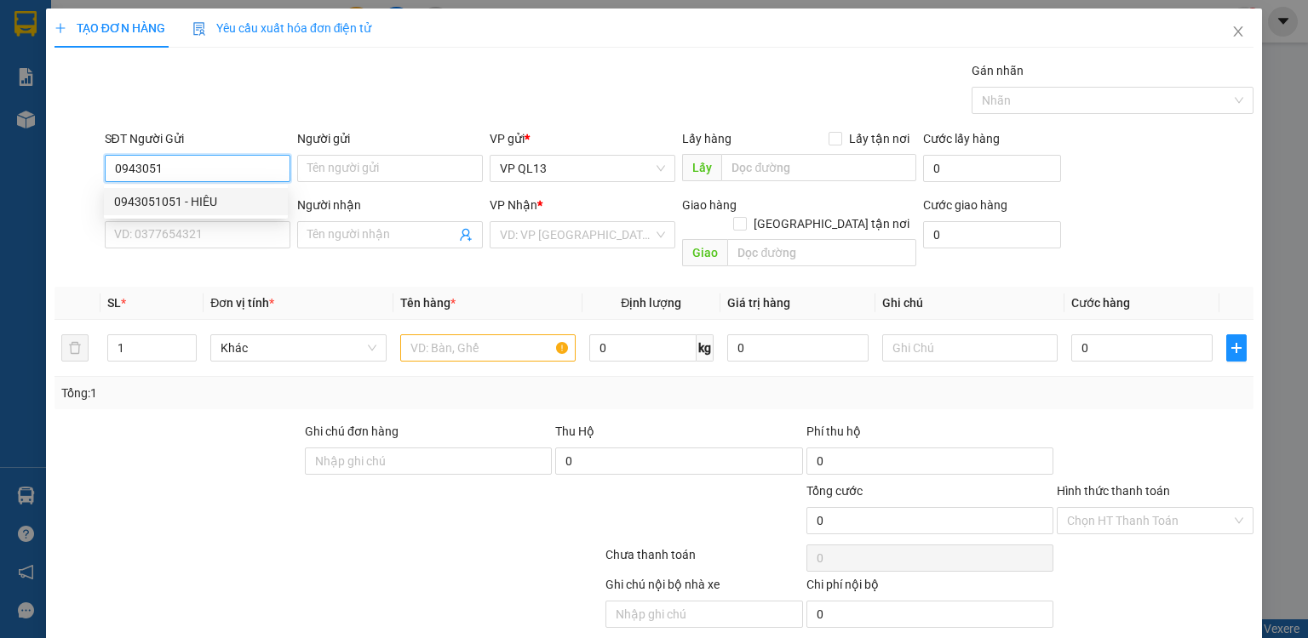
type input "0777456669"
type input "HIẾU"
type input "50.000"
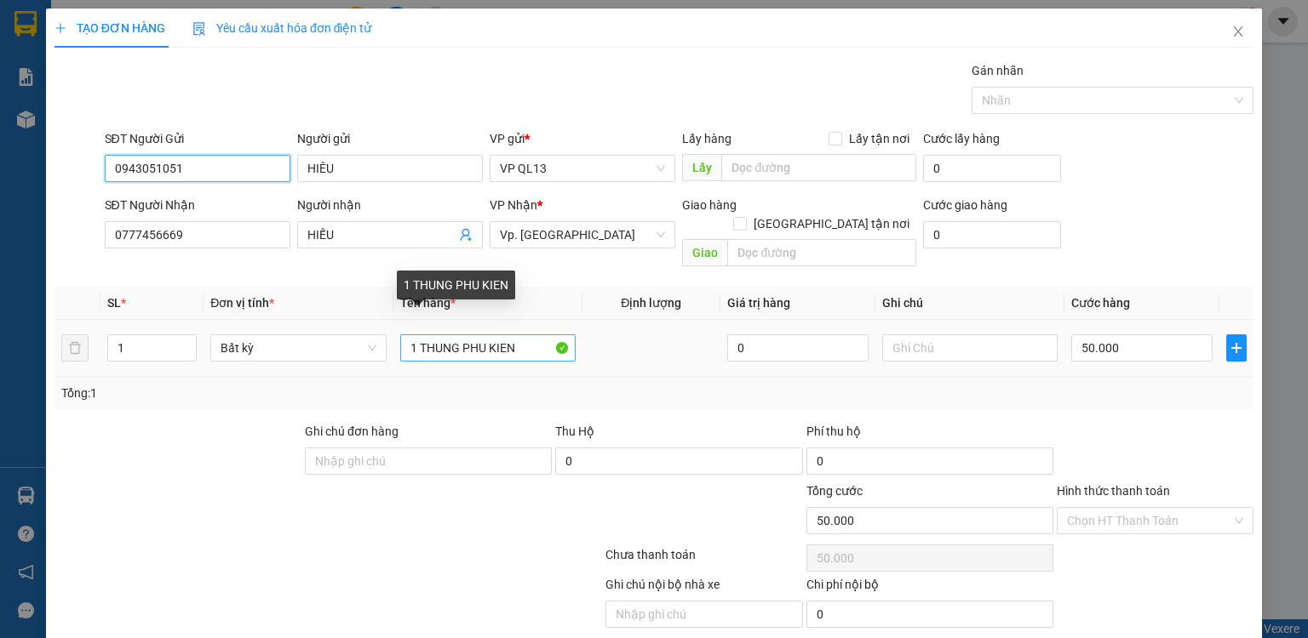
type input "0943051051"
click at [529, 339] on input "1 THUNG PHU KIEN" at bounding box center [487, 348] width 175 height 27
type input "1"
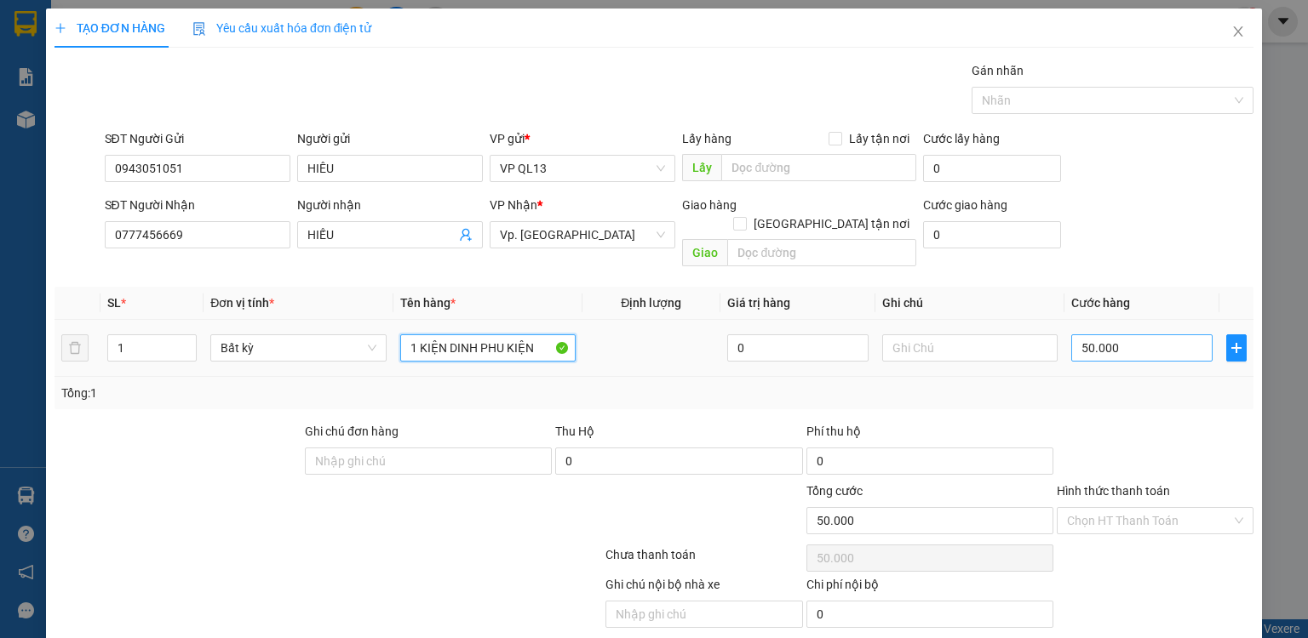
type input "1 KIỆN DINH PHU KIỆN"
click at [1134, 335] on input "50.000" at bounding box center [1141, 348] width 141 height 27
type input "0"
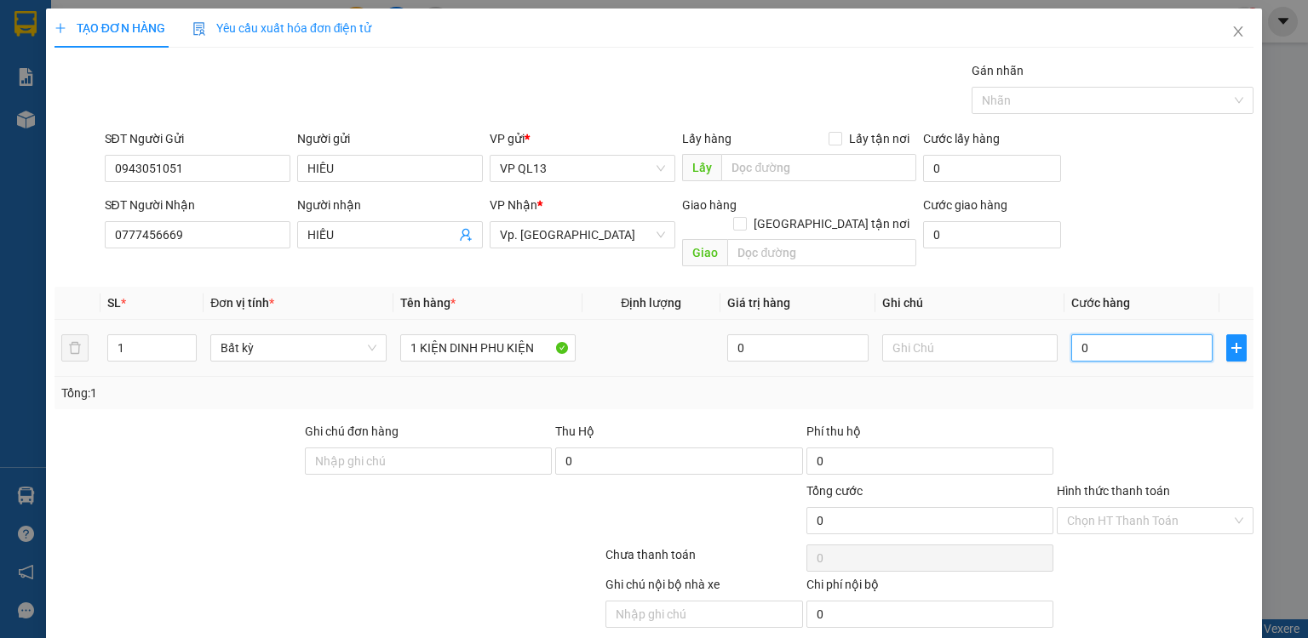
type input "07"
type input "7"
type input "070"
type input "70"
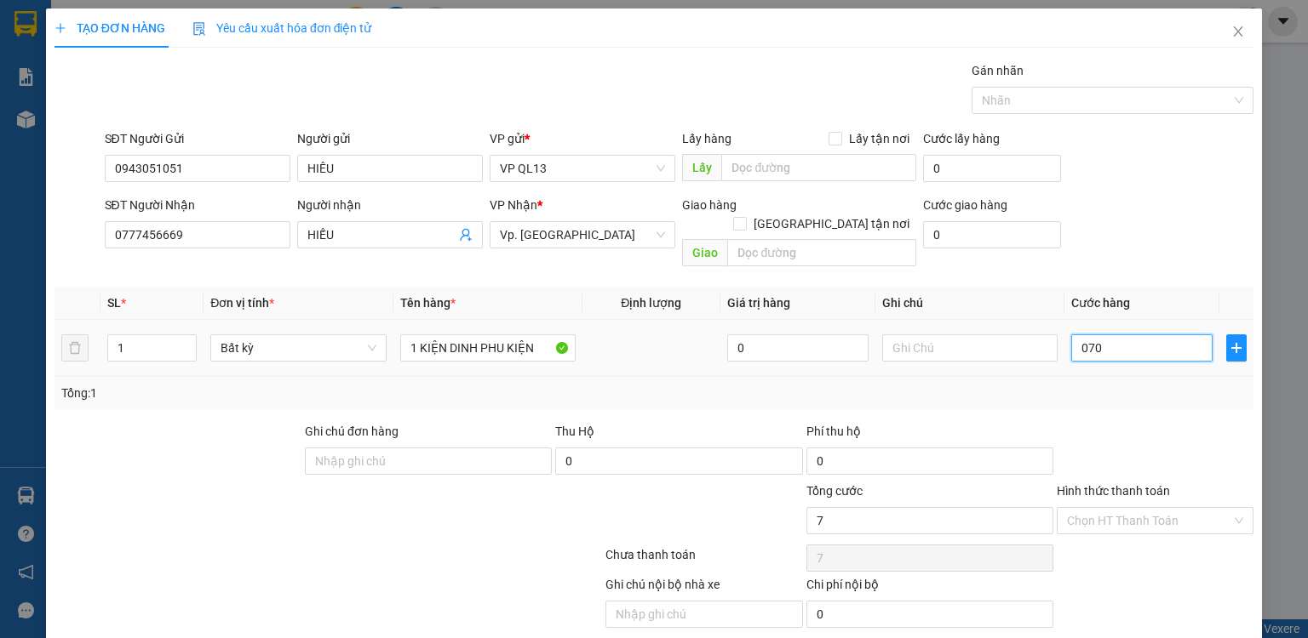
type input "70"
type input "070"
type input "70.000"
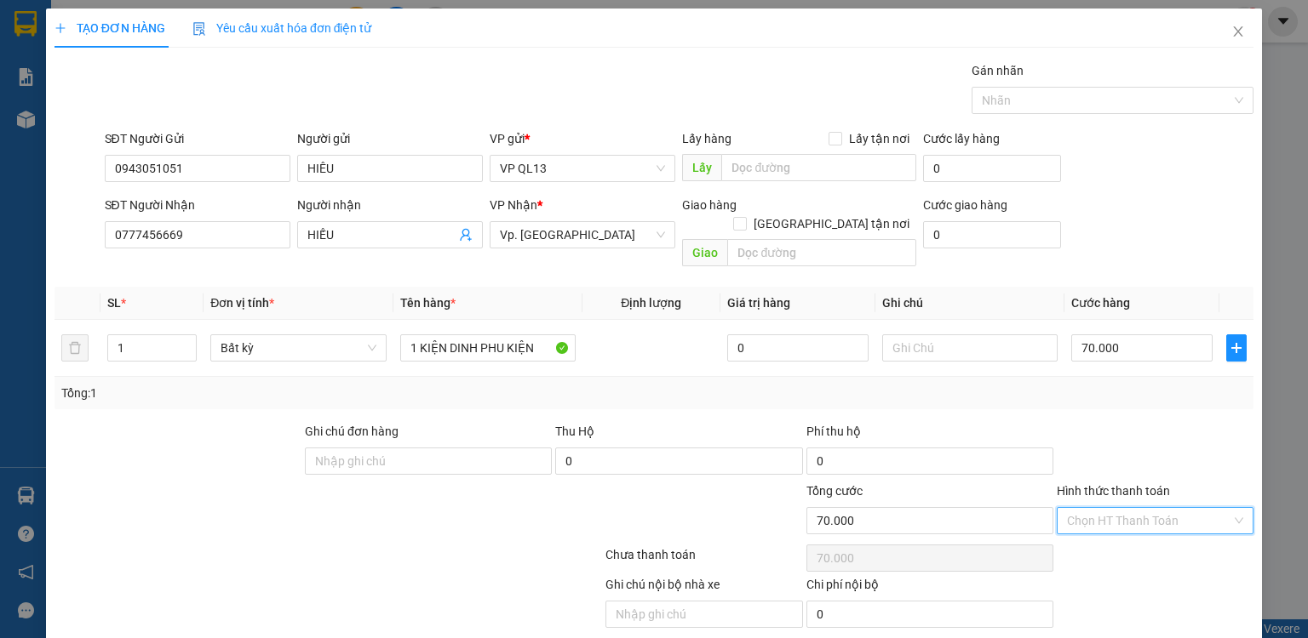
click at [1085, 508] on input "Hình thức thanh toán" at bounding box center [1149, 521] width 164 height 26
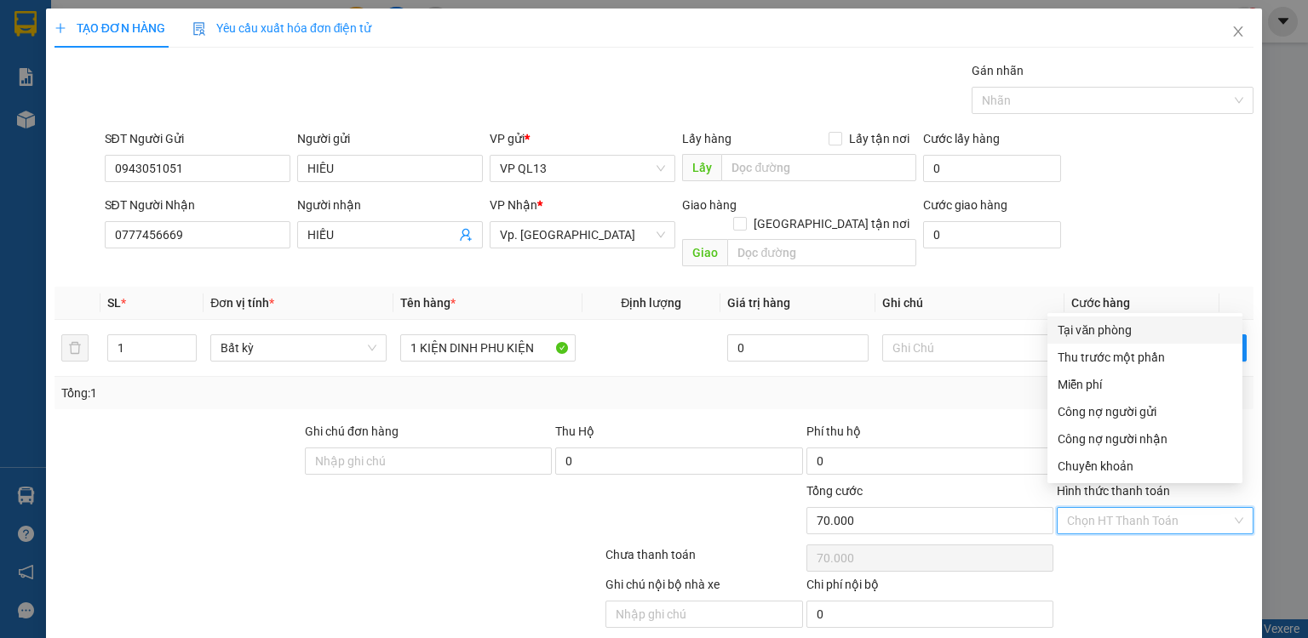
click at [1073, 324] on div "Tại văn phòng" at bounding box center [1144, 330] width 175 height 19
type input "0"
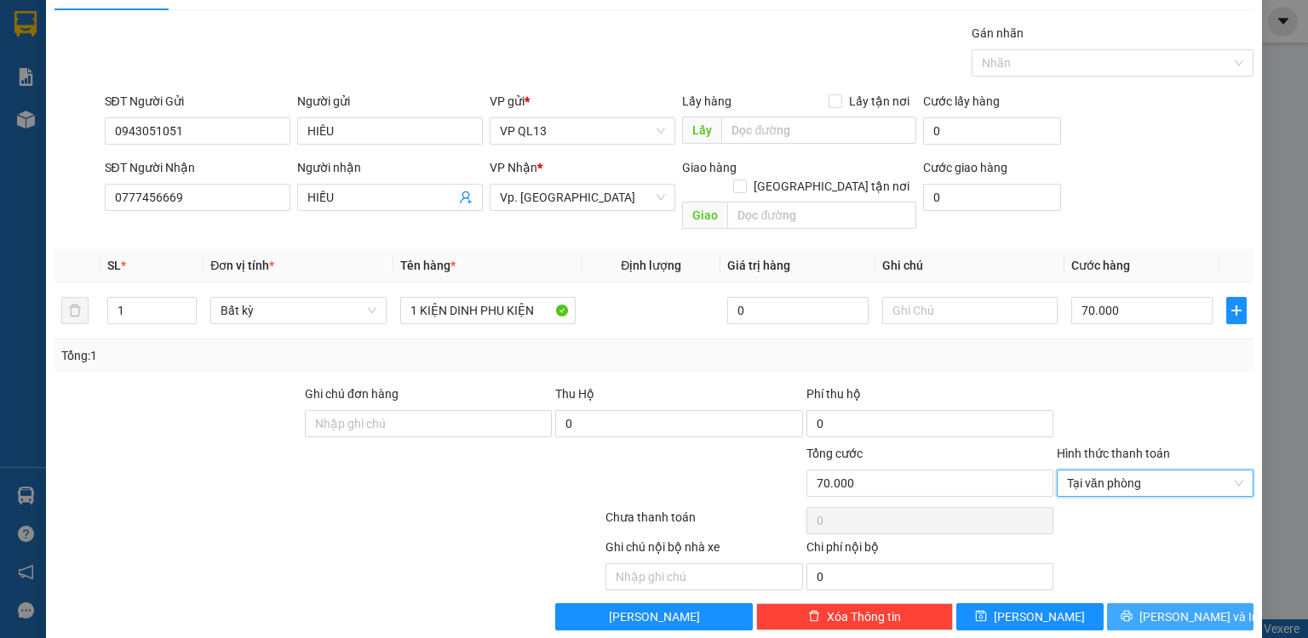
scroll to position [43, 0]
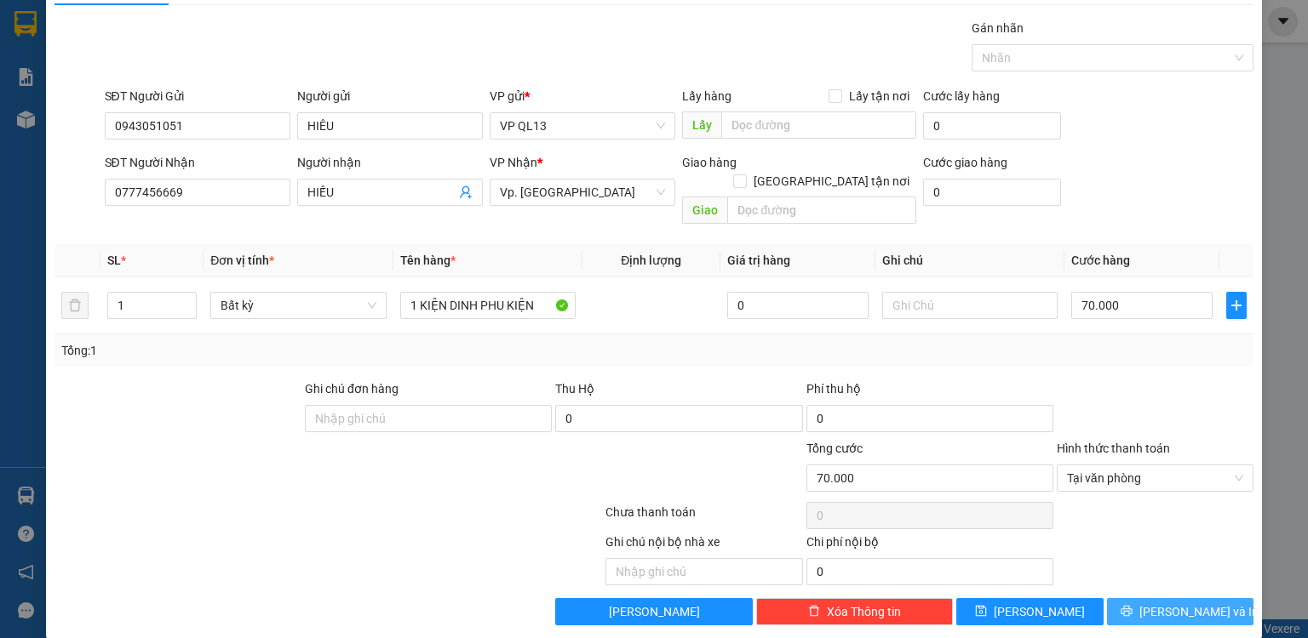
click at [1131, 598] on button "[PERSON_NAME] và In" at bounding box center [1180, 611] width 147 height 27
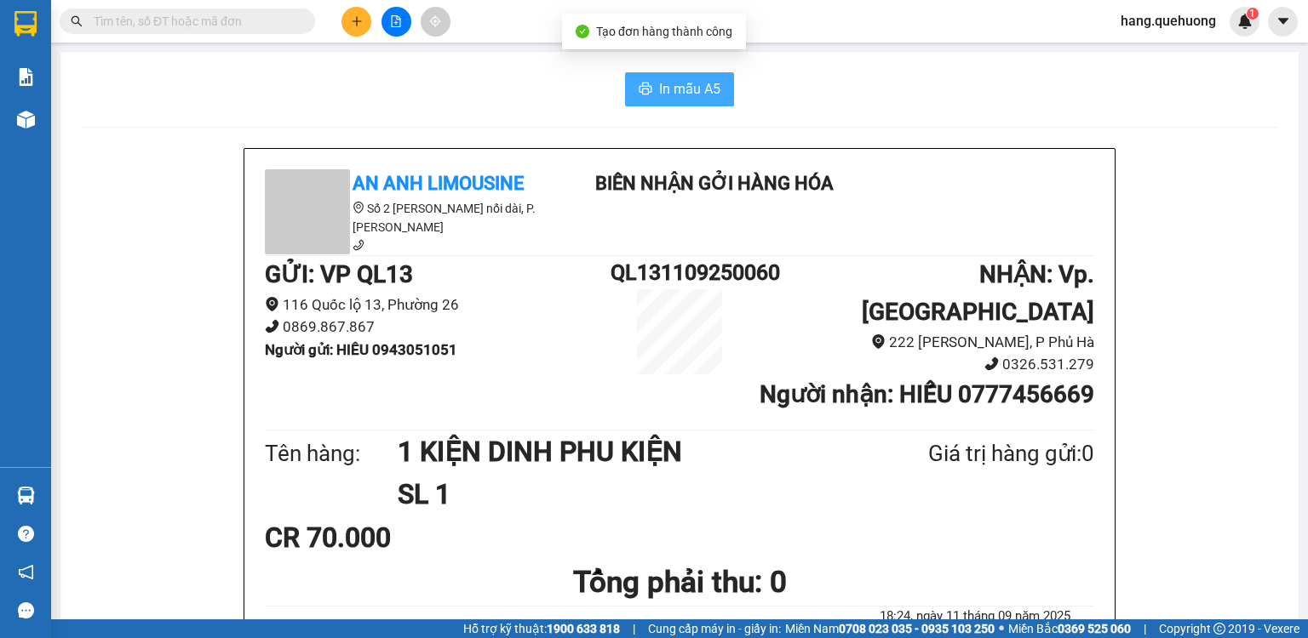
drag, startPoint x: 647, startPoint y: 102, endPoint x: 649, endPoint y: 140, distance: 37.5
click at [648, 99] on button "In mẫu A5" at bounding box center [679, 89] width 109 height 34
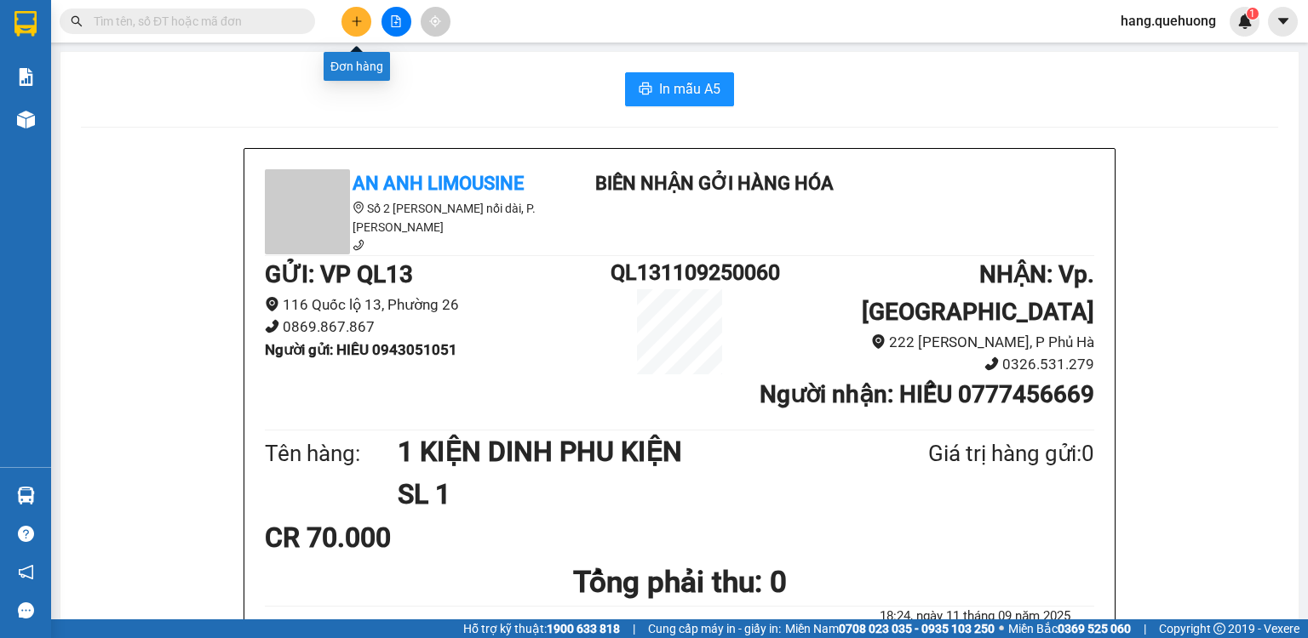
click at [363, 22] on button at bounding box center [356, 22] width 30 height 30
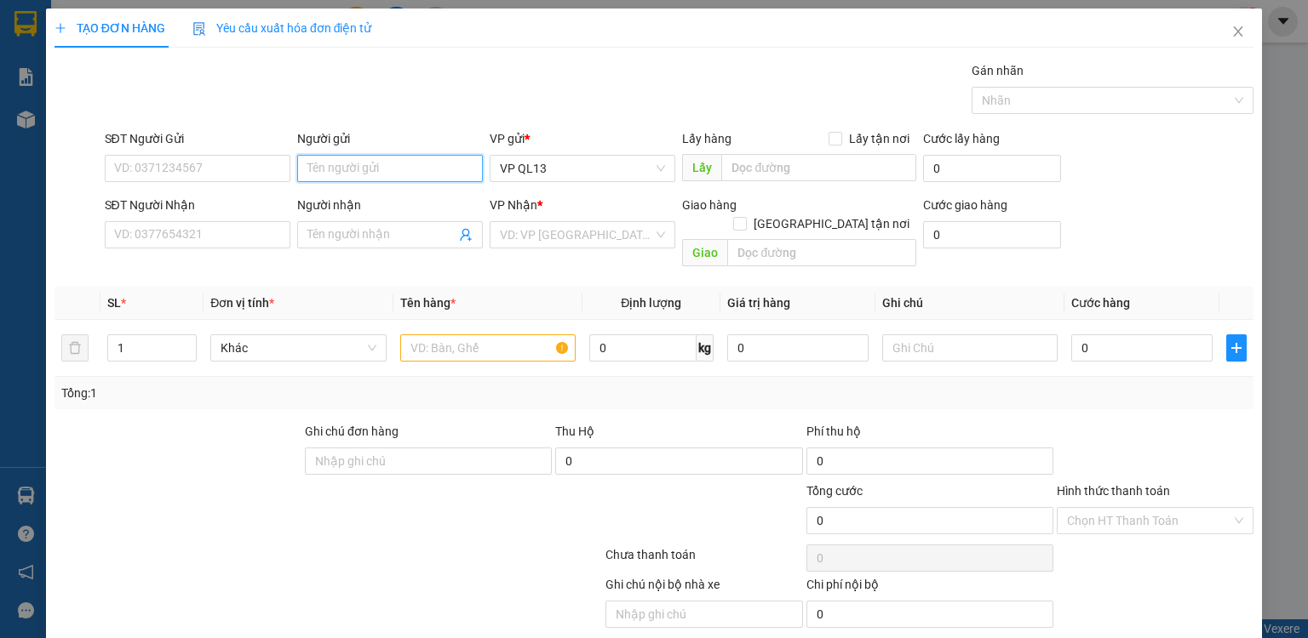
click at [415, 167] on input "Người gửi" at bounding box center [390, 168] width 186 height 27
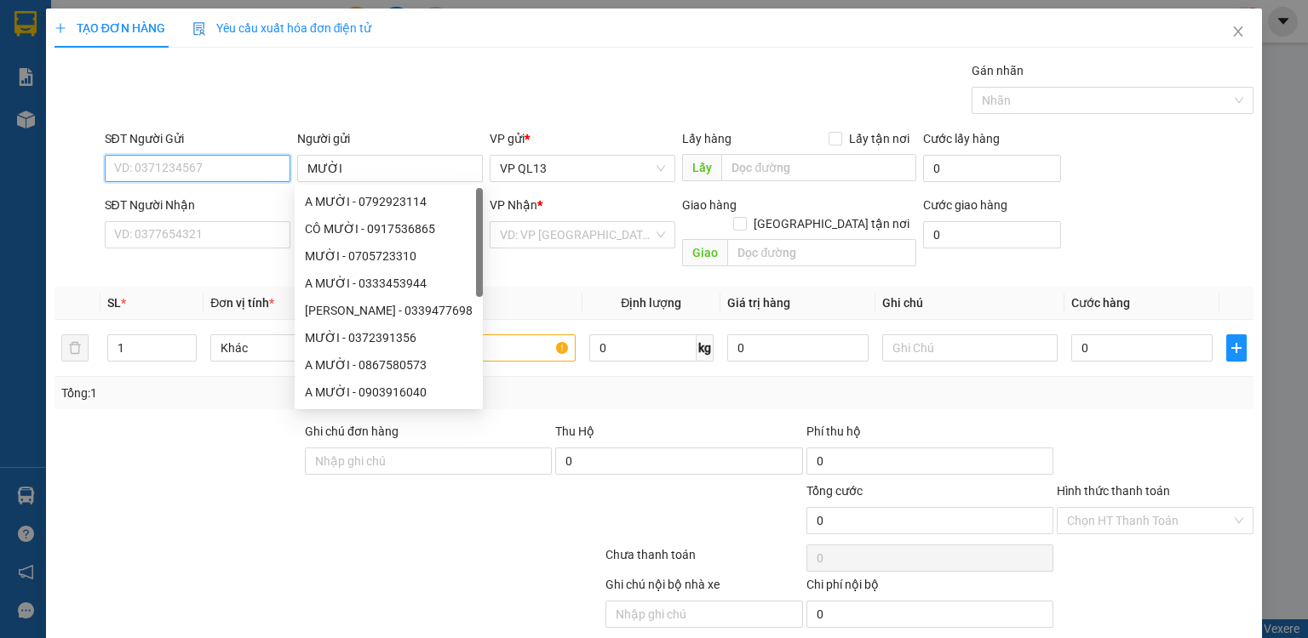
click at [220, 171] on input "SĐT Người Gửi" at bounding box center [198, 168] width 186 height 27
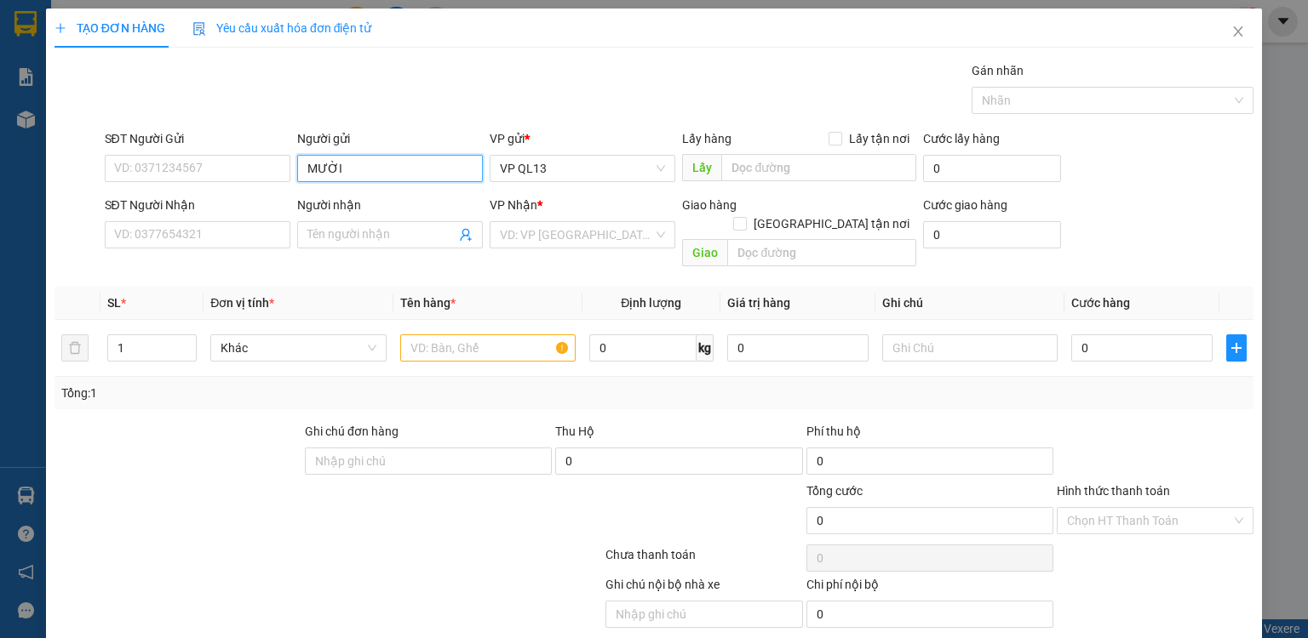
click at [419, 173] on input "MƯỜI" at bounding box center [390, 168] width 186 height 27
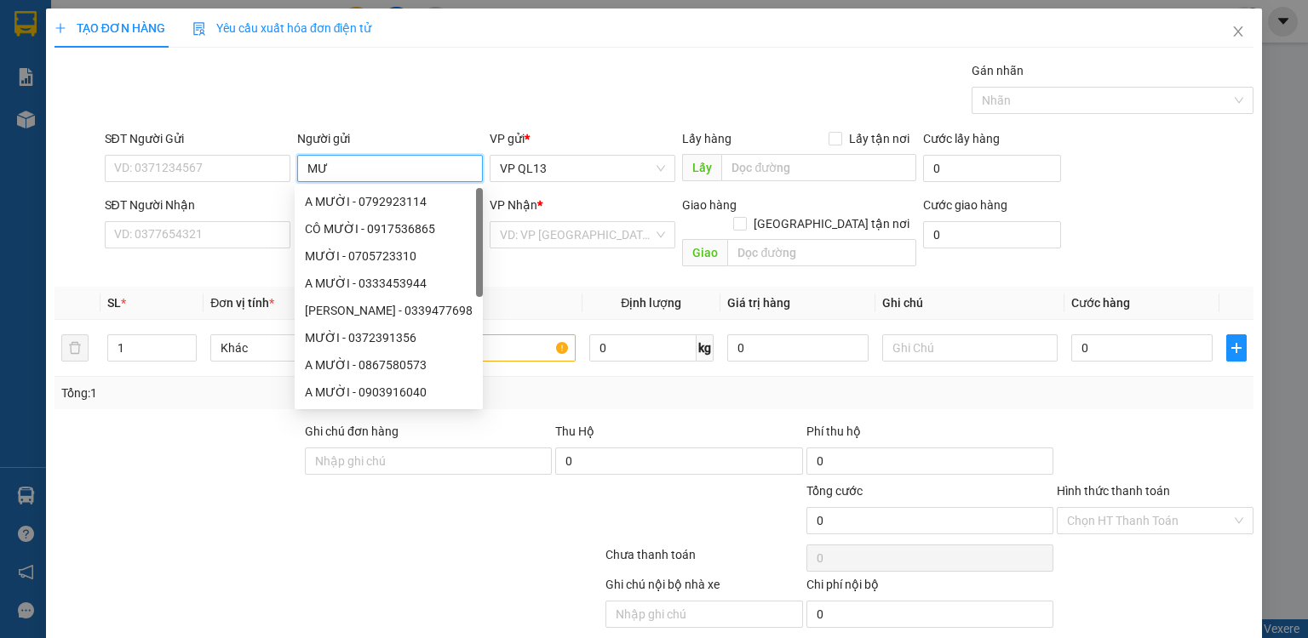
type input "M"
type input "MƯỜI"
drag, startPoint x: 259, startPoint y: 175, endPoint x: 1206, endPoint y: 301, distance: 955.8
click at [347, 198] on body "Kết quả tìm kiếm ( 0 ) Bộ lọc No Data hang.quehuong 1 Báo cáo 1. Doanh số tạo đ…" at bounding box center [654, 319] width 1308 height 638
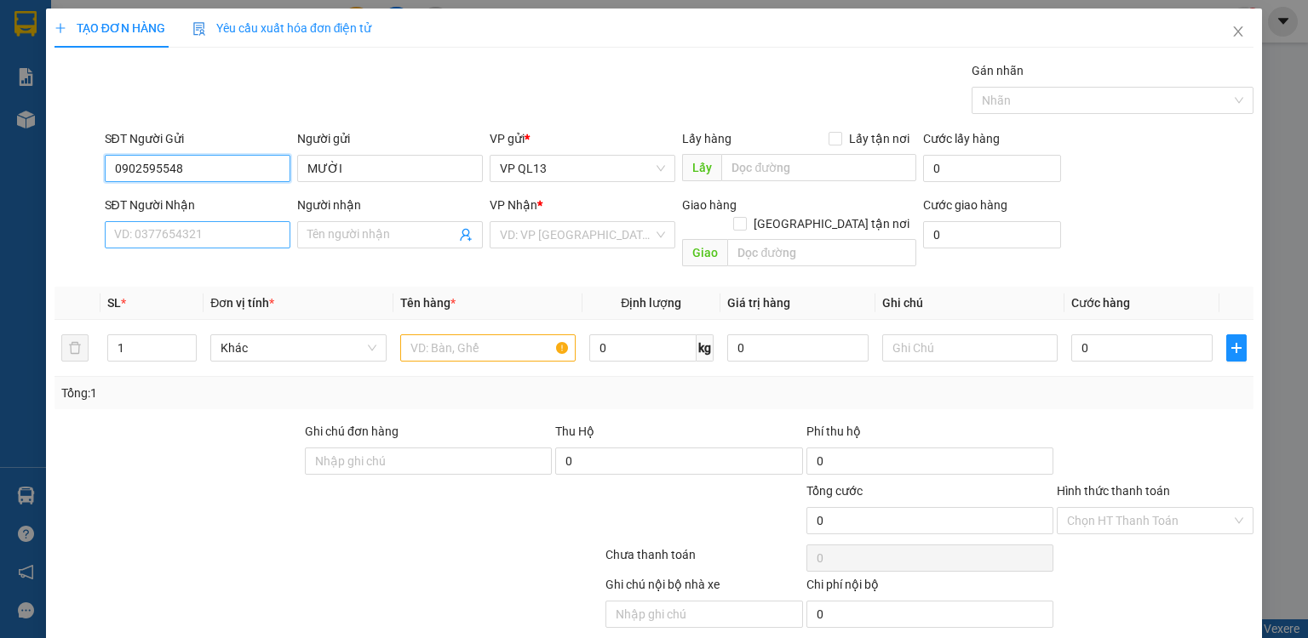
type input "0902595548"
drag, startPoint x: 186, startPoint y: 229, endPoint x: 378, endPoint y: 326, distance: 215.5
click at [187, 229] on input "SĐT Người Nhận" at bounding box center [198, 234] width 186 height 27
click at [216, 234] on input "SĐT Người Nhận" at bounding box center [198, 234] width 186 height 27
type input "0974491632"
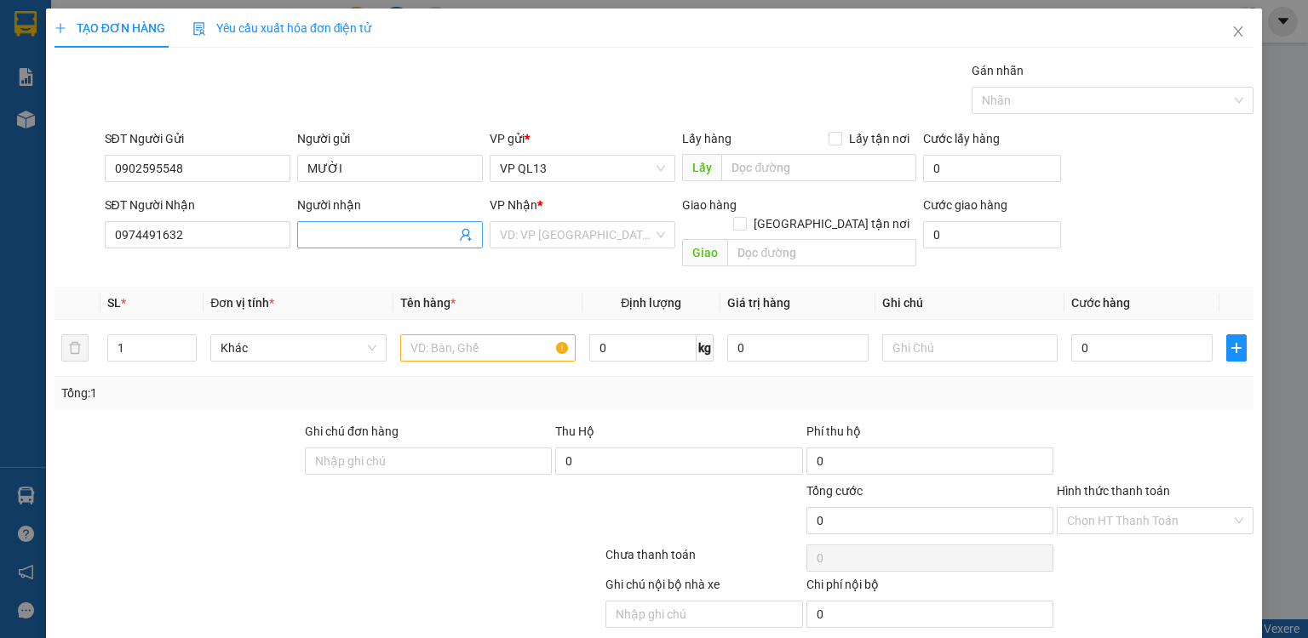
click at [368, 239] on input "Người nhận" at bounding box center [381, 235] width 148 height 19
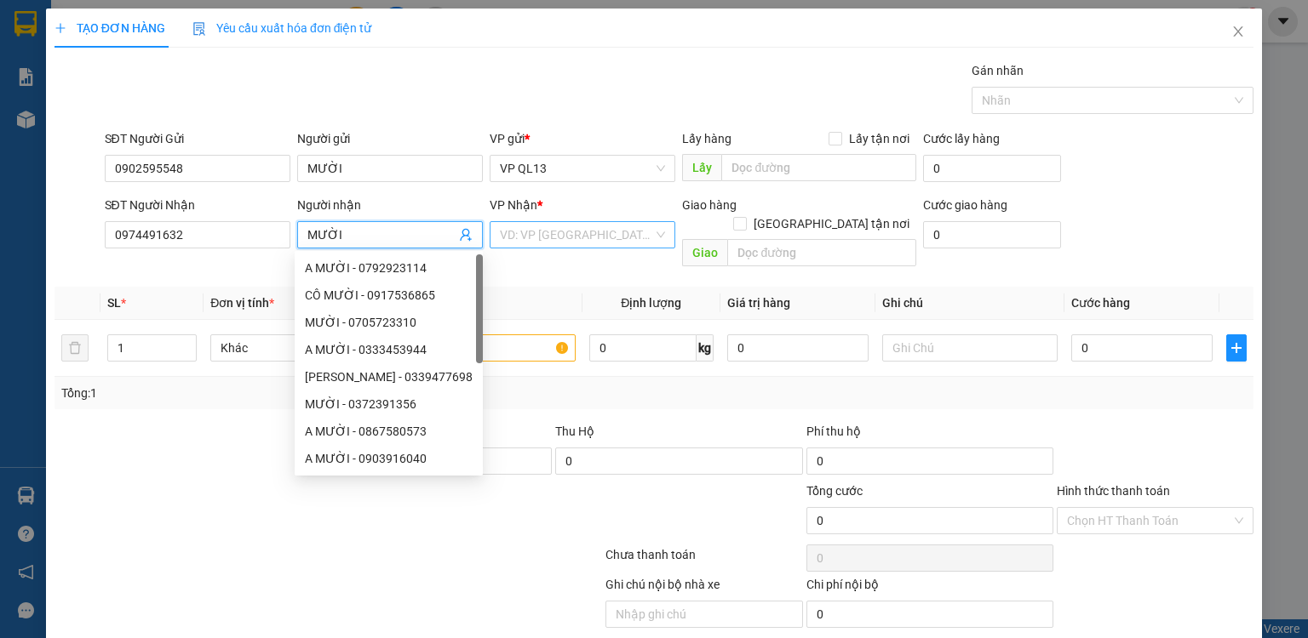
type input "MƯỜI"
click at [540, 232] on input "search" at bounding box center [576, 235] width 153 height 26
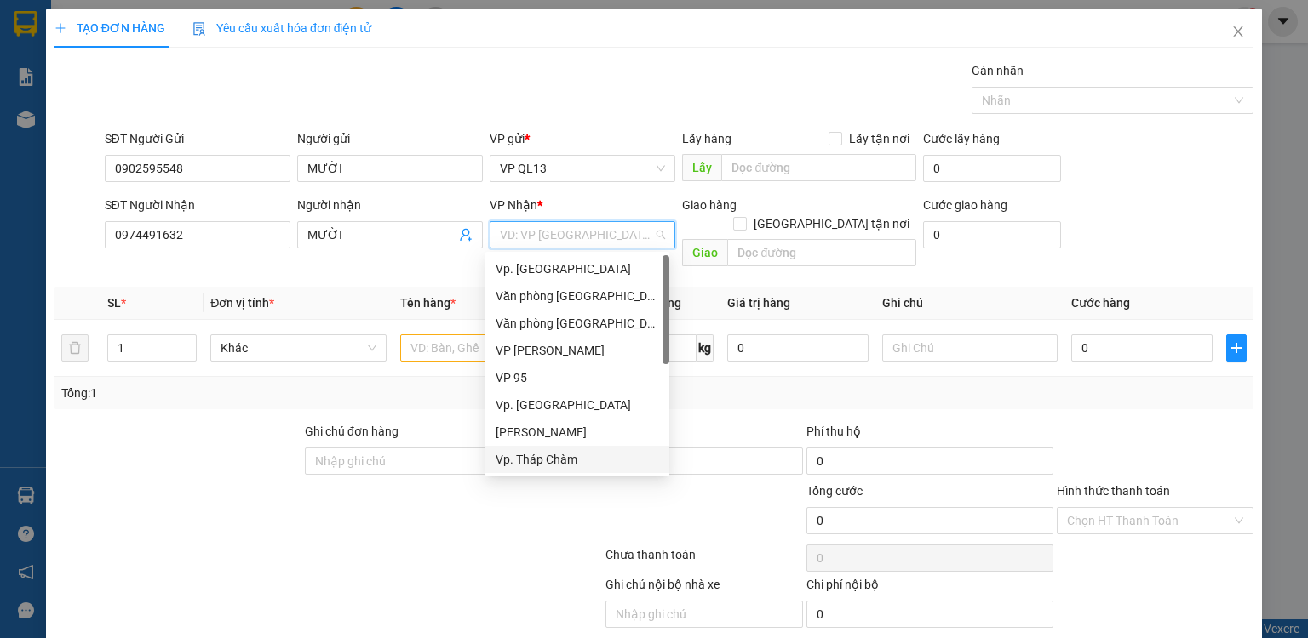
click at [555, 457] on div "Vp. Tháp Chàm" at bounding box center [576, 459] width 163 height 19
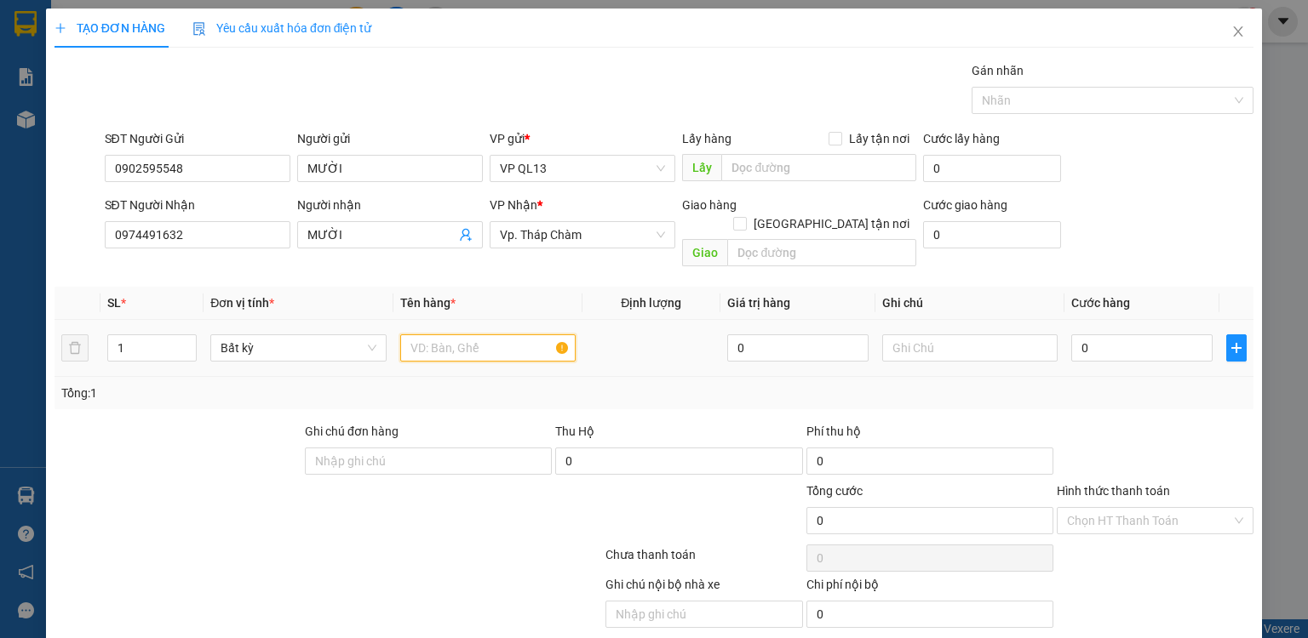
click at [471, 335] on input "text" at bounding box center [487, 348] width 175 height 27
type input "1 HS"
click at [1145, 335] on input "0" at bounding box center [1141, 348] width 141 height 27
type input "3"
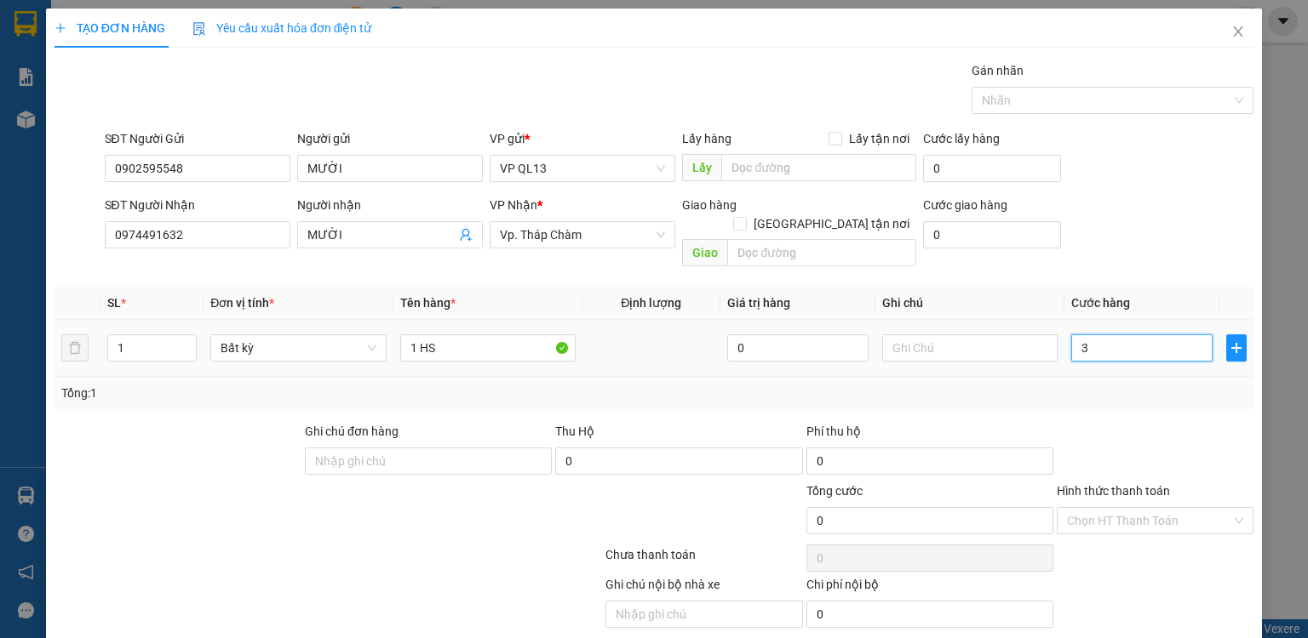
type input "3"
type input "30"
type input "30.000"
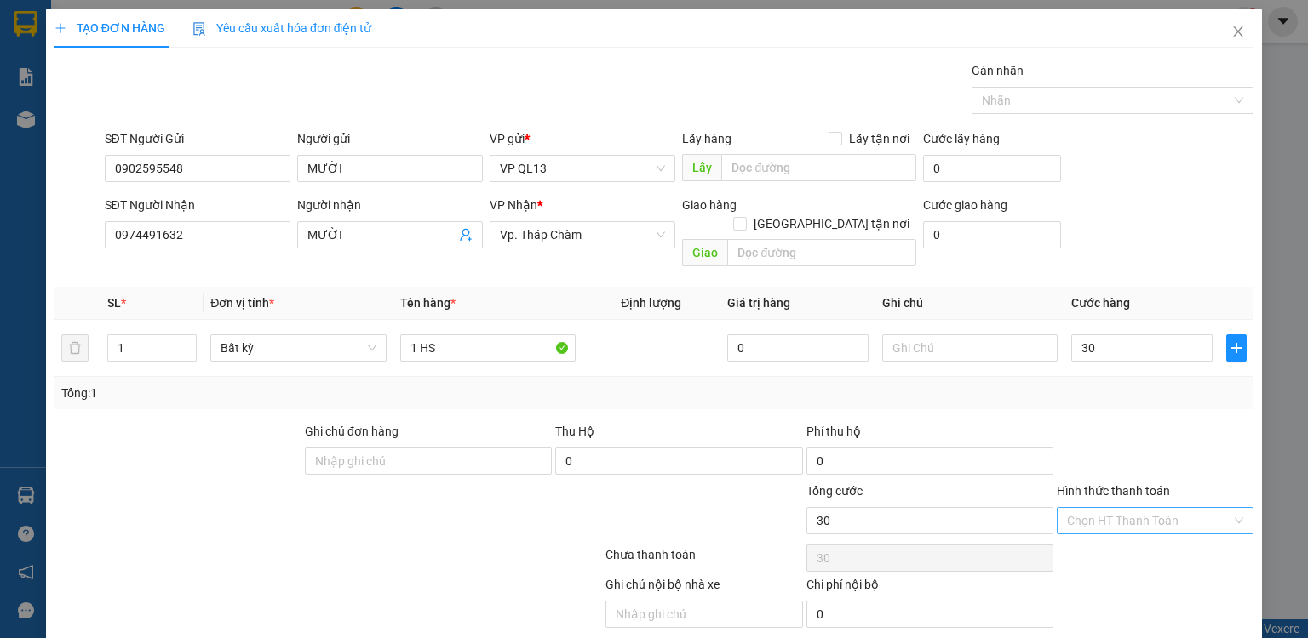
type input "30.000"
drag, startPoint x: 1107, startPoint y: 498, endPoint x: 1108, endPoint y: 439, distance: 58.7
click at [1108, 508] on input "Hình thức thanh toán" at bounding box center [1149, 521] width 164 height 26
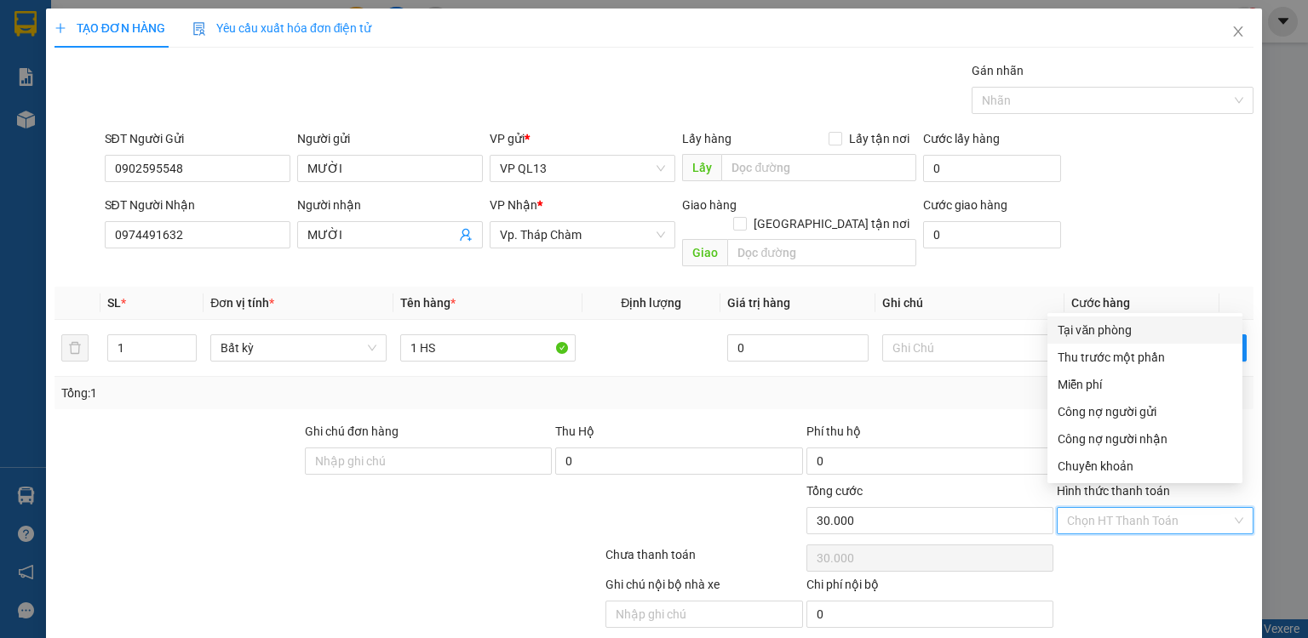
drag, startPoint x: 1086, startPoint y: 329, endPoint x: 1122, endPoint y: 478, distance: 153.2
click at [1086, 330] on div "Tại văn phòng" at bounding box center [1144, 330] width 175 height 19
type input "0"
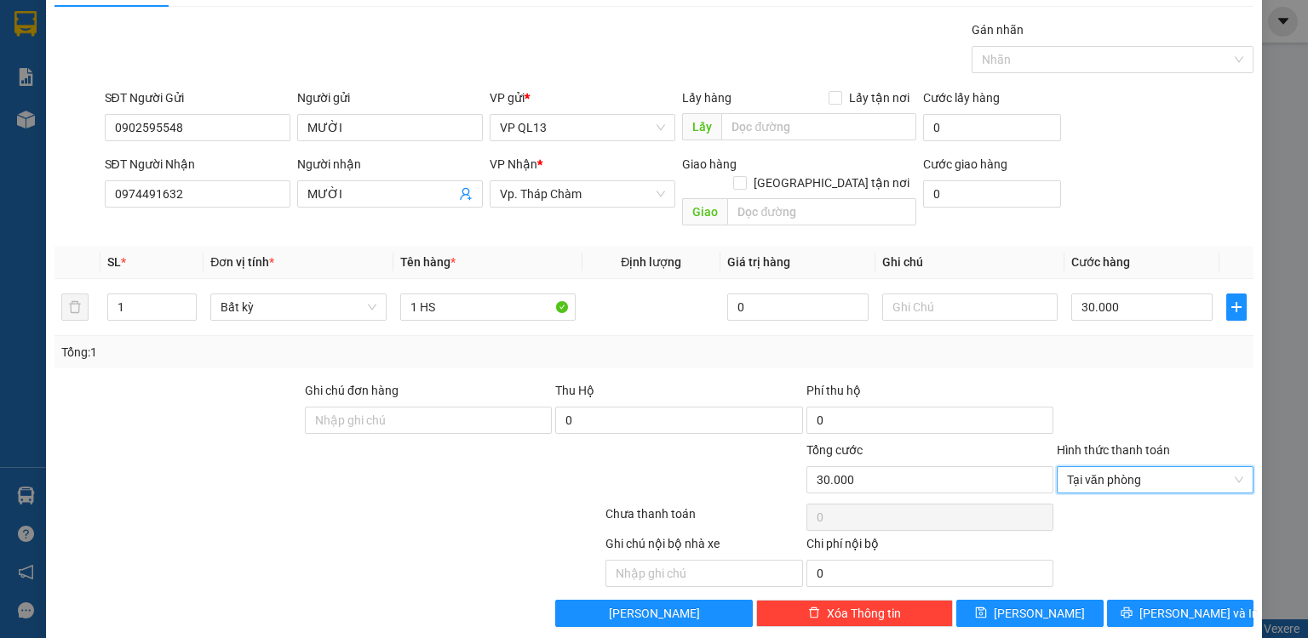
scroll to position [43, 0]
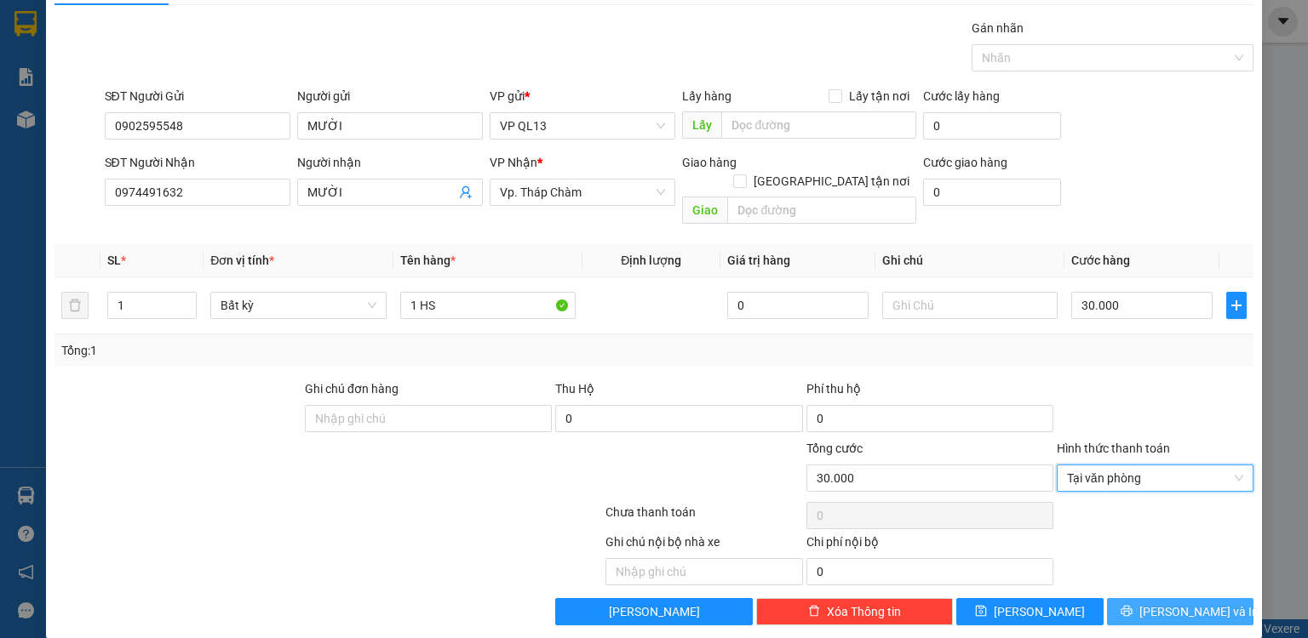
click at [1130, 598] on button "[PERSON_NAME] và In" at bounding box center [1180, 611] width 147 height 27
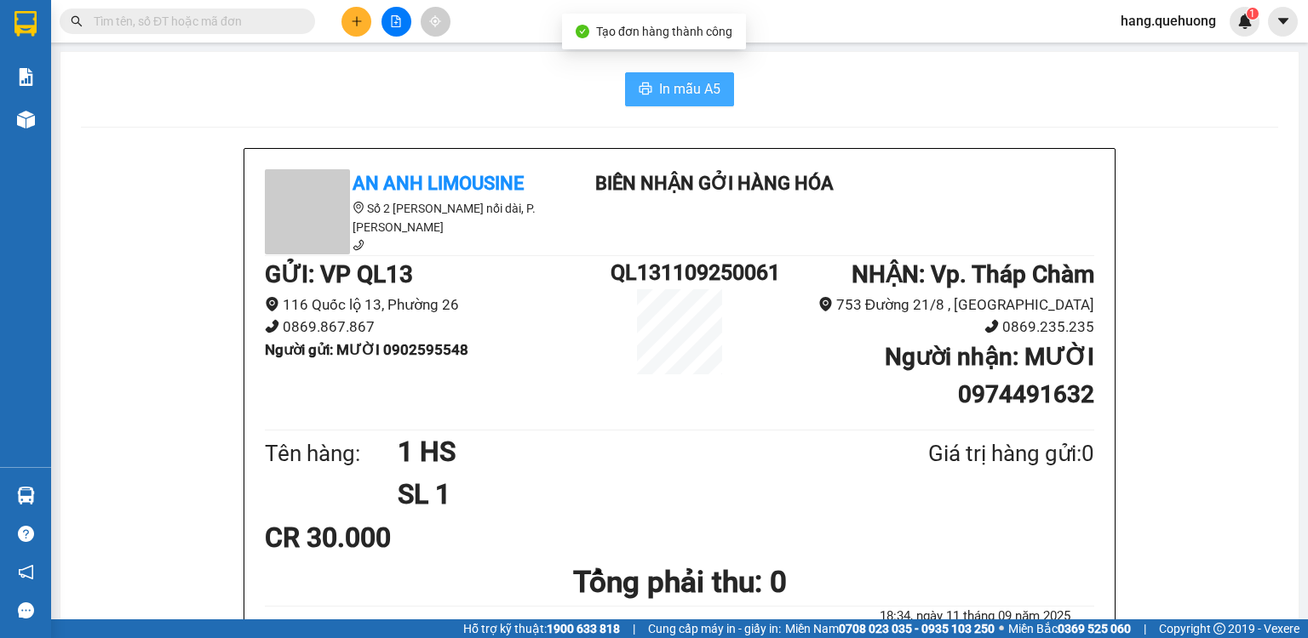
click at [667, 89] on span "In mẫu A5" at bounding box center [689, 88] width 61 height 21
click at [352, 24] on icon "plus" at bounding box center [357, 21] width 12 height 12
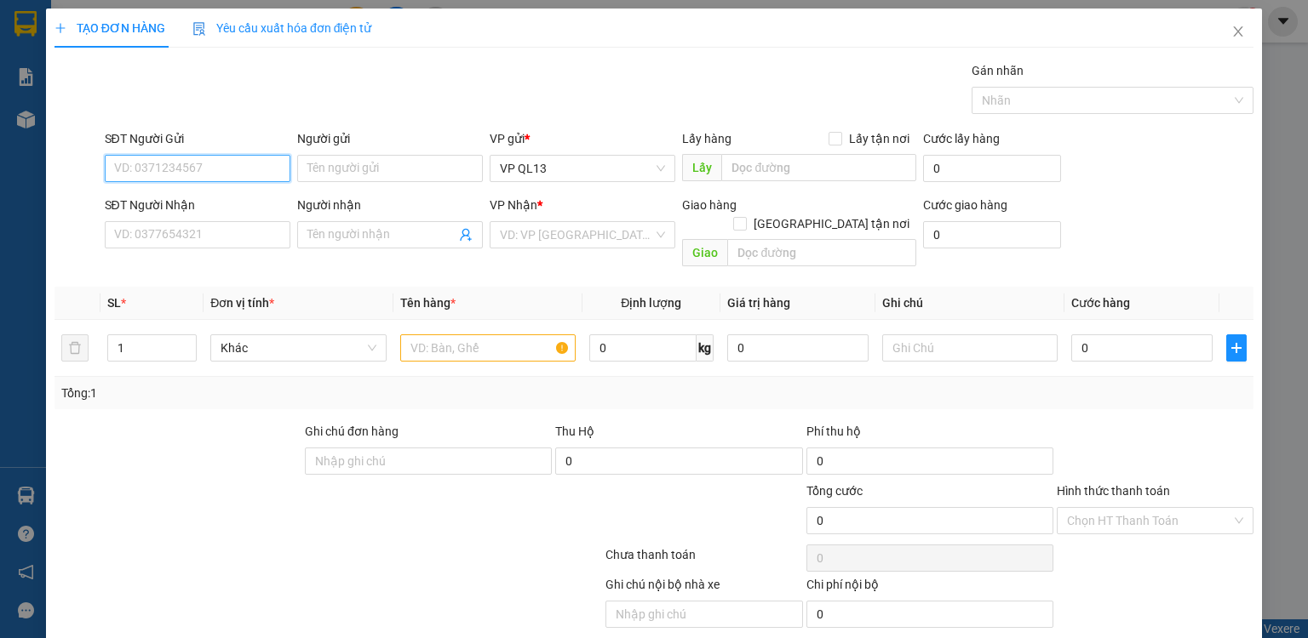
click at [249, 155] on input "SĐT Người Gửi" at bounding box center [198, 168] width 186 height 27
type input "0976552273"
click at [146, 200] on div "0976552273 - VÂN" at bounding box center [198, 201] width 168 height 19
type input "VÂN"
type input "0377631499"
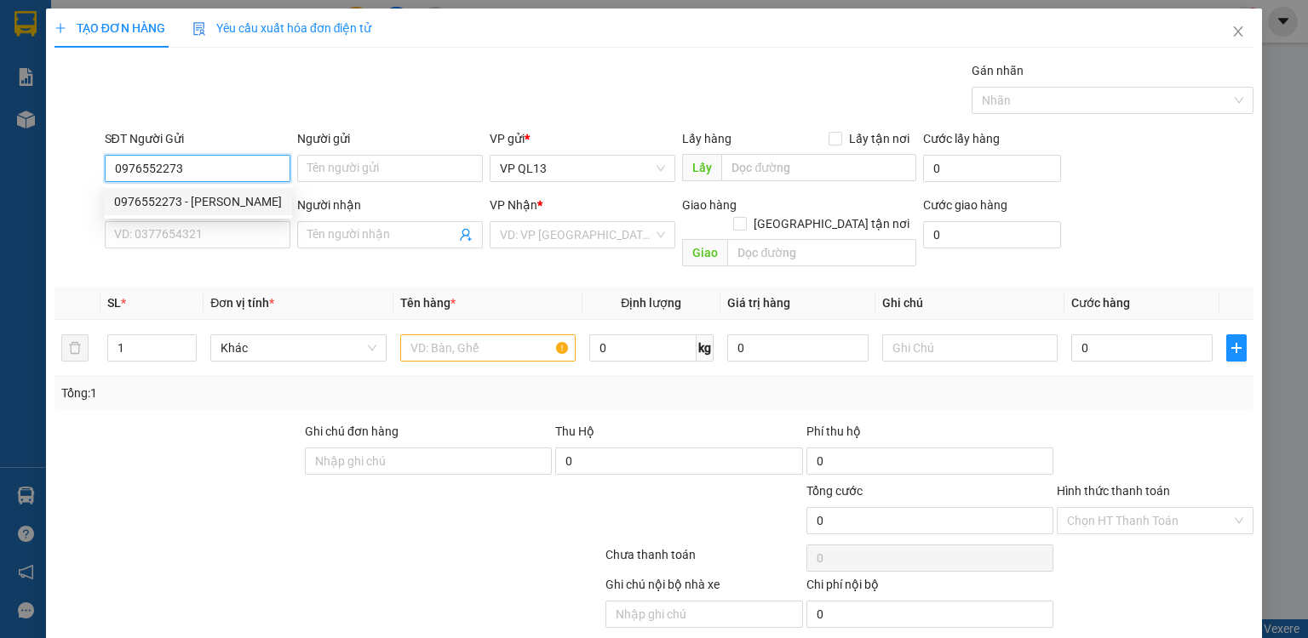
type input "A TÂM"
type input "60.000"
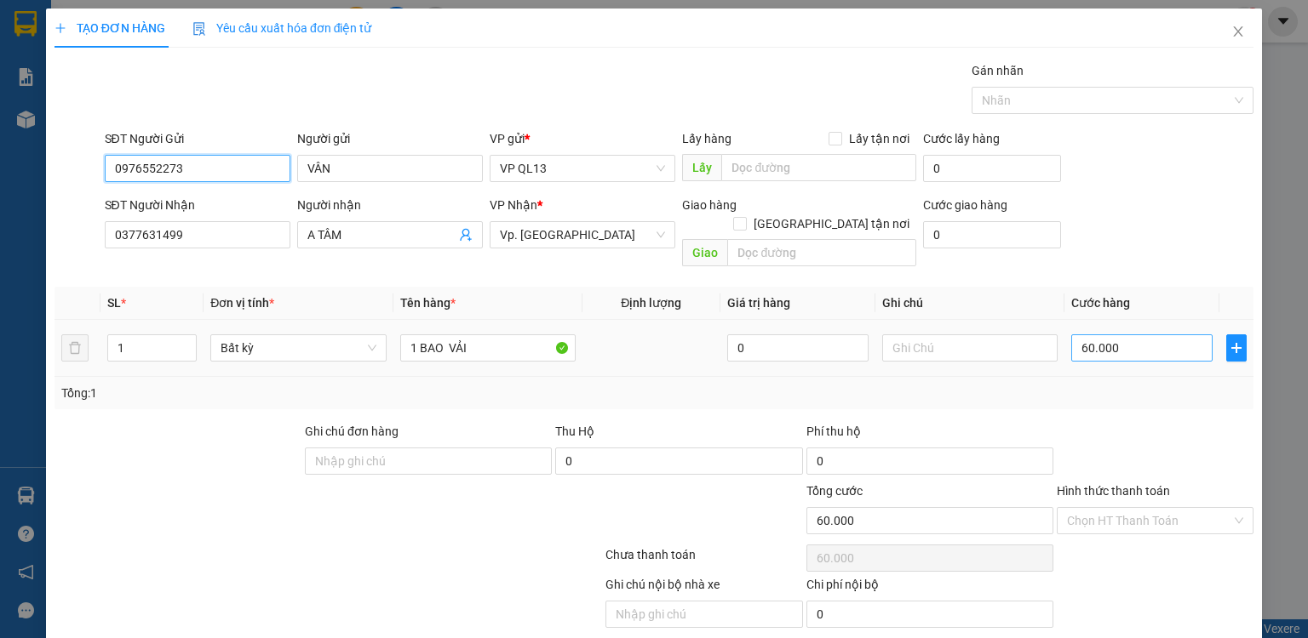
type input "0976552273"
click at [1147, 335] on input "60.000" at bounding box center [1141, 348] width 141 height 27
type input "0"
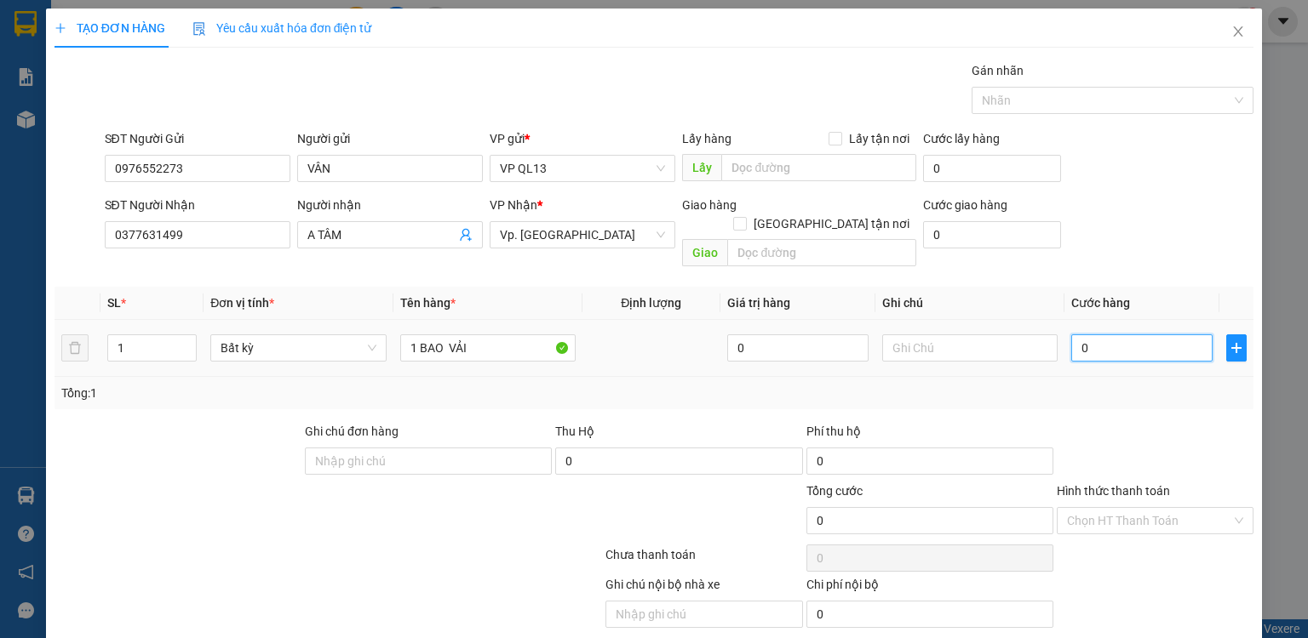
type input "0"
click at [1090, 335] on input "0" at bounding box center [1141, 348] width 141 height 27
click at [1119, 335] on input "0" at bounding box center [1141, 348] width 141 height 27
type input "9"
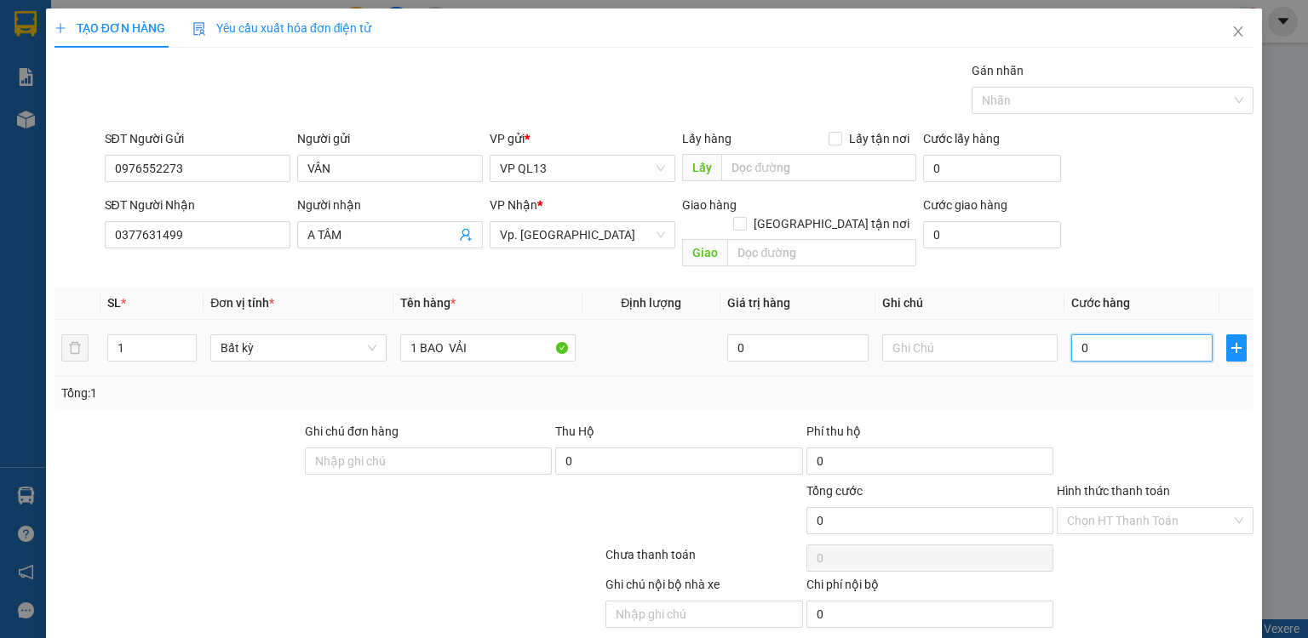
type input "09"
type input "0"
type input "8"
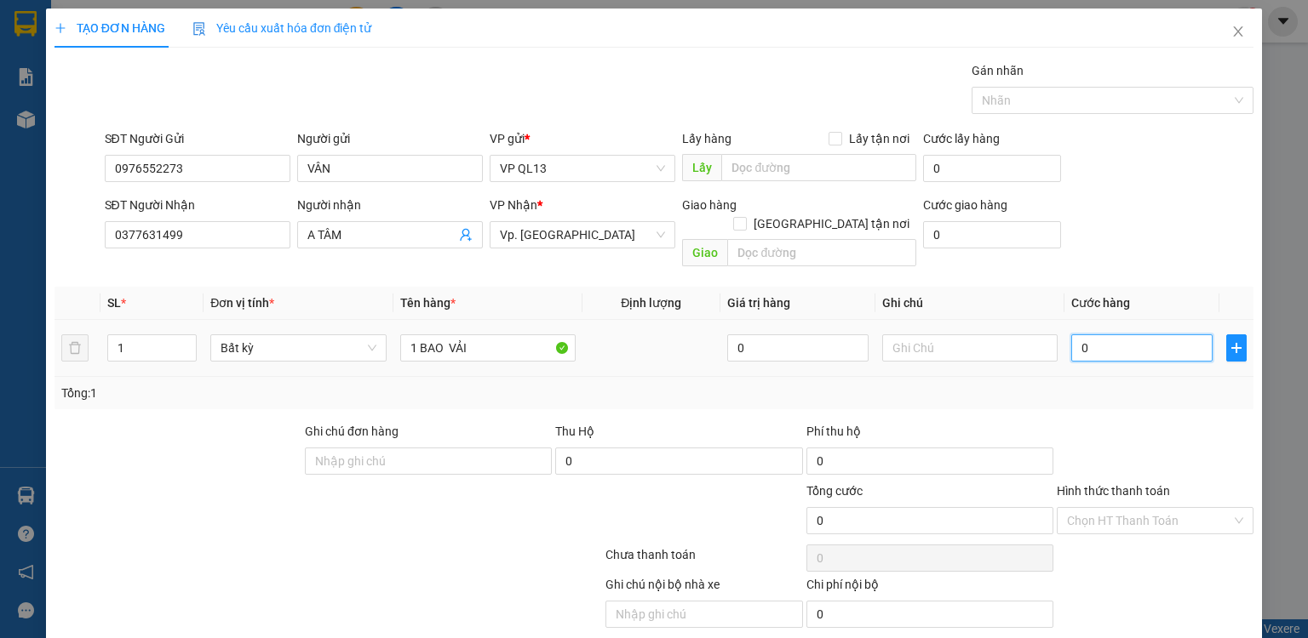
type input "8"
type input "08"
type input "80"
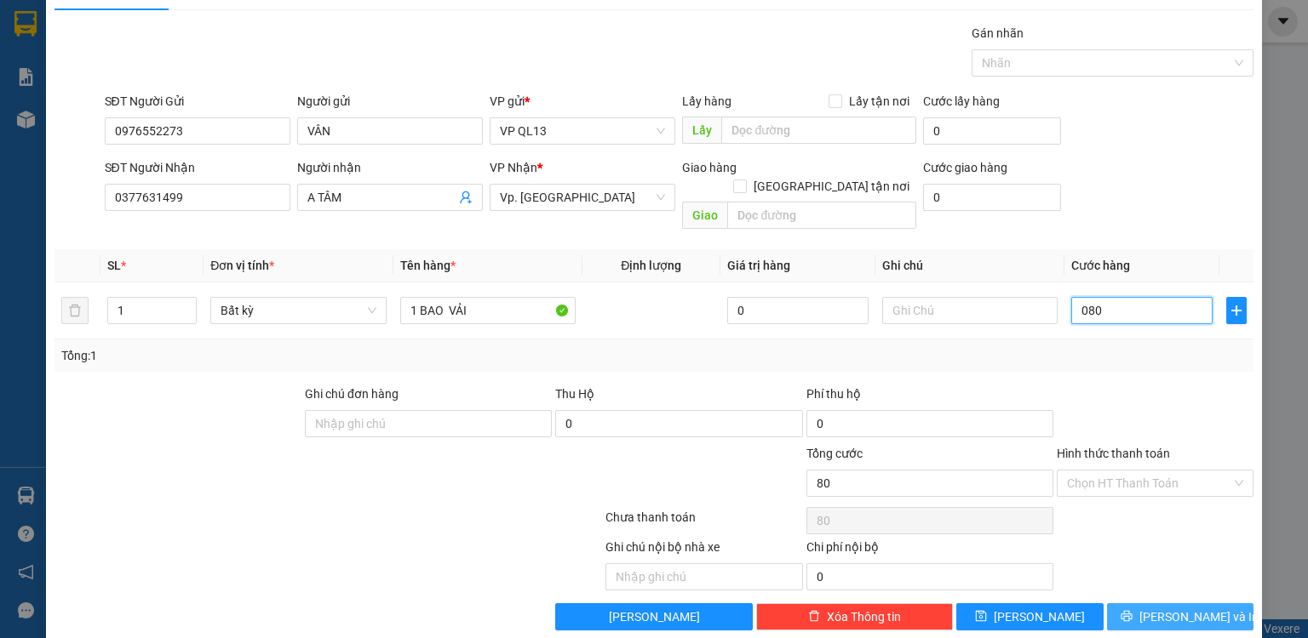
scroll to position [43, 0]
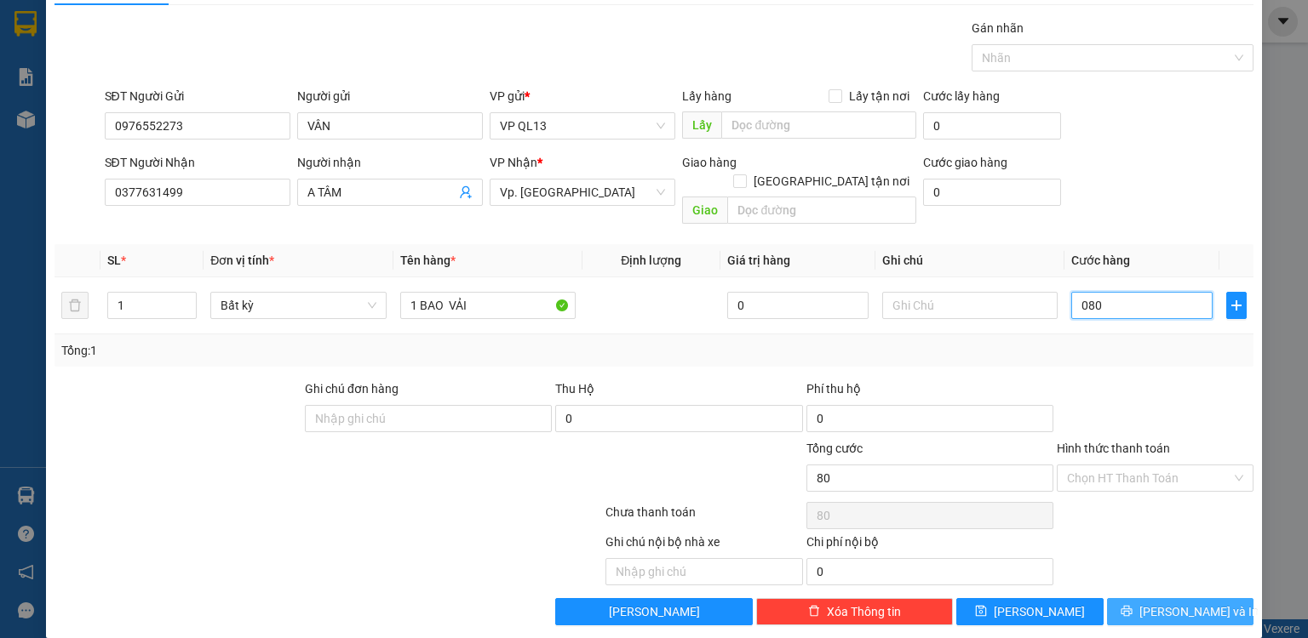
type input "080"
type input "80.000"
click at [1124, 598] on button "[PERSON_NAME] và In" at bounding box center [1180, 611] width 147 height 27
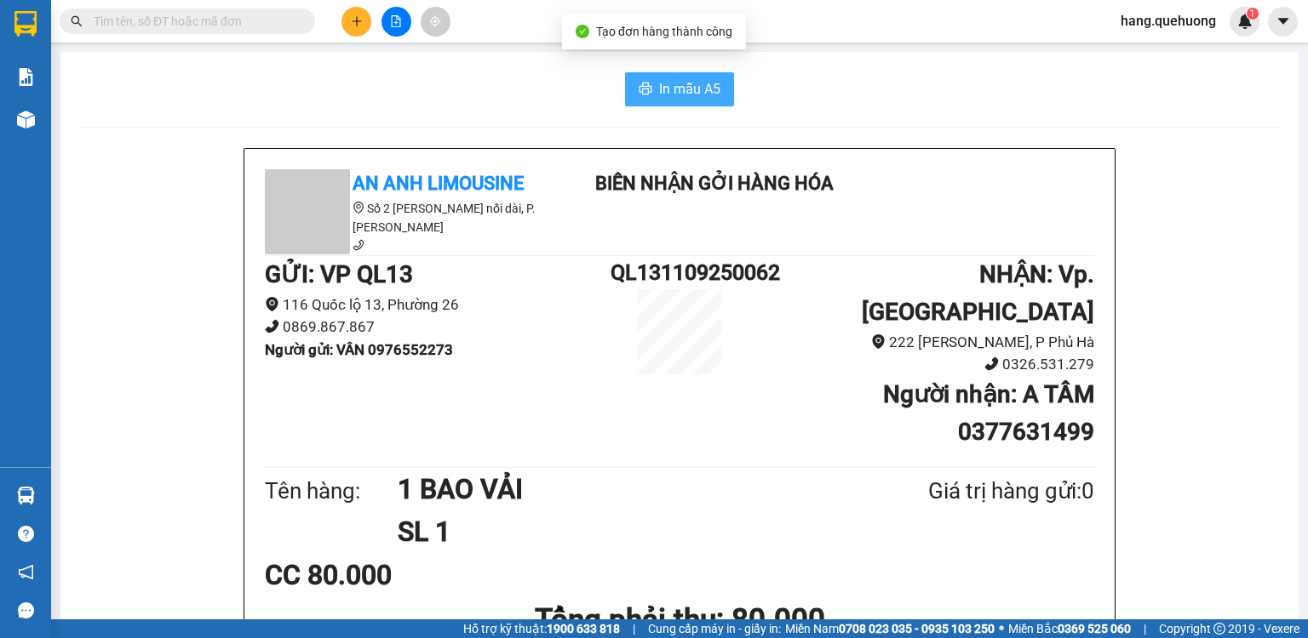
click at [692, 92] on span "In mẫu A5" at bounding box center [689, 88] width 61 height 21
click at [127, 14] on input "text" at bounding box center [194, 21] width 201 height 19
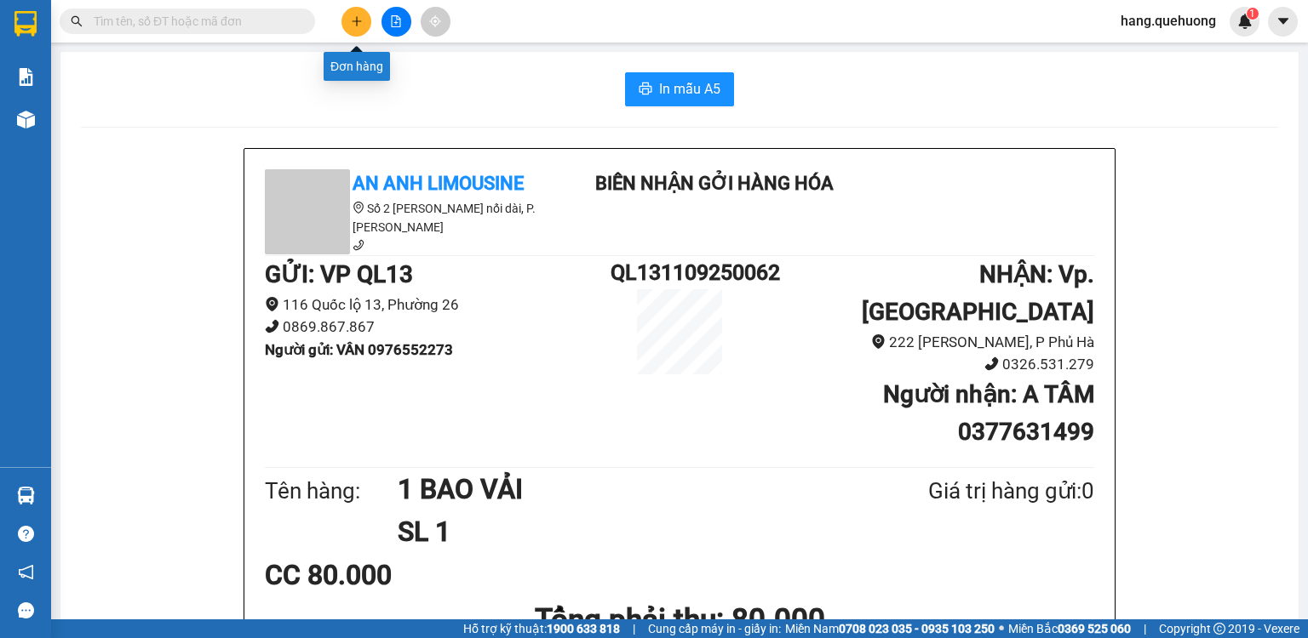
click at [364, 26] on button at bounding box center [356, 22] width 30 height 30
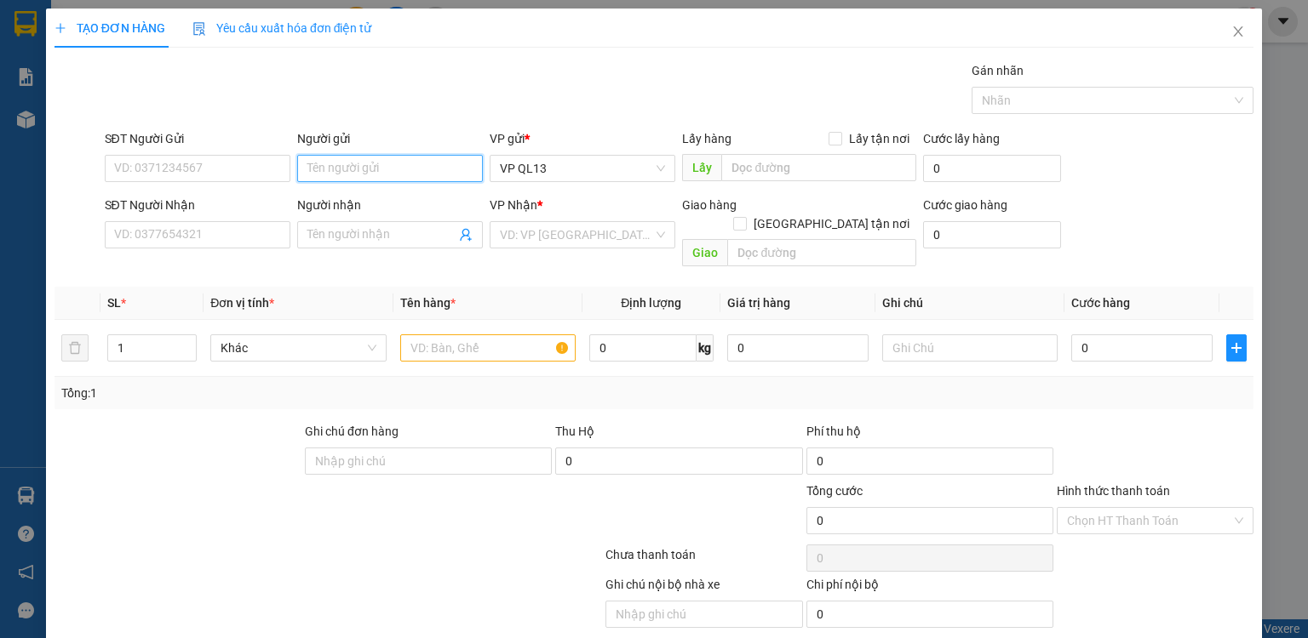
click at [387, 165] on input "Người gửi" at bounding box center [390, 168] width 186 height 27
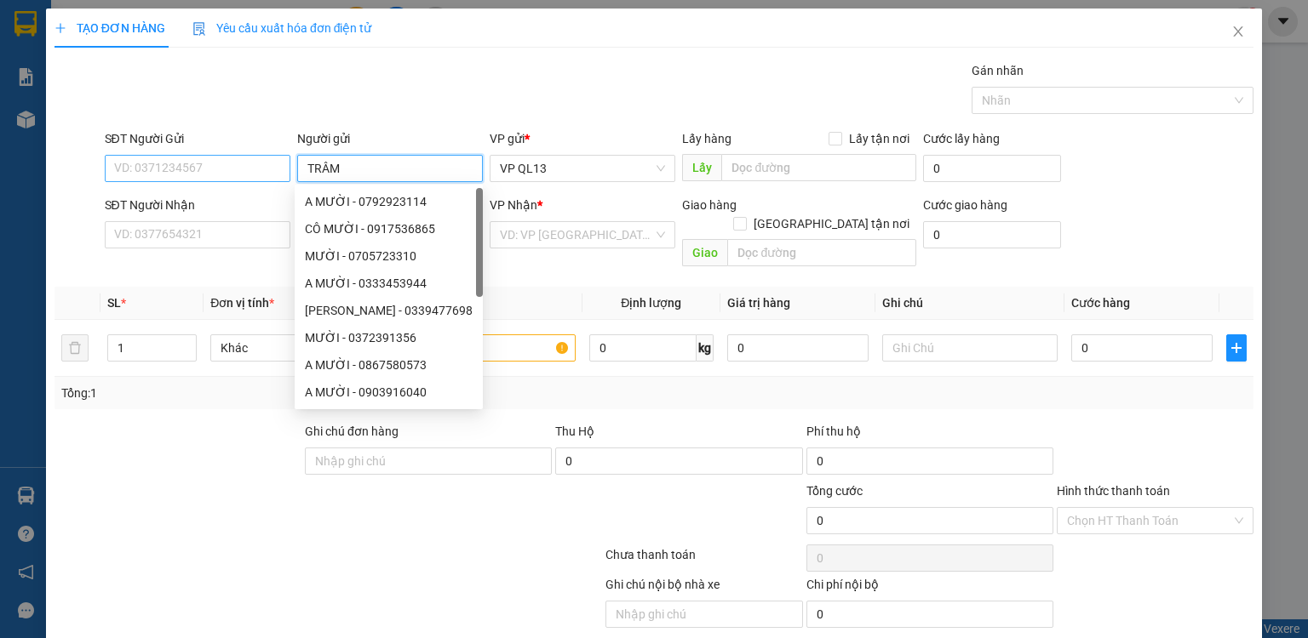
type input "TRÂM"
drag, startPoint x: 224, startPoint y: 168, endPoint x: 959, endPoint y: 228, distance: 738.0
click at [230, 169] on input "SĐT Người Gửi" at bounding box center [198, 168] width 186 height 27
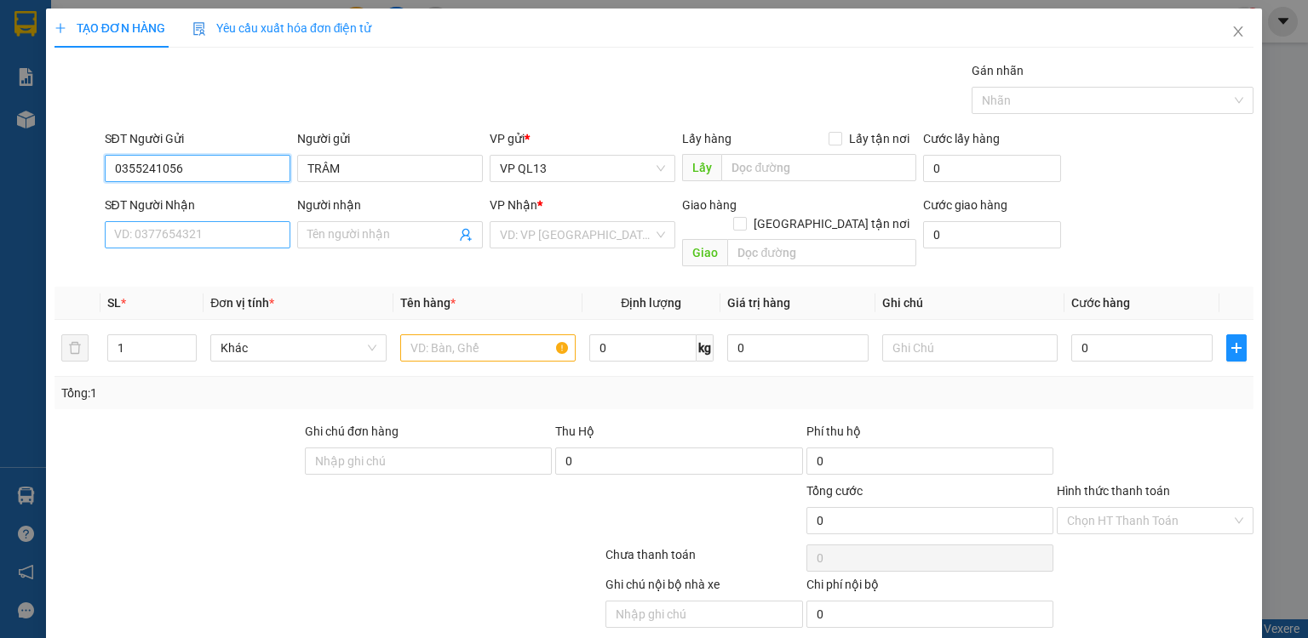
type input "0355241056"
click at [235, 238] on input "SĐT Người Nhận" at bounding box center [198, 234] width 186 height 27
type input "0373435716"
click at [346, 232] on input "Người nhận" at bounding box center [381, 235] width 148 height 19
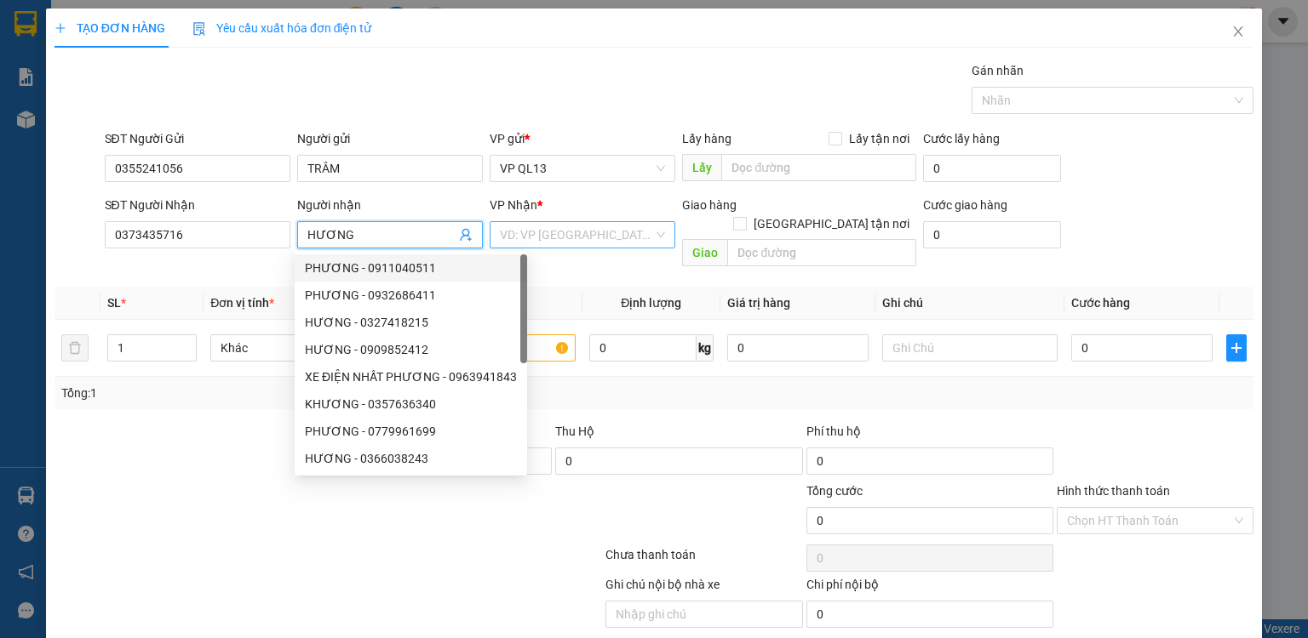
click at [575, 248] on div "VD: VP [GEOGRAPHIC_DATA]" at bounding box center [582, 234] width 186 height 27
type input "HƯƠNG"
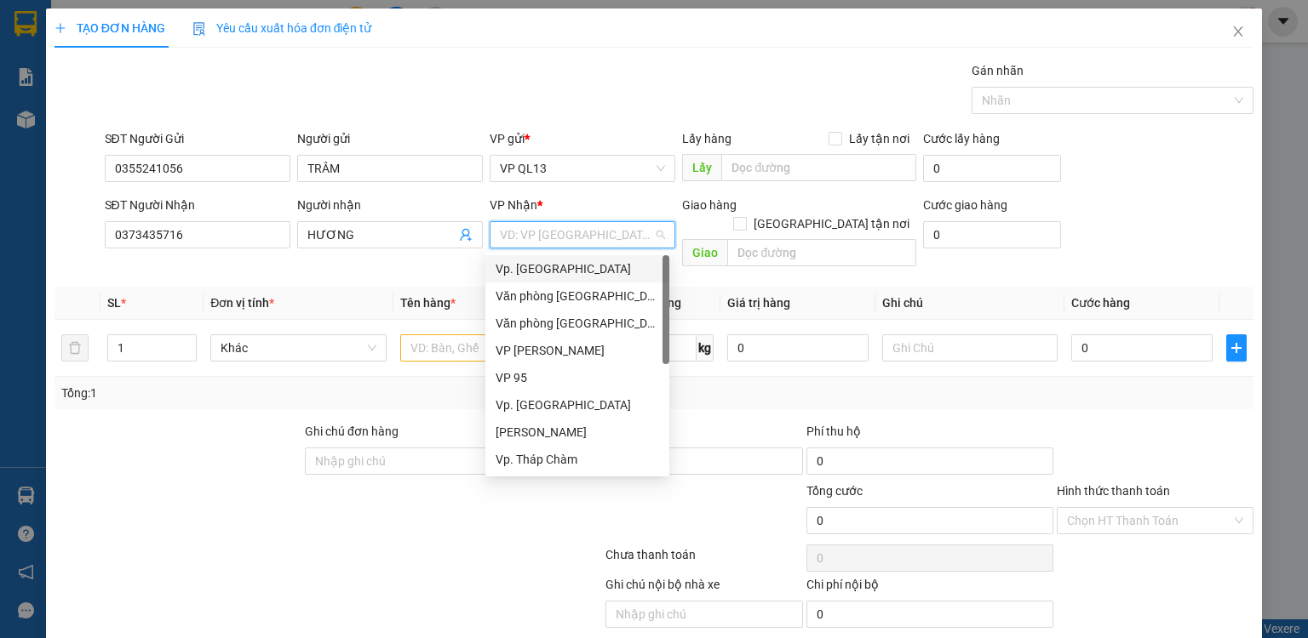
click at [569, 272] on div "Vp. [GEOGRAPHIC_DATA]" at bounding box center [576, 269] width 163 height 19
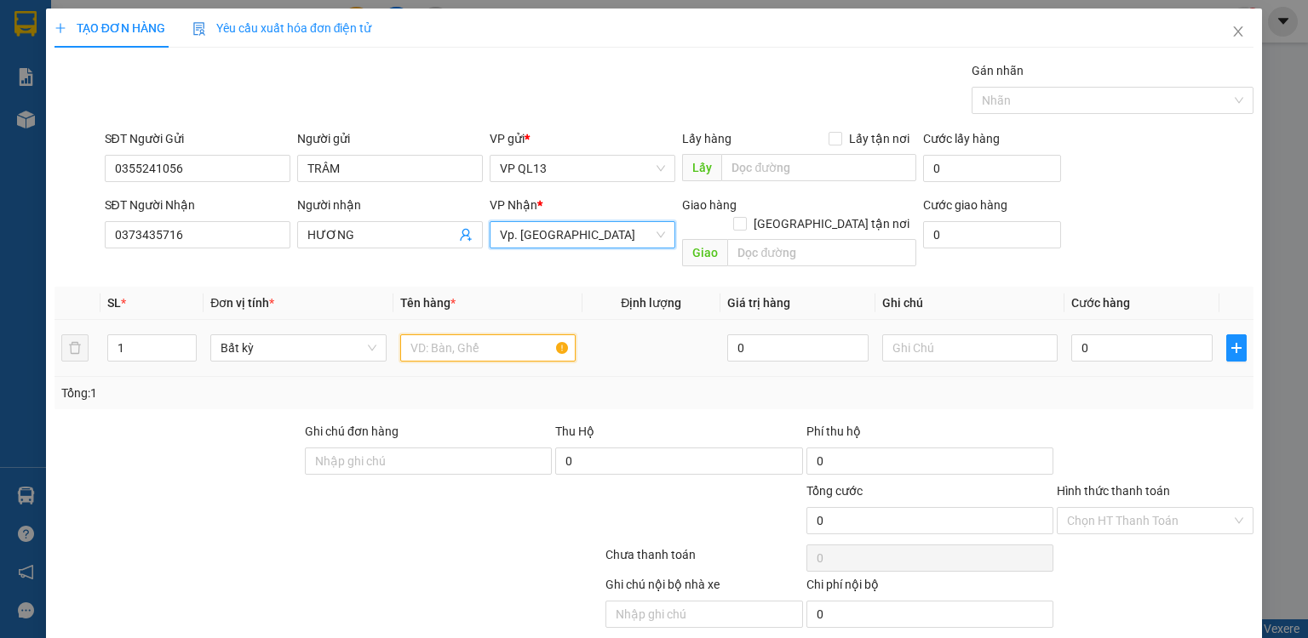
click at [439, 336] on input "text" at bounding box center [487, 348] width 175 height 27
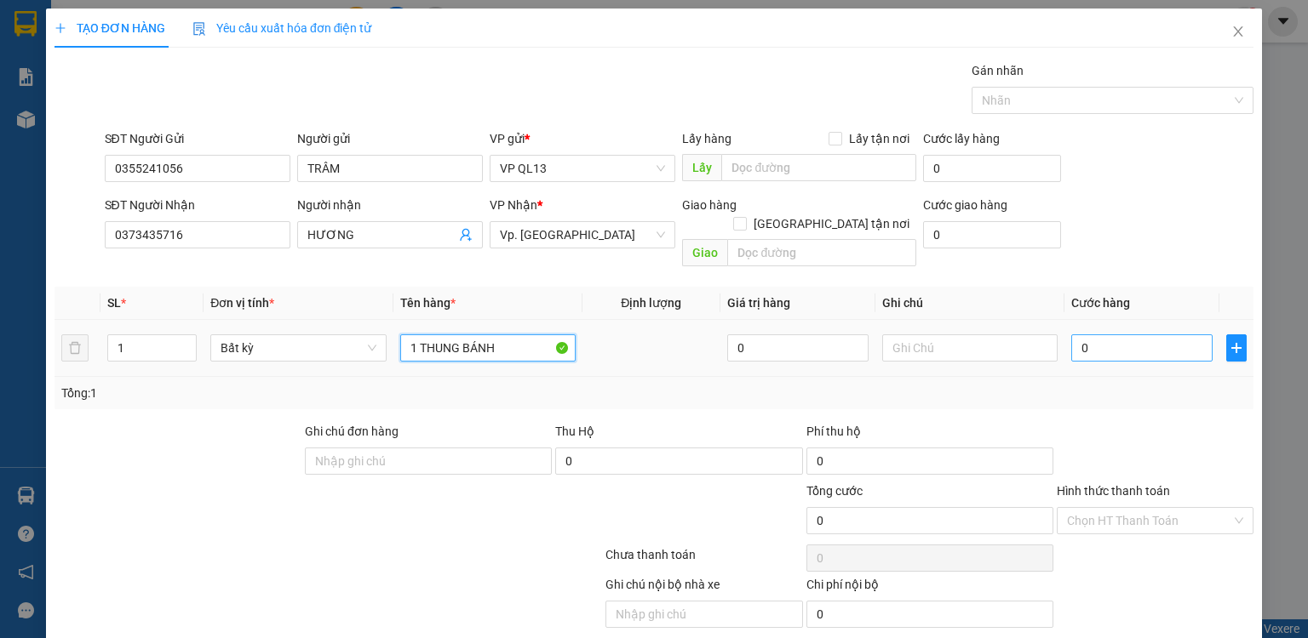
type input "1 THUNG BÁNH"
click at [1151, 335] on input "0" at bounding box center [1141, 348] width 141 height 27
type input "3"
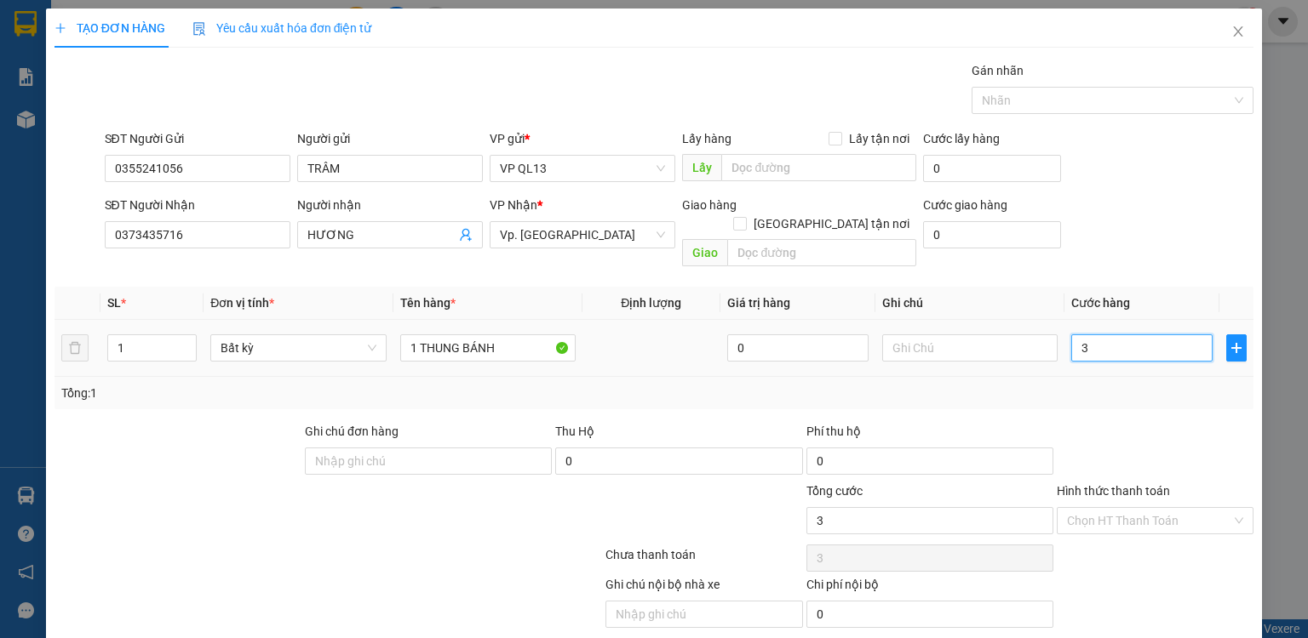
type input "30"
type input "30.000"
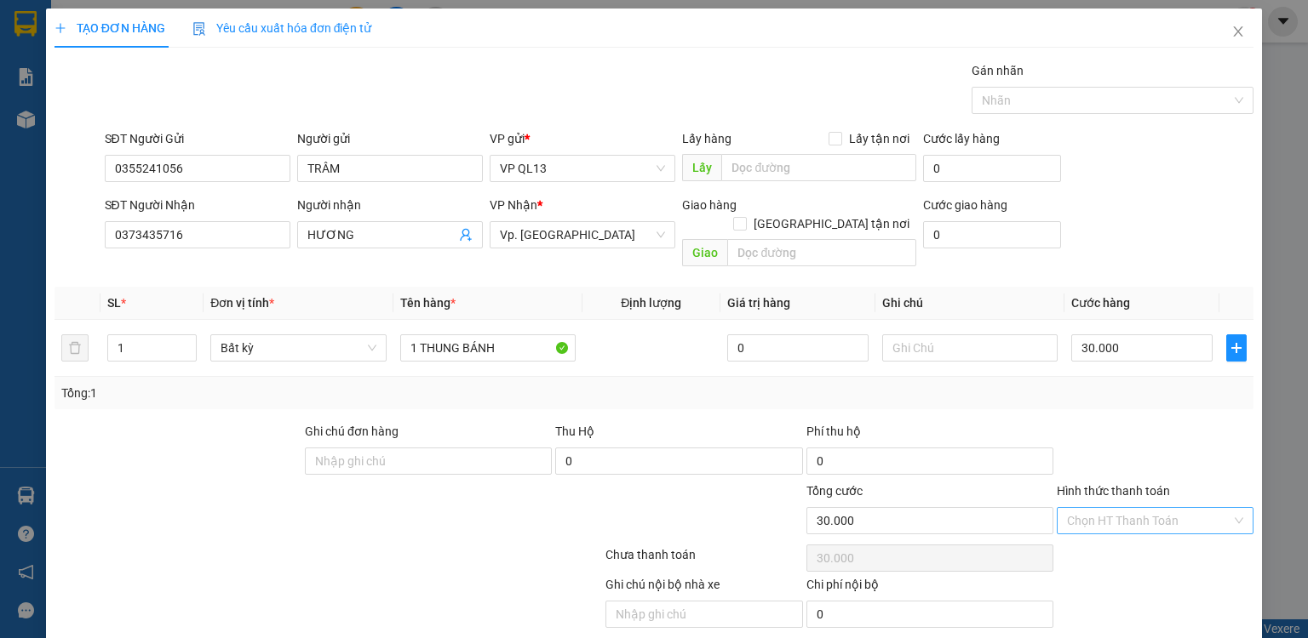
click at [1125, 508] on input "Hình thức thanh toán" at bounding box center [1149, 521] width 164 height 26
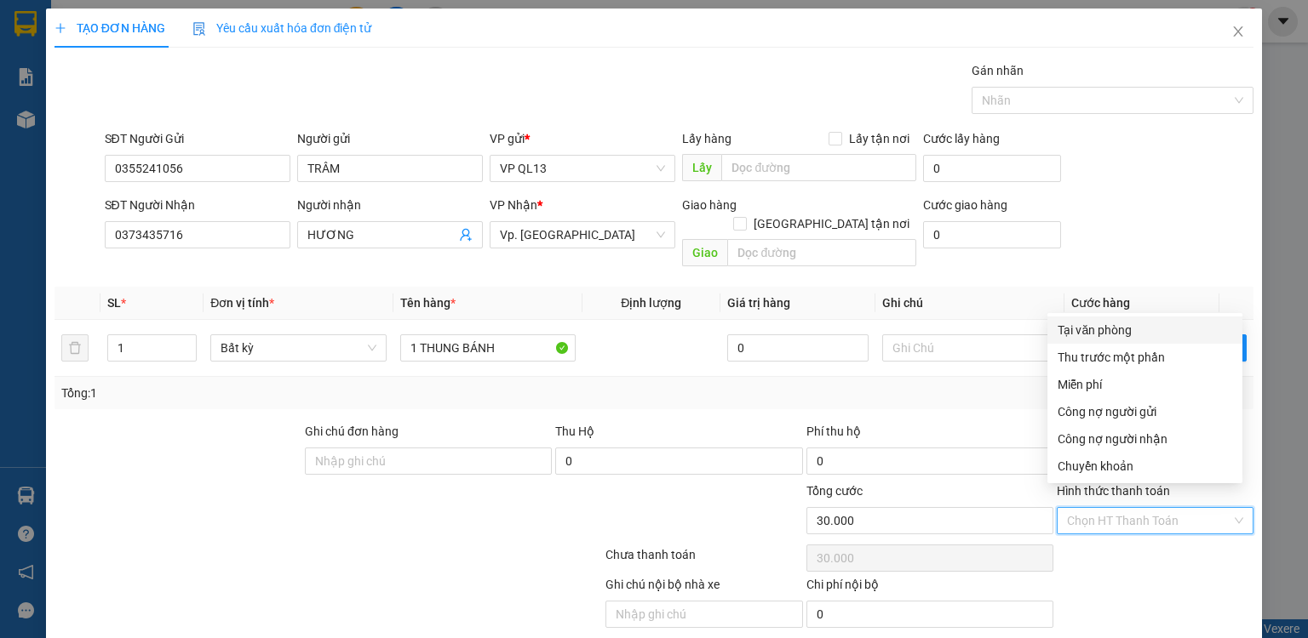
click at [1084, 335] on div "Tại văn phòng" at bounding box center [1144, 330] width 175 height 19
type input "0"
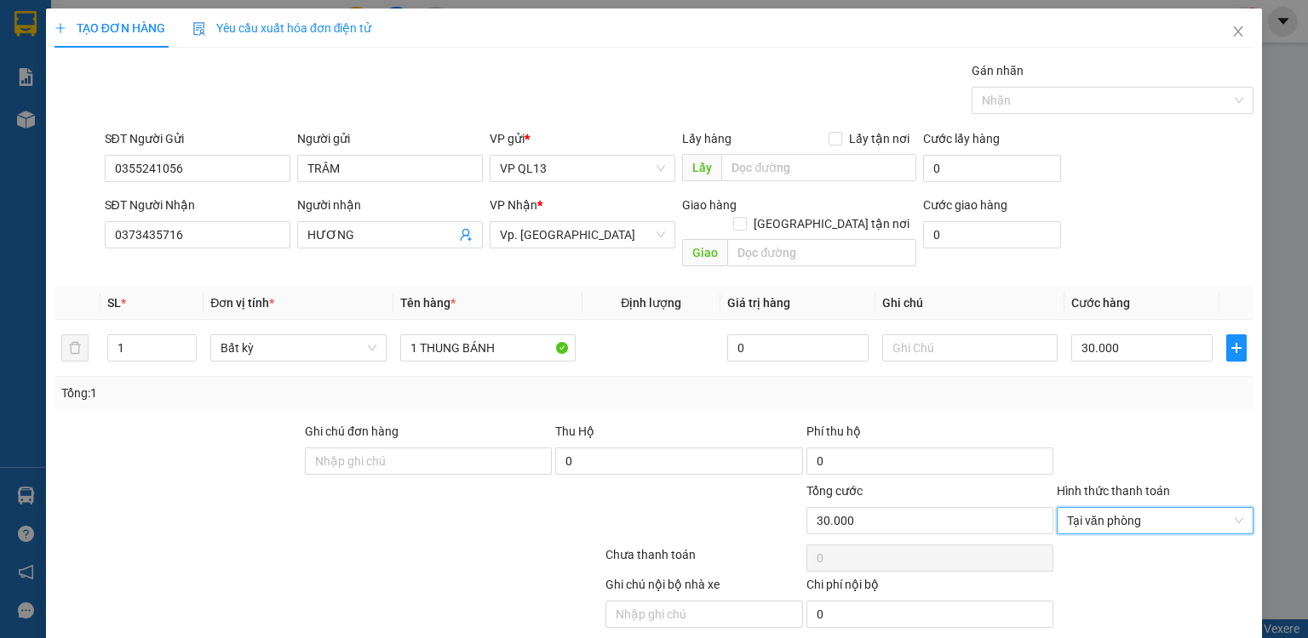
scroll to position [43, 0]
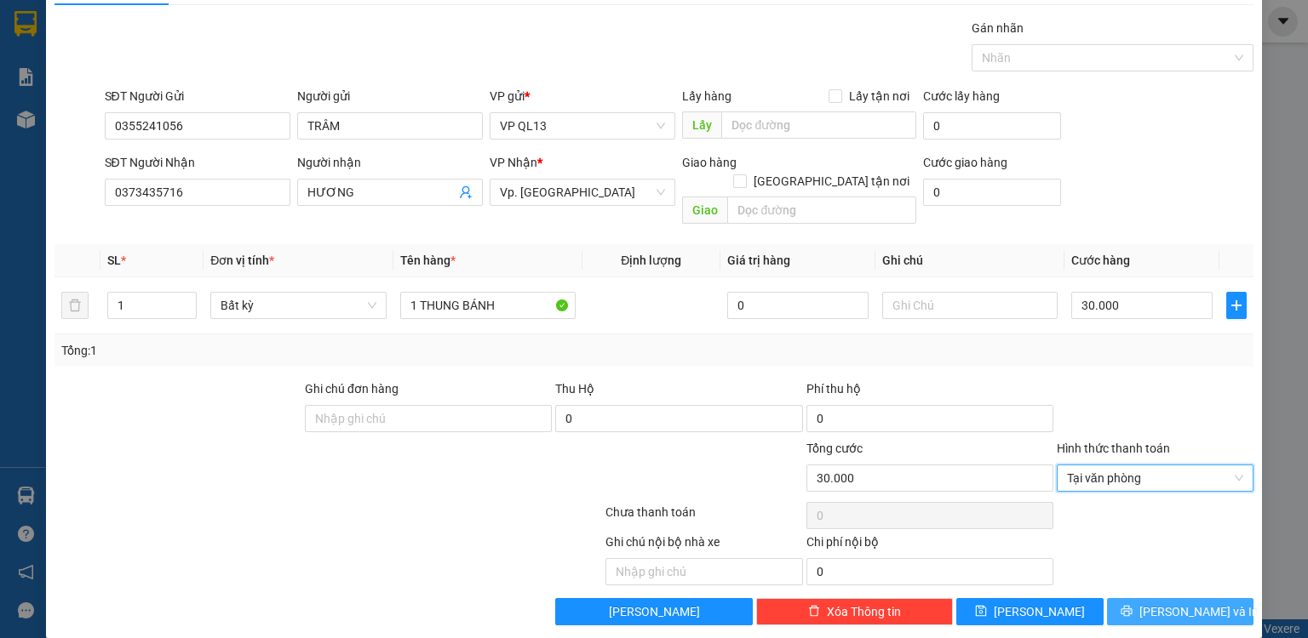
click at [1127, 598] on button "[PERSON_NAME] và In" at bounding box center [1180, 611] width 147 height 27
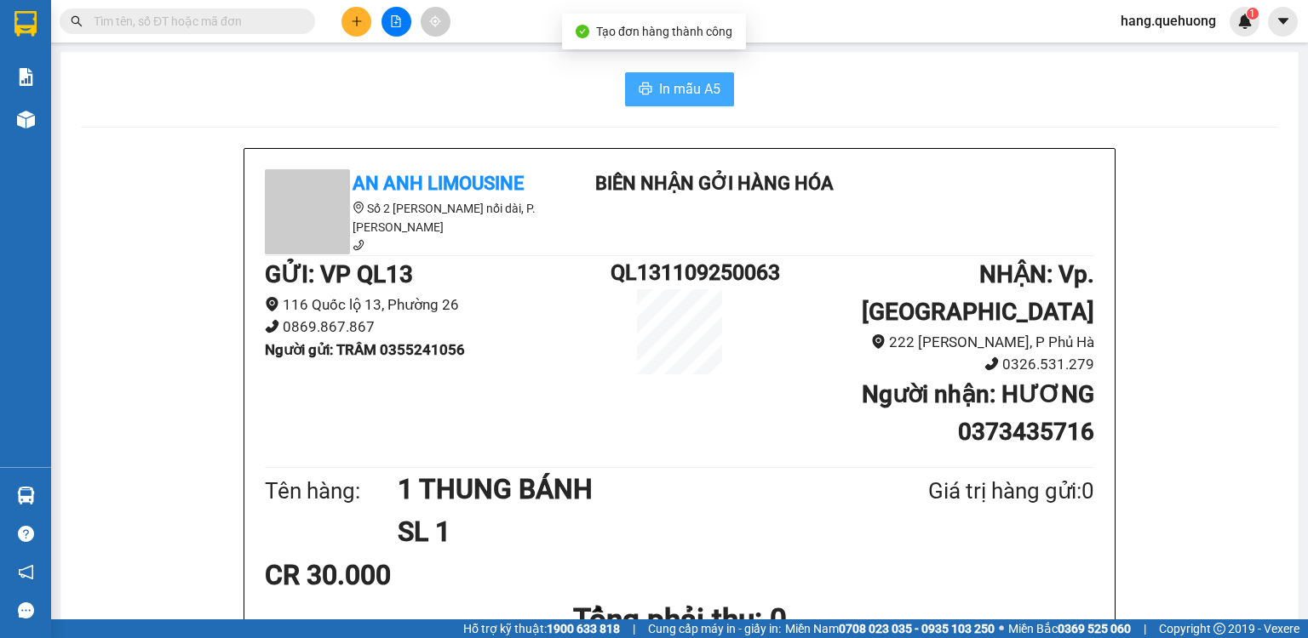
drag, startPoint x: 703, startPoint y: 82, endPoint x: 707, endPoint y: 94, distance: 12.4
click at [703, 82] on span "In mẫu A5" at bounding box center [689, 88] width 61 height 21
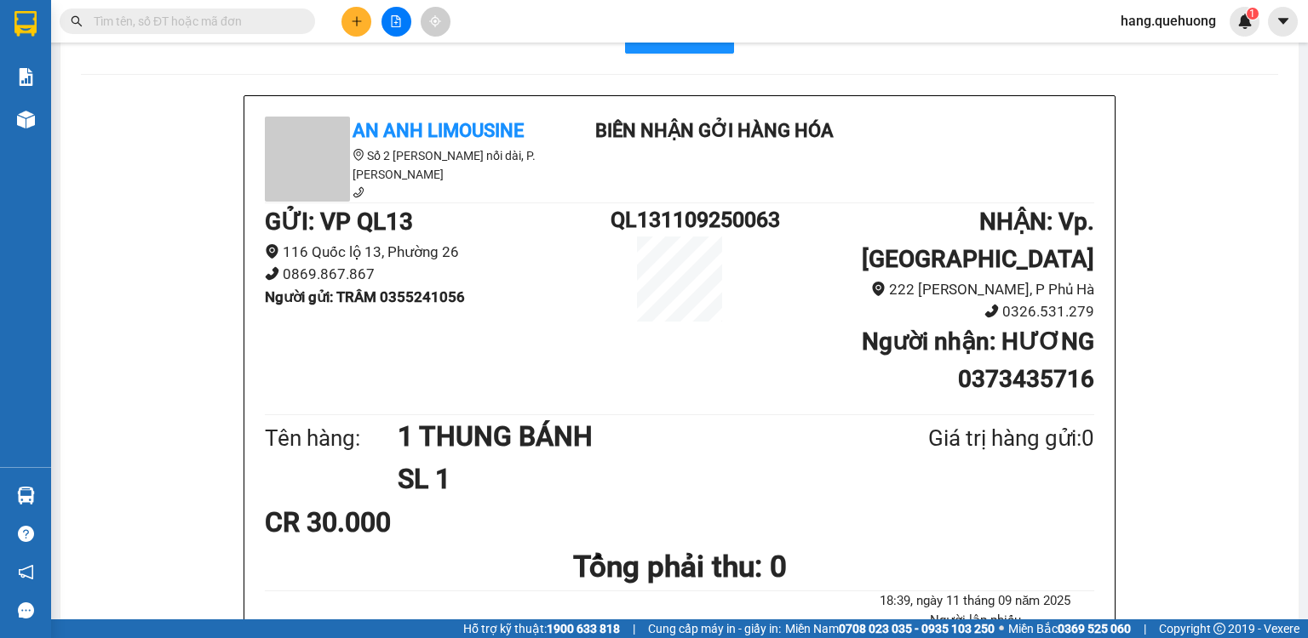
scroll to position [68, 0]
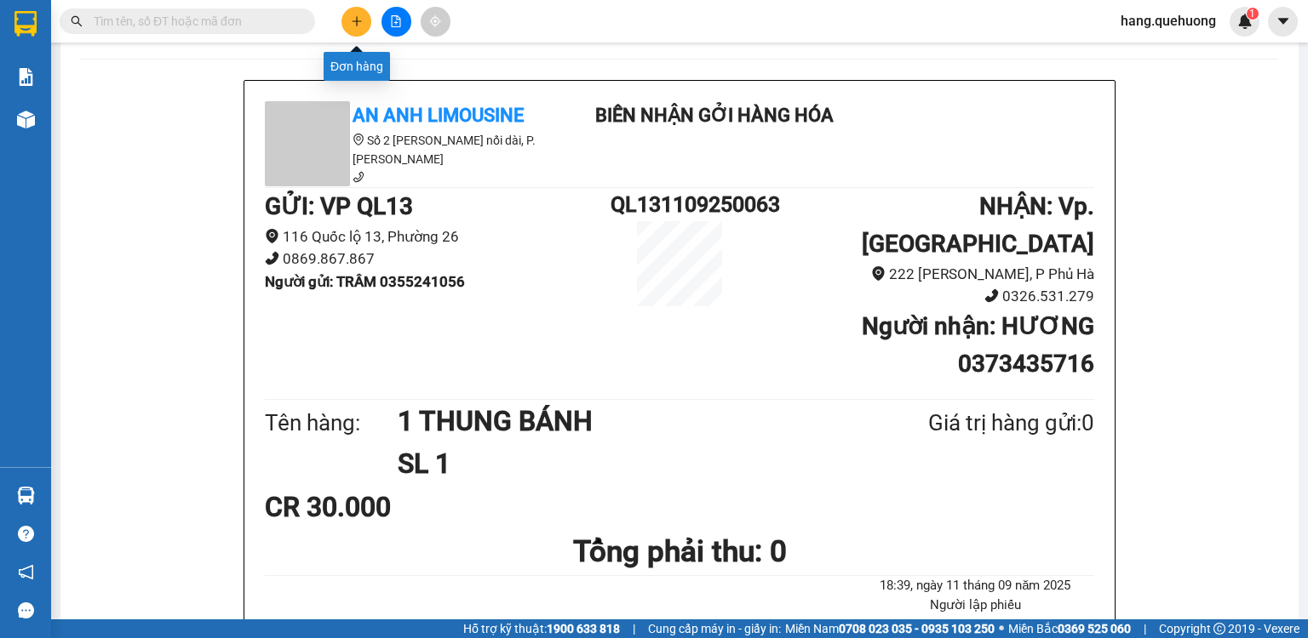
click at [352, 30] on button at bounding box center [356, 22] width 30 height 30
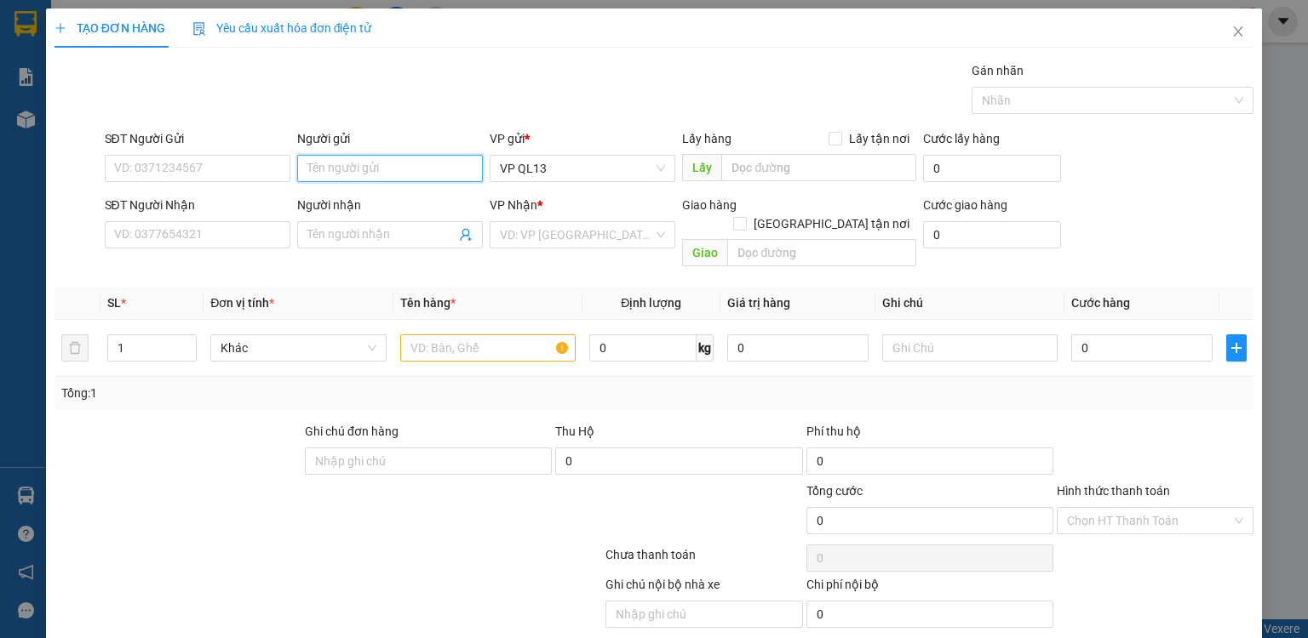
click at [367, 159] on input "Người gửi" at bounding box center [390, 168] width 186 height 27
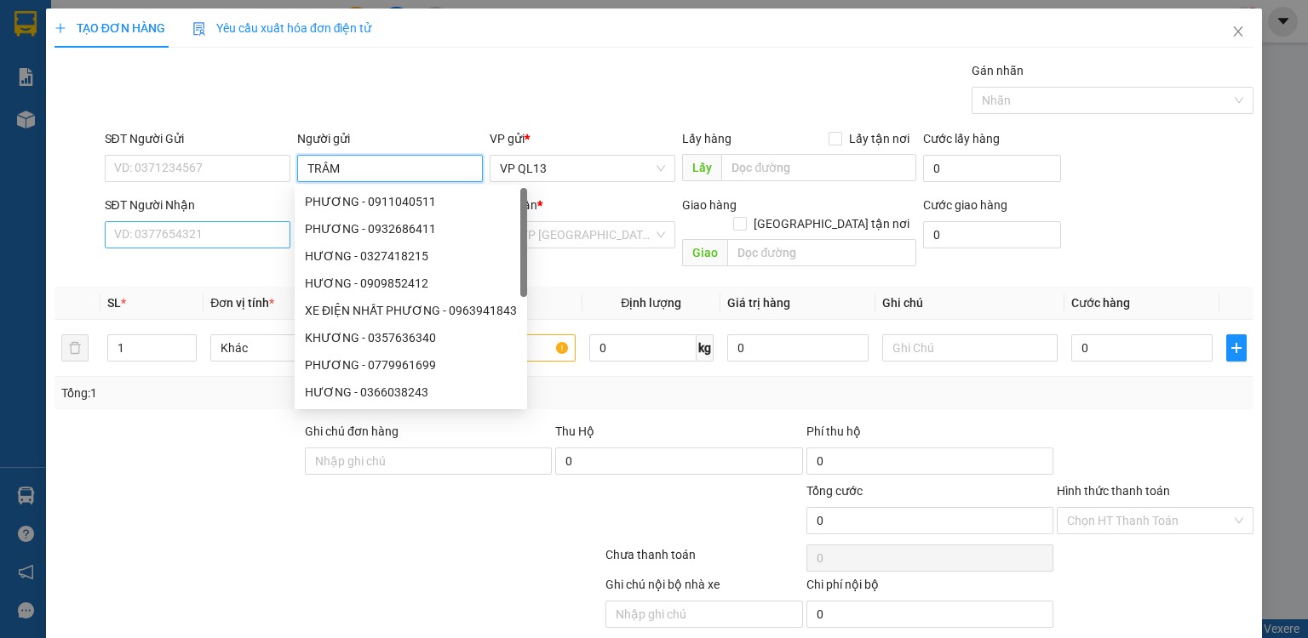
type input "TRÂM"
click at [129, 234] on input "SĐT Người Nhận" at bounding box center [198, 234] width 186 height 27
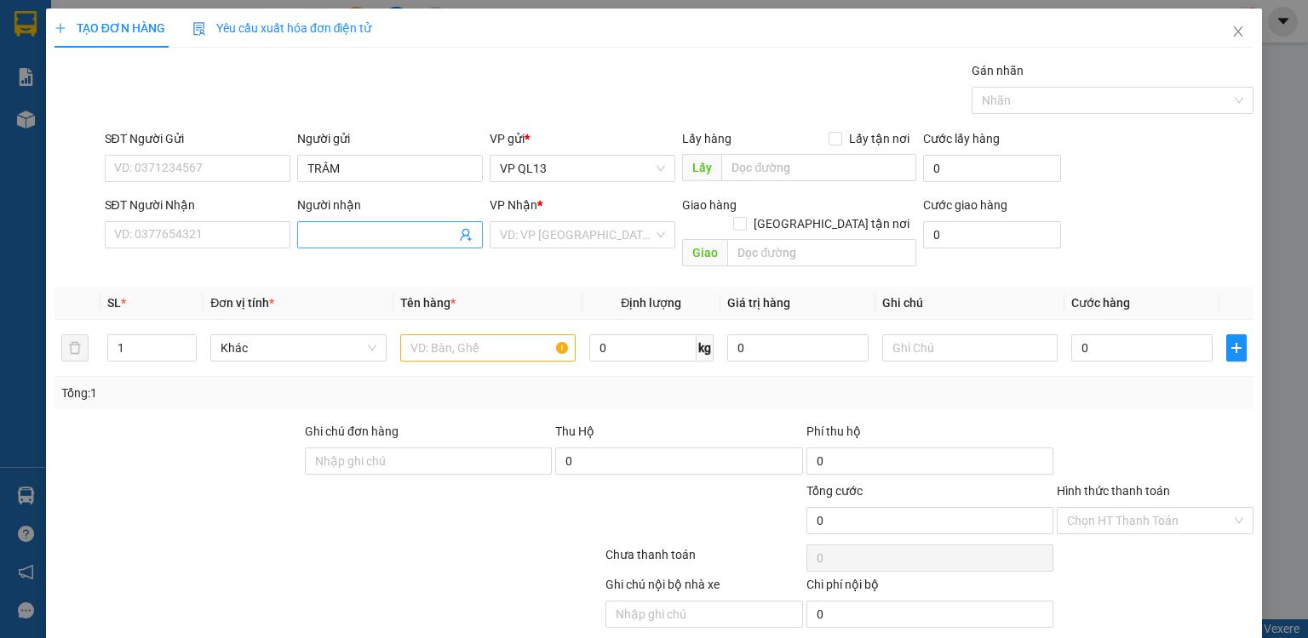
click at [352, 234] on input "Người nhận" at bounding box center [381, 235] width 148 height 19
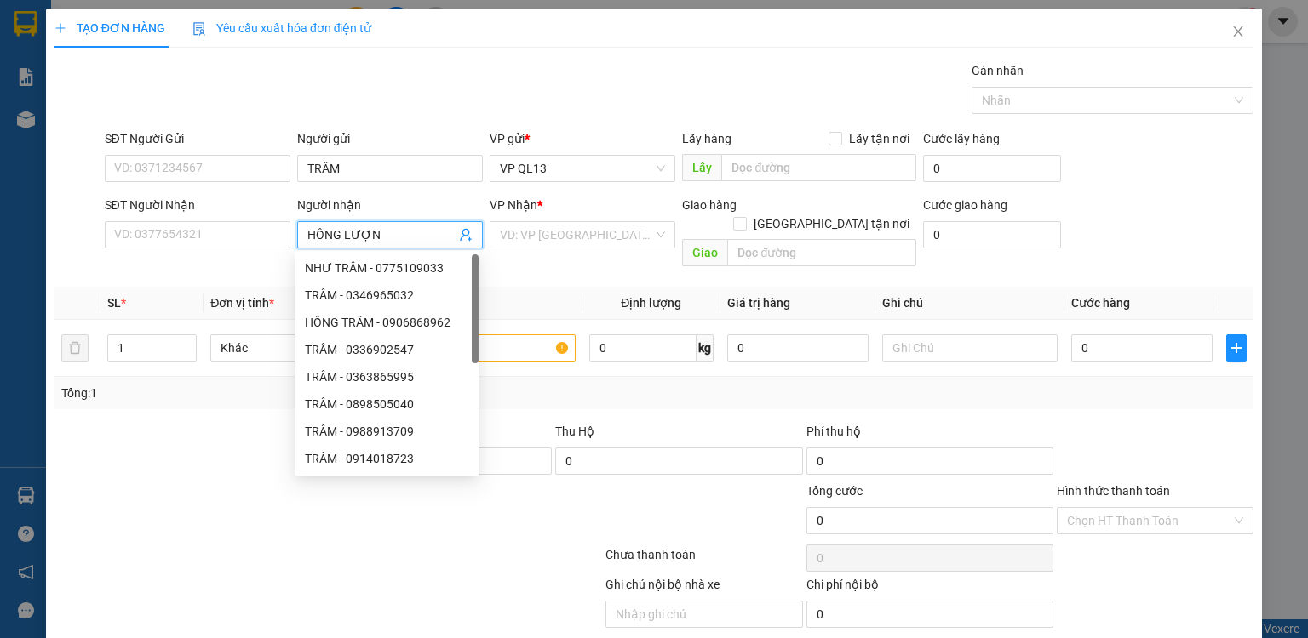
type input "HỒNG LƯỢNG"
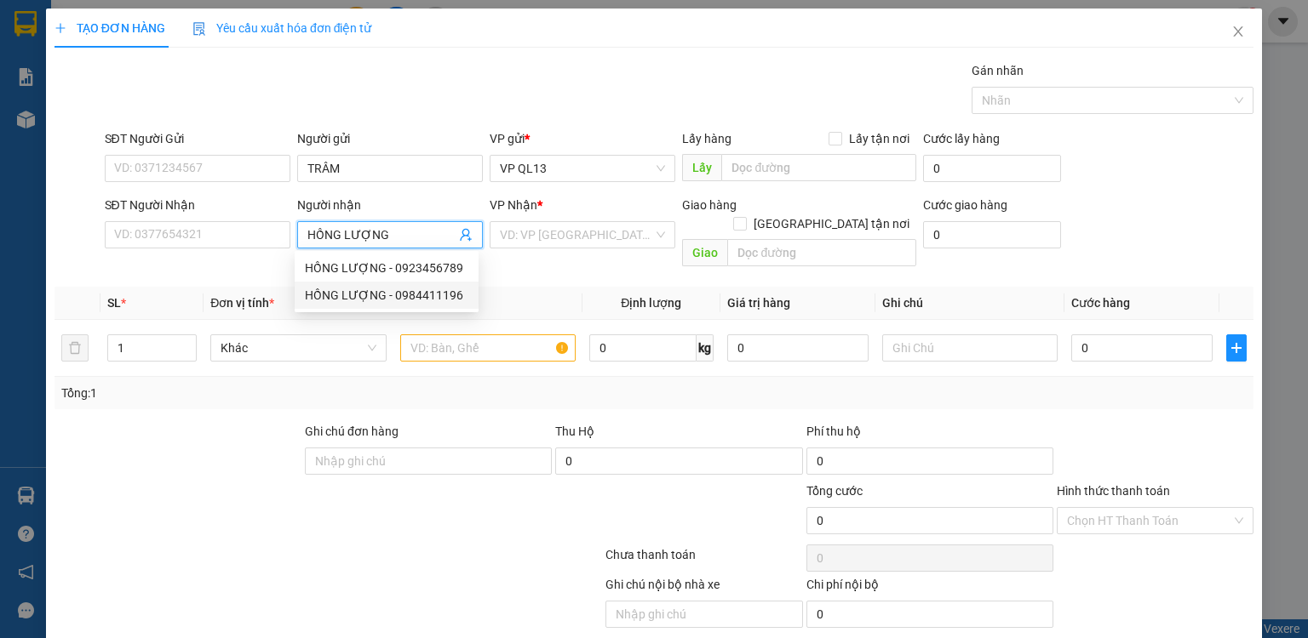
click at [388, 295] on div "HỒNG LƯỢNG - 0984411196" at bounding box center [386, 295] width 163 height 19
type input "0984411196"
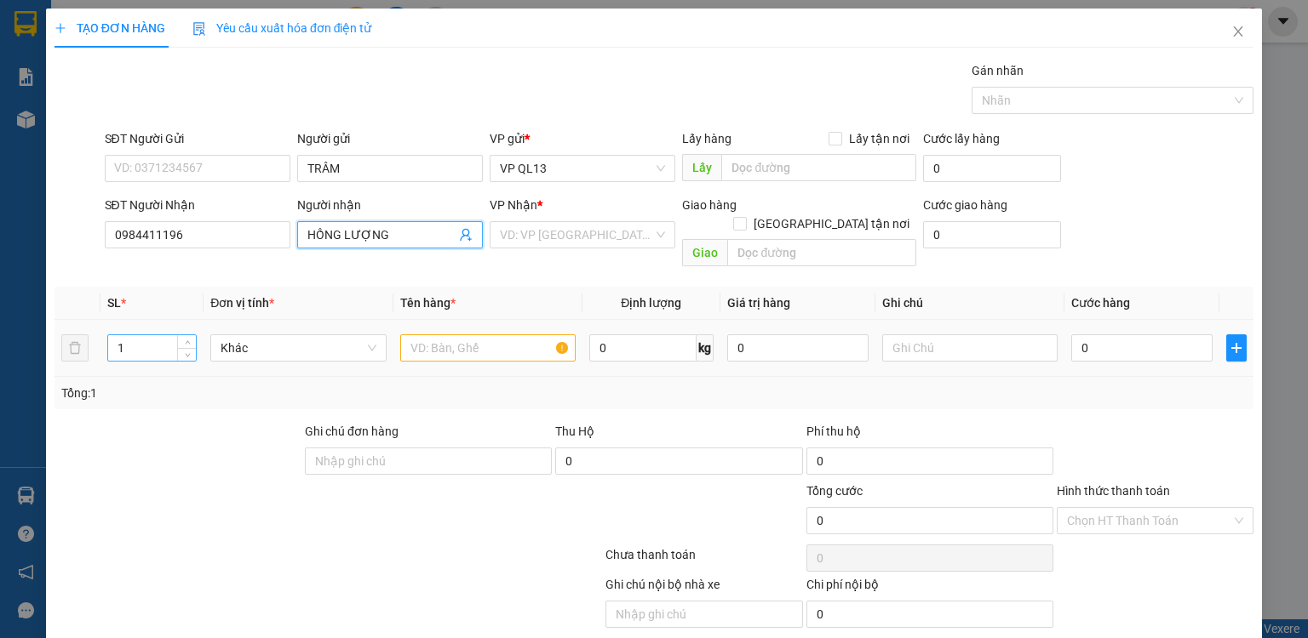
type input "HỒNG LƯỢNG"
click at [135, 335] on input "1" at bounding box center [152, 348] width 88 height 26
type input "2"
click at [452, 335] on input "text" at bounding box center [487, 348] width 175 height 27
click at [538, 226] on input "search" at bounding box center [576, 235] width 153 height 26
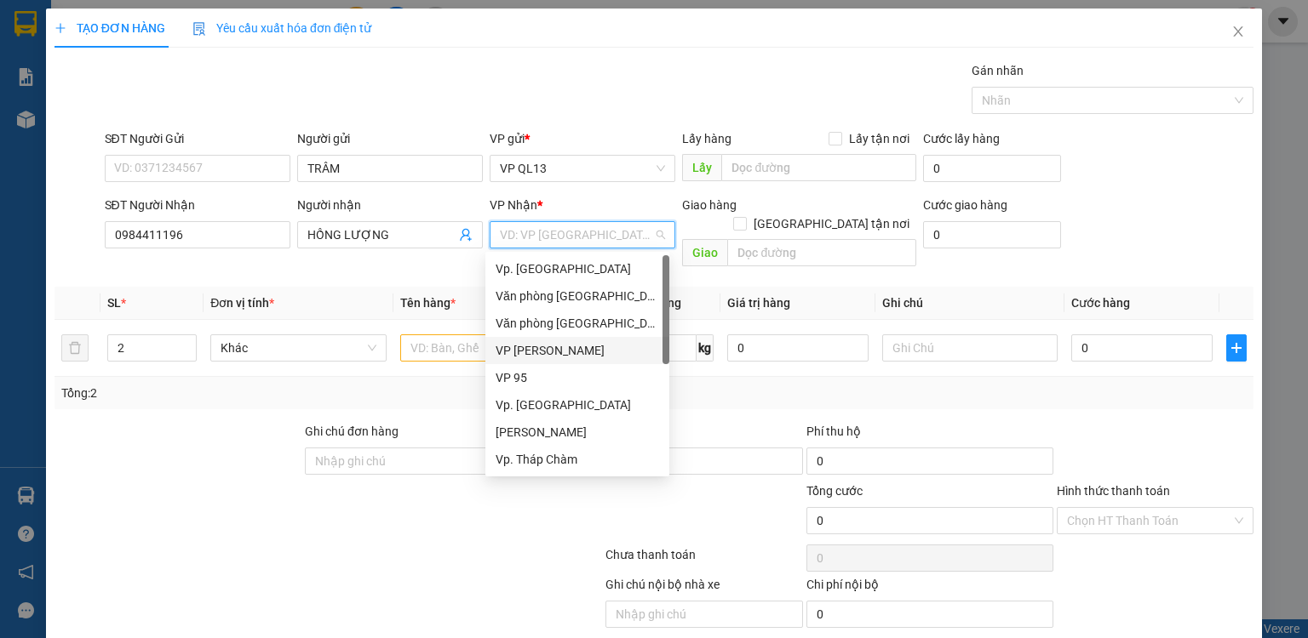
scroll to position [136, 0]
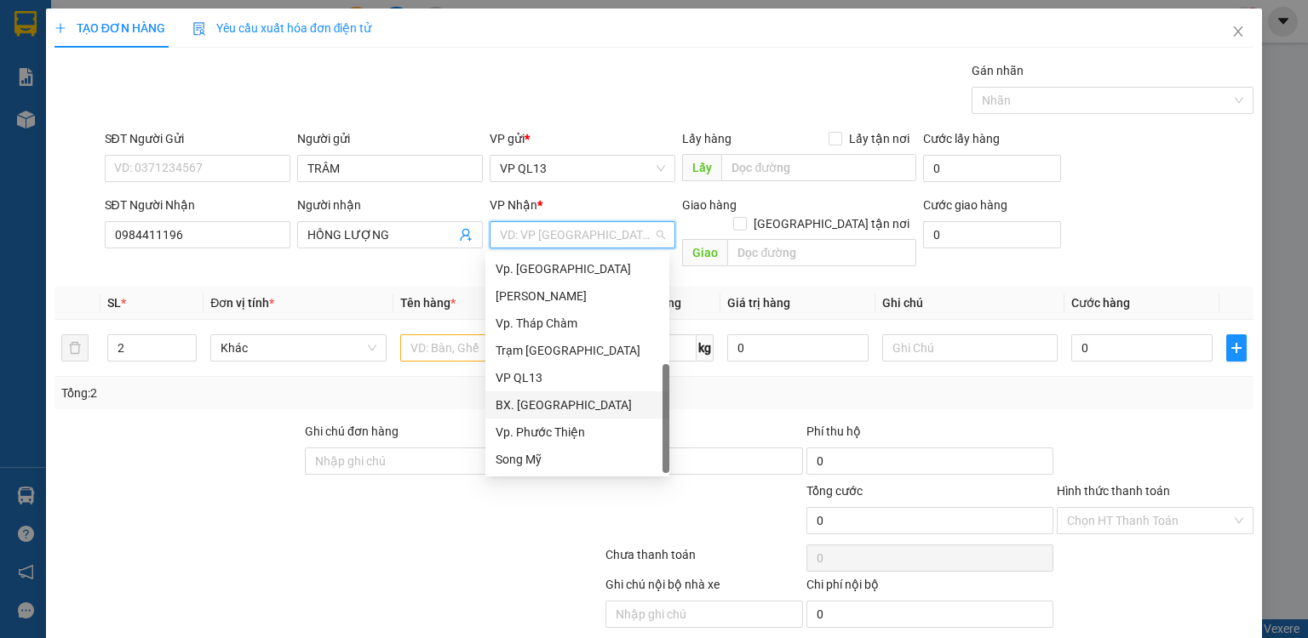
click at [537, 407] on div "BX. [GEOGRAPHIC_DATA]" at bounding box center [576, 405] width 163 height 19
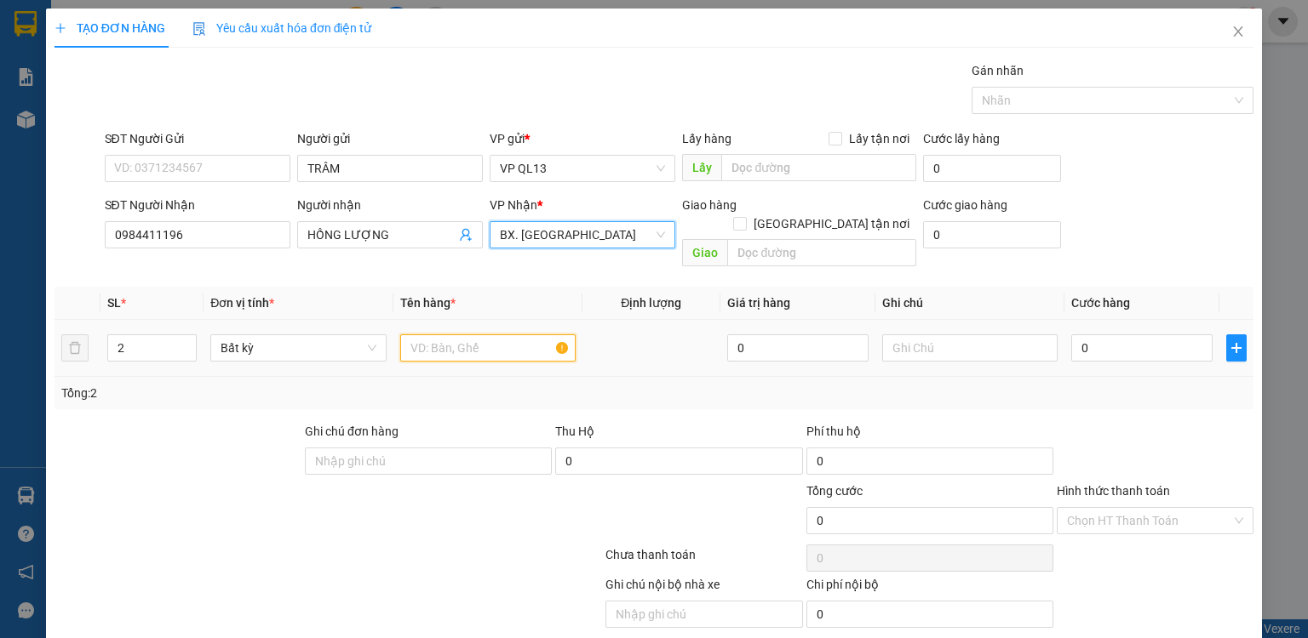
click at [426, 335] on input "text" at bounding box center [487, 348] width 175 height 27
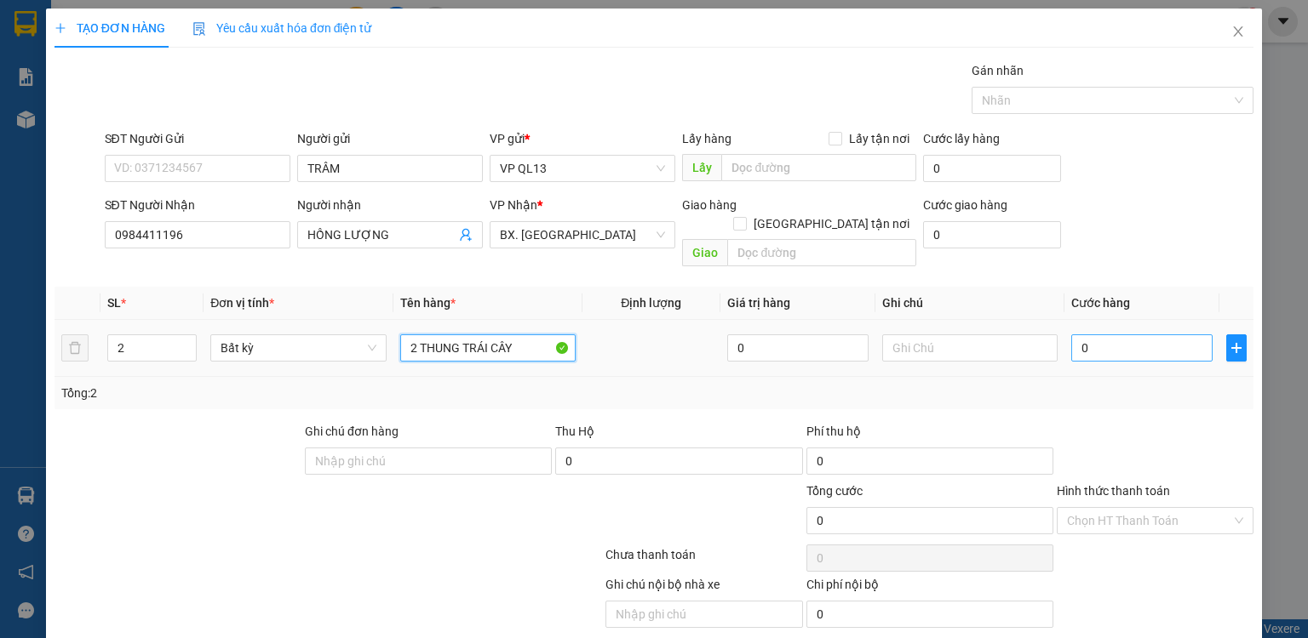
type input "2 THUNG TRÁI CÂY"
click at [1127, 335] on input "0" at bounding box center [1141, 348] width 141 height 27
type input "1"
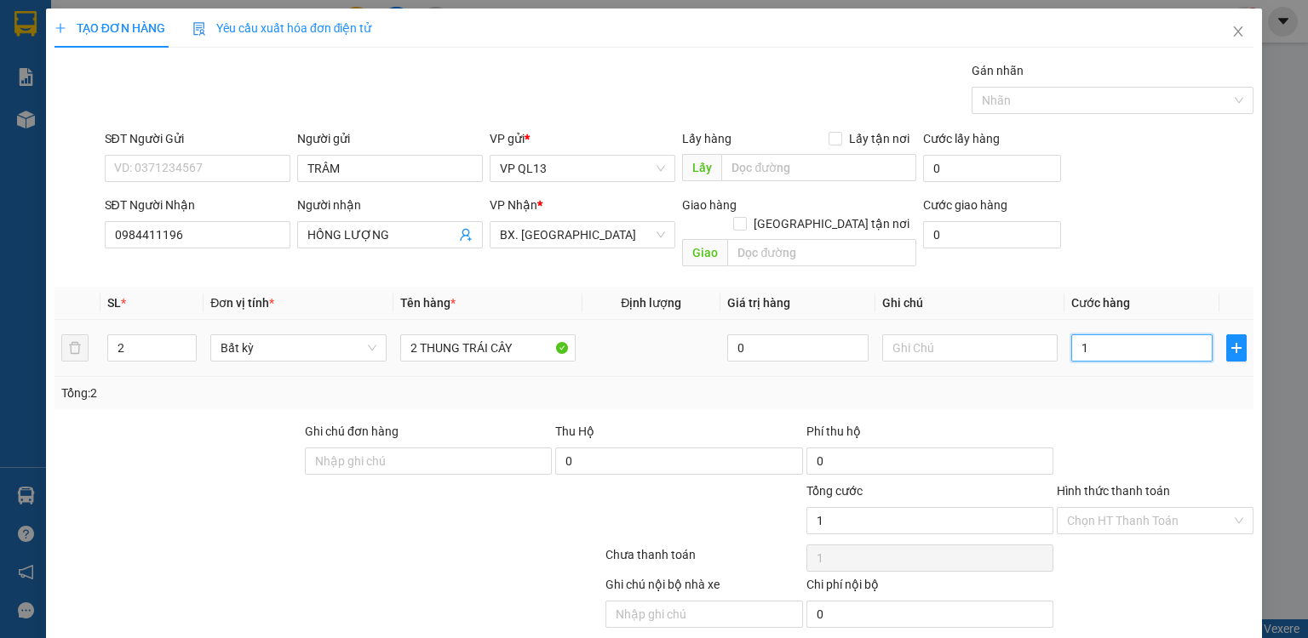
type input "10"
type input "100"
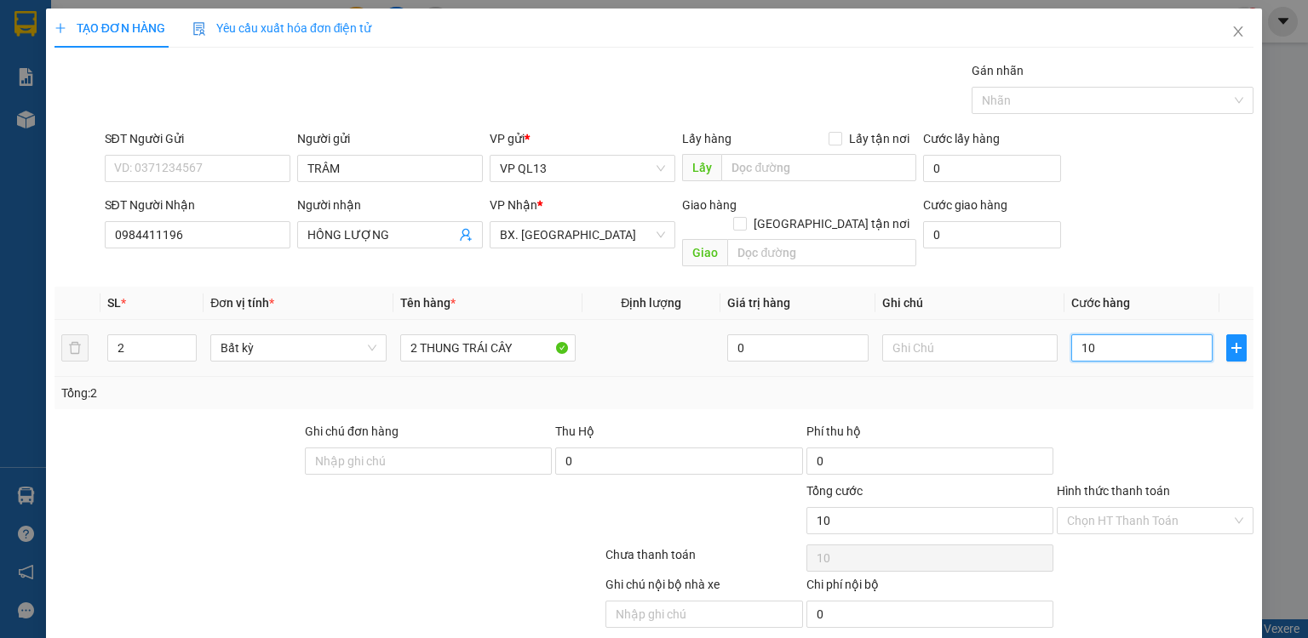
type input "100"
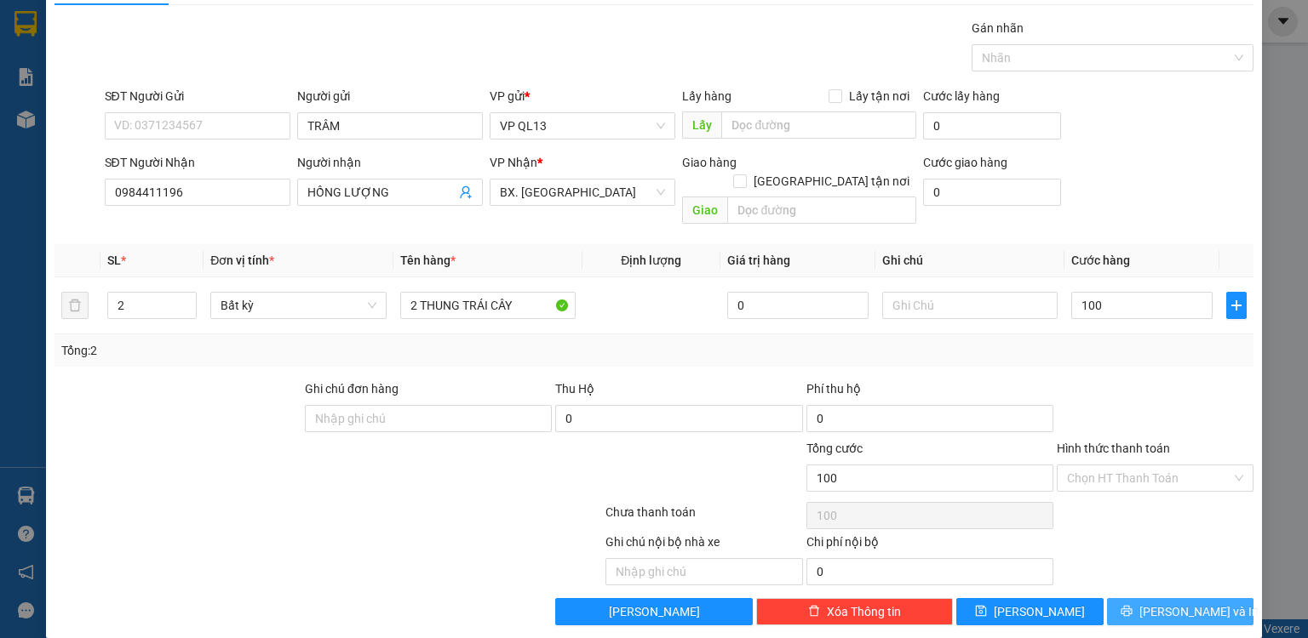
type input "100.000"
click at [1149, 598] on button "[PERSON_NAME] và In" at bounding box center [1180, 611] width 147 height 27
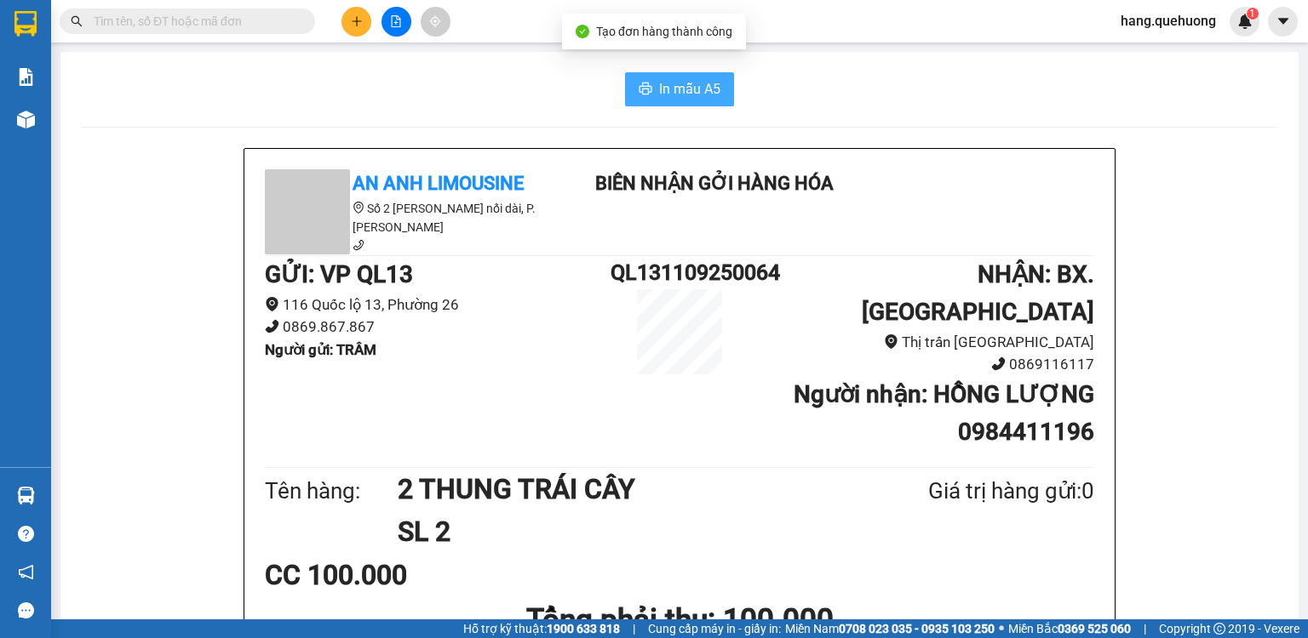
click at [646, 91] on button "In mẫu A5" at bounding box center [679, 89] width 109 height 34
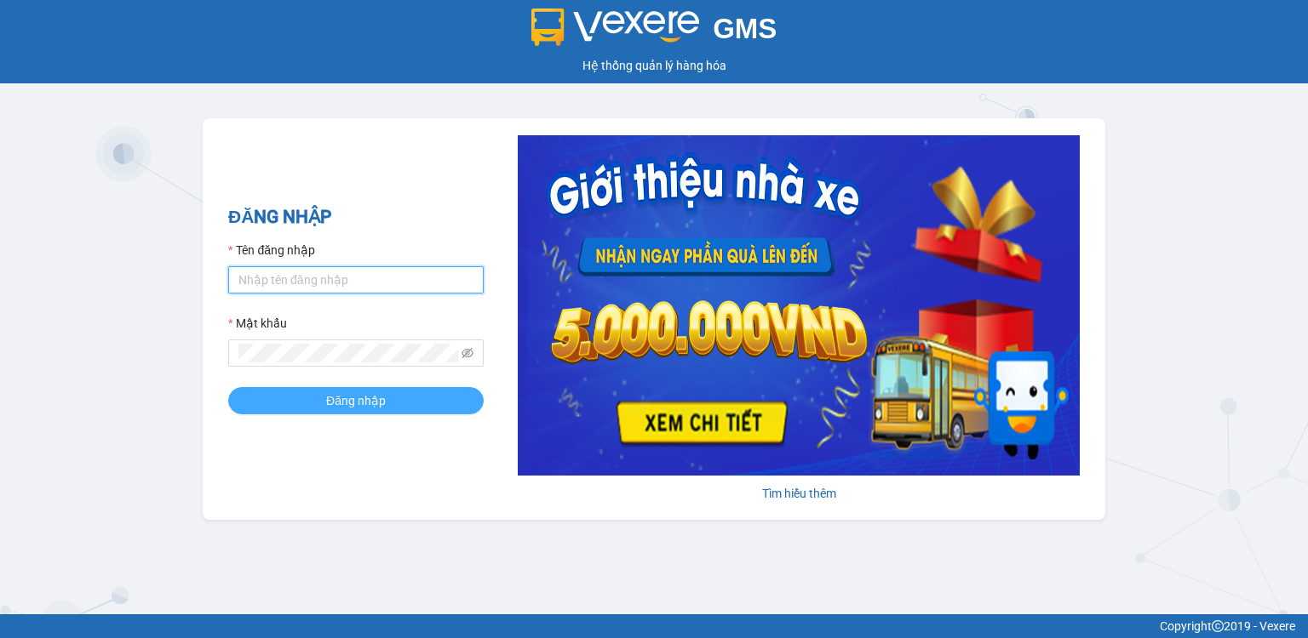
type input "hang.quehuong"
click at [372, 402] on span "Đăng nhập" at bounding box center [356, 401] width 60 height 19
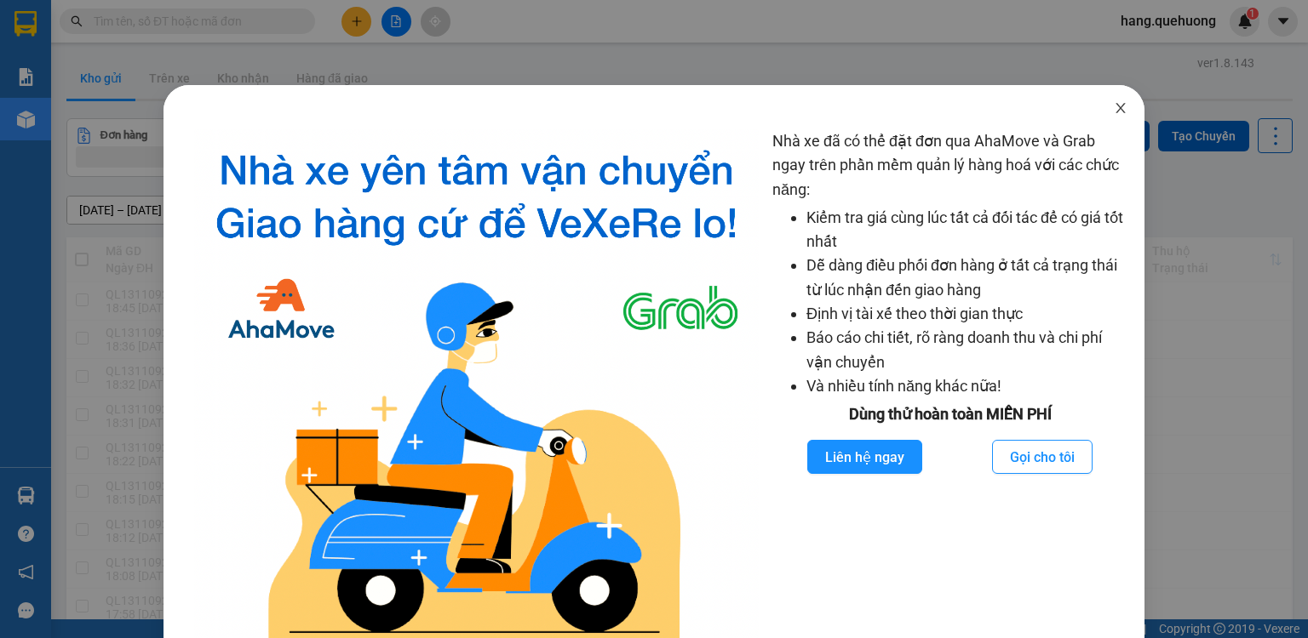
click at [1120, 115] on span "Close" at bounding box center [1120, 109] width 48 height 48
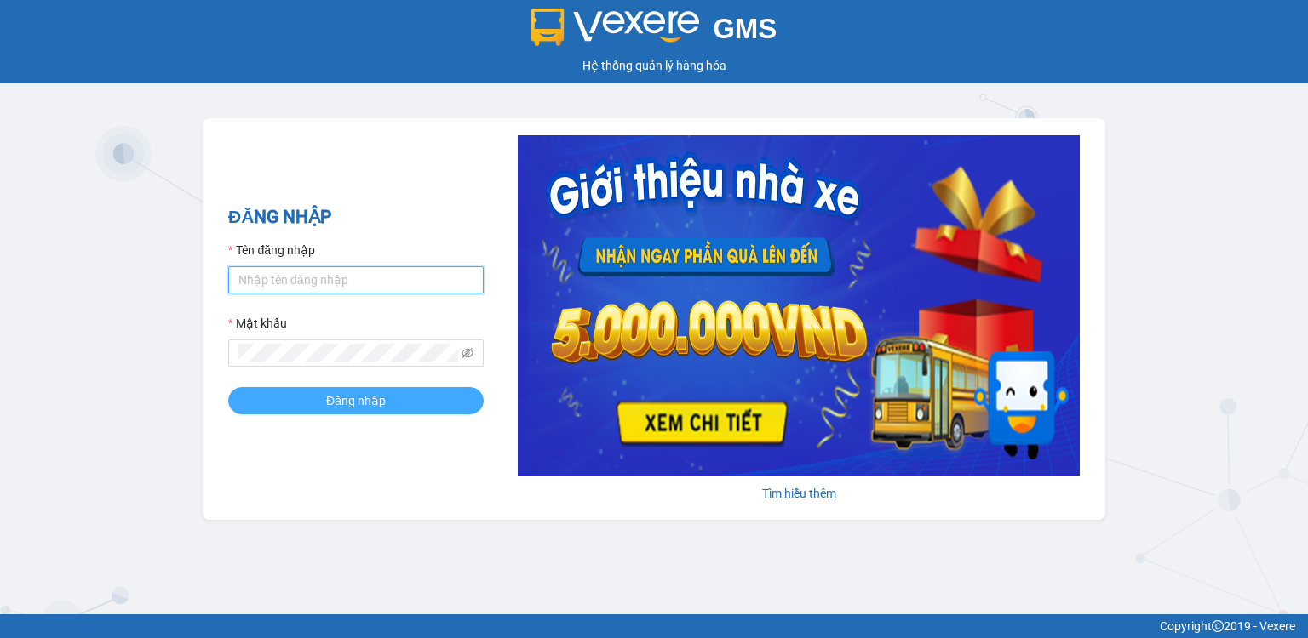
type input "hang.quehuong"
drag, startPoint x: 388, startPoint y: 407, endPoint x: 375, endPoint y: 407, distance: 13.6
click at [385, 407] on button "Đăng nhập" at bounding box center [355, 400] width 255 height 27
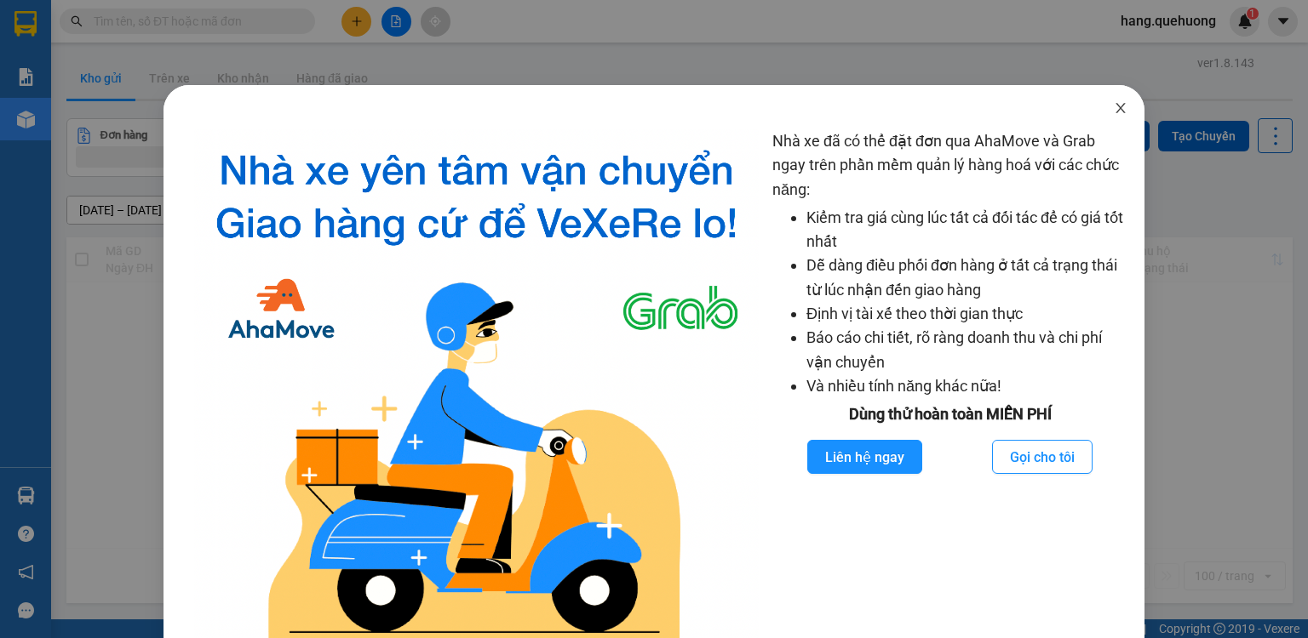
click at [1113, 109] on icon "close" at bounding box center [1120, 108] width 14 height 14
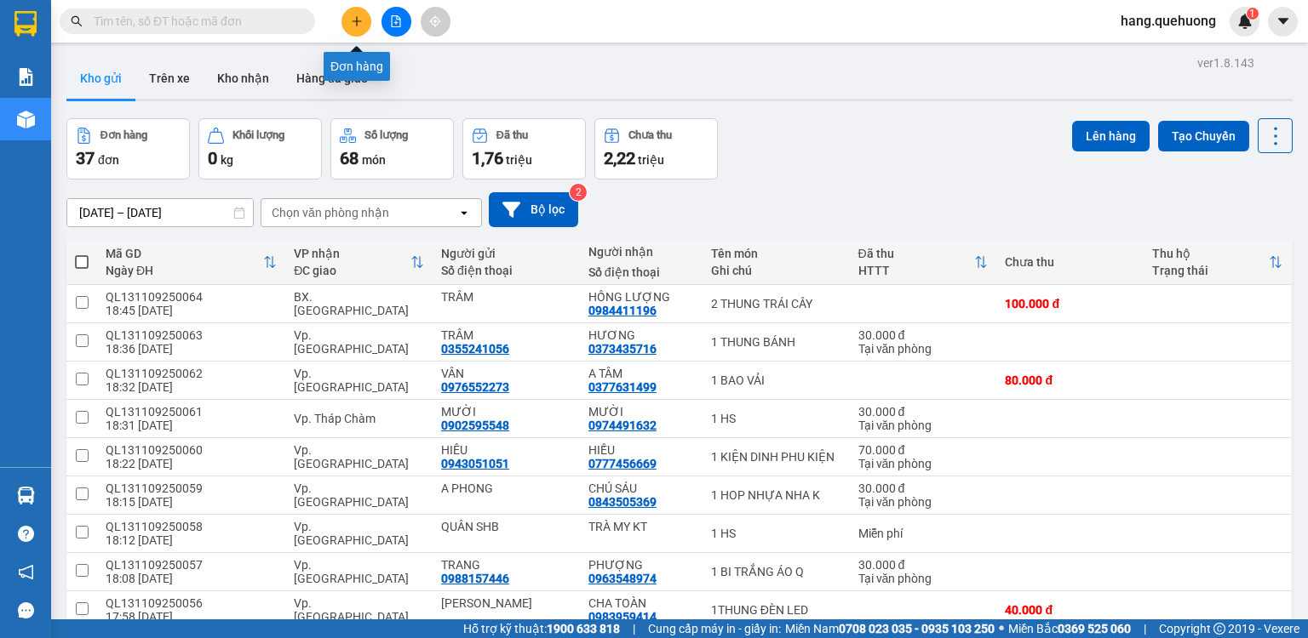
click at [363, 24] on button at bounding box center [356, 22] width 30 height 30
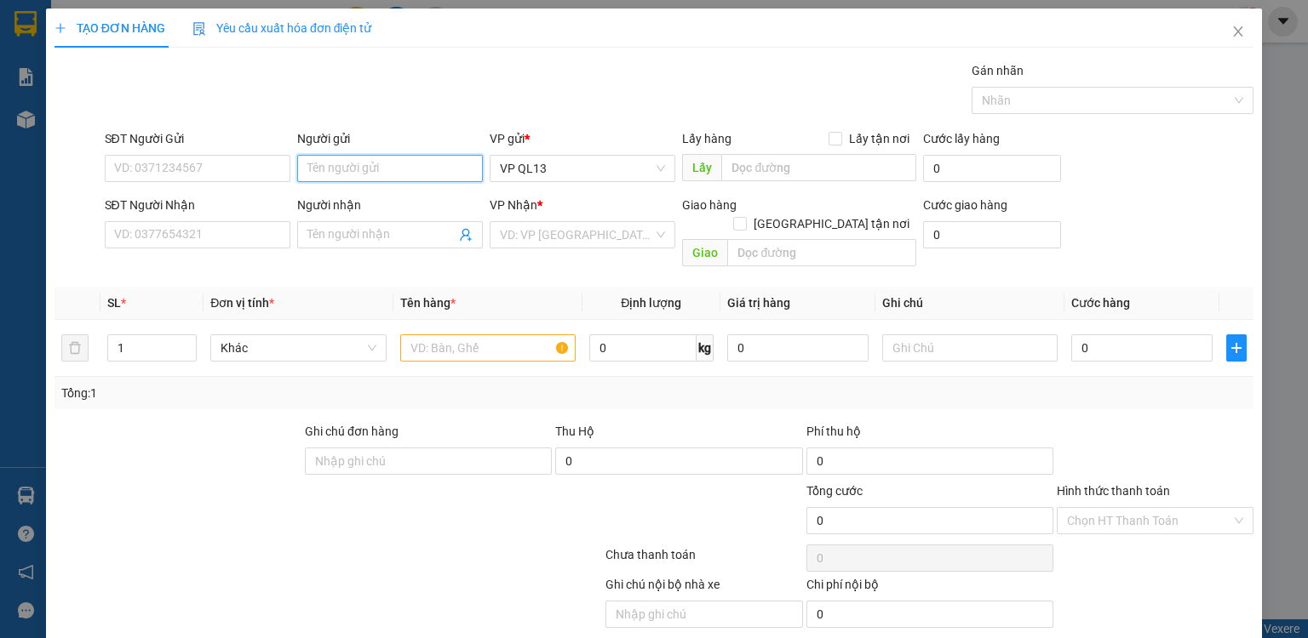
click at [392, 158] on input "Người gửi" at bounding box center [390, 168] width 186 height 27
type input "T"
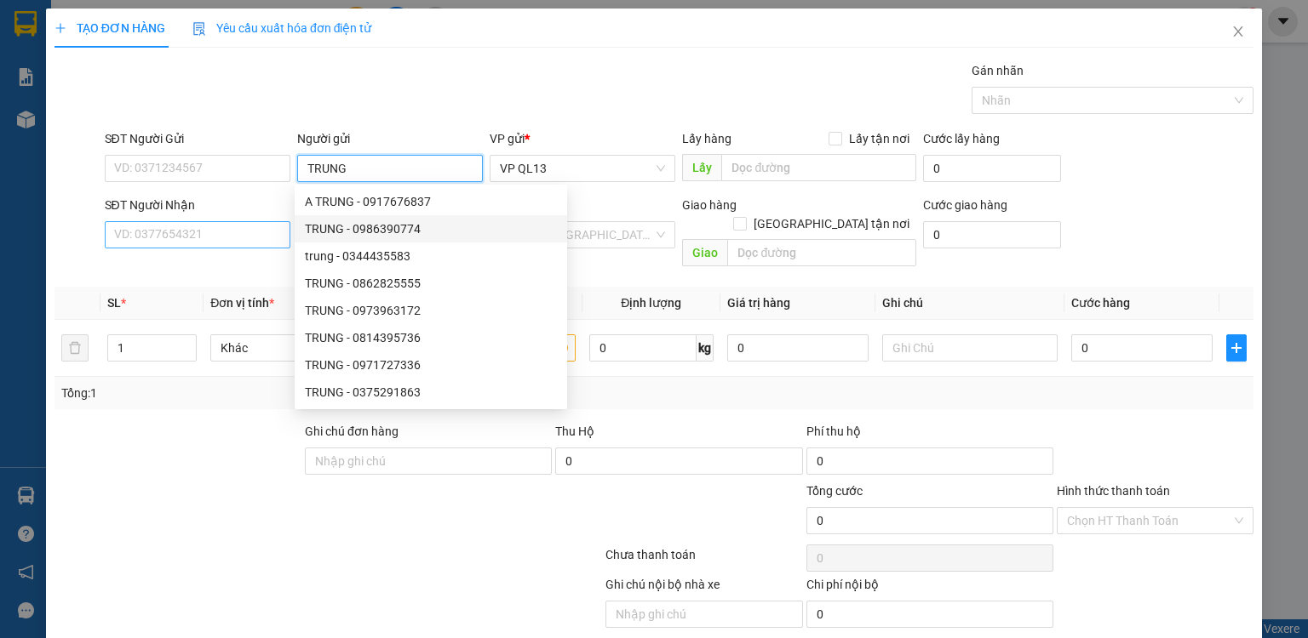
type input "TRUNG"
click at [177, 239] on input "SĐT Người Nhận" at bounding box center [198, 234] width 186 height 27
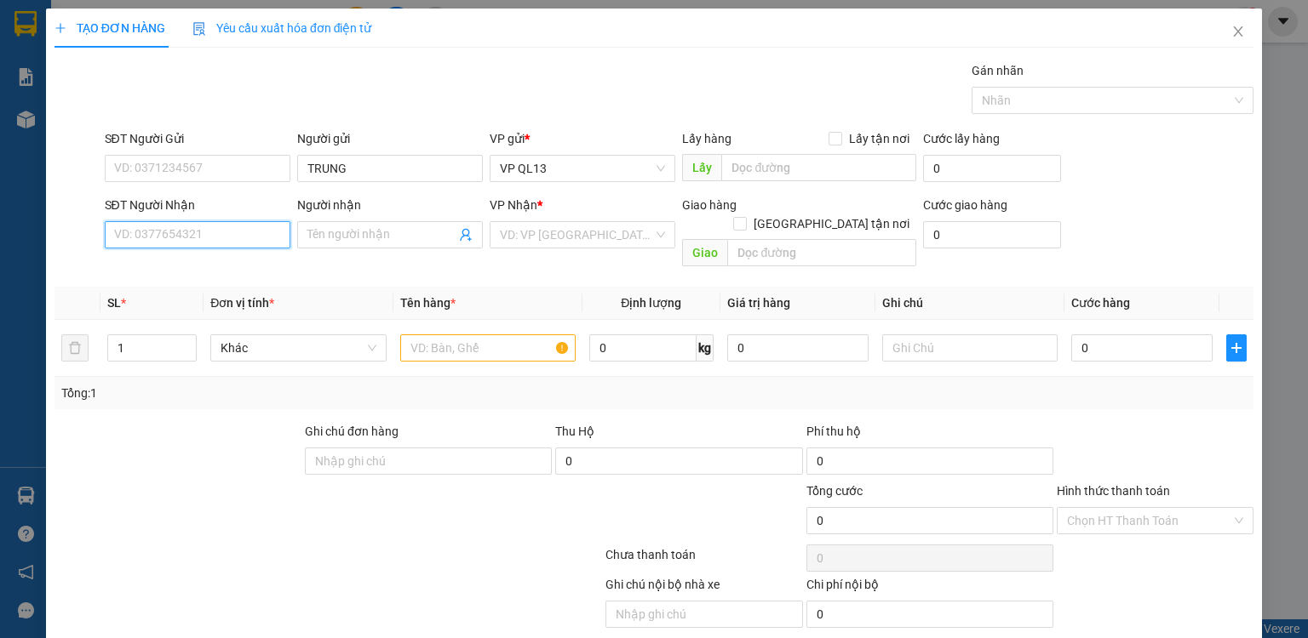
click at [177, 239] on input "SĐT Người Nhận" at bounding box center [198, 234] width 186 height 27
click at [192, 234] on input "SĐT Người Nhận" at bounding box center [198, 234] width 186 height 27
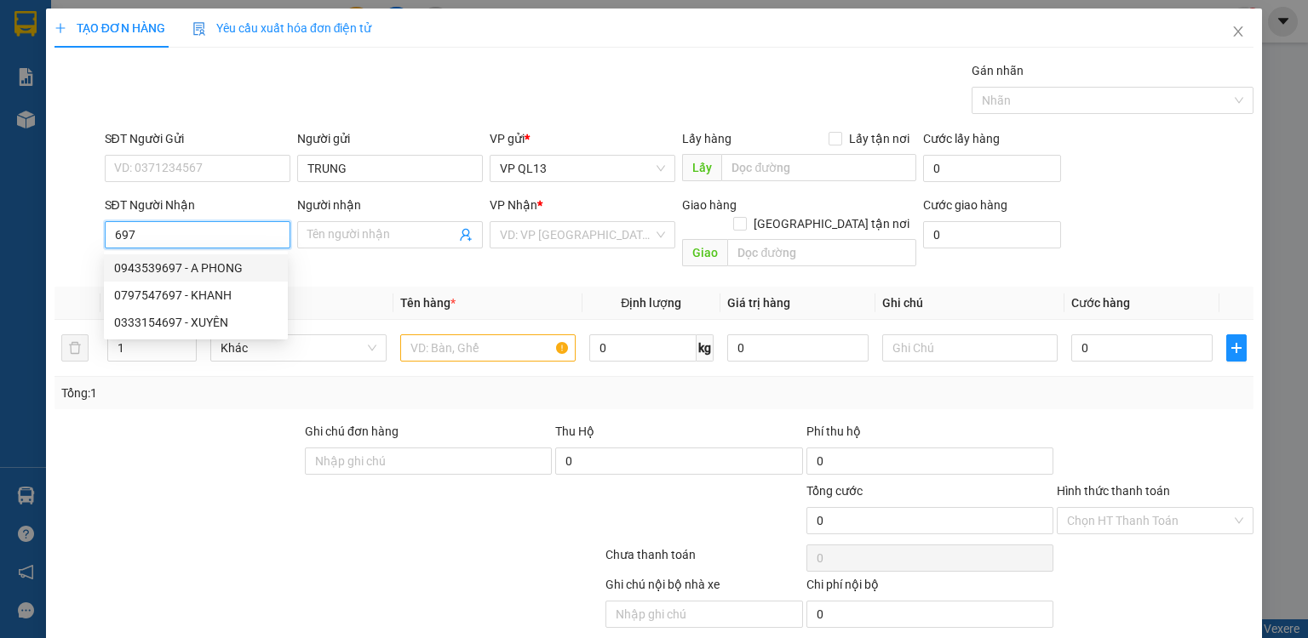
click at [197, 272] on div "0943539697 - A PHONG" at bounding box center [195, 268] width 163 height 19
type input "0943539697"
type input "A PHONG"
type input "40.000"
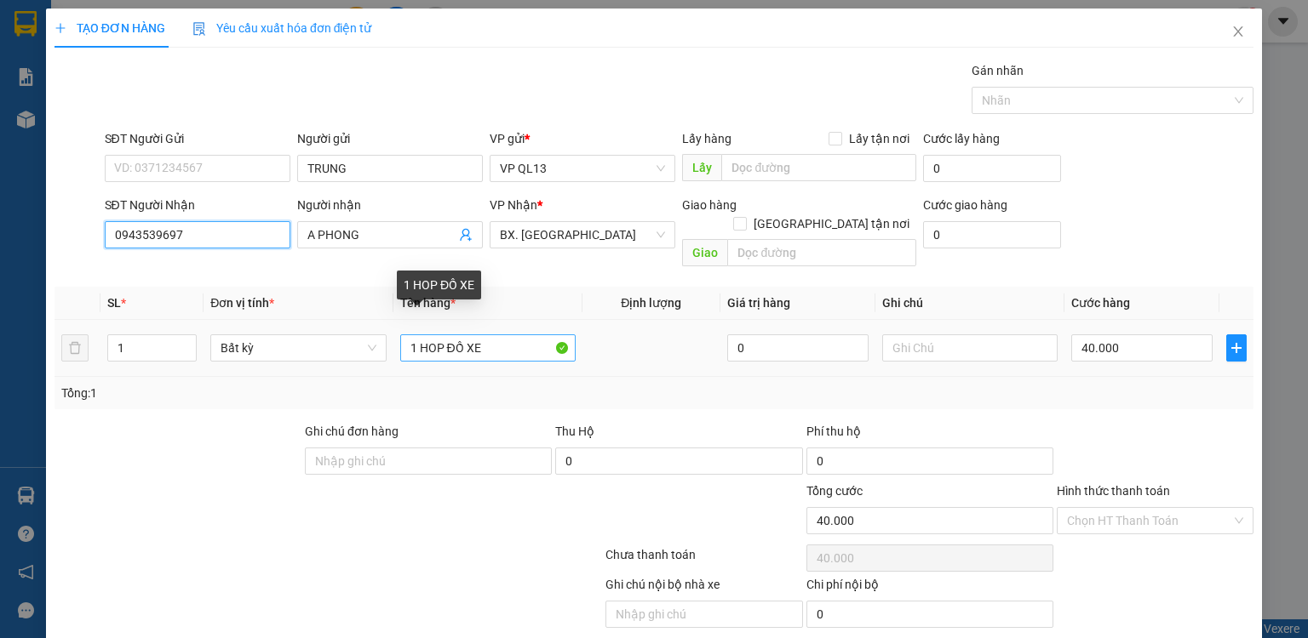
type input "0943539697"
click at [514, 338] on input "1 HOP ĐỒ XE" at bounding box center [487, 348] width 175 height 27
type input "1"
type input "1THUNG ĐEN ĐỒ XE"
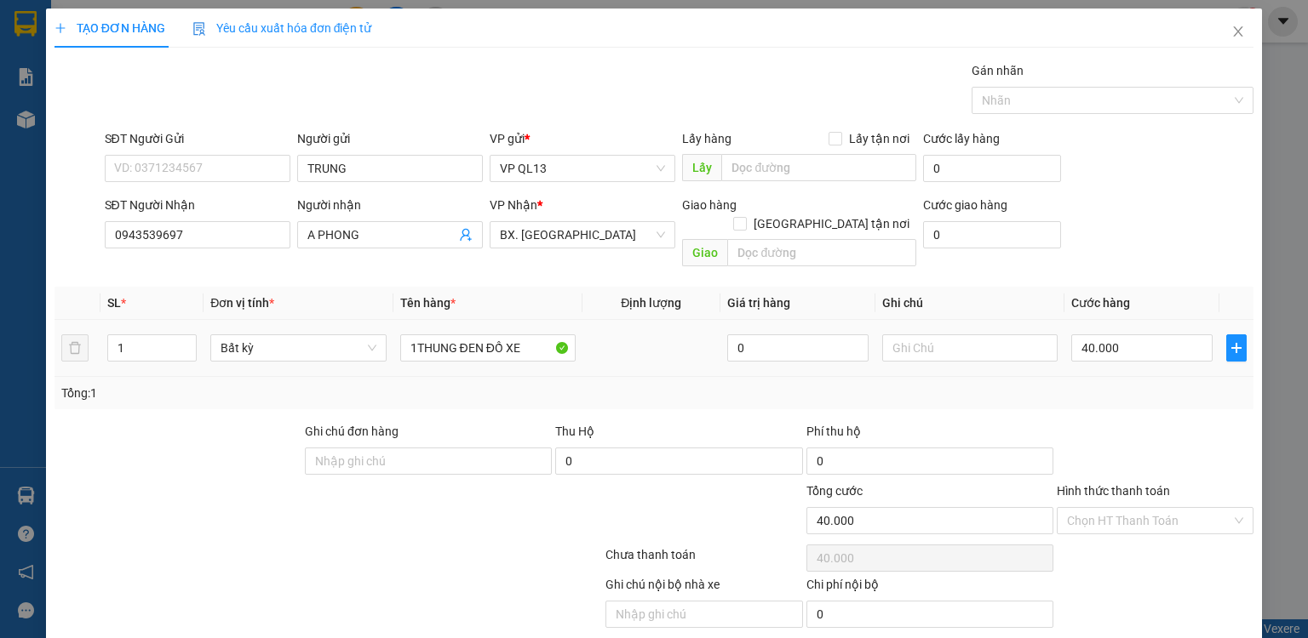
click at [1141, 320] on td "40.000" at bounding box center [1141, 348] width 155 height 57
click at [1141, 335] on input "40.000" at bounding box center [1141, 348] width 141 height 27
type input "0"
type input "05"
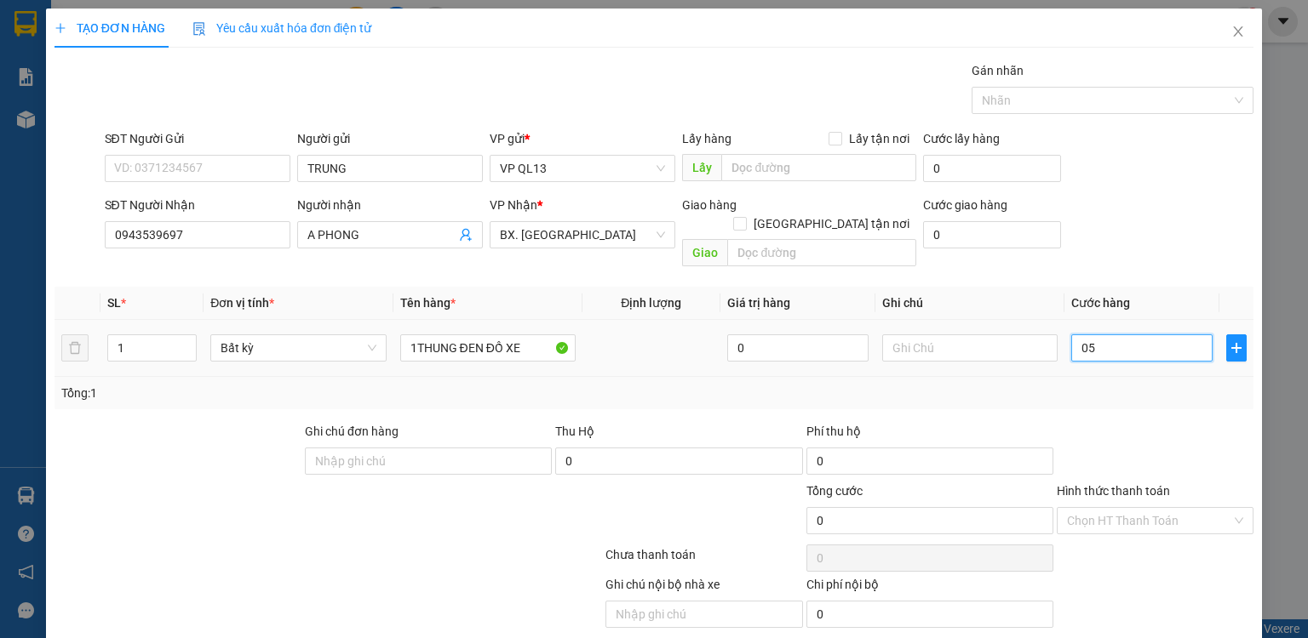
type input "5"
type input "050"
type input "50"
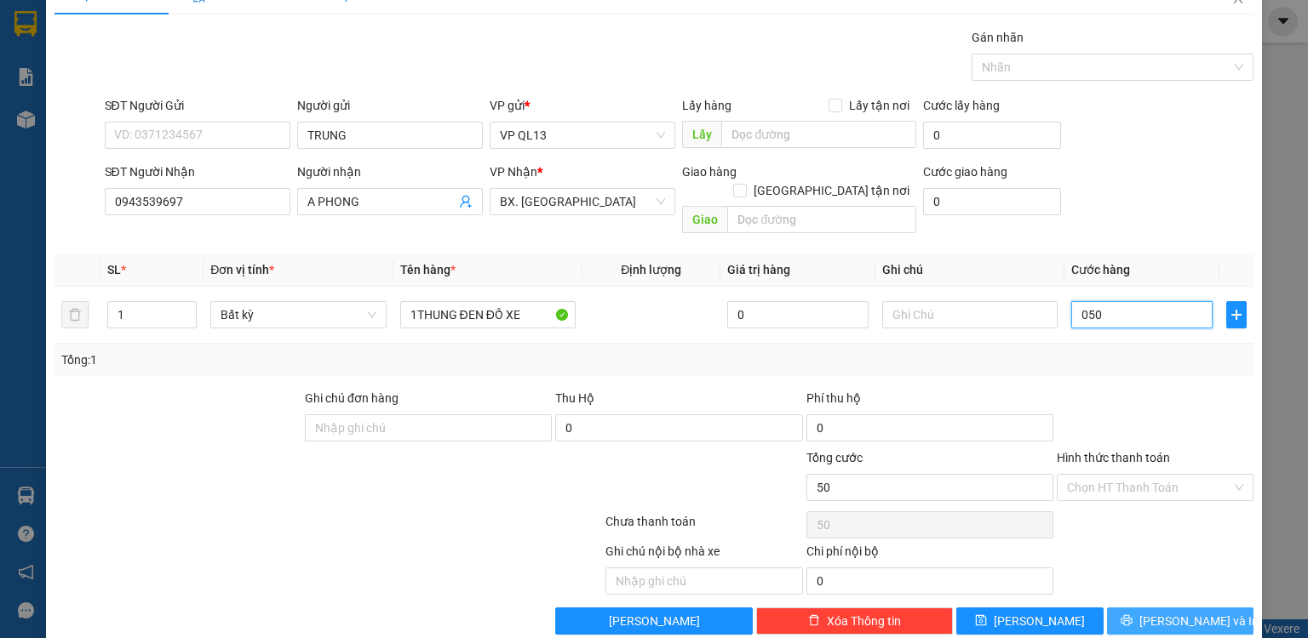
scroll to position [43, 0]
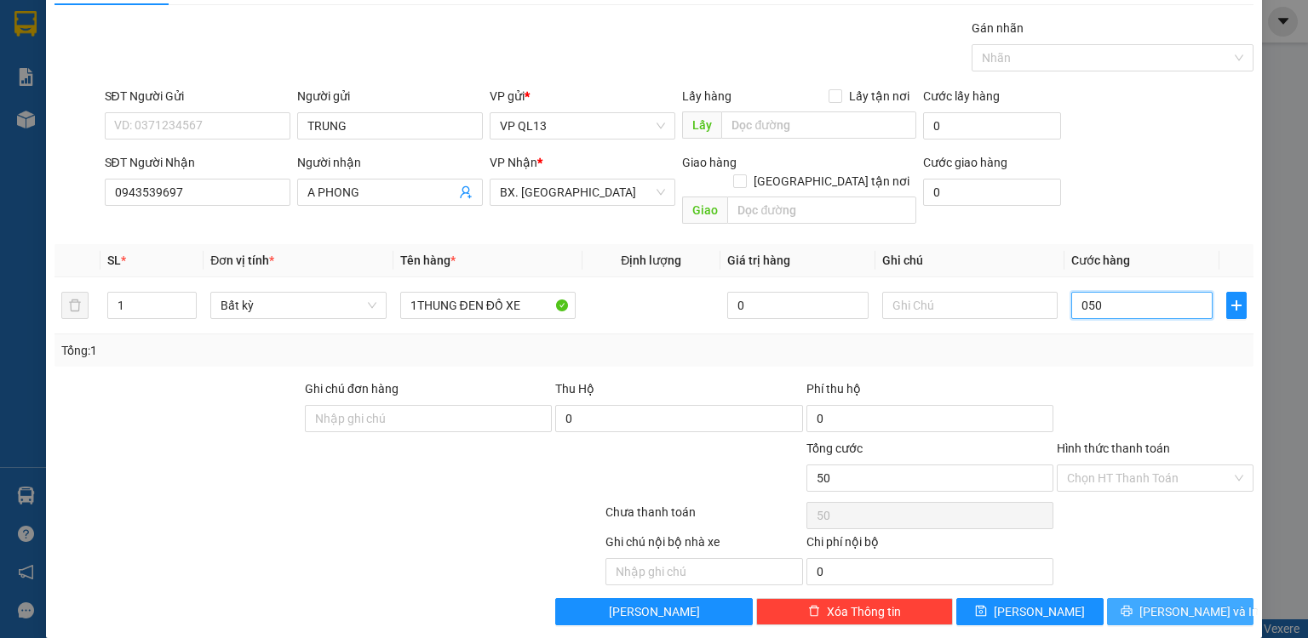
type input "050"
type input "50.000"
click at [1132, 605] on icon "printer" at bounding box center [1126, 611] width 12 height 12
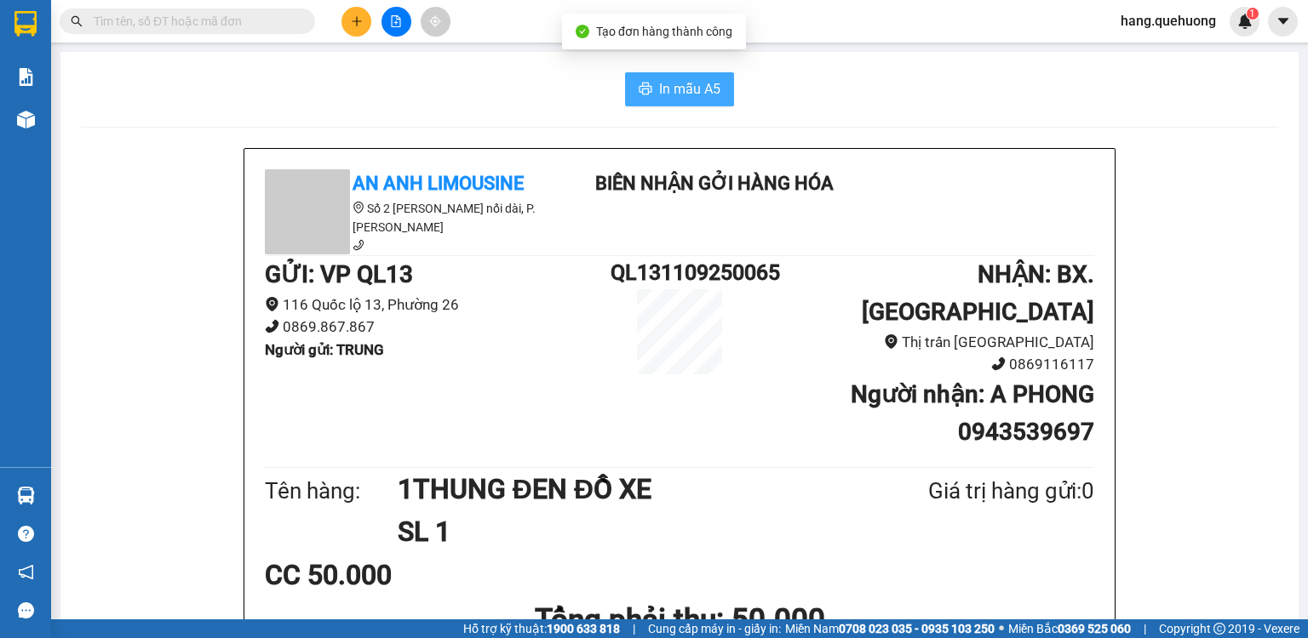
click at [697, 99] on span "In mẫu A5" at bounding box center [689, 88] width 61 height 21
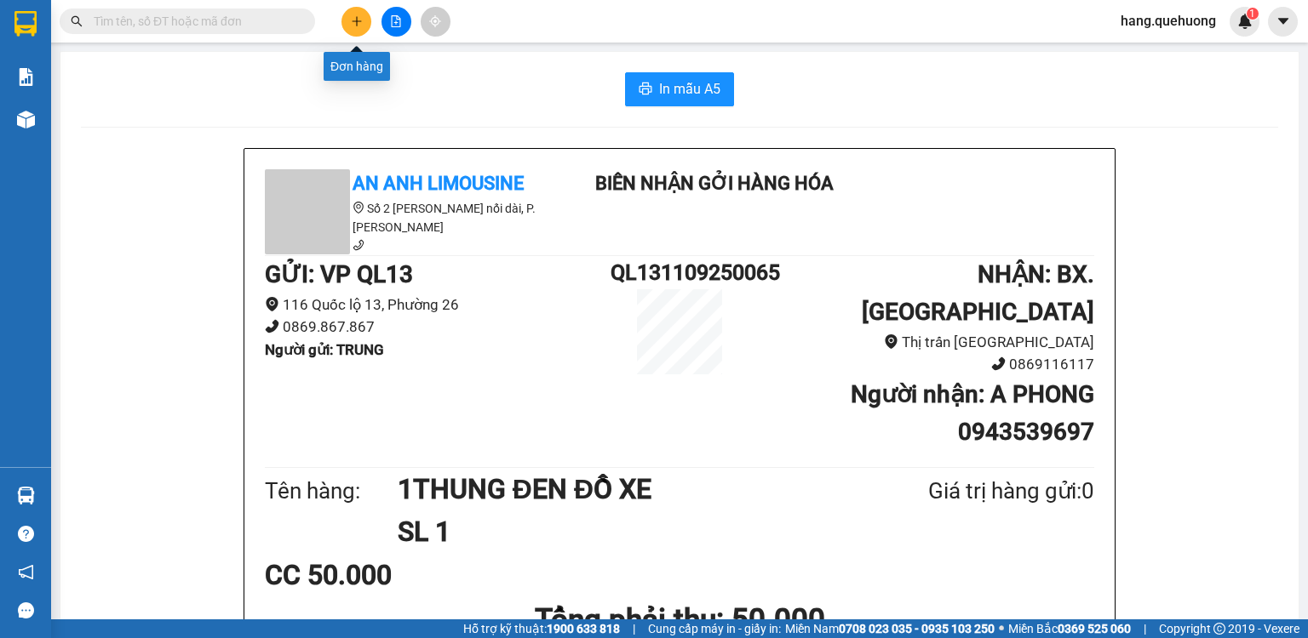
click at [360, 20] on icon "plus" at bounding box center [357, 21] width 12 height 12
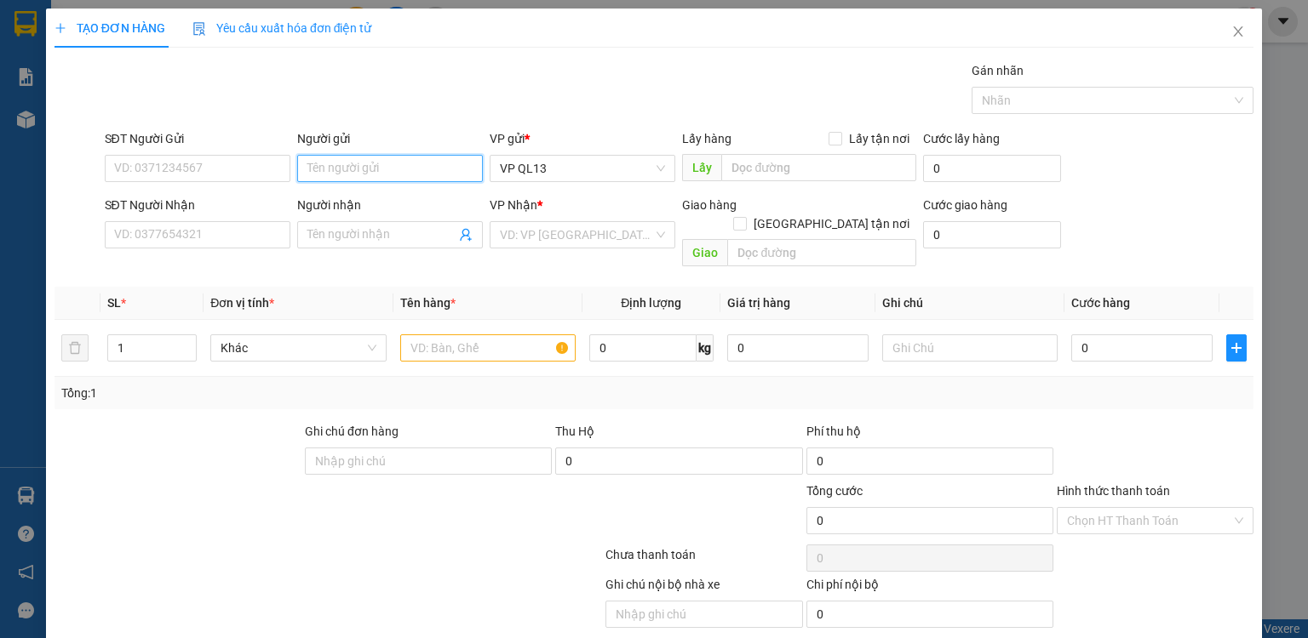
click at [361, 163] on input "Người gửi" at bounding box center [390, 168] width 186 height 27
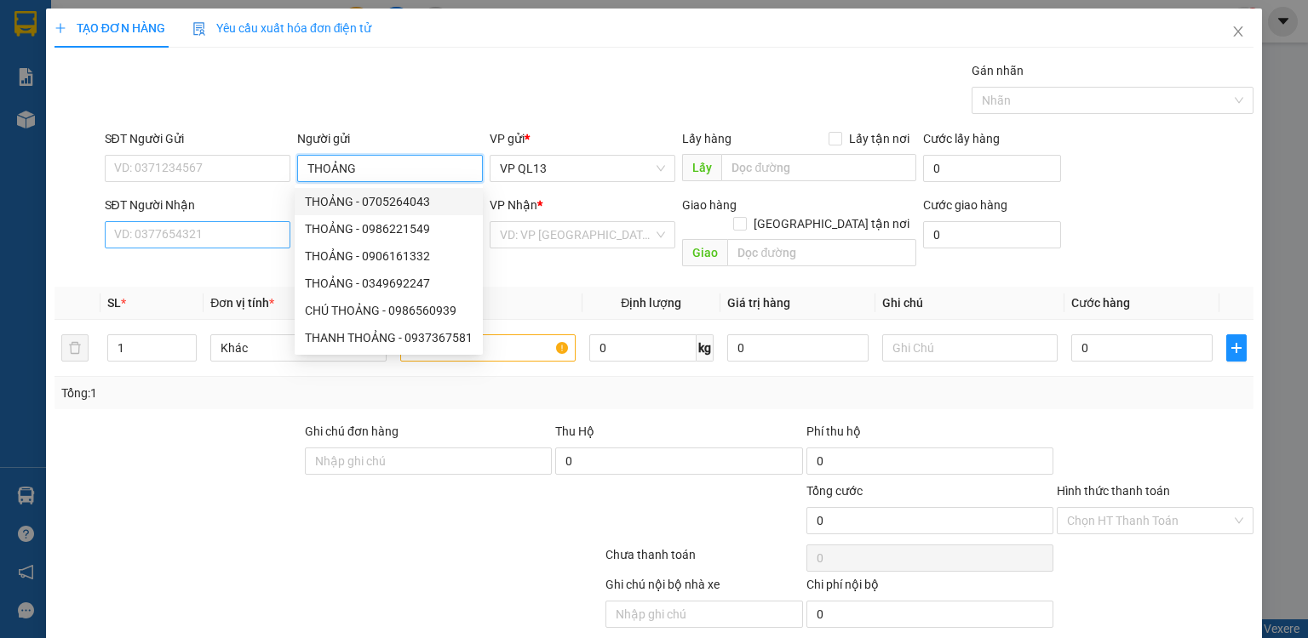
type input "THOẢNG"
click at [177, 232] on input "SĐT Người Nhận" at bounding box center [198, 234] width 186 height 27
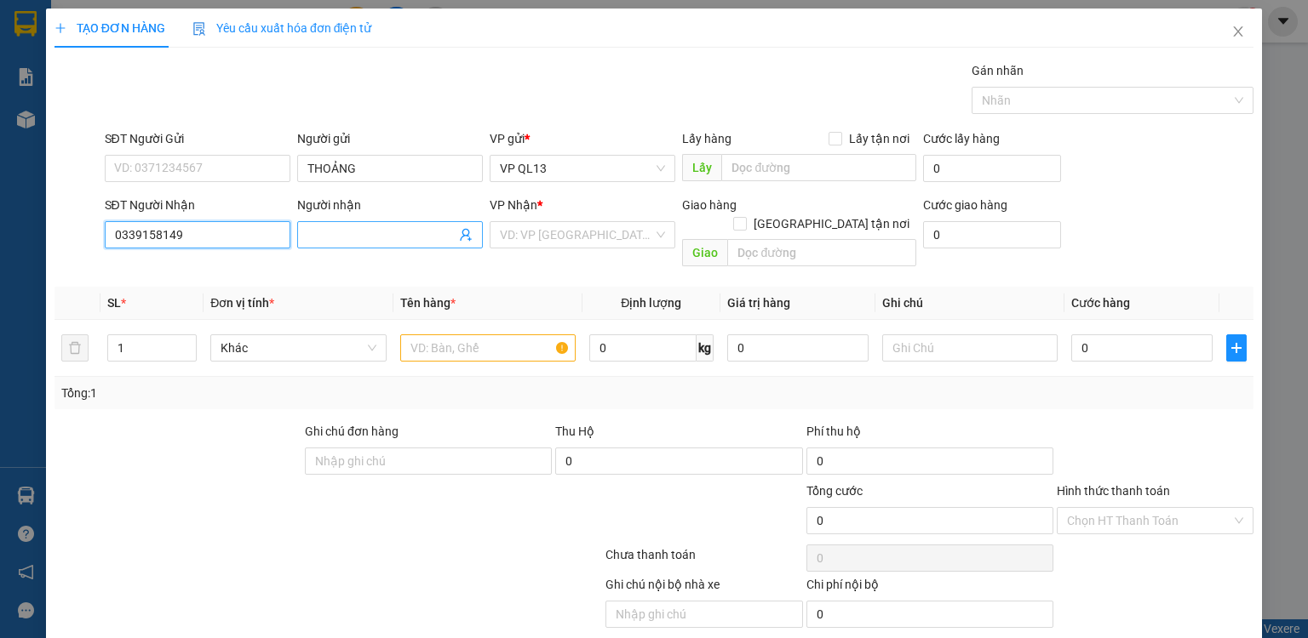
type input "0339158149"
click at [346, 240] on input "Người nhận" at bounding box center [381, 235] width 148 height 19
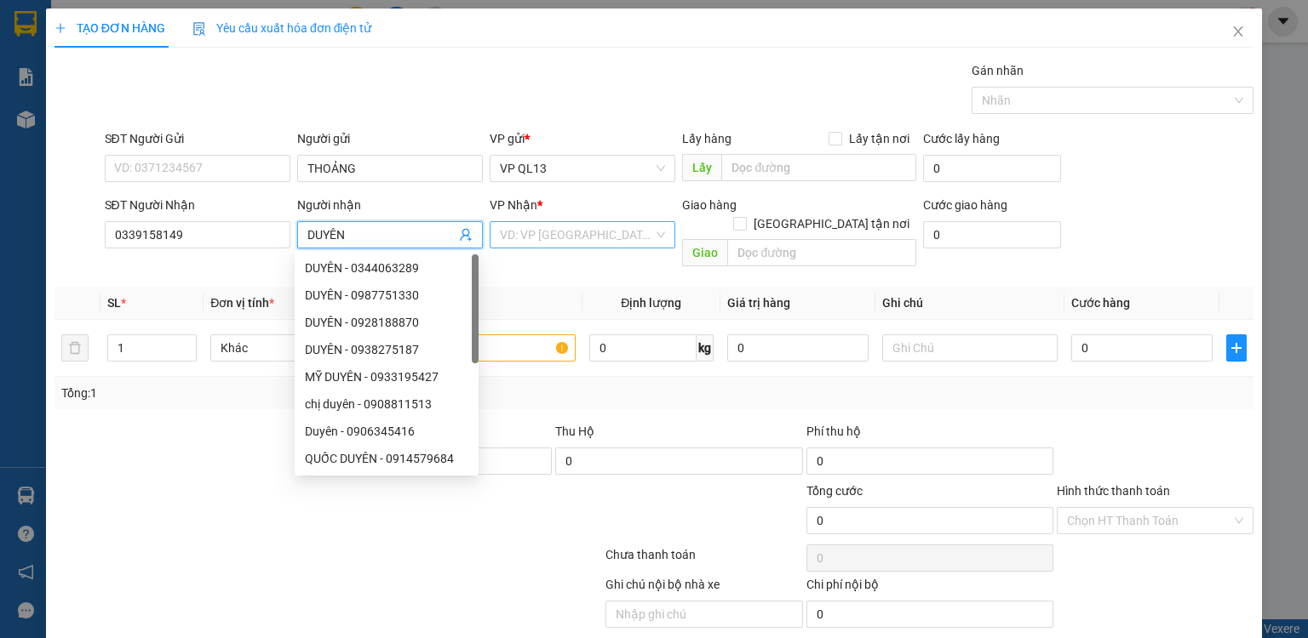
type input "DUYÊN"
click at [552, 225] on input "search" at bounding box center [576, 235] width 153 height 26
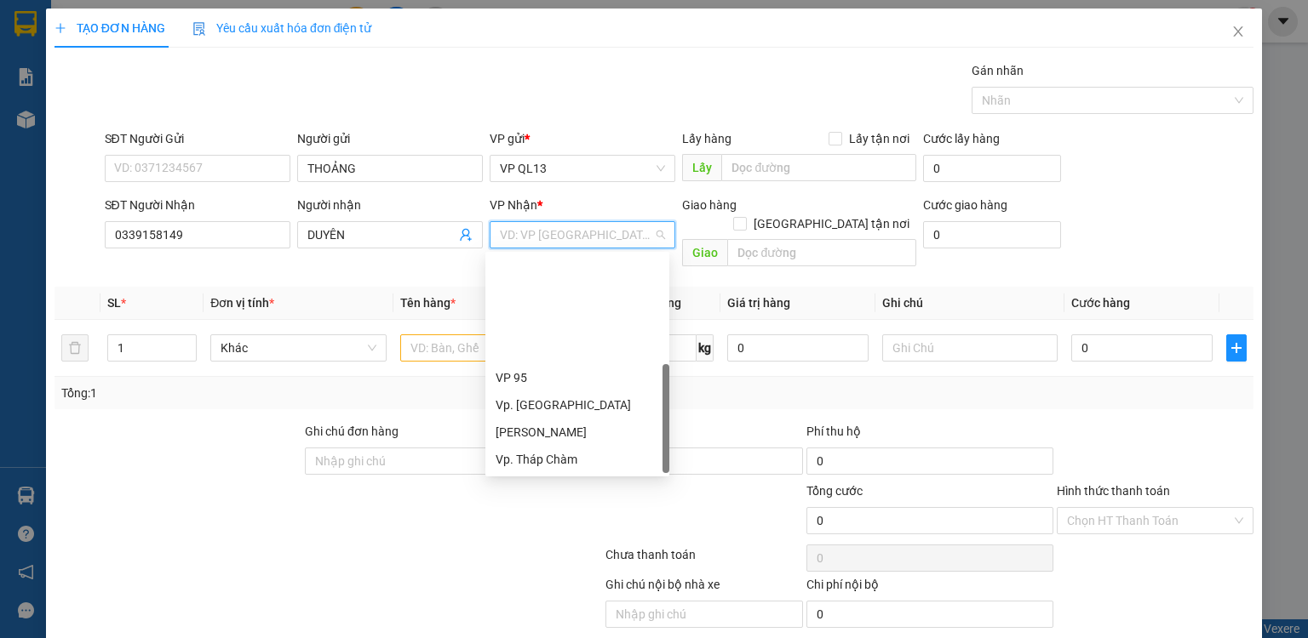
scroll to position [136, 0]
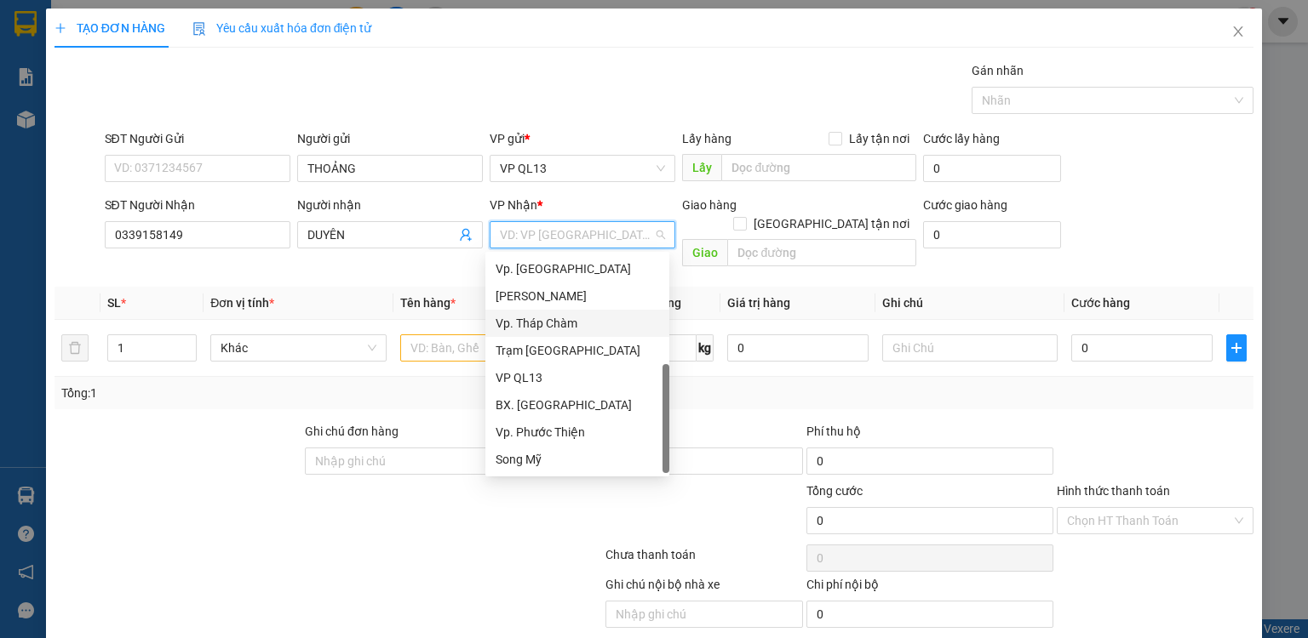
click at [537, 329] on div "Vp. Tháp Chàm" at bounding box center [576, 323] width 163 height 19
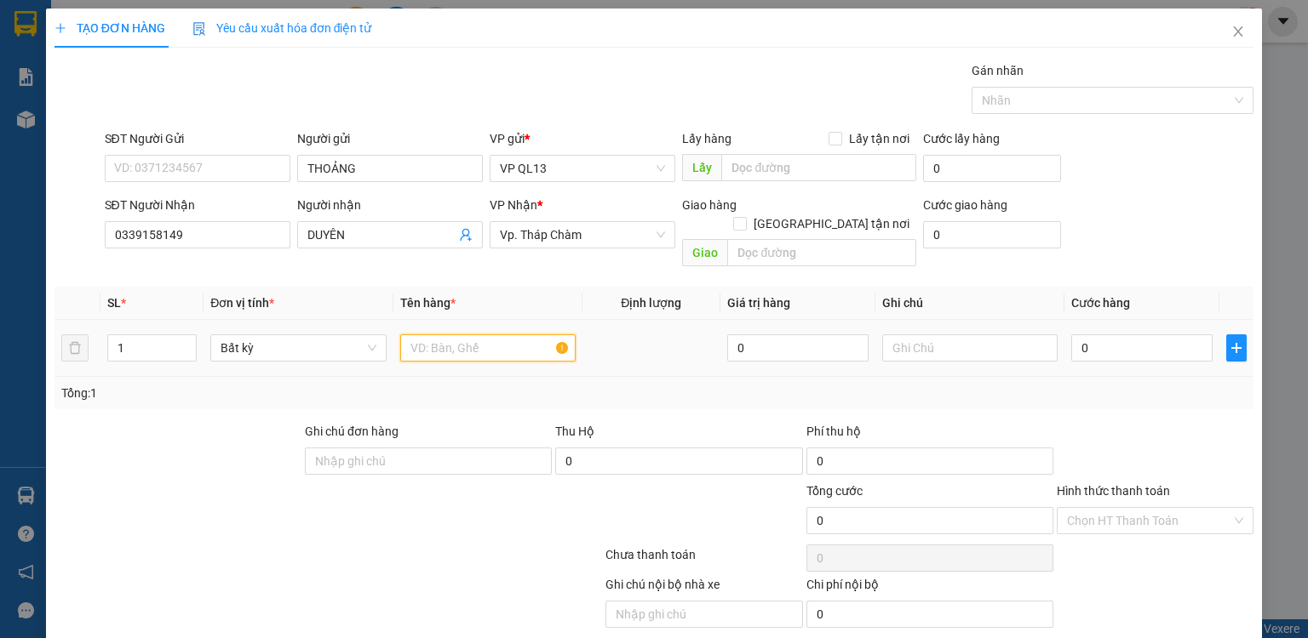
click at [441, 335] on input "text" at bounding box center [487, 348] width 175 height 27
type input "1 HOP THUỐC"
click at [1118, 335] on input "0" at bounding box center [1141, 348] width 141 height 27
type input "3"
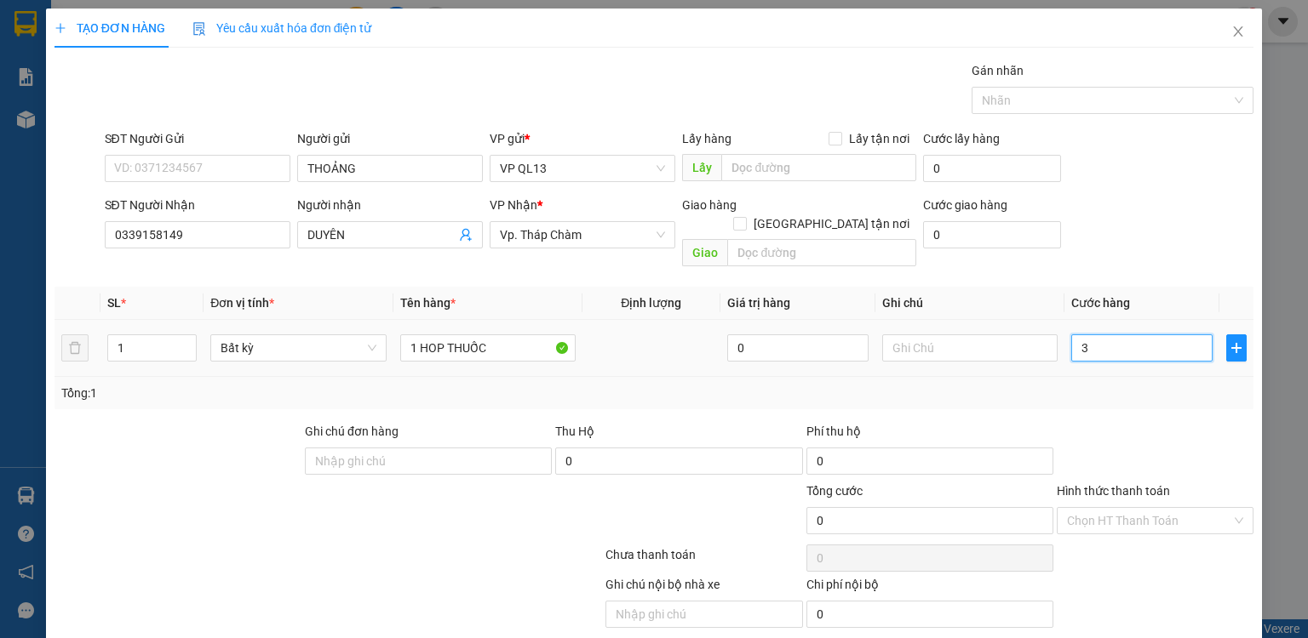
type input "3"
type input "30"
type input "30.000"
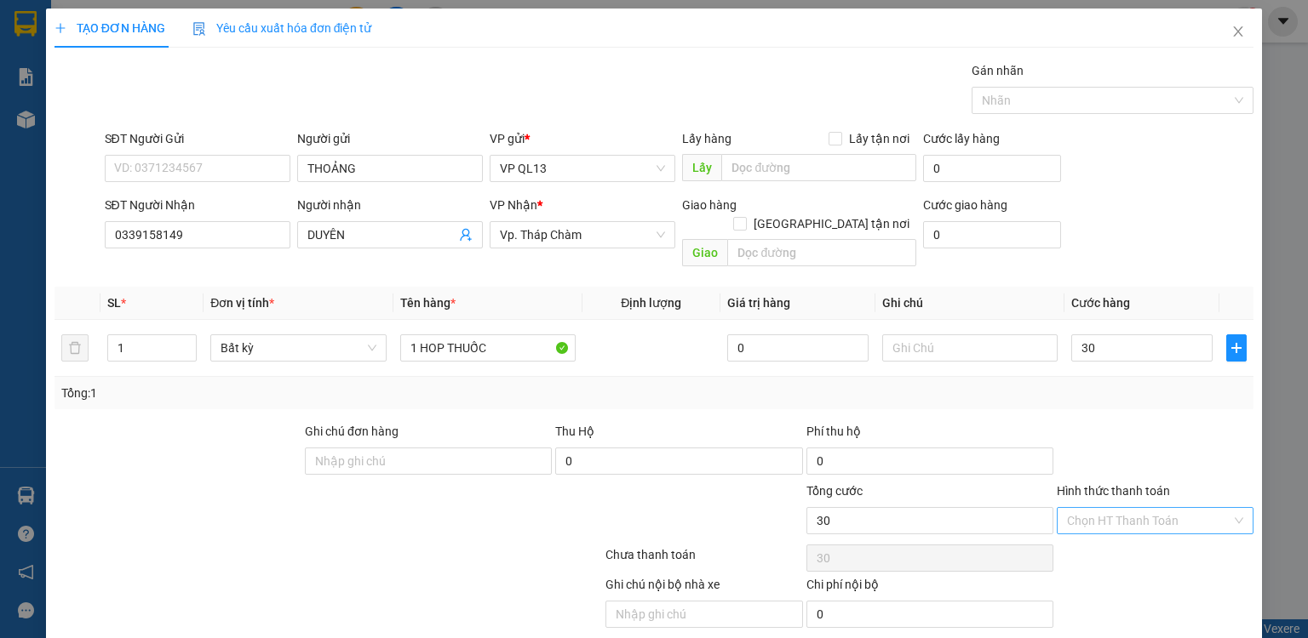
type input "30.000"
click at [1096, 508] on input "Hình thức thanh toán" at bounding box center [1149, 521] width 164 height 26
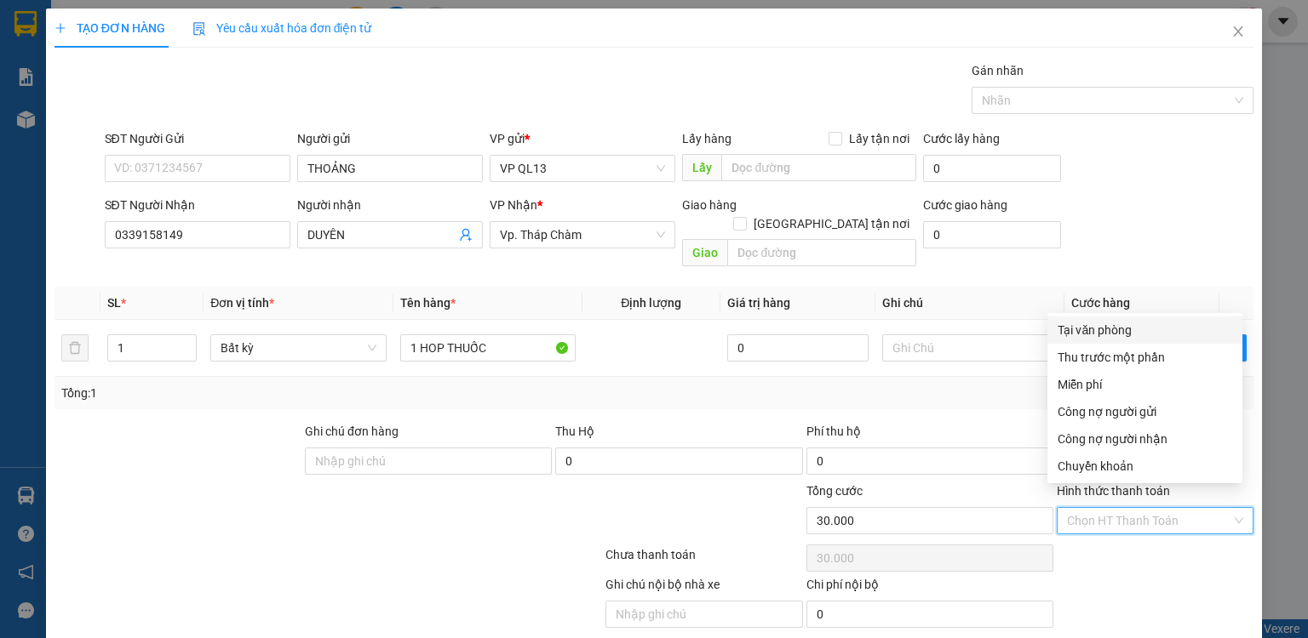
drag, startPoint x: 1078, startPoint y: 326, endPoint x: 1088, endPoint y: 579, distance: 253.0
click at [1078, 330] on div "Tại văn phòng" at bounding box center [1144, 330] width 175 height 19
type input "0"
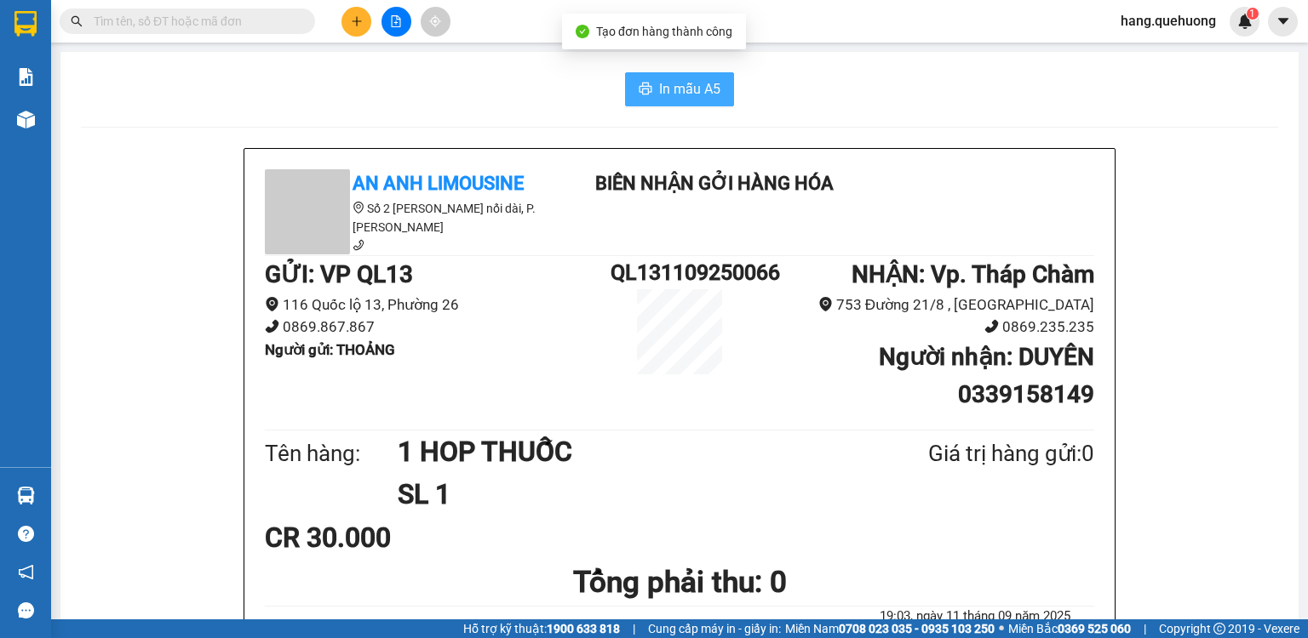
click at [690, 93] on span "In mẫu A5" at bounding box center [689, 88] width 61 height 21
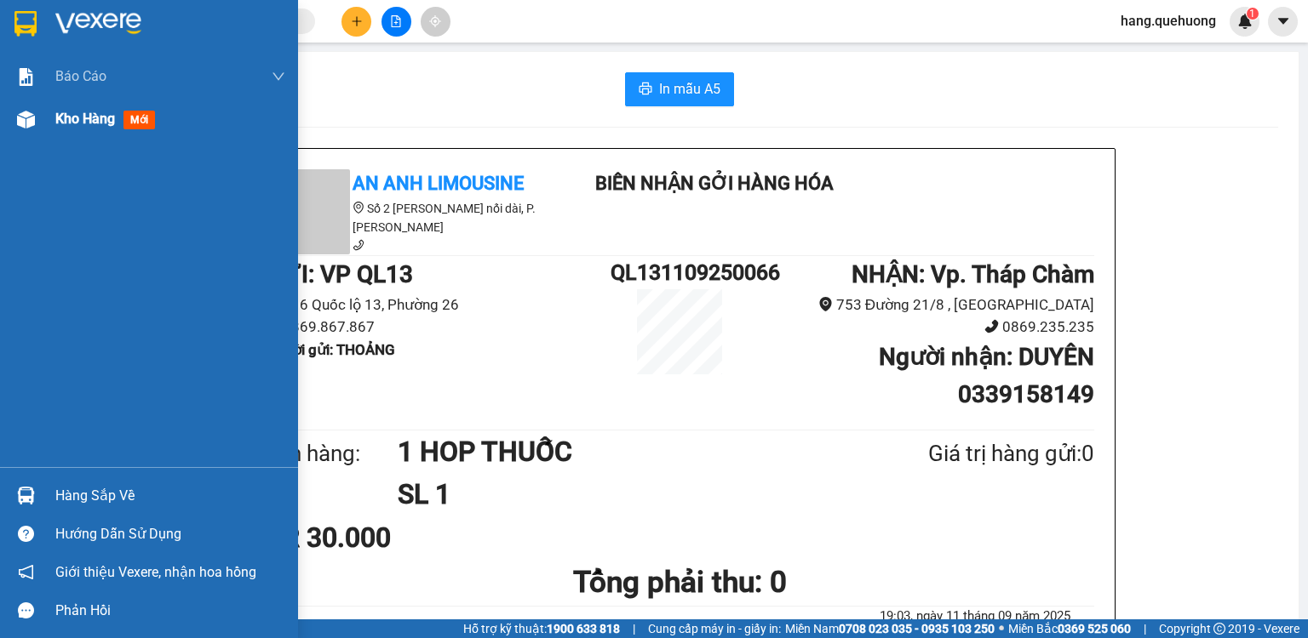
click at [106, 123] on span "Kho hàng" at bounding box center [85, 119] width 60 height 16
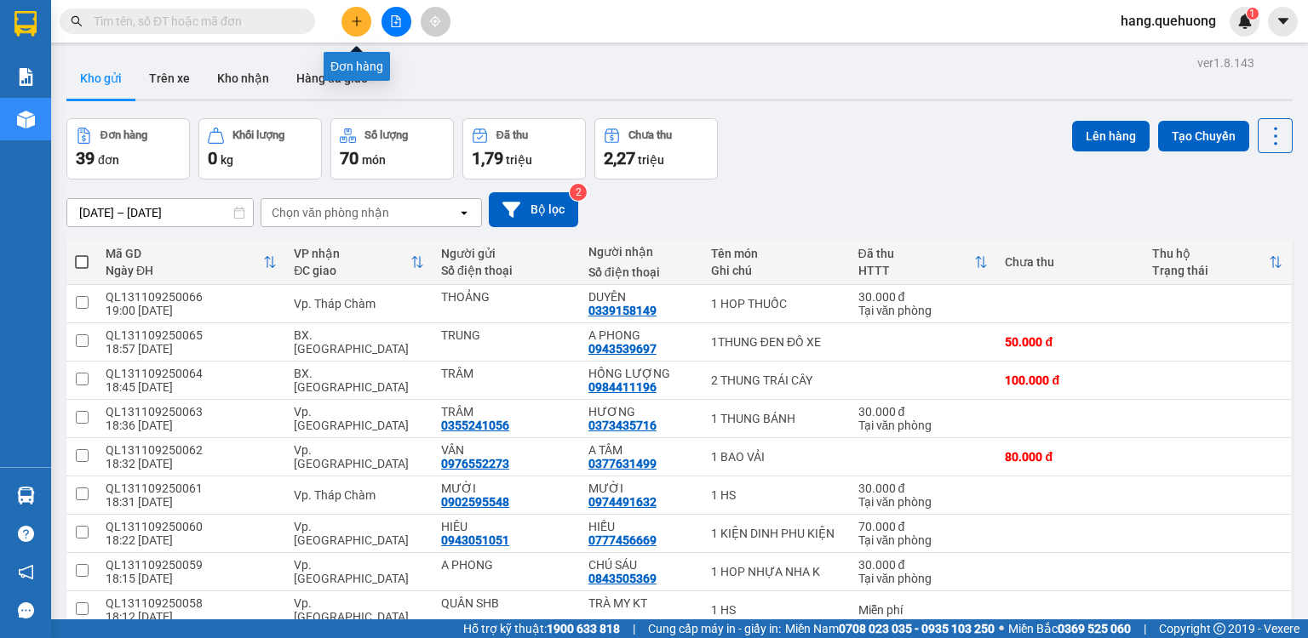
click at [349, 23] on button at bounding box center [356, 22] width 30 height 30
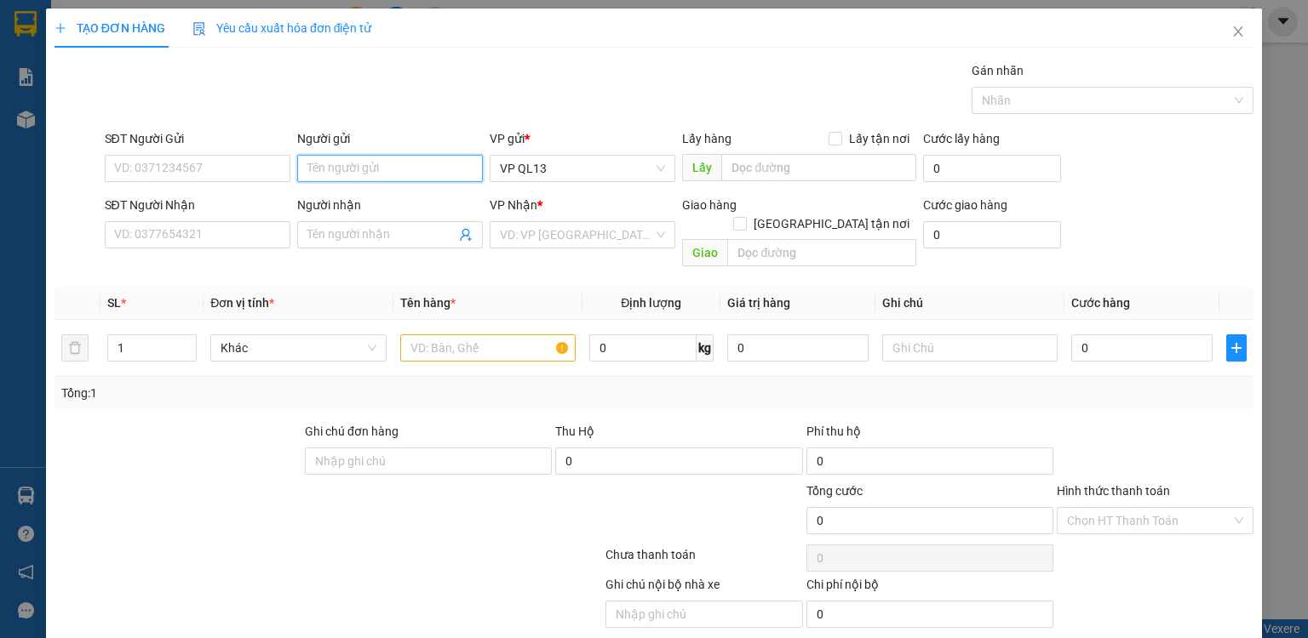
click at [341, 160] on input "Người gửi" at bounding box center [390, 168] width 186 height 27
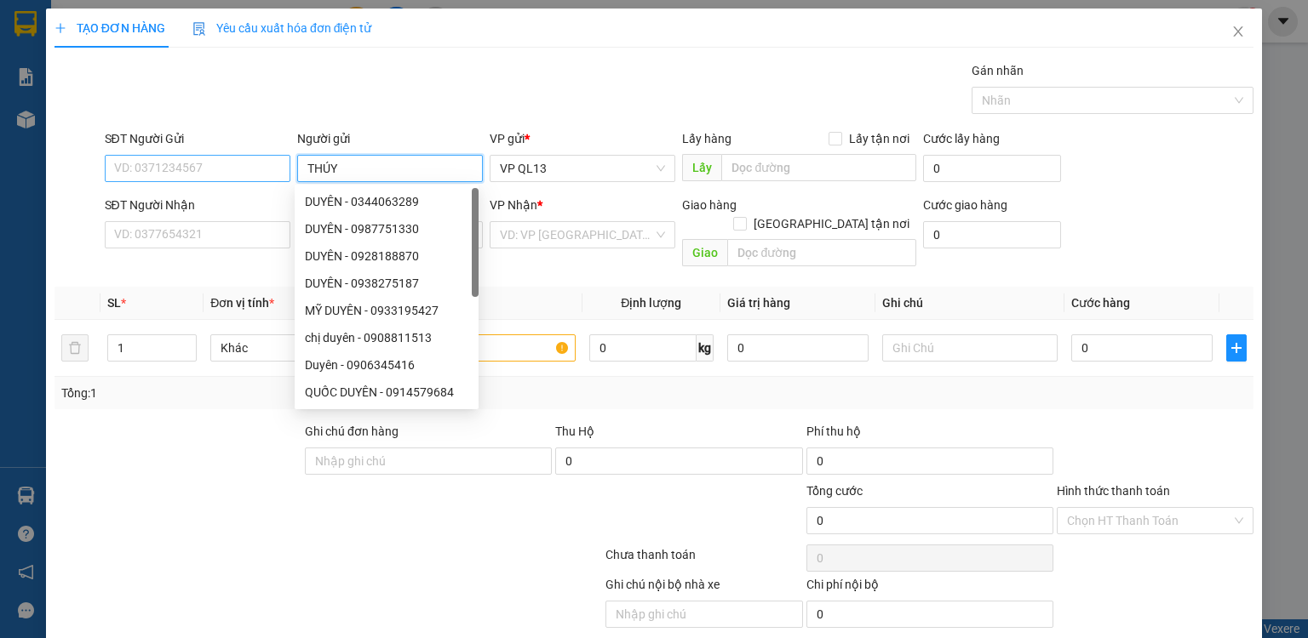
type input "THÚY"
click at [200, 163] on input "SĐT Người Gửi" at bounding box center [198, 168] width 186 height 27
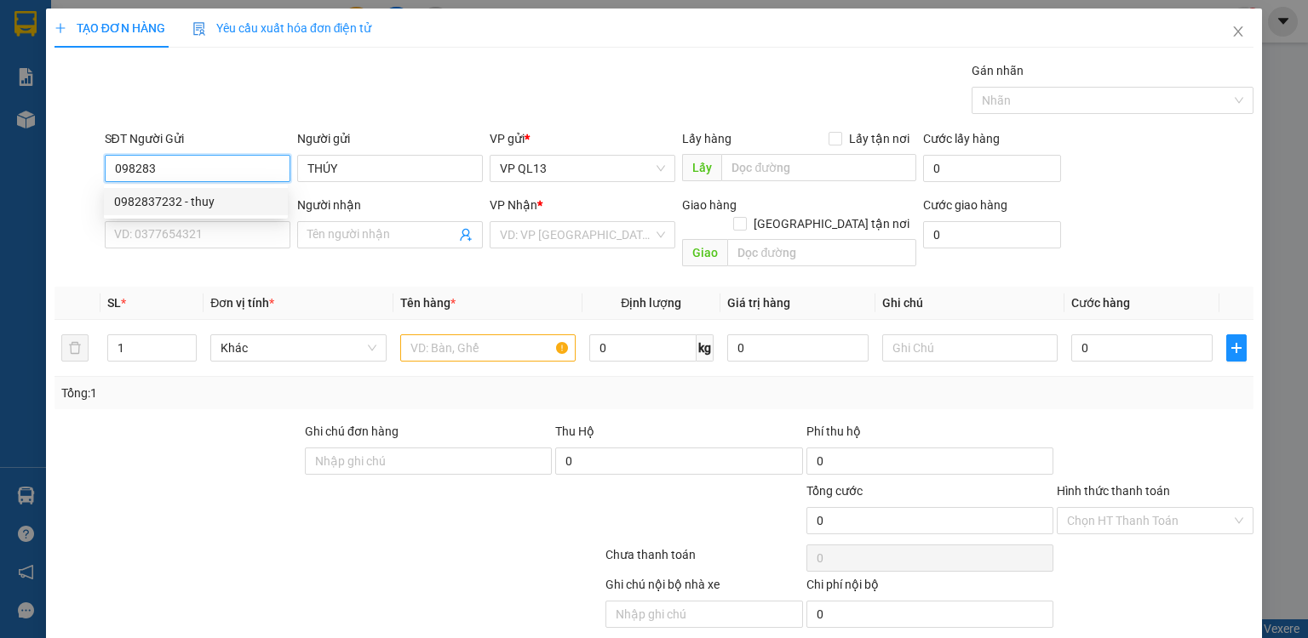
click at [197, 201] on div "0982837232 - thuy" at bounding box center [195, 201] width 163 height 19
type input "0982837232"
type input "thuy"
type input "0932582949"
type input "NHU"
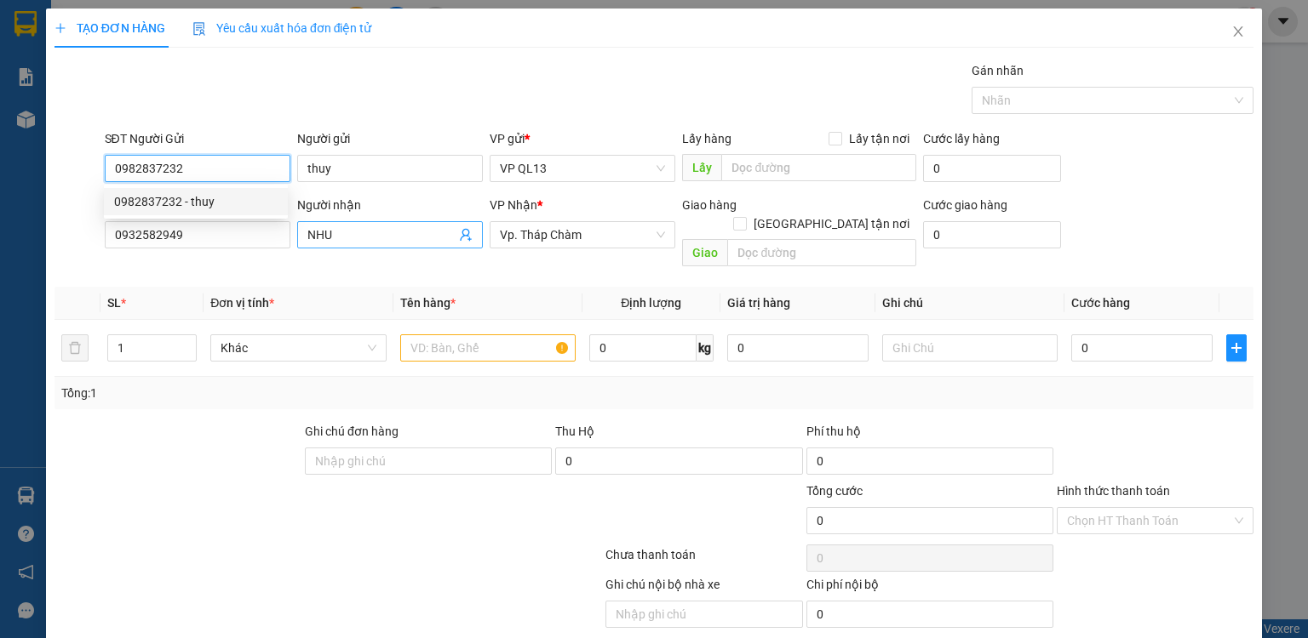
type input "50.000"
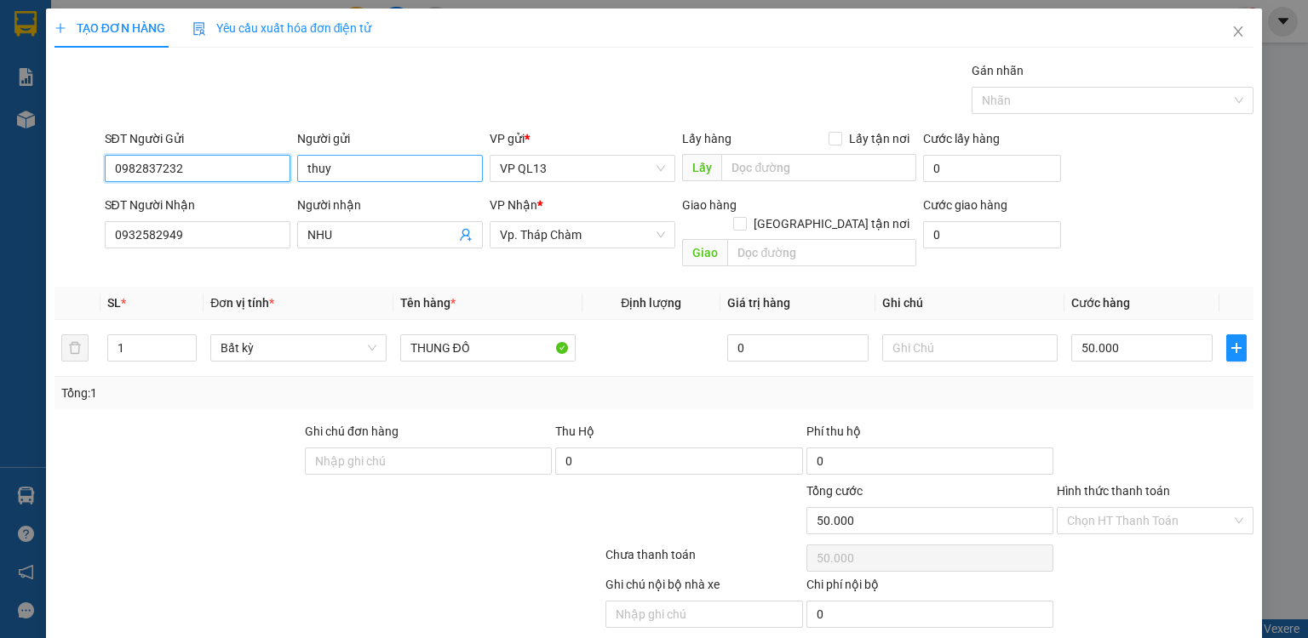
type input "0982837232"
click at [355, 175] on input "thuy" at bounding box center [390, 168] width 186 height 27
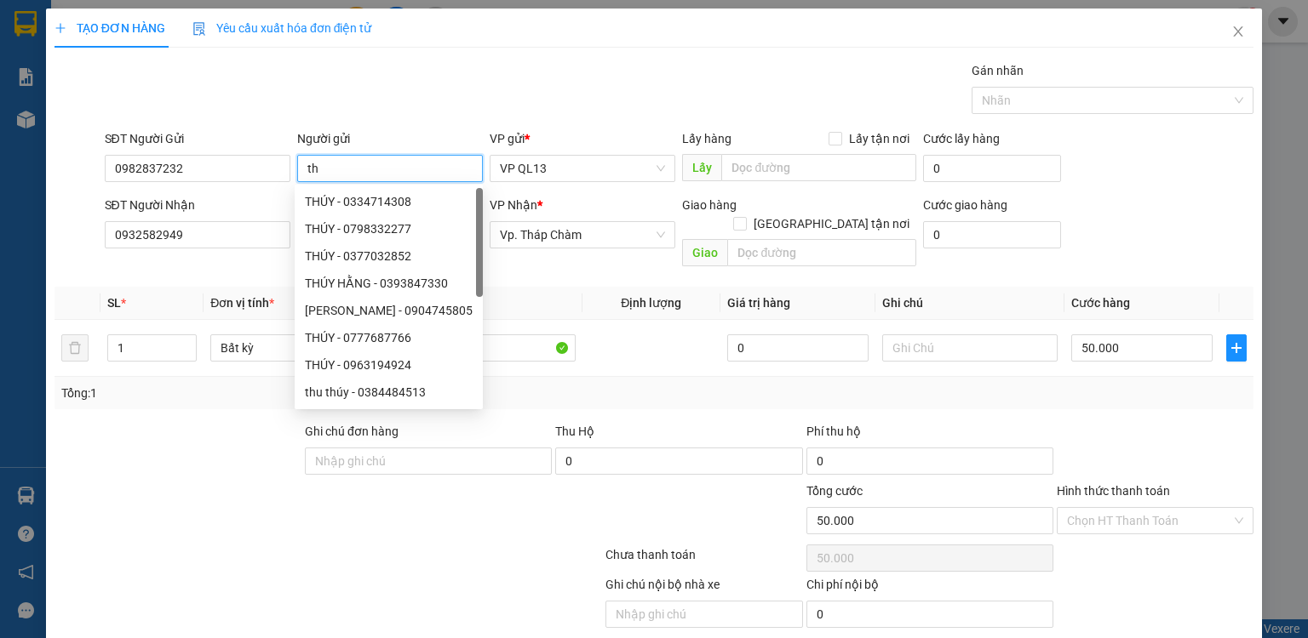
type input "t"
type input "THÚY"
click at [272, 482] on div at bounding box center [228, 512] width 351 height 60
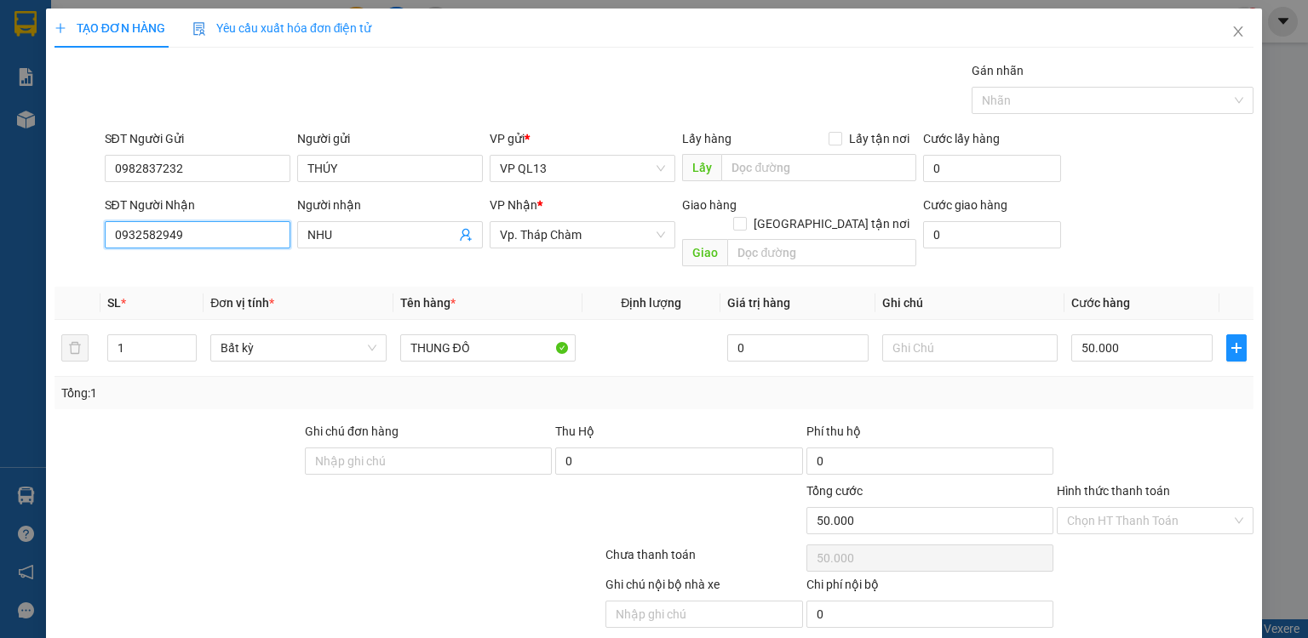
click at [201, 236] on input "0932582949" at bounding box center [198, 234] width 186 height 27
type input "0"
click at [203, 267] on div "0964858787 - NHÂN" at bounding box center [195, 268] width 163 height 19
type input "0964858787"
type input "NHÂN"
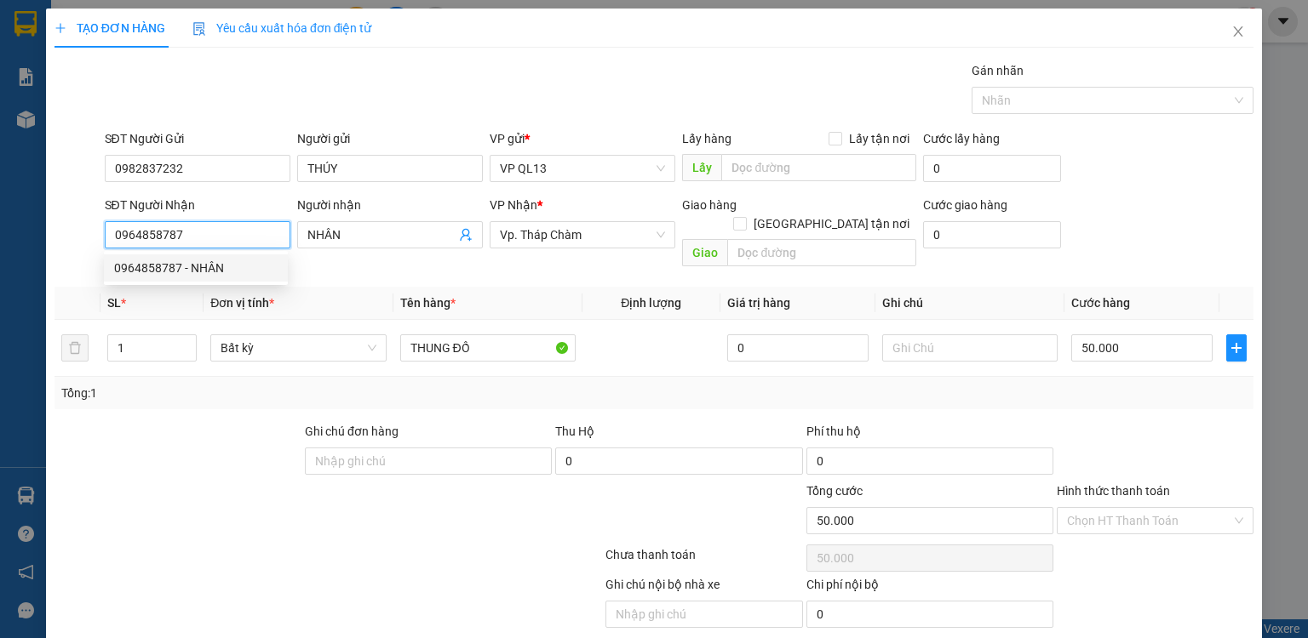
type input "40.000"
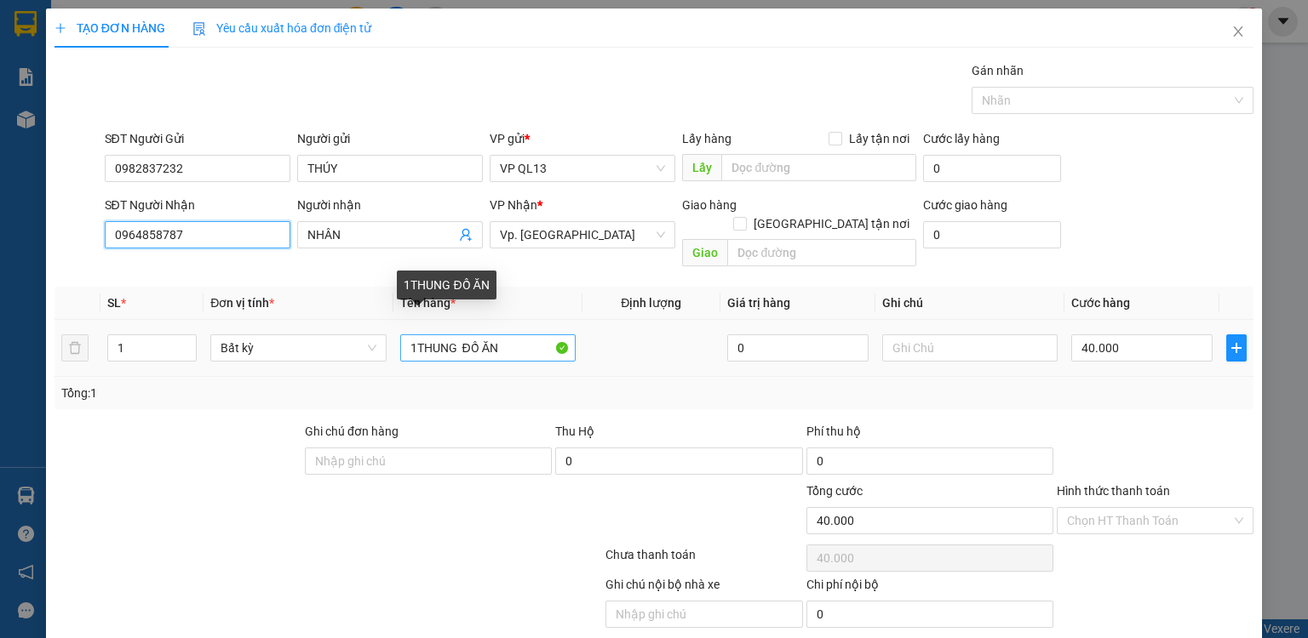
type input "0964858787"
click at [517, 335] on input "1THUNG ĐỒ ĂN" at bounding box center [487, 348] width 175 height 27
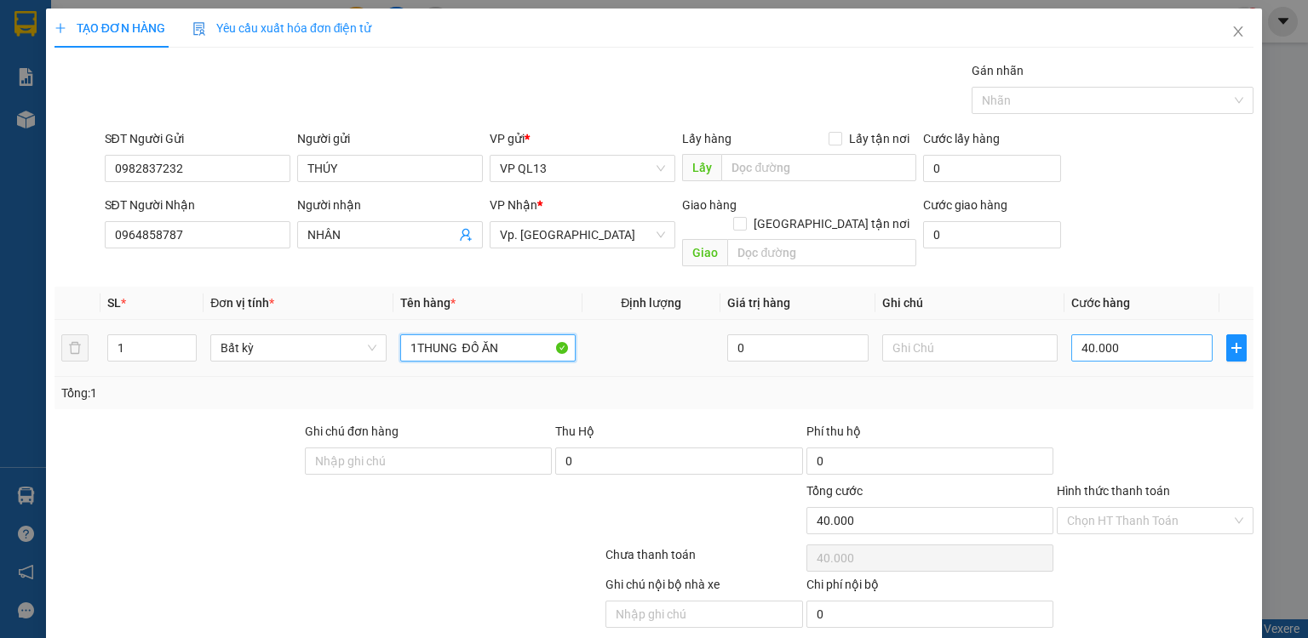
type input "1THUNG ĐỒ ĂN"
click at [1114, 337] on input "40.000" at bounding box center [1141, 348] width 141 height 27
type input "0"
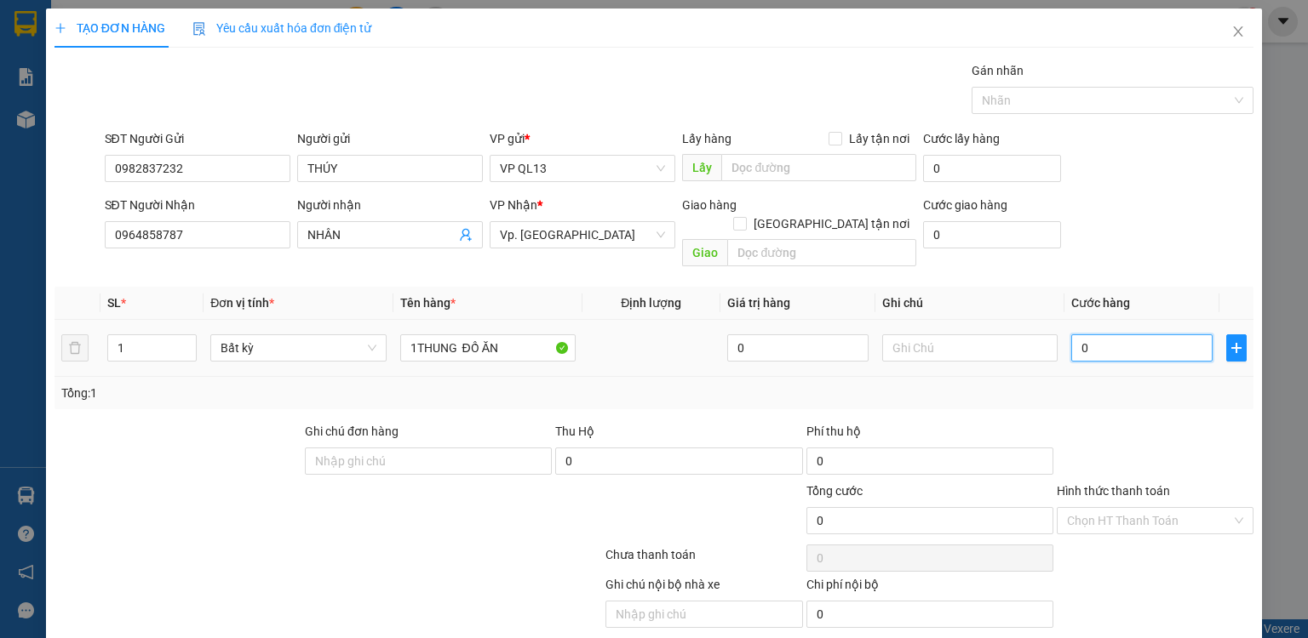
type input "05"
type input "5"
type input "050"
type input "50"
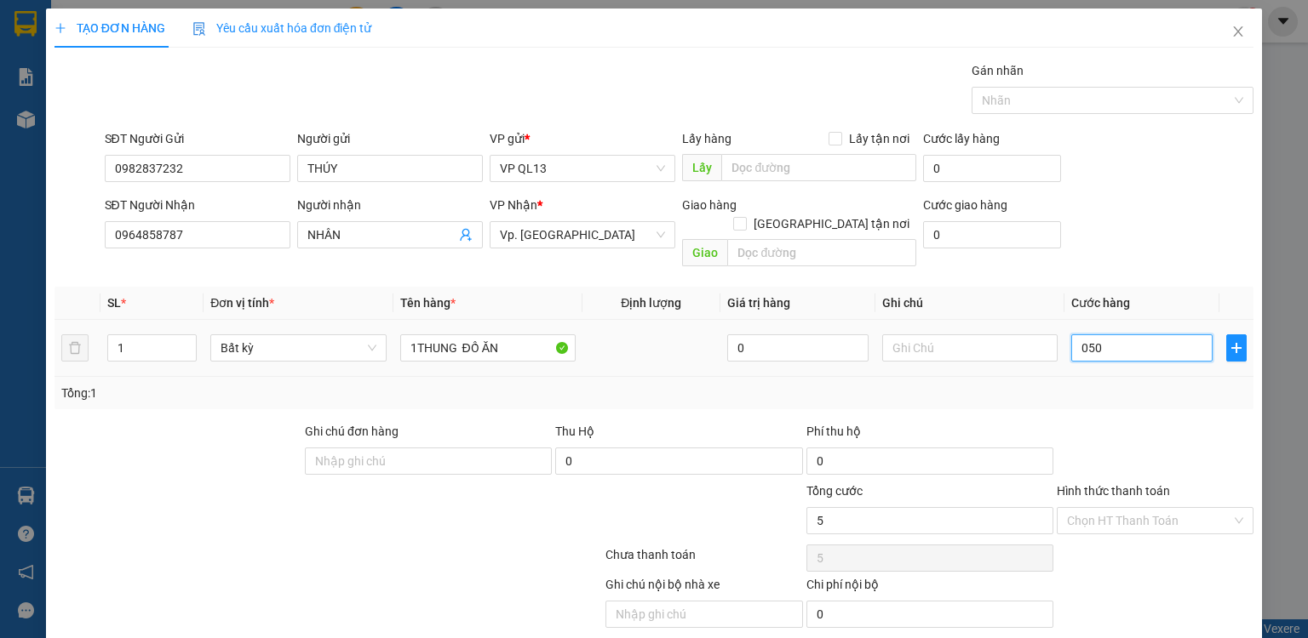
type input "50"
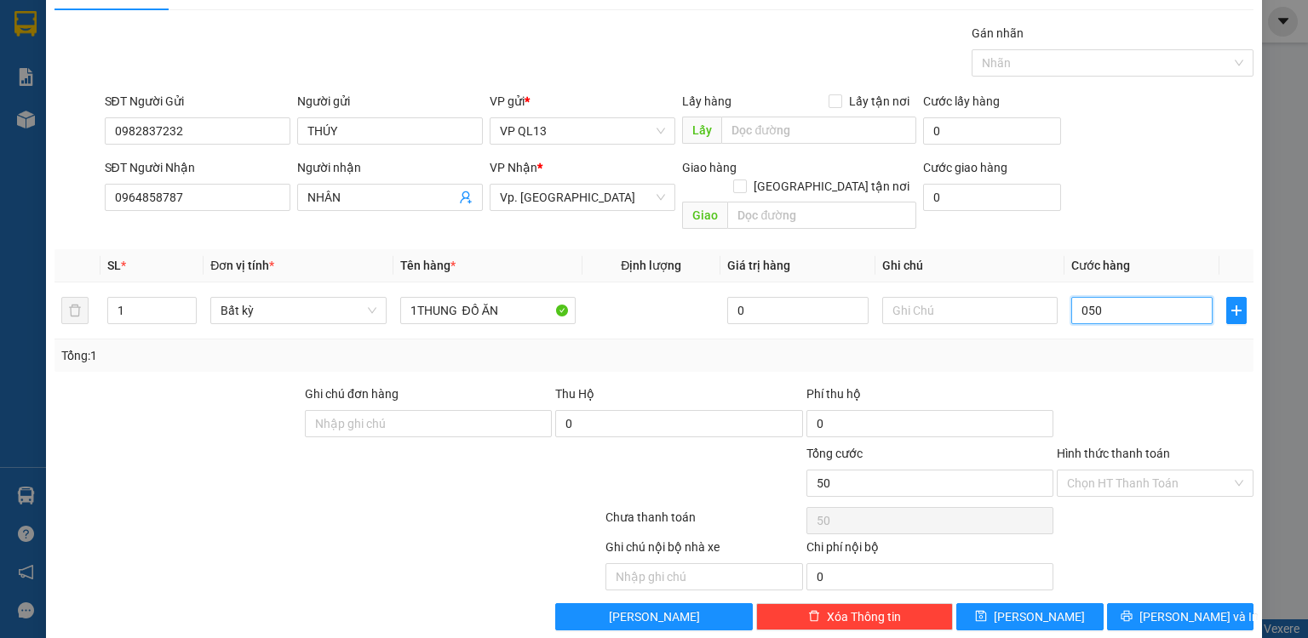
scroll to position [43, 0]
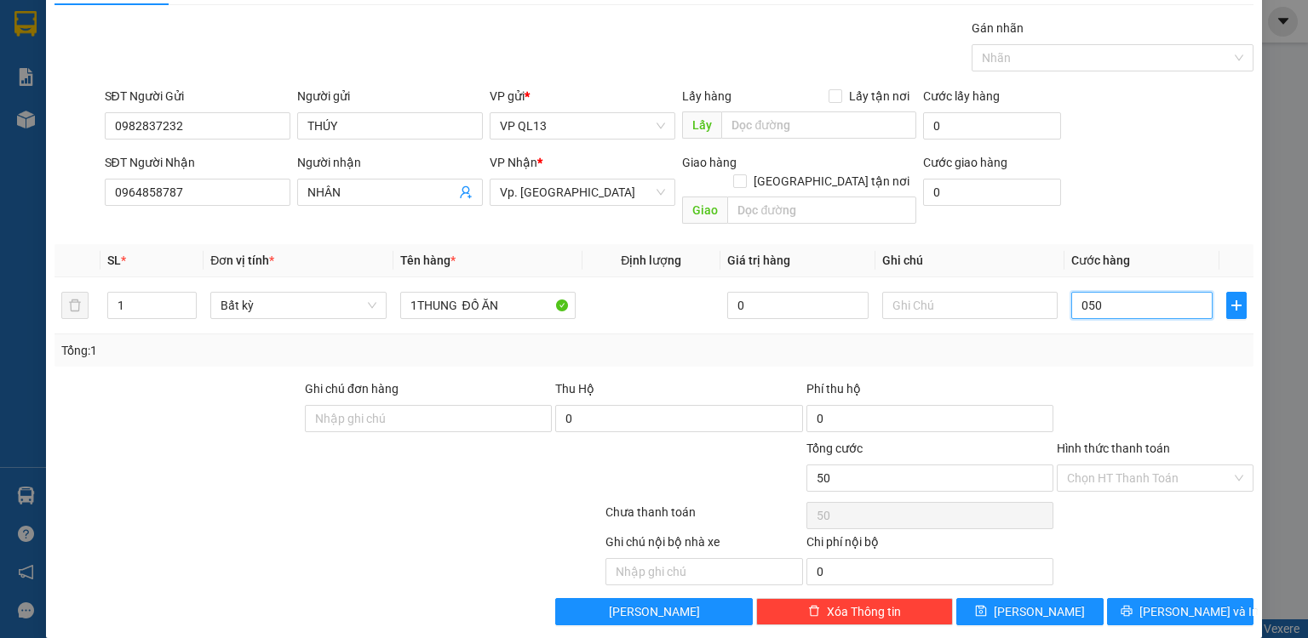
type input "050"
type input "50.000"
click at [1128, 598] on button "[PERSON_NAME] và In" at bounding box center [1180, 611] width 147 height 27
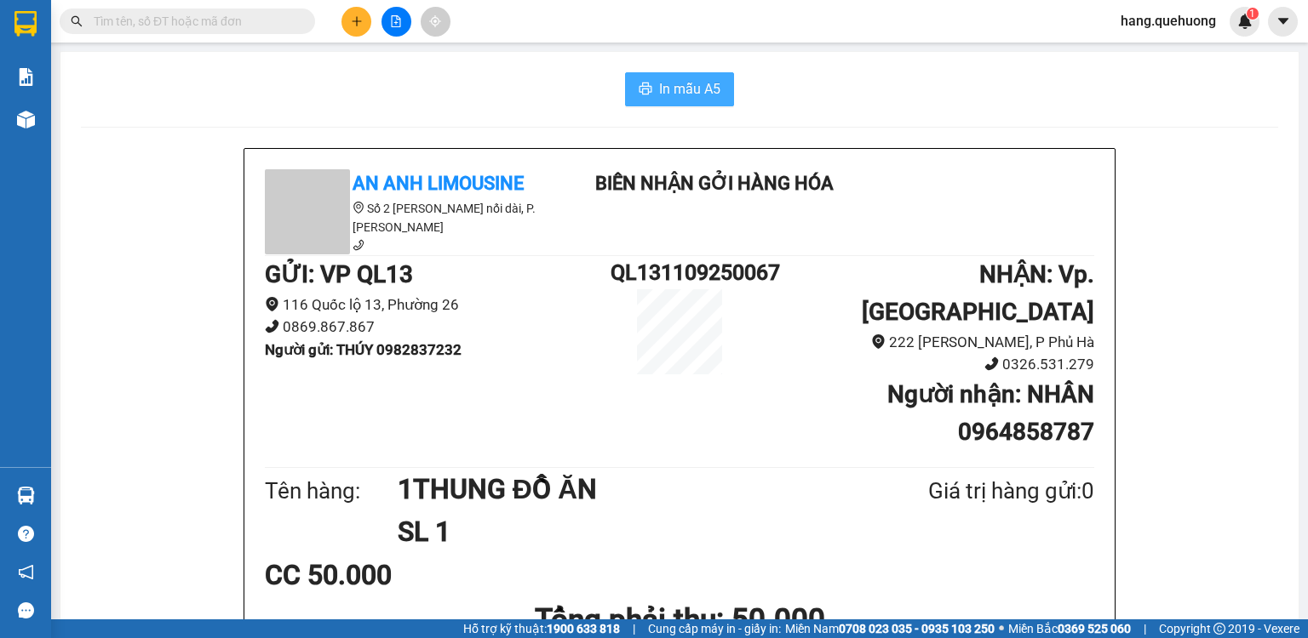
drag, startPoint x: 675, startPoint y: 84, endPoint x: 696, endPoint y: 177, distance: 95.2
click at [675, 92] on span "In mẫu A5" at bounding box center [689, 88] width 61 height 21
click at [351, 28] on button at bounding box center [356, 22] width 30 height 30
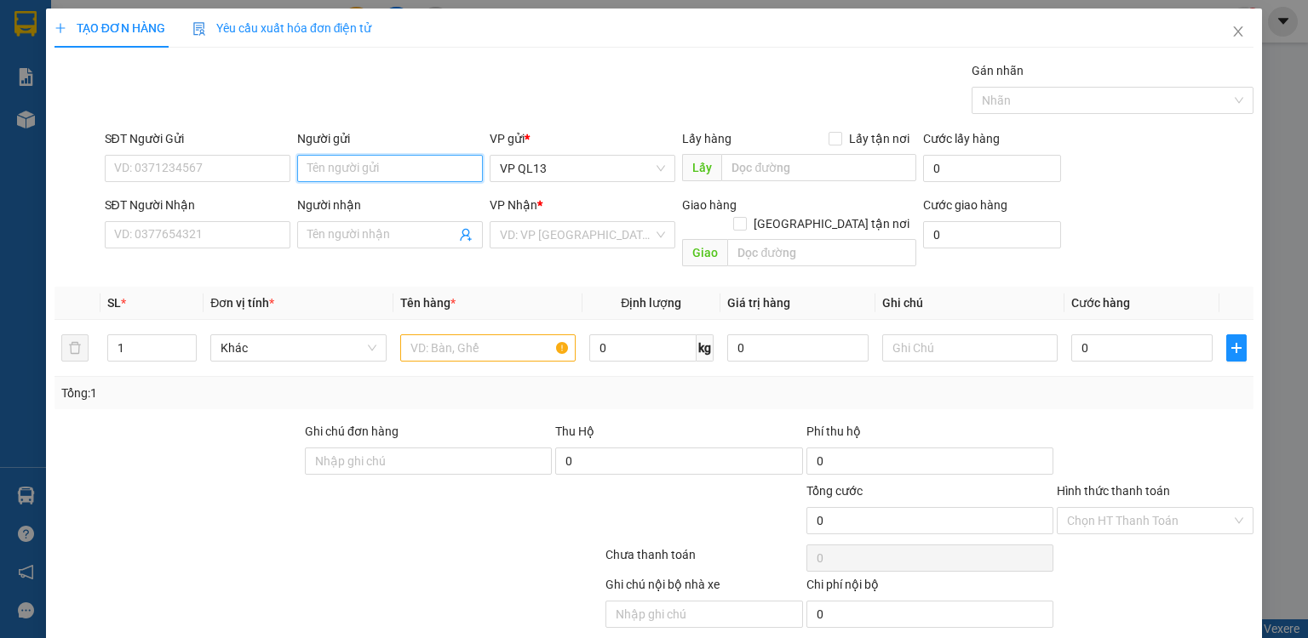
click at [381, 173] on input "Người gửi" at bounding box center [390, 168] width 186 height 27
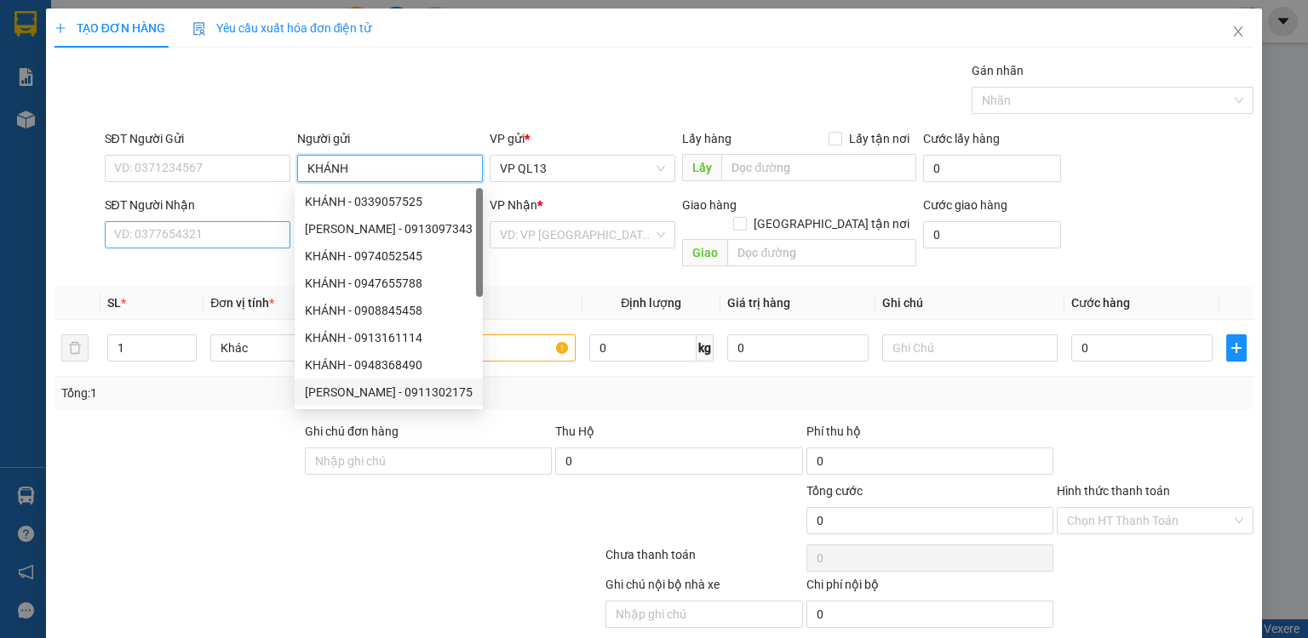
type input "KHÁNH"
click at [178, 243] on input "SĐT Người Nhận" at bounding box center [198, 234] width 186 height 27
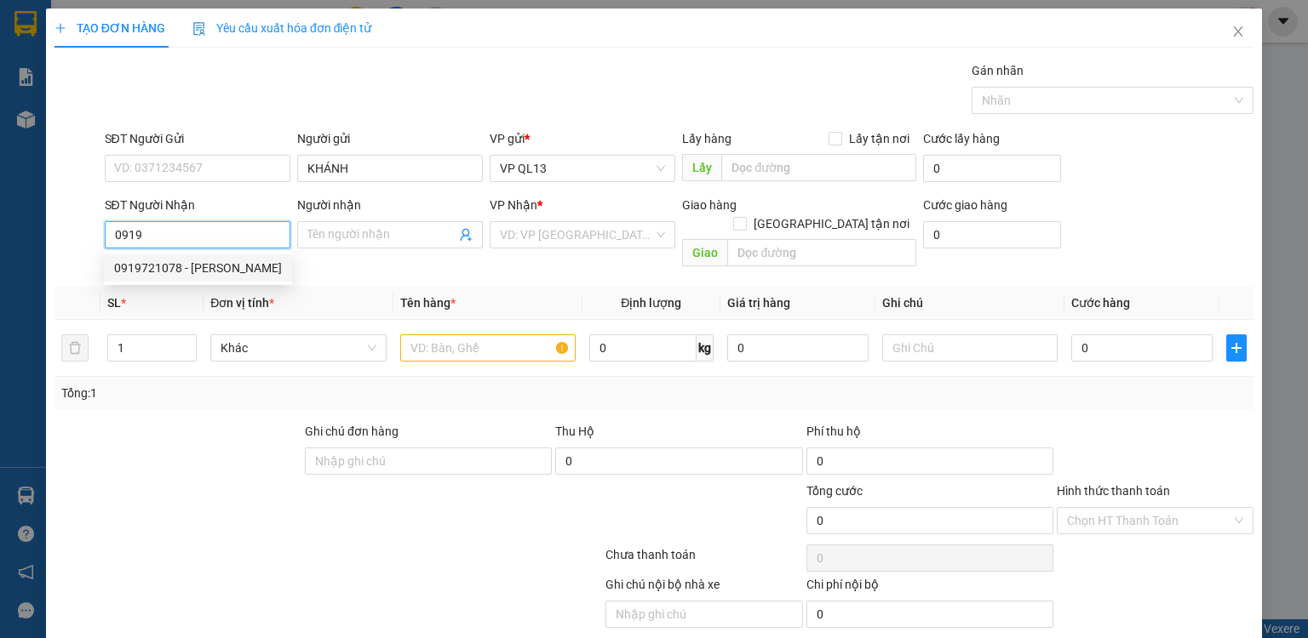
click at [204, 266] on div "0919721078 - [PERSON_NAME]" at bounding box center [198, 268] width 168 height 19
type input "0919721078"
type input "[PERSON_NAME]"
type input "60.000"
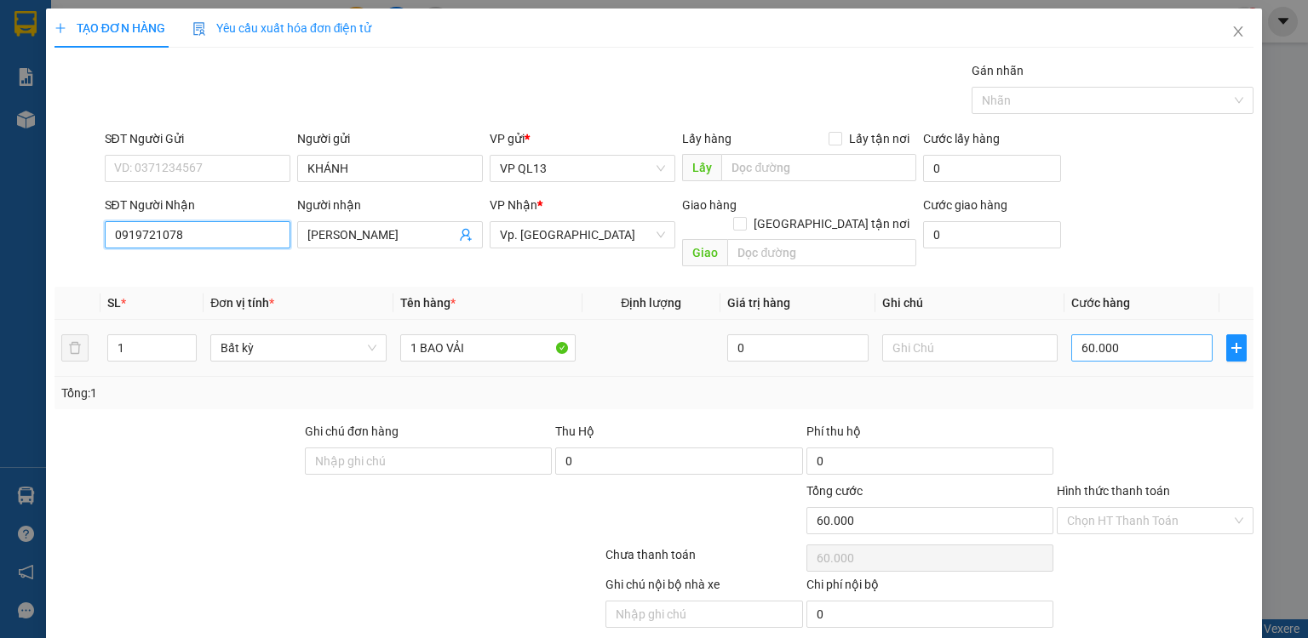
type input "0919721078"
click at [1158, 335] on input "60.000" at bounding box center [1141, 348] width 141 height 27
type input "0"
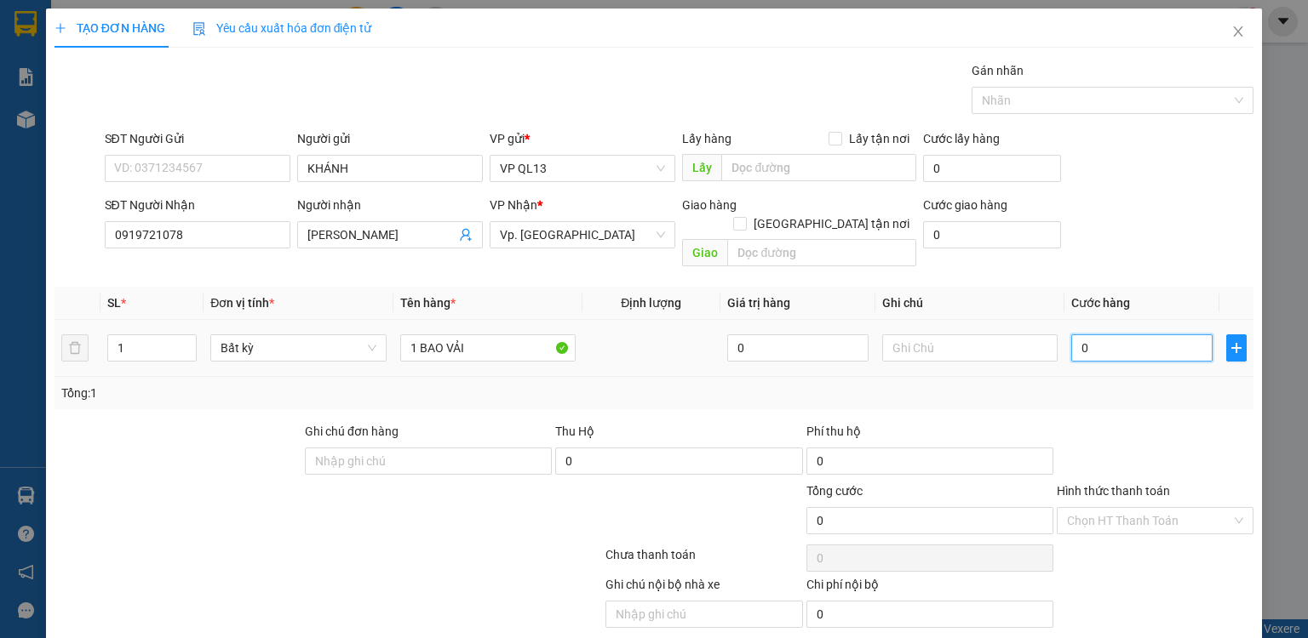
type input "01"
type input "1"
type input "010"
type input "10"
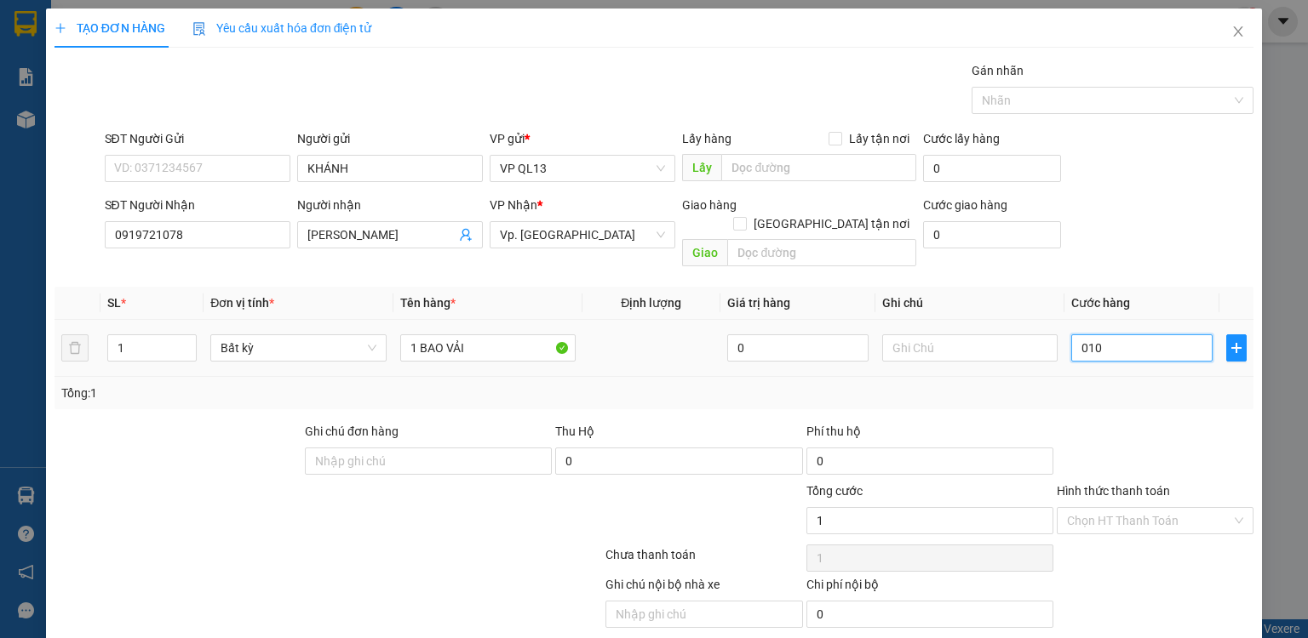
type input "10"
type input "0.100"
type input "100"
type input "0.100"
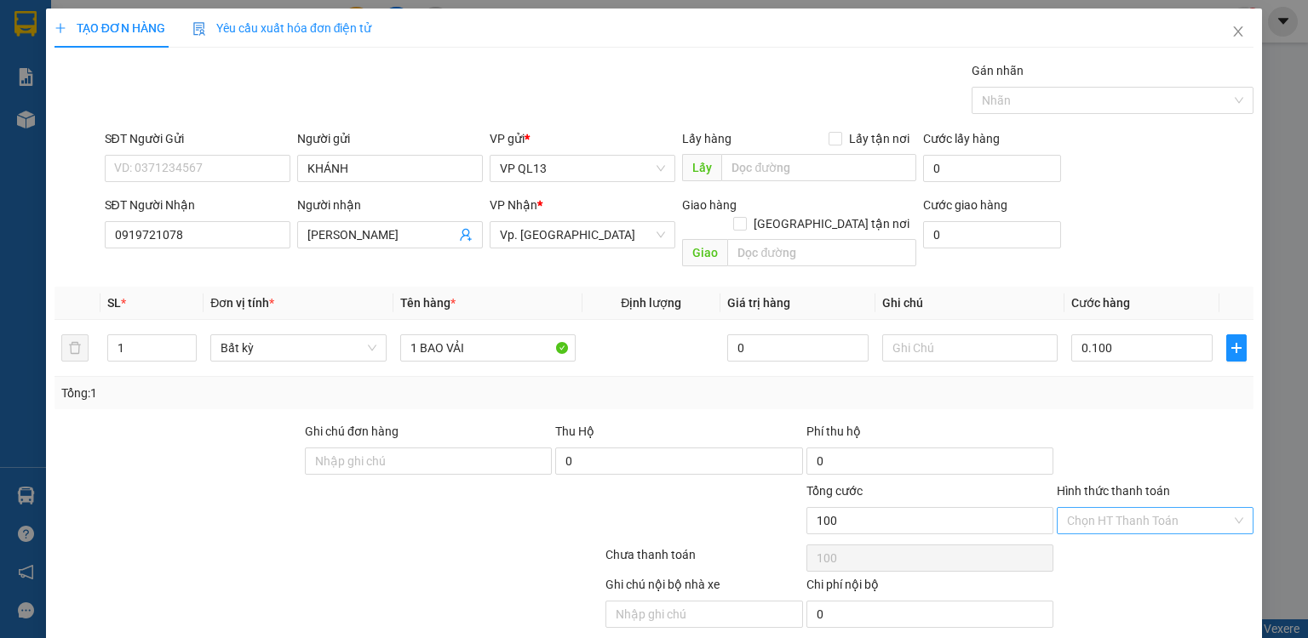
click at [1085, 508] on input "Hình thức thanh toán" at bounding box center [1149, 521] width 164 height 26
type input "100.000"
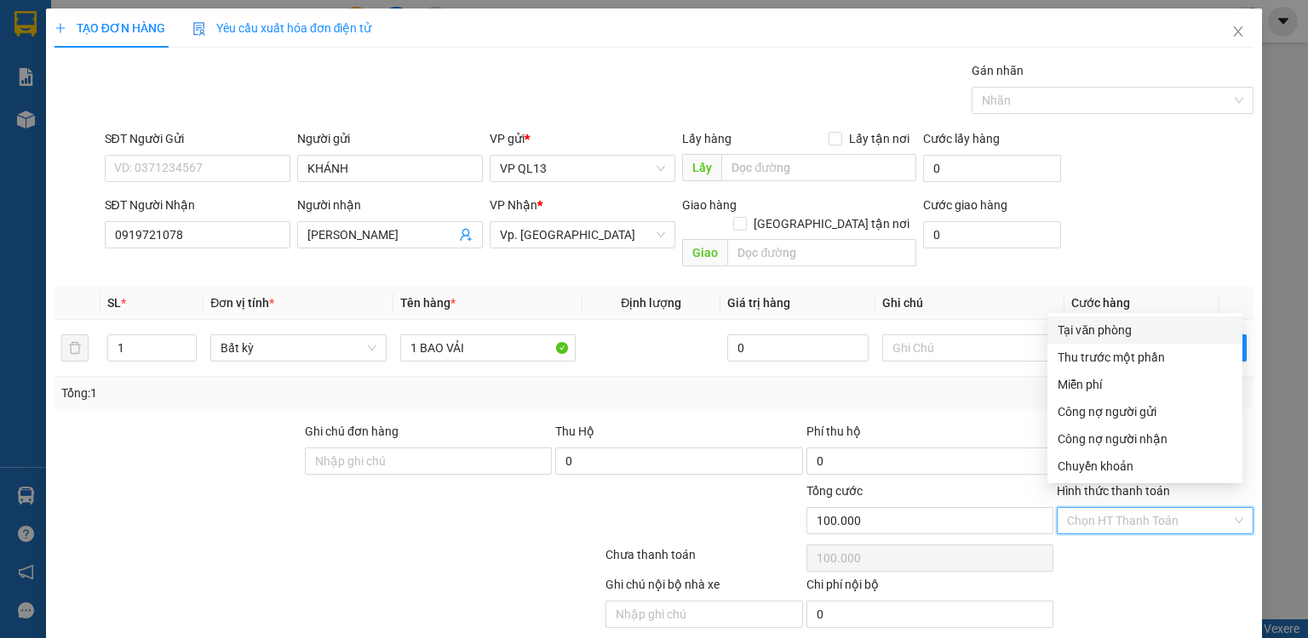
click at [1094, 332] on div "Tại văn phòng" at bounding box center [1144, 330] width 175 height 19
type input "0"
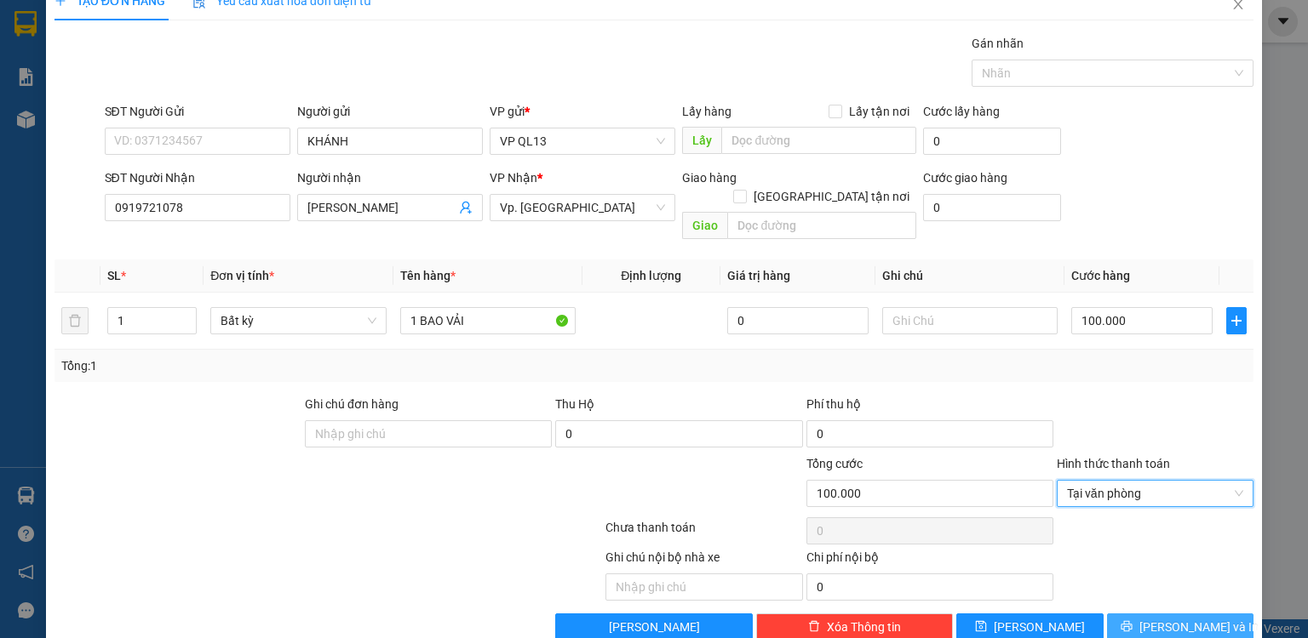
scroll to position [43, 0]
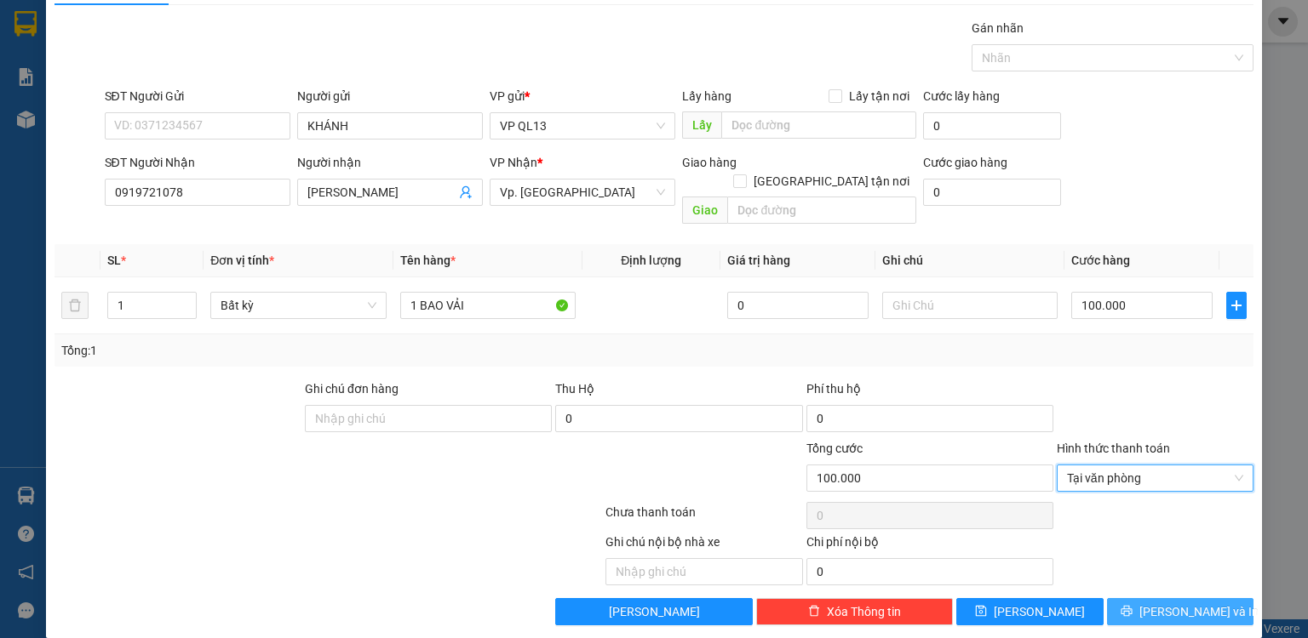
click at [1126, 598] on button "[PERSON_NAME] và In" at bounding box center [1180, 611] width 147 height 27
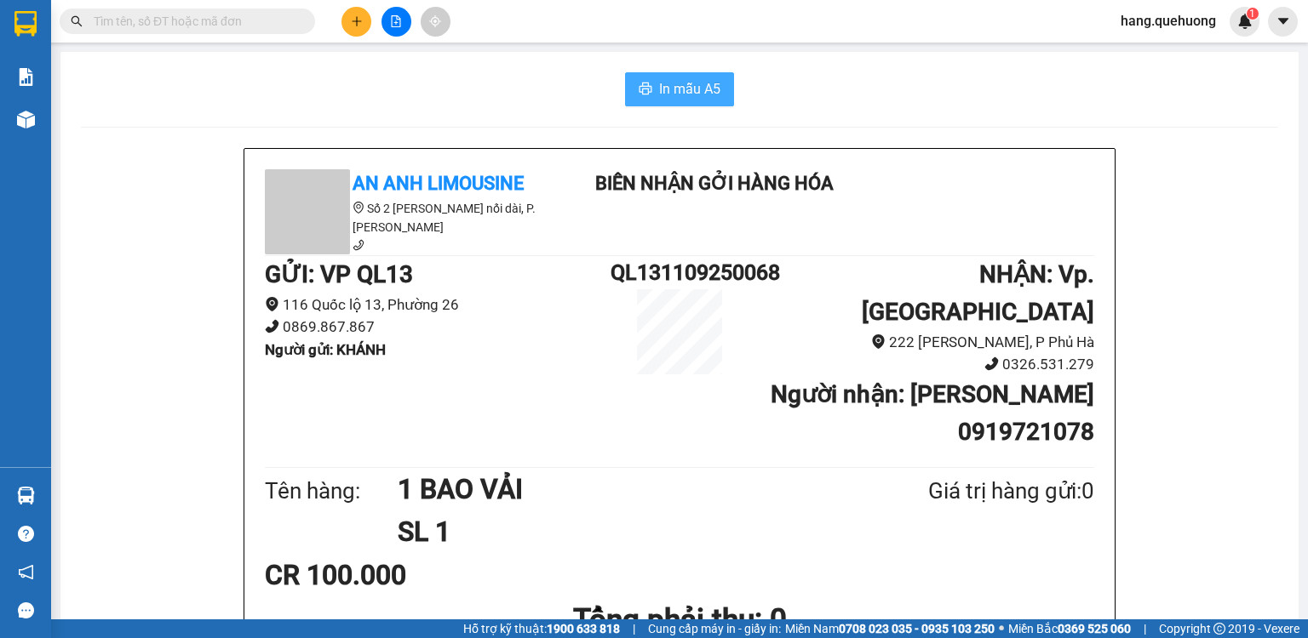
click at [659, 97] on span "In mẫu A5" at bounding box center [689, 88] width 61 height 21
click at [344, 20] on button at bounding box center [356, 22] width 30 height 30
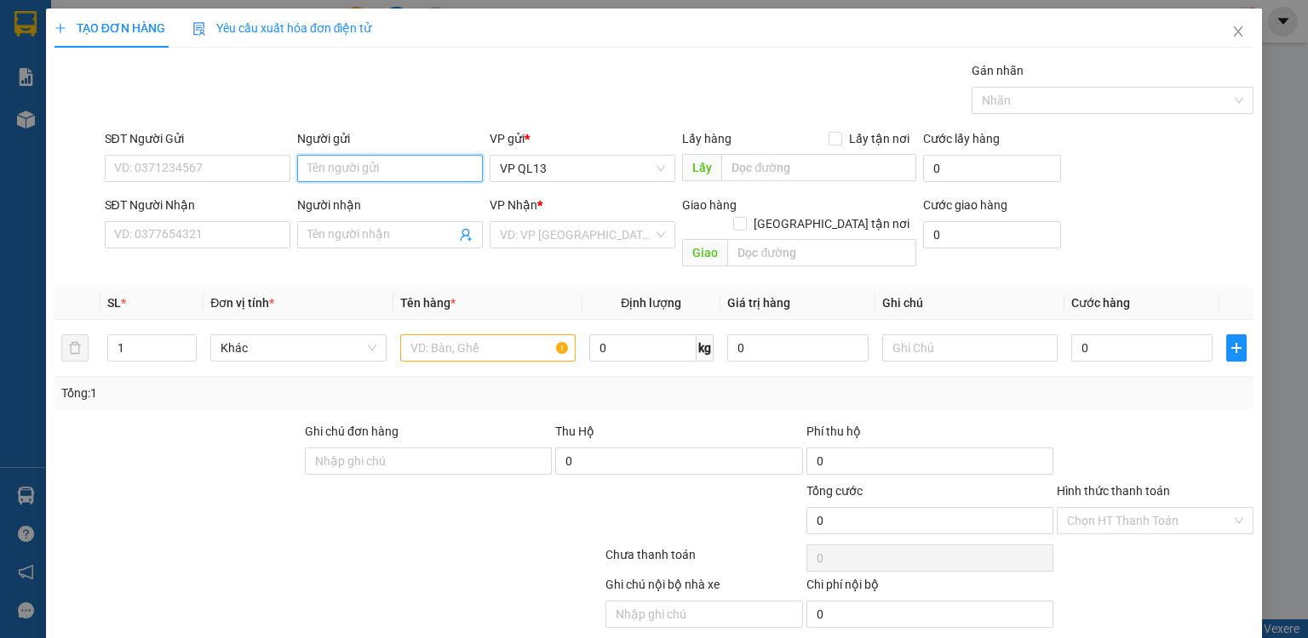
click at [364, 171] on input "Người gửi" at bounding box center [390, 168] width 186 height 27
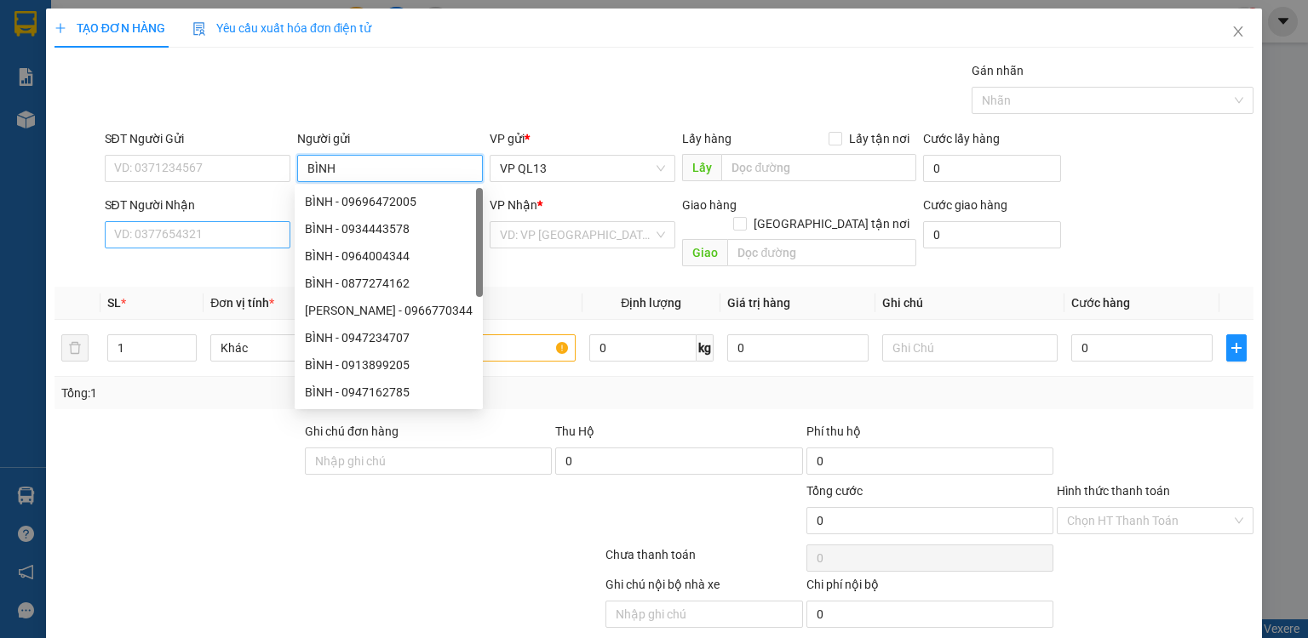
type input "BÌNH"
click at [163, 231] on input "SĐT Người Nhận" at bounding box center [198, 234] width 186 height 27
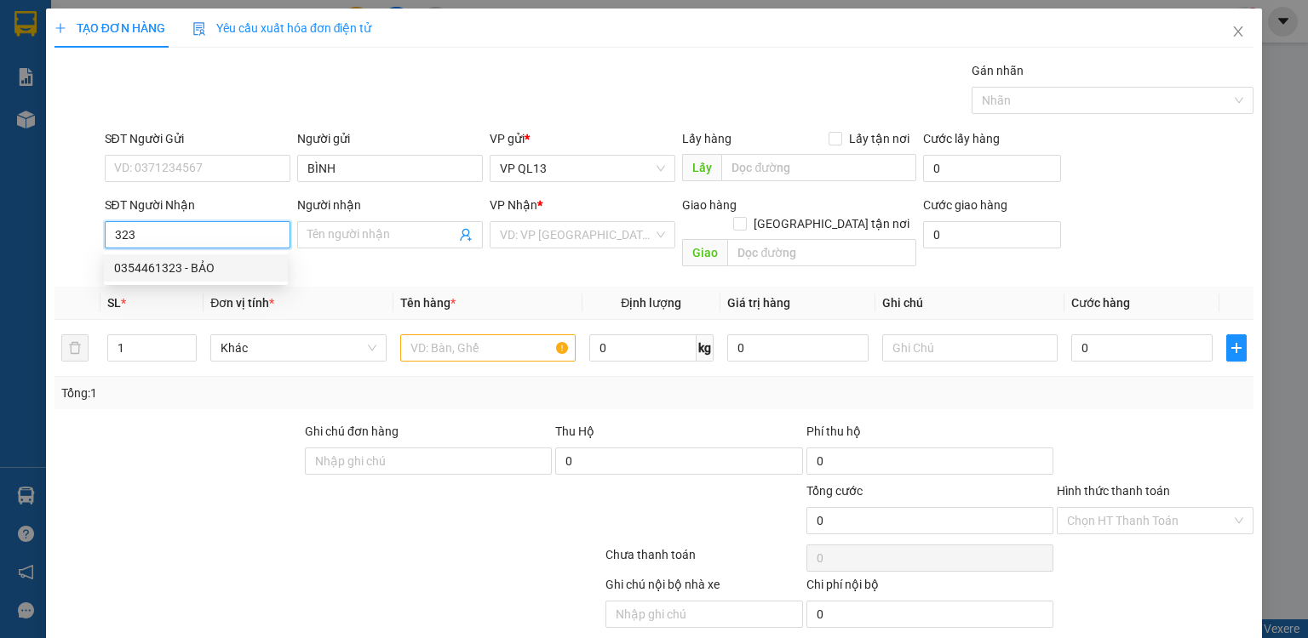
click at [207, 276] on div "0354461323 - BẢO" at bounding box center [195, 268] width 163 height 19
type input "0354461323"
type input "BẢO"
type input "30.000"
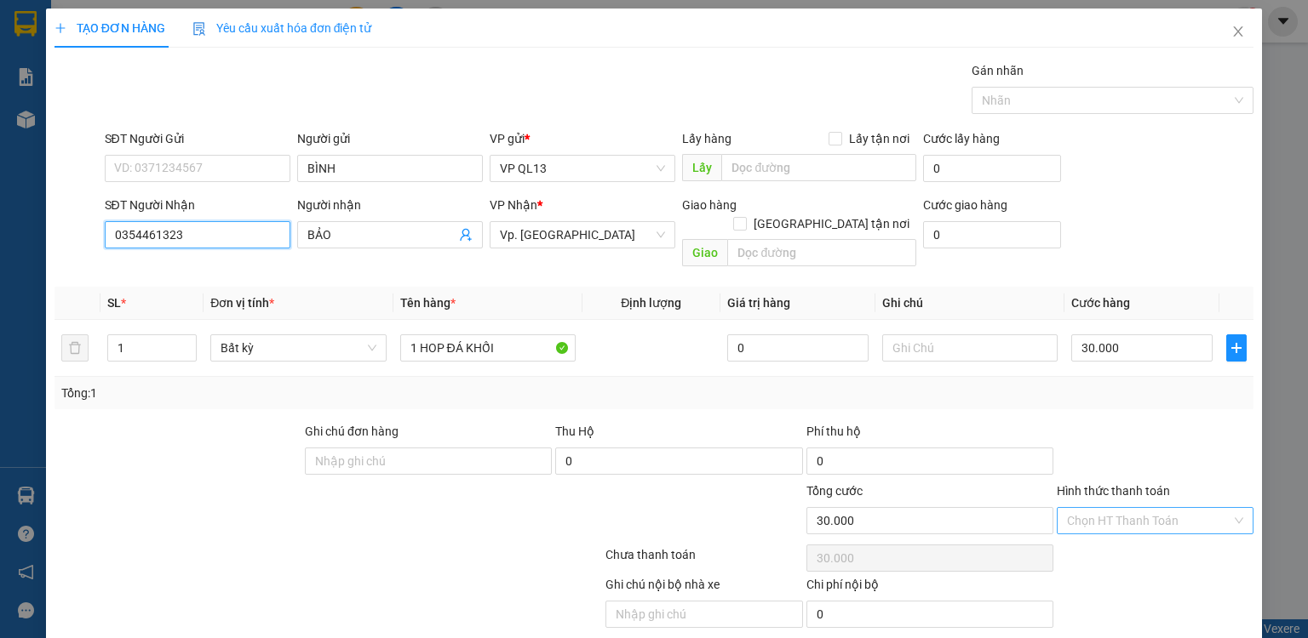
type input "0354461323"
click at [1116, 508] on input "Hình thức thanh toán" at bounding box center [1149, 521] width 164 height 26
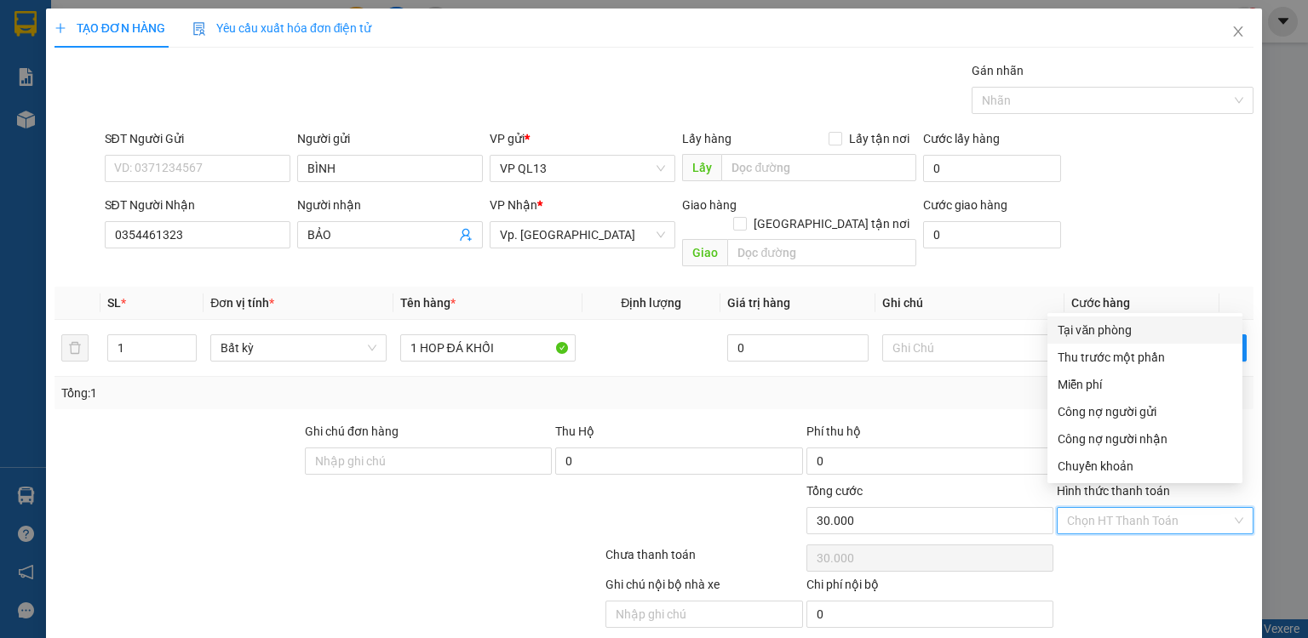
drag, startPoint x: 1092, startPoint y: 336, endPoint x: 1096, endPoint y: 353, distance: 17.5
click at [1094, 345] on div "Tại văn phòng Thu trước một phần Miễn phí Công nợ người gửi Công nợ người nhận …" at bounding box center [1144, 398] width 195 height 163
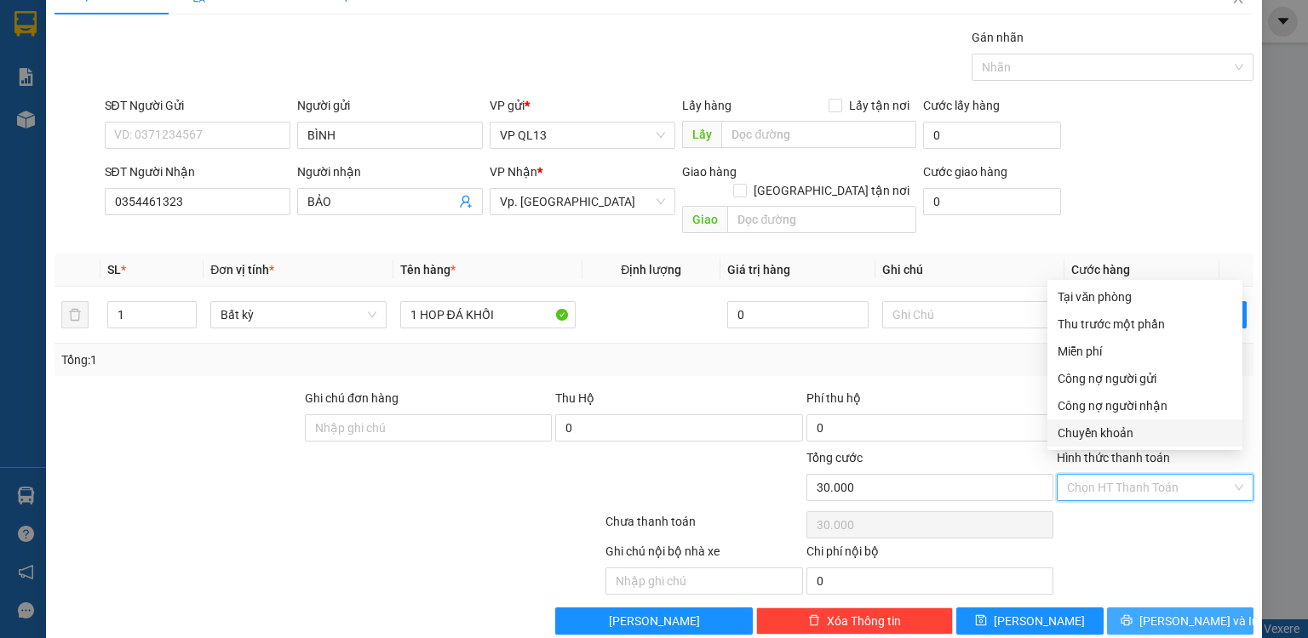
scroll to position [43, 0]
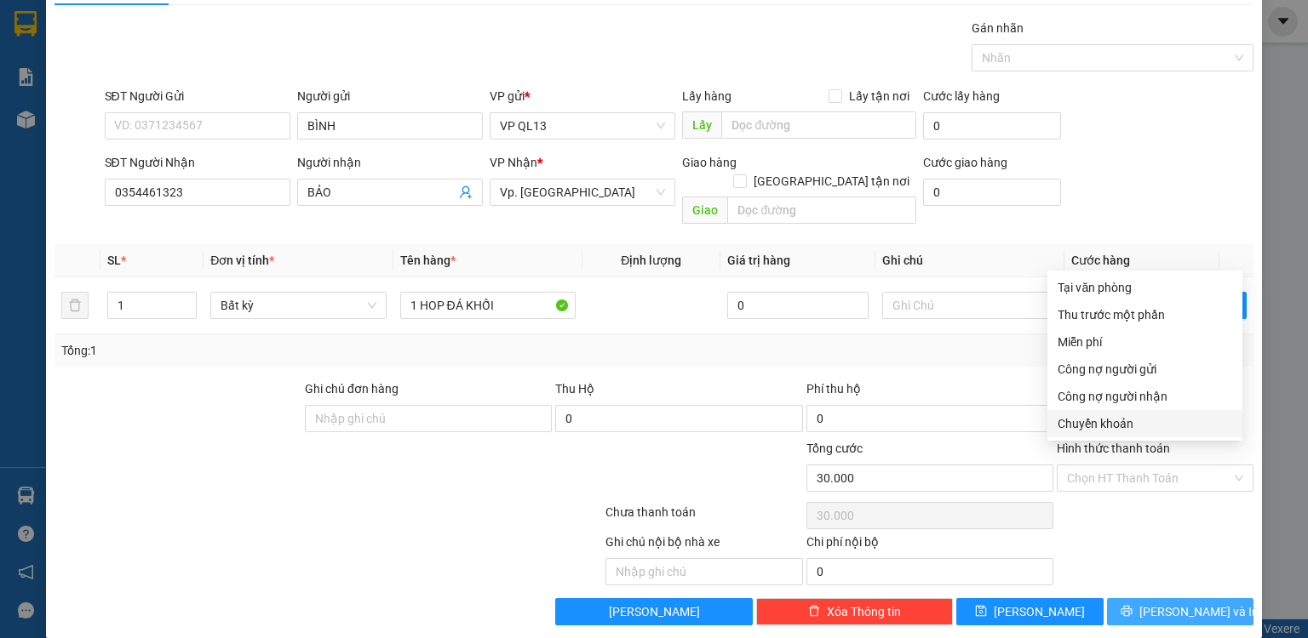
click at [1132, 605] on icon "printer" at bounding box center [1126, 611] width 12 height 12
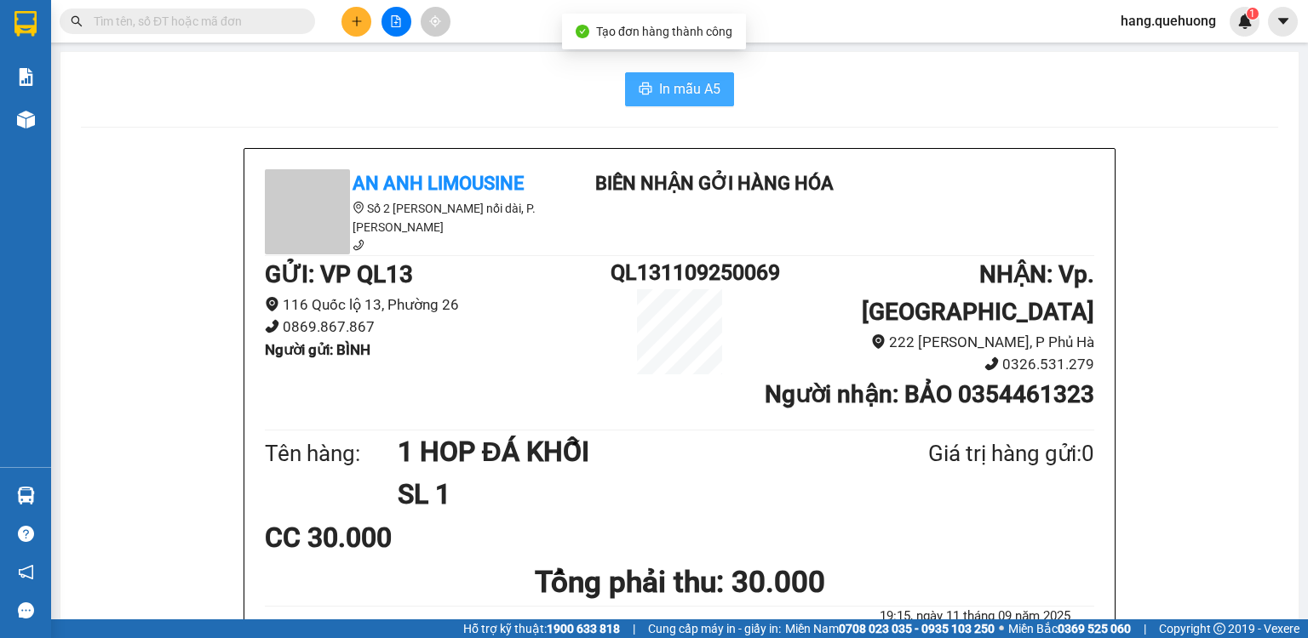
click at [680, 99] on span "In mẫu A5" at bounding box center [689, 88] width 61 height 21
click at [931, 225] on div "An Anh Limousine Số 2 [PERSON_NAME] nối dài, P. [PERSON_NAME] Biên nhận gởi hàn…" at bounding box center [679, 212] width 836 height 86
click at [356, 29] on button at bounding box center [356, 22] width 30 height 30
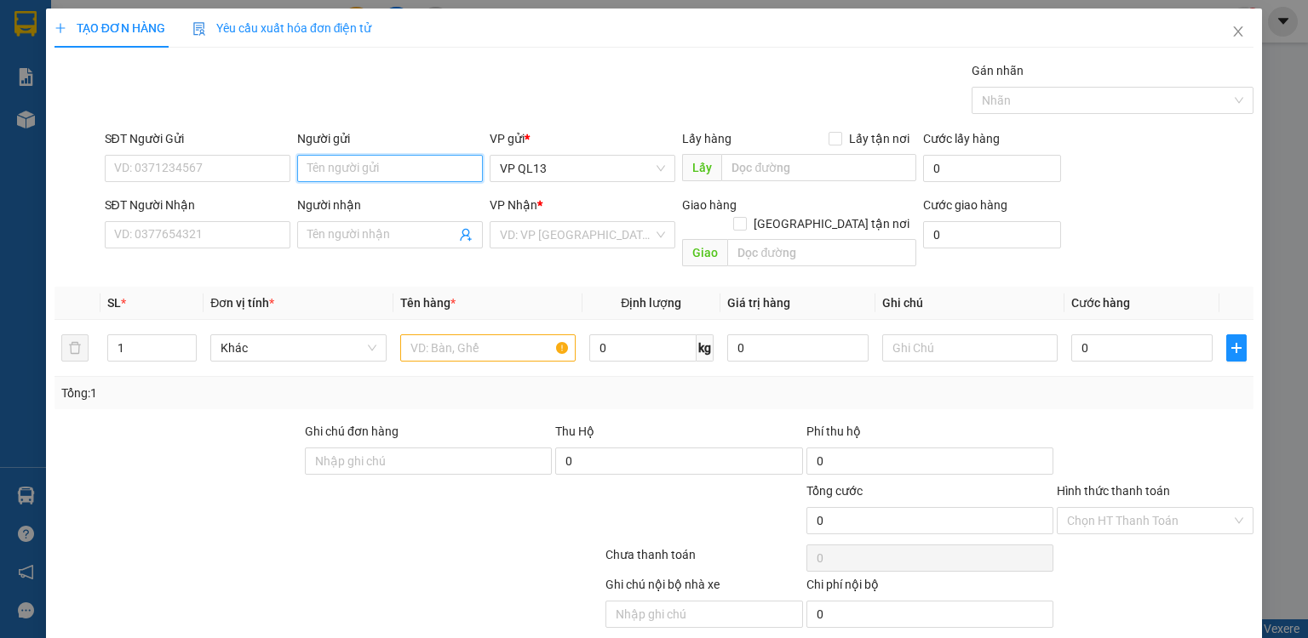
click at [375, 172] on input "Người gửi" at bounding box center [390, 168] width 186 height 27
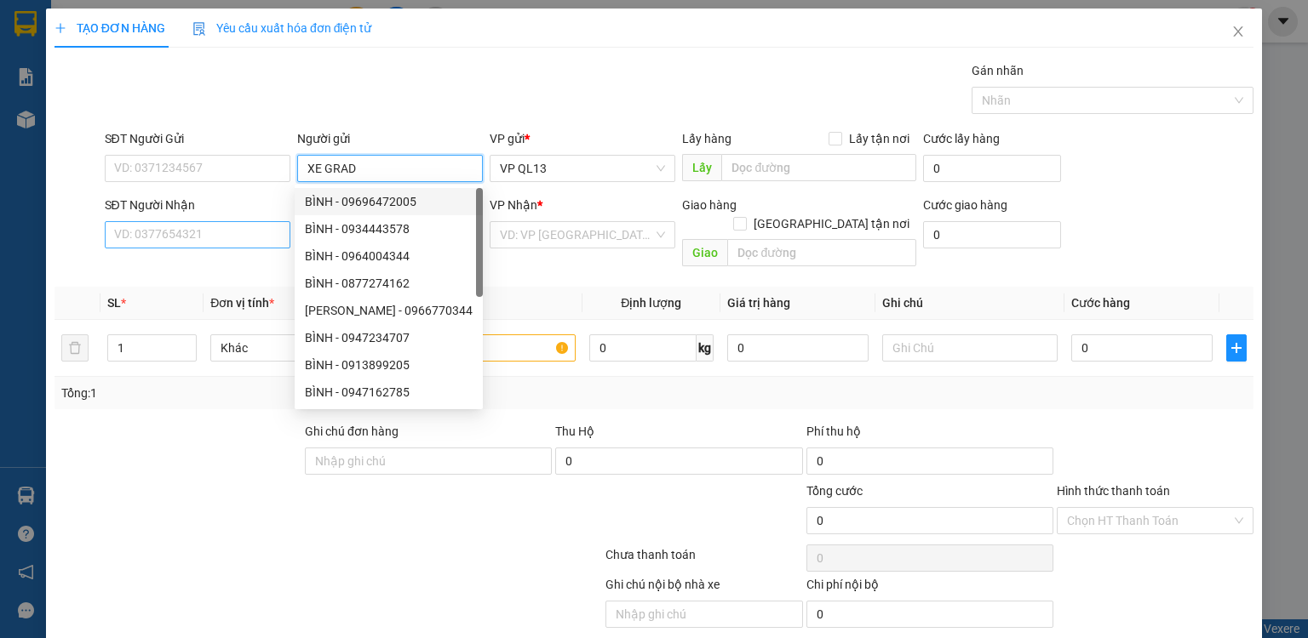
type input "XE GRAD"
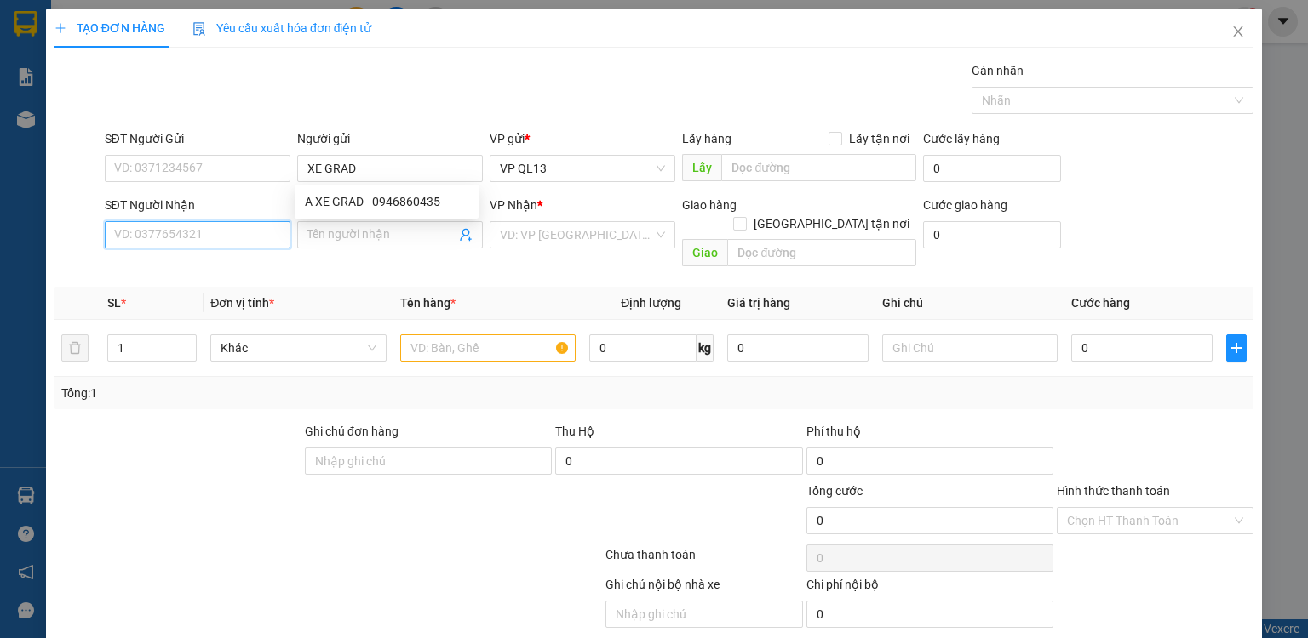
click at [218, 239] on input "SĐT Người Nhận" at bounding box center [198, 234] width 186 height 27
click at [218, 240] on input "SĐT Người Nhận" at bounding box center [198, 234] width 186 height 27
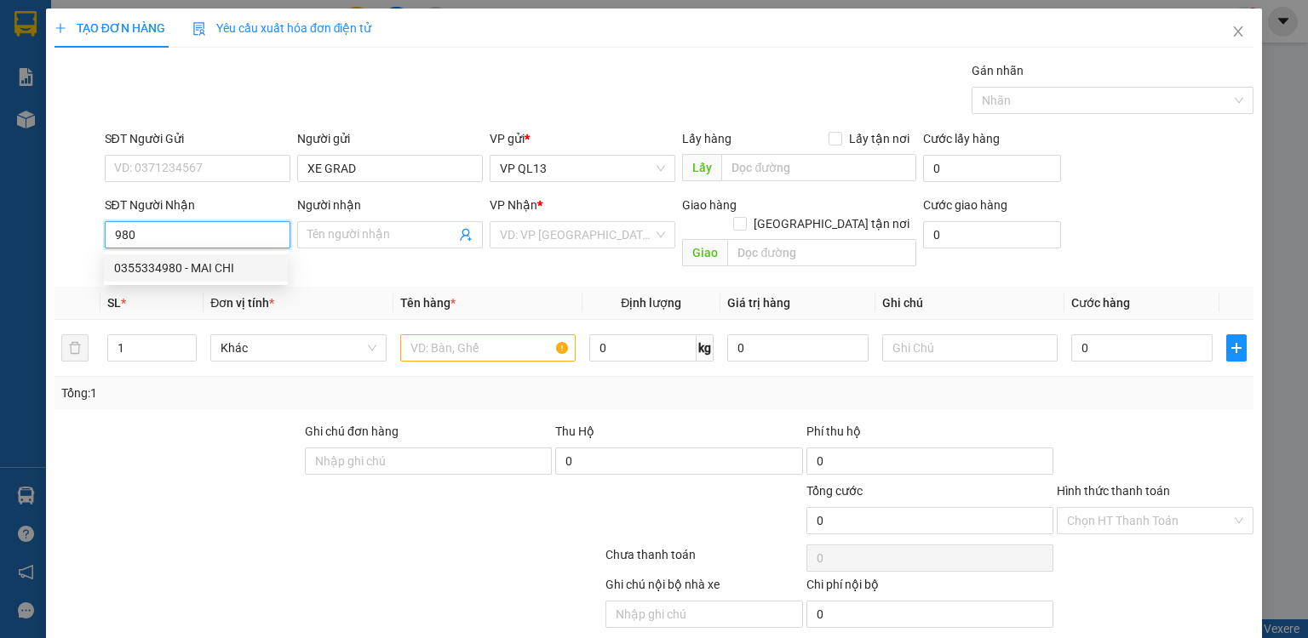
click at [220, 272] on div "0355334980 - MAI CHI" at bounding box center [195, 268] width 163 height 19
type input "0355334980"
type input "MAI CHI"
type input "30.000"
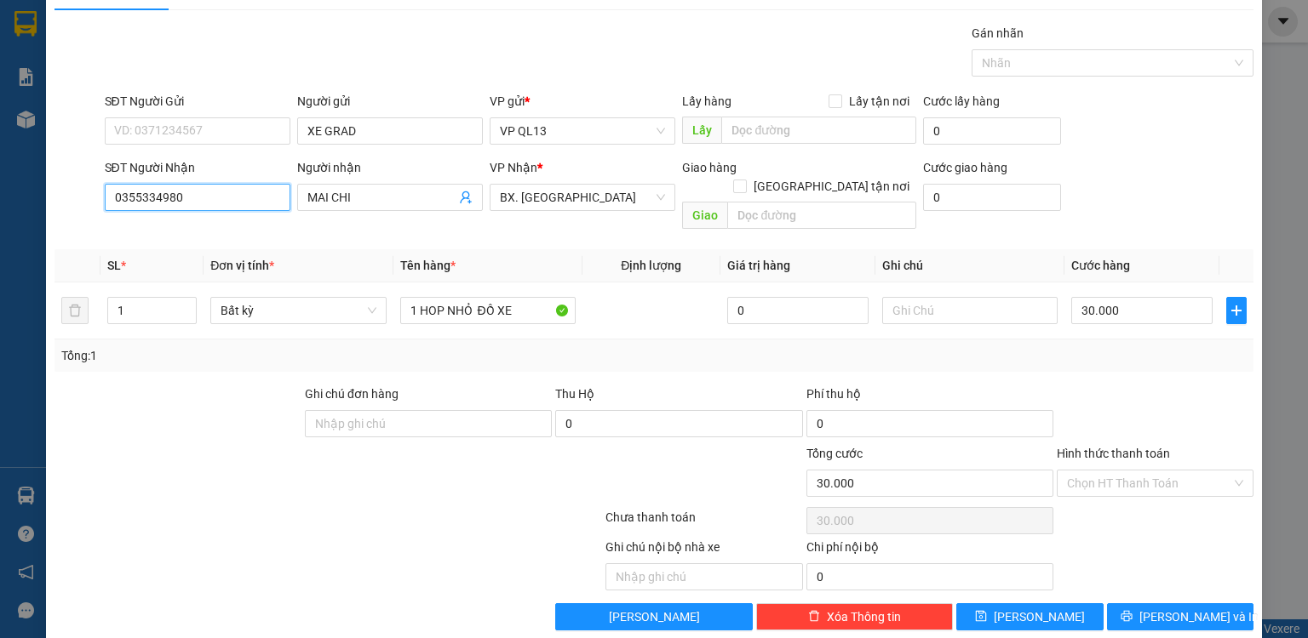
scroll to position [43, 0]
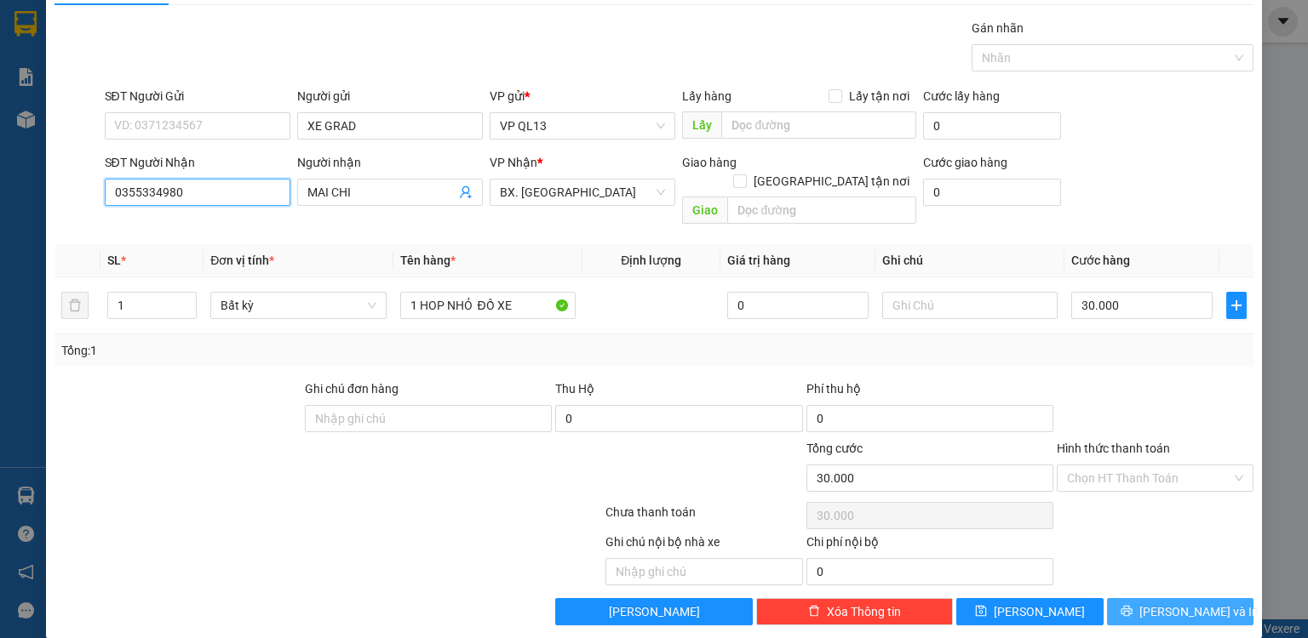
type input "0355334980"
click at [1165, 603] on span "[PERSON_NAME] và In" at bounding box center [1198, 612] width 119 height 19
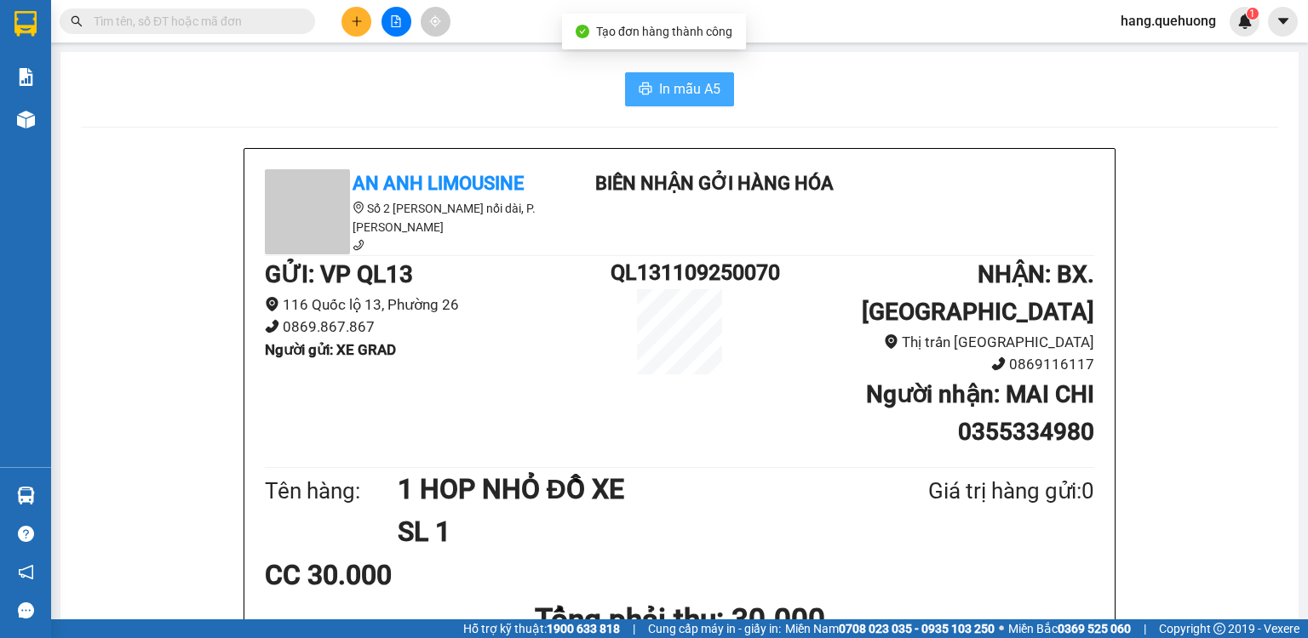
drag, startPoint x: 684, startPoint y: 88, endPoint x: 746, endPoint y: 192, distance: 121.0
click at [684, 88] on span "In mẫu A5" at bounding box center [689, 88] width 61 height 21
click at [358, 34] on button at bounding box center [356, 22] width 30 height 30
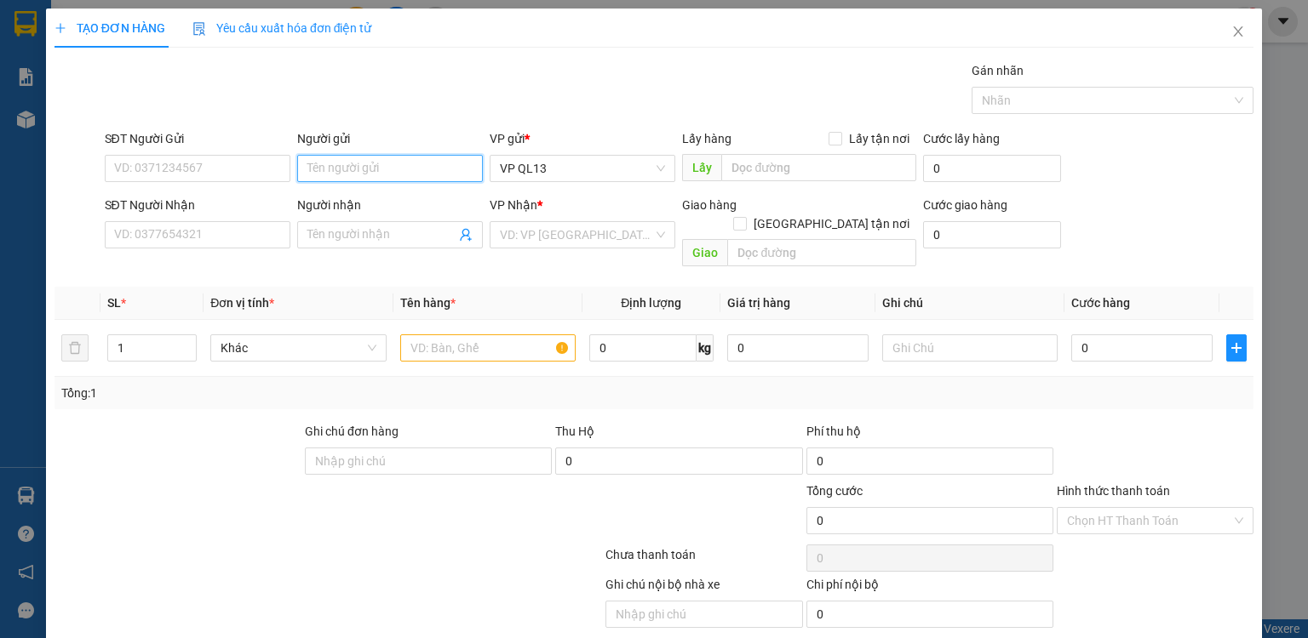
click at [376, 164] on input "Người gửi" at bounding box center [390, 168] width 186 height 27
type input "SẾP YẾN"
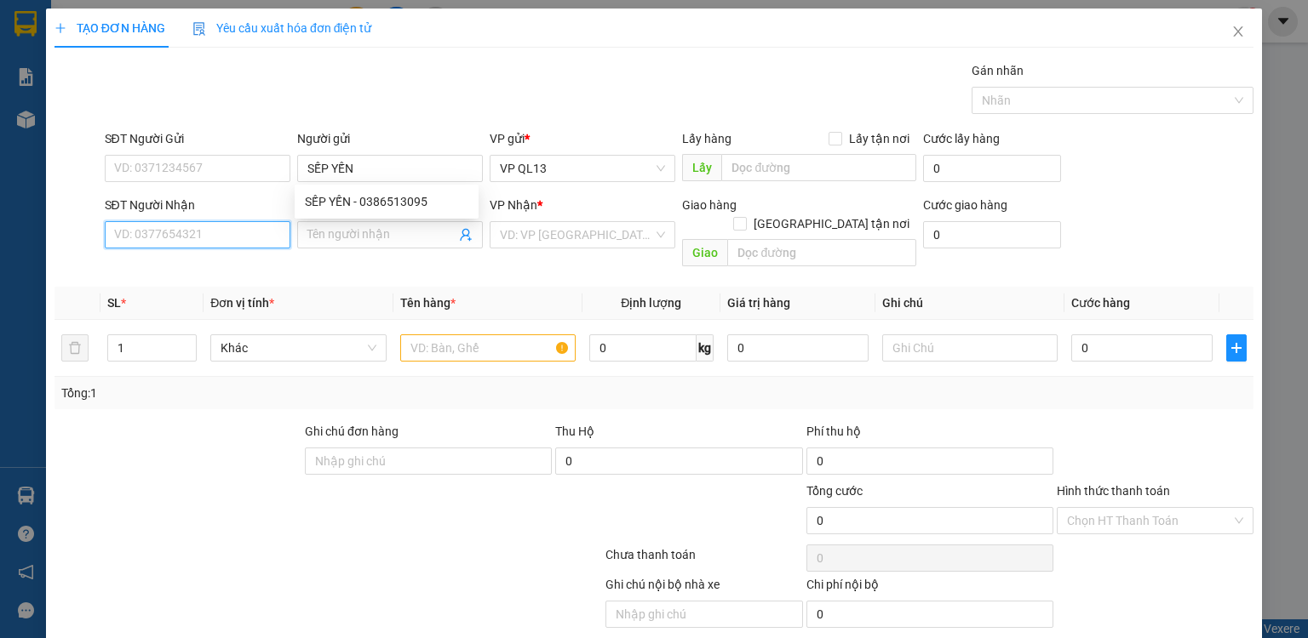
click at [173, 228] on input "SĐT Người Nhận" at bounding box center [198, 234] width 186 height 27
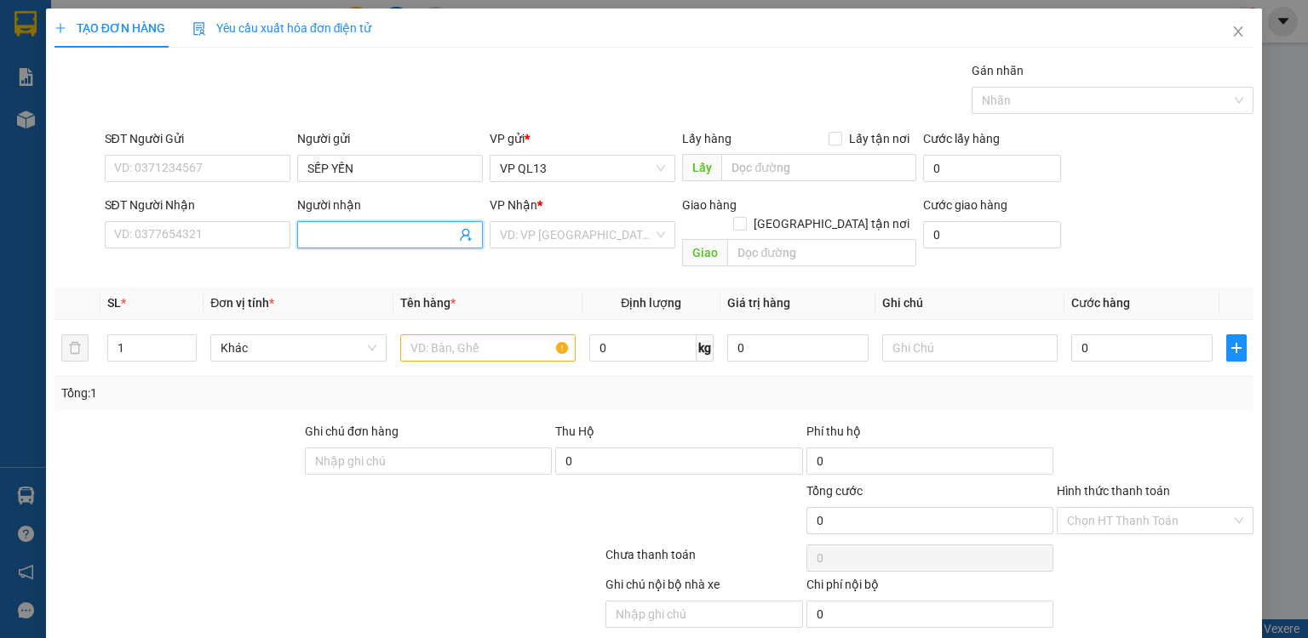
click at [343, 237] on input "Người nhận" at bounding box center [381, 235] width 148 height 19
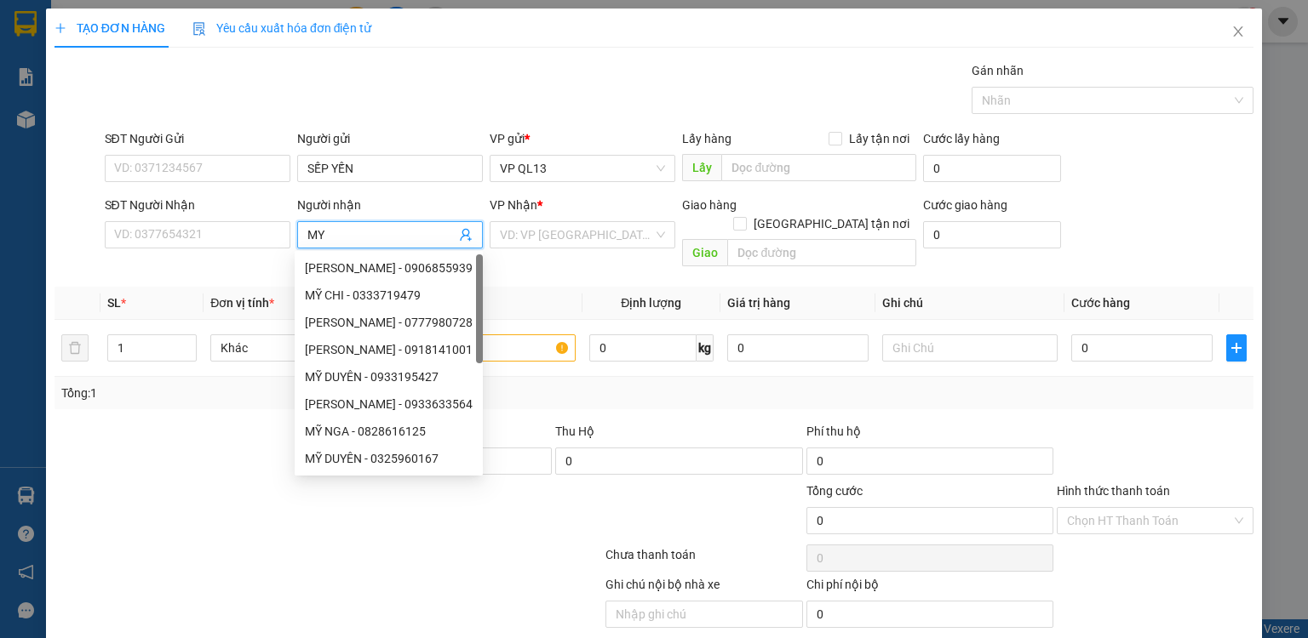
type input "M"
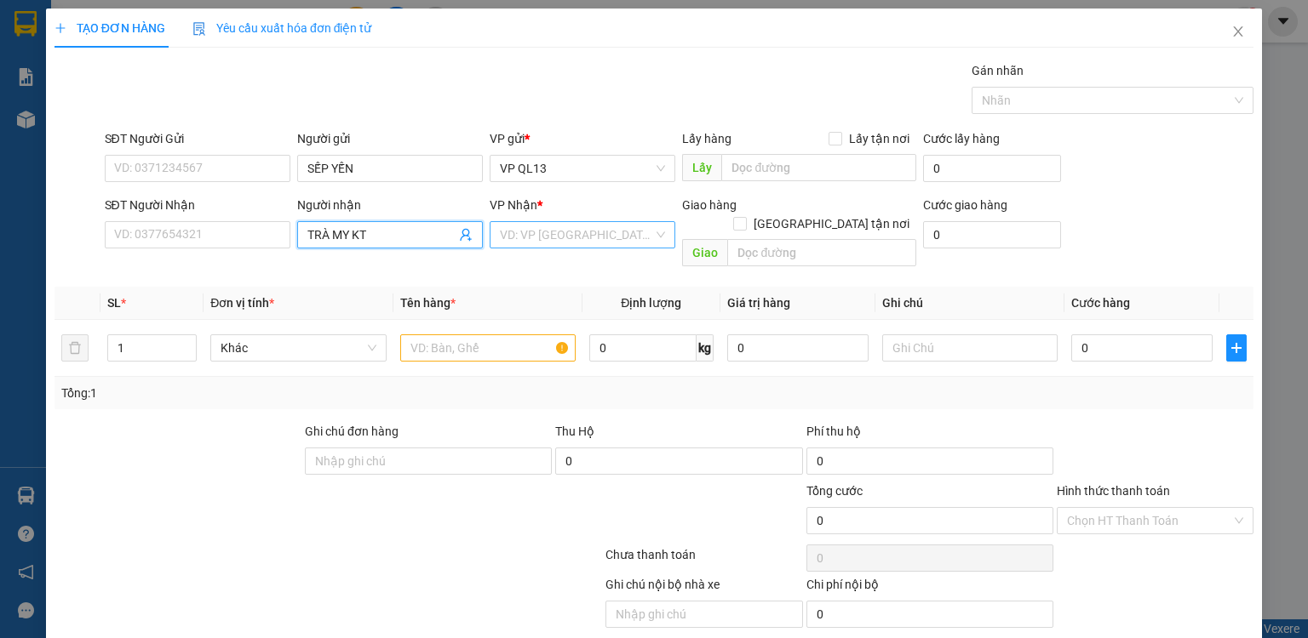
type input "TRÀ MY KT"
click at [530, 243] on input "search" at bounding box center [576, 235] width 153 height 26
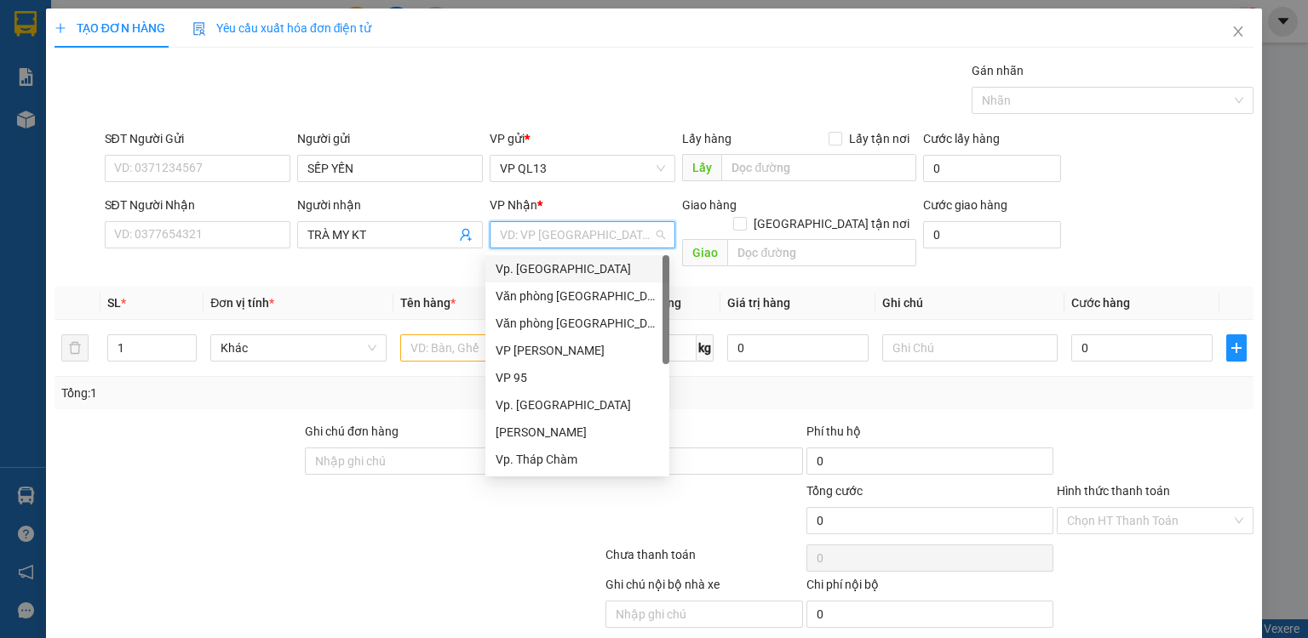
click at [533, 272] on div "Vp. [GEOGRAPHIC_DATA]" at bounding box center [576, 269] width 163 height 19
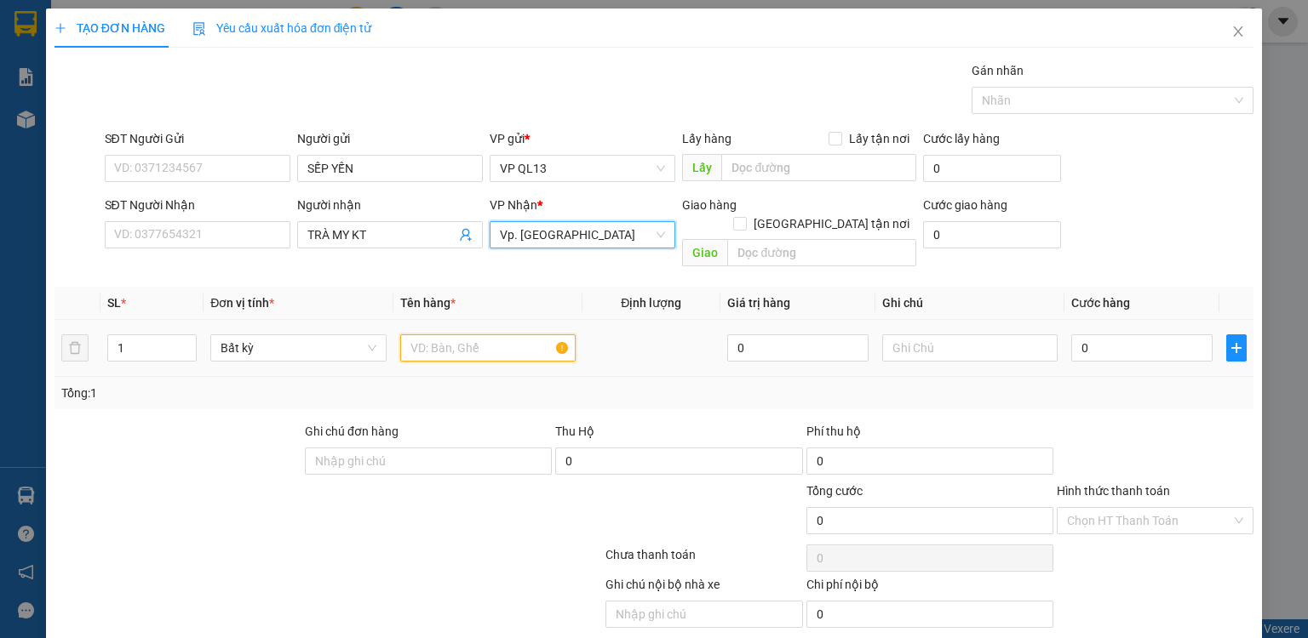
click at [469, 337] on input "text" at bounding box center [487, 348] width 175 height 27
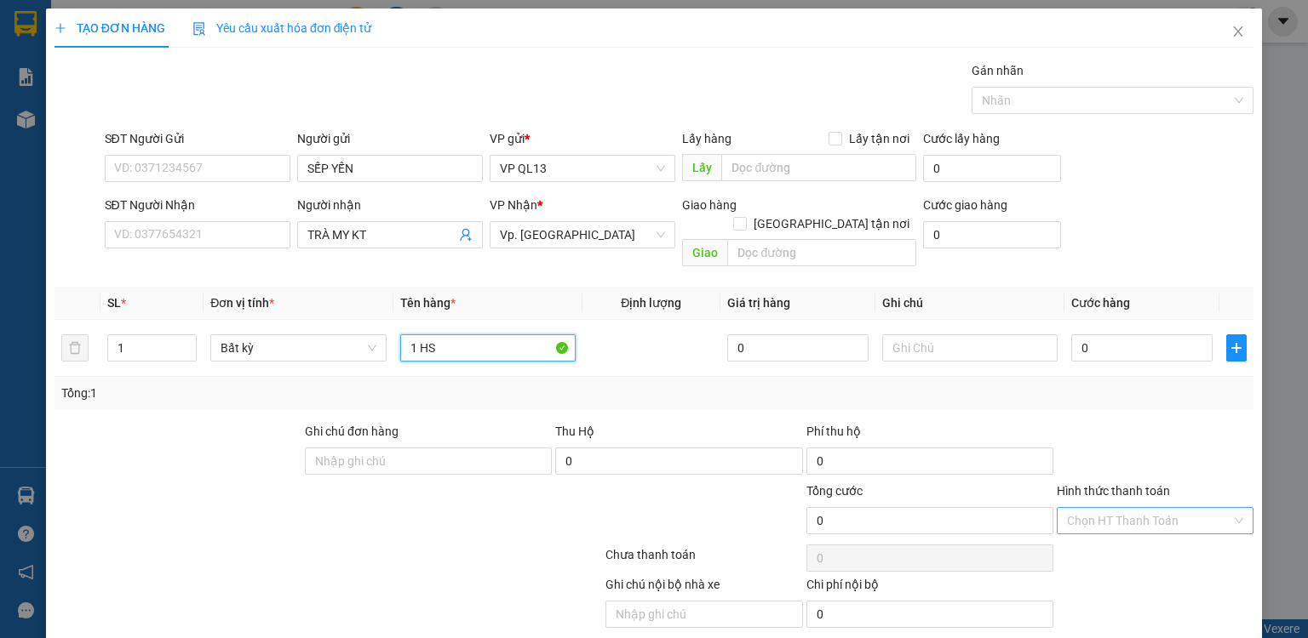
type input "1 HS"
click at [1103, 508] on input "Hình thức thanh toán" at bounding box center [1149, 521] width 164 height 26
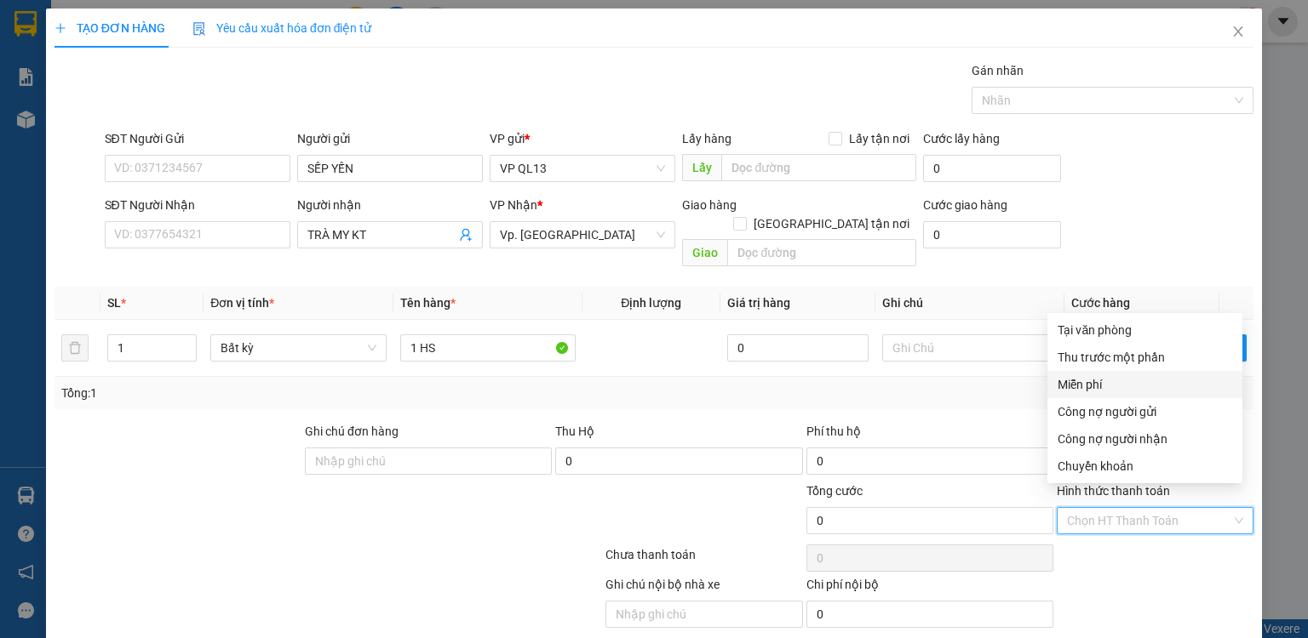
click at [1083, 396] on div "Miễn phí" at bounding box center [1144, 384] width 195 height 27
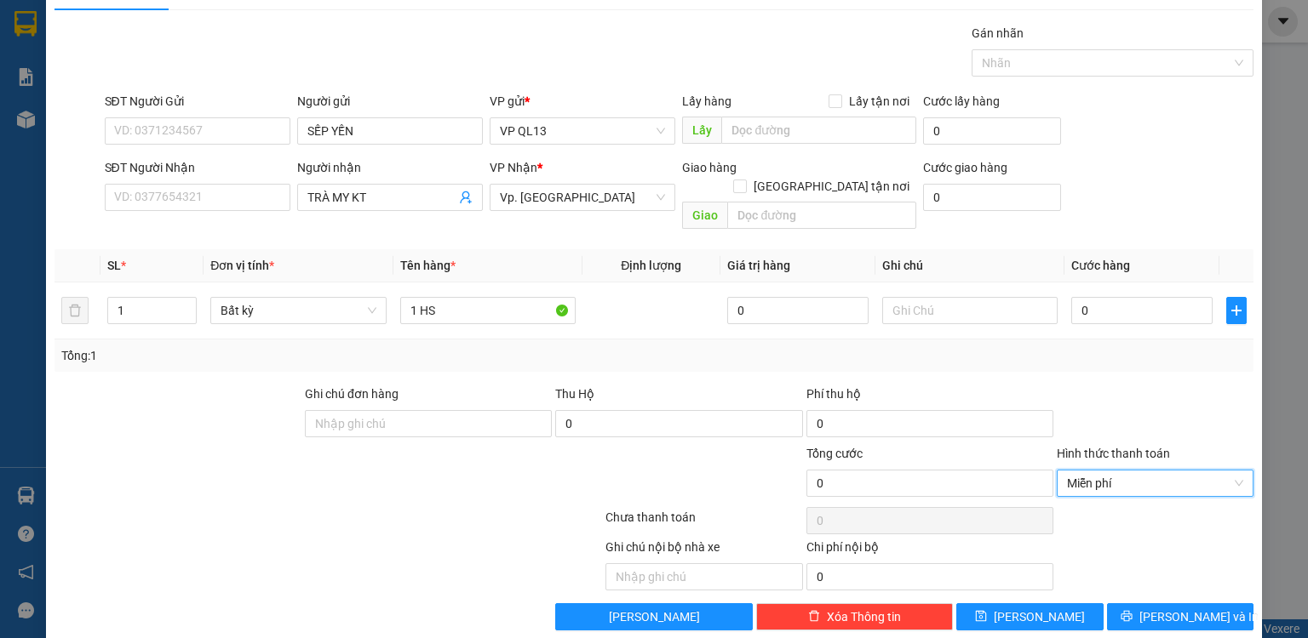
scroll to position [43, 0]
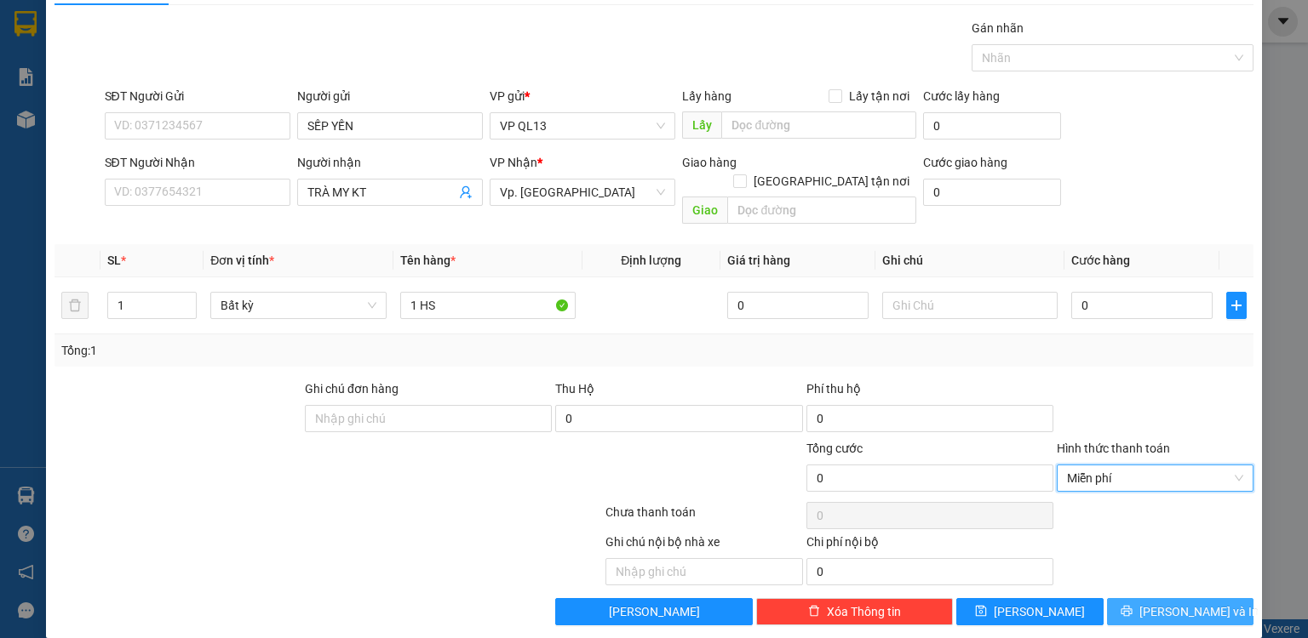
click at [1149, 602] on button "[PERSON_NAME] và In" at bounding box center [1180, 611] width 147 height 27
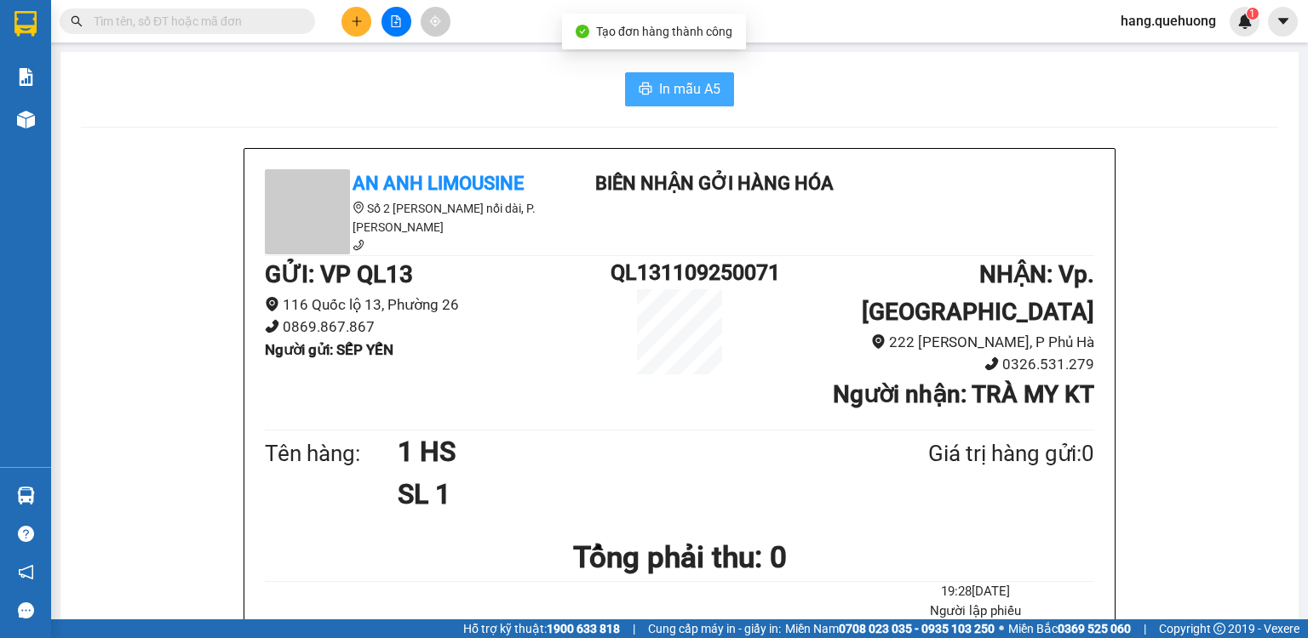
click at [684, 90] on span "In mẫu A5" at bounding box center [689, 88] width 61 height 21
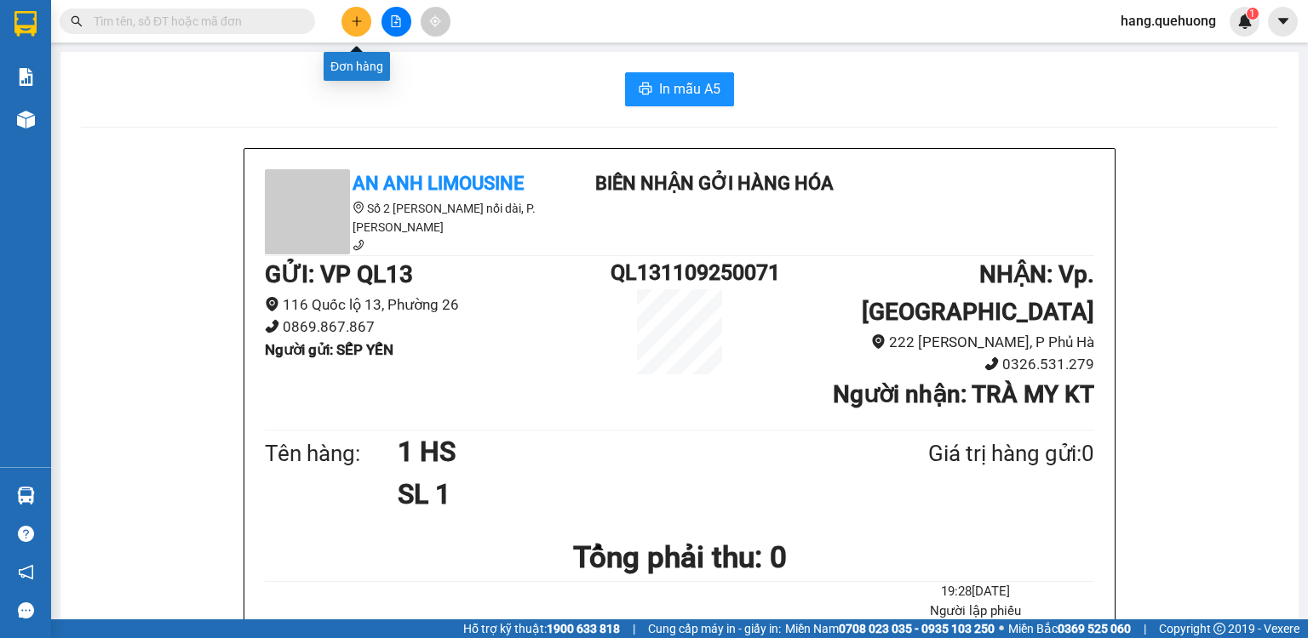
click at [347, 17] on button at bounding box center [356, 22] width 30 height 30
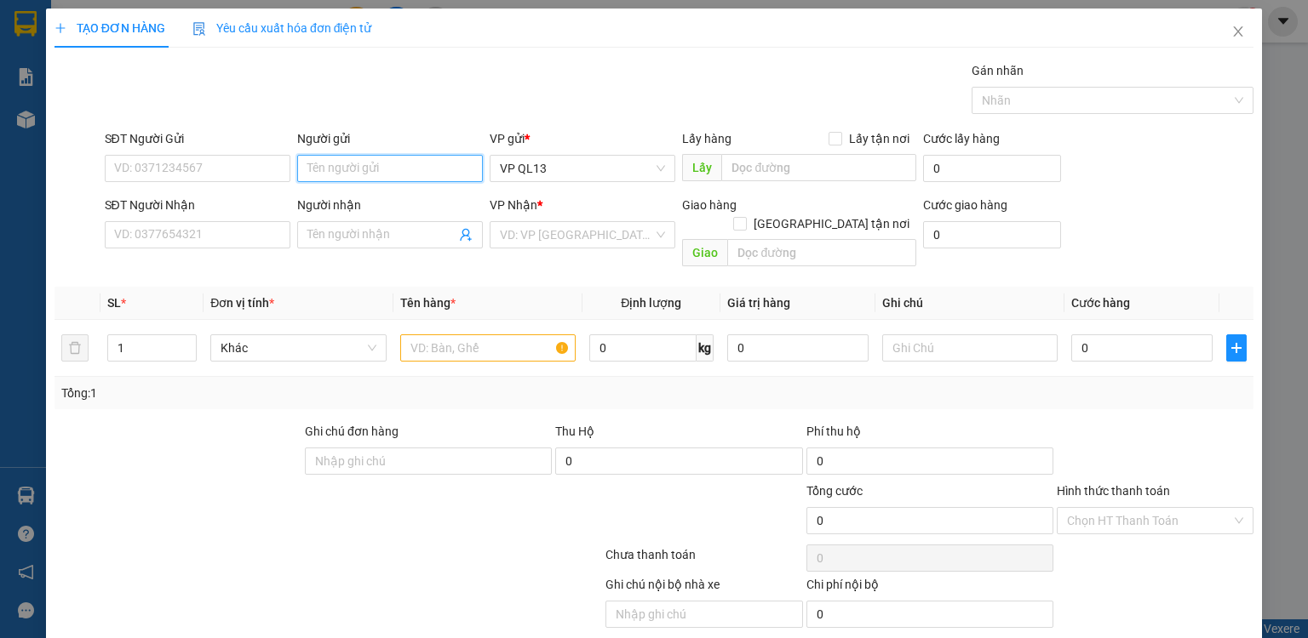
click at [341, 167] on input "Người gửi" at bounding box center [390, 168] width 186 height 27
type input "THẮM"
click at [163, 160] on input "SĐT Người Gửi" at bounding box center [198, 168] width 186 height 27
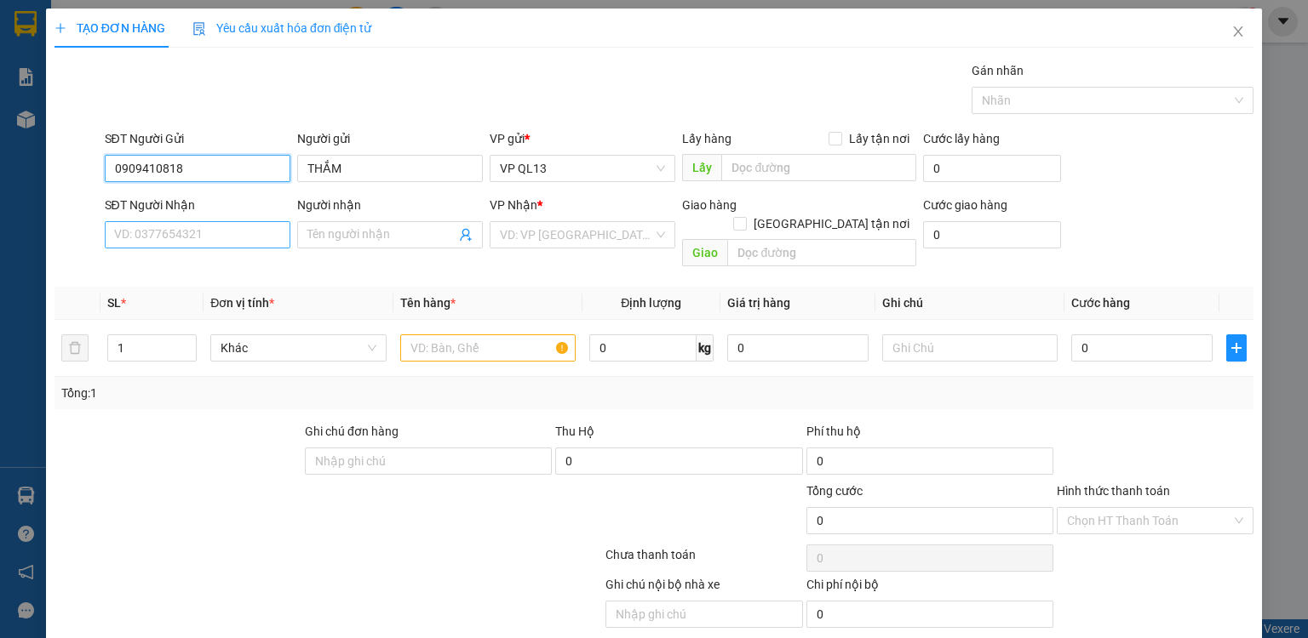
type input "0909410818"
click at [152, 242] on input "SĐT Người Nhận" at bounding box center [198, 234] width 186 height 27
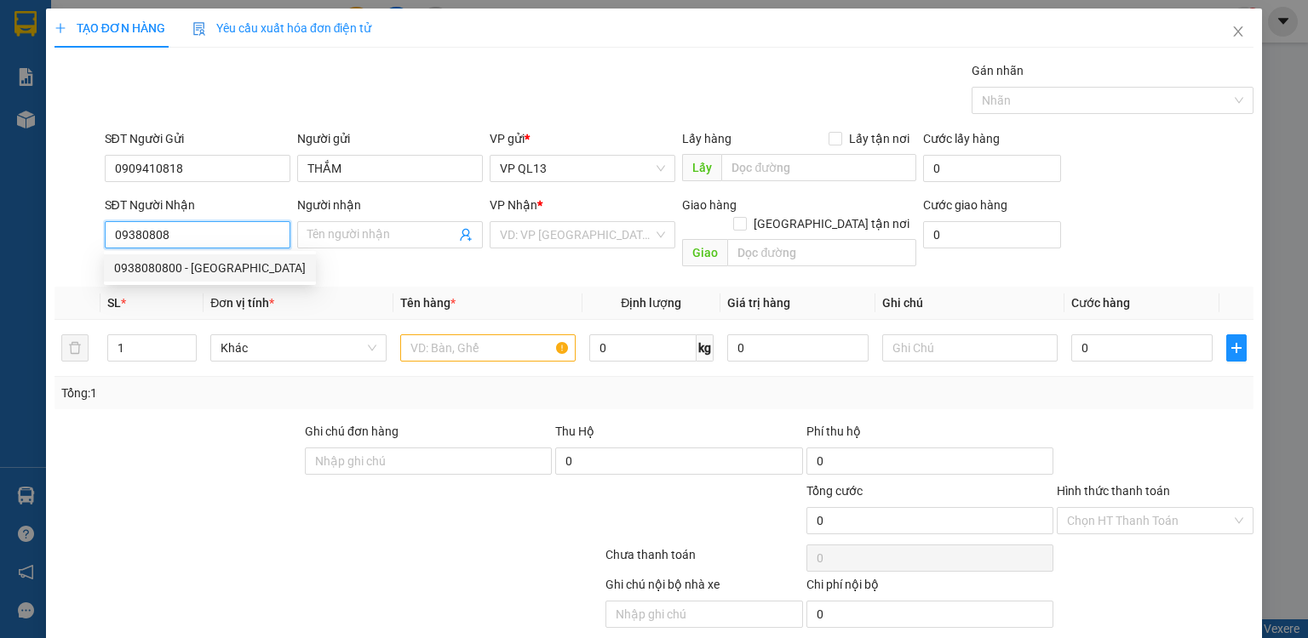
click at [211, 270] on div "0938080800 - THUÝ BÌNH CHÂU" at bounding box center [210, 268] width 192 height 19
type input "0938080800"
type input "THUÝ BÌNH CHÂU"
type input "60.000"
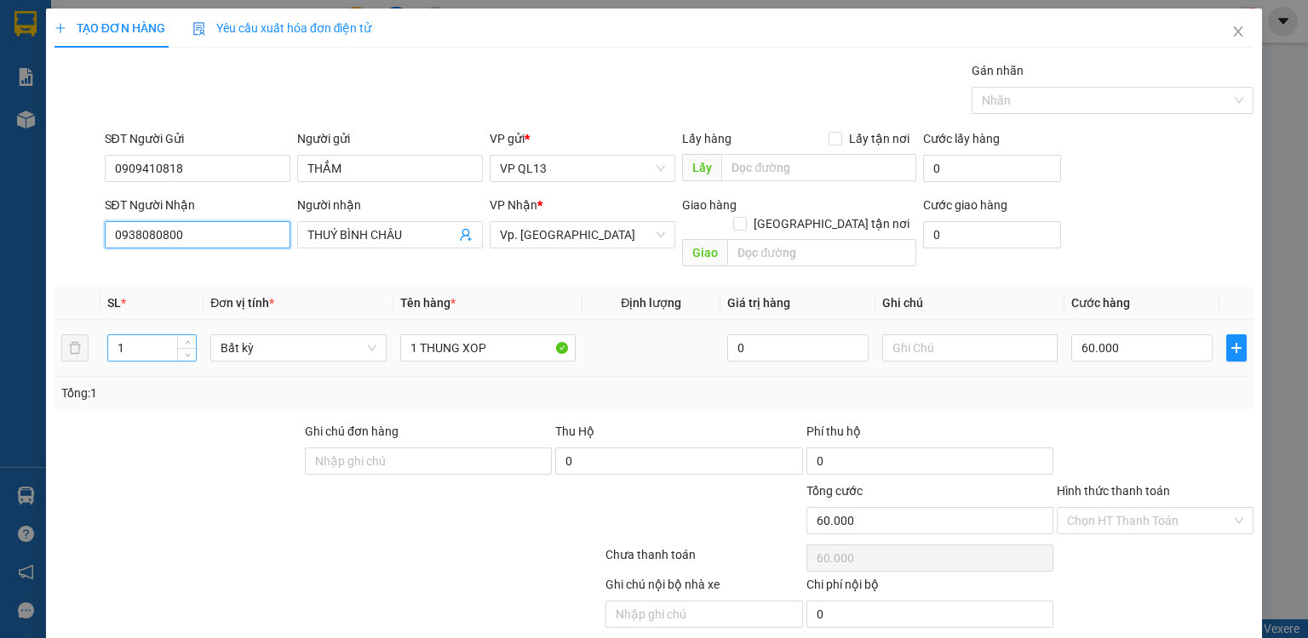
type input "0938080800"
click at [145, 335] on input "1" at bounding box center [152, 348] width 88 height 26
type input "3"
click at [502, 341] on input "1 THUNG XOP" at bounding box center [487, 348] width 175 height 27
type input "0"
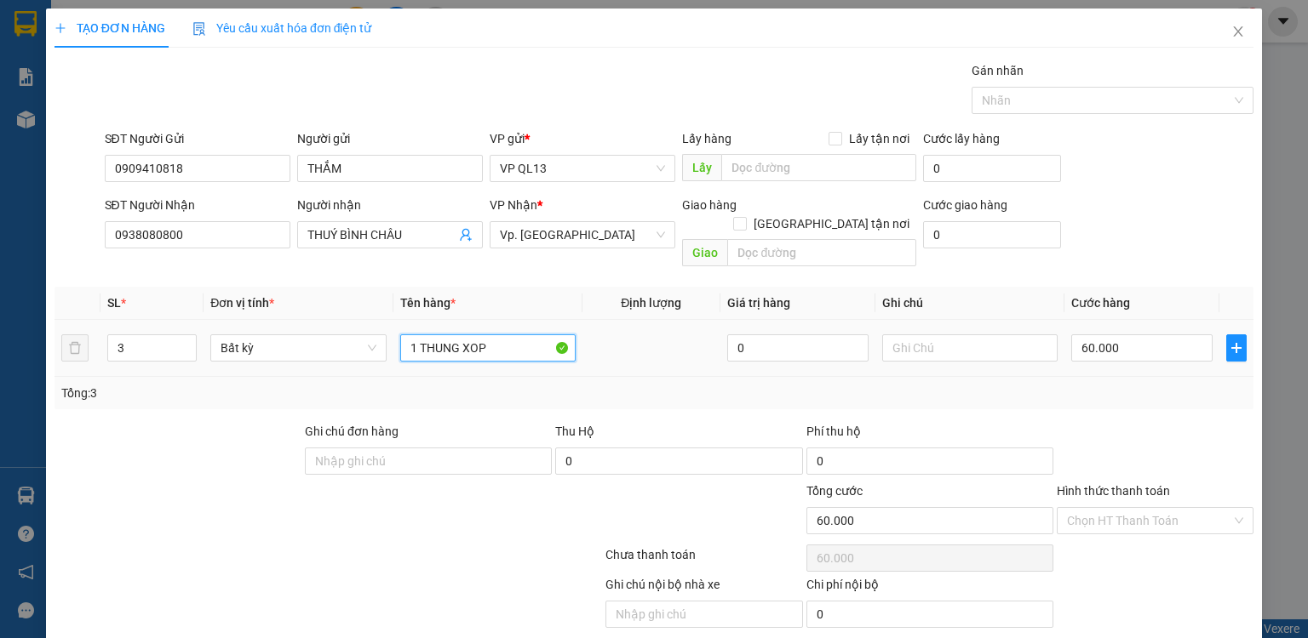
type input "0"
type input "1"
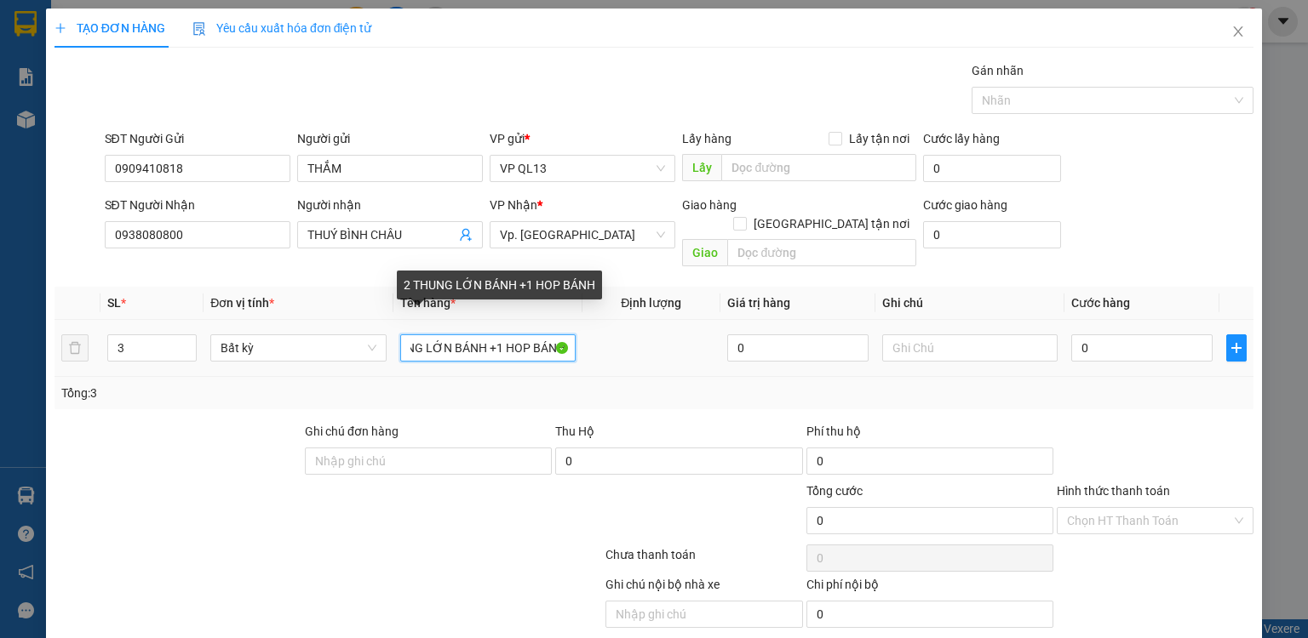
scroll to position [0, 37]
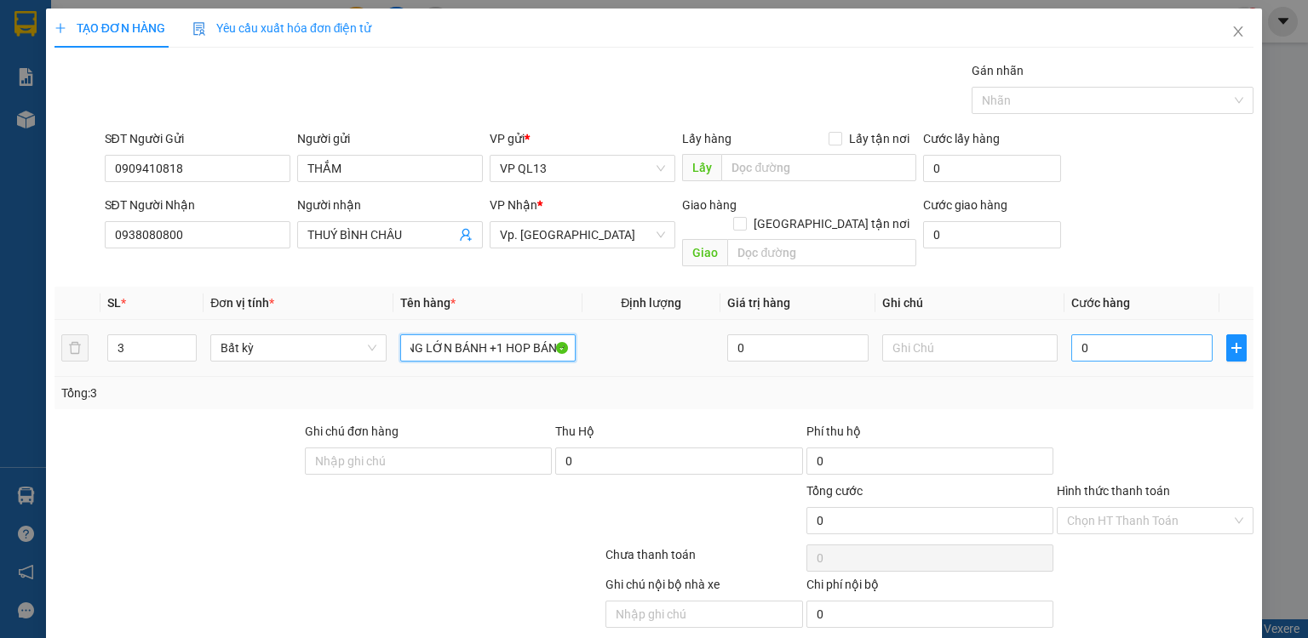
type input "2 THUNG LỚN BÁNH +1 HOP BÁNH"
click at [1155, 335] on input "0" at bounding box center [1141, 348] width 141 height 27
type input "1"
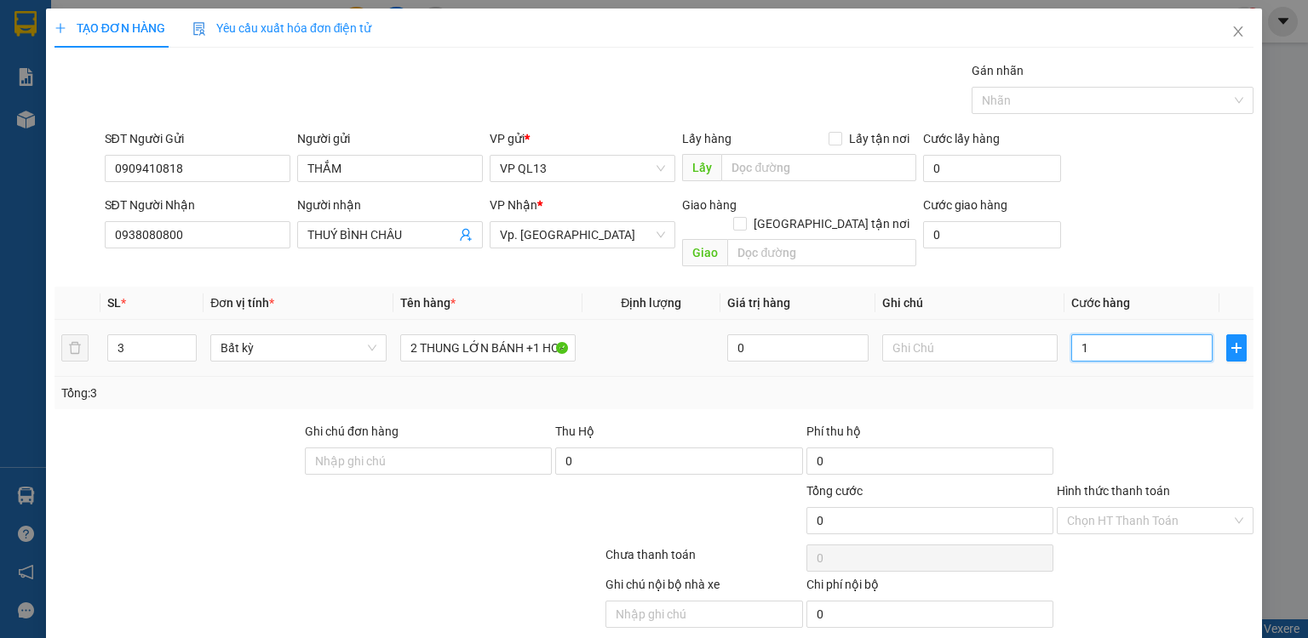
type input "1"
type input "13"
type input "130"
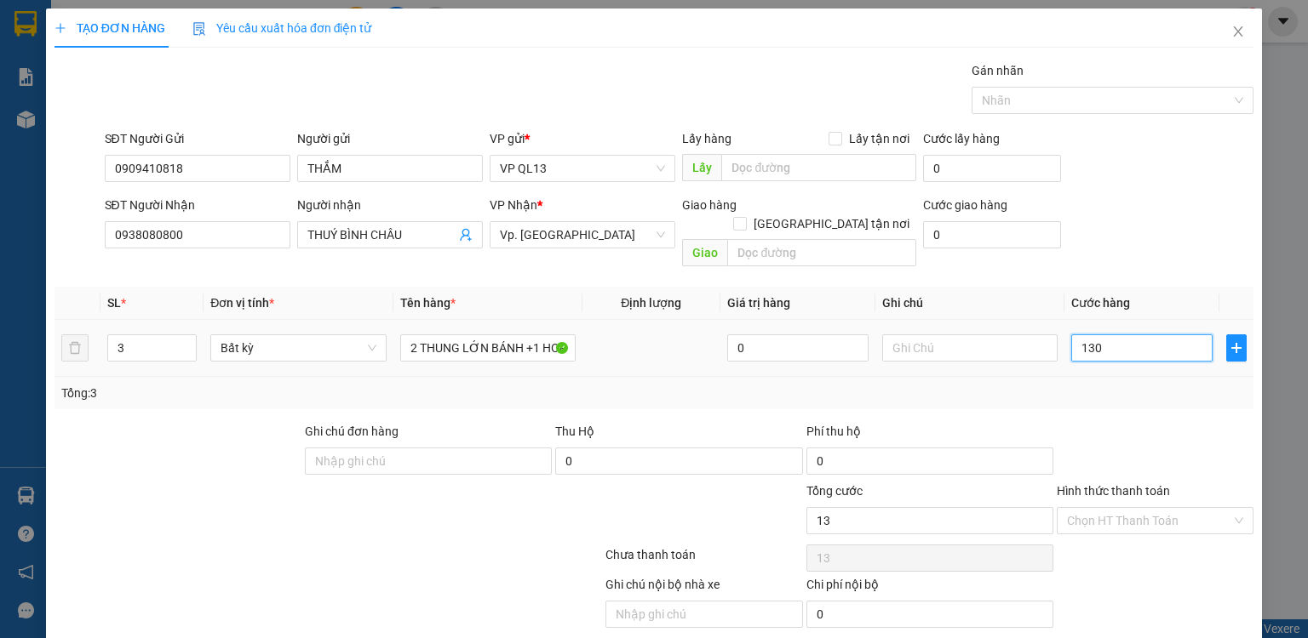
type input "130"
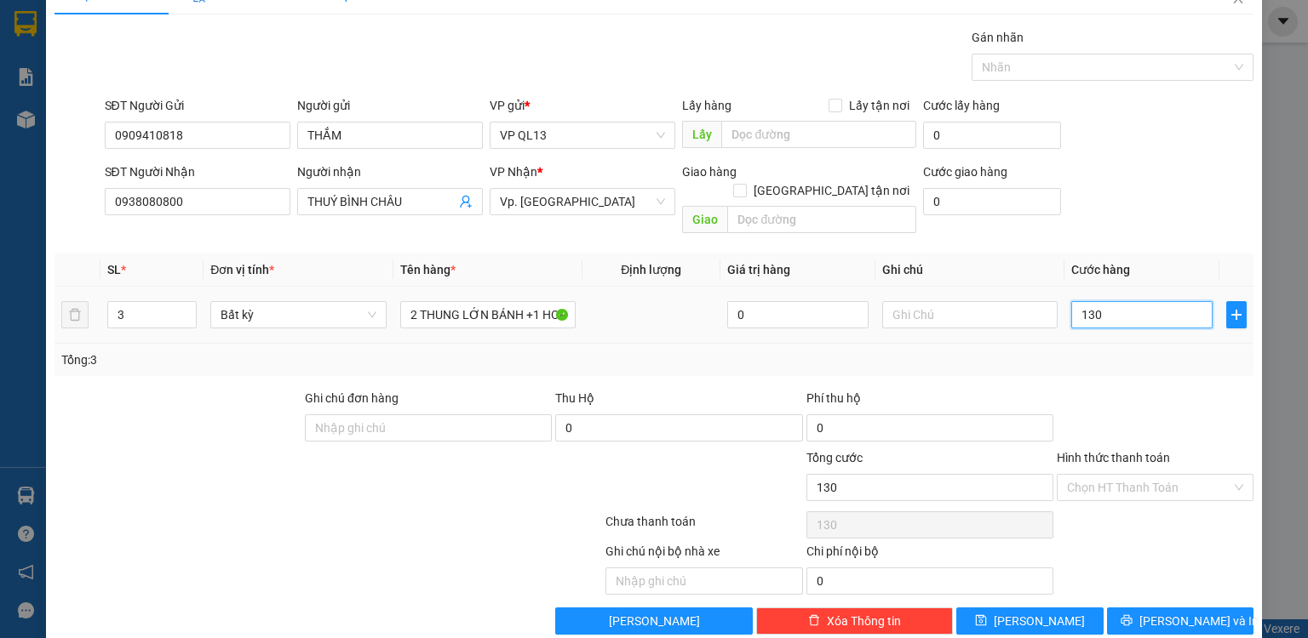
scroll to position [43, 0]
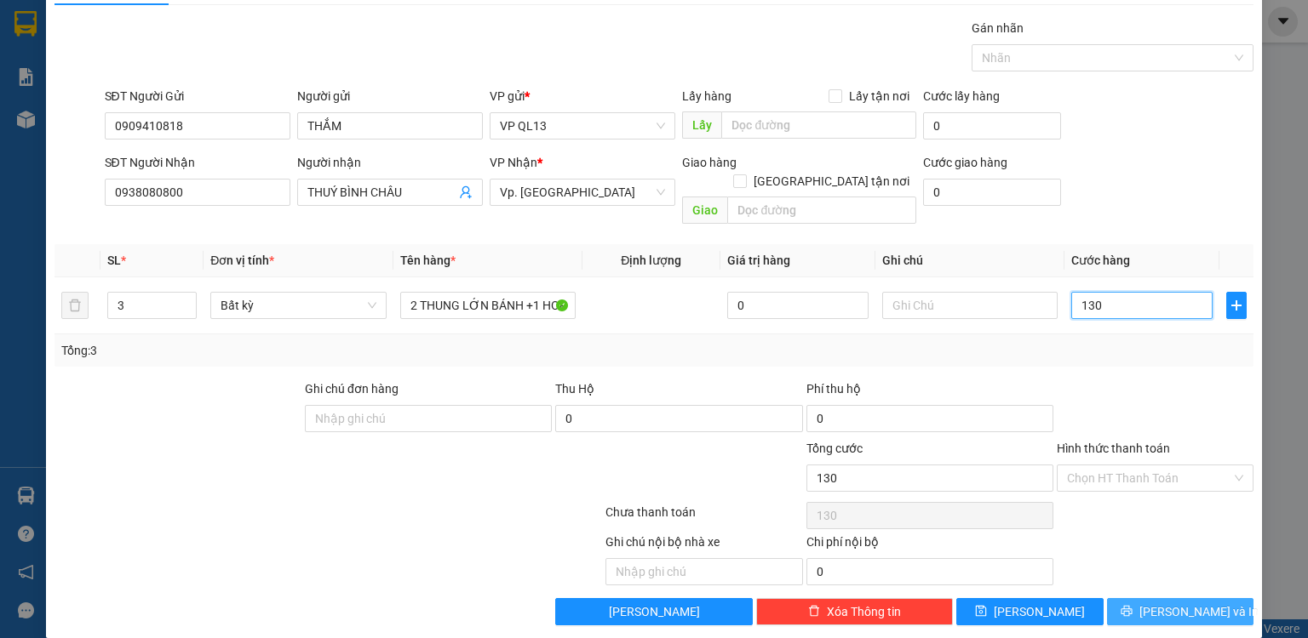
type input "130"
type input "130.000"
click at [1134, 598] on button "[PERSON_NAME] và In" at bounding box center [1180, 611] width 147 height 27
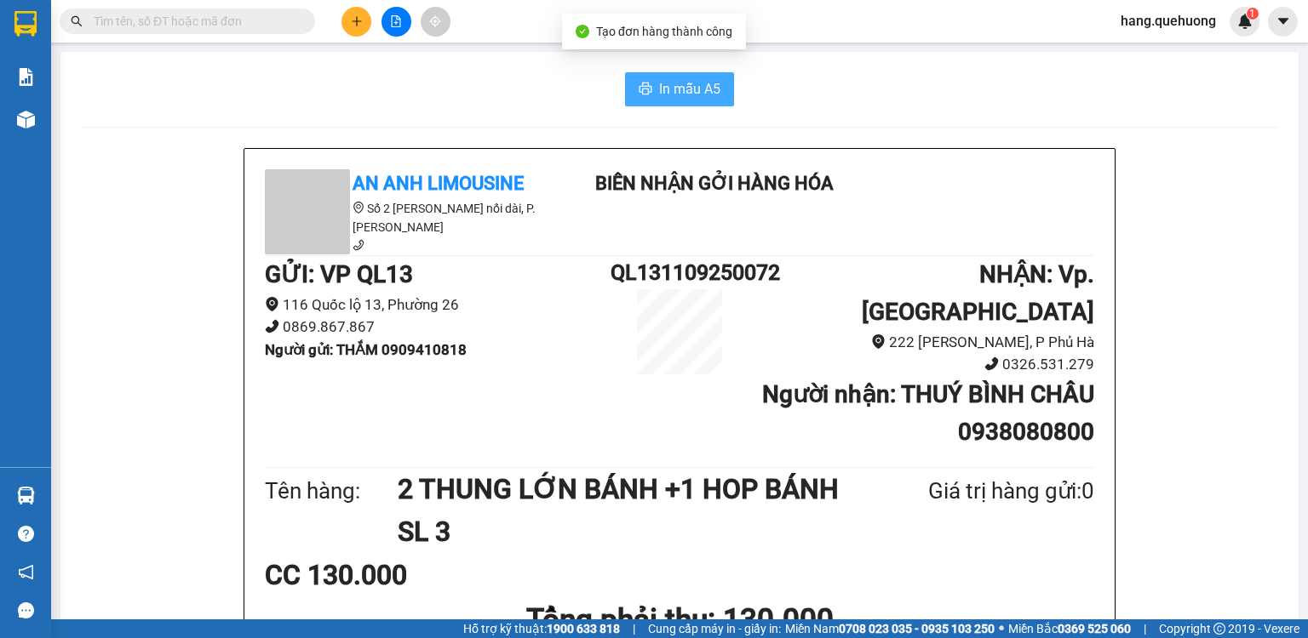
drag, startPoint x: 665, startPoint y: 85, endPoint x: 724, endPoint y: 386, distance: 307.2
click at [665, 84] on span "In mẫu A5" at bounding box center [689, 88] width 61 height 21
drag, startPoint x: 691, startPoint y: 83, endPoint x: 686, endPoint y: 106, distance: 23.5
click at [690, 86] on span "In mẫu A5" at bounding box center [689, 88] width 61 height 21
click at [358, 20] on icon "plus" at bounding box center [357, 21] width 12 height 12
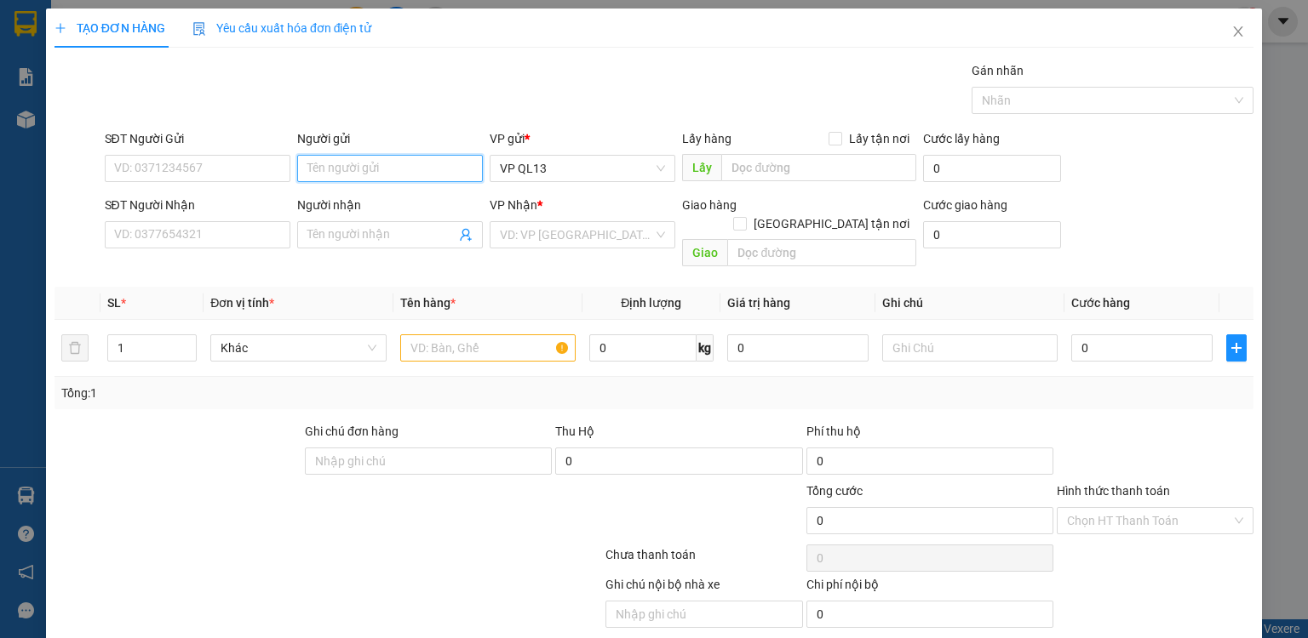
click at [352, 166] on input "Người gửi" at bounding box center [390, 168] width 186 height 27
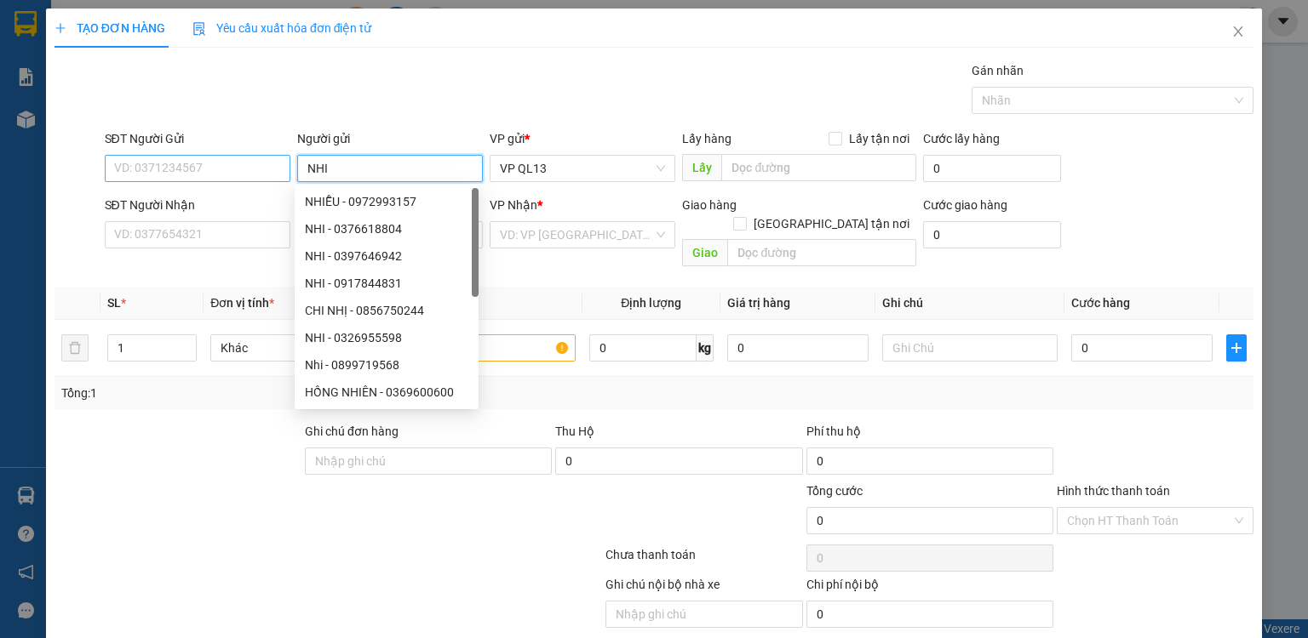
type input "NHI"
click at [150, 160] on input "SĐT Người Gửi" at bounding box center [198, 168] width 186 height 27
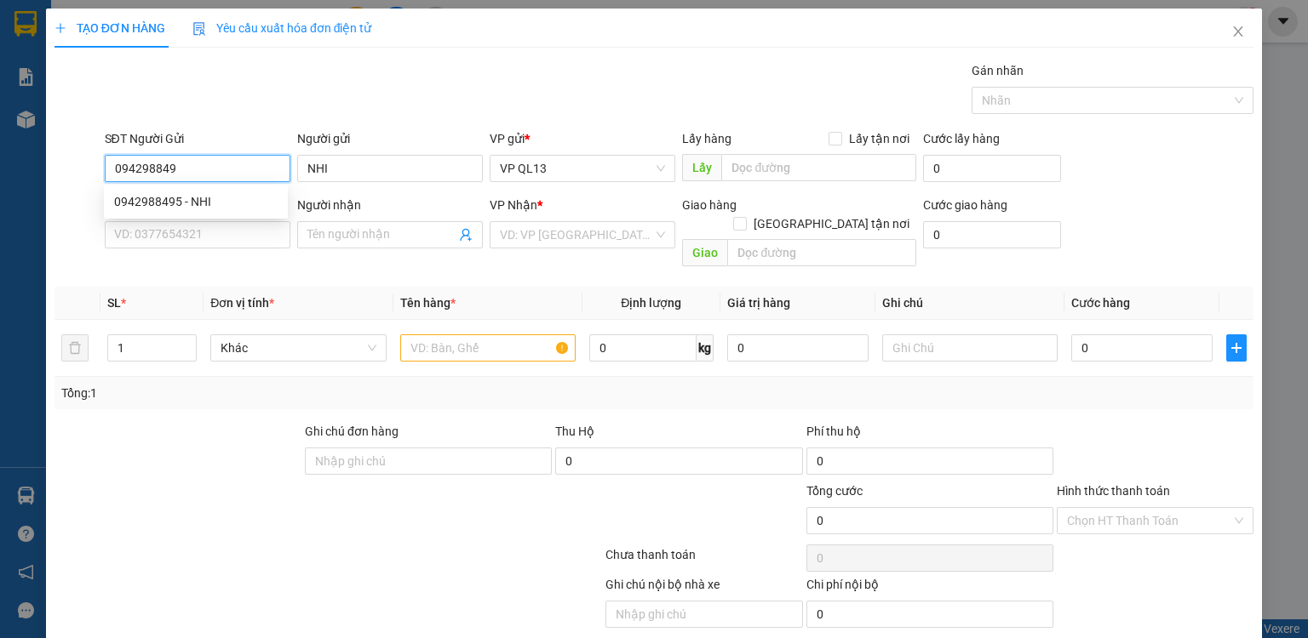
type input "0942988495"
click at [178, 197] on div "0942988495 - NHI" at bounding box center [195, 201] width 163 height 19
type input "0366944572"
type input "NGỌC"
type input "SÔNG PHA"
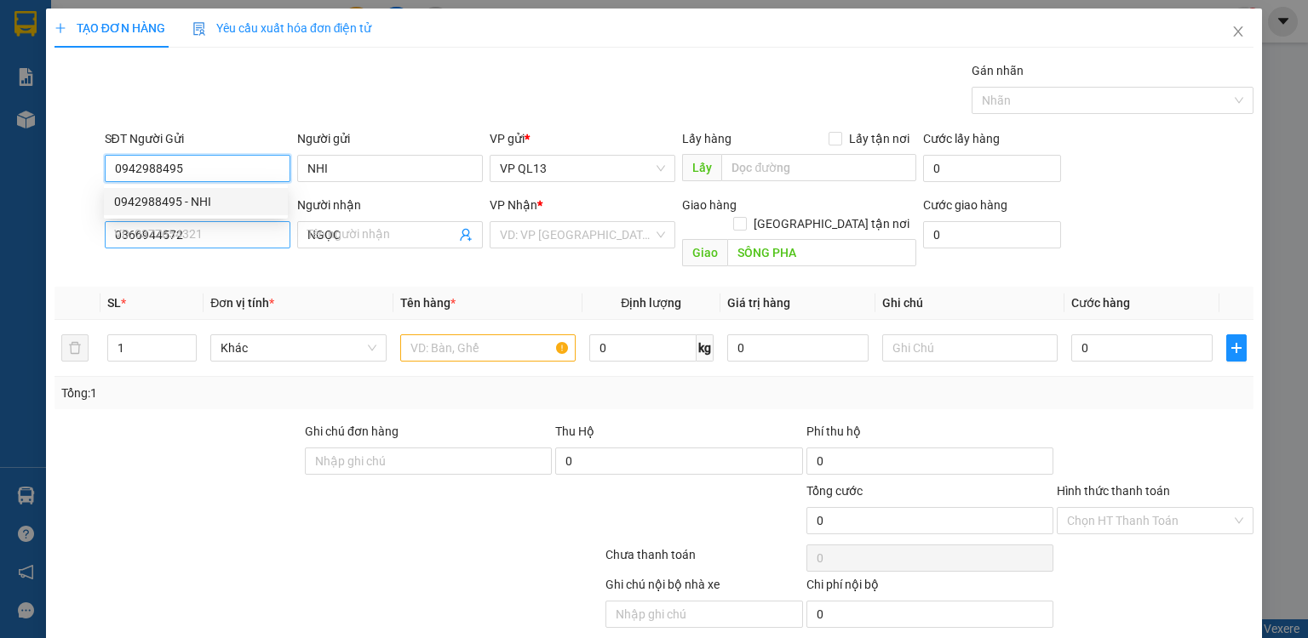
type input "40.000"
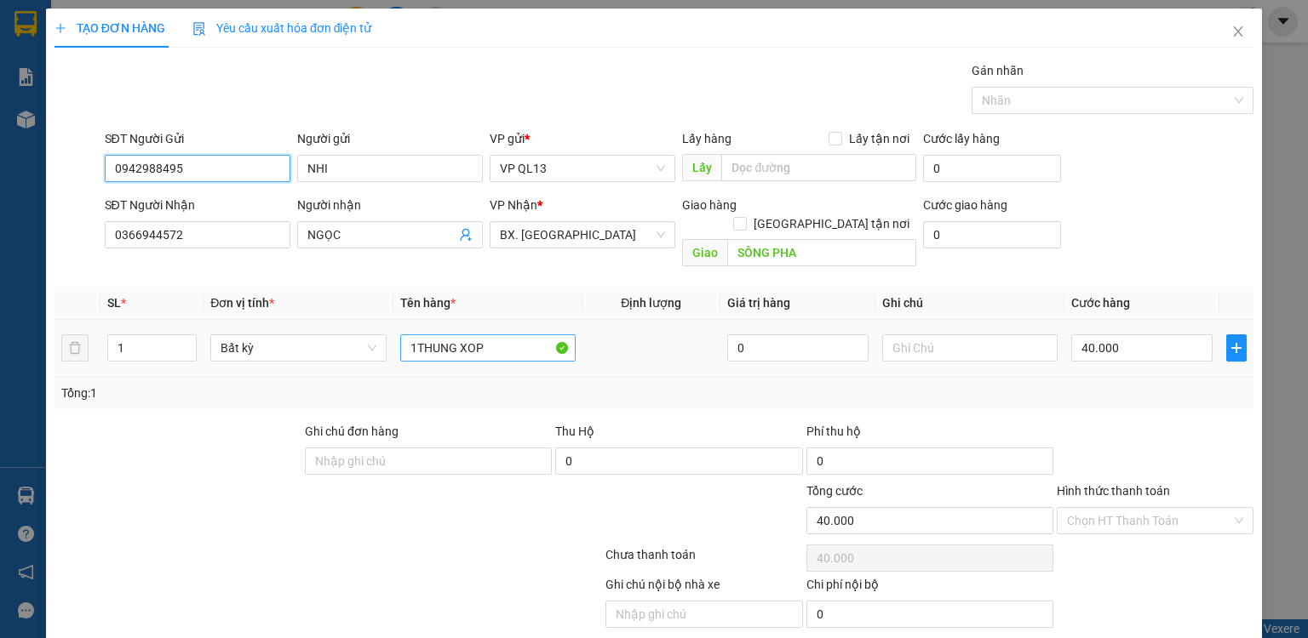
type input "0942988495"
click at [499, 337] on input "1THUNG XOP" at bounding box center [487, 348] width 175 height 27
type input "1"
type input "1 HOP ĐỒ"
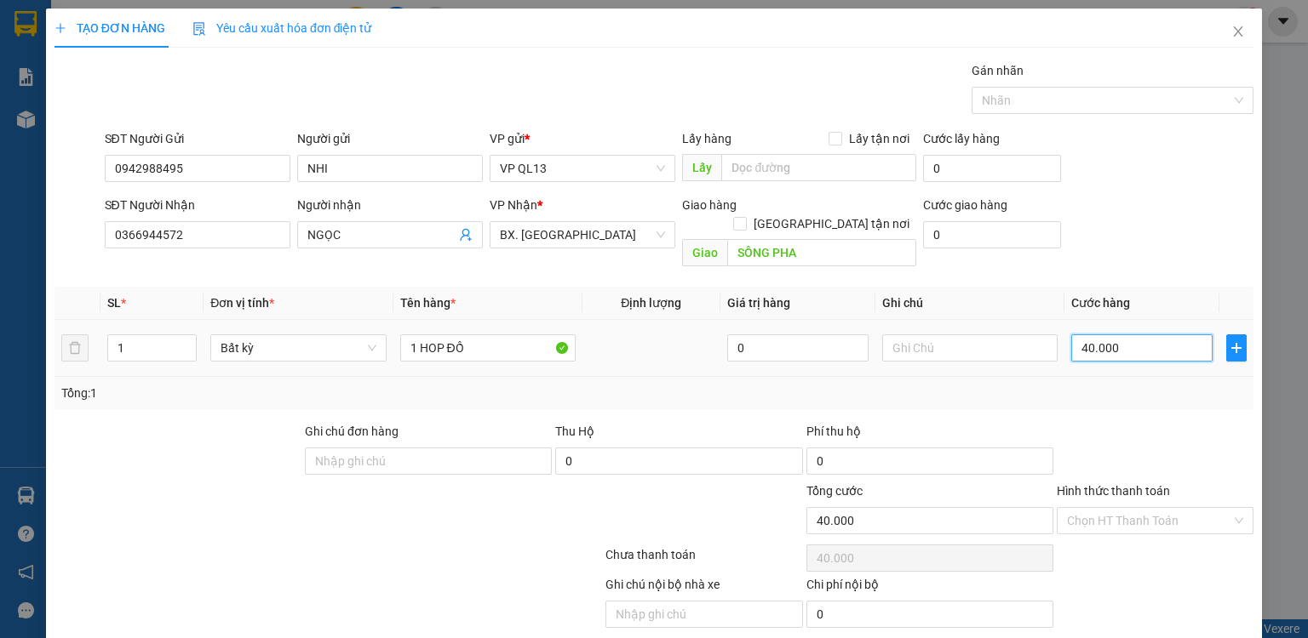
click at [1131, 335] on input "40.000" at bounding box center [1141, 348] width 141 height 27
type input "0"
type input "03"
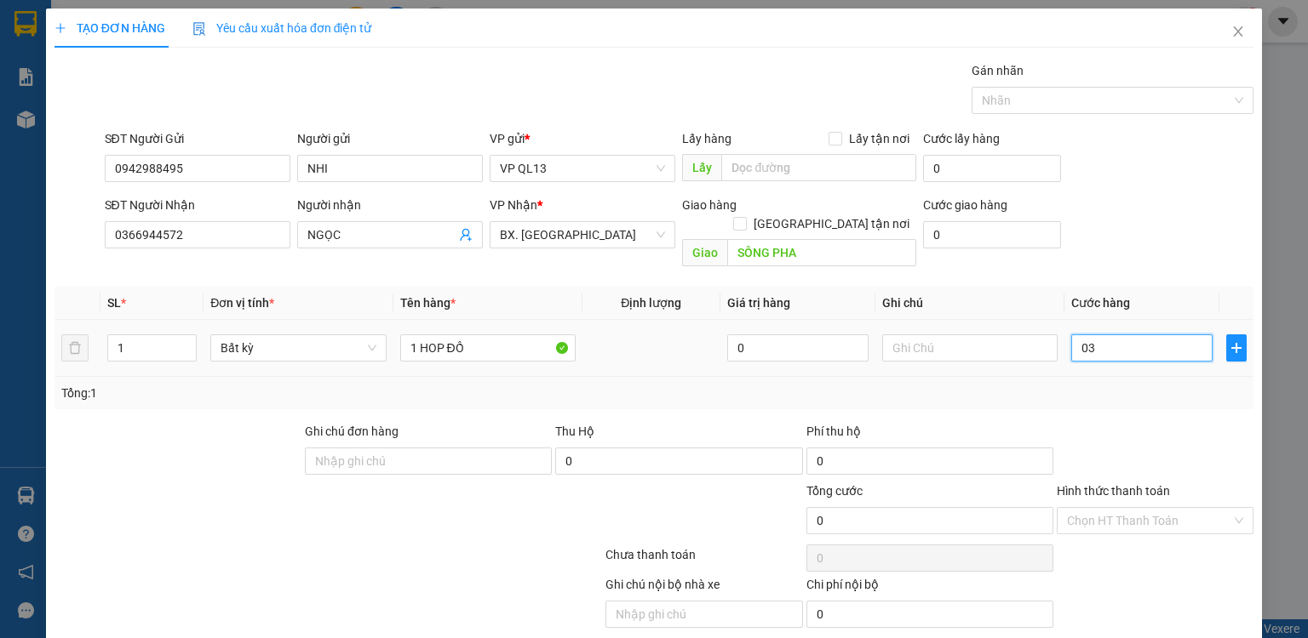
type input "3"
type input "030"
type input "30"
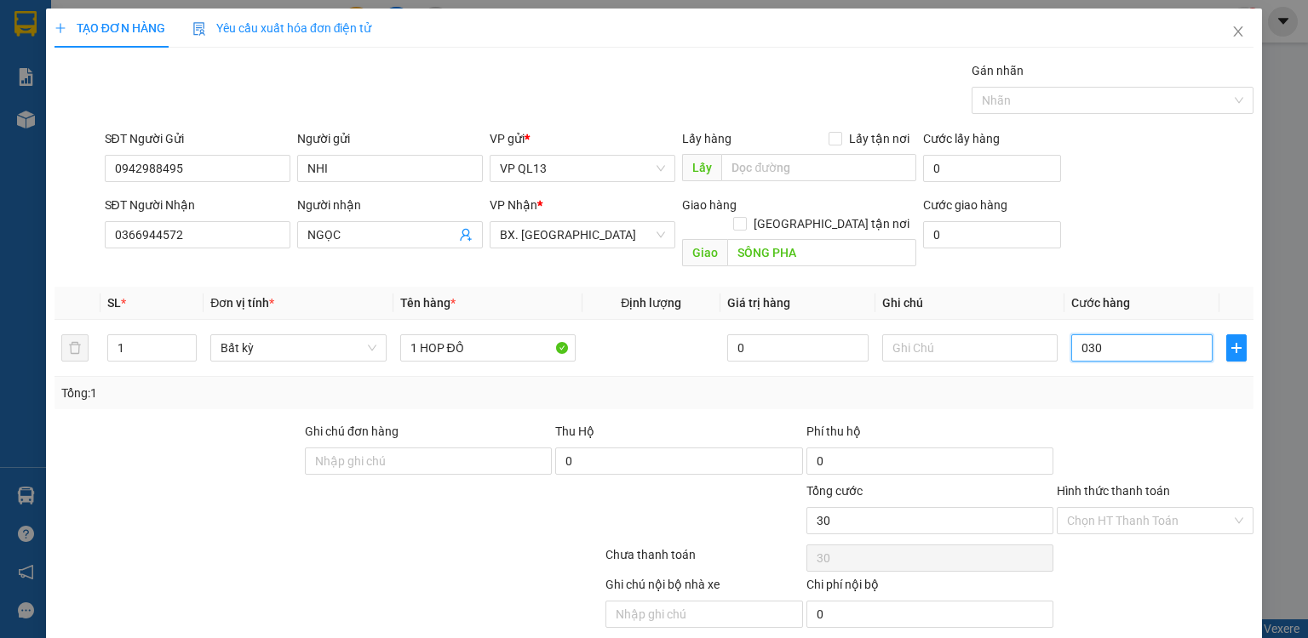
type input "030"
type input "30.000"
drag, startPoint x: 1107, startPoint y: 482, endPoint x: 1106, endPoint y: 491, distance: 9.4
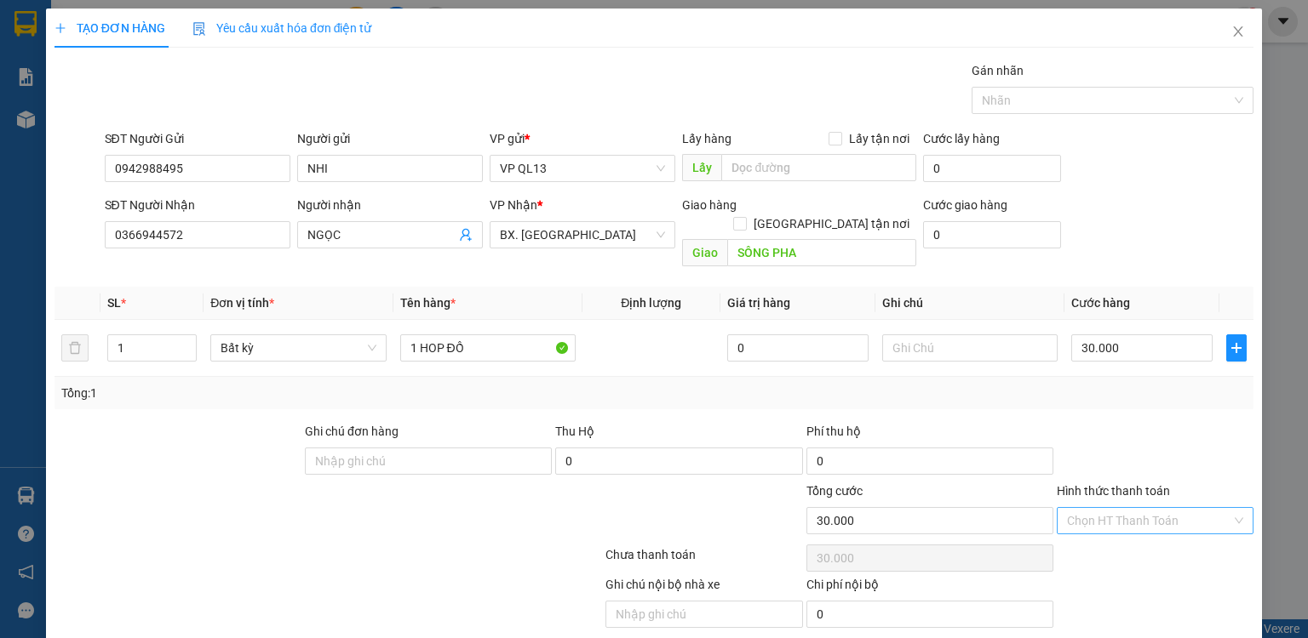
click at [1107, 488] on div "Hình thức thanh toán Chọn HT Thanh Toán" at bounding box center [1154, 512] width 197 height 60
click at [1090, 508] on input "Hình thức thanh toán" at bounding box center [1149, 521] width 164 height 26
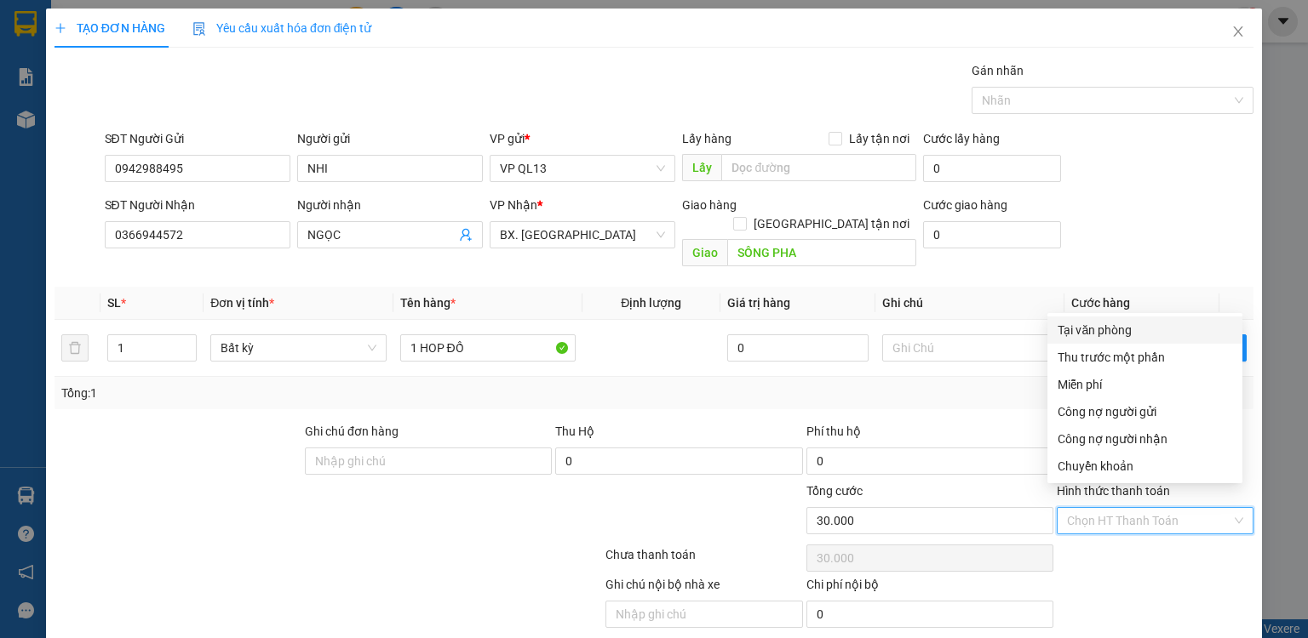
click at [1079, 339] on div "Tại văn phòng" at bounding box center [1144, 330] width 175 height 19
type input "0"
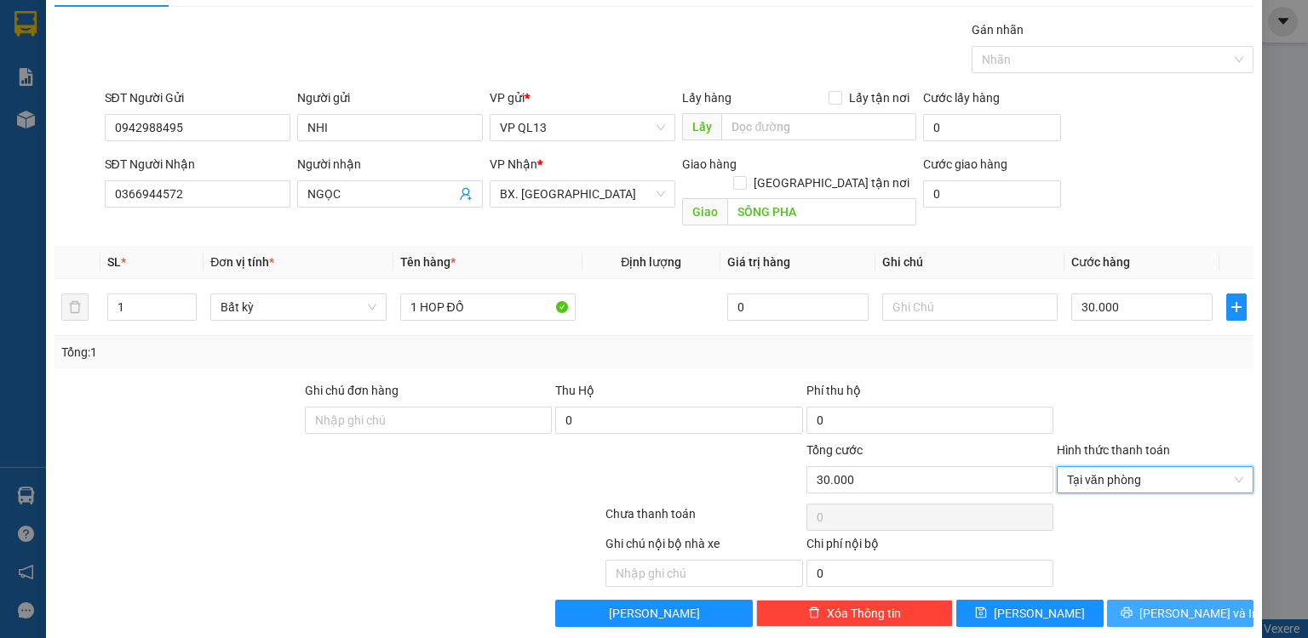
scroll to position [43, 0]
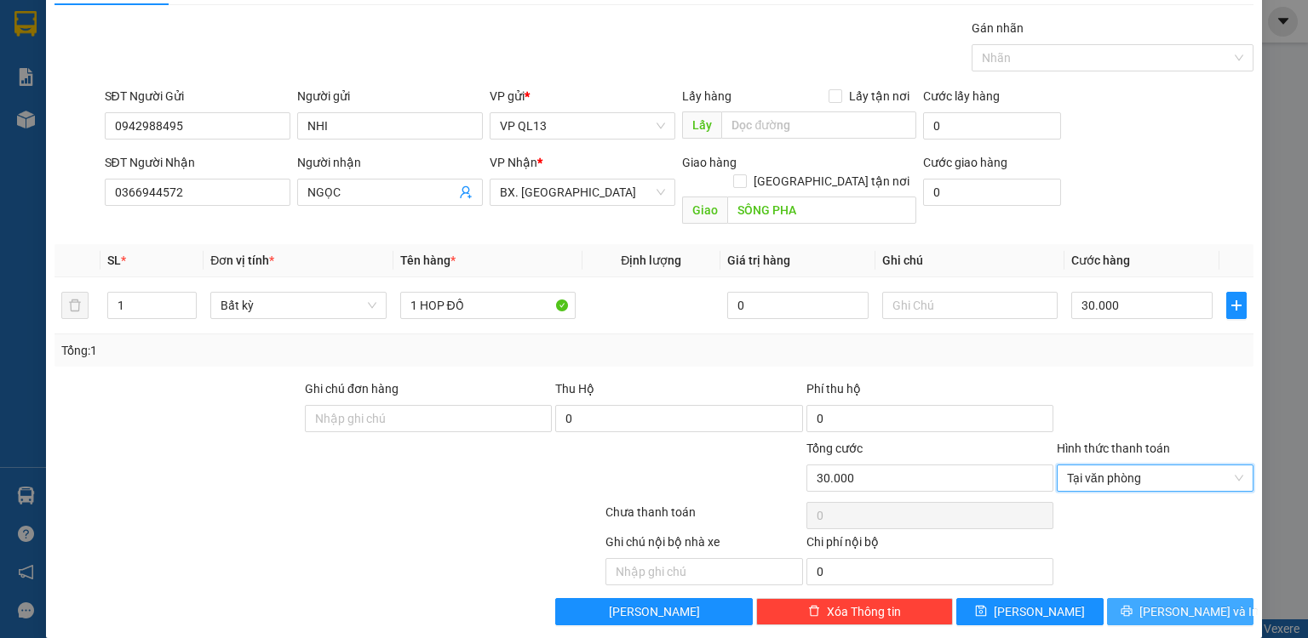
click at [1133, 598] on button "[PERSON_NAME] và In" at bounding box center [1180, 611] width 147 height 27
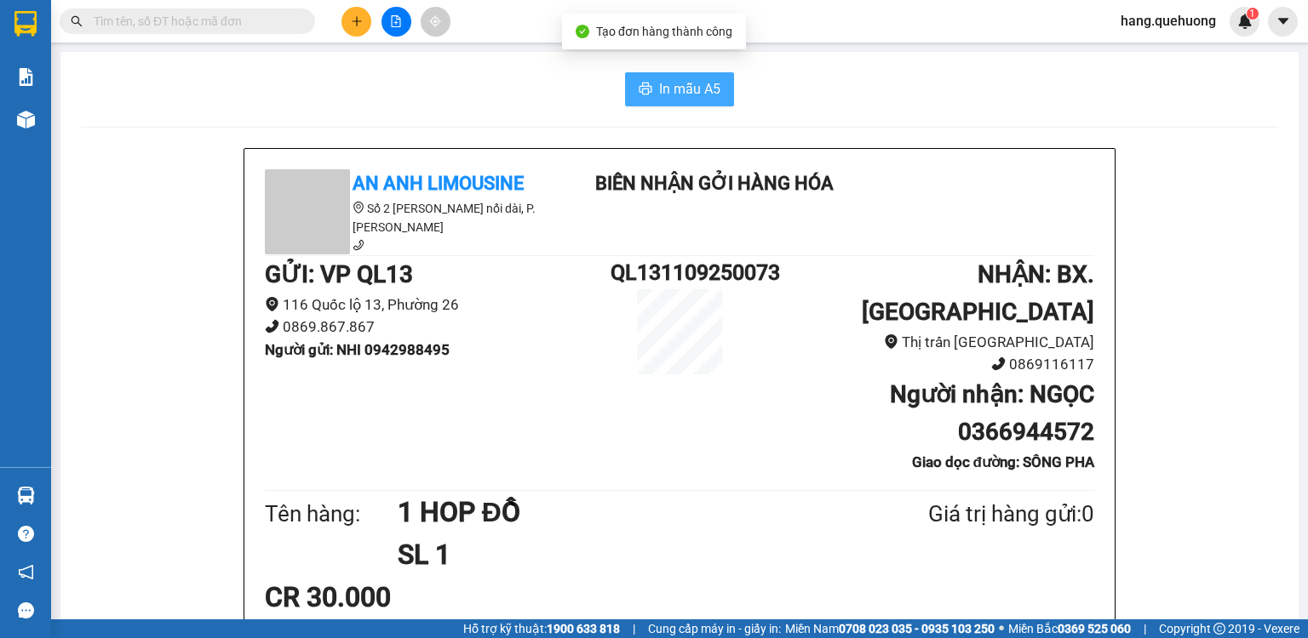
click at [695, 89] on span "In mẫu A5" at bounding box center [689, 88] width 61 height 21
click at [143, 13] on input "text" at bounding box center [194, 21] width 201 height 19
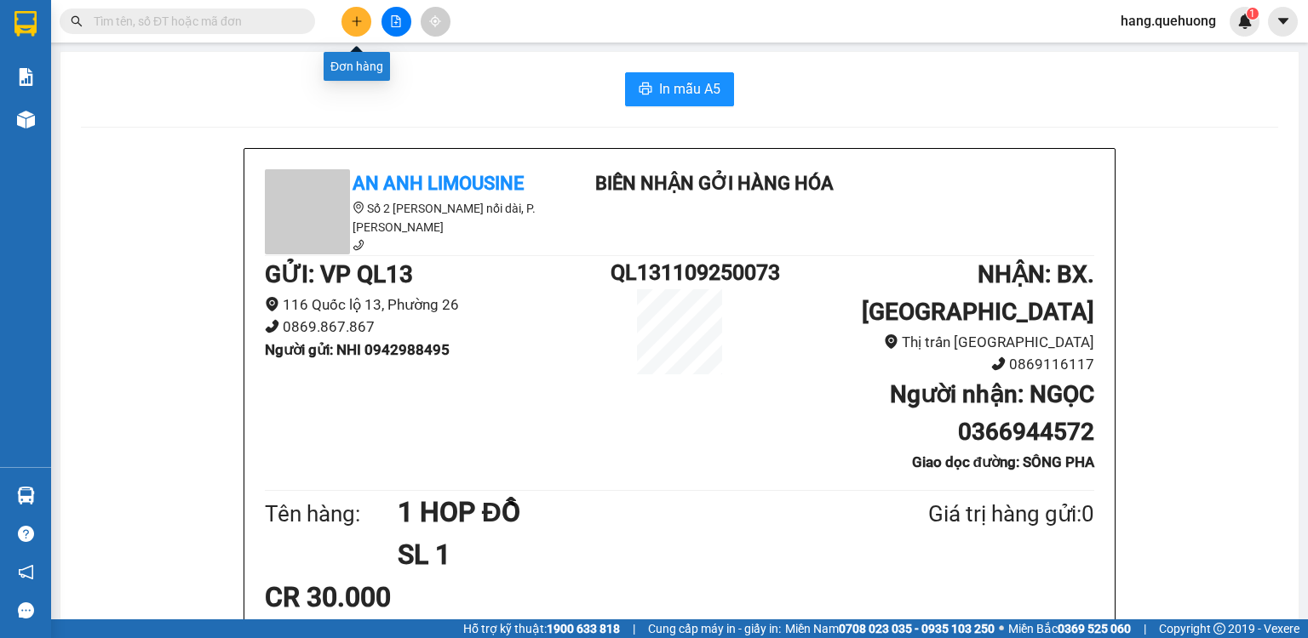
click at [345, 12] on button at bounding box center [356, 22] width 30 height 30
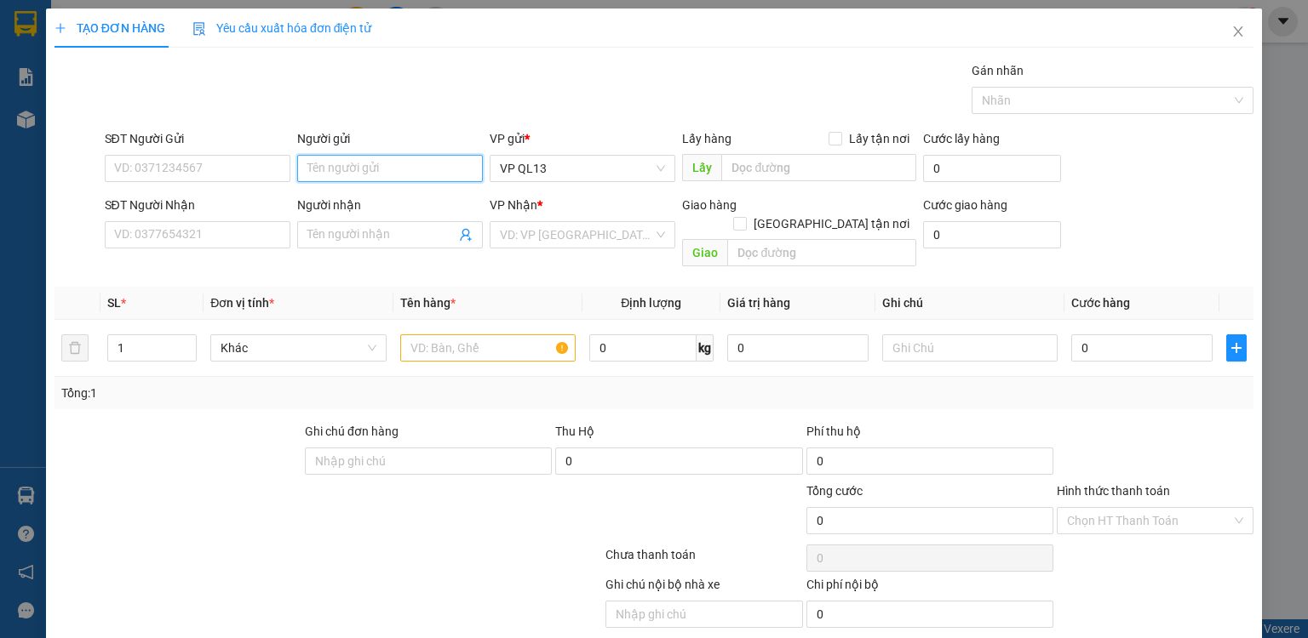
click at [394, 167] on input "Người gửi" at bounding box center [390, 168] width 186 height 27
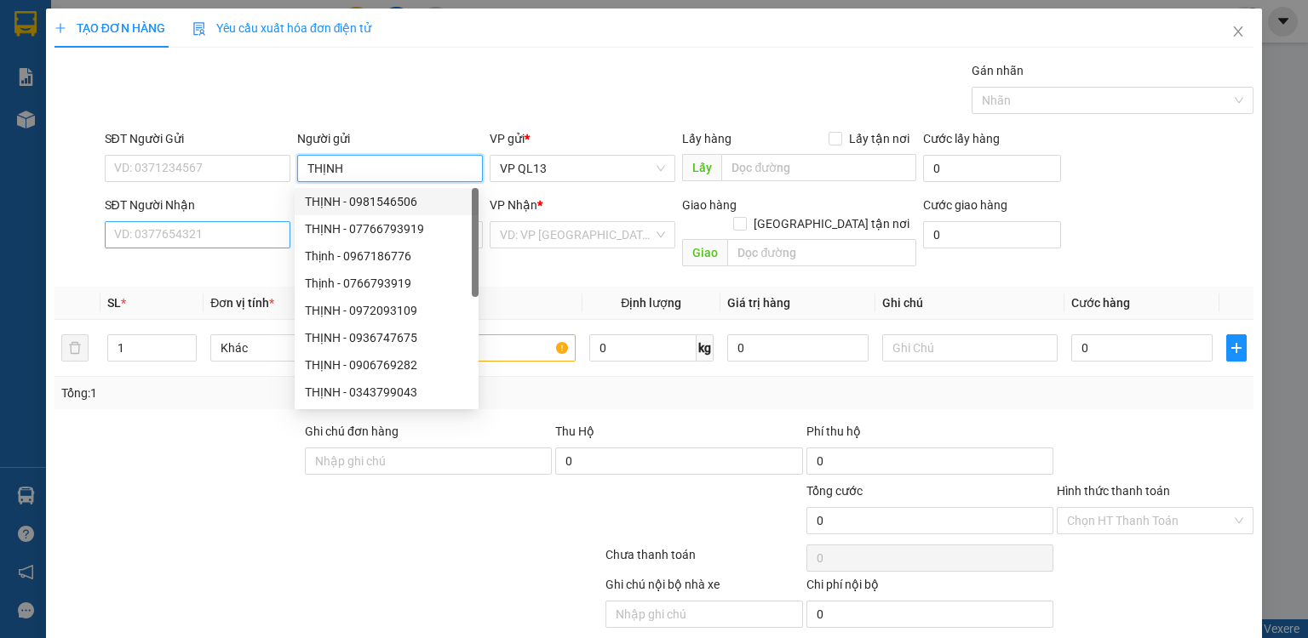
type input "THỊNH"
click at [197, 240] on input "SĐT Người Nhận" at bounding box center [198, 234] width 186 height 27
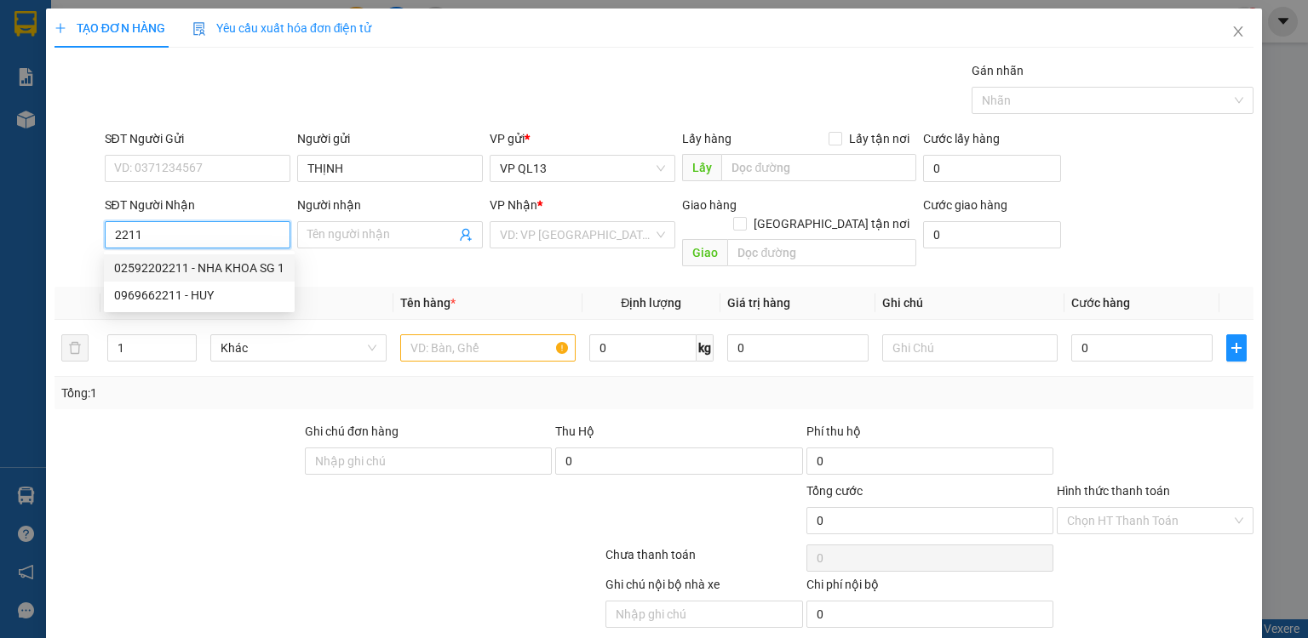
click at [228, 271] on div "02592202211 - NHA KHOA SG 1" at bounding box center [199, 268] width 170 height 19
type input "02592202211"
type input "NHA KHOA SG 1"
type input "30.000"
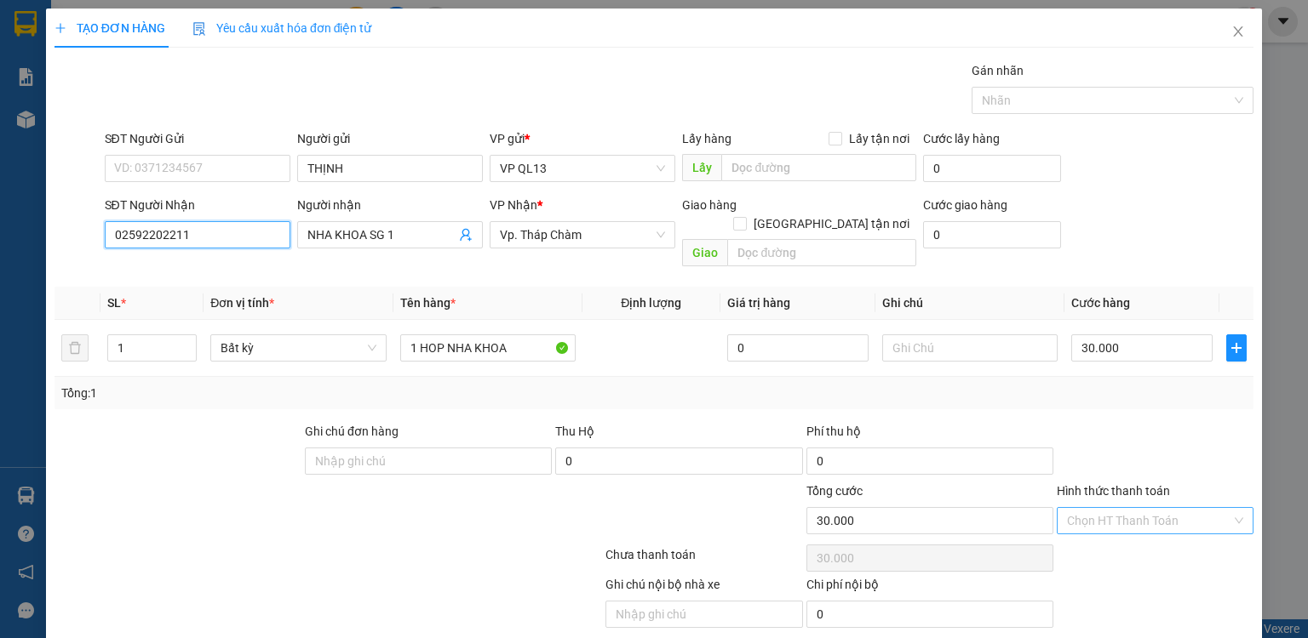
type input "02592202211"
click at [1123, 508] on input "Hình thức thanh toán" at bounding box center [1149, 521] width 164 height 26
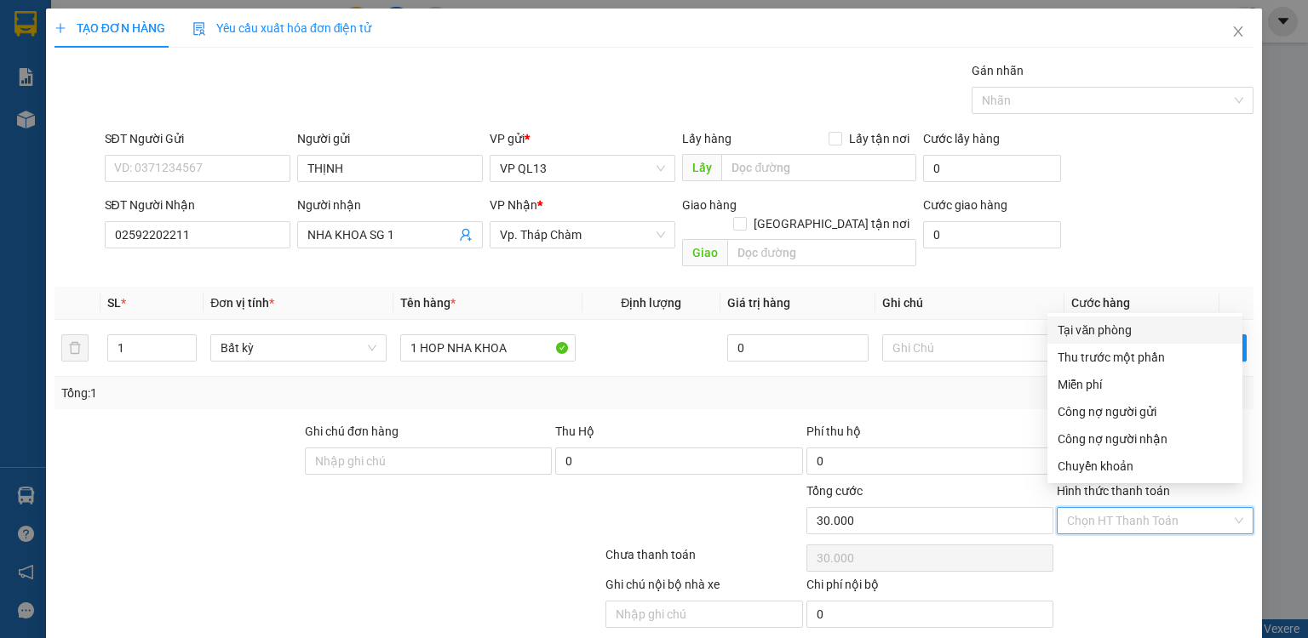
click at [1102, 331] on div "Tại văn phòng" at bounding box center [1144, 330] width 175 height 19
type input "0"
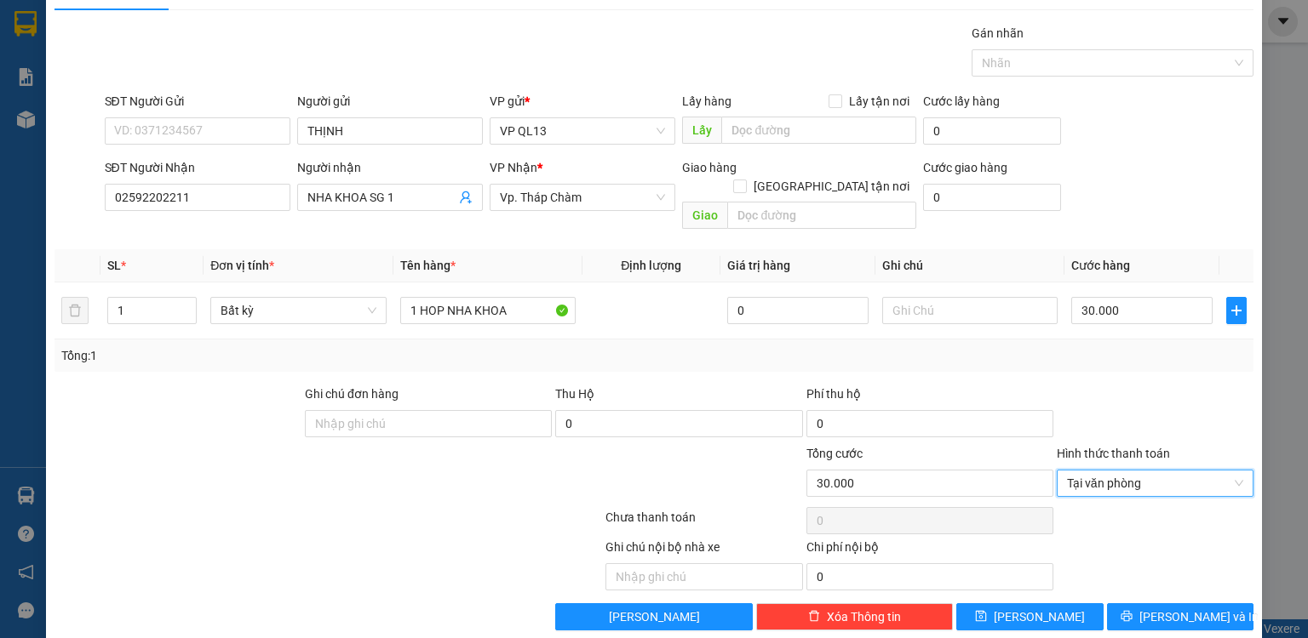
scroll to position [43, 0]
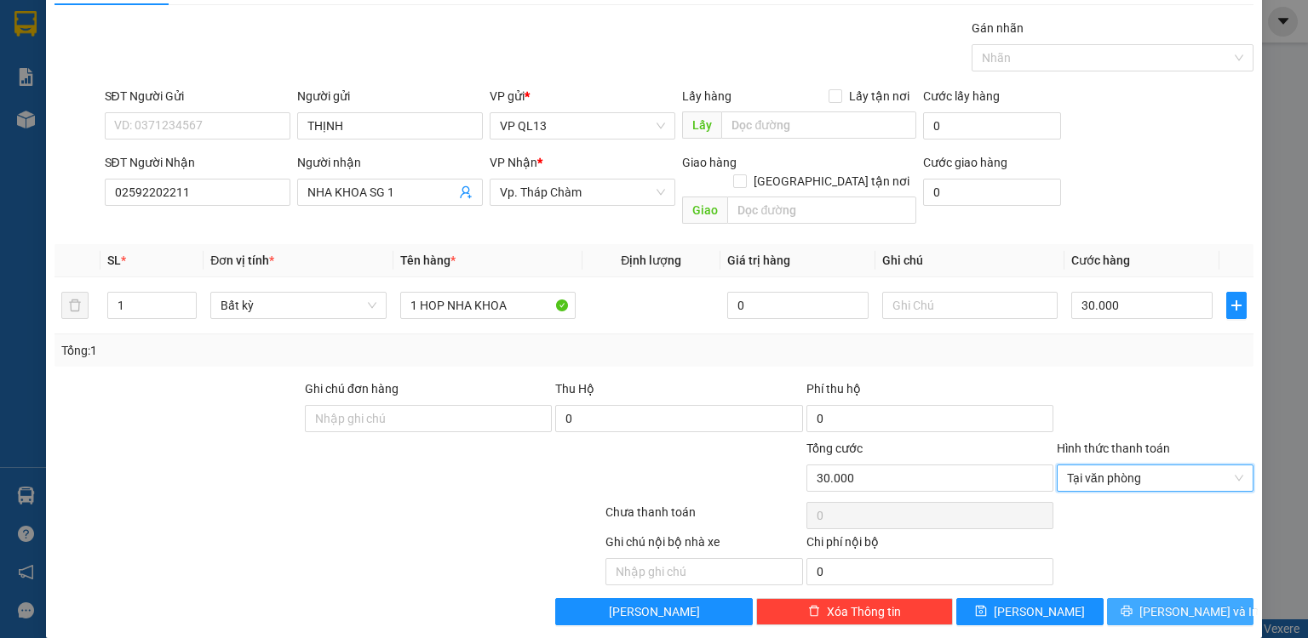
click at [1131, 606] on icon "printer" at bounding box center [1125, 611] width 11 height 11
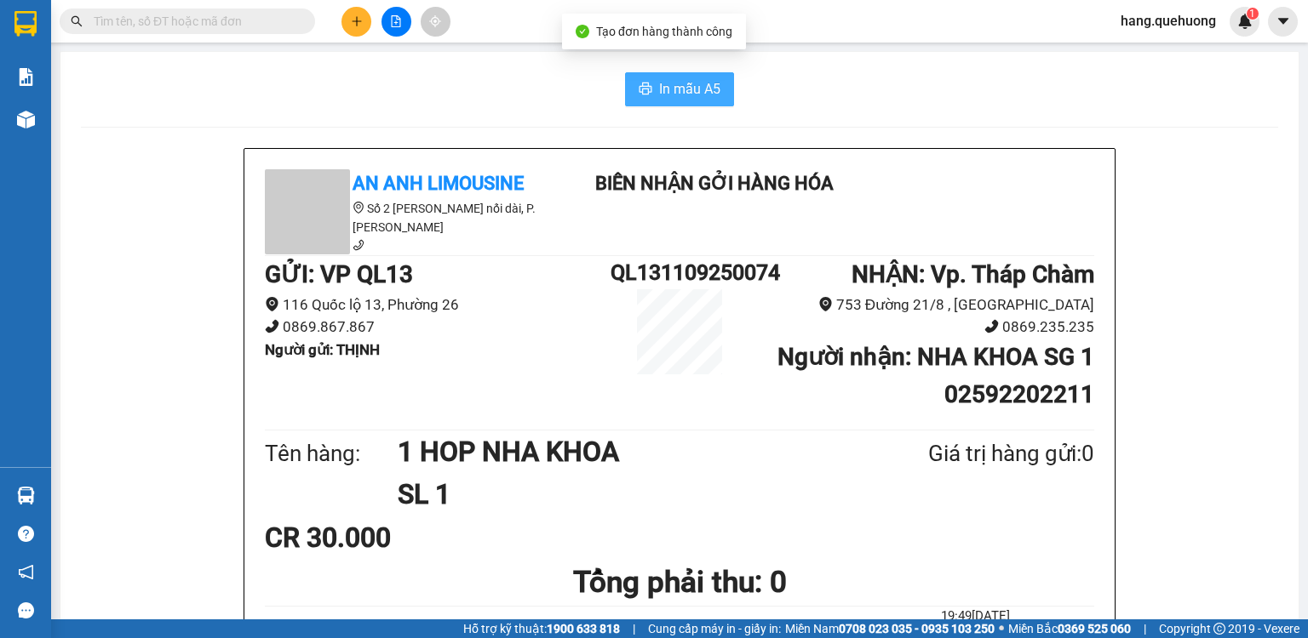
click at [659, 89] on span "In mẫu A5" at bounding box center [689, 88] width 61 height 21
click at [356, 27] on button at bounding box center [356, 22] width 30 height 30
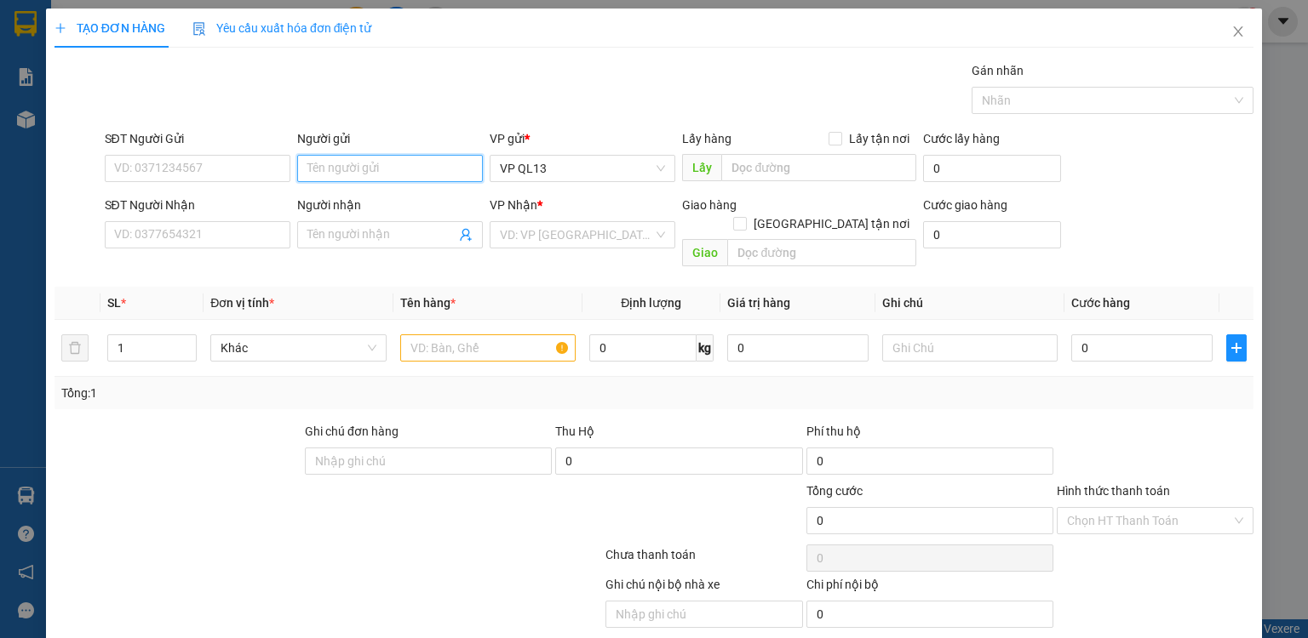
click at [346, 172] on input "Người gửi" at bounding box center [390, 168] width 186 height 27
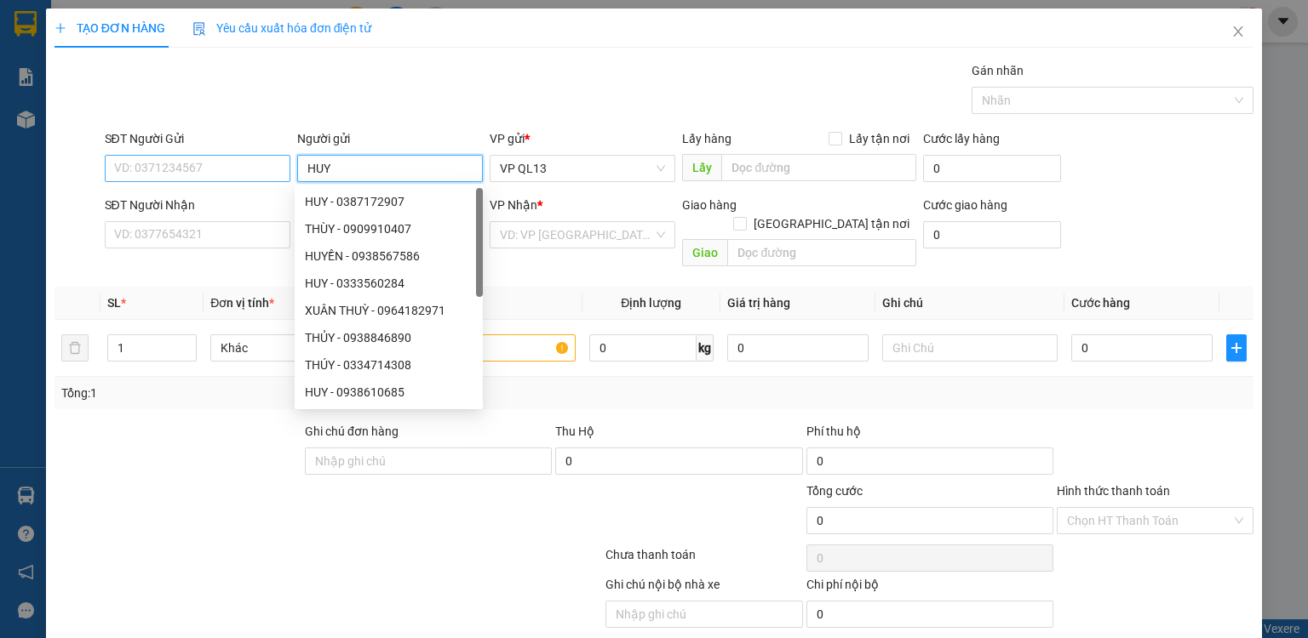
type input "HUY"
click at [206, 158] on input "SĐT Người Gửi" at bounding box center [198, 168] width 186 height 27
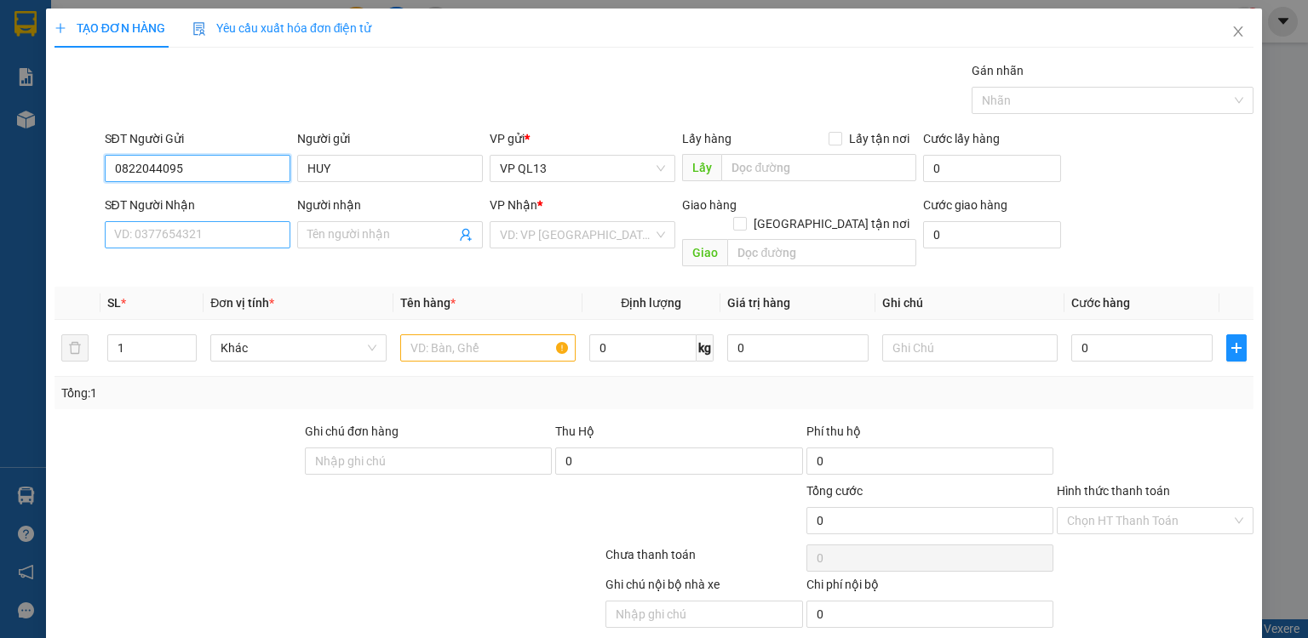
type input "0822044095"
click at [169, 236] on input "SĐT Người Nhận" at bounding box center [198, 234] width 186 height 27
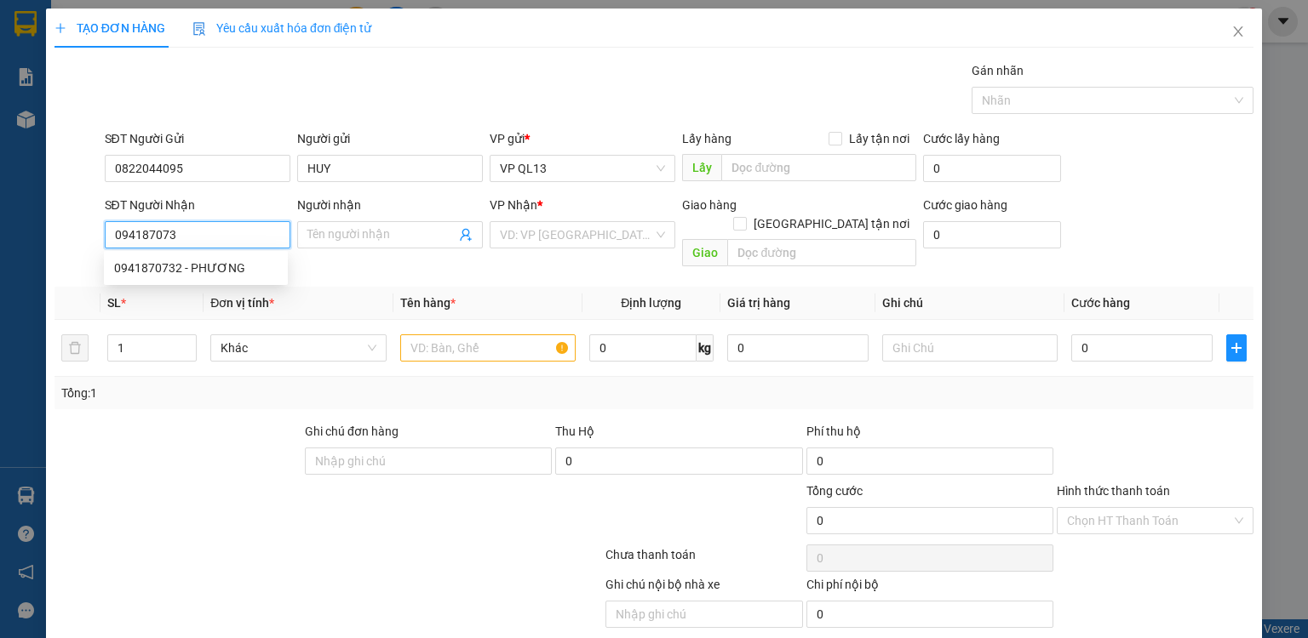
type input "0941870732"
click at [225, 267] on div "0941870732 - PHƯƠNG" at bounding box center [195, 268] width 163 height 19
type input "PHƯƠNG"
type input "140.000"
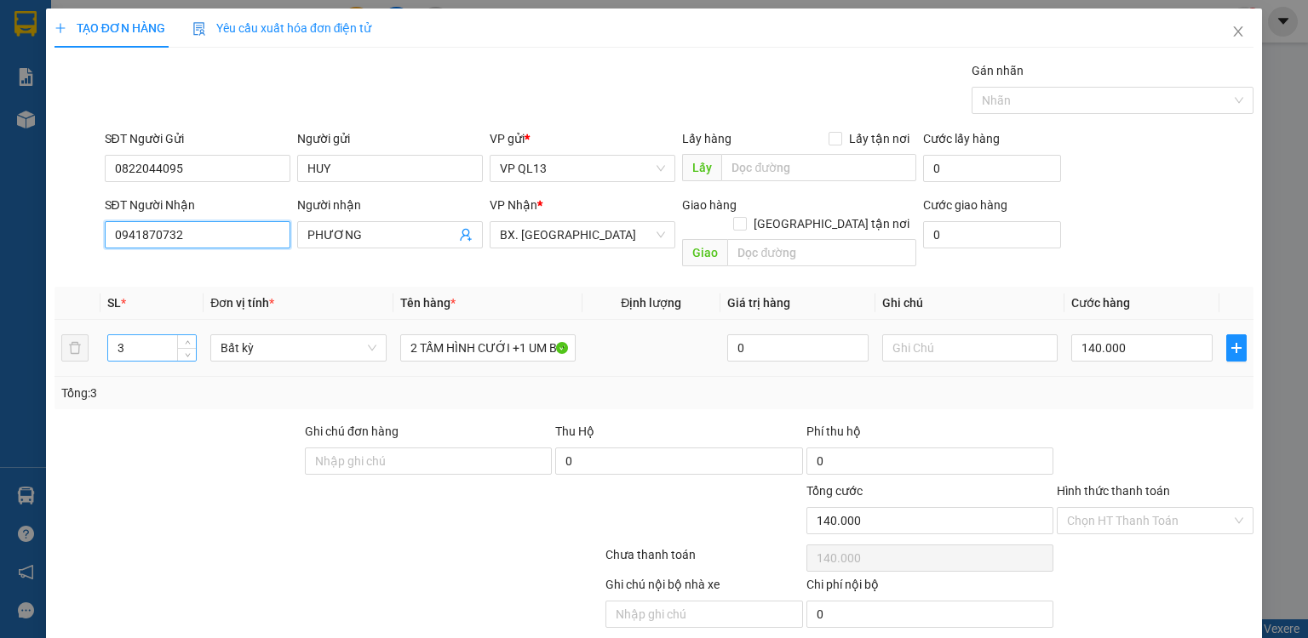
type input "0941870732"
click at [157, 335] on input "3" at bounding box center [152, 348] width 88 height 26
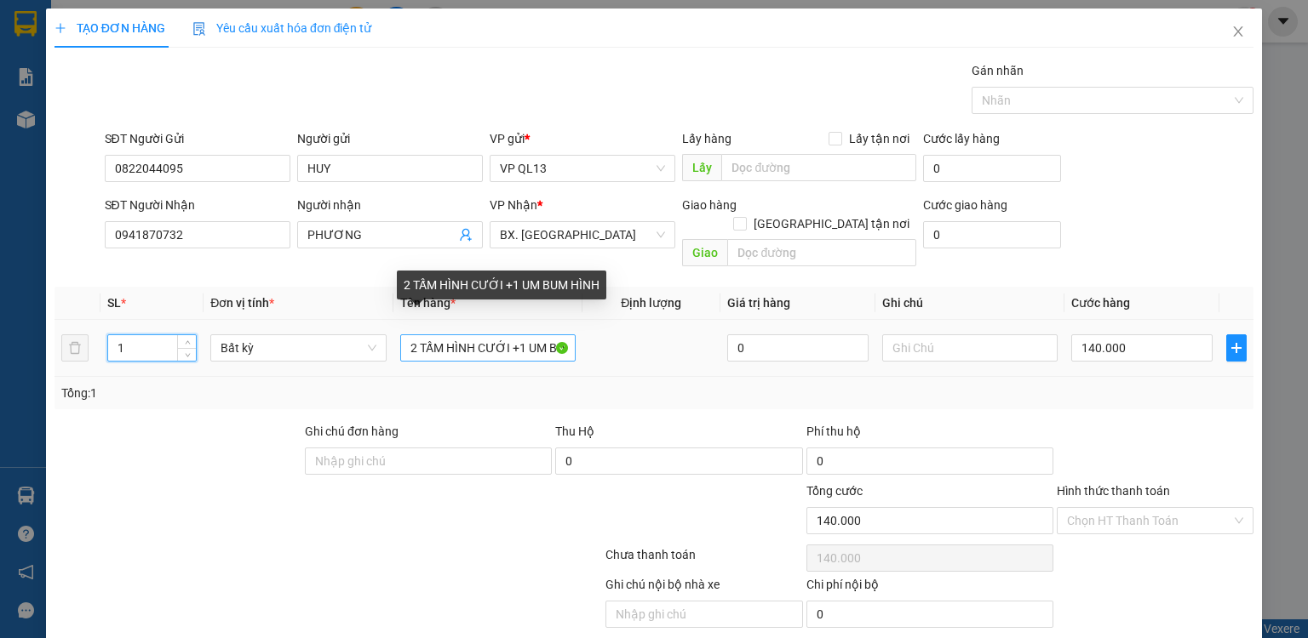
type input "1"
click at [555, 335] on input "2 TẤM HÌNH CƯỚI +1 UM BUM HÌNH" at bounding box center [487, 348] width 175 height 27
type input "0"
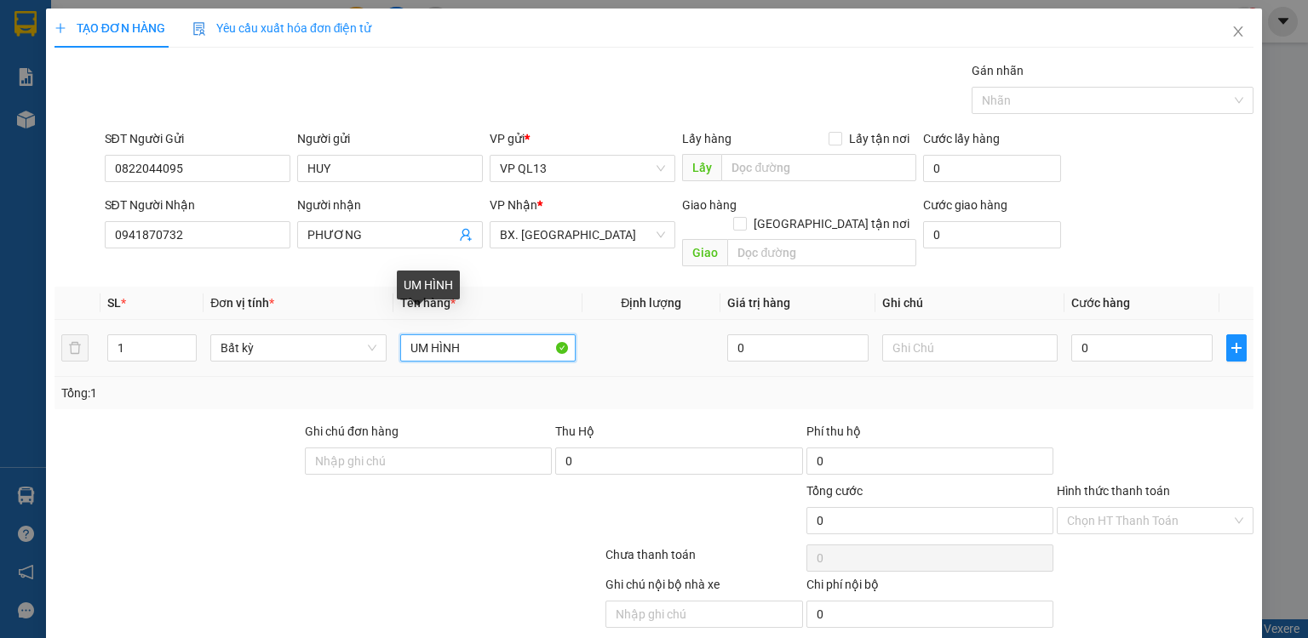
click at [501, 335] on input "UM HÌNH" at bounding box center [487, 348] width 175 height 27
type input "U"
type input "1 HOP ABAS NF"
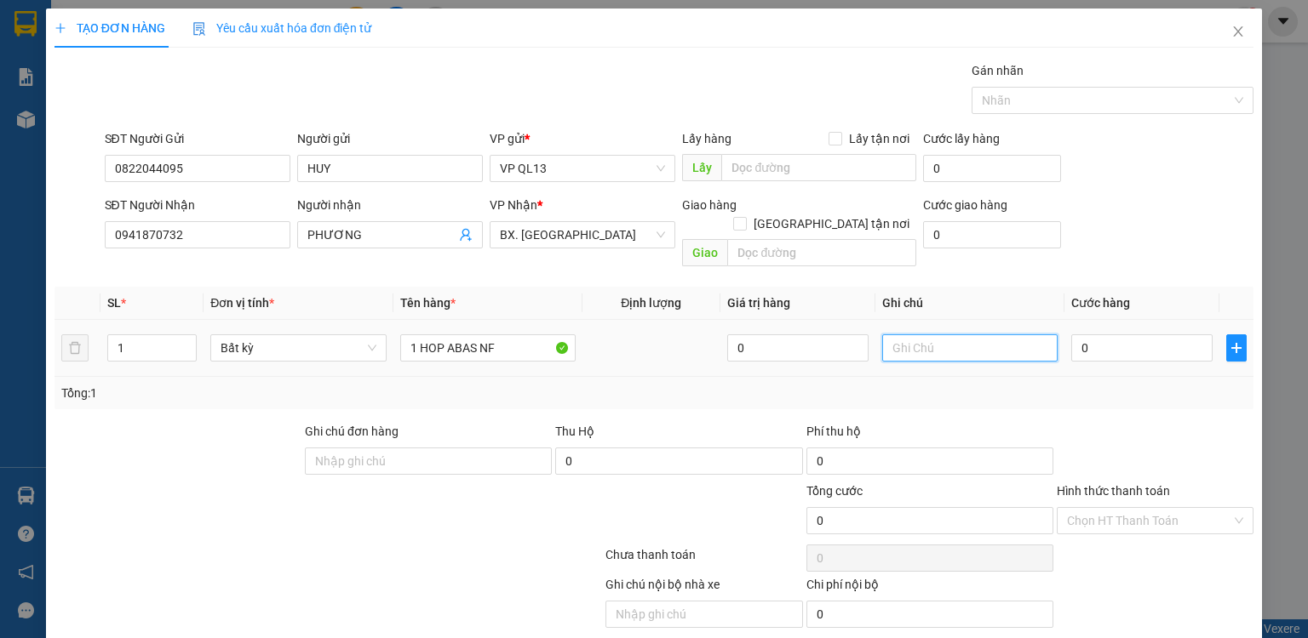
click at [959, 335] on input "text" at bounding box center [969, 348] width 175 height 27
type input "TRÍ GIÁ 14.000.000"
click at [1099, 335] on input "0" at bounding box center [1141, 348] width 141 height 27
type input "1"
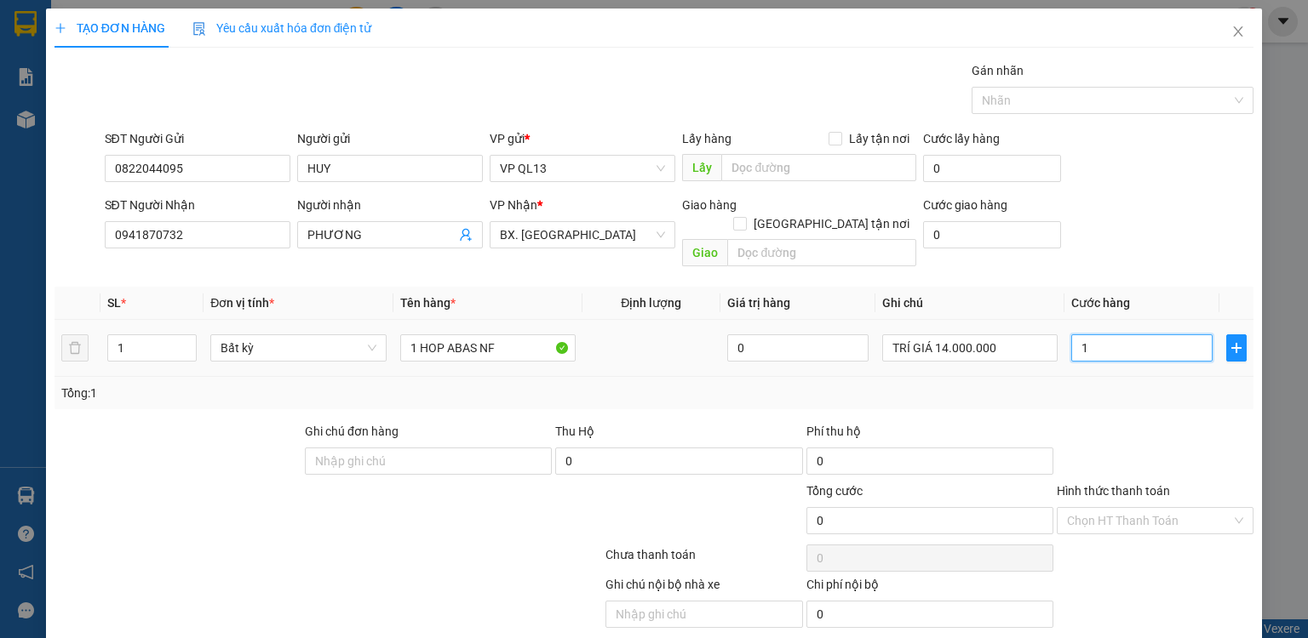
type input "1"
type input "14"
type input "140"
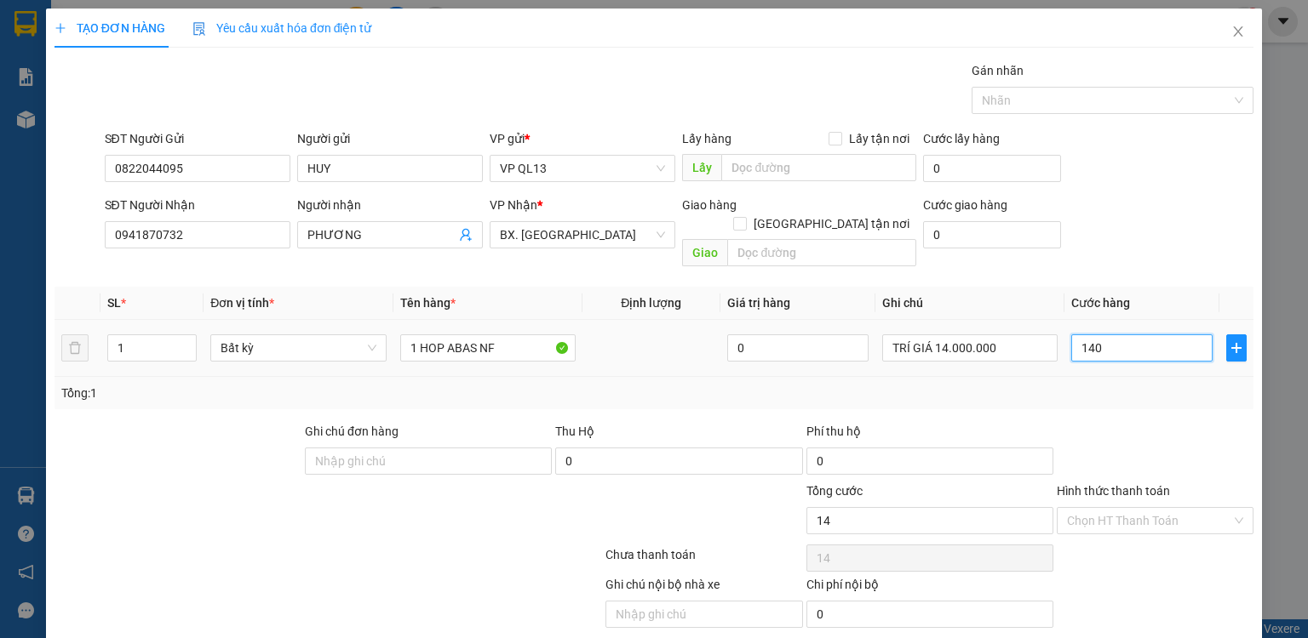
type input "140"
type input "140.000"
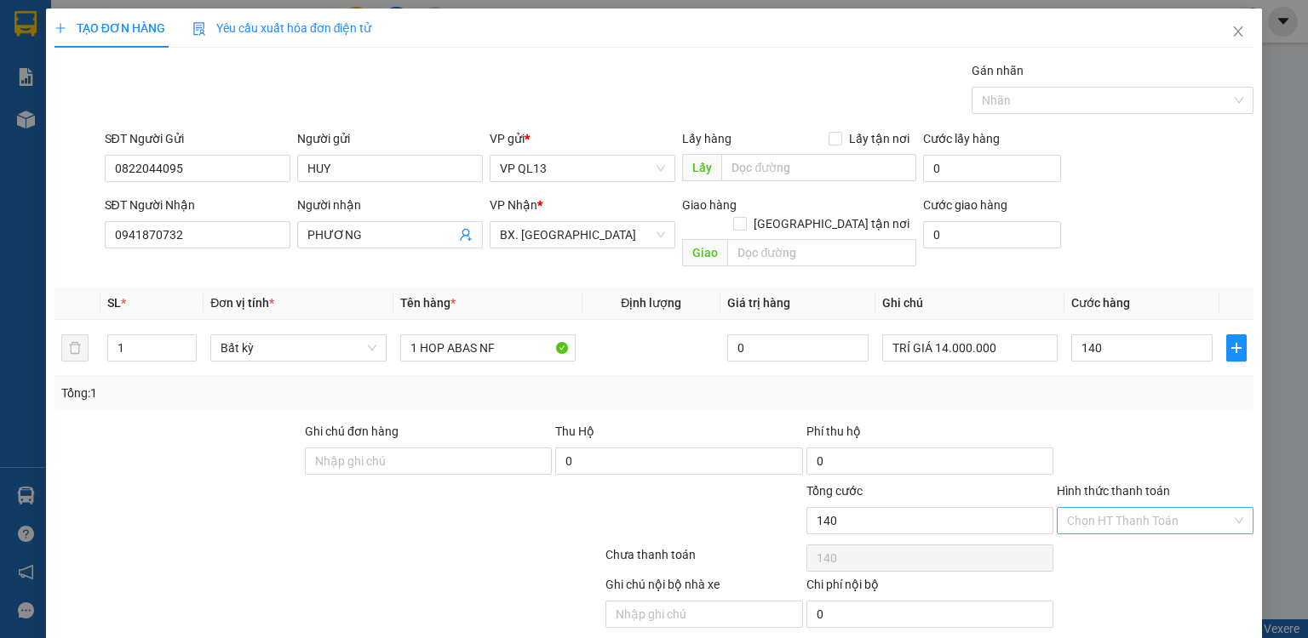
type input "140.000"
click at [1087, 508] on input "Hình thức thanh toán" at bounding box center [1149, 521] width 164 height 26
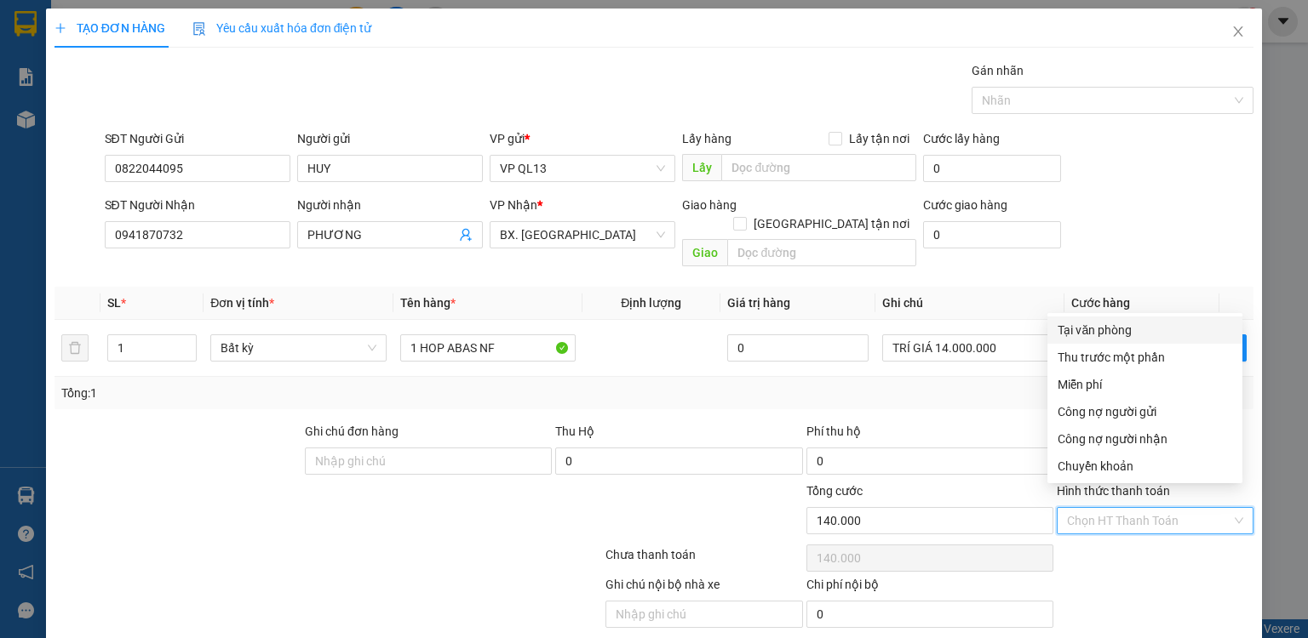
click at [1091, 333] on div "Tại văn phòng" at bounding box center [1144, 330] width 175 height 19
type input "0"
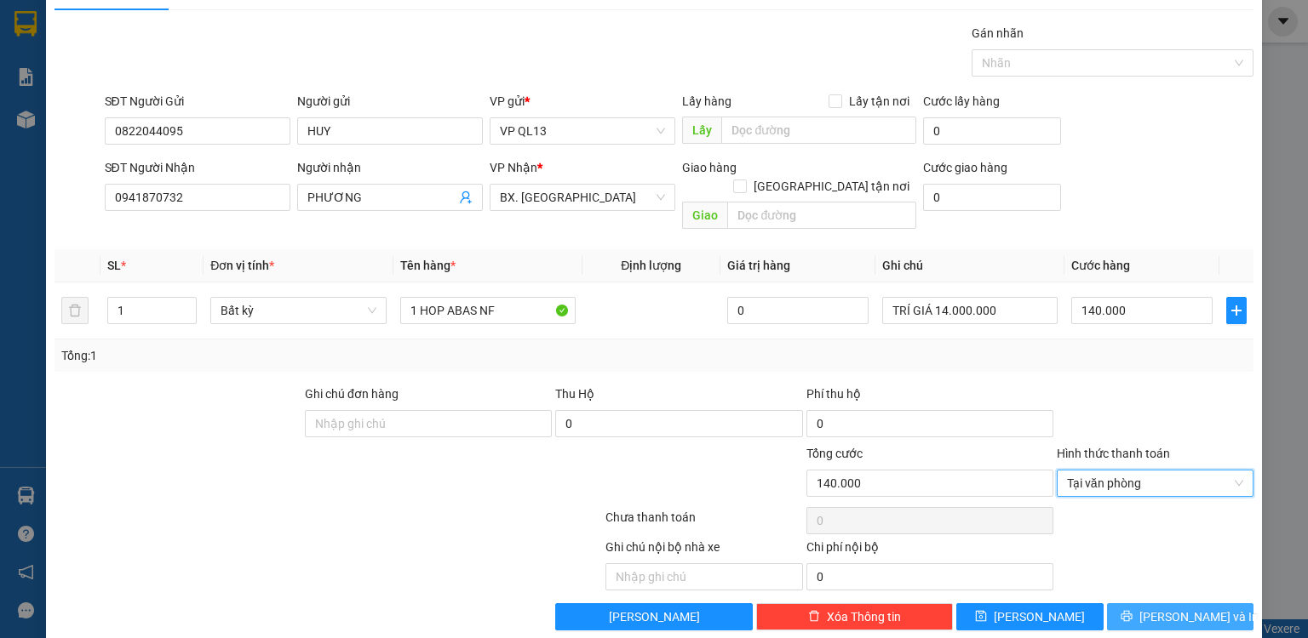
scroll to position [43, 0]
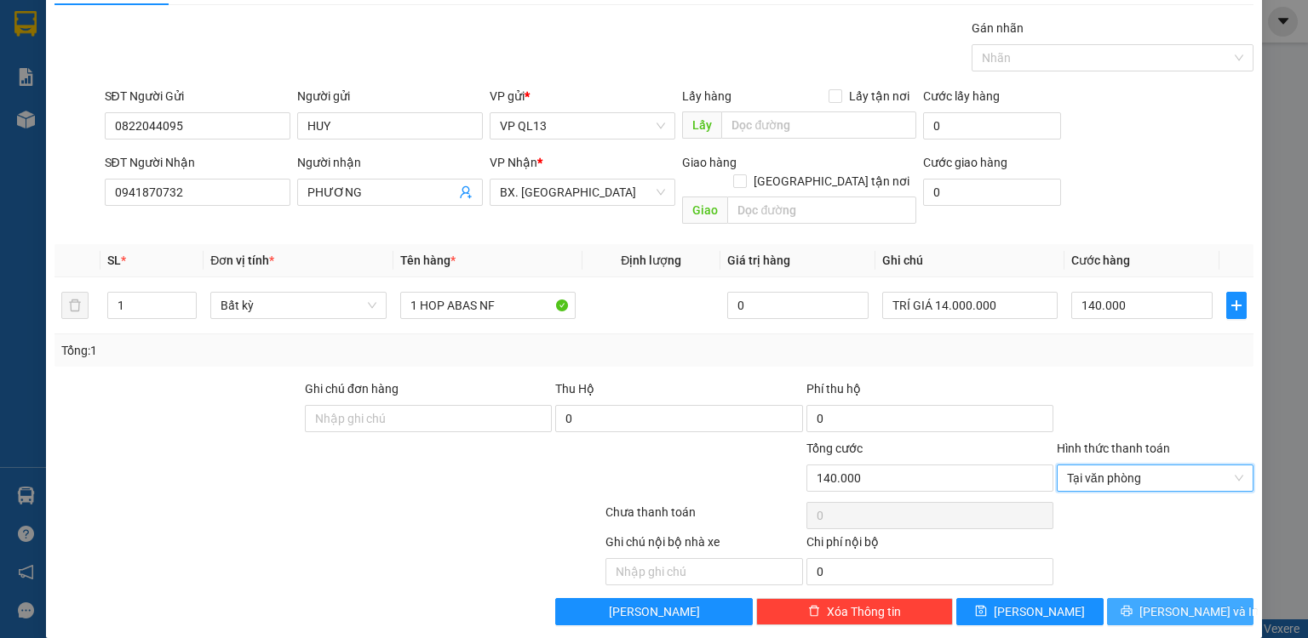
click at [1123, 598] on button "[PERSON_NAME] và In" at bounding box center [1180, 611] width 147 height 27
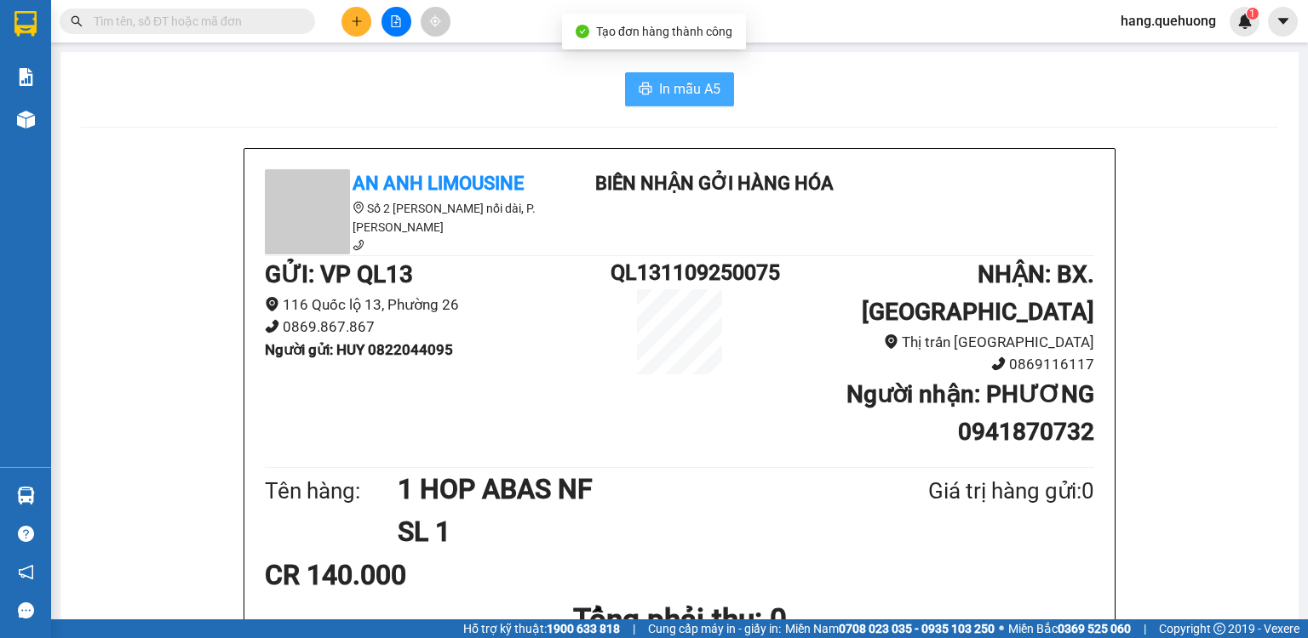
click at [684, 83] on span "In mẫu A5" at bounding box center [689, 88] width 61 height 21
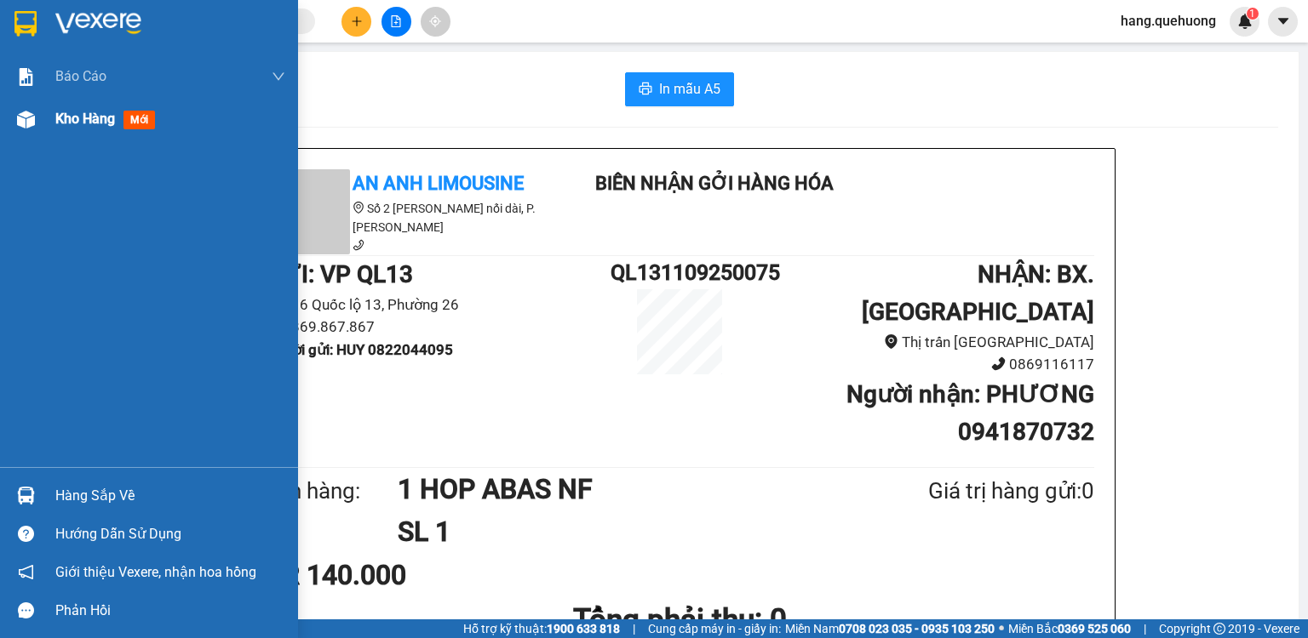
click at [75, 119] on span "Kho hàng" at bounding box center [85, 119] width 60 height 16
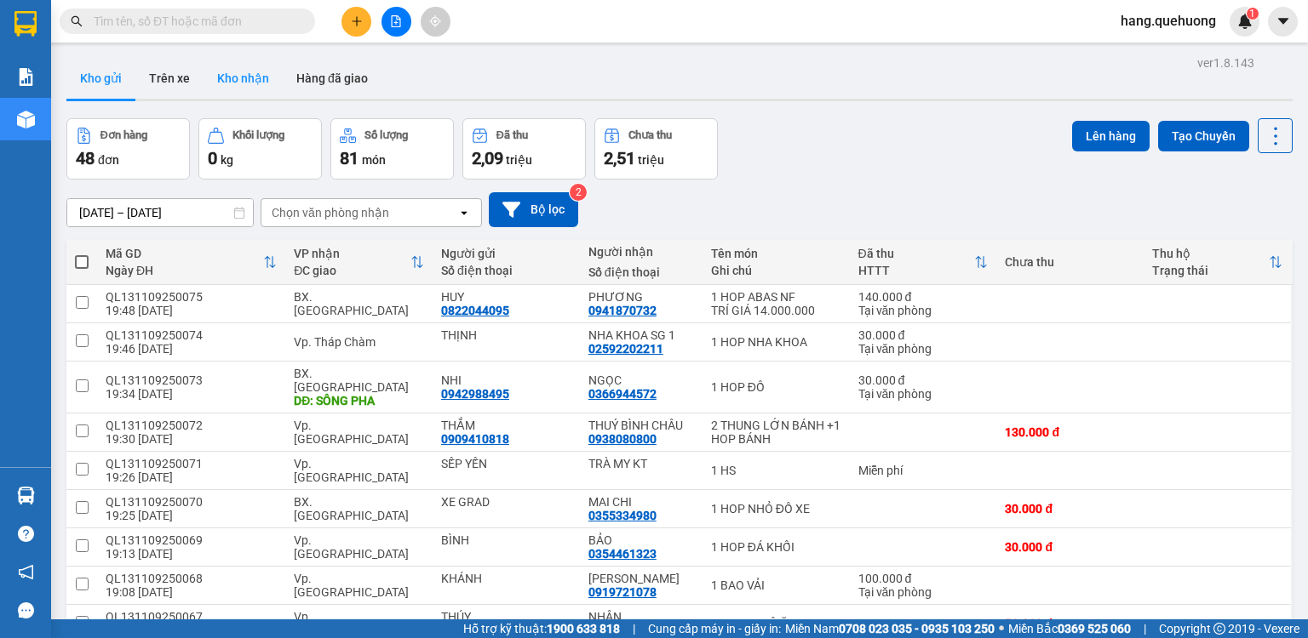
click at [245, 82] on button "Kho nhận" at bounding box center [242, 78] width 79 height 41
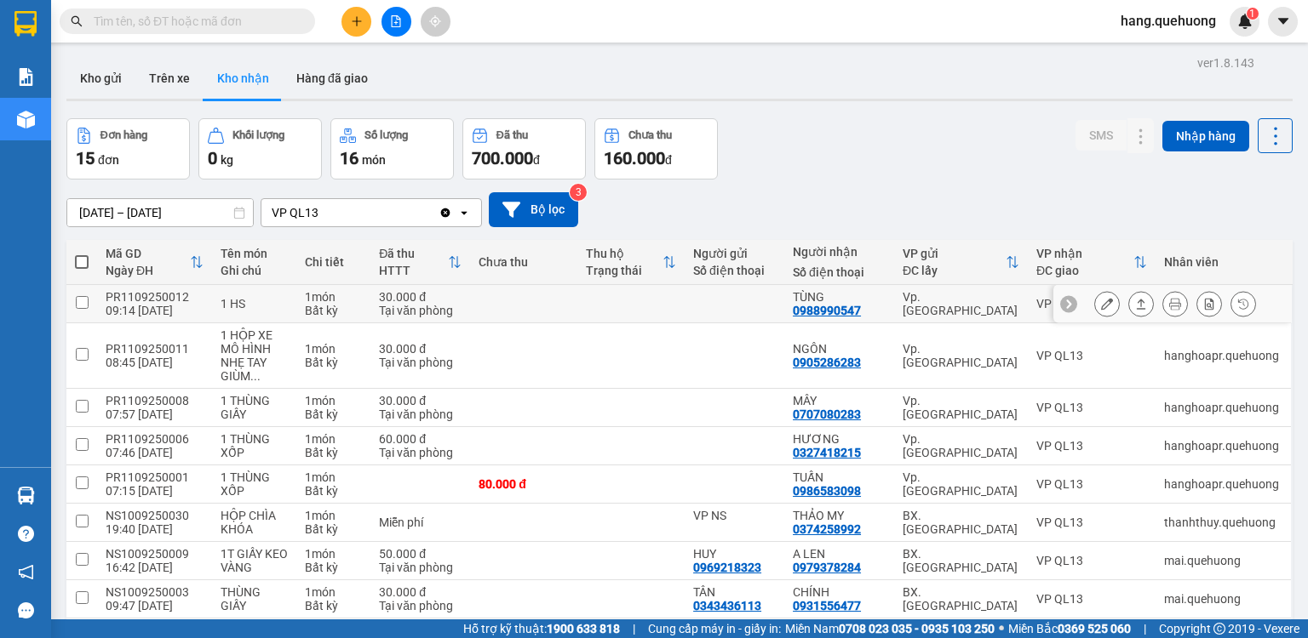
click at [1101, 301] on icon at bounding box center [1107, 304] width 12 height 12
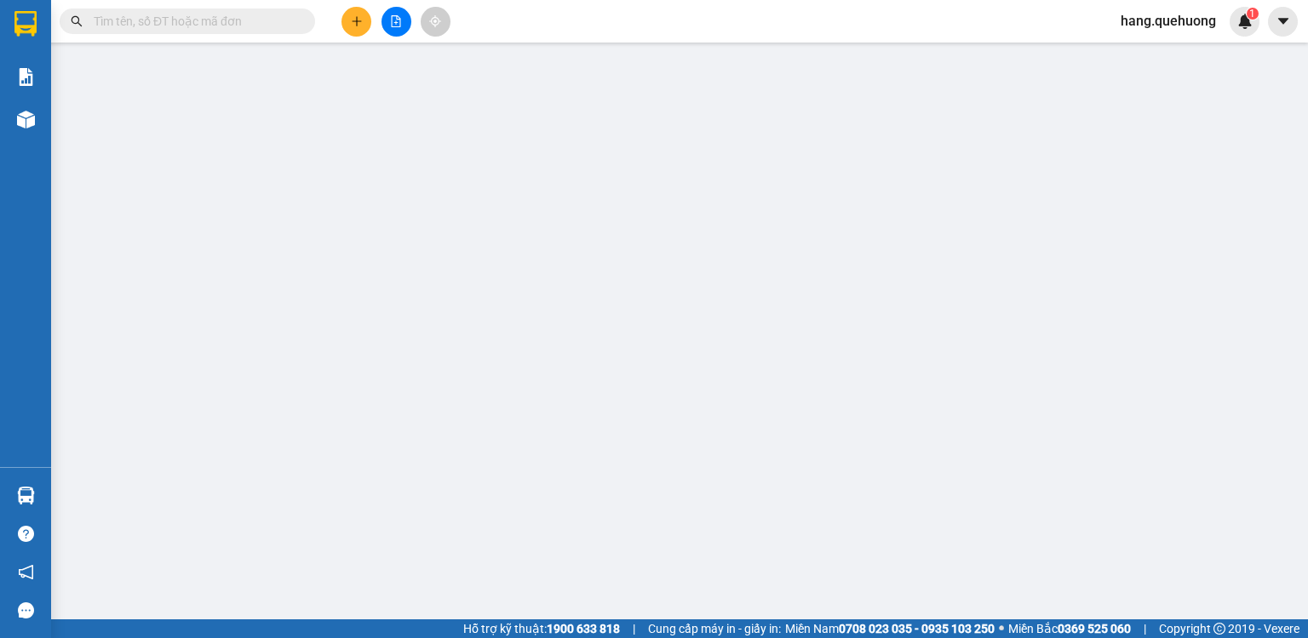
type input "0988990547"
type input "TÙNG"
type input "30.000"
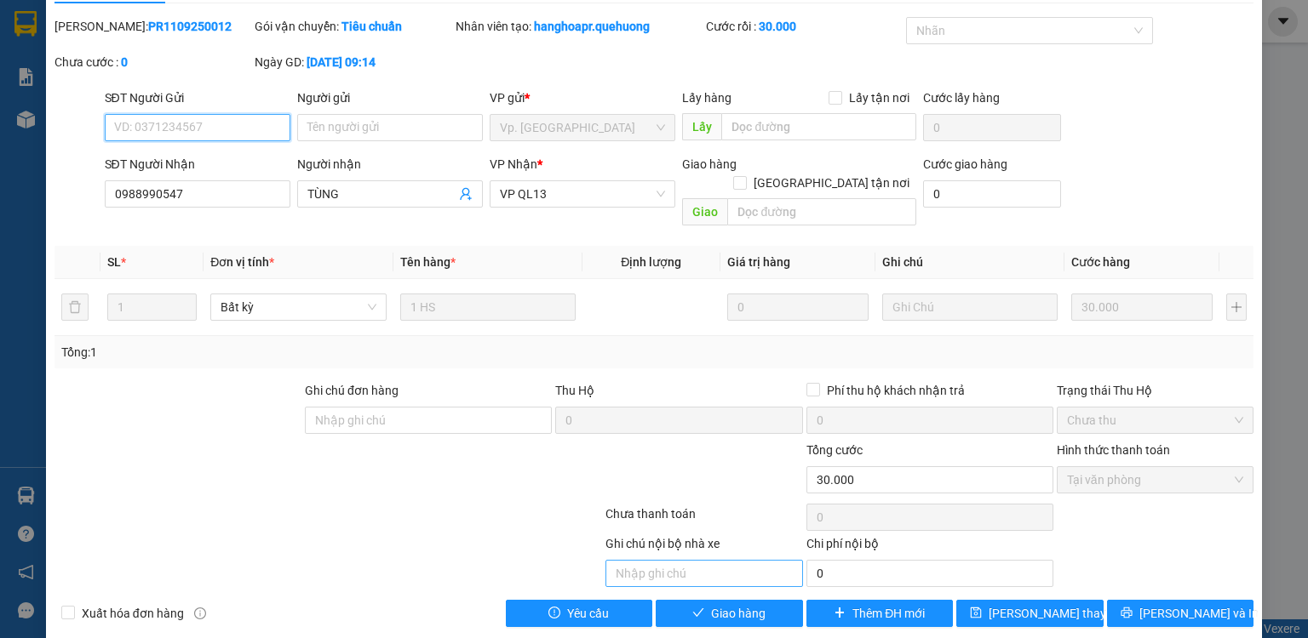
scroll to position [47, 0]
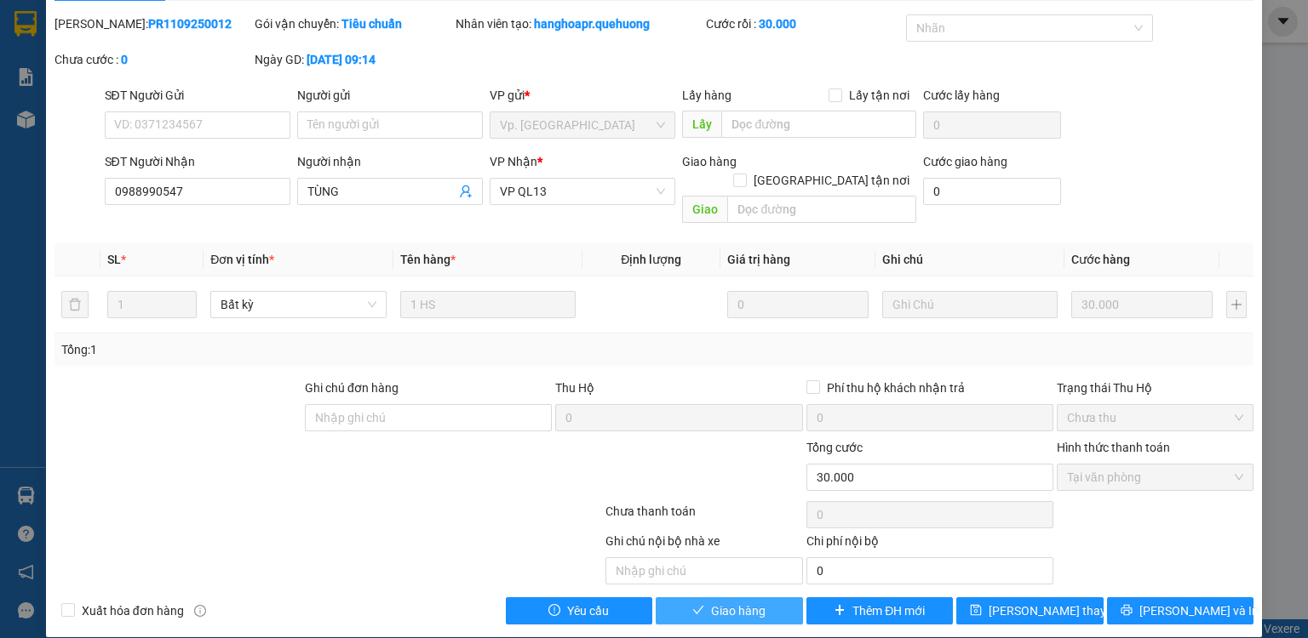
click at [741, 602] on span "Giao hàng" at bounding box center [738, 611] width 54 height 19
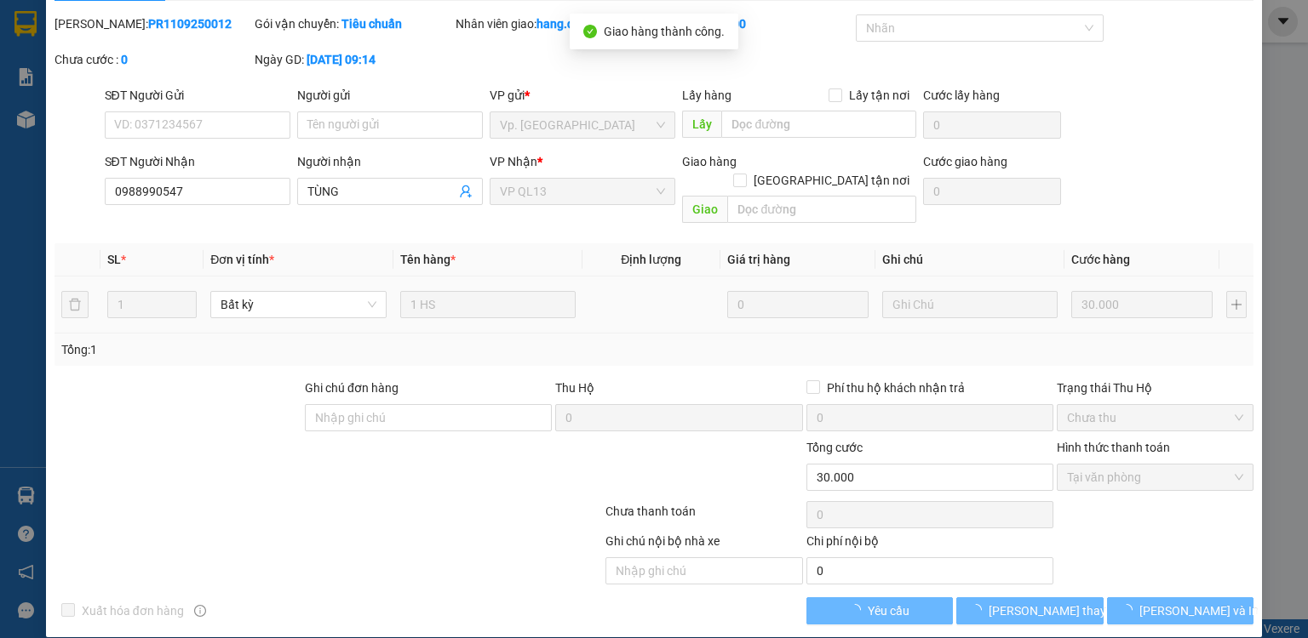
scroll to position [0, 0]
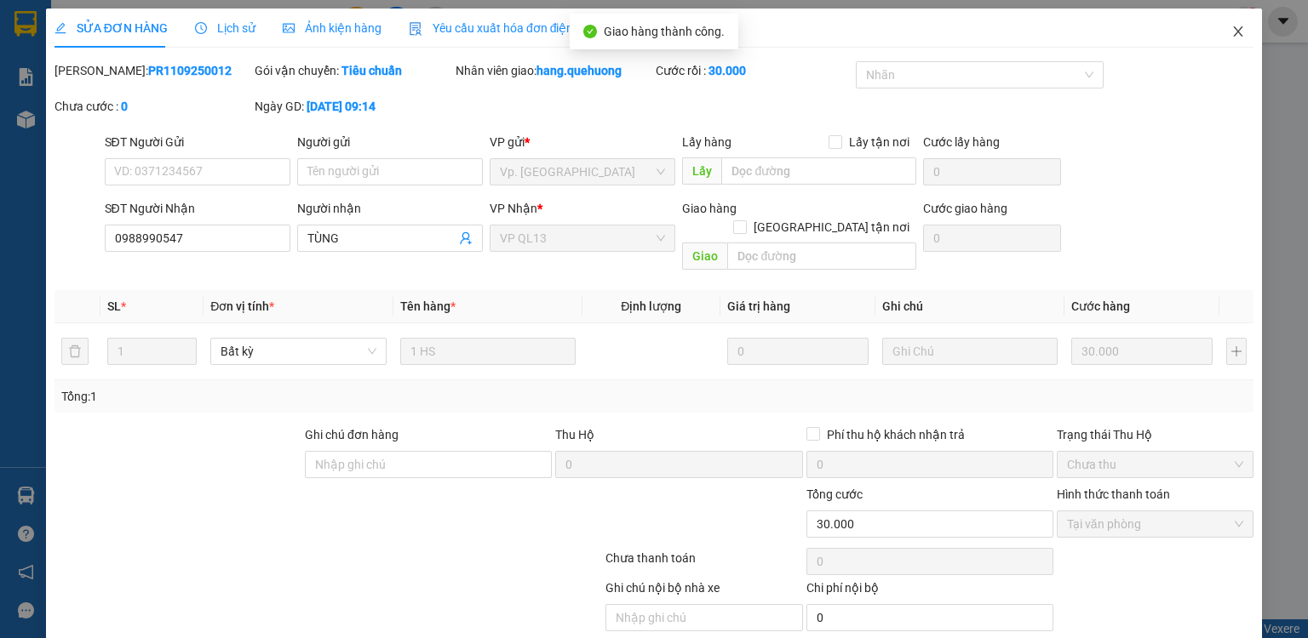
click at [1231, 27] on icon "close" at bounding box center [1238, 32] width 14 height 14
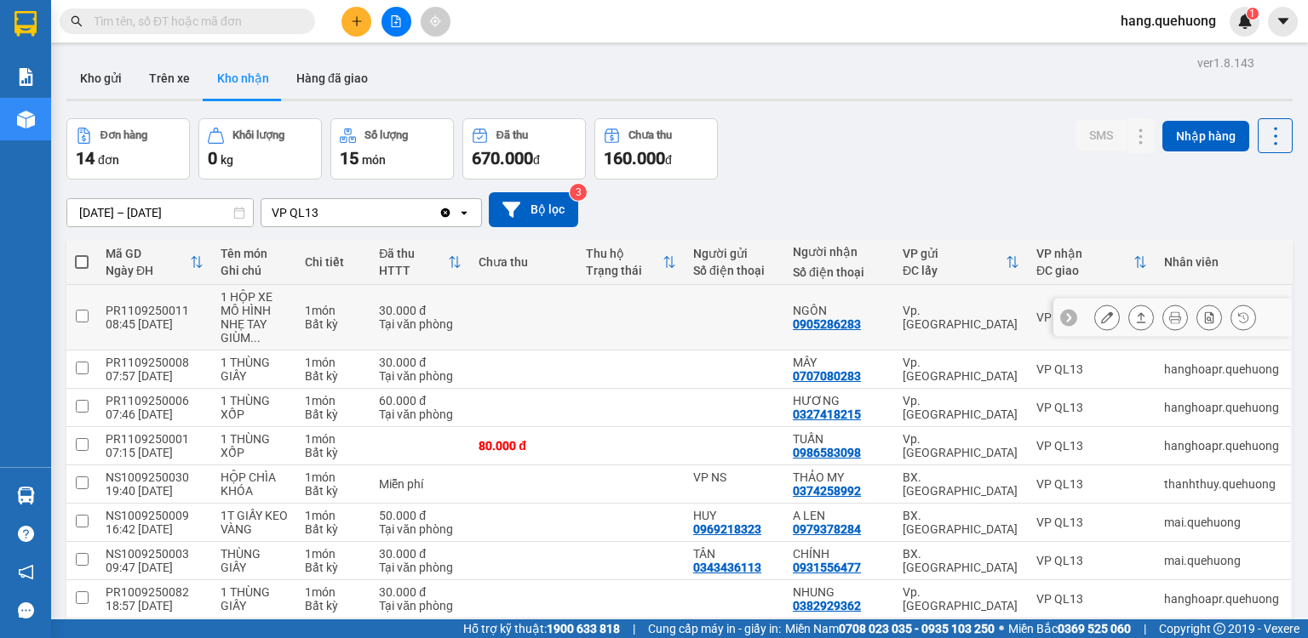
click at [1101, 317] on icon at bounding box center [1107, 318] width 12 height 12
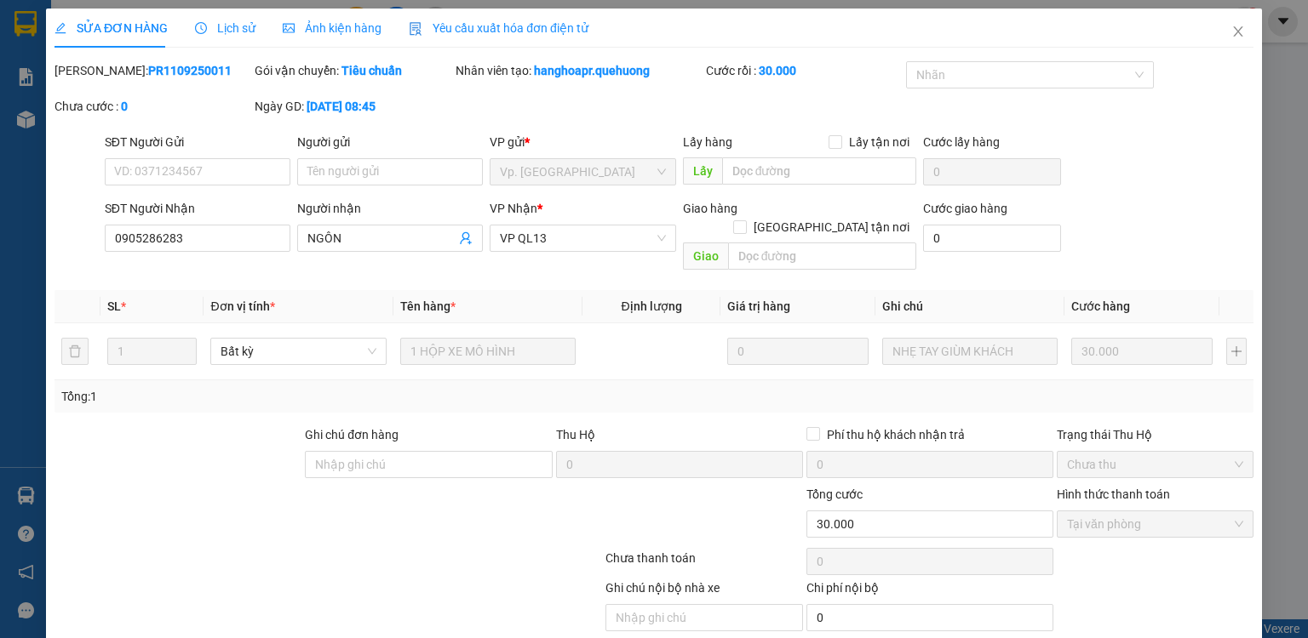
type input "0905286283"
type input "NGÔN"
type input "30.000"
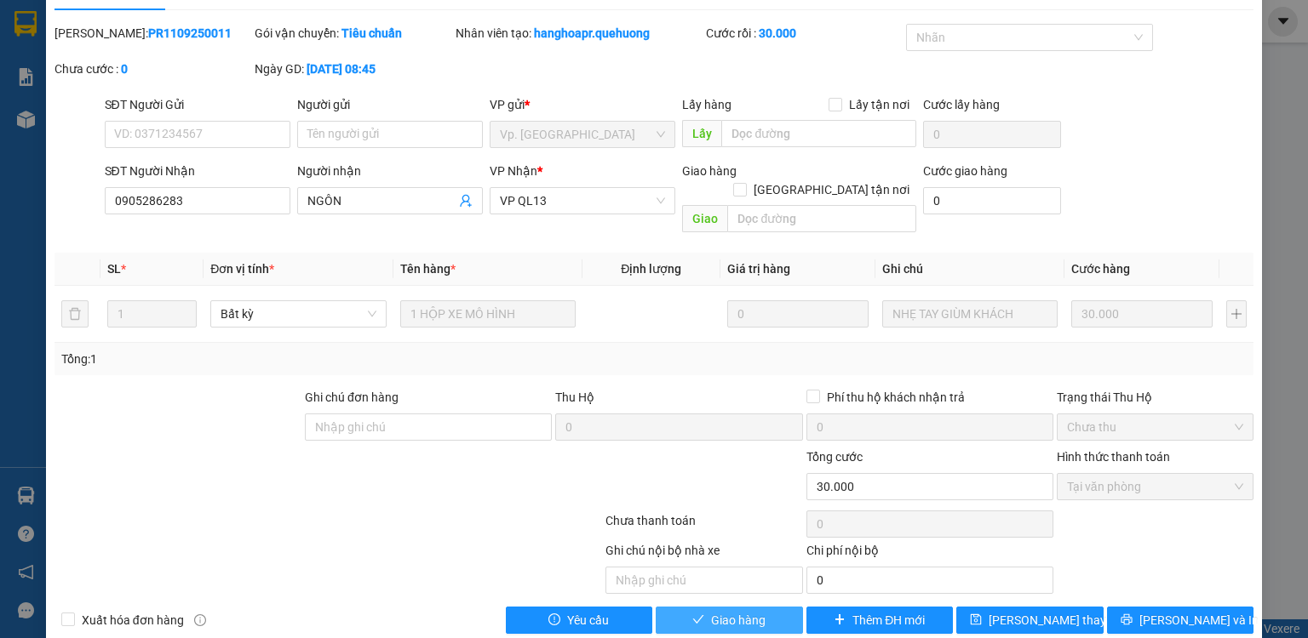
click at [692, 614] on icon "check" at bounding box center [698, 620] width 12 height 12
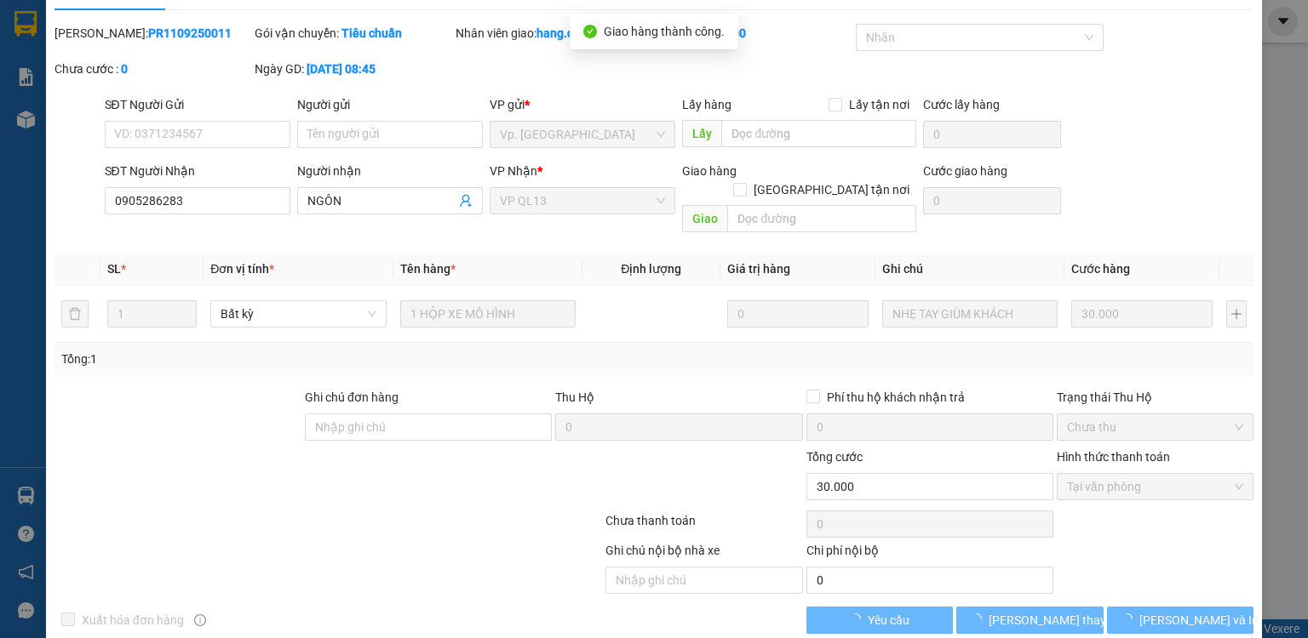
scroll to position [0, 0]
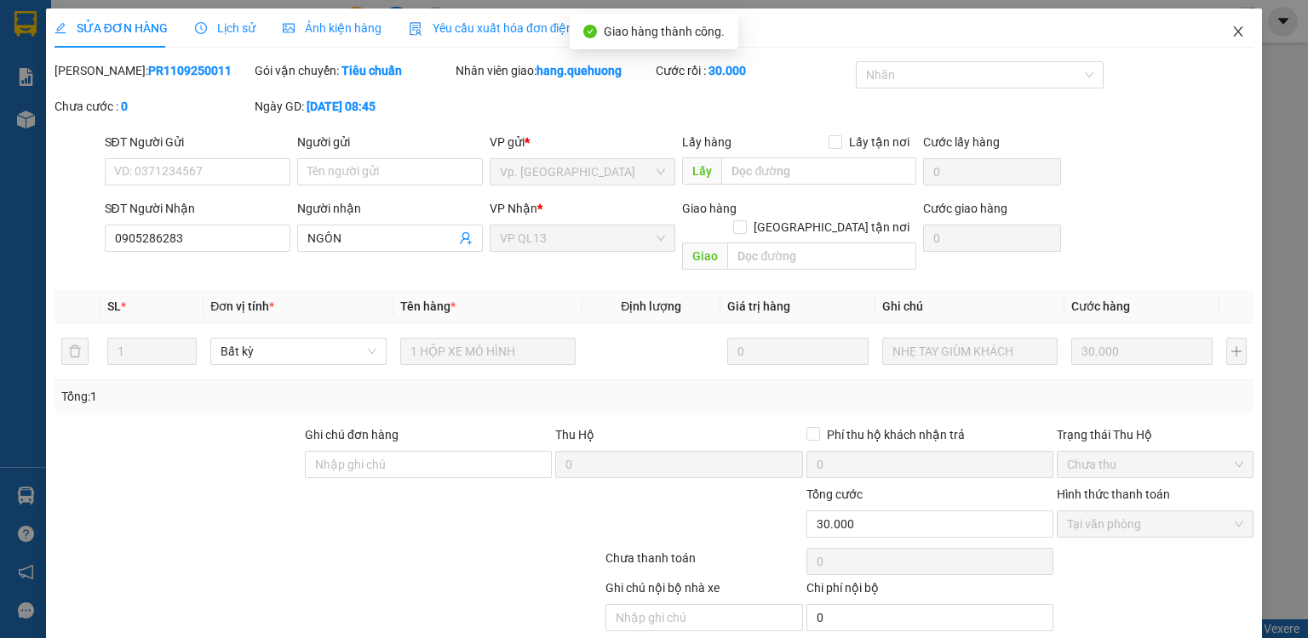
click at [1231, 31] on icon "close" at bounding box center [1238, 32] width 14 height 14
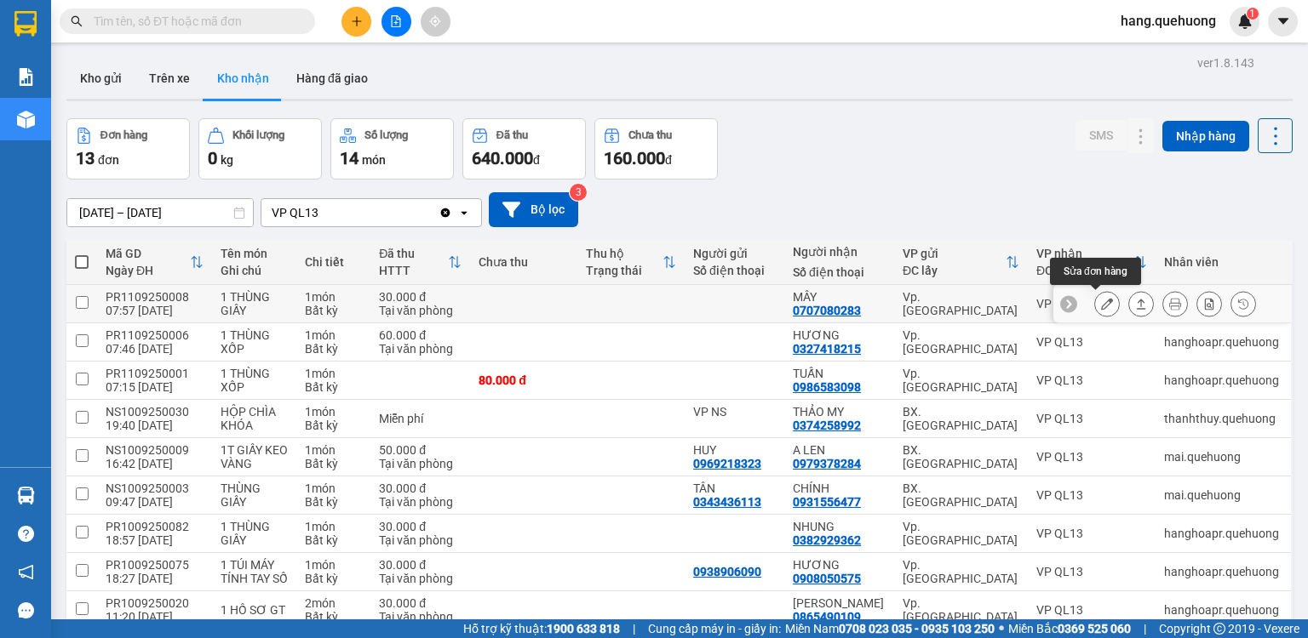
click at [1101, 303] on icon at bounding box center [1107, 304] width 12 height 12
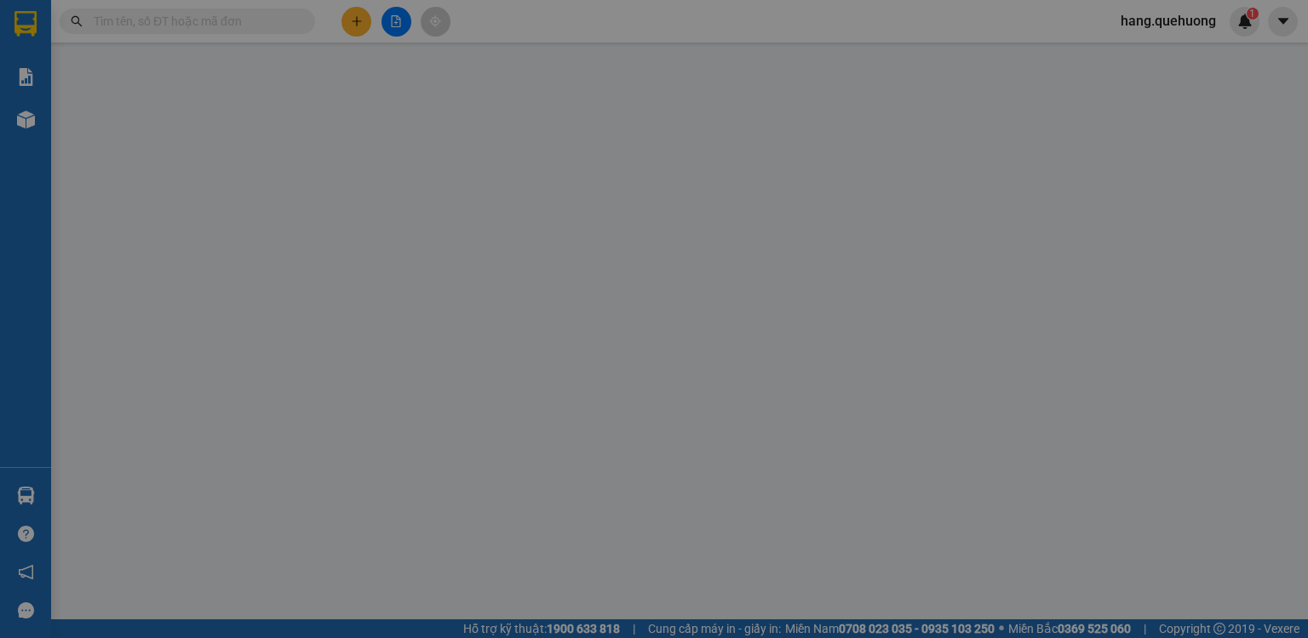
type input "0707080283"
type input "MÂY"
type input "30.000"
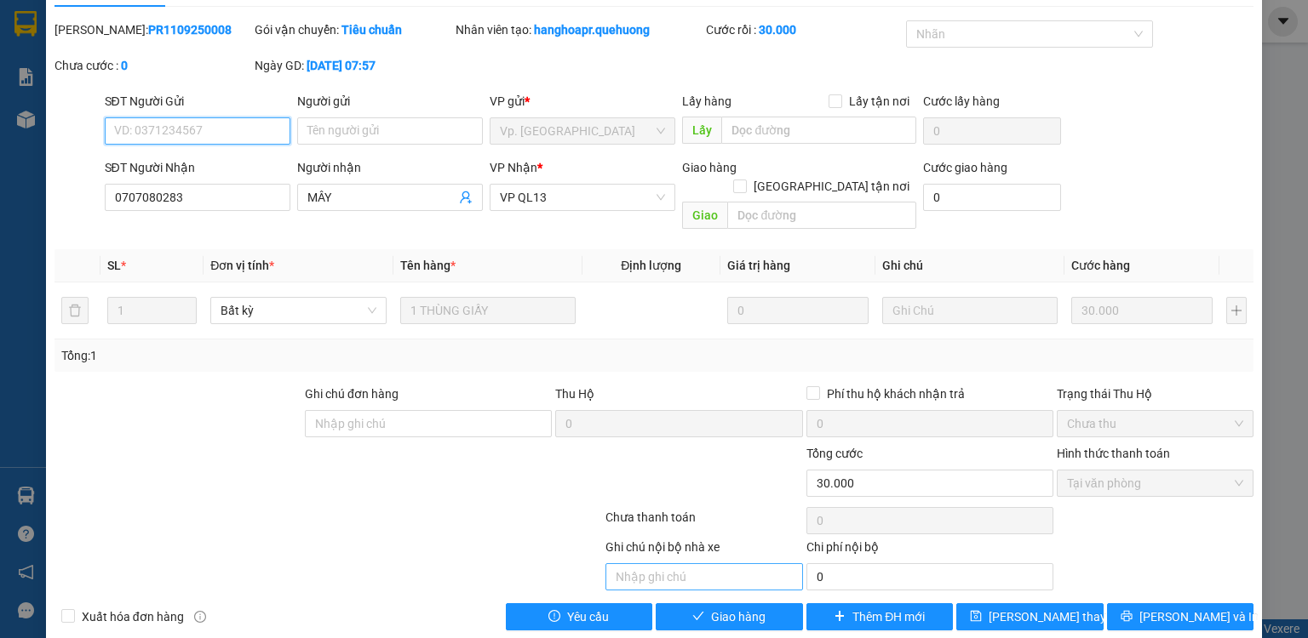
scroll to position [46, 0]
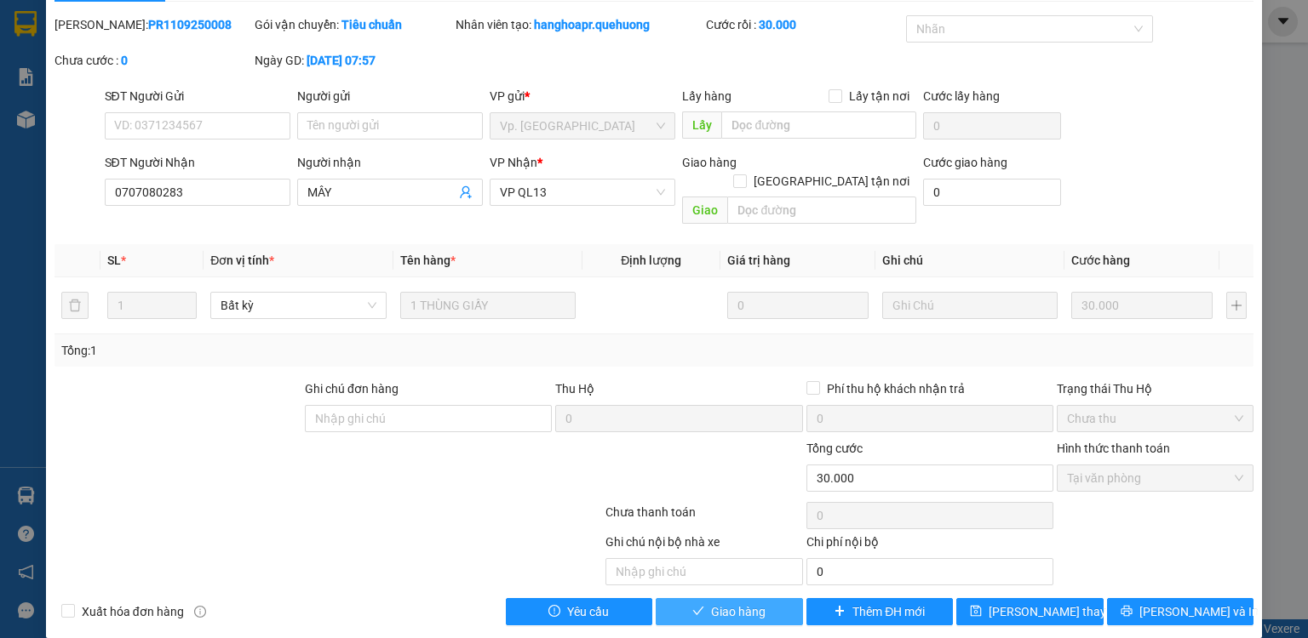
drag, startPoint x: 738, startPoint y: 591, endPoint x: 755, endPoint y: 573, distance: 24.7
click at [739, 603] on span "Giao hàng" at bounding box center [738, 612] width 54 height 19
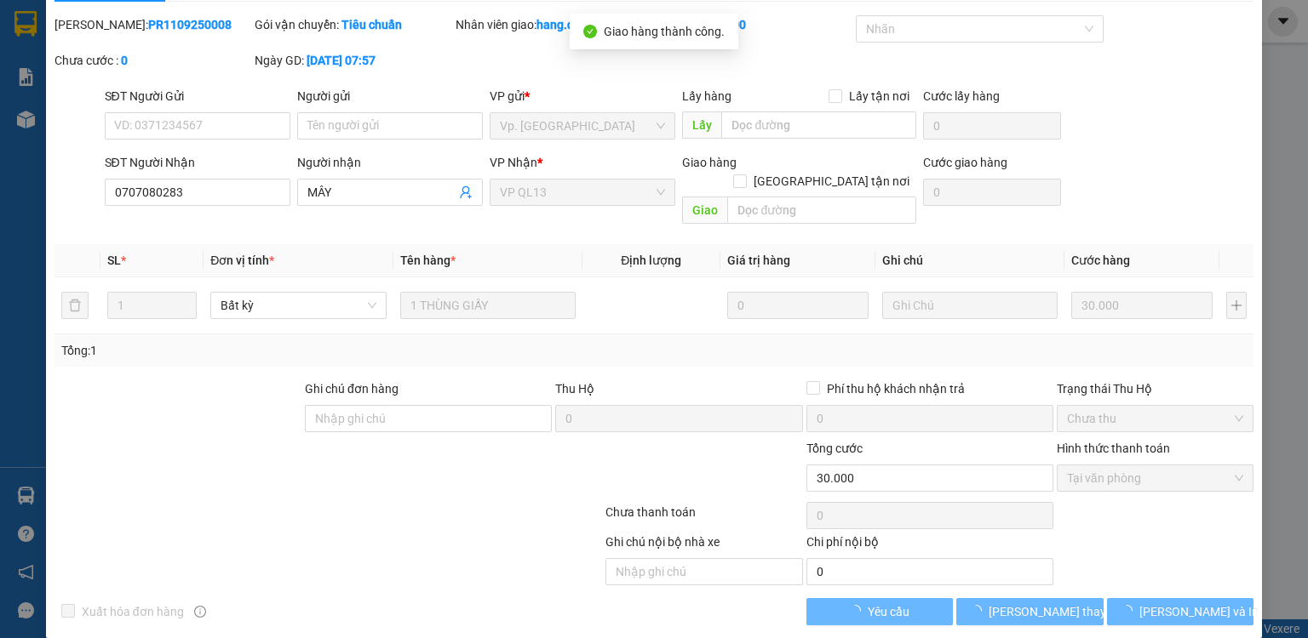
scroll to position [0, 0]
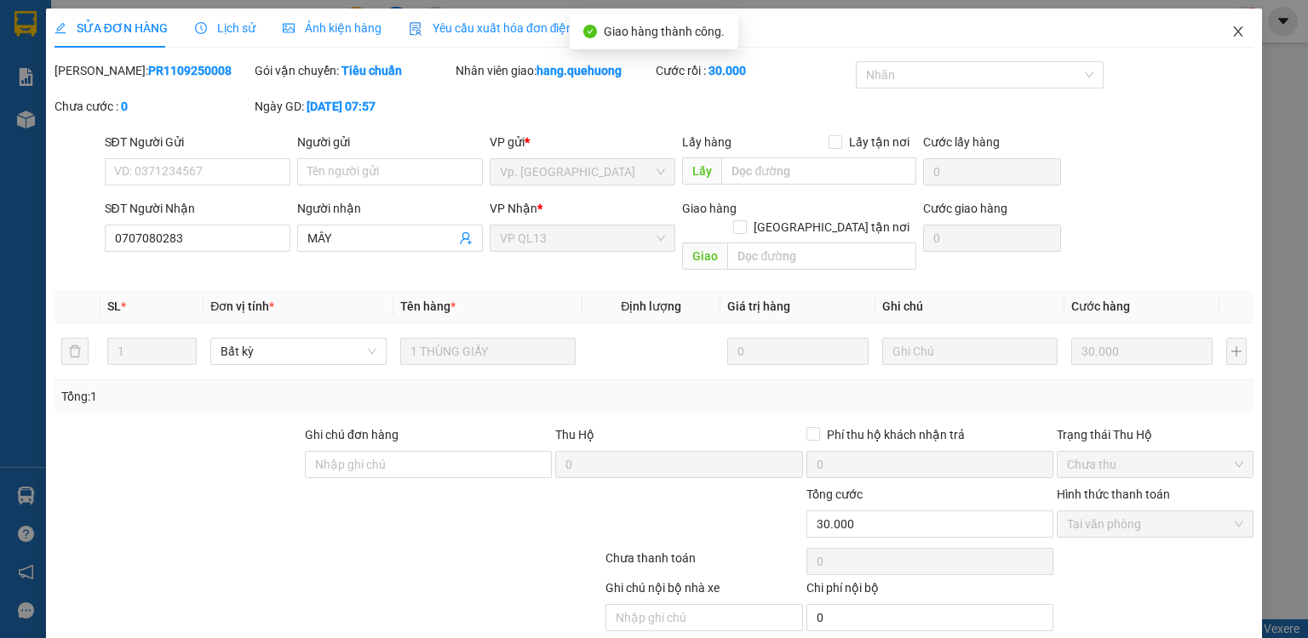
click at [1231, 29] on icon "close" at bounding box center [1238, 32] width 14 height 14
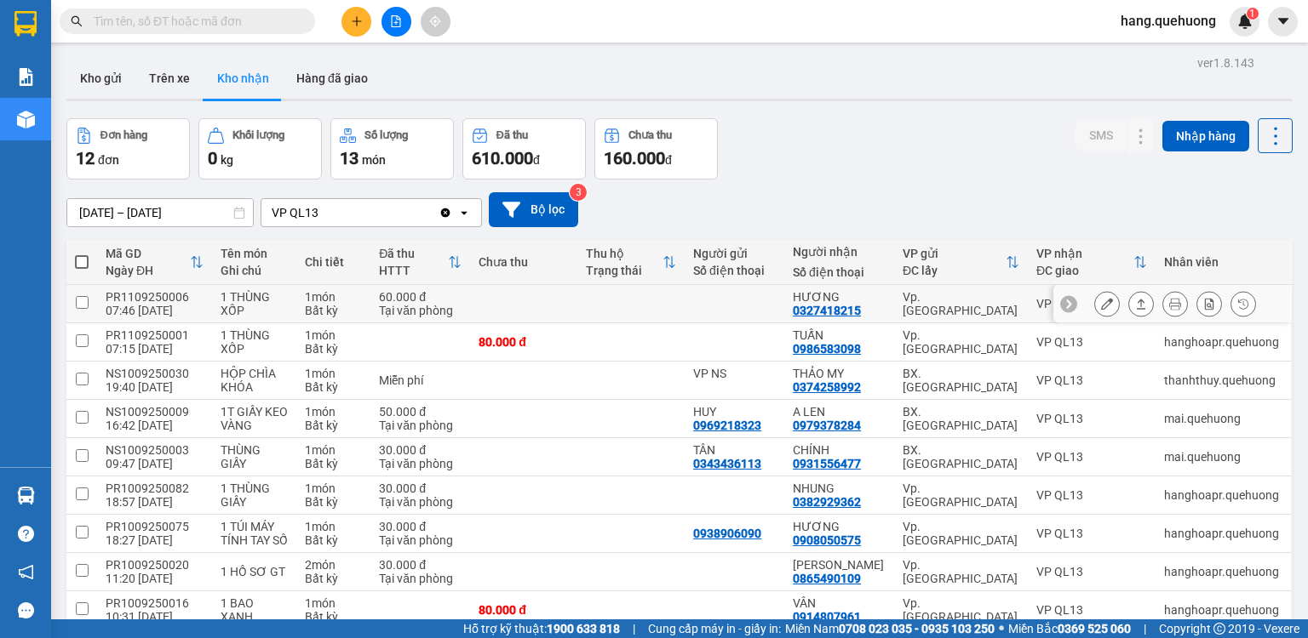
click at [1101, 305] on icon at bounding box center [1107, 304] width 12 height 12
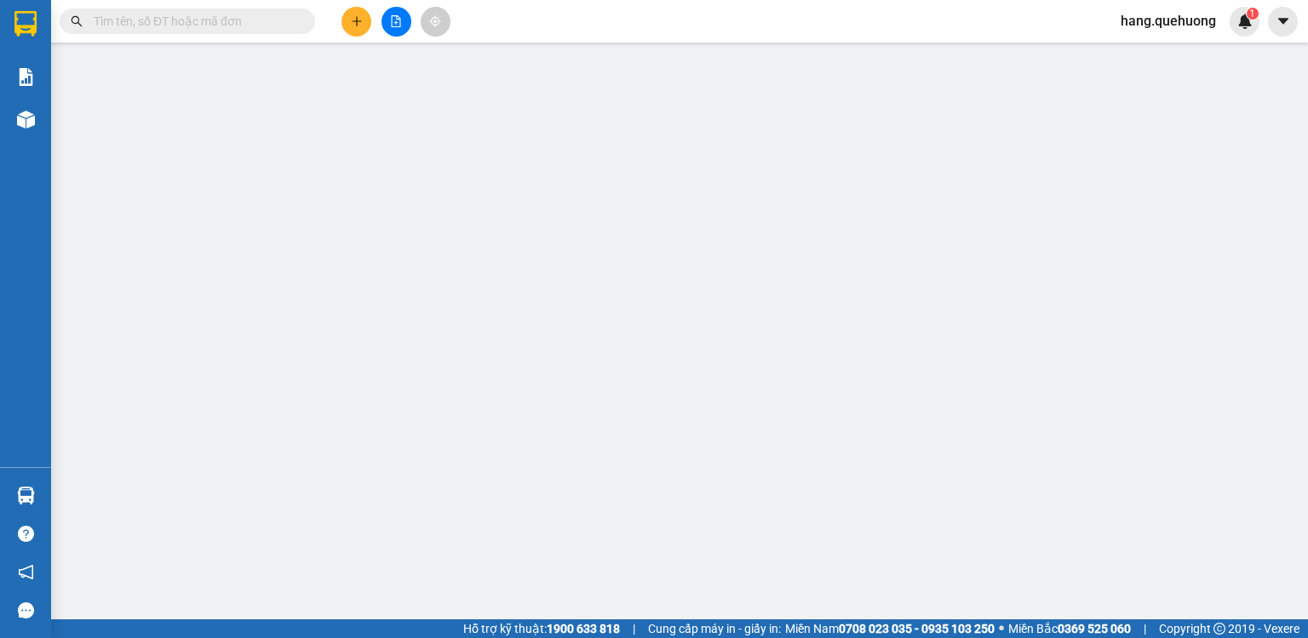
type input "0327418215"
type input "HƯƠNG"
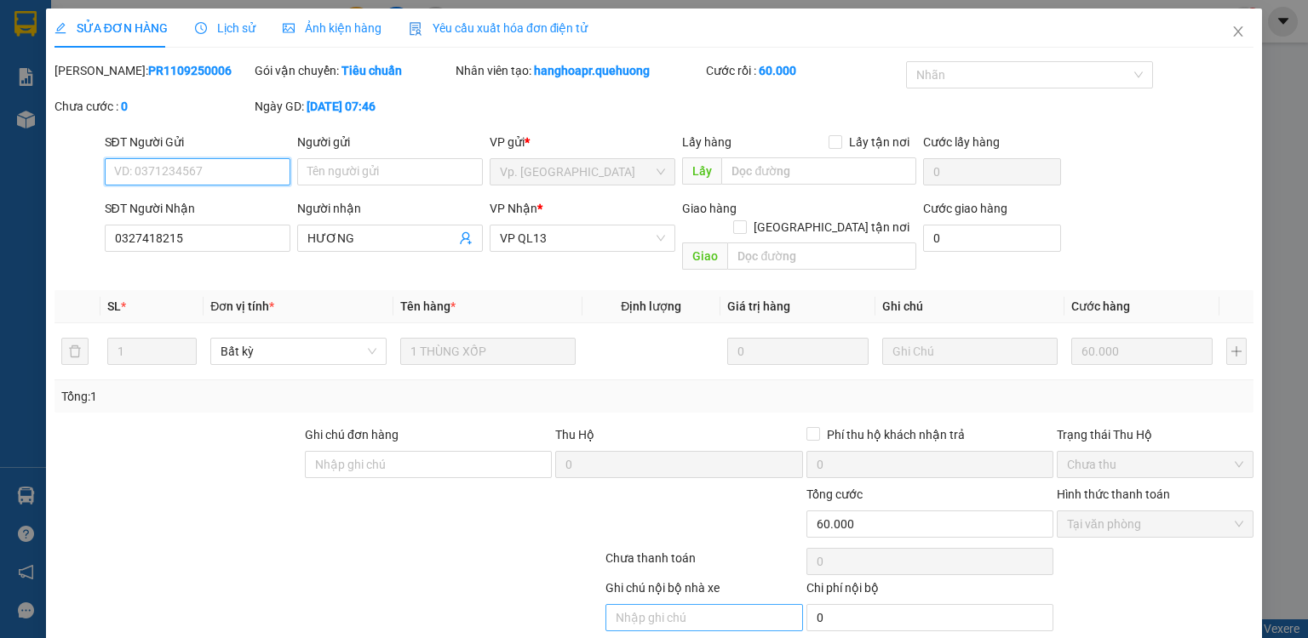
scroll to position [47, 0]
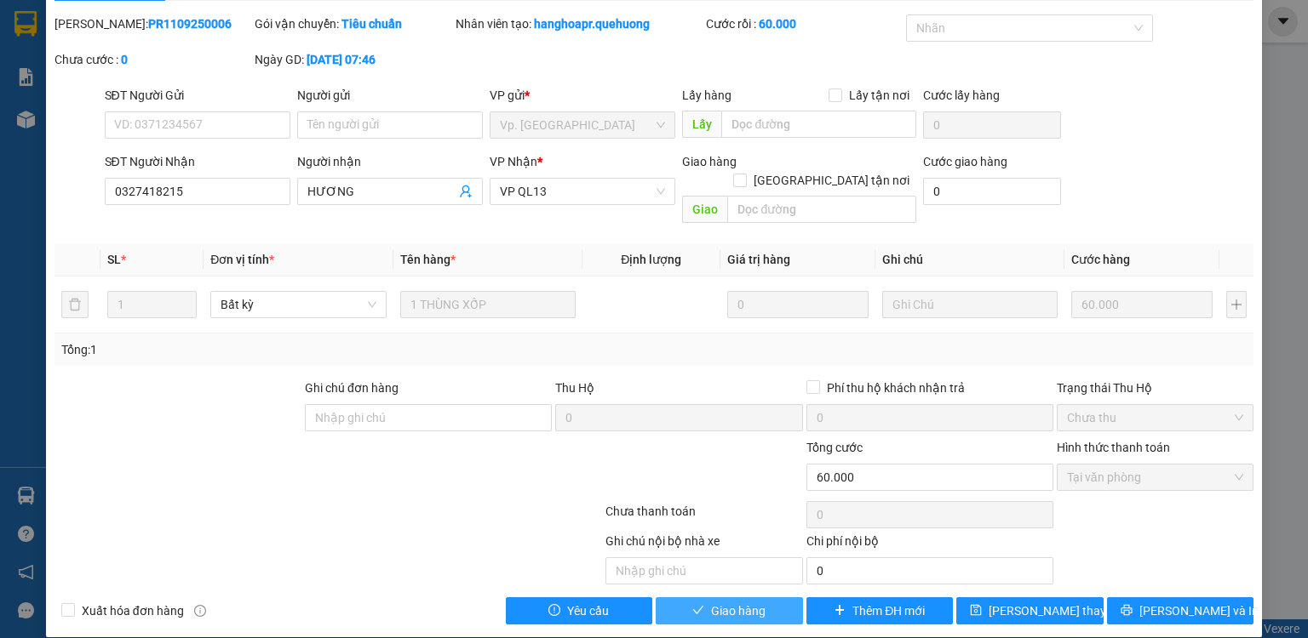
click at [739, 602] on span "Giao hàng" at bounding box center [738, 611] width 54 height 19
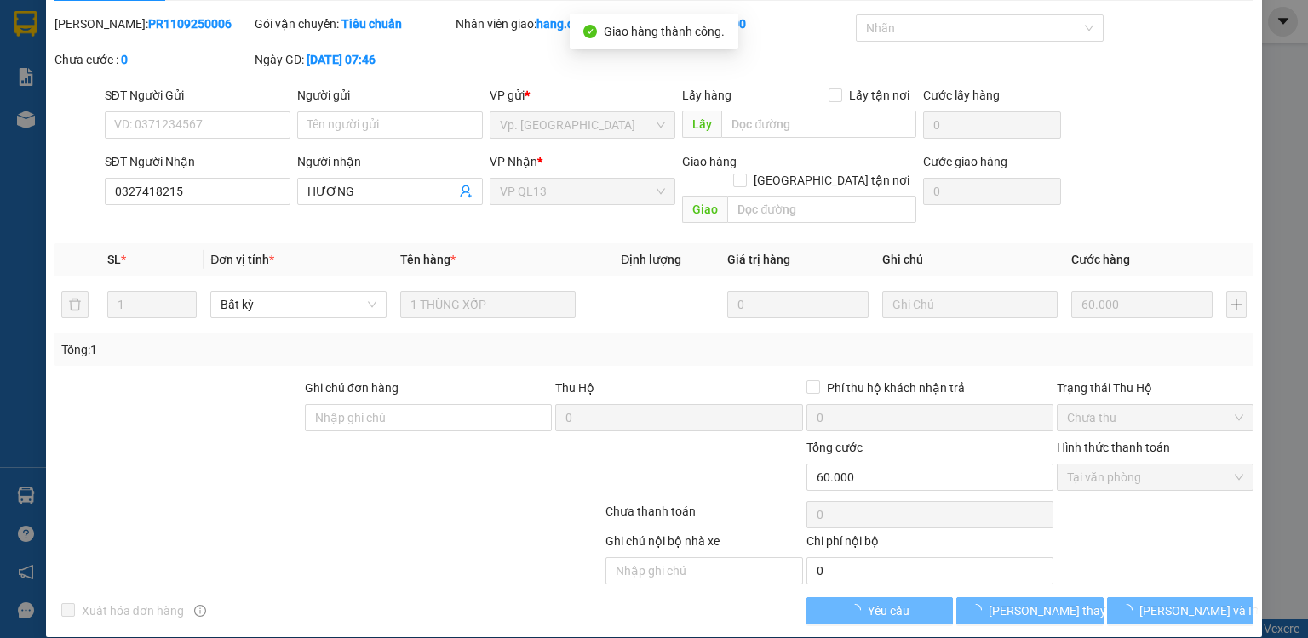
scroll to position [0, 0]
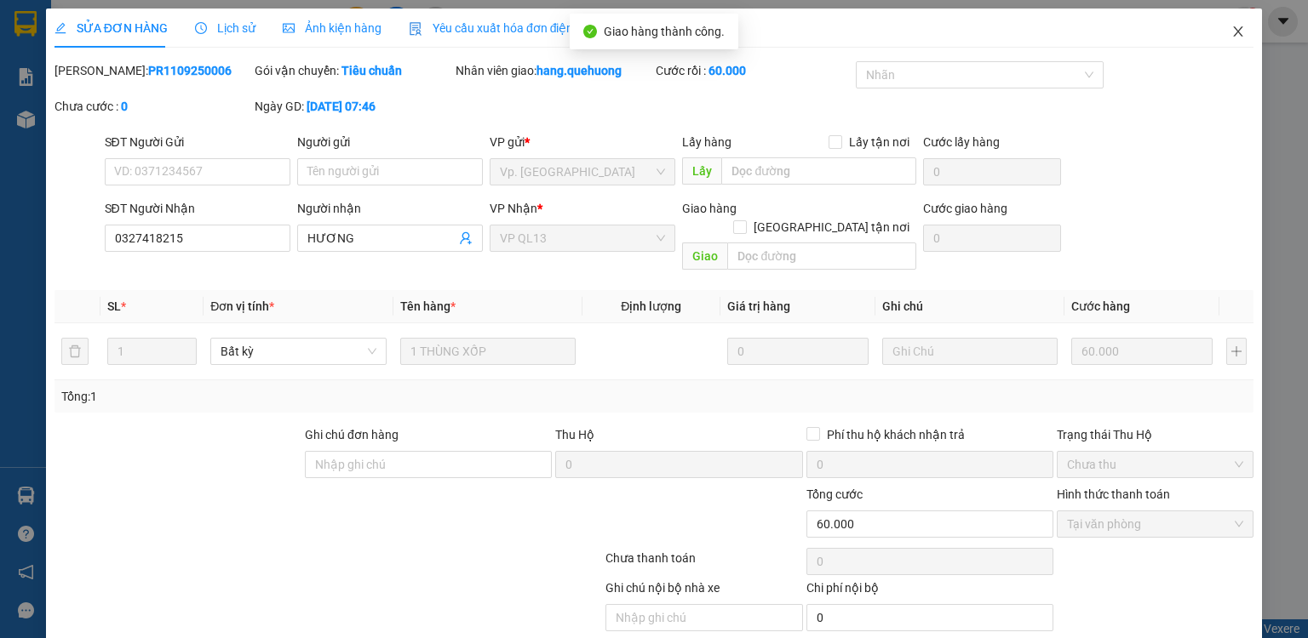
click at [1233, 37] on icon "close" at bounding box center [1237, 31] width 9 height 10
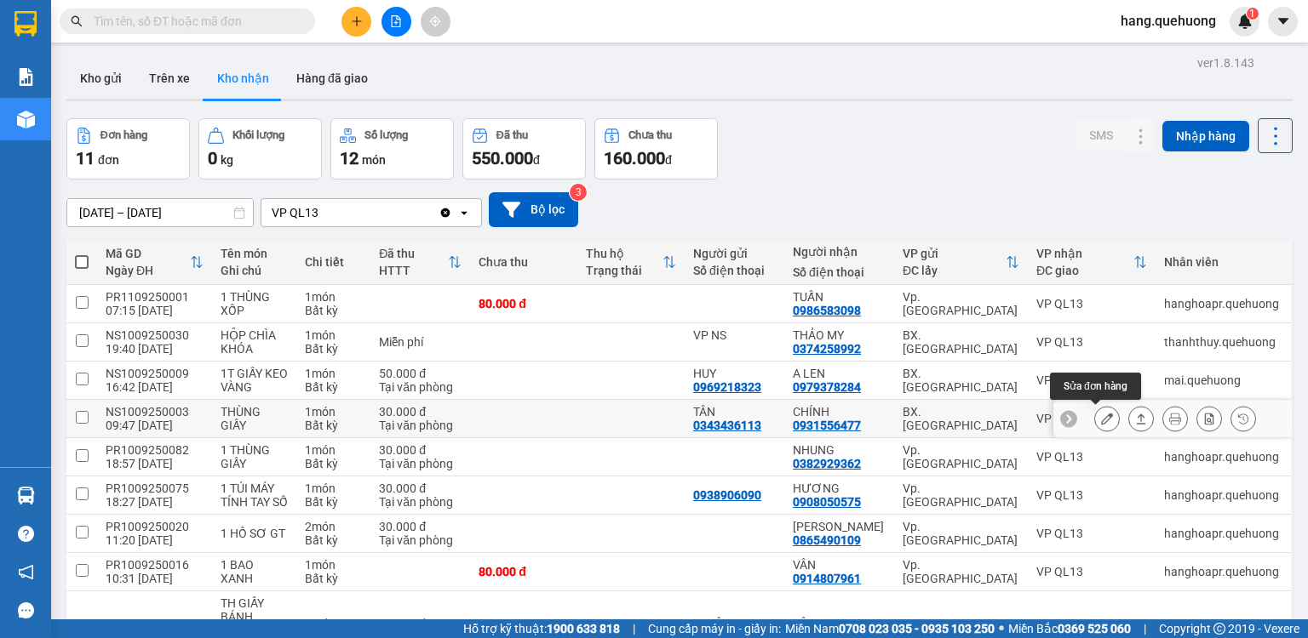
click at [1095, 417] on button at bounding box center [1107, 419] width 24 height 30
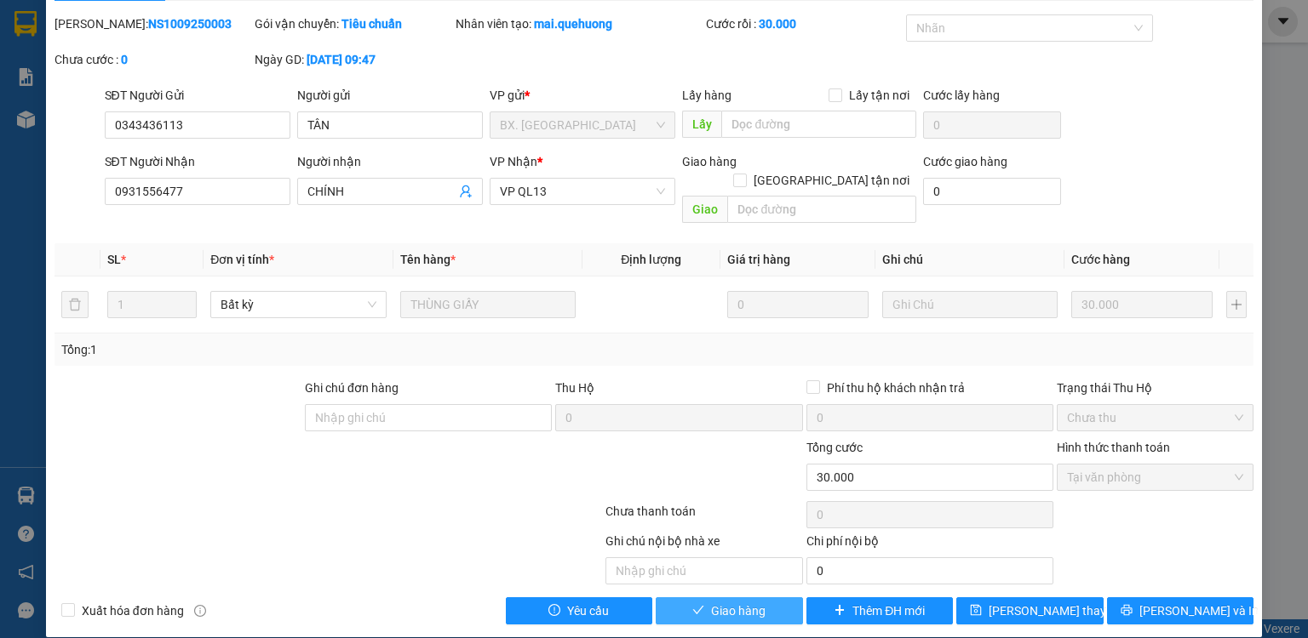
click at [701, 598] on button "Giao hàng" at bounding box center [728, 611] width 147 height 27
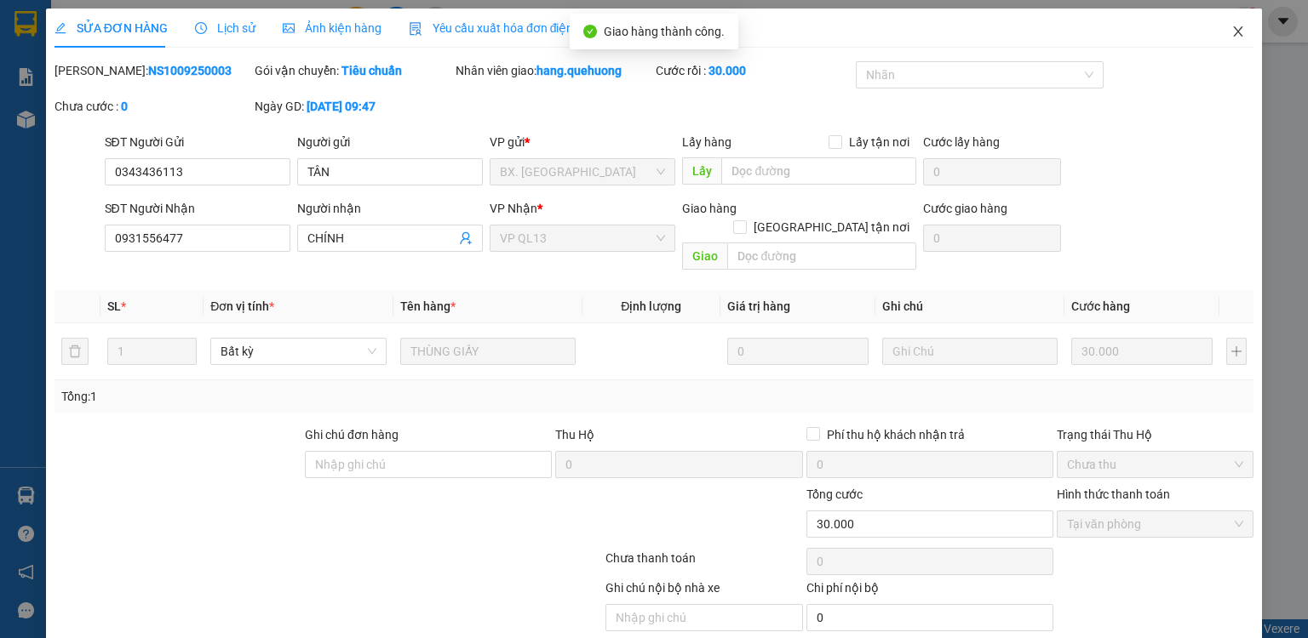
click at [1231, 32] on icon "close" at bounding box center [1238, 32] width 14 height 14
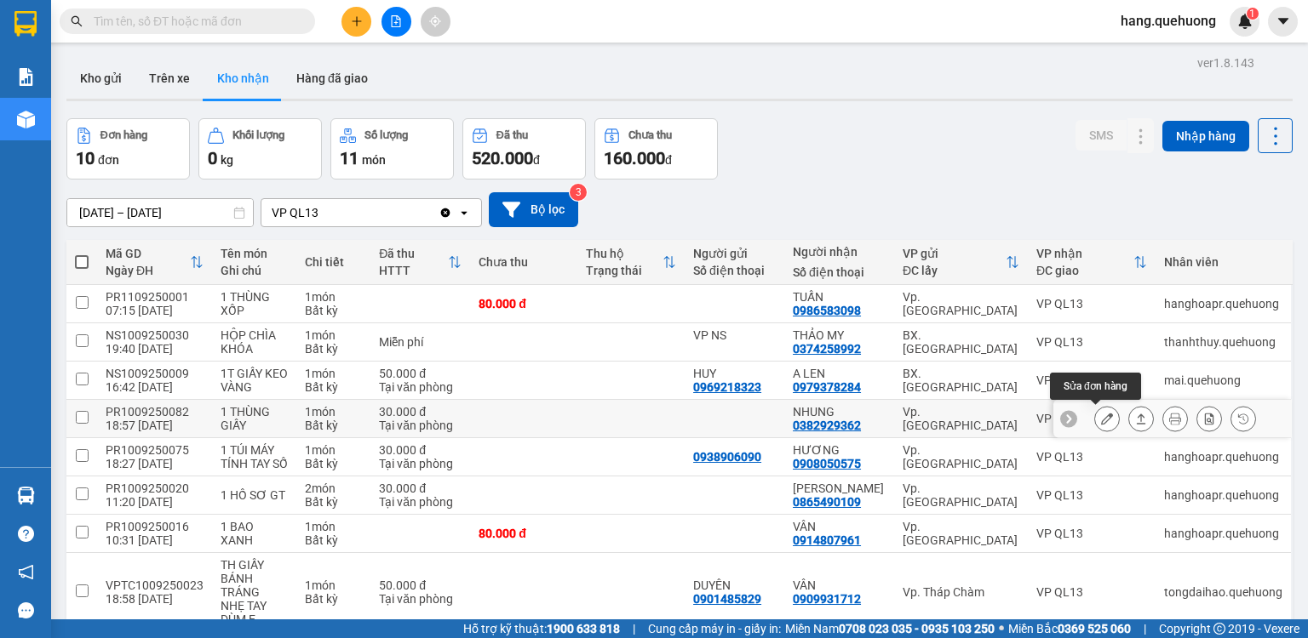
click at [1101, 414] on icon at bounding box center [1107, 419] width 12 height 12
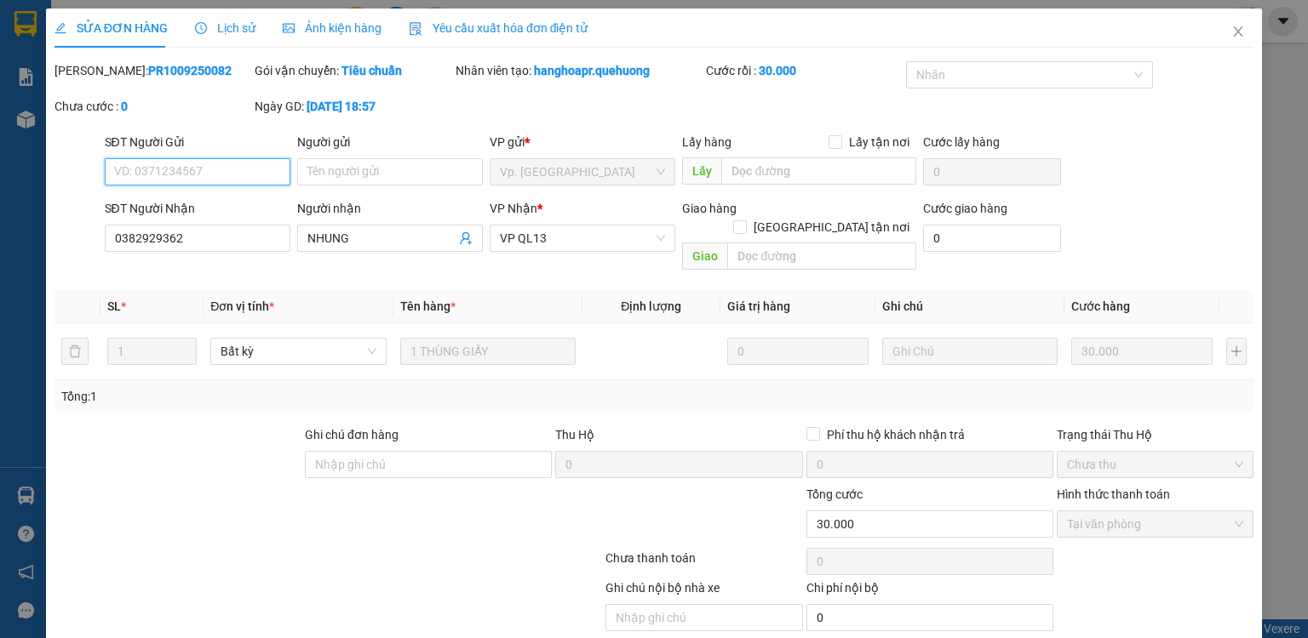
scroll to position [47, 0]
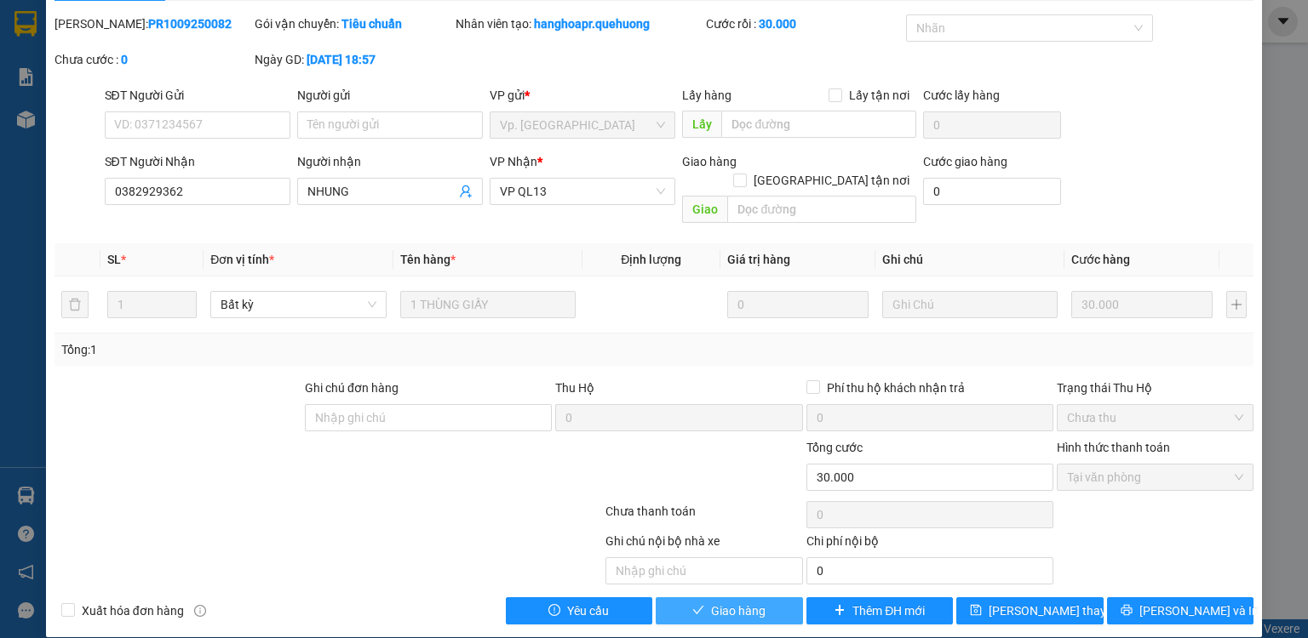
drag, startPoint x: 701, startPoint y: 582, endPoint x: 707, endPoint y: 575, distance: 9.0
click at [702, 598] on button "Giao hàng" at bounding box center [728, 611] width 147 height 27
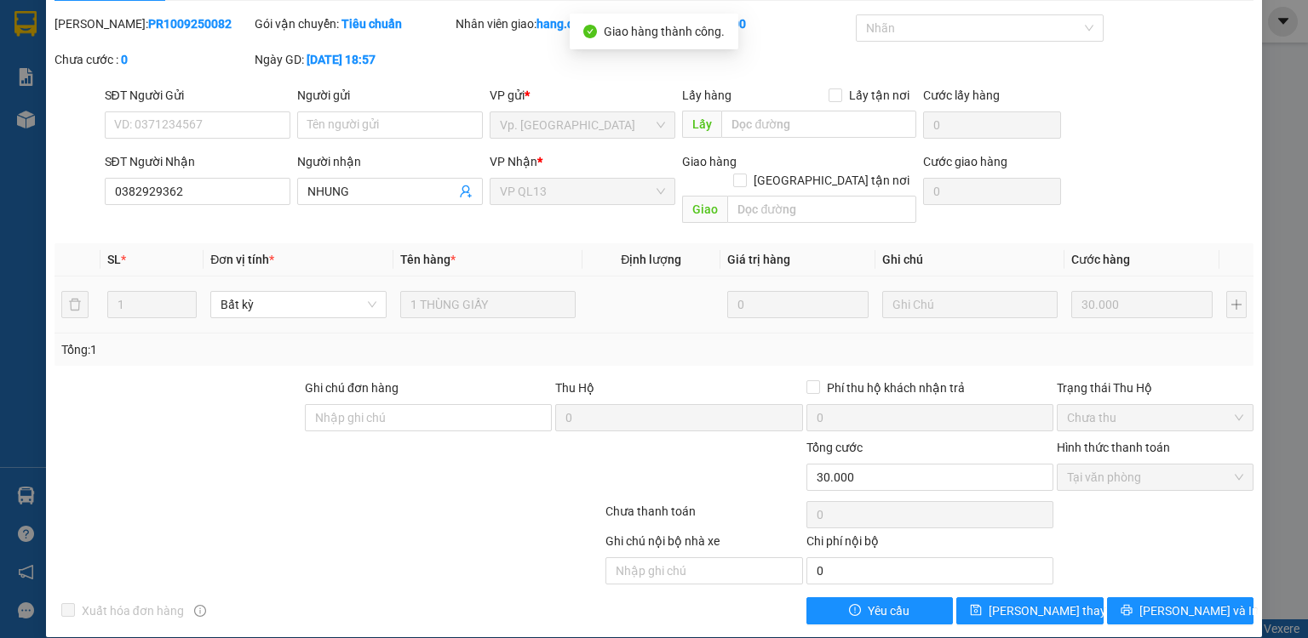
scroll to position [0, 0]
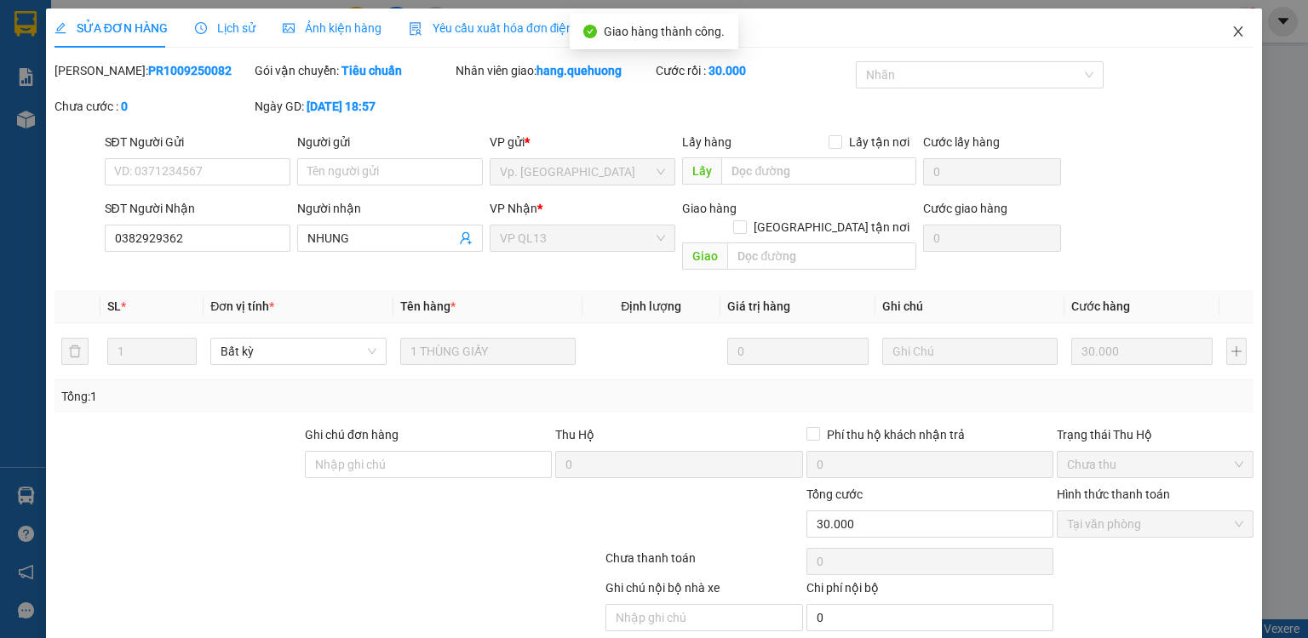
click at [1233, 30] on icon "close" at bounding box center [1237, 31] width 9 height 10
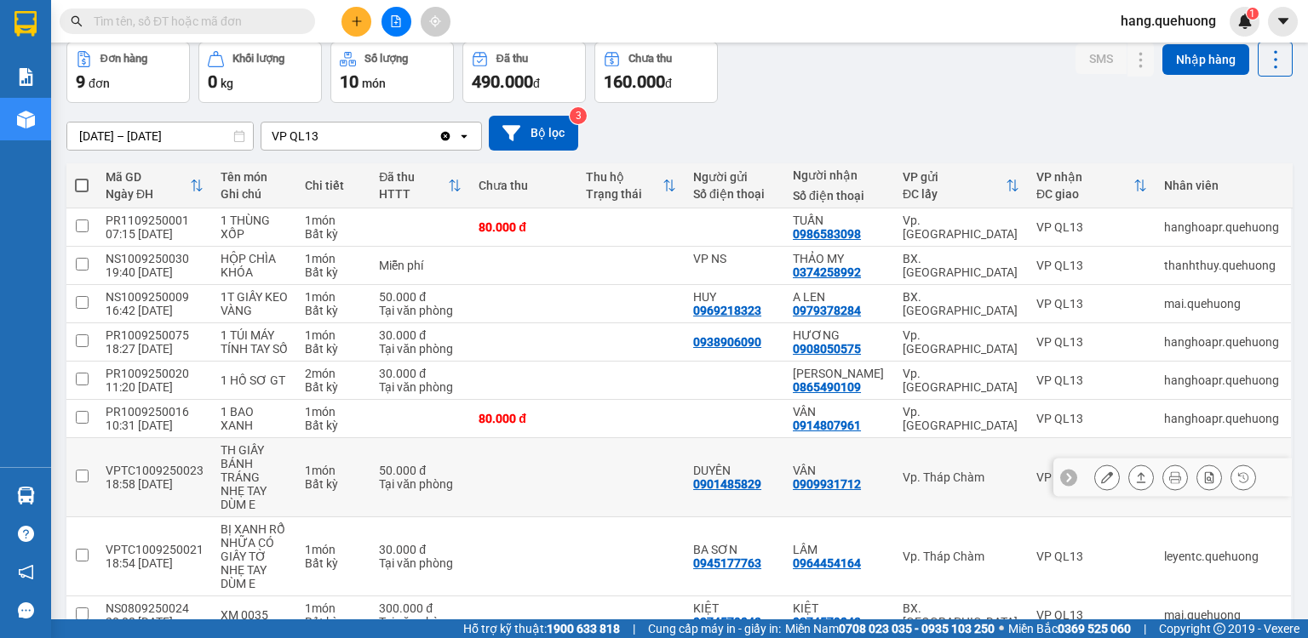
scroll to position [159, 0]
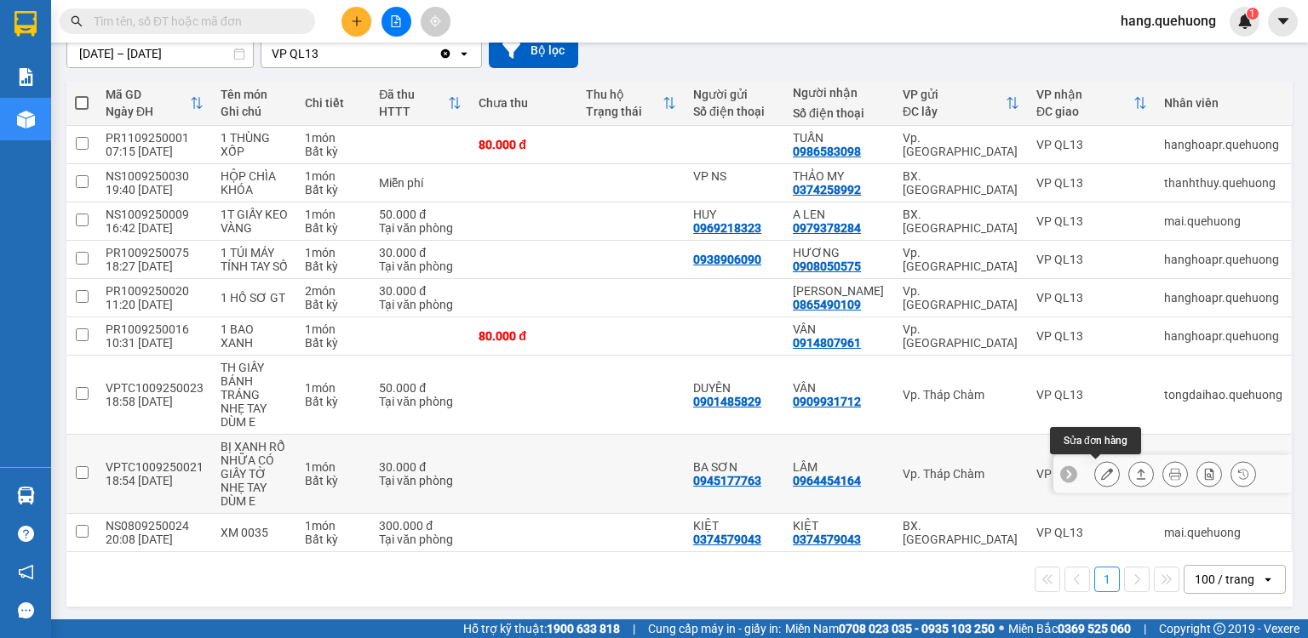
click at [1101, 472] on icon at bounding box center [1107, 474] width 12 height 12
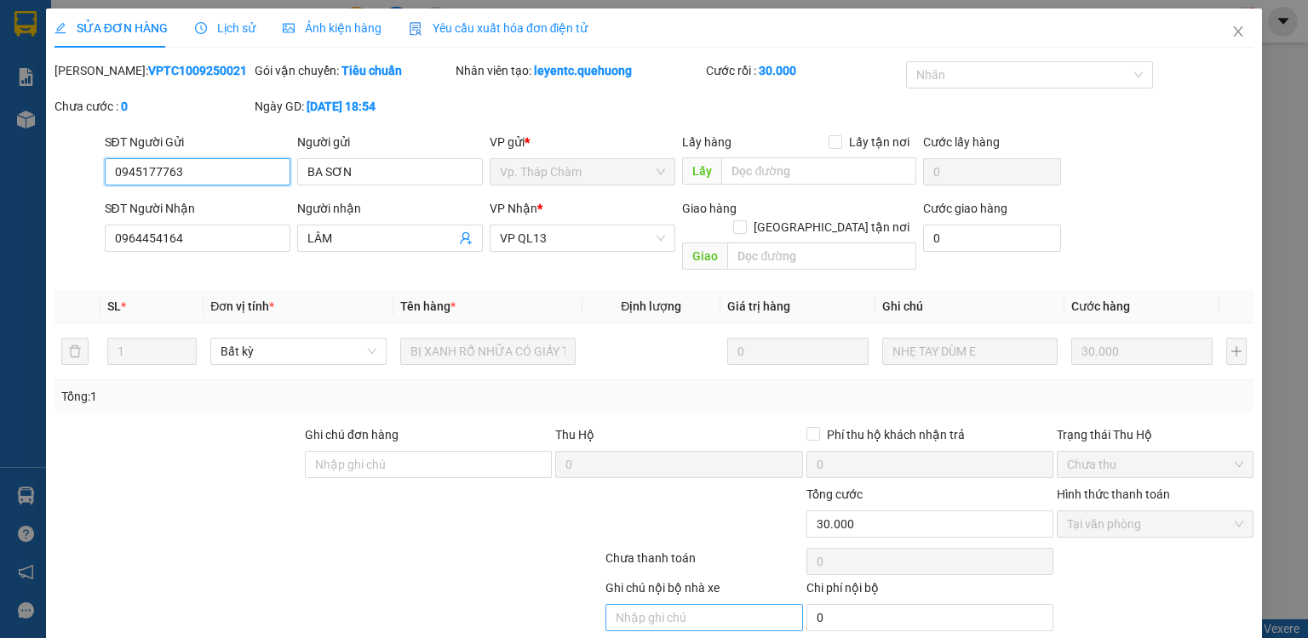
scroll to position [47, 0]
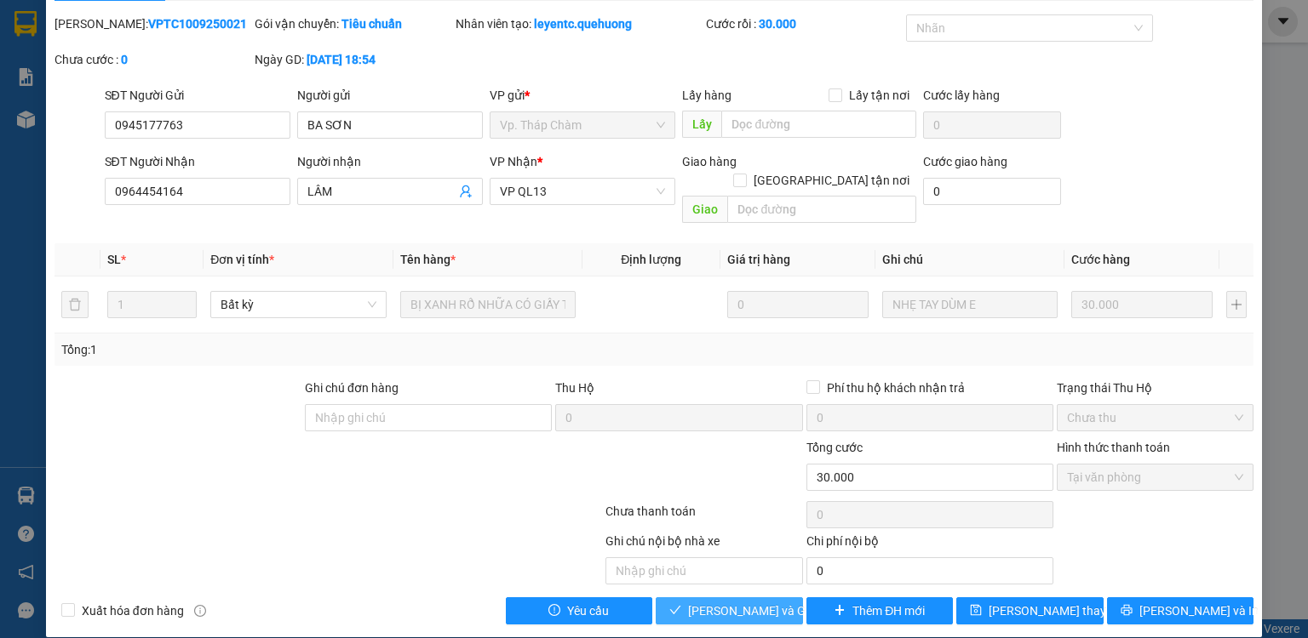
click at [698, 602] on span "Lưu và Giao hàng" at bounding box center [769, 611] width 163 height 19
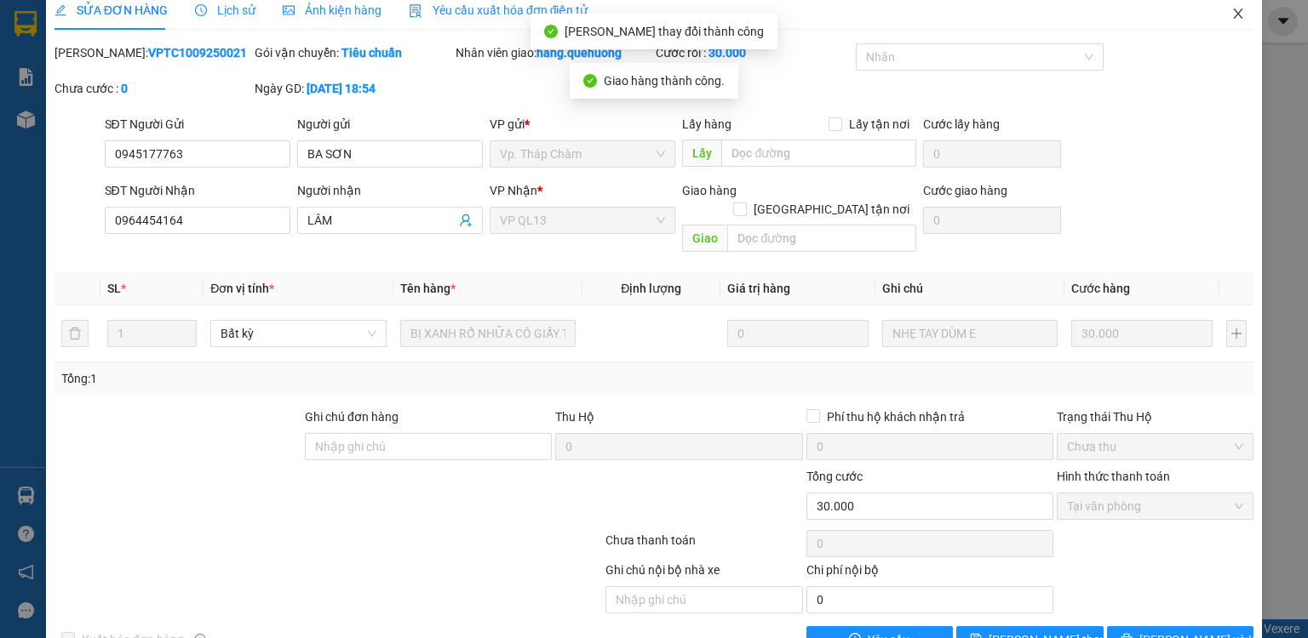
scroll to position [0, 0]
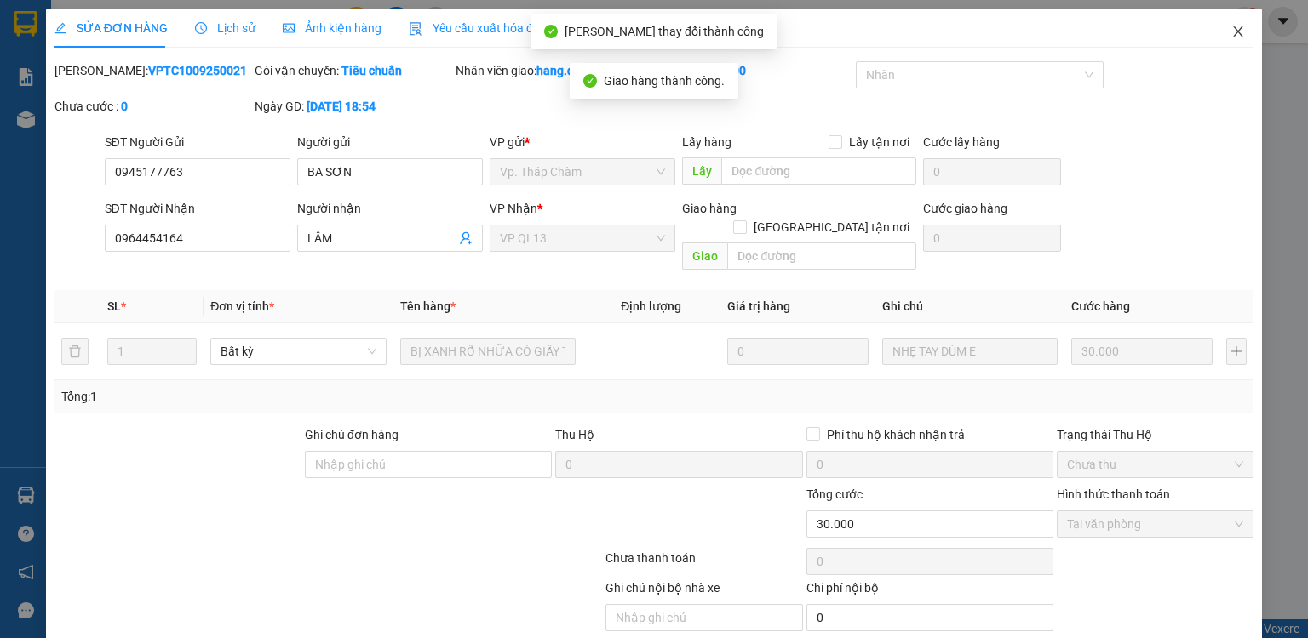
click at [1216, 31] on span "Close" at bounding box center [1238, 33] width 48 height 48
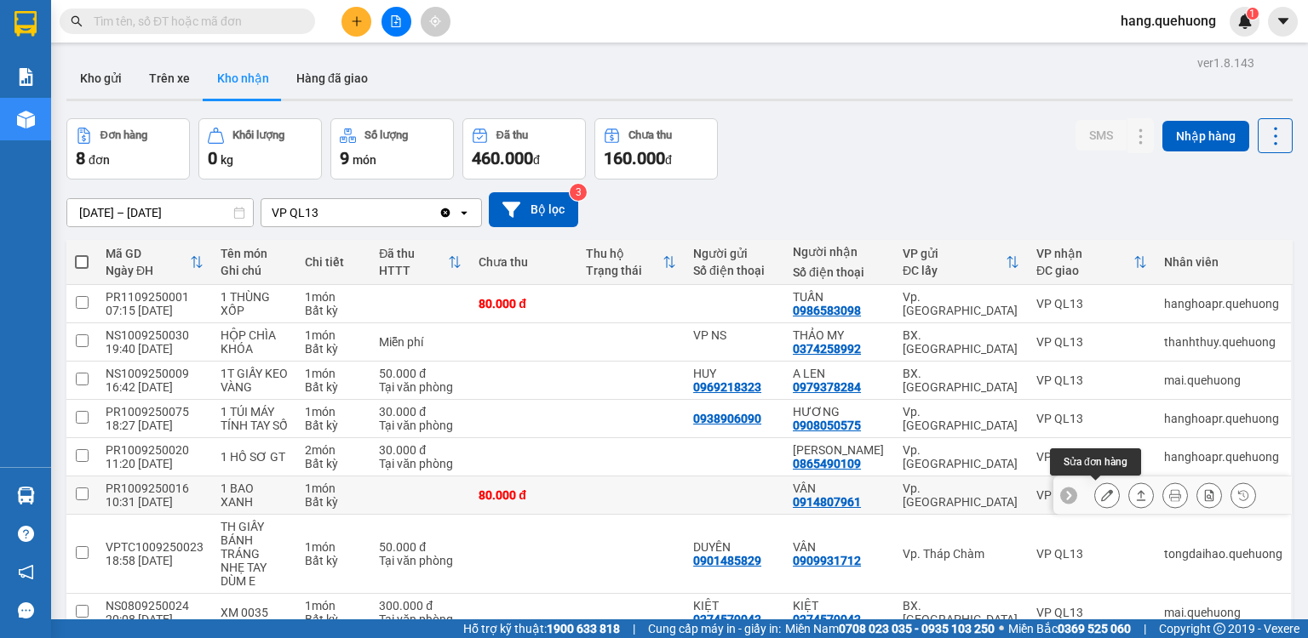
click at [1095, 491] on button at bounding box center [1107, 496] width 24 height 30
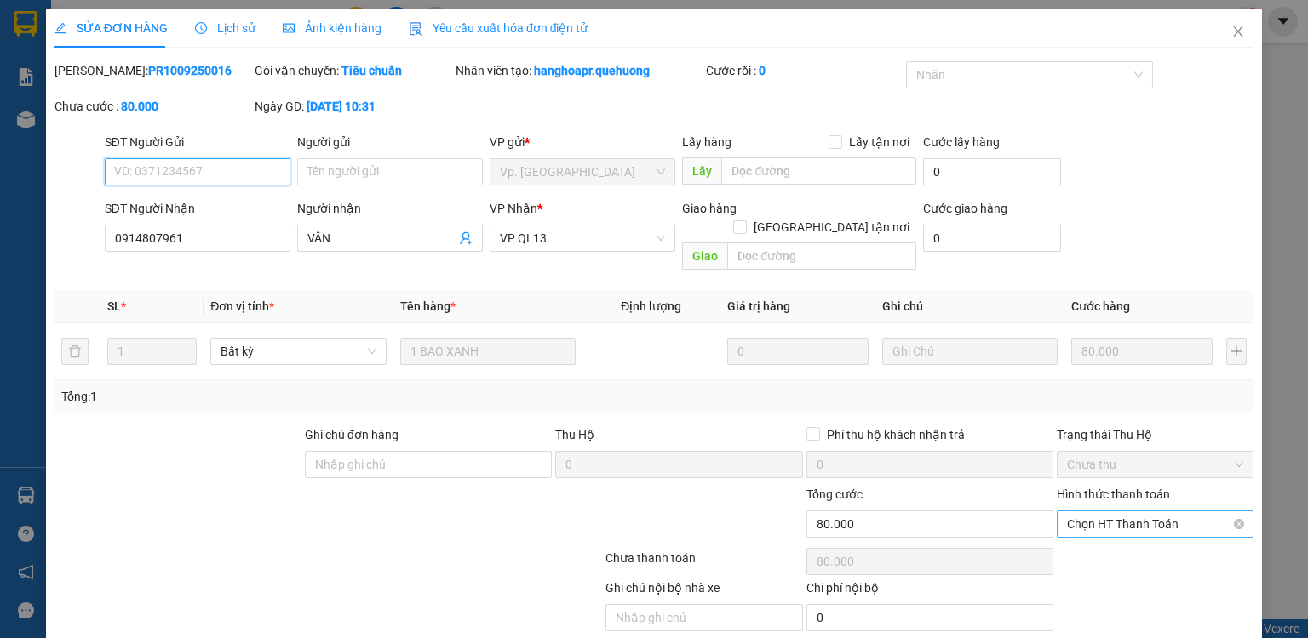
click at [1099, 512] on span "Chọn HT Thanh Toán" at bounding box center [1155, 525] width 176 height 26
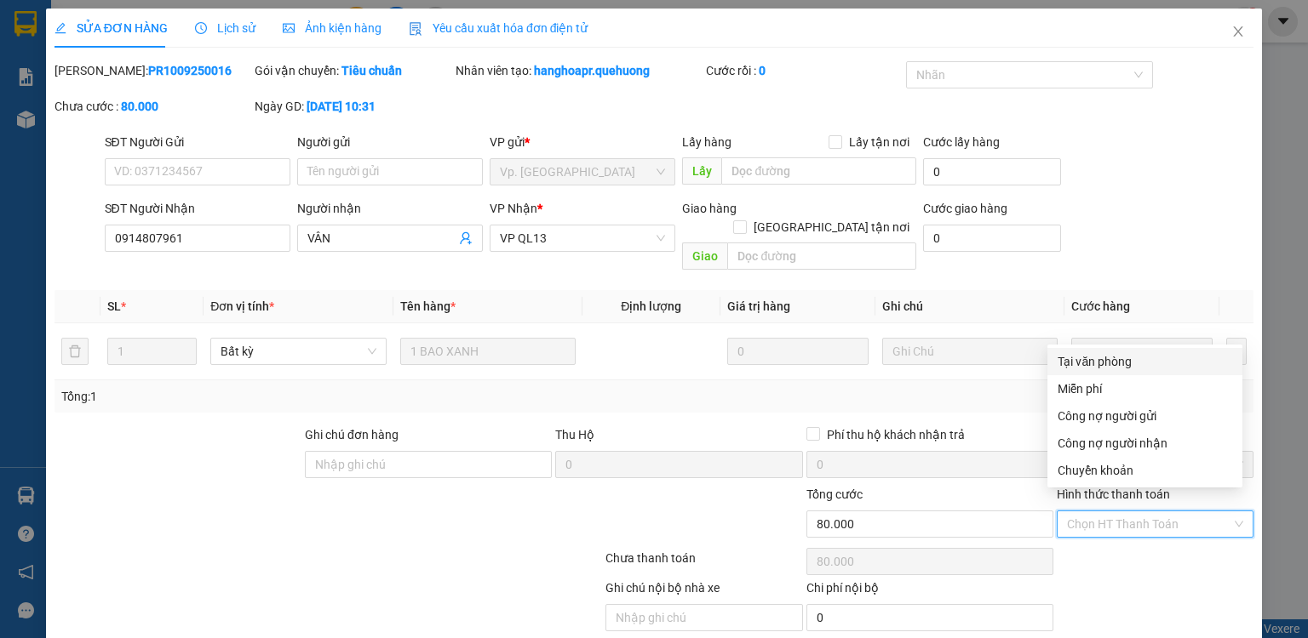
click at [1093, 364] on div "Tại văn phòng" at bounding box center [1144, 361] width 175 height 19
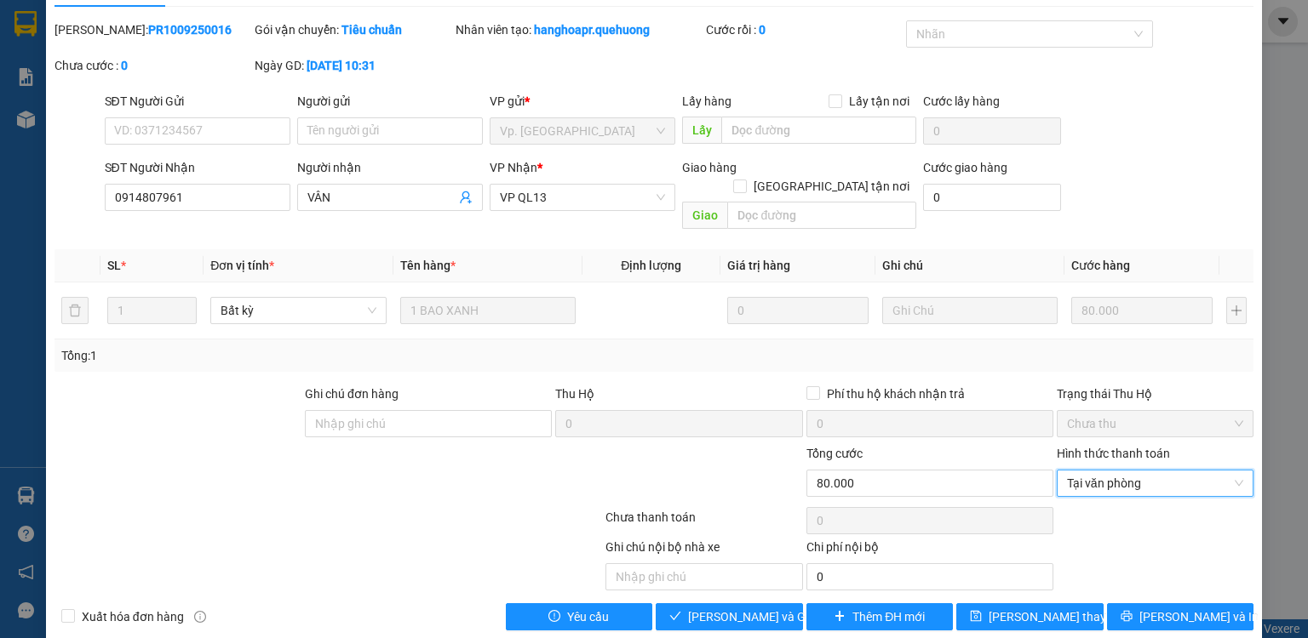
scroll to position [47, 0]
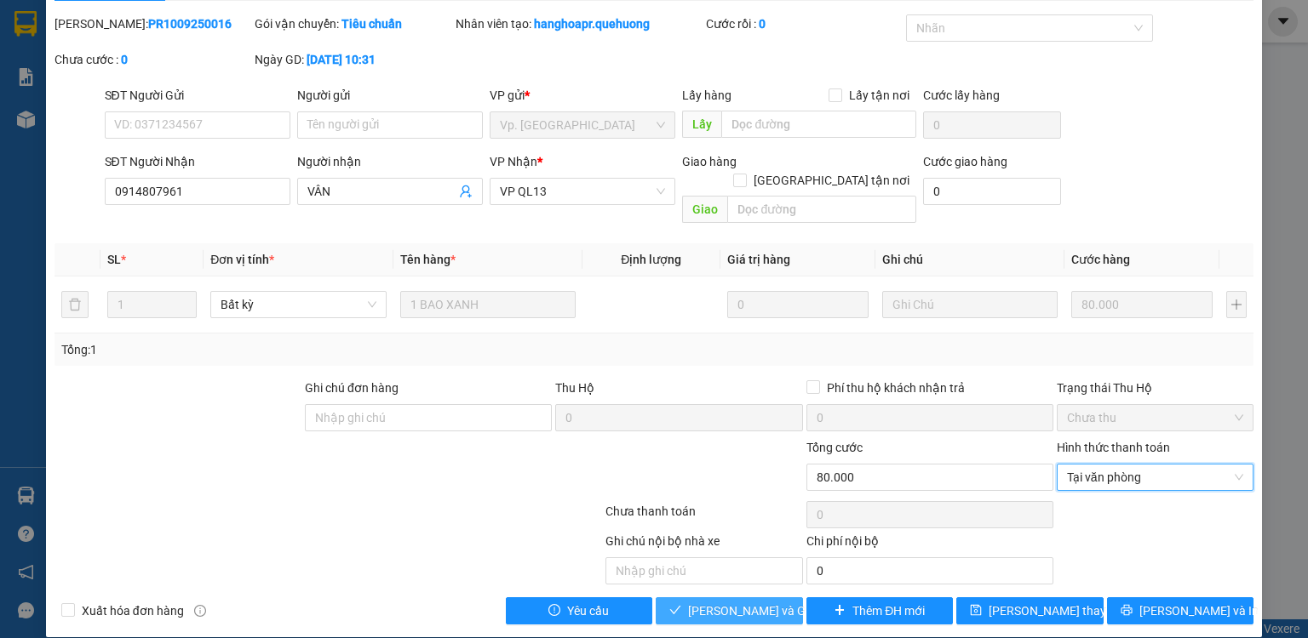
click at [684, 598] on button "Lưu và Giao hàng" at bounding box center [728, 611] width 147 height 27
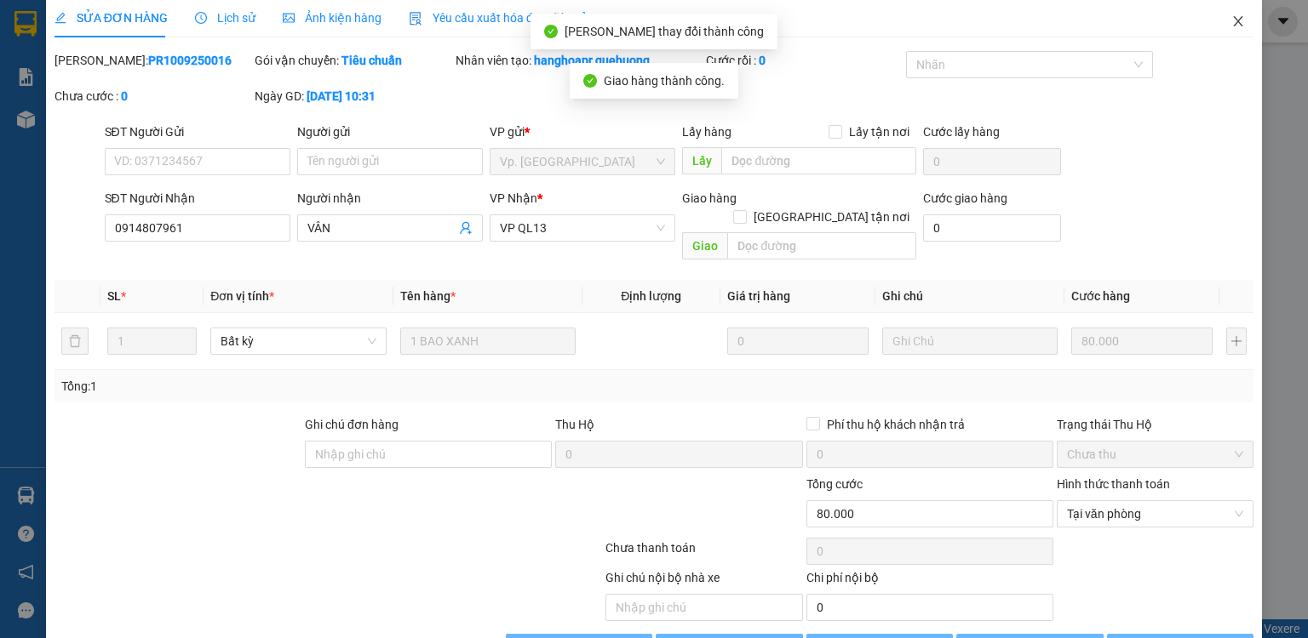
scroll to position [0, 0]
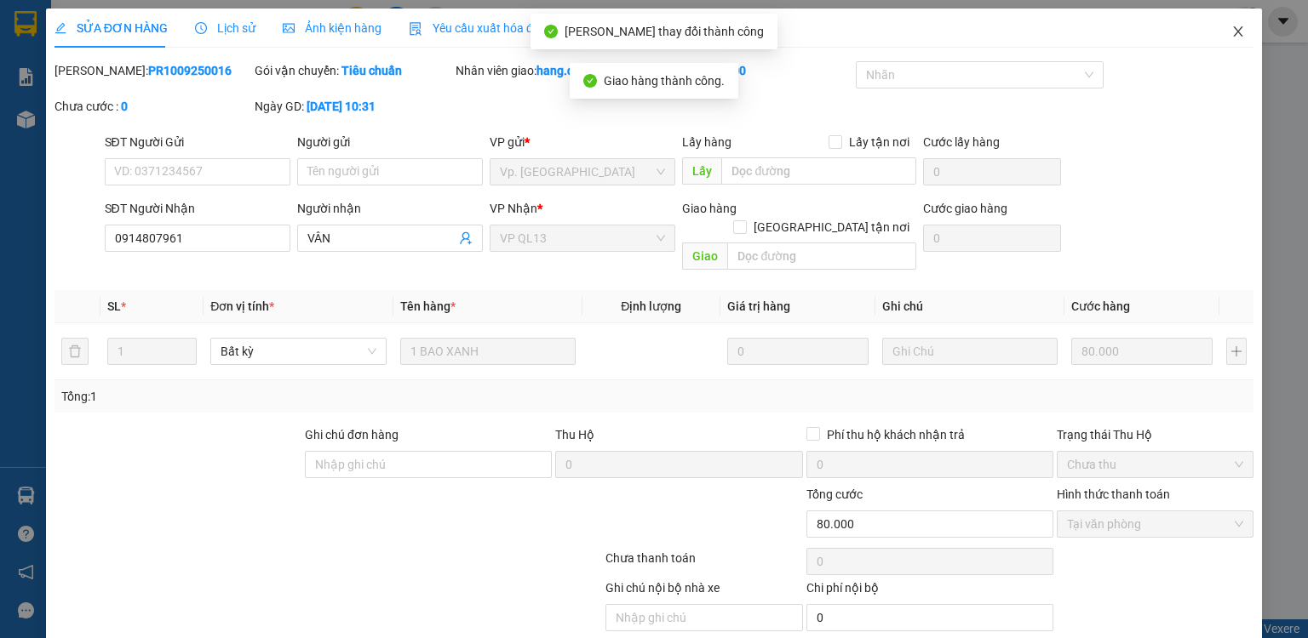
click at [1231, 37] on icon "close" at bounding box center [1238, 32] width 14 height 14
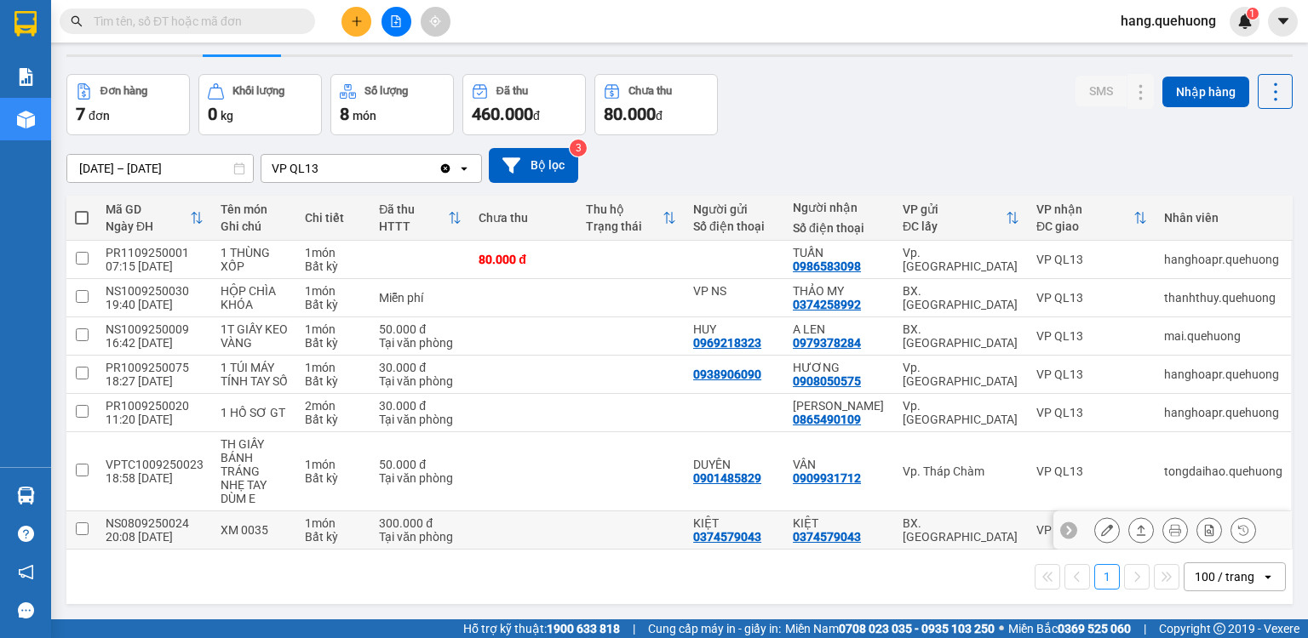
scroll to position [68, 0]
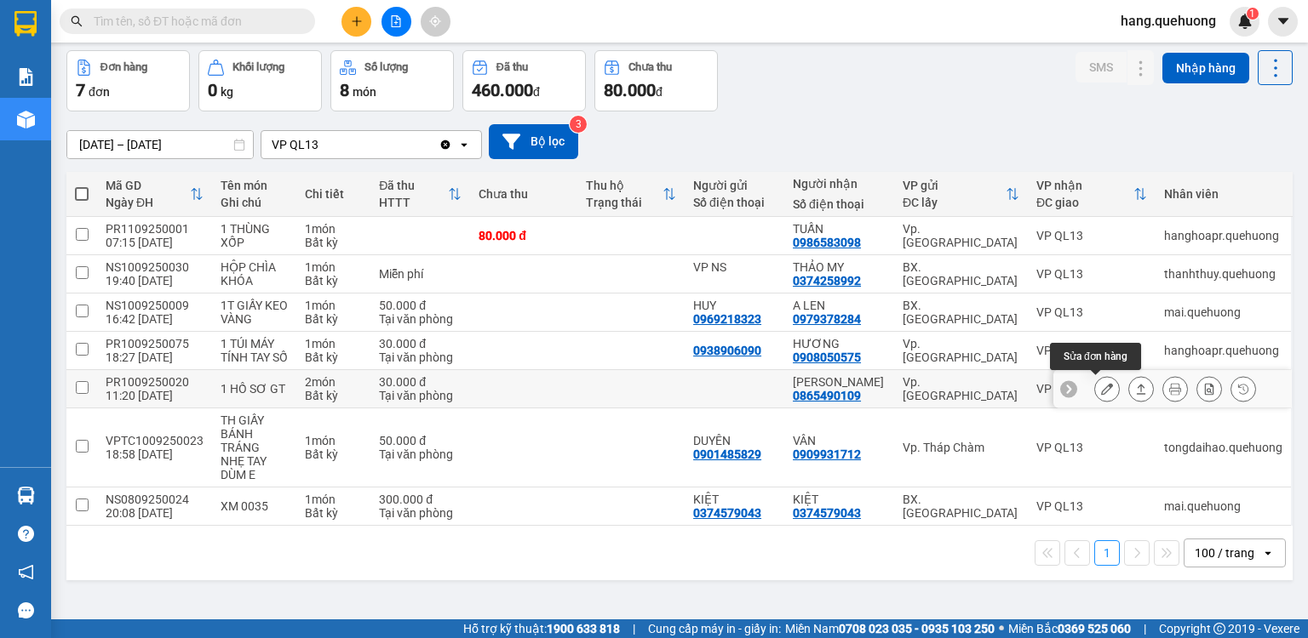
click at [1101, 392] on icon at bounding box center [1107, 389] width 12 height 12
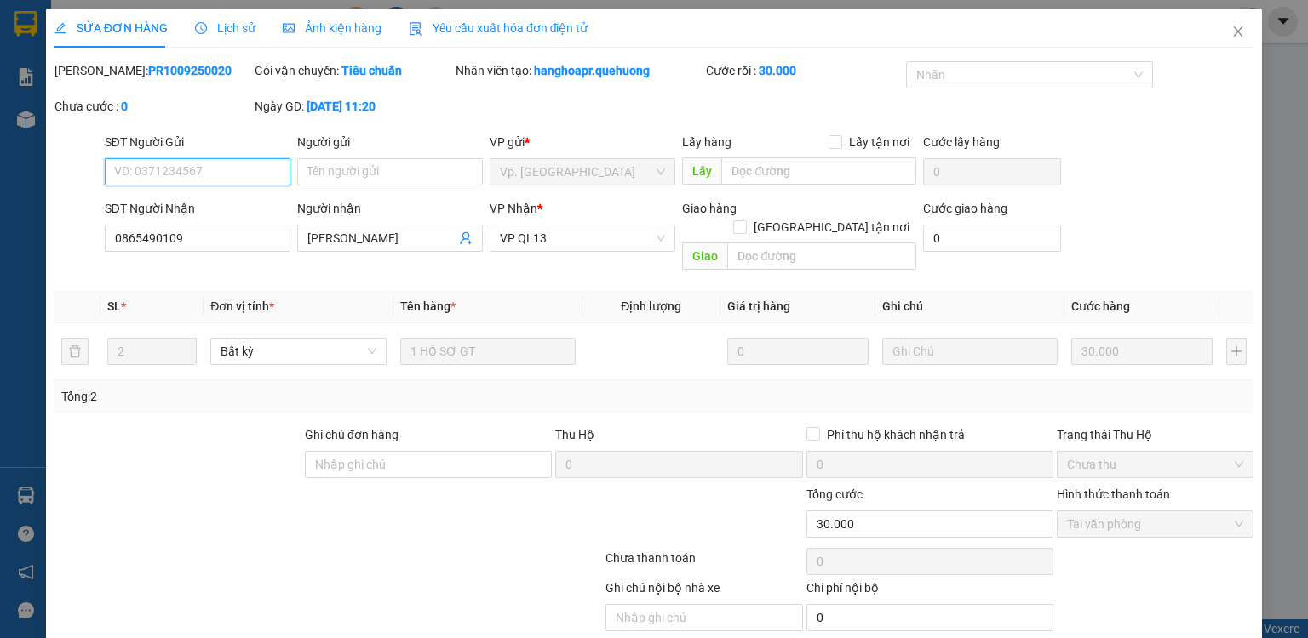
scroll to position [47, 0]
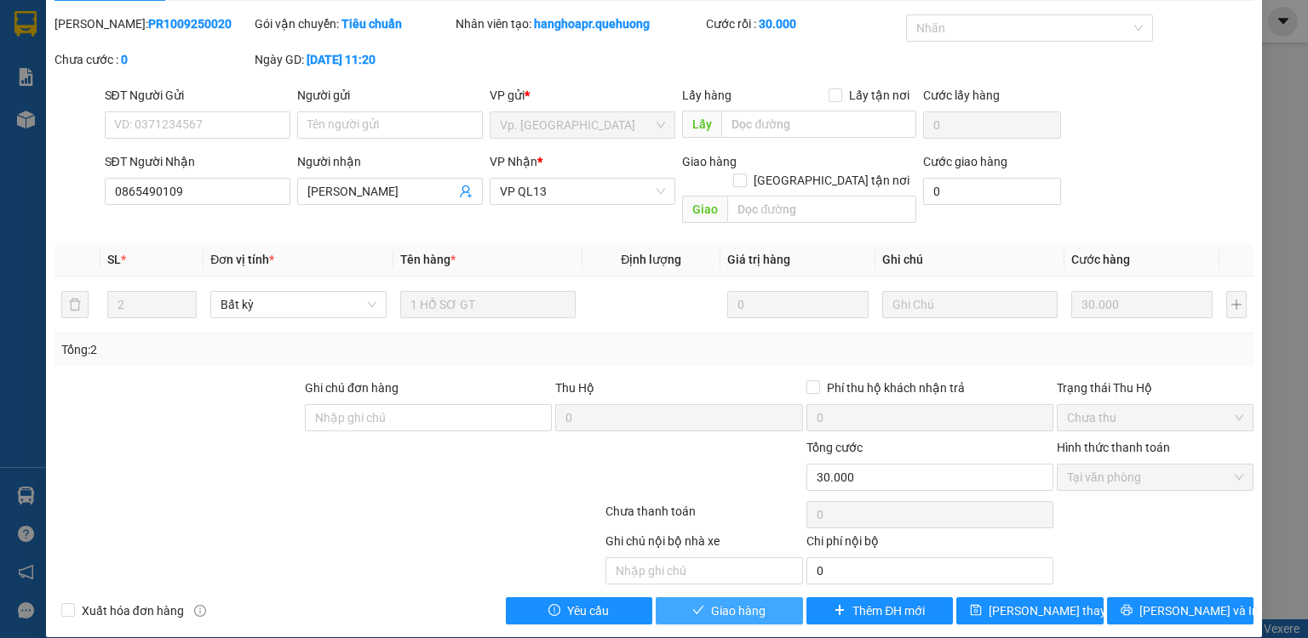
click at [742, 602] on span "Giao hàng" at bounding box center [738, 611] width 54 height 19
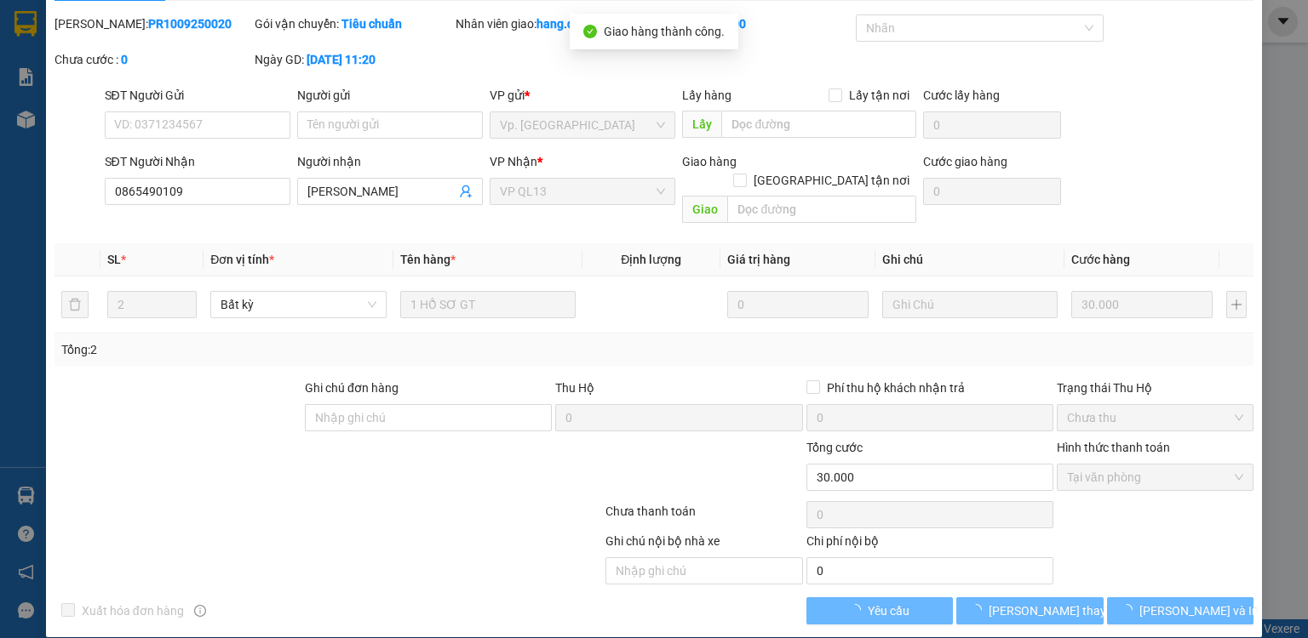
scroll to position [0, 0]
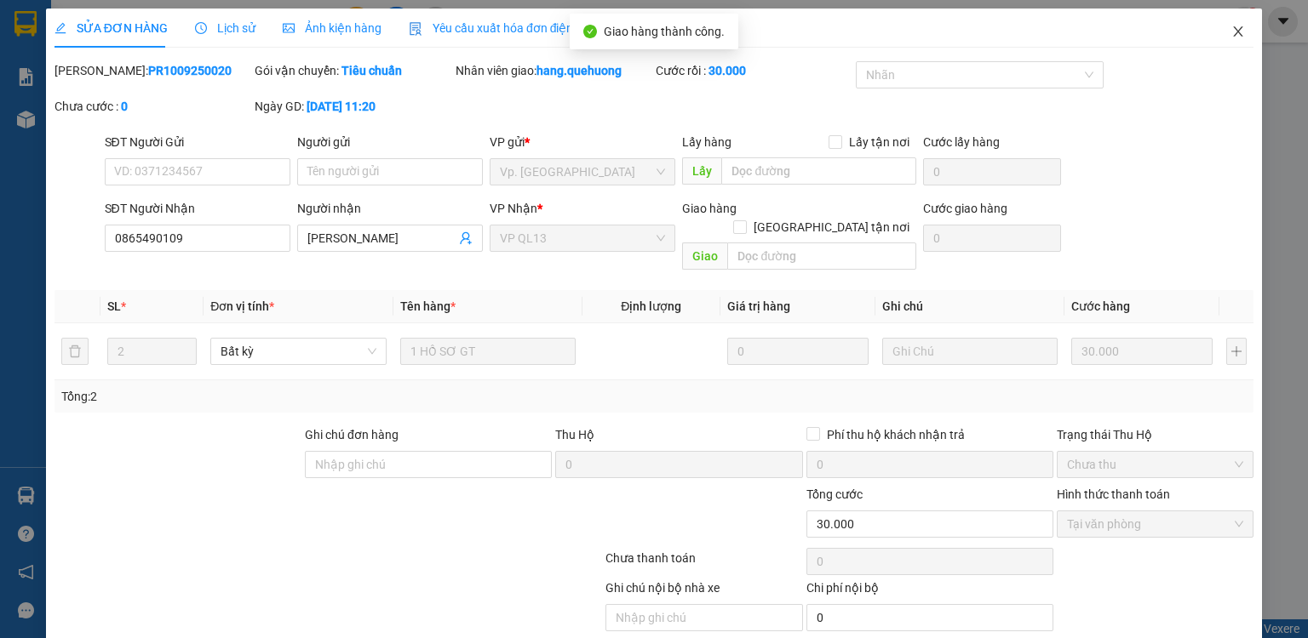
click at [1231, 27] on icon "close" at bounding box center [1238, 32] width 14 height 14
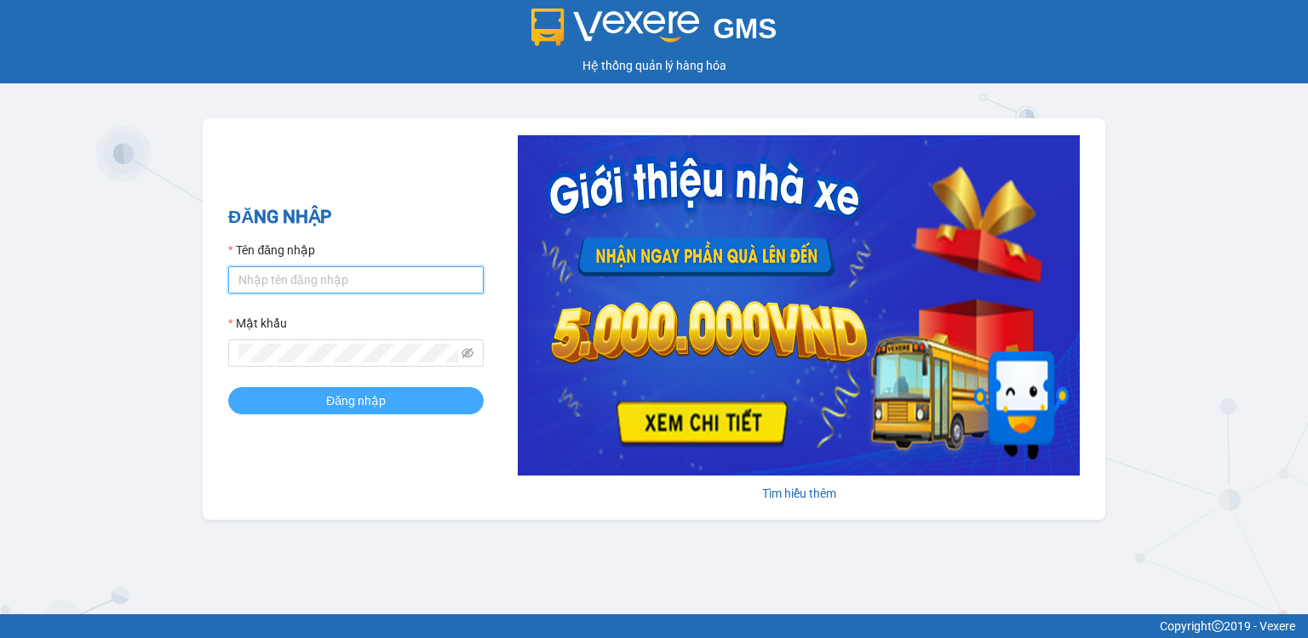
type input "hang.quehuong"
click at [347, 412] on button "Đăng nhập" at bounding box center [355, 400] width 255 height 27
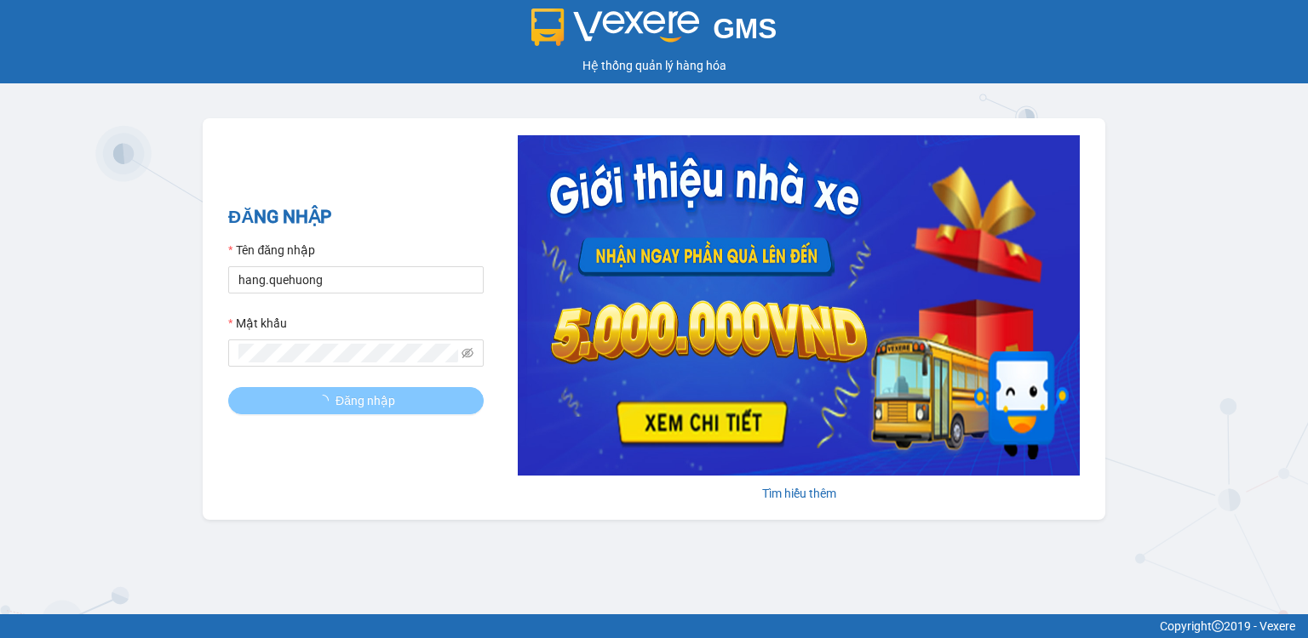
click at [347, 412] on button "Đăng nhập" at bounding box center [355, 400] width 255 height 27
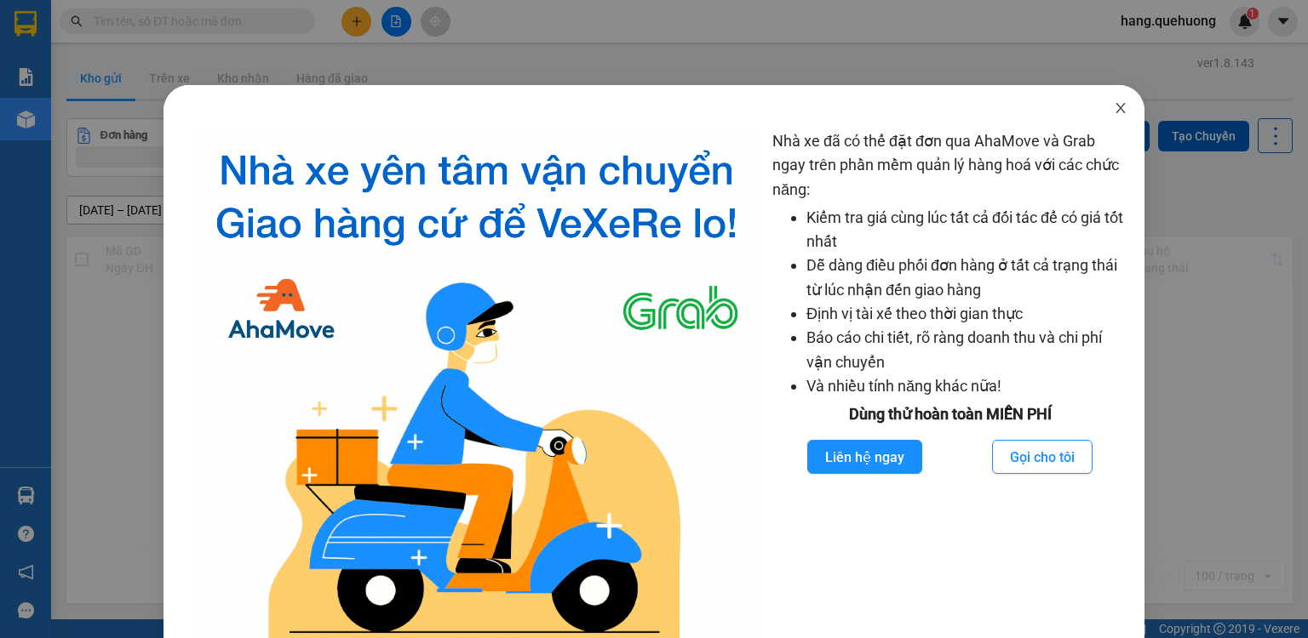
click at [1113, 111] on icon "close" at bounding box center [1120, 108] width 14 height 14
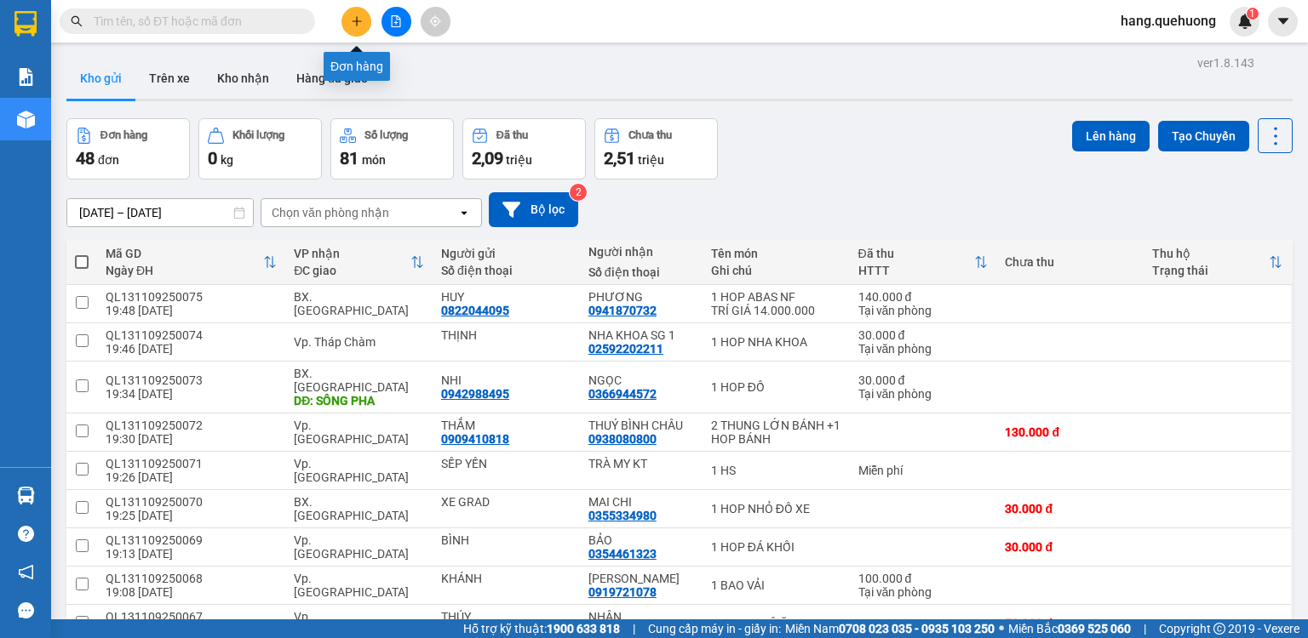
click at [355, 21] on icon "plus" at bounding box center [357, 21] width 12 height 12
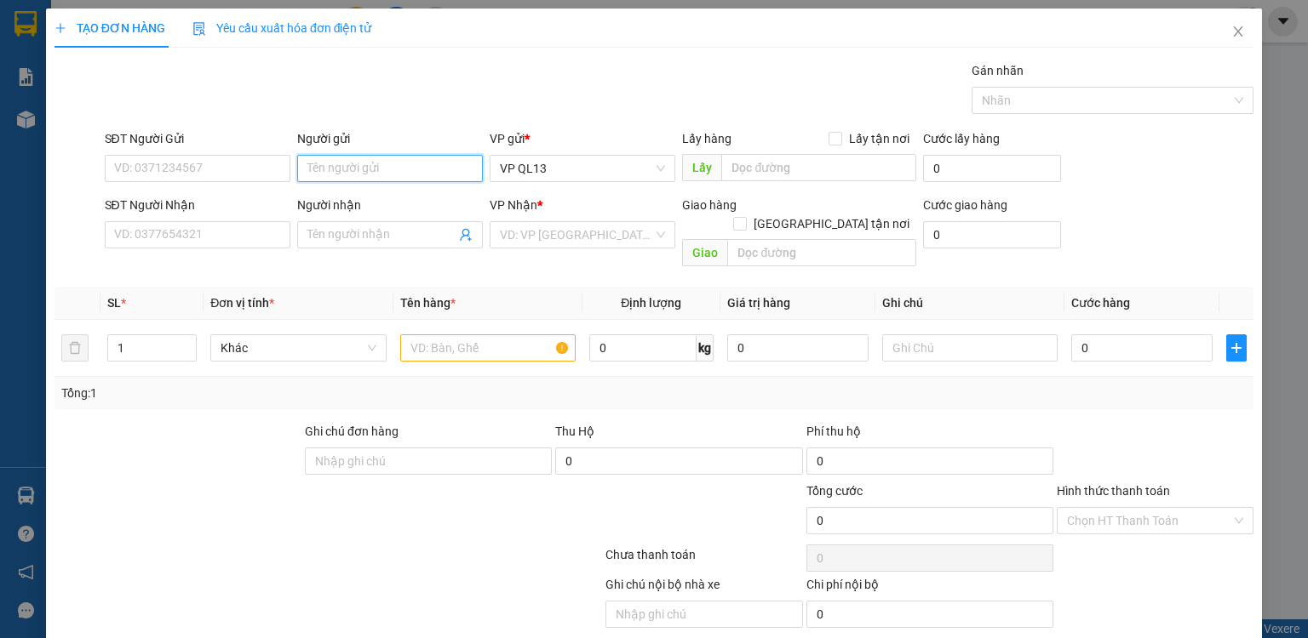
click at [396, 176] on input "Người gửi" at bounding box center [390, 168] width 186 height 27
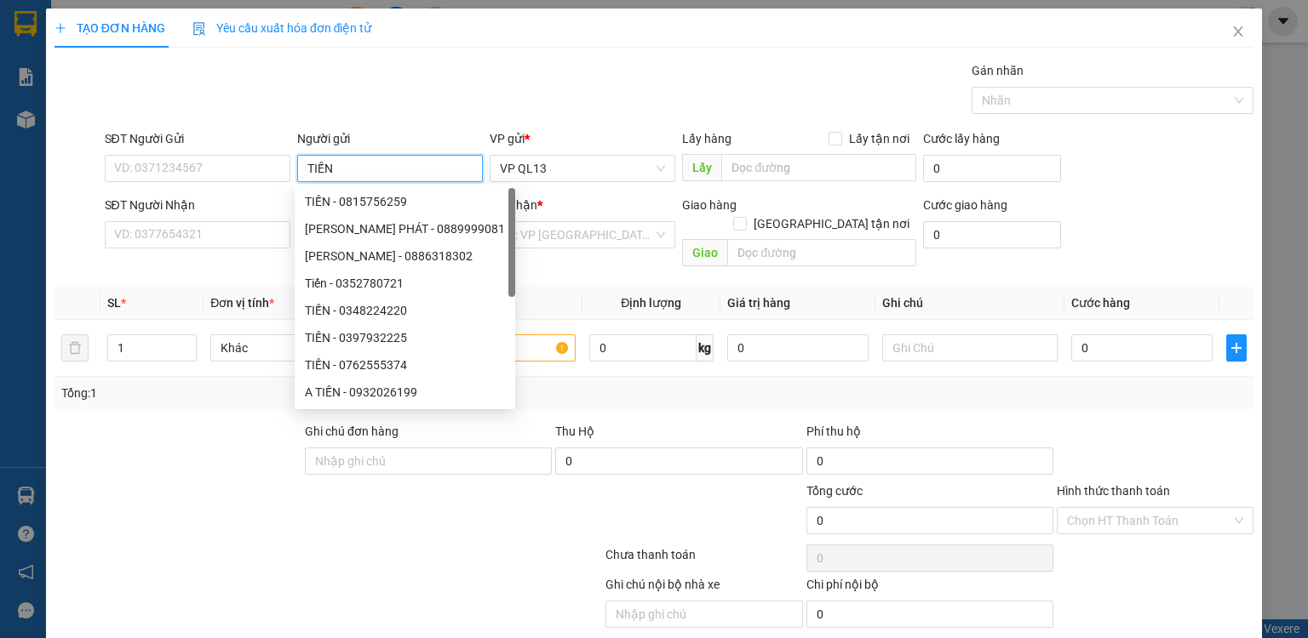
type input "TIẾN"
click at [217, 185] on div "SĐT Người Gửi VD: 0371234567" at bounding box center [198, 159] width 186 height 60
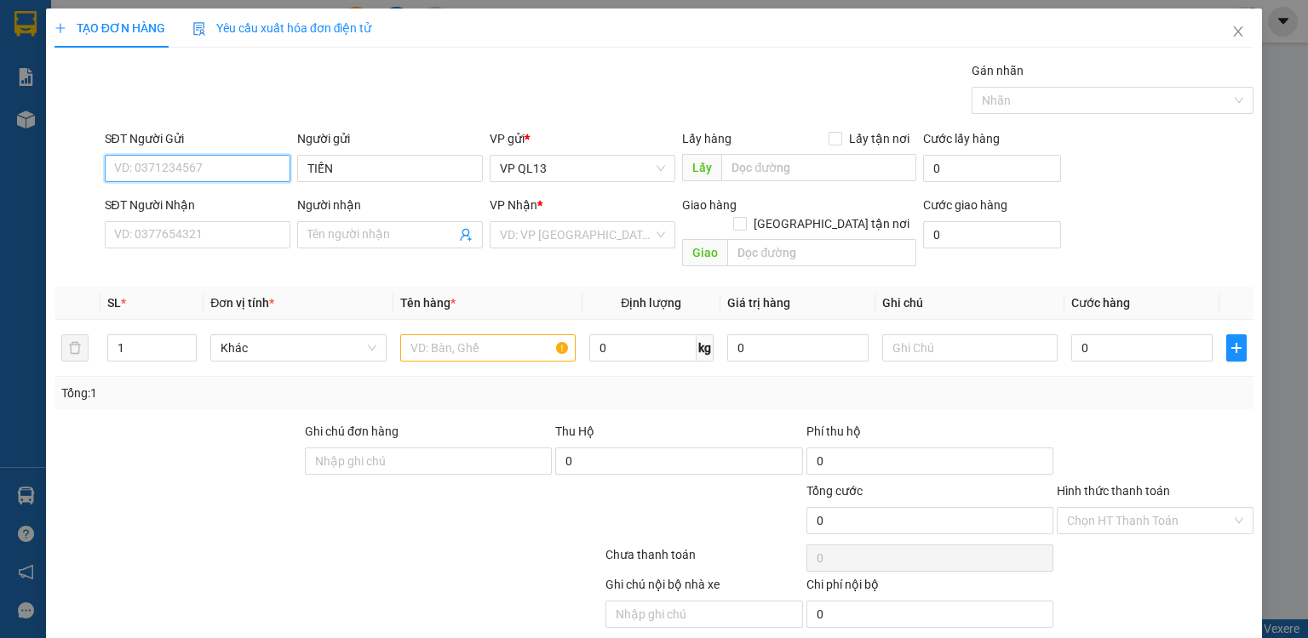
click at [215, 172] on input "SĐT Người Gửi" at bounding box center [198, 168] width 186 height 27
type input "0336177984"
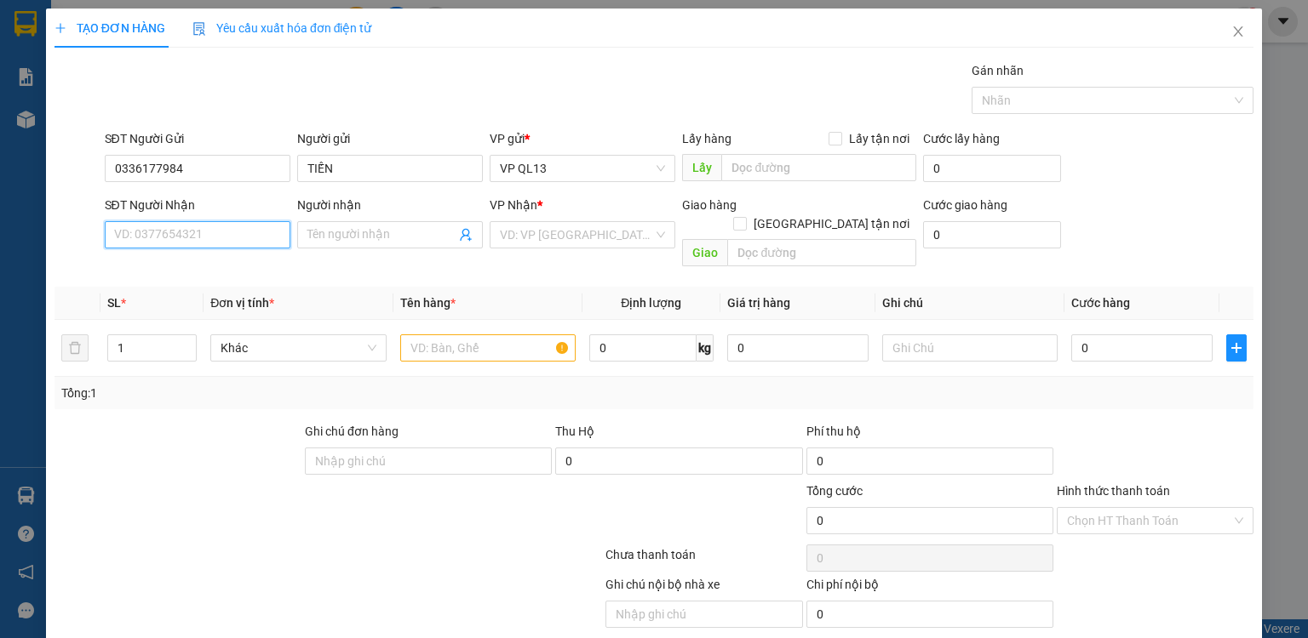
click at [157, 237] on input "SĐT Người Nhận" at bounding box center [198, 234] width 186 height 27
type input "0915841194"
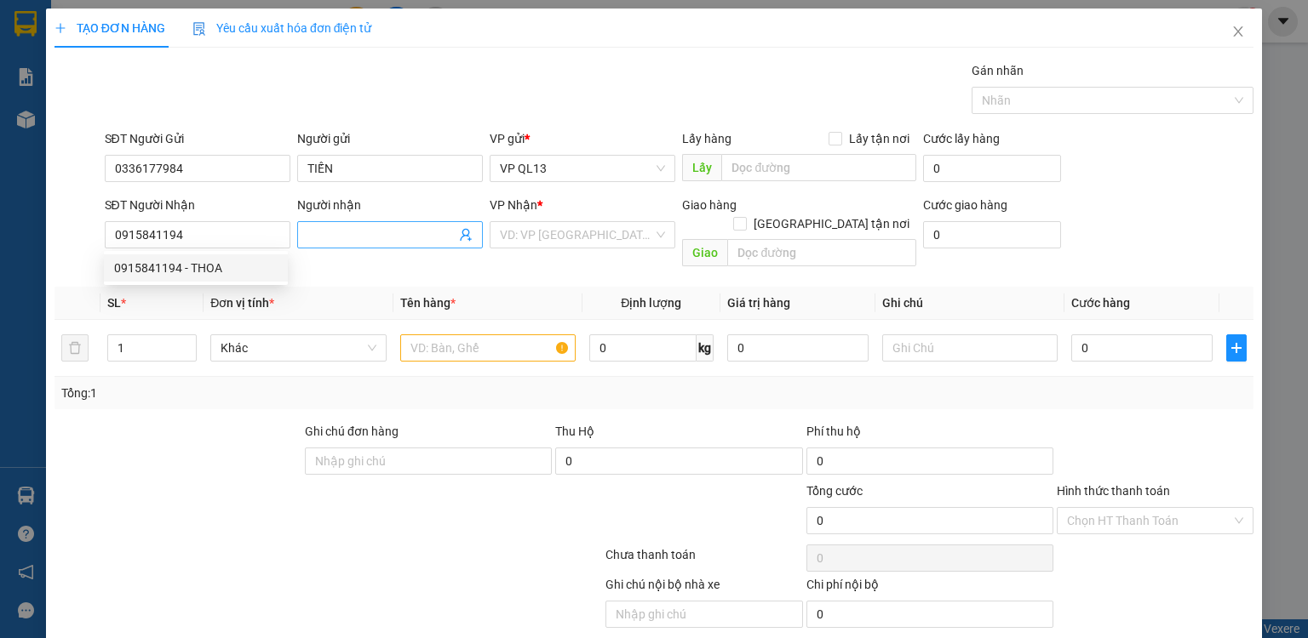
click at [341, 235] on input "Người nhận" at bounding box center [381, 235] width 148 height 19
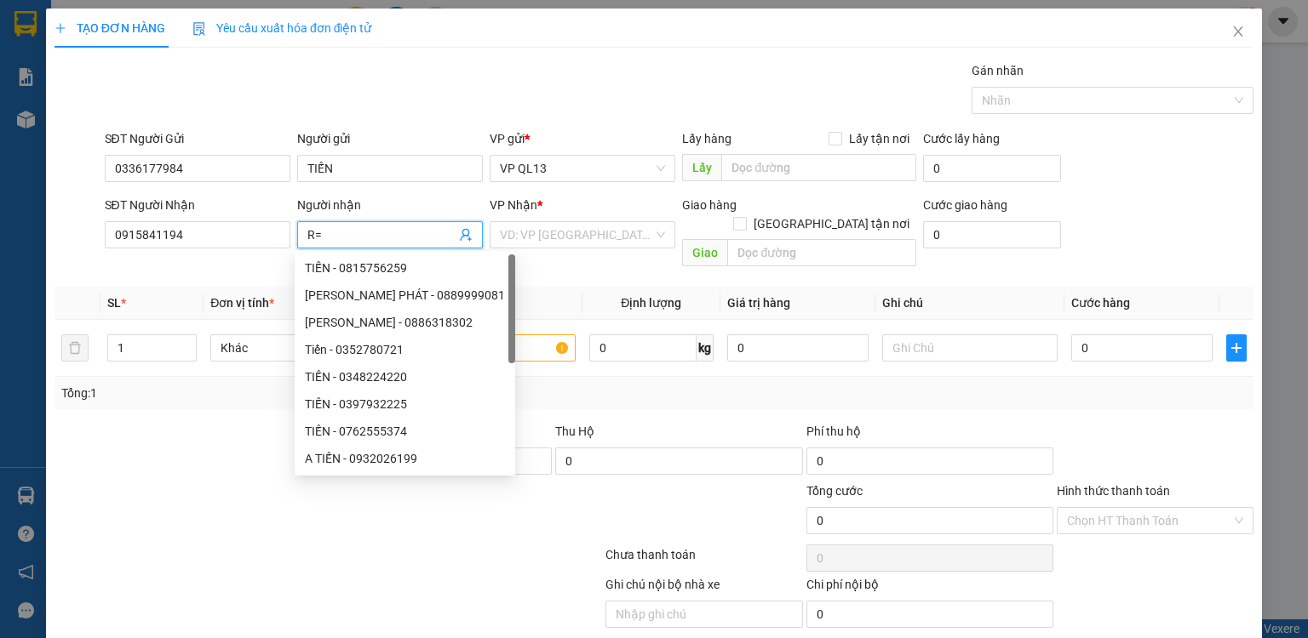
type input "R"
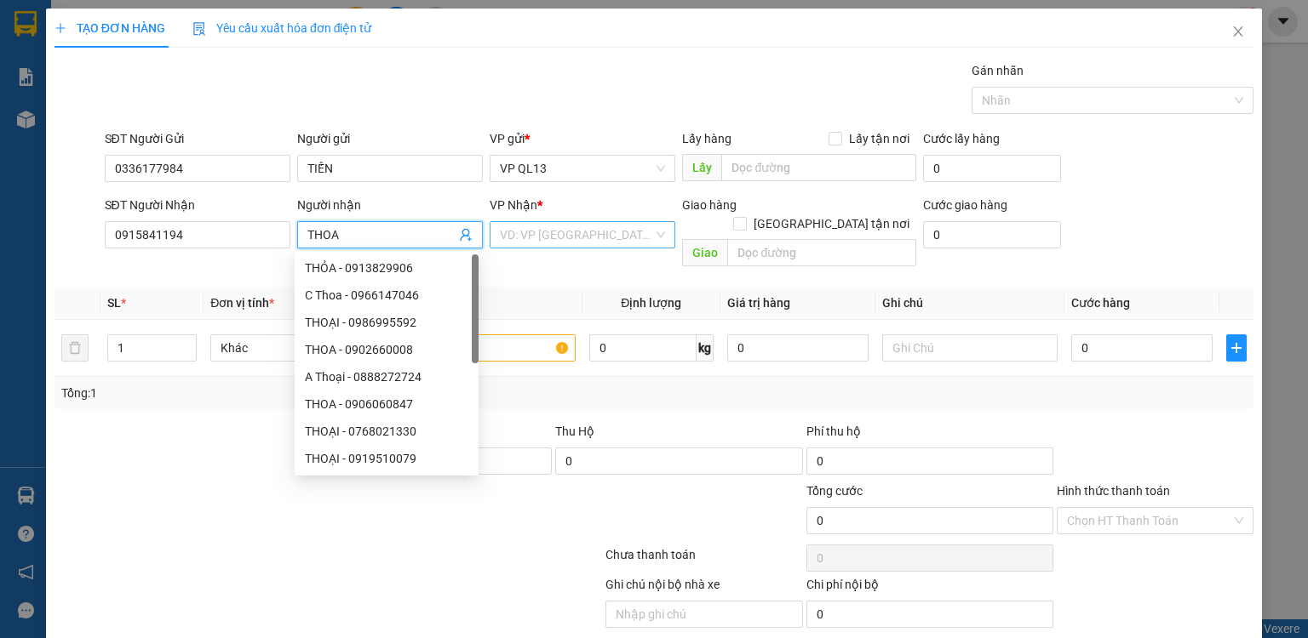
type input "THOA"
click at [528, 239] on input "search" at bounding box center [576, 235] width 153 height 26
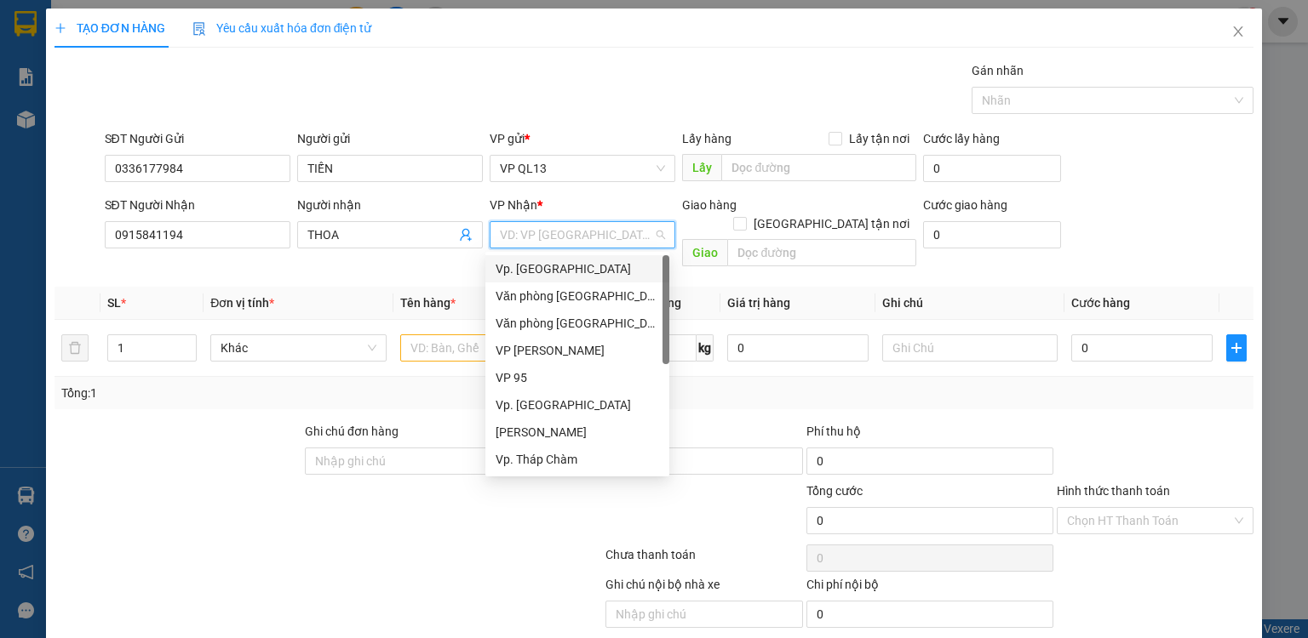
click at [534, 263] on div "Vp. [GEOGRAPHIC_DATA]" at bounding box center [576, 269] width 163 height 19
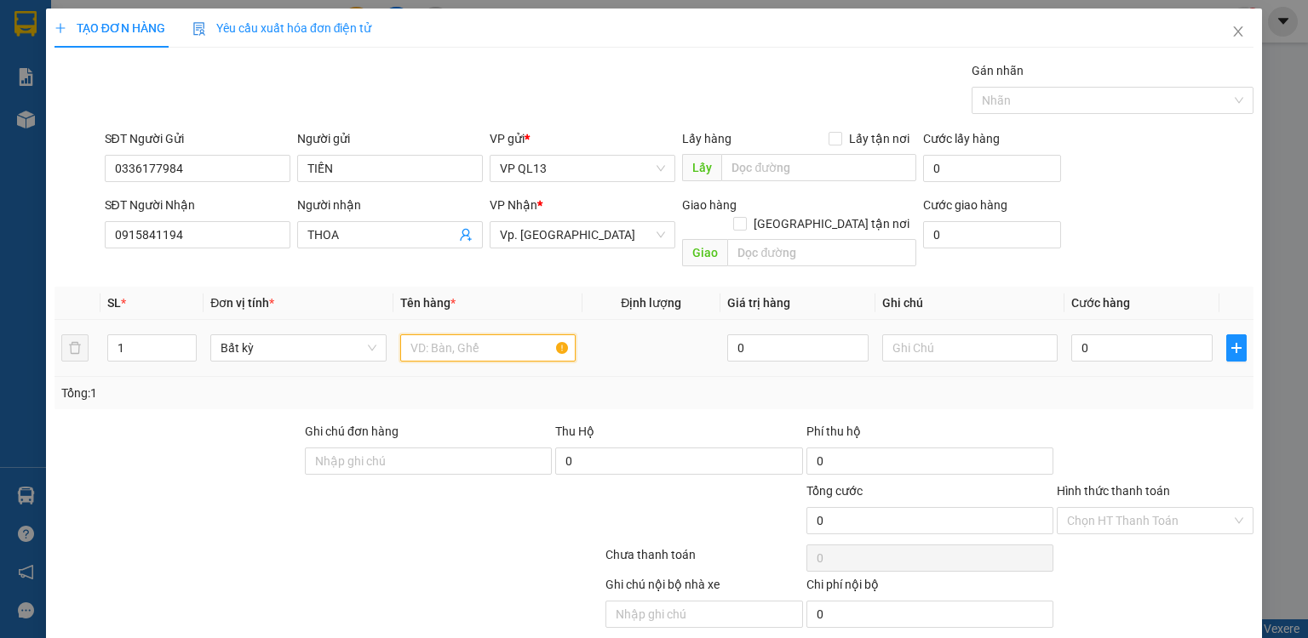
click at [465, 335] on input "text" at bounding box center [487, 348] width 175 height 27
type input "1 THUNG ĐỒ"
click at [1113, 335] on input "0" at bounding box center [1141, 348] width 141 height 27
type input "5"
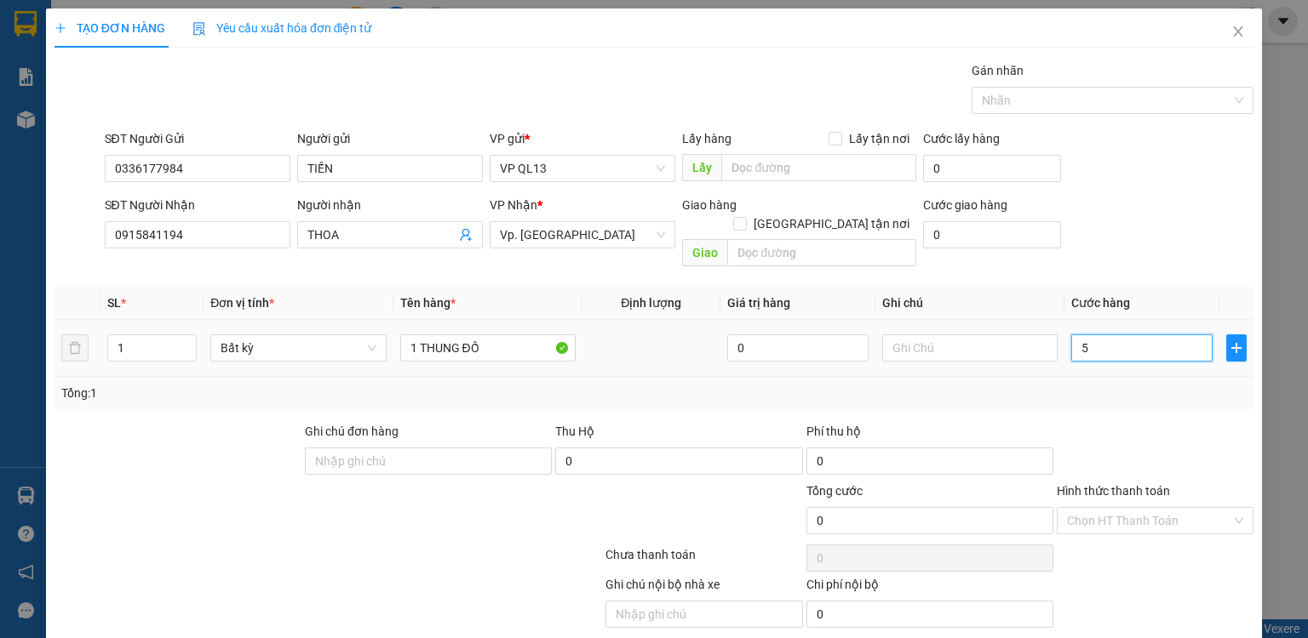
type input "5"
type input "50"
type input "50.000"
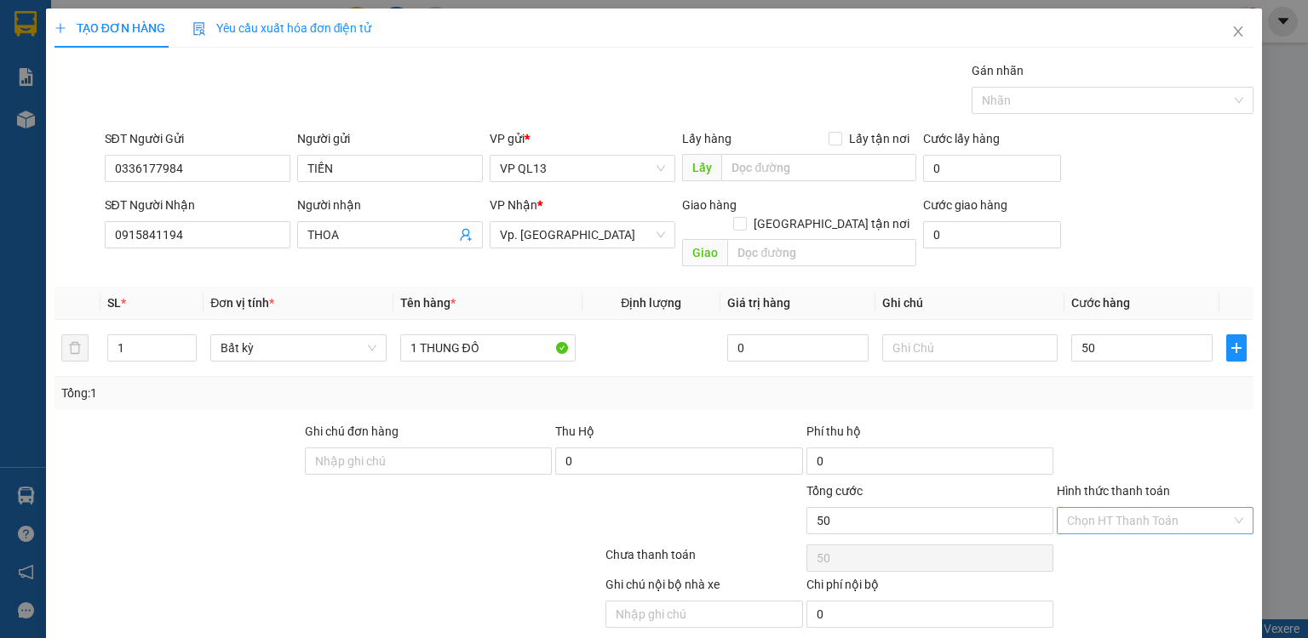
type input "50.000"
click at [1119, 508] on input "Hình thức thanh toán" at bounding box center [1149, 521] width 164 height 26
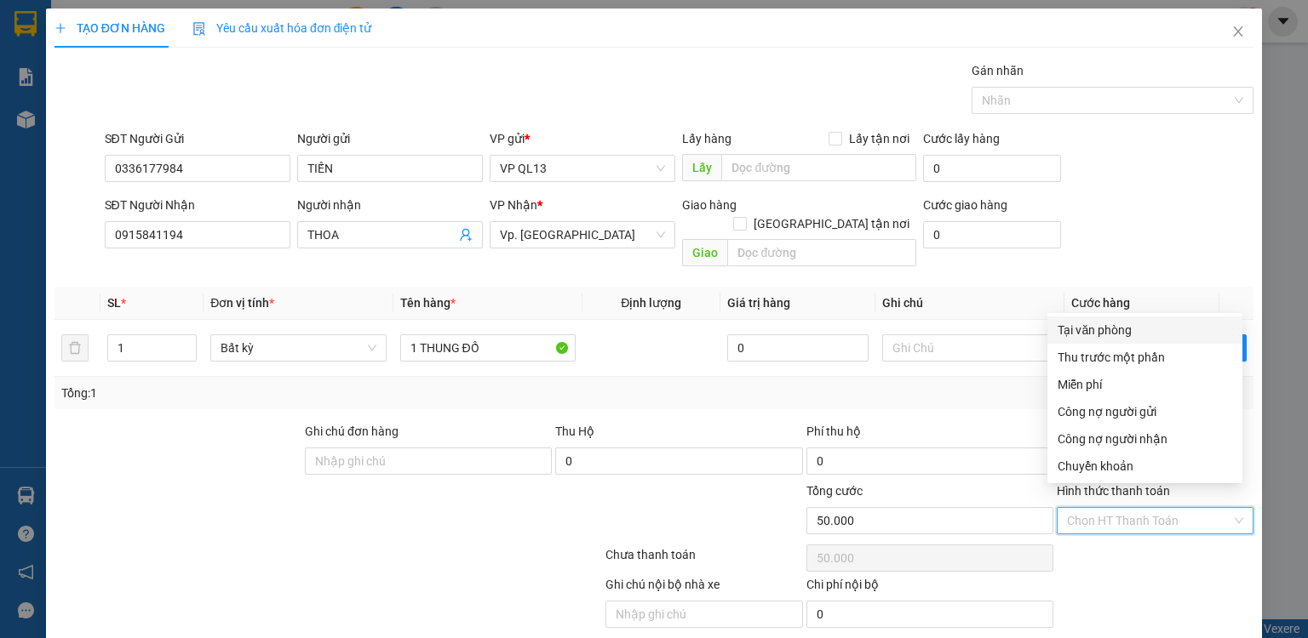
click at [1089, 335] on div "Tại văn phòng" at bounding box center [1144, 330] width 175 height 19
type input "0"
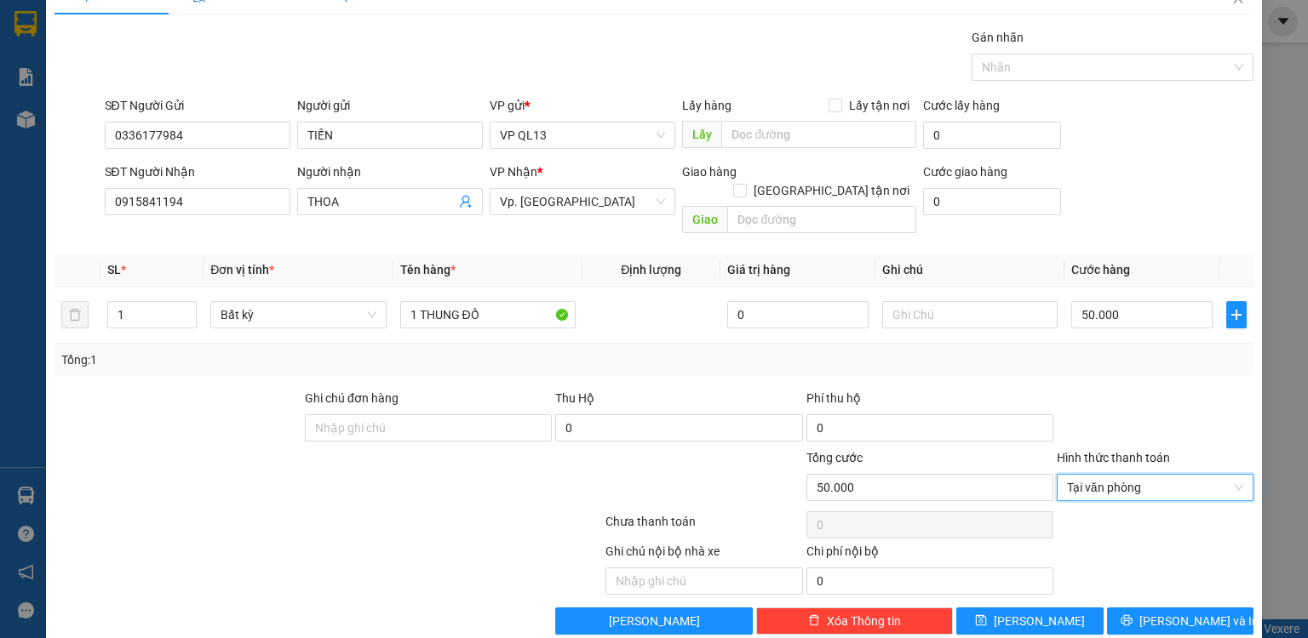
scroll to position [43, 0]
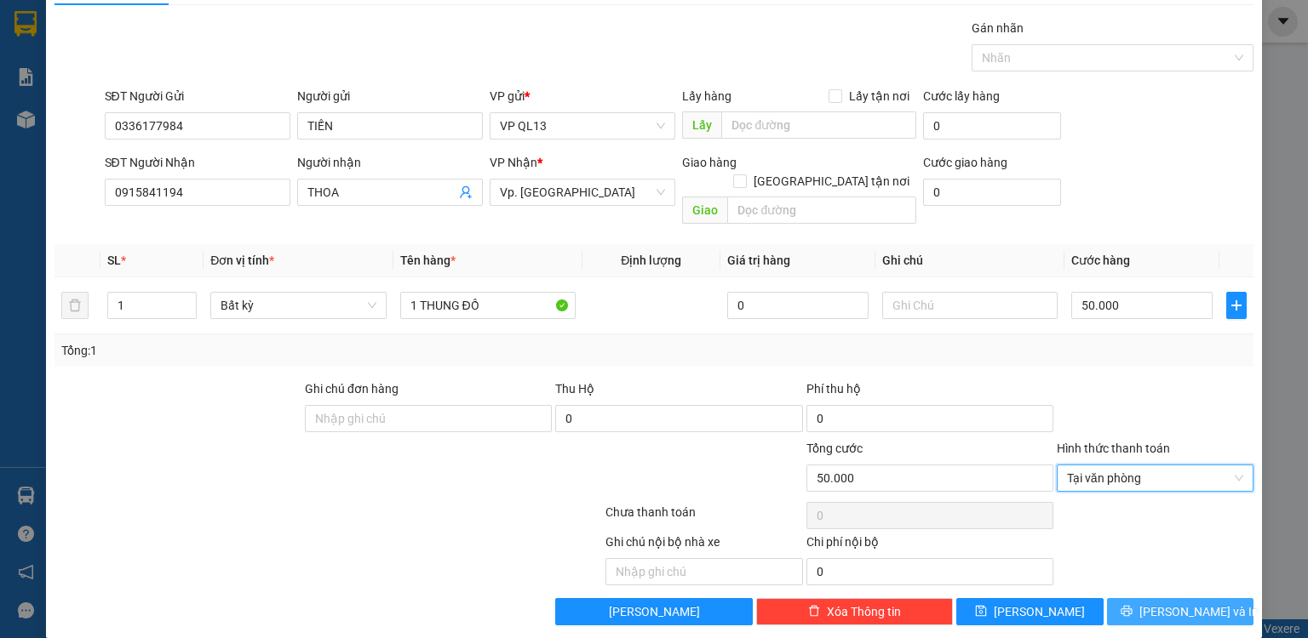
click at [1130, 598] on button "[PERSON_NAME] và In" at bounding box center [1180, 611] width 147 height 27
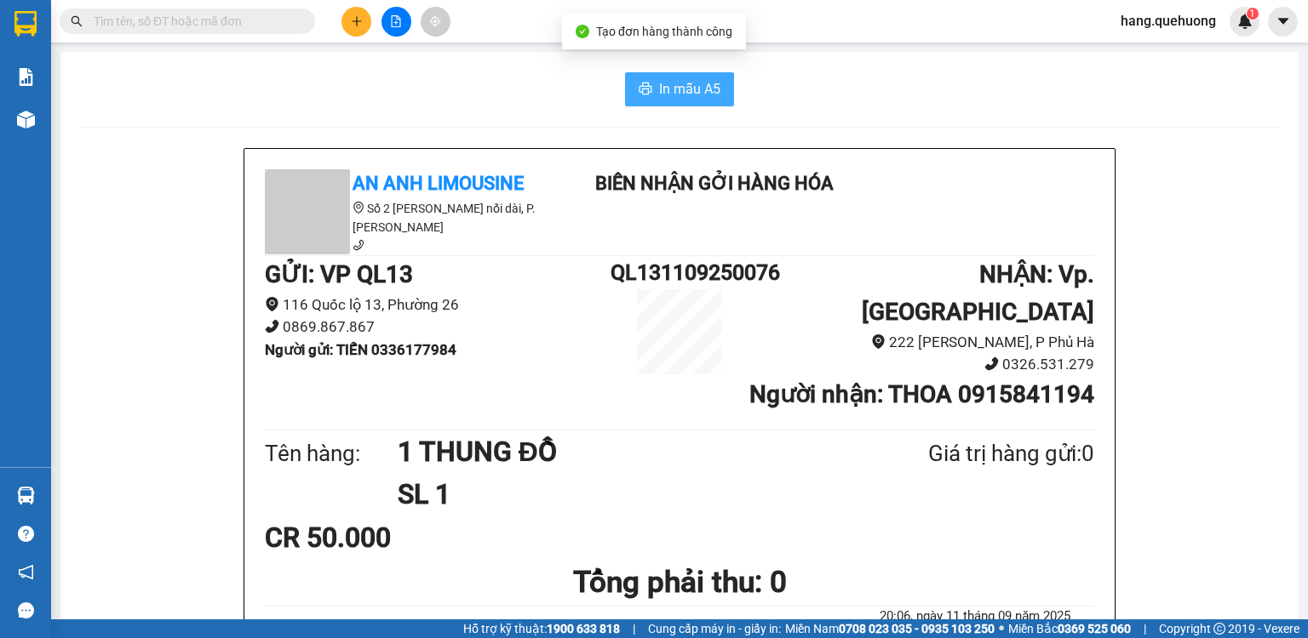
drag, startPoint x: 667, startPoint y: 82, endPoint x: 771, endPoint y: 262, distance: 208.2
click at [667, 82] on span "In mẫu A5" at bounding box center [689, 88] width 61 height 21
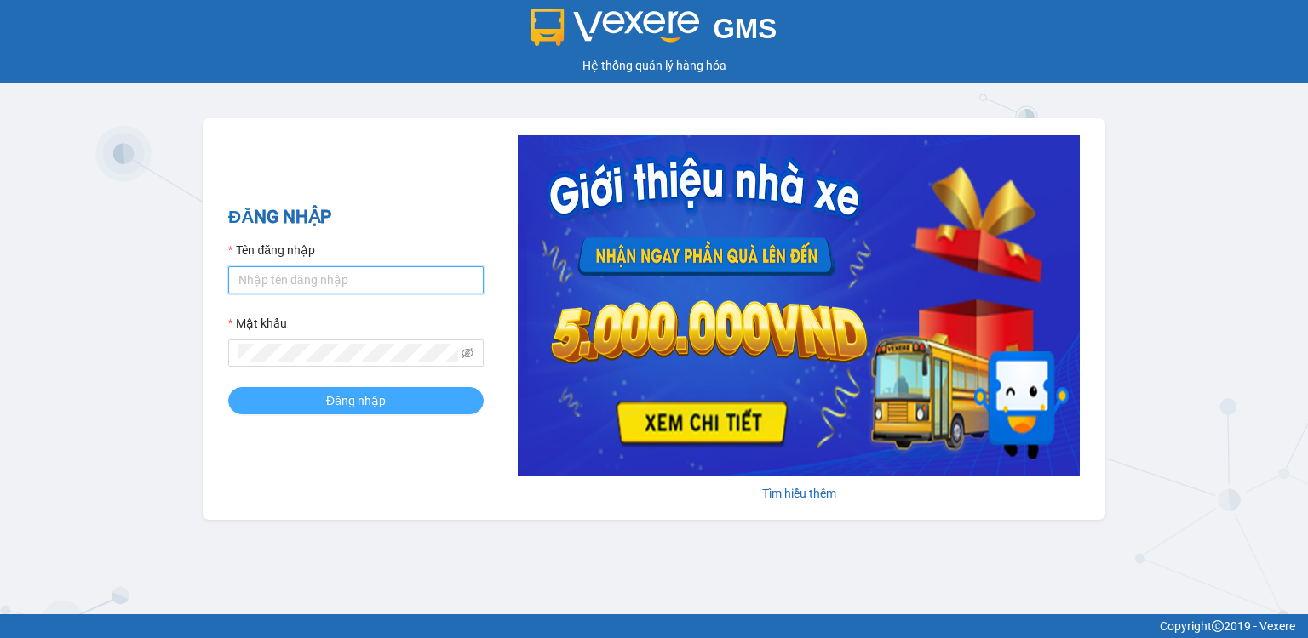
type input "hang.quehuong"
click at [375, 394] on span "Đăng nhập" at bounding box center [356, 401] width 60 height 19
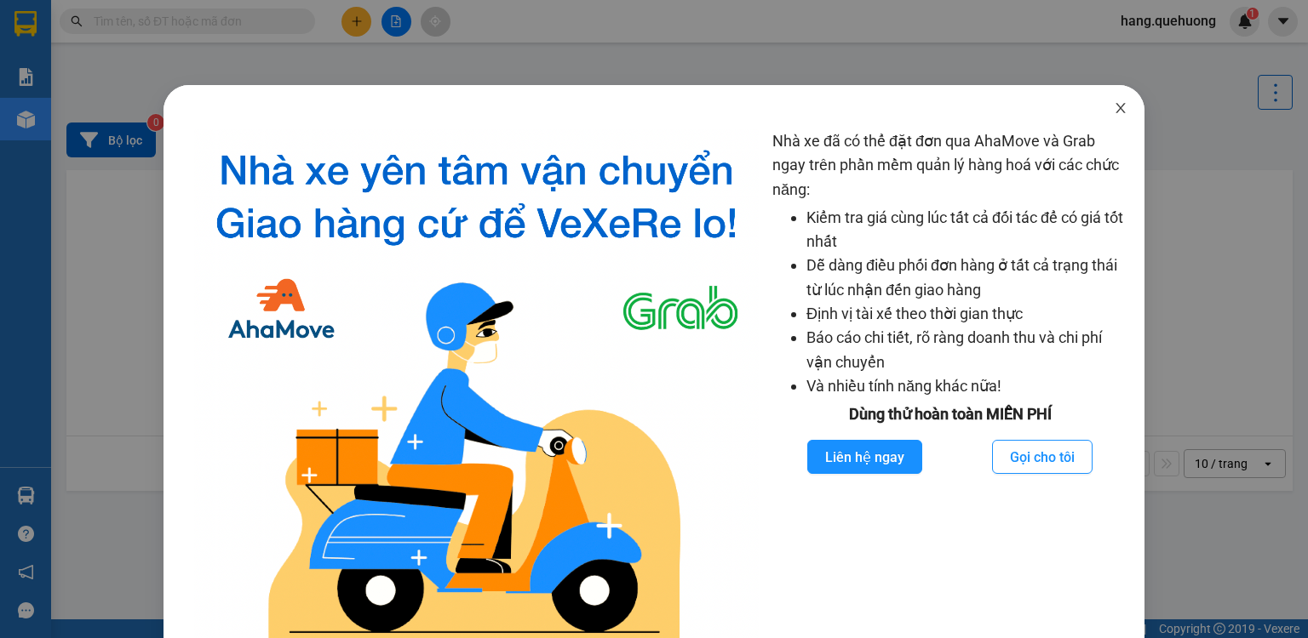
click at [1115, 106] on icon "close" at bounding box center [1120, 108] width 14 height 14
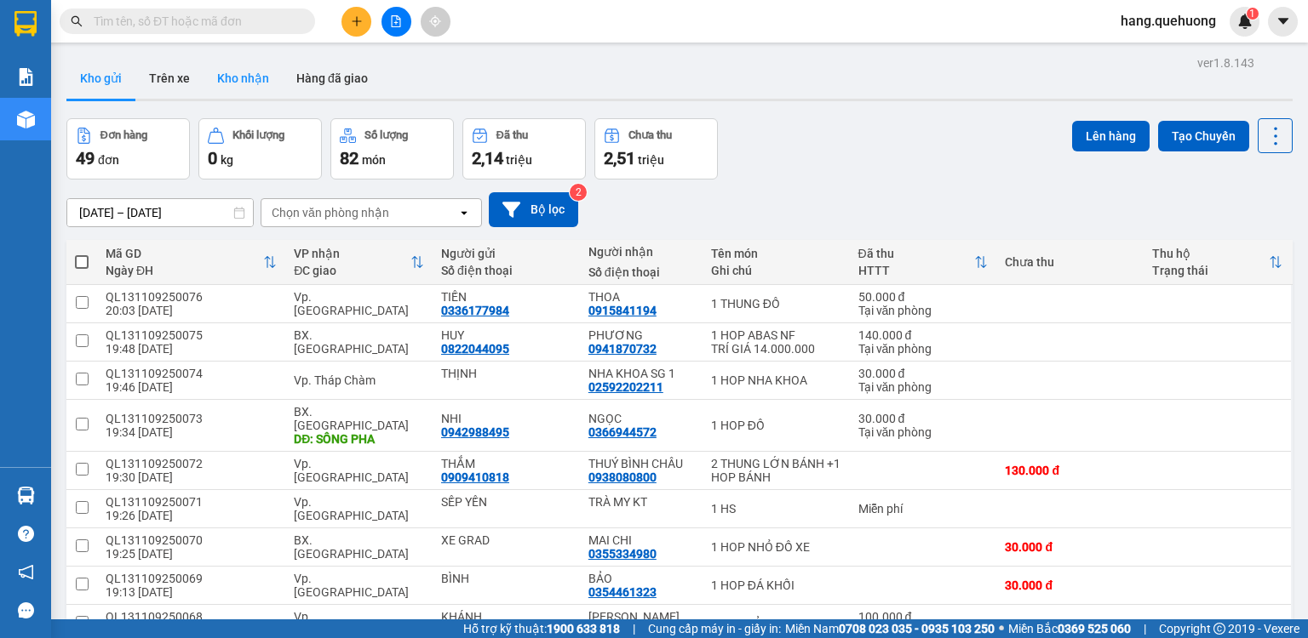
click at [255, 72] on button "Kho nhận" at bounding box center [242, 78] width 79 height 41
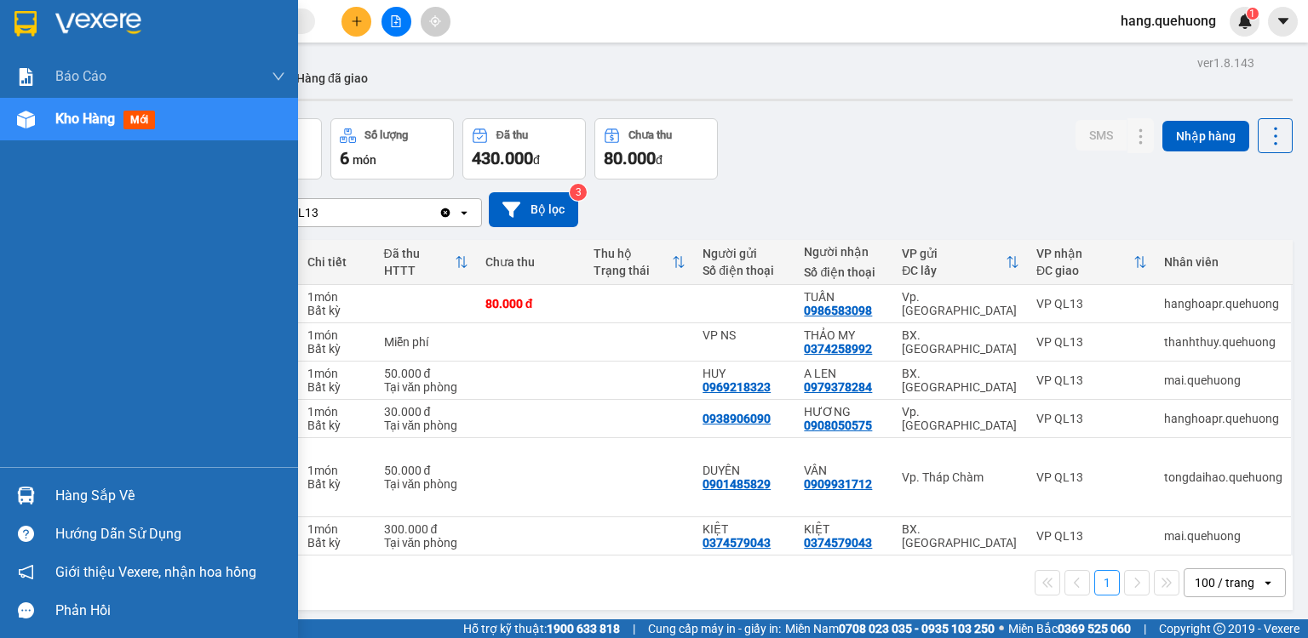
click at [114, 497] on div "Hàng sắp về" at bounding box center [170, 497] width 230 height 26
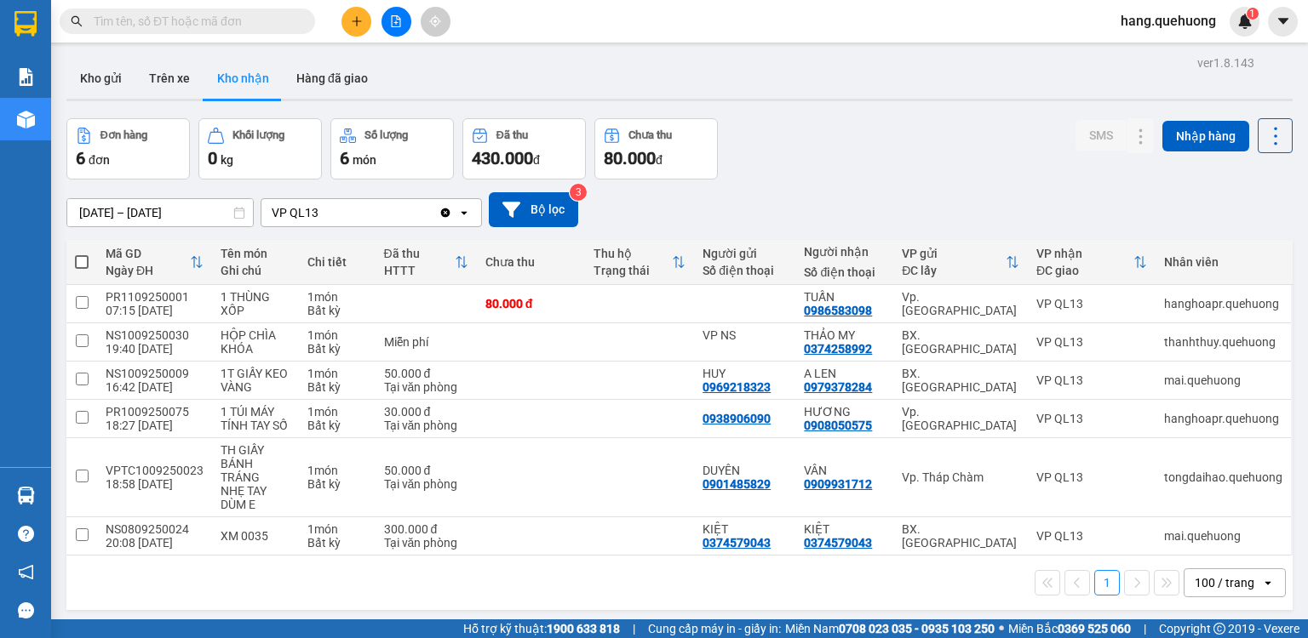
drag, startPoint x: 929, startPoint y: 190, endPoint x: 814, endPoint y: 184, distance: 115.1
click at [927, 185] on section "Kết quả tìm kiếm ( 0 ) Bộ lọc No Data hang.quehuong 1 Báo cáo 1. Doanh số tạo đ…" at bounding box center [654, 319] width 1308 height 638
click at [358, 20] on icon "plus" at bounding box center [357, 21] width 12 height 12
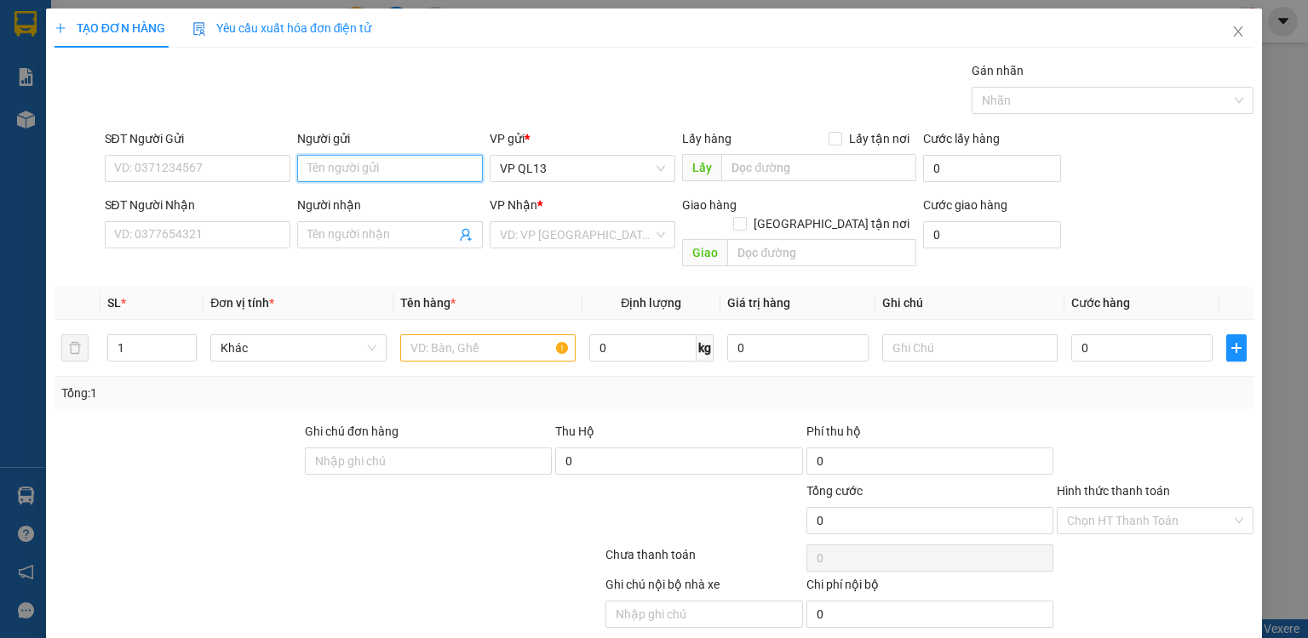
click at [323, 172] on input "Người gửi" at bounding box center [390, 168] width 186 height 27
type input "HUY"
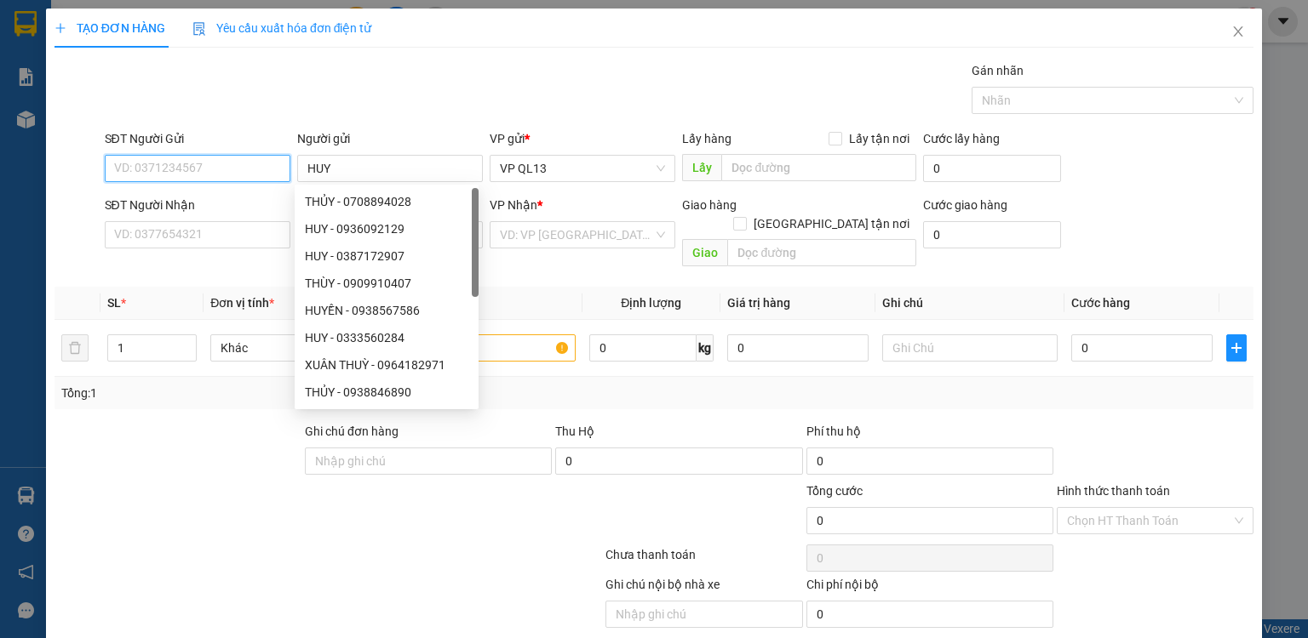
click at [143, 177] on input "SĐT Người Gửi" at bounding box center [198, 168] width 186 height 27
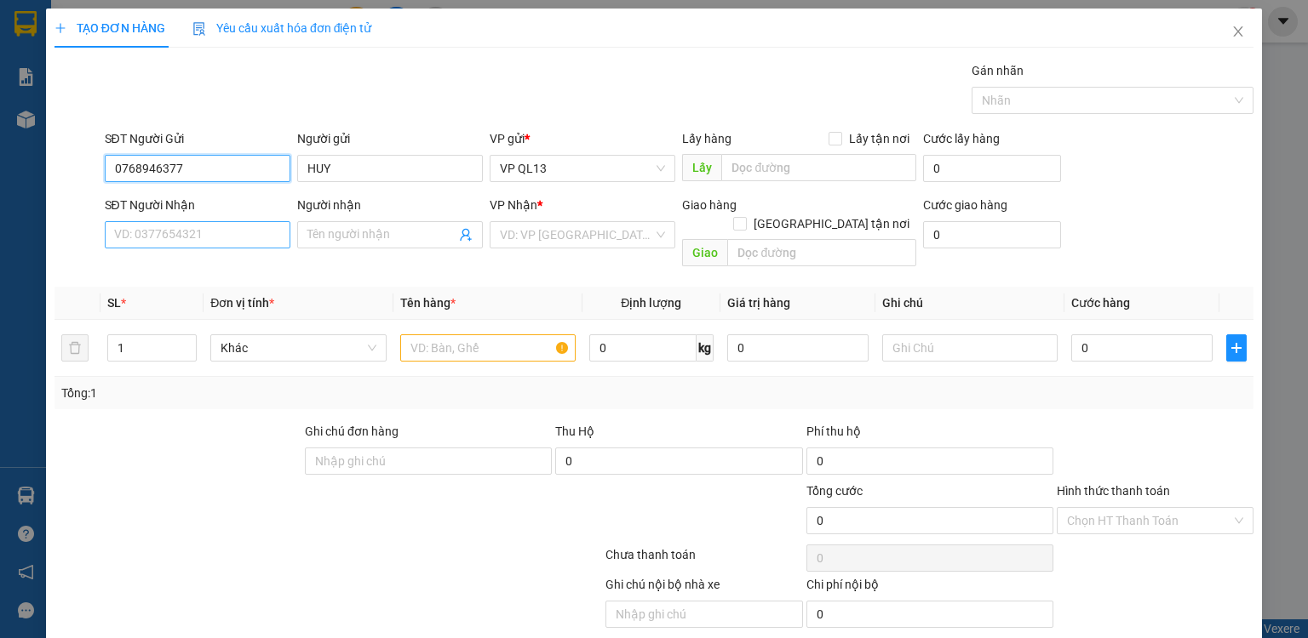
type input "0768946377"
click at [229, 231] on input "SĐT Người Nhận" at bounding box center [198, 234] width 186 height 27
type input "0949670367"
click at [381, 243] on input "Người nhận" at bounding box center [381, 235] width 148 height 19
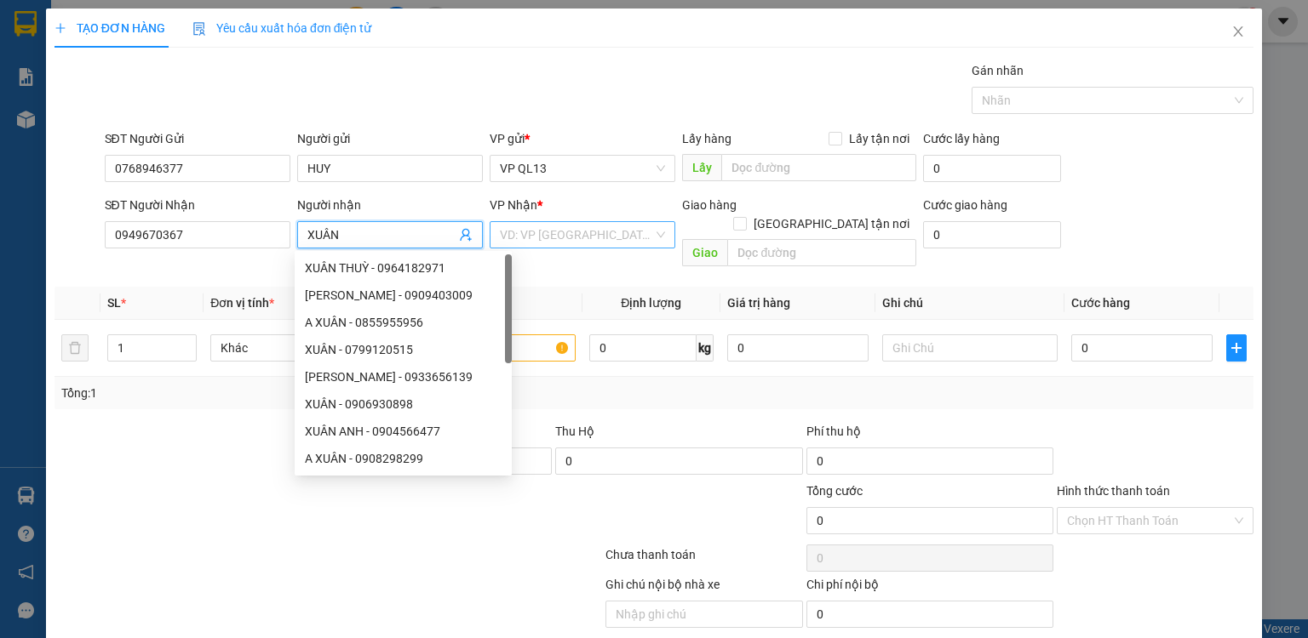
type input "XUÂN"
click at [587, 235] on input "search" at bounding box center [576, 235] width 153 height 26
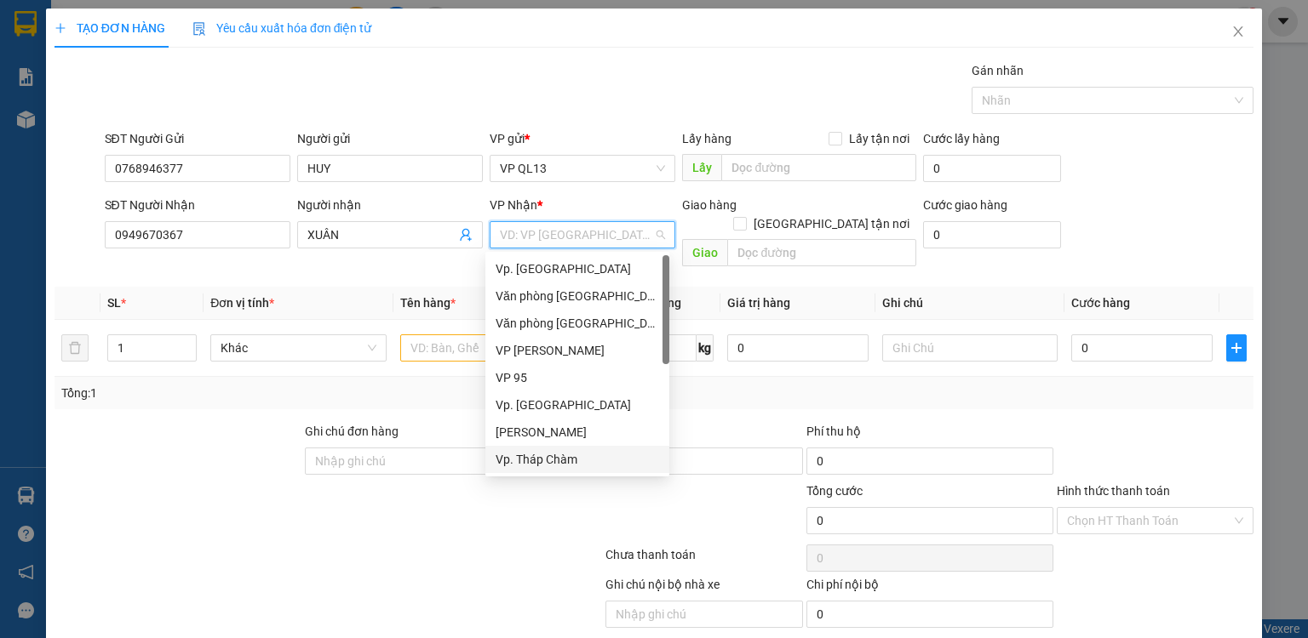
click at [562, 459] on div "Vp. Tháp Chàm" at bounding box center [576, 459] width 163 height 19
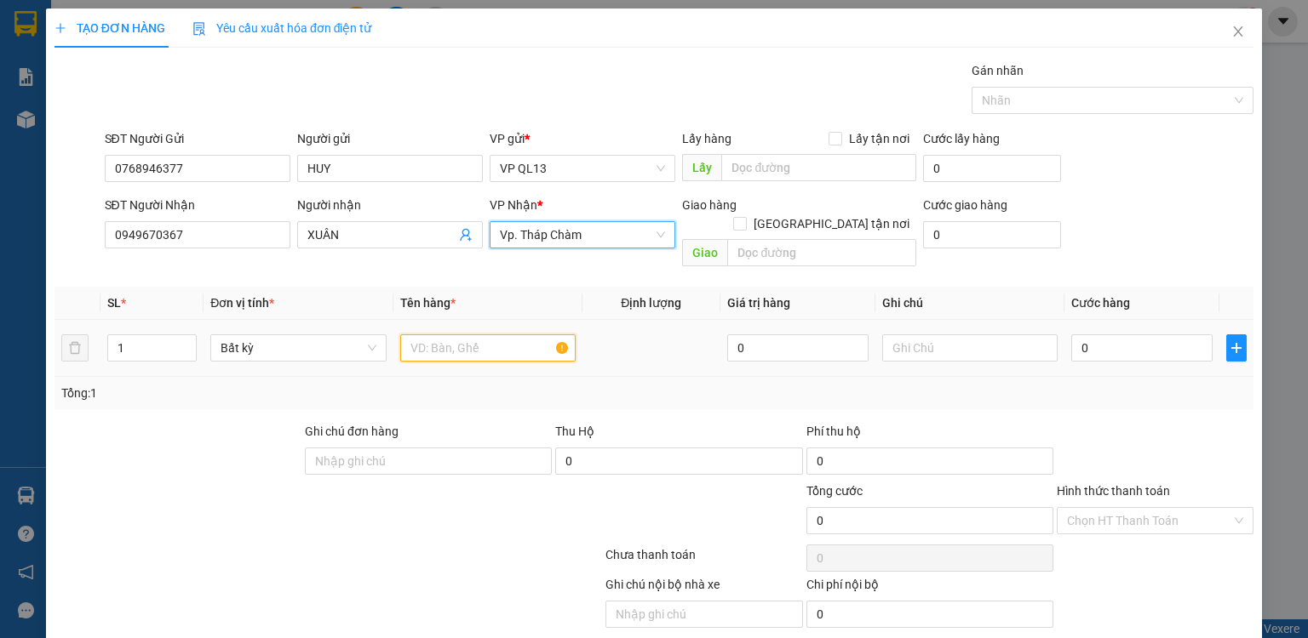
click at [432, 335] on input "text" at bounding box center [487, 348] width 175 height 27
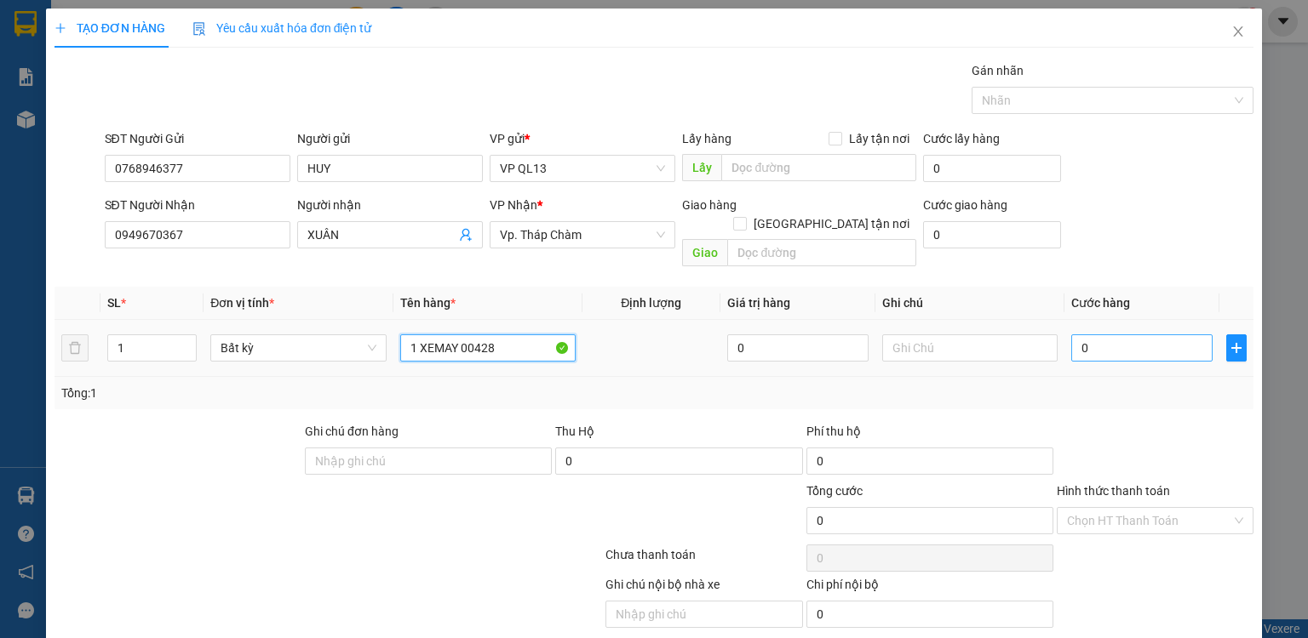
type input "1 XEMAY 00428"
click at [1119, 337] on input "0" at bounding box center [1141, 348] width 141 height 27
type input "3"
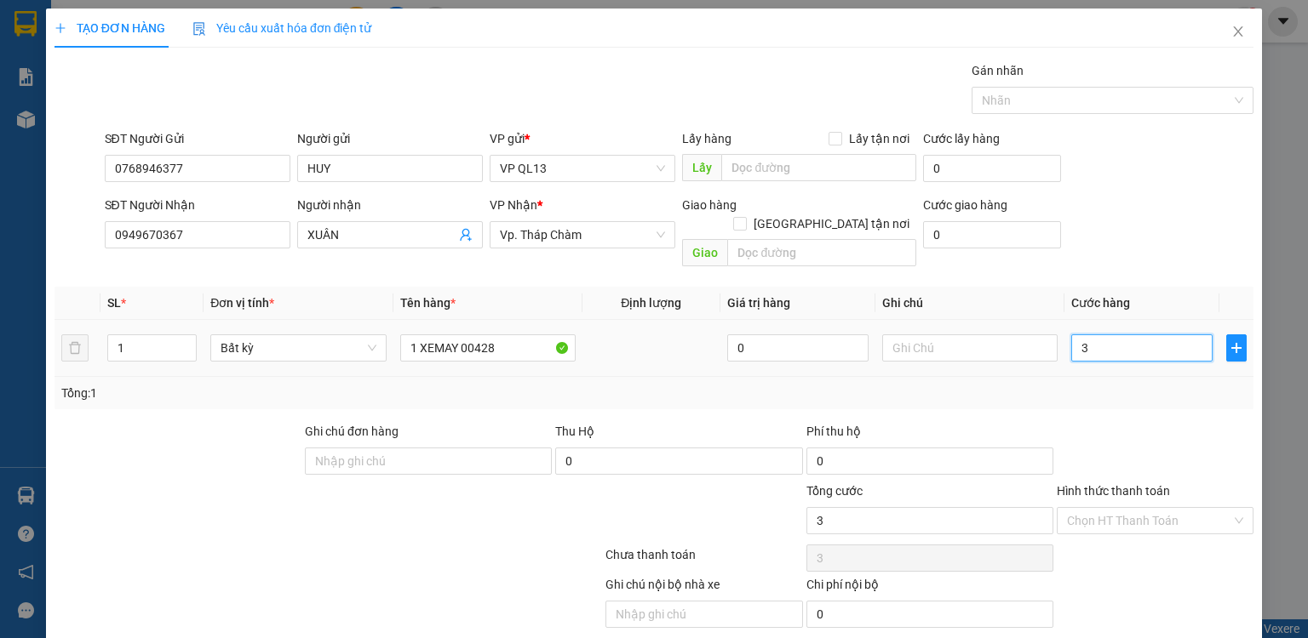
type input "30"
type input "300"
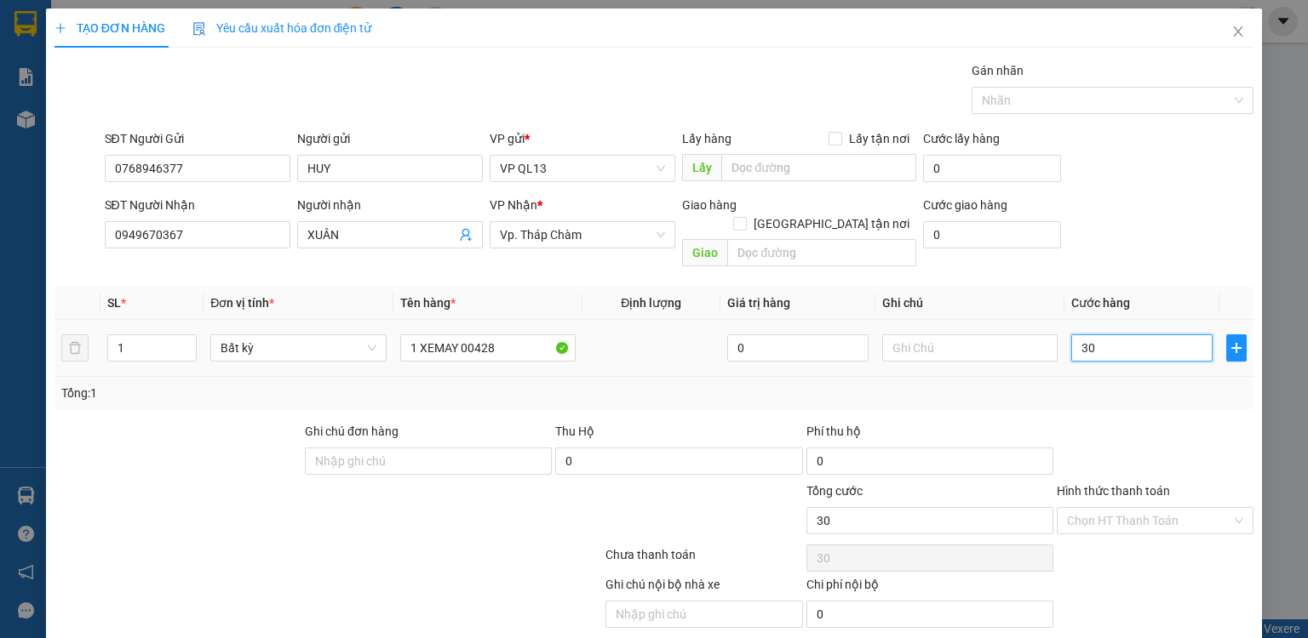
type input "300"
type input "300.000"
click at [1107, 508] on input "Hình thức thanh toán" at bounding box center [1149, 521] width 164 height 26
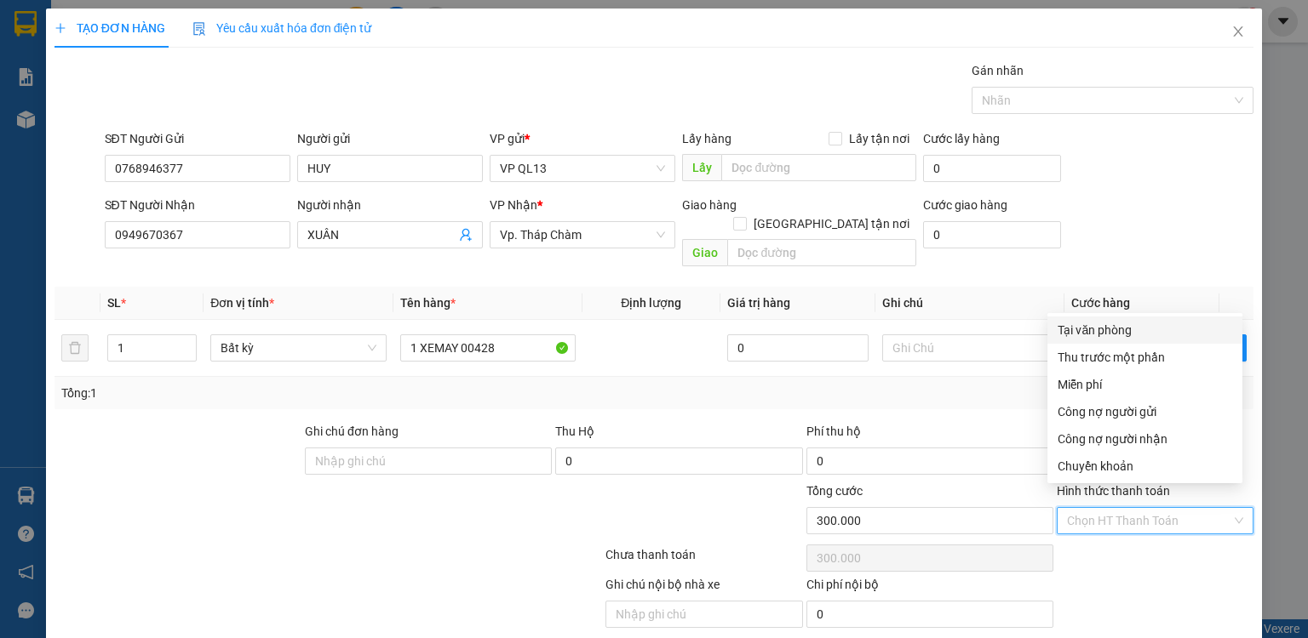
click at [1092, 333] on div "Tại văn phòng" at bounding box center [1144, 330] width 175 height 19
type input "0"
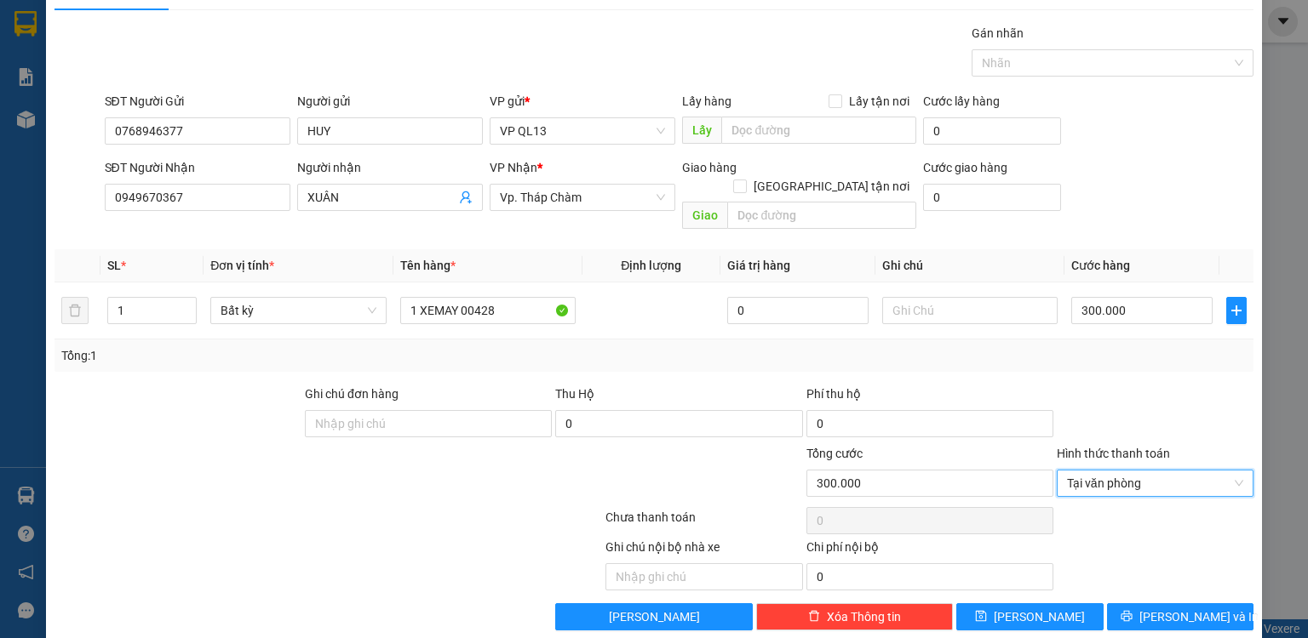
scroll to position [43, 0]
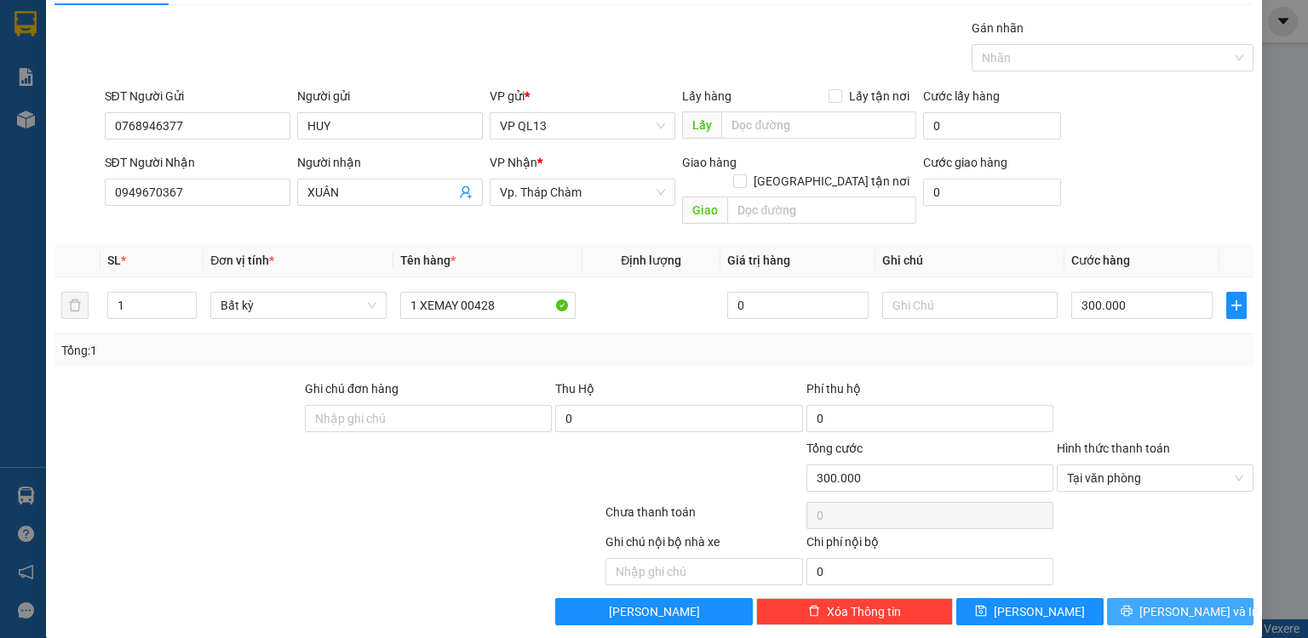
click at [1125, 598] on button "[PERSON_NAME] và In" at bounding box center [1180, 611] width 147 height 27
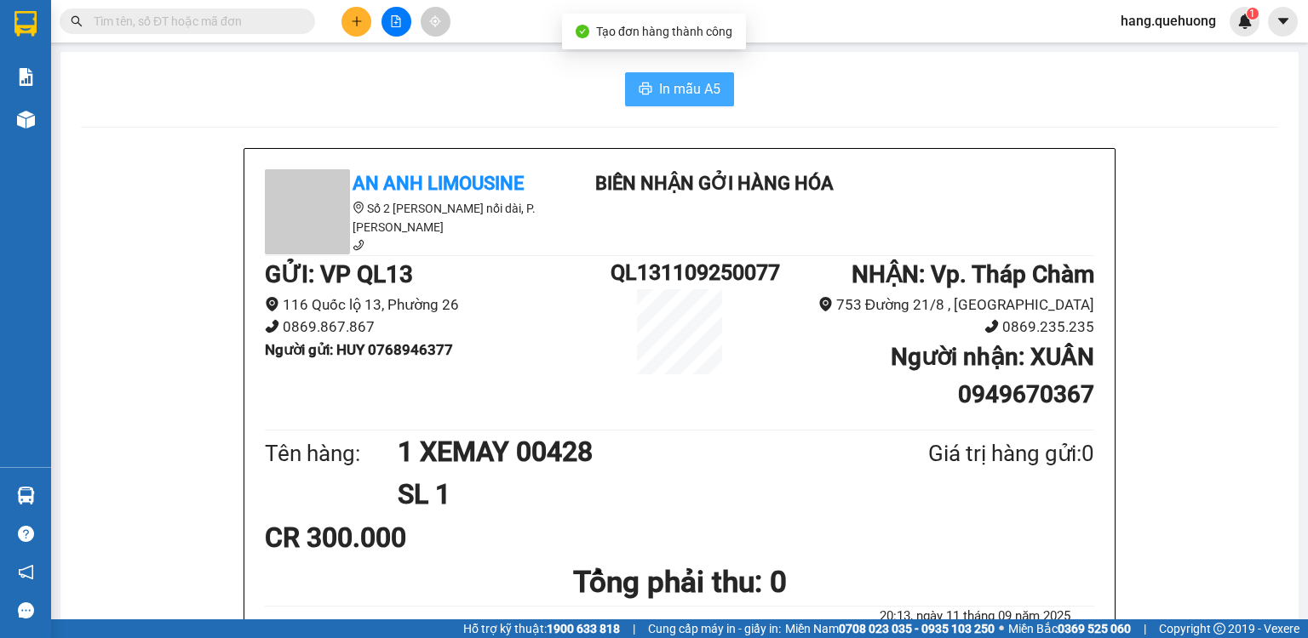
drag, startPoint x: 672, startPoint y: 83, endPoint x: 691, endPoint y: 119, distance: 40.8
click at [673, 83] on span "In mẫu A5" at bounding box center [689, 88] width 61 height 21
click at [229, 18] on input "text" at bounding box center [194, 21] width 201 height 19
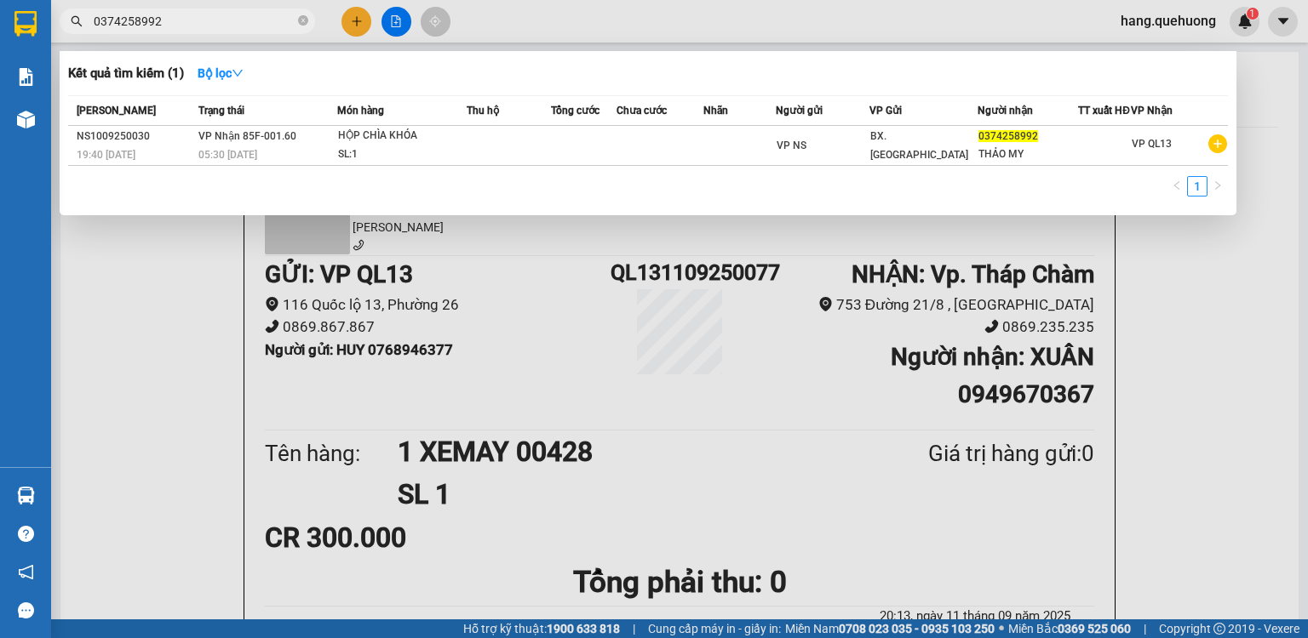
type input "0374258992"
click at [1243, 320] on div at bounding box center [654, 319] width 1308 height 638
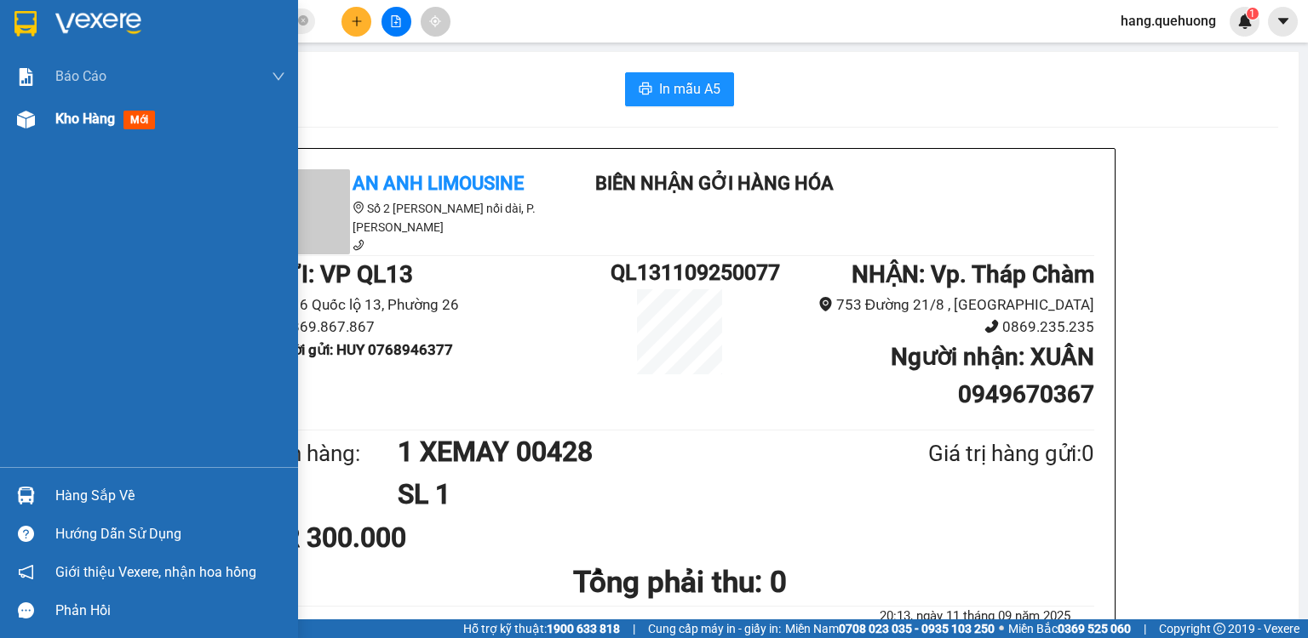
click at [100, 129] on div "Kho hàng mới" at bounding box center [108, 118] width 106 height 21
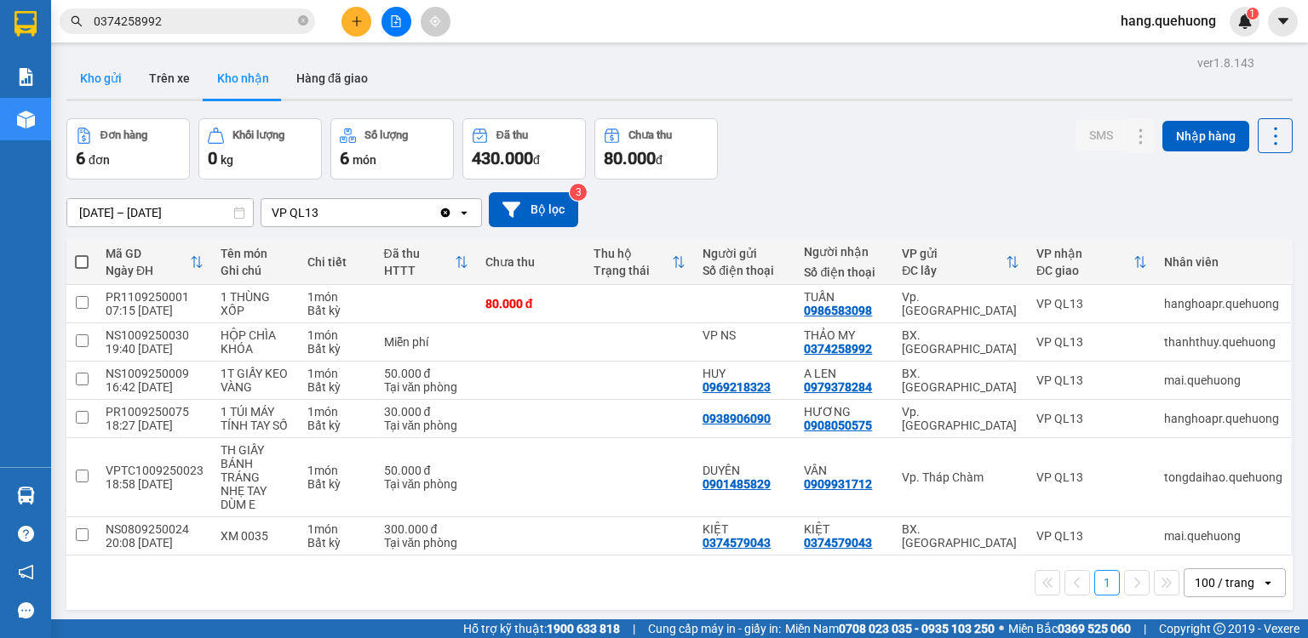
click at [117, 68] on button "Kho gửi" at bounding box center [100, 78] width 69 height 41
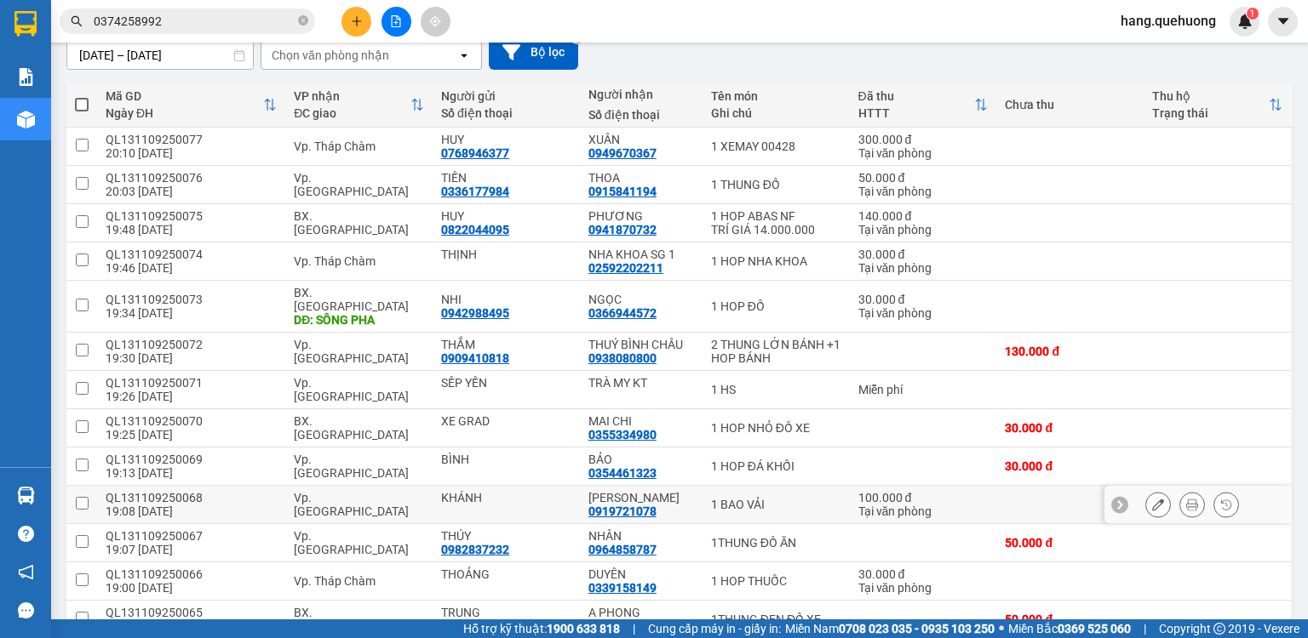
scroll to position [75, 0]
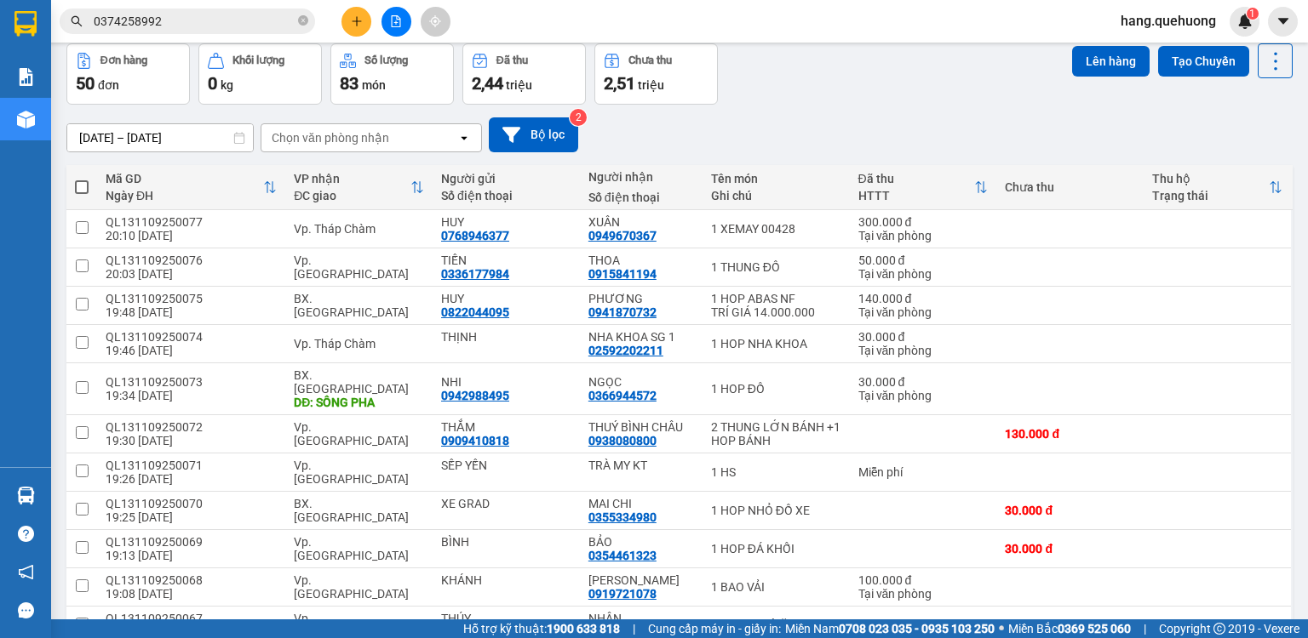
click at [81, 190] on span at bounding box center [82, 187] width 14 height 14
click at [82, 179] on input "checkbox" at bounding box center [82, 179] width 0 height 0
checkbox input "true"
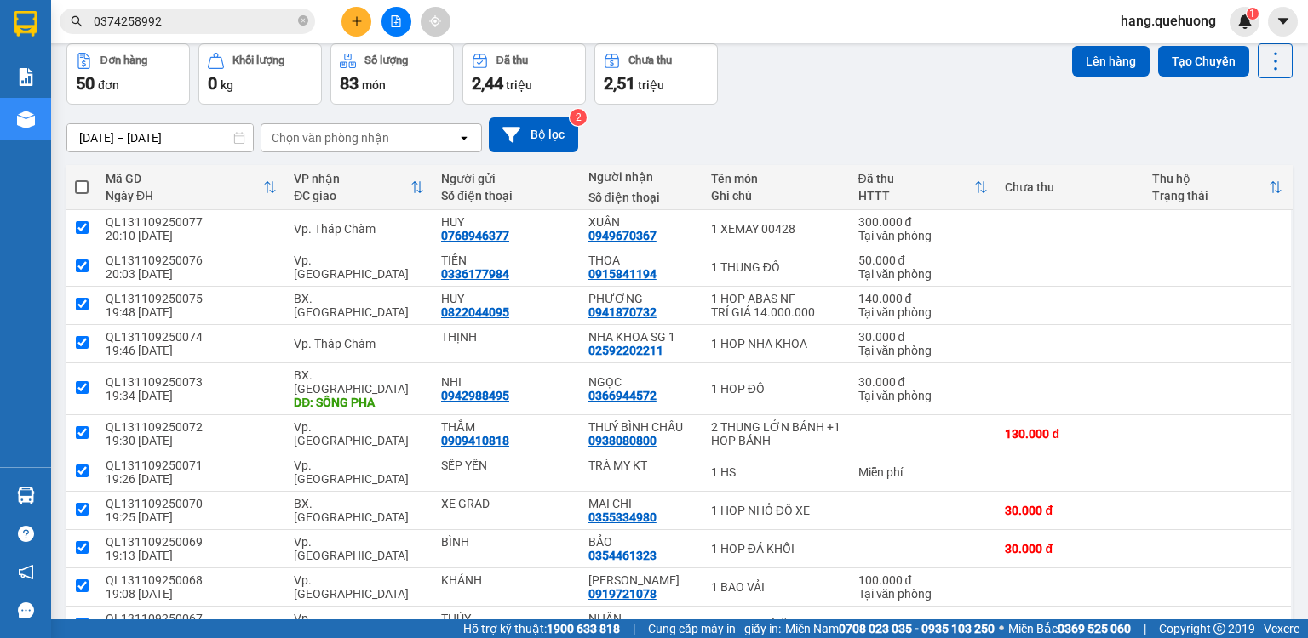
checkbox input "true"
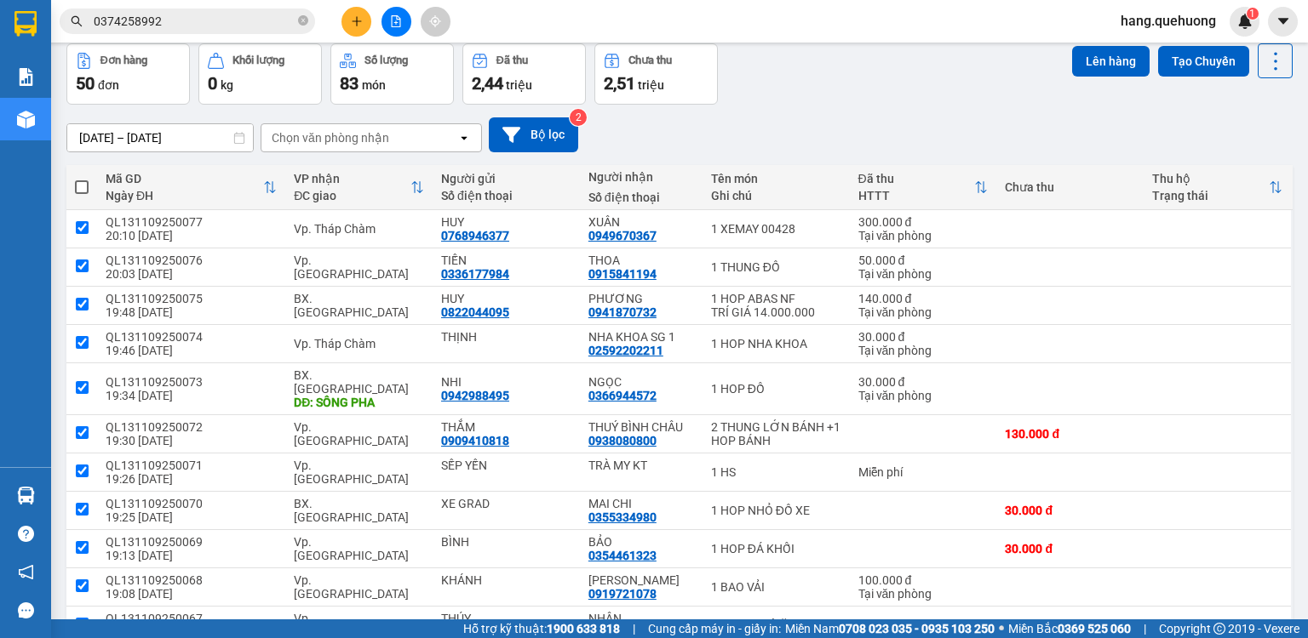
checkbox input "true"
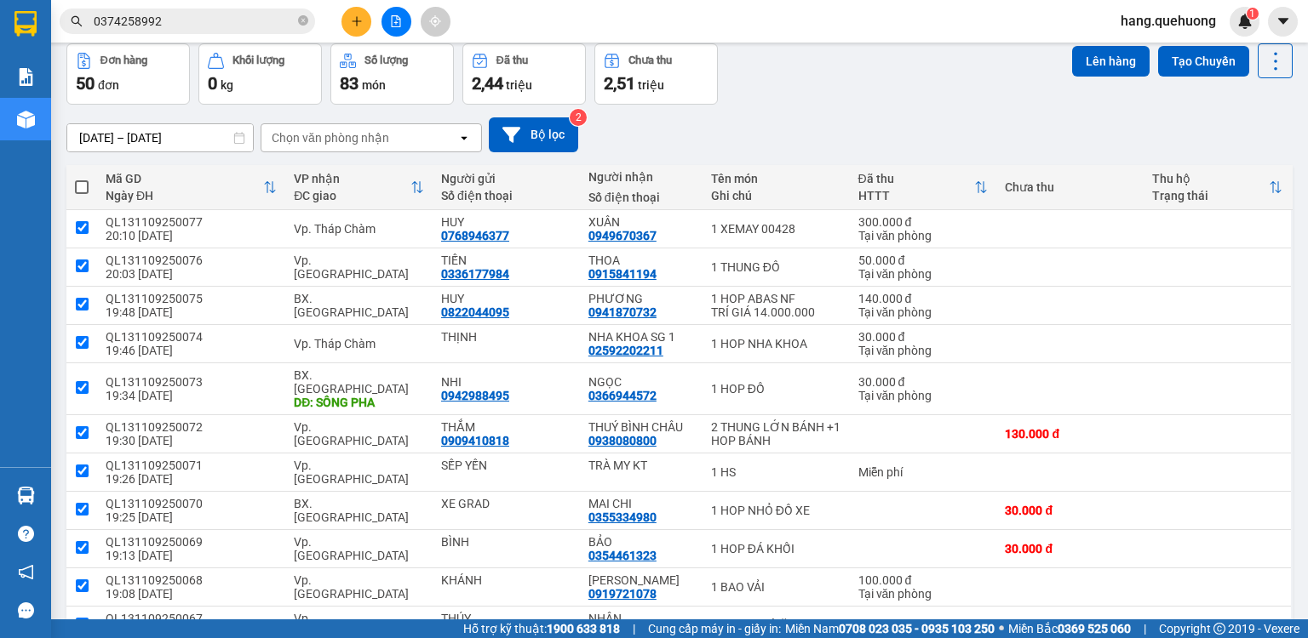
checkbox input "true"
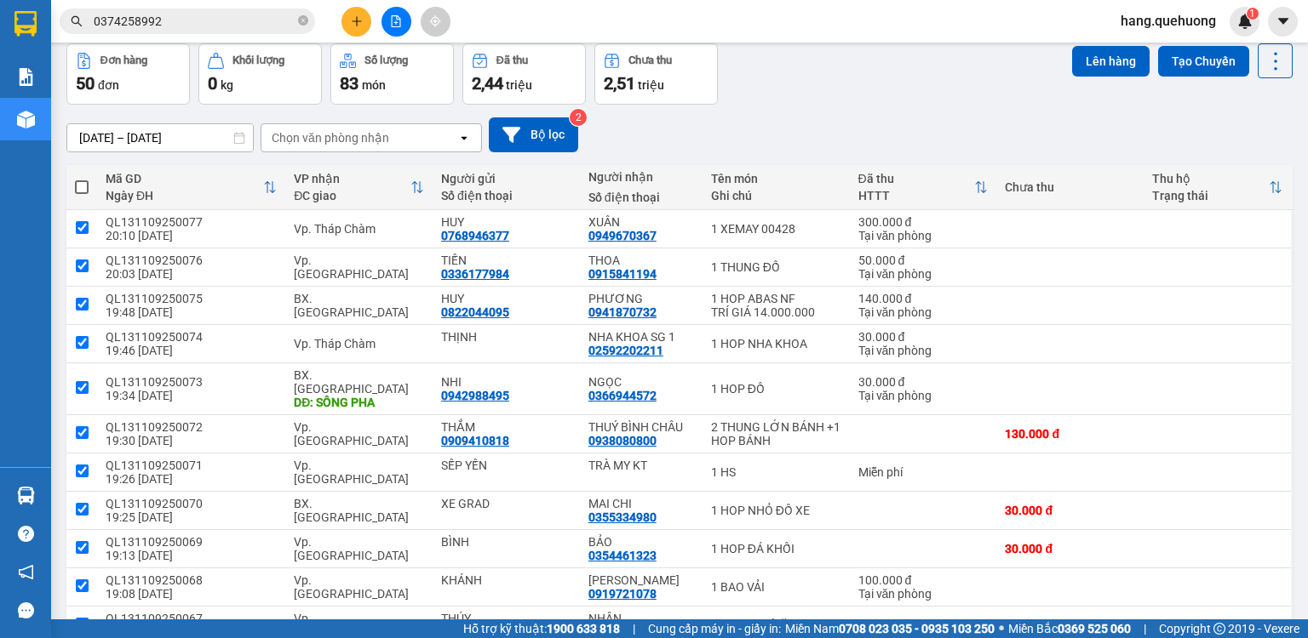
checkbox input "true"
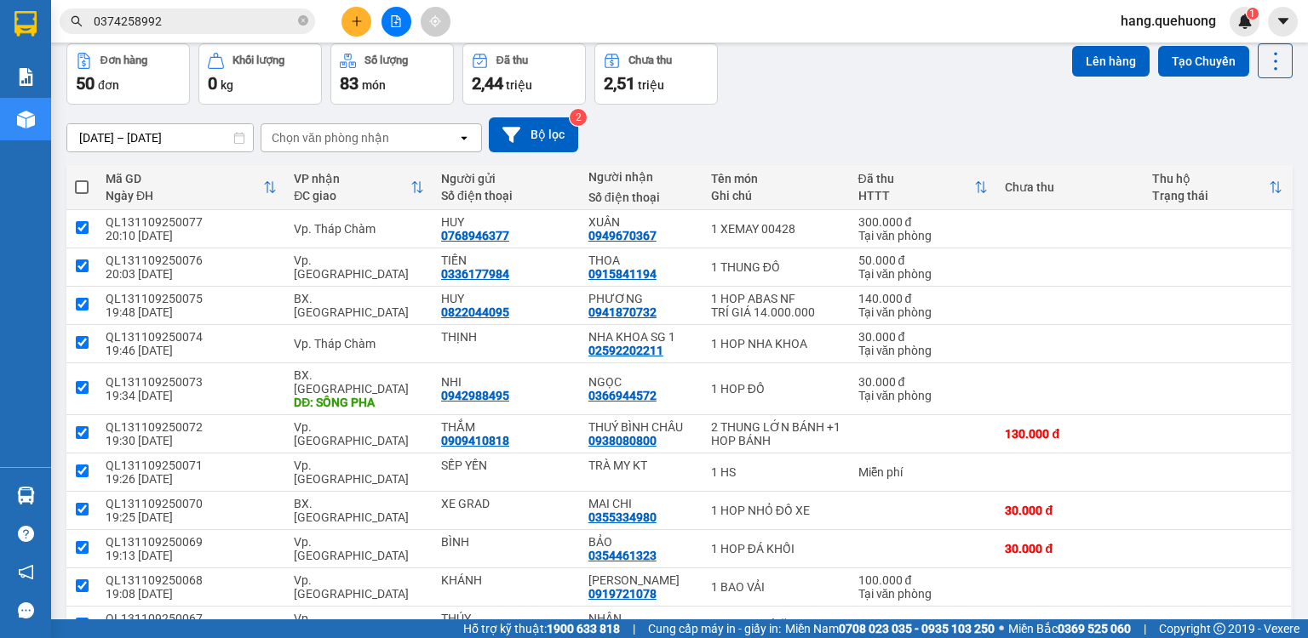
checkbox input "true"
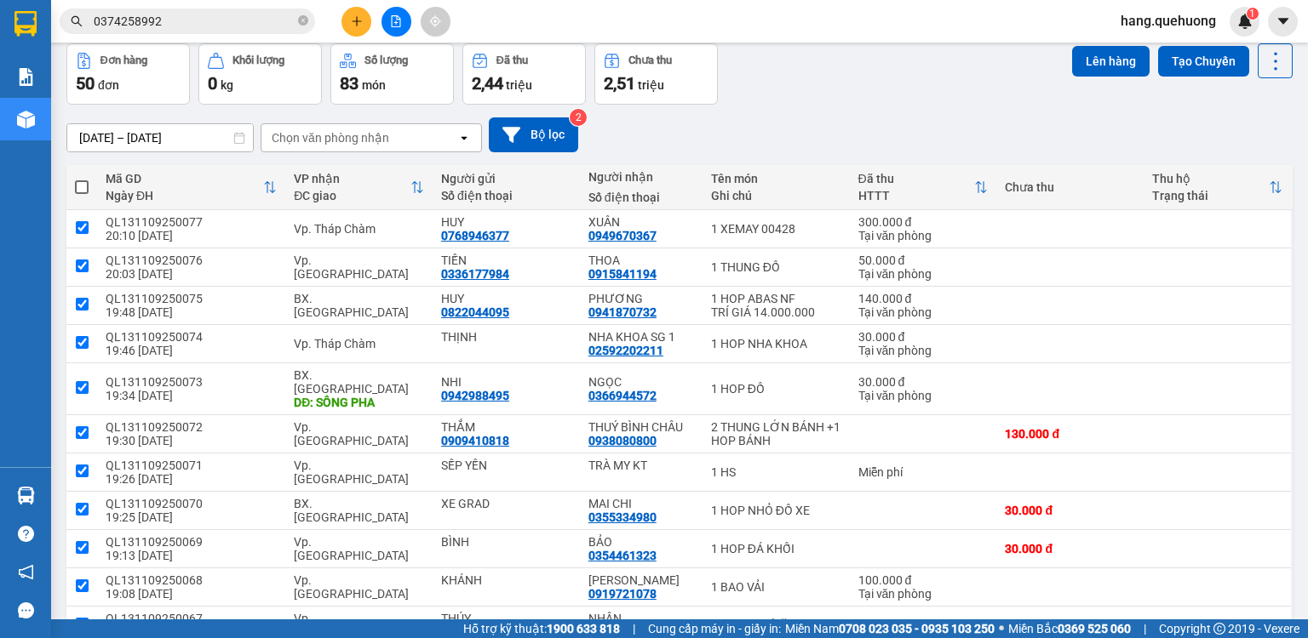
checkbox input "true"
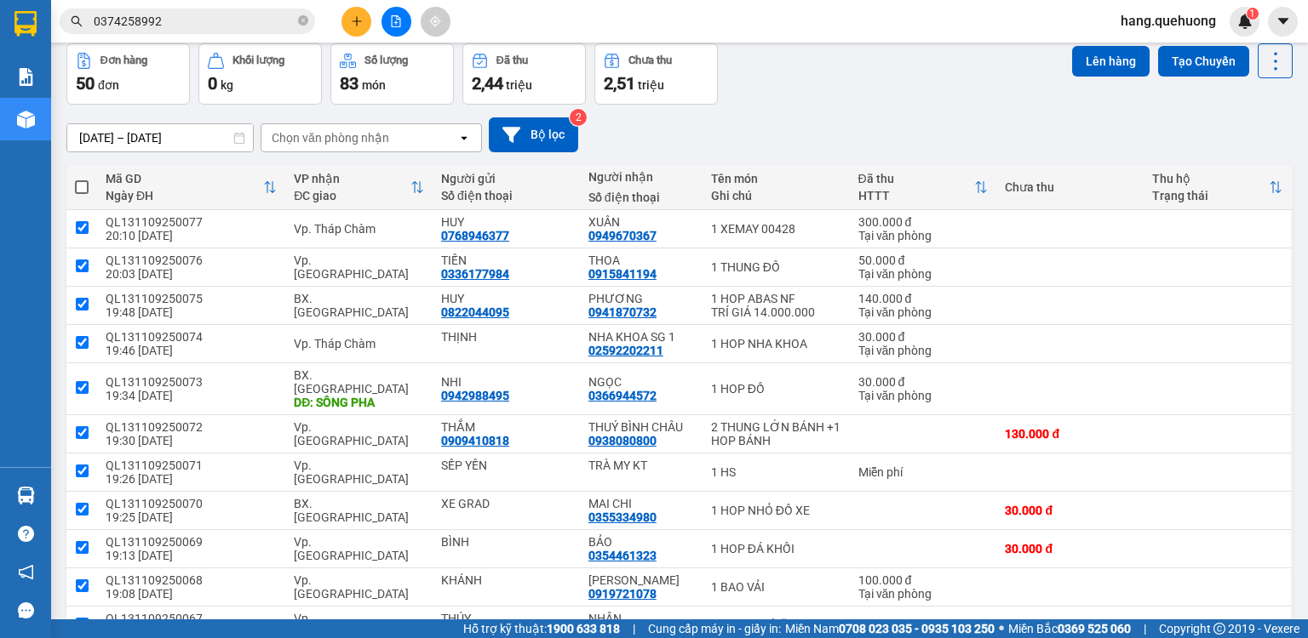
checkbox input "true"
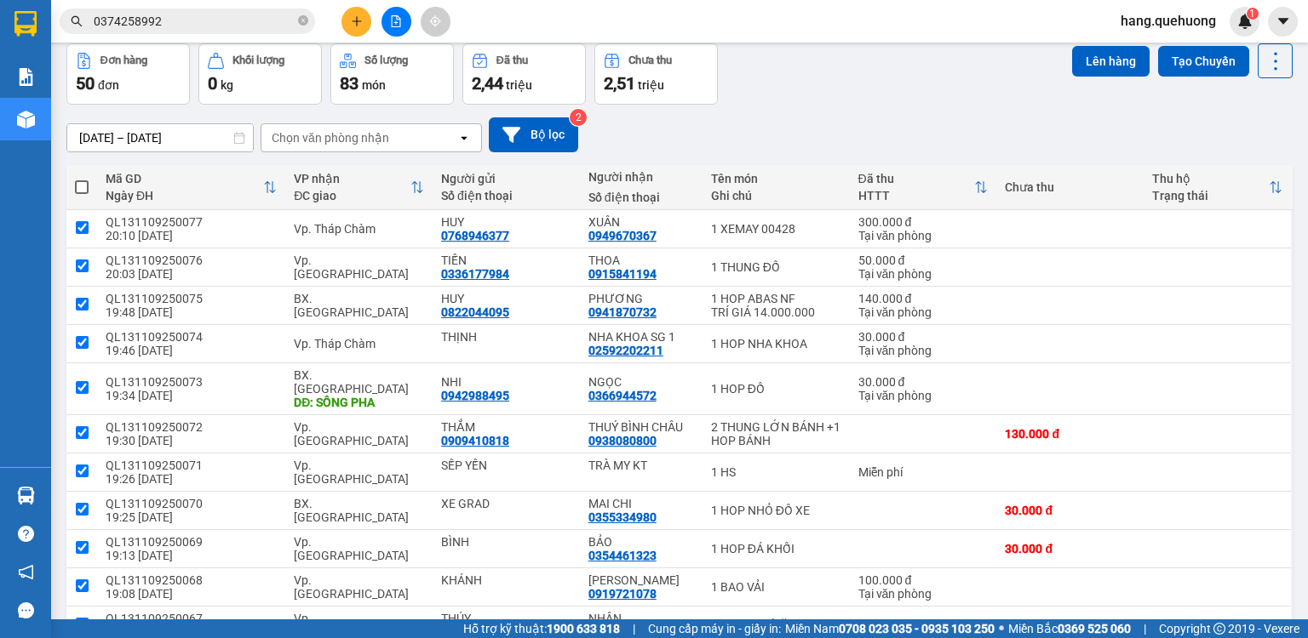
checkbox input "true"
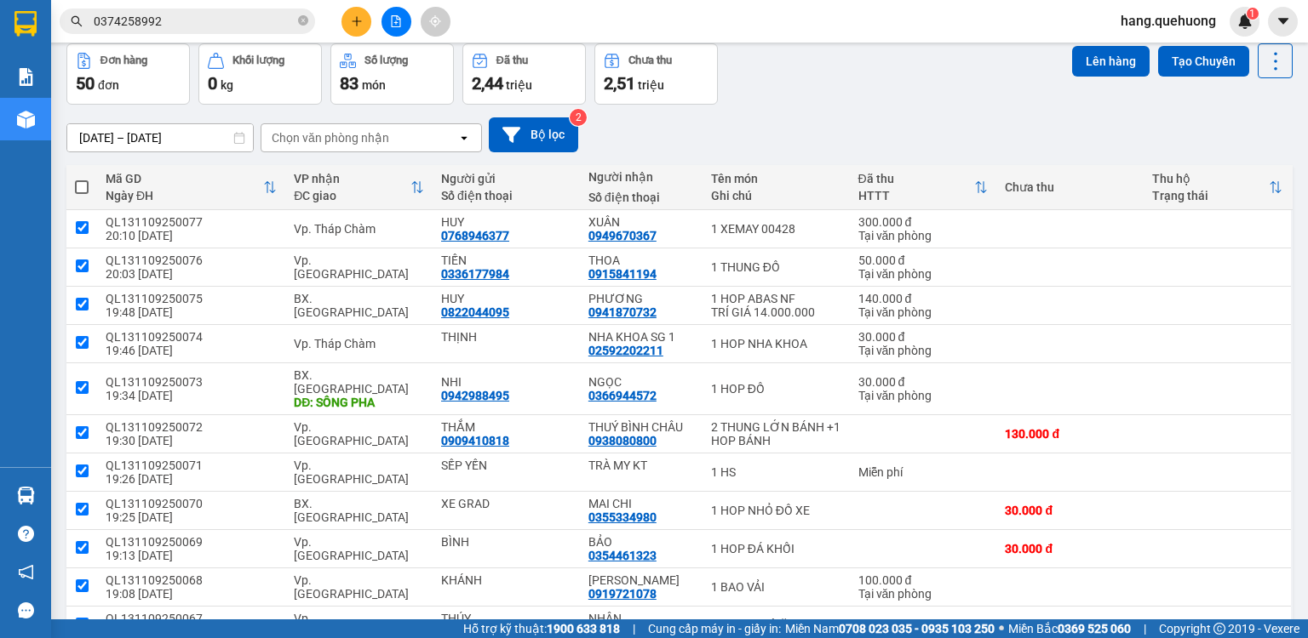
checkbox input "true"
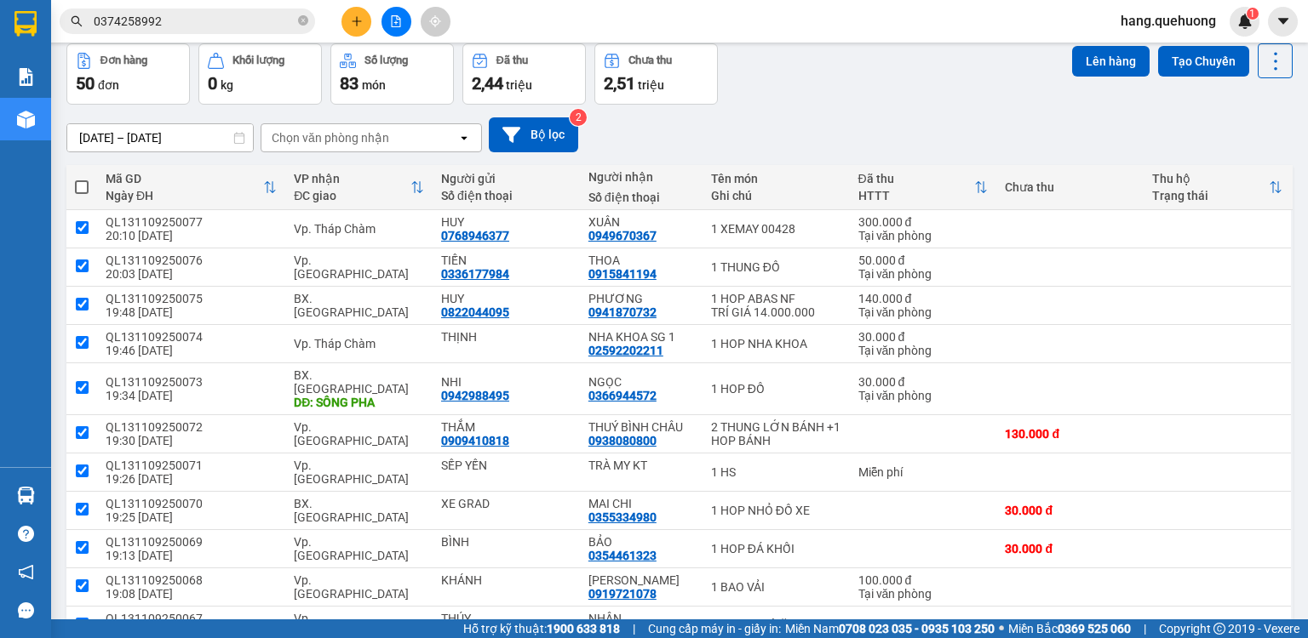
checkbox input "true"
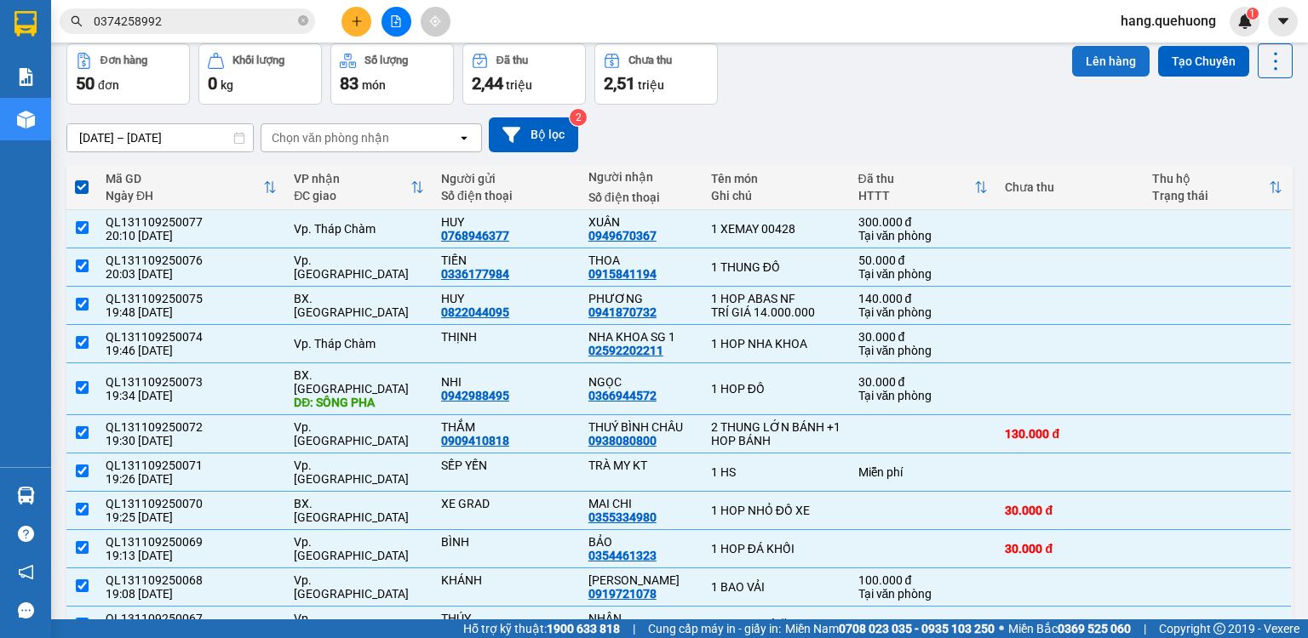
click at [1107, 66] on button "Lên hàng" at bounding box center [1110, 61] width 77 height 31
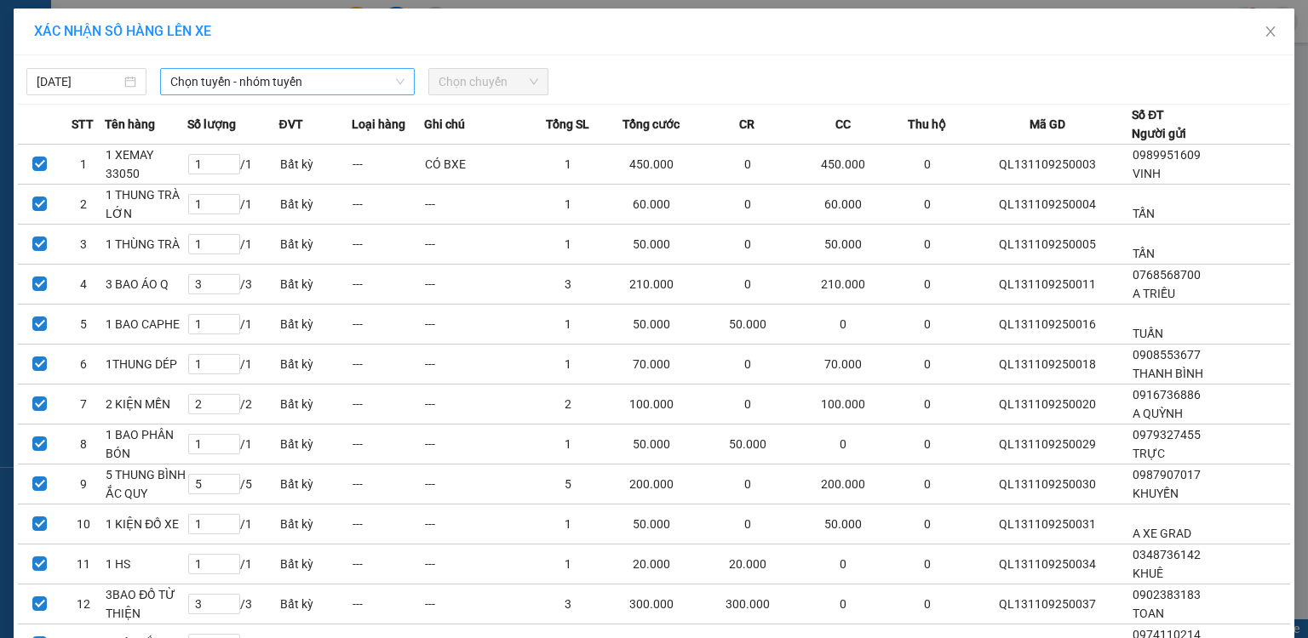
click at [276, 75] on span "Chọn tuyến - nhóm tuyến" at bounding box center [287, 82] width 234 height 26
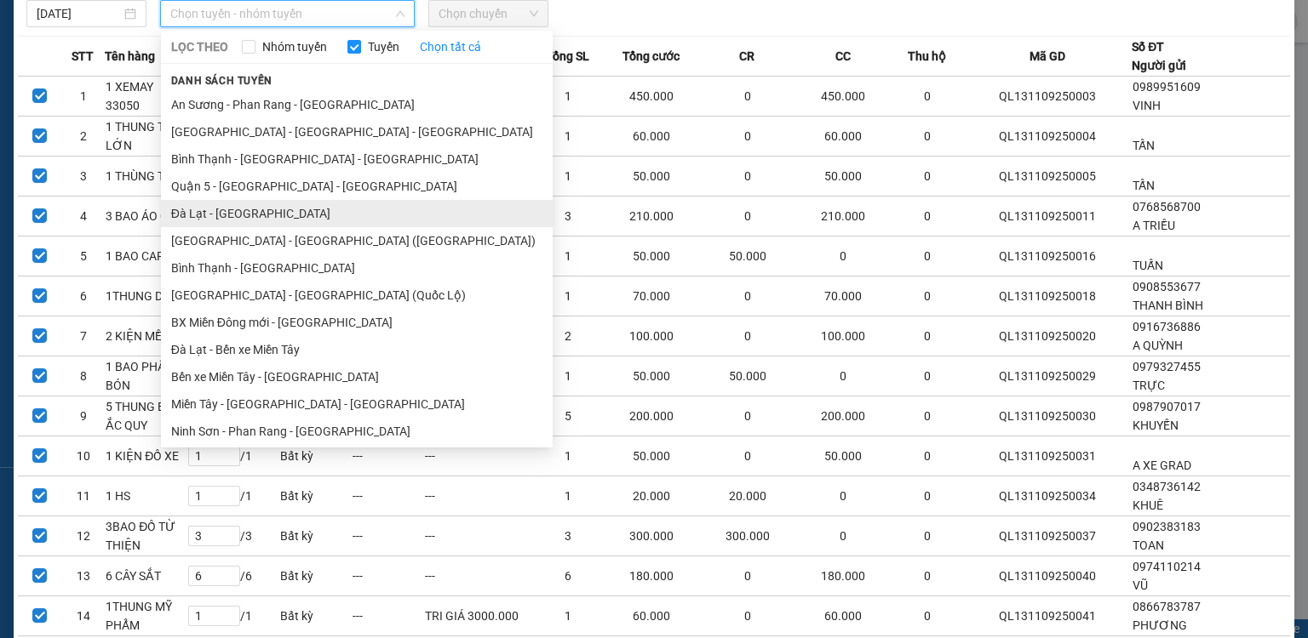
scroll to position [303, 0]
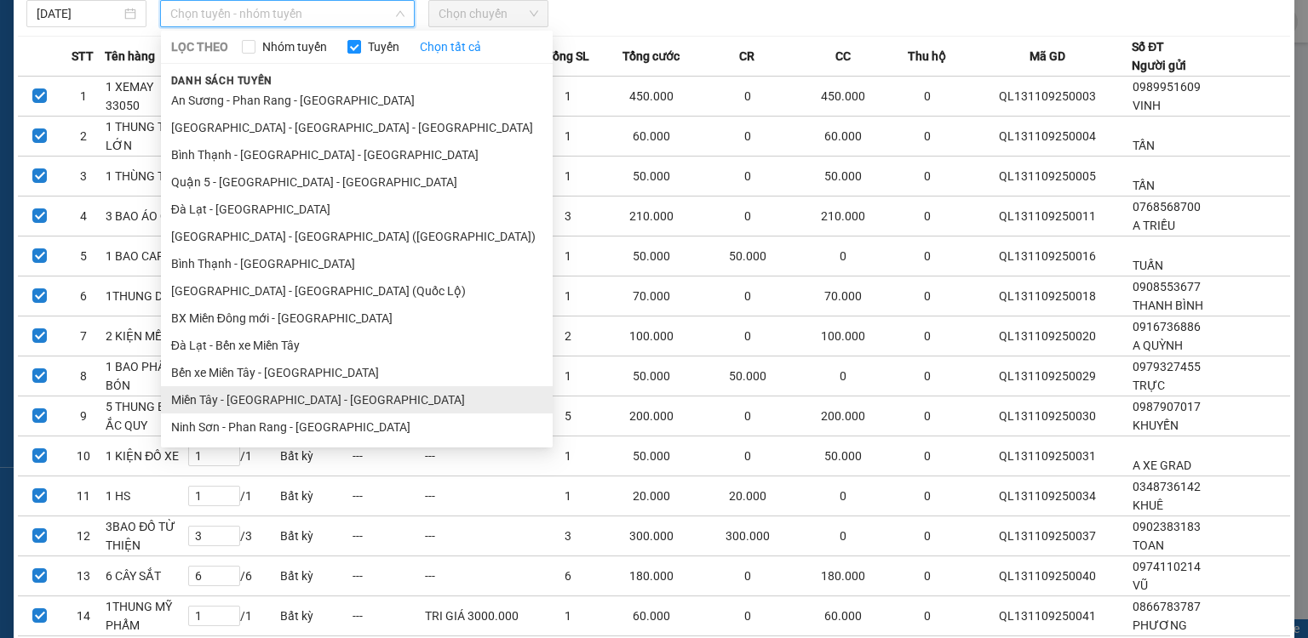
click at [241, 397] on li "Miền Tây - [GEOGRAPHIC_DATA] - [GEOGRAPHIC_DATA]" at bounding box center [357, 399] width 392 height 27
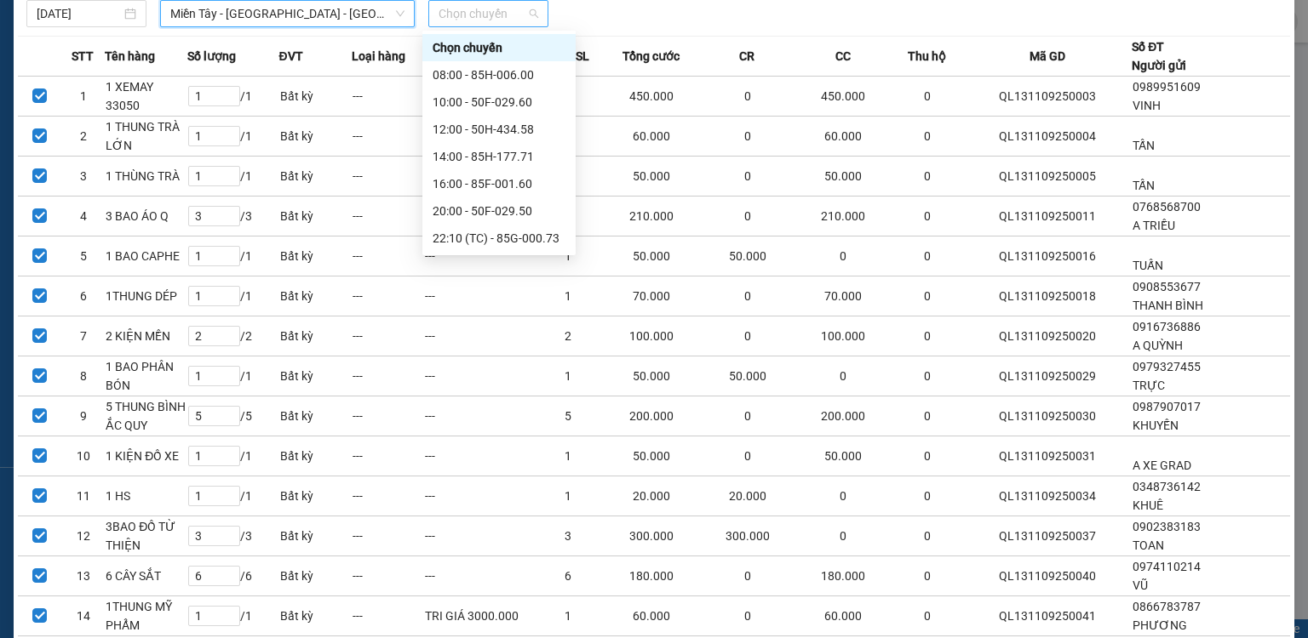
click at [529, 18] on span "Chọn chuyến" at bounding box center [488, 14] width 100 height 26
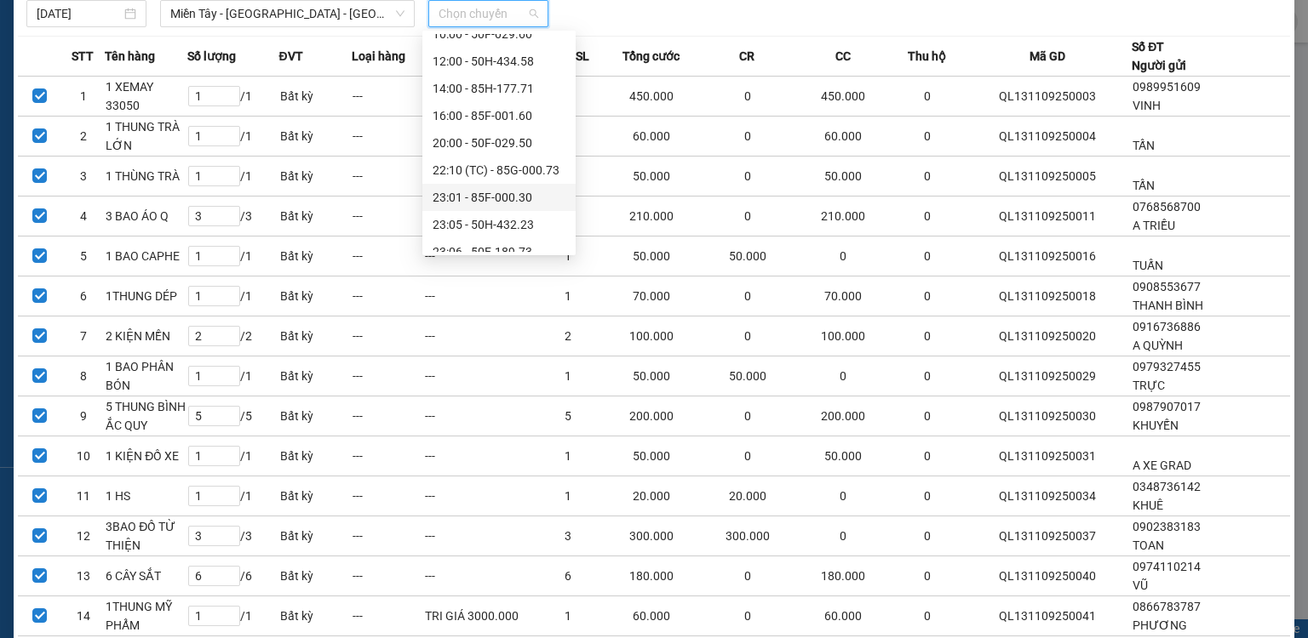
click at [520, 201] on div "23:01 - 85F-000.30" at bounding box center [498, 197] width 133 height 19
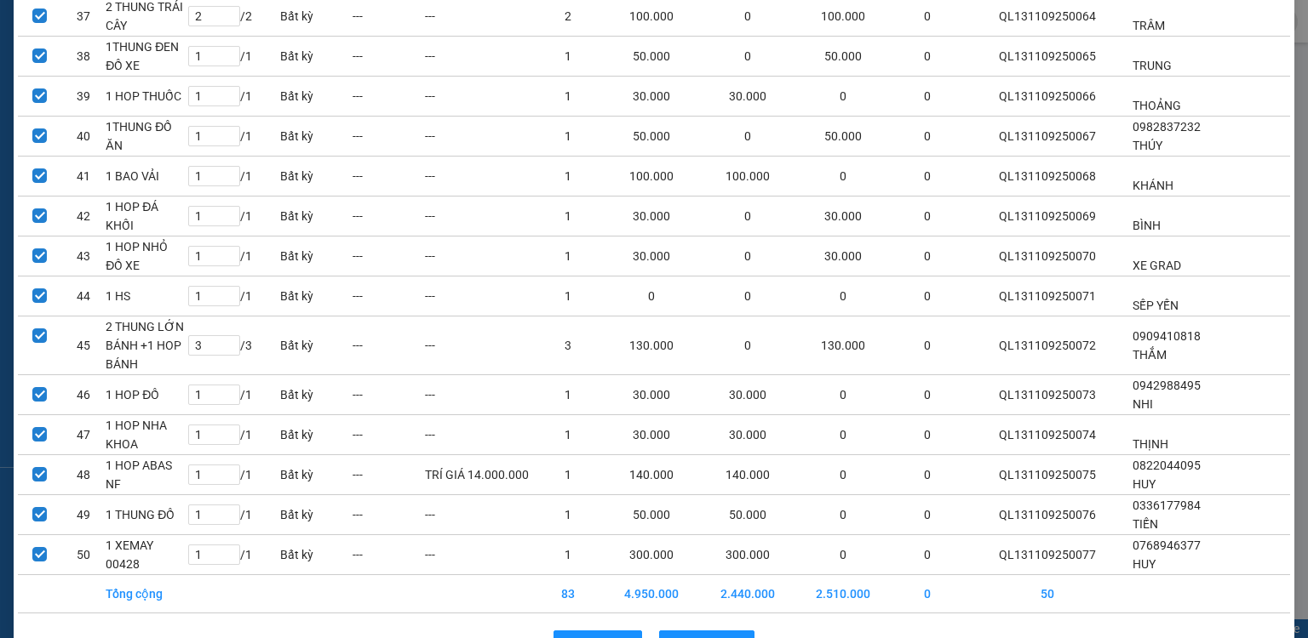
scroll to position [1642, 0]
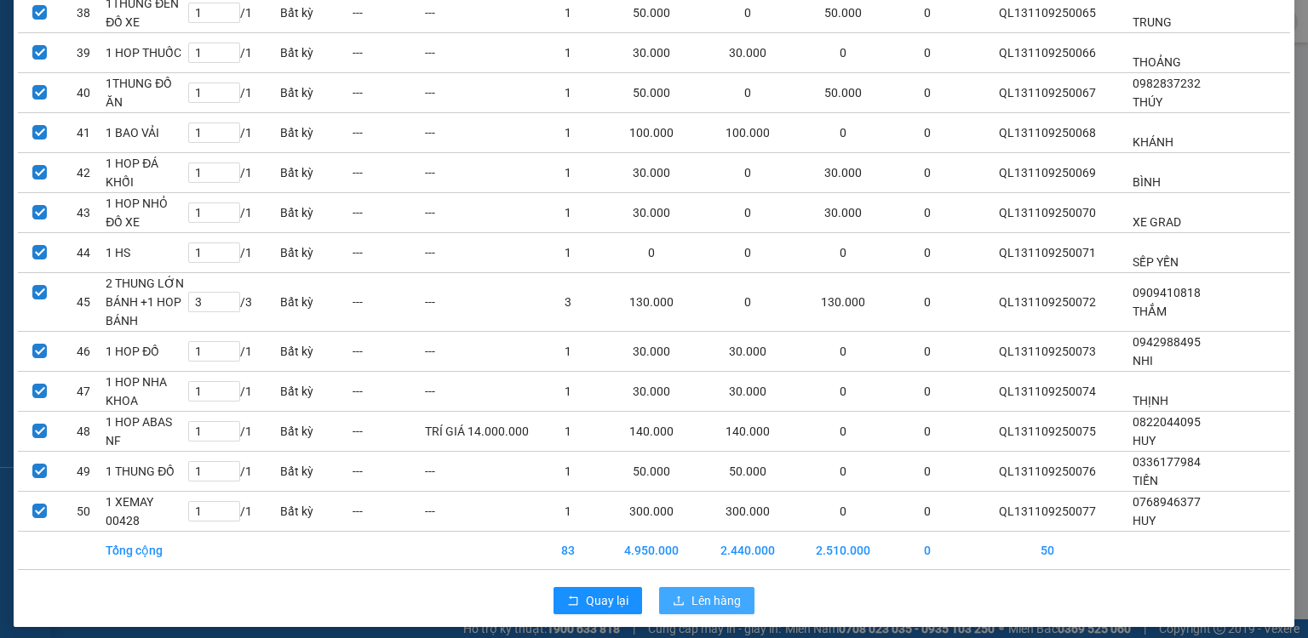
click at [691, 594] on span "Lên hàng" at bounding box center [715, 601] width 49 height 19
